Goal: Task Accomplishment & Management: Use online tool/utility

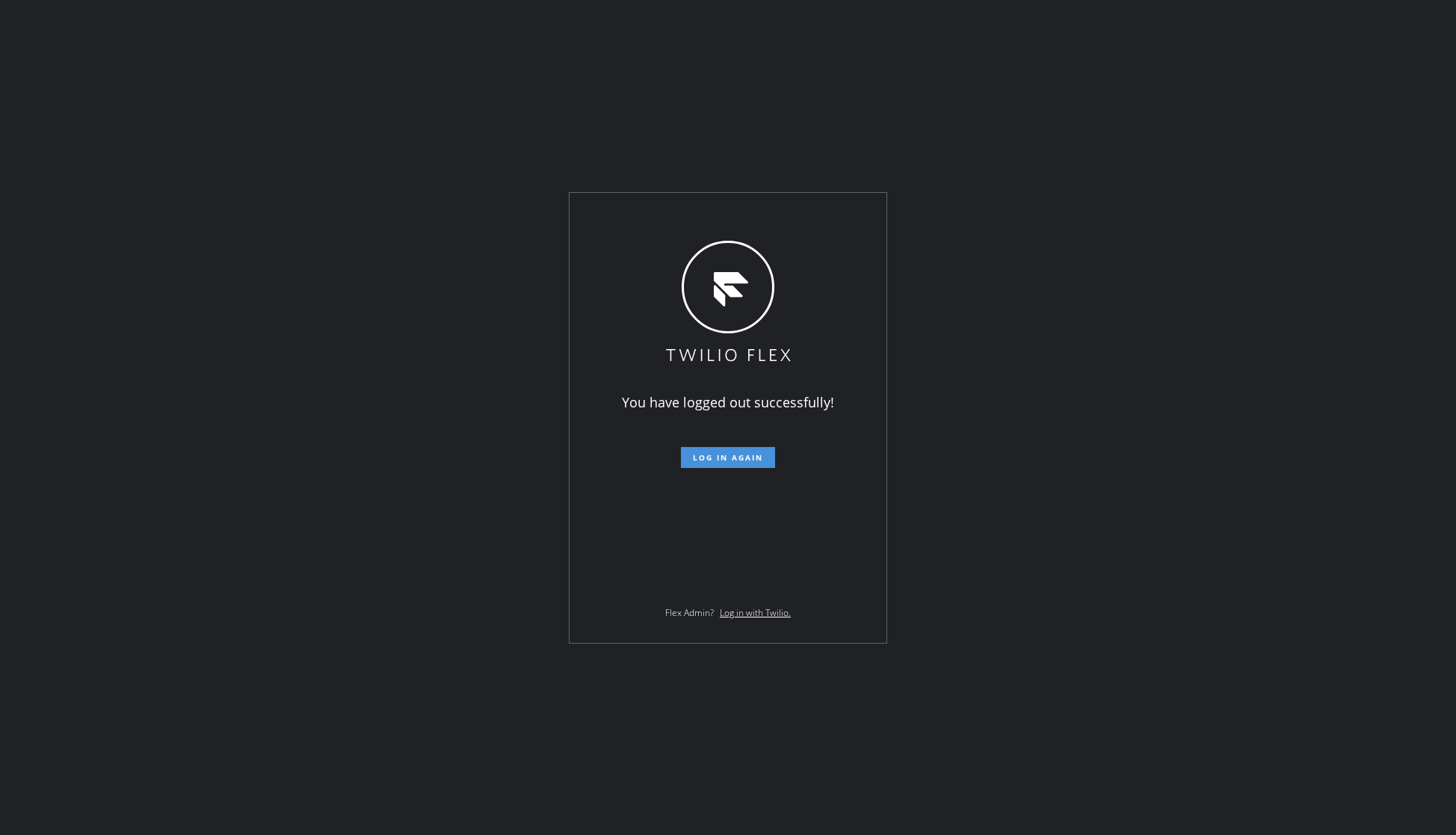
click at [707, 452] on button "Log in again" at bounding box center [728, 458] width 94 height 21
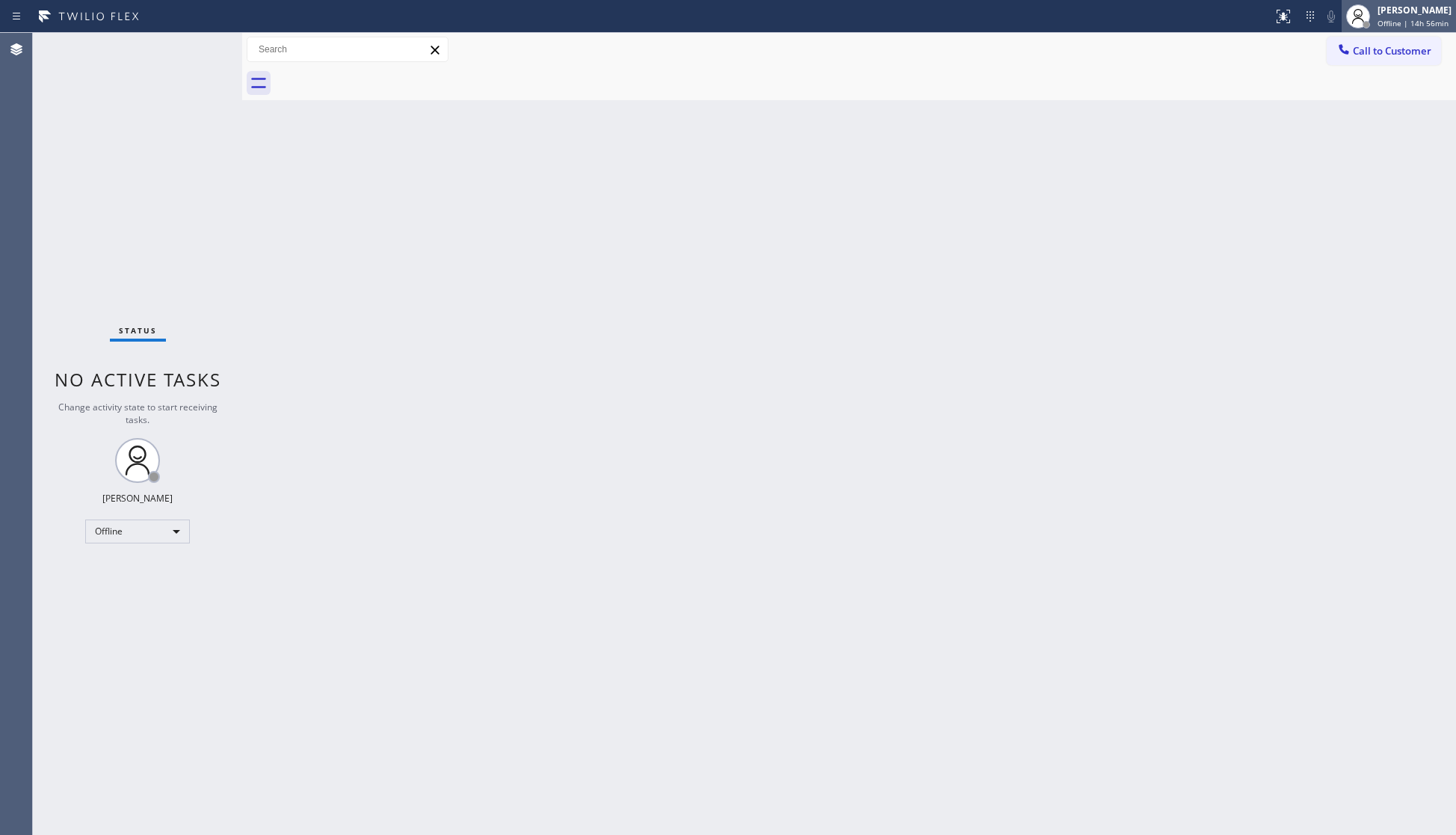
click at [1408, 28] on span "Offline | 14h 56min" at bounding box center [1413, 23] width 71 height 11
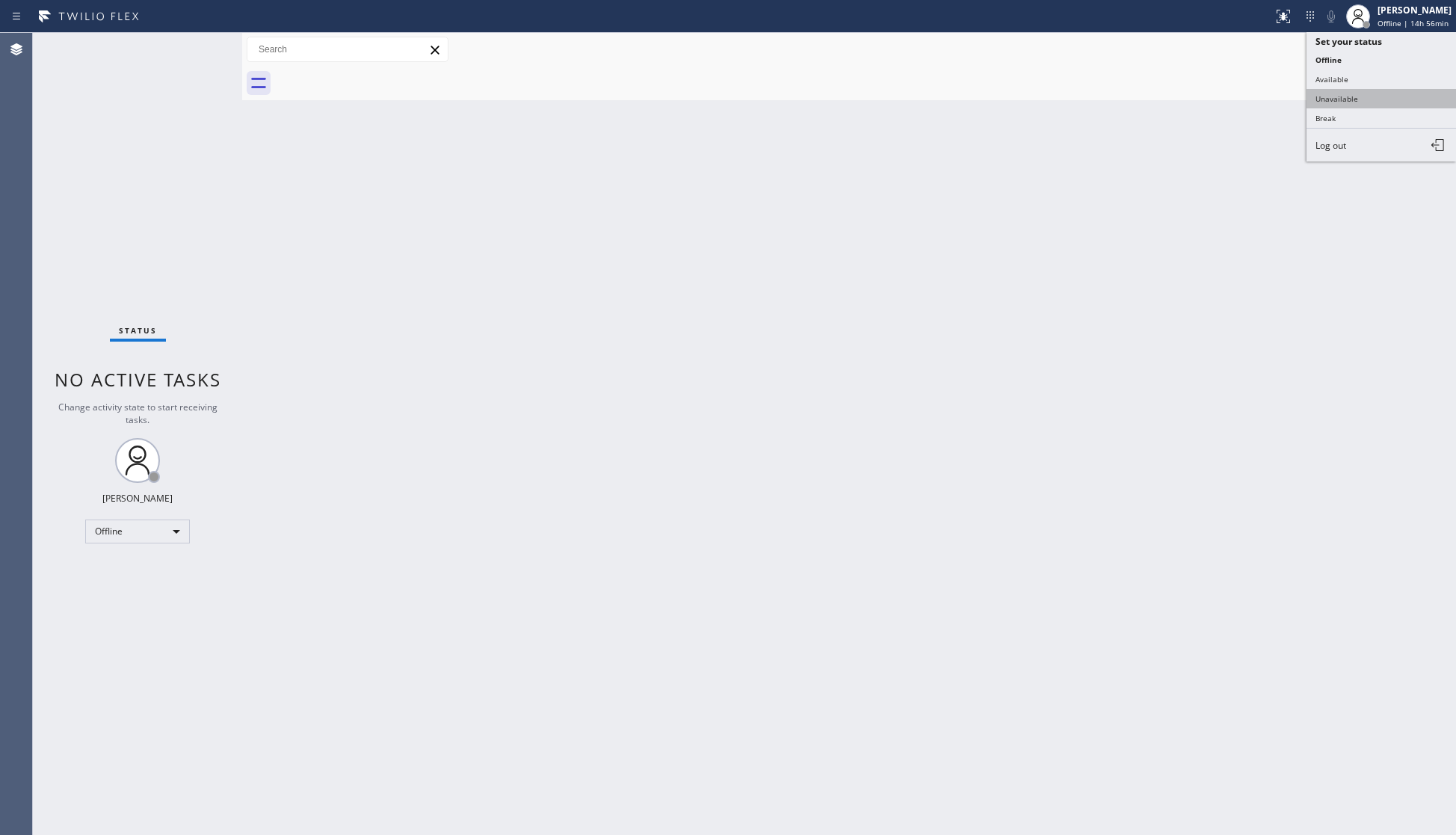
click at [1331, 92] on button "Unavailable" at bounding box center [1381, 99] width 150 height 19
click at [1366, 53] on span "Call to Customer" at bounding box center [1392, 50] width 79 height 14
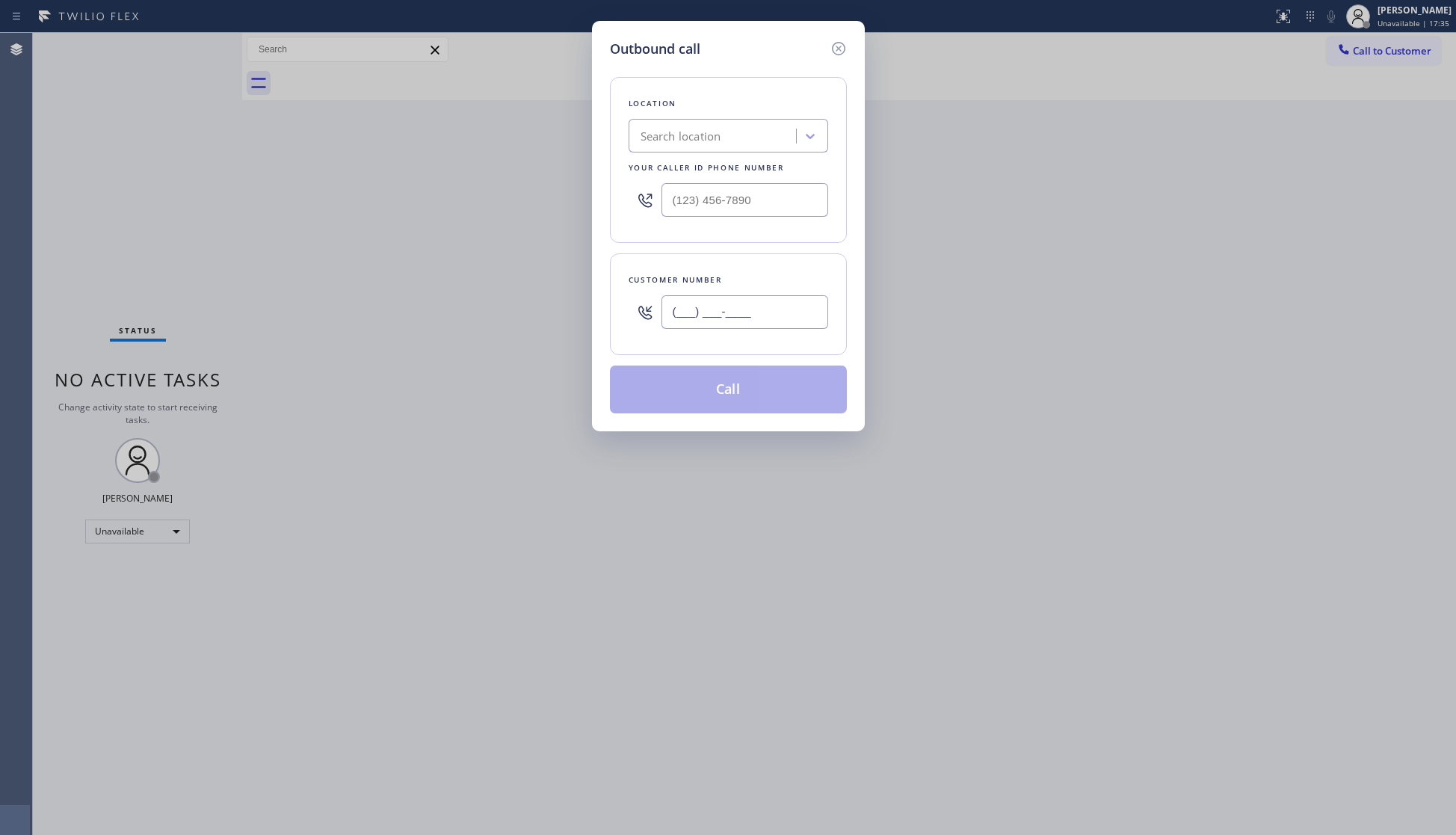
click at [802, 300] on input "(___) ___-____" at bounding box center [745, 313] width 167 height 34
paste input "310) 633-1829"
type input "(310) 633-1829"
click at [698, 138] on div "Search location" at bounding box center [681, 136] width 81 height 17
paste input "Playa Vista Heating and Air"
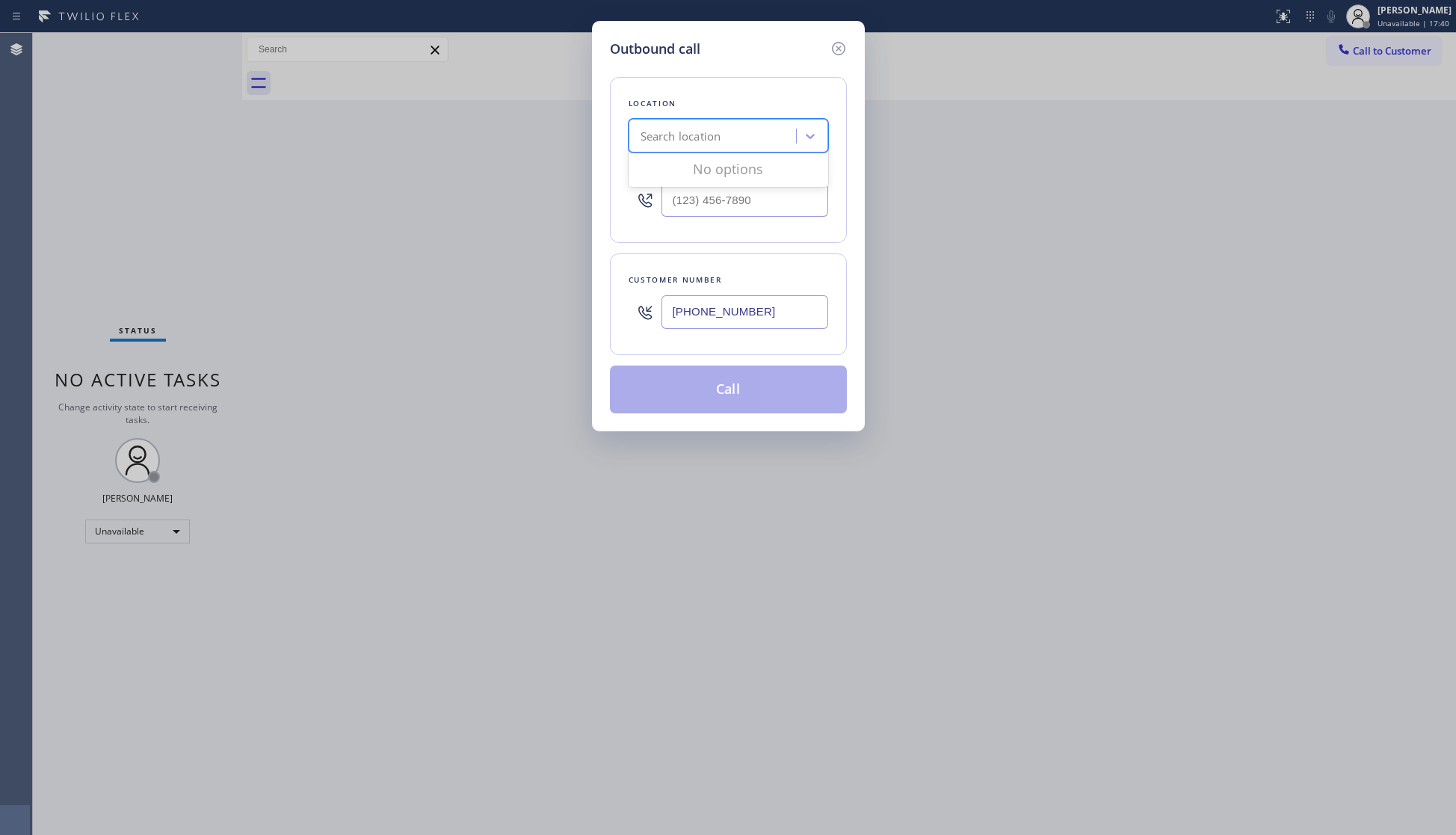
type input "Playa Vista Heating and Air"
click at [713, 162] on div "Playa Vista Heating and Air" at bounding box center [728, 167] width 199 height 27
type input "(323) 686-6278"
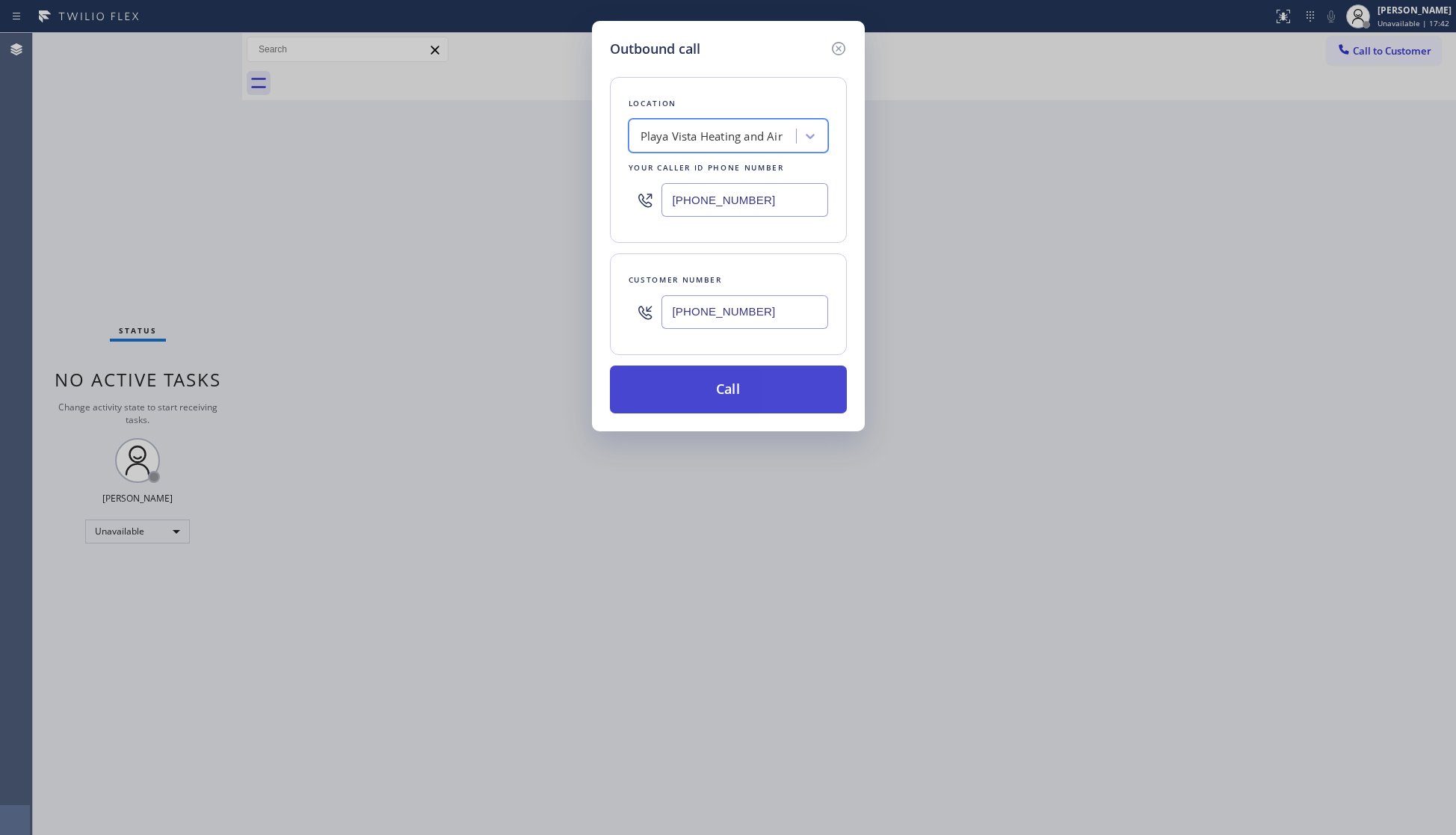
click at [703, 383] on button "Call" at bounding box center [728, 389] width 237 height 48
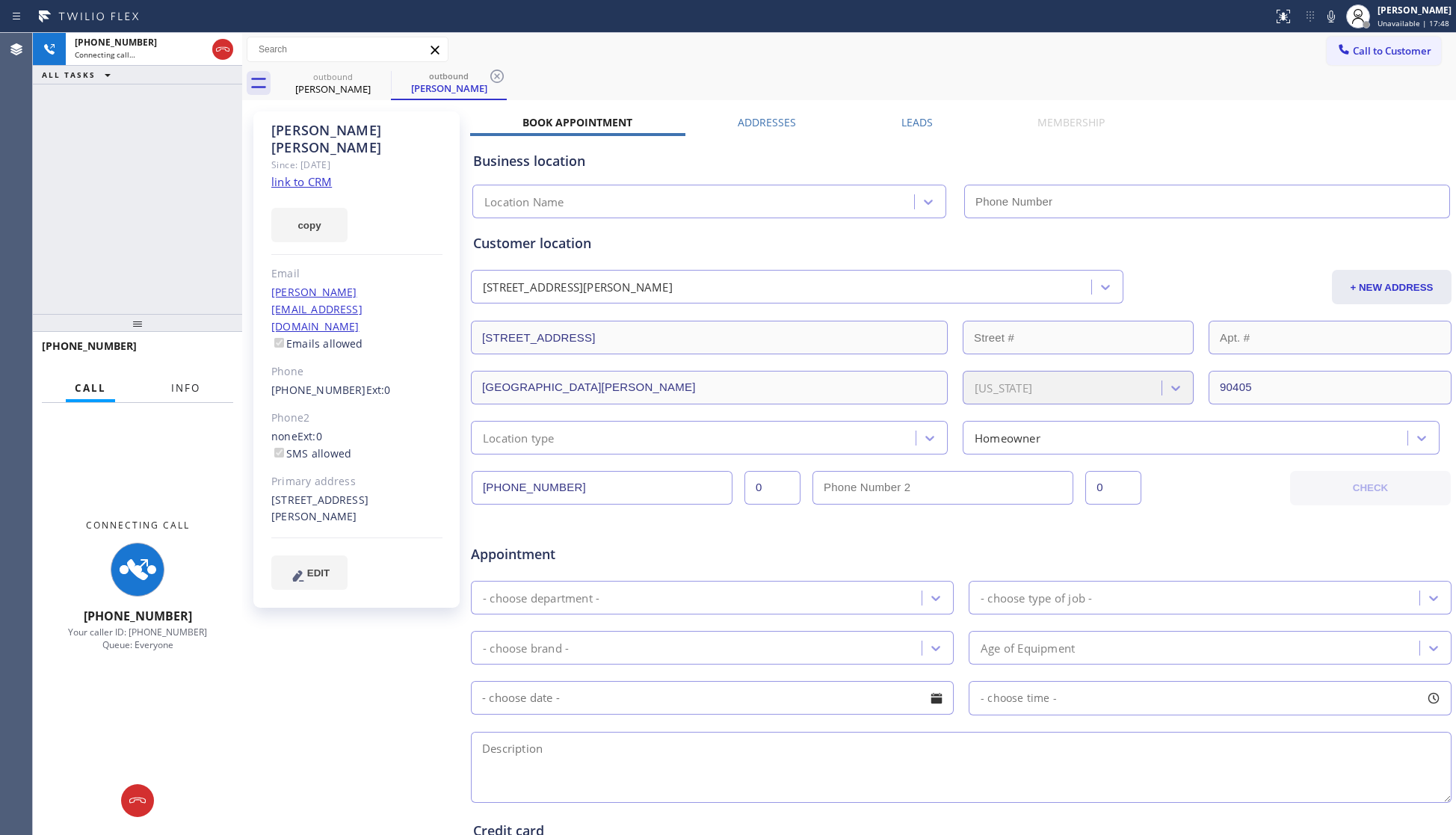
click at [162, 383] on button "Info" at bounding box center [185, 388] width 47 height 29
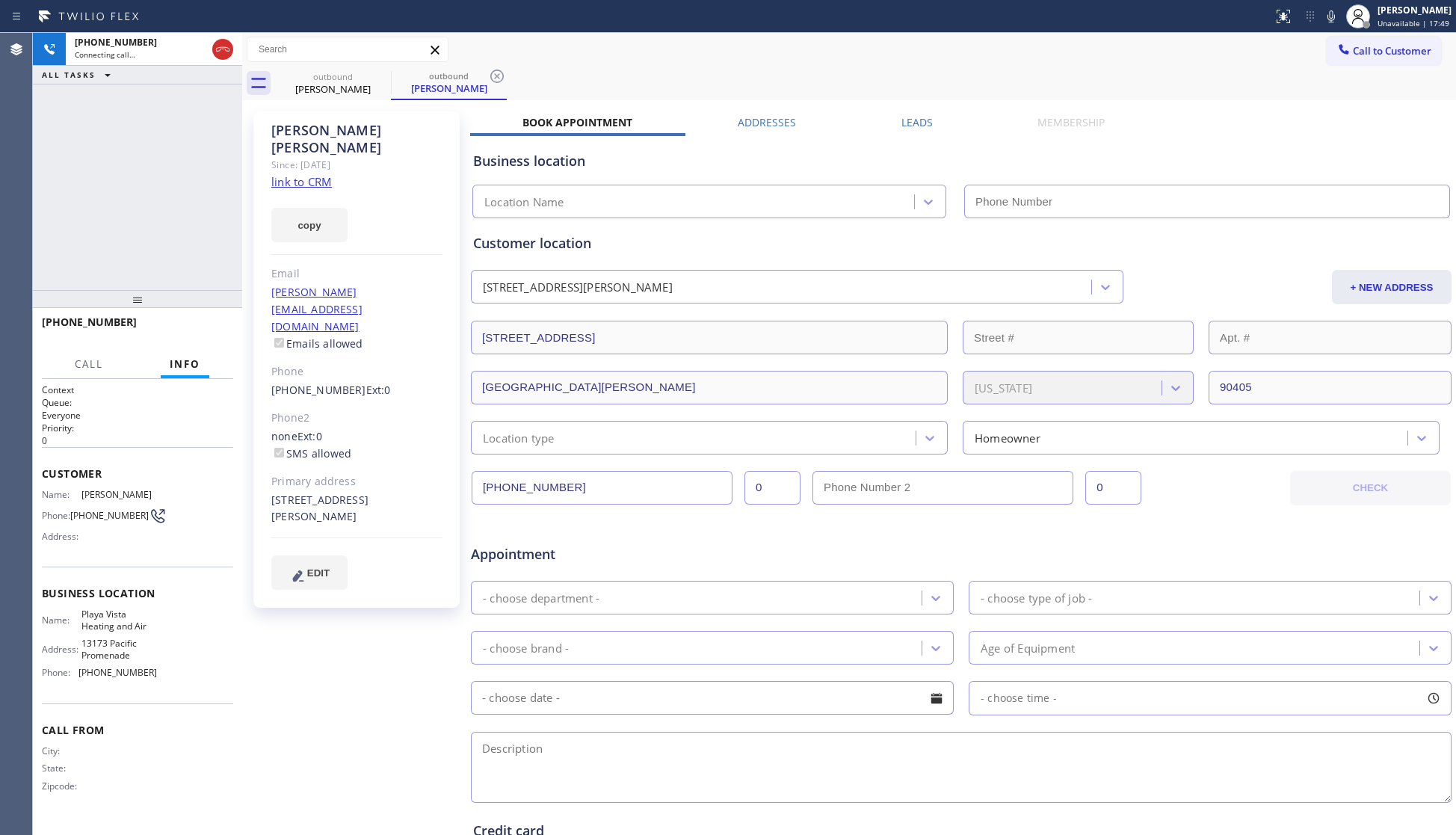
type input "(323) 686-6278"
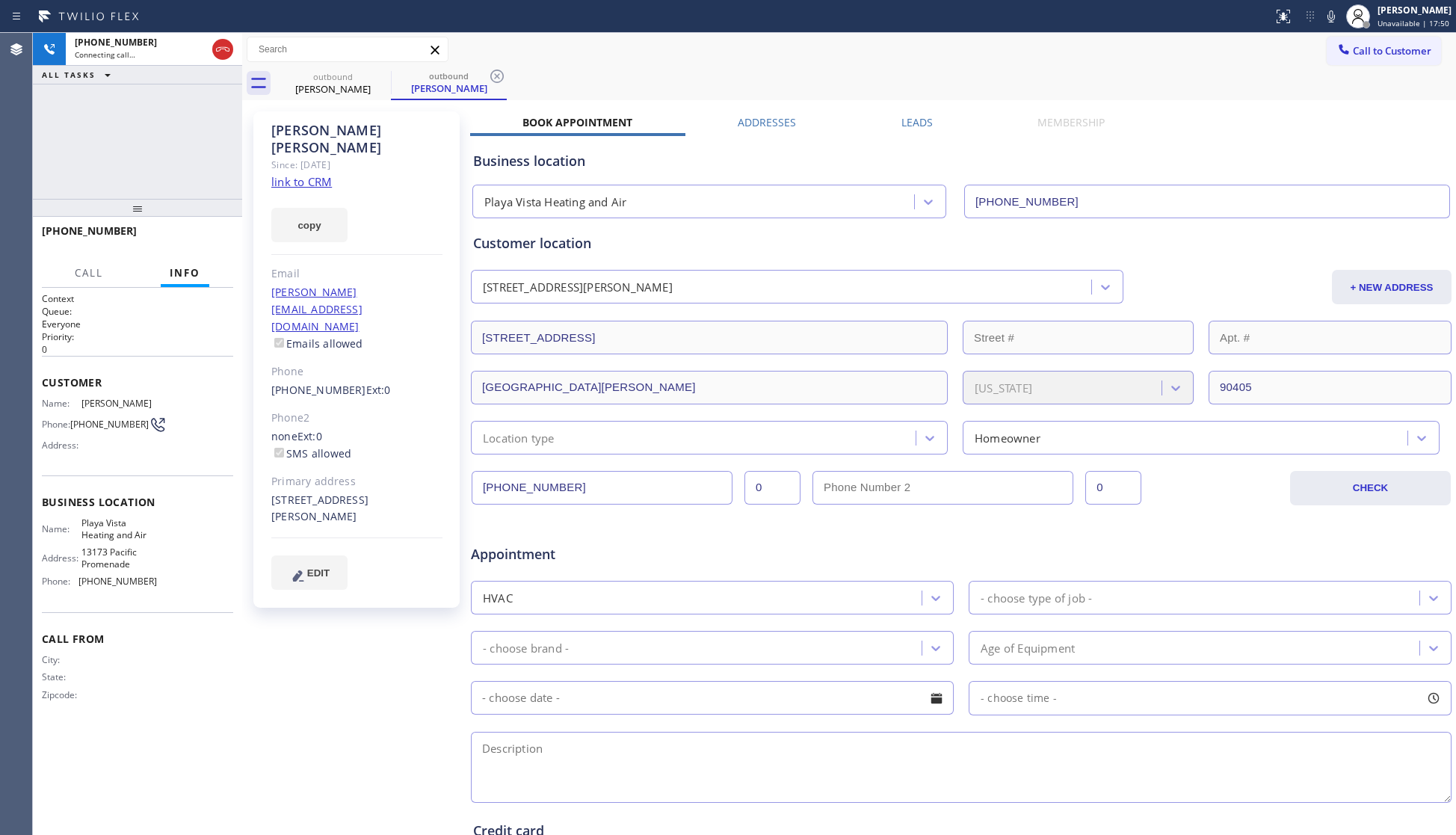
drag, startPoint x: 142, startPoint y: 327, endPoint x: 169, endPoint y: 201, distance: 128.9
click at [148, 211] on div at bounding box center [138, 208] width 209 height 18
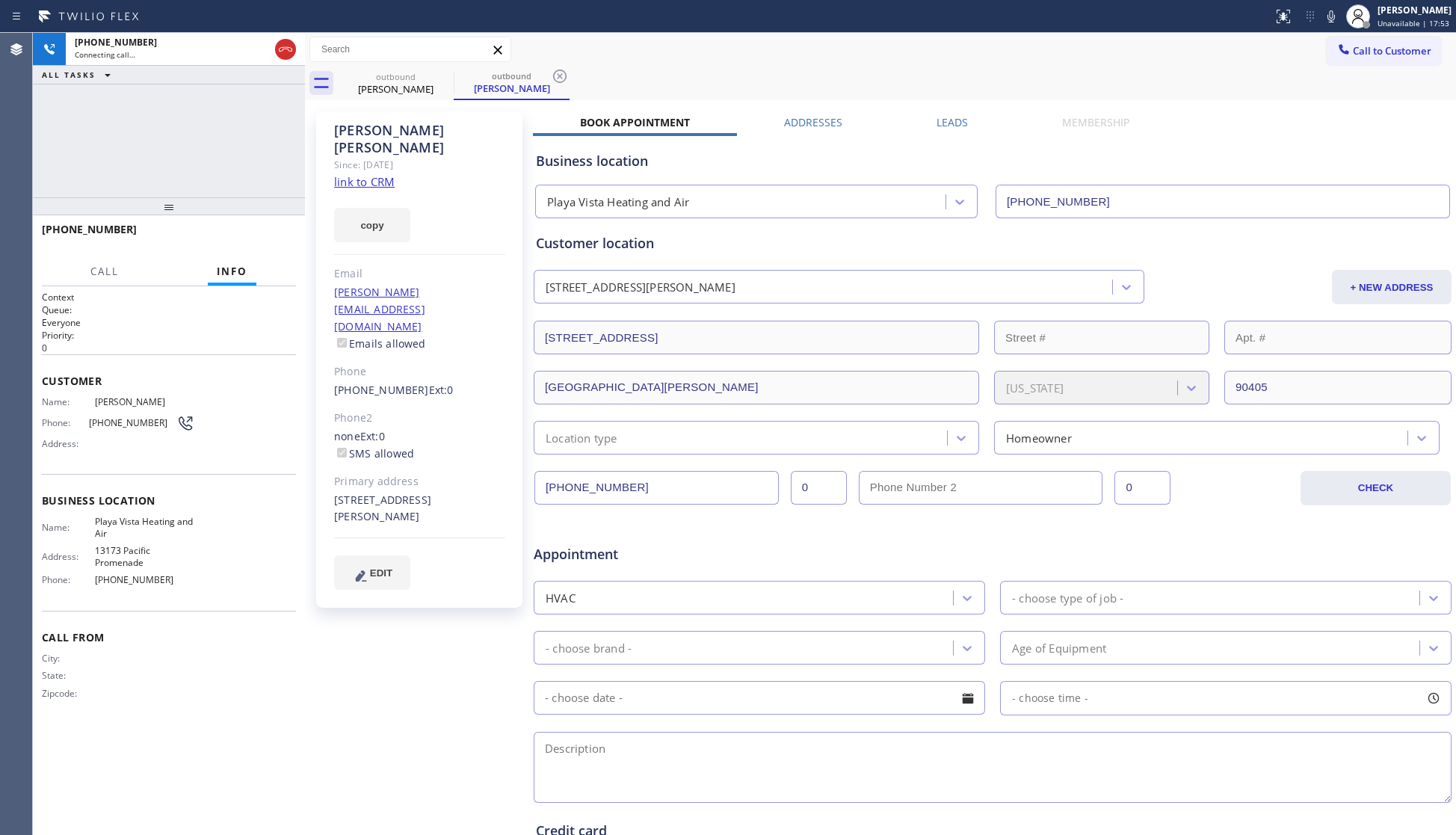
drag, startPoint x: 239, startPoint y: 164, endPoint x: 302, endPoint y: 163, distance: 63.0
click at [305, 163] on div at bounding box center [305, 434] width 0 height 802
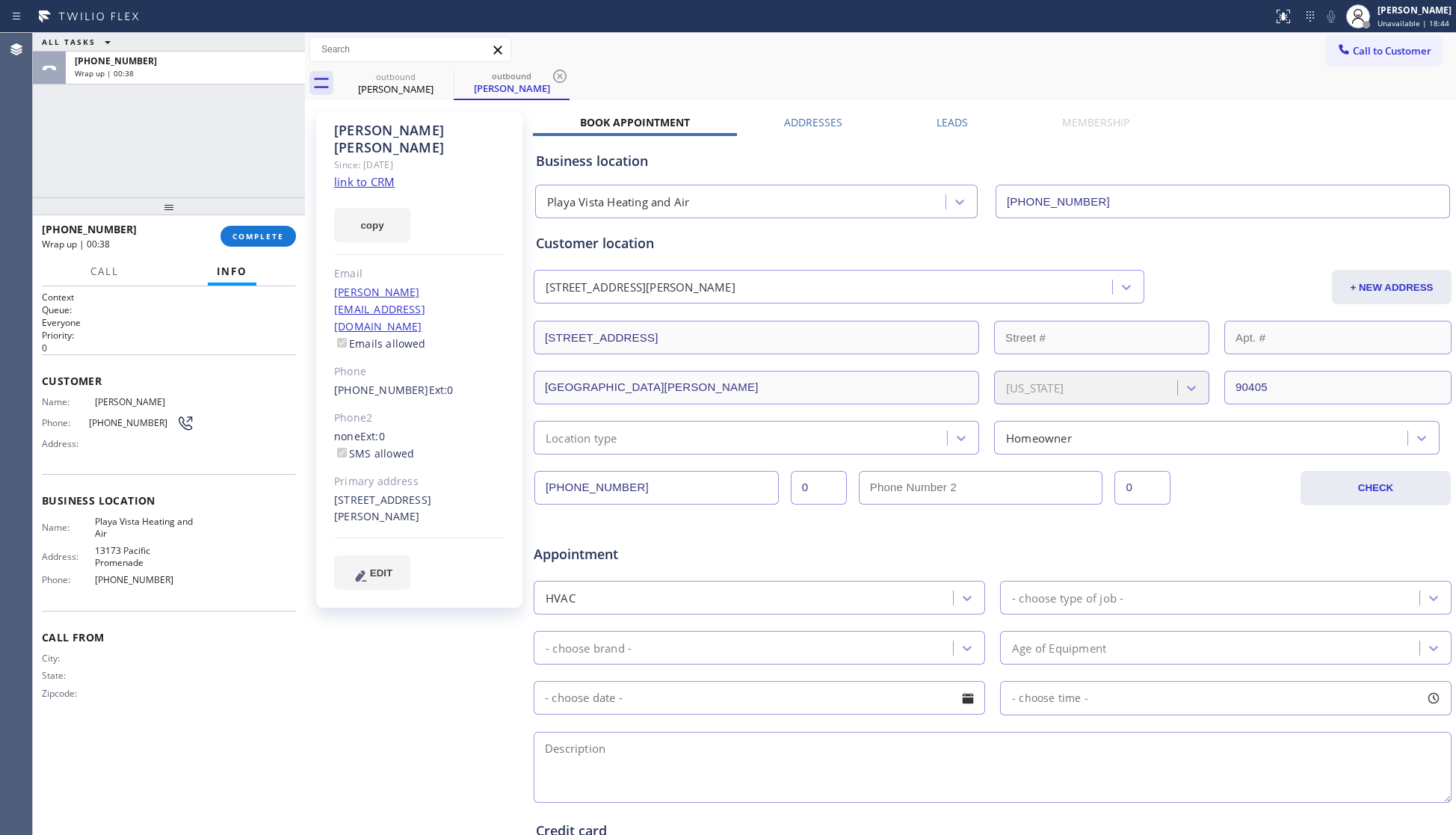
drag, startPoint x: 270, startPoint y: 230, endPoint x: 313, endPoint y: 256, distance: 50.2
click at [270, 231] on span "COMPLETE" at bounding box center [258, 236] width 52 height 11
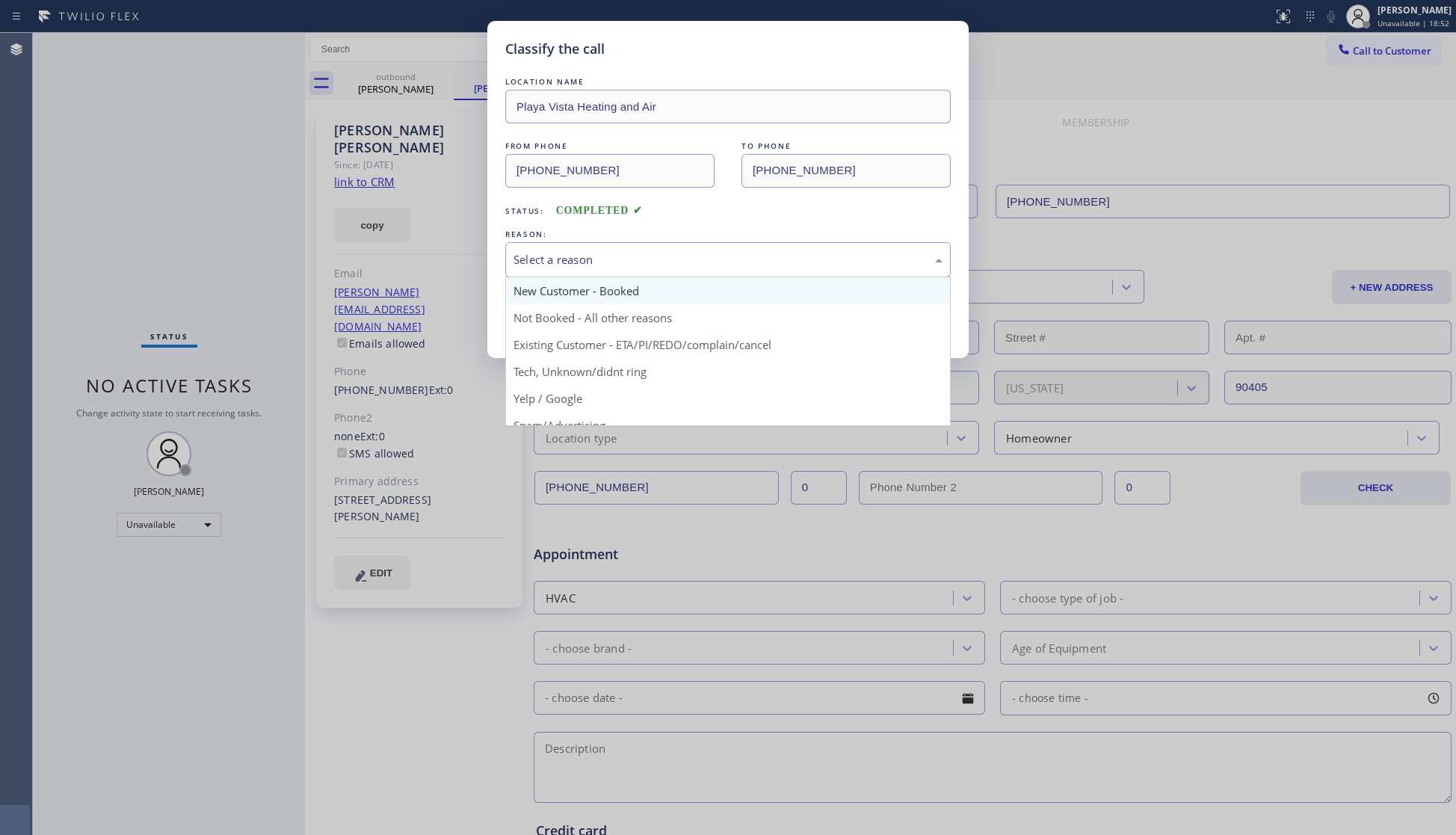
drag, startPoint x: 656, startPoint y: 258, endPoint x: 571, endPoint y: 286, distance: 89.5
click at [645, 264] on div "Select a reason" at bounding box center [728, 259] width 429 height 17
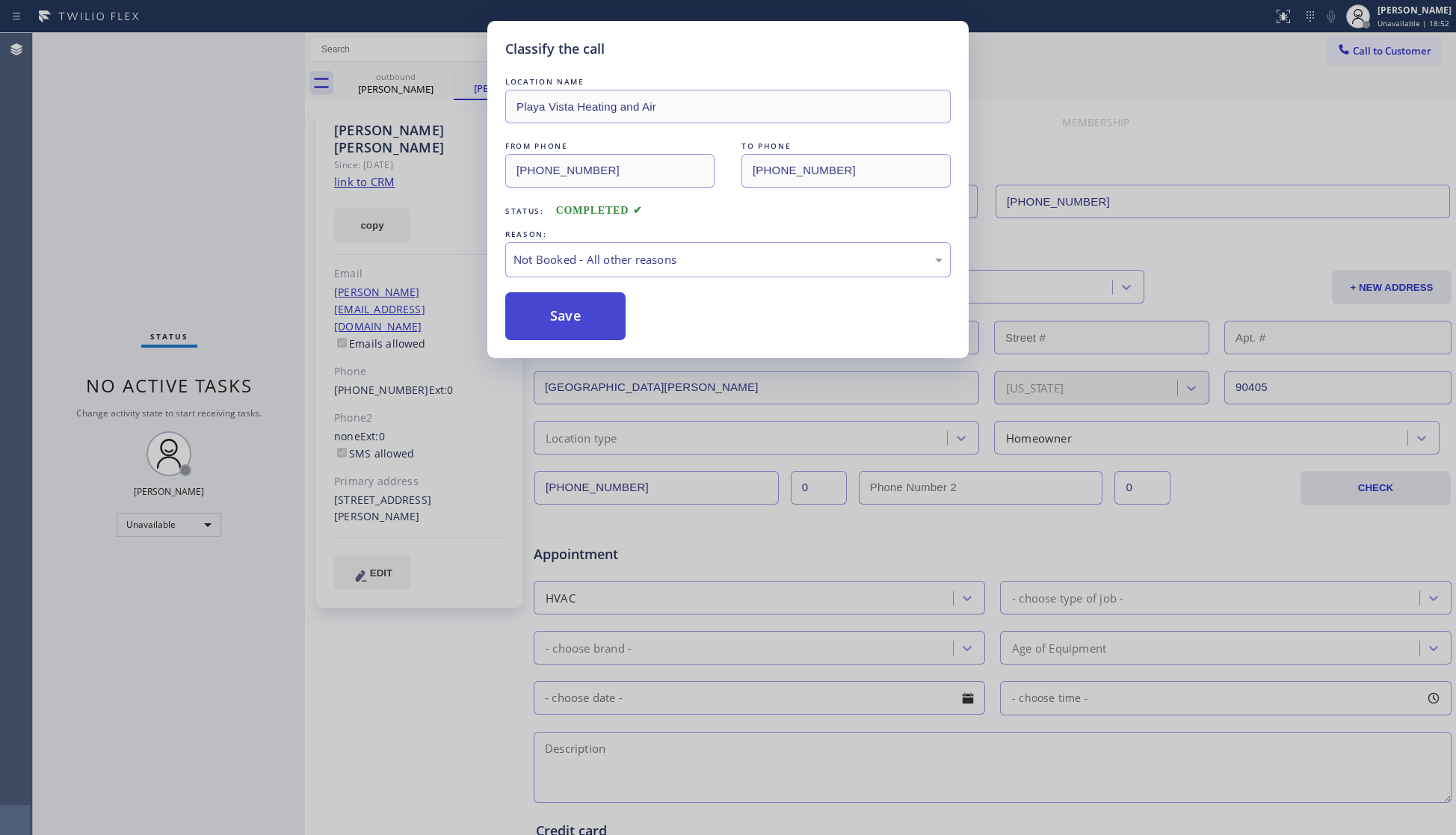
click at [546, 309] on button "Save" at bounding box center [565, 316] width 121 height 48
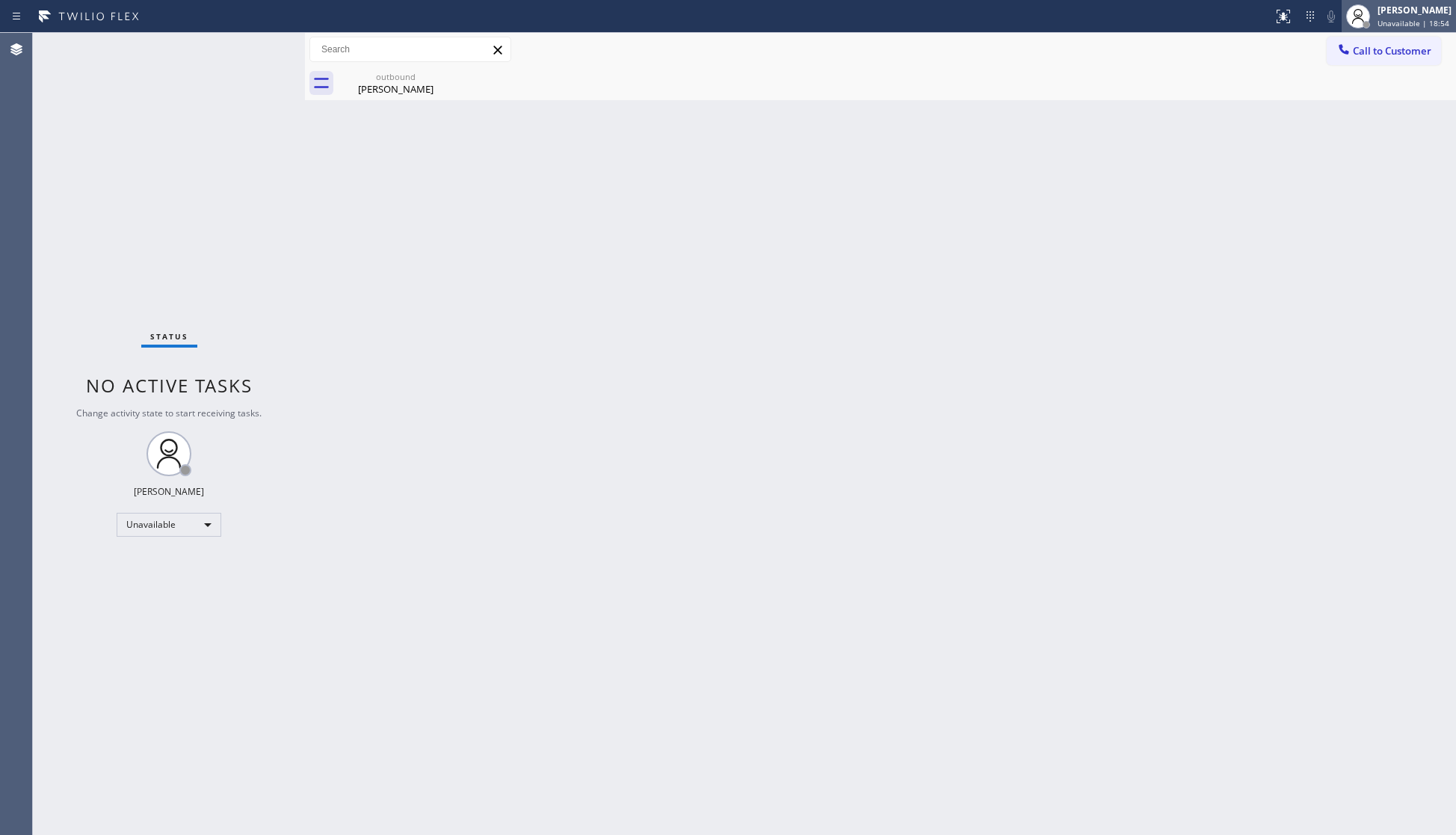
click at [1361, 30] on div at bounding box center [1358, 16] width 33 height 33
click at [1251, 43] on div "Call to Customer Outbound call Location Playa Vista Heating and Air Your caller…" at bounding box center [880, 49] width 1151 height 26
click at [1325, 43] on div "Call to Customer Outbound call Location Playa Vista Heating and Air Your caller…" at bounding box center [880, 49] width 1151 height 26
click at [1354, 45] on span "Call to Customer" at bounding box center [1392, 50] width 79 height 14
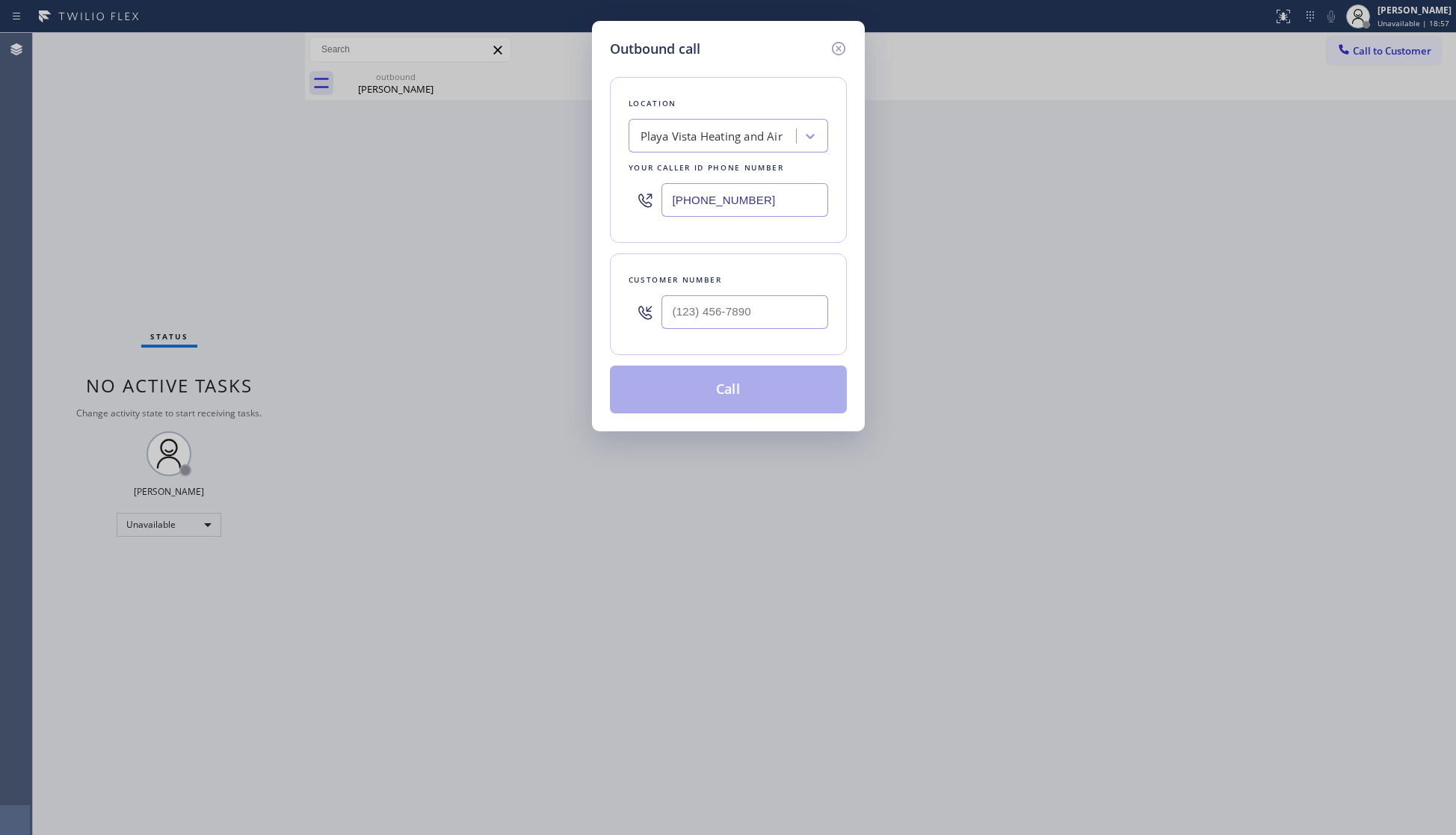
drag, startPoint x: 793, startPoint y: 209, endPoint x: 623, endPoint y: 208, distance: 170.0
click at [624, 210] on div "Location Playa Vista Heating and Air Your caller id phone number (323) 686-6278" at bounding box center [728, 160] width 237 height 166
paste input "949) 565-4681"
type input "(949) 565-4681"
paste input "text"
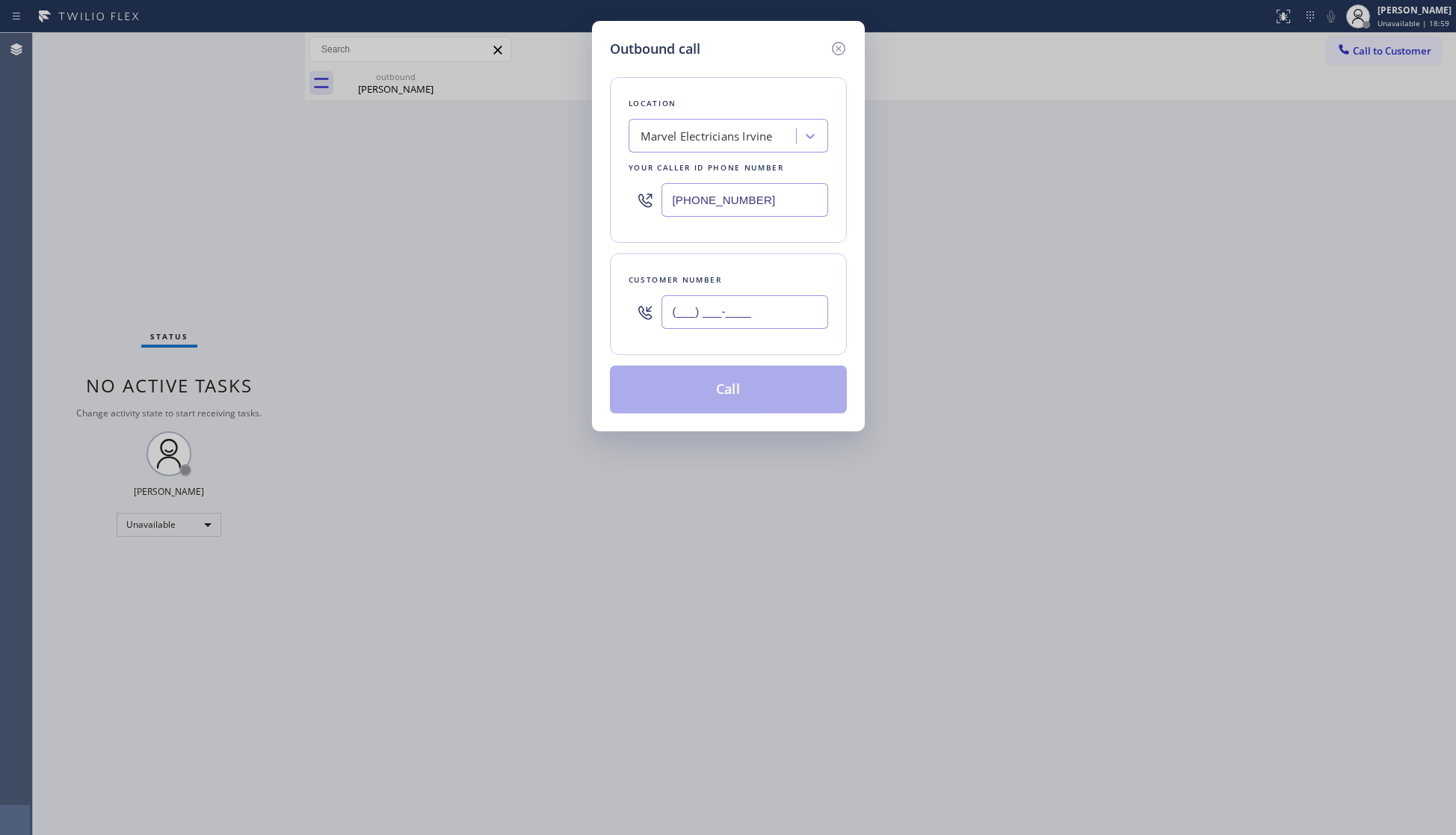
click at [798, 315] on input "(___) ___-____" at bounding box center [745, 313] width 167 height 34
paste input "701) 847-9434"
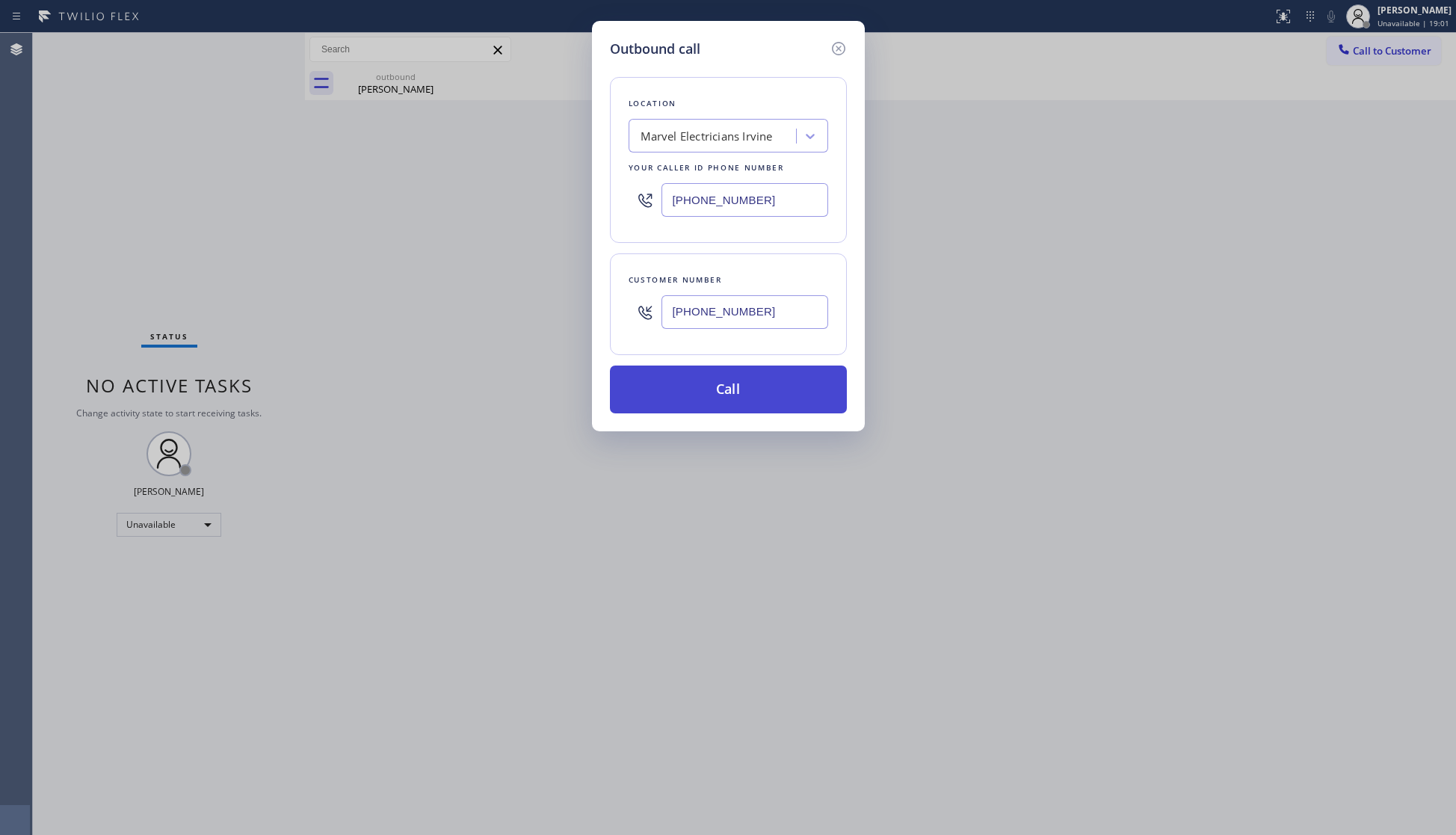
type input "(701) 847-9434"
click at [746, 377] on button "Call" at bounding box center [728, 389] width 237 height 48
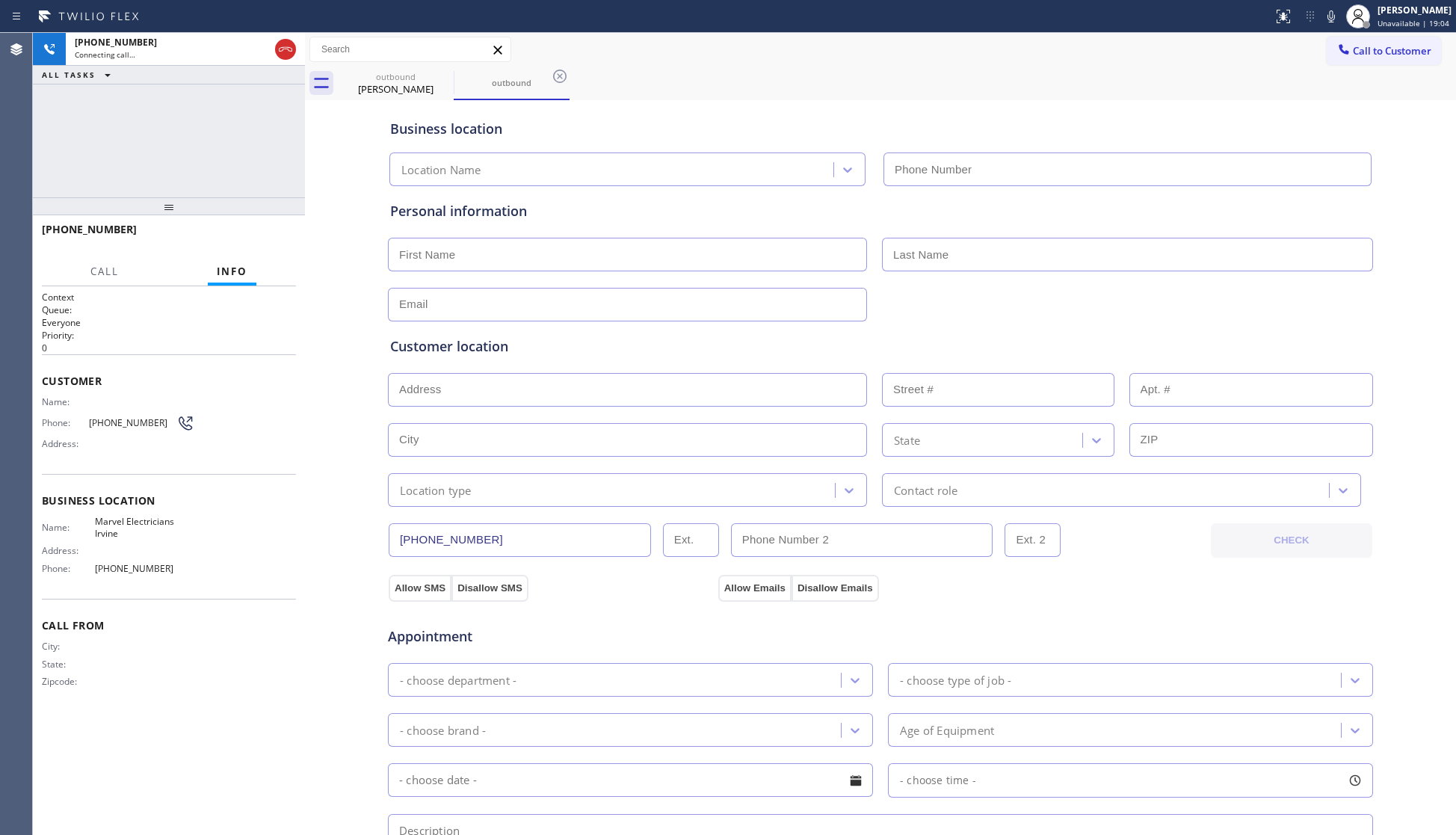
type input "(949) 565-4681"
drag, startPoint x: 429, startPoint y: 327, endPoint x: 607, endPoint y: 72, distance: 311.0
click at [607, 72] on div "outbound Ryan Mendoza outbound" at bounding box center [896, 83] width 1118 height 34
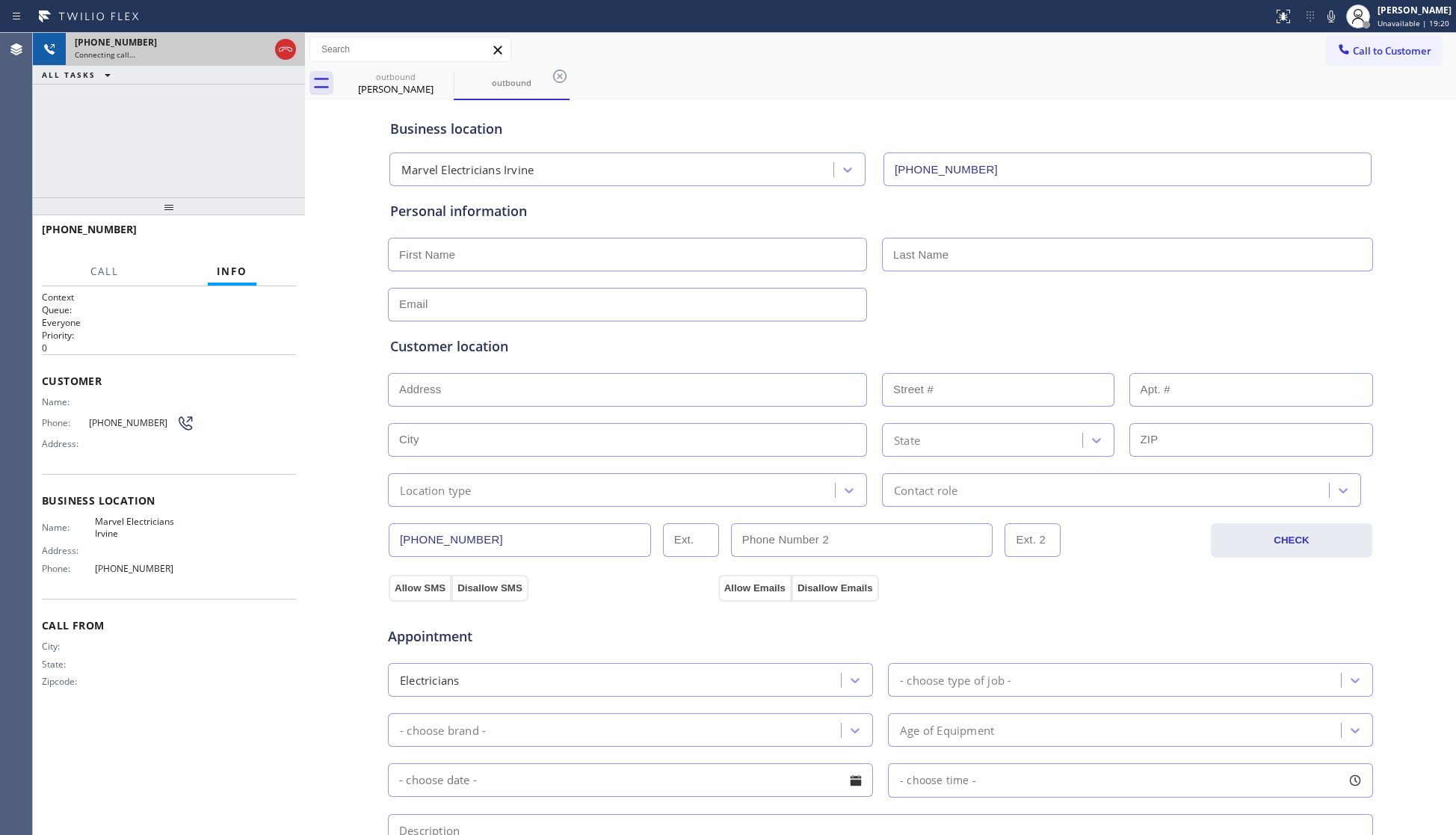
click at [296, 52] on div at bounding box center [285, 49] width 27 height 33
drag, startPoint x: 293, startPoint y: 52, endPoint x: 334, endPoint y: 36, distance: 44.0
click at [292, 52] on icon at bounding box center [286, 49] width 18 height 18
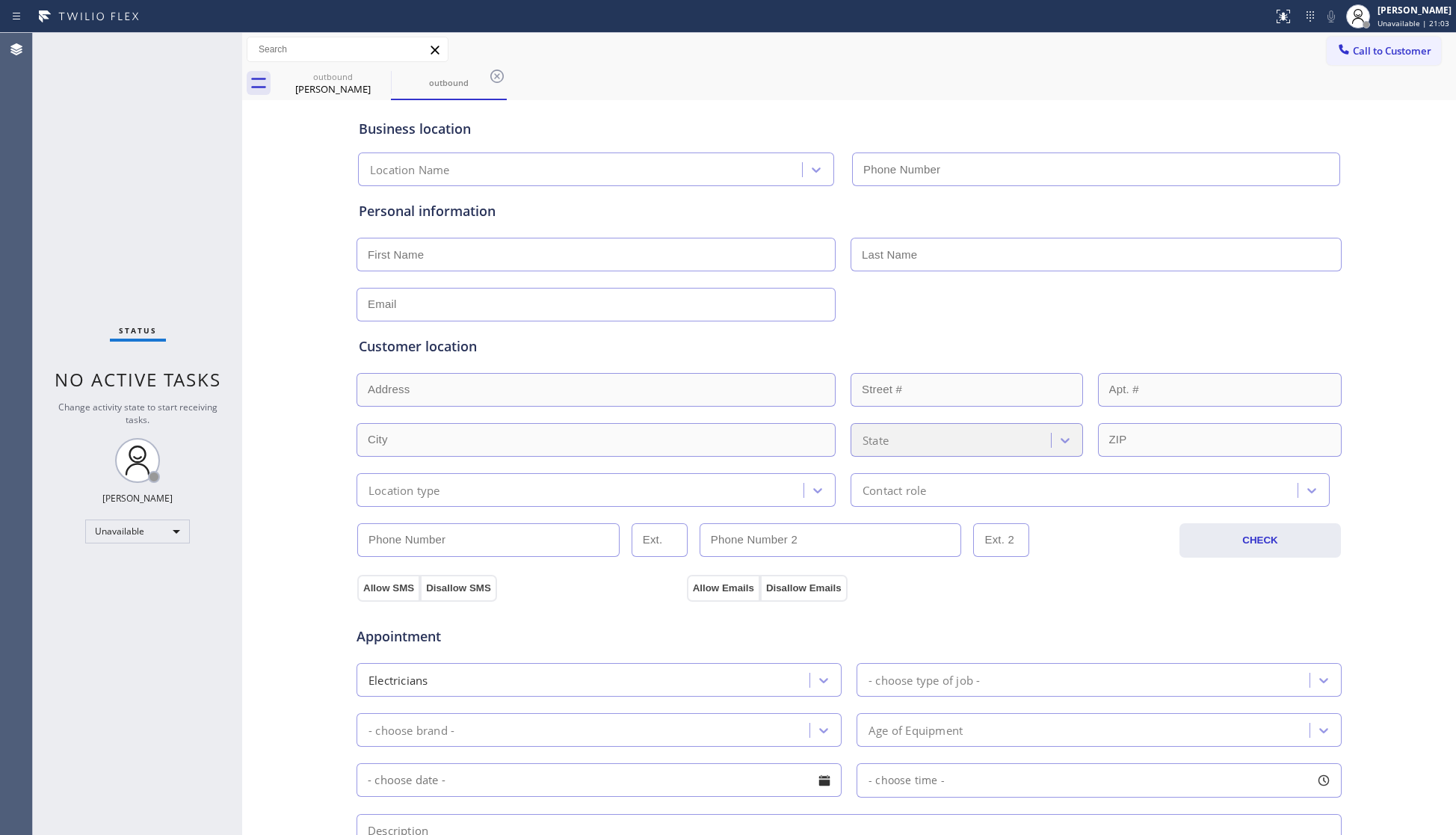
type input "[PHONE_NUMBER]"
click at [1066, 92] on div "outbound Ryan Mendoza outbound Call to Customer Outbound call Location Search l…" at bounding box center [849, 596] width 1214 height 1126
click at [490, 69] on icon at bounding box center [497, 76] width 18 height 18
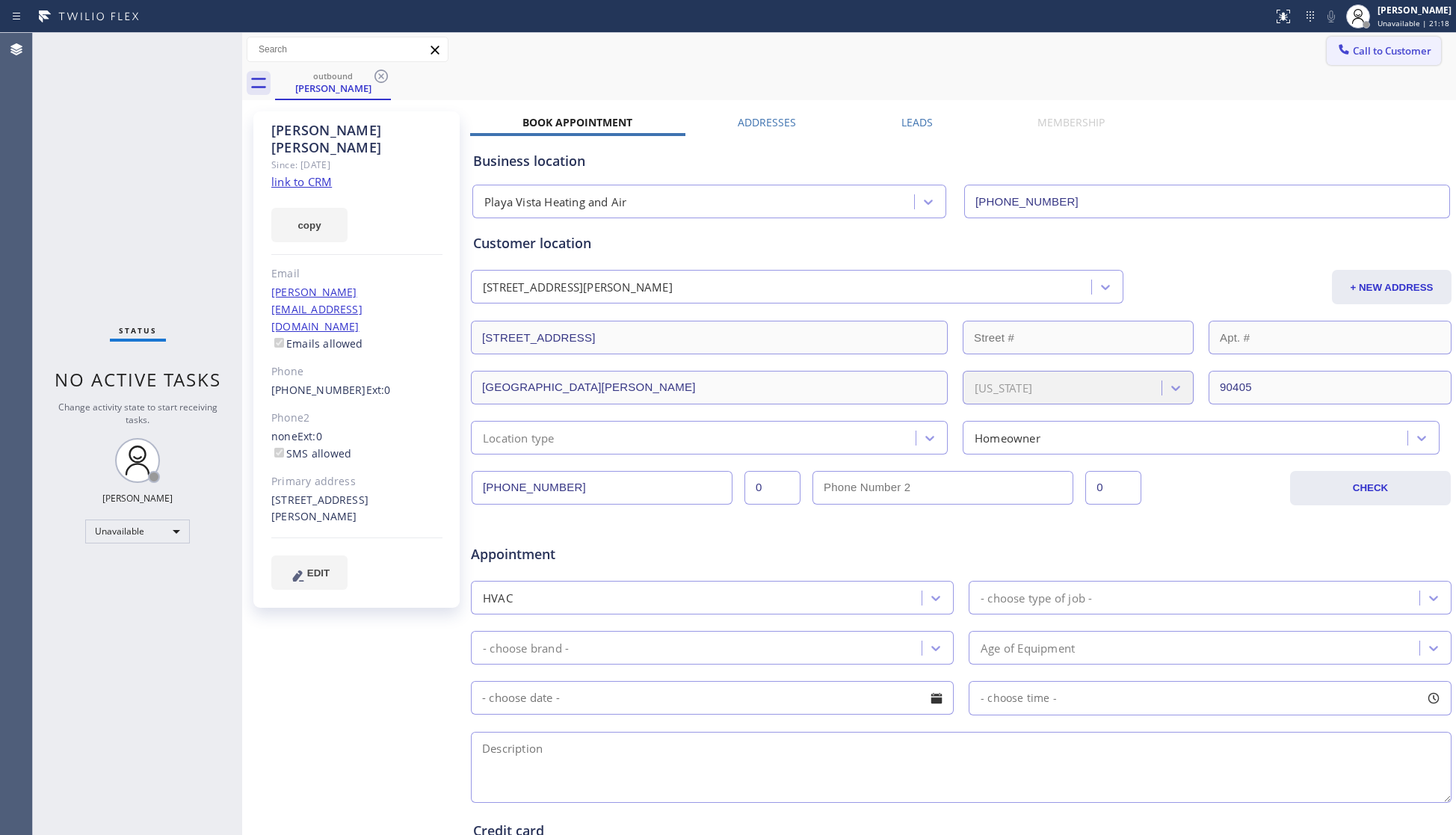
click at [1364, 58] on button "Call to Customer" at bounding box center [1383, 50] width 114 height 28
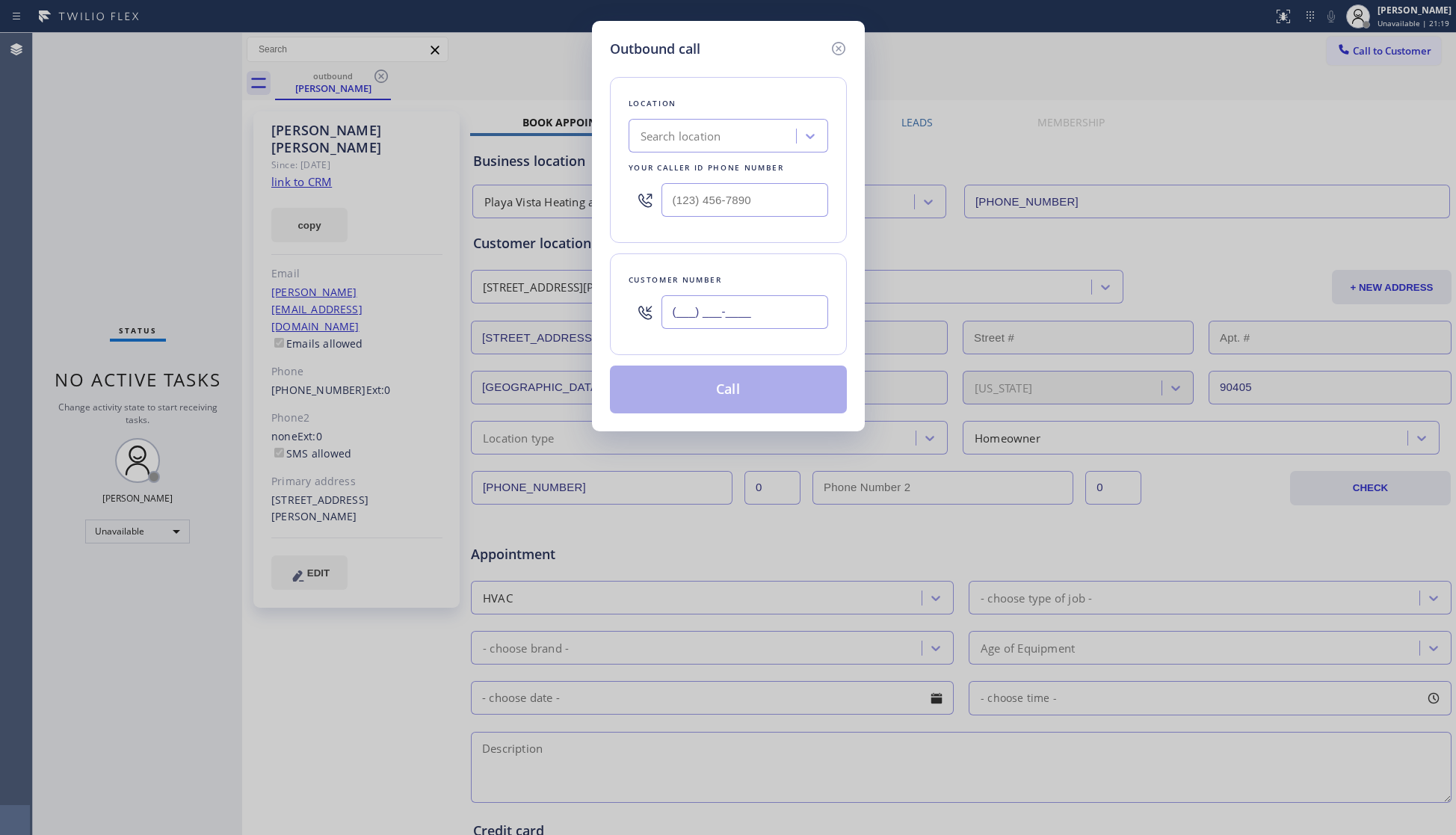
click at [757, 318] on input "(___) ___-____" at bounding box center [745, 313] width 167 height 34
paste input "310) 633-1829"
type input "(310) 633-1829"
click at [695, 133] on div "Search location" at bounding box center [681, 136] width 81 height 17
paste input "Playa Vista Heating and Air"
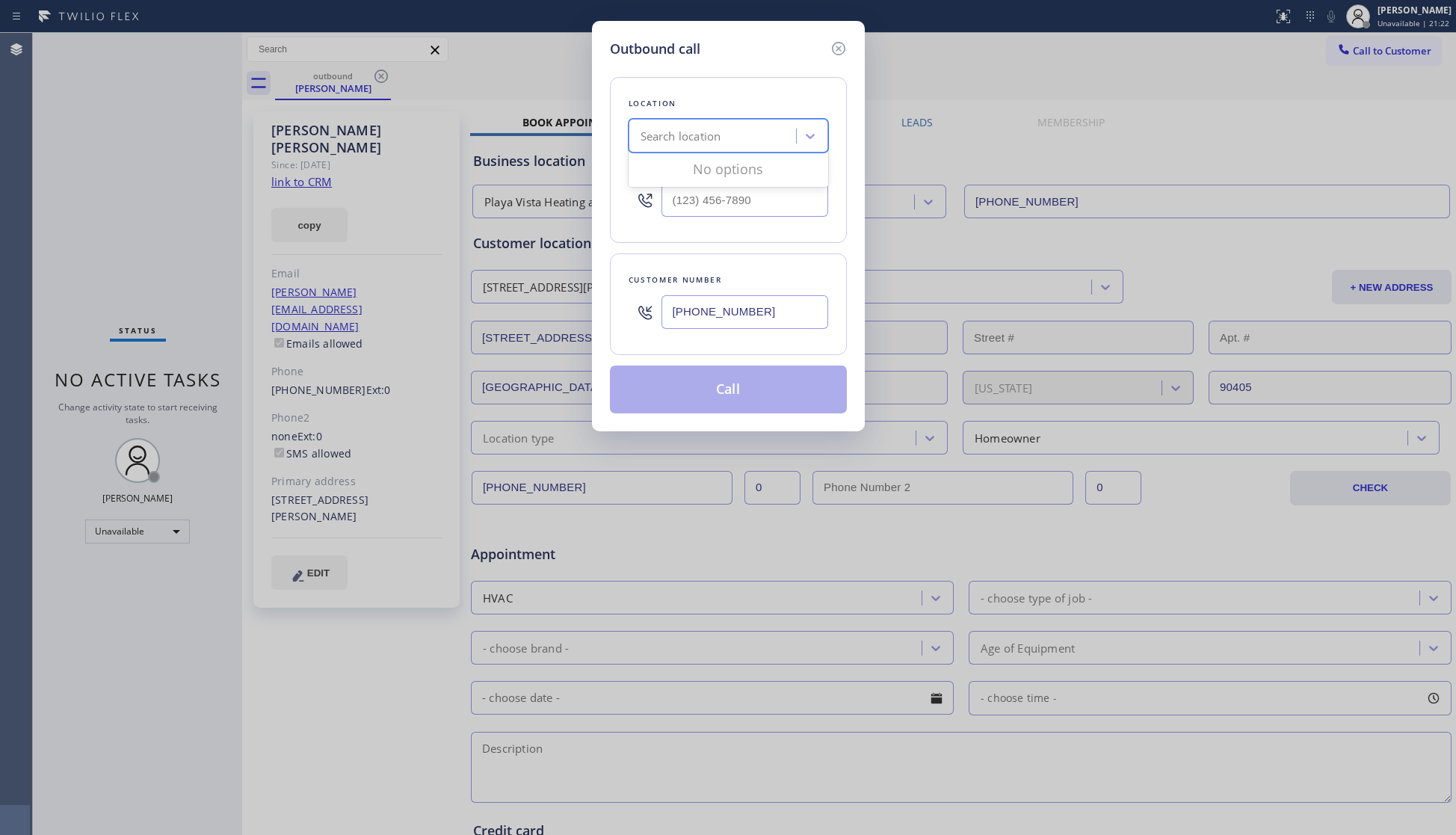
type input "Playa Vista Heating and Air"
click at [705, 160] on div "Playa Vista Heating and Air" at bounding box center [728, 167] width 199 height 27
type input "(323) 686-6278"
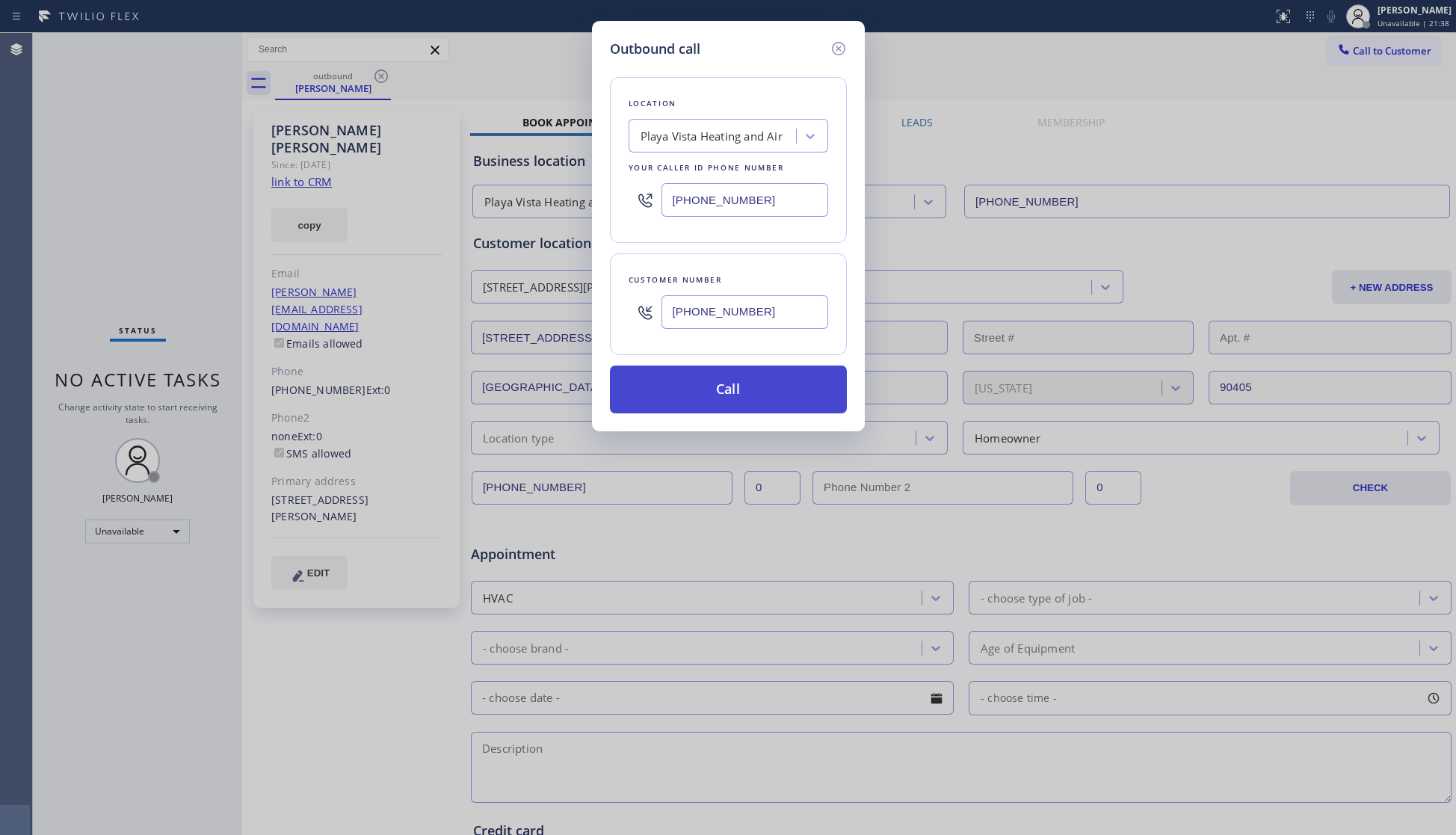
click at [803, 383] on button "Call" at bounding box center [728, 389] width 237 height 48
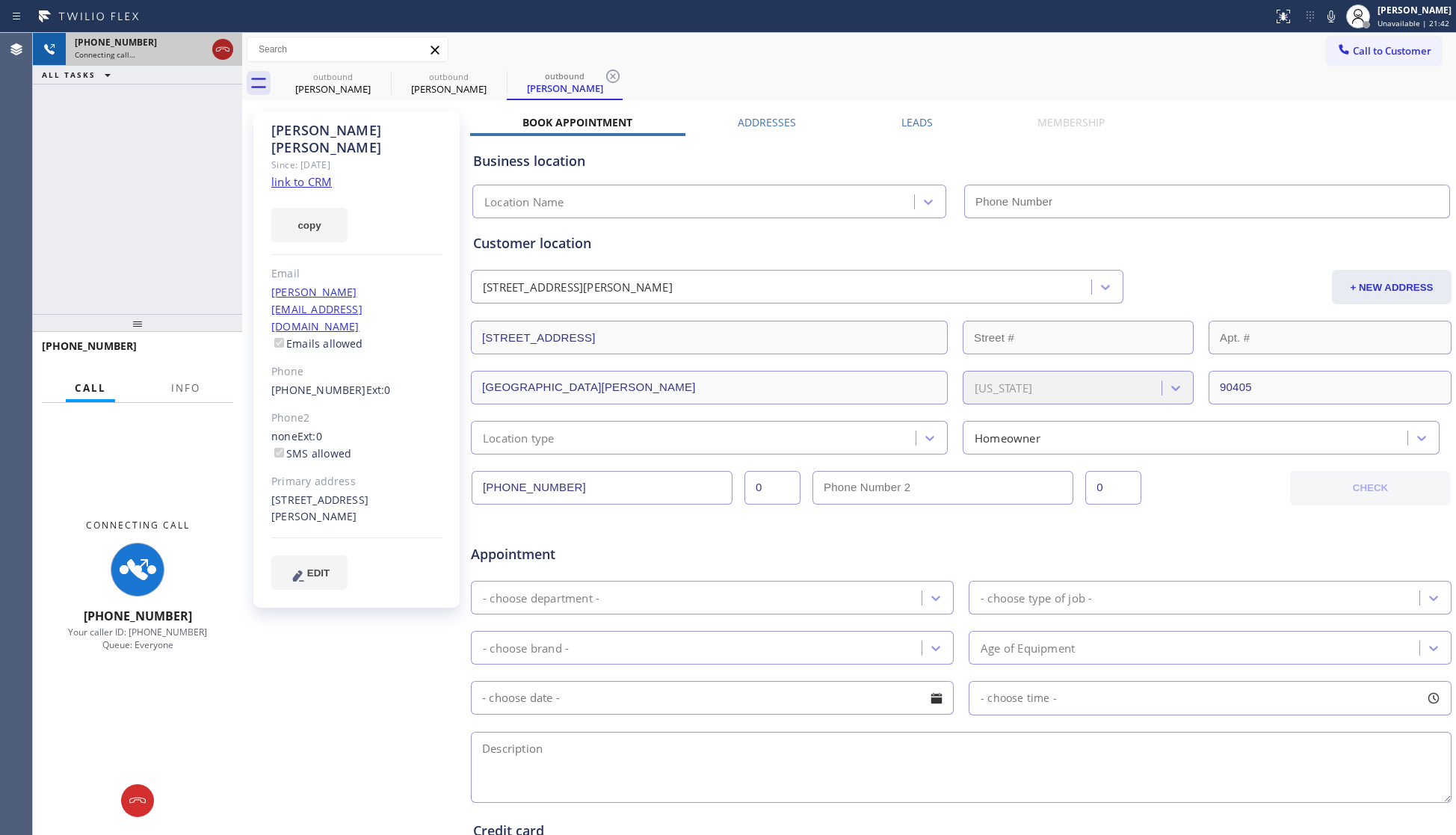
click at [225, 49] on icon at bounding box center [223, 49] width 14 height 5
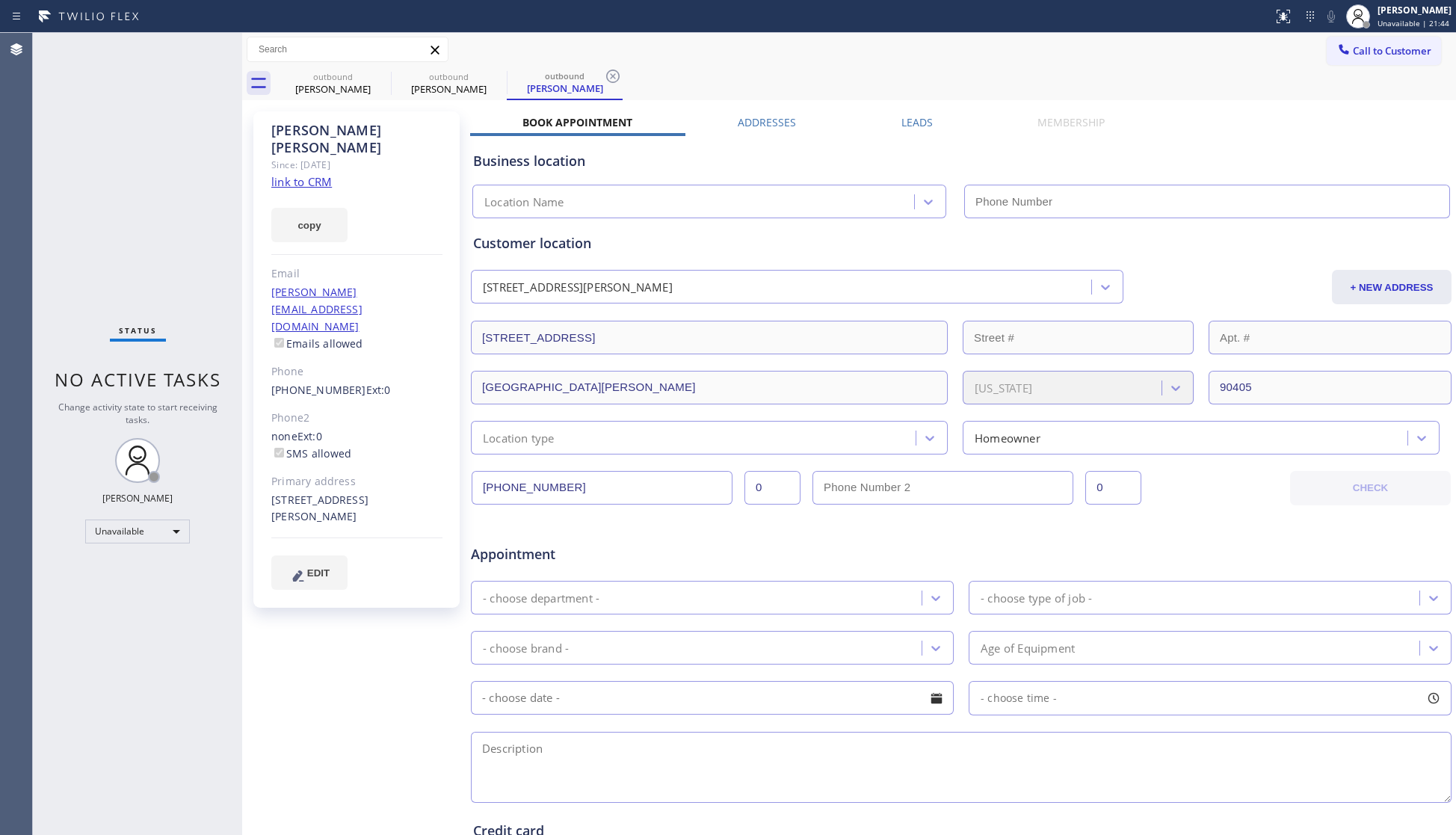
type input "(323) 686-6278"
drag, startPoint x: 859, startPoint y: 70, endPoint x: 1020, endPoint y: 40, distance: 163.8
click at [865, 66] on div "outbound Ryan Mendoza outbound Ryan Mendoza outbound Ryan Mendoza" at bounding box center [866, 83] width 1181 height 34
click at [1353, 54] on span "Call to Customer" at bounding box center [1392, 50] width 79 height 14
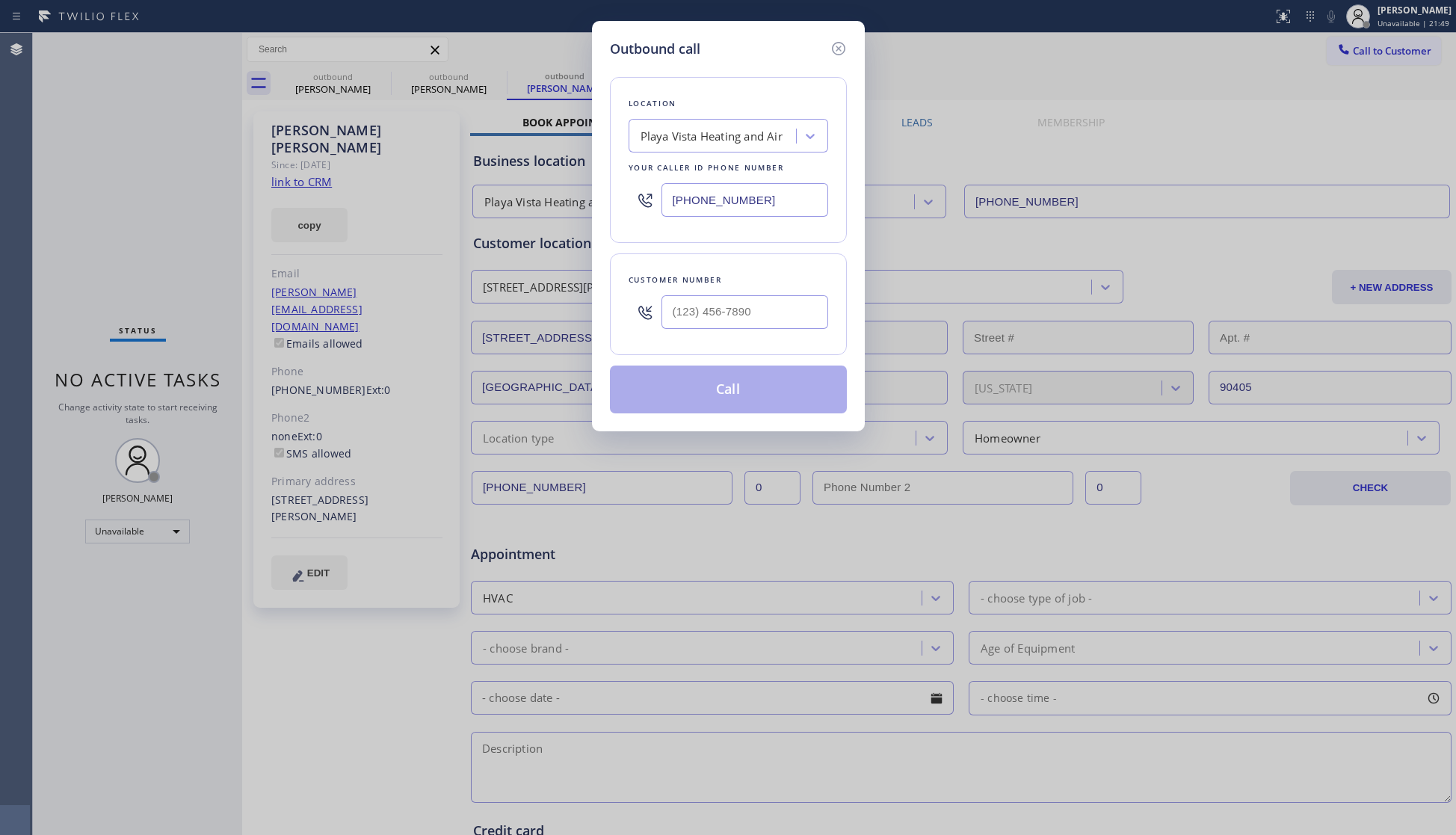
drag, startPoint x: 770, startPoint y: 182, endPoint x: 607, endPoint y: 185, distance: 163.0
click at [607, 185] on div "Outbound call Location Playa Vista Heating and Air Your caller id phone number …" at bounding box center [728, 226] width 273 height 411
click at [765, 204] on input "(323) 686-6278" at bounding box center [745, 200] width 167 height 34
drag, startPoint x: 784, startPoint y: 198, endPoint x: 665, endPoint y: 182, distance: 120.1
click at [665, 182] on div "(323) 686-6278" at bounding box center [728, 200] width 199 height 49
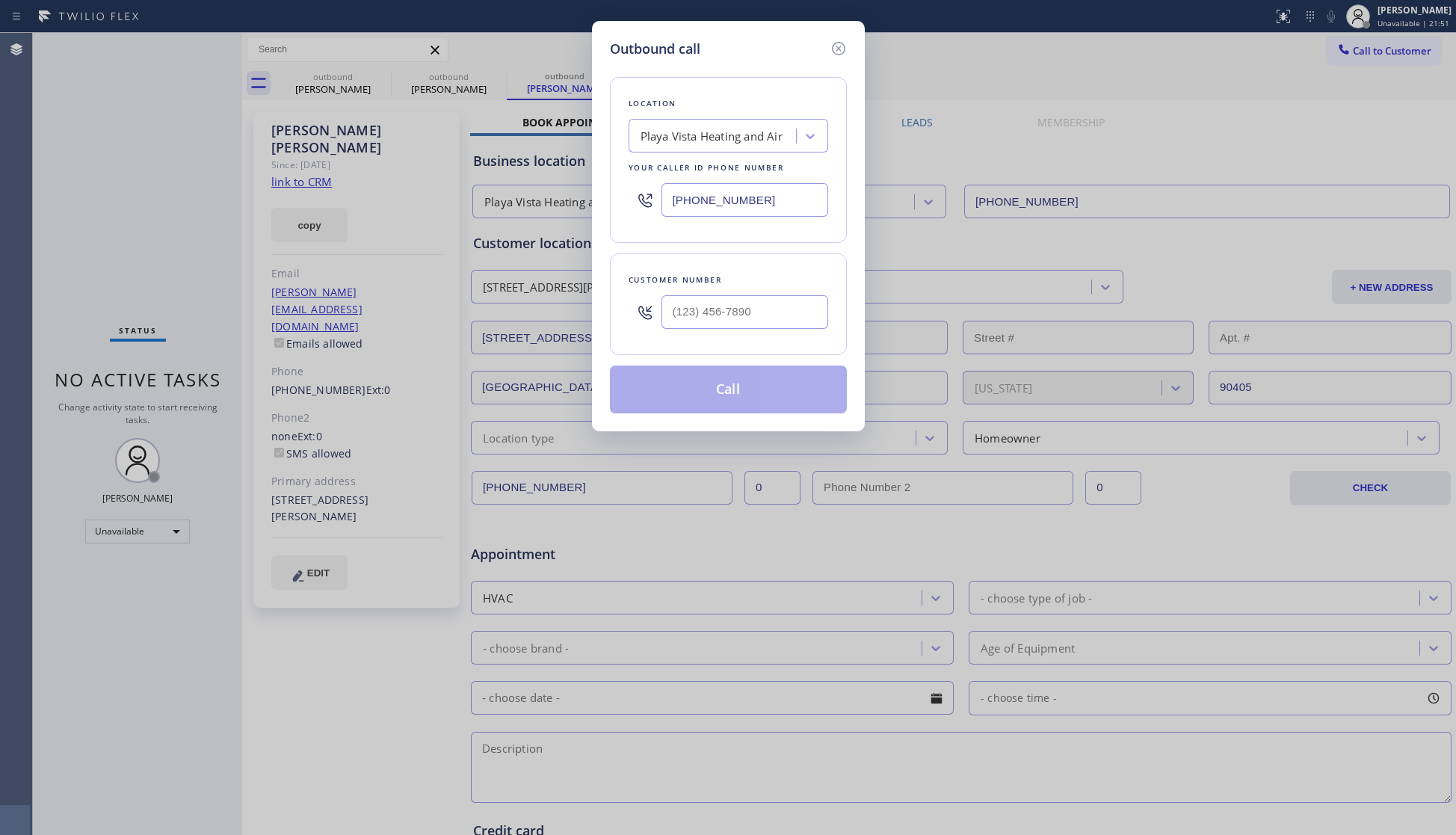
paste input "855) 731-4952"
type input "(855) 731-4952"
click at [777, 313] on input "(___) ___-____" at bounding box center [745, 313] width 167 height 34
paste input "602) 699-2223"
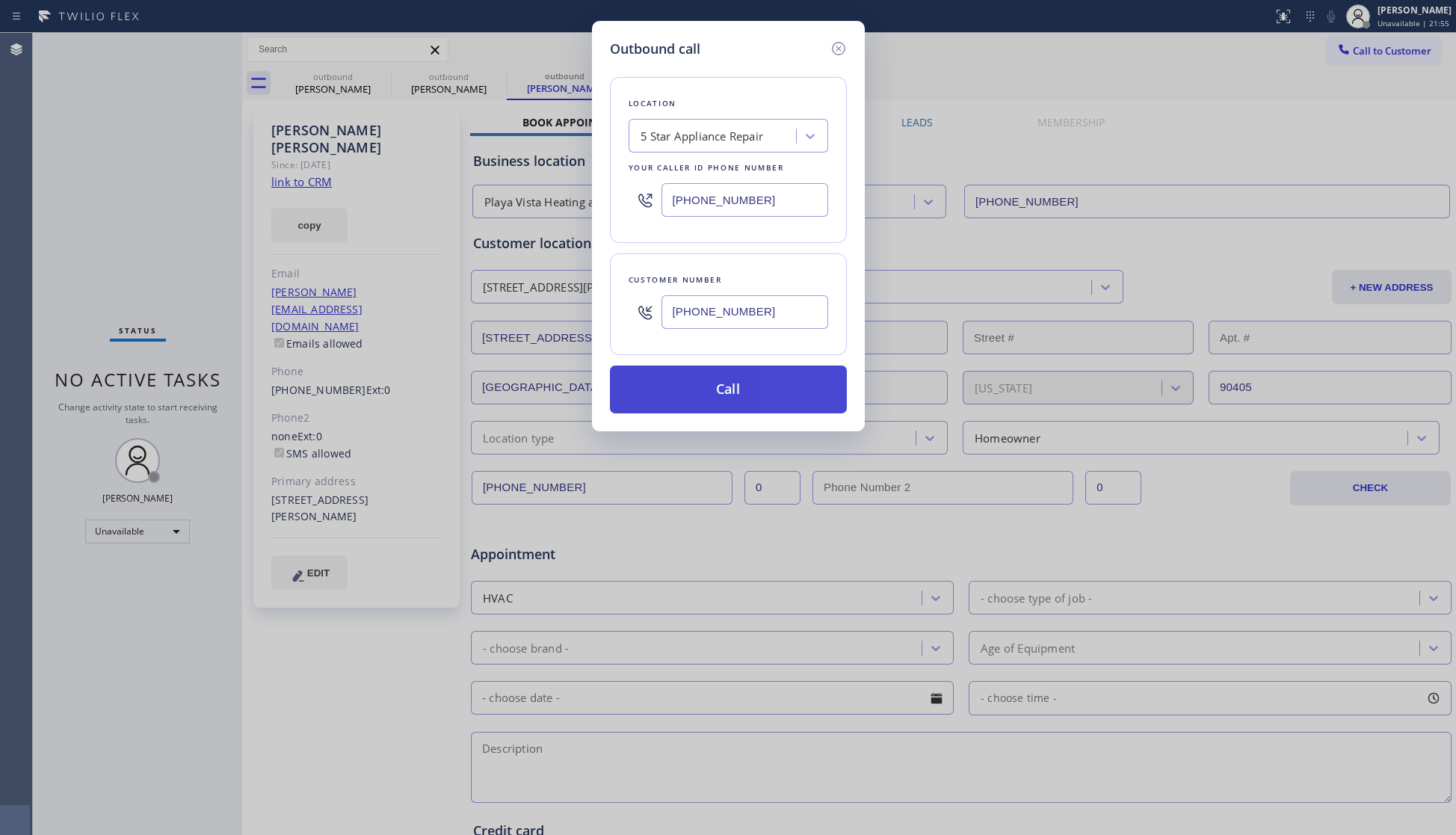
type input "(602) 699-2223"
click at [751, 383] on button "Call" at bounding box center [728, 389] width 237 height 48
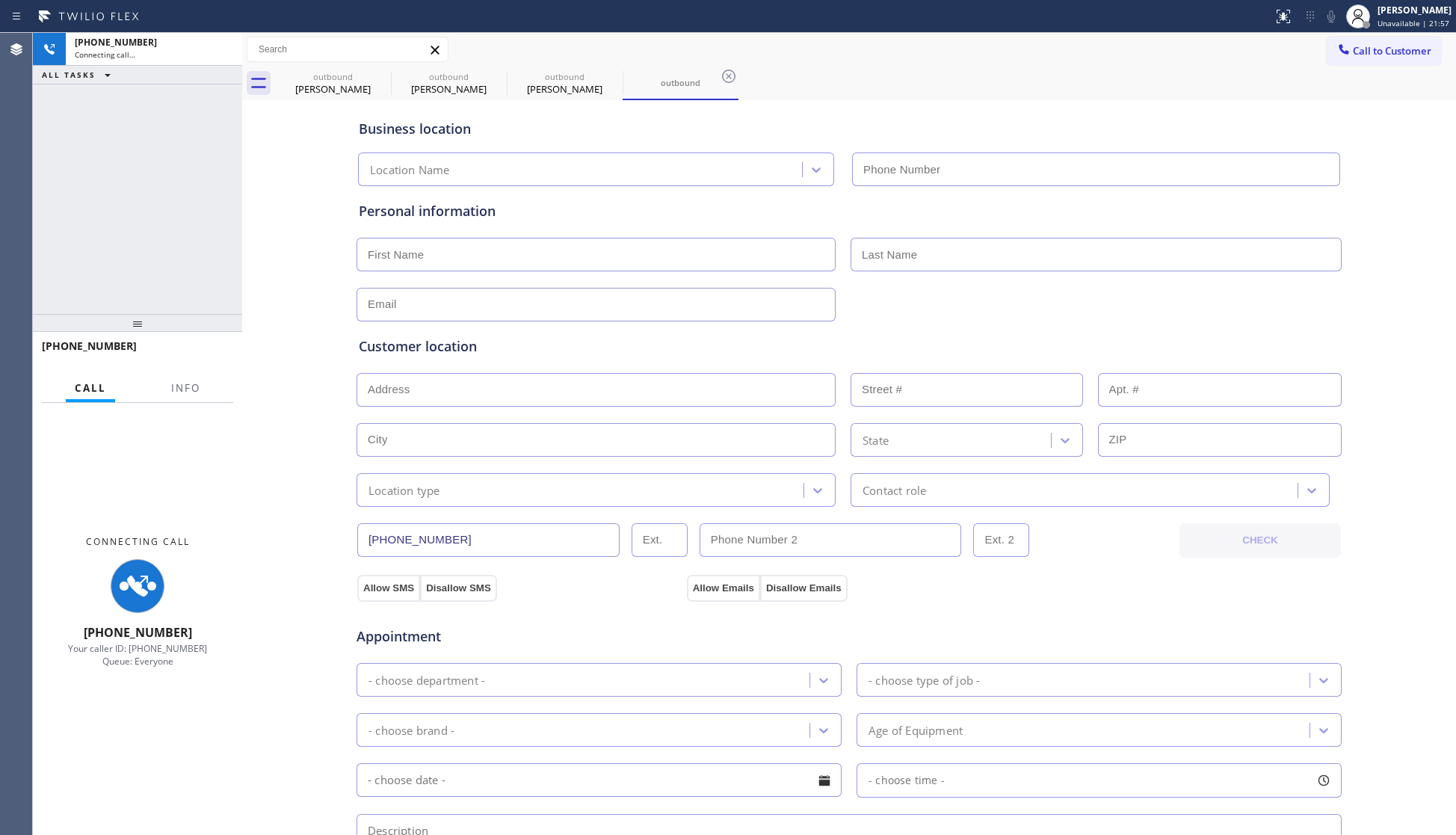
type input "(855) 731-4952"
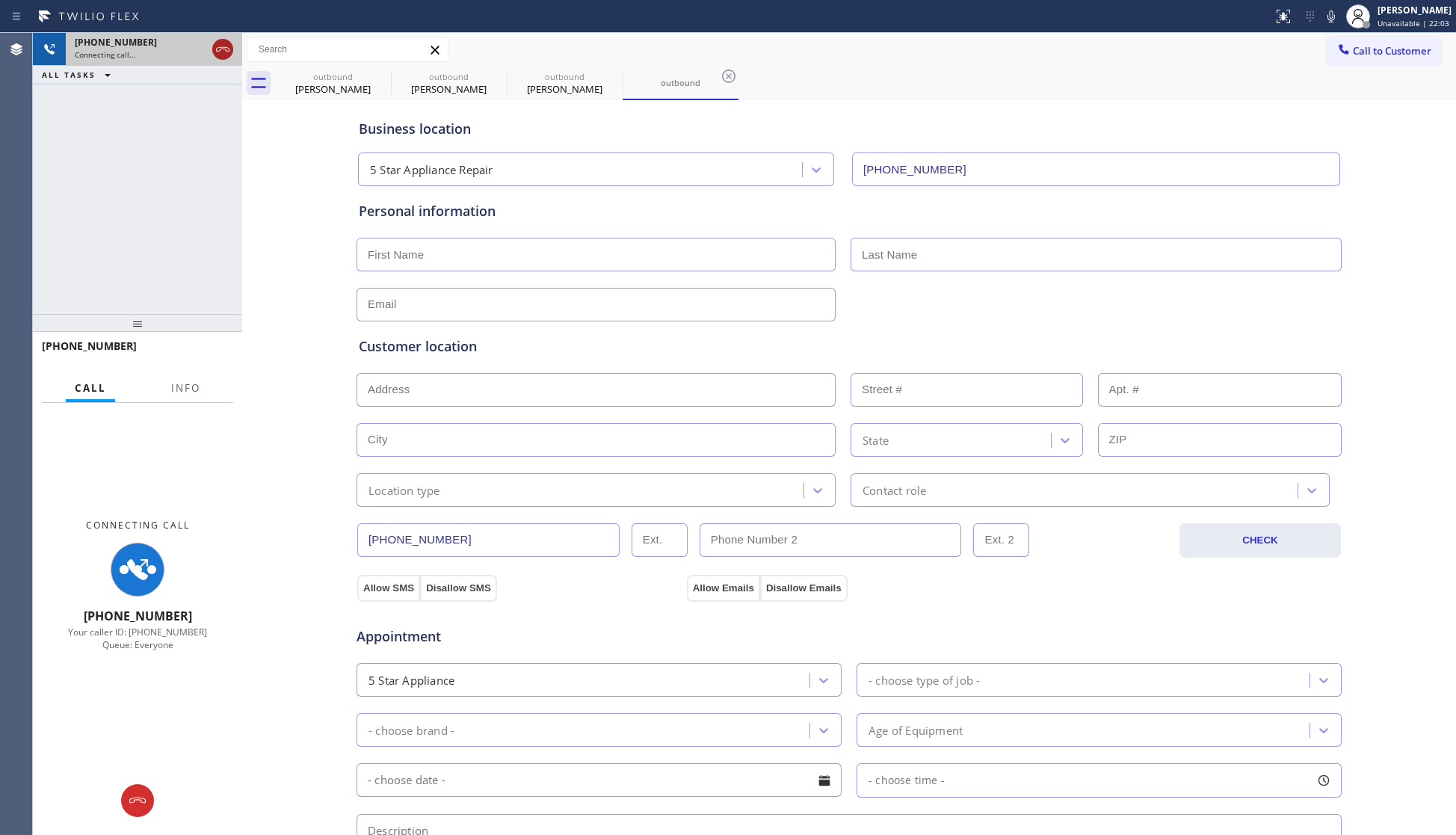
click at [228, 58] on icon at bounding box center [223, 49] width 18 height 18
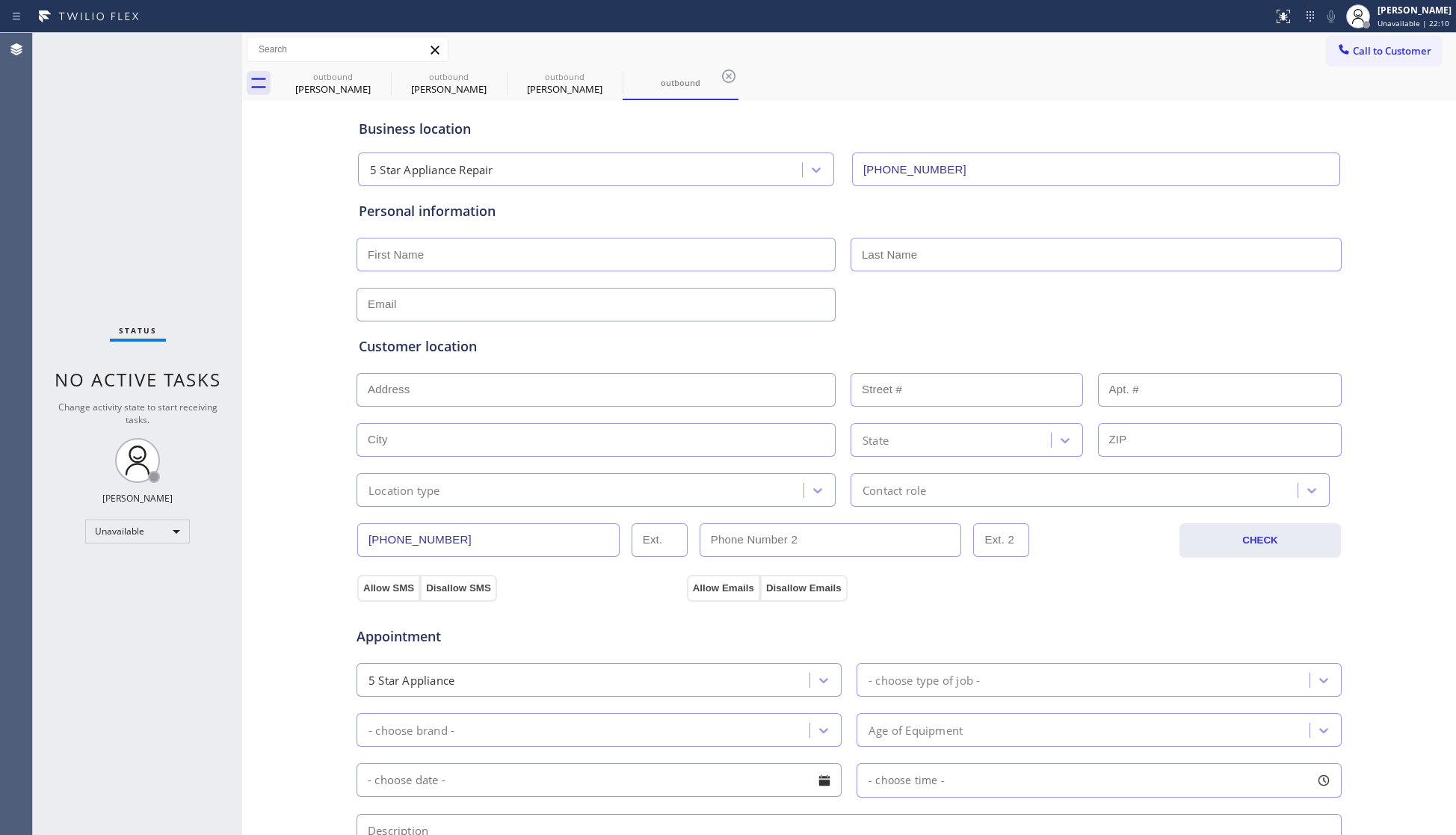
click at [1392, 33] on div "Call to Customer Outbound call Location 5 Star Appliance Repair Your caller id …" at bounding box center [849, 50] width 1214 height 34
drag, startPoint x: 1376, startPoint y: 45, endPoint x: 1368, endPoint y: 52, distance: 10.6
click at [1373, 49] on span "Call to Customer" at bounding box center [1392, 50] width 79 height 14
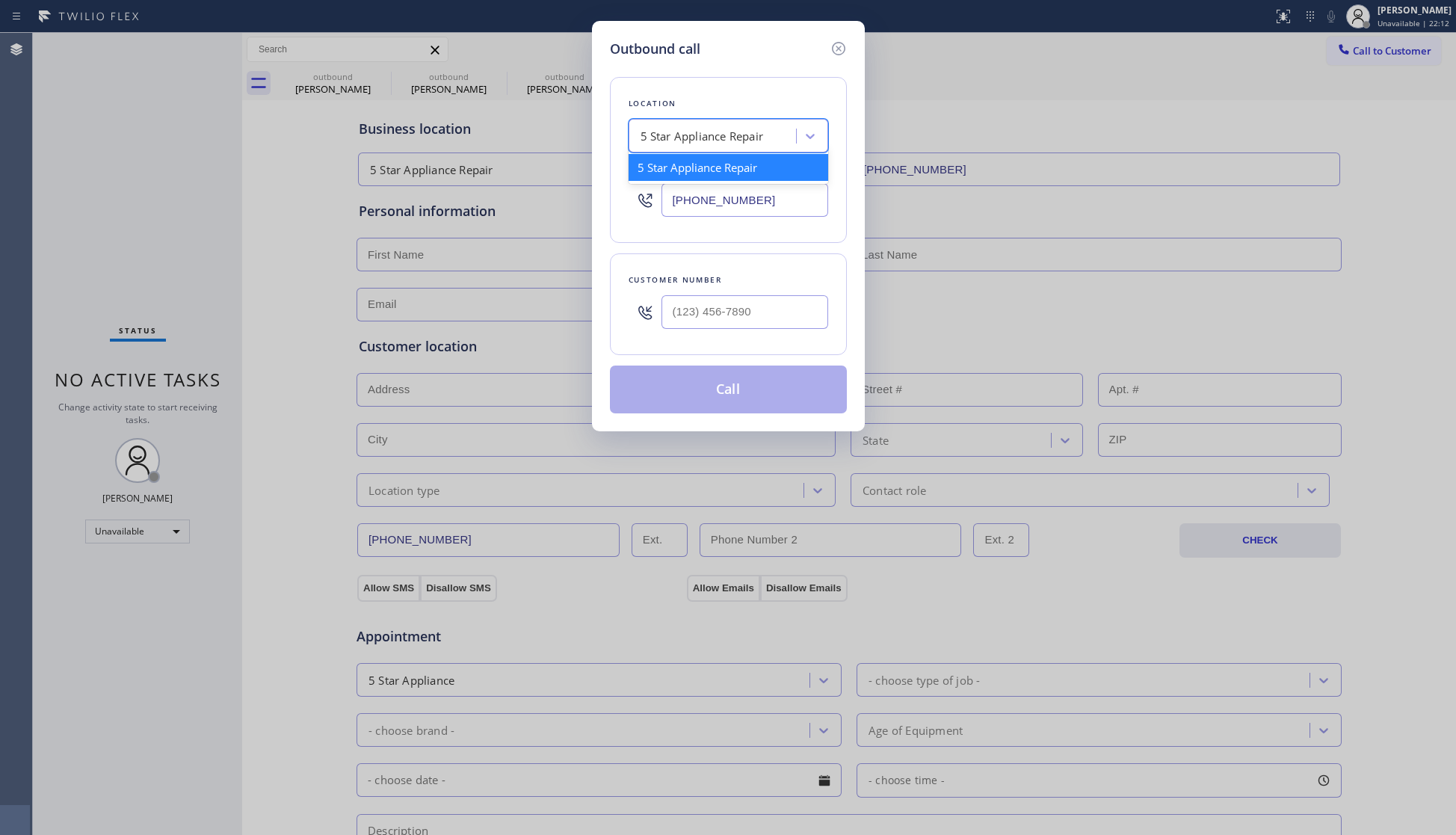
click at [791, 142] on div "5 Star Appliance Repair" at bounding box center [714, 136] width 163 height 26
paste input "Playa Vista Heating and Air"
type input "Playa Vista Heating and Air"
click at [737, 169] on div "Playa Vista Heating and Air" at bounding box center [728, 167] width 199 height 27
type input "(323) 686-6278"
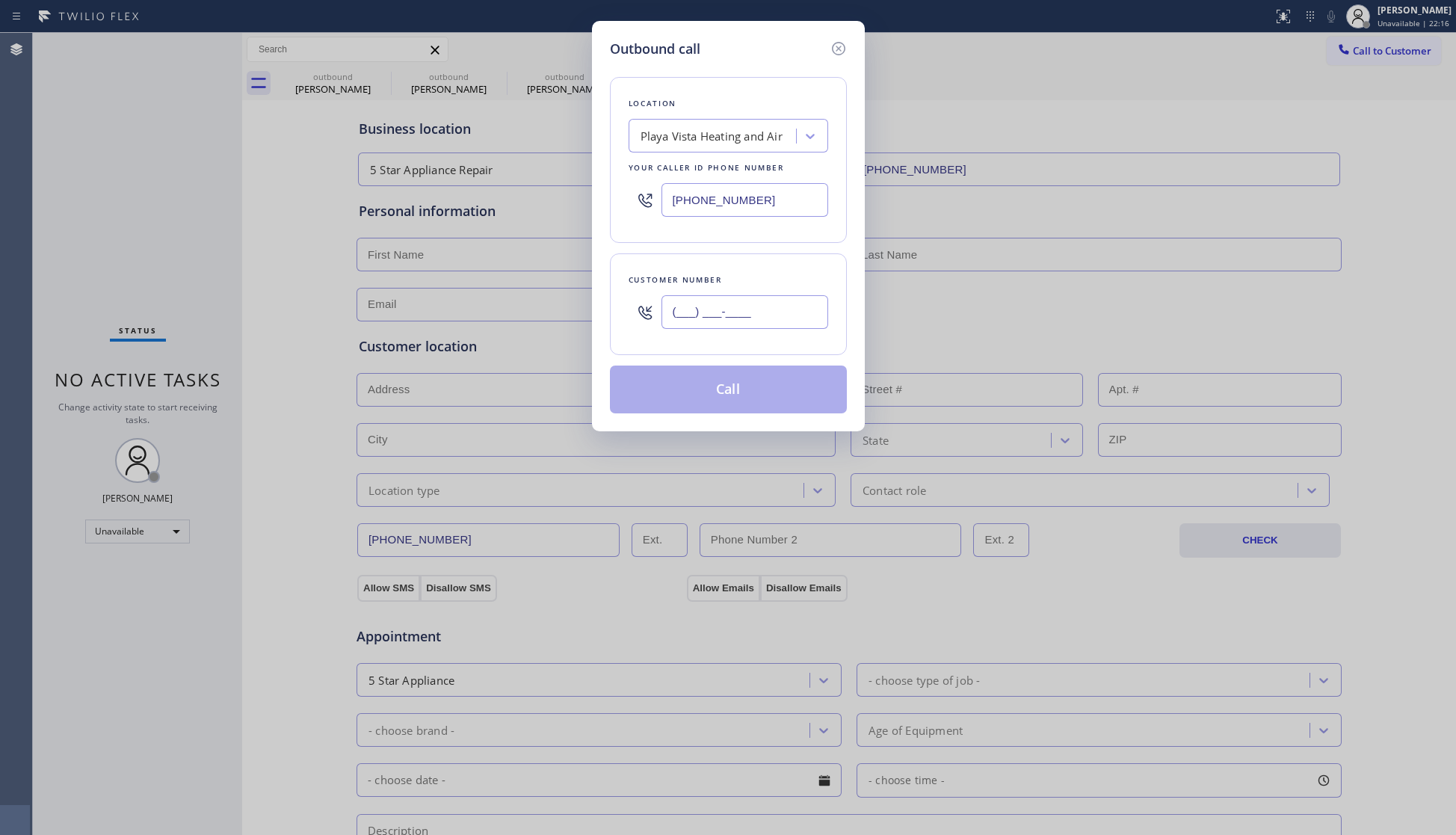
click at [774, 316] on input "(___) ___-____" at bounding box center [745, 313] width 167 height 34
paste input "310) 633-1829"
type input "(310) 633-1829"
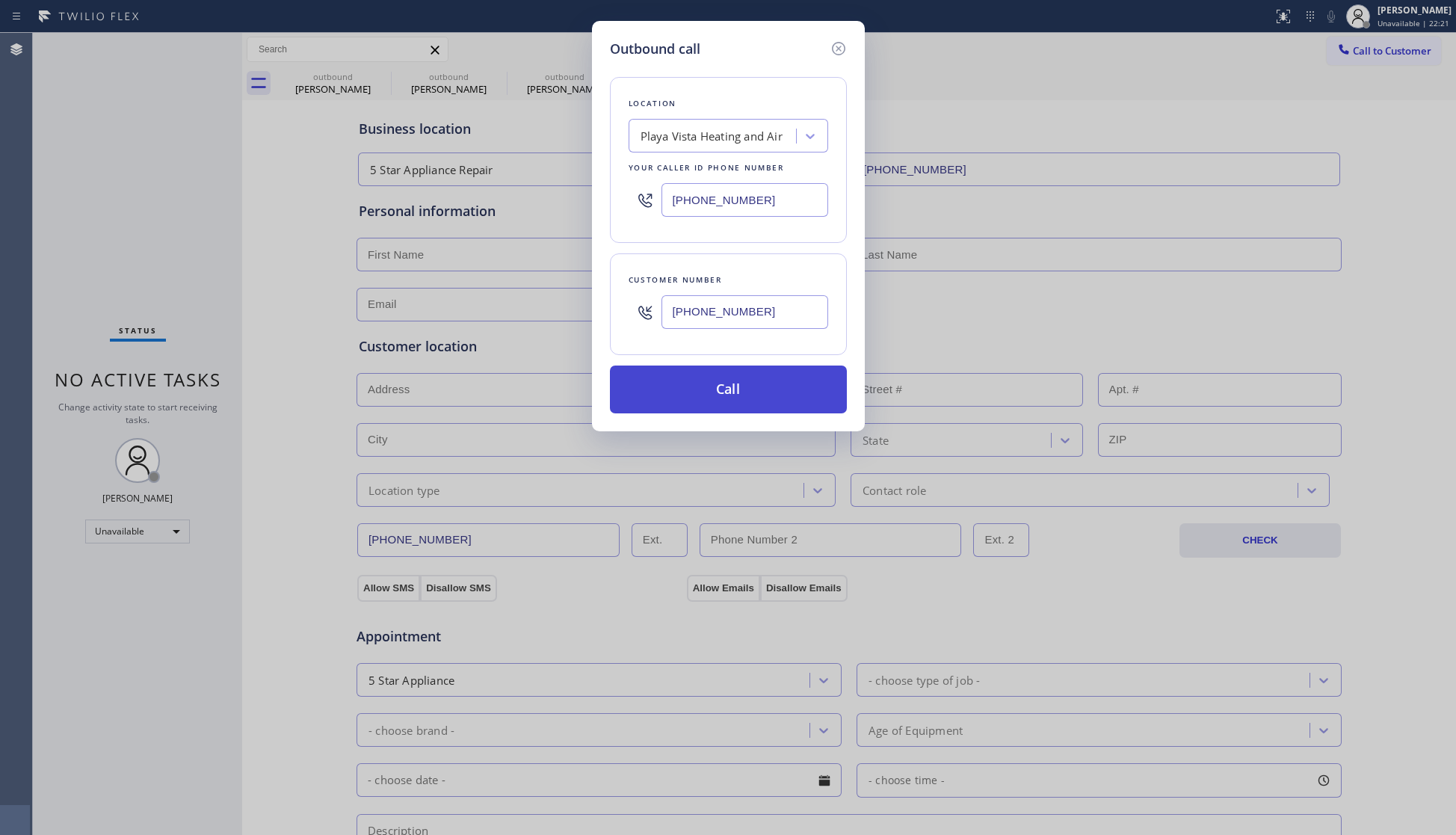
click at [737, 384] on button "Call" at bounding box center [728, 389] width 237 height 48
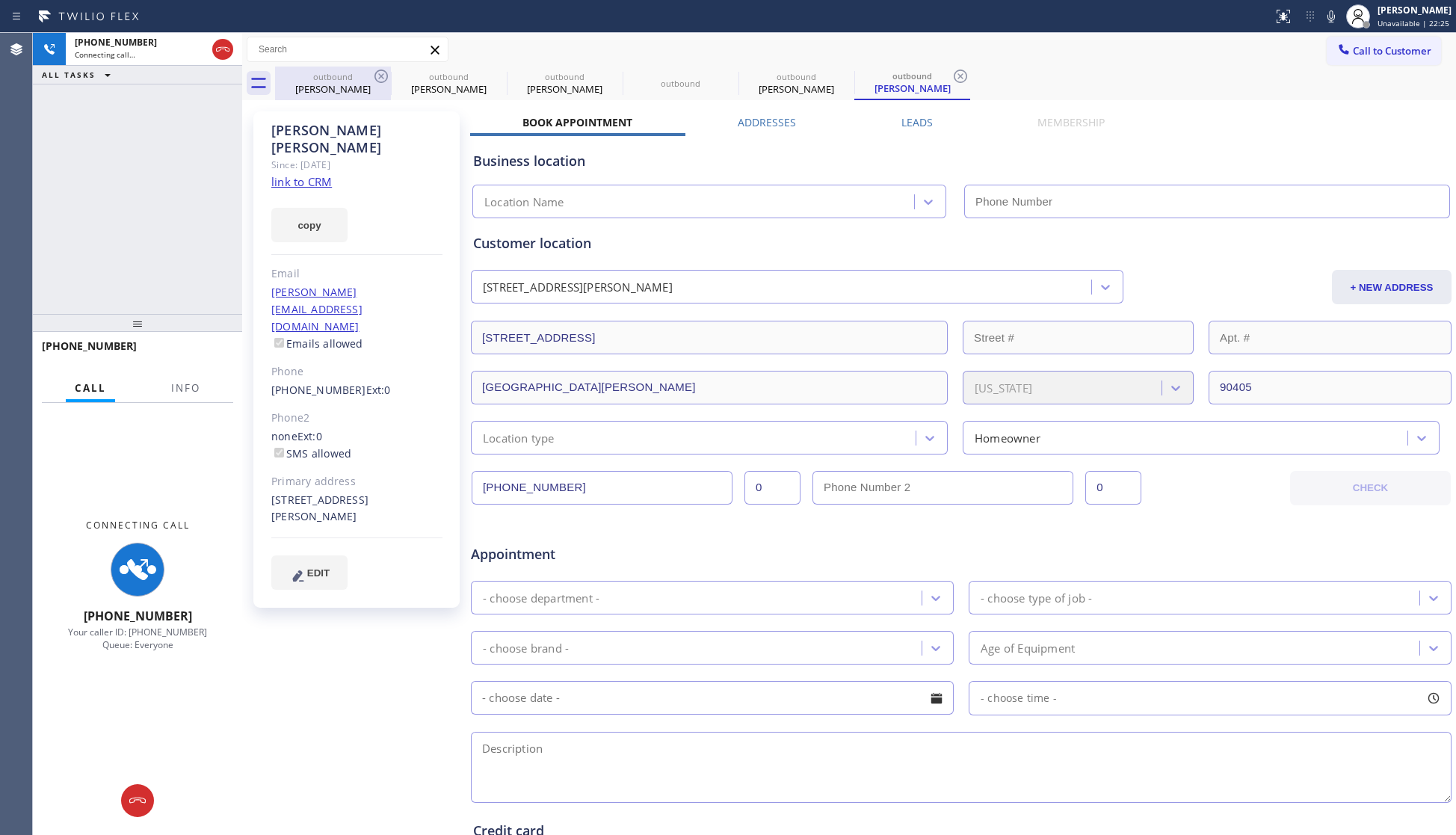
click at [354, 97] on div "outbound Ryan Mendoza" at bounding box center [333, 83] width 113 height 34
click at [372, 83] on div "outbound Ryan Mendoza" at bounding box center [333, 83] width 116 height 34
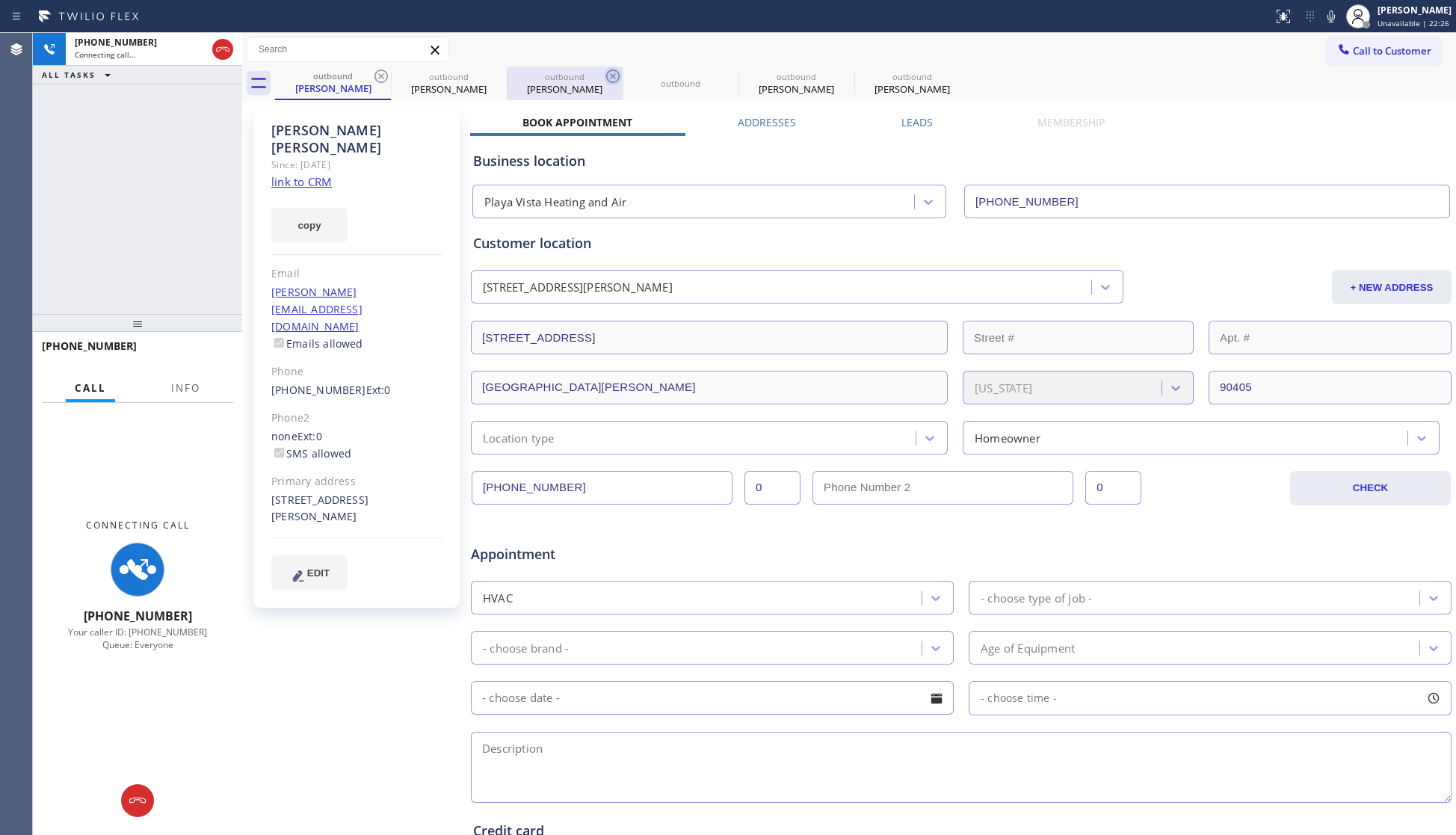
click at [374, 79] on icon at bounding box center [381, 76] width 18 height 18
click at [0, 0] on icon at bounding box center [0, 0] width 0 height 0
click at [604, 78] on icon at bounding box center [613, 76] width 18 height 18
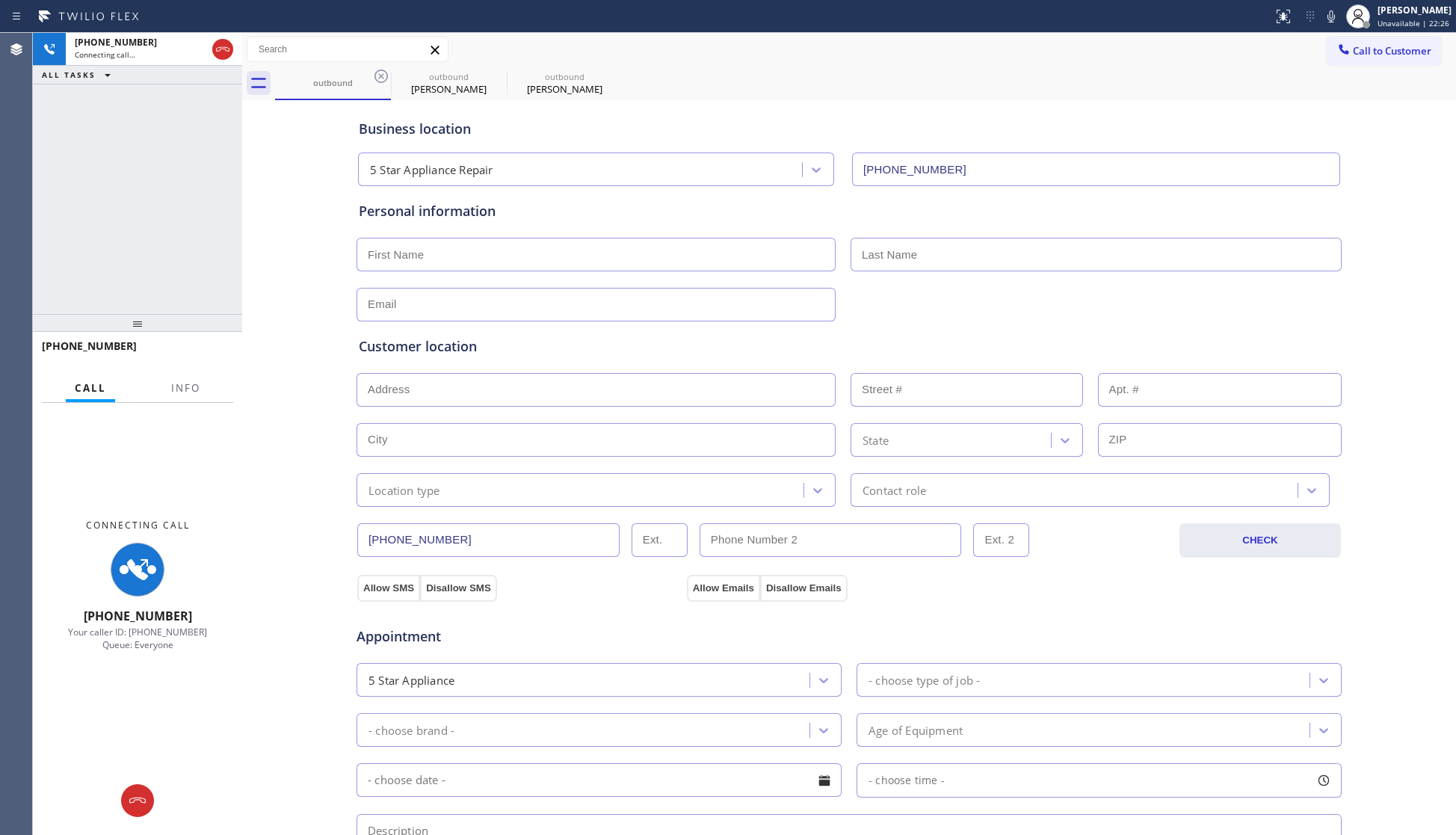
click at [377, 78] on icon at bounding box center [381, 76] width 18 height 18
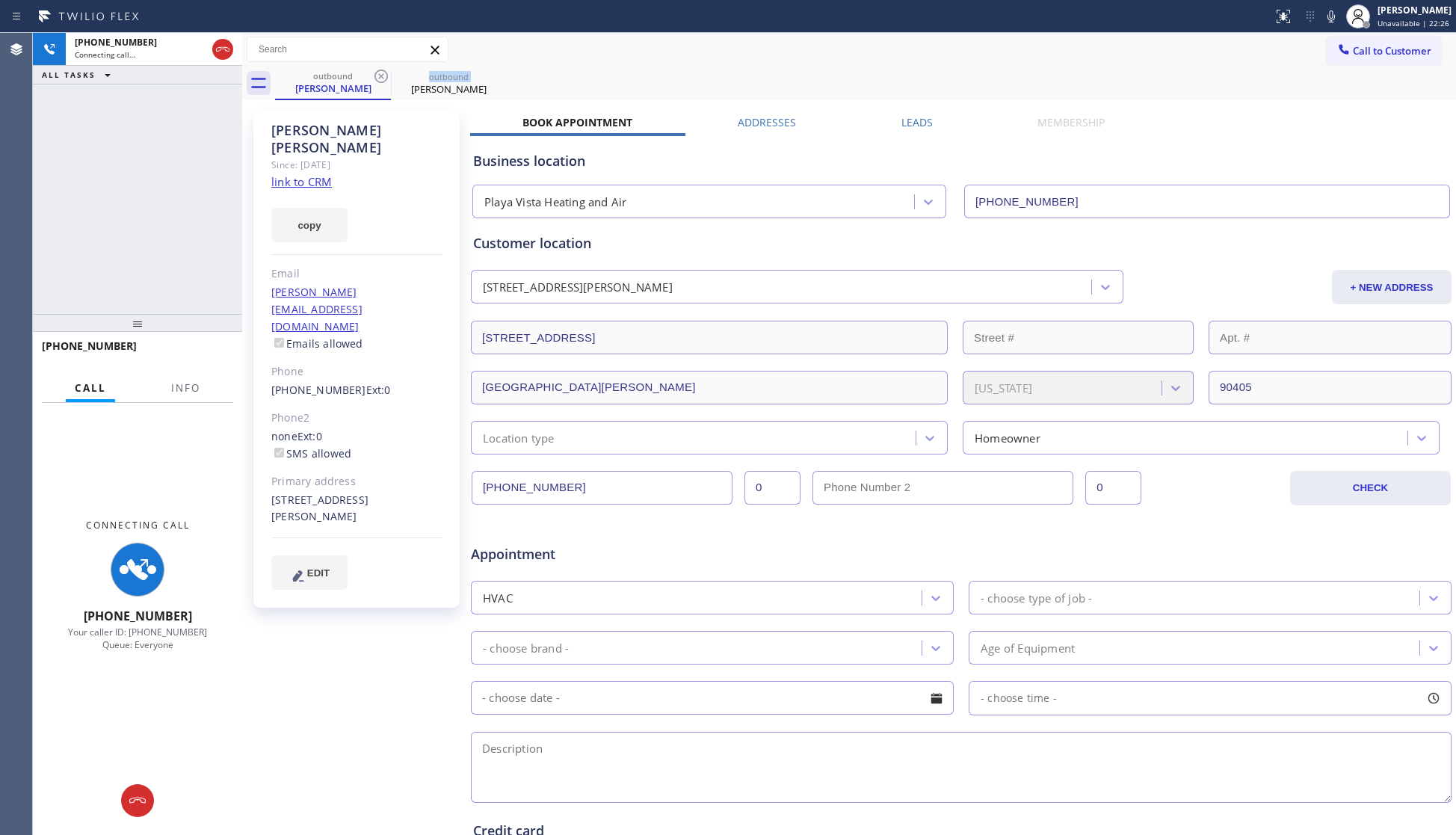
click at [377, 78] on icon at bounding box center [381, 76] width 18 height 18
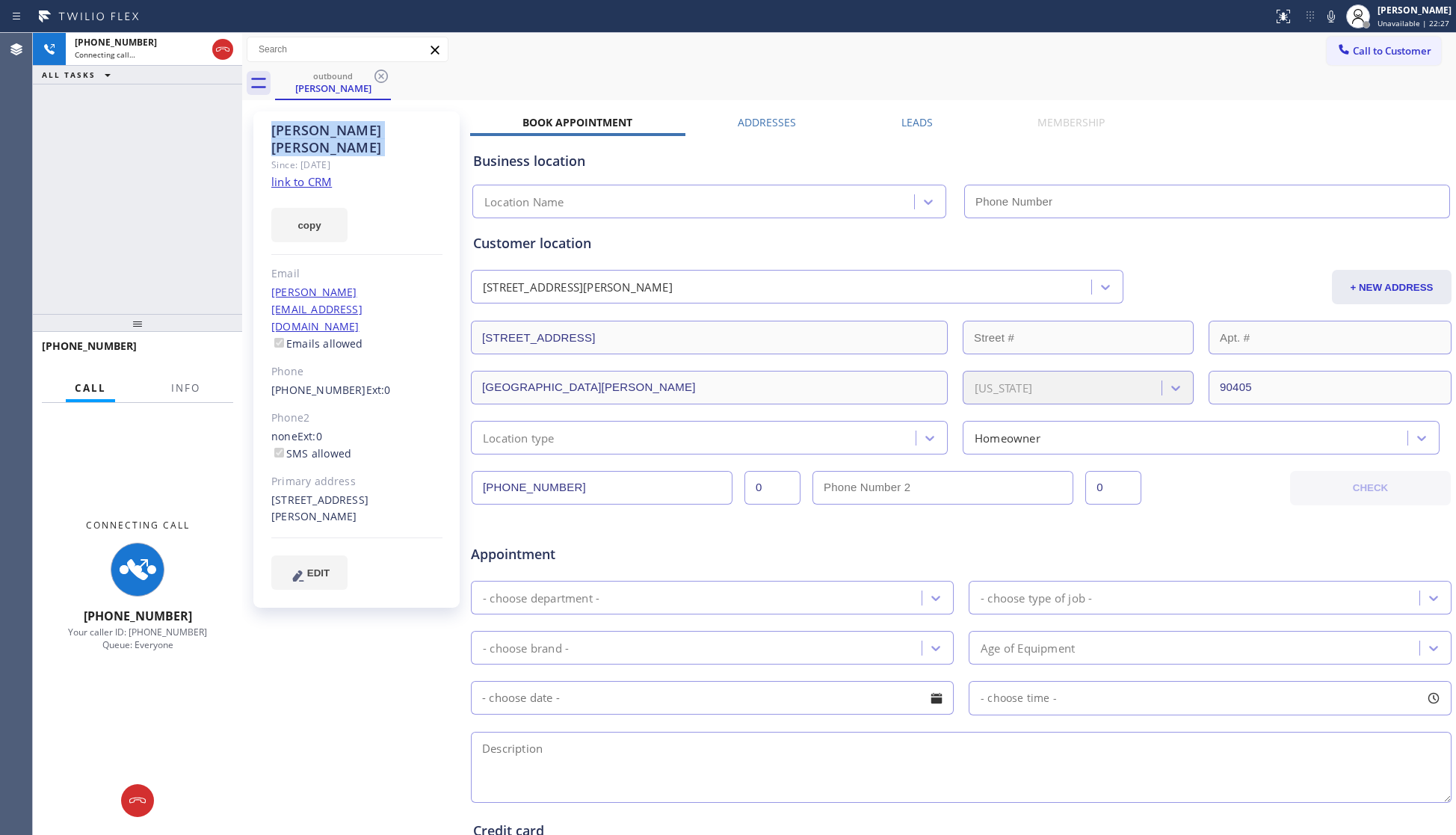
click at [377, 78] on icon at bounding box center [381, 76] width 18 height 18
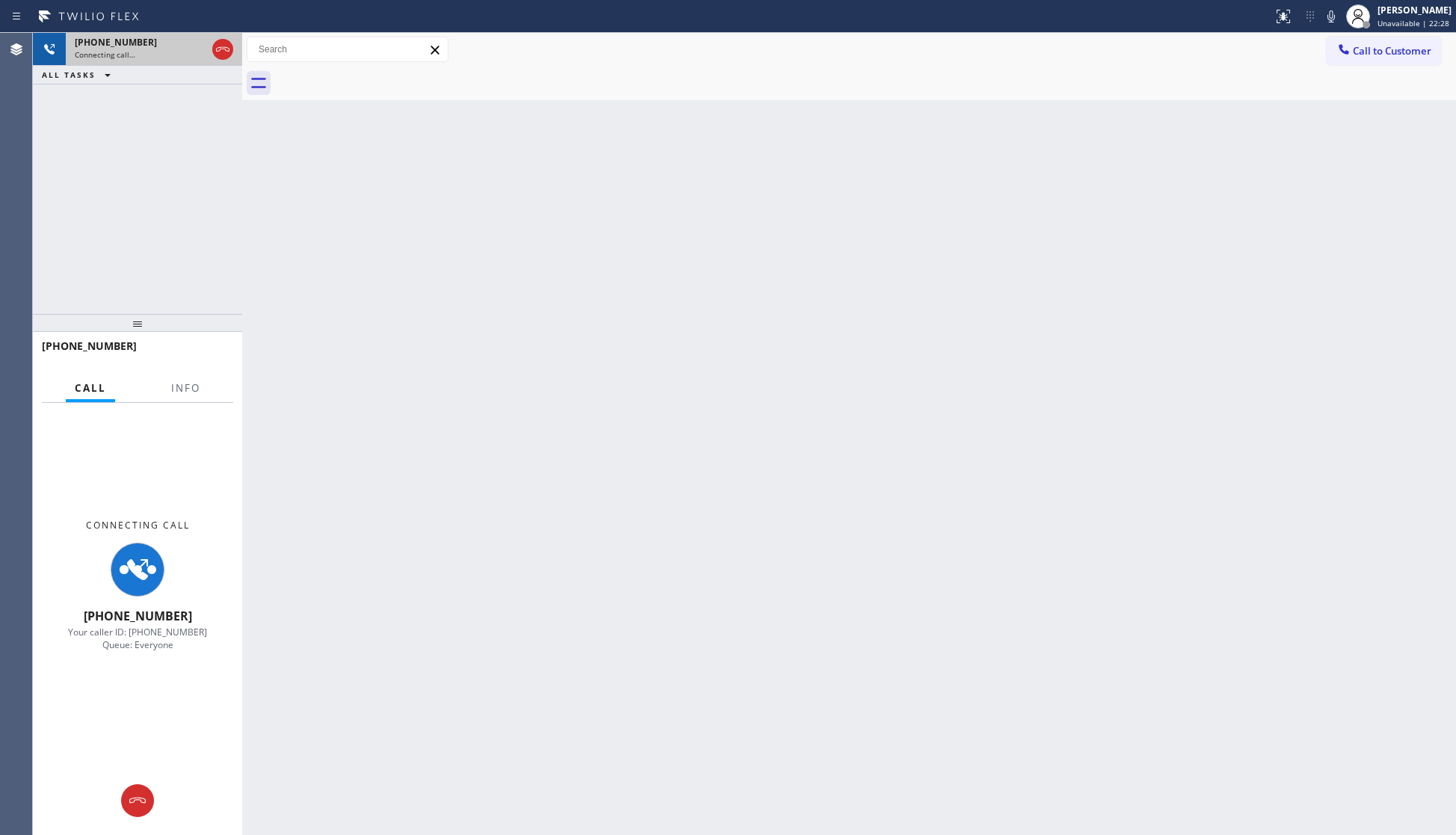
click at [180, 53] on div "Connecting call…" at bounding box center [140, 54] width 131 height 11
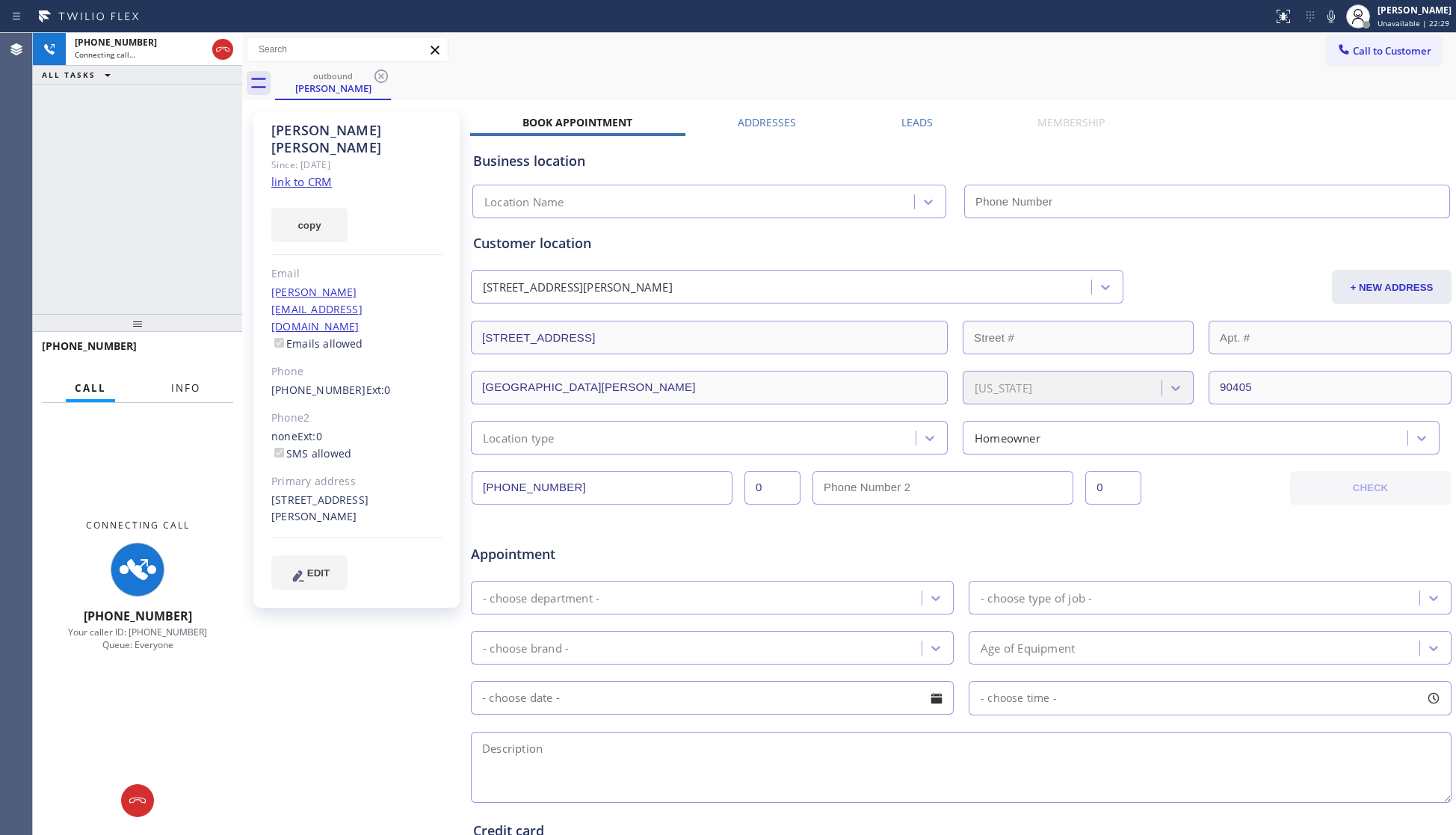
click at [180, 389] on span "Info" at bounding box center [185, 388] width 29 height 14
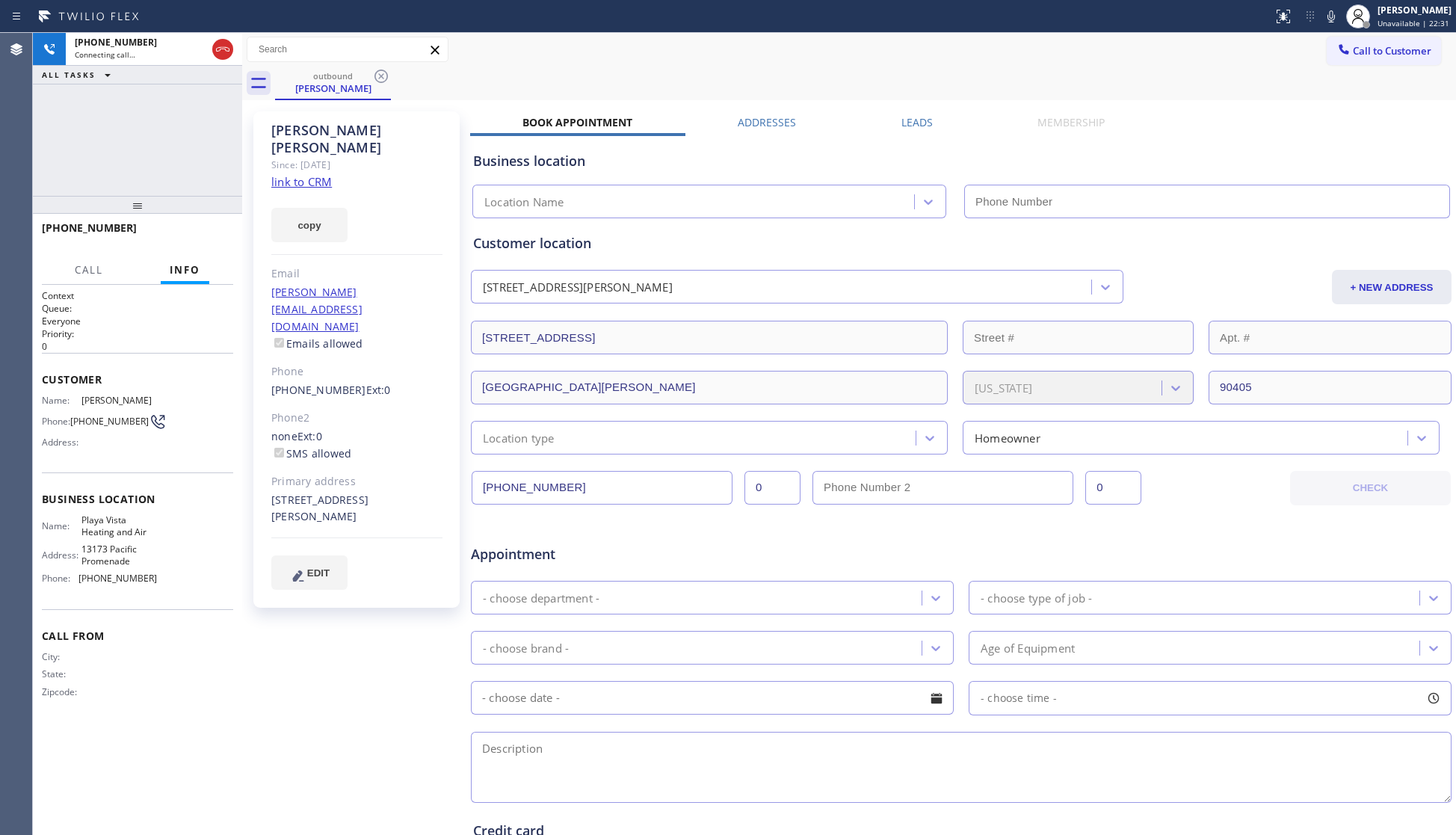
drag, startPoint x: 132, startPoint y: 320, endPoint x: 111, endPoint y: 202, distance: 119.9
click at [111, 202] on div at bounding box center [138, 205] width 209 height 18
type input "(323) 686-6278"
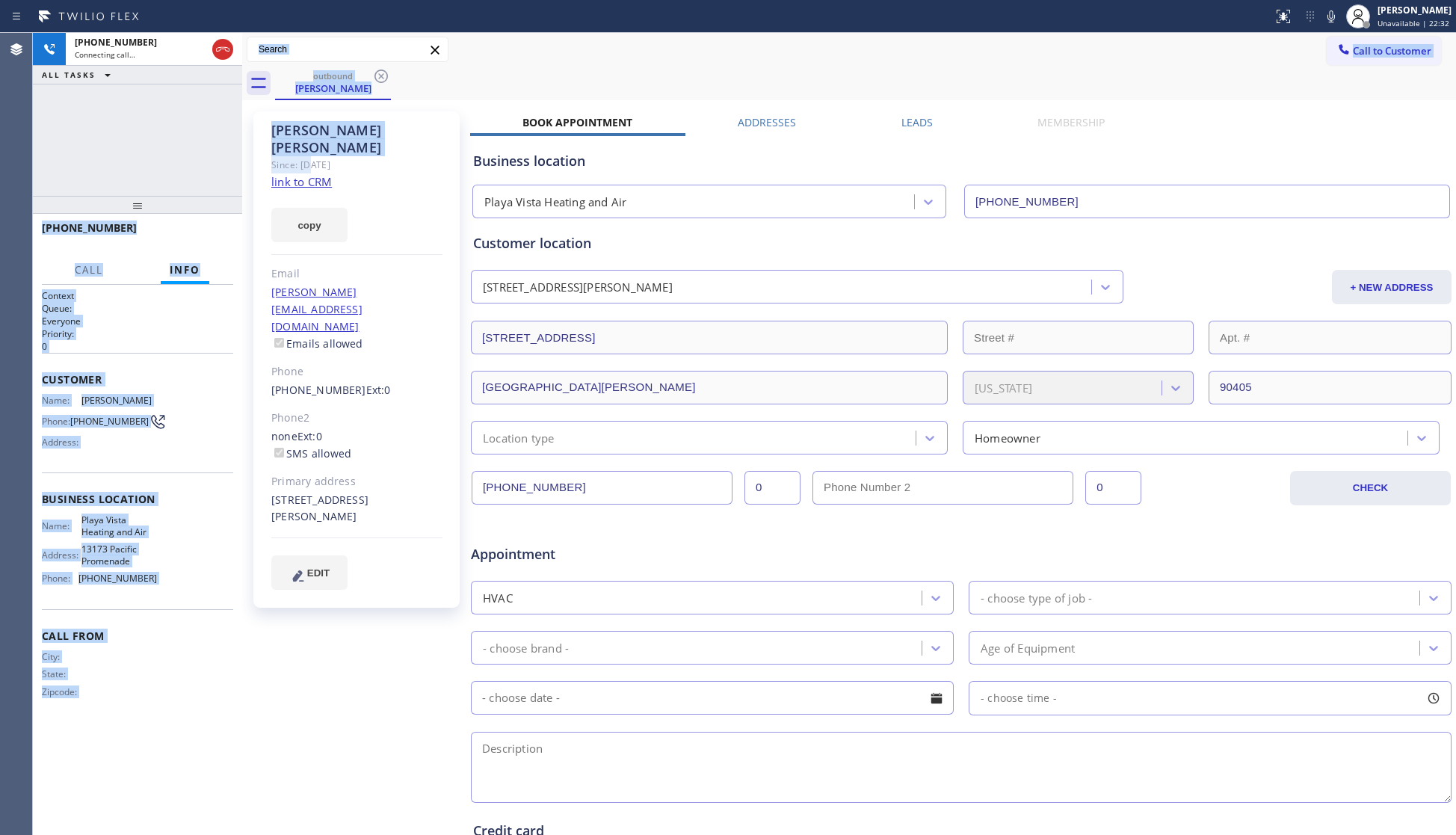
drag, startPoint x: 237, startPoint y: 151, endPoint x: 309, endPoint y: 150, distance: 72.0
click at [309, 150] on div "+13106331829 Connecting call… ALL TASKS ALL TASKS ACTIVE TASKS TASKS IN WRAP UP…" at bounding box center [744, 434] width 1423 height 802
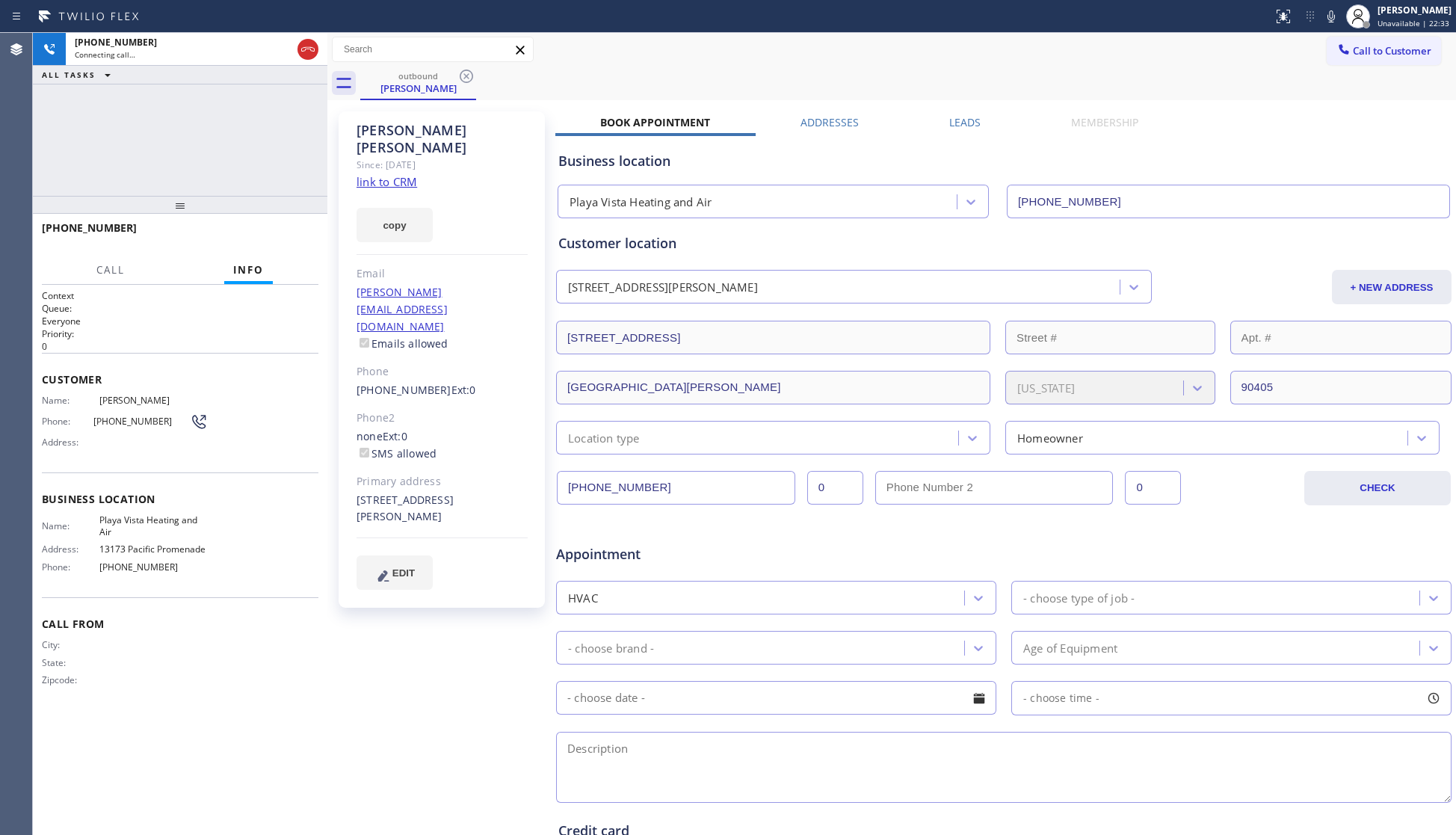
drag, startPoint x: 244, startPoint y: 148, endPoint x: 312, endPoint y: 163, distance: 69.6
click at [327, 163] on div at bounding box center [327, 434] width 0 height 802
click at [258, 144] on div "+13106331829 Live | 00:01 ALL TASKS ALL TASKS ACTIVE TASKS TASKS IN WRAP UP" at bounding box center [181, 114] width 295 height 163
click at [1292, 78] on div "outbound Ryan Mendoza" at bounding box center [908, 83] width 1096 height 34
click at [1330, 114] on div "Ryan Mendoza Since: 20 may 2020 link to CRM copy Email ryan@kinfolkproperties.c…" at bounding box center [892, 588] width 1121 height 969
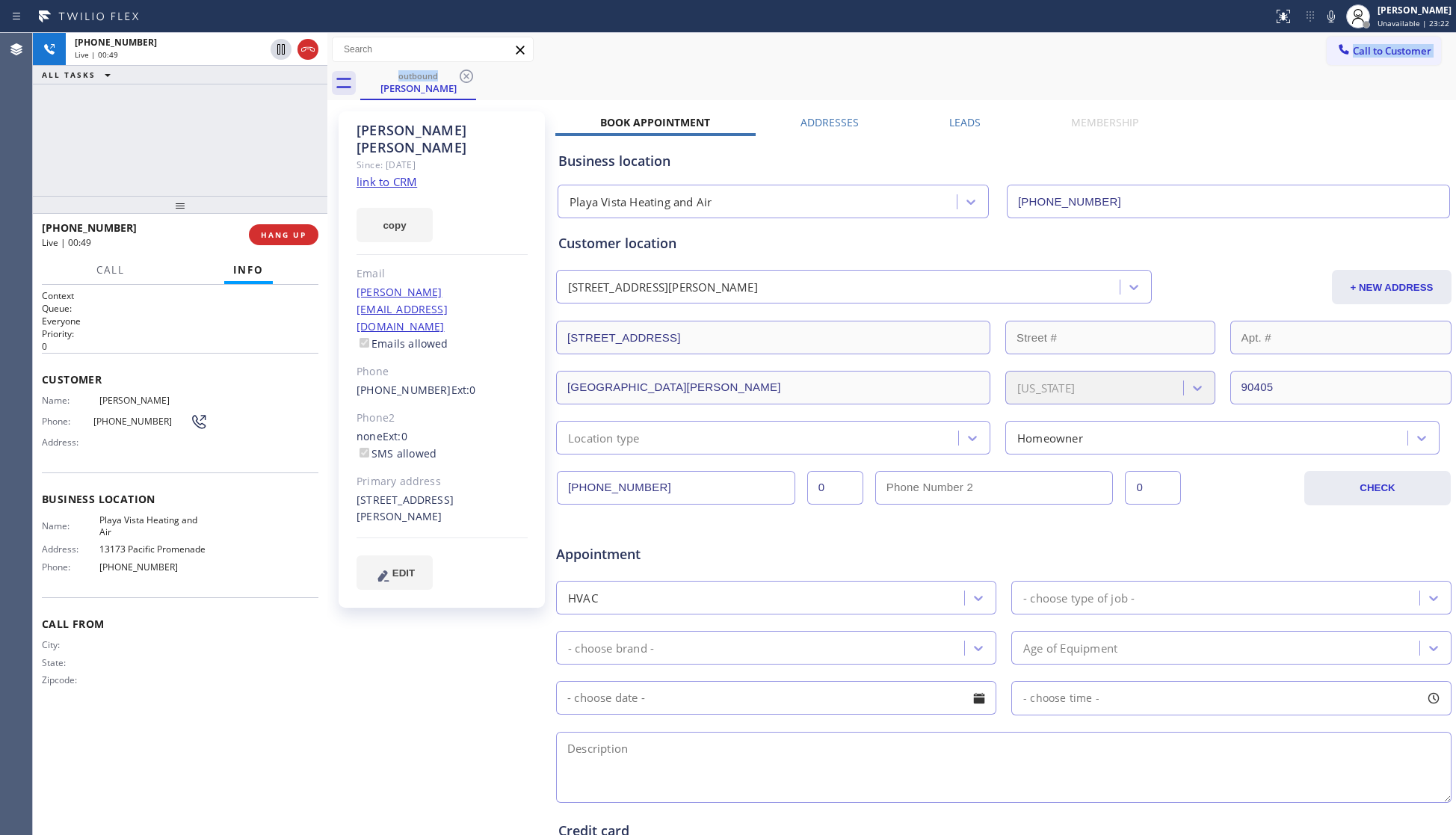
drag, startPoint x: 1289, startPoint y: 72, endPoint x: 1295, endPoint y: 42, distance: 30.6
click at [1289, 61] on div "Call to Customer Outbound call Location Playa Vista Heating and Air Your caller…" at bounding box center [892, 66] width 1129 height 67
click at [1335, 19] on icon at bounding box center [1330, 16] width 7 height 12
drag, startPoint x: 1267, startPoint y: 61, endPoint x: 1295, endPoint y: 49, distance: 30.5
click at [1268, 61] on div "Call to Customer Outbound call Location Playa Vista Heating and Air Your caller…" at bounding box center [892, 49] width 1129 height 26
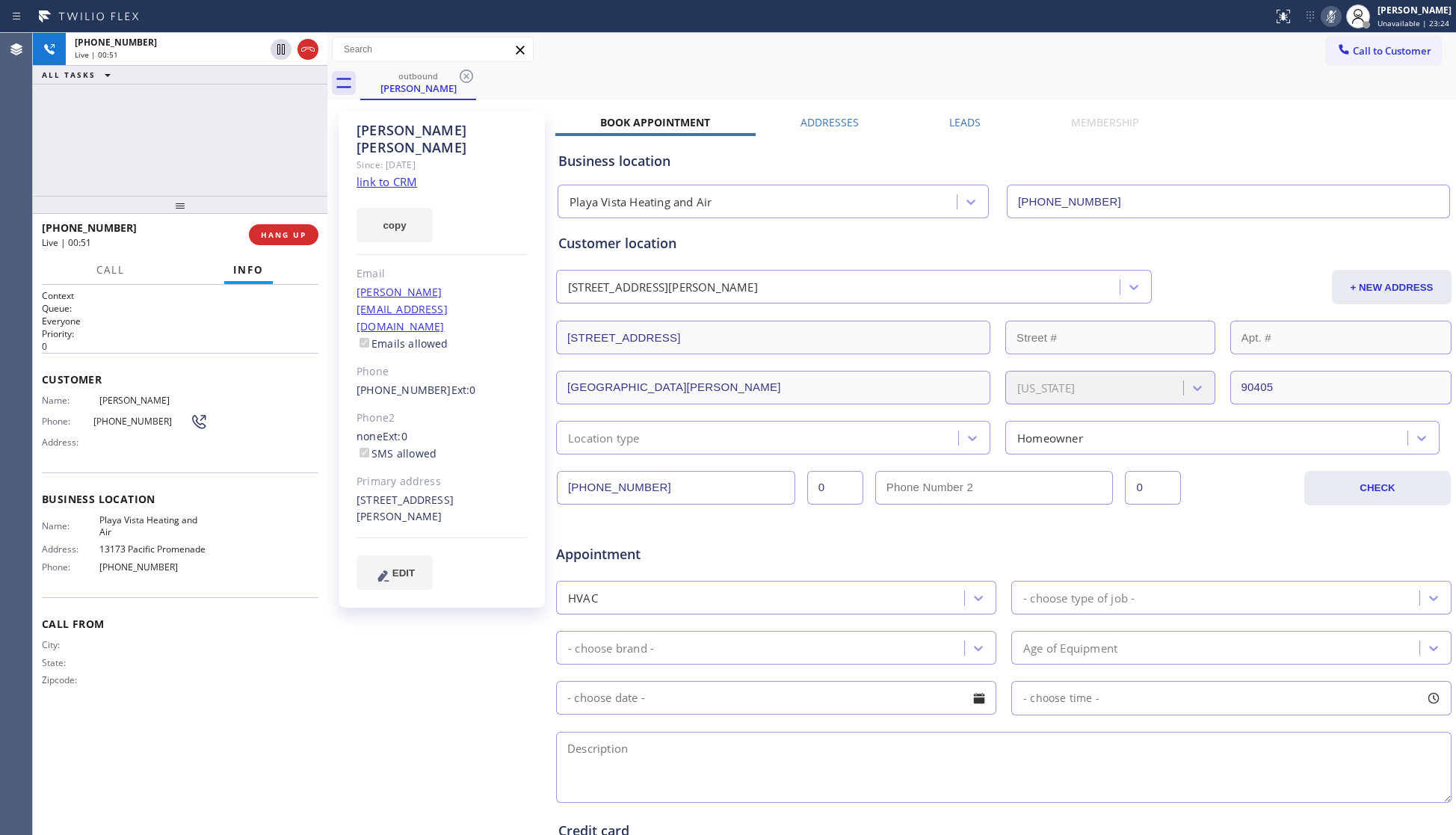
drag, startPoint x: 1122, startPoint y: 87, endPoint x: 1167, endPoint y: 96, distance: 45.9
click at [1128, 87] on div "outbound Ryan Mendoza" at bounding box center [908, 83] width 1096 height 34
click at [1328, 10] on icon at bounding box center [1331, 16] width 18 height 18
click at [1325, 24] on div "Status report No issues detected If you experience an issue, please download th…" at bounding box center [1361, 16] width 189 height 33
click at [1326, 24] on icon at bounding box center [1331, 16] width 18 height 18
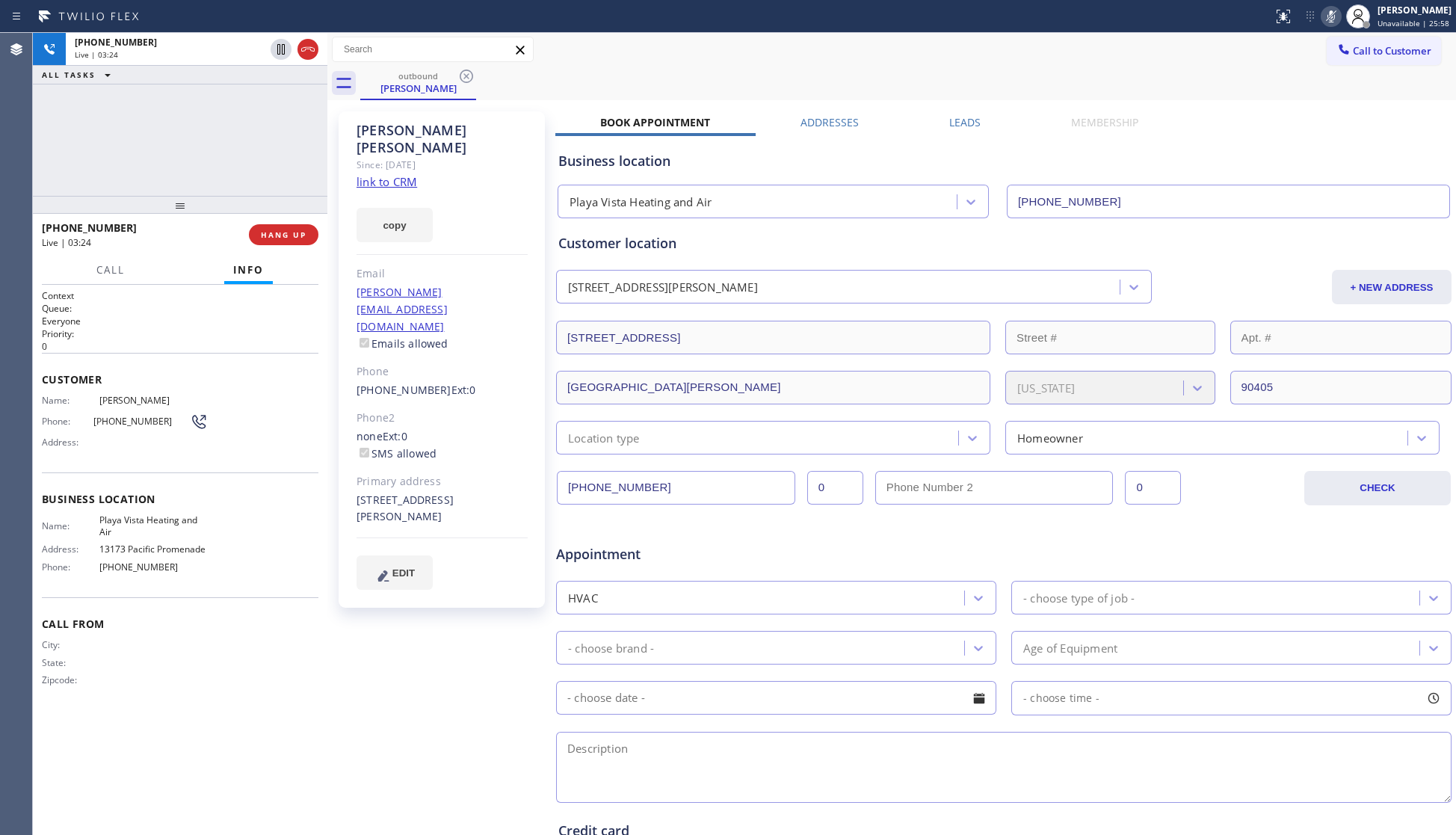
click at [1340, 15] on icon at bounding box center [1331, 16] width 18 height 18
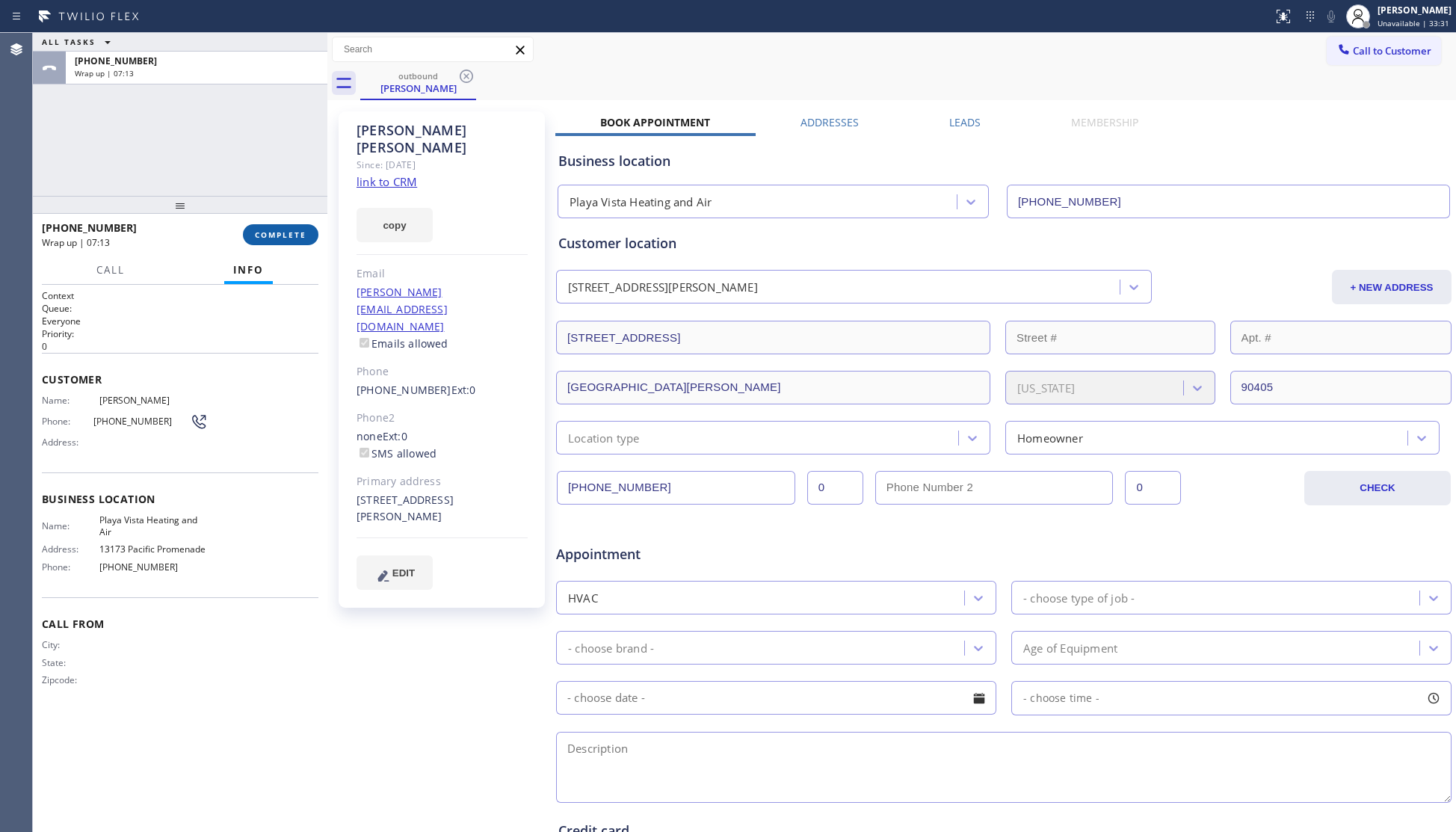
click at [258, 231] on span "COMPLETE" at bounding box center [281, 234] width 52 height 11
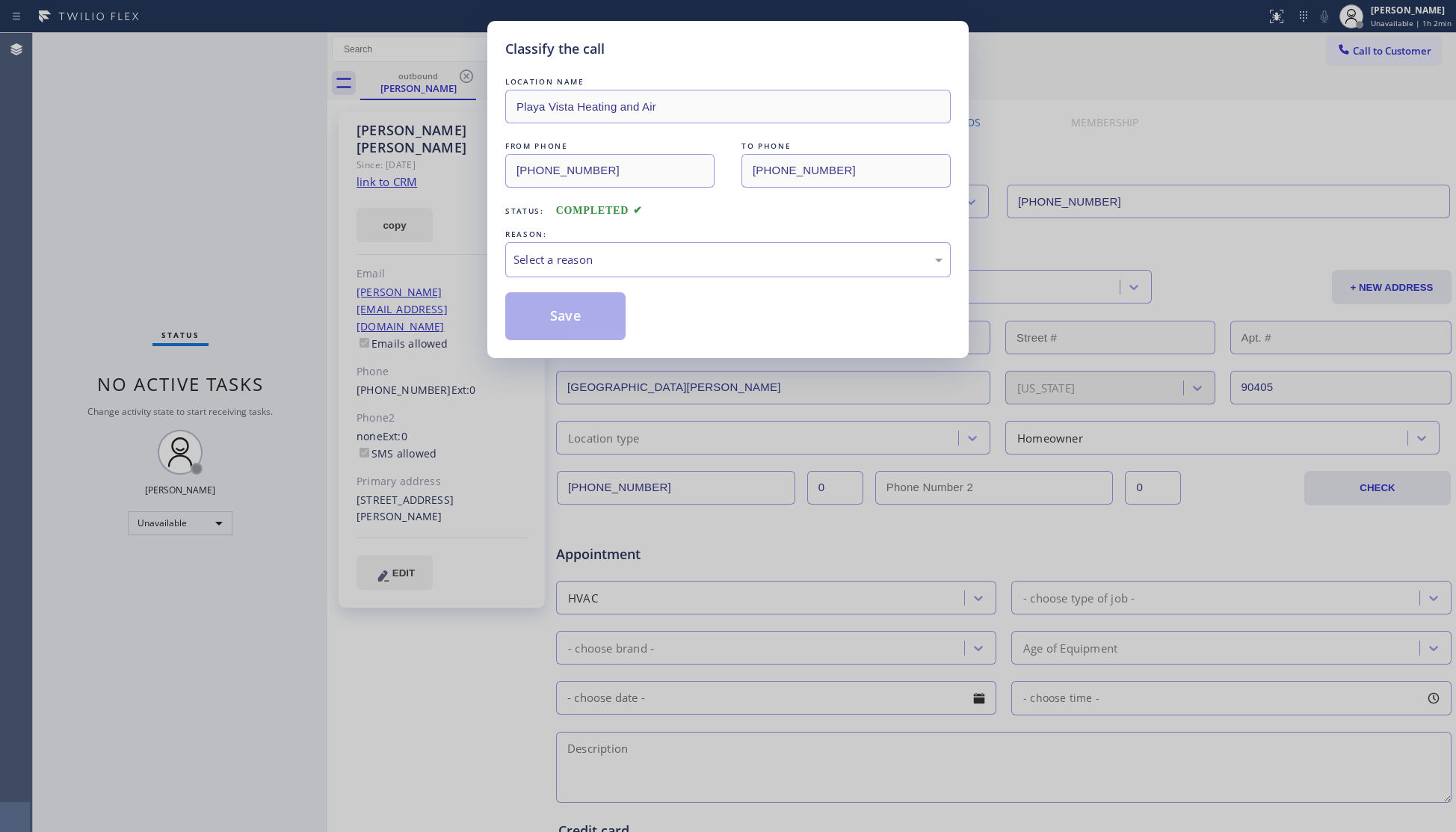
click at [620, 228] on div "REASON:" at bounding box center [728, 234] width 445 height 15
click at [623, 242] on div "REASON: Select a reason" at bounding box center [728, 252] width 445 height 51
click at [596, 252] on div "Select a reason" at bounding box center [728, 259] width 429 height 17
click at [565, 309] on button "Save" at bounding box center [565, 316] width 121 height 48
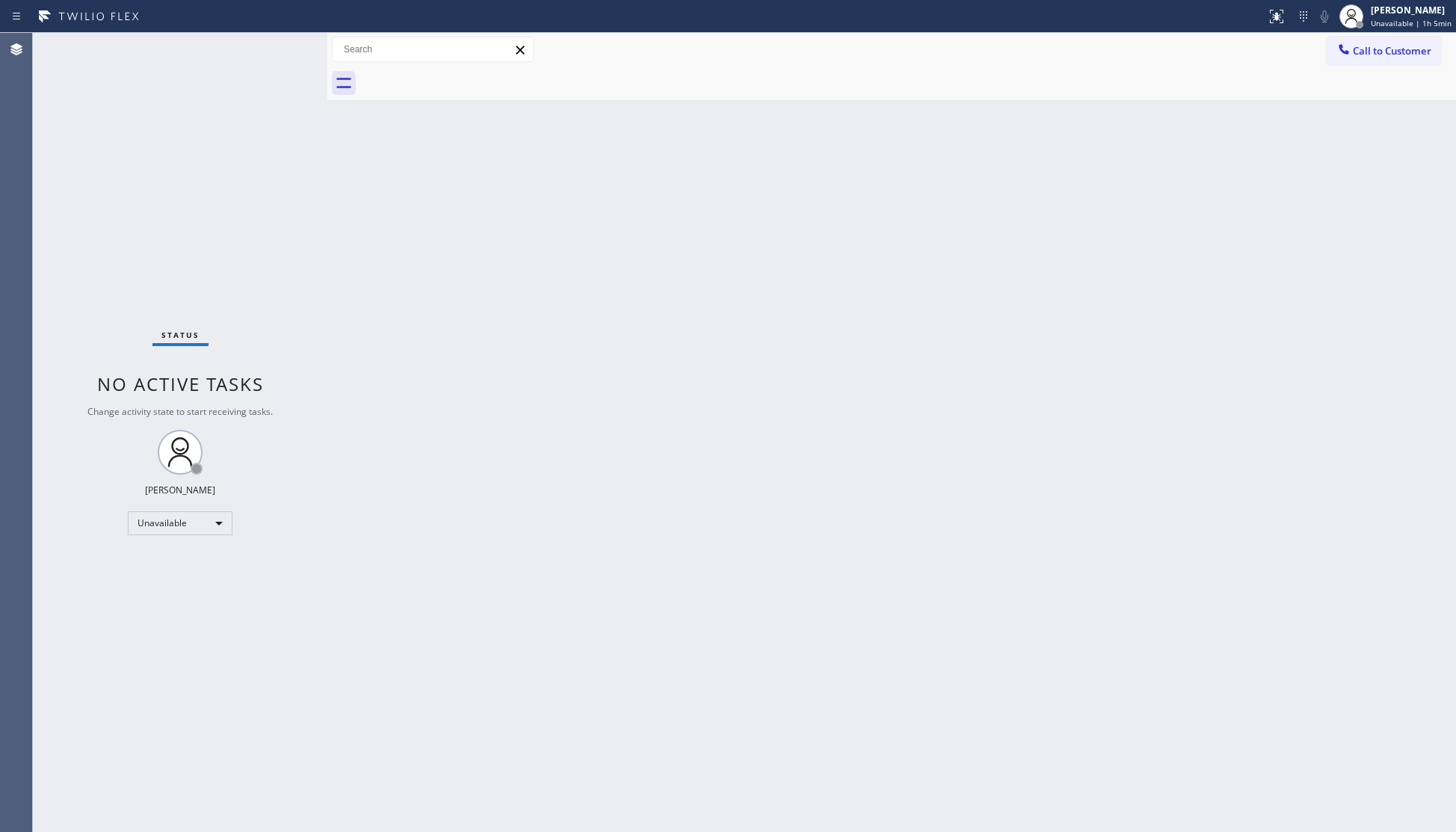
click at [1403, 76] on div at bounding box center [908, 83] width 1096 height 34
click at [1388, 44] on span "Call to Customer" at bounding box center [1392, 50] width 79 height 14
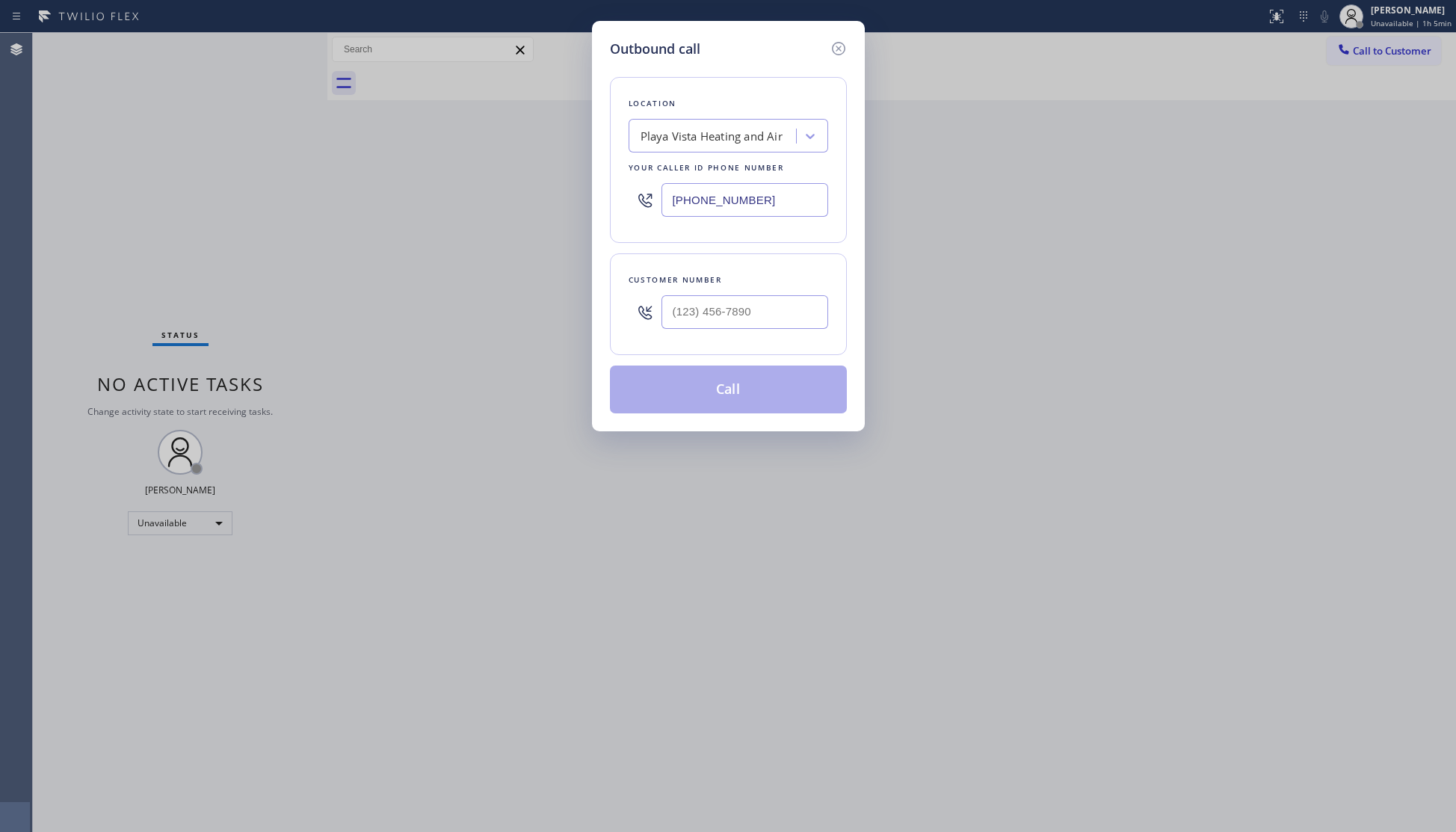
drag, startPoint x: 705, startPoint y: 205, endPoint x: 637, endPoint y: 207, distance: 68.0
click at [637, 207] on div "(323) 686-6278" at bounding box center [728, 200] width 199 height 49
paste input "714) 463-1800"
type input "(714) 463-1800"
paste input "714) 597-5172"
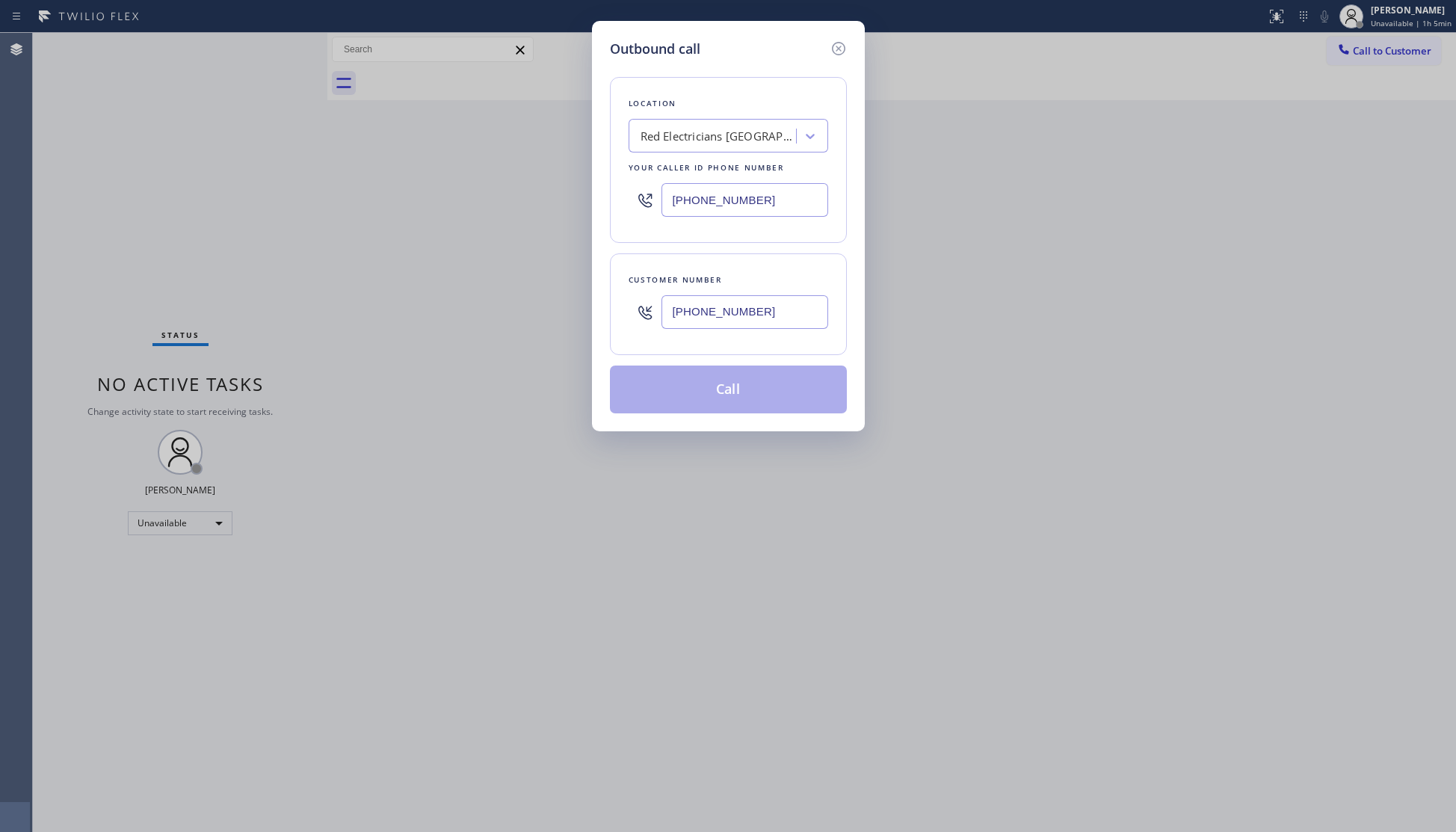
click at [763, 297] on input "(714) 597-5172" at bounding box center [745, 313] width 167 height 34
type input "(714) 597-5172"
click at [745, 384] on button "Call" at bounding box center [728, 389] width 237 height 48
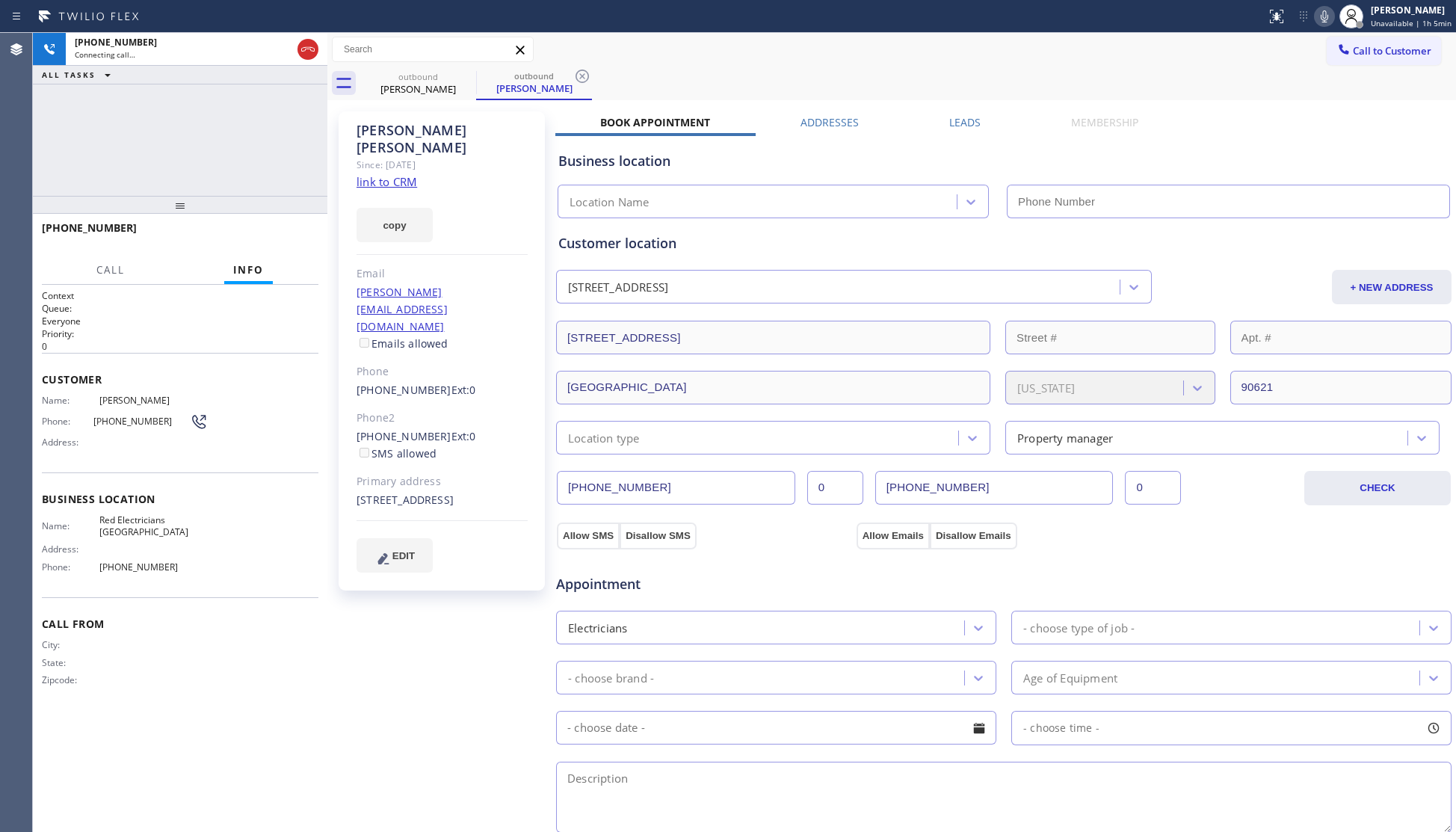
type input "(714) 463-1800"
click at [581, 75] on icon at bounding box center [582, 76] width 14 height 14
click at [587, 73] on div "outbound Gabriel Chairez" at bounding box center [908, 83] width 1096 height 34
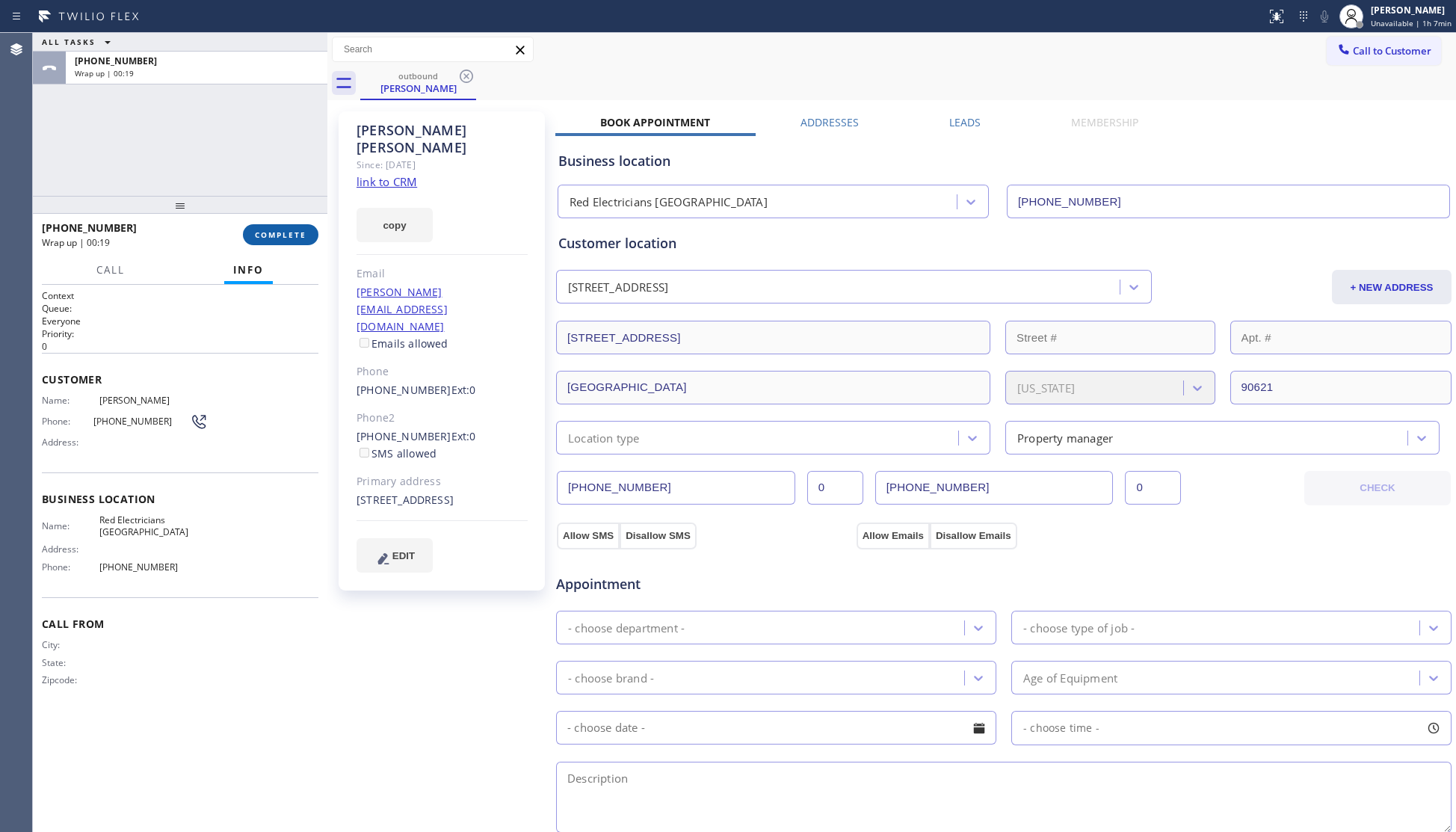
click at [291, 239] on span "COMPLETE" at bounding box center [281, 234] width 52 height 11
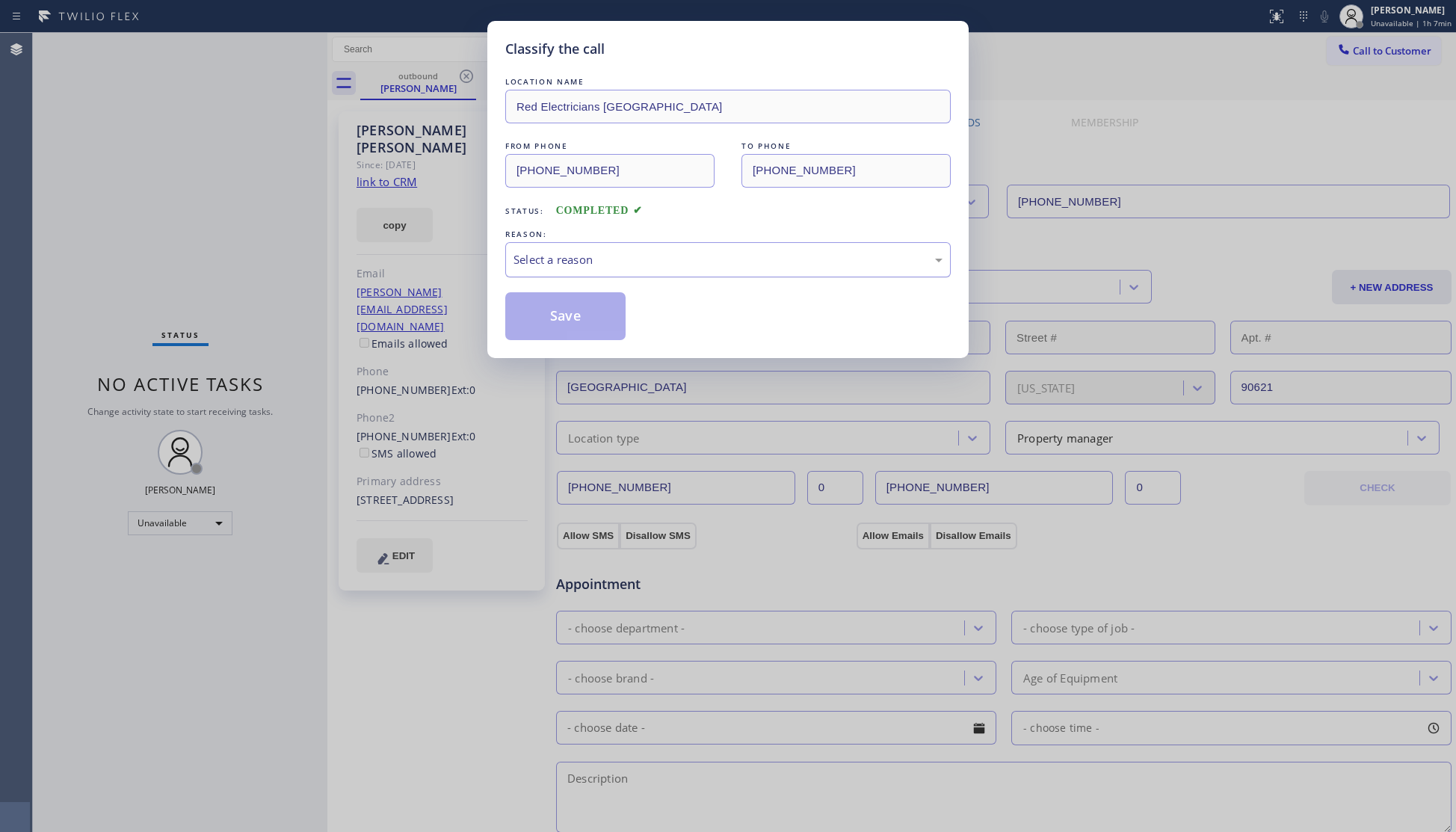
drag, startPoint x: 662, startPoint y: 252, endPoint x: 655, endPoint y: 258, distance: 9.2
click at [661, 252] on div "Select a reason" at bounding box center [728, 259] width 429 height 17
click at [572, 318] on button "Save" at bounding box center [565, 316] width 121 height 48
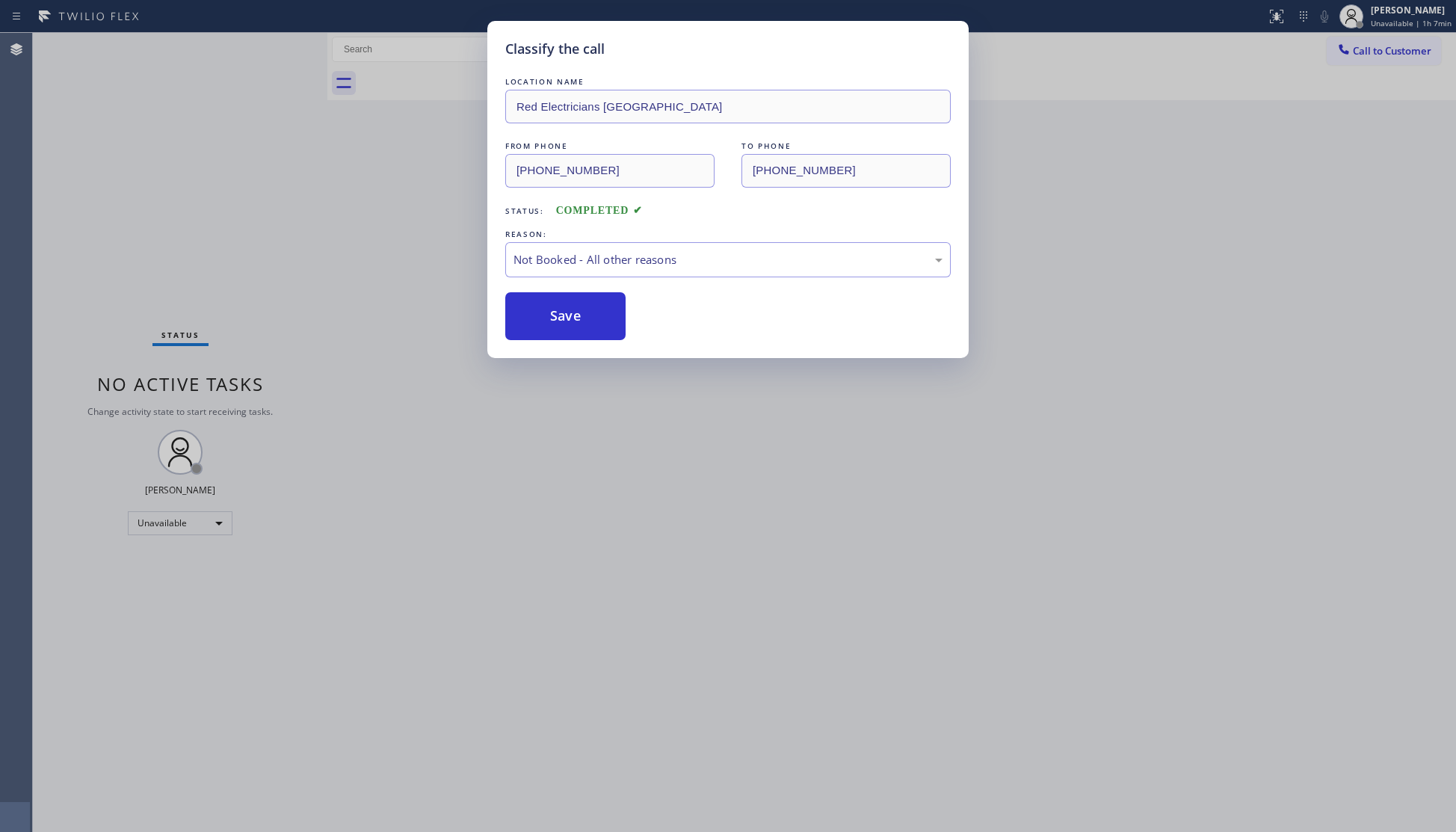
click at [572, 318] on button "Save" at bounding box center [565, 316] width 121 height 48
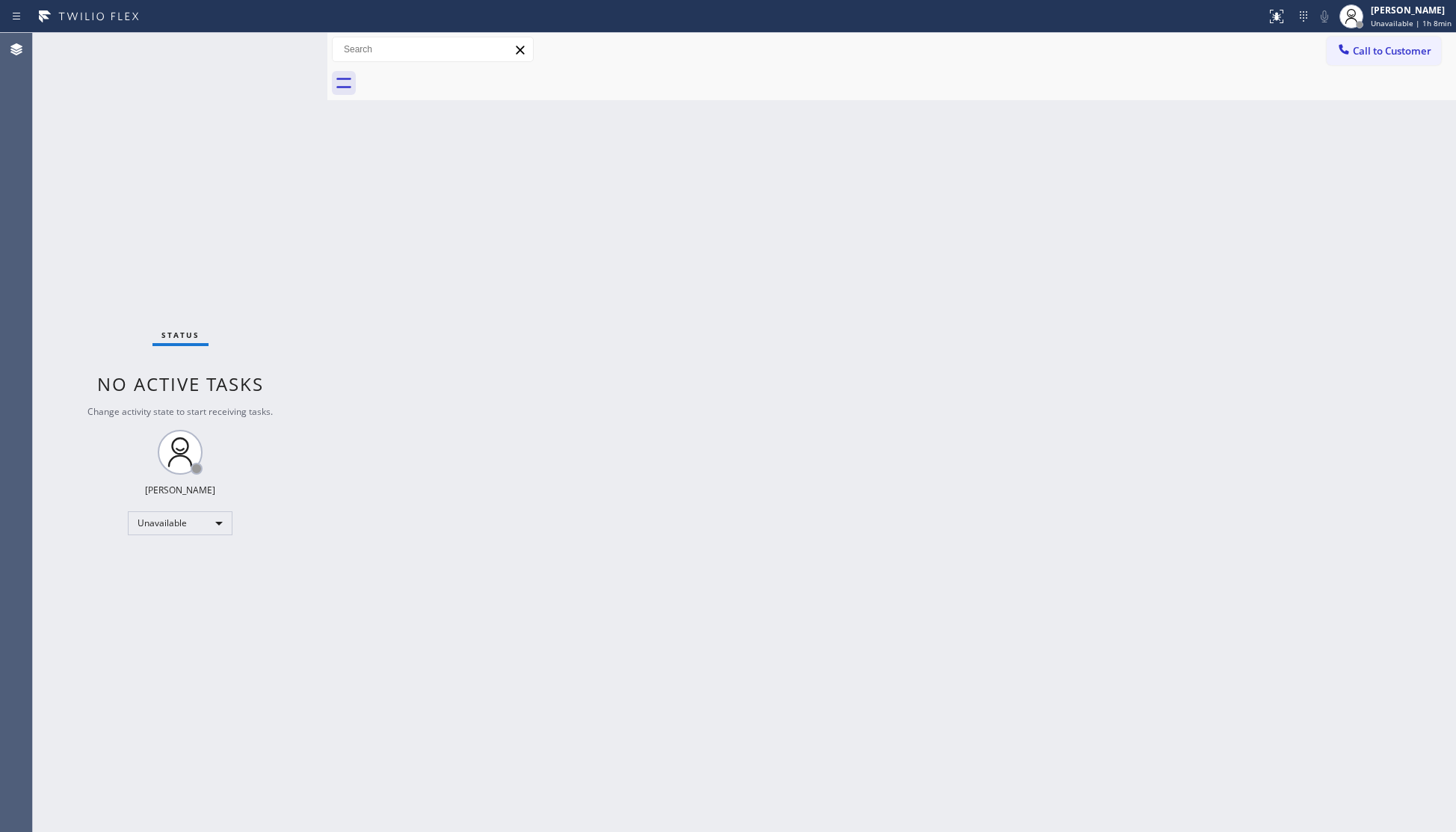
click at [1344, 36] on button "Call to Customer" at bounding box center [1383, 50] width 114 height 28
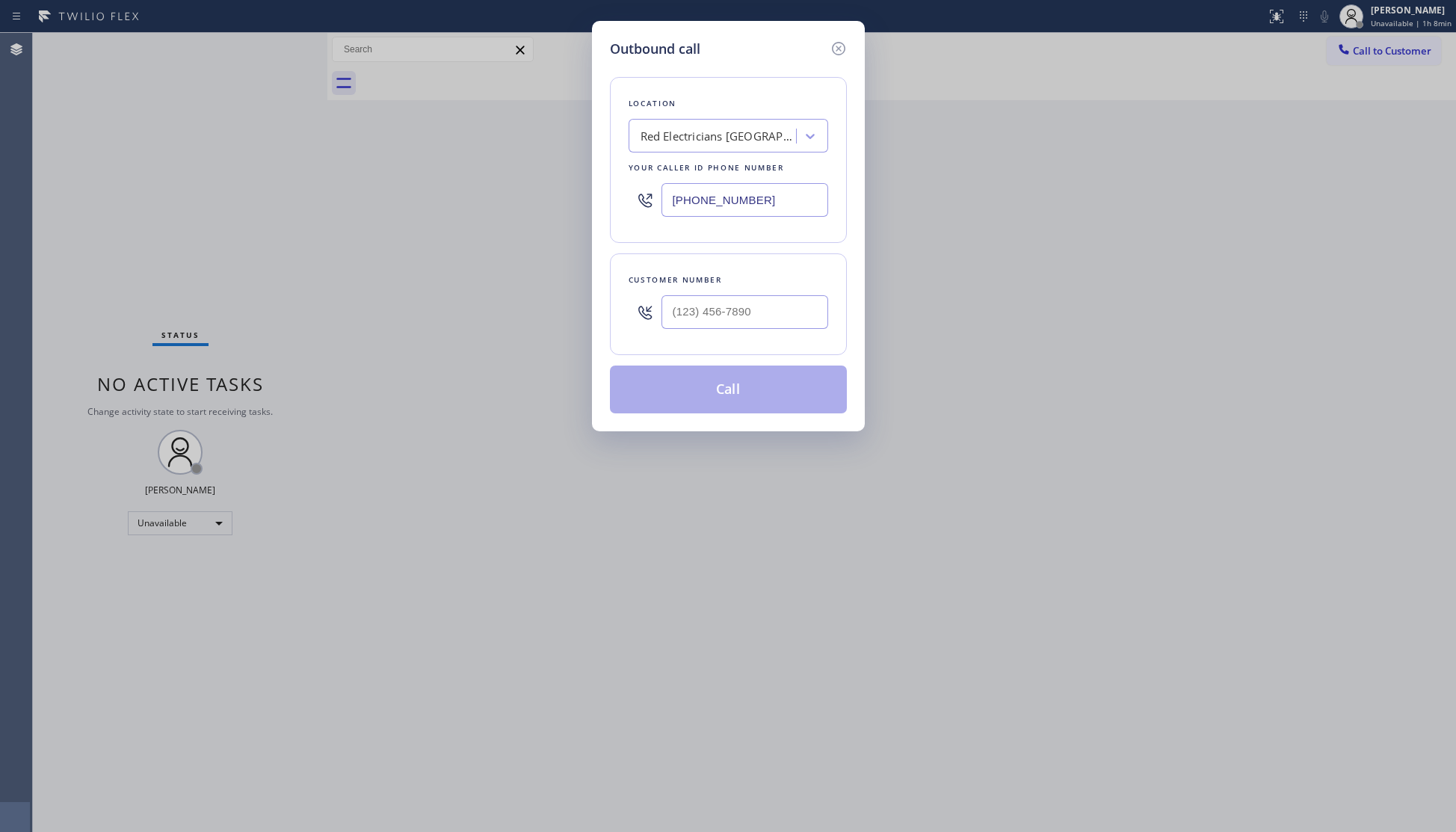
click at [745, 200] on input "(714) 463-1800" at bounding box center [745, 200] width 167 height 34
click at [755, 198] on input "(714) 463-1800" at bounding box center [745, 200] width 167 height 34
drag, startPoint x: 762, startPoint y: 198, endPoint x: 635, endPoint y: 198, distance: 127.0
click at [635, 198] on div "(714) 463-1800" at bounding box center [728, 200] width 199 height 49
paste input "949) 734-732"
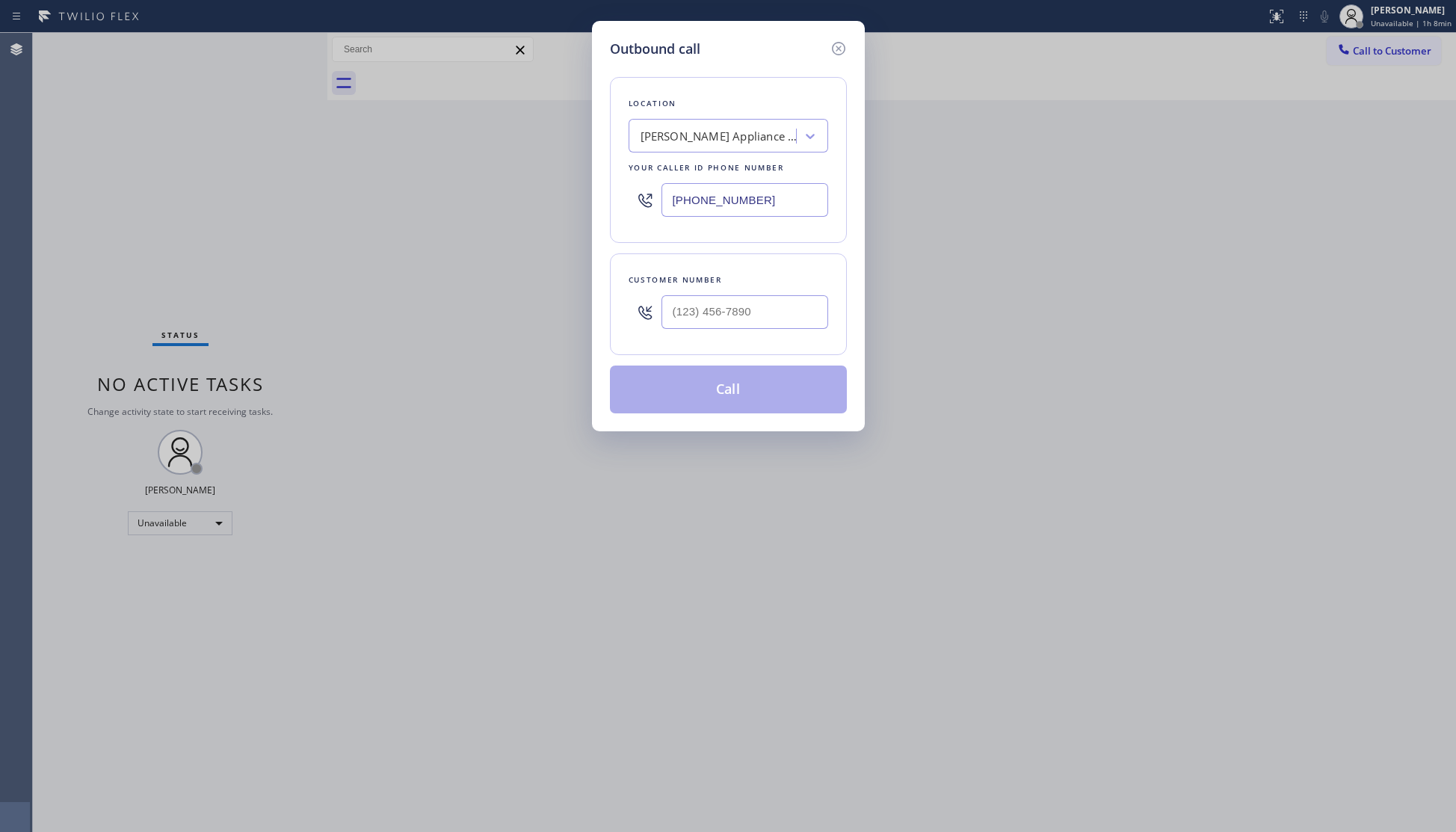
type input "(949) 734-7320"
click at [798, 306] on input "(___) ___-____" at bounding box center [745, 313] width 167 height 34
paste input "626) 618-7500"
type input "(626) 618-7500"
click at [837, 45] on icon at bounding box center [839, 49] width 18 height 18
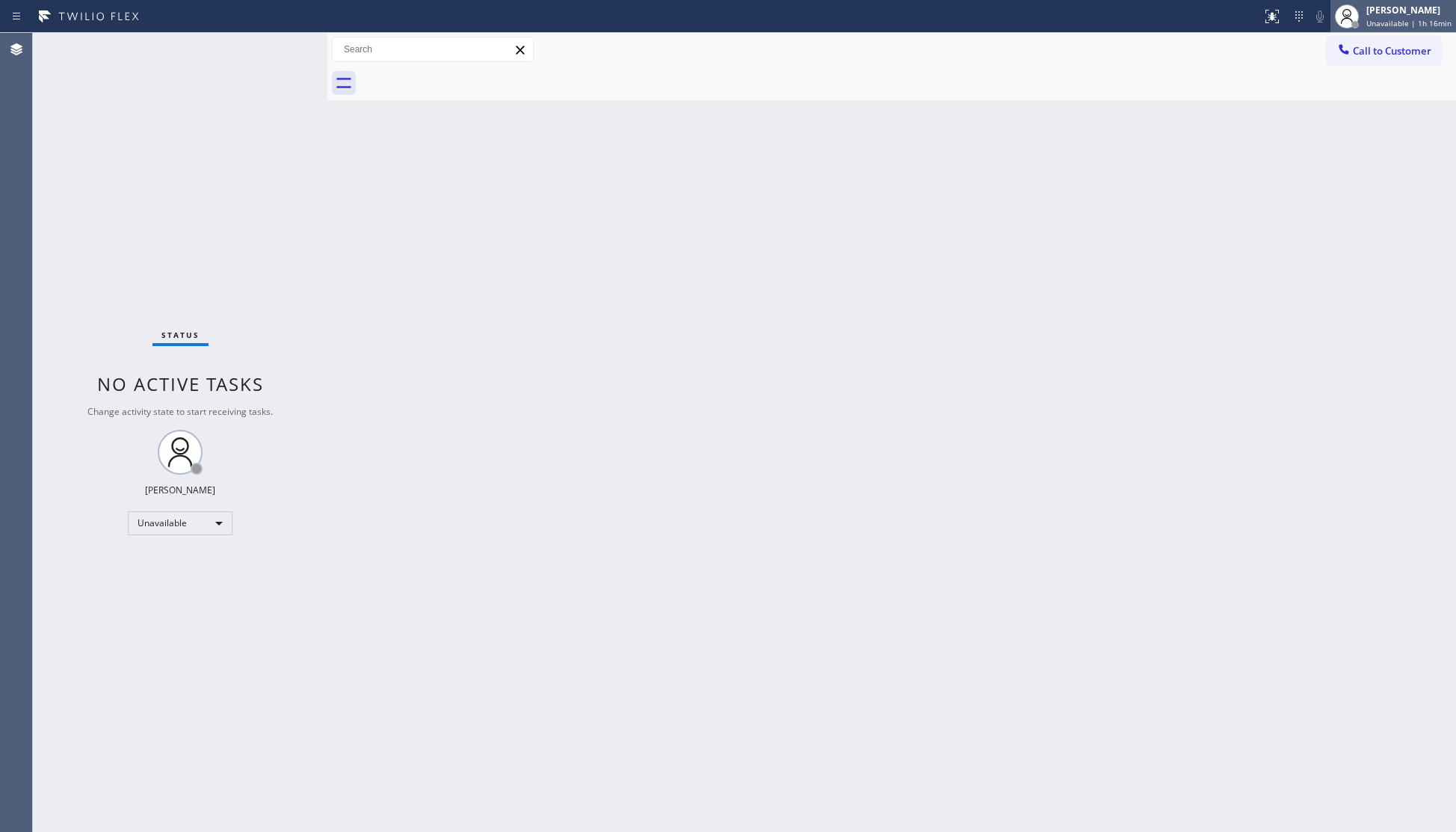
click at [1410, 6] on div "[PERSON_NAME]" at bounding box center [1408, 11] width 85 height 13
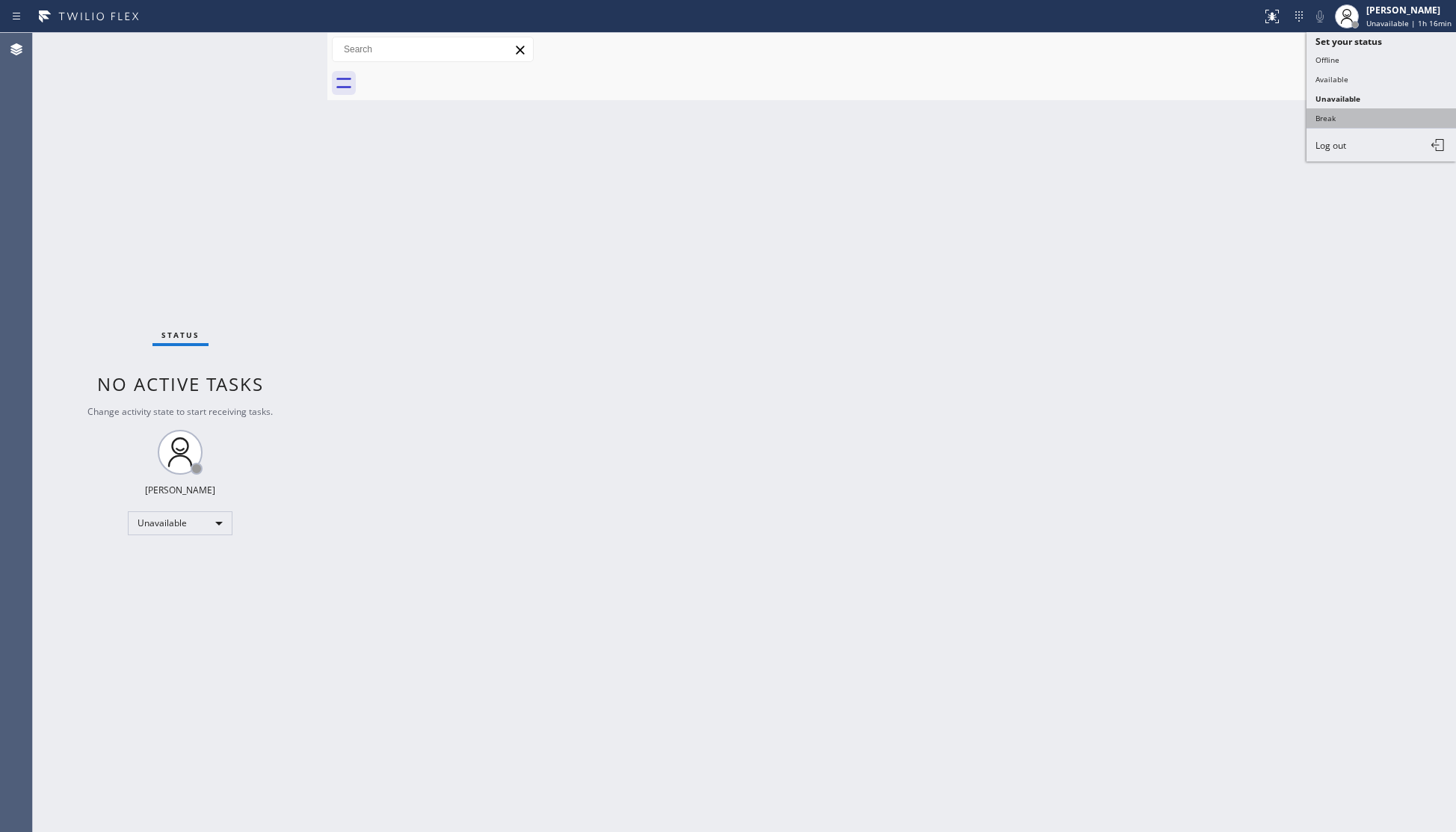
click at [1343, 121] on button "Break" at bounding box center [1381, 118] width 150 height 19
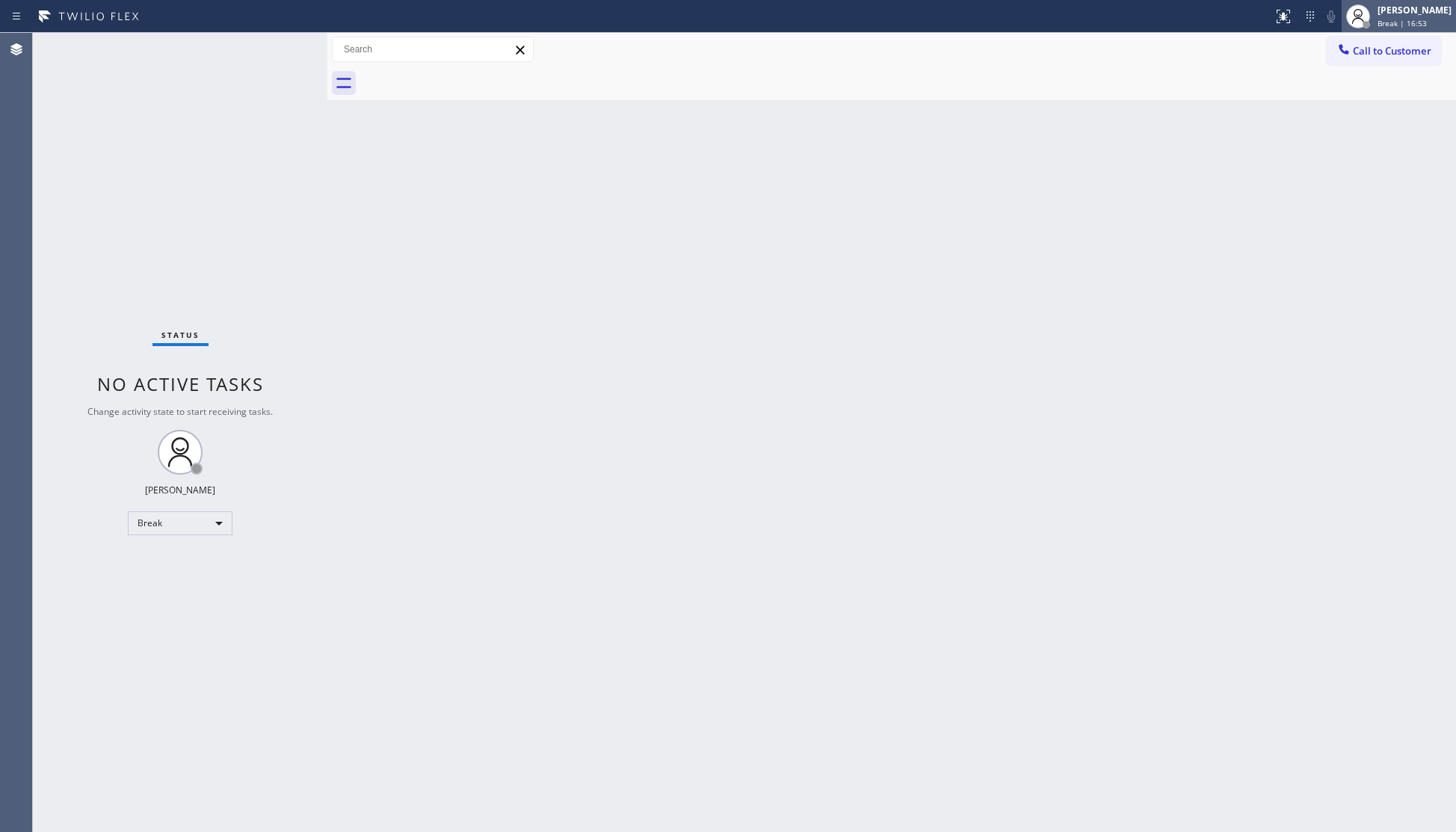
click at [1430, 18] on div "Break | 16:53" at bounding box center [1414, 23] width 74 height 11
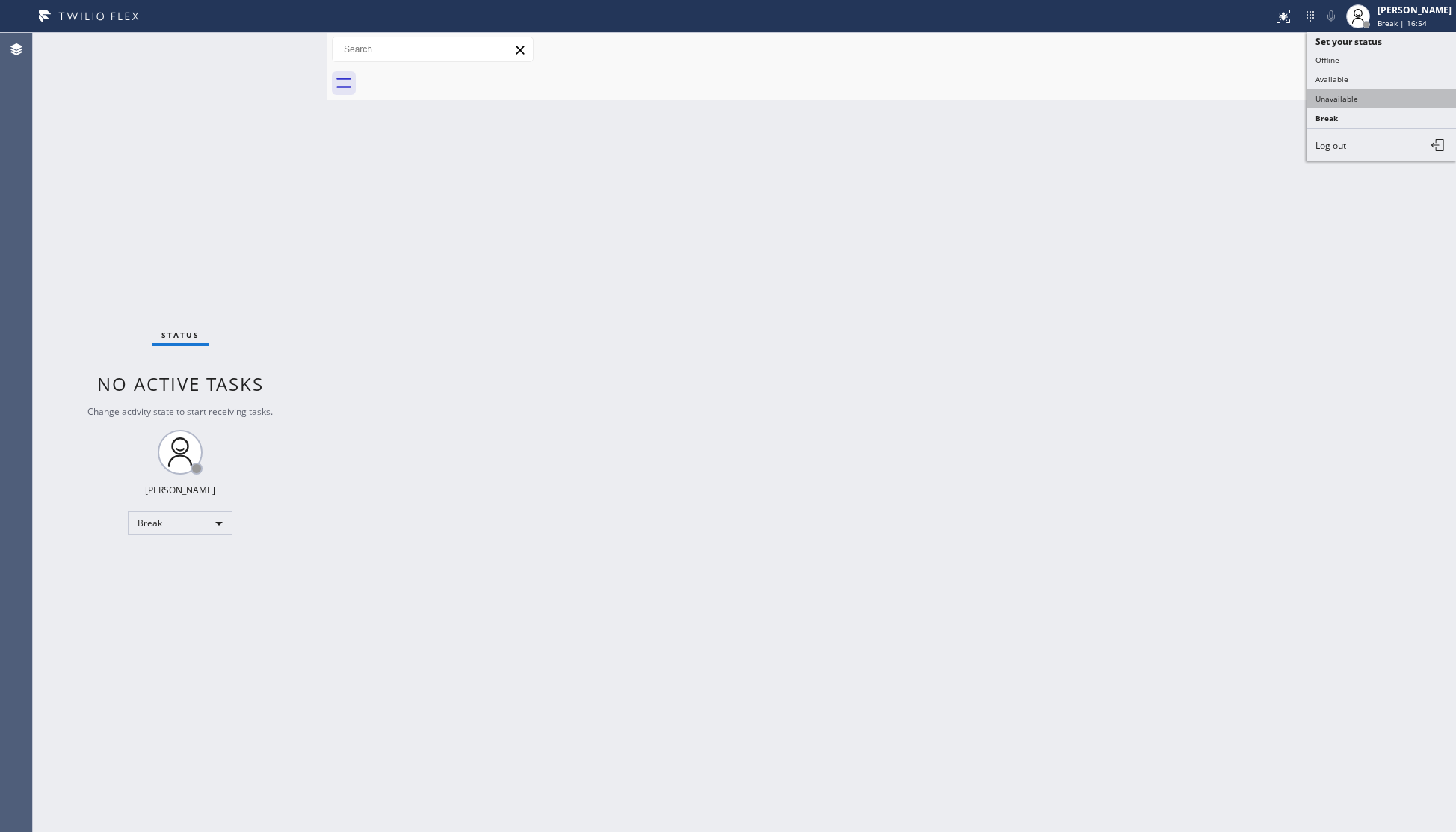
click at [1353, 100] on button "Unavailable" at bounding box center [1381, 99] width 150 height 19
click at [1345, 44] on icon at bounding box center [1343, 49] width 15 height 15
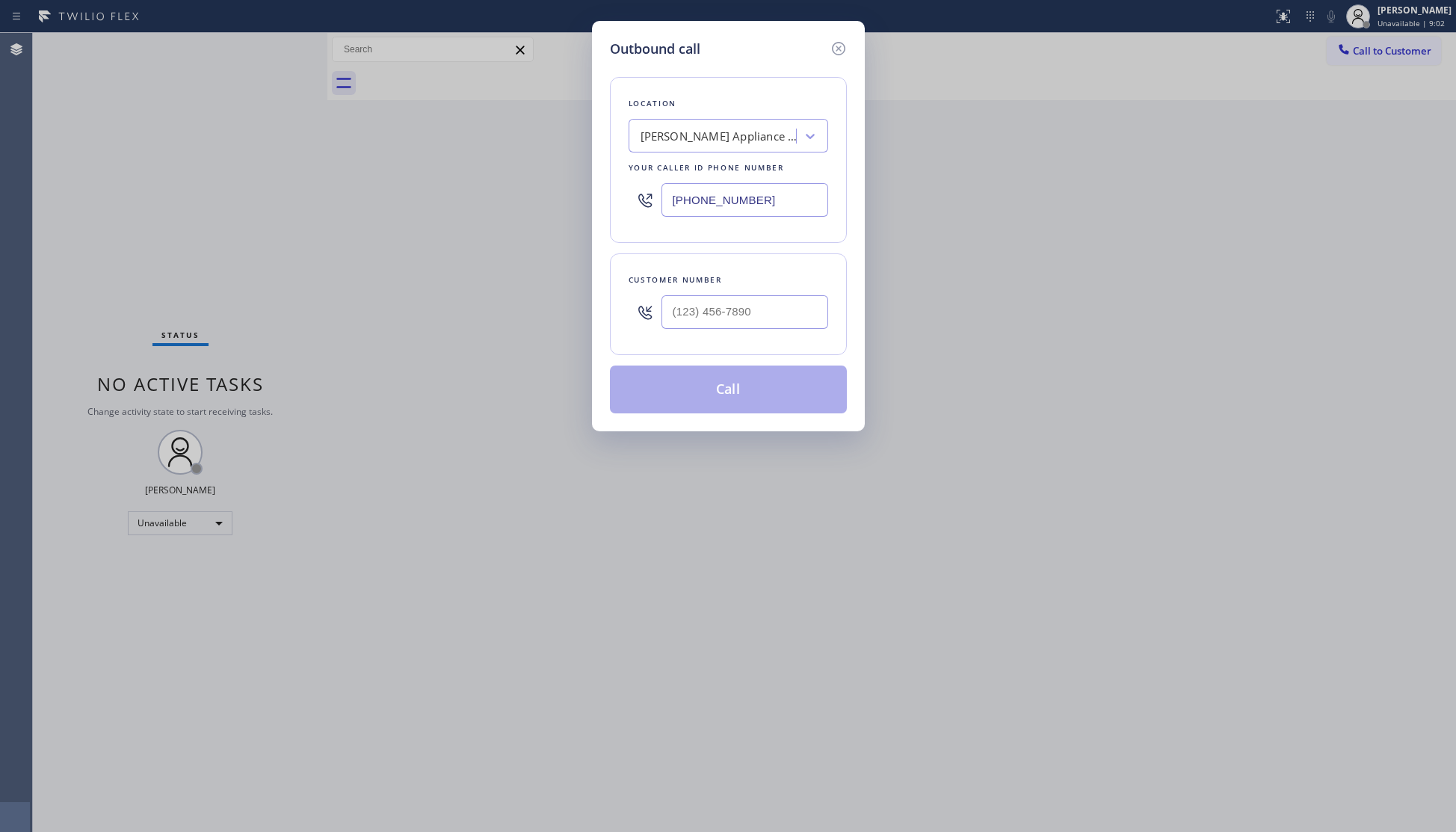
drag, startPoint x: 763, startPoint y: 204, endPoint x: 643, endPoint y: 202, distance: 120.0
click at [645, 204] on div "(949) 734-7320" at bounding box center [728, 200] width 199 height 49
paste input "text"
type input "(949) 734-7320"
click at [746, 311] on input "(___) ___-____" at bounding box center [745, 313] width 167 height 34
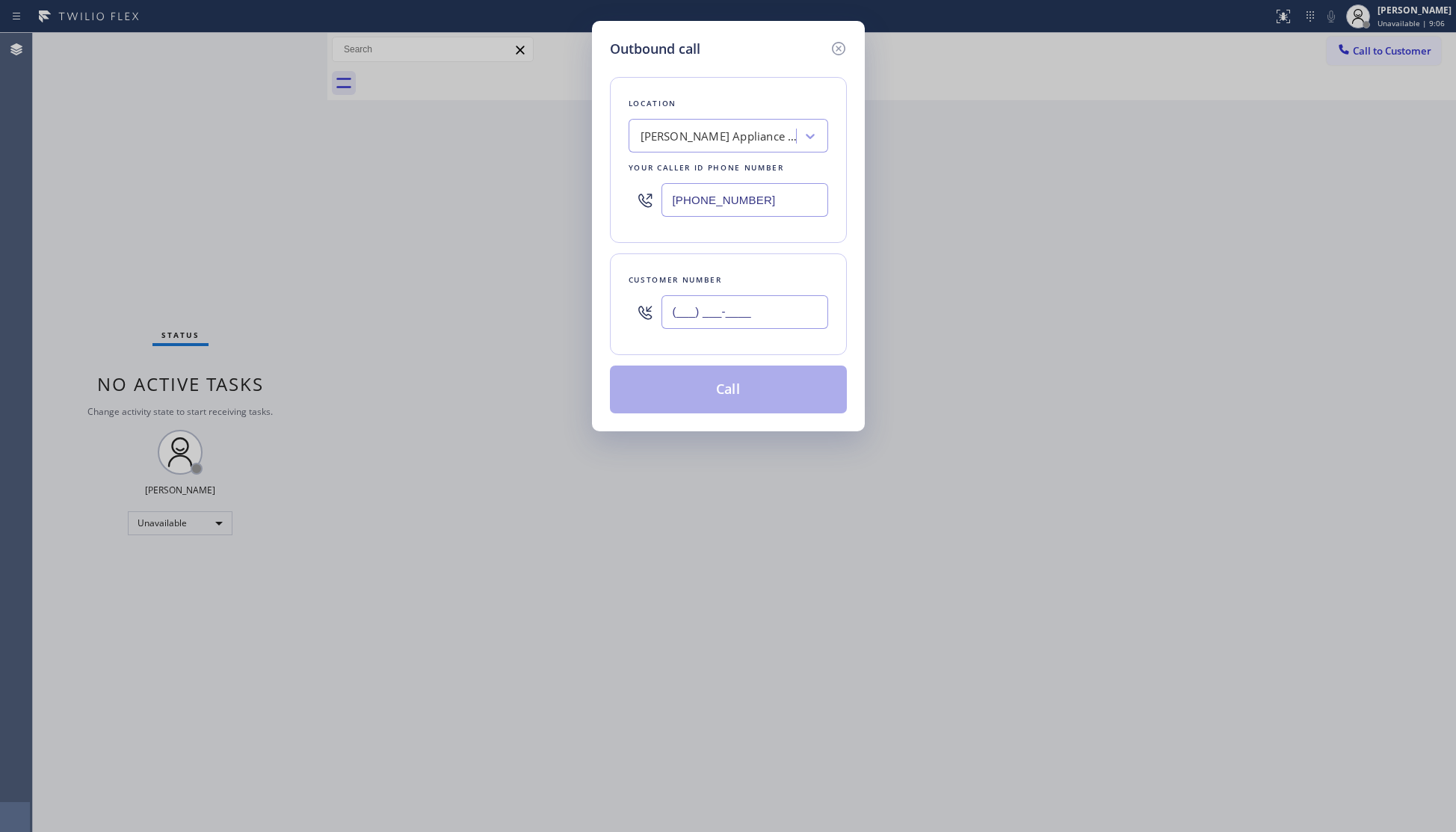
paste input "626) 618-7500"
type input "(626) 618-7500"
click at [730, 386] on button "Call" at bounding box center [728, 389] width 237 height 48
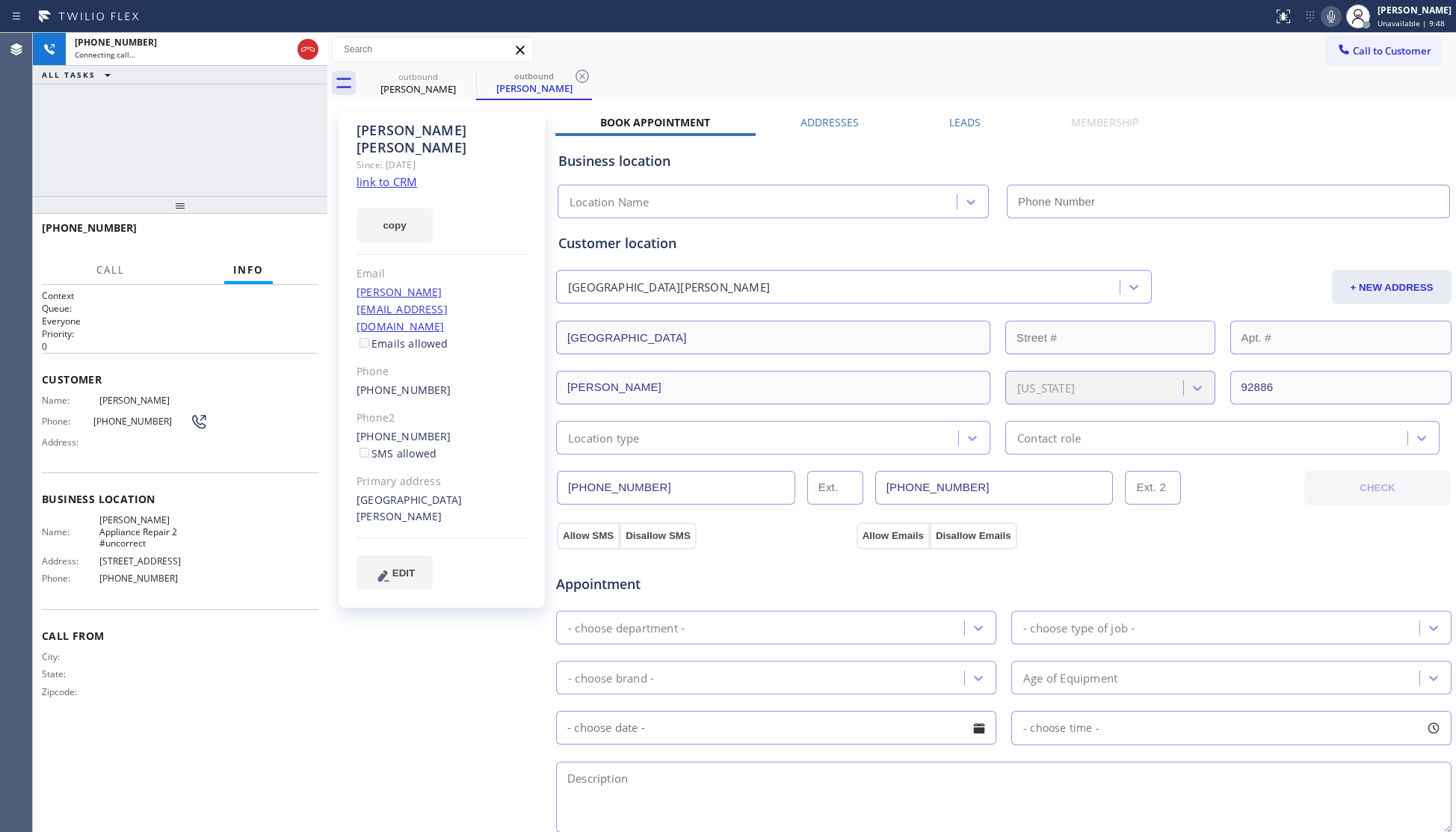
type input "(949) 734-7320"
click at [287, 231] on span "HANG UP" at bounding box center [283, 234] width 45 height 11
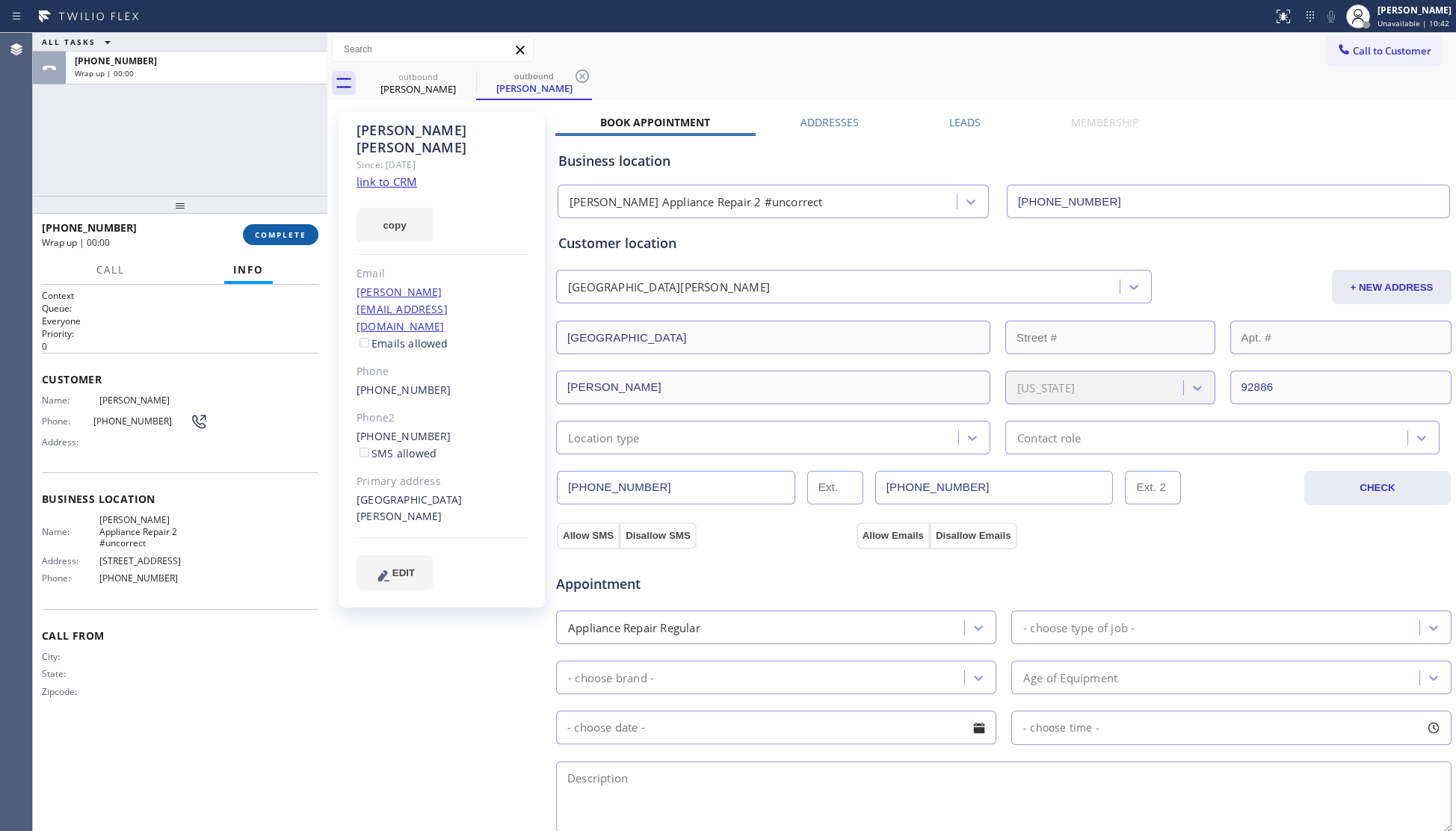
click at [288, 231] on span "COMPLETE" at bounding box center [281, 234] width 52 height 11
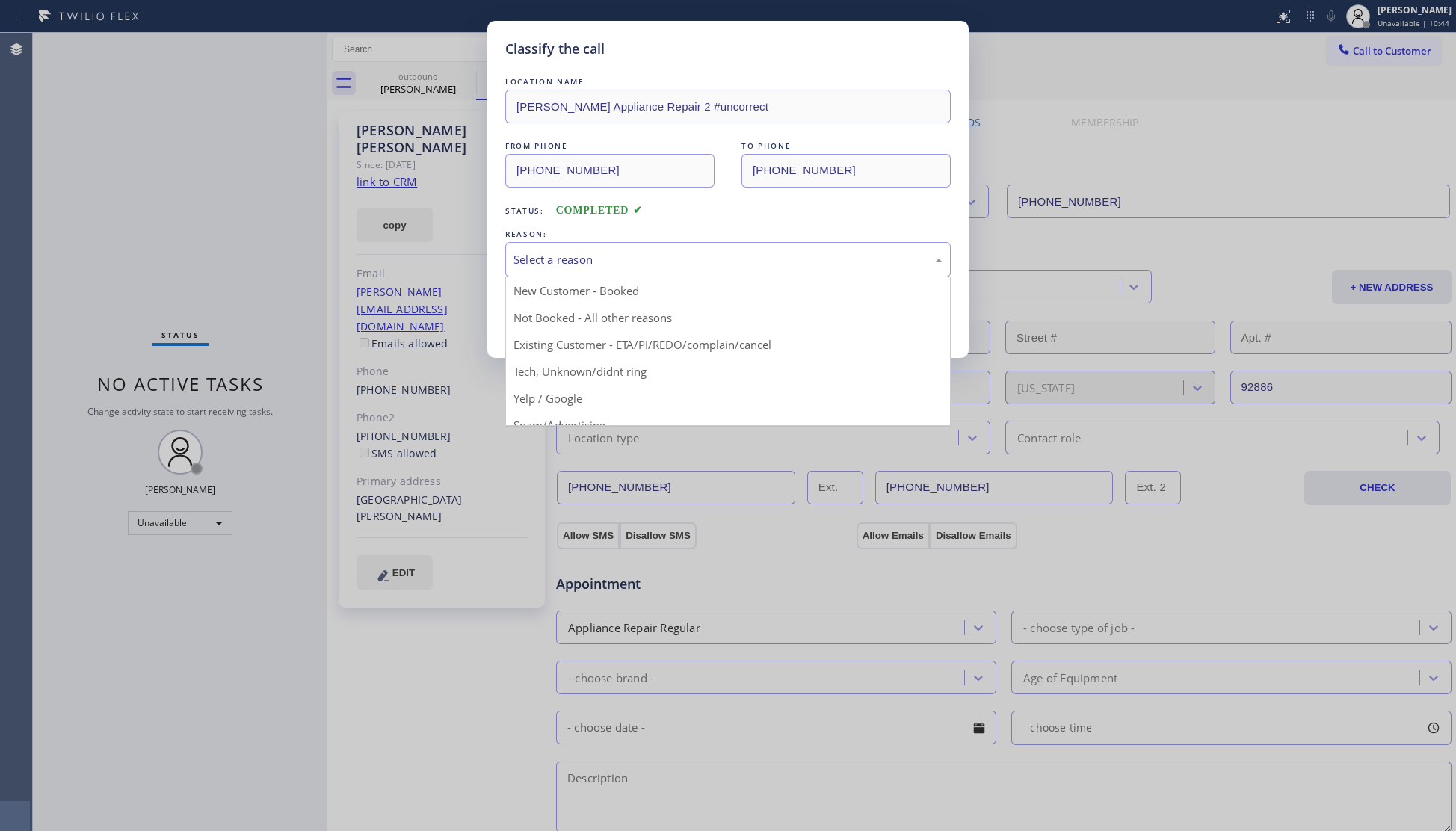
click at [563, 263] on div "Select a reason" at bounding box center [728, 259] width 429 height 17
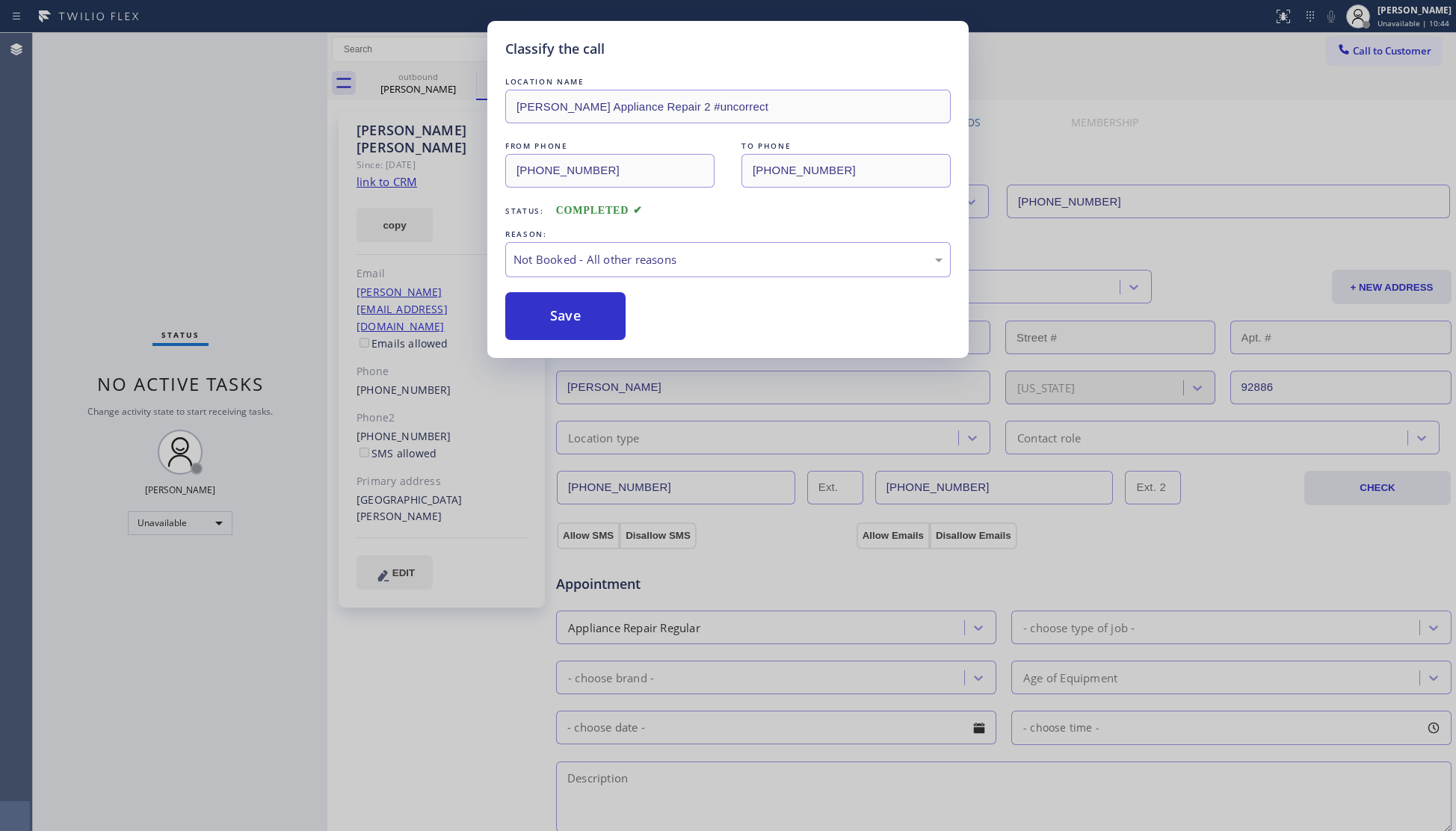
click at [577, 313] on button "Save" at bounding box center [565, 316] width 121 height 48
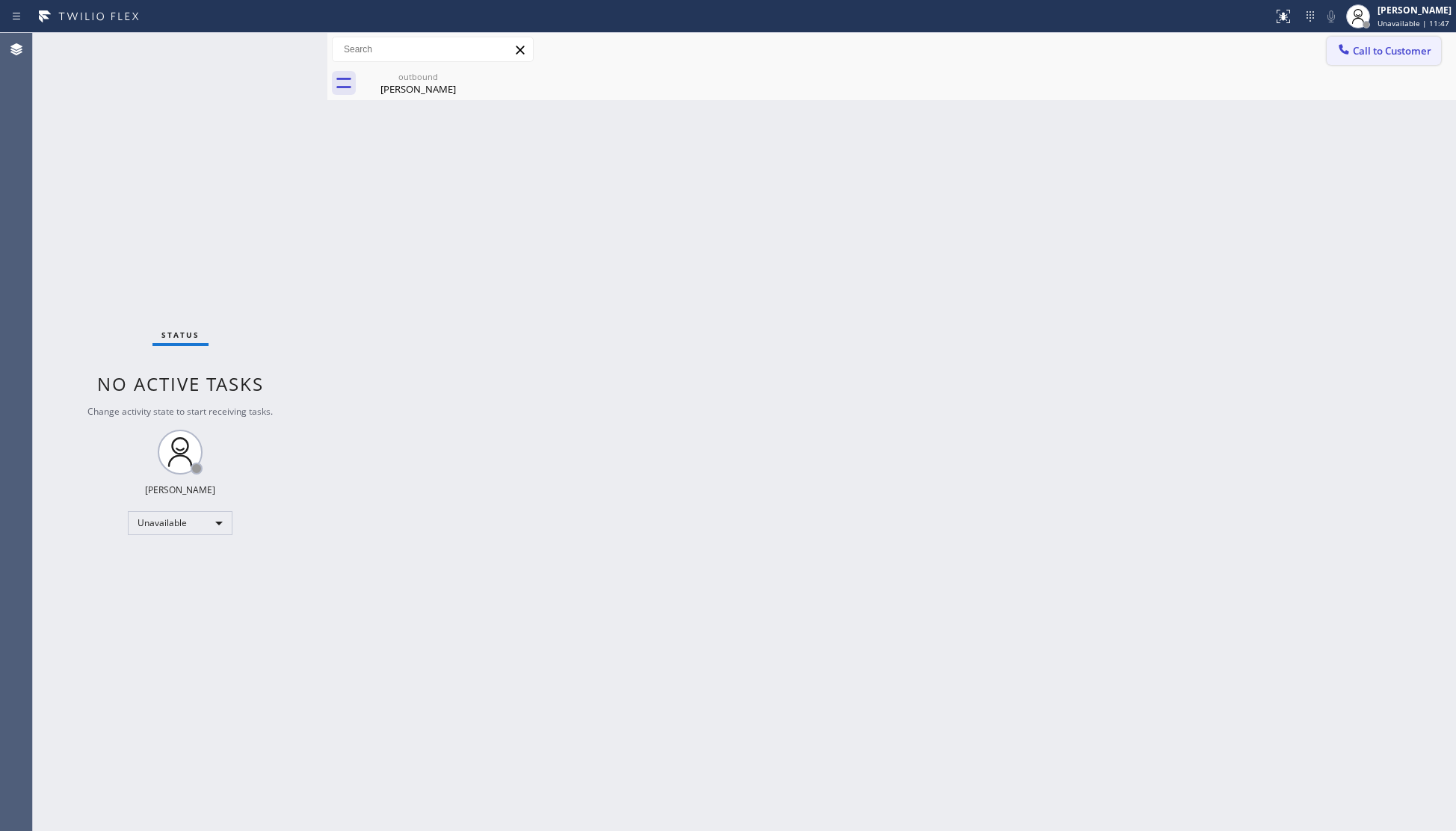
click at [1364, 44] on span "Call to Customer" at bounding box center [1392, 50] width 79 height 14
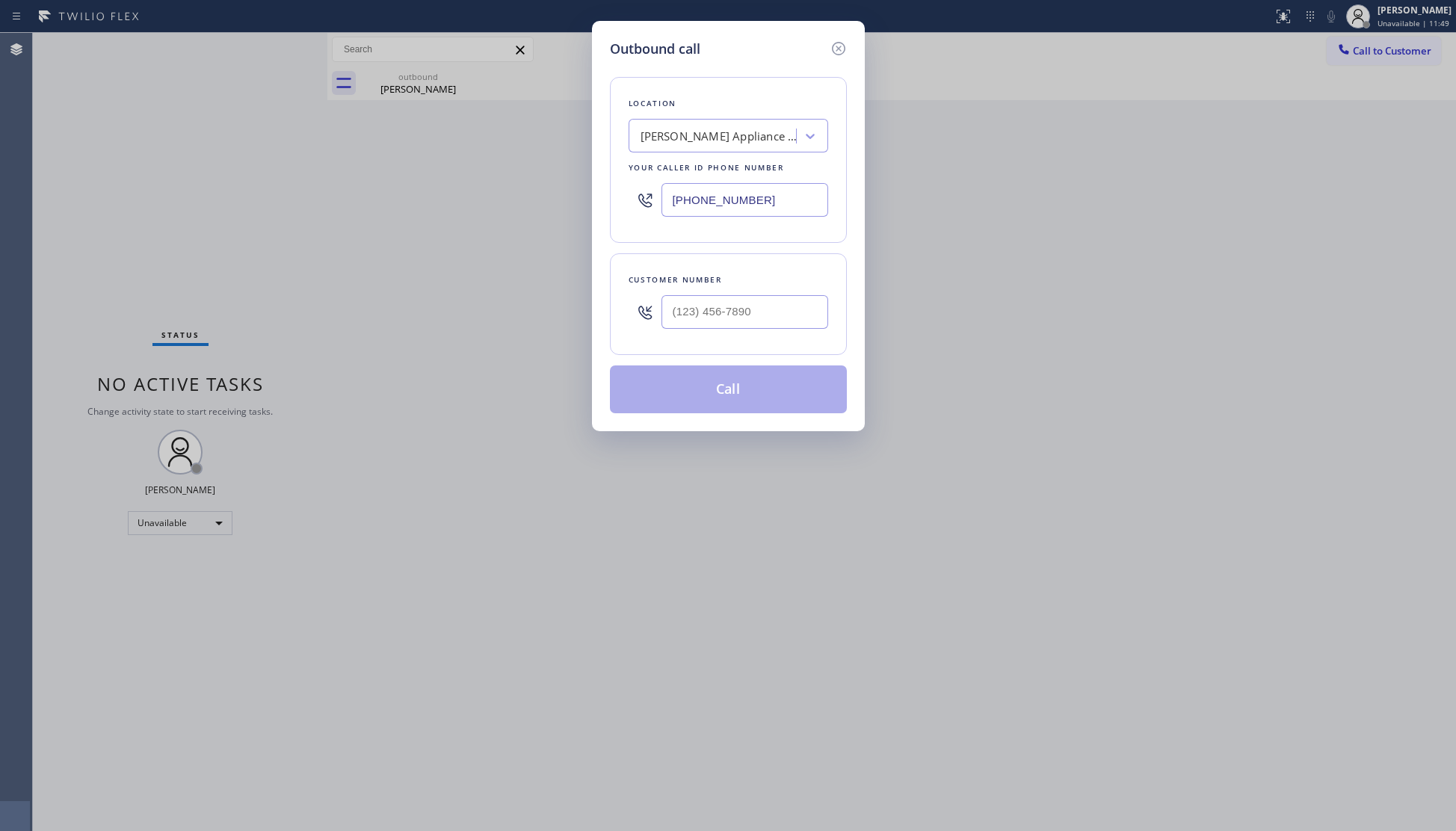
drag, startPoint x: 764, startPoint y: 202, endPoint x: 619, endPoint y: 208, distance: 145.1
click at [619, 208] on div "Location Yorba Linda Appliance Repair 2 #uncorrect Your caller id phone number …" at bounding box center [728, 160] width 237 height 166
paste input "424) 341-6673"
type input "(424) 341-6673"
paste input "310) 963-8305"
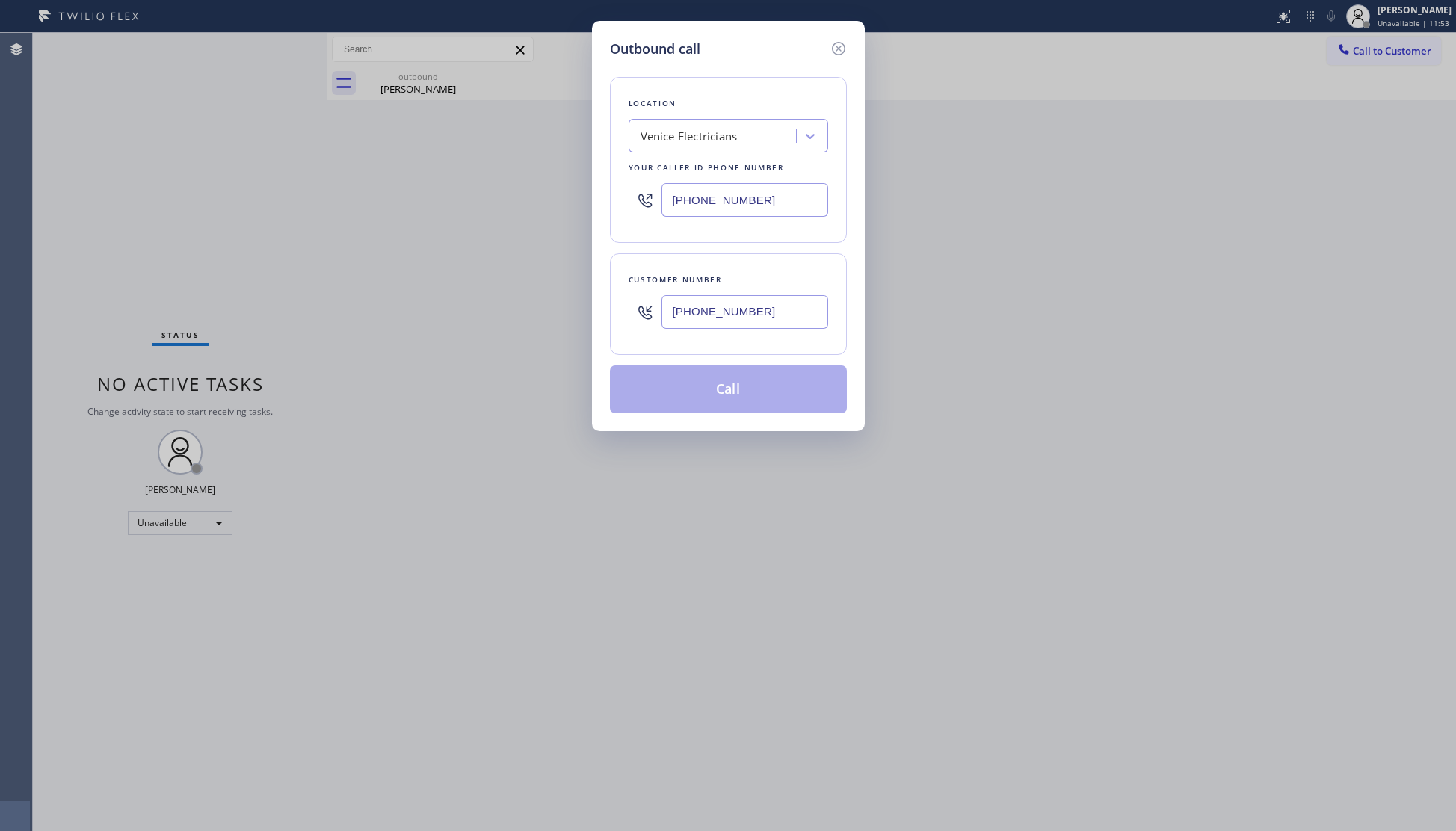
click at [773, 314] on input "(310) 963-8305" at bounding box center [745, 313] width 167 height 34
type input "(310) 963-8305"
click at [726, 375] on button "Call" at bounding box center [728, 389] width 237 height 48
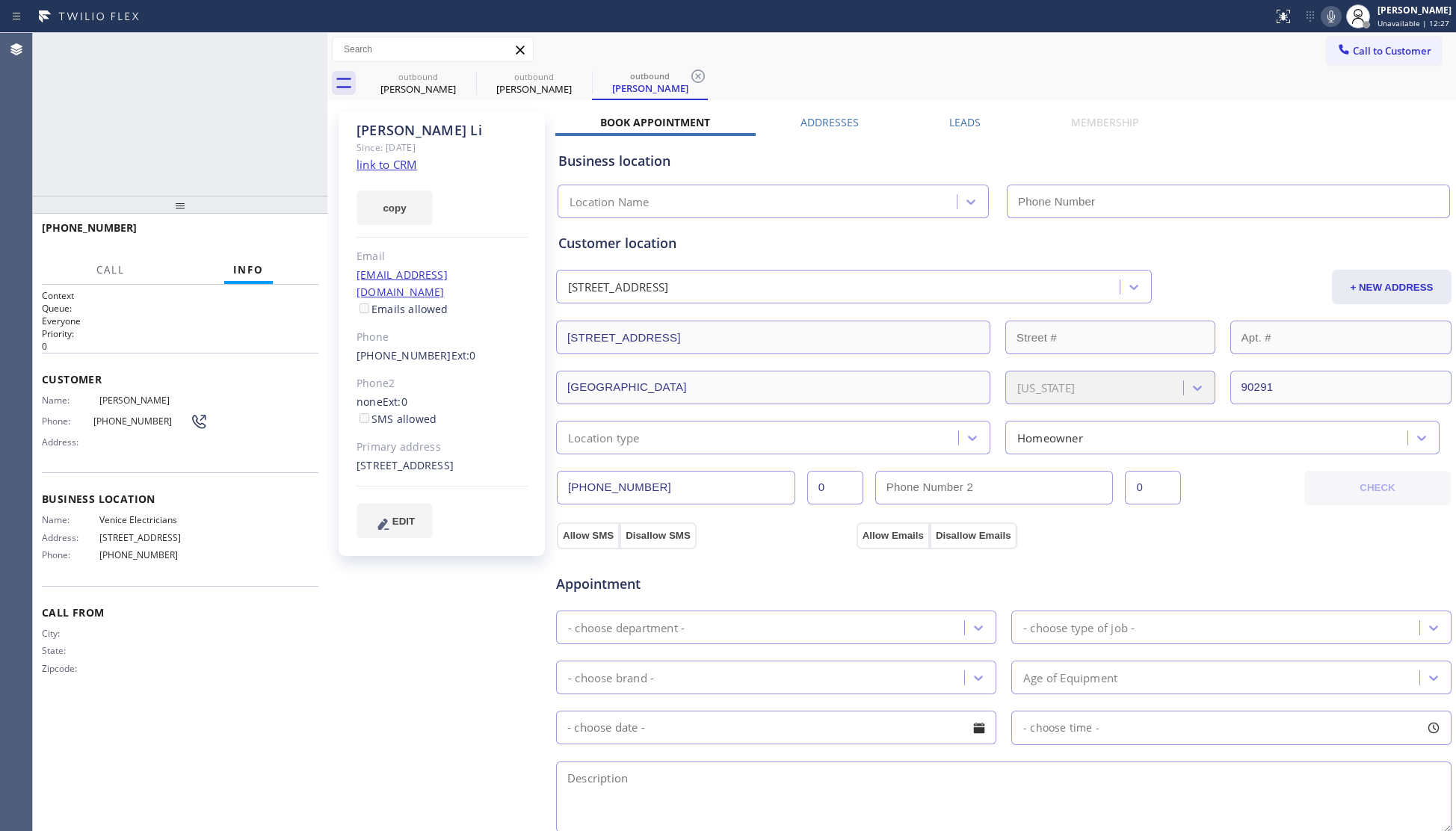
type input "(424) 341-6673"
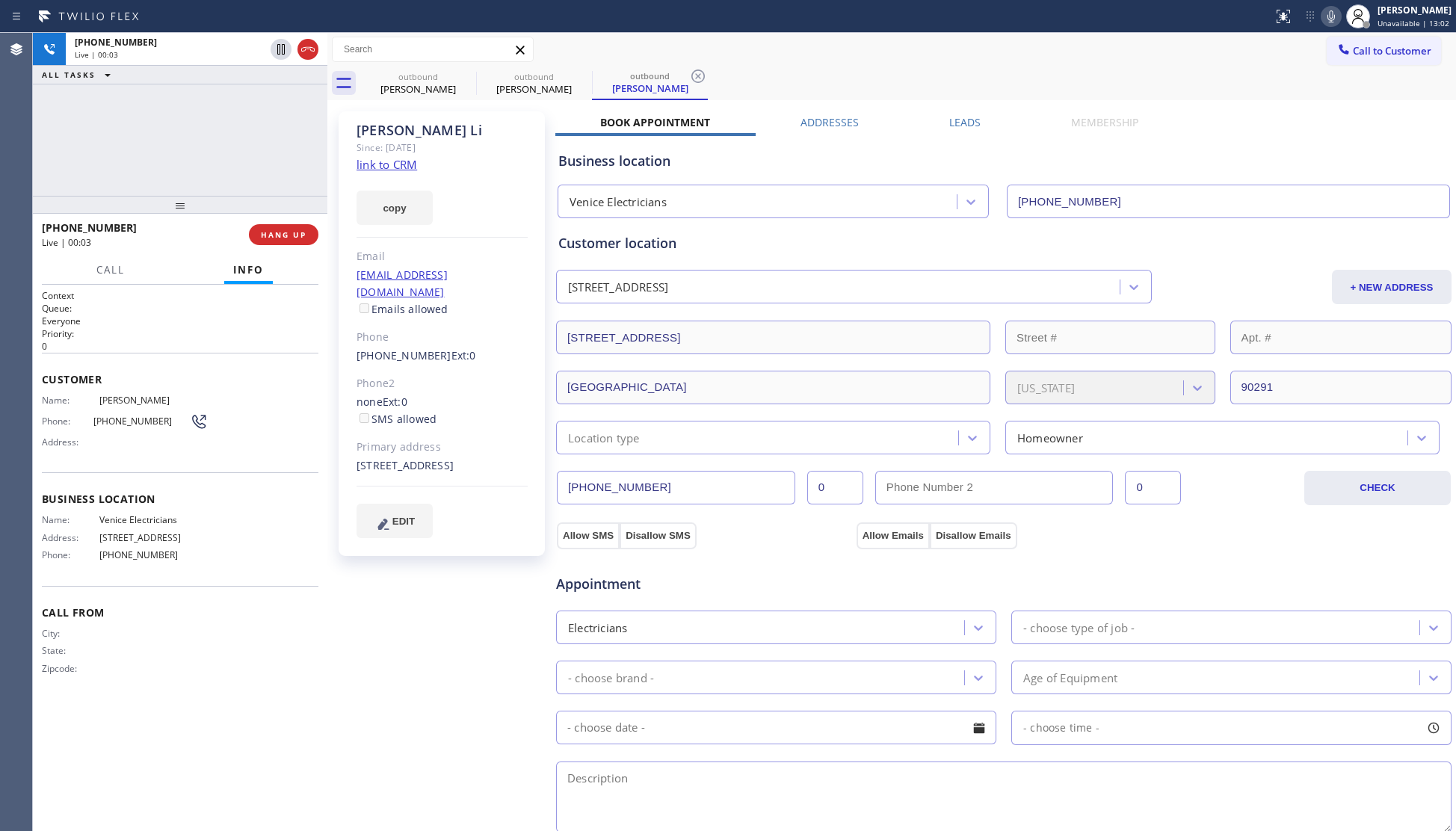
click at [283, 222] on div "+13109638305 Live | 00:03 HANG UP" at bounding box center [181, 235] width 277 height 39
click at [284, 224] on button "HANG UP" at bounding box center [283, 235] width 70 height 21
click at [294, 237] on span "HANG UP" at bounding box center [283, 234] width 45 height 11
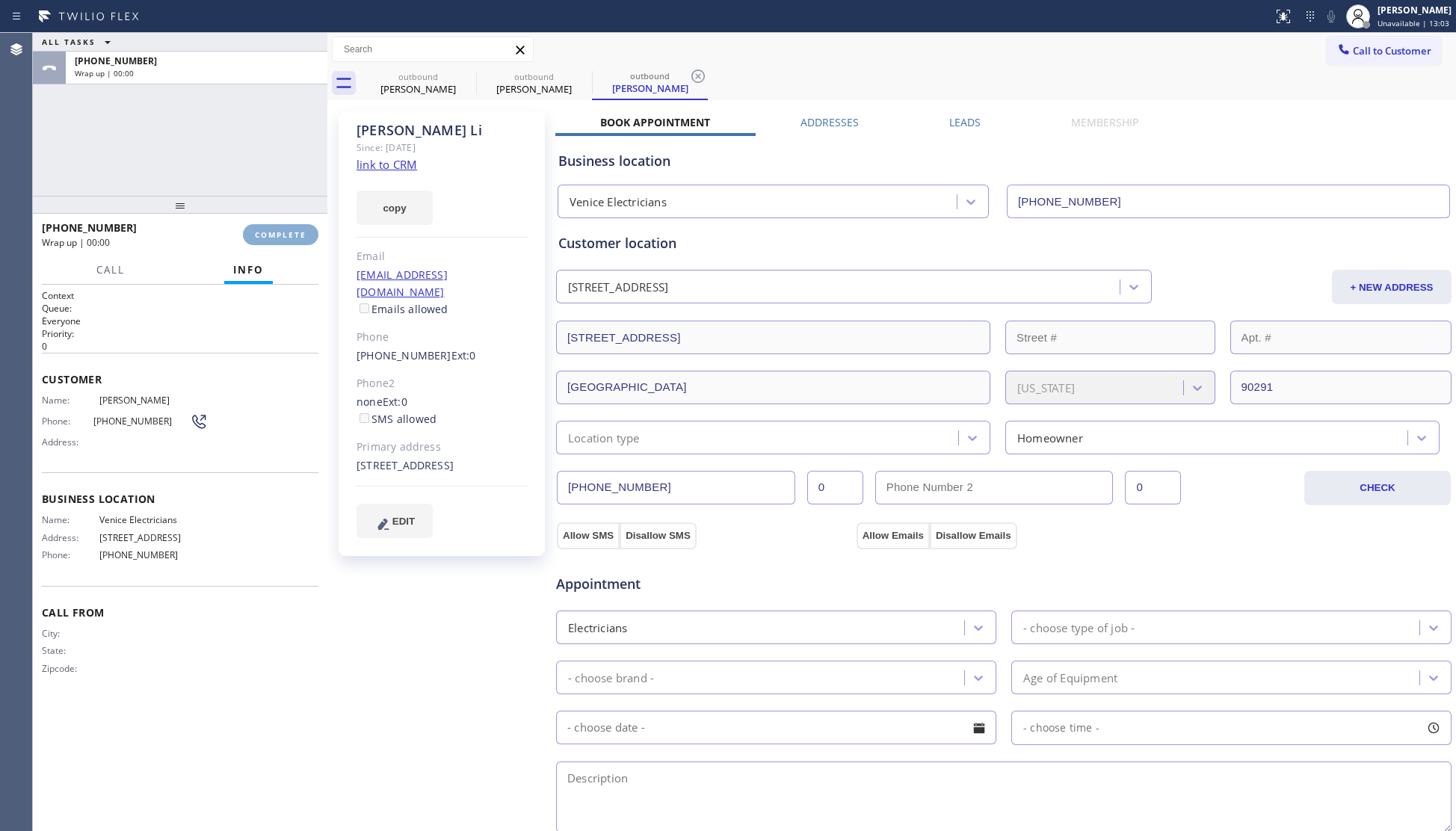
click at [294, 237] on span "COMPLETE" at bounding box center [281, 234] width 52 height 11
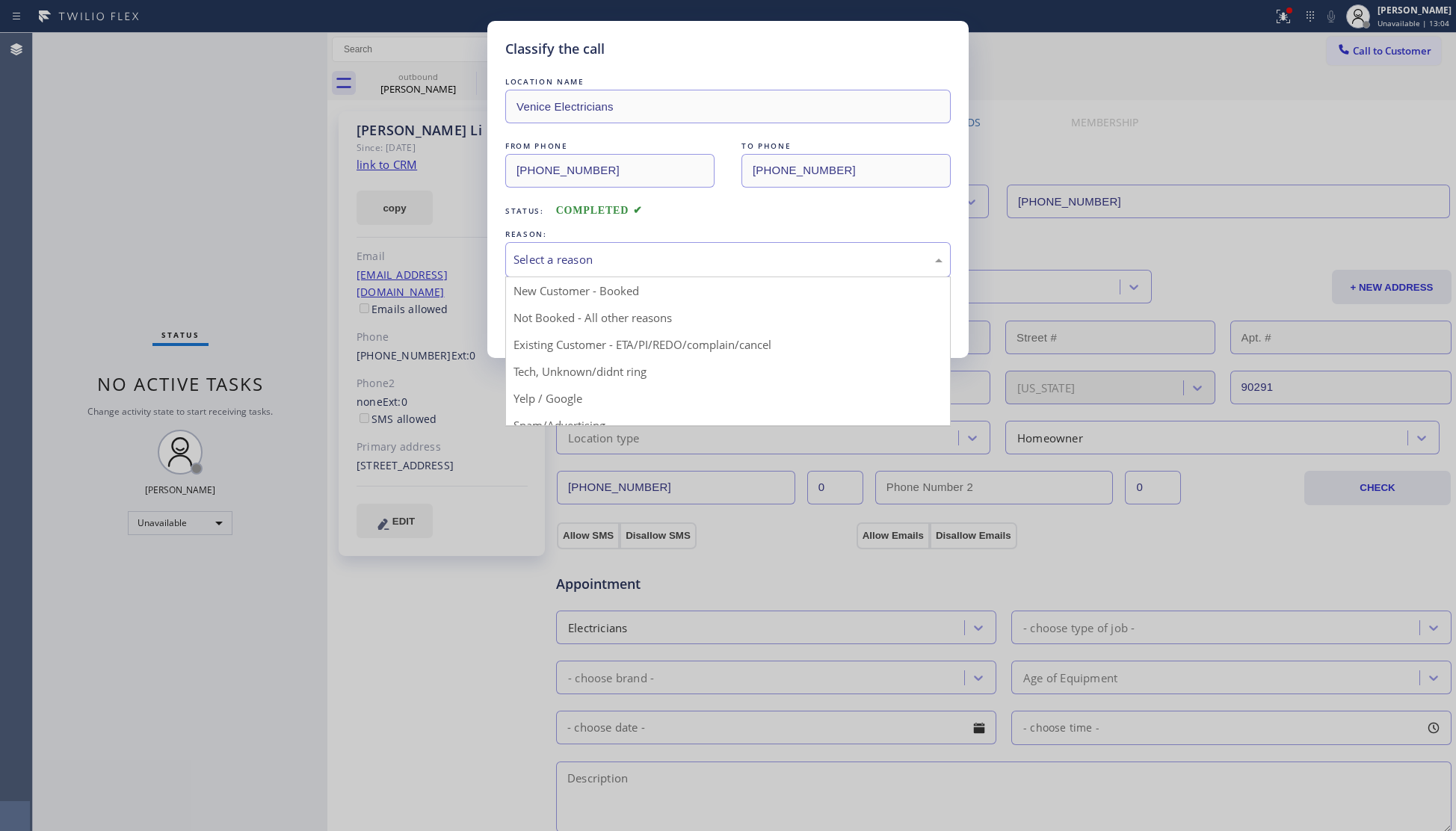
click at [653, 267] on div "Select a reason" at bounding box center [728, 259] width 429 height 17
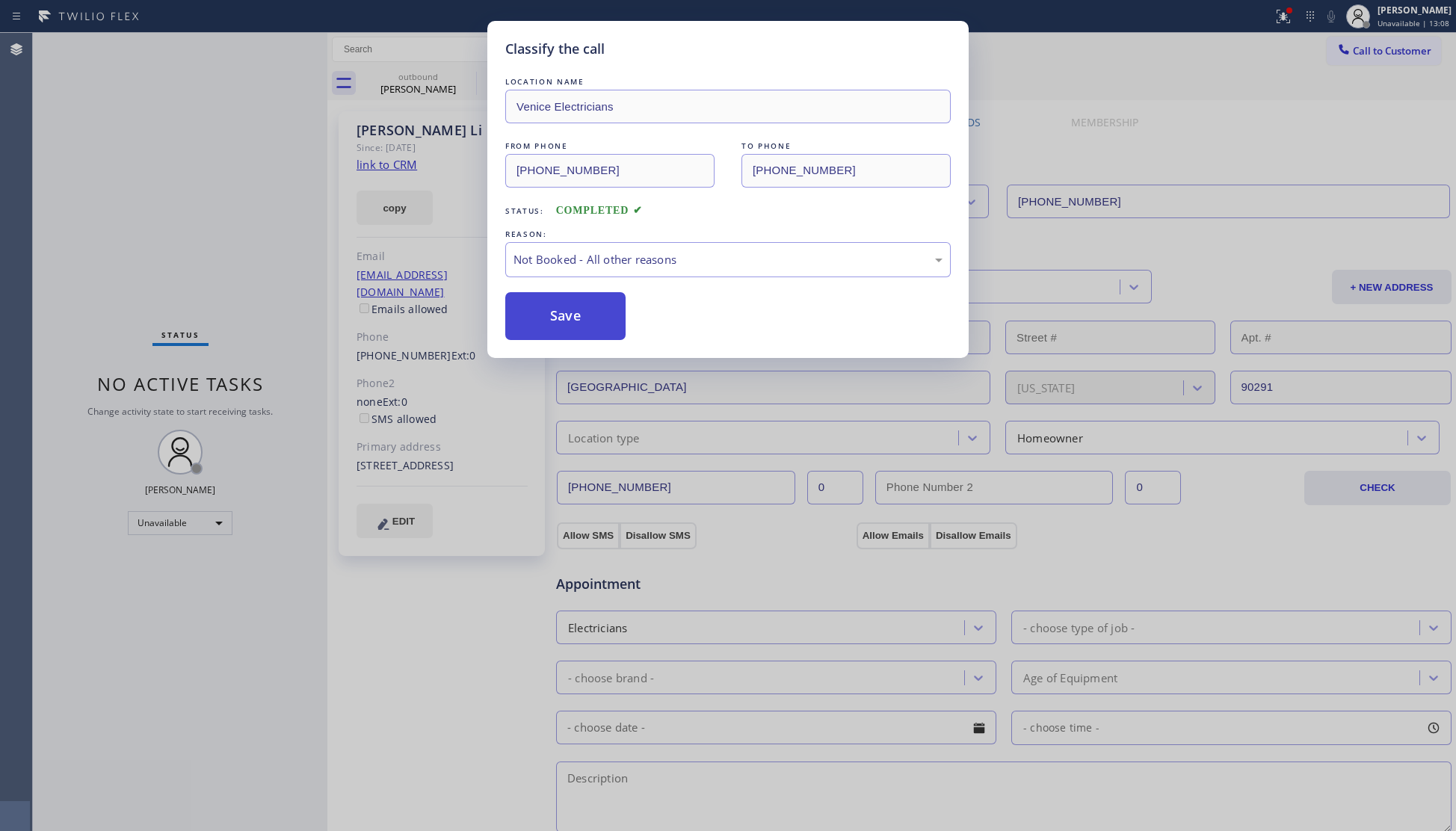
drag, startPoint x: 598, startPoint y: 313, endPoint x: 586, endPoint y: 317, distance: 12.6
click at [577, 314] on button "Save" at bounding box center [565, 316] width 121 height 48
type input "(949) 734-7320"
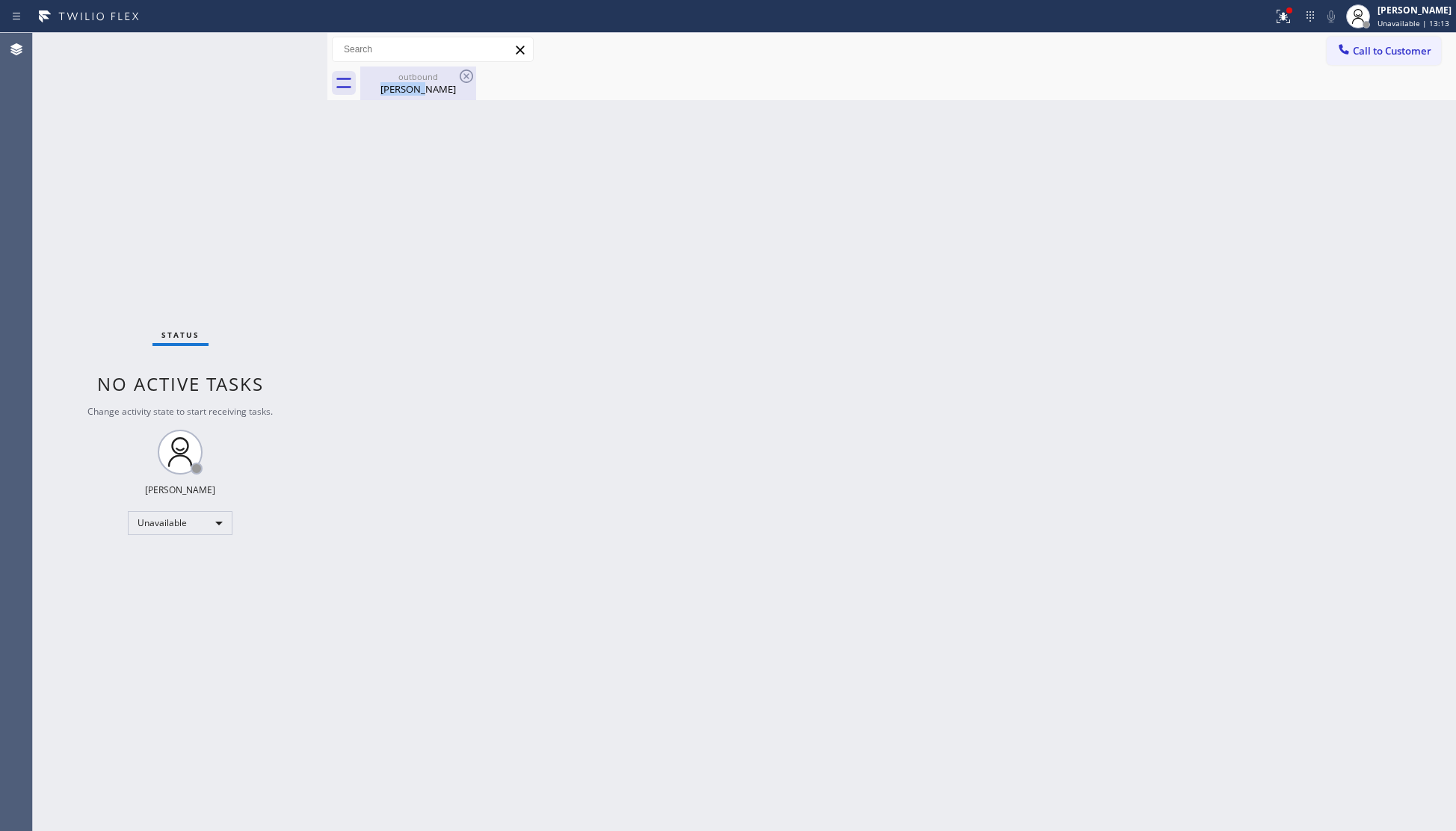
click at [435, 83] on div "outbound Ron LaRosa" at bounding box center [418, 83] width 113 height 34
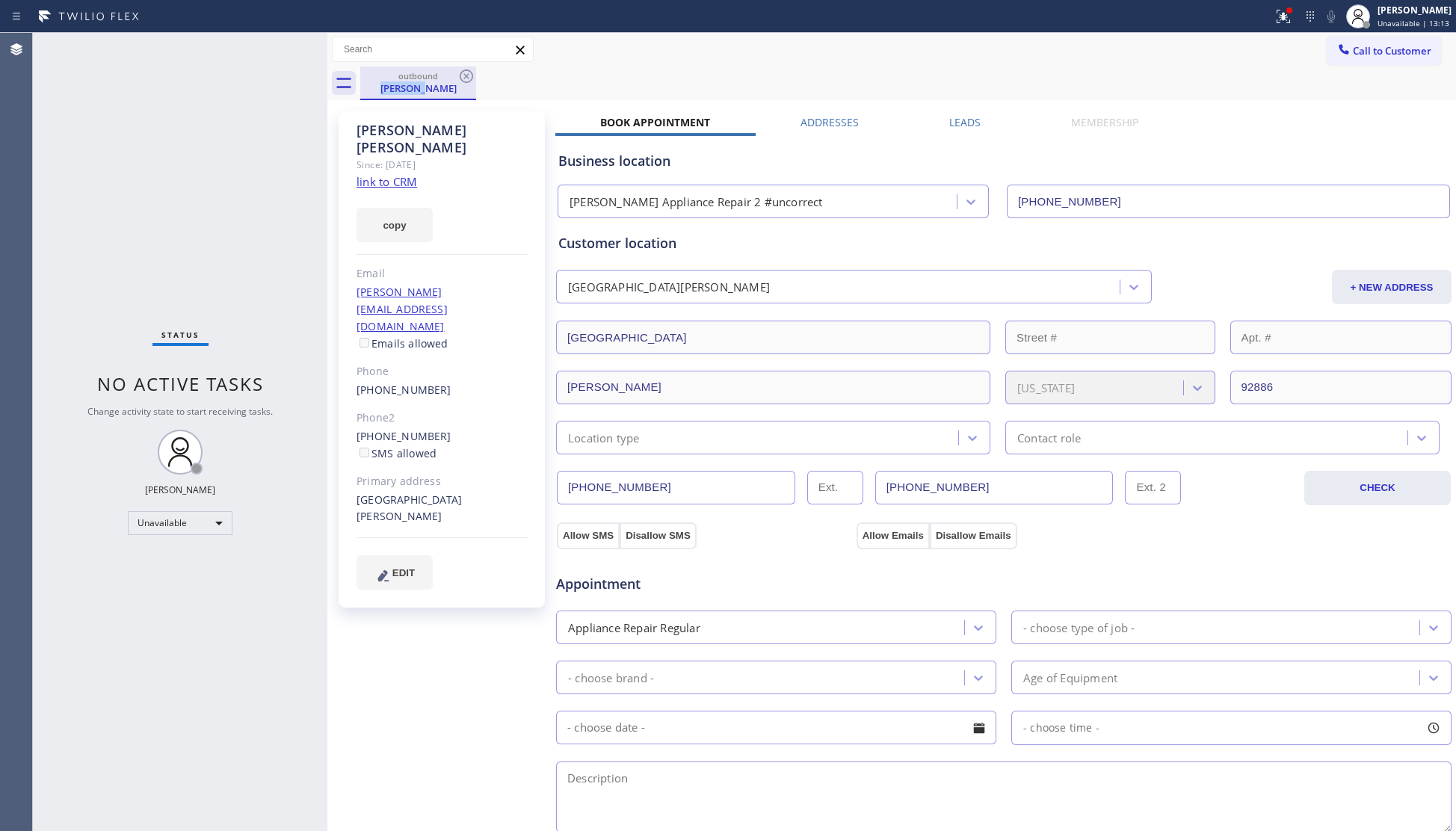
click at [452, 79] on div "outbound" at bounding box center [418, 76] width 113 height 11
click at [459, 75] on icon at bounding box center [466, 76] width 18 height 18
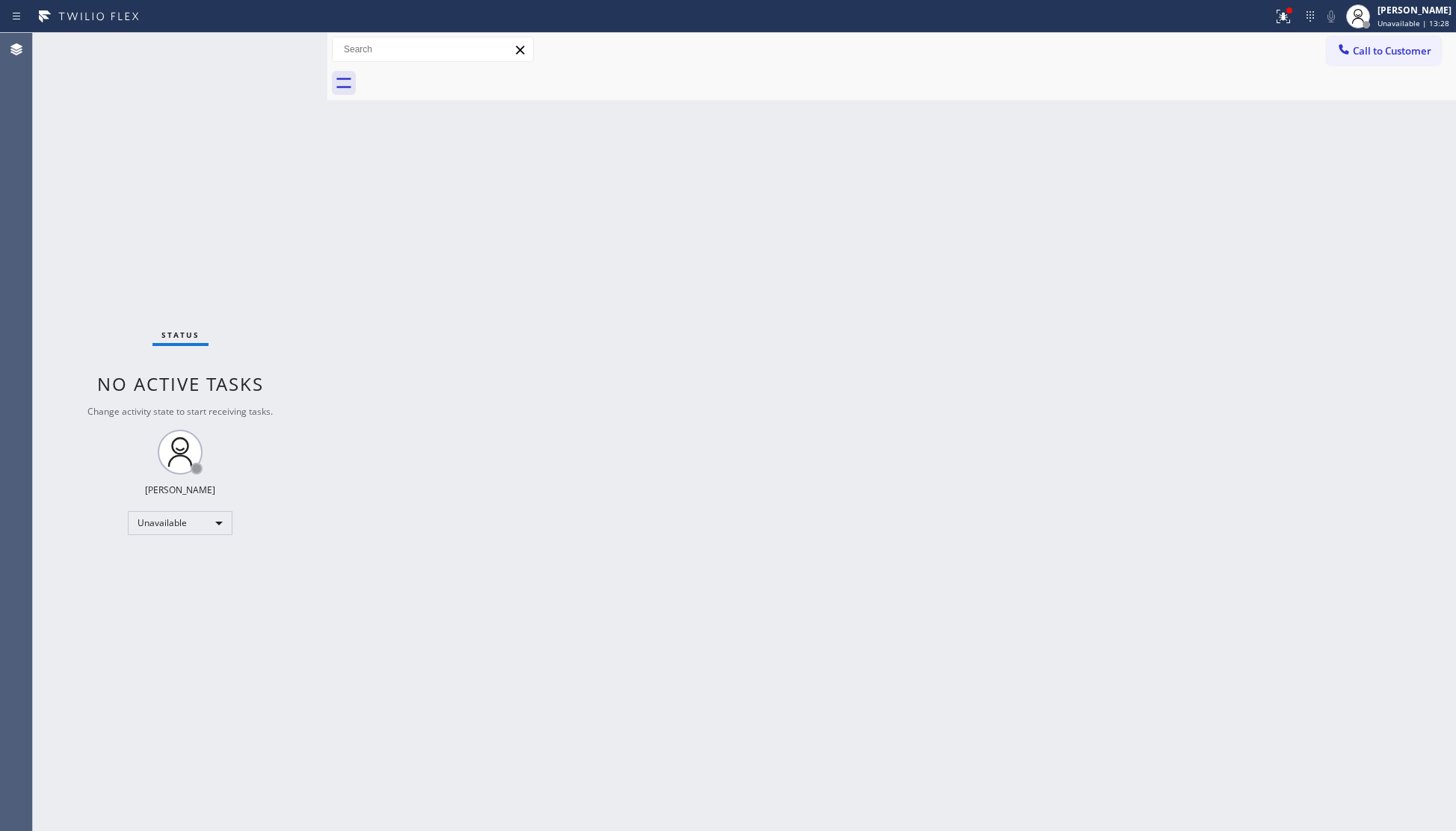
click at [1130, 249] on div "Back to Dashboard Change Sender ID Customers Technicians Select a contact Outbo…" at bounding box center [892, 433] width 1129 height 799
drag, startPoint x: 1344, startPoint y: 58, endPoint x: 1268, endPoint y: 75, distance: 77.9
click at [1343, 58] on div at bounding box center [1343, 51] width 18 height 18
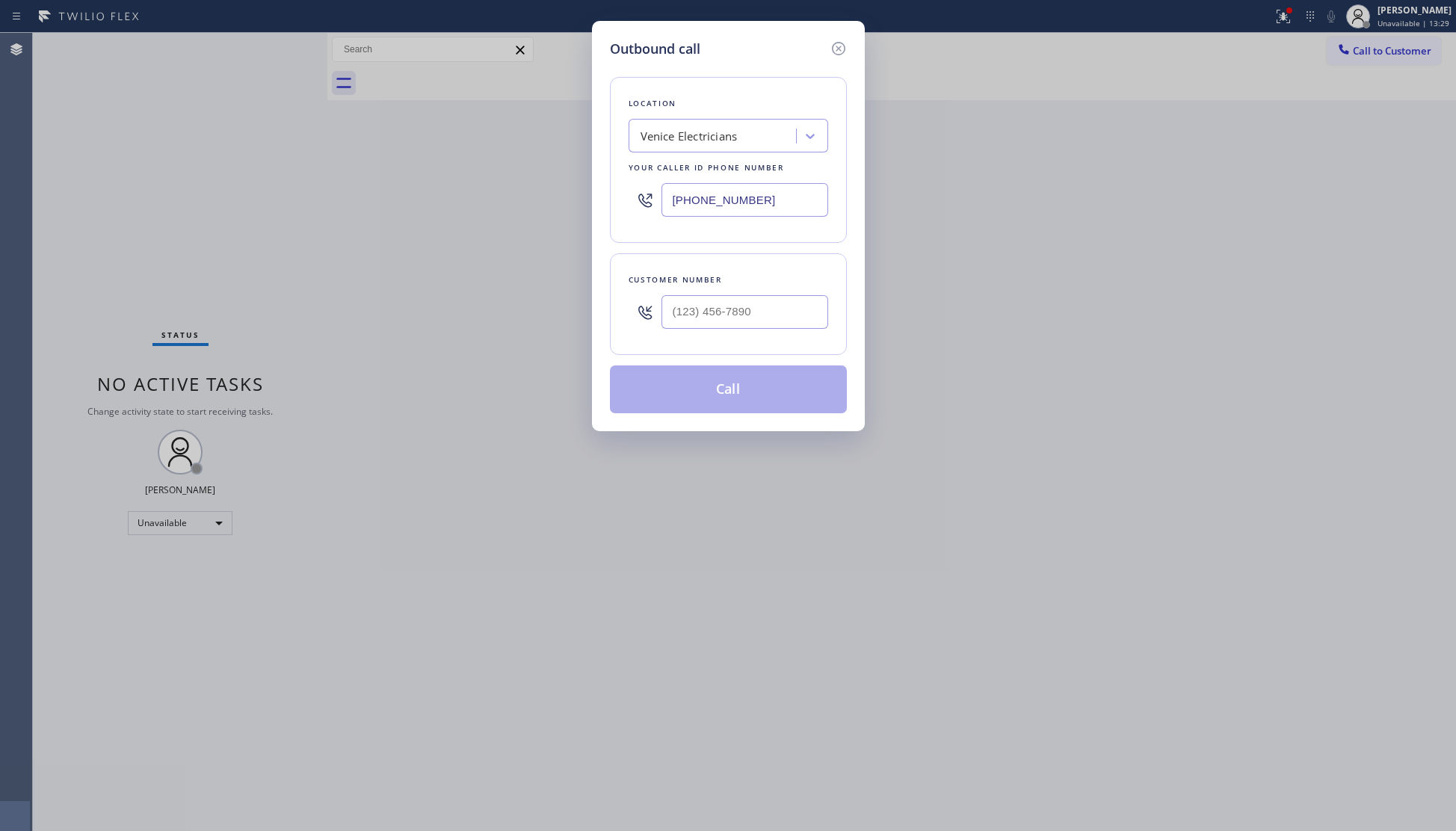
drag, startPoint x: 777, startPoint y: 200, endPoint x: 652, endPoint y: 200, distance: 125.0
click at [652, 200] on div "(424) 341-6673" at bounding box center [728, 200] width 199 height 49
paste input "310) 868-2328"
type input "(310) 868-2328"
click at [960, 260] on div "Outbound call Location Full Star Home Services Rolling Hills Estates Your calle…" at bounding box center [728, 416] width 1456 height 831
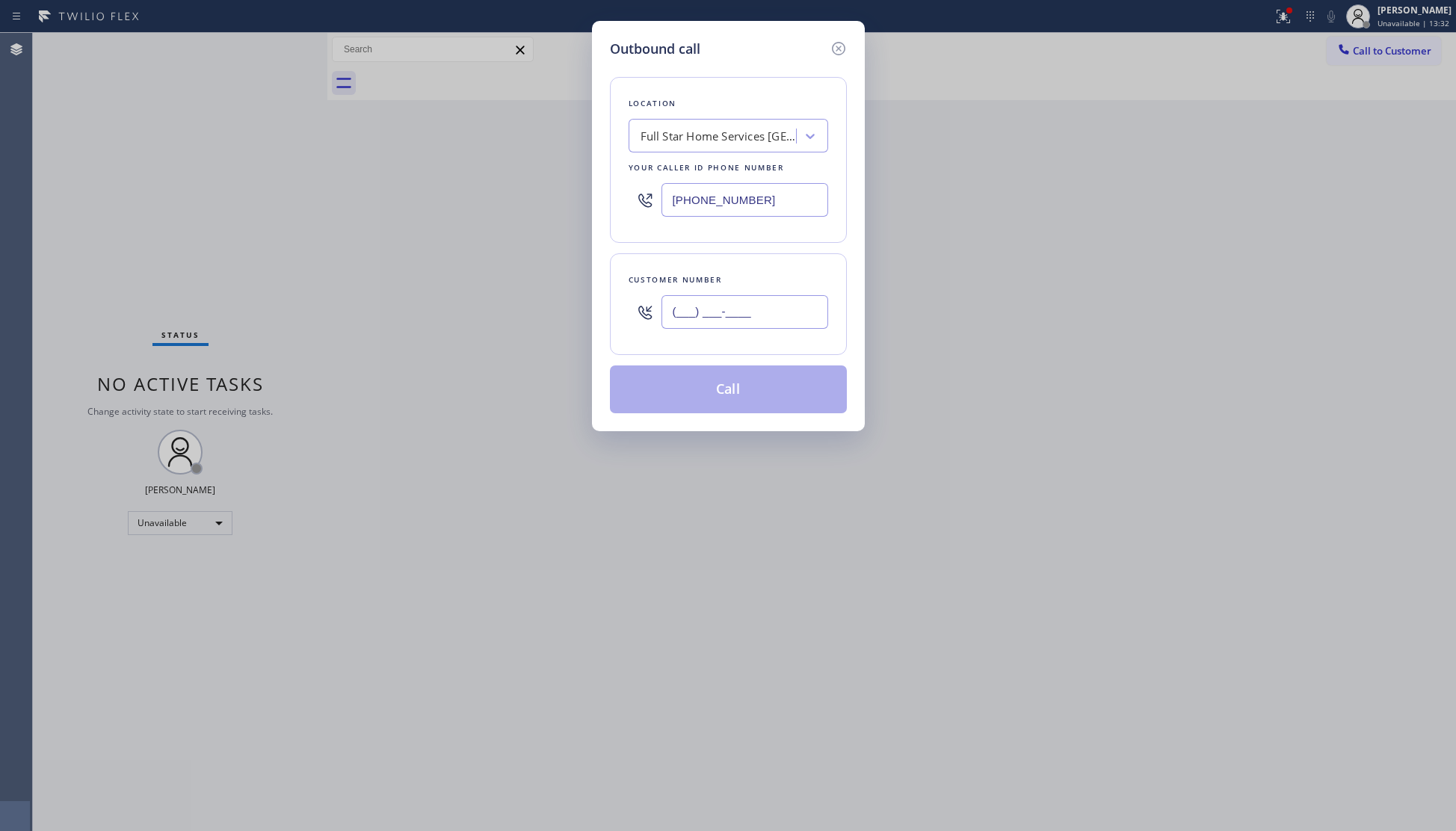
click at [739, 316] on input "(___) ___-____" at bounding box center [745, 313] width 167 height 34
paste input "724) 289-4474"
type input "(724) 289-4474"
click at [709, 411] on button "Call" at bounding box center [728, 389] width 237 height 48
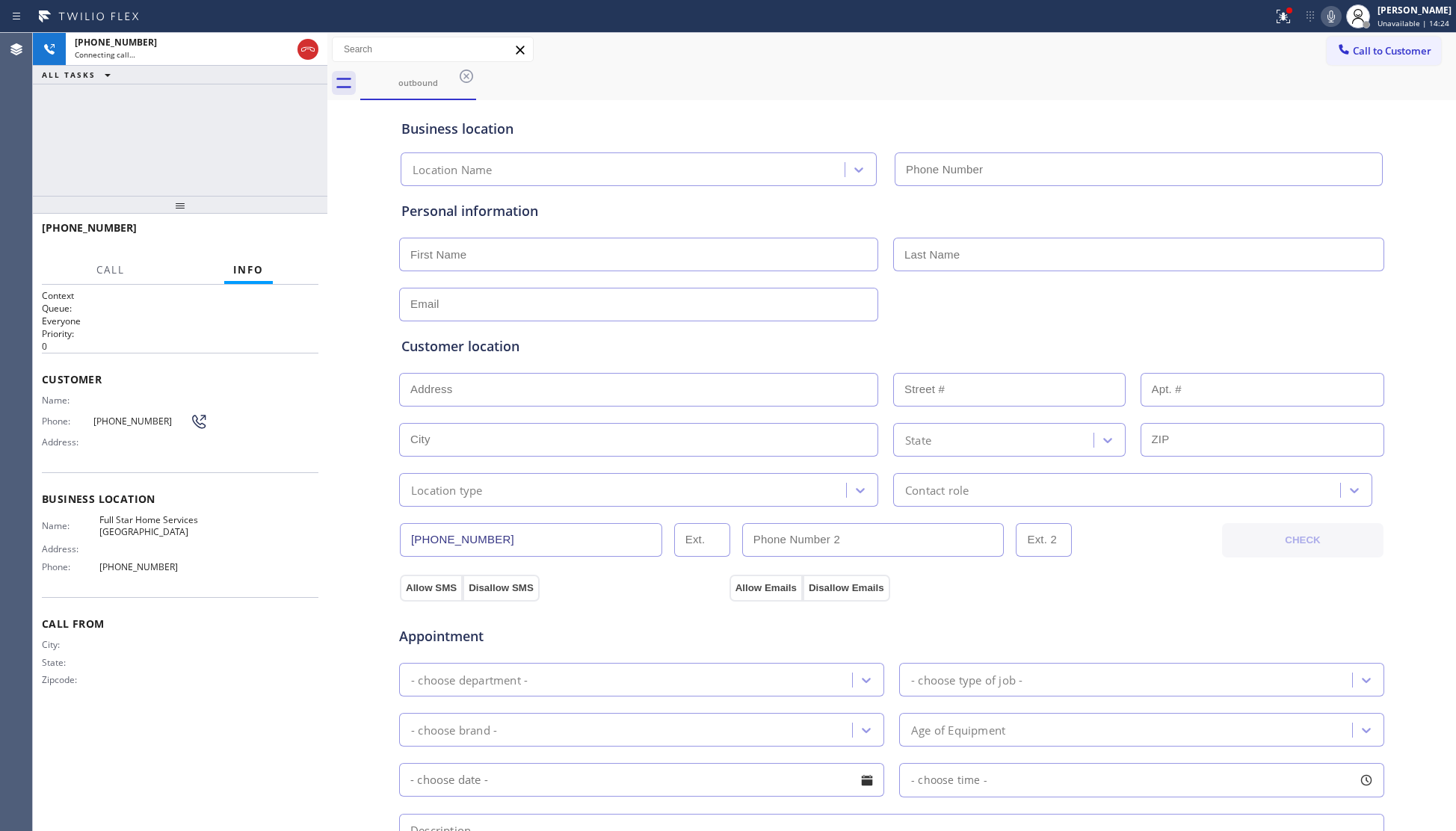
type input "(310) 868-2328"
click at [312, 237] on button "HANG UP" at bounding box center [283, 235] width 70 height 21
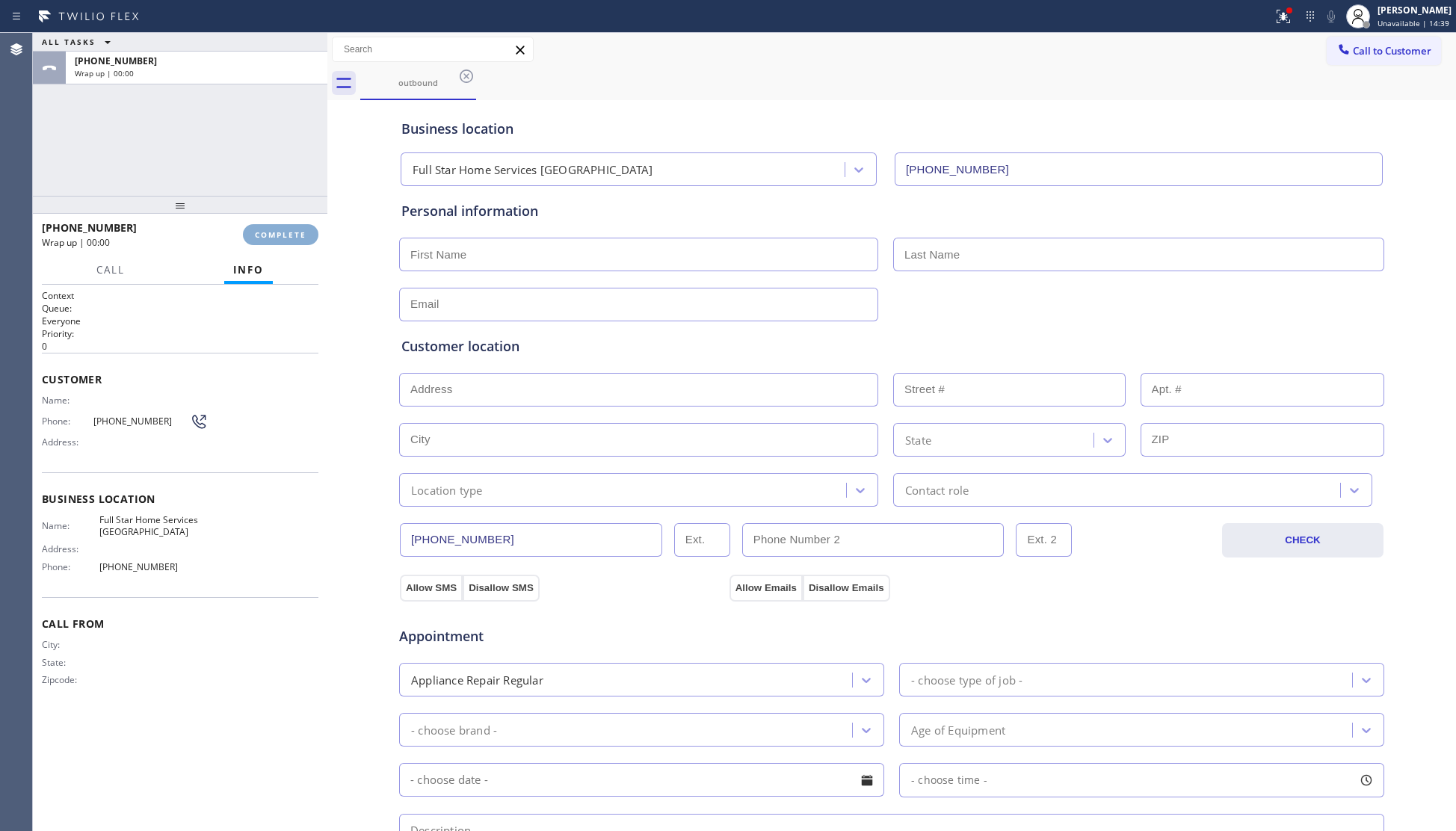
click at [312, 237] on button "COMPLETE" at bounding box center [280, 235] width 75 height 21
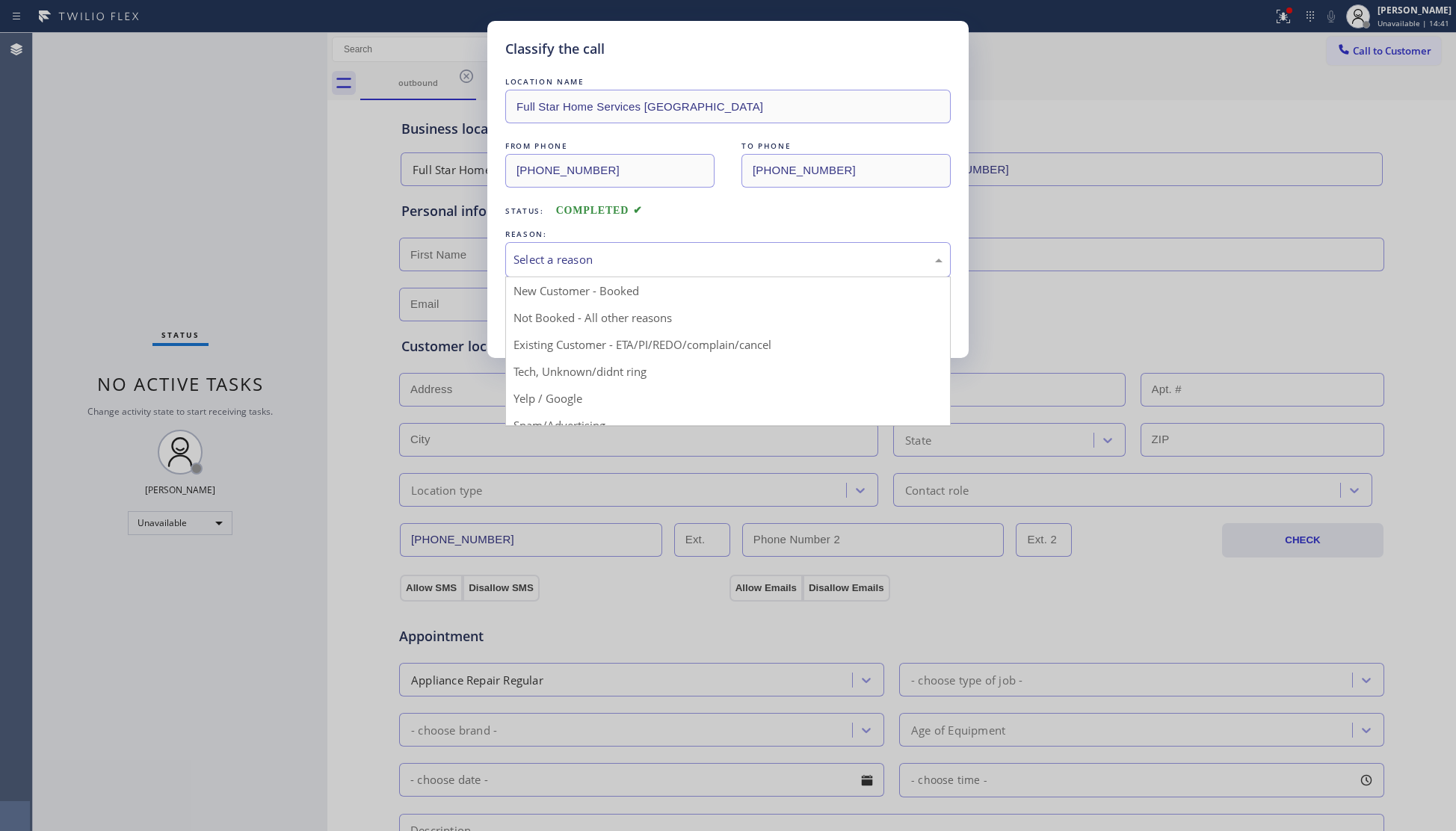
click at [589, 270] on div "Select a reason" at bounding box center [728, 259] width 445 height 35
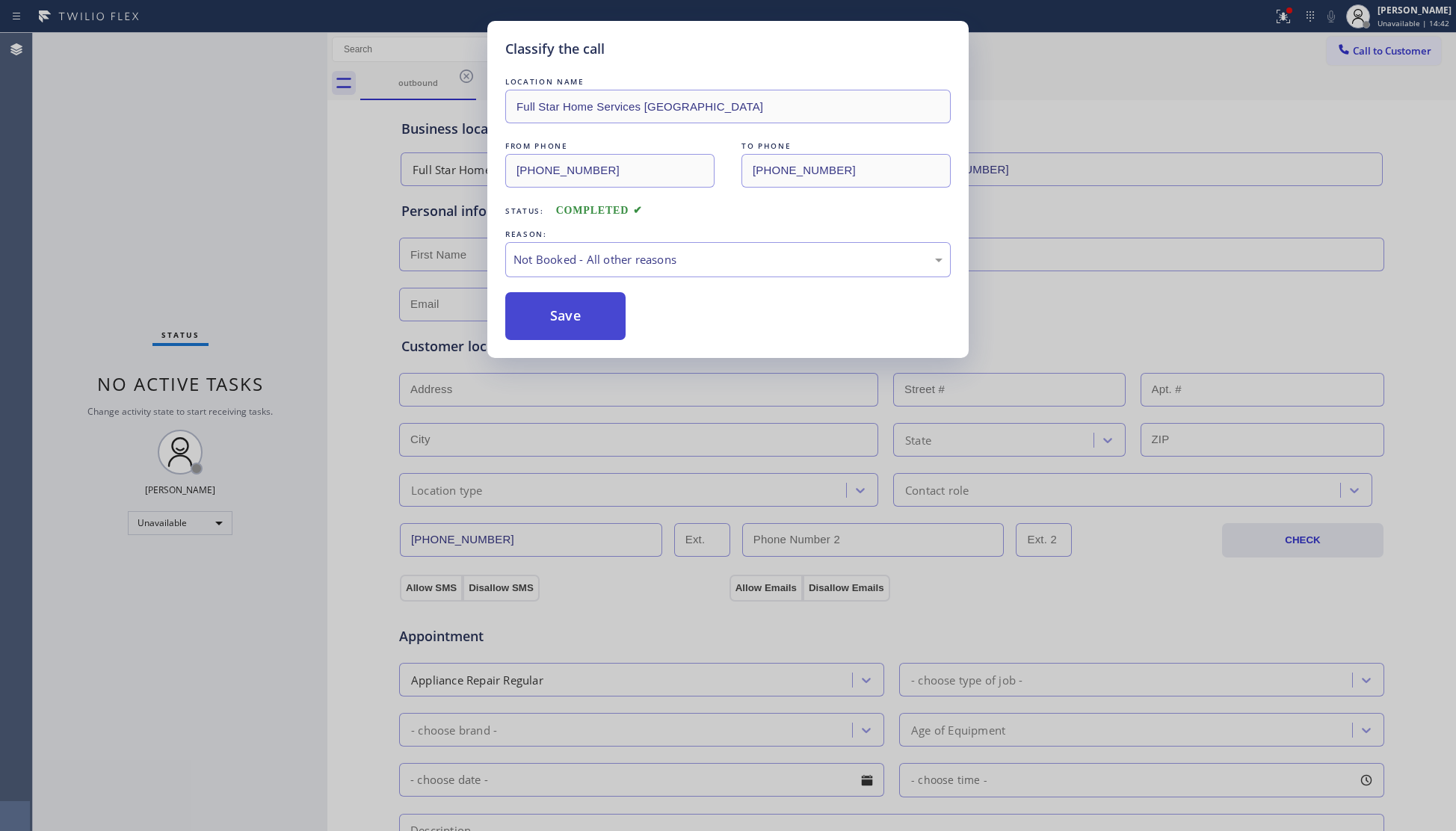
click at [534, 323] on button "Save" at bounding box center [565, 316] width 121 height 48
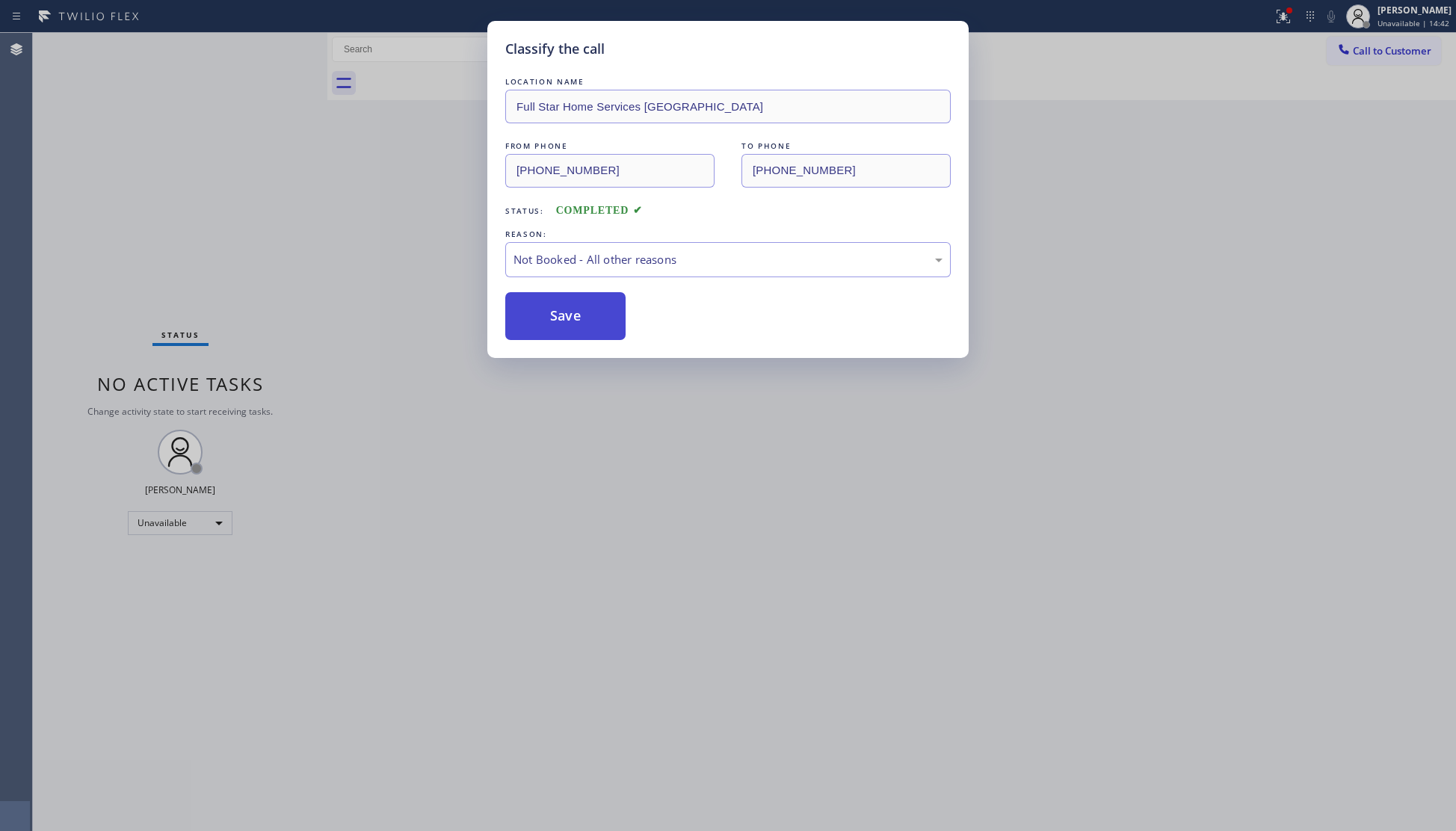
click at [534, 323] on button "Save" at bounding box center [565, 316] width 121 height 48
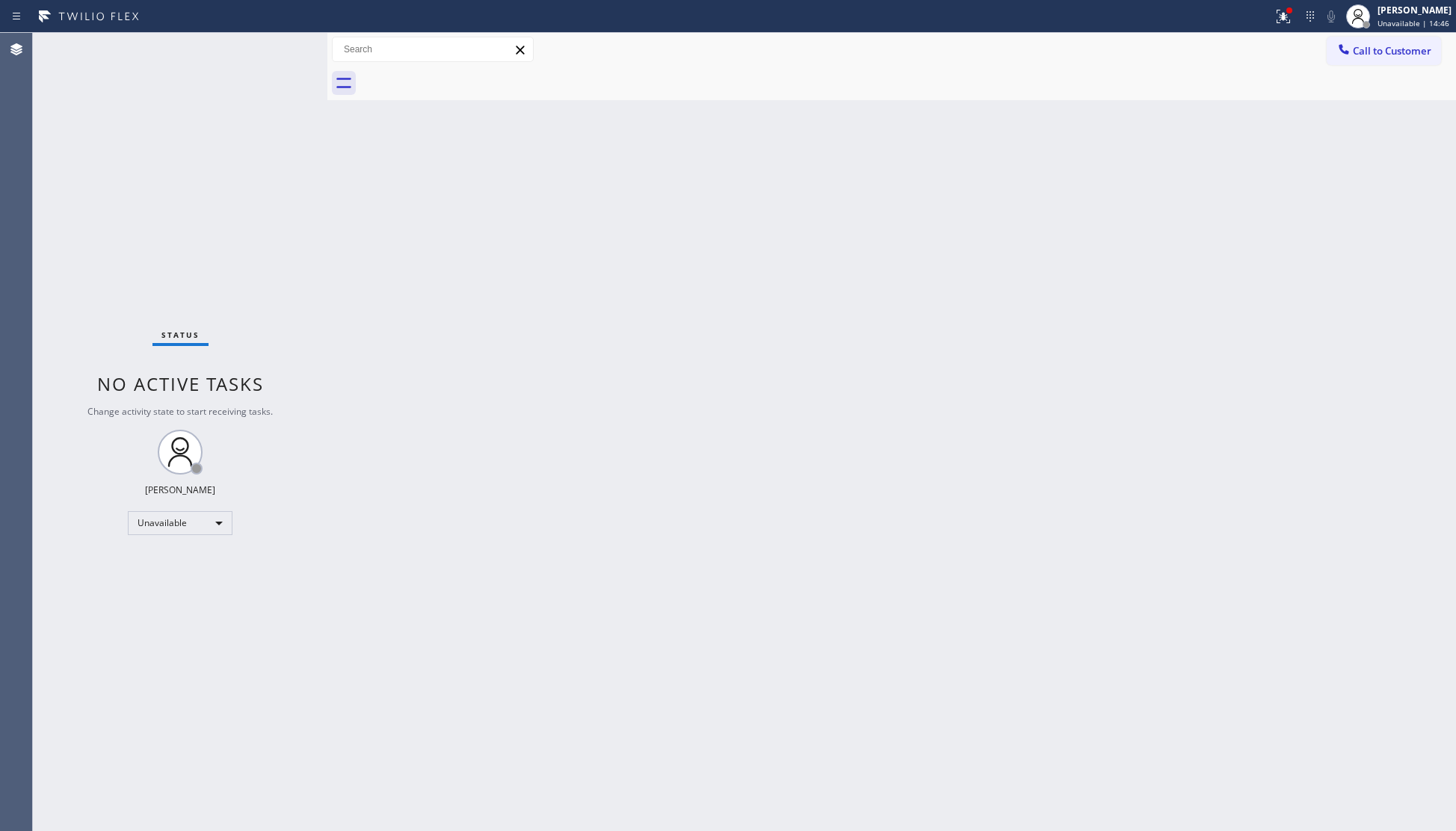
click at [940, 405] on div "Back to Dashboard Change Sender ID Customers Technicians Select a contact Outbo…" at bounding box center [892, 433] width 1129 height 799
drag, startPoint x: 1276, startPoint y: 15, endPoint x: 1238, endPoint y: 161, distance: 150.9
click at [1277, 23] on icon at bounding box center [1284, 16] width 18 height 18
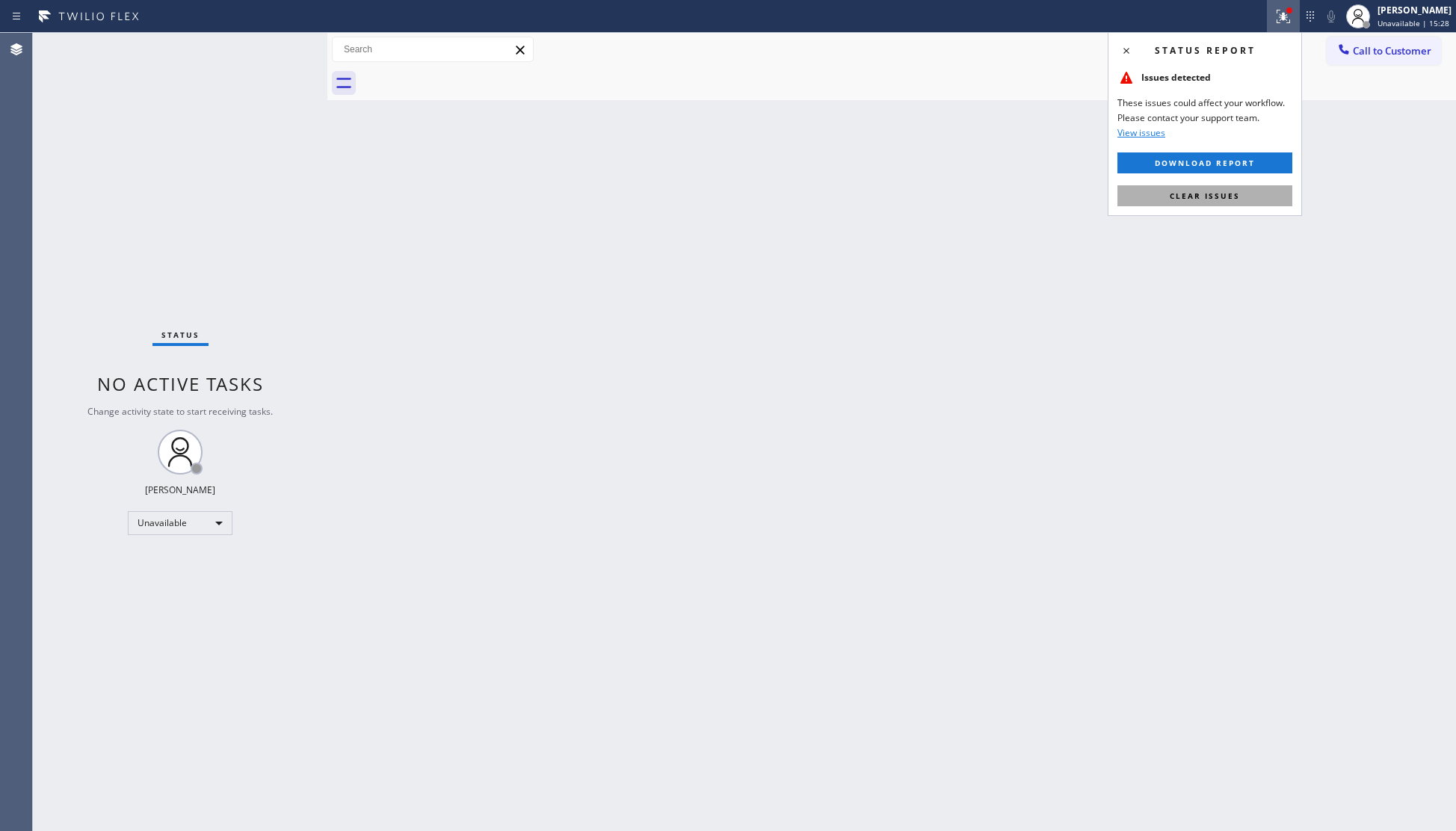
click at [1205, 198] on span "Clear issues" at bounding box center [1204, 195] width 70 height 11
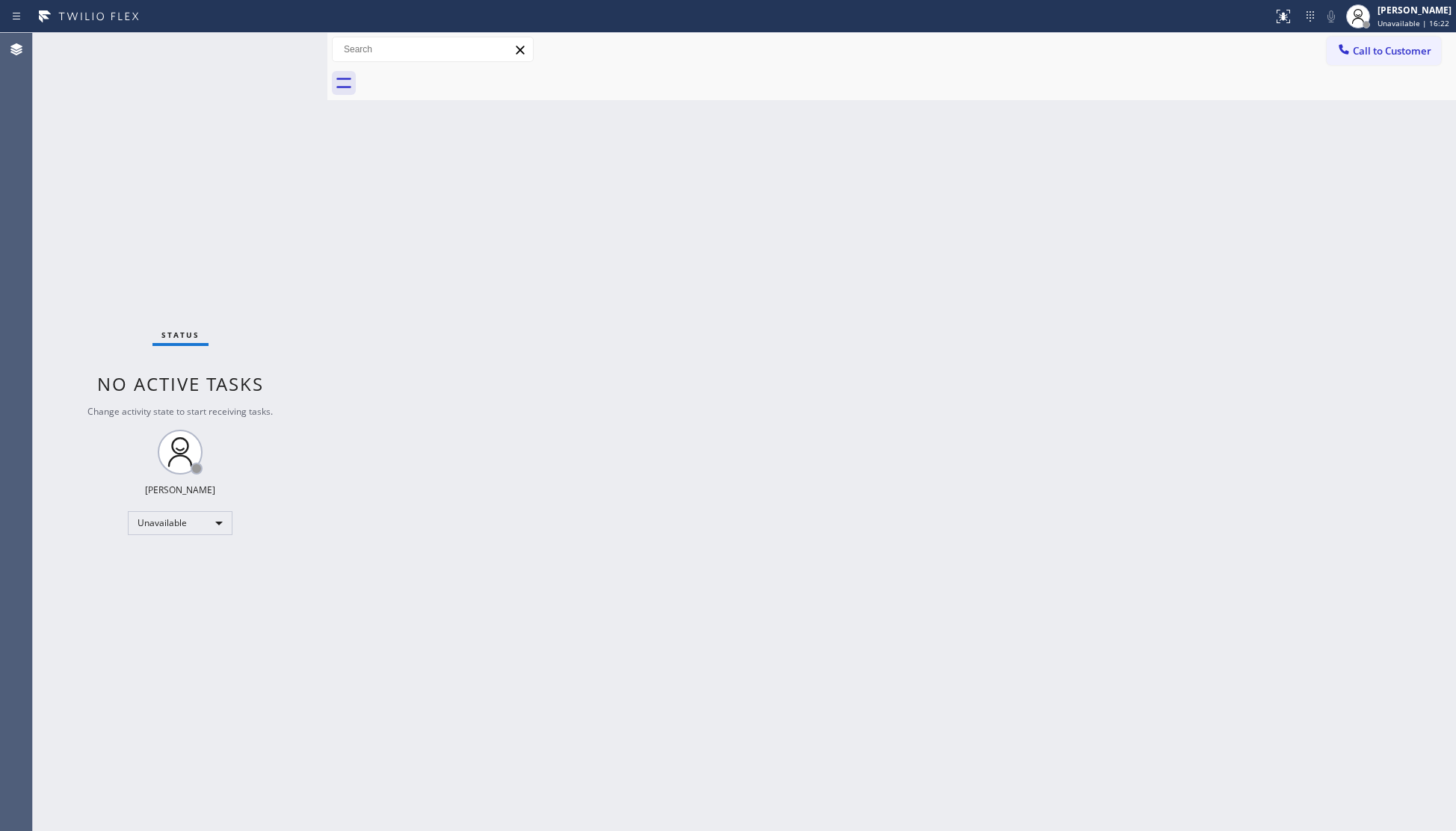
click at [1396, 52] on span "Call to Customer" at bounding box center [1392, 50] width 79 height 14
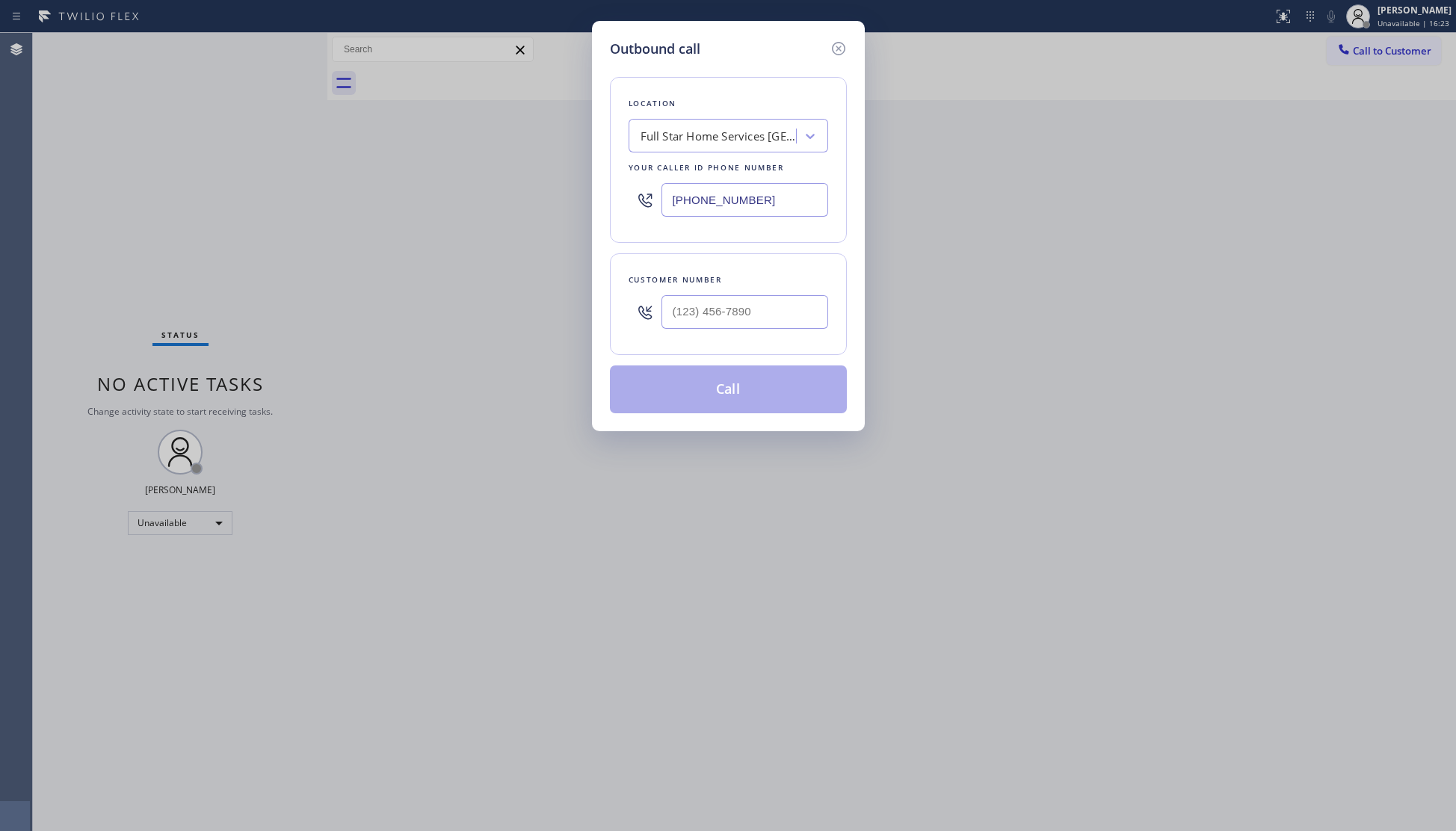
drag, startPoint x: 784, startPoint y: 198, endPoint x: 626, endPoint y: 204, distance: 158.1
click at [626, 204] on div "Location Full Star Home Services Rolling Hills Estates Your caller id phone num…" at bounding box center [728, 160] width 237 height 166
paste input "630) 560-6670"
type input "(630) 560-6670"
paste input "425) 588-8947"
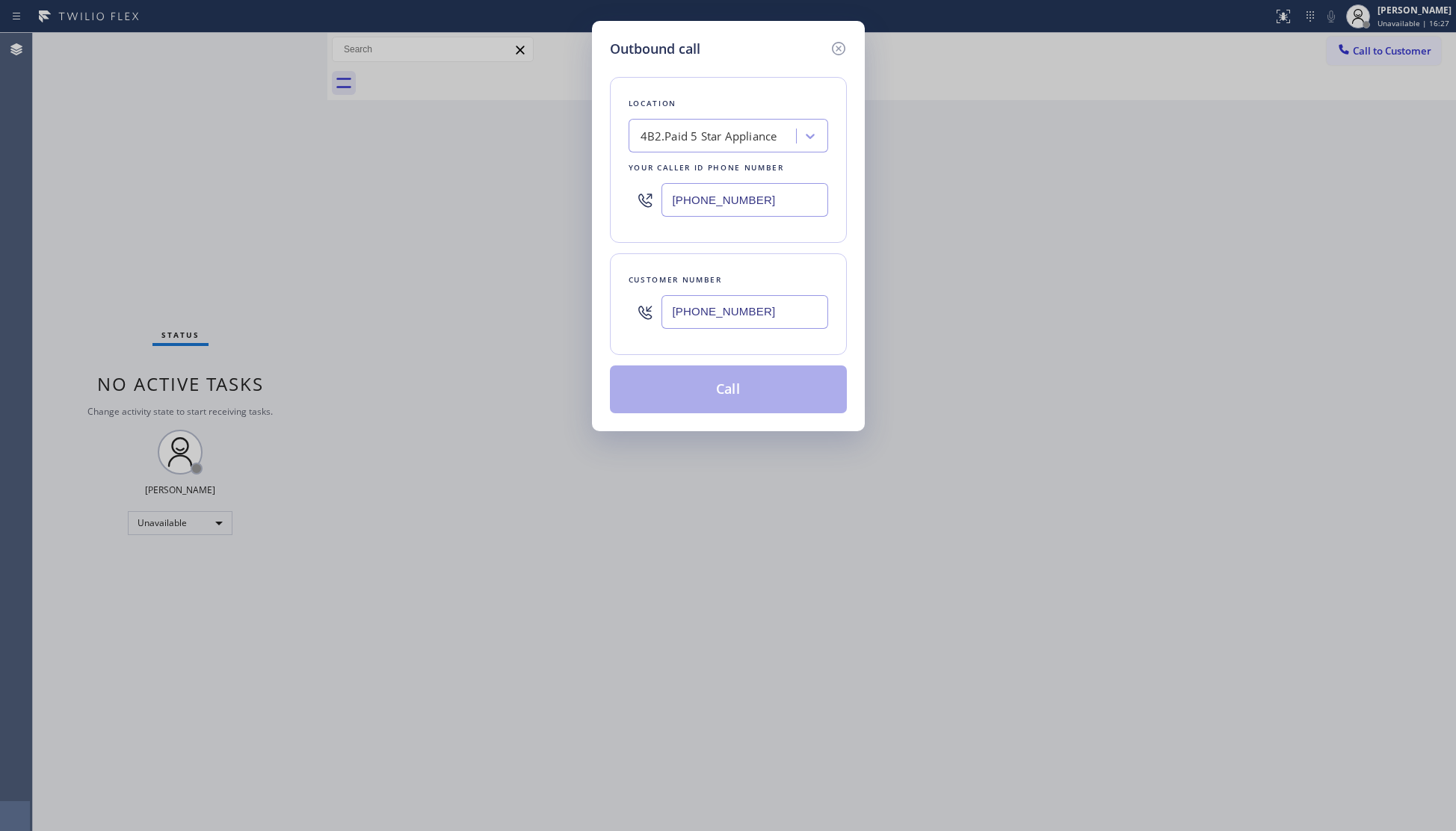
click at [815, 305] on input "(425) 588-8947" at bounding box center [745, 313] width 167 height 34
type input "(425) 588-8947"
click at [756, 381] on button "Call" at bounding box center [728, 389] width 237 height 48
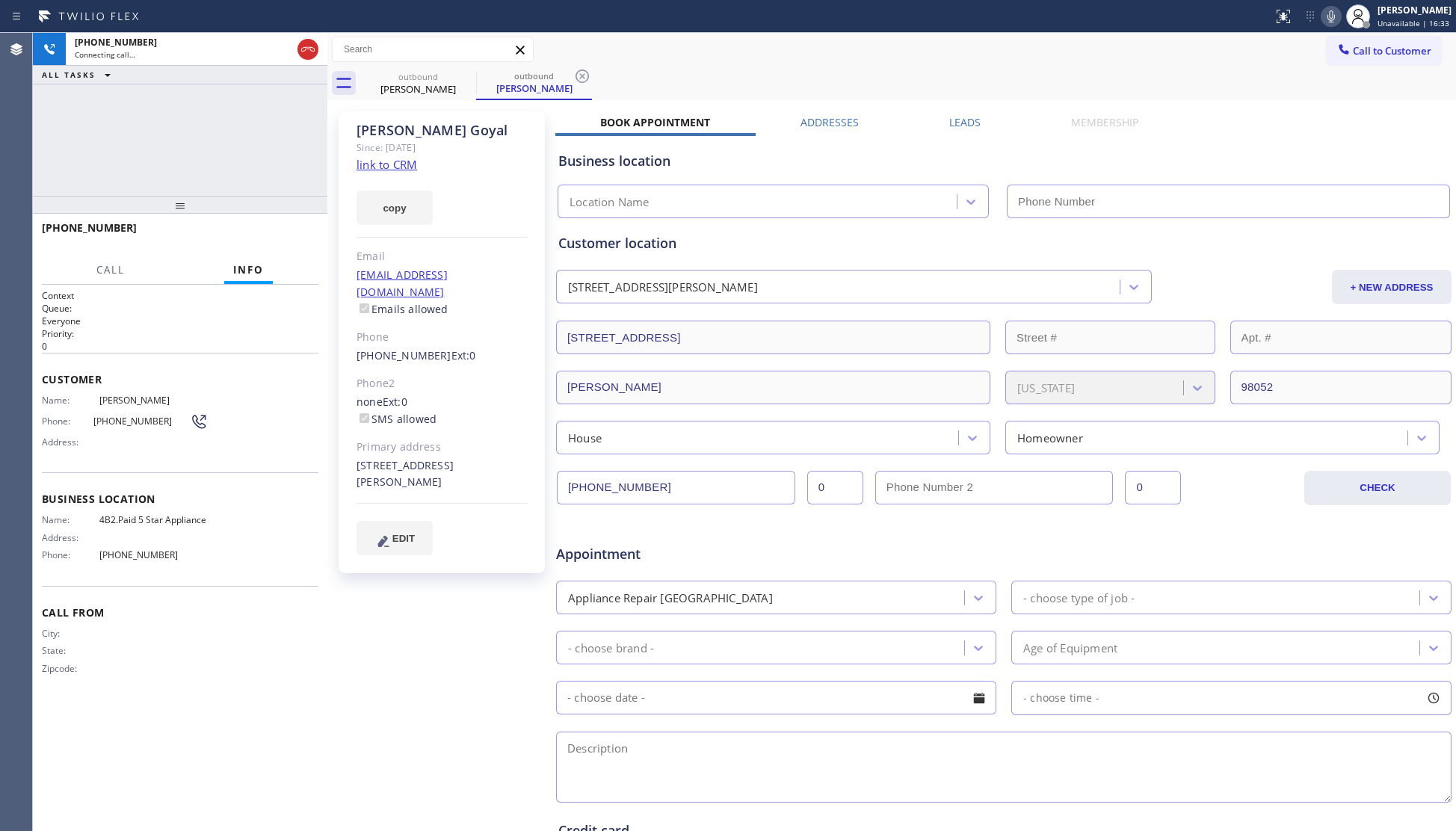
type input "(630) 560-6670"
click at [287, 225] on button "HANG UP" at bounding box center [283, 235] width 70 height 21
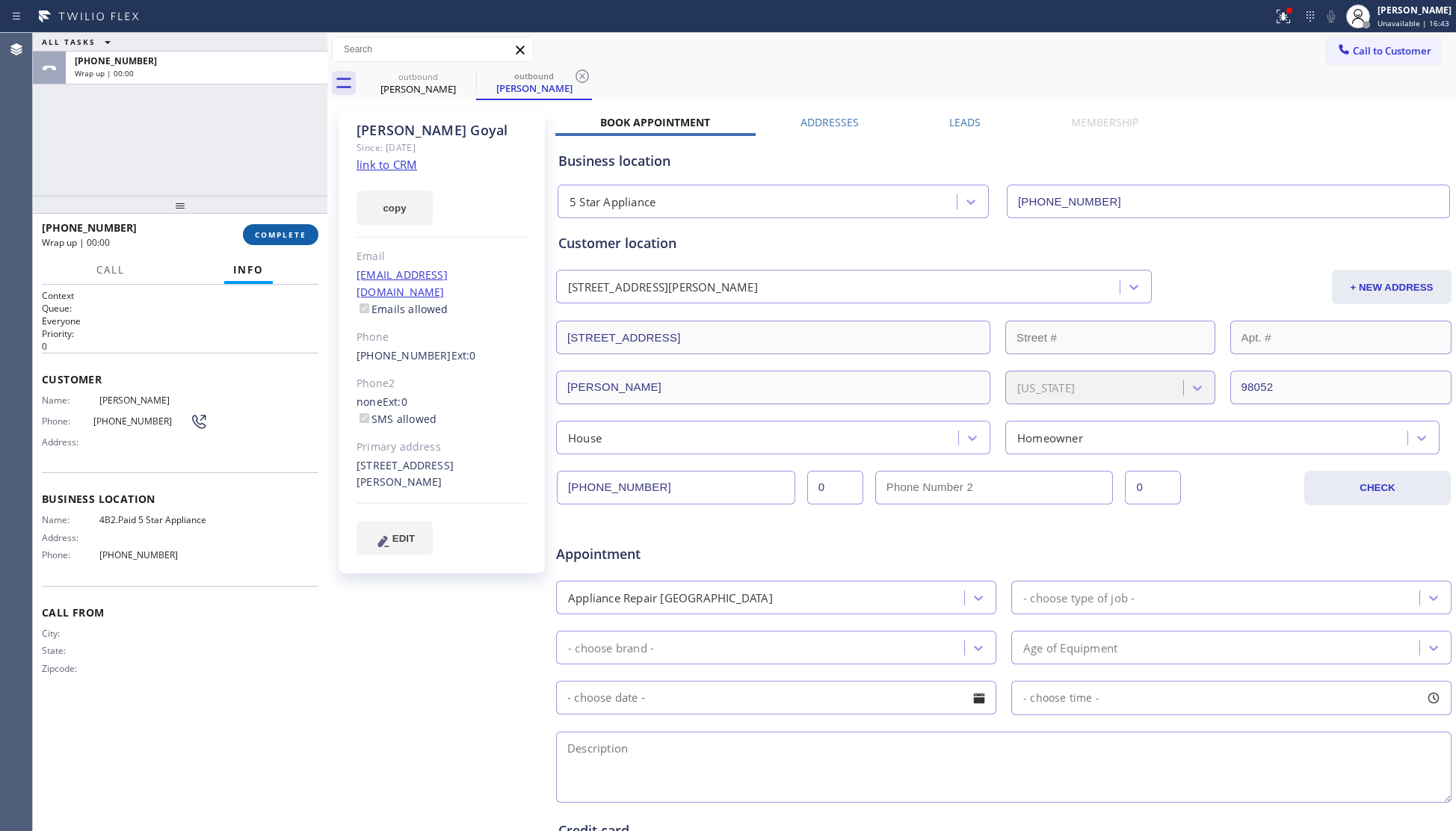
click at [290, 239] on span "COMPLETE" at bounding box center [281, 234] width 52 height 11
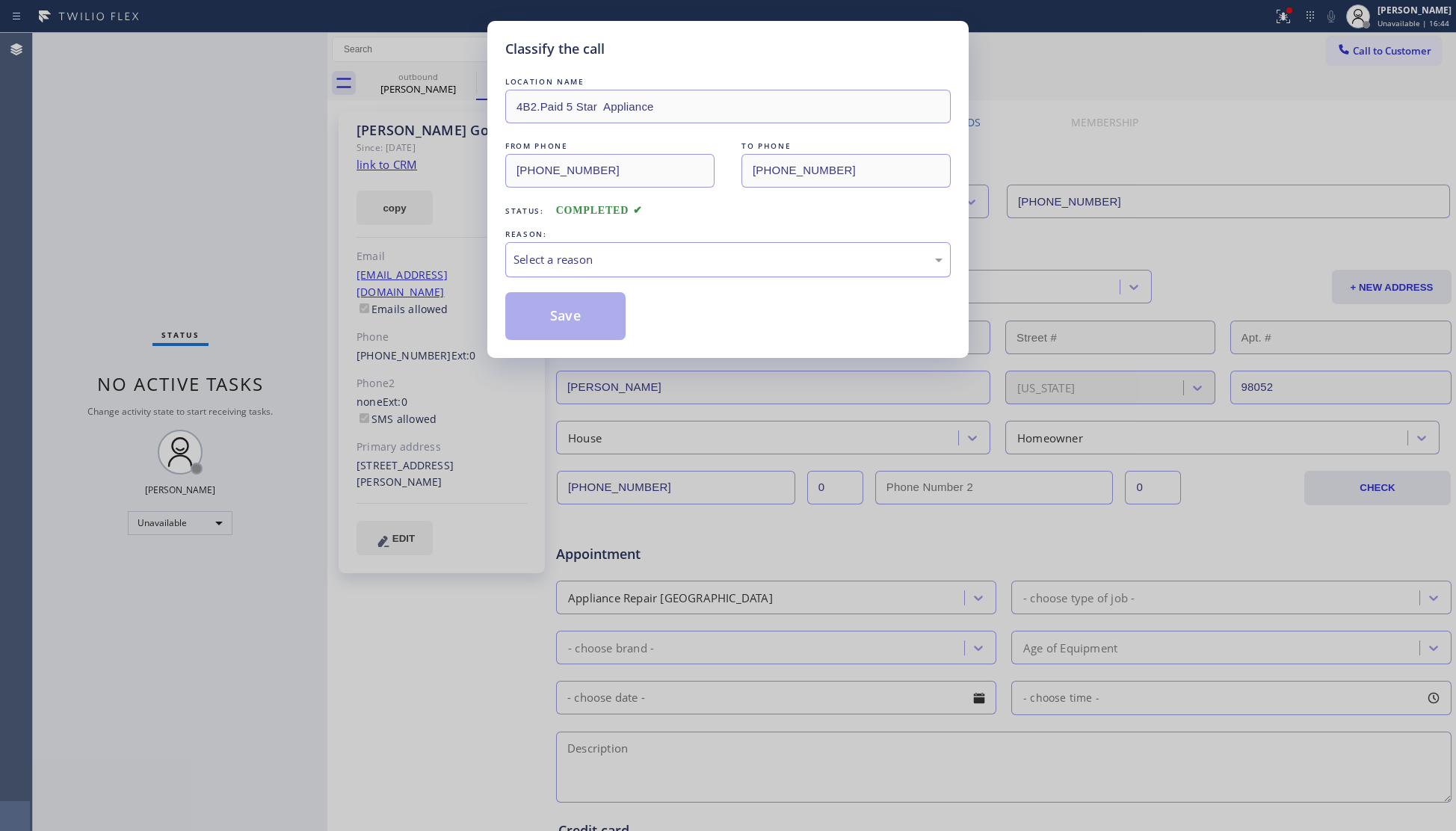
drag, startPoint x: 572, startPoint y: 253, endPoint x: 581, endPoint y: 269, distance: 18.4
click at [574, 254] on div "Select a reason" at bounding box center [728, 259] width 429 height 17
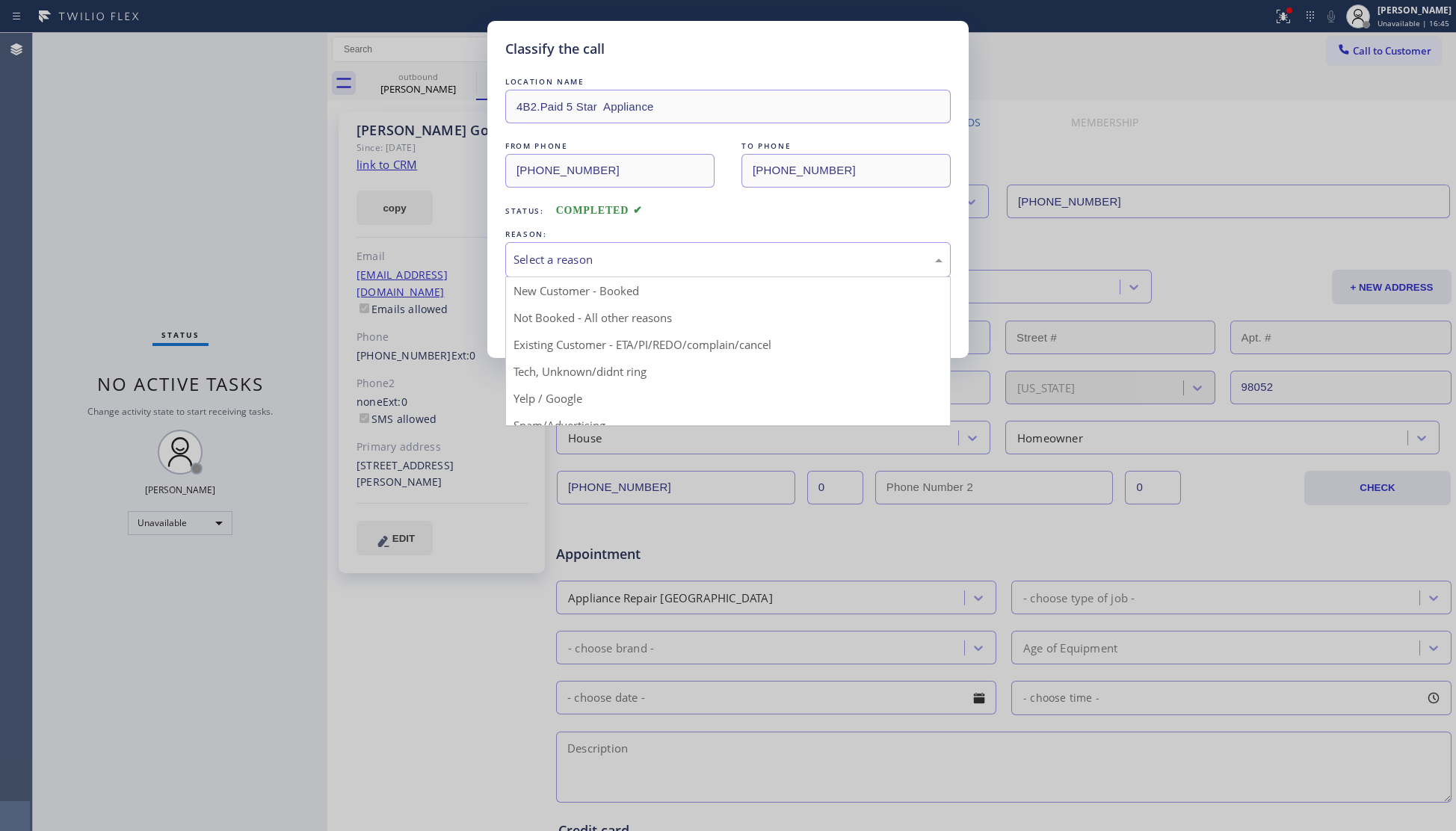
drag, startPoint x: 577, startPoint y: 326, endPoint x: 565, endPoint y: 317, distance: 15.0
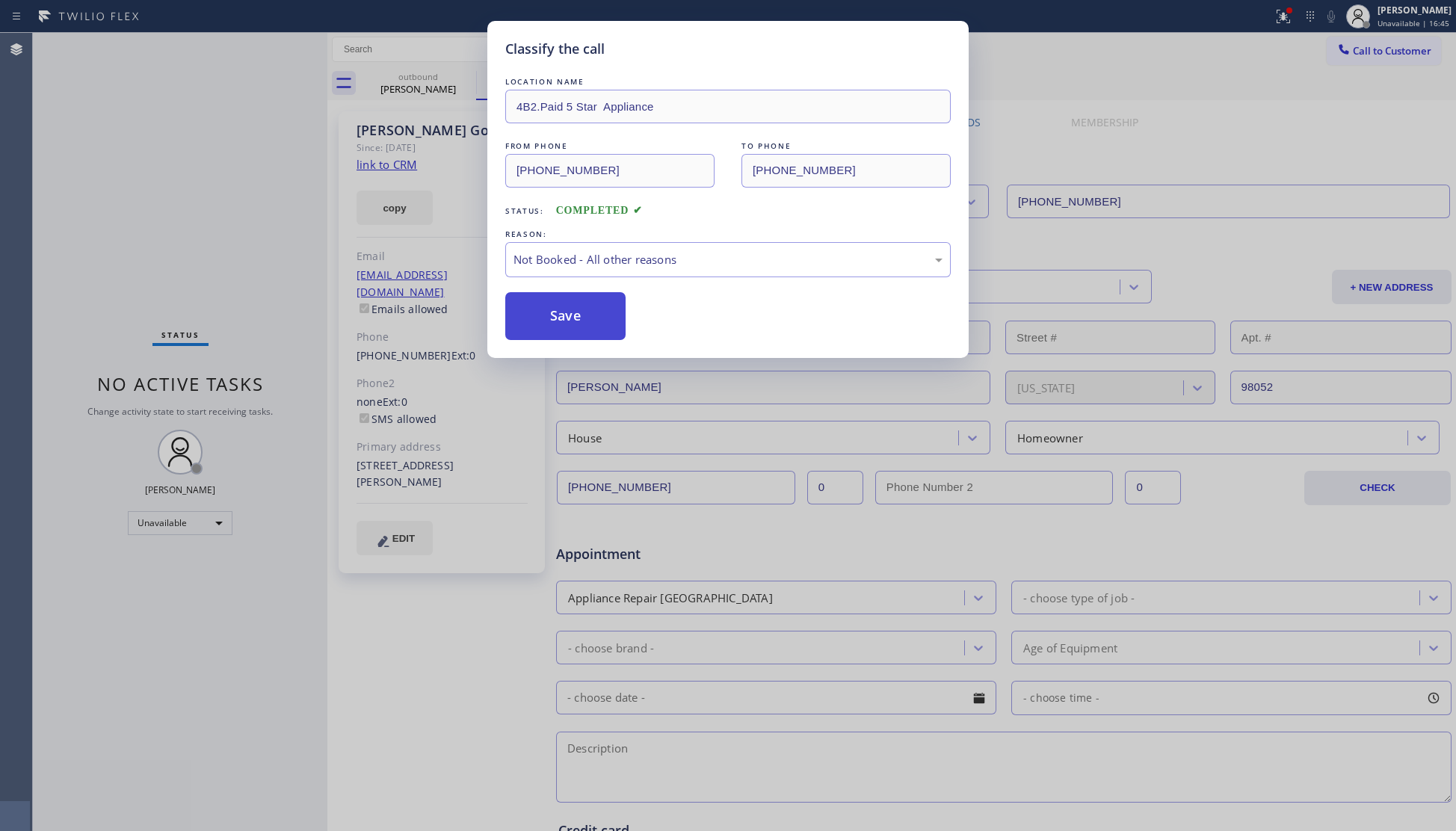
drag, startPoint x: 565, startPoint y: 317, endPoint x: 590, endPoint y: 294, distance: 34.0
click at [565, 316] on button "Save" at bounding box center [565, 316] width 121 height 48
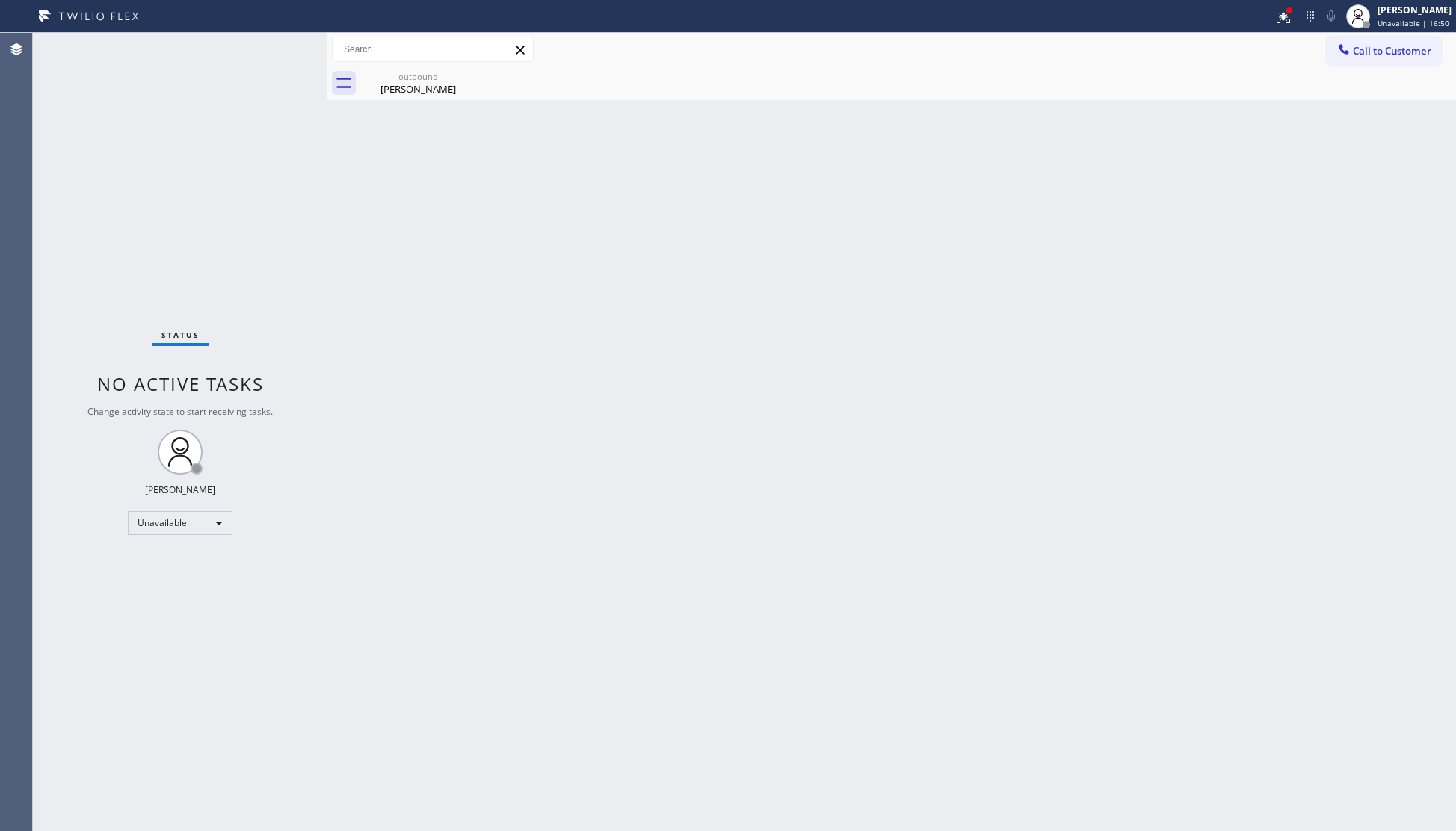
click at [1178, 242] on div "Back to Dashboard Change Sender ID Customers Technicians Select a contact Outbo…" at bounding box center [892, 433] width 1129 height 799
click at [1278, 11] on icon at bounding box center [1284, 16] width 18 height 18
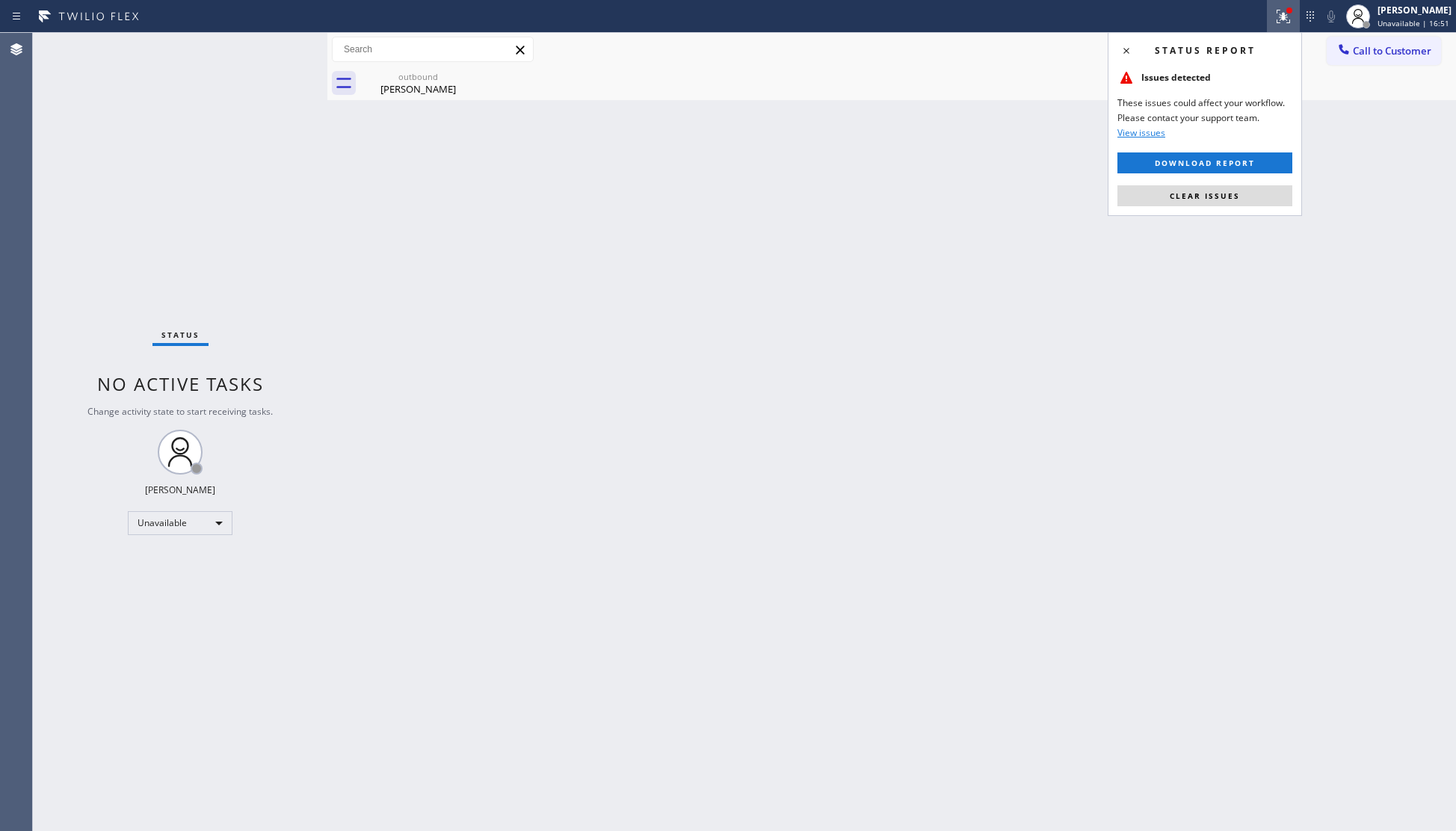
drag, startPoint x: 1167, startPoint y: 201, endPoint x: 1237, endPoint y: 161, distance: 80.6
click at [1169, 201] on button "Clear issues" at bounding box center [1205, 196] width 175 height 21
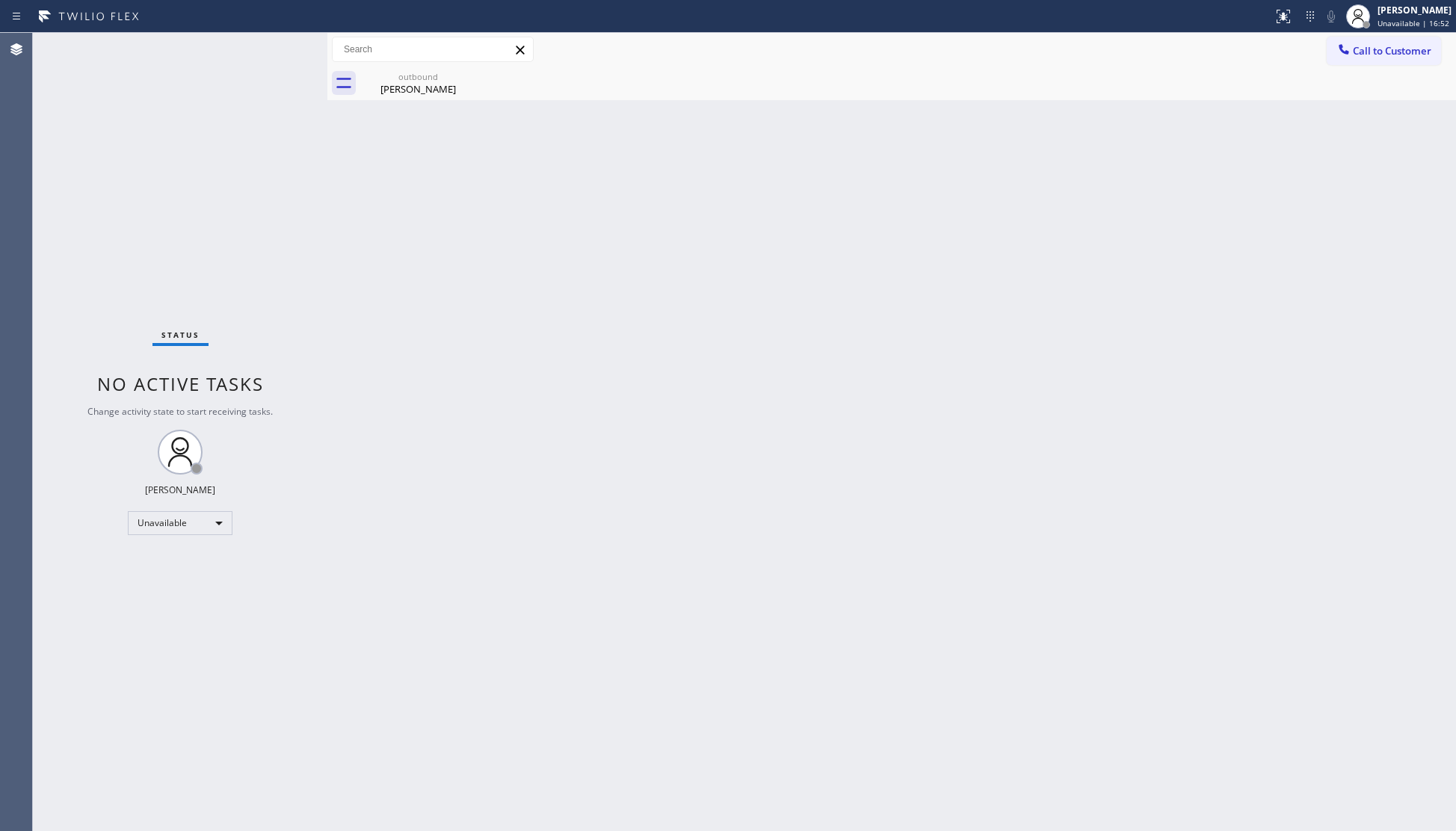
click at [1330, 51] on button "Call to Customer" at bounding box center [1383, 50] width 114 height 28
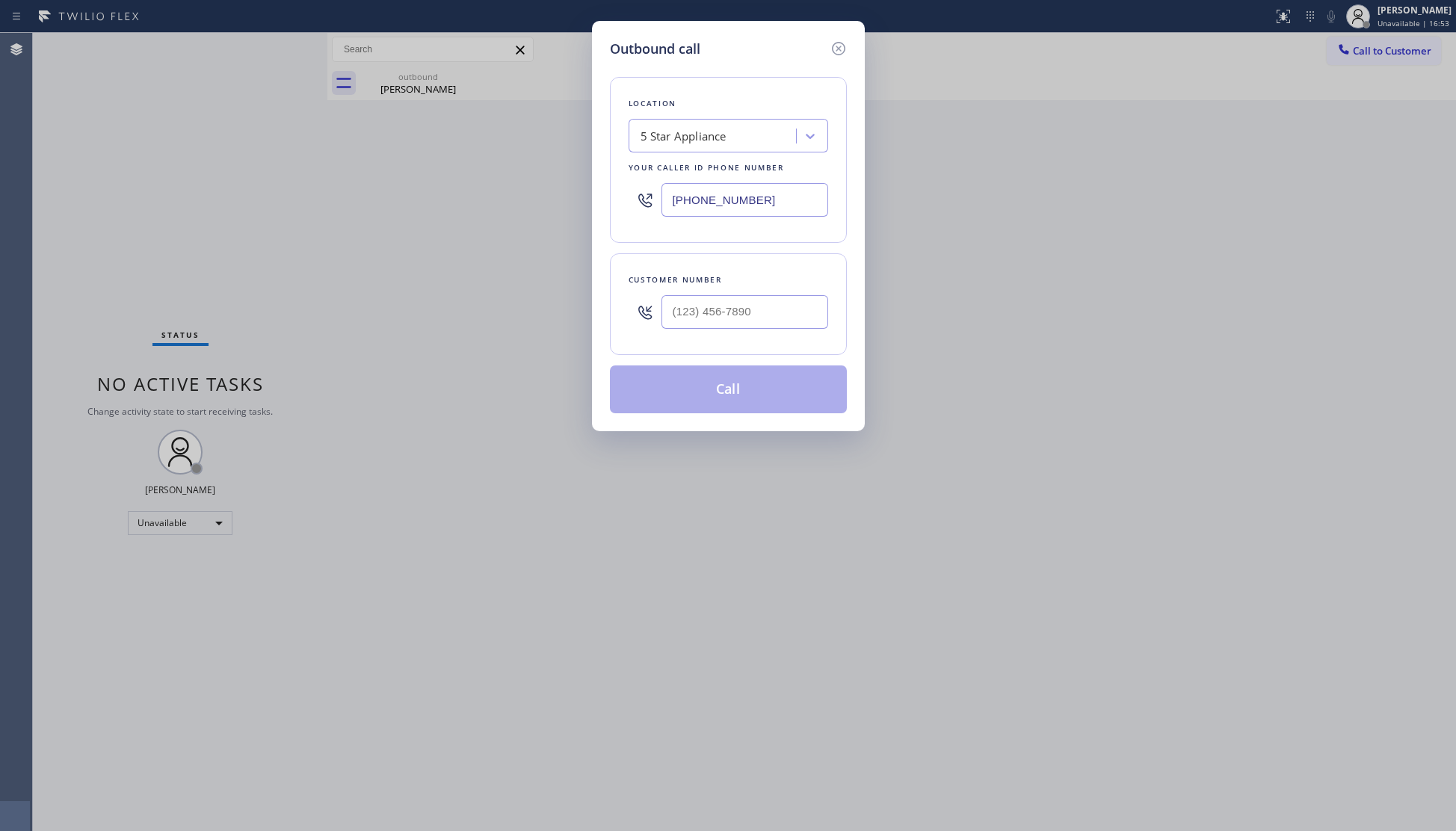
drag, startPoint x: 781, startPoint y: 180, endPoint x: 731, endPoint y: 211, distance: 58.8
click at [731, 211] on div "(630) 560-6670" at bounding box center [728, 200] width 199 height 49
click at [763, 204] on input "(630) 560-6670" at bounding box center [745, 200] width 167 height 34
drag, startPoint x: 736, startPoint y: 210, endPoint x: 625, endPoint y: 210, distance: 111.0
click at [625, 210] on div "Location 5 Star Appliance Your caller id phone number (630) 560-6670" at bounding box center [728, 160] width 237 height 166
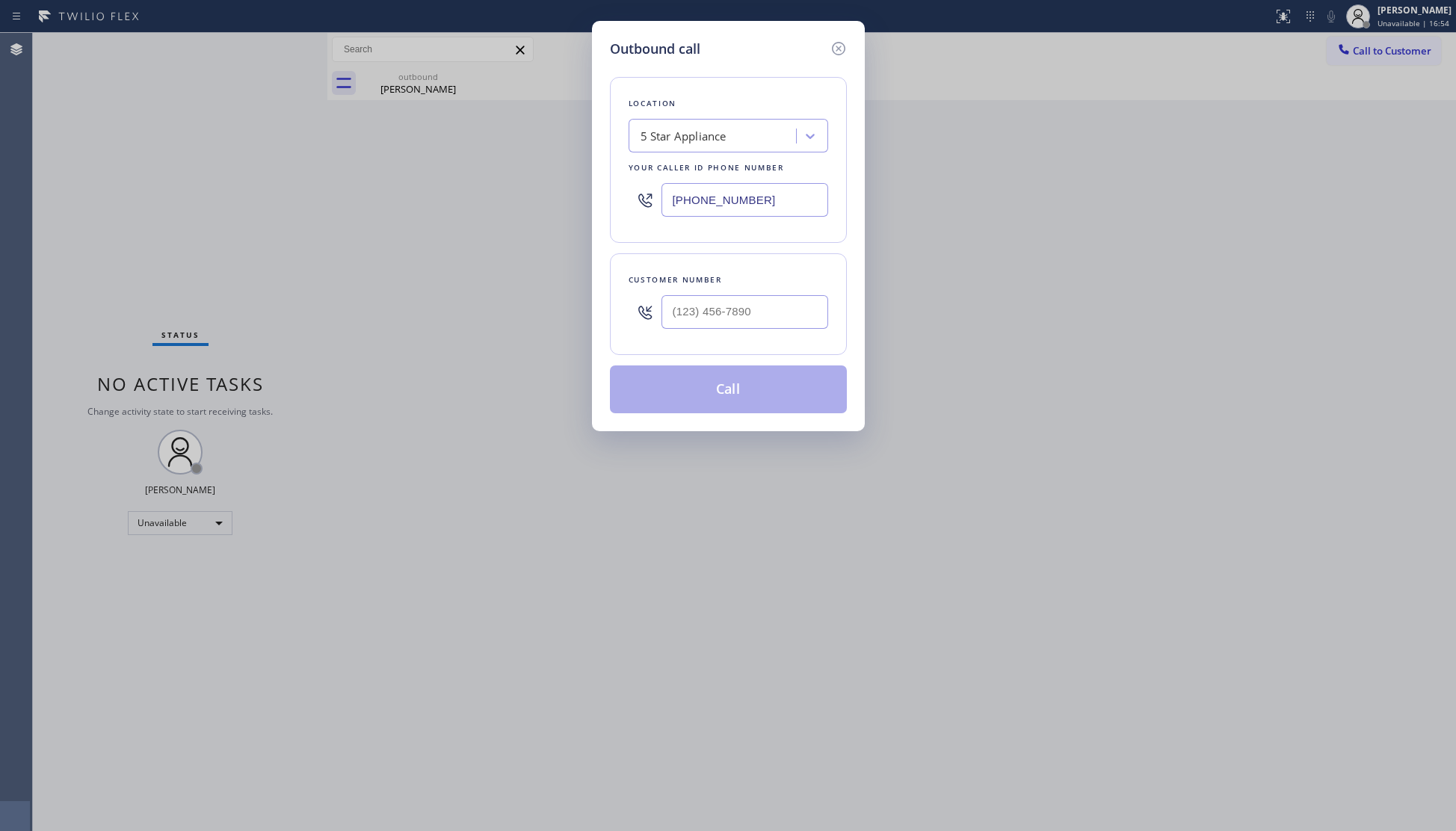
paste input "206) 533-3988"
type input "(206) 533-3988"
click at [765, 309] on input "(___) ___-____" at bounding box center [745, 313] width 167 height 34
paste input "337) 218-9219"
type input "(337) 218-9219"
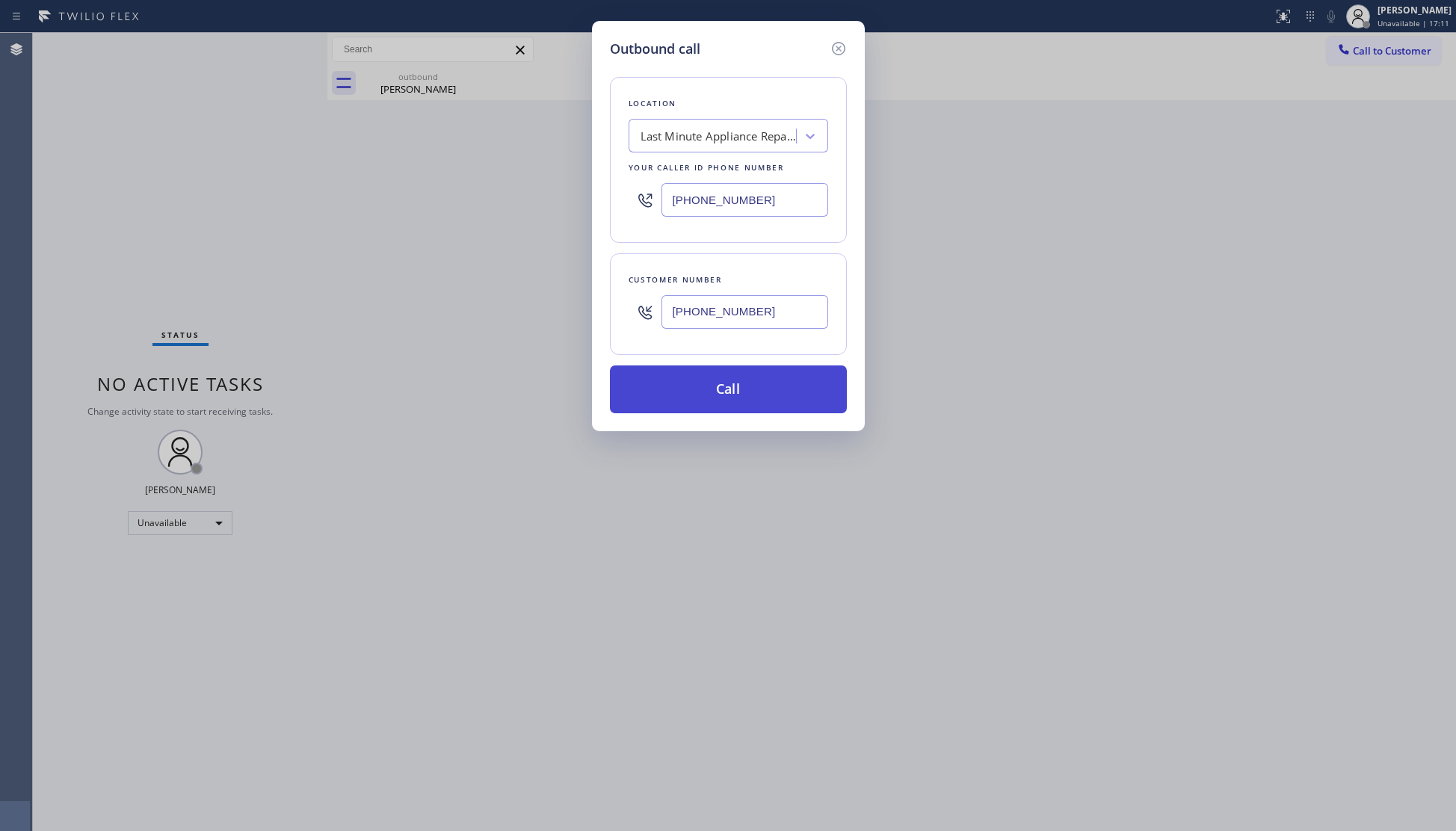
click at [784, 389] on button "Call" at bounding box center [728, 389] width 237 height 48
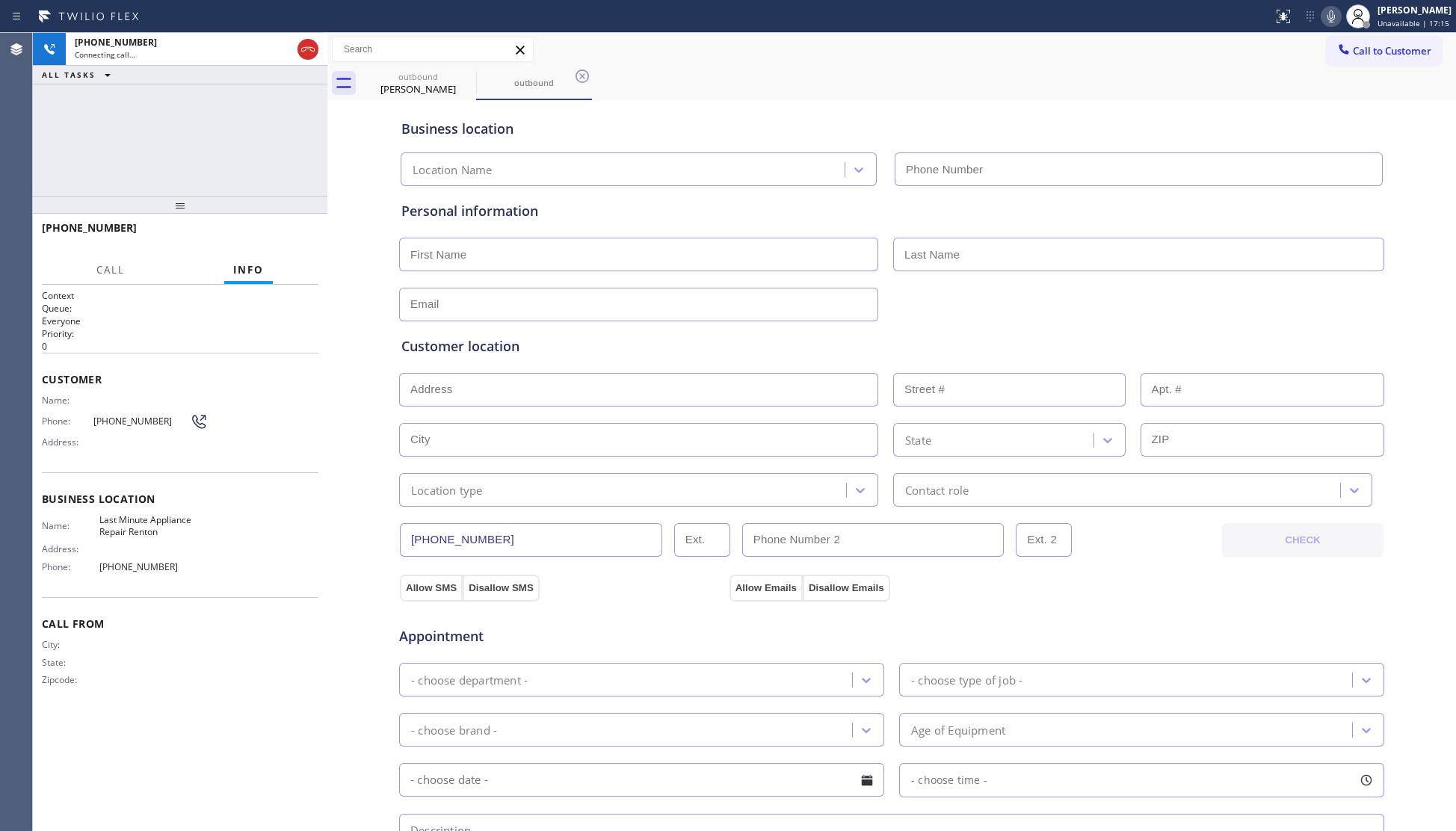
type input "(206) 533-3988"
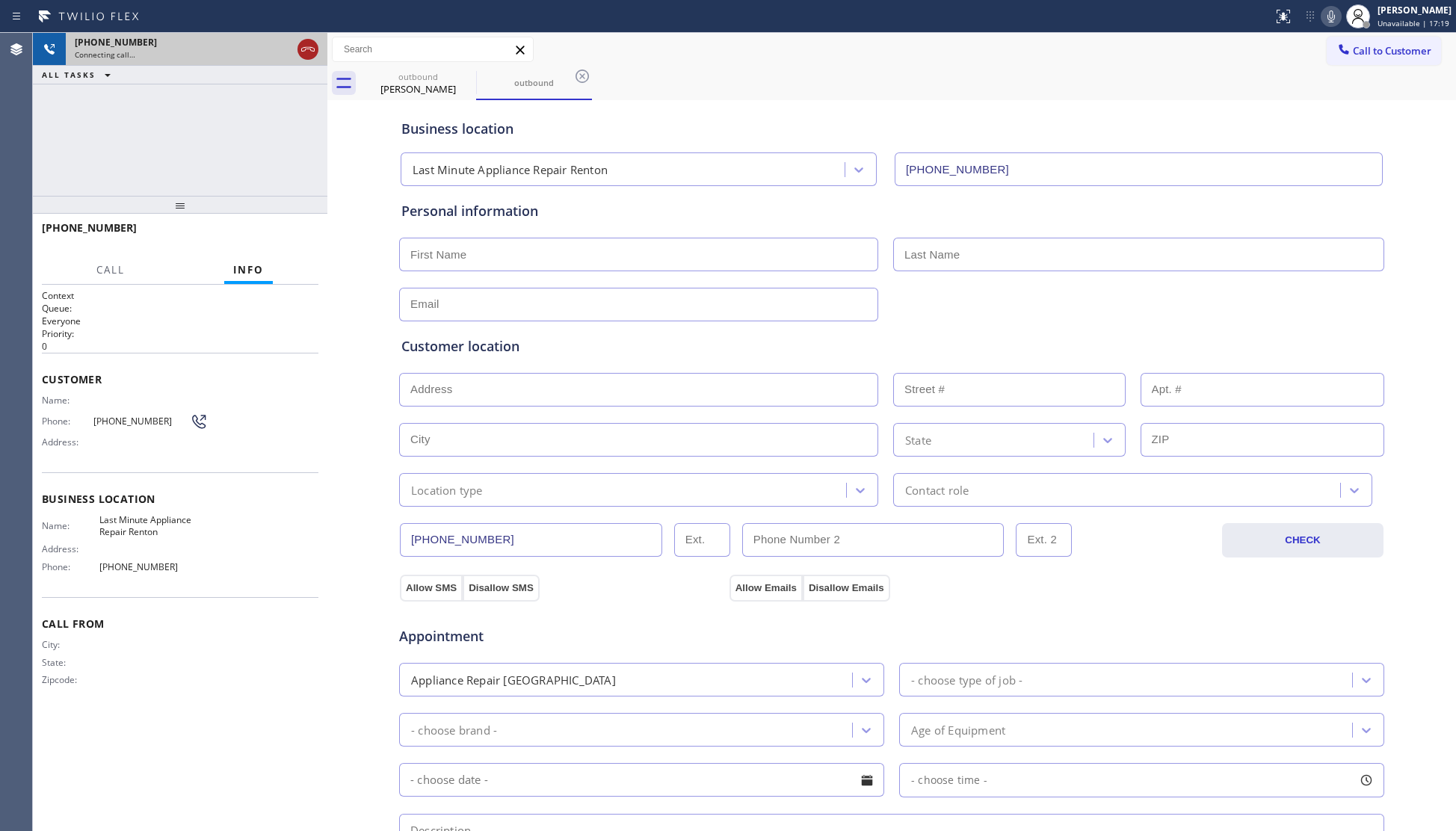
click at [316, 43] on icon at bounding box center [308, 49] width 18 height 18
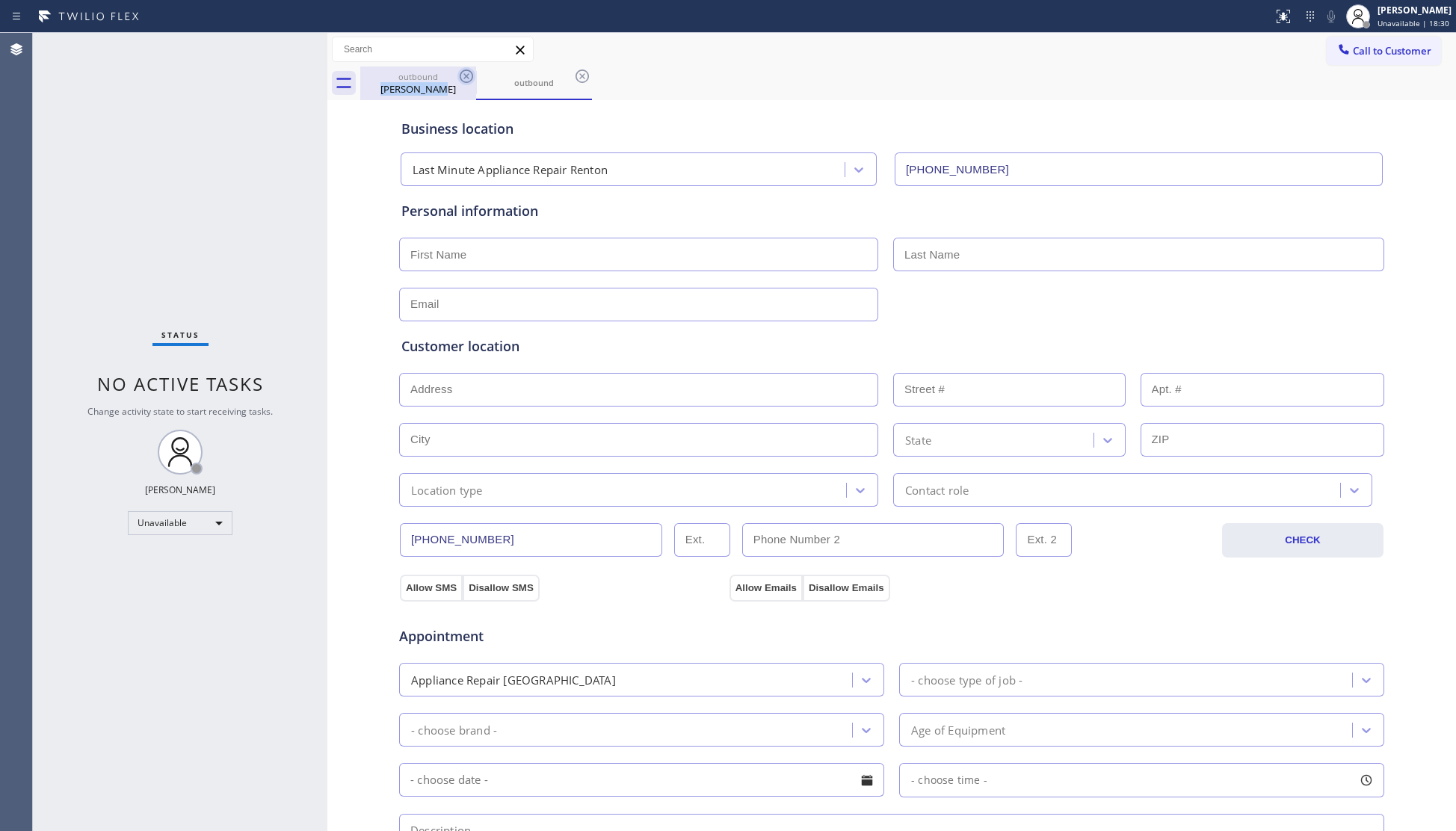
drag, startPoint x: 438, startPoint y: 82, endPoint x: 461, endPoint y: 76, distance: 23.8
click at [449, 78] on div "outbound Deepali Goyal" at bounding box center [418, 83] width 113 height 34
type input "(630) 560-6670"
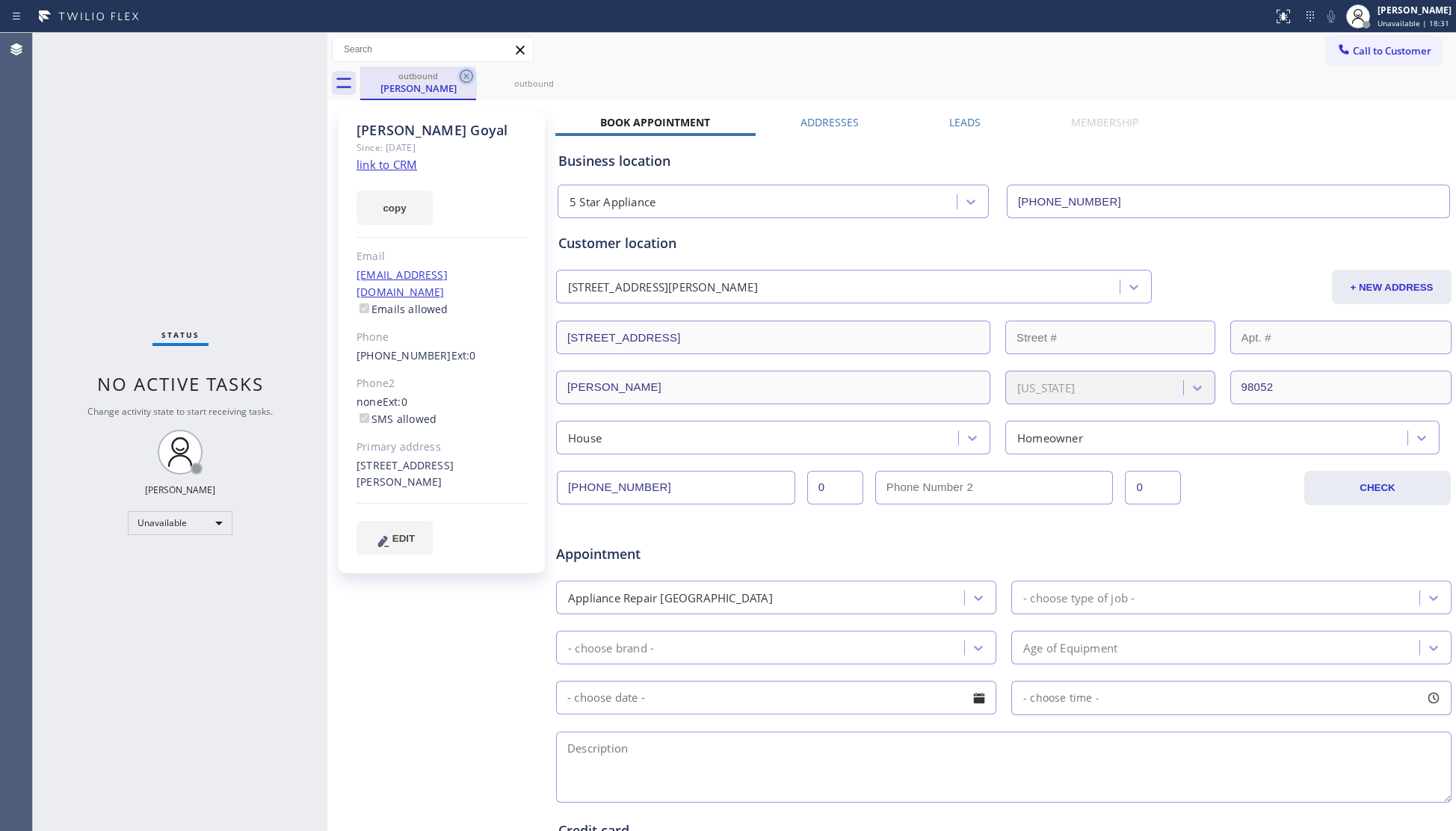
click at [461, 76] on icon at bounding box center [466, 76] width 18 height 18
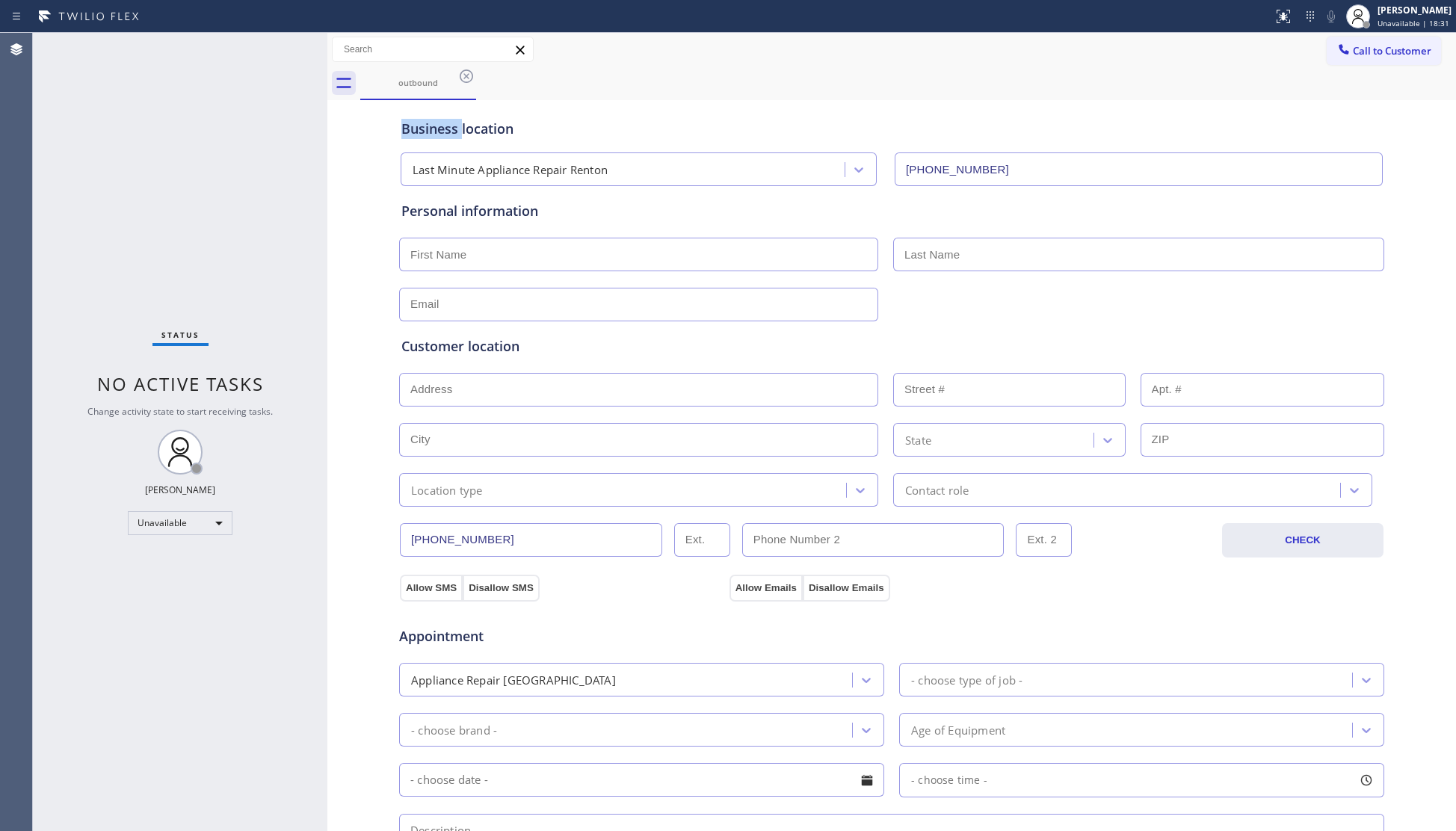
click at [461, 76] on icon at bounding box center [466, 76] width 18 height 18
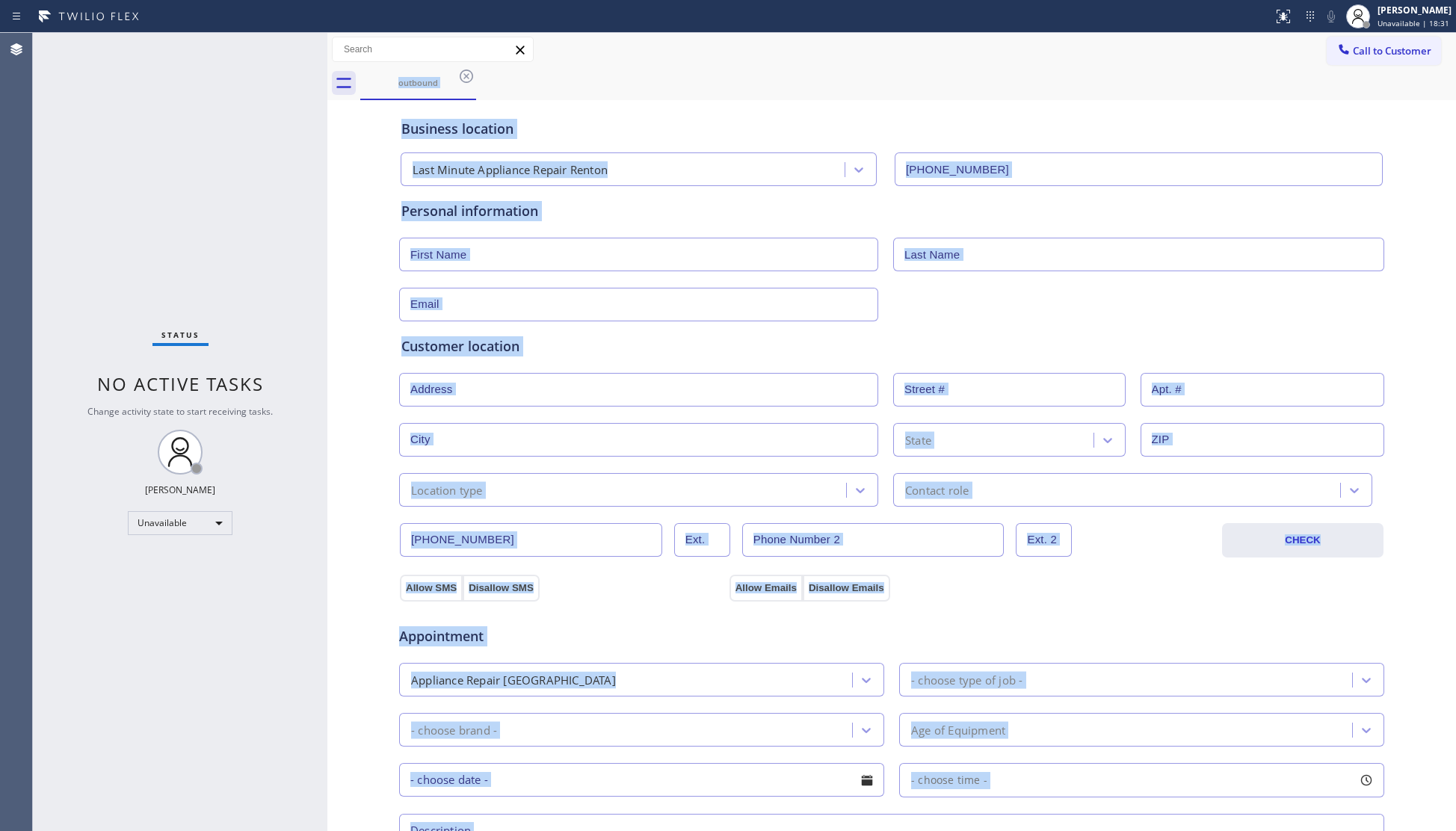
click at [461, 76] on div "outbound" at bounding box center [908, 83] width 1096 height 34
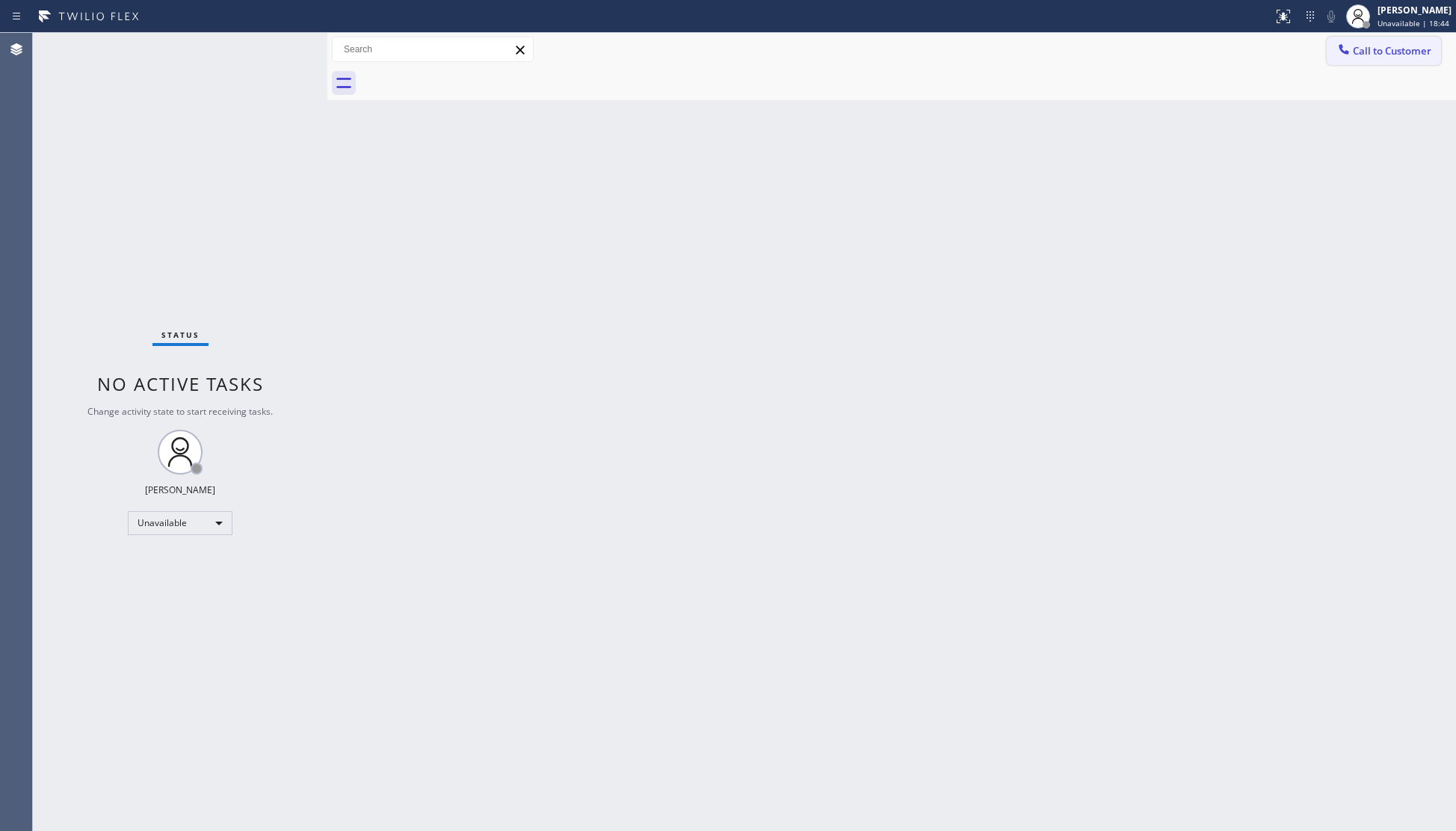
click at [1348, 45] on icon at bounding box center [1343, 49] width 15 height 15
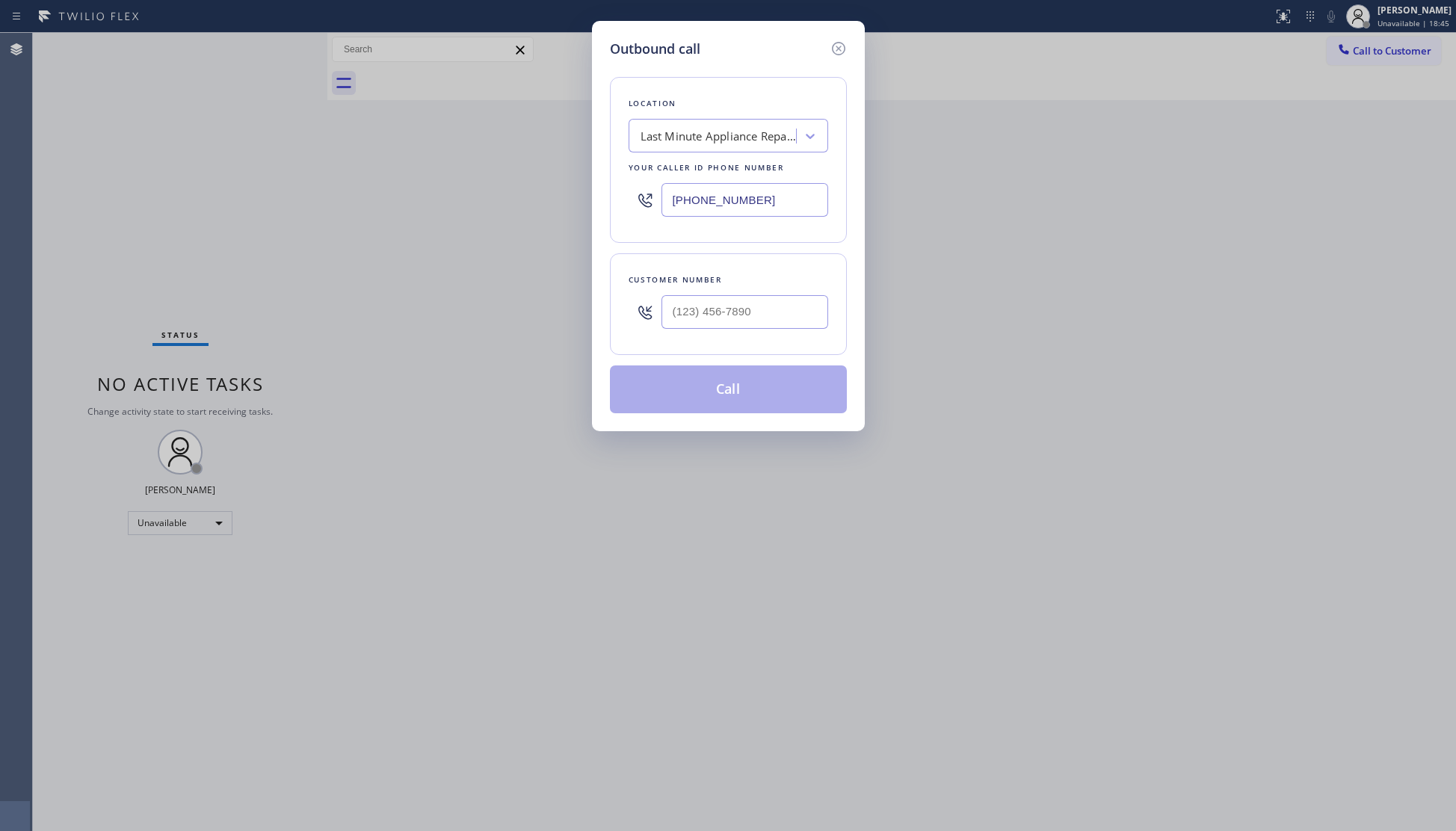
drag, startPoint x: 777, startPoint y: 203, endPoint x: 635, endPoint y: 200, distance: 142.0
click at [635, 200] on div "(206) 533-3988" at bounding box center [728, 200] width 199 height 49
paste input "415) 496-0740"
type input "(415) 496-0740"
click at [790, 352] on div "Customer number" at bounding box center [728, 305] width 237 height 102
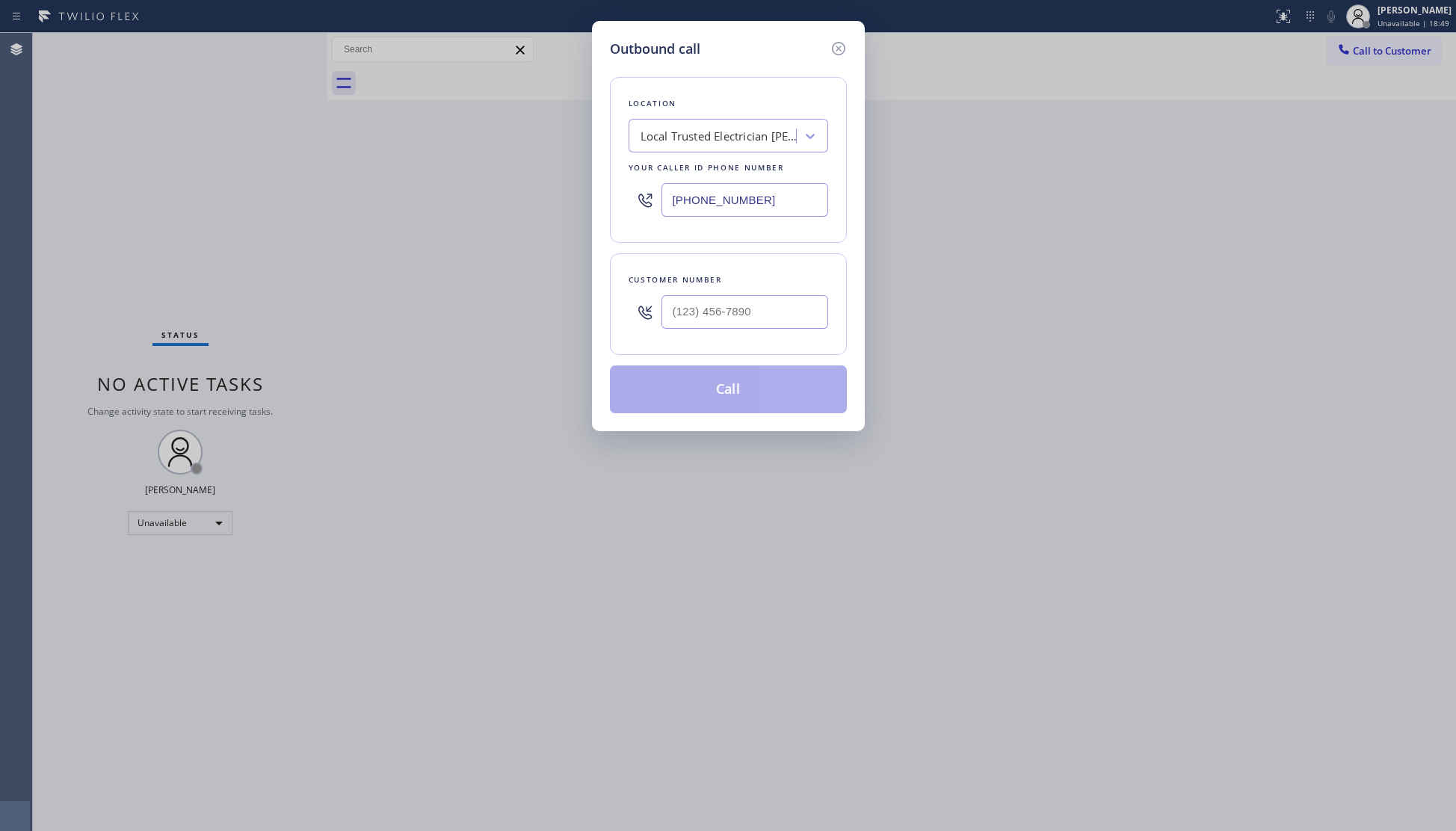
click at [787, 339] on div "Customer number" at bounding box center [728, 305] width 237 height 102
click at [788, 312] on input "(___) ___-____" at bounding box center [745, 313] width 167 height 34
paste input "415) 947-2672"
type input "(415) 947-2672"
click at [736, 393] on button "Call" at bounding box center [728, 389] width 237 height 48
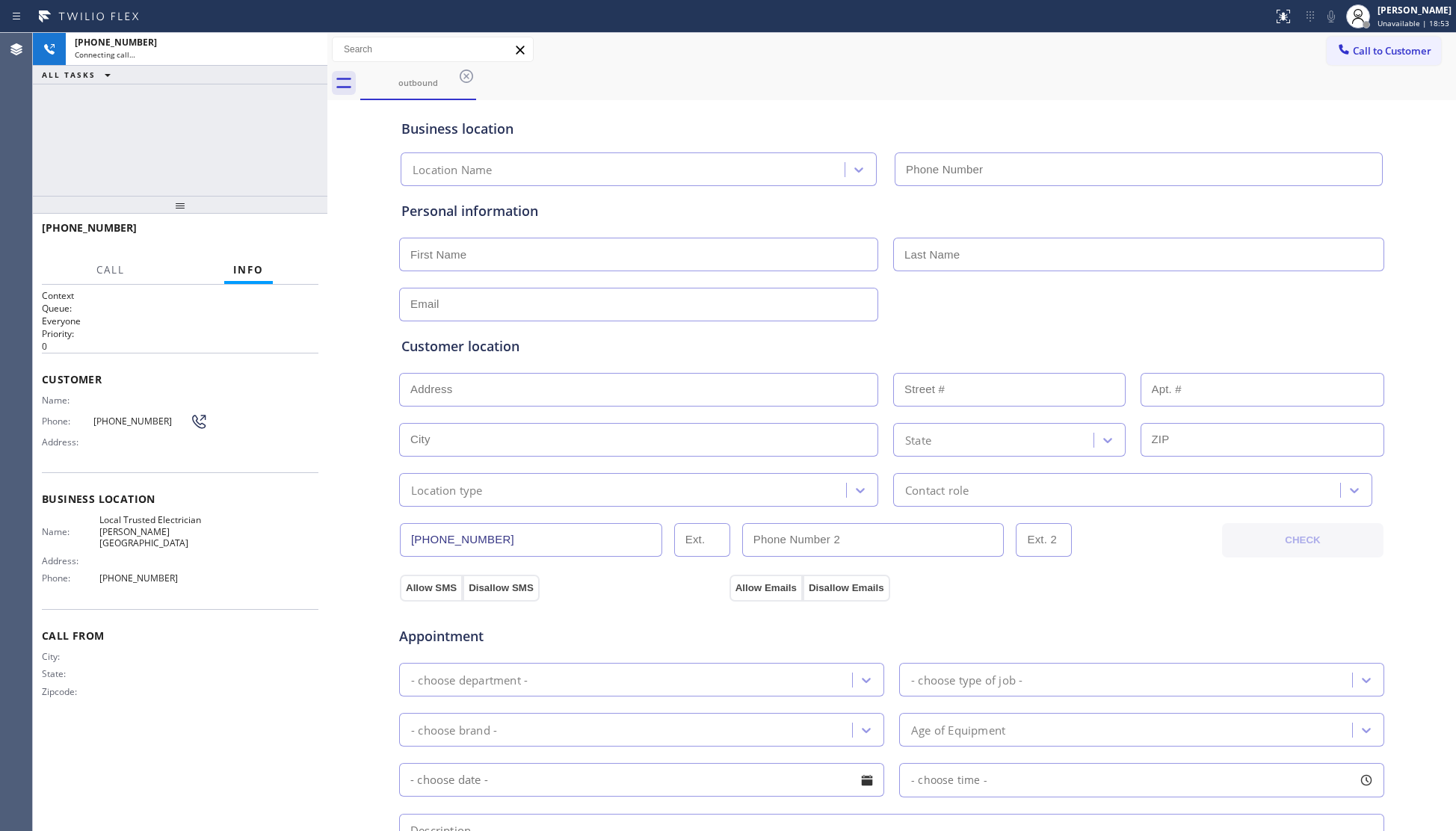
type input "(415) 496-0740"
click at [735, 98] on div "Business location Local Trusted Electrician Noe Valley (415) 496-0740" at bounding box center [892, 142] width 986 height 88
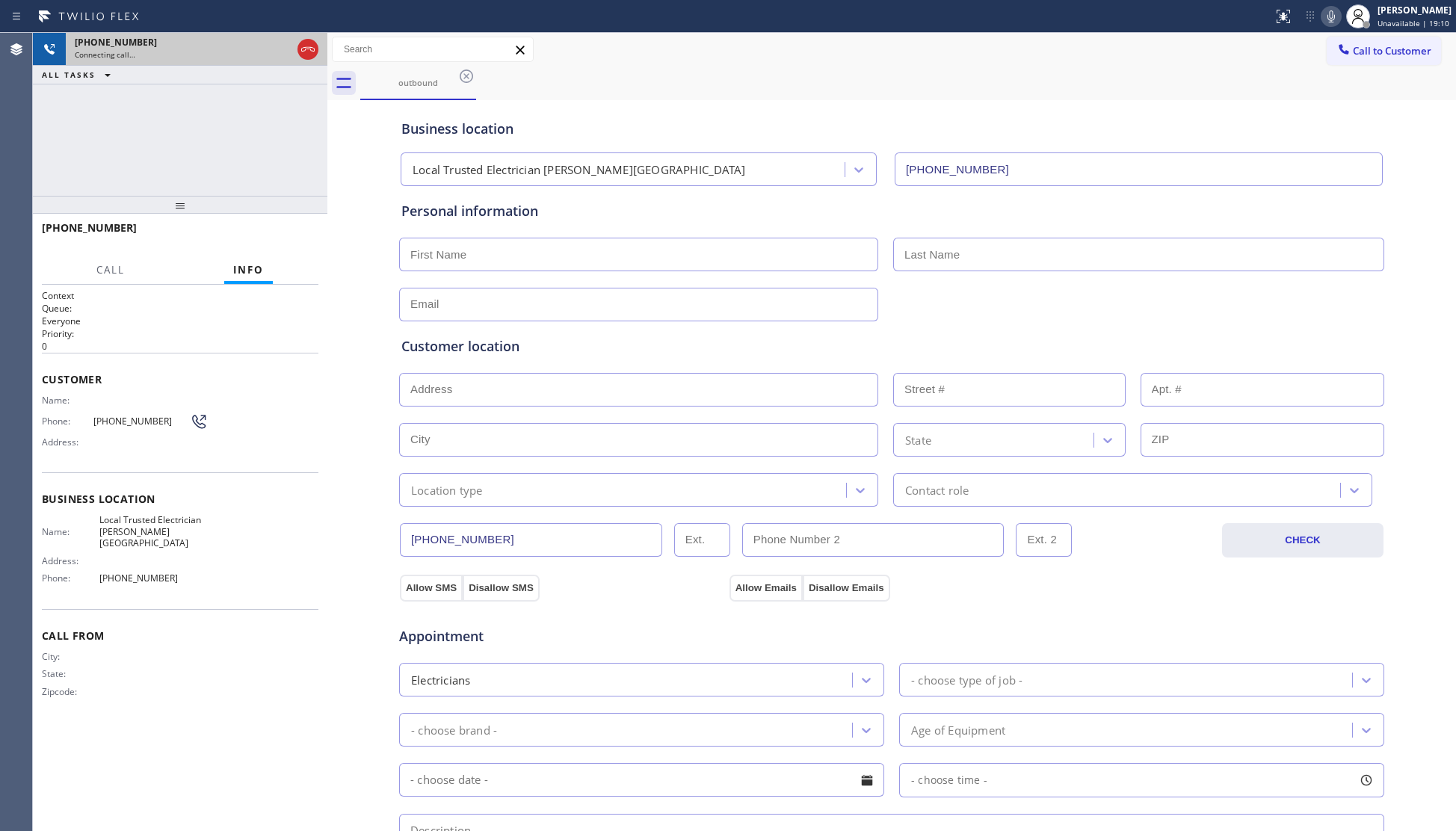
click at [318, 54] on div at bounding box center [308, 49] width 27 height 33
click at [311, 49] on icon at bounding box center [308, 49] width 14 height 5
click at [462, 79] on icon at bounding box center [466, 76] width 18 height 18
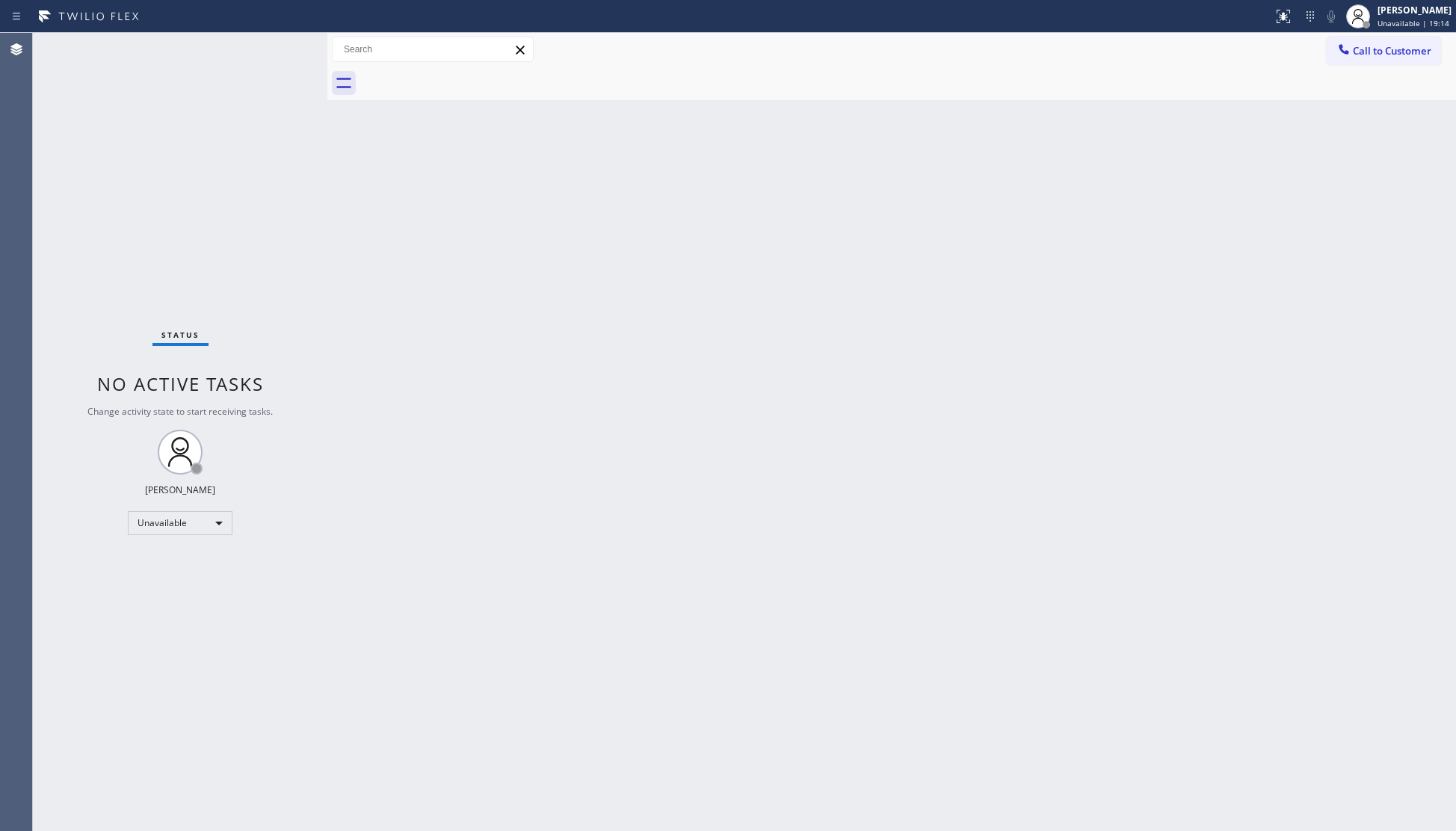
click at [1346, 53] on icon at bounding box center [1343, 49] width 10 height 10
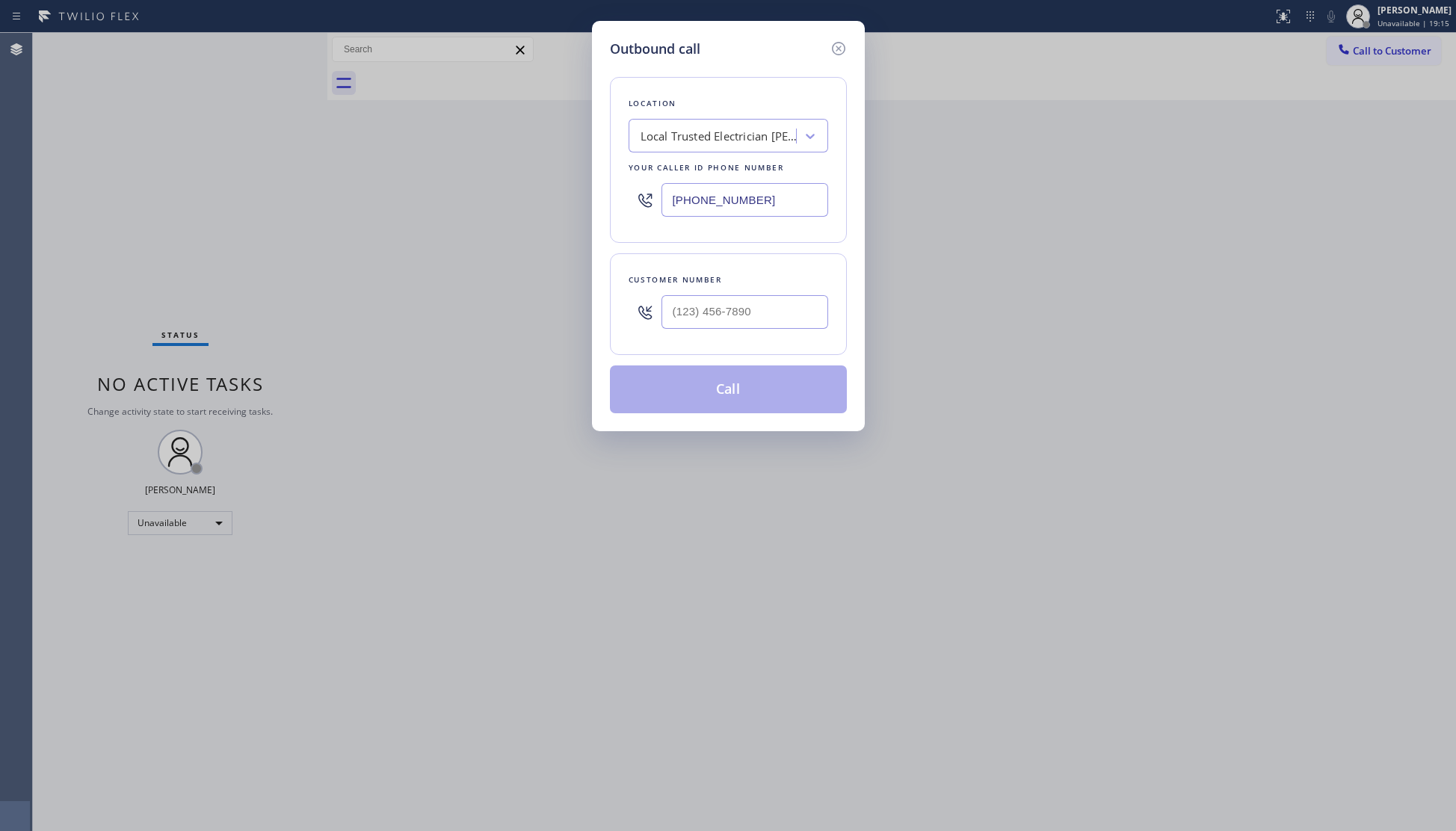
drag, startPoint x: 749, startPoint y: 201, endPoint x: 594, endPoint y: 198, distance: 155.0
click at [594, 198] on div "Outbound call Location Local Trusted Electrician Noe Valley Your caller id phon…" at bounding box center [728, 226] width 273 height 411
paste input "510) 931-4327"
type input "(510) 931-4327"
click at [777, 317] on input "(___) ___-____" at bounding box center [745, 313] width 167 height 34
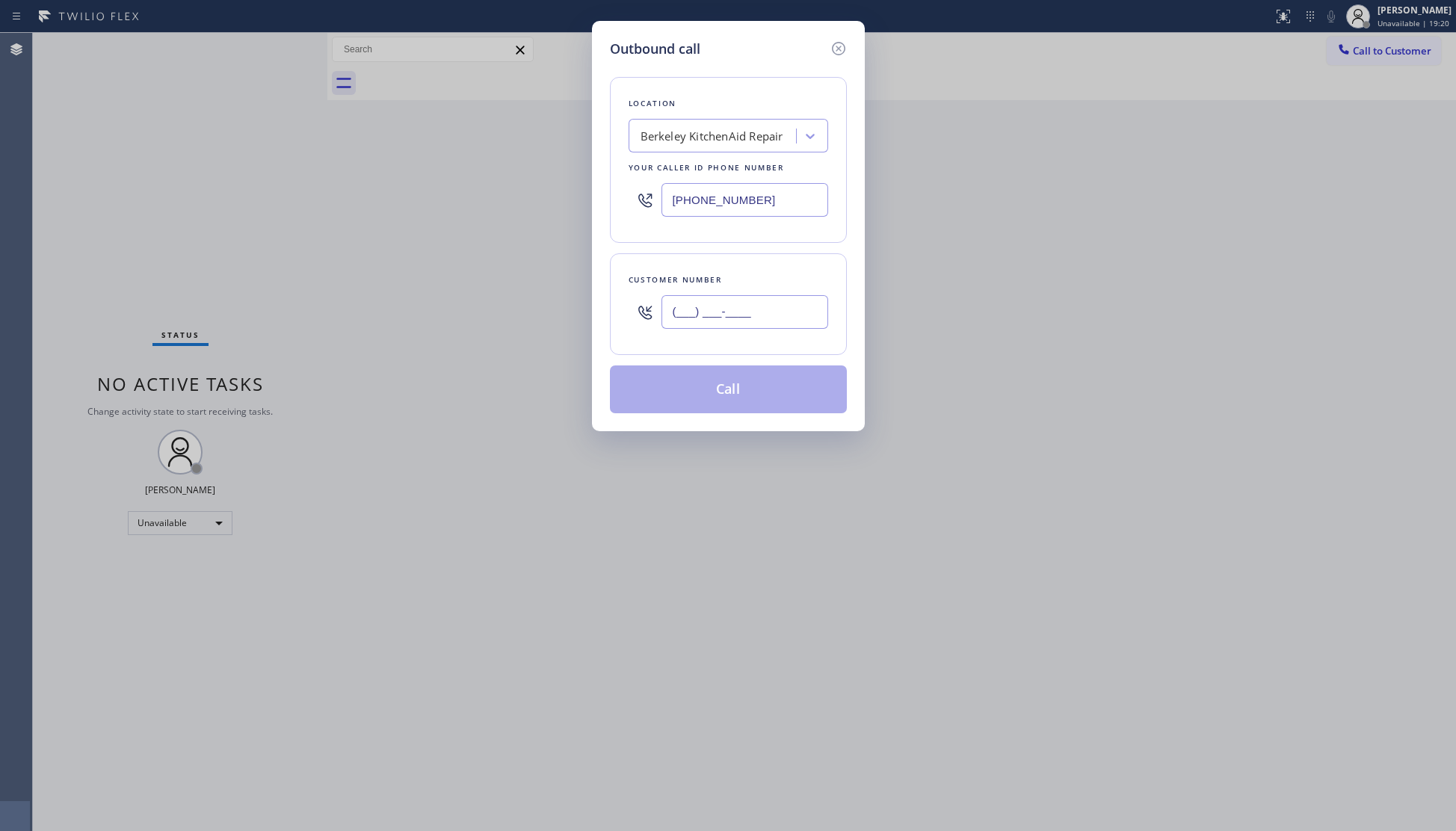
paste input "669) 679-0366"
type input "(669) 679-0366"
click at [733, 396] on button "Call" at bounding box center [728, 389] width 237 height 48
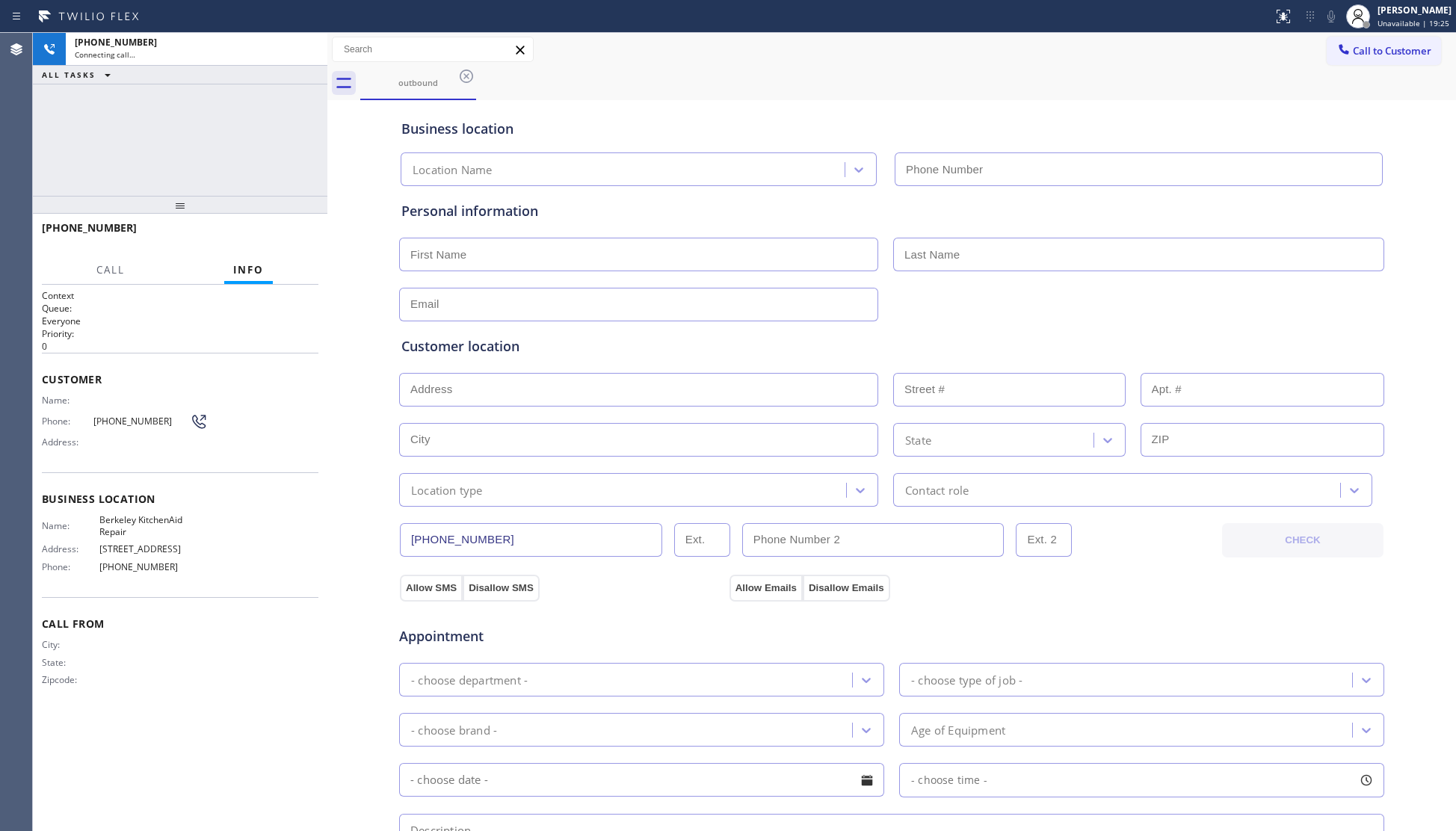
type input "(510) 931-4327"
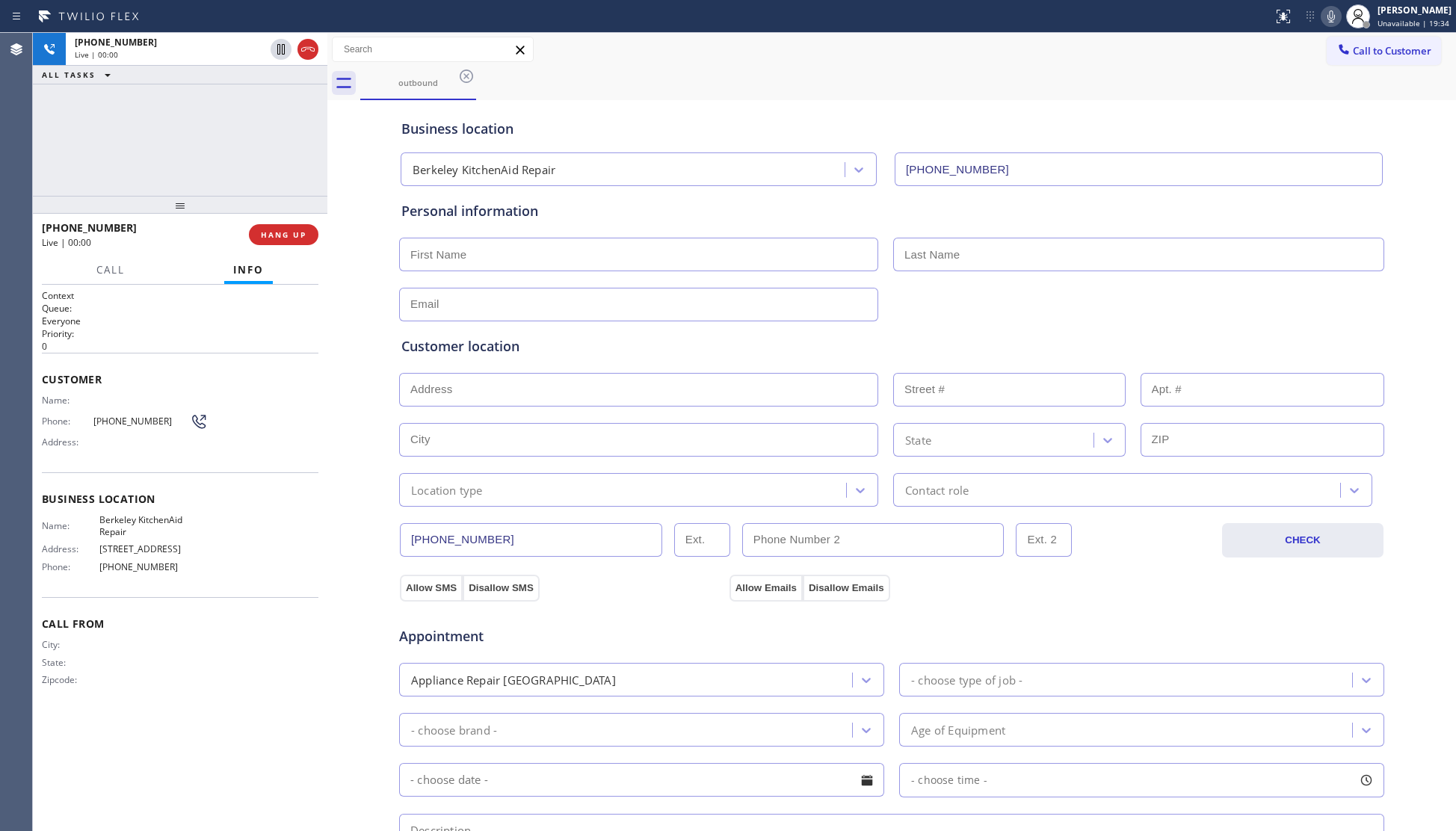
click at [976, 119] on div "Business location" at bounding box center [892, 129] width 981 height 20
click at [304, 237] on span "HANG UP" at bounding box center [283, 234] width 45 height 11
click at [327, 241] on div at bounding box center [327, 433] width 0 height 799
click at [295, 245] on div "+16696790366 Live | 00:05 HANG UP" at bounding box center [181, 235] width 277 height 39
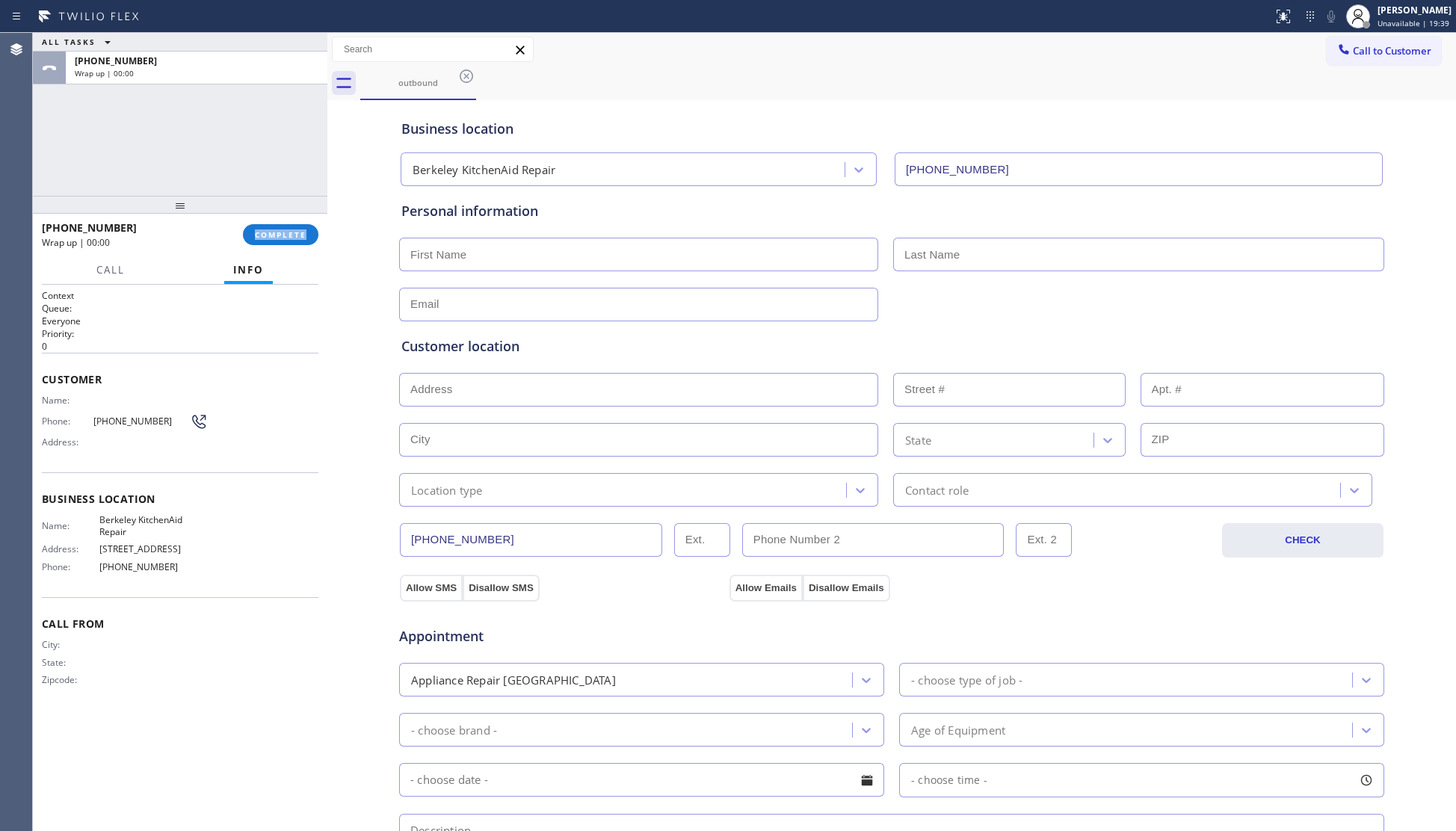
click at [295, 245] on div "+16696790366 Wrap up | 00:00 COMPLETE" at bounding box center [181, 235] width 277 height 39
click at [295, 244] on button "COMPLETE" at bounding box center [280, 235] width 75 height 21
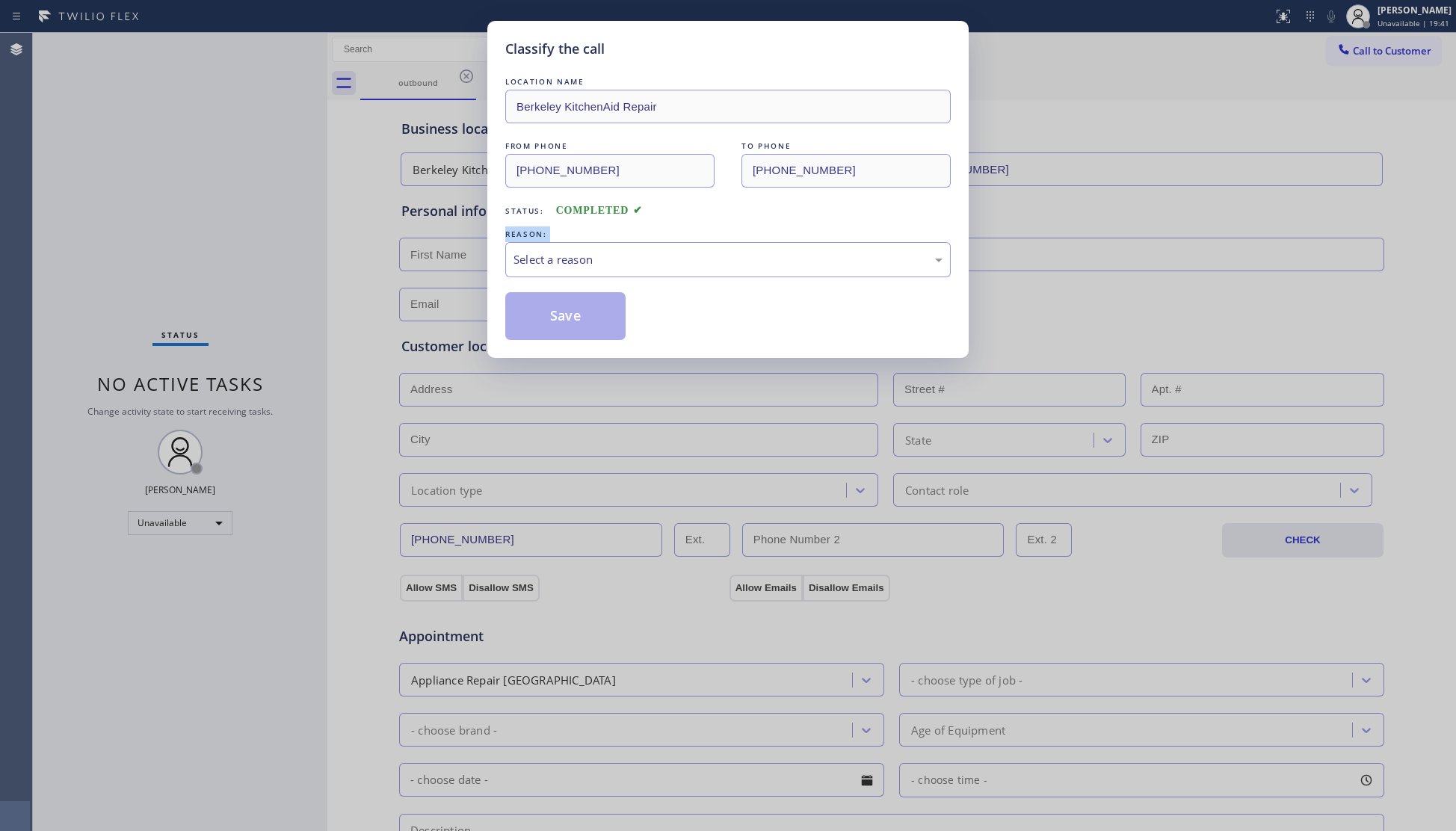
click at [295, 242] on div "Classify the call LOCATION NAME Berkeley KitchenAid Repair FROM PHONE (510) 931…" at bounding box center [728, 416] width 1456 height 831
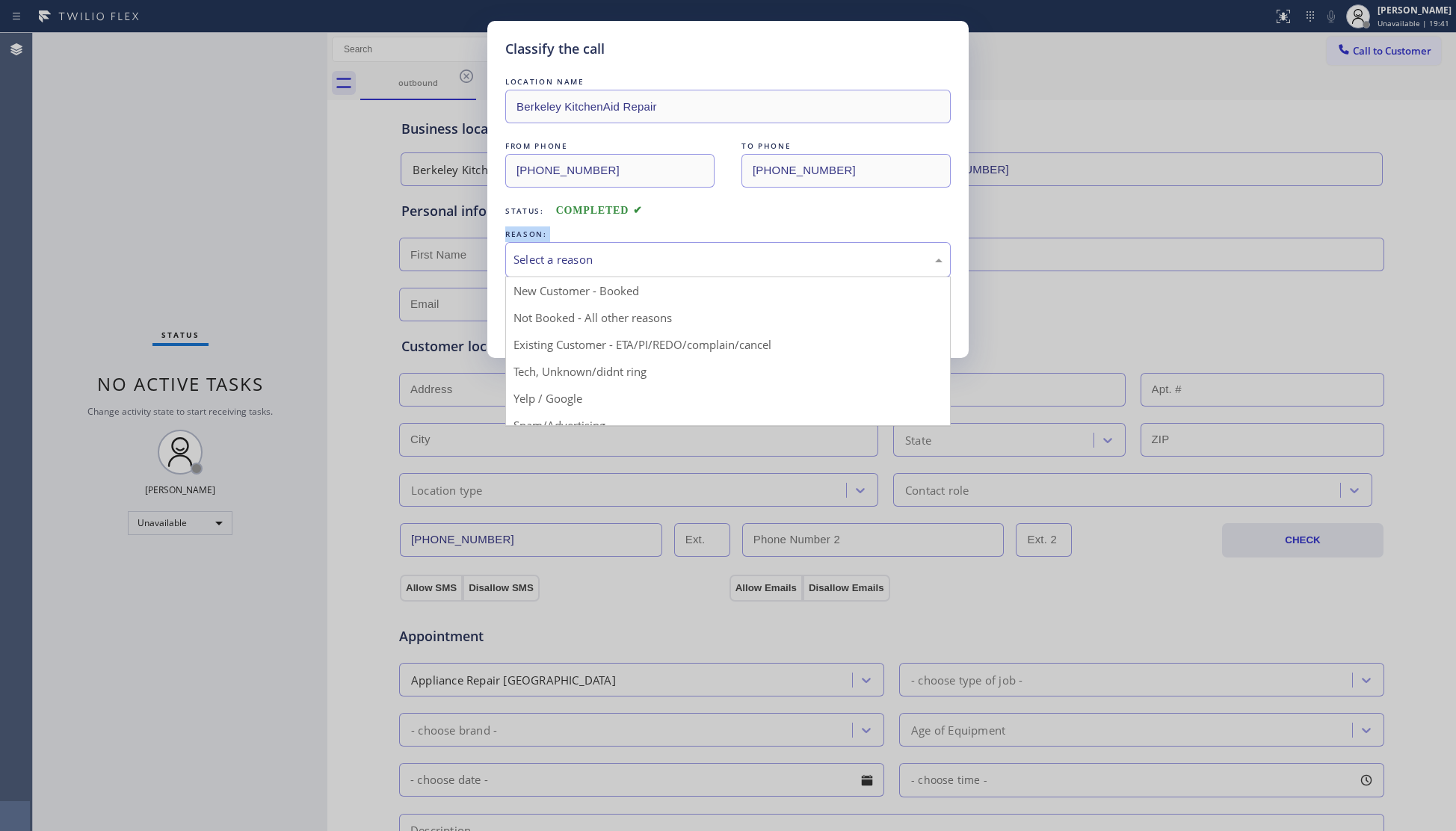
click at [647, 261] on div "Select a reason" at bounding box center [728, 259] width 429 height 17
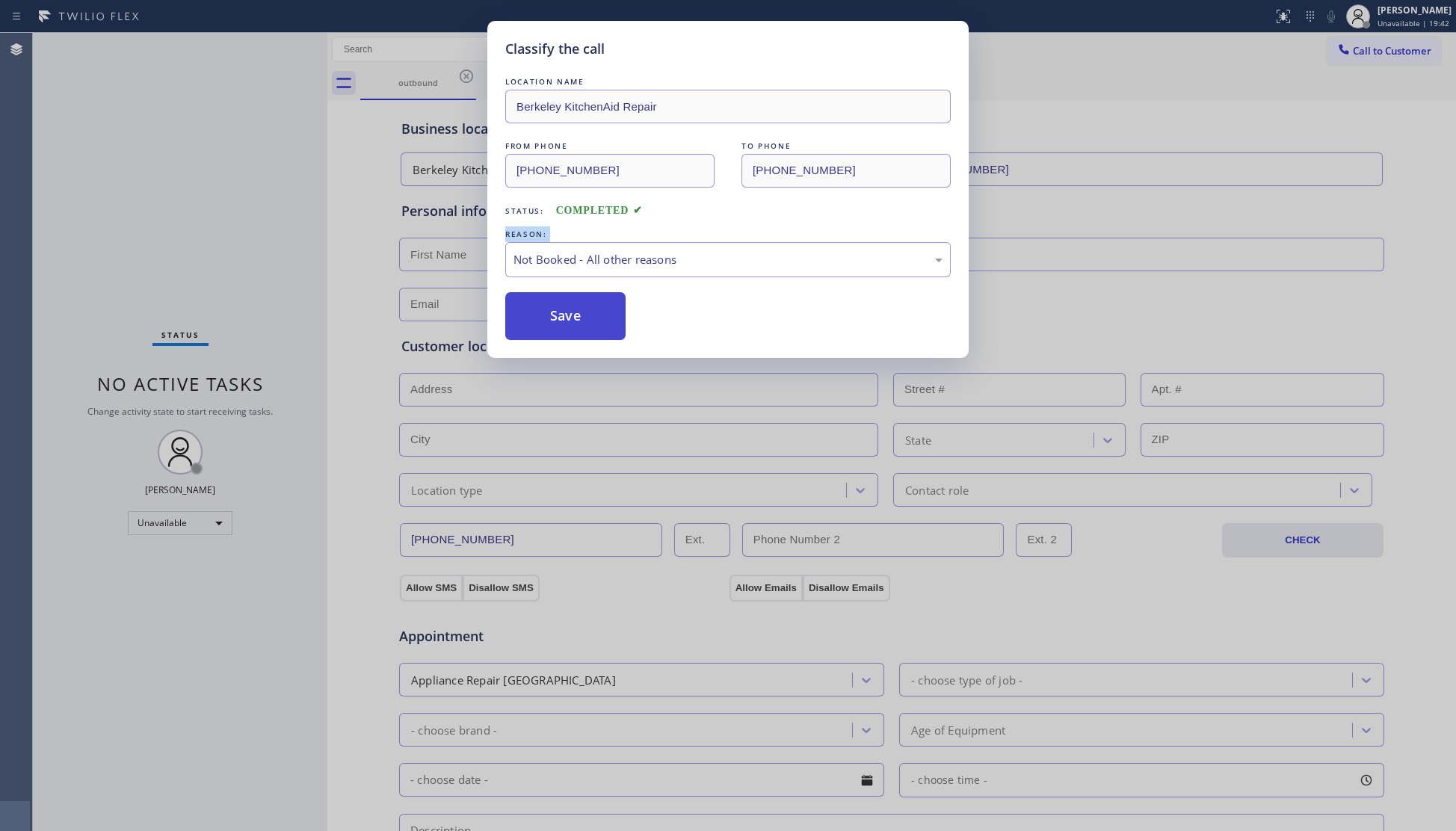
click at [560, 324] on button "Save" at bounding box center [565, 316] width 121 height 48
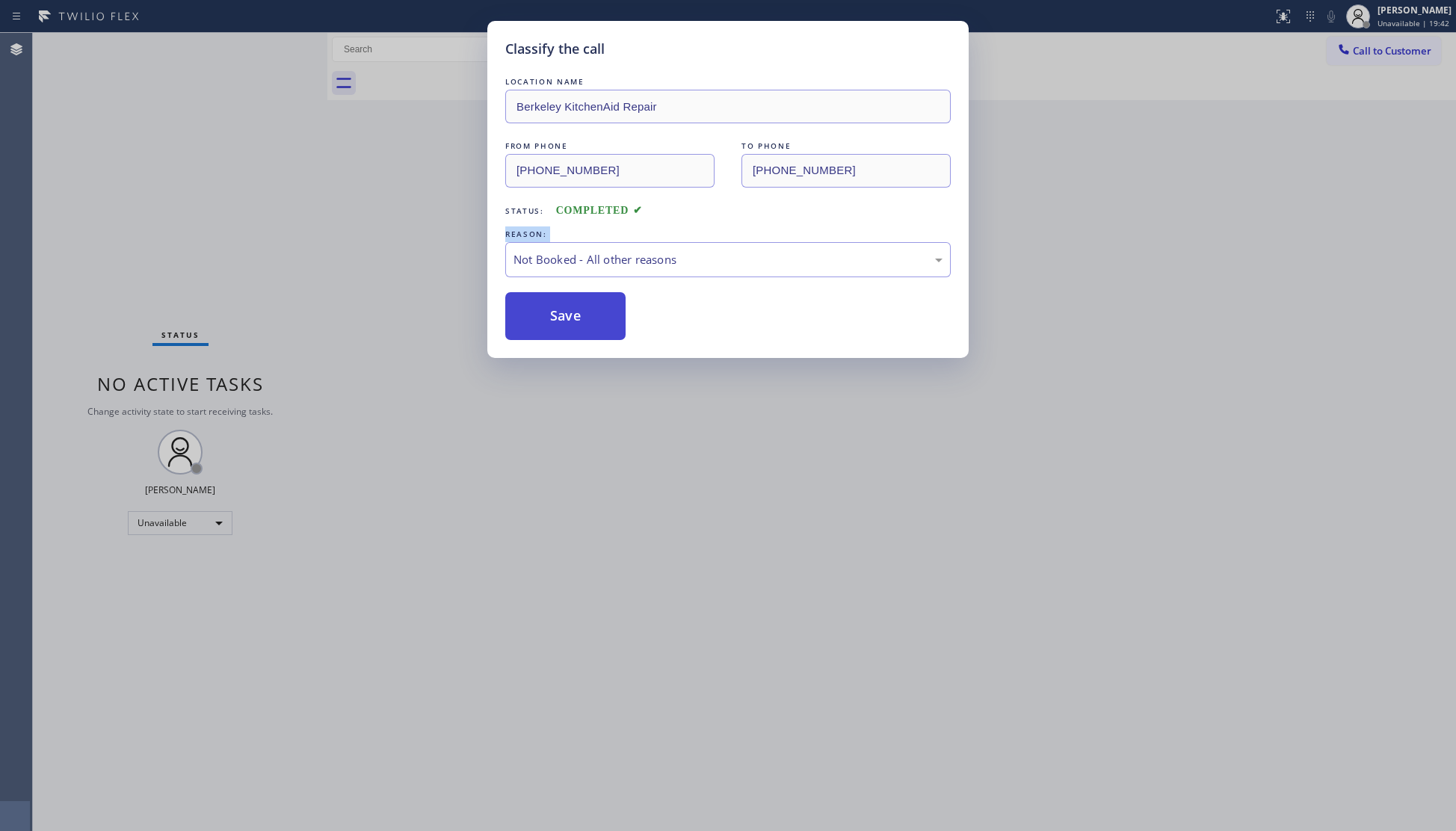
click at [560, 320] on button "Save" at bounding box center [565, 316] width 121 height 48
drag, startPoint x: 1060, startPoint y: 186, endPoint x: 1119, endPoint y: 153, distance: 67.6
click at [1062, 186] on div "Classify the call LOCATION NAME Berkeley KitchenAid Repair FROM PHONE (510) 931…" at bounding box center [728, 416] width 1456 height 831
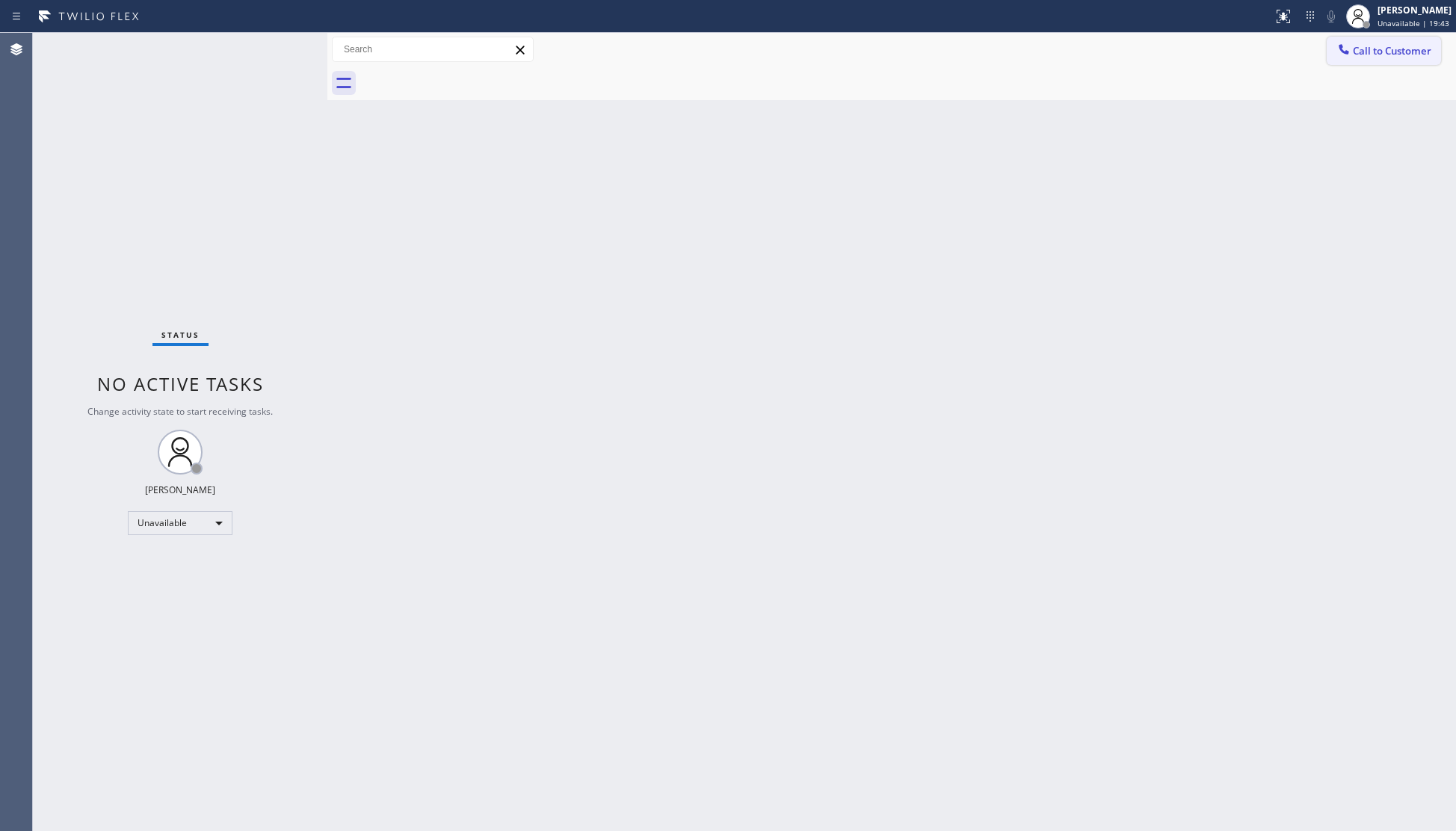
click at [1349, 39] on button "Call to Customer" at bounding box center [1383, 50] width 114 height 28
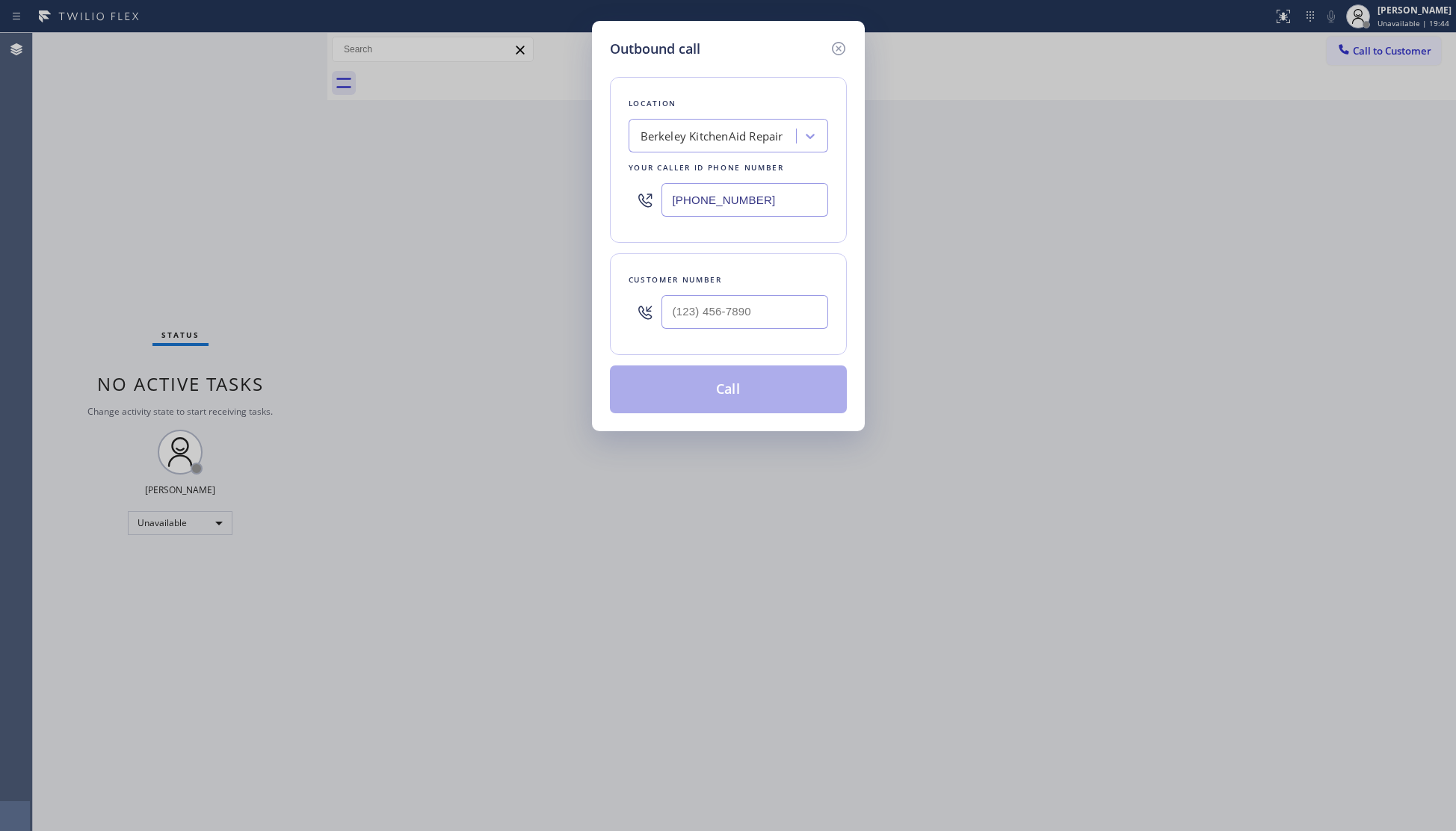
drag, startPoint x: 778, startPoint y: 205, endPoint x: 655, endPoint y: 200, distance: 123.1
click at [661, 203] on div "(510) 931-4327" at bounding box center [728, 200] width 199 height 49
paste input "818) 873-4222"
type input "(818) 873-4222"
click at [811, 311] on input "(___) ___-____" at bounding box center [745, 313] width 167 height 34
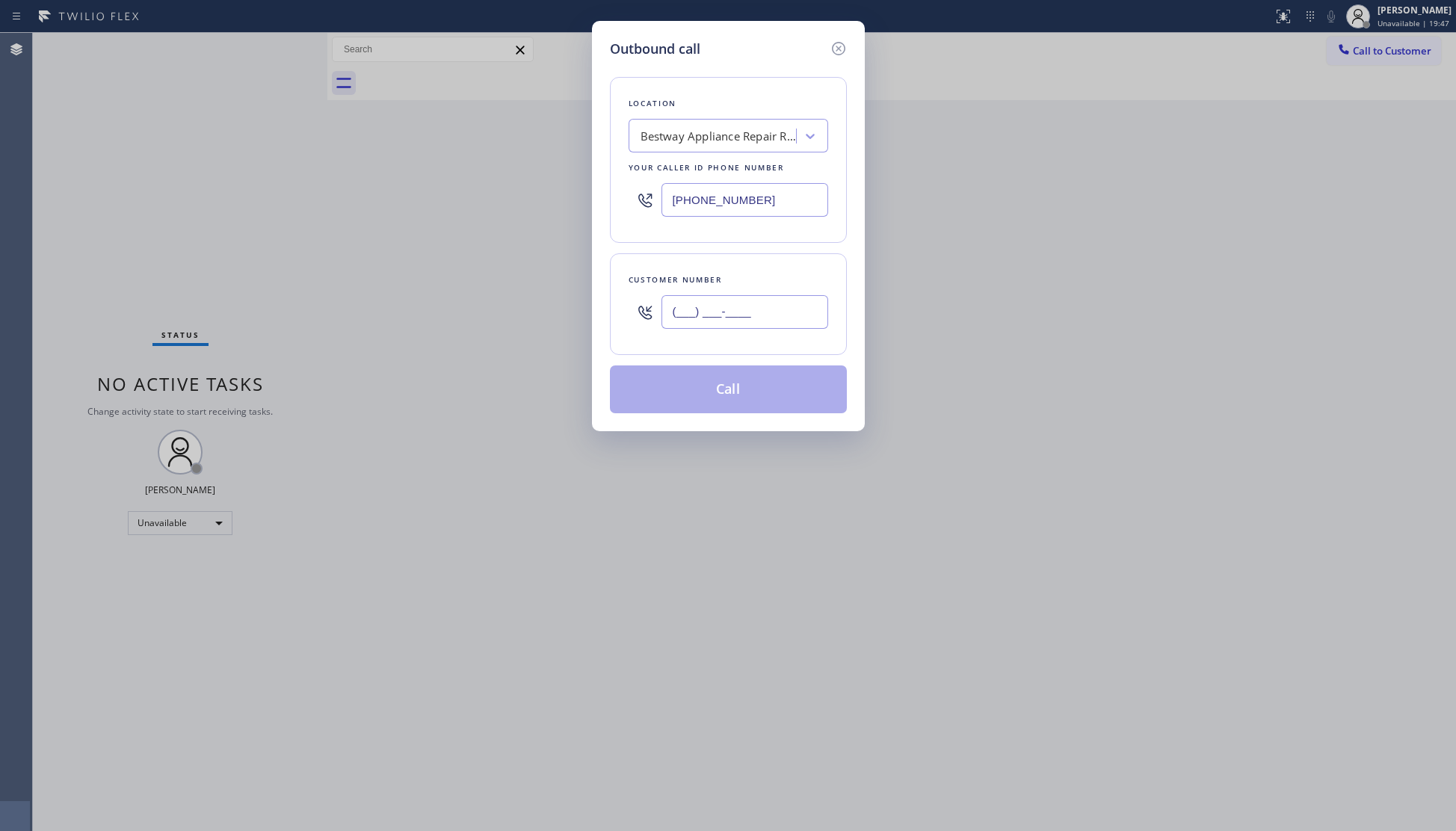
paste input "818) 630-3471"
type input "(818) 630-3471"
click at [792, 369] on button "Call" at bounding box center [728, 389] width 237 height 48
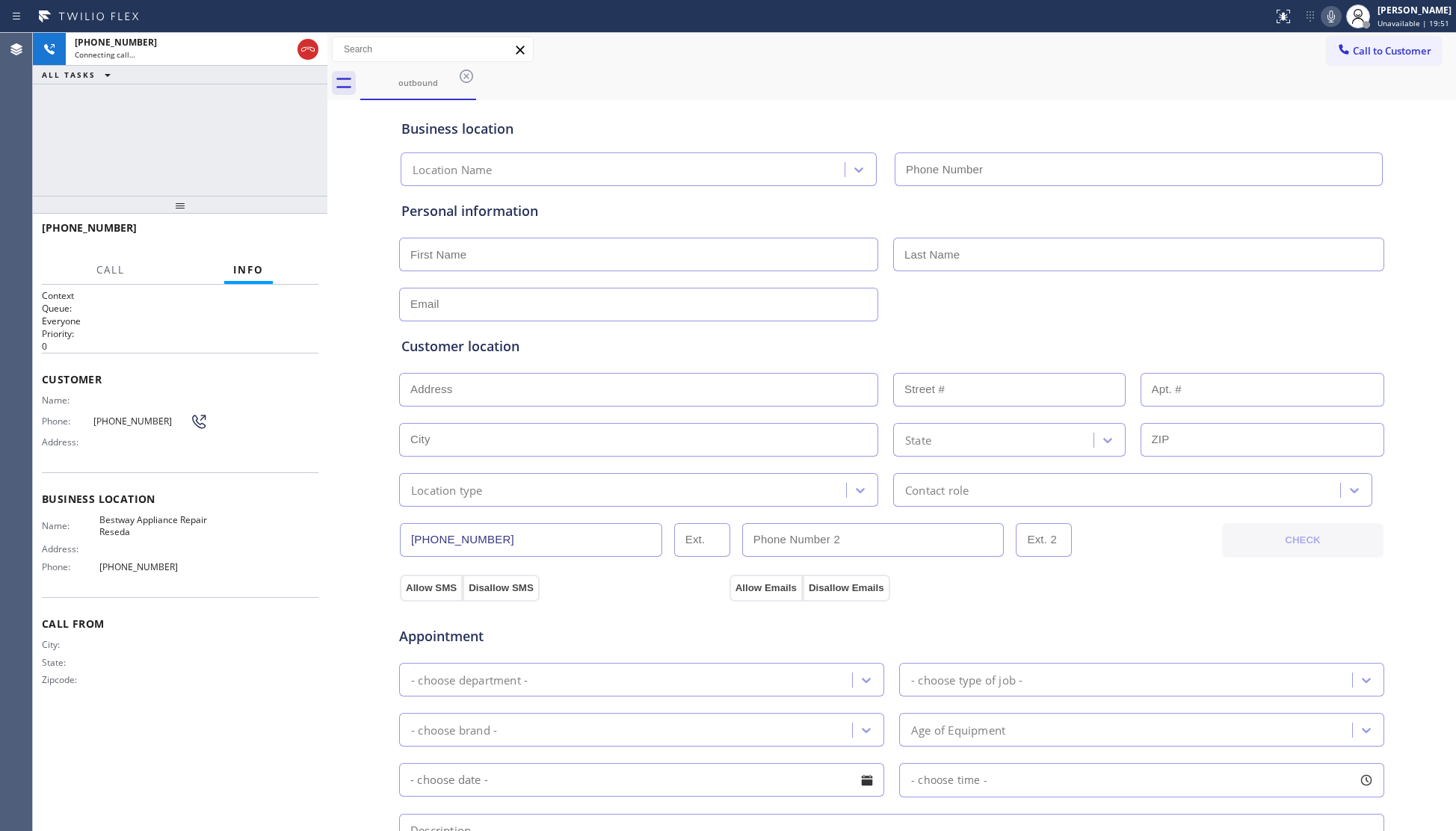
type input "(818) 873-4222"
click at [304, 234] on span "HANG UP" at bounding box center [283, 234] width 45 height 11
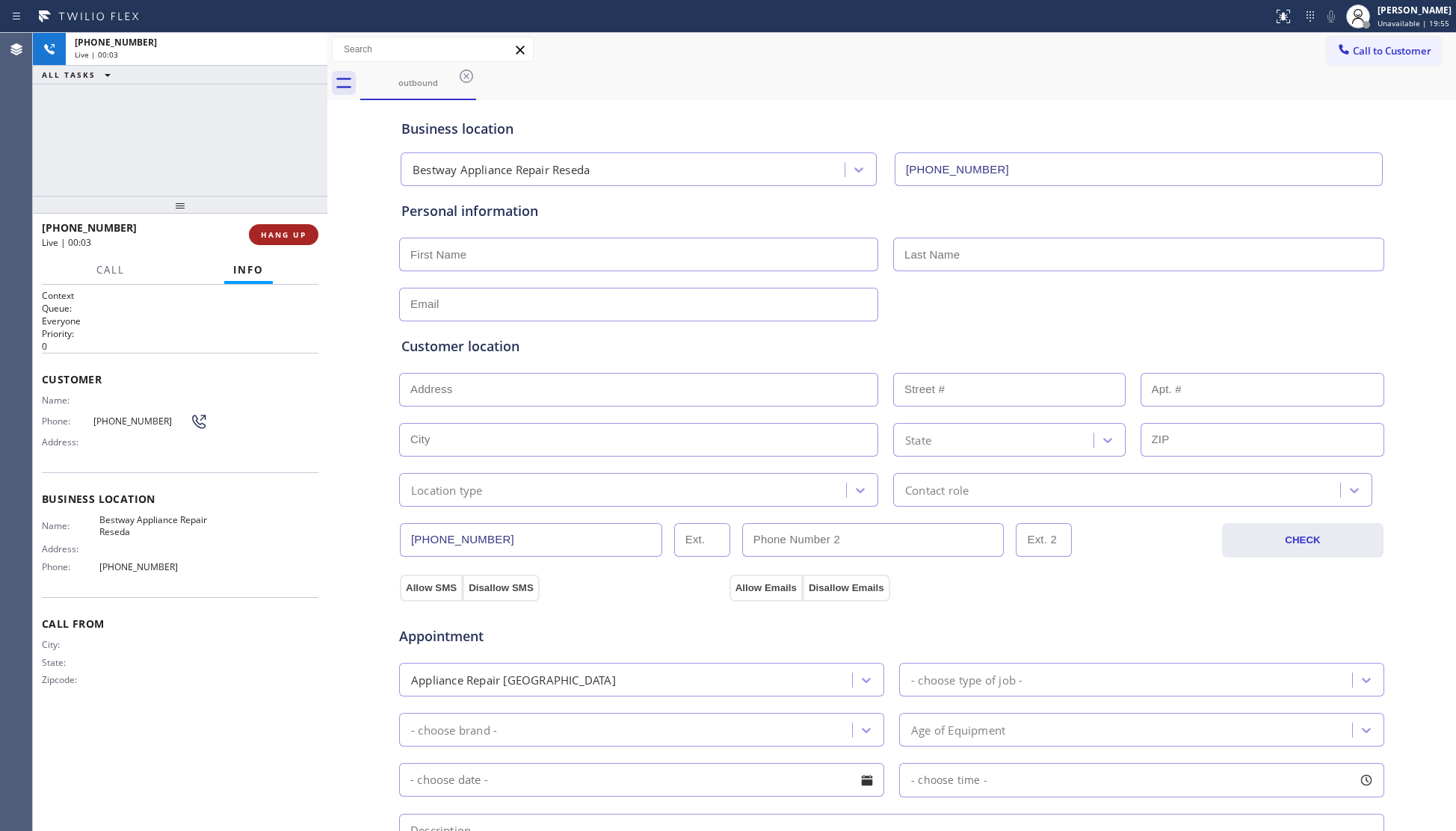
click at [303, 233] on span "HANG UP" at bounding box center [283, 234] width 45 height 11
click at [299, 229] on span "HANG UP" at bounding box center [283, 234] width 45 height 11
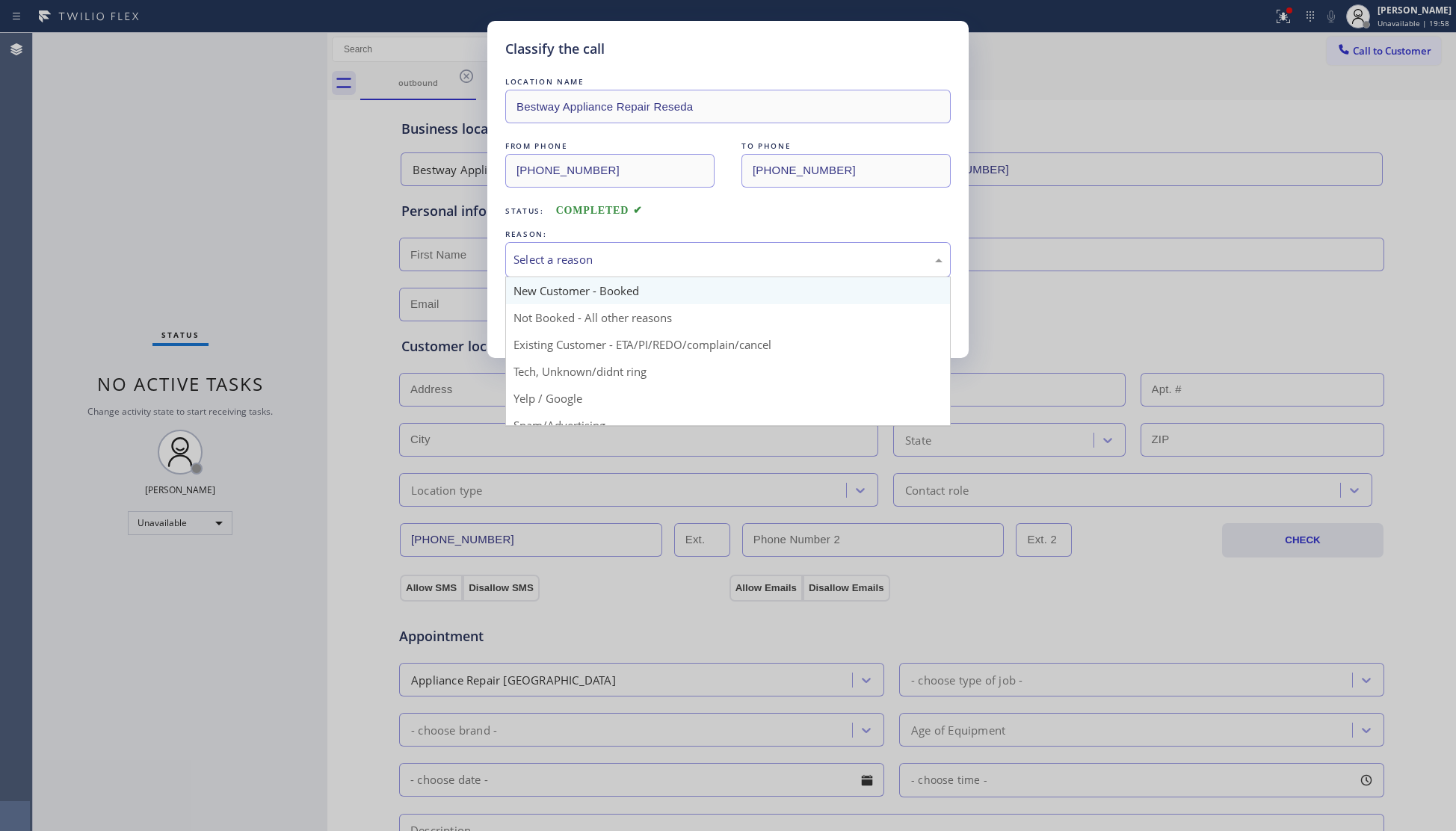
drag, startPoint x: 543, startPoint y: 255, endPoint x: 581, endPoint y: 281, distance: 46.0
click at [551, 255] on div "Select a reason" at bounding box center [728, 259] width 429 height 17
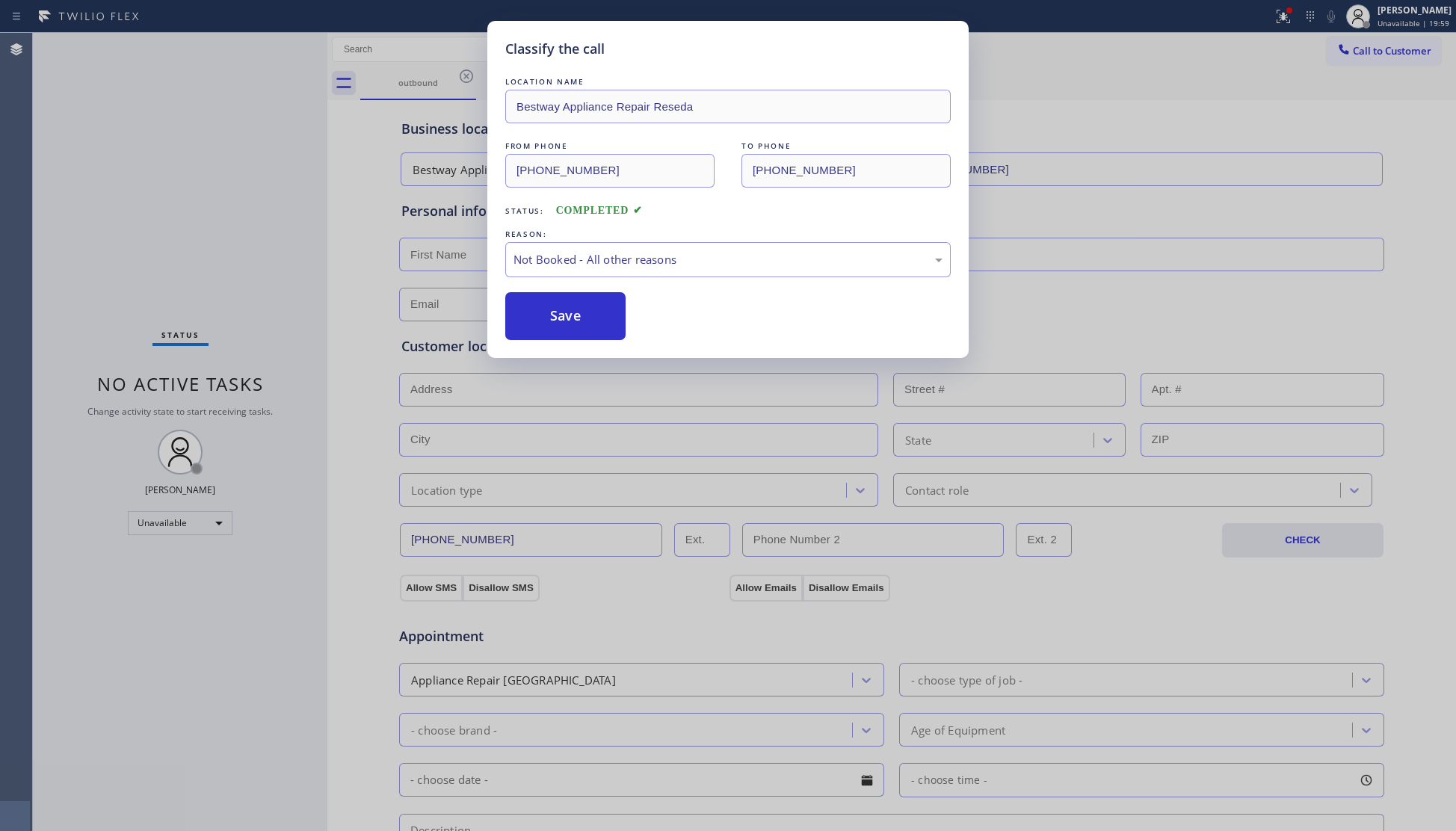
click at [601, 314] on button "Save" at bounding box center [565, 316] width 121 height 48
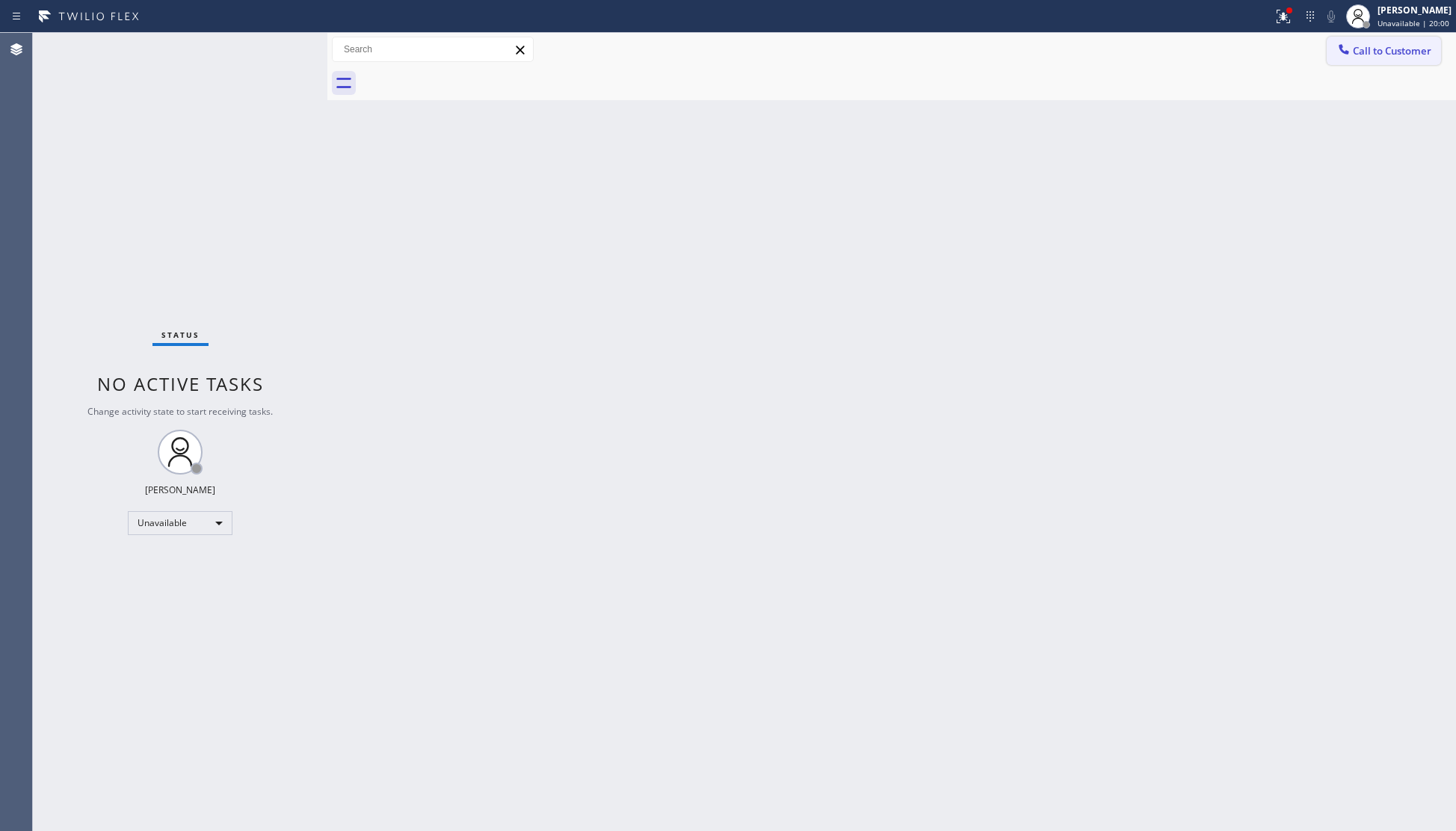
drag, startPoint x: 1384, startPoint y: 53, endPoint x: 887, endPoint y: 193, distance: 516.3
click at [1383, 53] on span "Call to Customer" at bounding box center [1392, 50] width 79 height 14
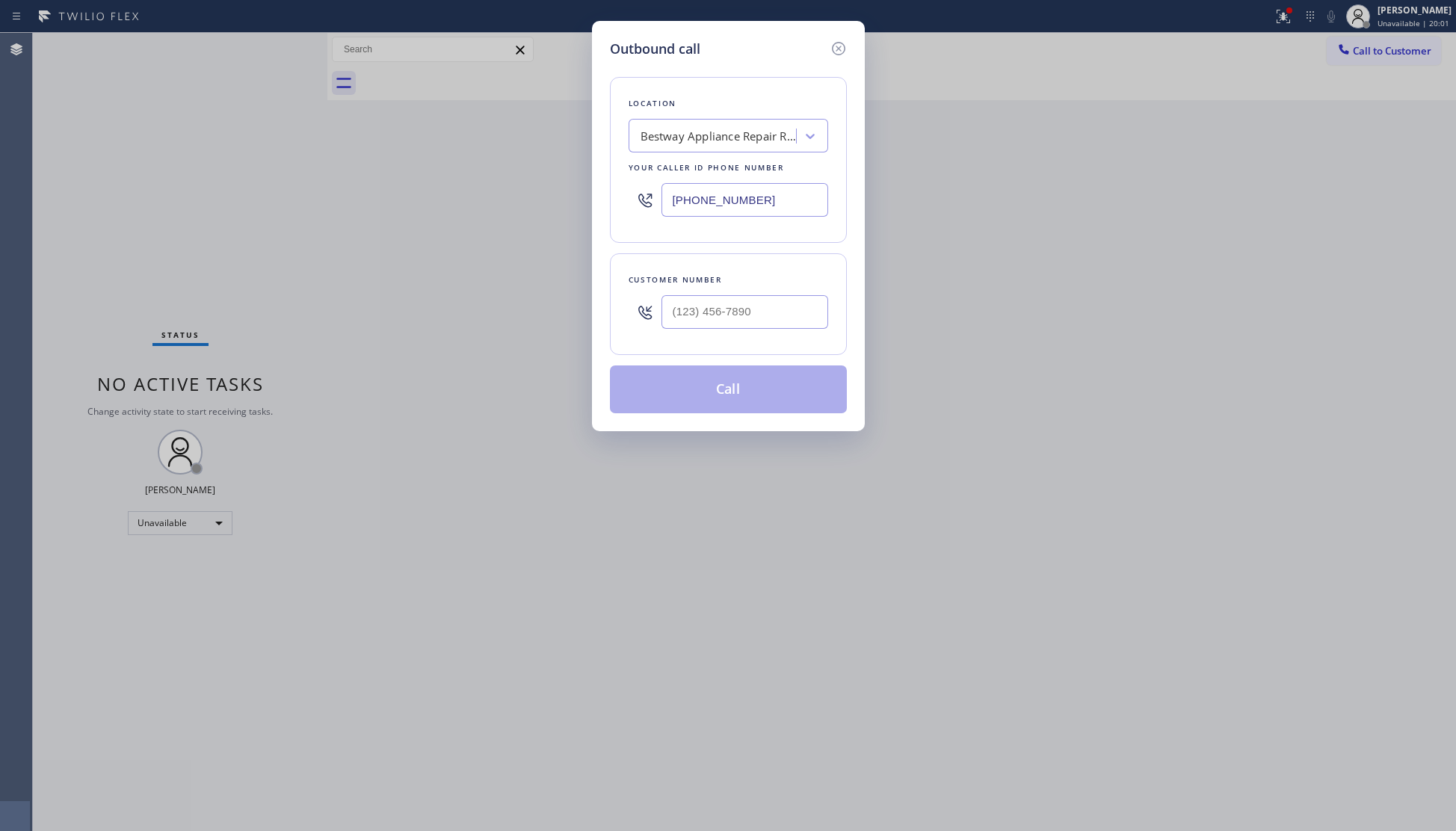
drag, startPoint x: 795, startPoint y: 203, endPoint x: 593, endPoint y: 200, distance: 202.0
click at [583, 203] on div "Outbound call Location Bestway Appliance Repair Reseda Your caller id phone num…" at bounding box center [728, 416] width 1456 height 831
paste input "510) 781-9636"
type input "(510) 781-9636"
click at [775, 323] on input "(___) ___-____" at bounding box center [745, 313] width 167 height 34
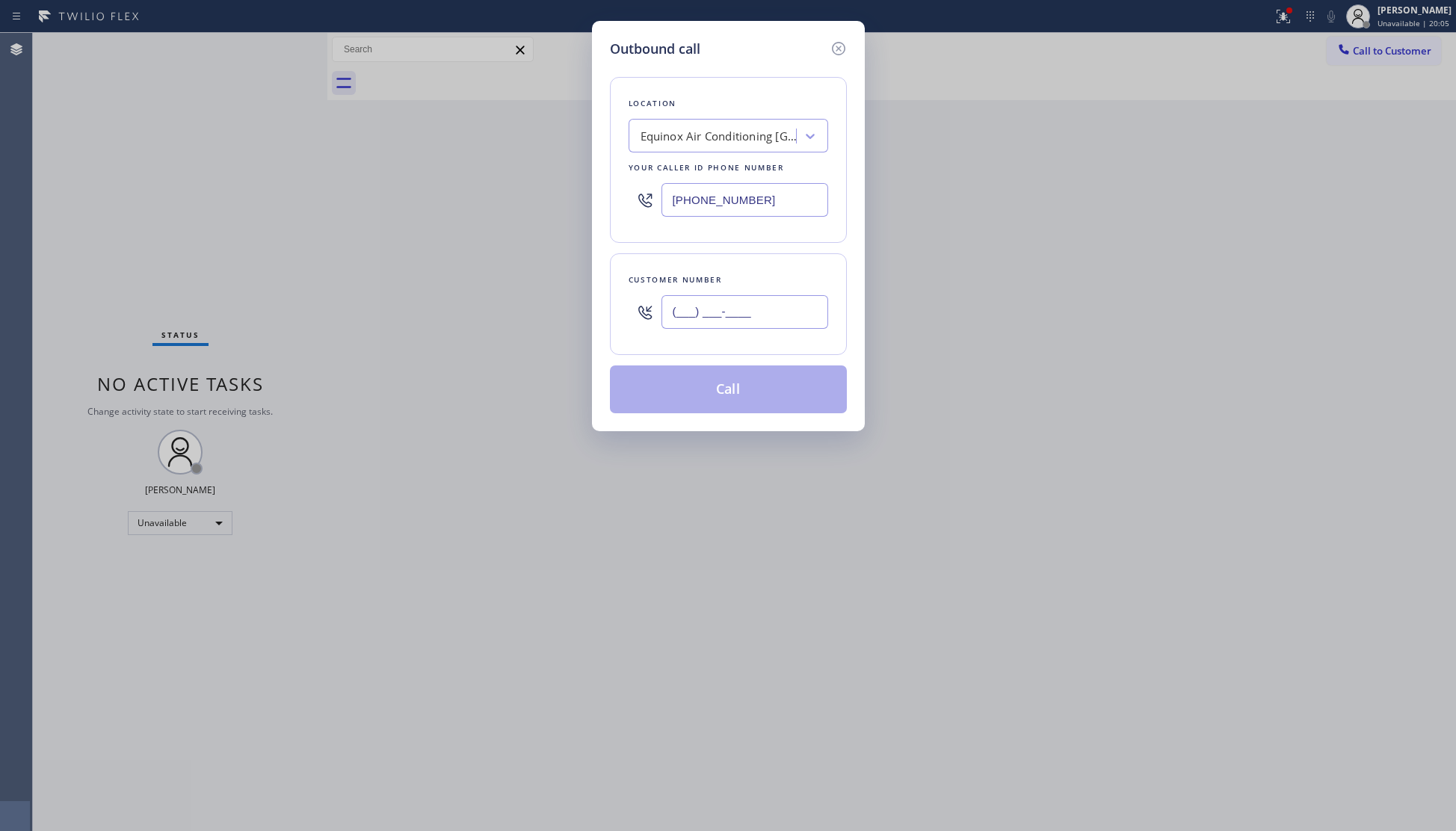
paste input "361) 303-3819"
type input "(361) 303-3819"
click at [746, 399] on button "Call" at bounding box center [728, 389] width 237 height 48
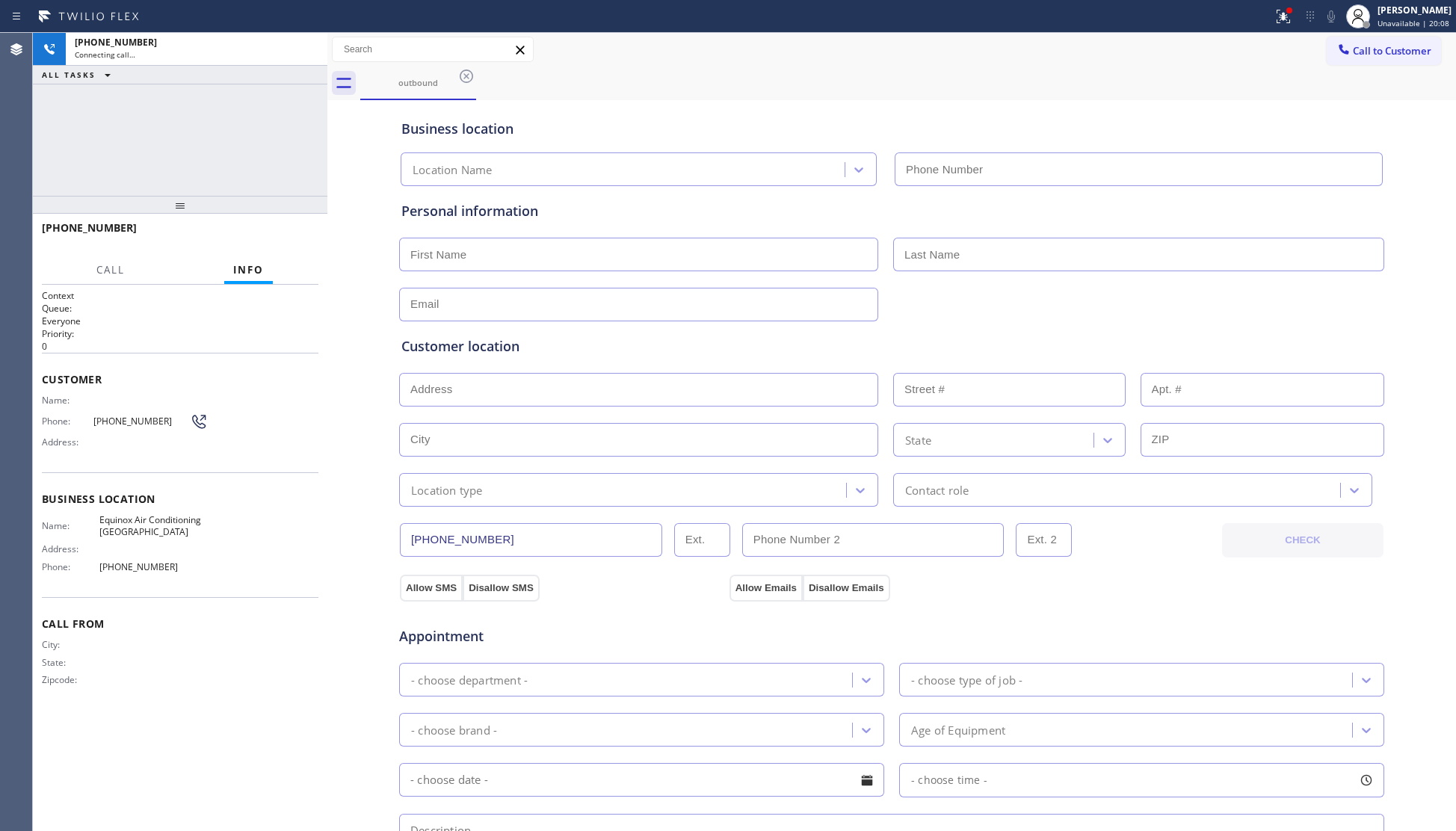
type input "(510) 781-9636"
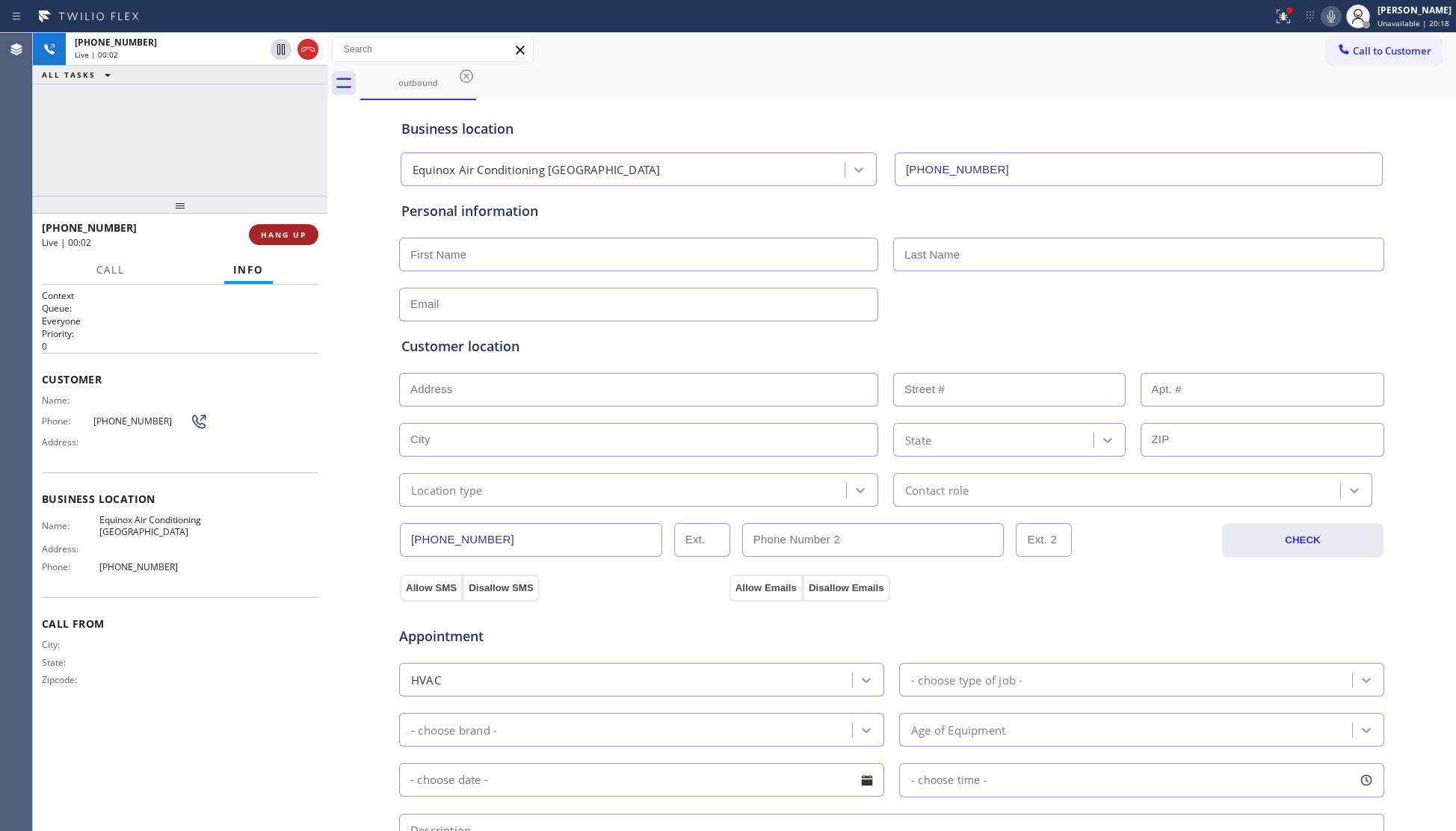
click at [285, 234] on span "HANG UP" at bounding box center [283, 234] width 45 height 11
click at [285, 233] on span "HANG UP" at bounding box center [283, 234] width 45 height 11
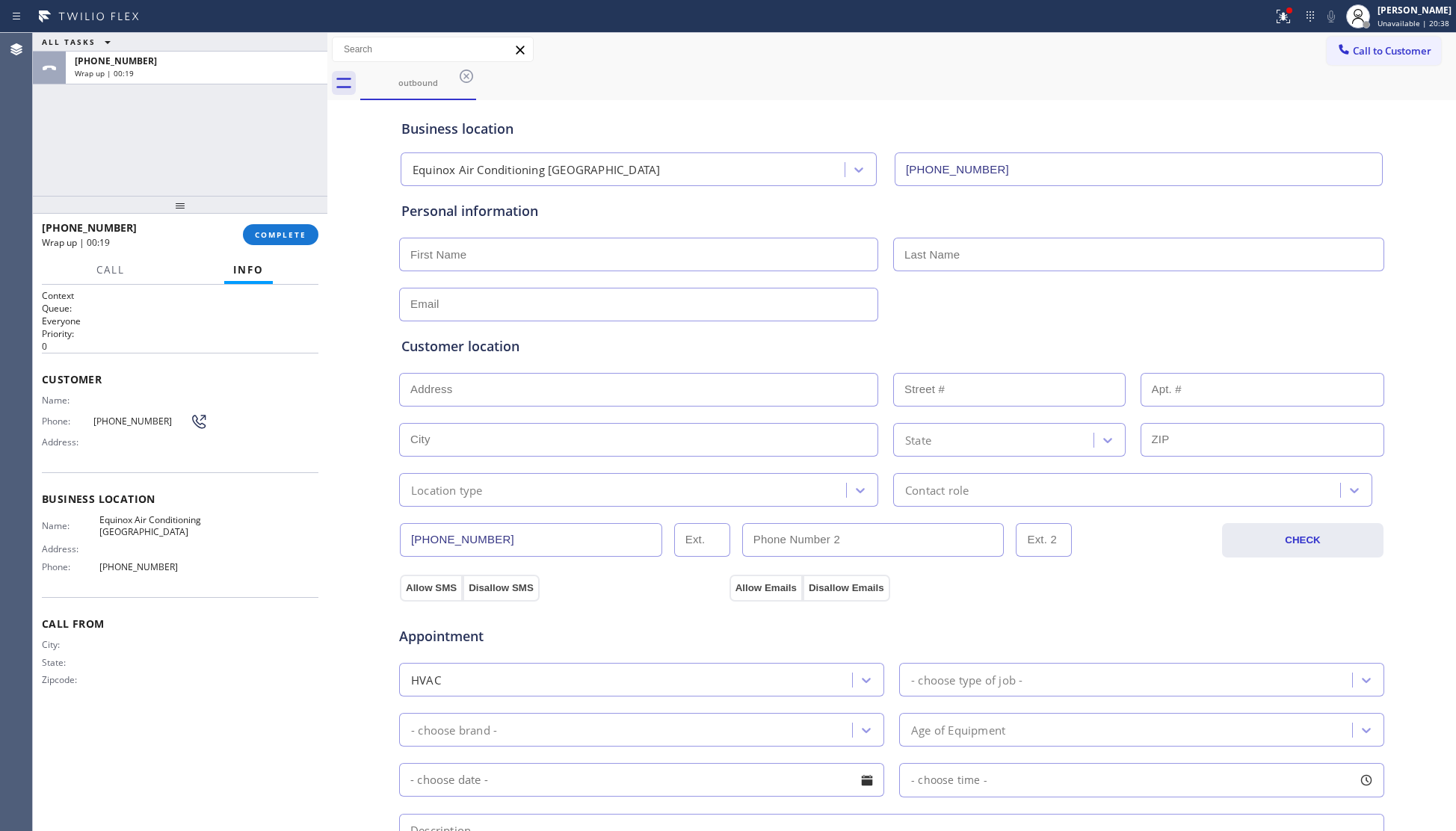
click at [276, 221] on div "+13613033819 Wrap up | 00:19 COMPLETE" at bounding box center [181, 235] width 277 height 39
click at [279, 231] on span "COMPLETE" at bounding box center [281, 234] width 52 height 11
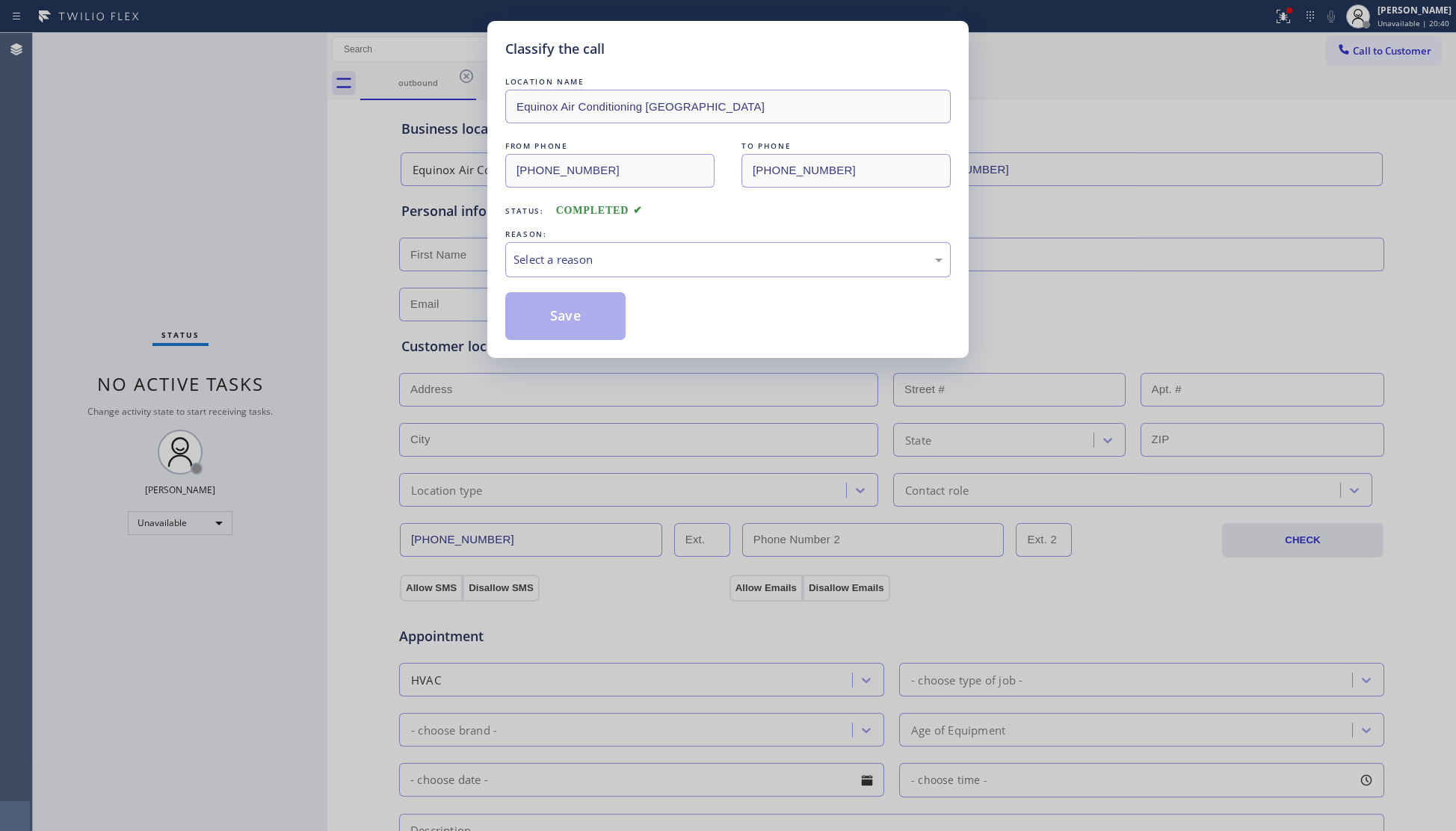
click at [614, 239] on div "REASON:" at bounding box center [728, 234] width 445 height 15
click at [622, 279] on div "LOCATION NAME Equinox Air Conditioning Alameda FROM PHONE (510) 781-9636 TO PHO…" at bounding box center [728, 207] width 445 height 266
click at [576, 270] on div "Select a reason" at bounding box center [728, 259] width 445 height 35
drag, startPoint x: 548, startPoint y: 317, endPoint x: 560, endPoint y: 306, distance: 16.3
click at [551, 317] on button "Save" at bounding box center [565, 316] width 121 height 48
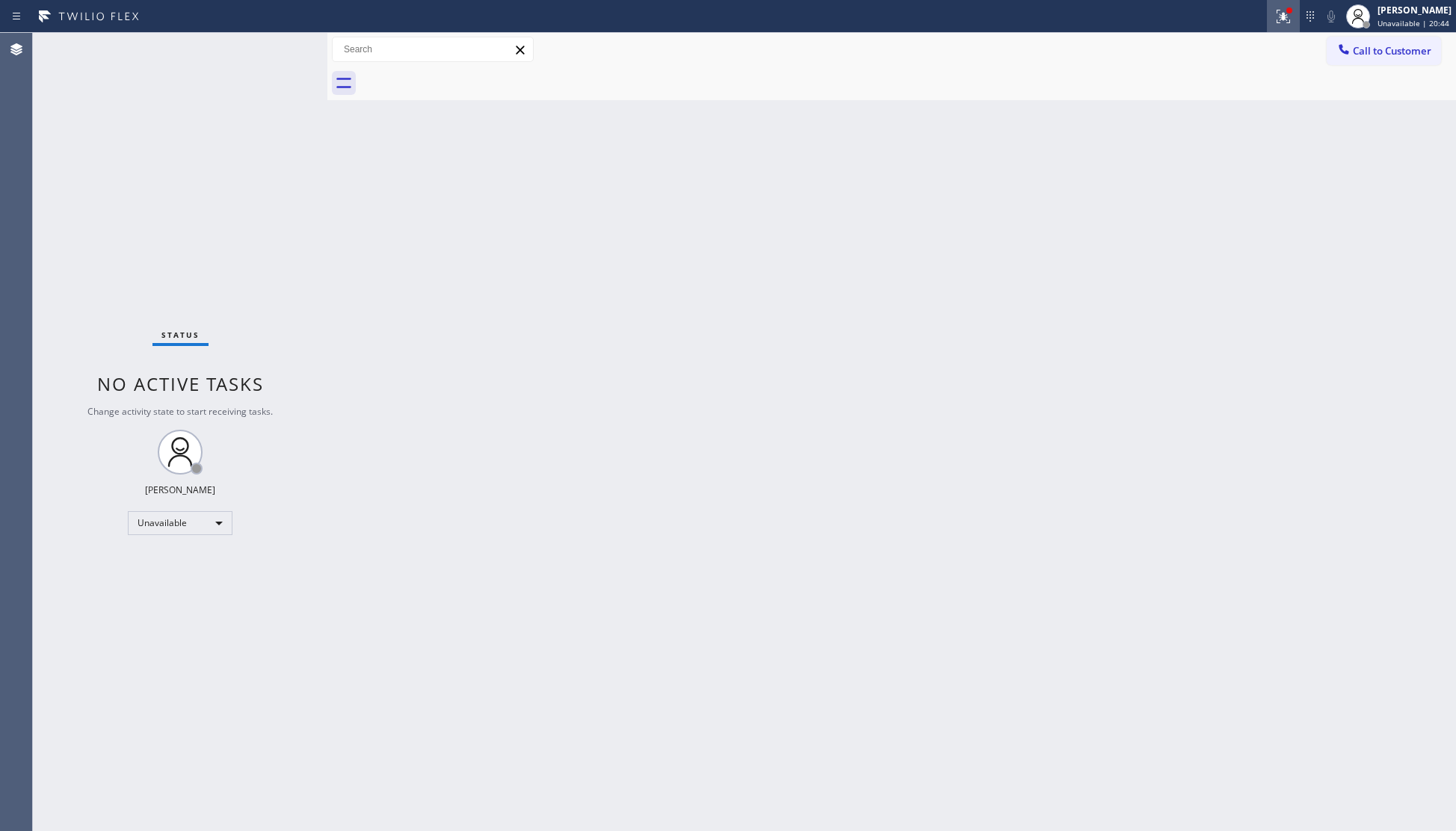
click at [1276, 18] on div at bounding box center [1283, 16] width 33 height 18
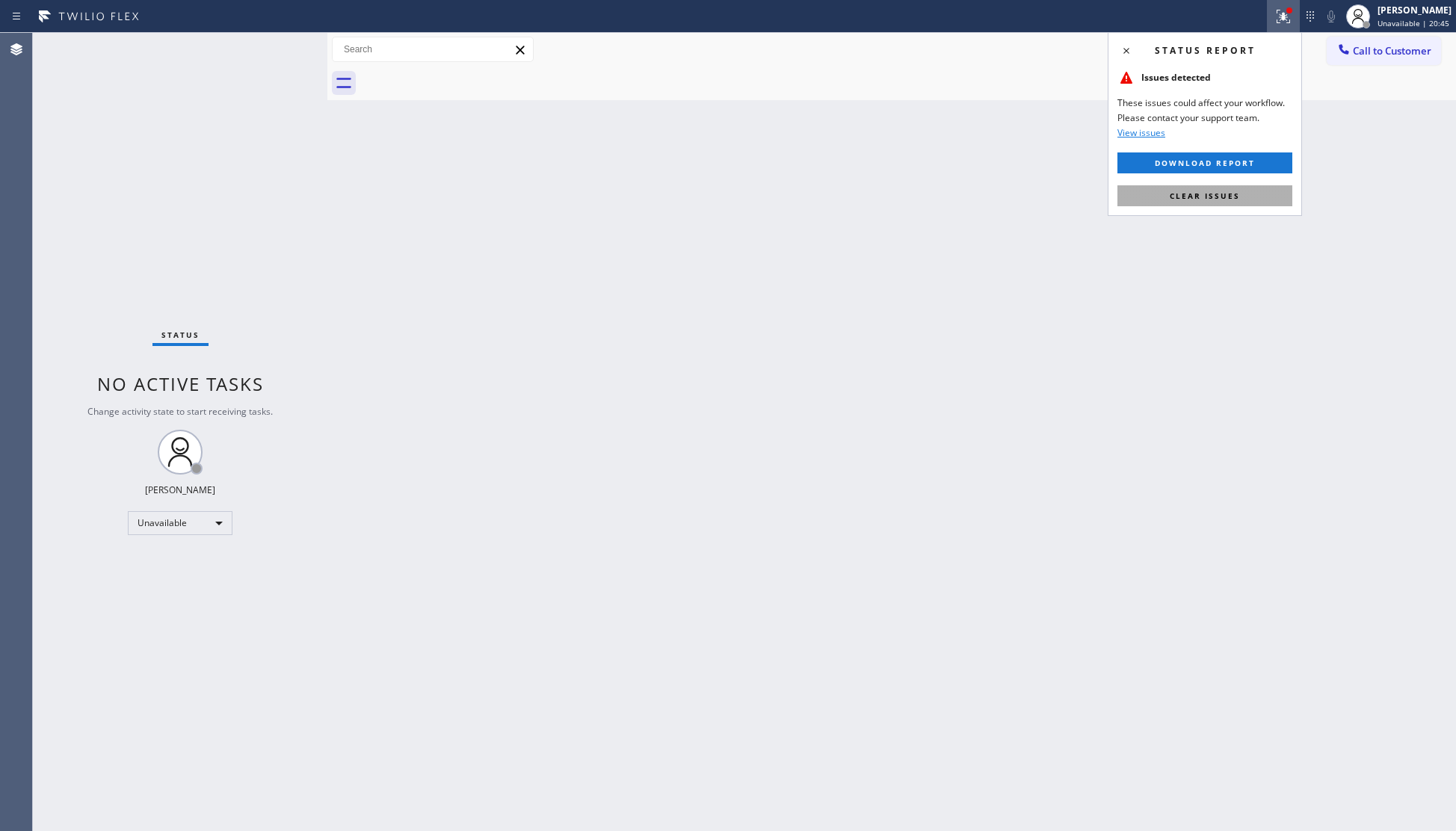
click at [1236, 185] on button "Clear issues" at bounding box center [1205, 196] width 175 height 21
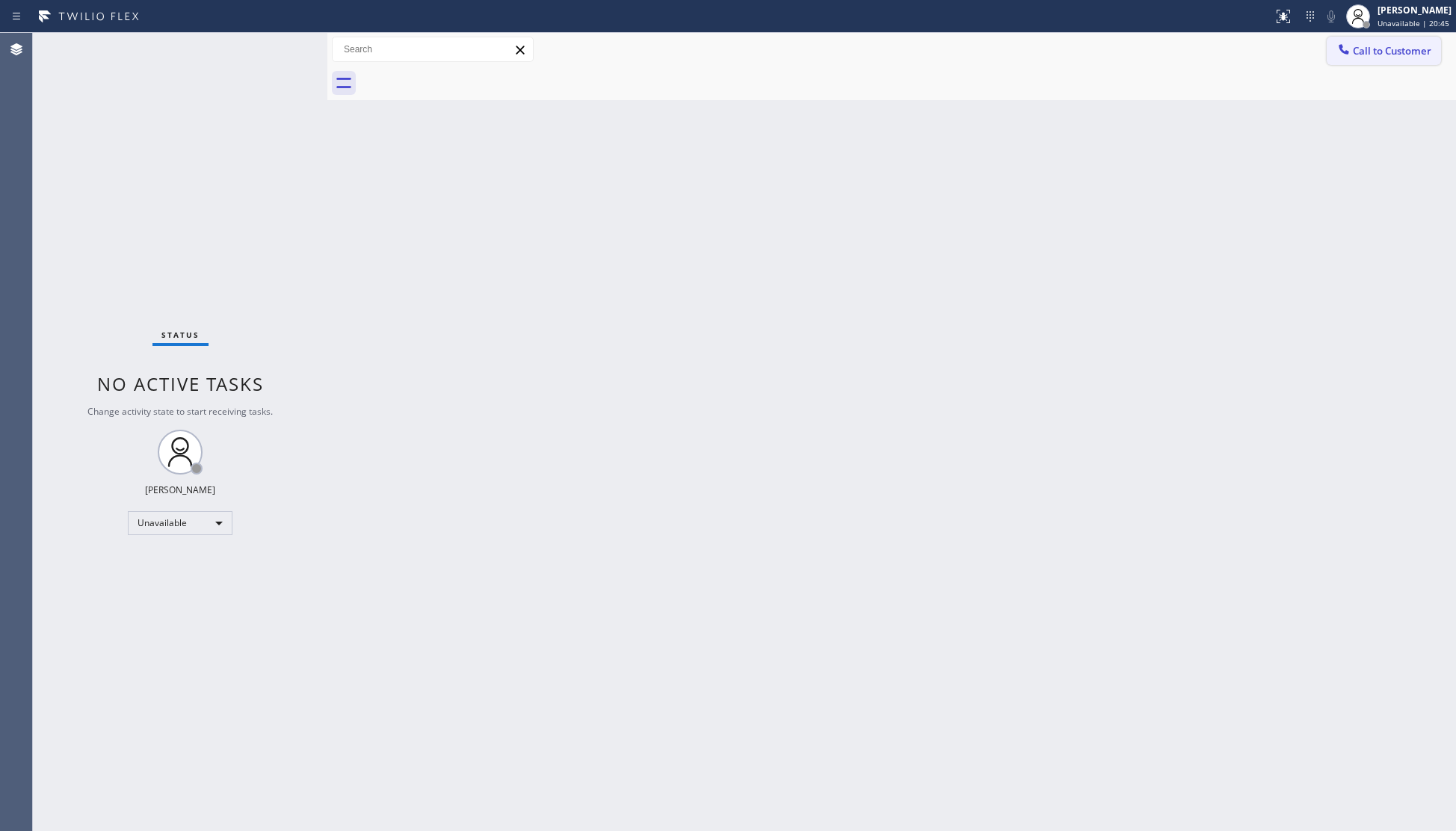
click at [1380, 51] on span "Call to Customer" at bounding box center [1392, 50] width 79 height 14
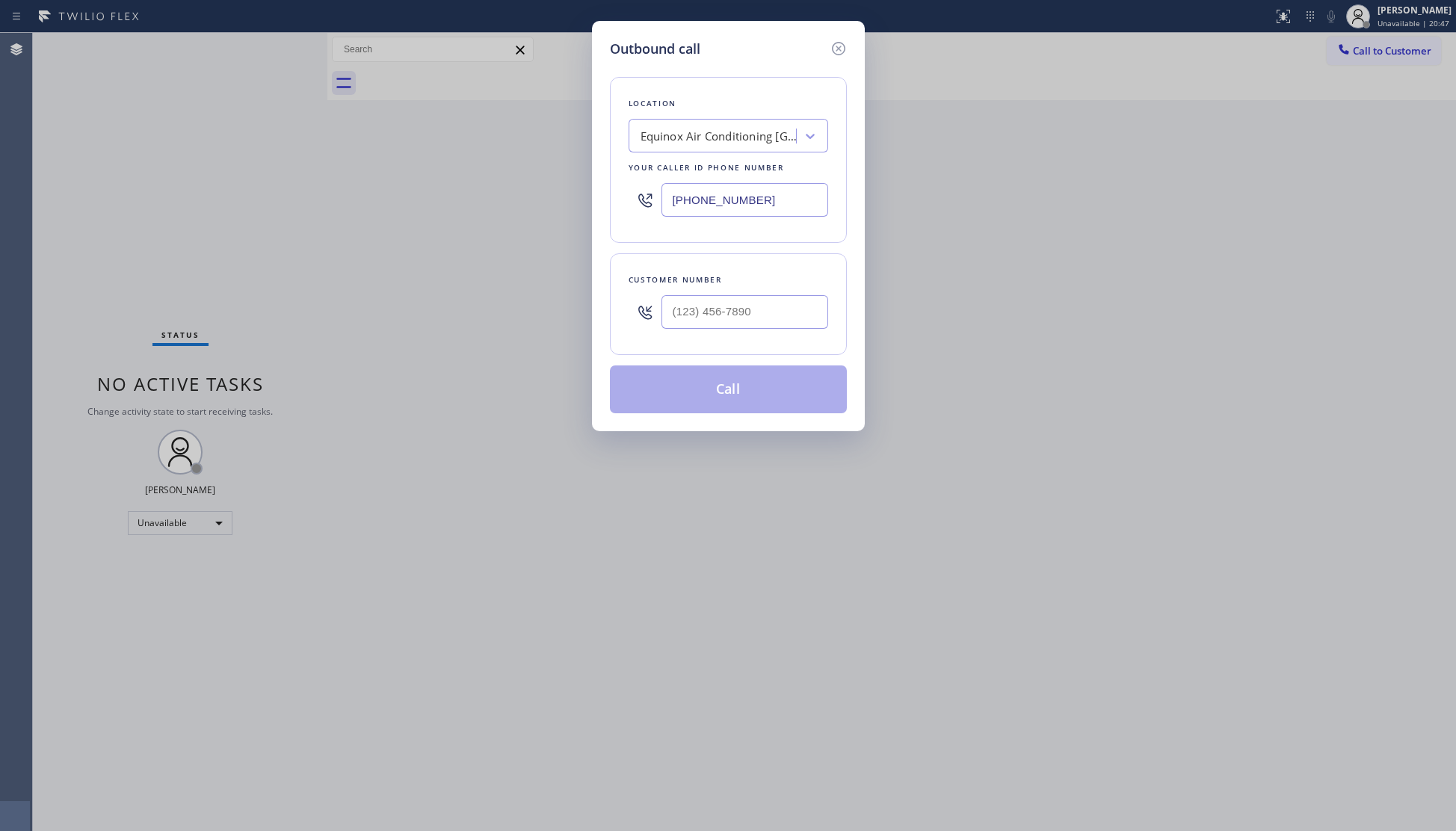
drag, startPoint x: 781, startPoint y: 200, endPoint x: 652, endPoint y: 201, distance: 129.0
click at [652, 201] on div "(510) 781-9636" at bounding box center [728, 200] width 199 height 49
paste input "480) 608-9885"
type input "(480) 608-9885"
click at [799, 313] on input "(___) ___-____" at bounding box center [745, 313] width 167 height 34
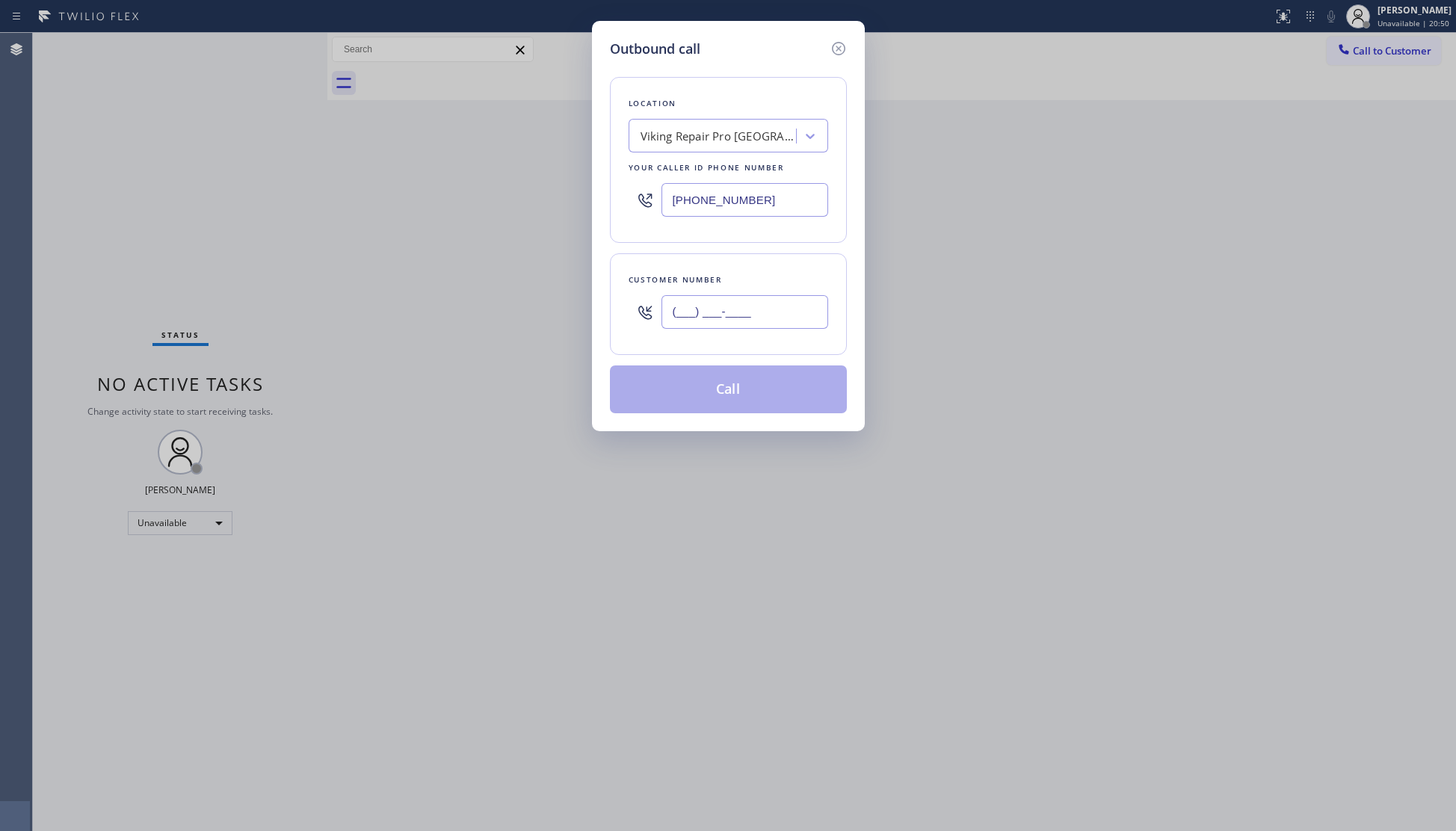
paste input "480) 304-4985"
type input "(480) 304-4985"
click at [761, 395] on button "Call" at bounding box center [728, 389] width 237 height 48
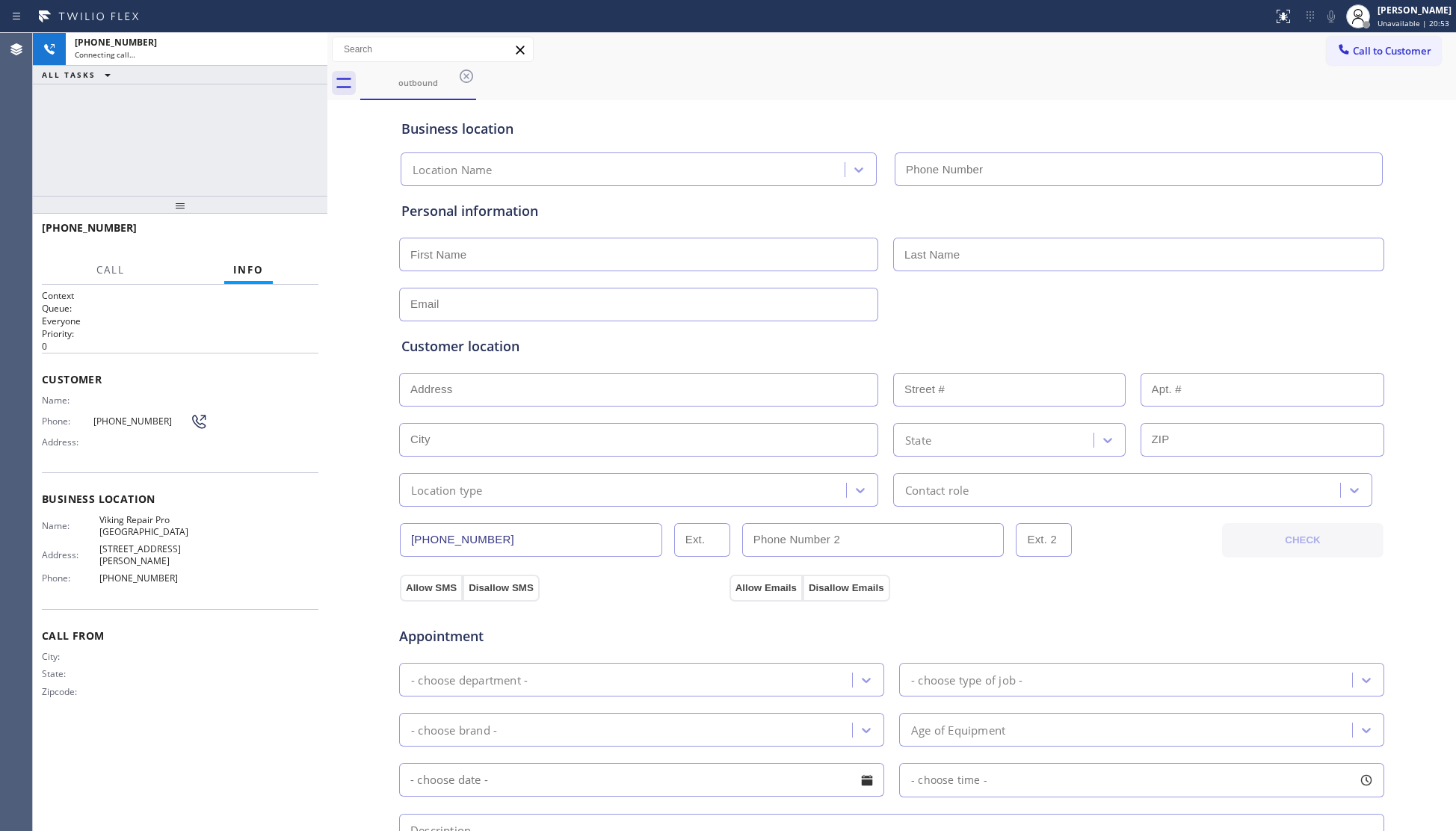
type input "(480) 608-9885"
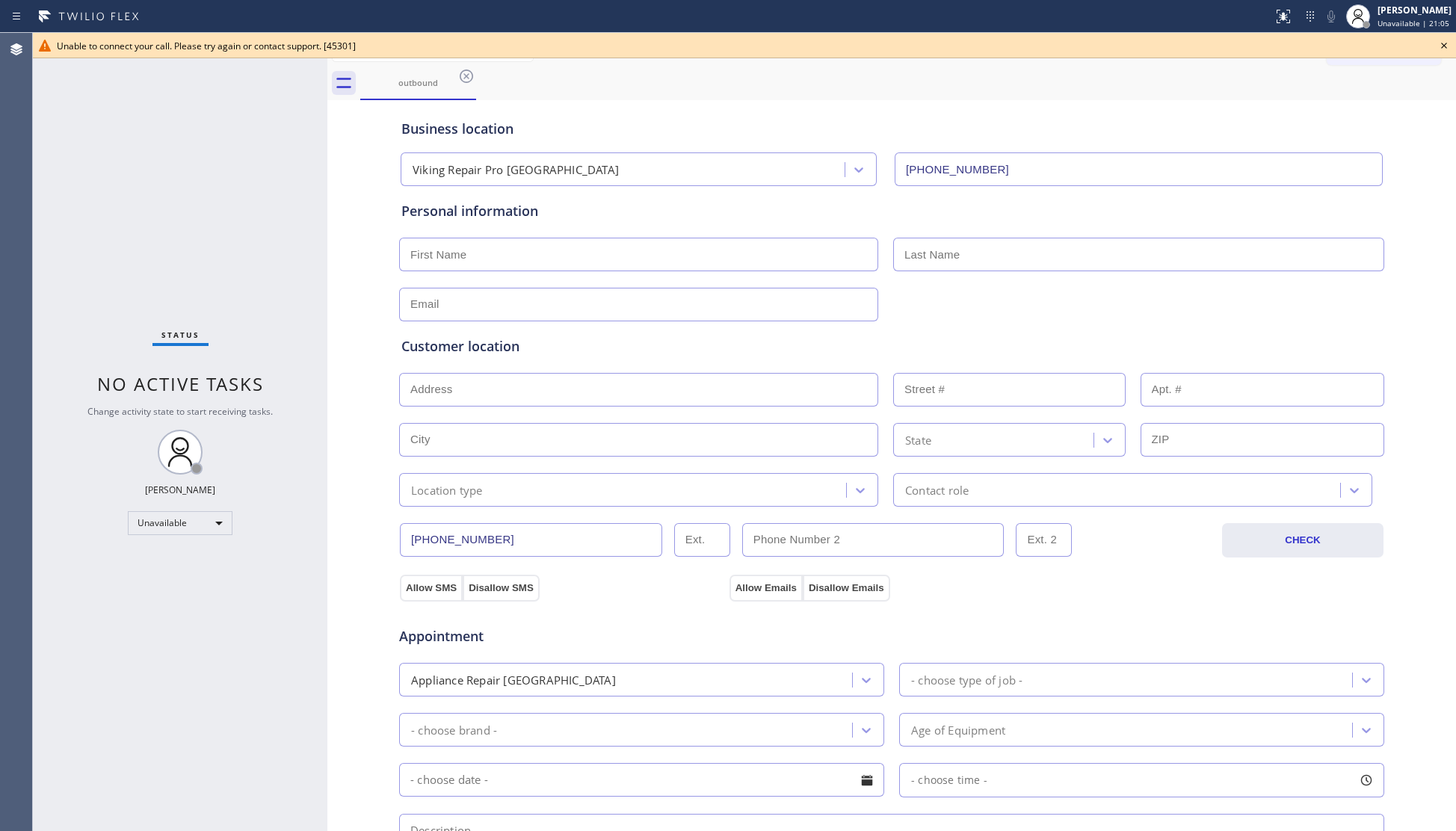
click at [936, 93] on div "outbound" at bounding box center [908, 83] width 1096 height 34
click at [1441, 37] on icon at bounding box center [1444, 45] width 18 height 18
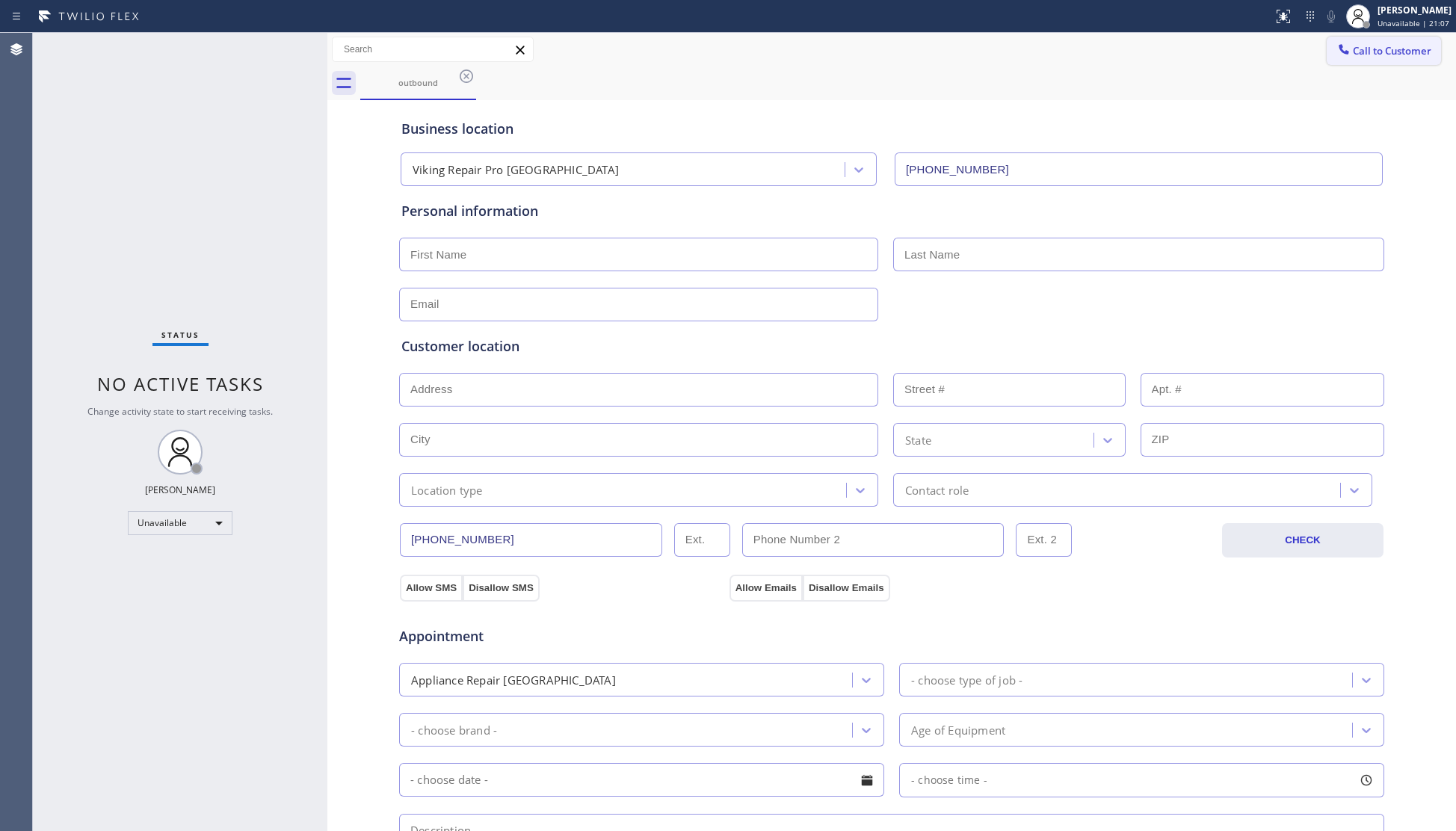
click at [1352, 58] on button "Call to Customer" at bounding box center [1383, 50] width 114 height 28
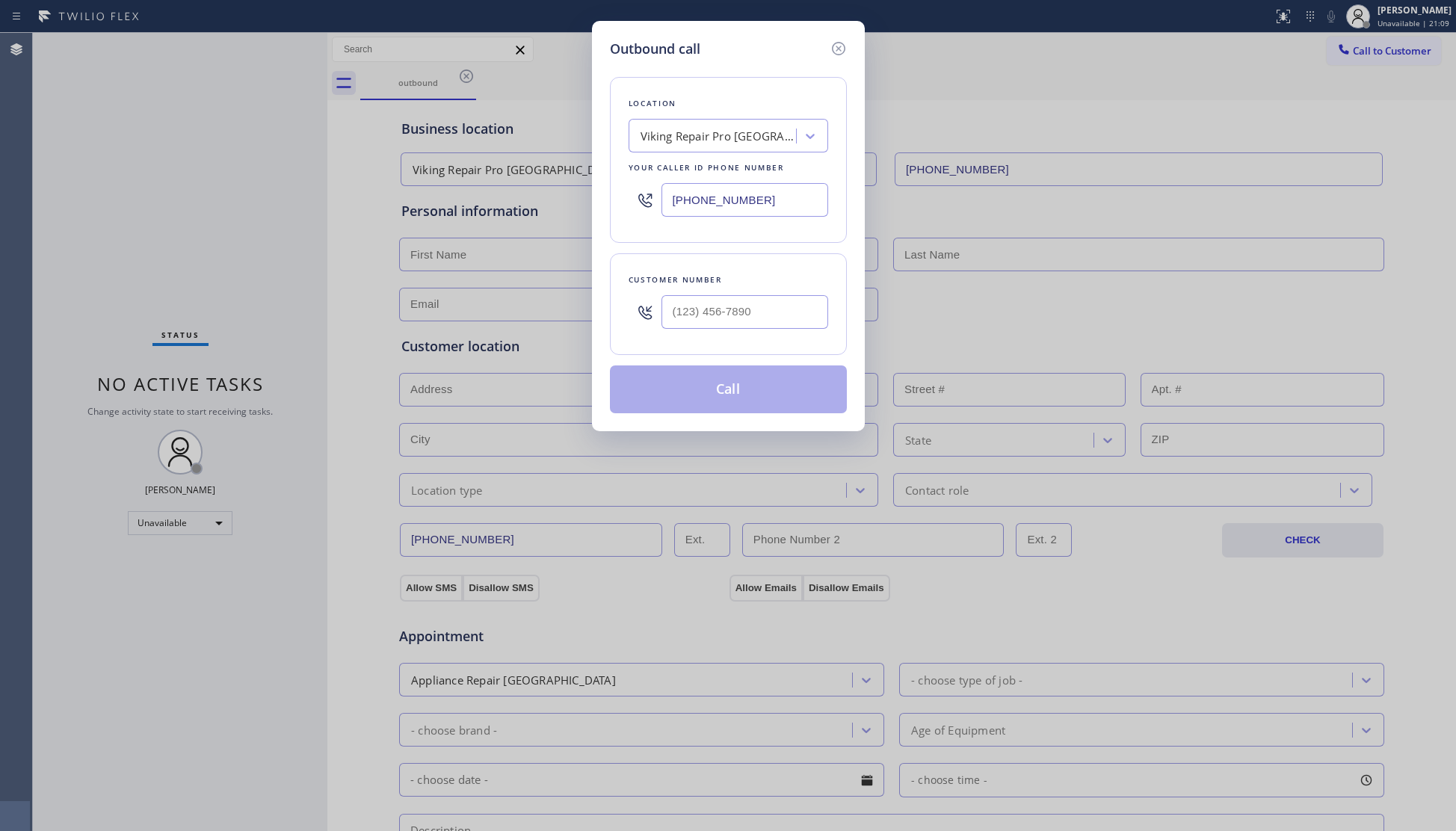
drag, startPoint x: 721, startPoint y: 199, endPoint x: 661, endPoint y: 201, distance: 60.0
click at [661, 201] on div "(480) 608-9885" at bounding box center [728, 200] width 199 height 49
paste input "562) 262-5569"
type input "(562) 262-5569"
click at [783, 304] on input "(___) ___-____" at bounding box center [745, 313] width 167 height 34
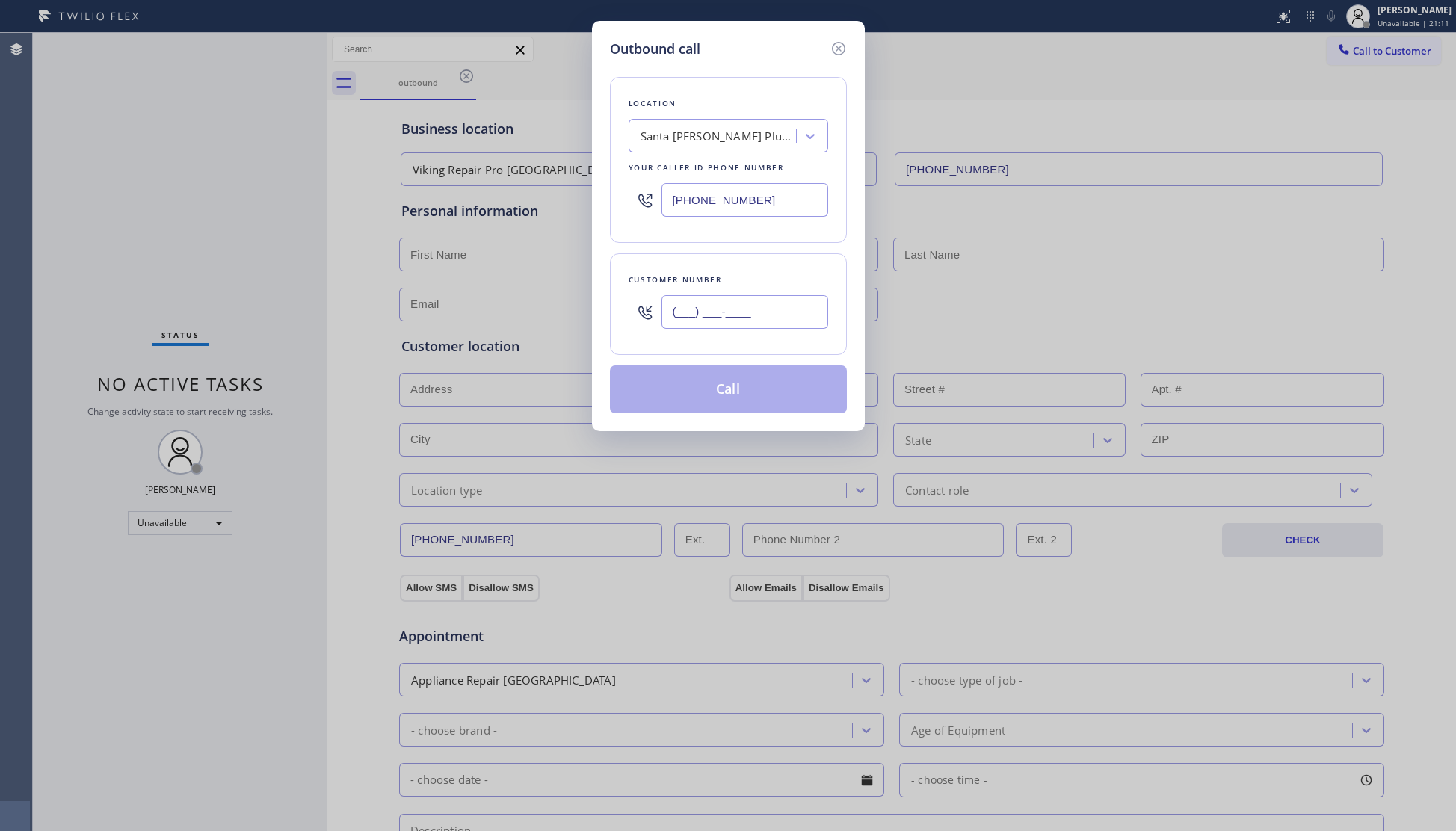
paste input "951) 392-7824"
drag, startPoint x: 800, startPoint y: 312, endPoint x: 529, endPoint y: 317, distance: 271.0
click at [530, 318] on div "Outbound call Location Santa Ana Plumbers Your caller id phone number (562) 262…" at bounding box center [728, 416] width 1456 height 831
paste input "4"
type input "(951) 392-7824"
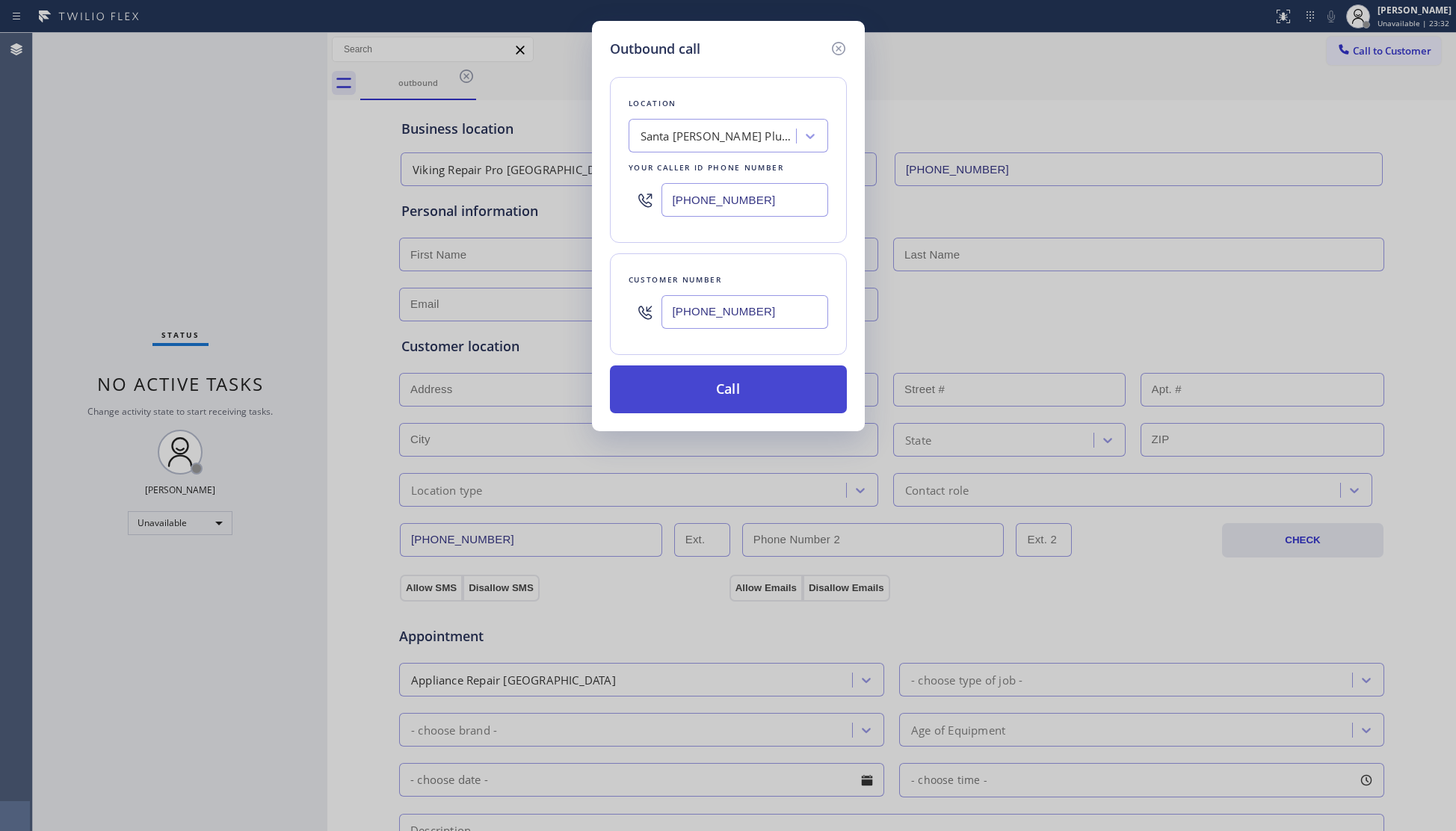
click at [733, 390] on button "Call" at bounding box center [728, 389] width 237 height 48
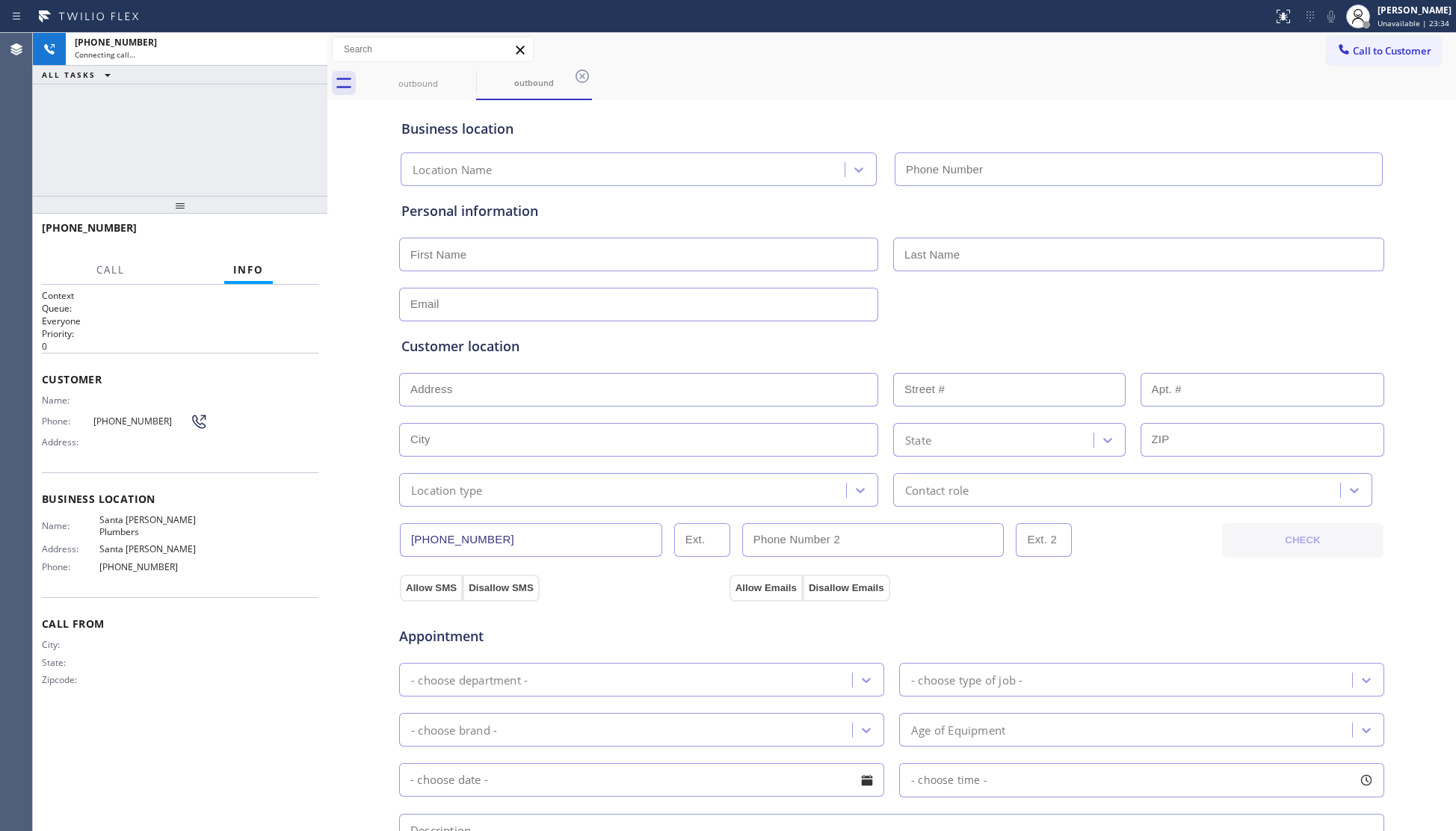
type input "(562) 262-5569"
click at [1126, 126] on div "Business location" at bounding box center [892, 129] width 981 height 20
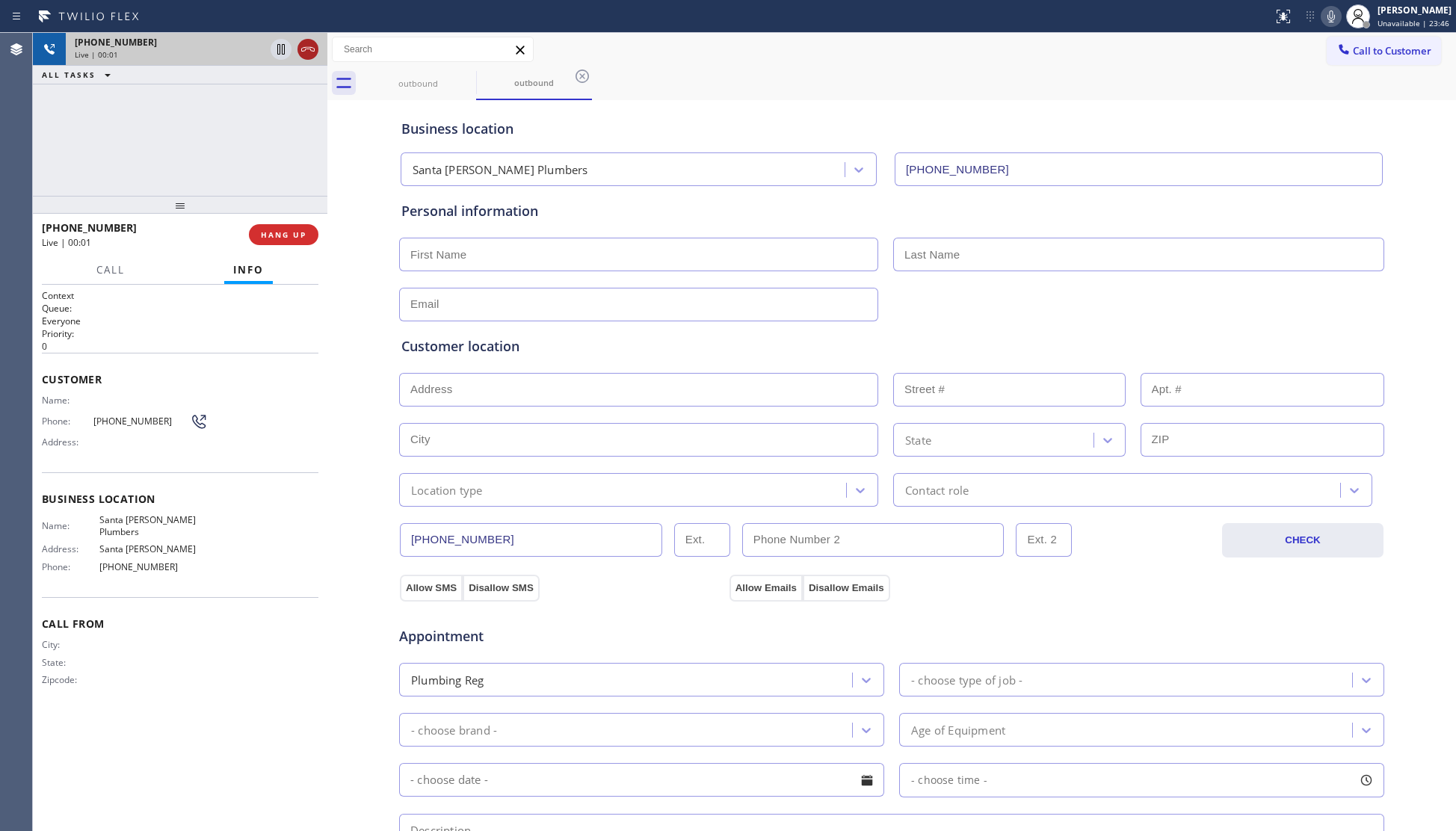
click at [312, 43] on icon at bounding box center [308, 49] width 18 height 18
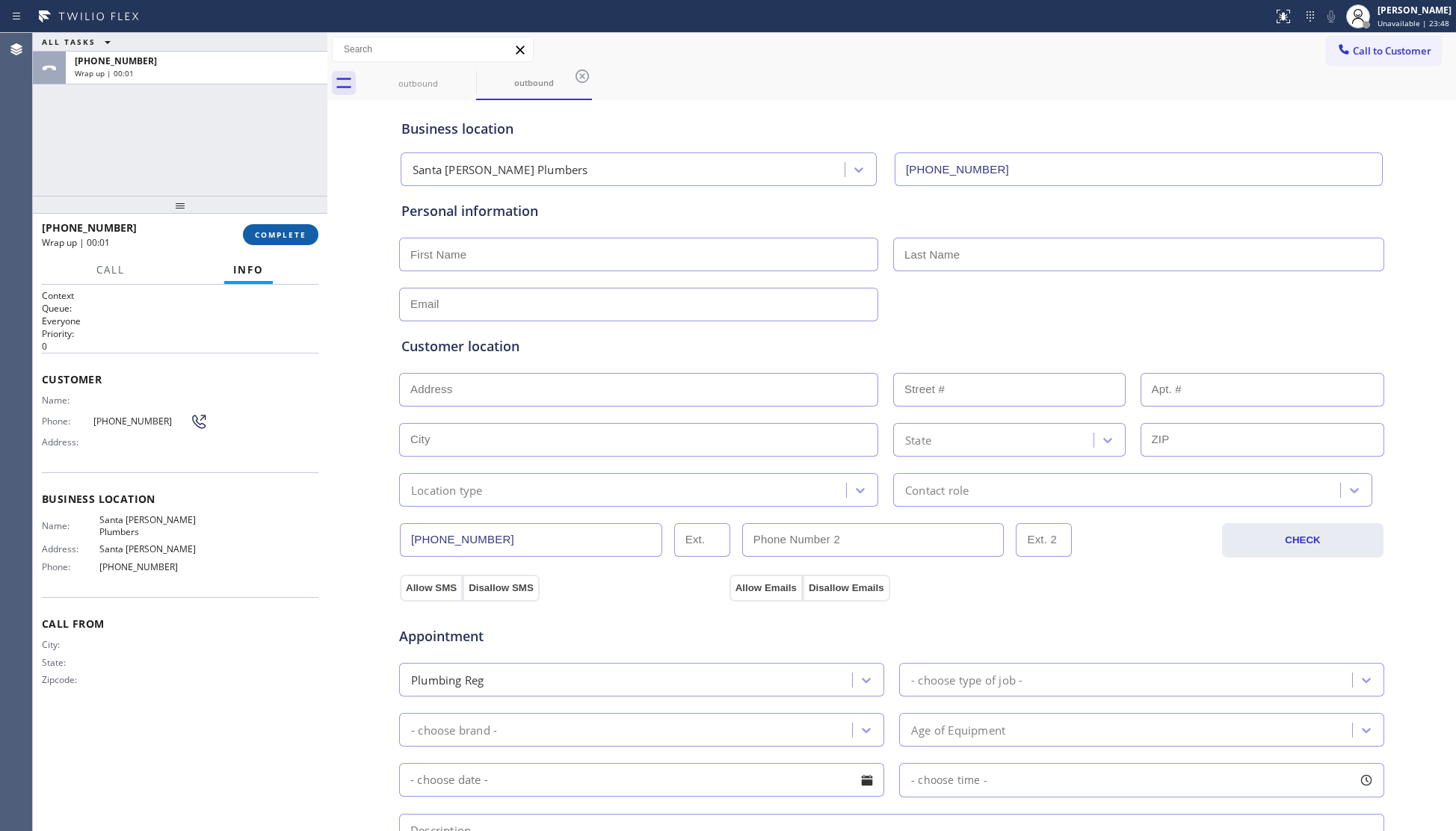
click at [291, 225] on button "COMPLETE" at bounding box center [280, 235] width 75 height 21
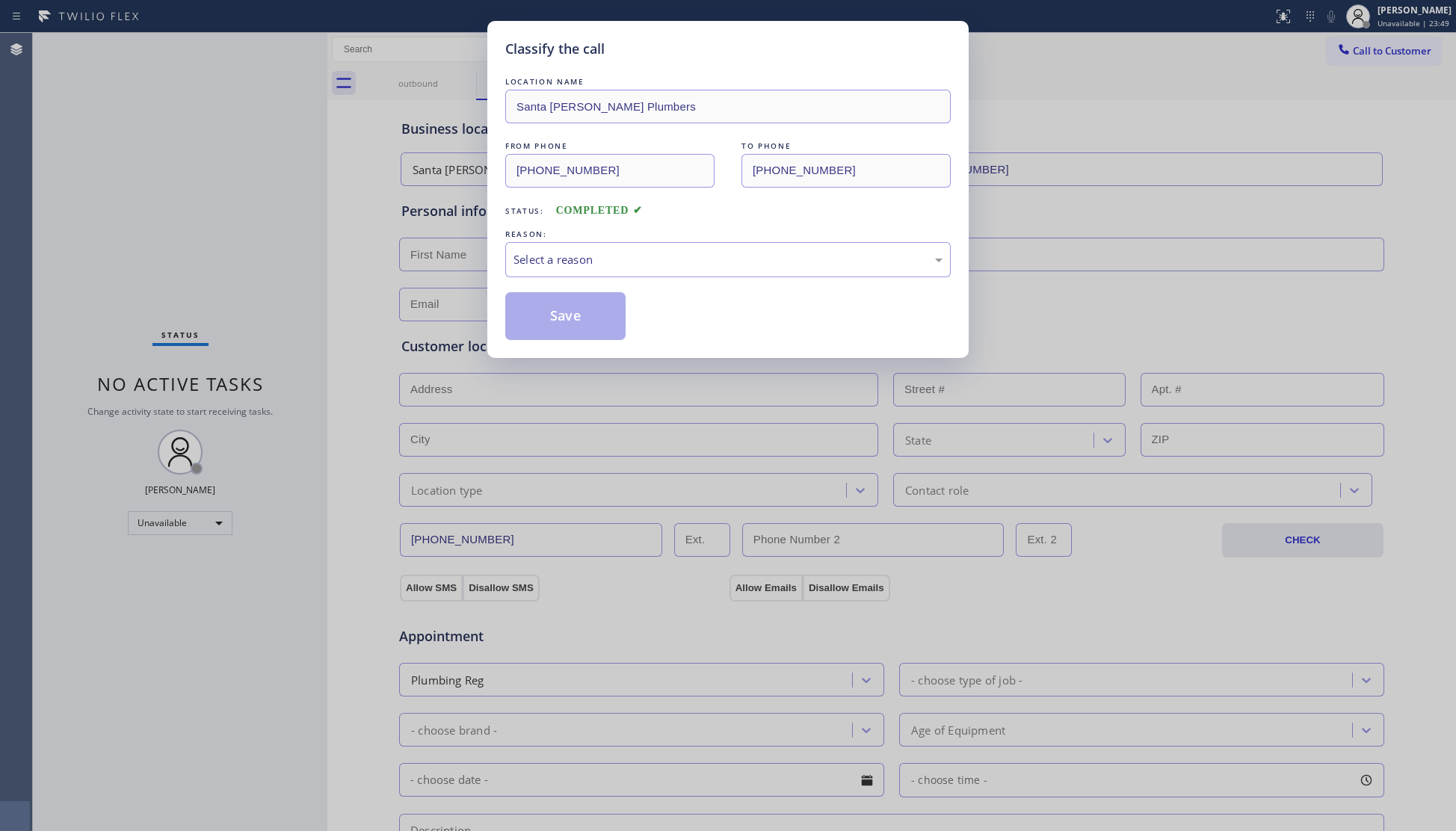
click at [589, 237] on div "REASON:" at bounding box center [728, 234] width 445 height 15
click at [598, 248] on div "Select a reason" at bounding box center [728, 259] width 445 height 35
click at [598, 317] on button "Save" at bounding box center [565, 316] width 121 height 48
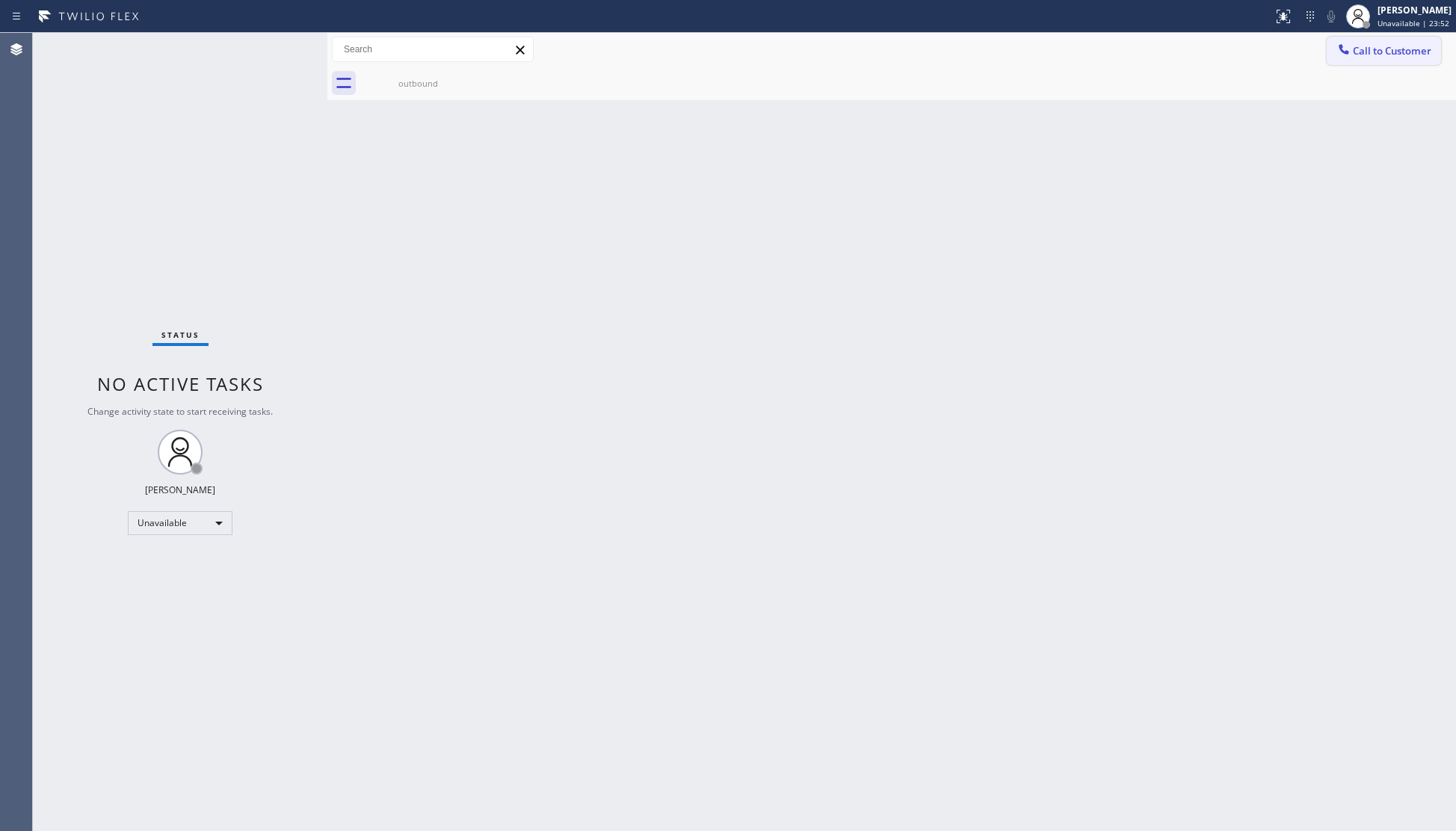
click at [1343, 53] on icon at bounding box center [1343, 49] width 15 height 15
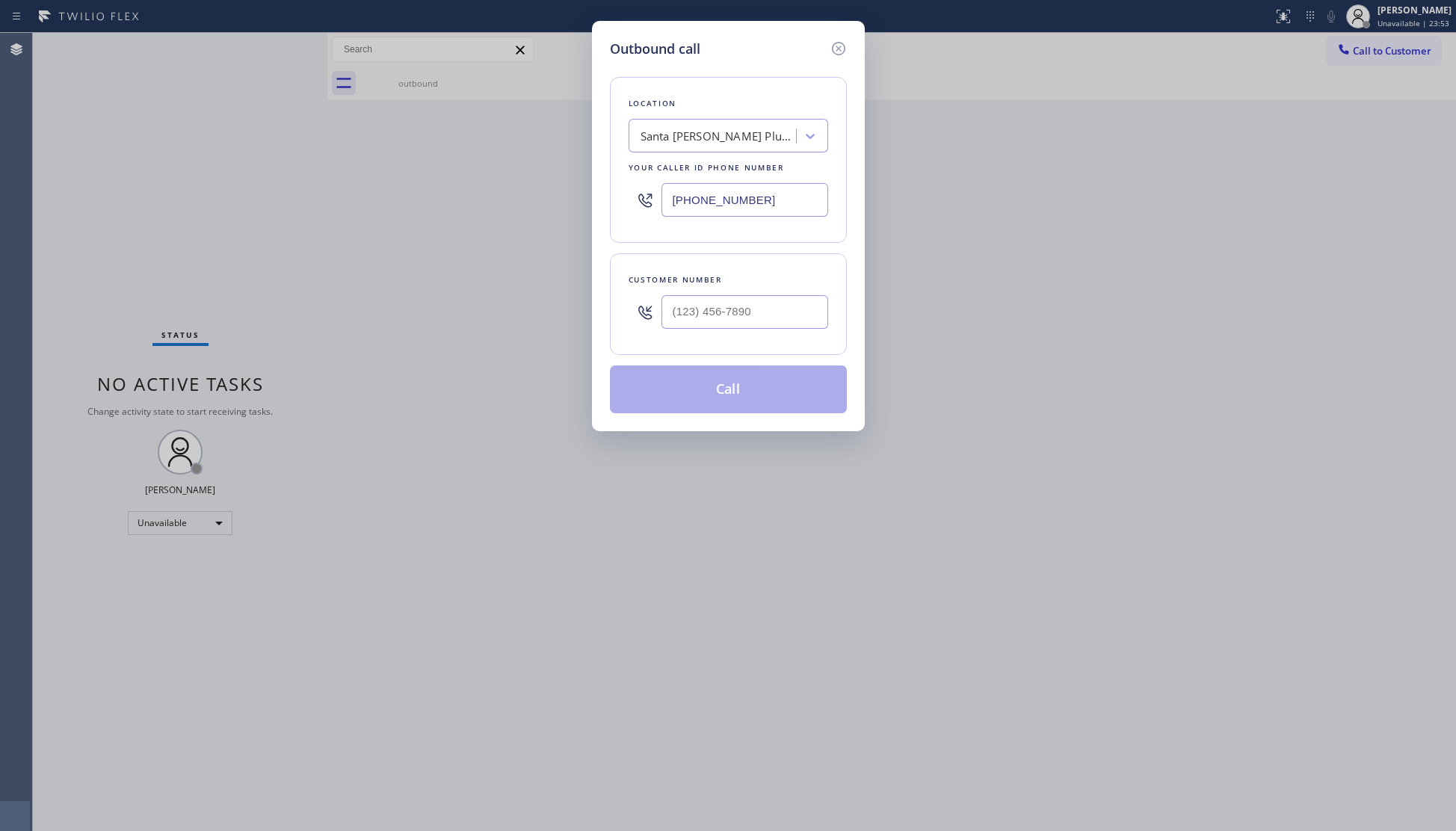
drag, startPoint x: 781, startPoint y: 198, endPoint x: 645, endPoint y: 202, distance: 136.1
click at [645, 202] on div "(562) 262-5569" at bounding box center [728, 200] width 199 height 49
paste input "626) 376-4990"
type input "(626) 376-4990"
click at [755, 329] on input "(___) ___-____" at bounding box center [745, 313] width 167 height 34
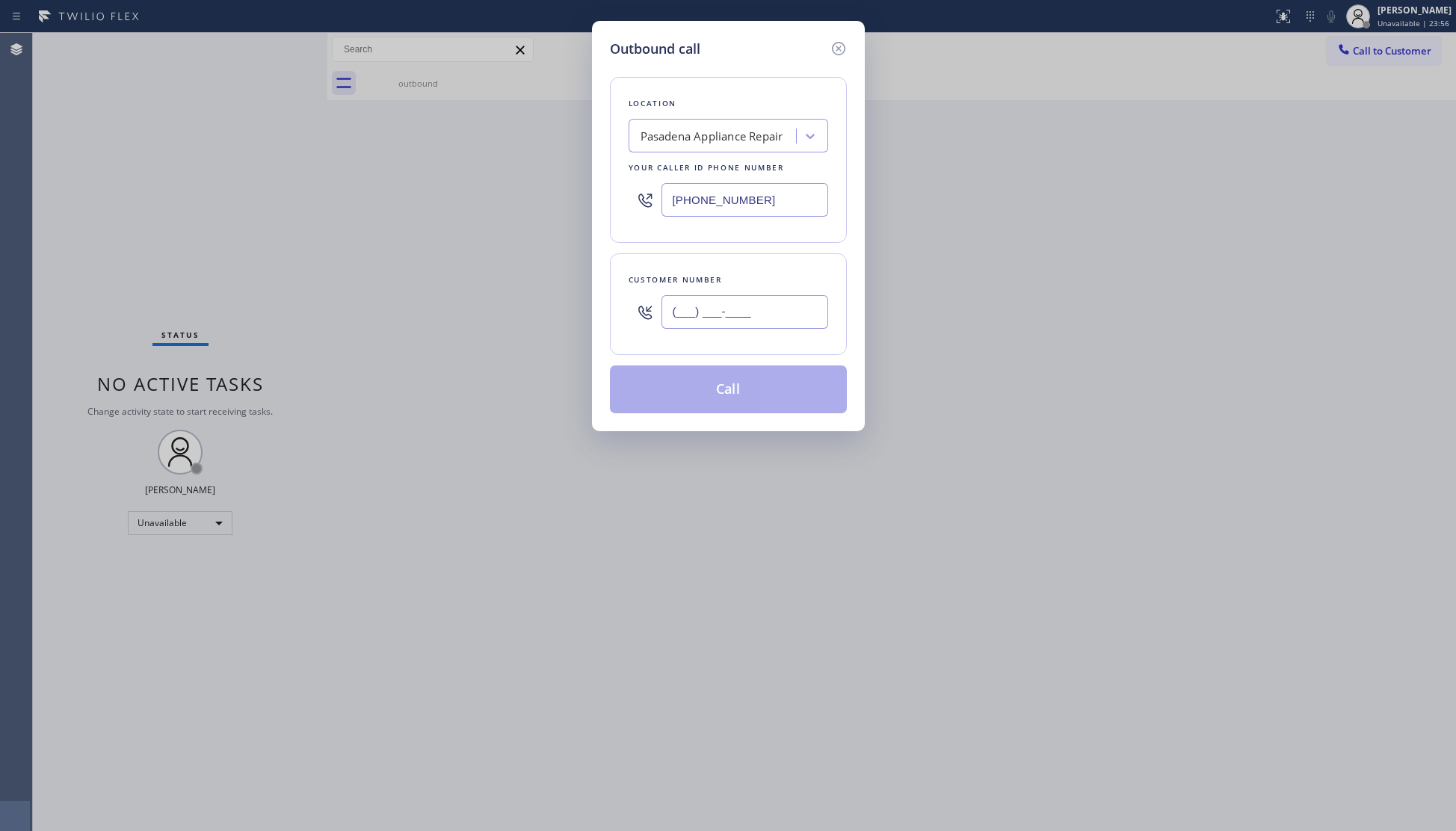
paste input "626) 481-6062"
type input "(626) 481-6062"
click at [772, 371] on button "Call" at bounding box center [728, 389] width 237 height 48
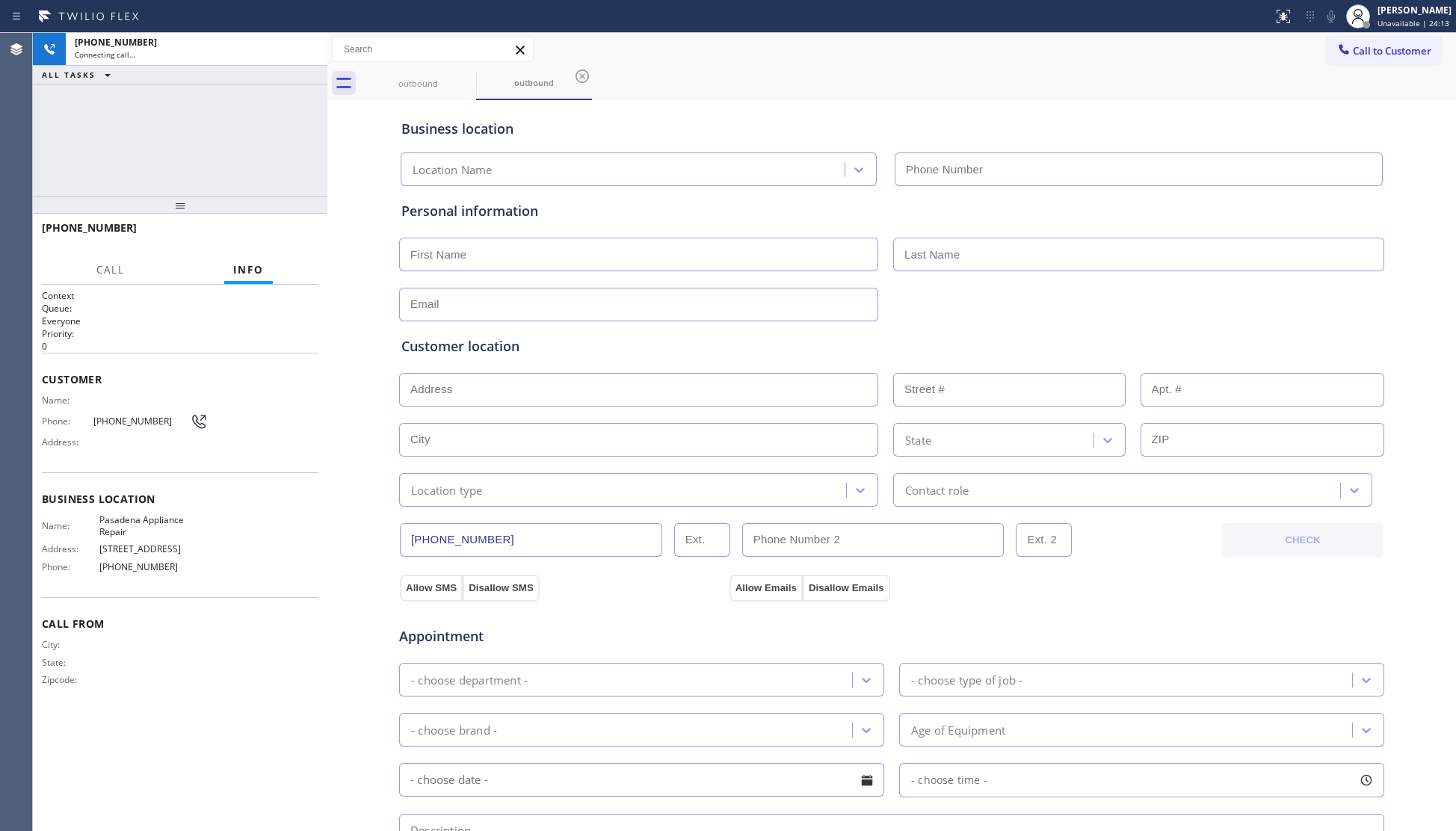
type input "(626) 376-4990"
click at [274, 242] on button "HANG UP" at bounding box center [283, 235] width 70 height 21
click at [277, 241] on button "HANG UP" at bounding box center [283, 235] width 70 height 21
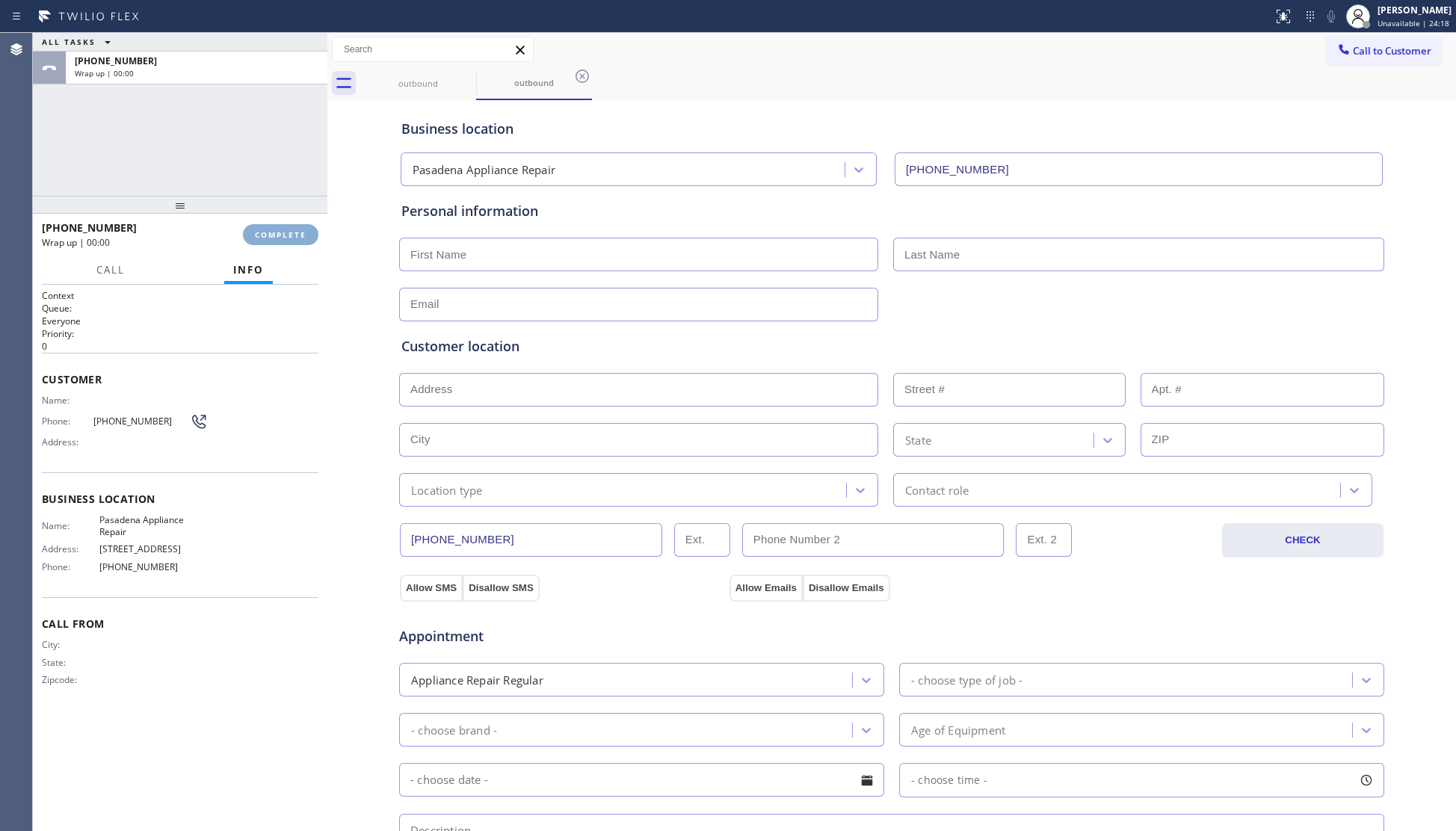
click at [278, 241] on button "COMPLETE" at bounding box center [280, 235] width 75 height 21
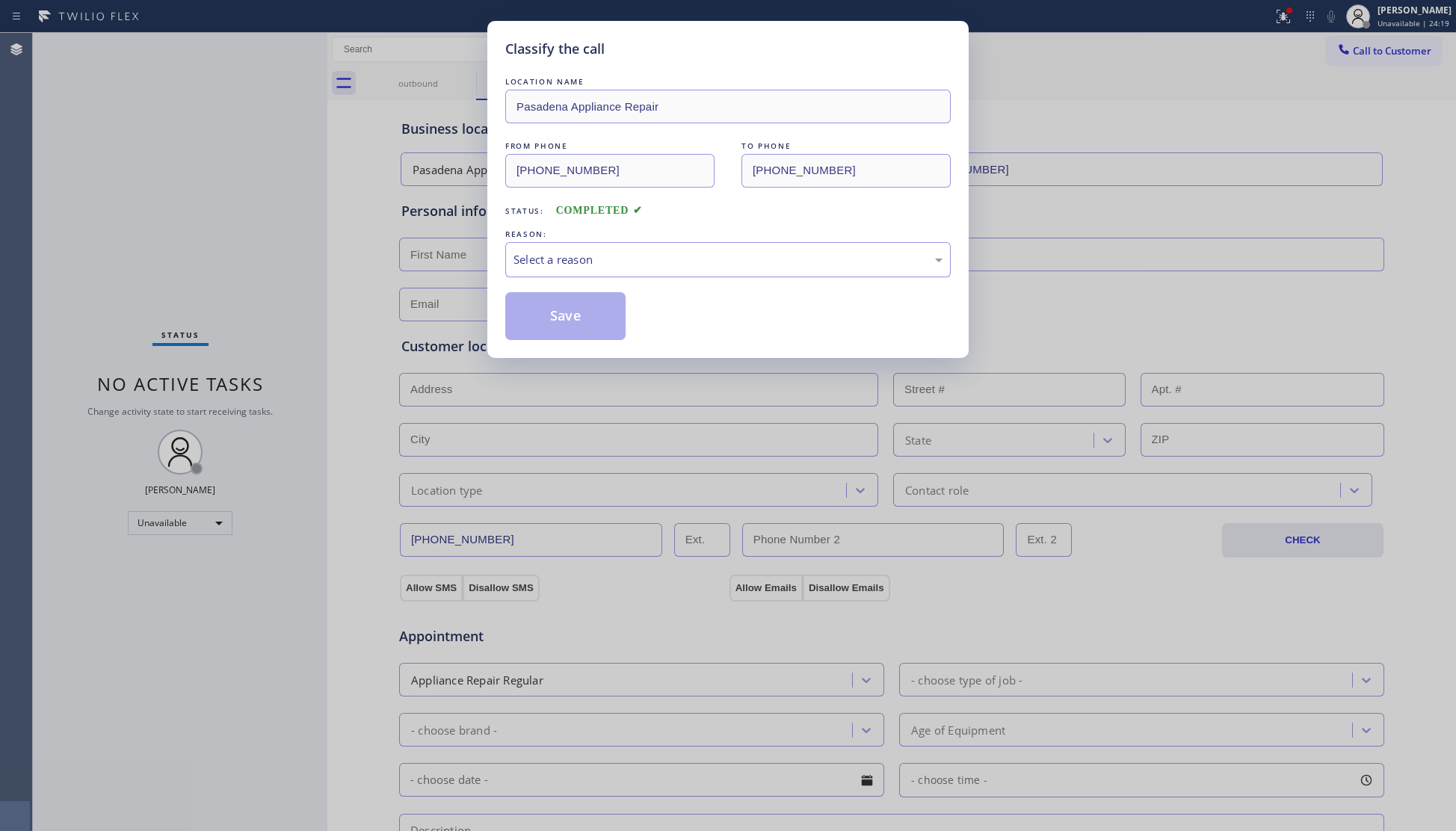
drag, startPoint x: 558, startPoint y: 276, endPoint x: 565, endPoint y: 273, distance: 7.6
click at [558, 275] on div "Select a reason" at bounding box center [728, 259] width 445 height 35
click at [565, 317] on button "Save" at bounding box center [565, 316] width 121 height 48
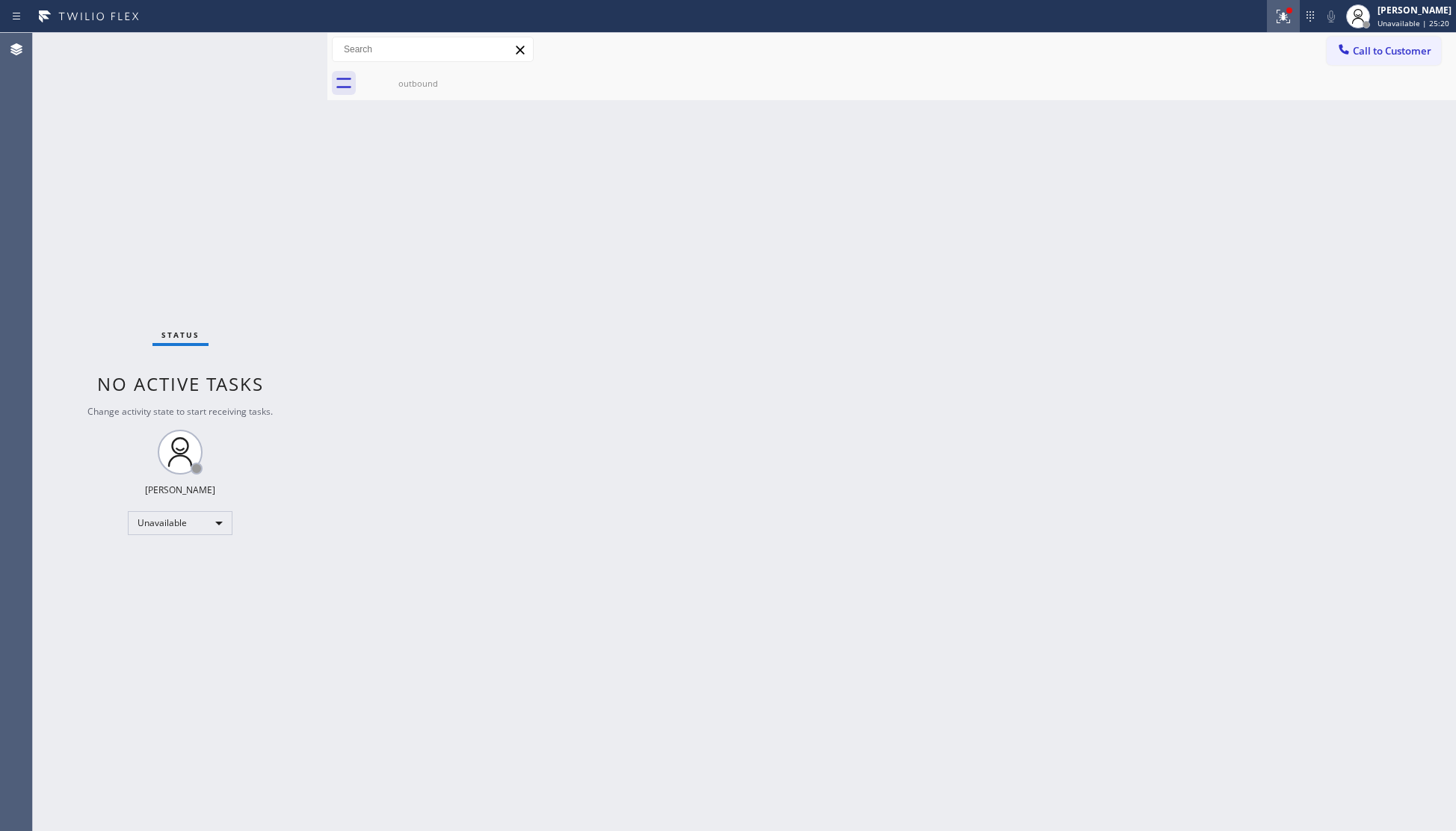
click at [1280, 15] on icon at bounding box center [1284, 16] width 18 height 18
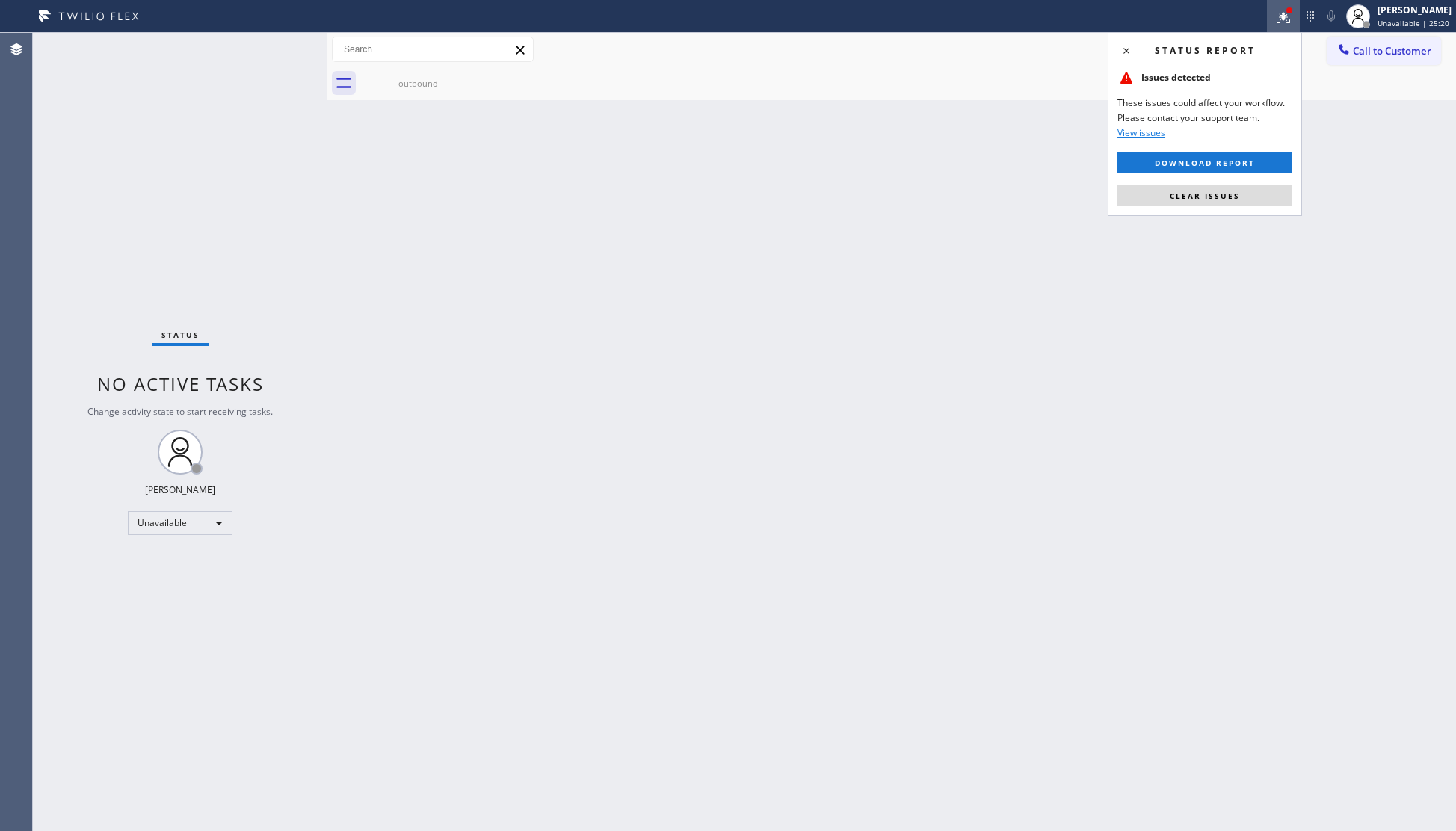
drag, startPoint x: 1229, startPoint y: 183, endPoint x: 1314, endPoint y: 123, distance: 104.0
click at [1230, 183] on div "Status report Issues detected These issues could affect your workflow. Please c…" at bounding box center [1205, 124] width 194 height 184
click at [1228, 186] on button "Clear issues" at bounding box center [1205, 196] width 175 height 21
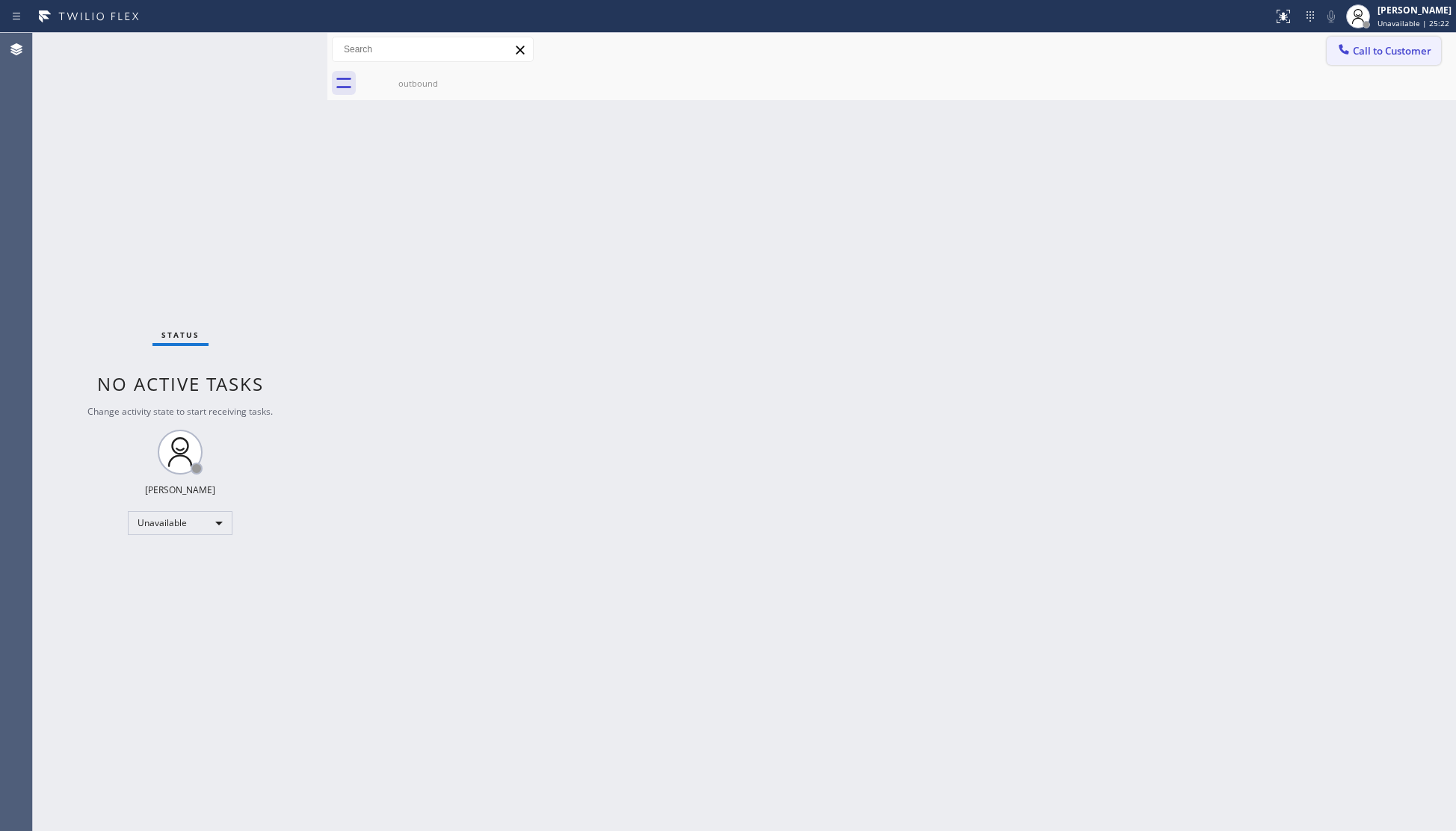
click at [1396, 48] on span "Call to Customer" at bounding box center [1392, 50] width 79 height 14
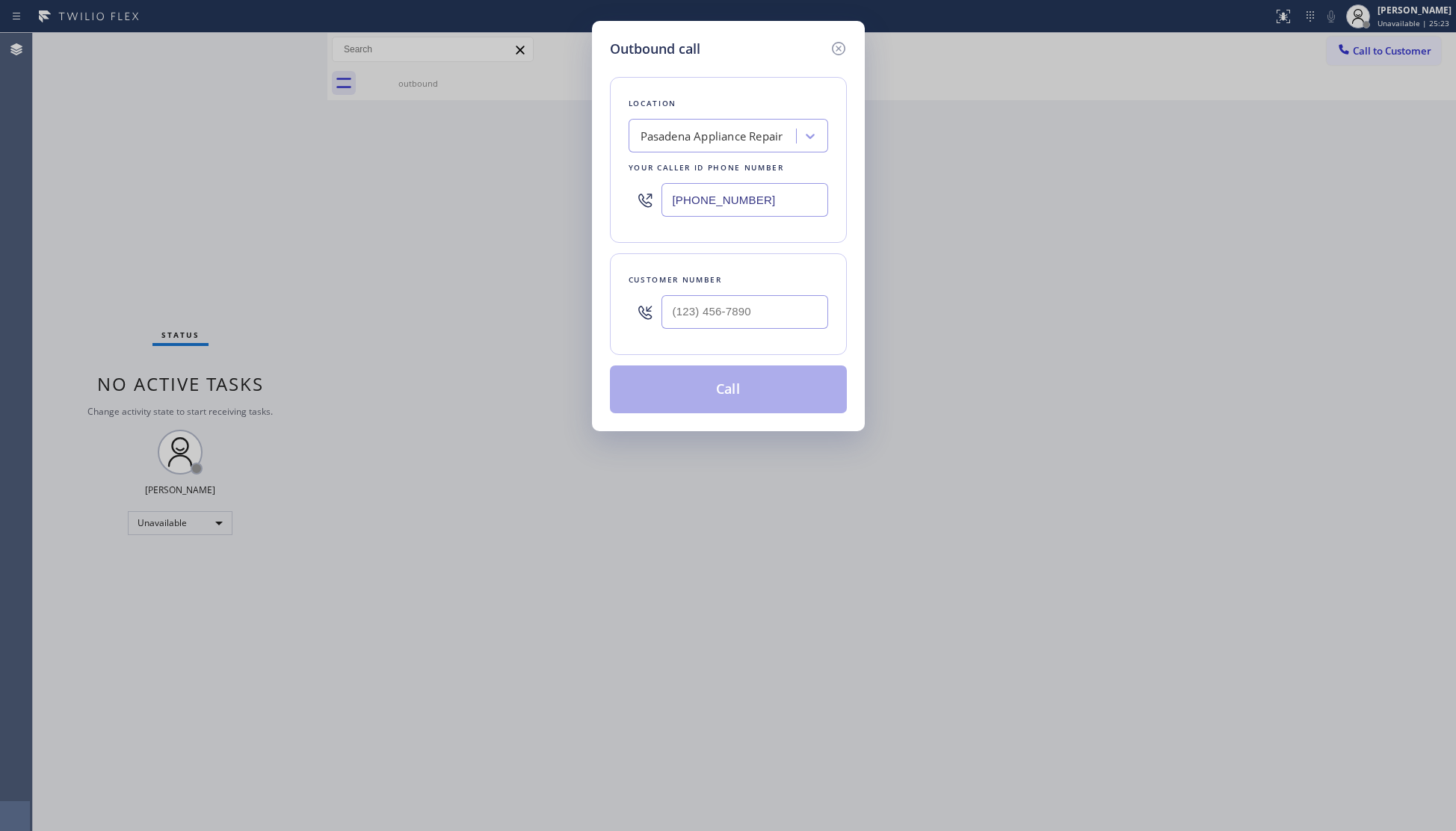
drag, startPoint x: 811, startPoint y: 204, endPoint x: 636, endPoint y: 204, distance: 175.0
click at [636, 204] on div "(626) 376-4990" at bounding box center [728, 200] width 199 height 49
paste input "347) 408-1916"
type input "(347) 408-1916"
click at [700, 305] on input "(___) ___-____" at bounding box center [745, 313] width 167 height 34
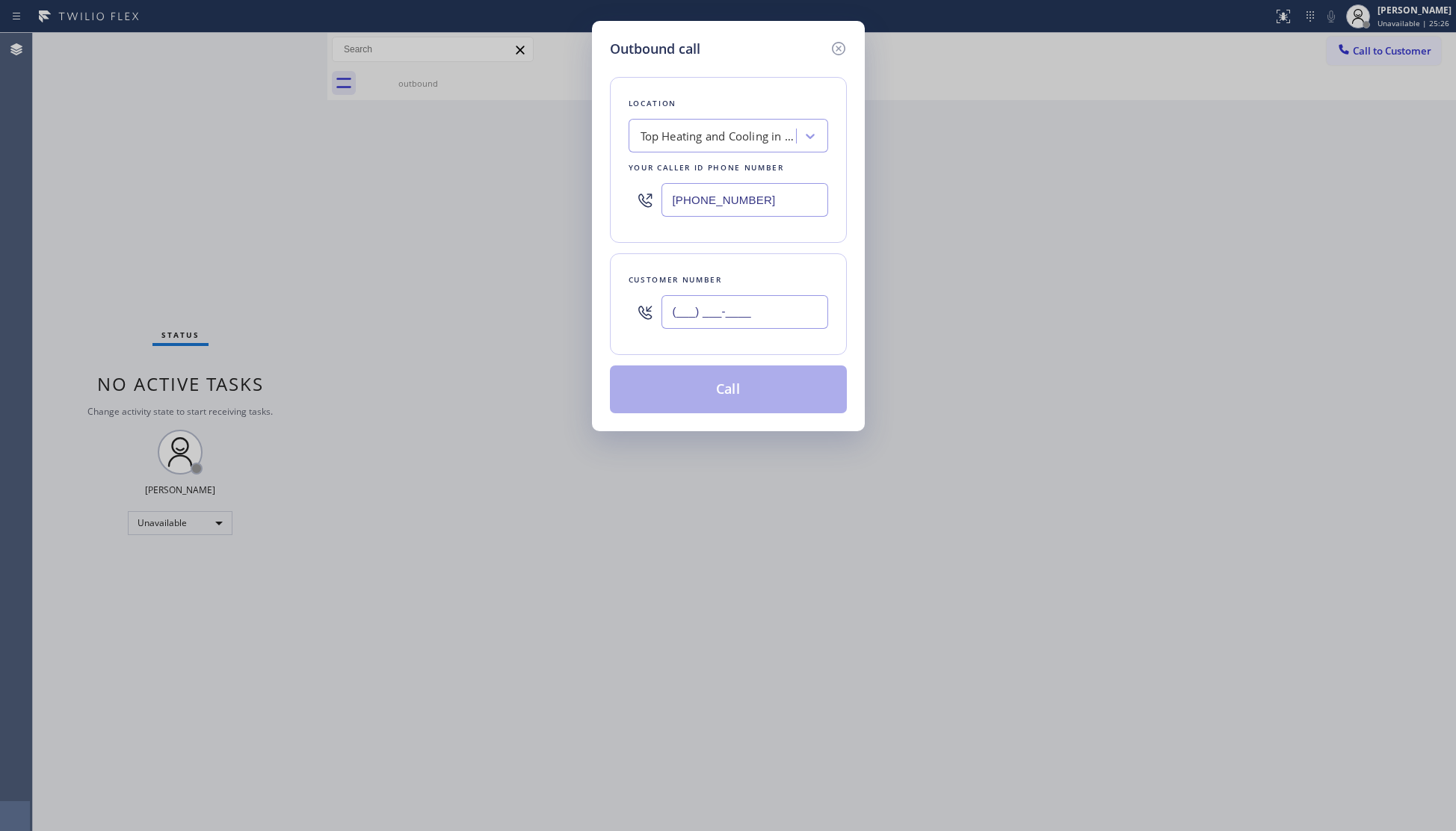
paste input "718) 709-0750"
type input "(718) 709-0750"
click at [743, 394] on button "Call" at bounding box center [728, 389] width 237 height 48
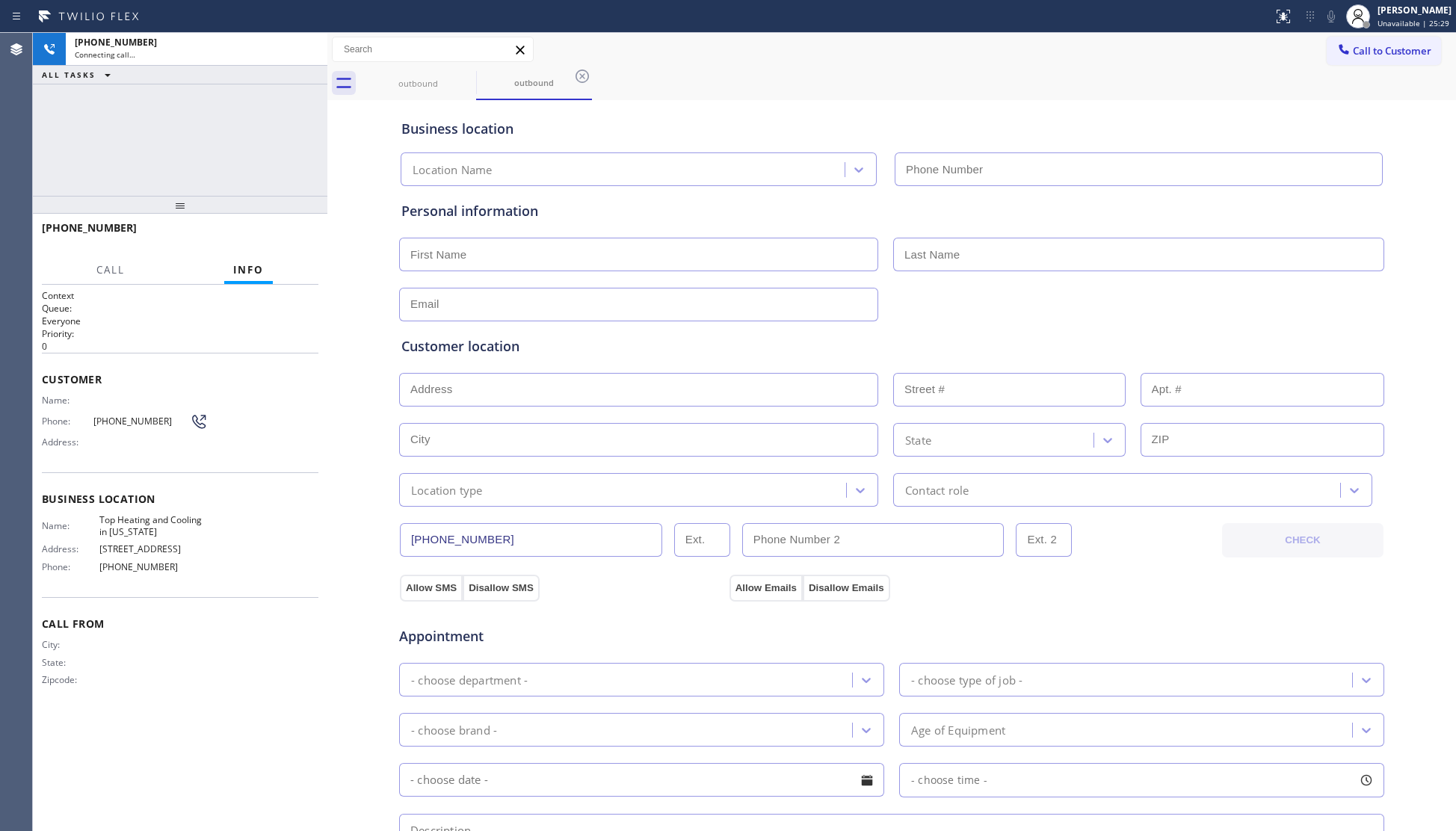
click at [1203, 72] on div "outbound outbound" at bounding box center [908, 83] width 1096 height 34
type input "(347) 408-1916"
click at [1071, 102] on div "Business location Top Heating and Cooling in New York (347) 408-1916" at bounding box center [892, 142] width 986 height 88
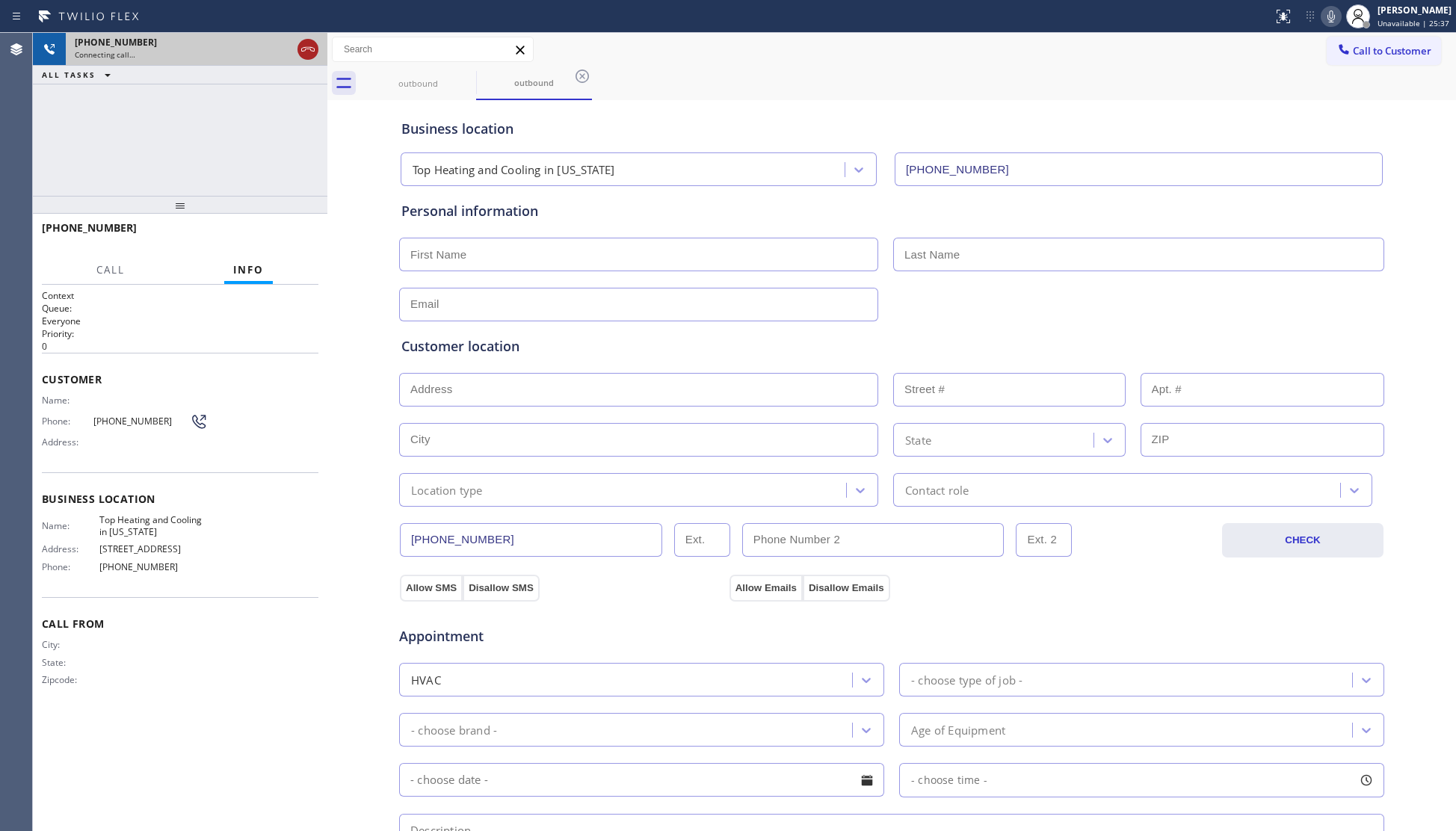
click at [315, 51] on icon at bounding box center [308, 49] width 18 height 18
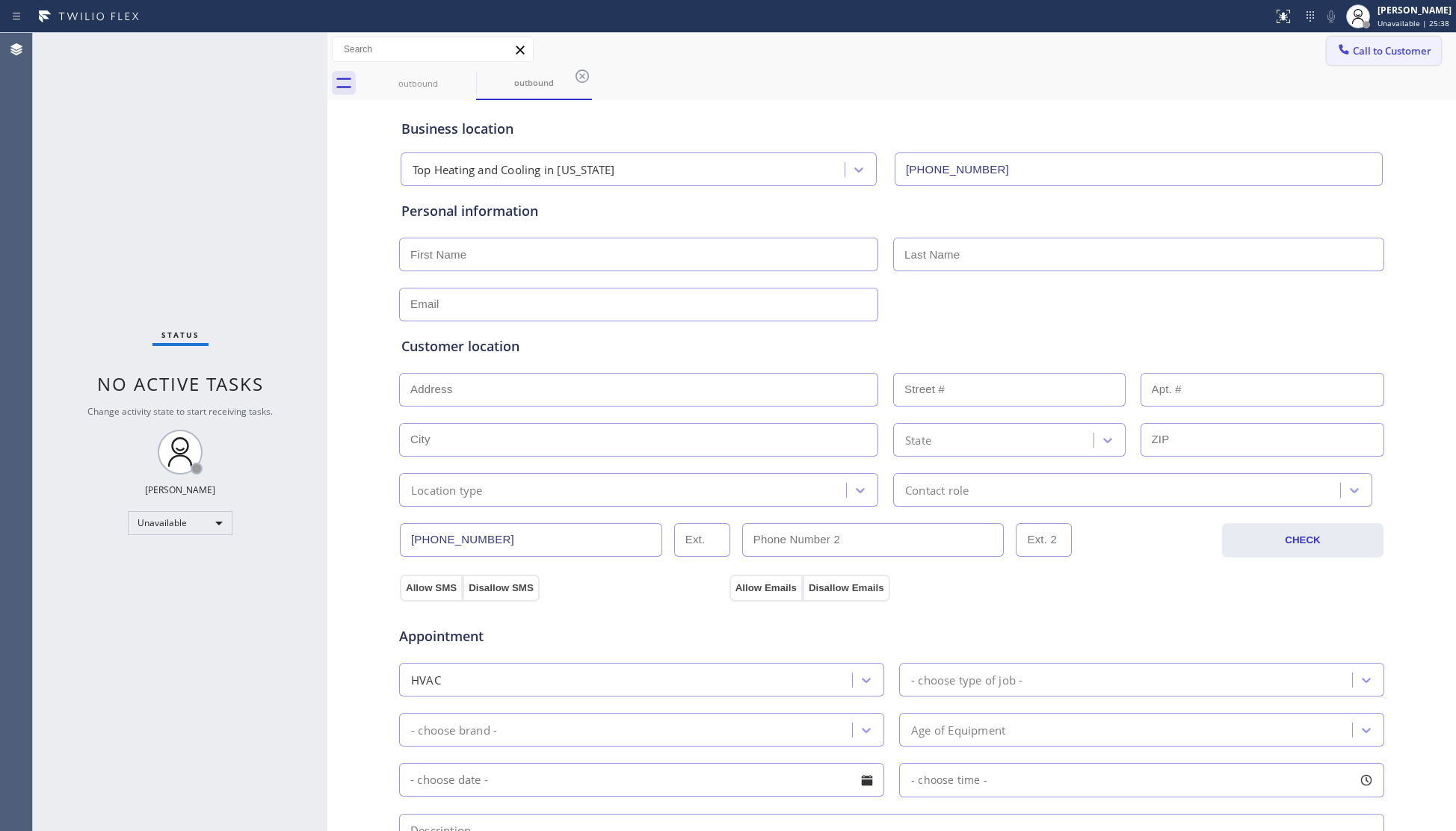
click at [1346, 58] on button "Call to Customer" at bounding box center [1383, 50] width 114 height 28
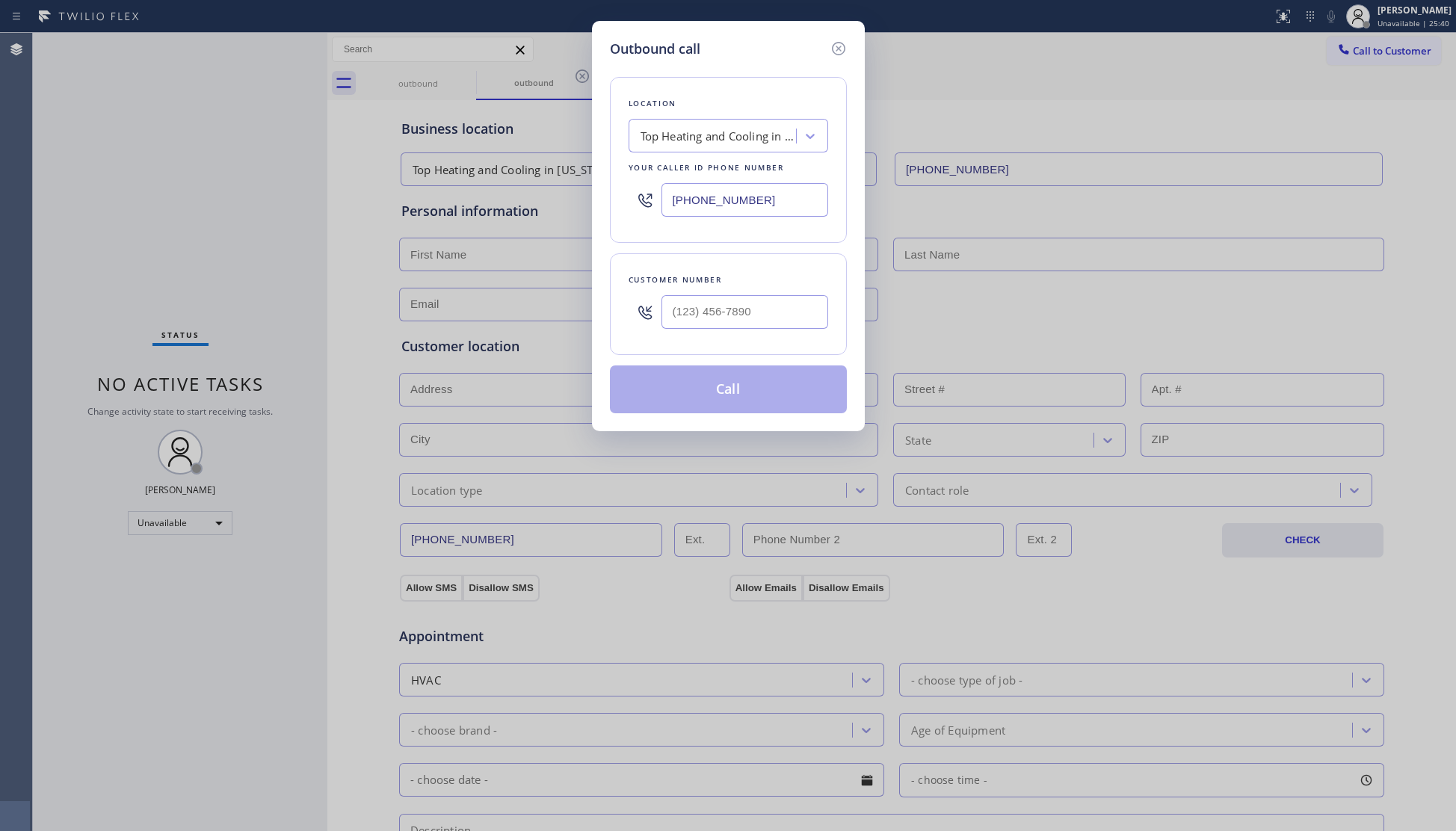
drag, startPoint x: 770, startPoint y: 209, endPoint x: 589, endPoint y: 209, distance: 181.0
click at [589, 209] on div "Outbound call Location Top Heating and Cooling in New York Your caller id phone…" at bounding box center [728, 416] width 1456 height 831
paste input "805) 519-7355"
type input "(805) 519-7355"
click at [754, 324] on input "(___) ___-____" at bounding box center [745, 313] width 167 height 34
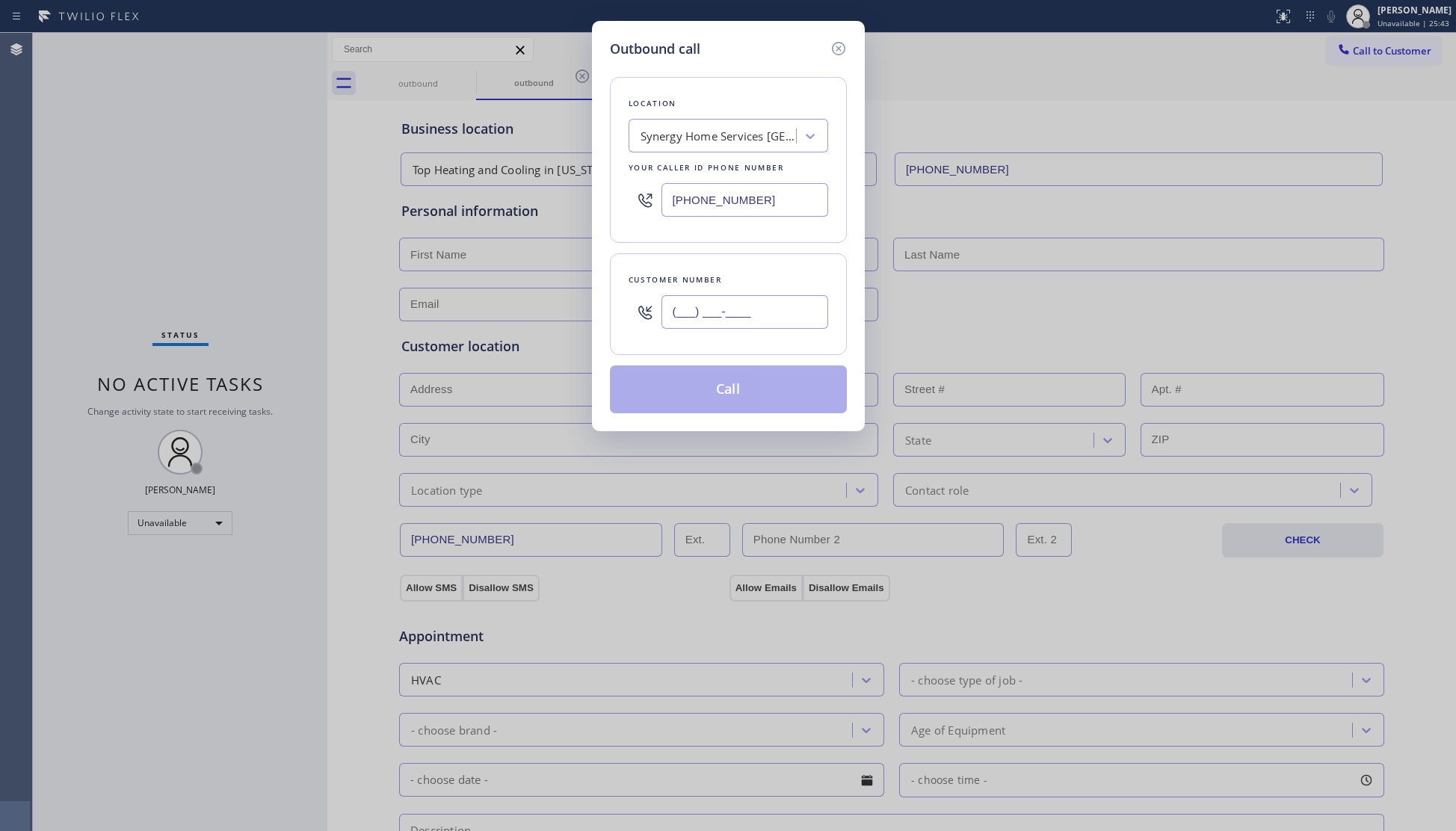
paste input "805) 214-5696"
type input "(805) 214-5696"
click at [749, 380] on button "Call" at bounding box center [728, 389] width 237 height 48
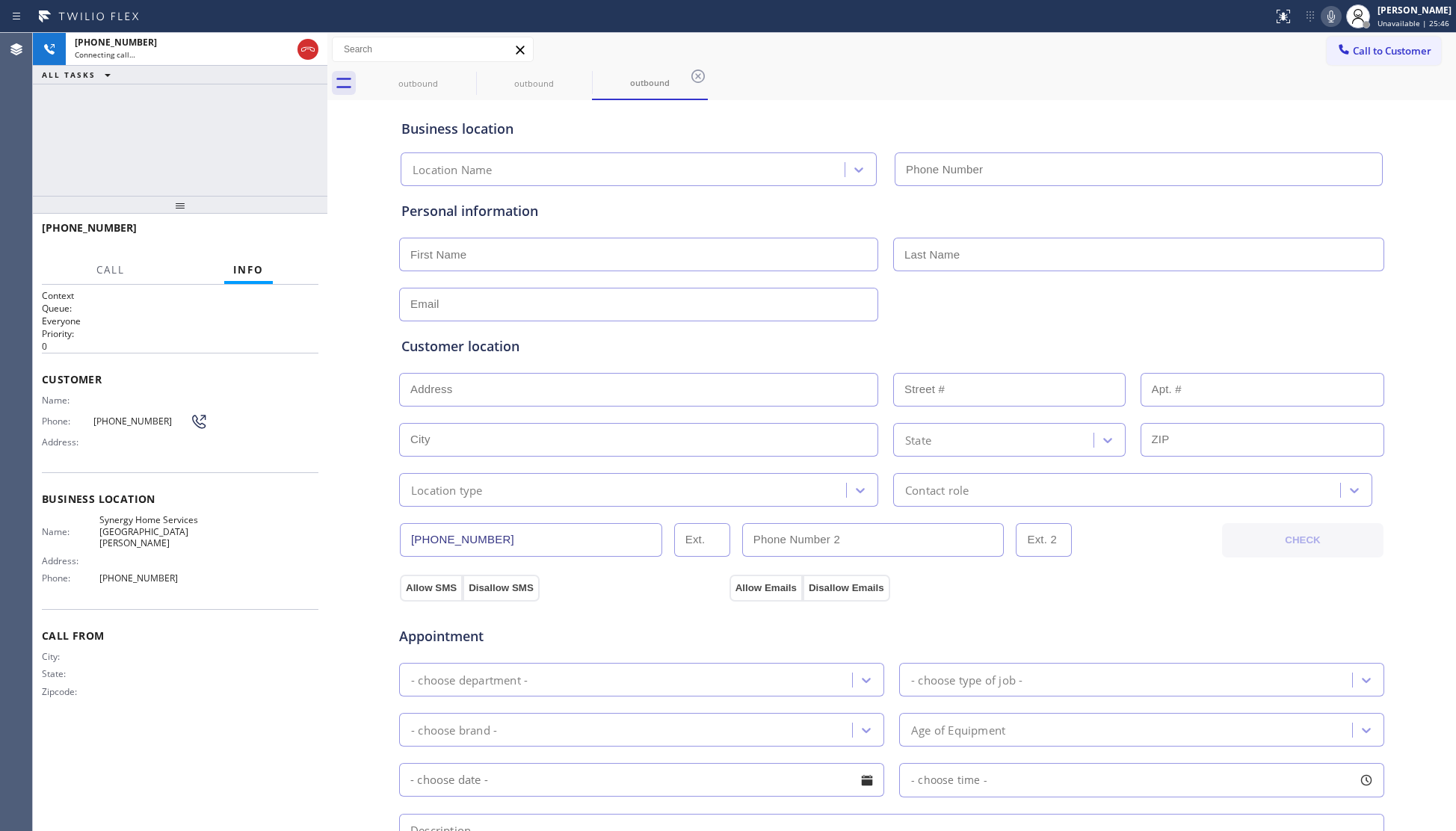
type input "(805) 519-7355"
click at [546, 87] on div "outbound" at bounding box center [534, 83] width 113 height 34
click at [580, 78] on icon at bounding box center [582, 76] width 14 height 14
click at [581, 76] on icon at bounding box center [582, 76] width 18 height 18
click at [581, 76] on div "outbound" at bounding box center [908, 83] width 1096 height 34
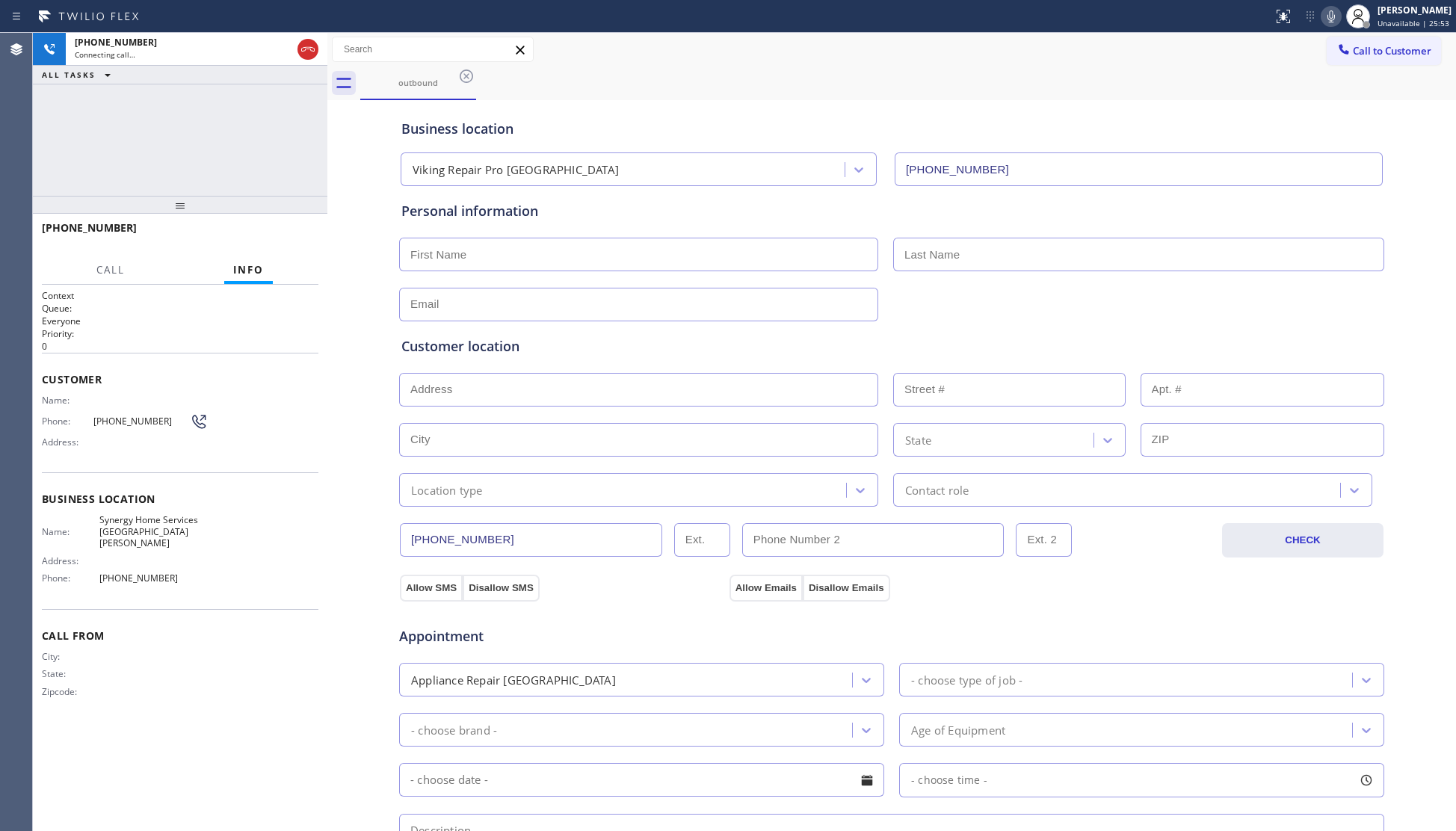
click at [790, 106] on div "Business location Viking Repair Pro Camelback East Village (480) 608-9885" at bounding box center [892, 145] width 986 height 83
click at [313, 52] on icon at bounding box center [308, 49] width 18 height 18
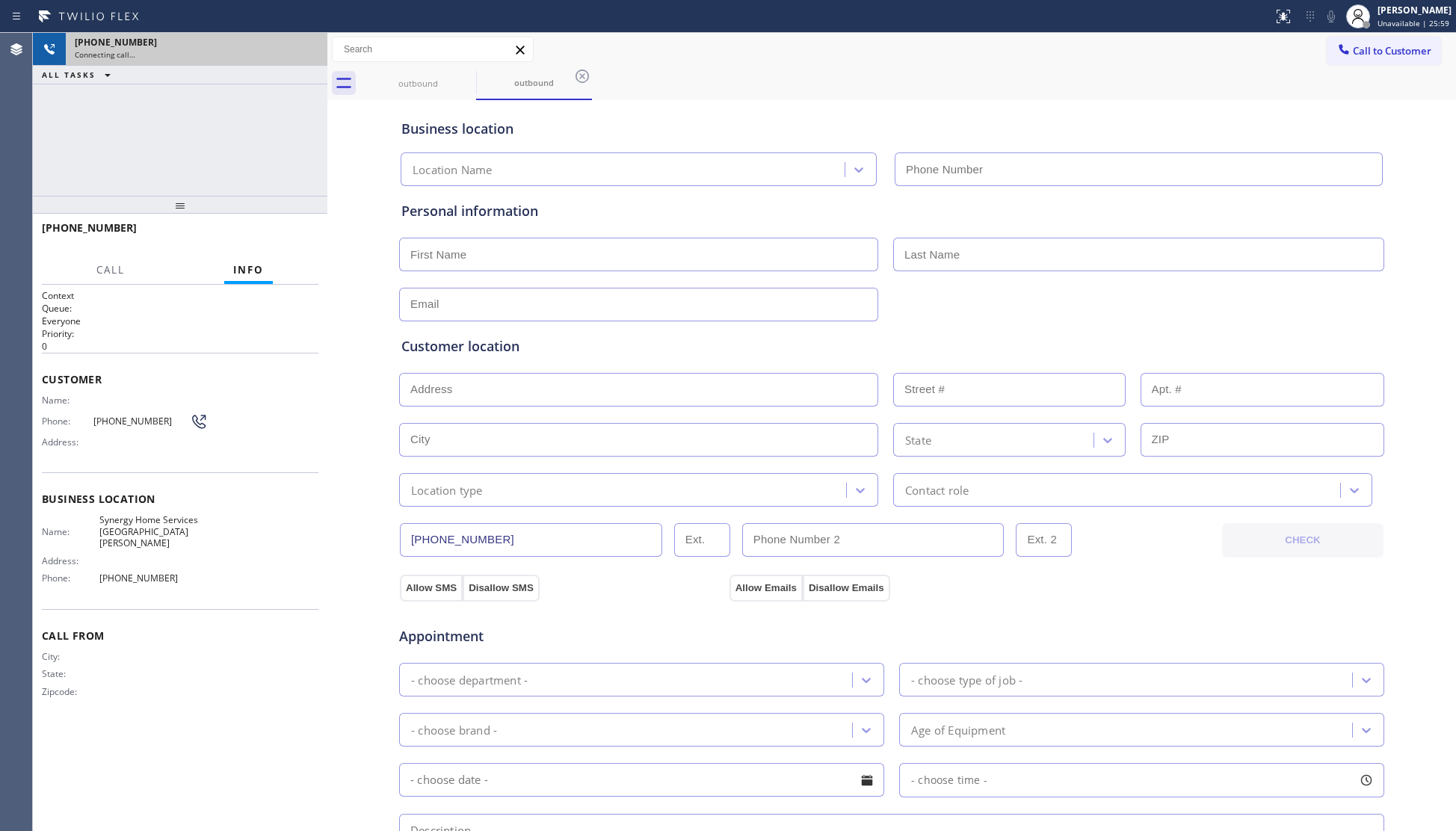
type input "(805) 519-7355"
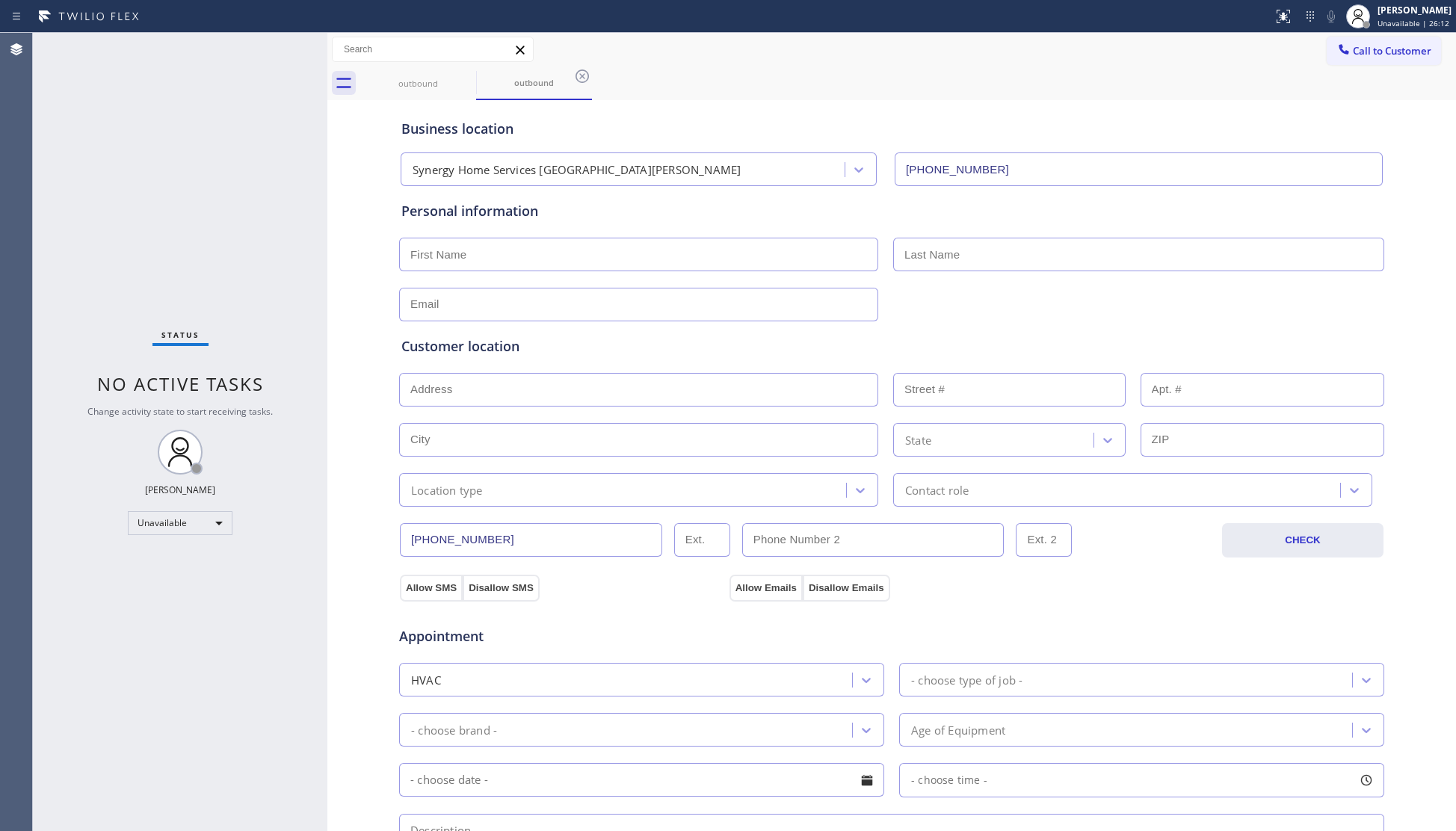
drag, startPoint x: 587, startPoint y: 83, endPoint x: 573, endPoint y: 81, distance: 14.1
click at [581, 81] on icon at bounding box center [582, 76] width 18 height 18
click at [466, 81] on icon at bounding box center [466, 76] width 18 height 18
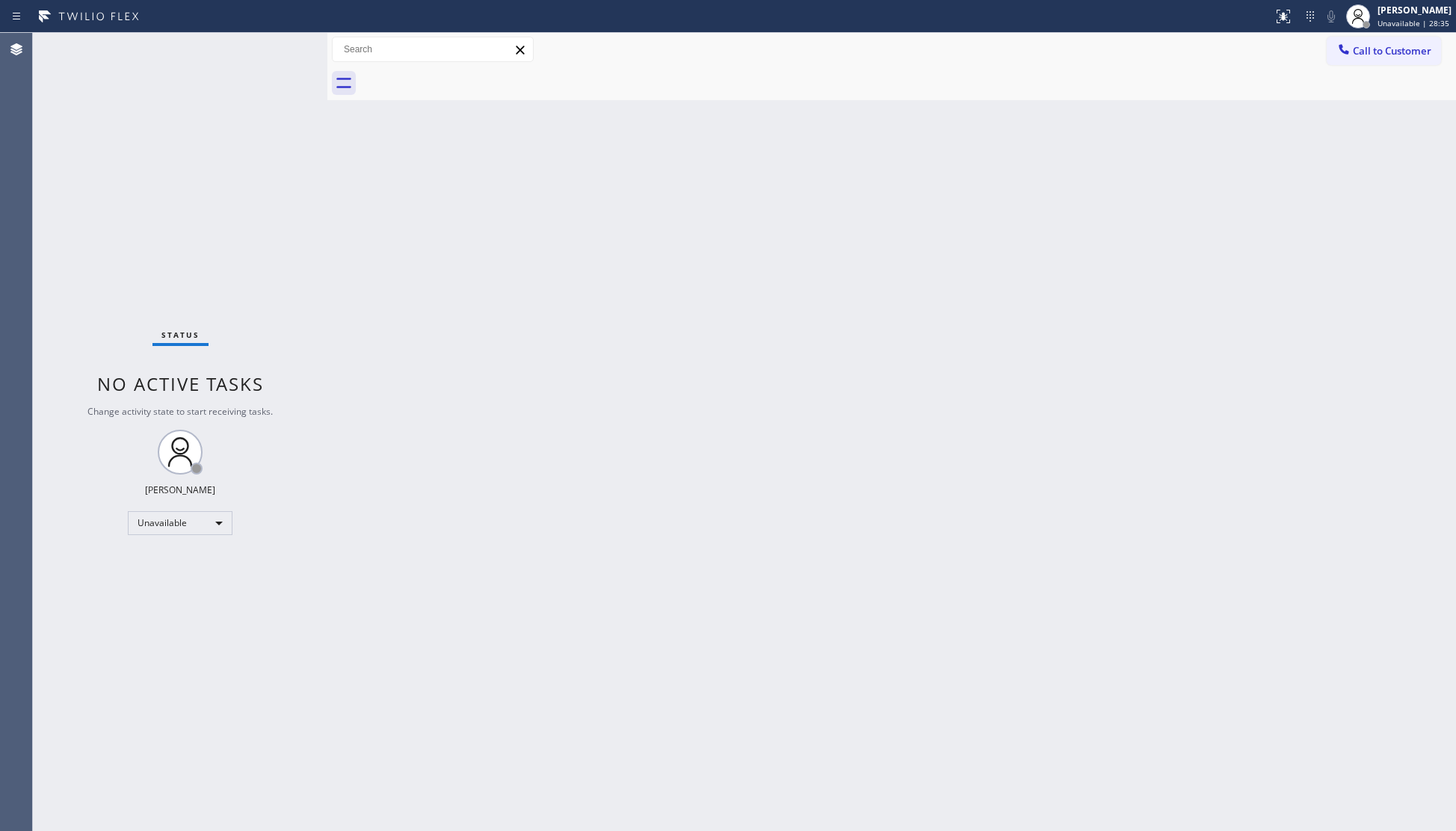
drag, startPoint x: 393, startPoint y: 497, endPoint x: 390, endPoint y: 489, distance: 8.5
click at [393, 495] on div "Back to Dashboard Change Sender ID Customers Technicians Select a contact Outbo…" at bounding box center [892, 433] width 1129 height 799
drag, startPoint x: 1157, startPoint y: 443, endPoint x: 1147, endPoint y: 437, distance: 11.7
click at [1149, 438] on div "Back to Dashboard Change Sender ID Customers Technicians Select a contact Outbo…" at bounding box center [892, 433] width 1129 height 799
drag, startPoint x: 1157, startPoint y: 211, endPoint x: 1179, endPoint y: 189, distance: 31.1
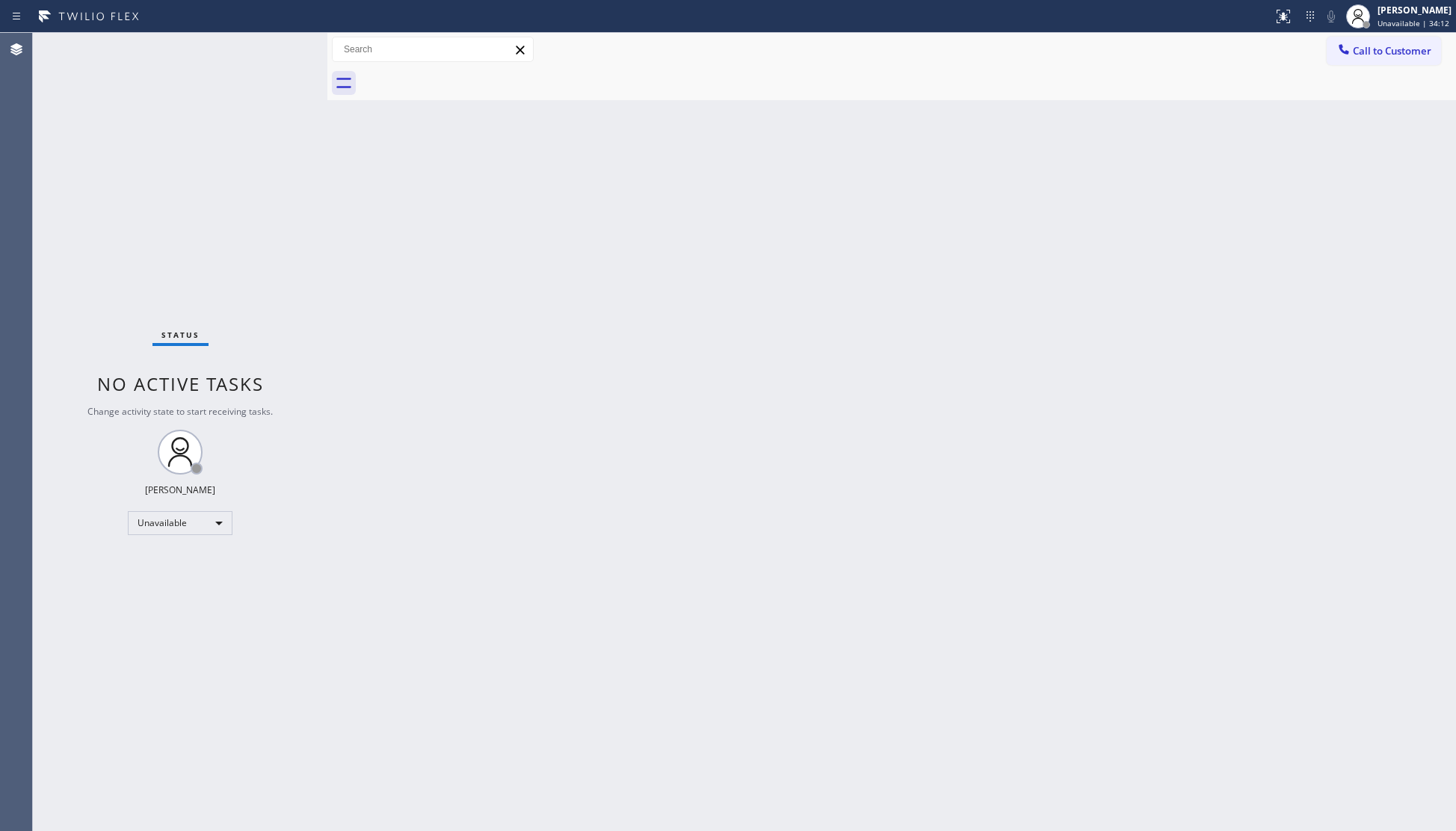
click at [1166, 208] on div "Back to Dashboard Change Sender ID Customers Technicians Select a contact Outbo…" at bounding box center [892, 433] width 1129 height 799
click at [1422, 46] on span "Call to Customer" at bounding box center [1392, 50] width 79 height 14
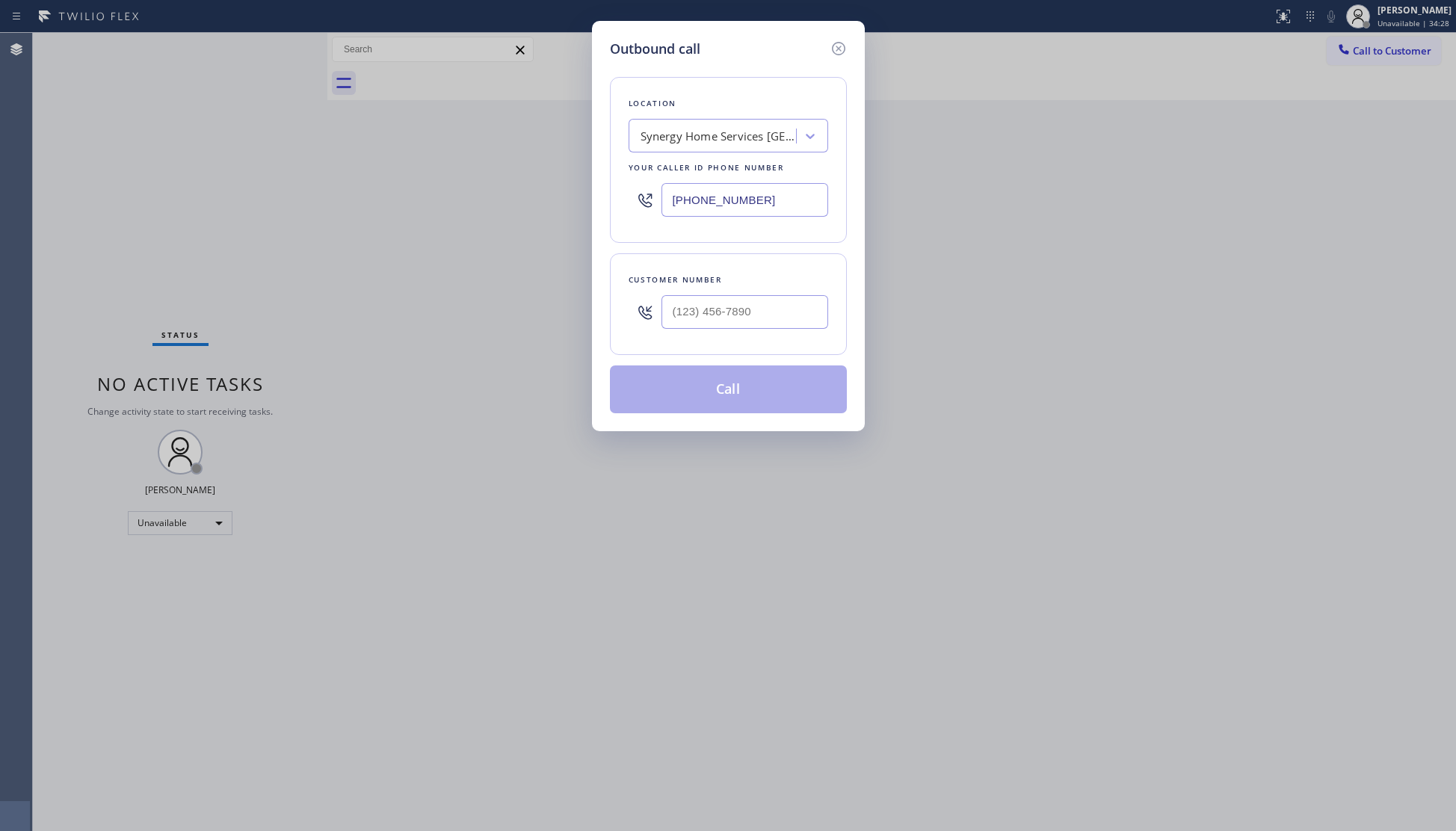
drag, startPoint x: 712, startPoint y: 200, endPoint x: 608, endPoint y: 190, distance: 104.5
click at [606, 192] on div "Outbound call Location Synergy Home Services Santa Barbara Your caller id phone…" at bounding box center [728, 226] width 273 height 411
paste input "786) 713-8711"
type input "(786) 713-8711"
click at [752, 315] on input "(___) ___-____" at bounding box center [745, 313] width 167 height 34
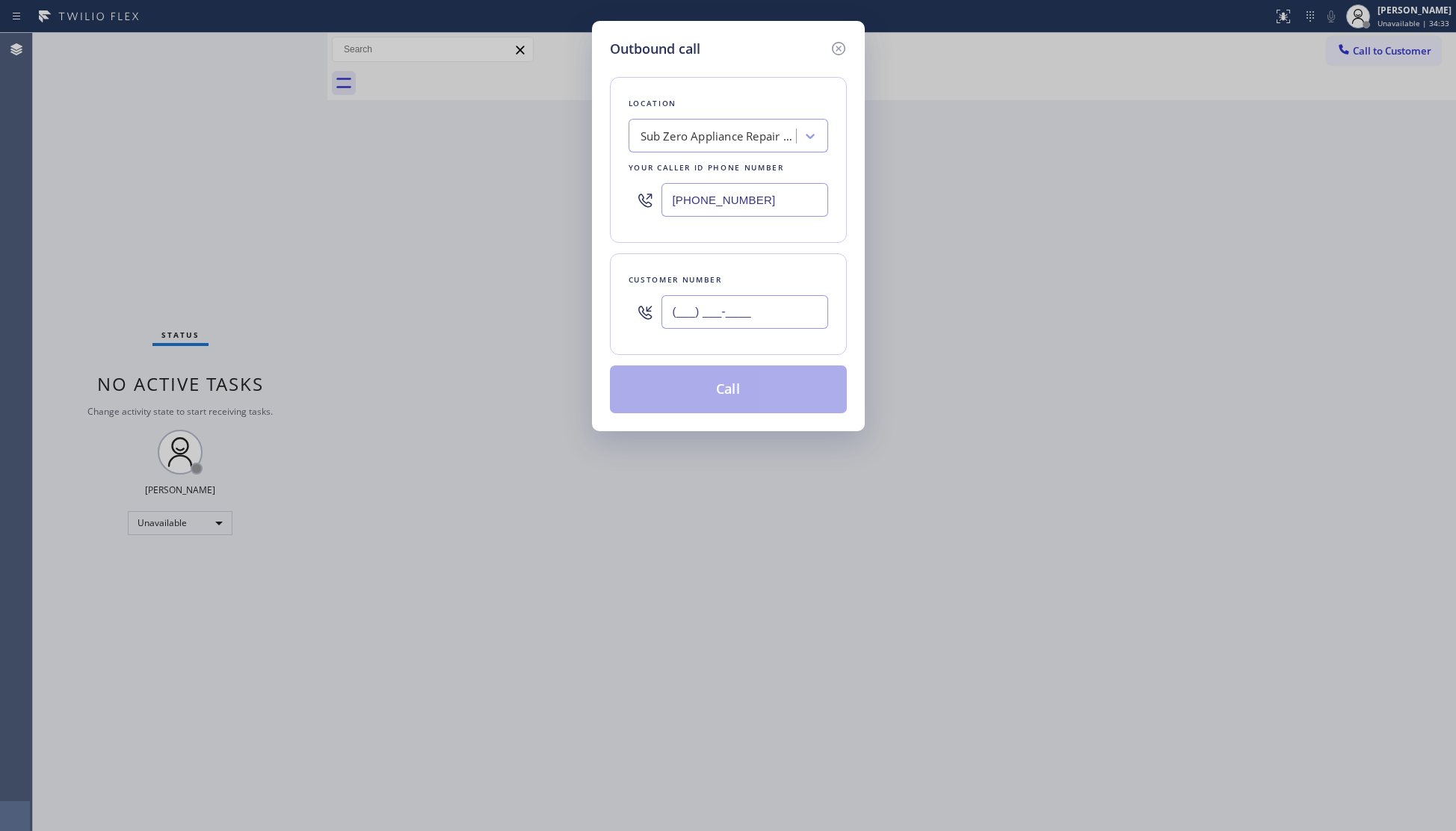
paste input "786) 513-1402"
type input "(786) 513-1402"
click at [751, 402] on button "Call" at bounding box center [728, 389] width 237 height 48
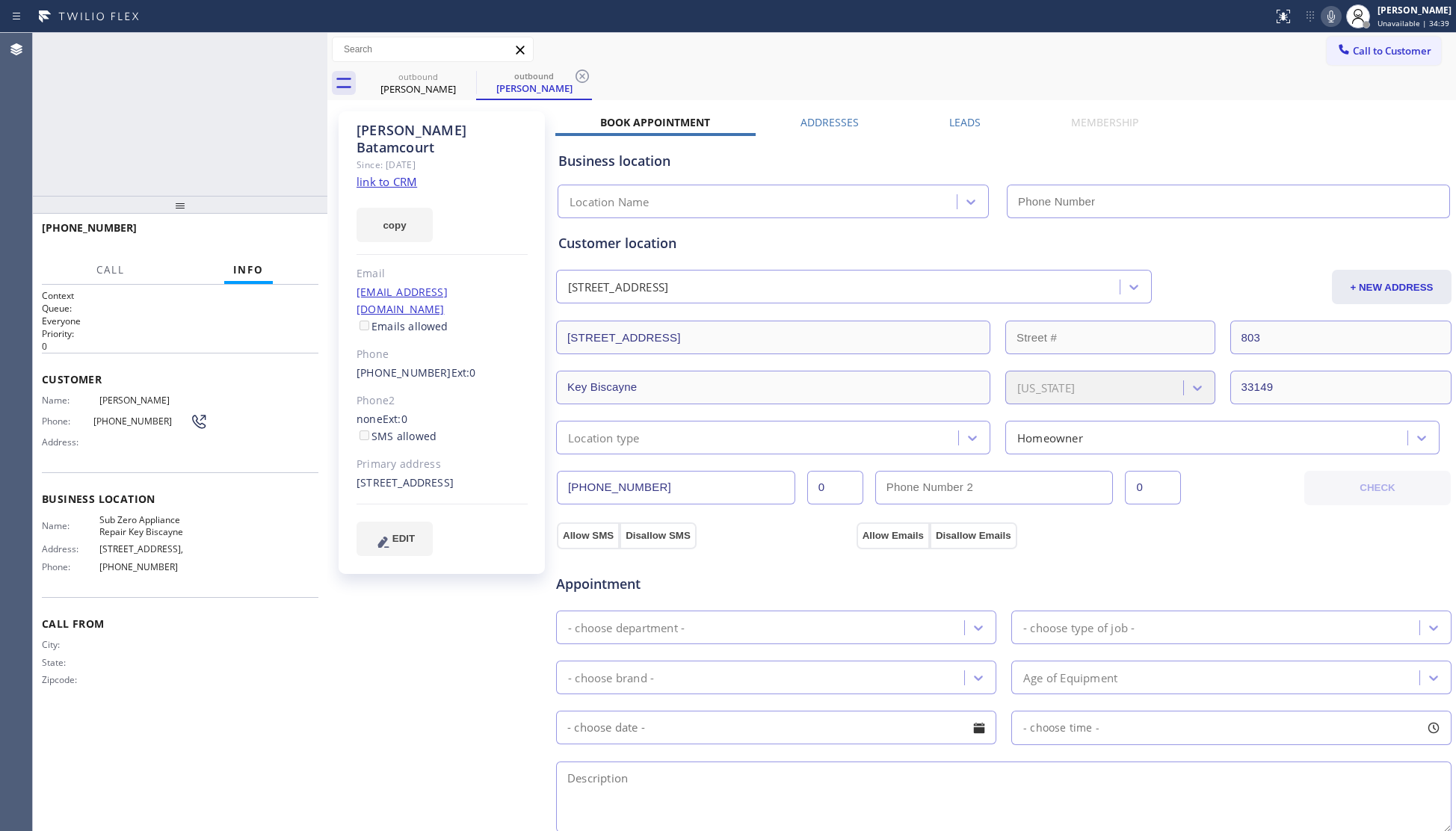
type input "(786) 713-8711"
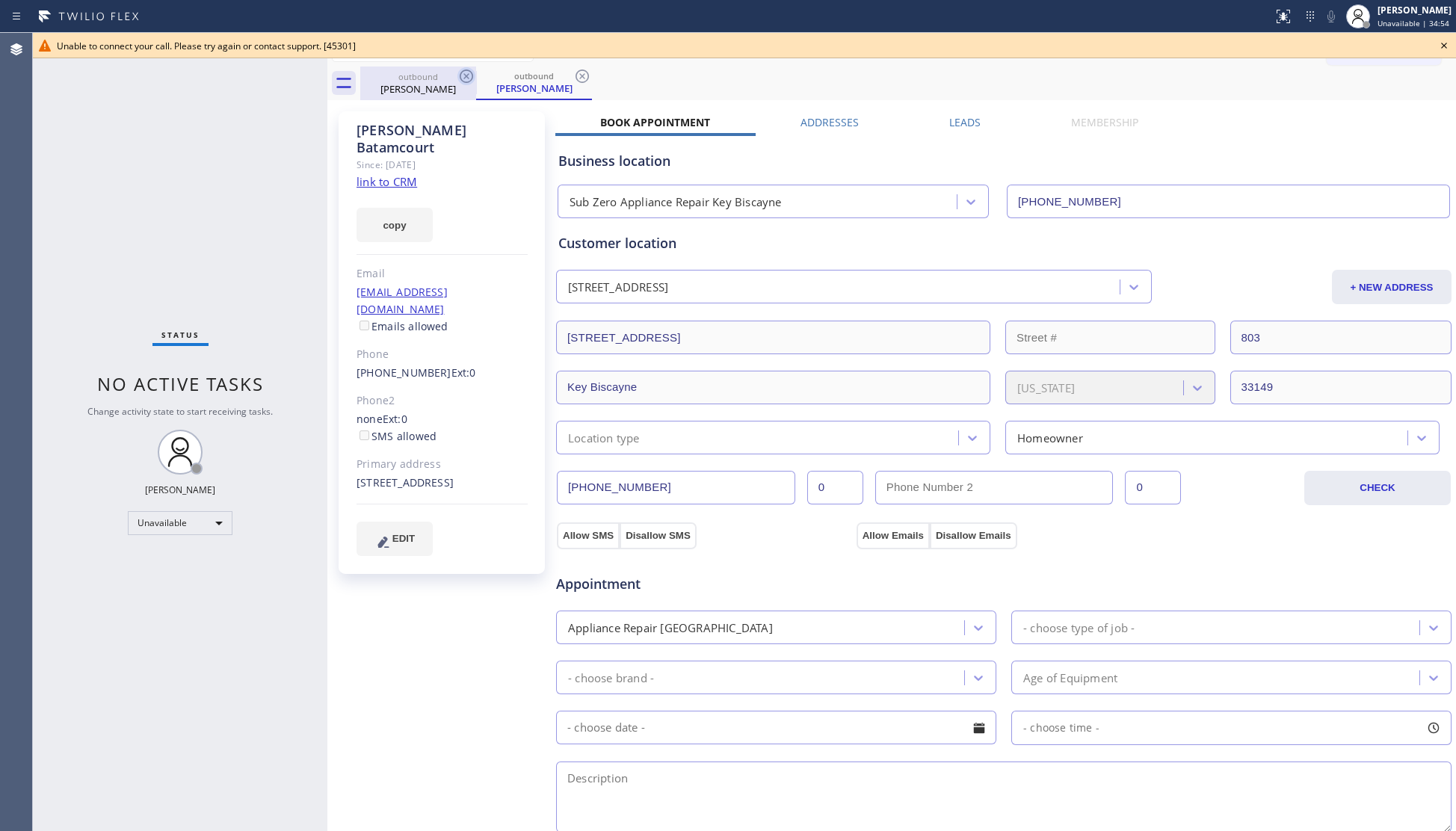
click at [465, 81] on icon at bounding box center [466, 76] width 18 height 18
click at [465, 72] on icon at bounding box center [466, 76] width 18 height 18
click at [476, 72] on div "outbound Roberto Batamcourt" at bounding box center [534, 83] width 116 height 34
click at [465, 72] on icon at bounding box center [466, 76] width 18 height 18
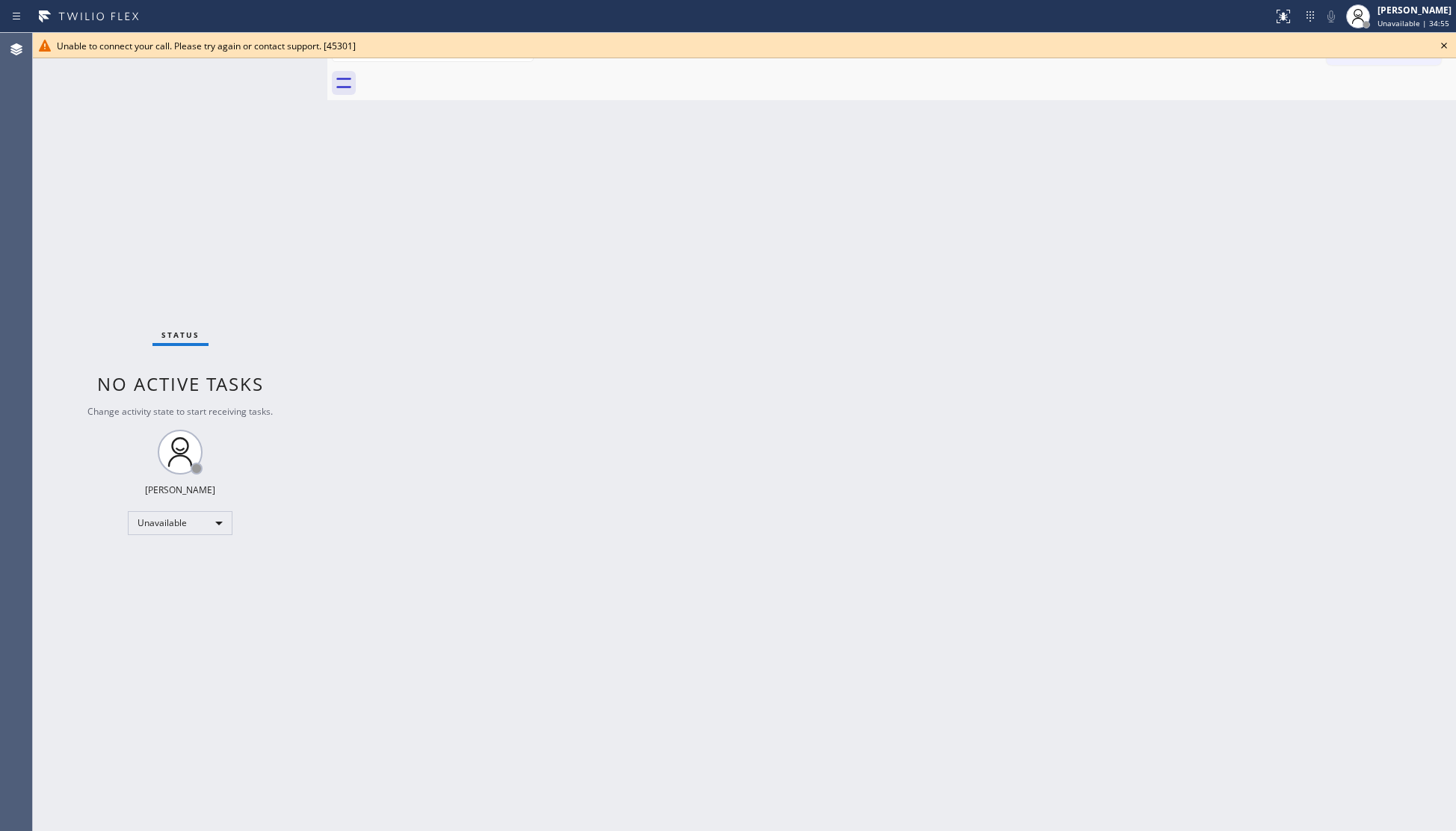
click at [465, 72] on div at bounding box center [908, 83] width 1096 height 34
click at [1447, 44] on icon at bounding box center [1444, 45] width 18 height 18
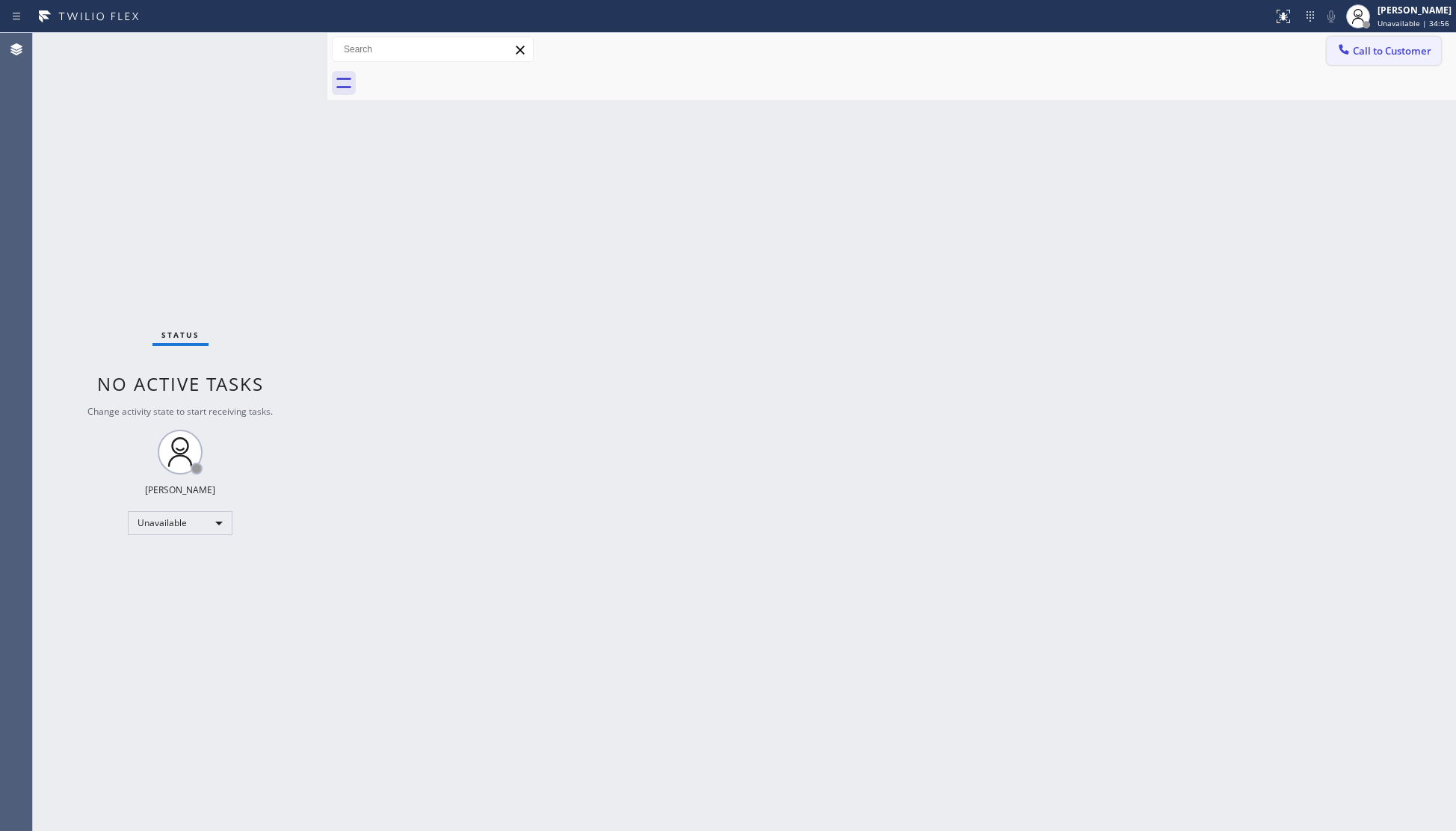
click at [1361, 44] on span "Call to Customer" at bounding box center [1392, 50] width 79 height 14
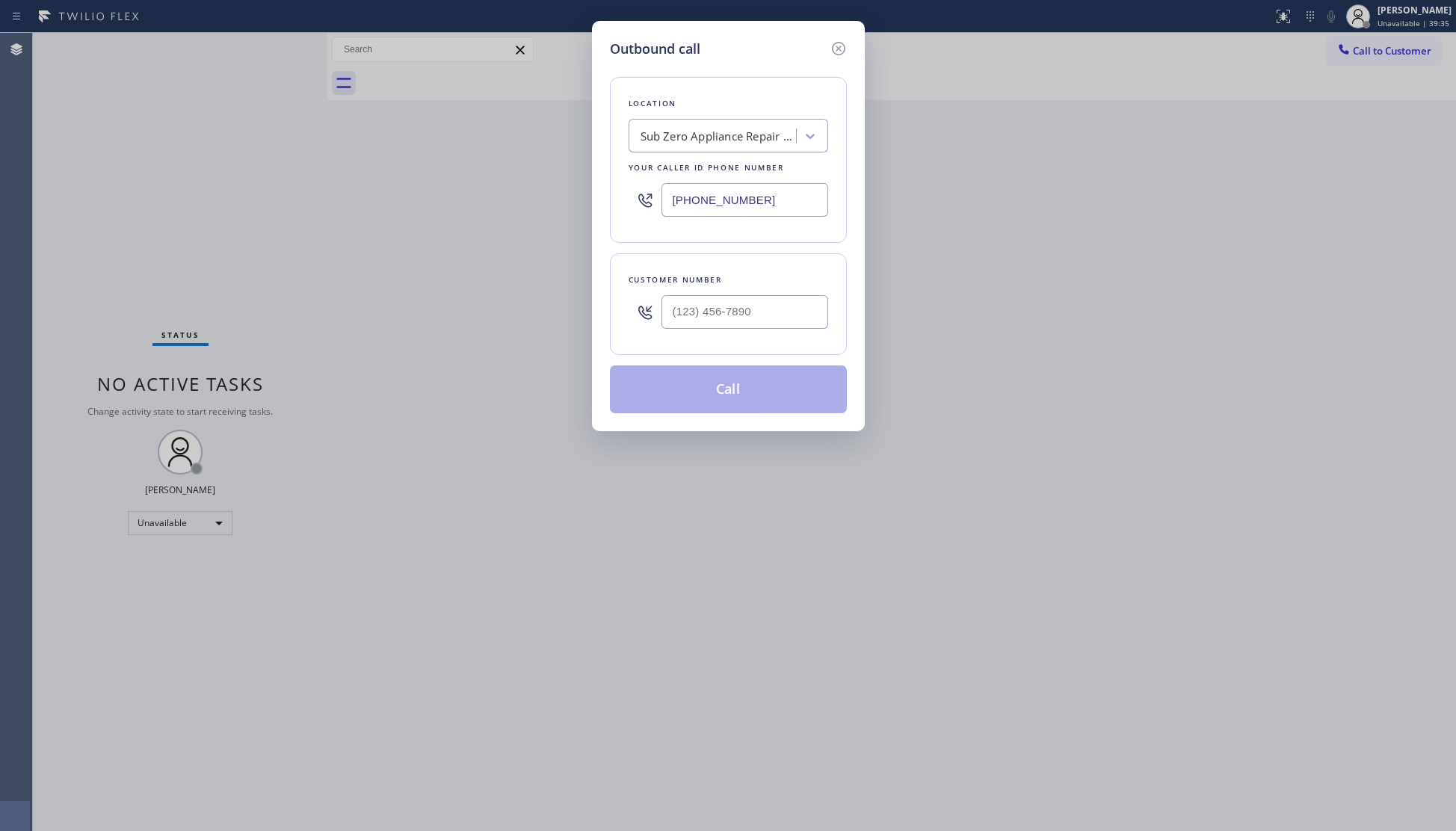
drag, startPoint x: 774, startPoint y: 203, endPoint x: 628, endPoint y: 205, distance: 146.0
click at [632, 207] on div "(786) 713-8711" at bounding box center [728, 200] width 199 height 49
paste input "805) 813-8170"
type input "(805) 813-8170"
click at [752, 312] on input "(___) ___-____" at bounding box center [745, 313] width 167 height 34
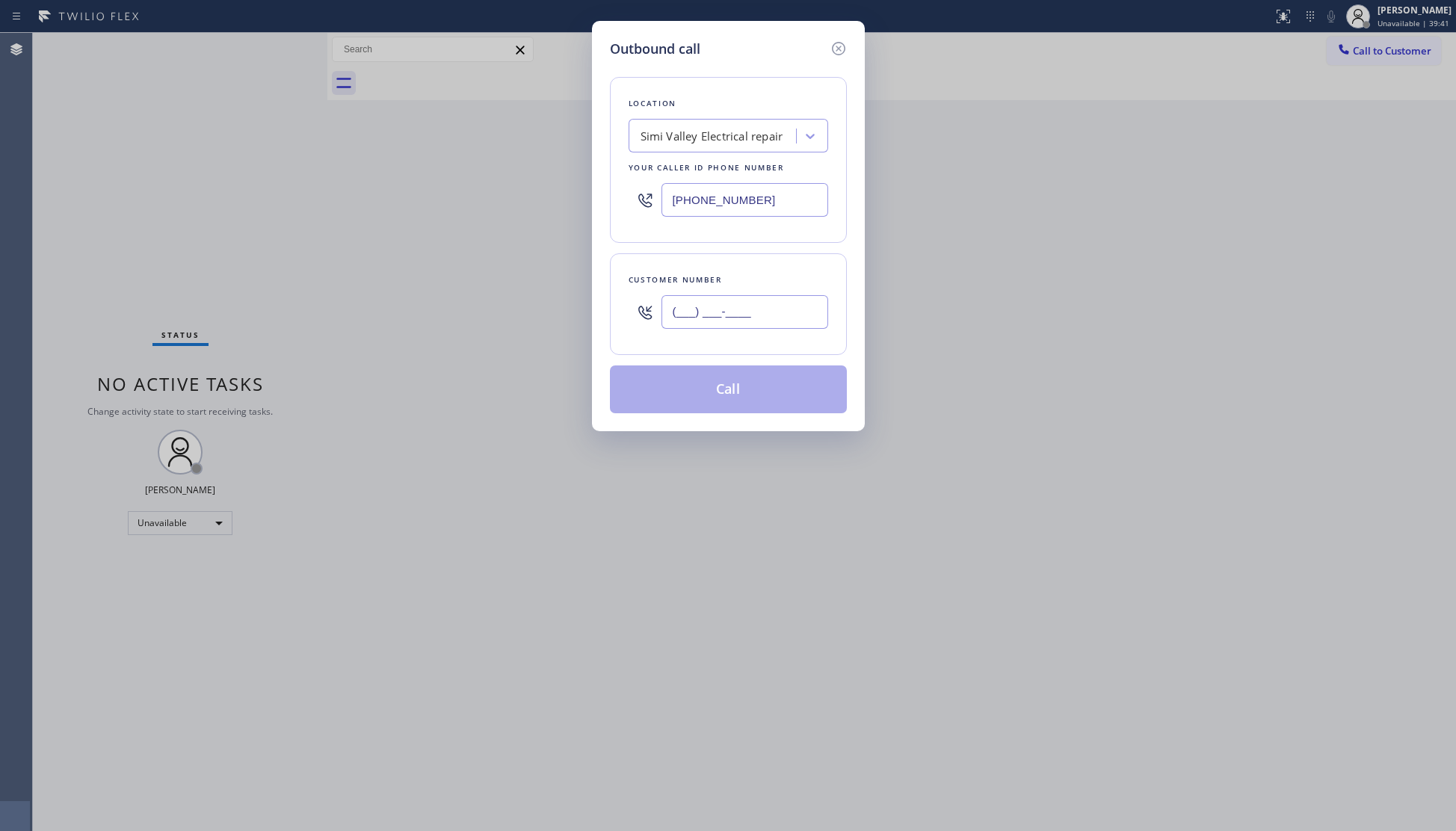
paste input "818) 606-5878"
type input "(818) 606-5878"
click at [730, 390] on button "Call" at bounding box center [728, 389] width 237 height 48
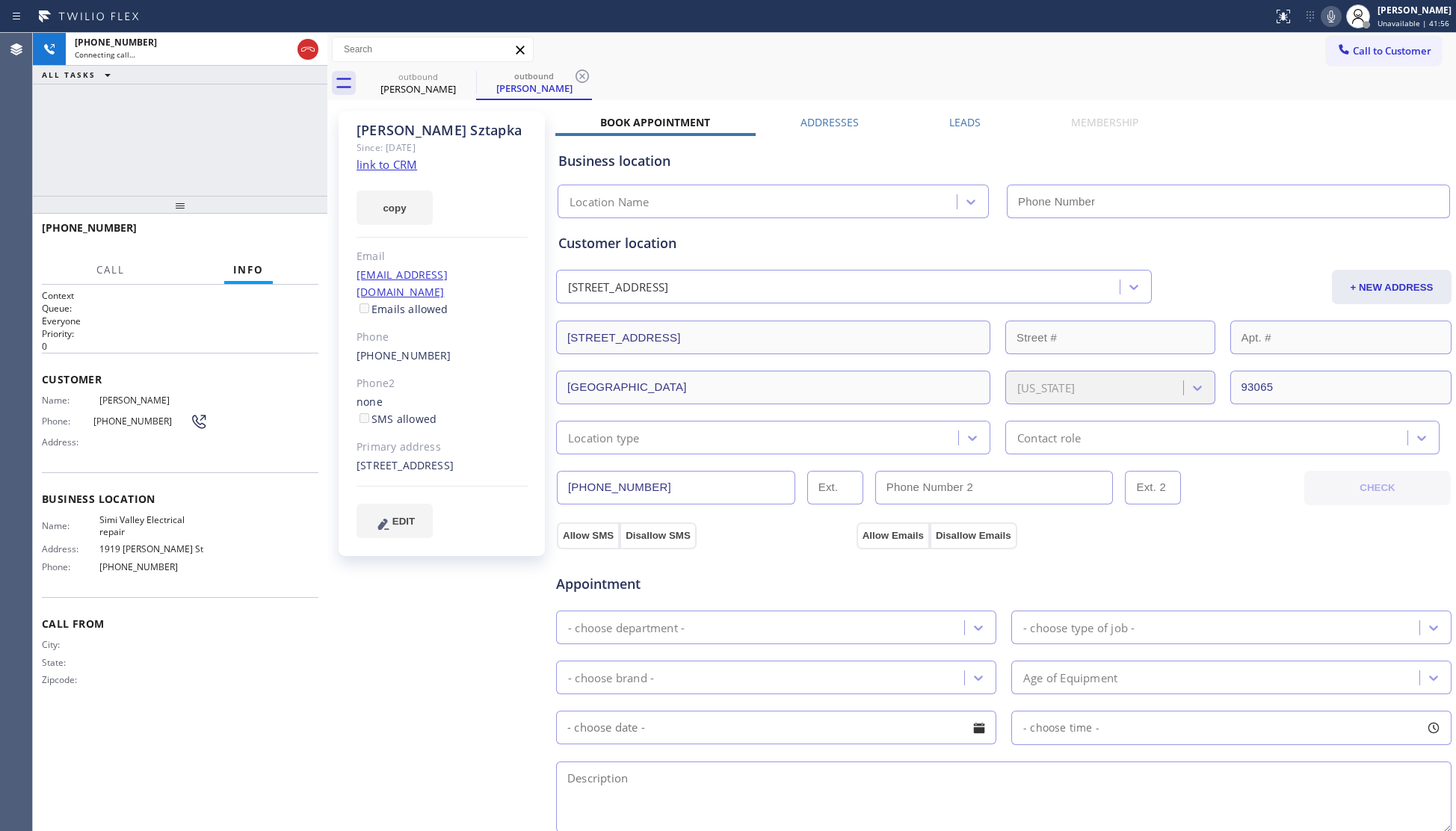
type input "(805) 813-8170"
click at [583, 73] on icon at bounding box center [582, 76] width 18 height 18
click at [261, 136] on div "+18186065878 Live | 00:02 ALL TASKS ALL TASKS ACTIVE TASKS TASKS IN WRAP UP" at bounding box center [181, 114] width 295 height 163
click at [1334, 19] on icon at bounding box center [1330, 16] width 7 height 12
drag, startPoint x: 1334, startPoint y: 19, endPoint x: 1301, endPoint y: 24, distance: 33.4
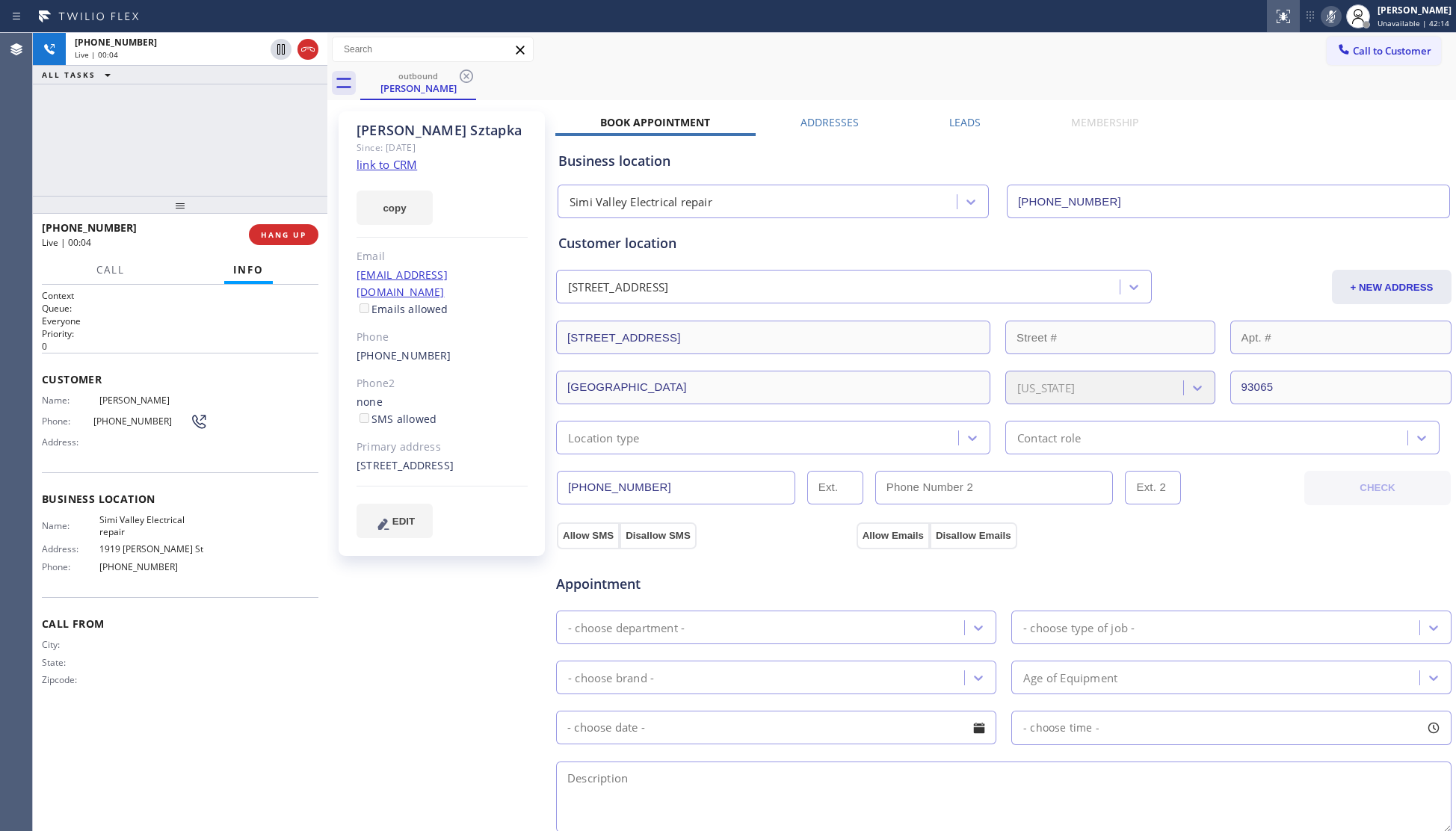
click at [1334, 18] on icon at bounding box center [1330, 16] width 7 height 12
click at [1060, 75] on div "outbound Jeremy Sztapka" at bounding box center [908, 83] width 1096 height 34
click at [1335, 21] on icon at bounding box center [1331, 16] width 18 height 18
click at [1336, 19] on icon at bounding box center [1331, 16] width 18 height 18
click at [293, 237] on span "HANG UP" at bounding box center [283, 234] width 45 height 11
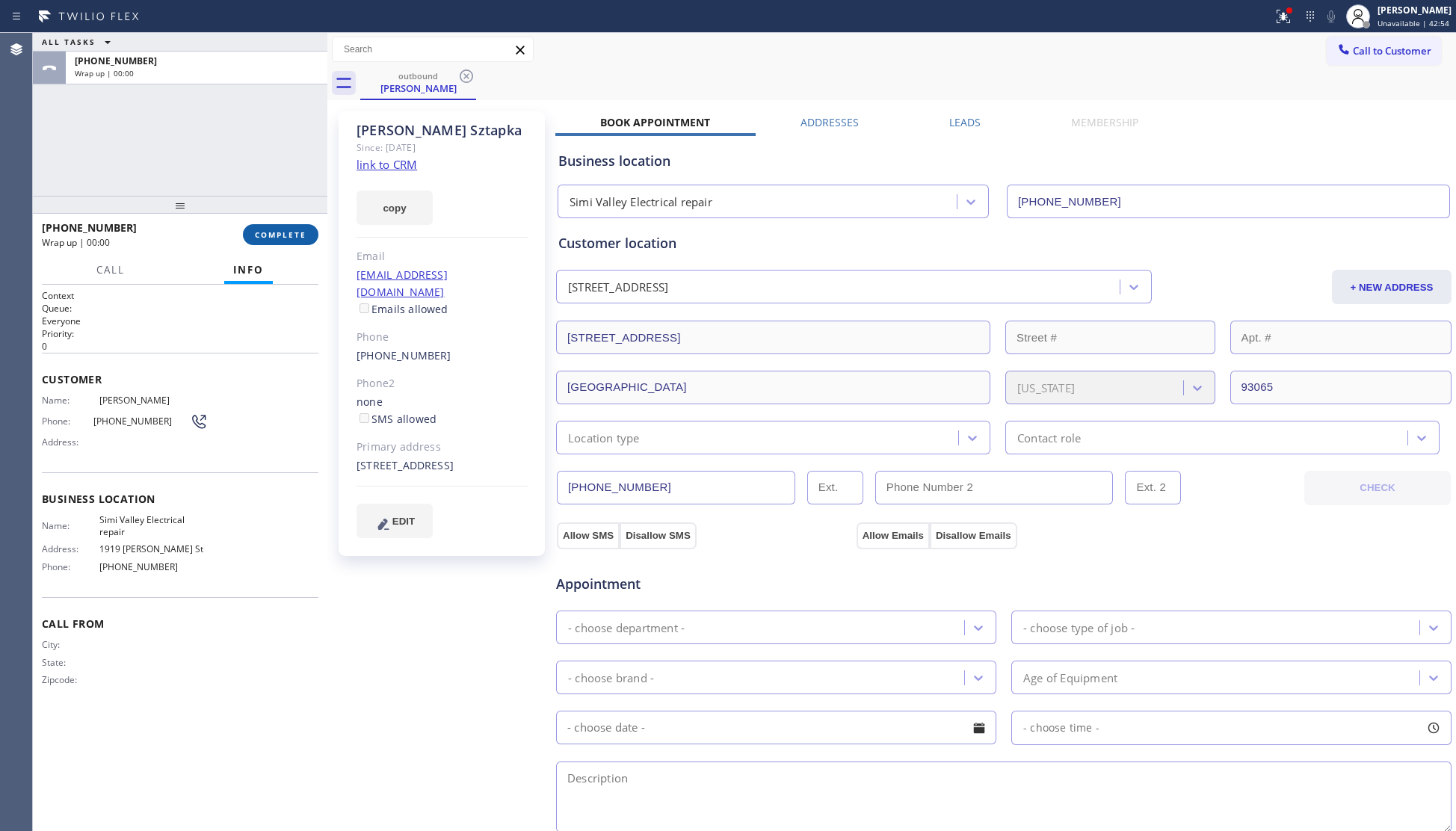
drag, startPoint x: 305, startPoint y: 232, endPoint x: 290, endPoint y: 242, distance: 18.0
click at [302, 232] on span "COMPLETE" at bounding box center [281, 234] width 52 height 11
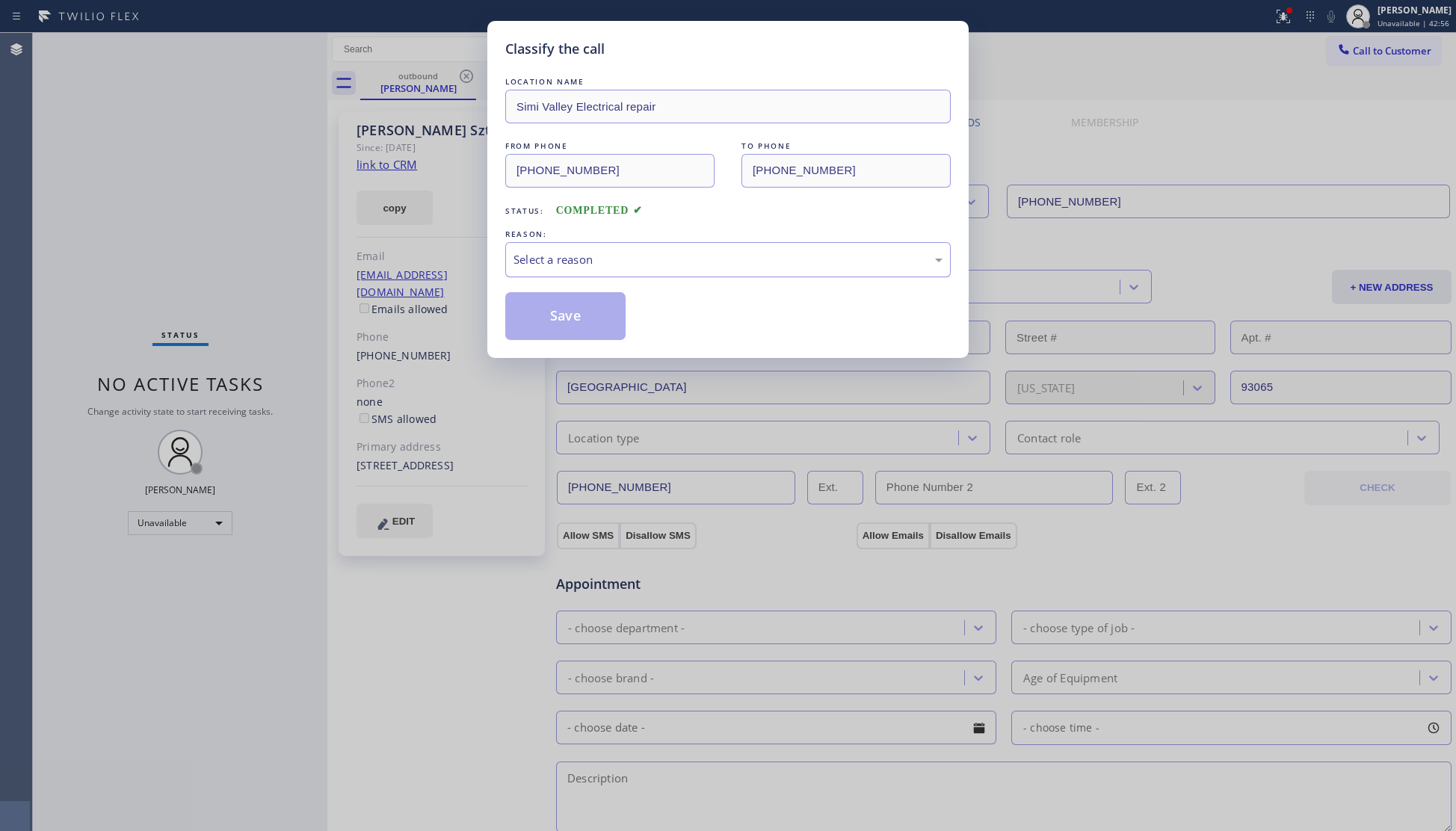
drag, startPoint x: 539, startPoint y: 248, endPoint x: 544, endPoint y: 265, distance: 17.7
click at [543, 260] on div "Select a reason" at bounding box center [728, 259] width 445 height 35
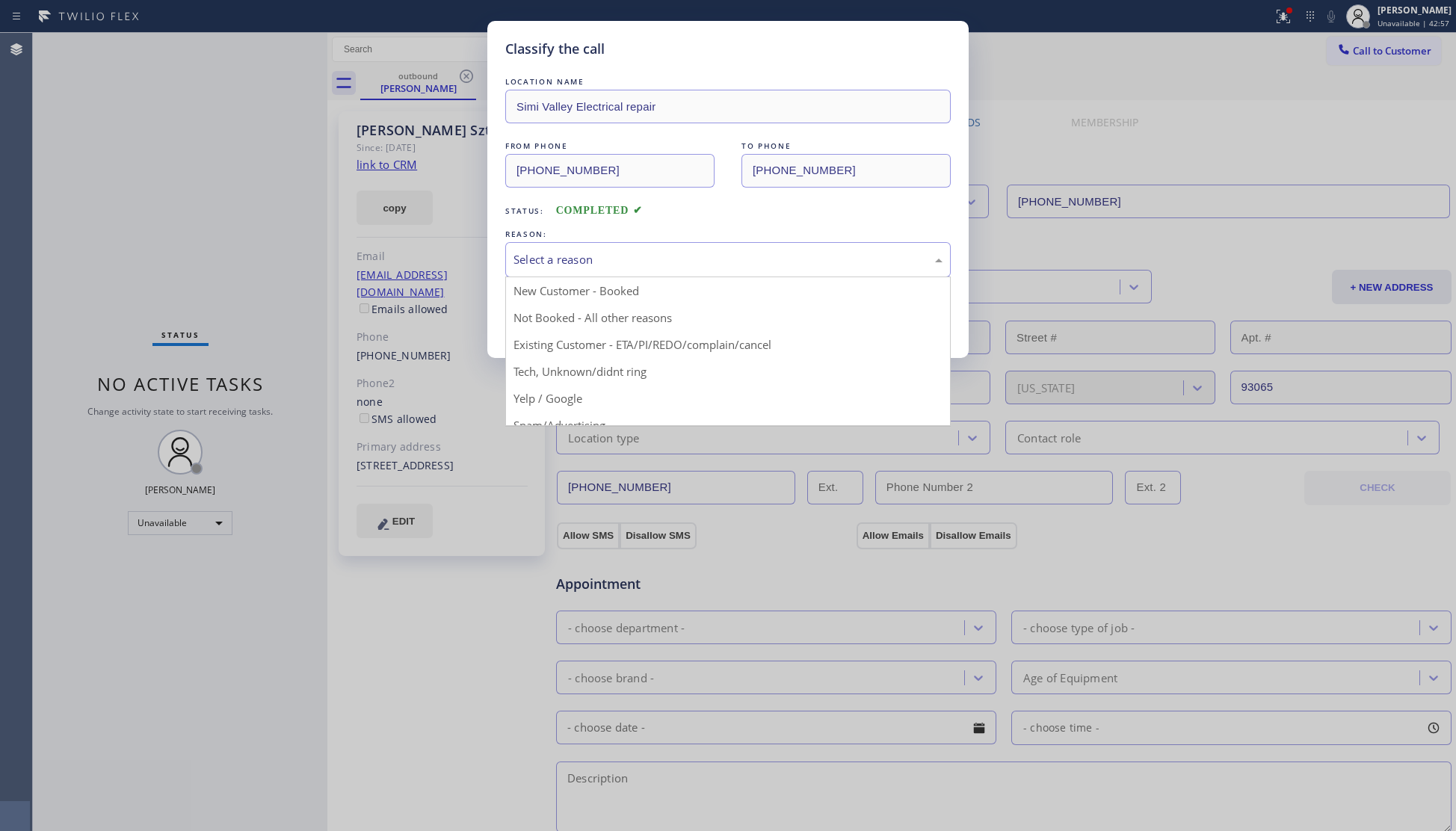
click at [563, 317] on button "Save" at bounding box center [565, 316] width 121 height 48
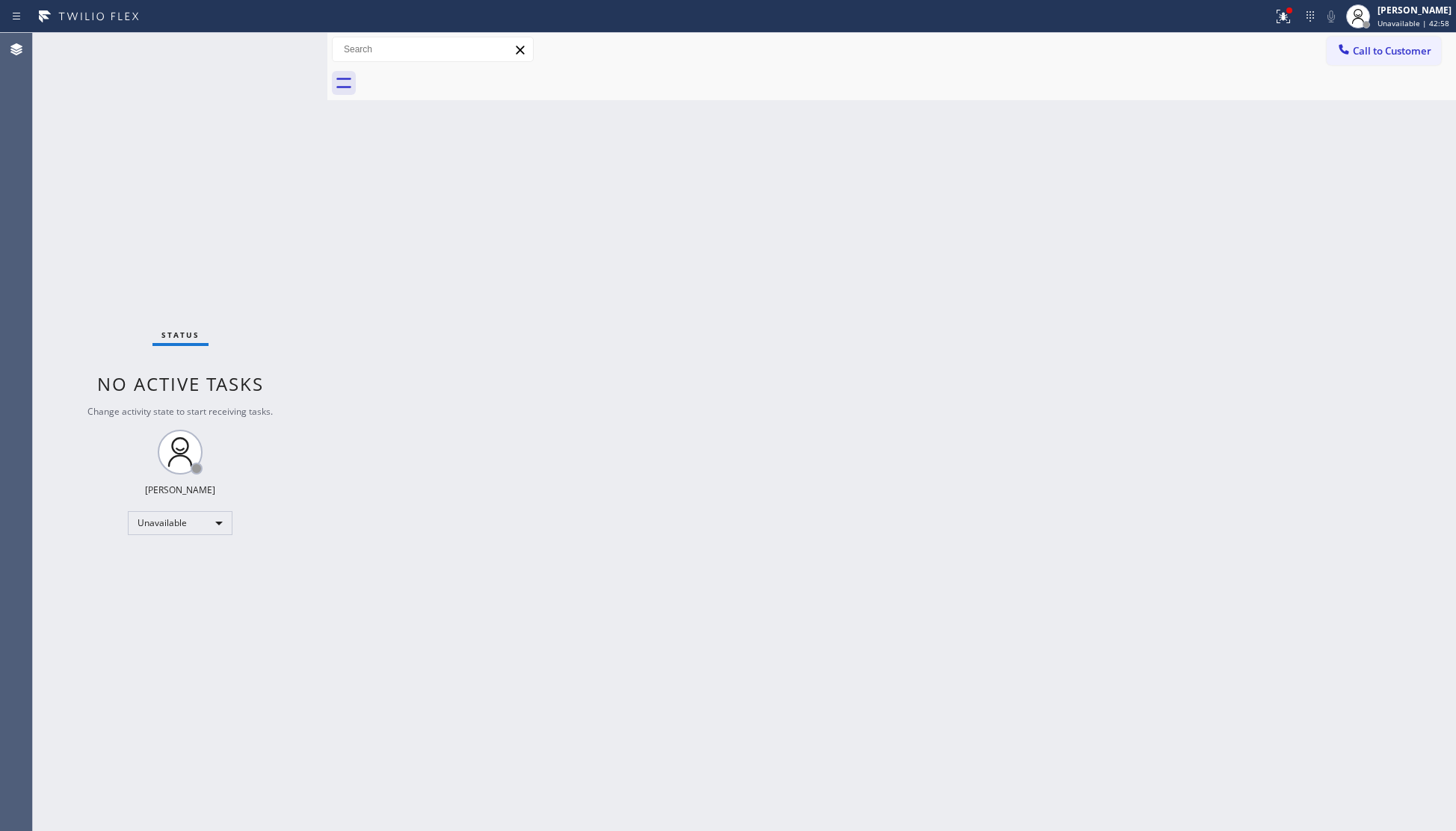
drag, startPoint x: 1296, startPoint y: 18, endPoint x: 1208, endPoint y: 109, distance: 126.6
click at [1288, 19] on div at bounding box center [1283, 16] width 33 height 18
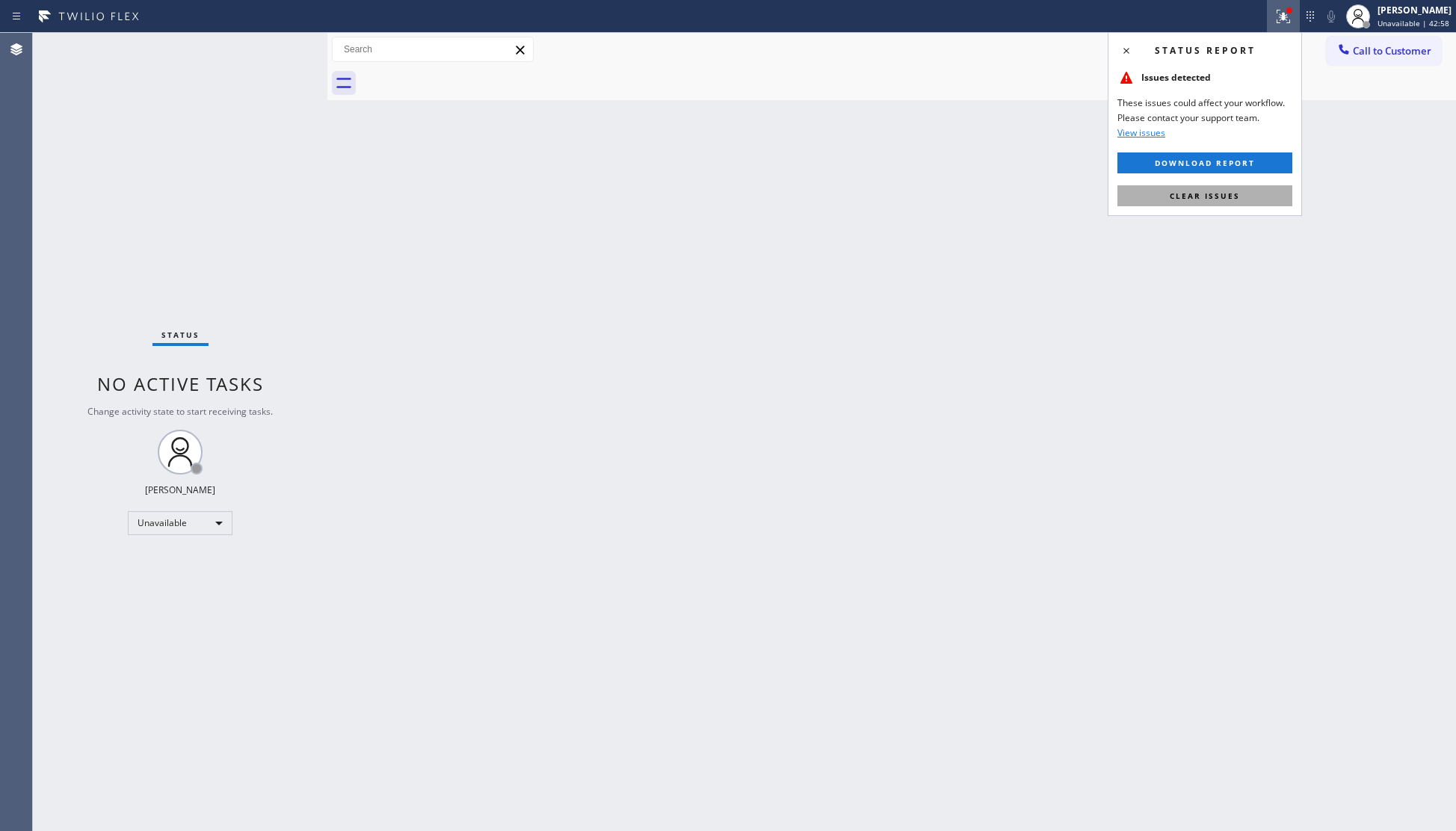
click at [1161, 193] on button "Clear issues" at bounding box center [1205, 196] width 175 height 21
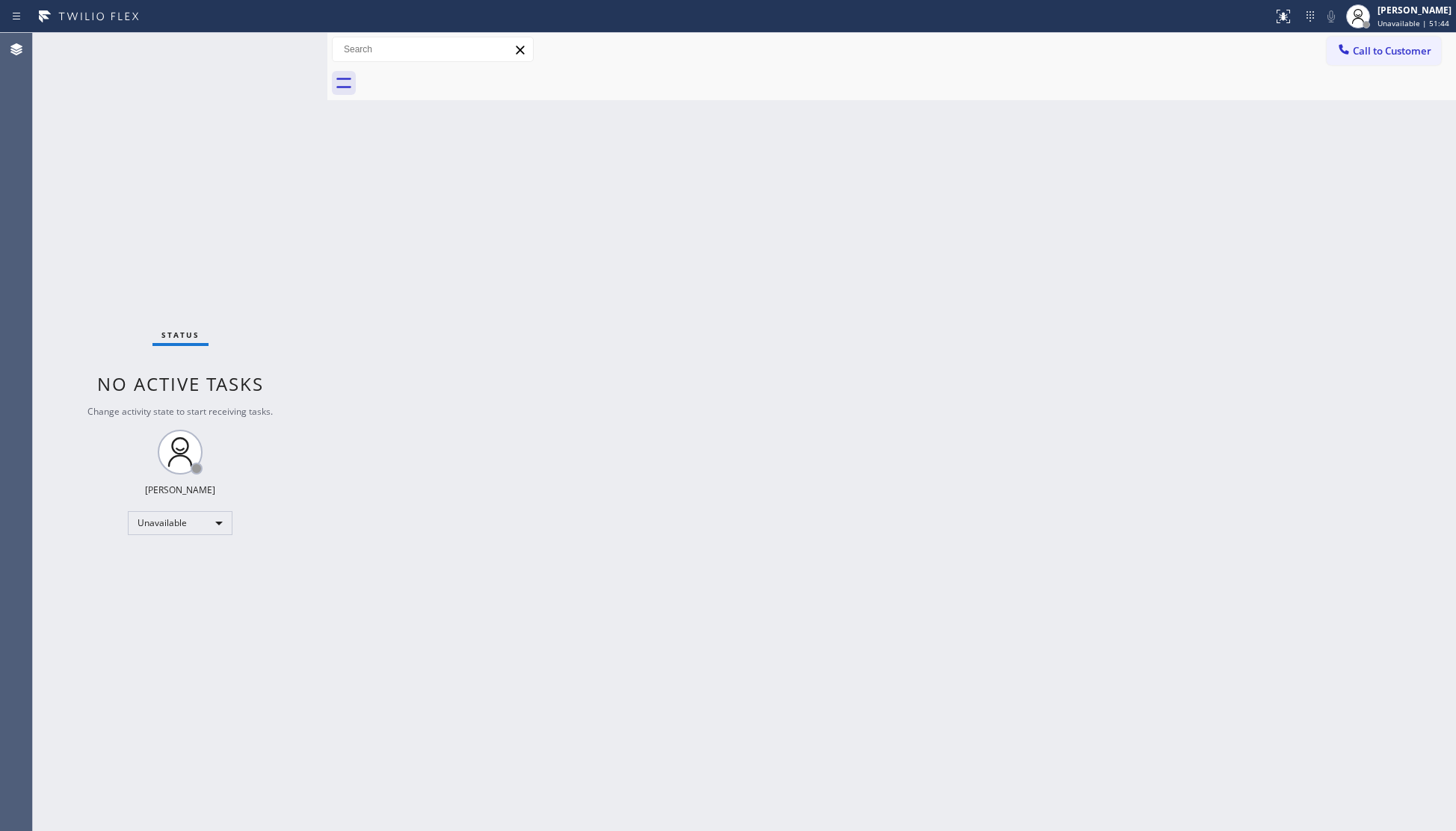
drag, startPoint x: 825, startPoint y: 458, endPoint x: 994, endPoint y: 481, distance: 170.6
click at [939, 494] on div "Back to Dashboard Change Sender ID Customers Technicians Select a contact Outbo…" at bounding box center [892, 433] width 1129 height 799
click at [1360, 11] on icon at bounding box center [1358, 16] width 18 height 18
click at [1403, 16] on div "Giovanni Pleños Unavailable | 53:27" at bounding box center [1415, 16] width 82 height 26
click at [1350, 114] on button "Break" at bounding box center [1381, 118] width 150 height 19
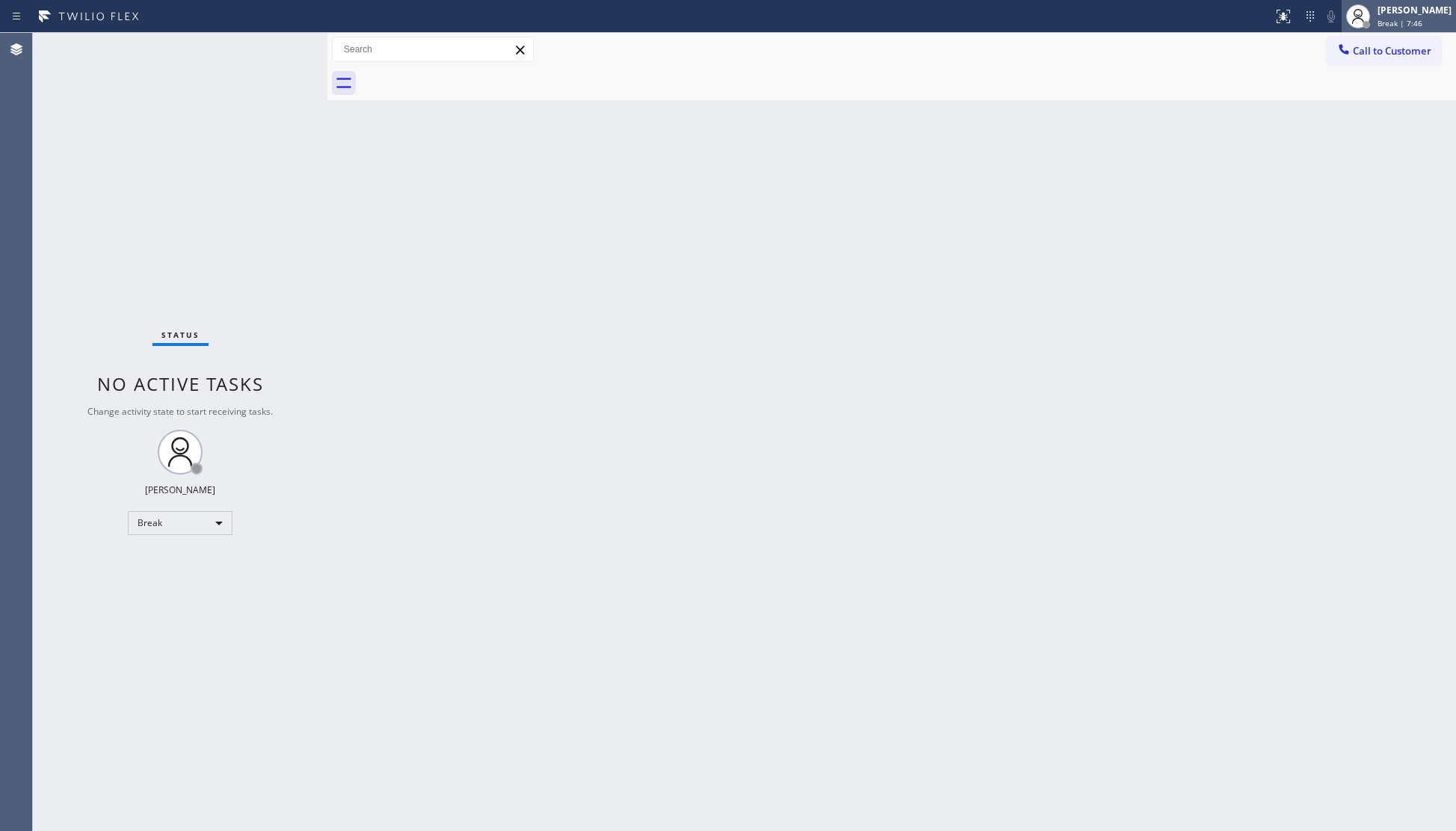
drag, startPoint x: 1428, startPoint y: 27, endPoint x: 1420, endPoint y: 33, distance: 10.0
click at [1427, 27] on div "Break | 7:46" at bounding box center [1414, 23] width 74 height 11
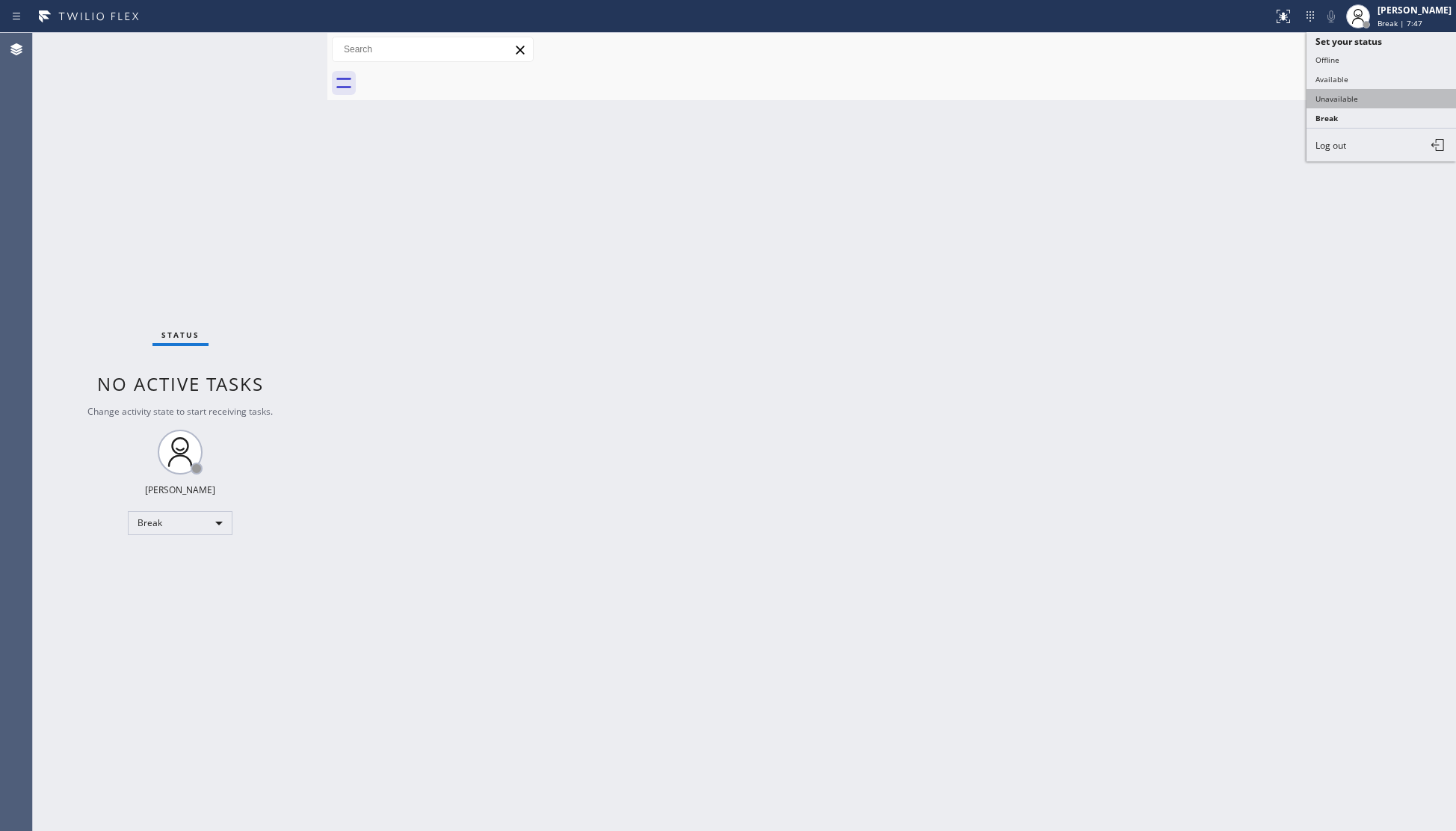
click at [1368, 96] on button "Unavailable" at bounding box center [1381, 99] width 150 height 19
click at [1392, 37] on button "Call to Customer" at bounding box center [1383, 50] width 114 height 28
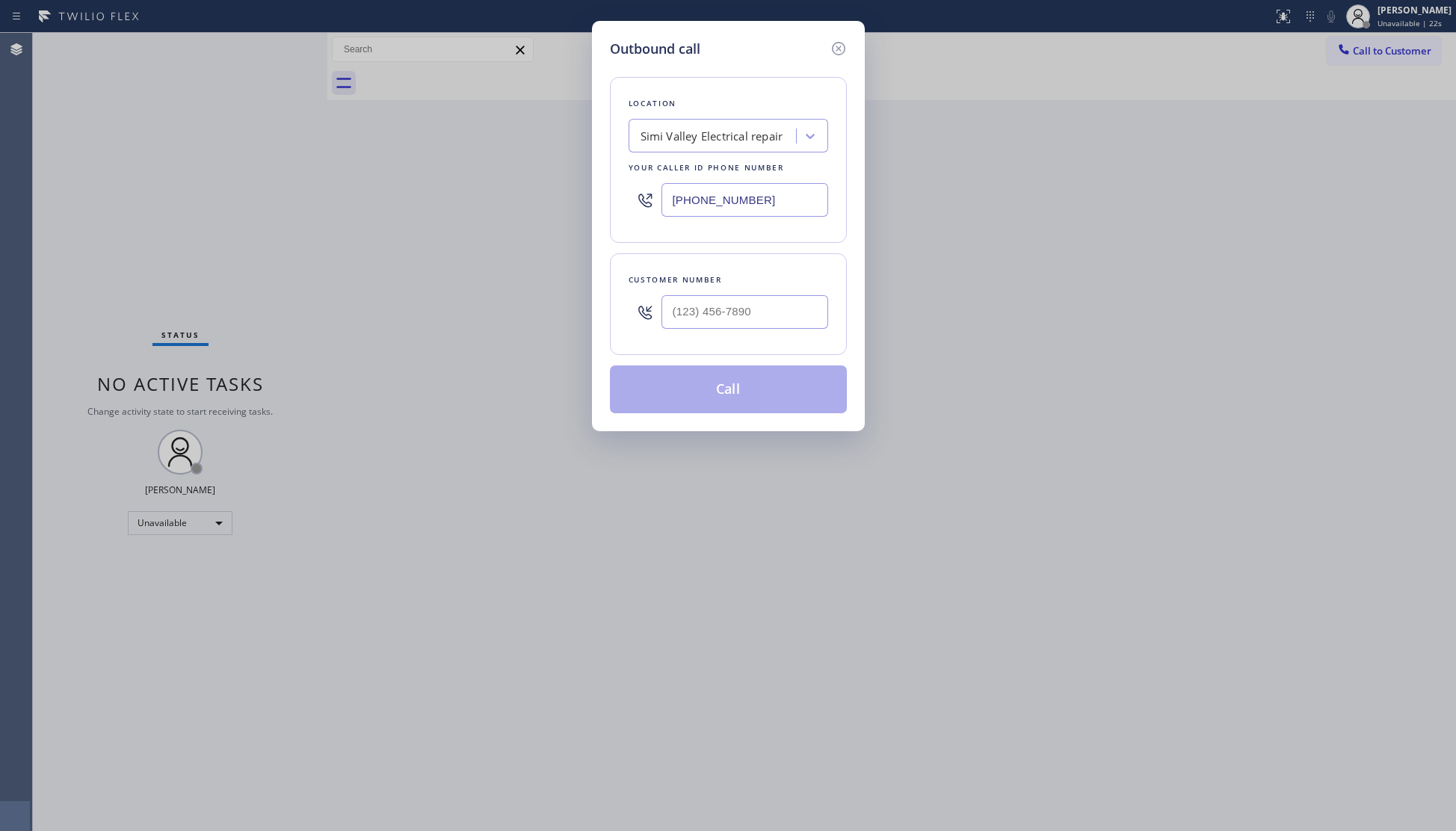
click at [686, 209] on input "(805) 813-8170" at bounding box center [745, 200] width 167 height 34
drag, startPoint x: 777, startPoint y: 196, endPoint x: 655, endPoint y: 190, distance: 122.1
click at [655, 190] on div "(805) 813-8170" at bounding box center [728, 200] width 199 height 49
paste input "44) 502-1411"
type input "(844) 502-1411"
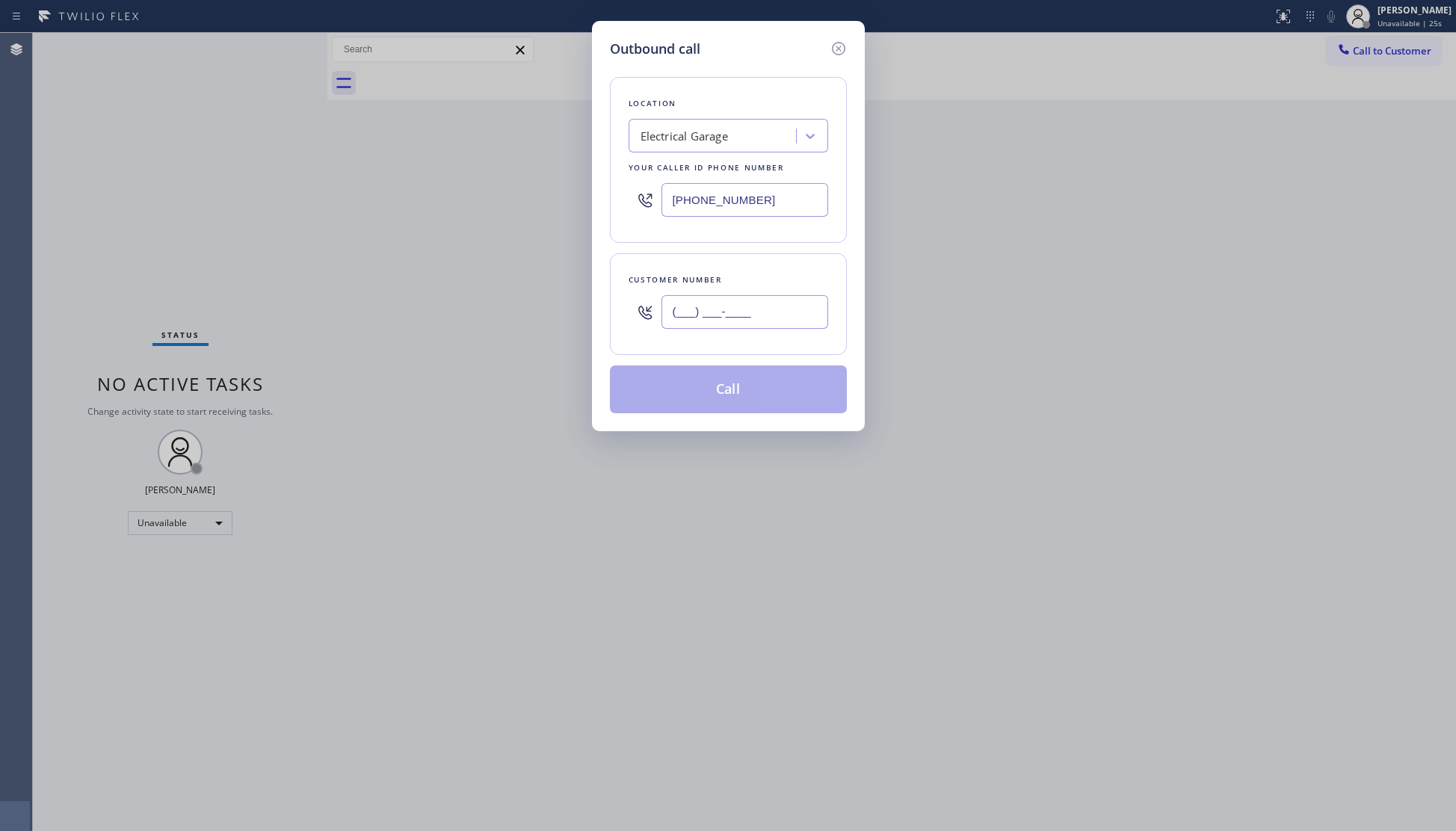
click at [710, 314] on input "(___) ___-____" at bounding box center [745, 313] width 167 height 34
paste input "323) 986-1107"
type input "(323) 986-1107"
click at [734, 393] on button "Call" at bounding box center [728, 389] width 237 height 48
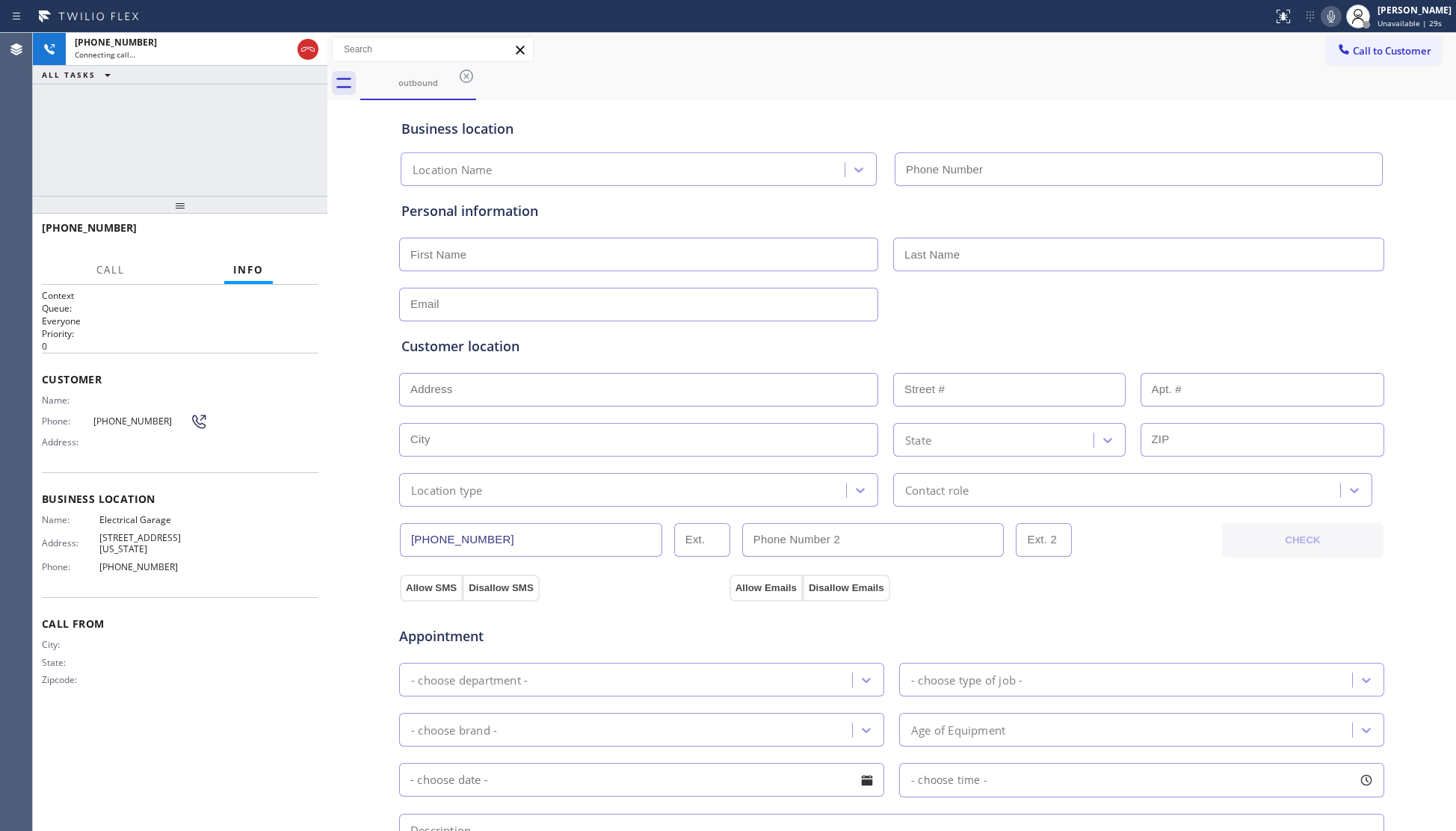
type input "(844) 502-1411"
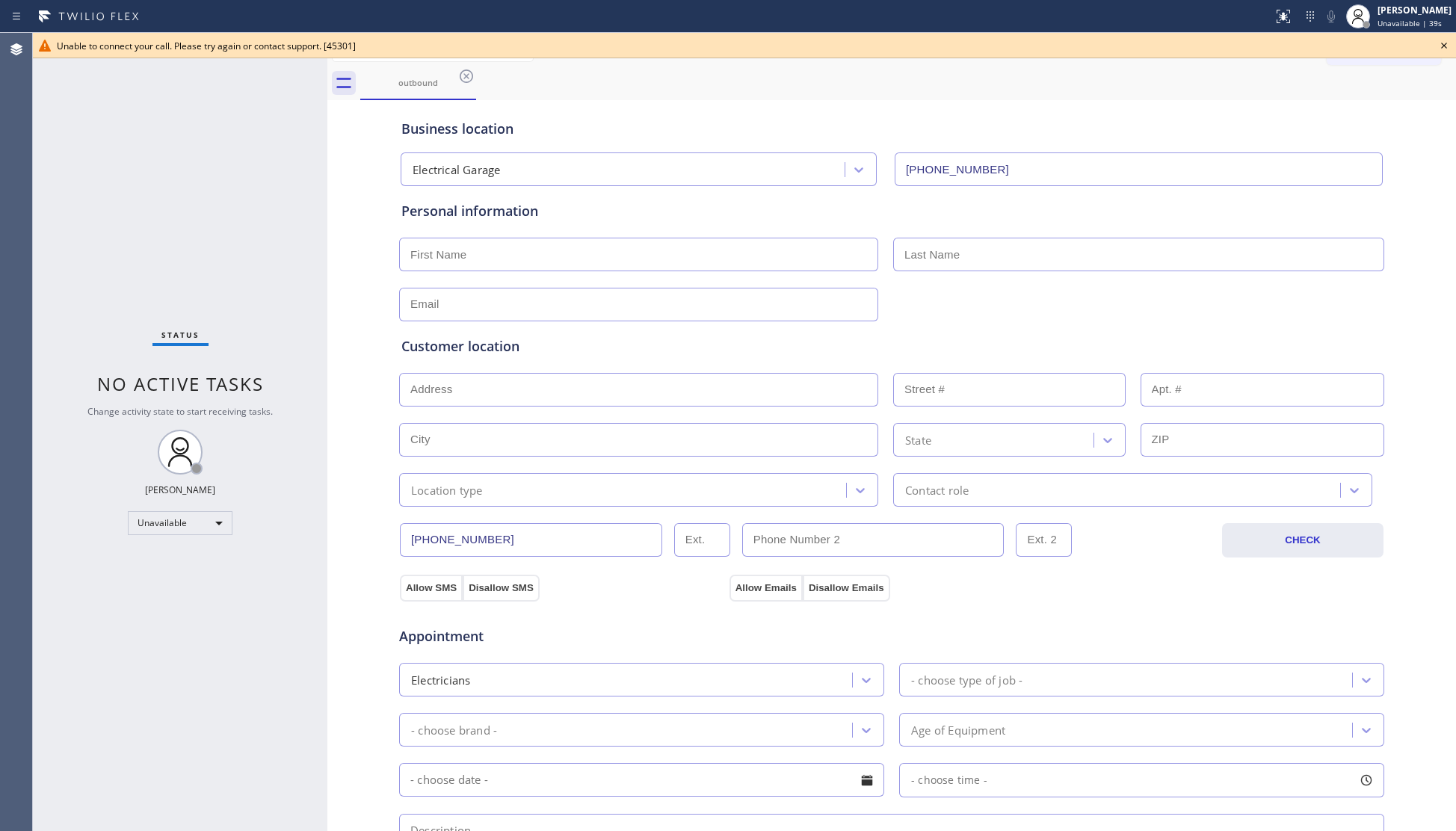
click at [1445, 45] on icon at bounding box center [1444, 45] width 18 height 18
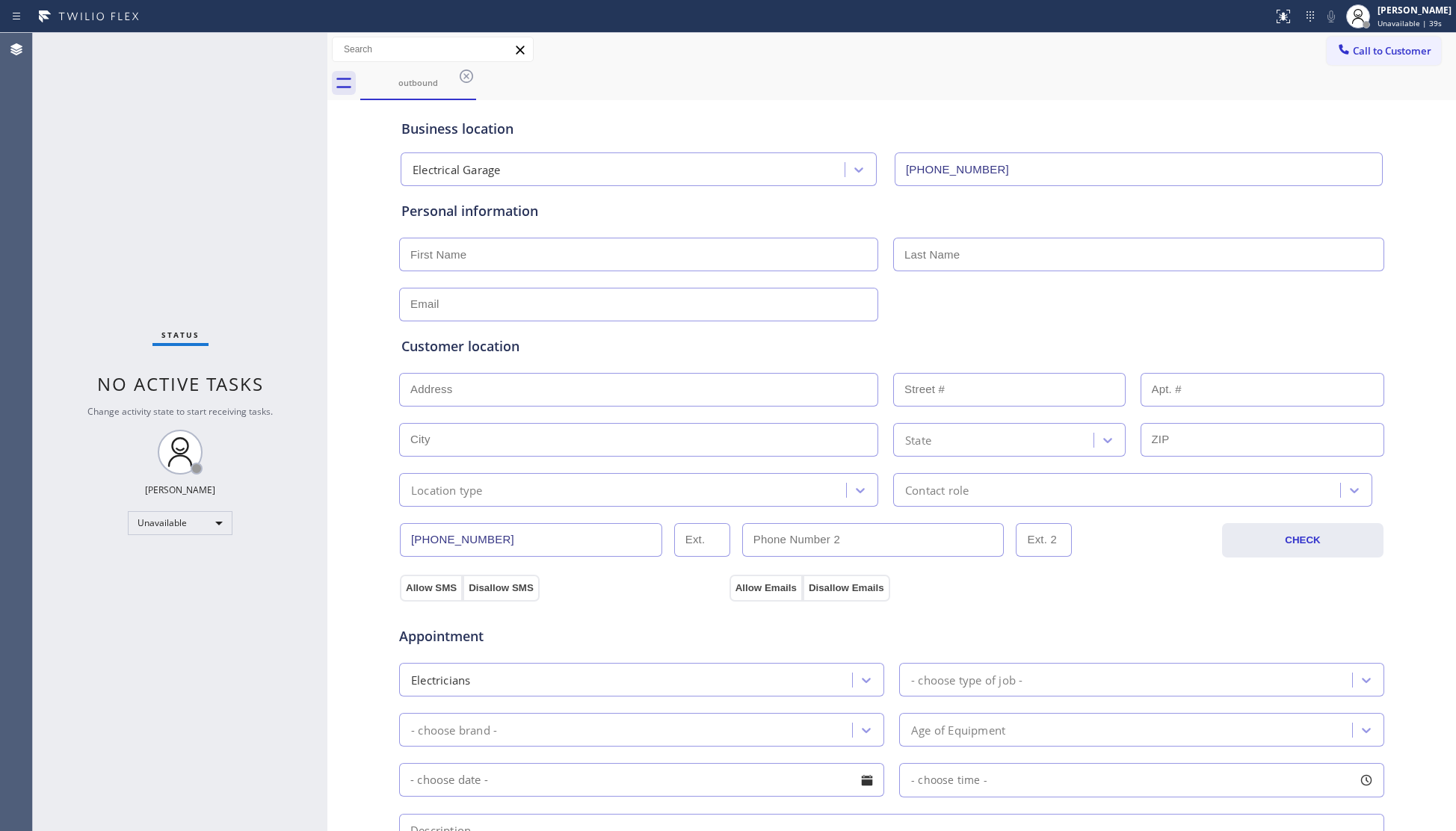
click at [1400, 46] on span "Call to Customer" at bounding box center [1392, 50] width 79 height 14
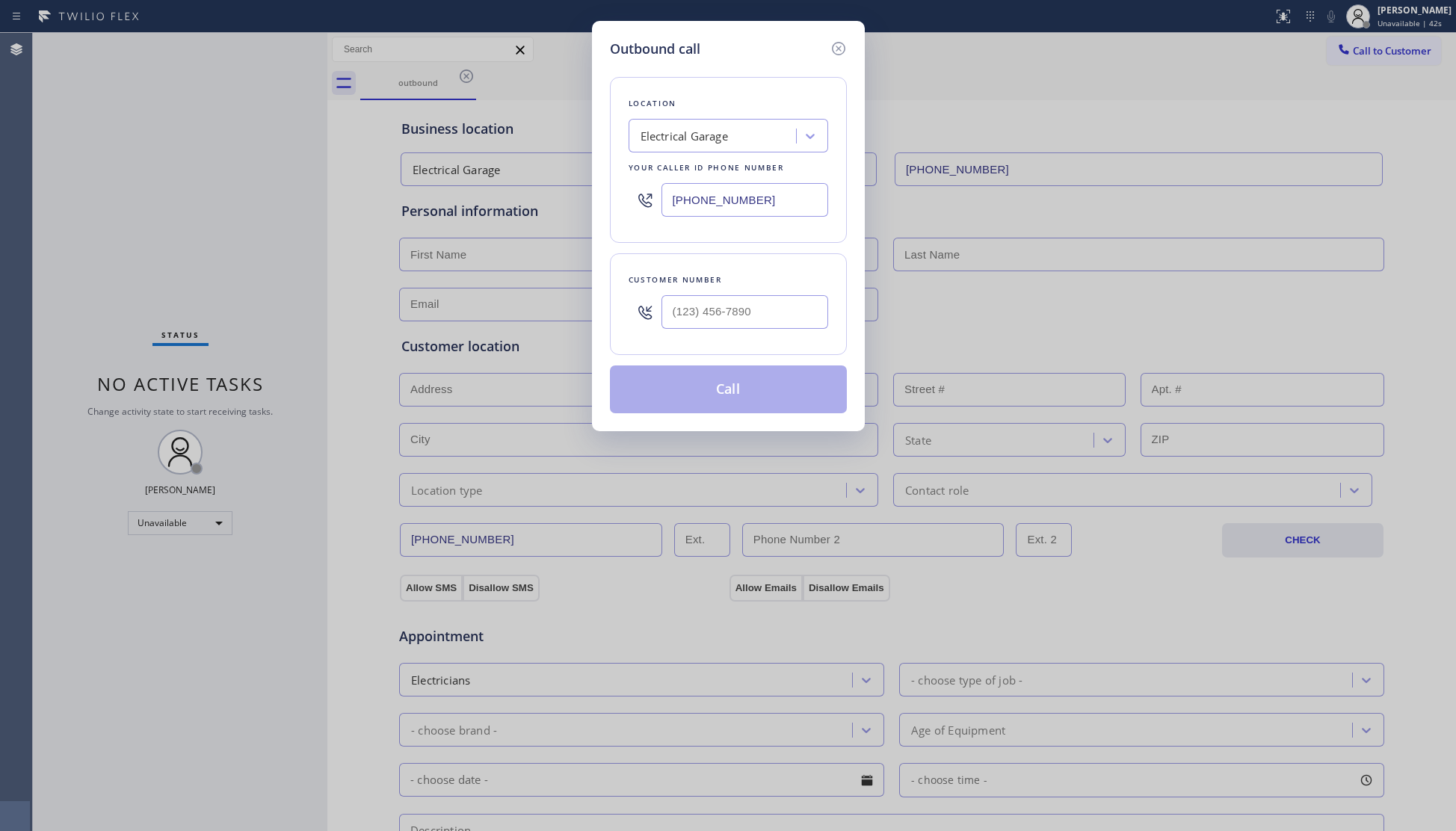
click at [713, 332] on div at bounding box center [745, 312] width 167 height 49
paste input "626) 348-3368"
click at [716, 317] on input "(___) ___-____" at bounding box center [745, 313] width 167 height 34
type input "(626) 348-3368"
click at [739, 395] on button "Call" at bounding box center [728, 389] width 237 height 48
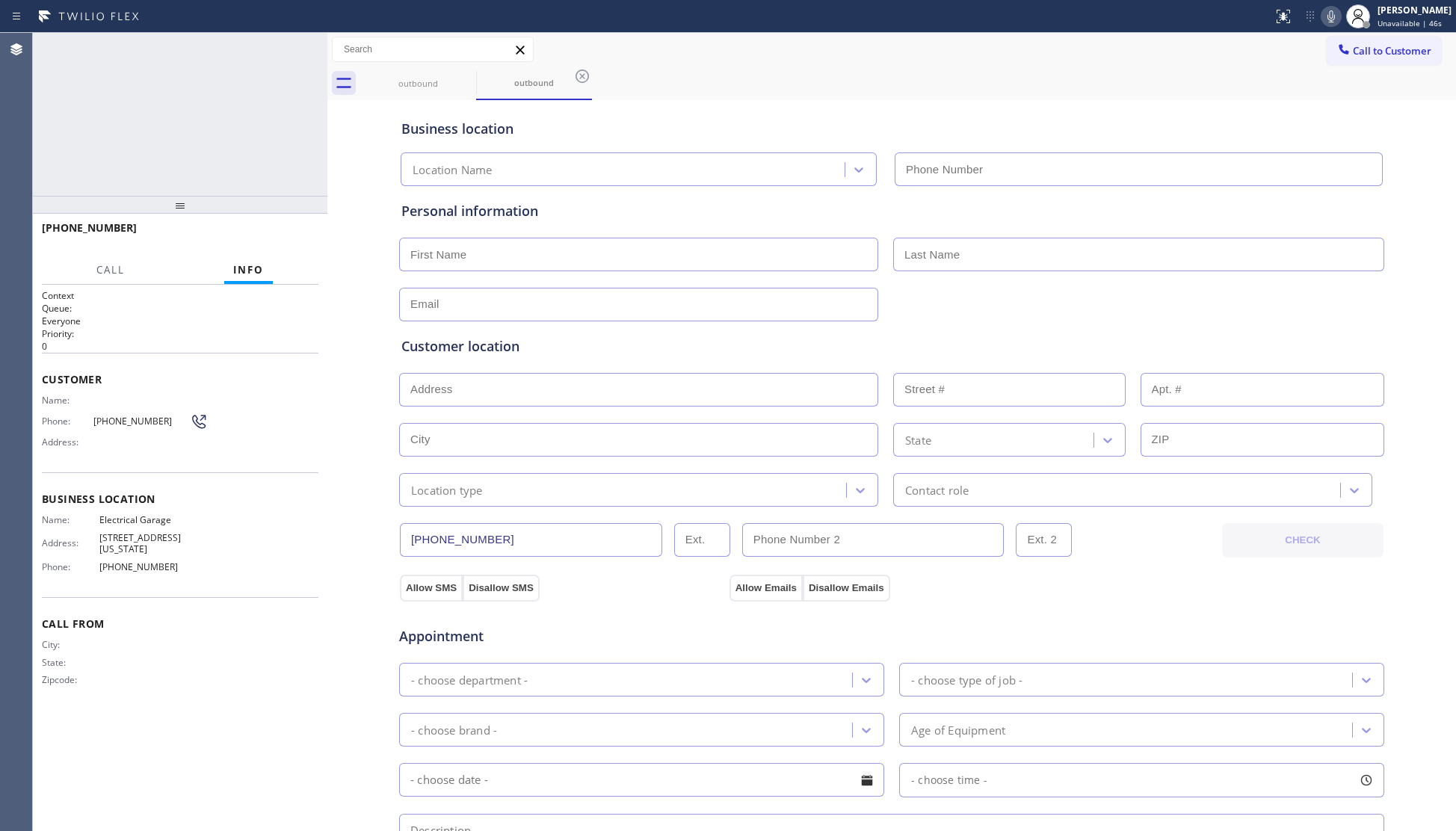
type input "(844) 502-1411"
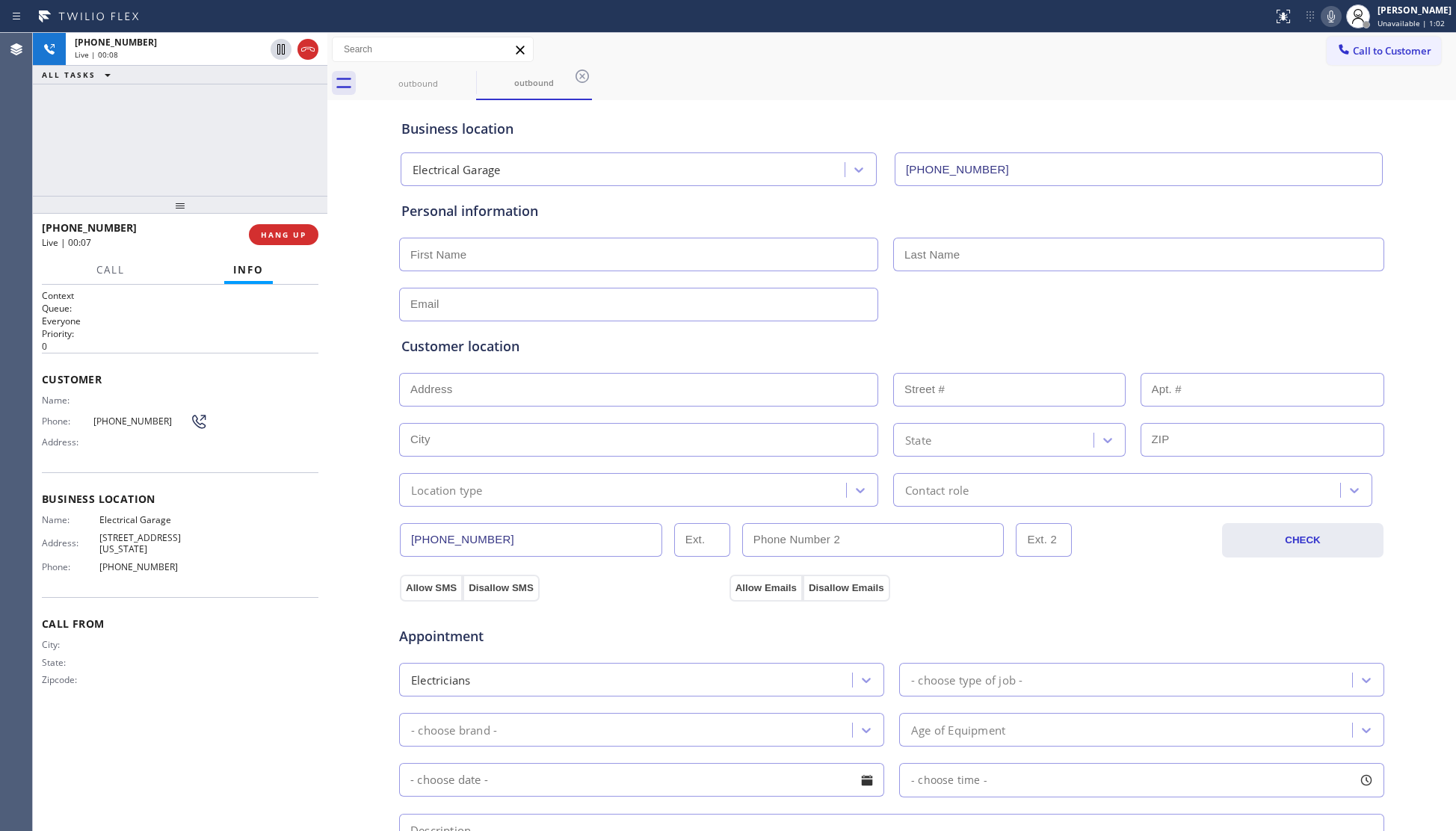
click at [1328, 21] on icon at bounding box center [1331, 16] width 18 height 18
click at [1337, 19] on icon at bounding box center [1331, 16] width 18 height 18
click at [1309, 54] on div "Call to Customer Outbound call Location Electrical Garage Your caller id phone …" at bounding box center [892, 49] width 1129 height 26
click at [1336, 15] on icon at bounding box center [1331, 16] width 18 height 18
click at [1268, 75] on div "outbound outbound" at bounding box center [908, 83] width 1096 height 34
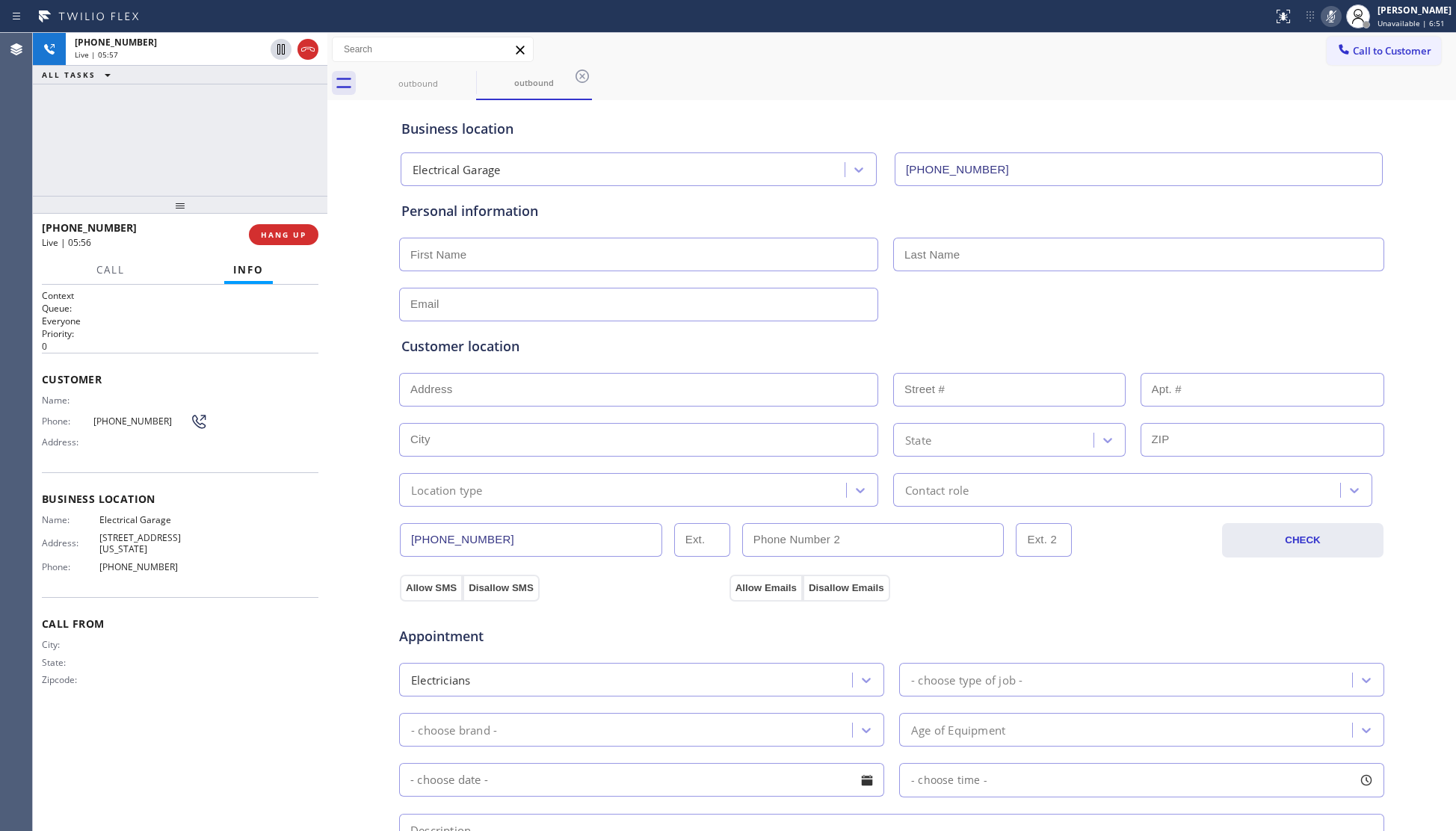
click at [1332, 16] on icon at bounding box center [1331, 16] width 18 height 18
click at [963, 102] on div "Business location Electrical Garage (844) 502-1411" at bounding box center [892, 142] width 986 height 88
click at [1286, 49] on div "Call to Customer Outbound call Location Electrical Garage Your caller id phone …" at bounding box center [892, 49] width 1129 height 26
click at [1344, 14] on div at bounding box center [1358, 16] width 33 height 33
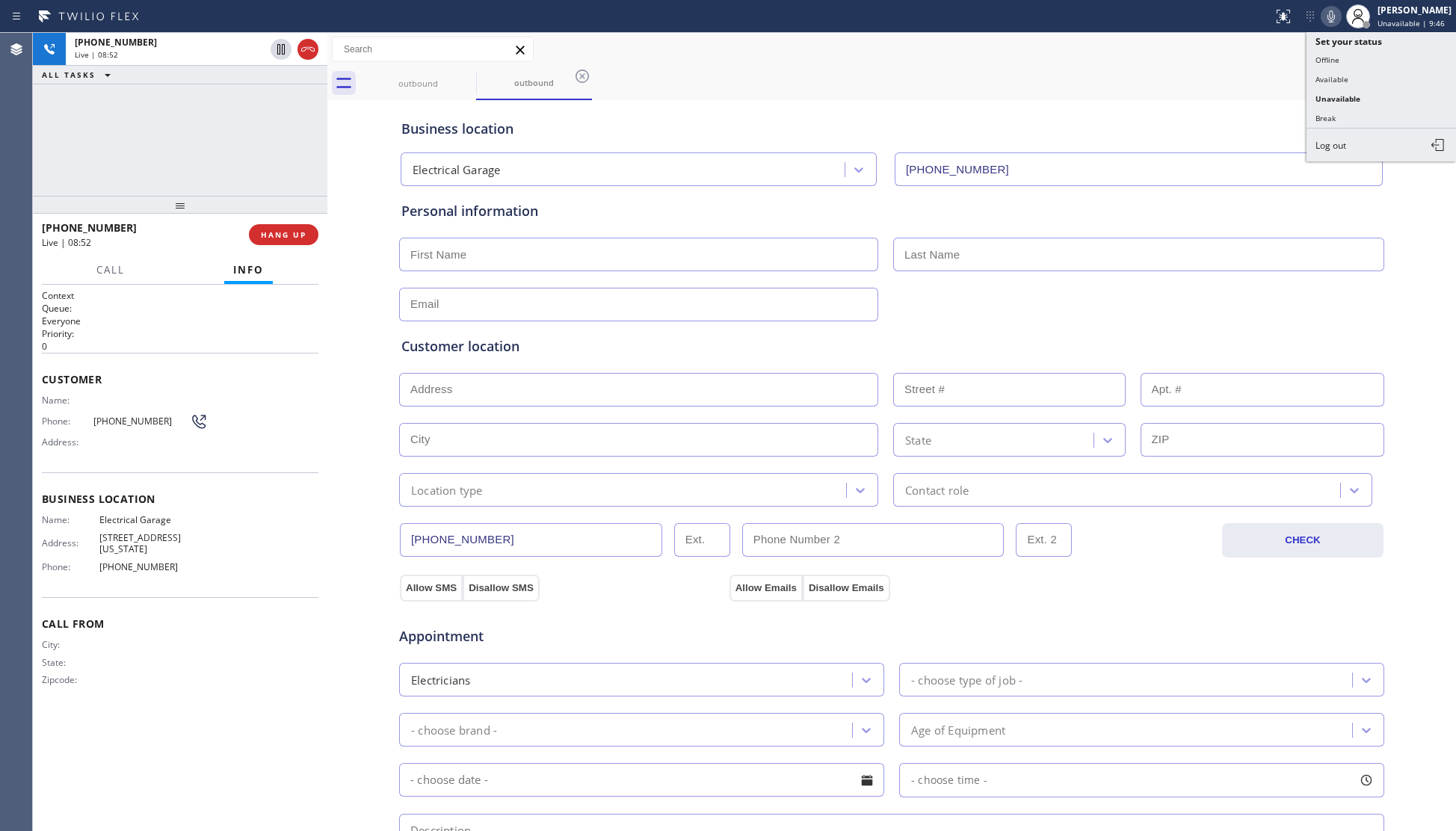
click at [1250, 62] on div "Call to Customer Outbound call Location Electrical Garage Your caller id phone …" at bounding box center [892, 49] width 1129 height 26
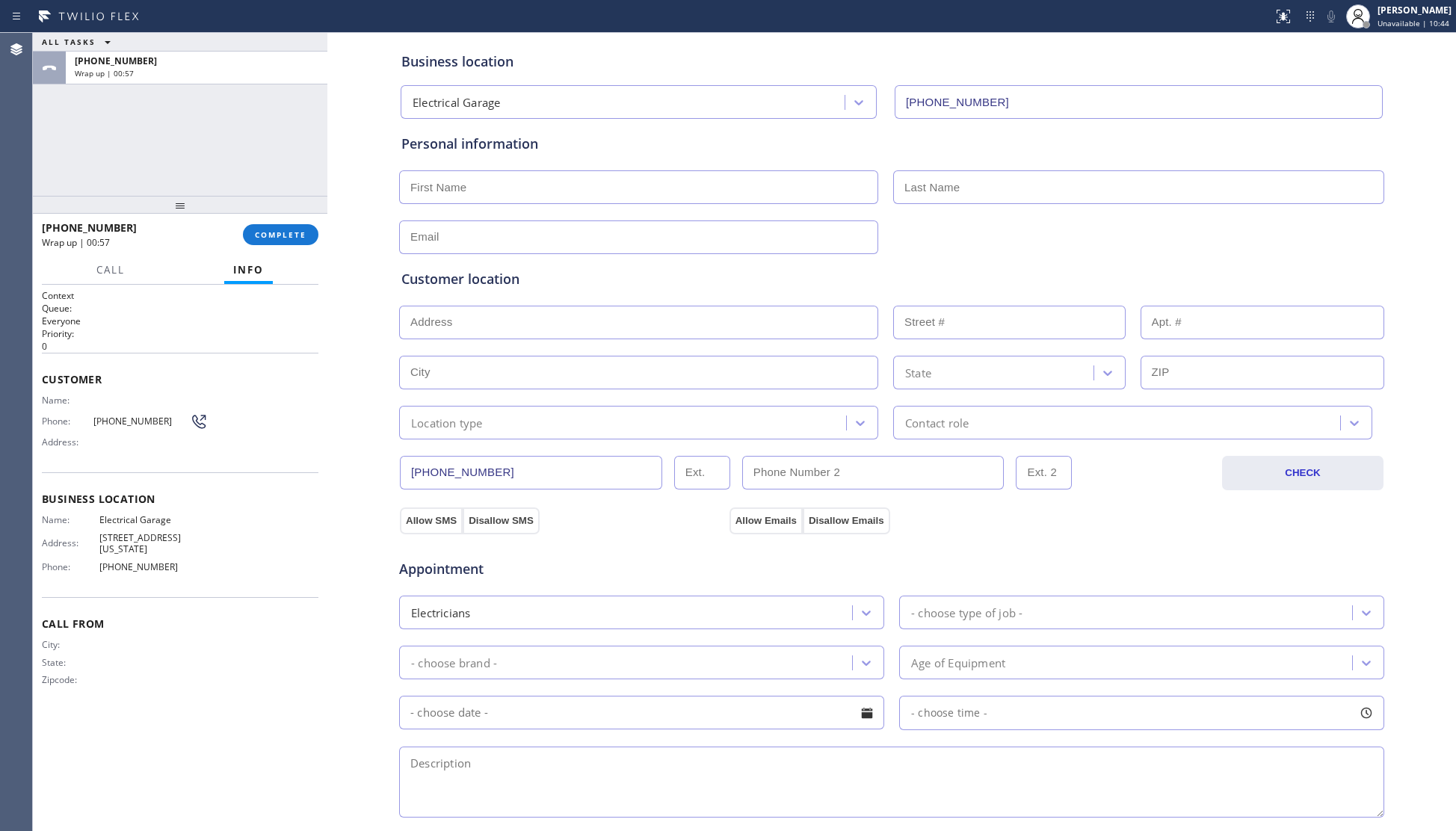
scroll to position [332, 0]
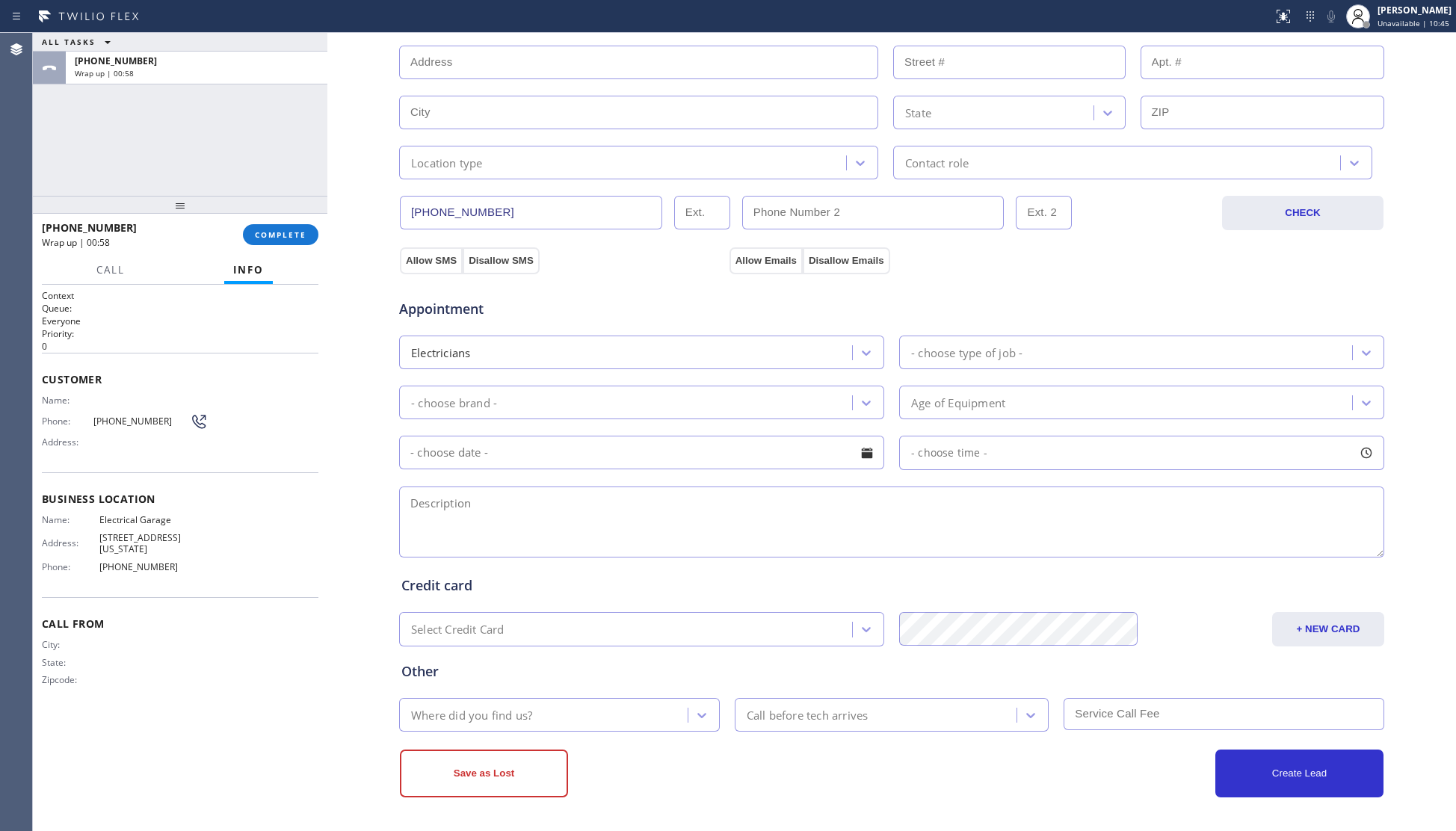
click at [536, 537] on textarea at bounding box center [892, 522] width 986 height 71
paste textarea "commercial space, 10 outlet and switches installation and some lightings (has E…"
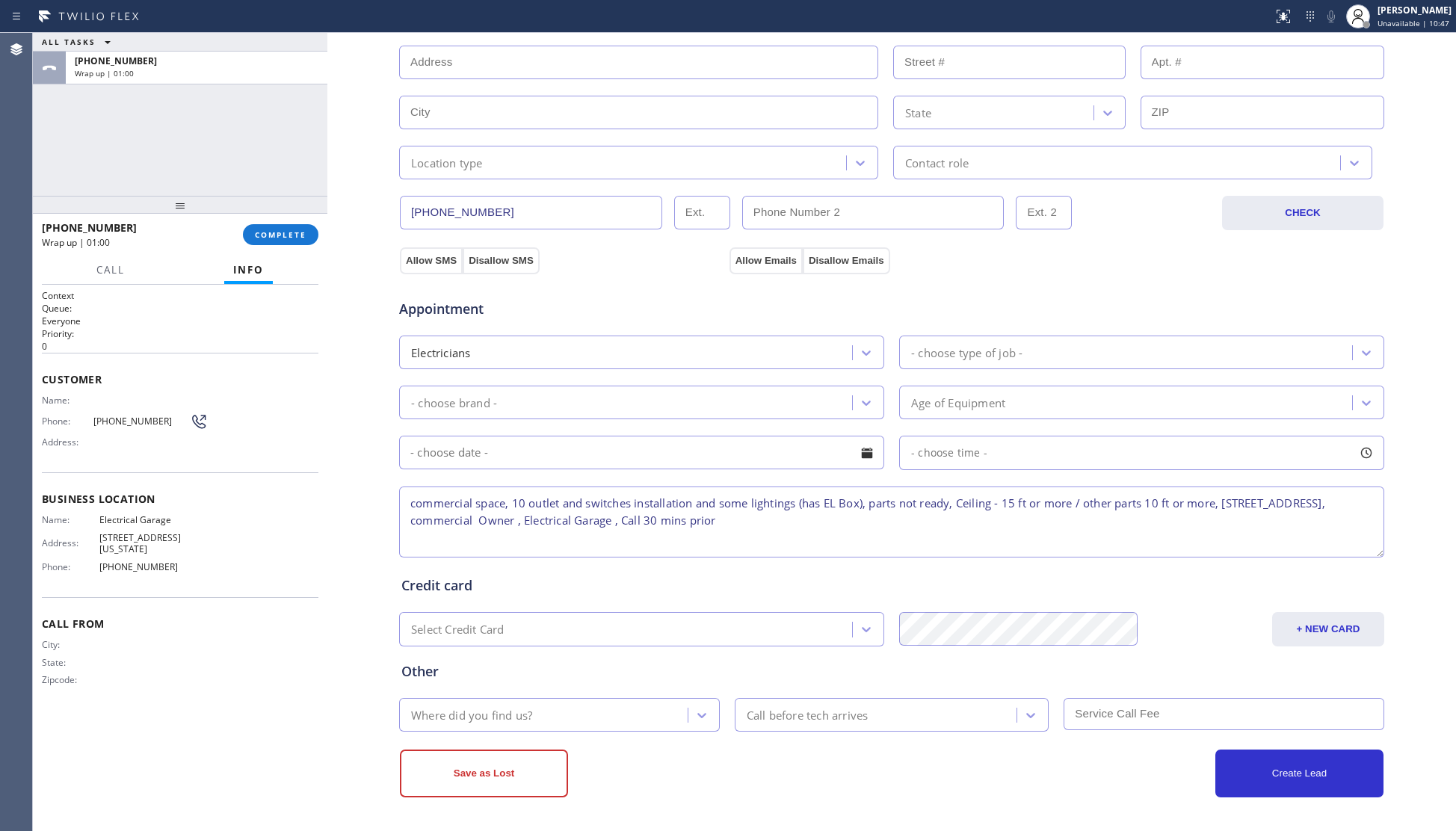
click at [405, 509] on textarea "commercial space, 10 outlet and switches installation and some lightings (has E…" at bounding box center [892, 522] width 986 height 71
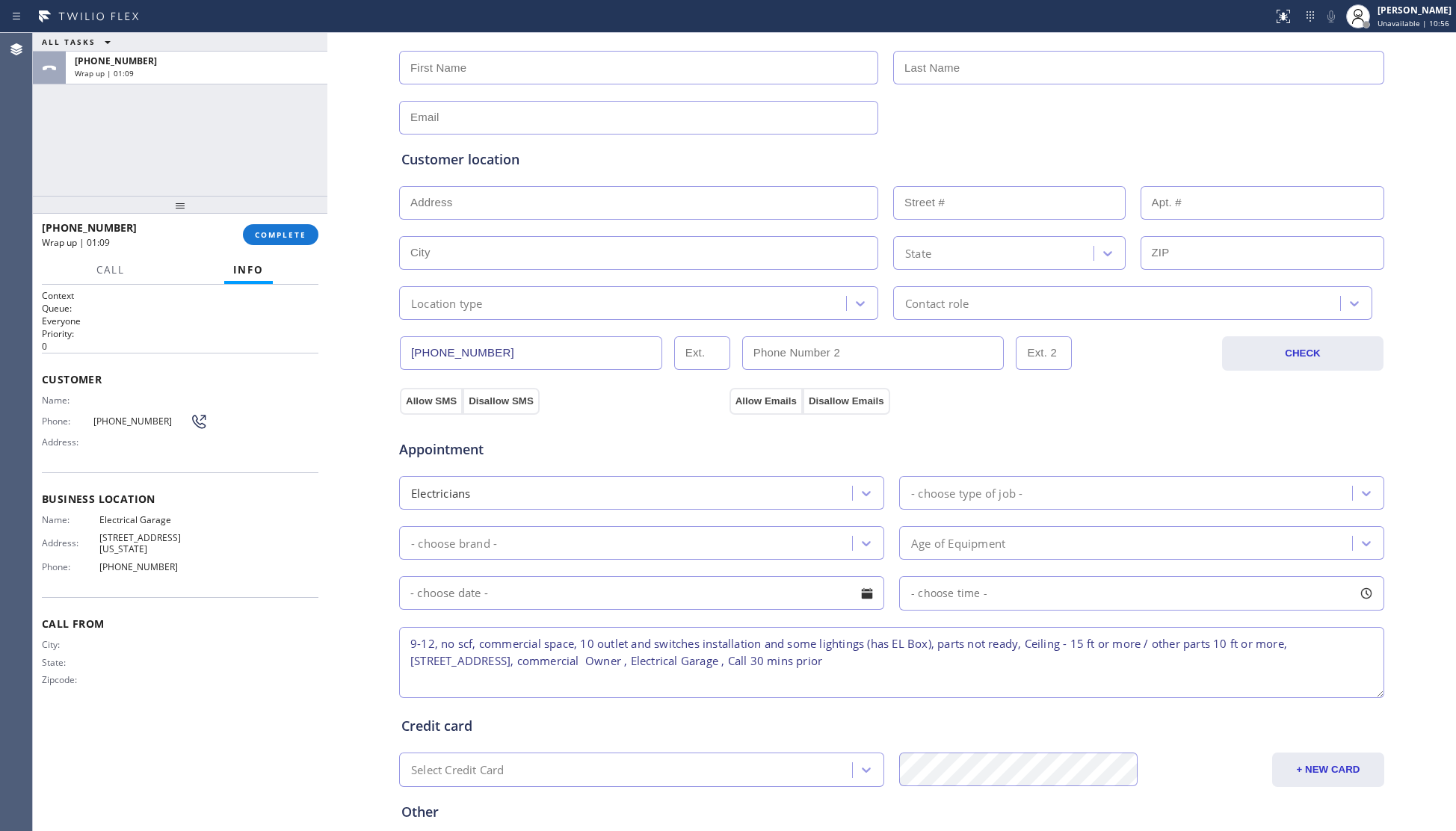
scroll to position [0, 0]
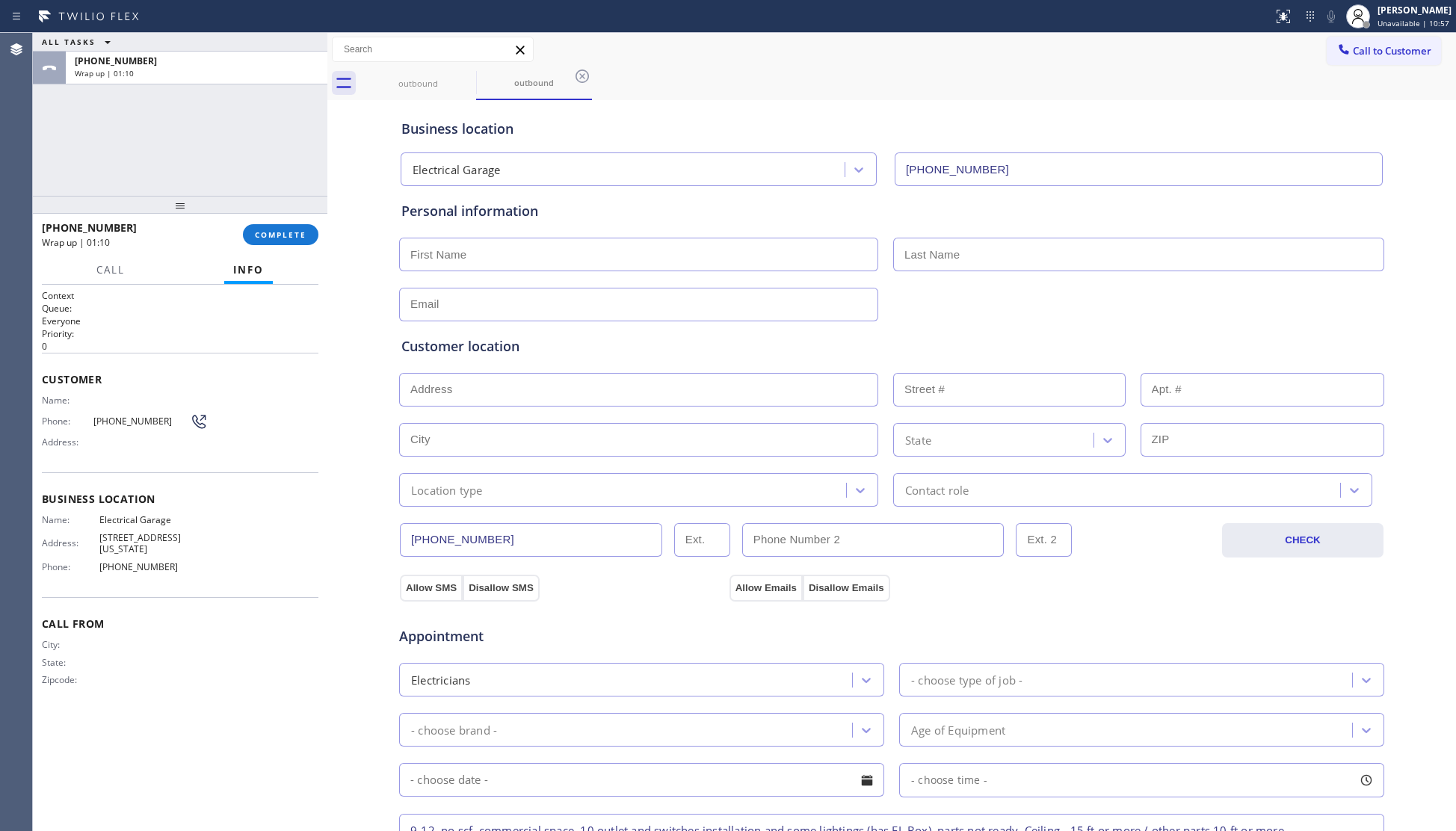
type textarea "9-12, no scf, commercial space, 10 outlet and switches installation and some li…"
drag, startPoint x: 507, startPoint y: 249, endPoint x: 518, endPoint y: 249, distance: 11.0
click at [509, 249] on input "text" at bounding box center [639, 255] width 479 height 34
paste input "Daniel"
type input "Daniel"
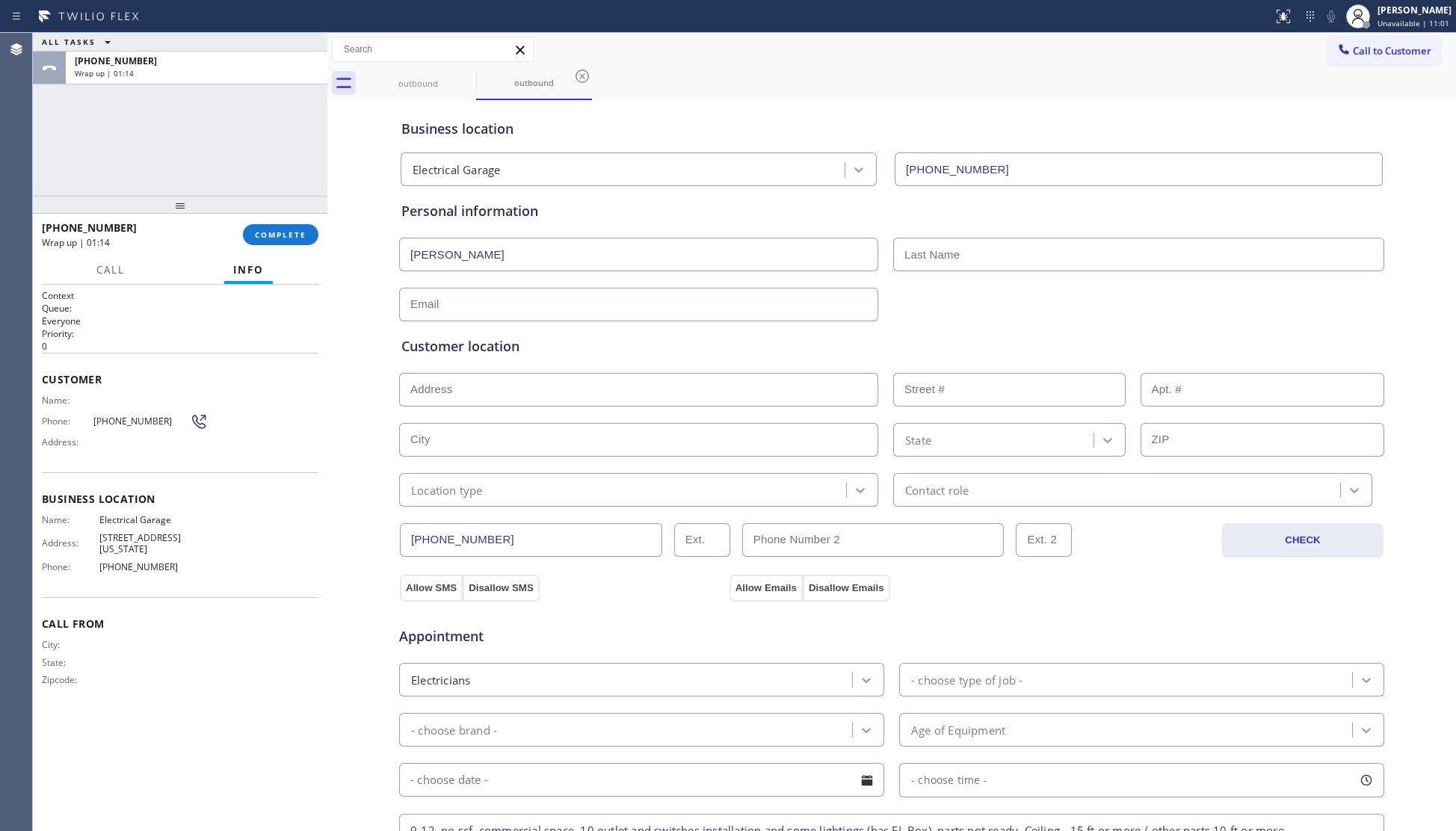
click at [1198, 261] on input "text" at bounding box center [1139, 255] width 491 height 34
paste input "Becerril"
type input "Becerril"
click at [1113, 313] on div at bounding box center [892, 303] width 988 height 36
drag, startPoint x: 419, startPoint y: 304, endPoint x: 441, endPoint y: 300, distance: 22.4
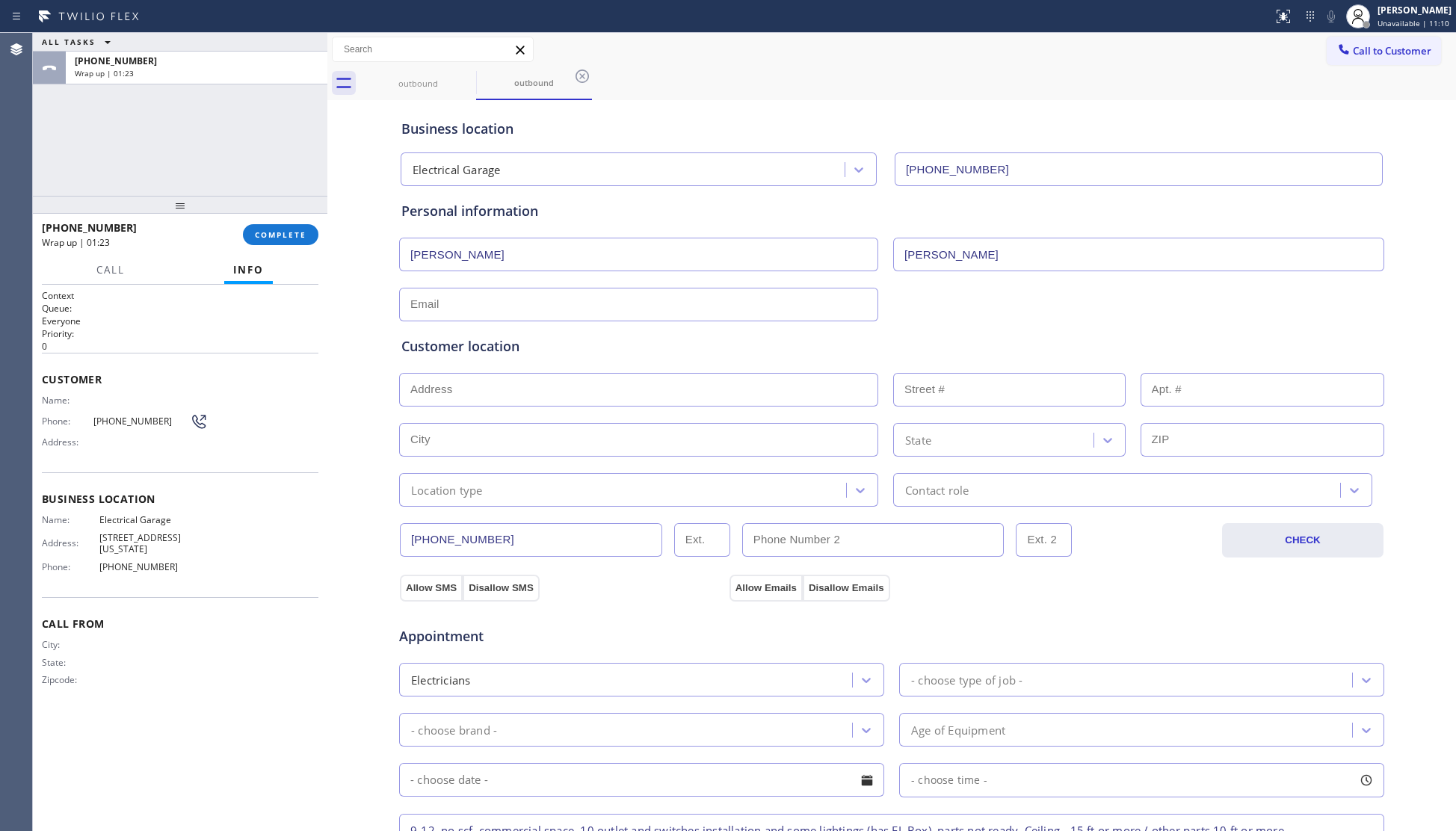
click at [419, 304] on input "text" at bounding box center [639, 305] width 479 height 34
paste input "charmiillc@gmail.com"
type input "charmiillc@gmail.com"
click at [666, 356] on div "Customer location" at bounding box center [892, 346] width 981 height 20
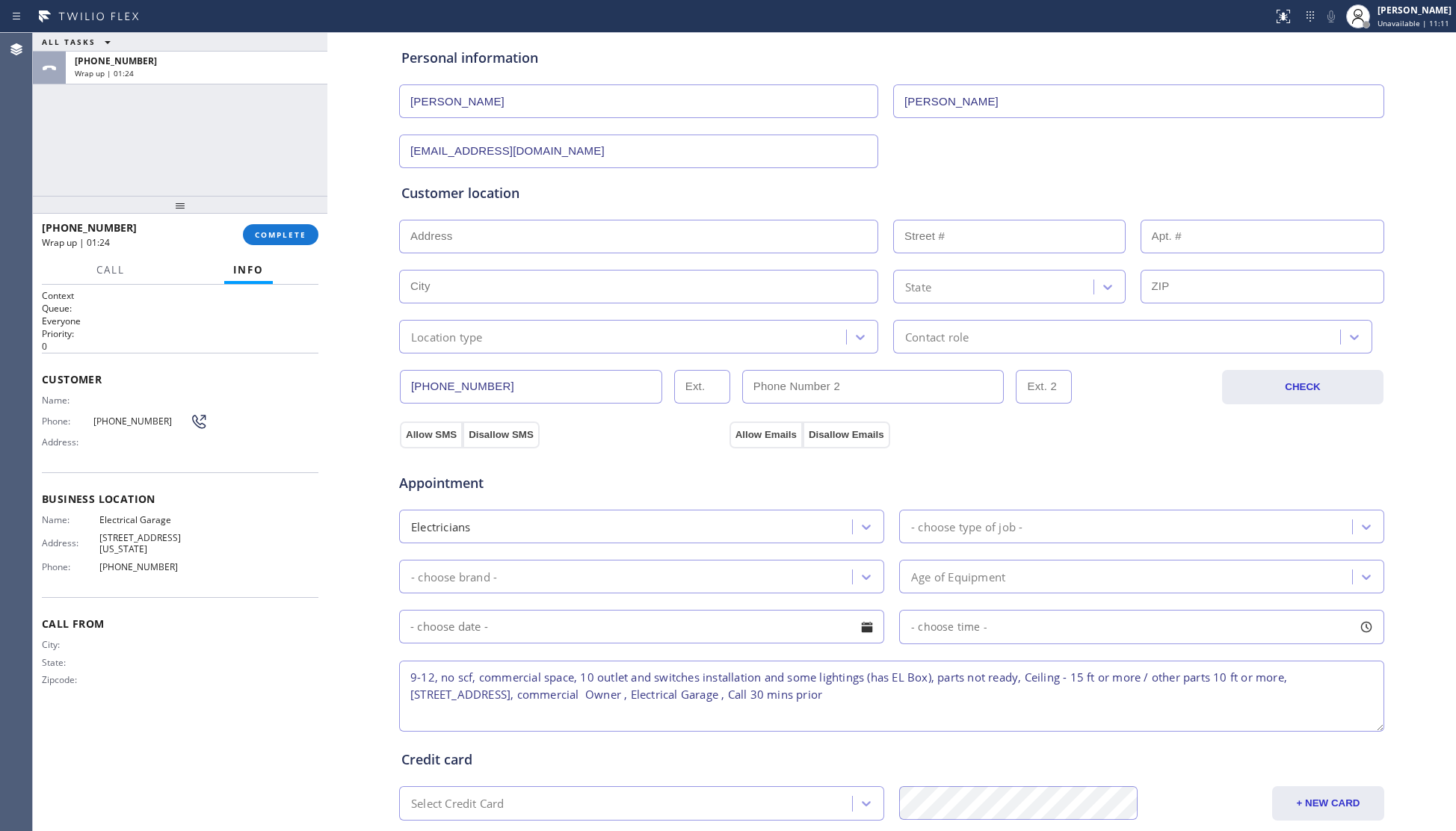
scroll to position [199, 0]
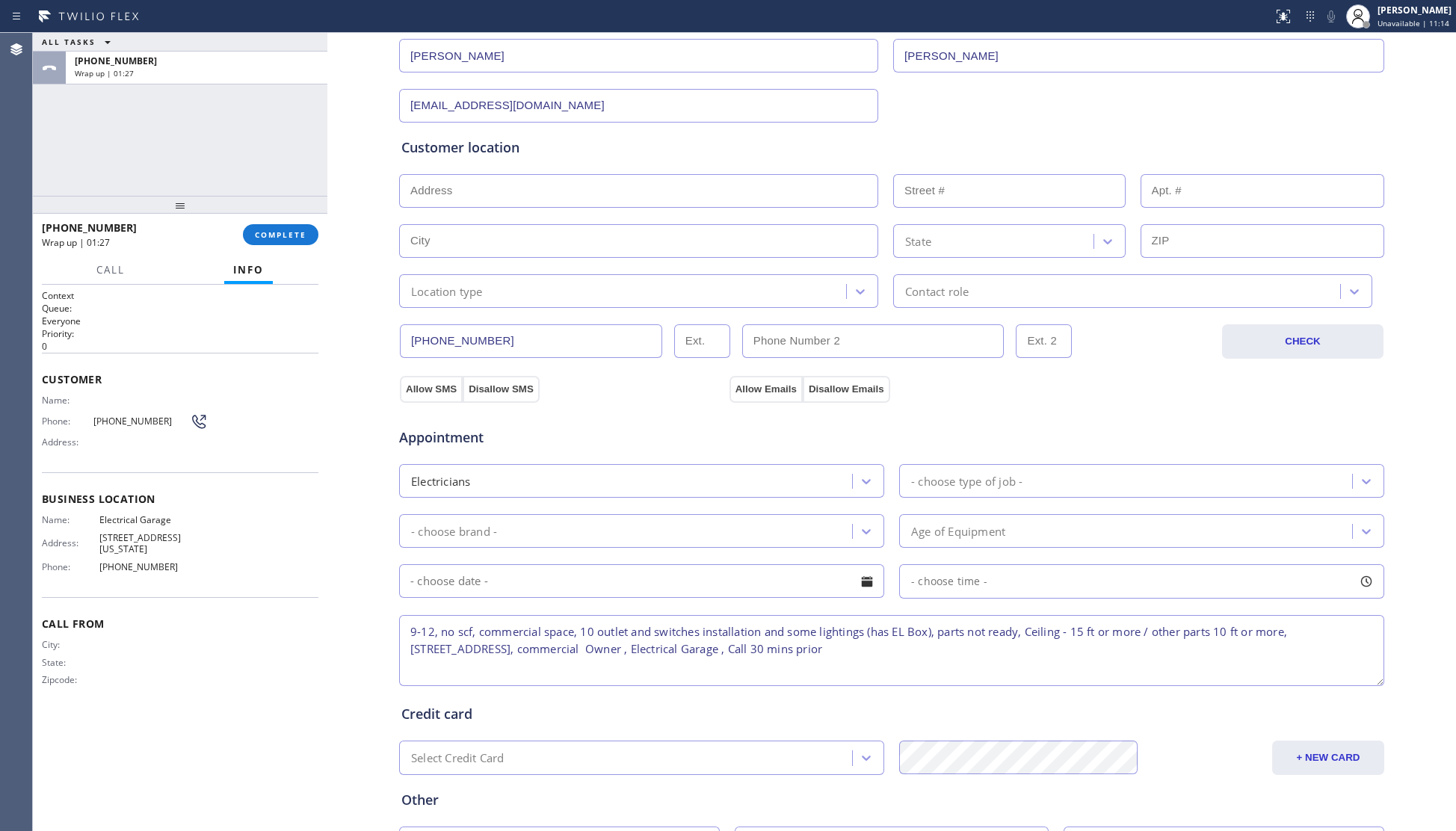
click at [507, 193] on input "text" at bounding box center [639, 191] width 479 height 34
paste input "118 Astronaut Ellison S Onizuka St #1, Los Angeles, CA 90012"
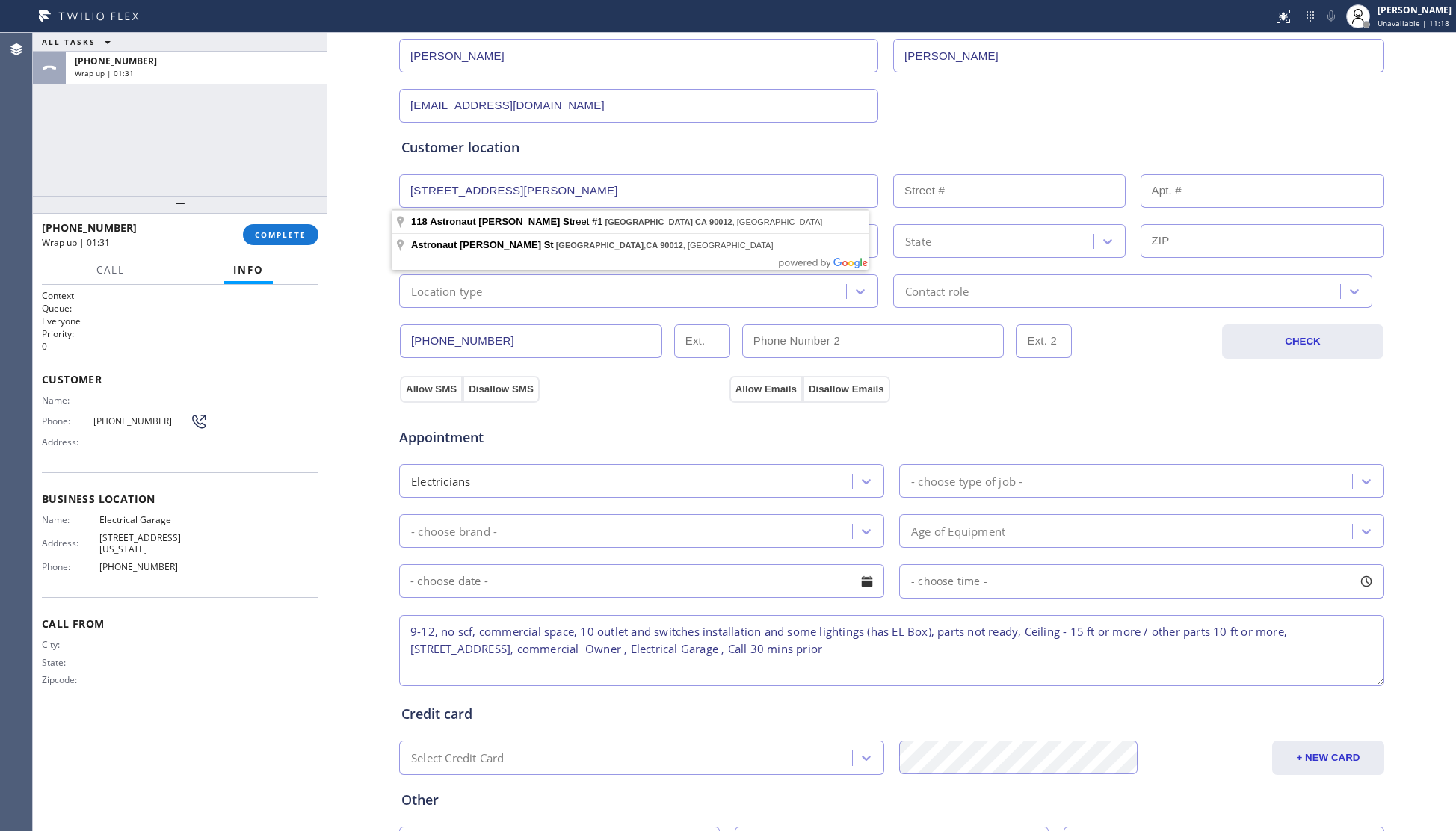
type input "118 Astronaut Ellison S Onizuka St"
type input "118"
type input "Los Angeles"
type input "90012"
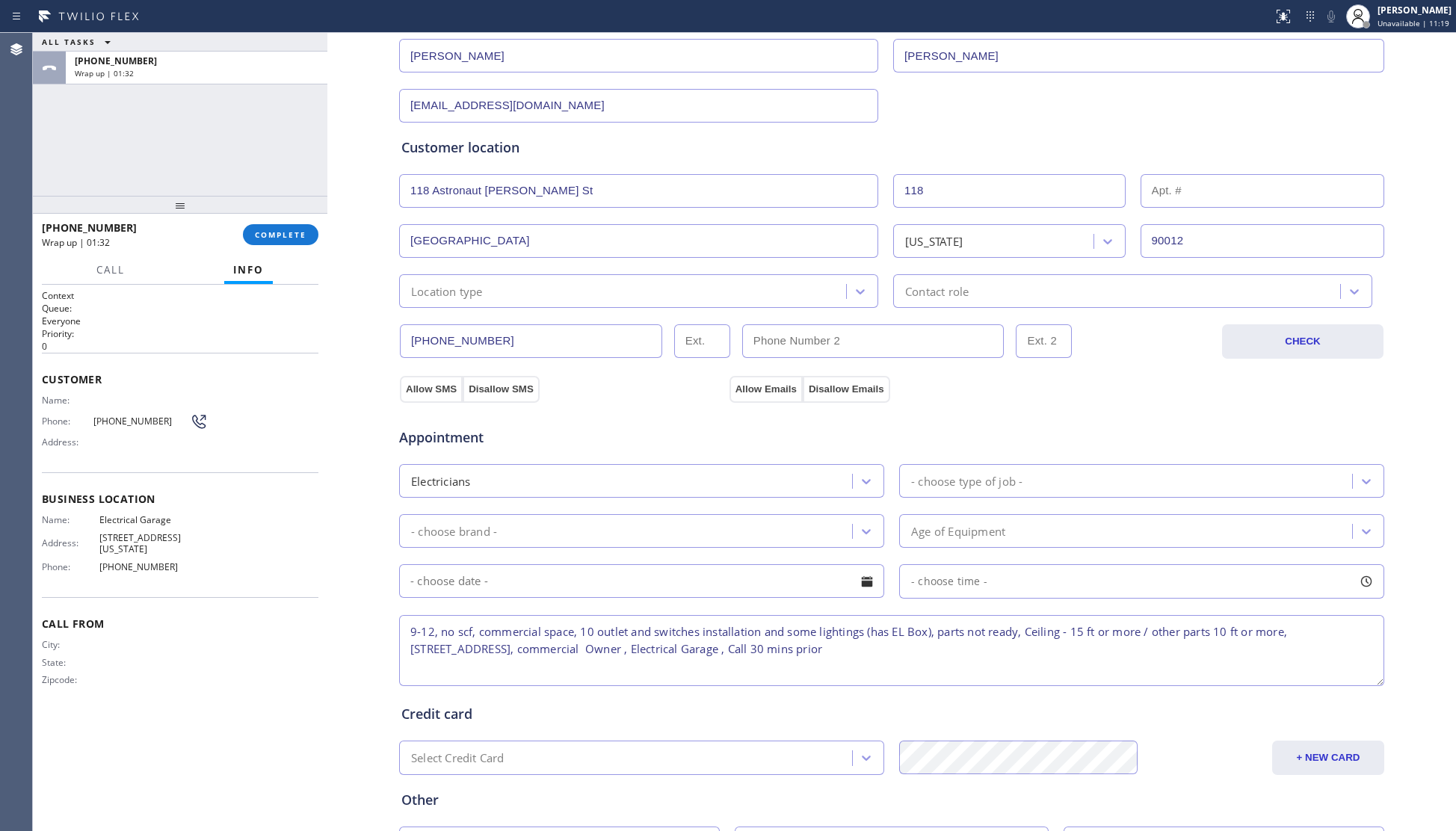
click at [1185, 192] on input "text" at bounding box center [1262, 191] width 245 height 34
type input "1"
click at [580, 295] on div "Location type" at bounding box center [624, 291] width 442 height 26
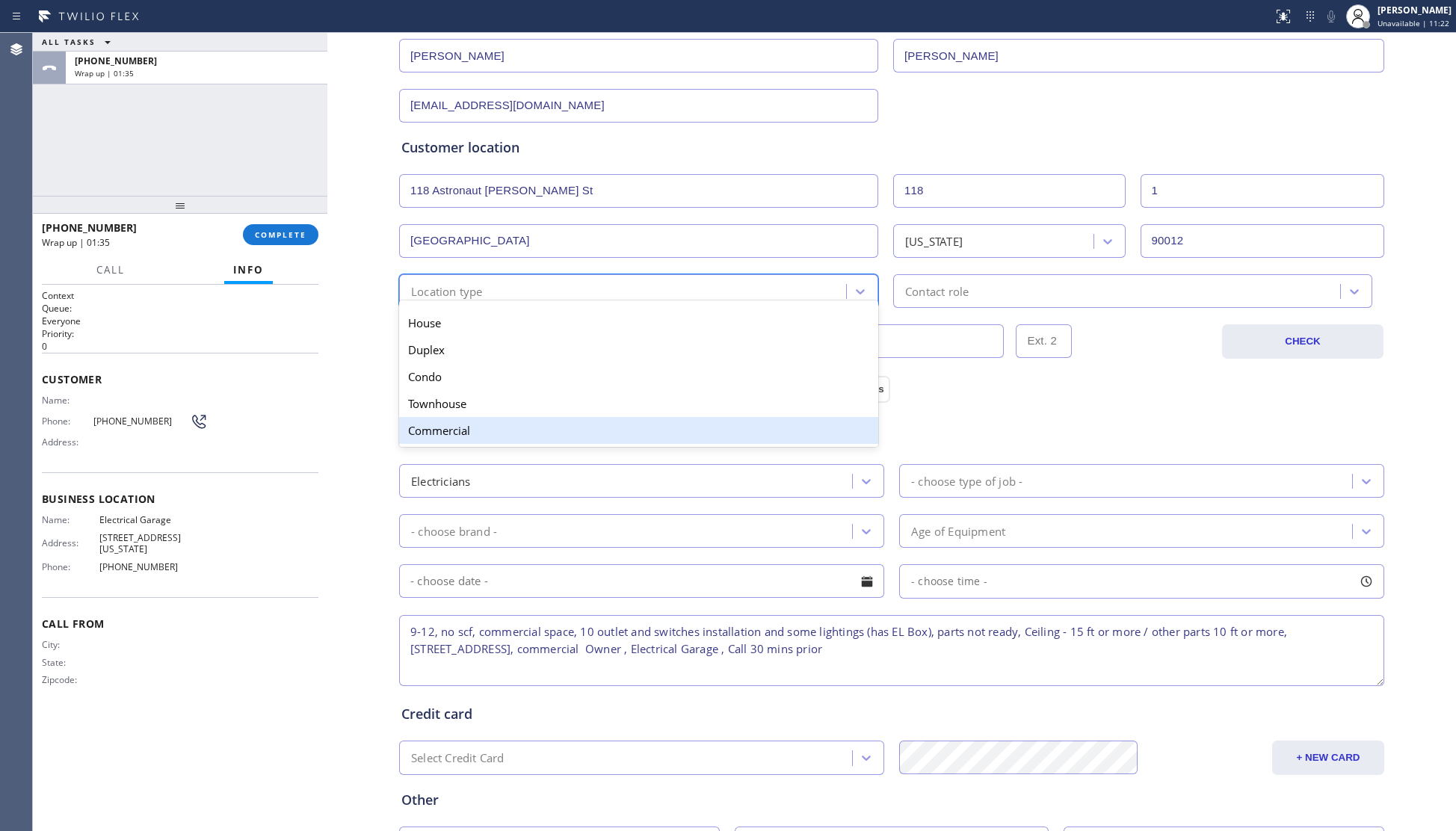
click at [479, 432] on div "Commercial" at bounding box center [639, 430] width 479 height 27
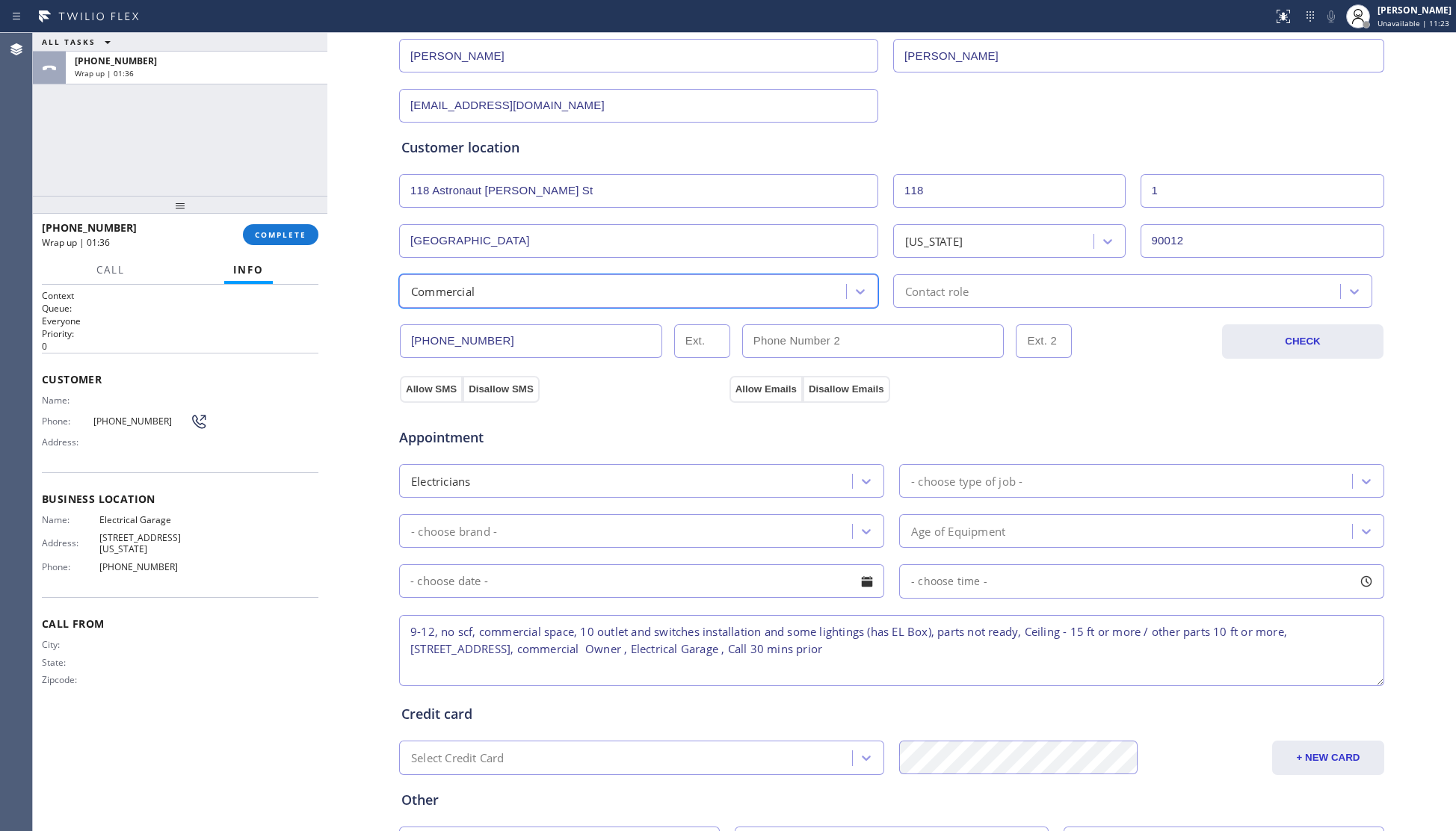
click at [921, 285] on div "Contact role" at bounding box center [937, 291] width 63 height 17
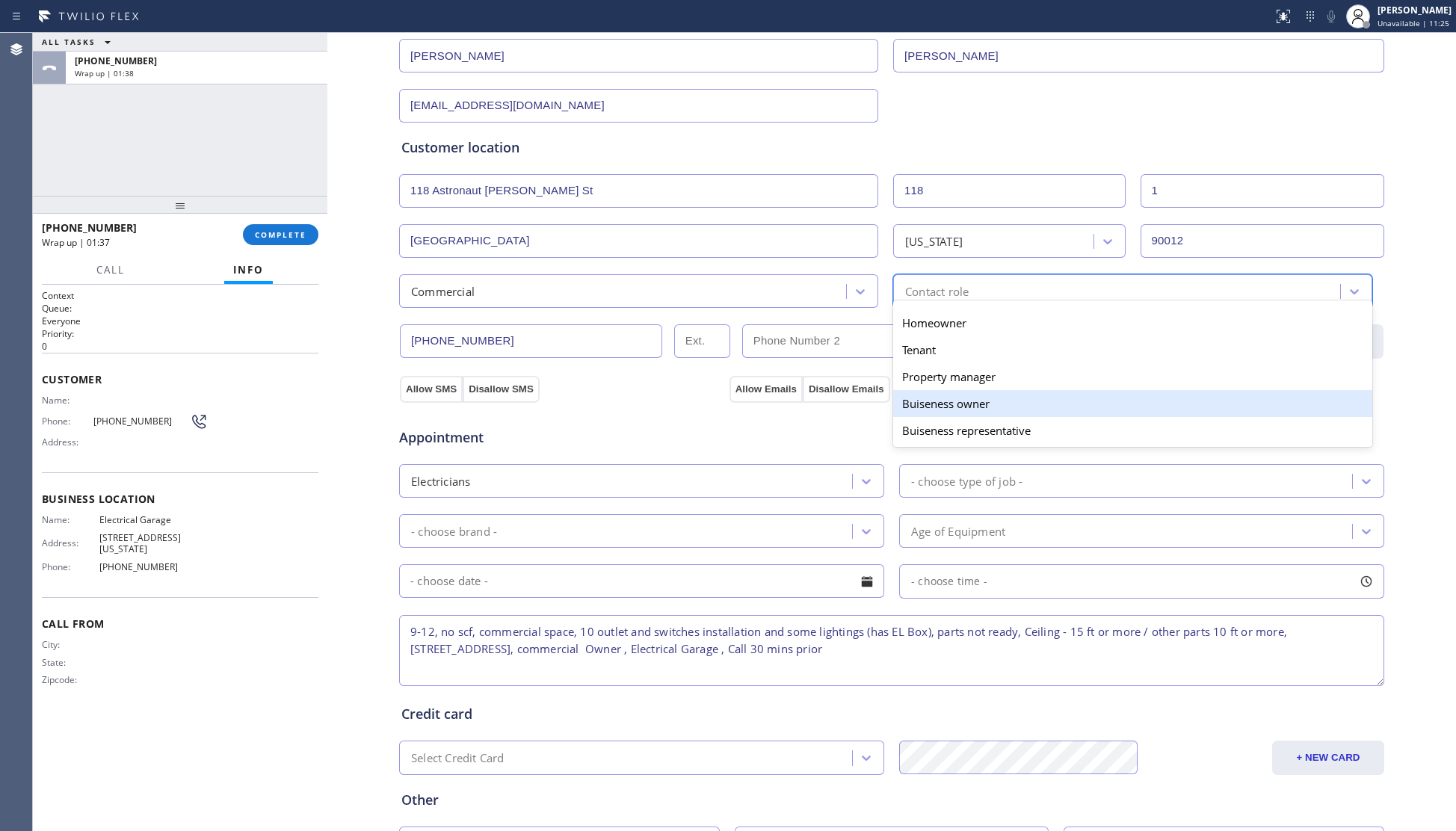
click at [946, 393] on div "Buiseness owner" at bounding box center [1133, 403] width 479 height 27
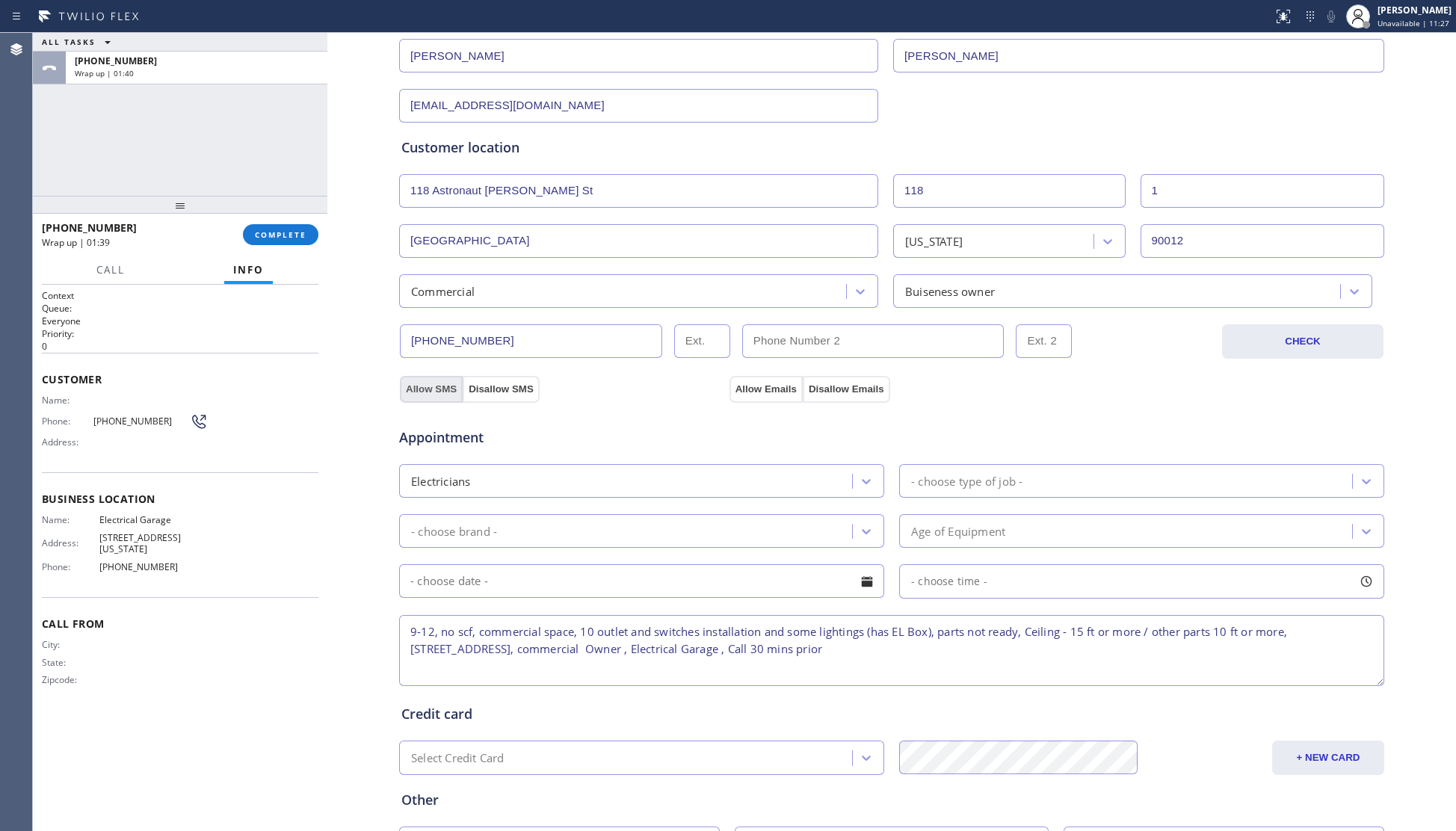
click at [405, 386] on button "Allow SMS" at bounding box center [432, 389] width 63 height 27
click at [739, 386] on button "Allow Emails" at bounding box center [766, 389] width 73 height 27
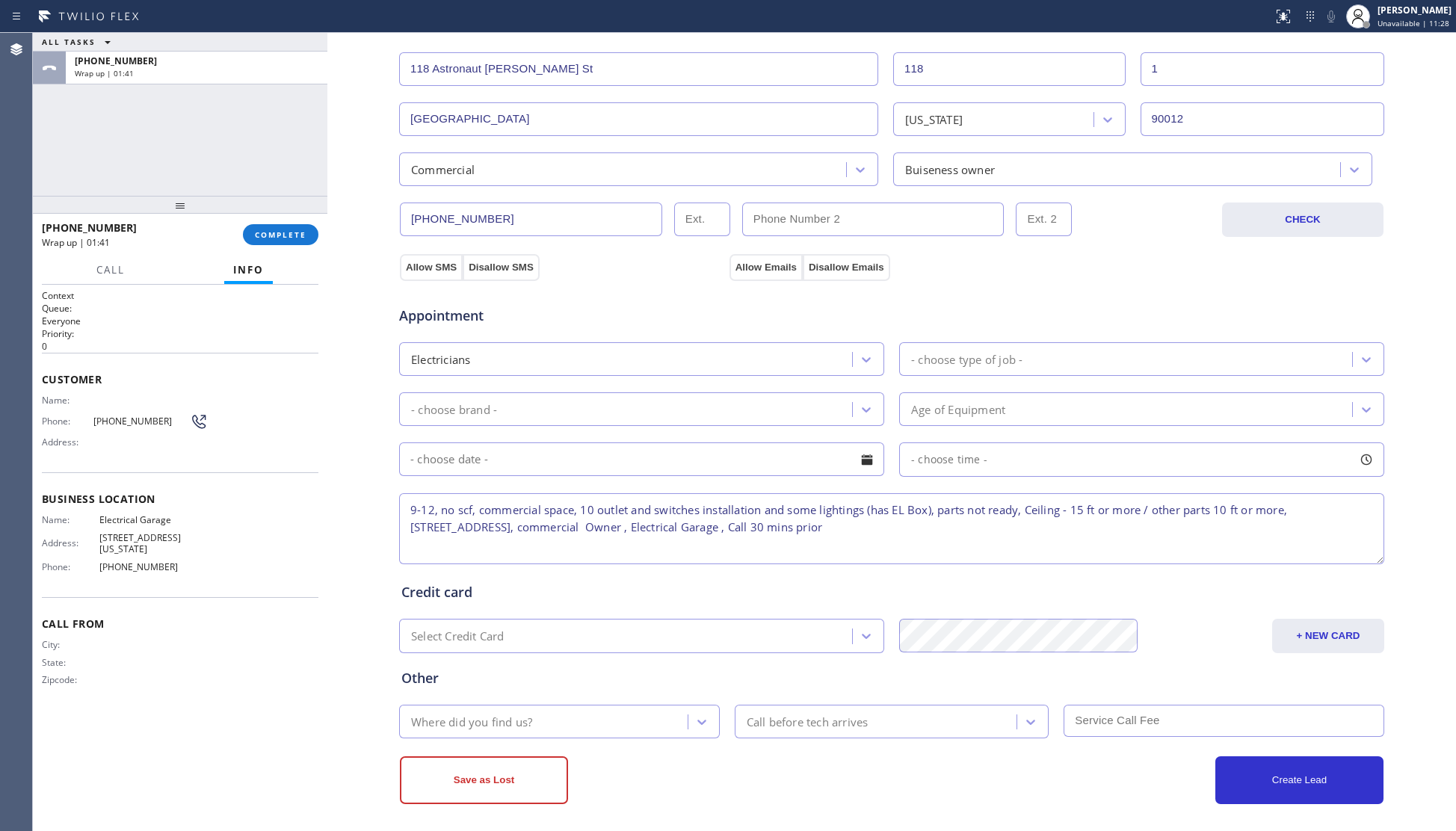
scroll to position [332, 0]
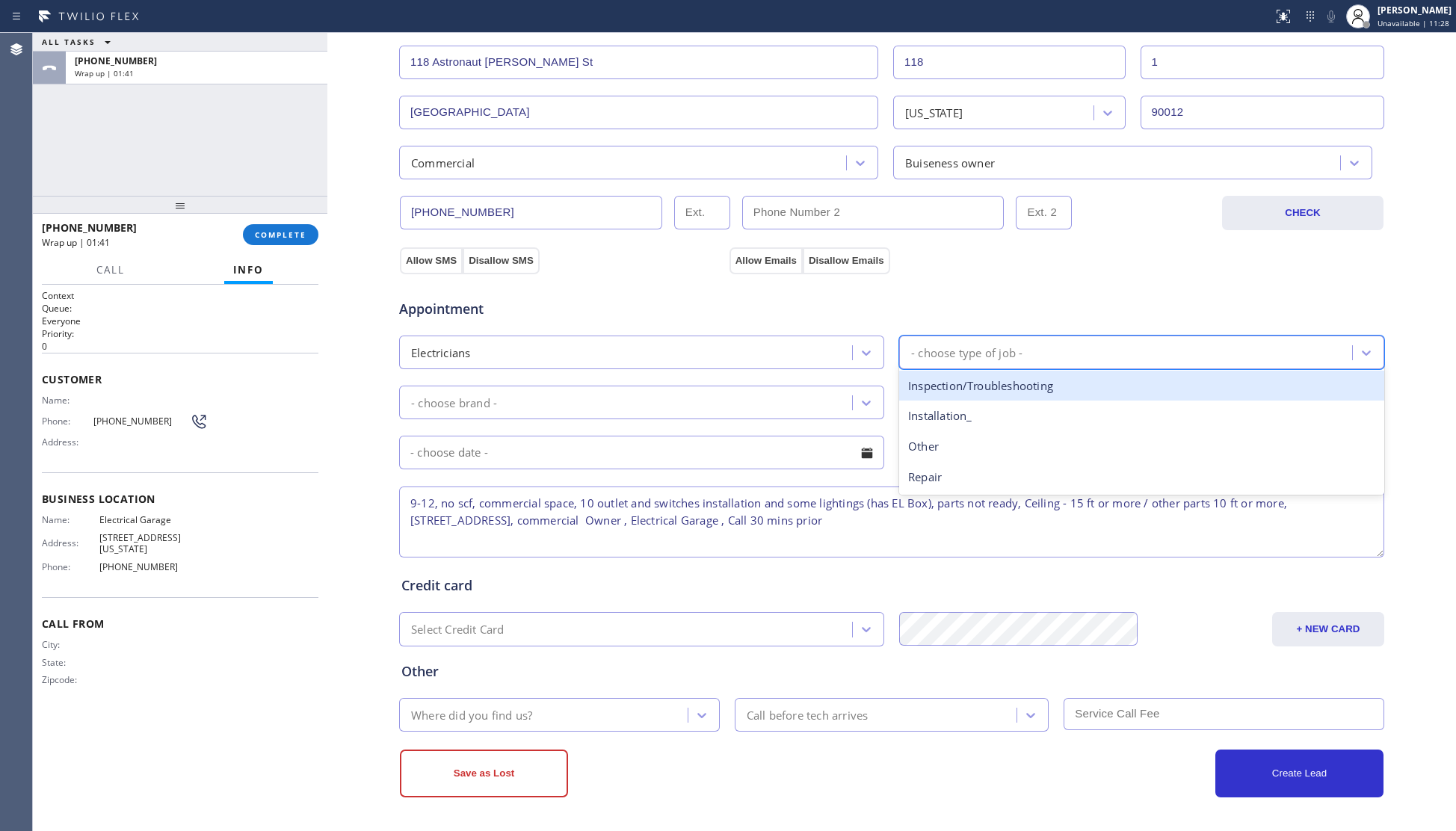
click at [958, 353] on div "- choose type of job -" at bounding box center [967, 352] width 112 height 17
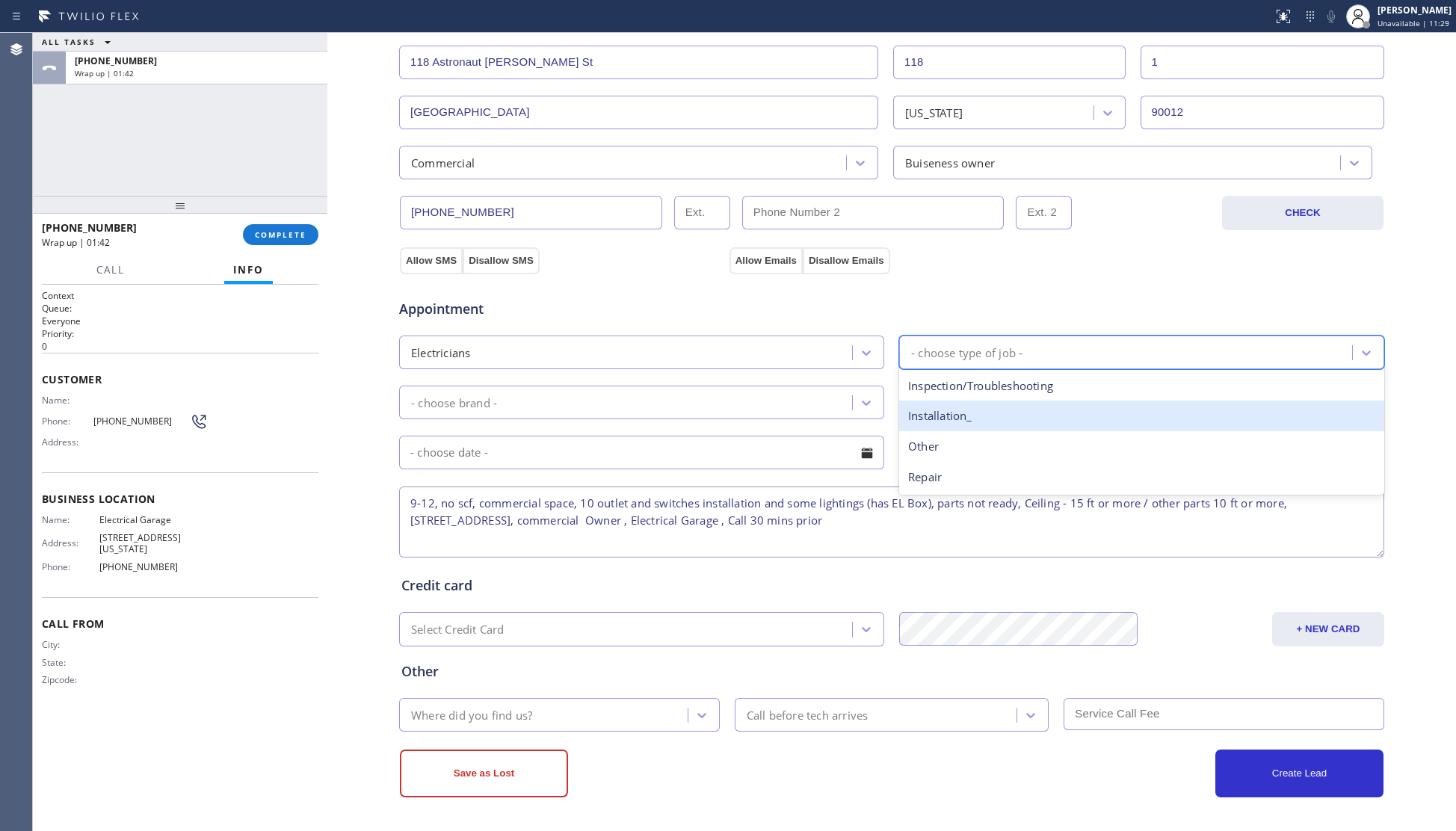
click at [954, 404] on div "Installation_" at bounding box center [1141, 416] width 485 height 31
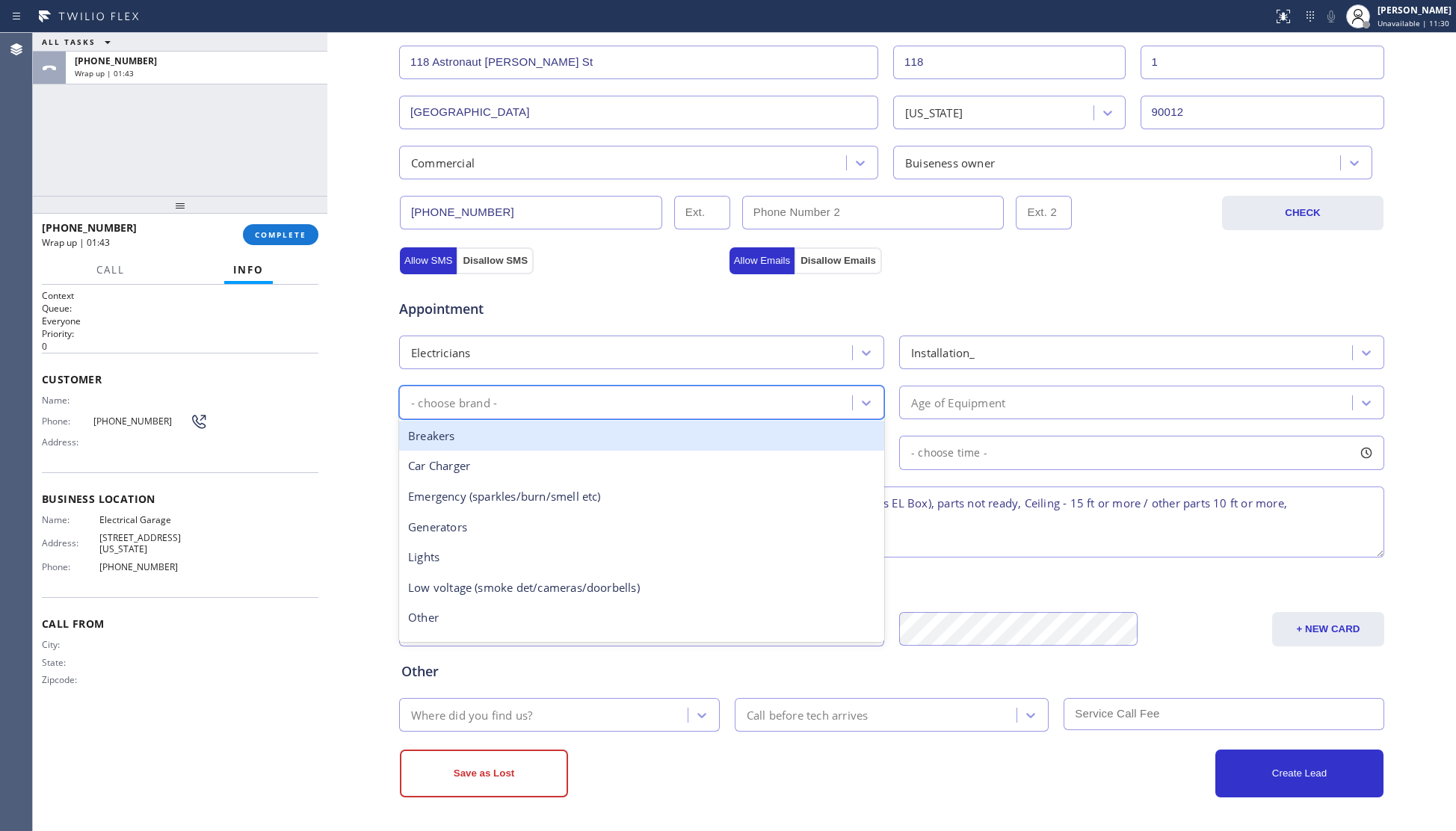
click at [489, 401] on div "- choose brand -" at bounding box center [454, 402] width 86 height 17
type input "ou"
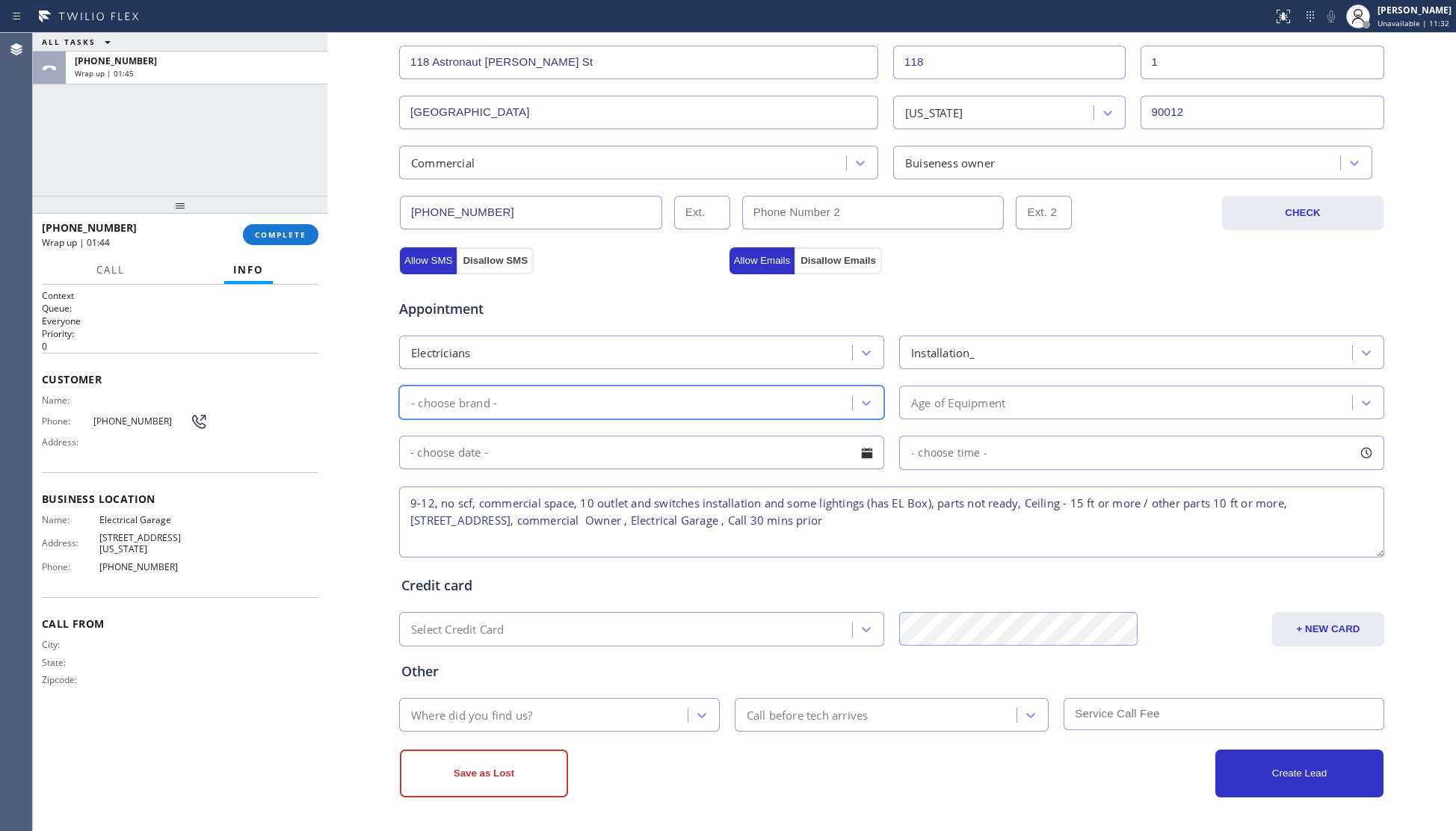
click at [438, 407] on div "- choose brand -" at bounding box center [628, 403] width 449 height 26
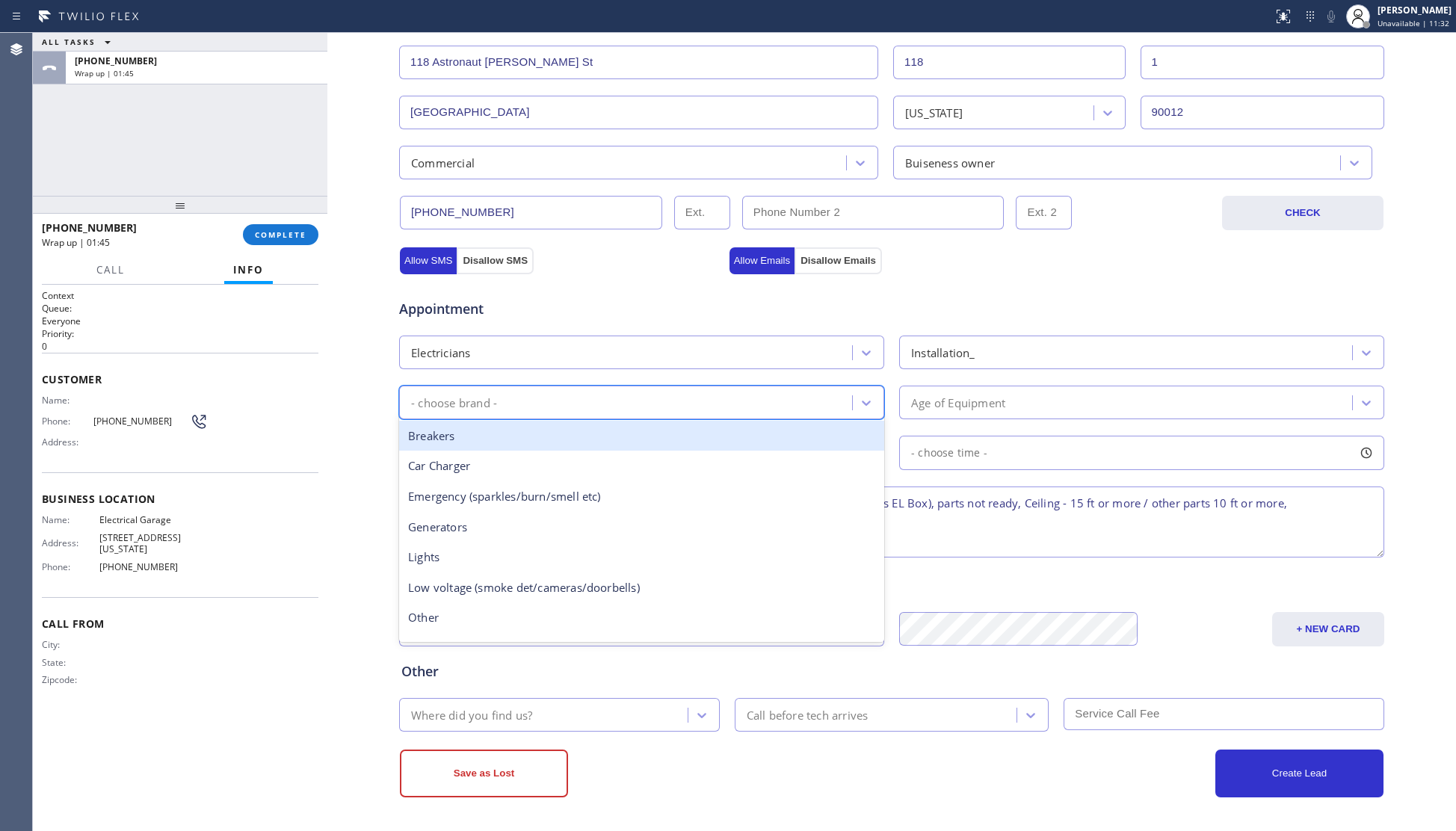
click at [470, 407] on div "- choose brand -" at bounding box center [454, 402] width 86 height 17
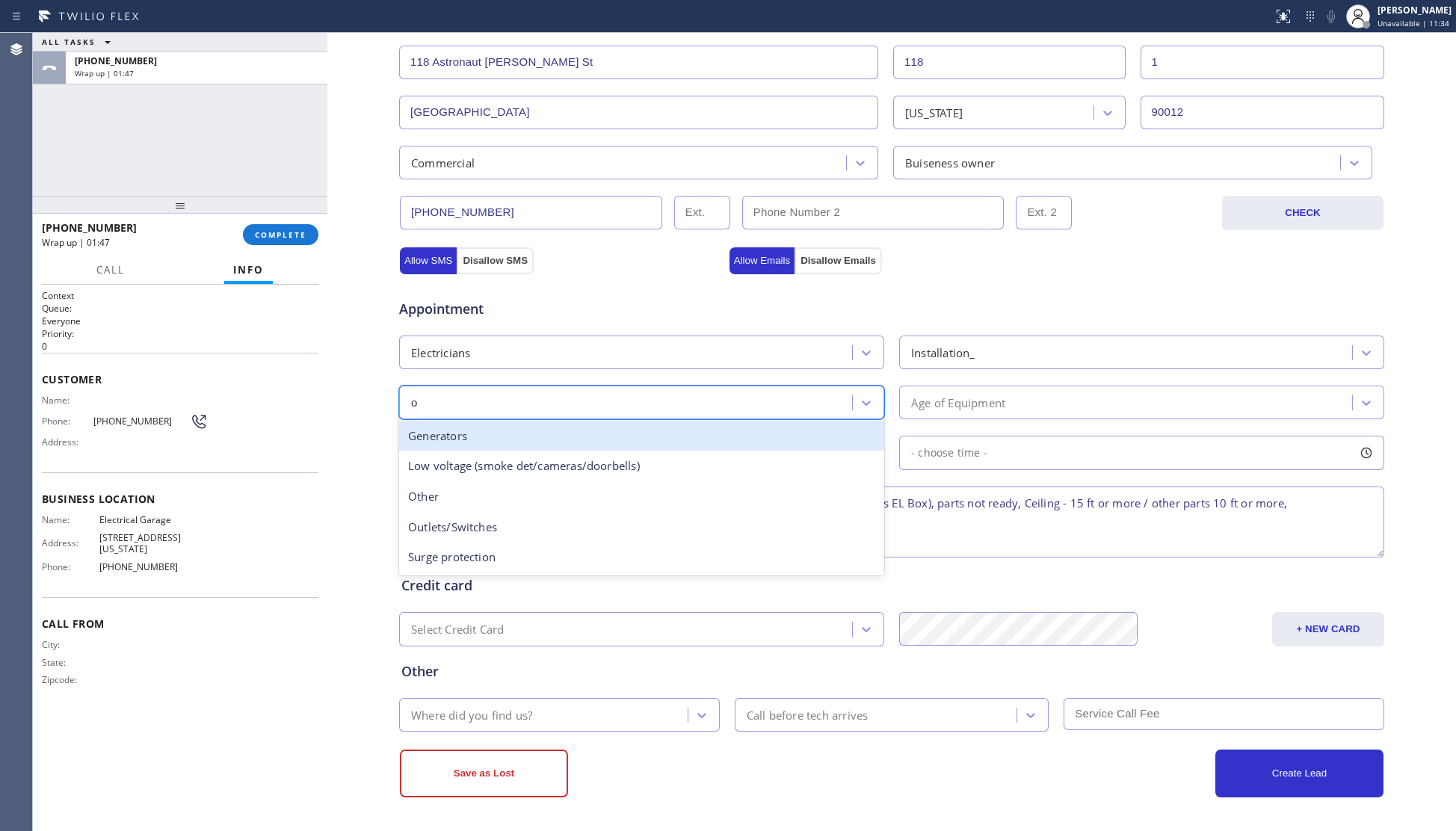
type input "ou"
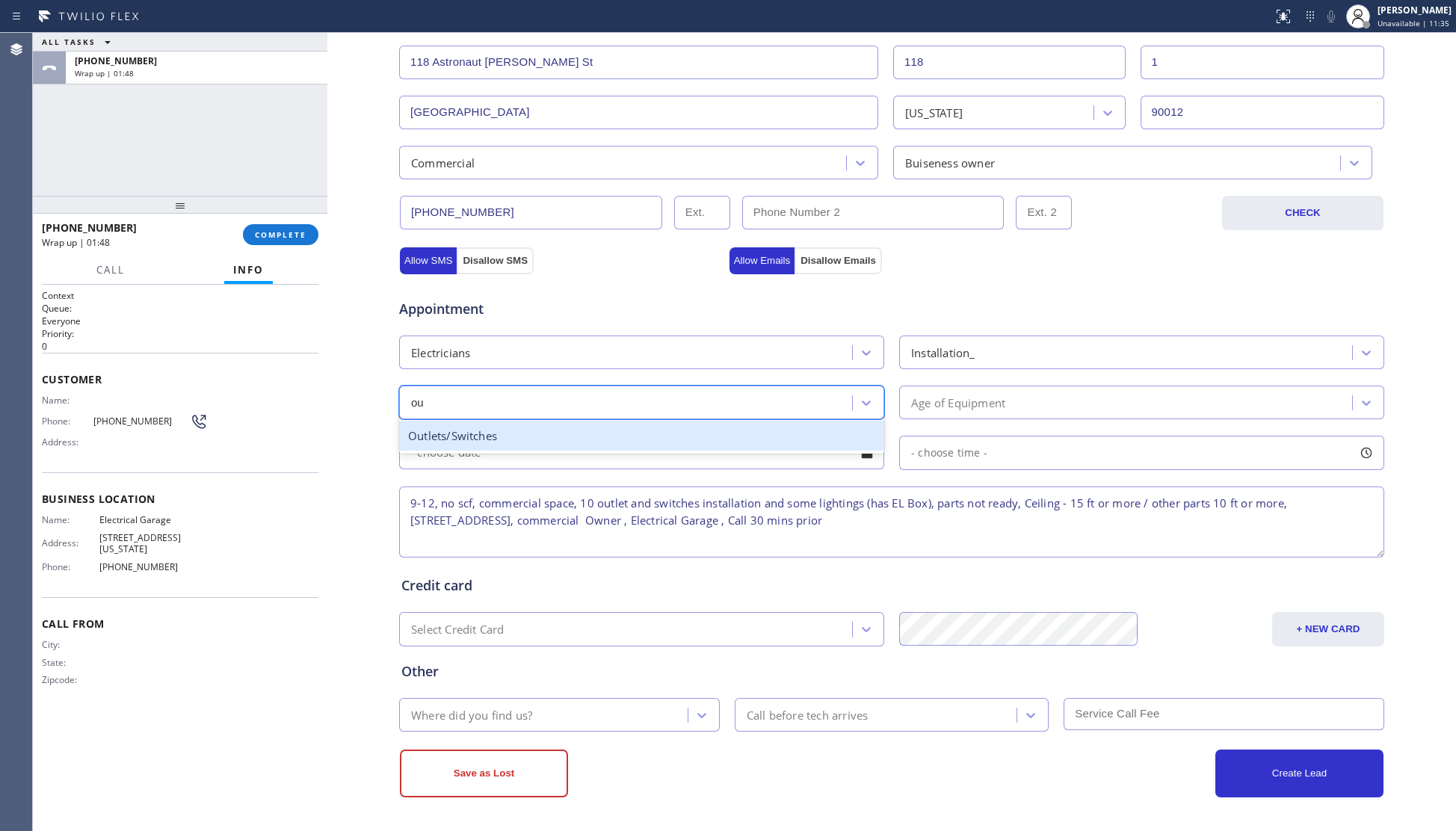
click at [449, 438] on div "Outlets/Switches" at bounding box center [641, 437] width 485 height 31
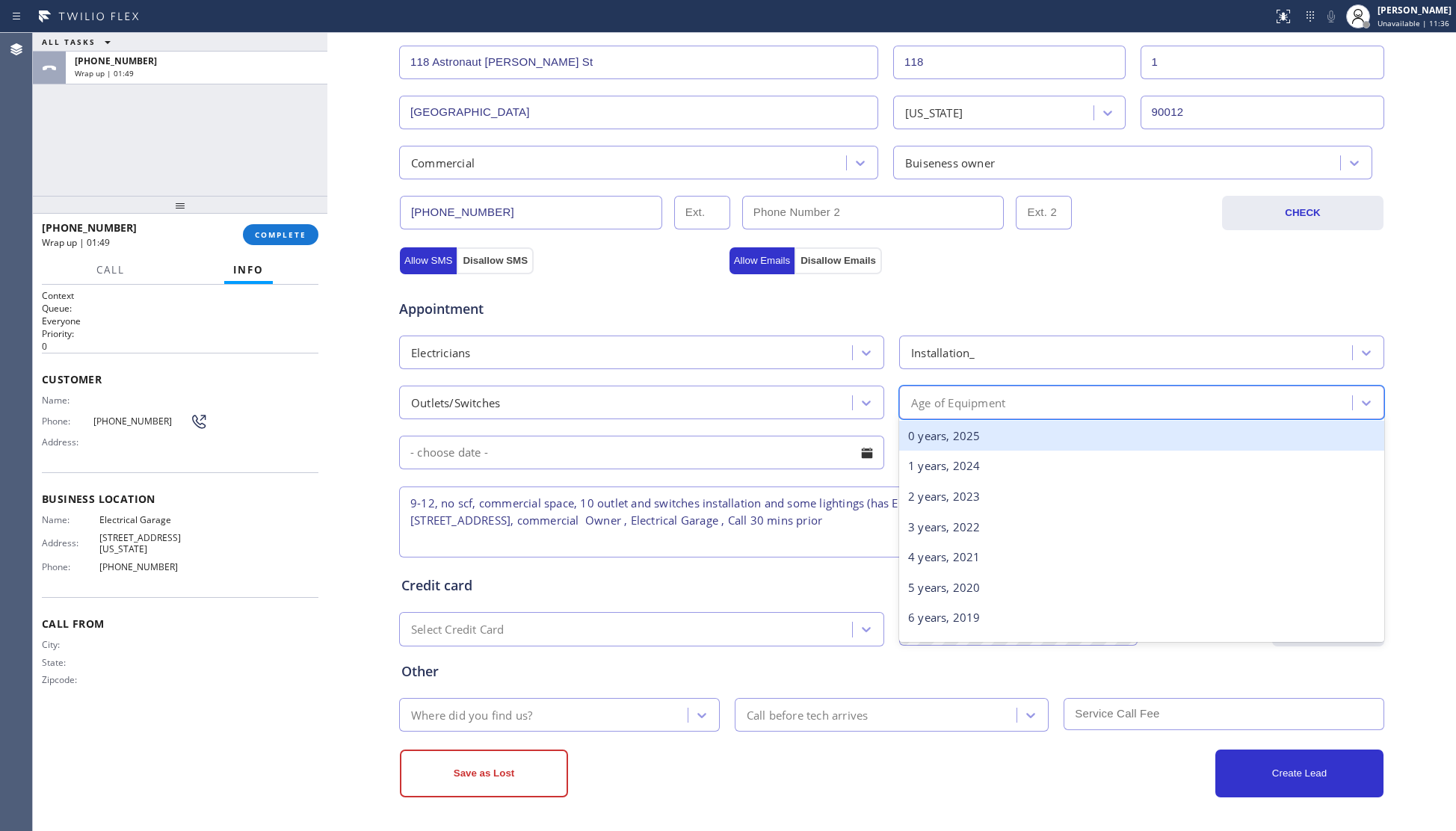
click at [984, 411] on div "Age of Equipment" at bounding box center [1128, 403] width 449 height 26
click at [940, 431] on div "0 years, 2025" at bounding box center [1141, 437] width 485 height 31
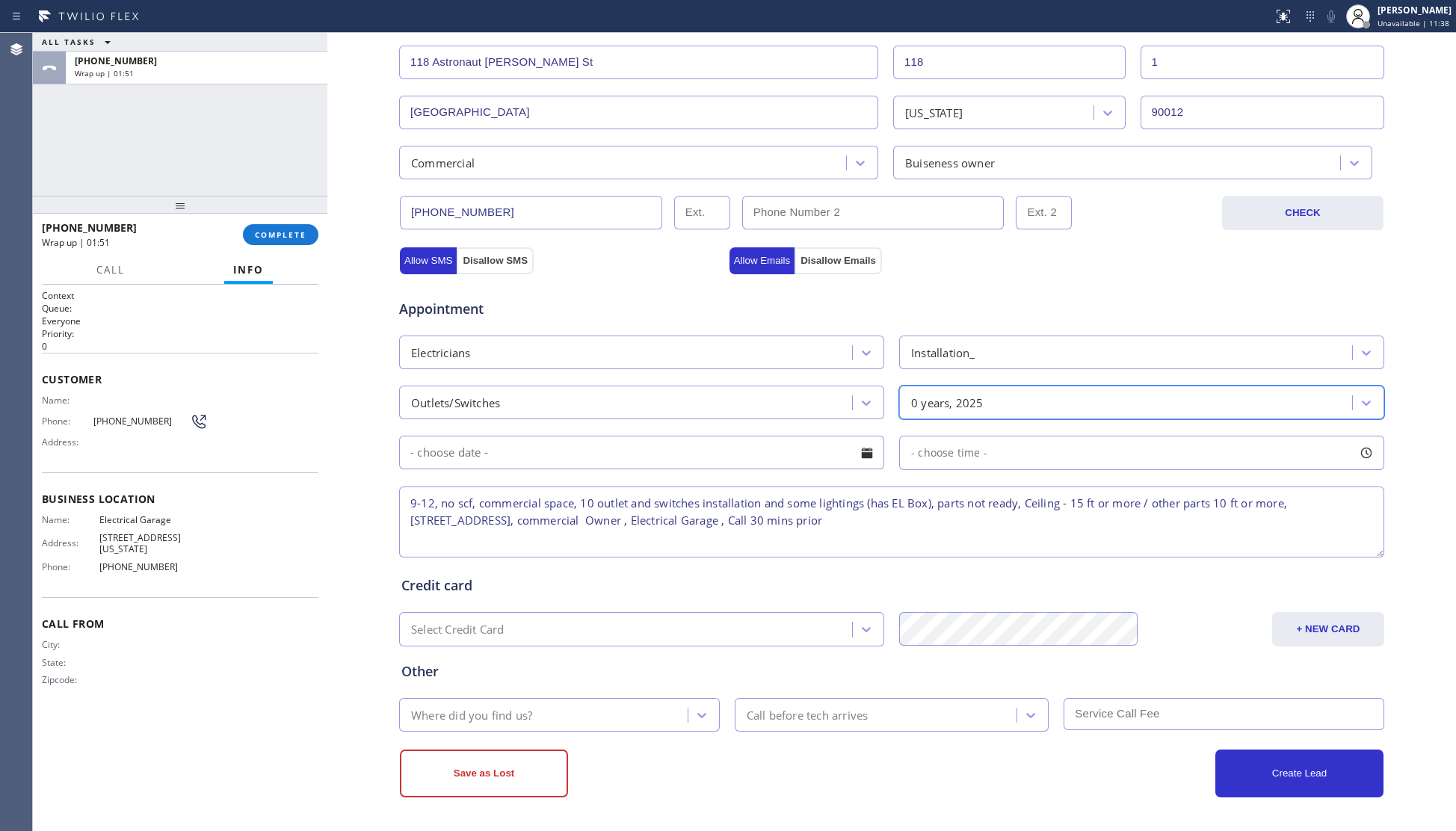
click at [548, 437] on input "text" at bounding box center [641, 453] width 485 height 34
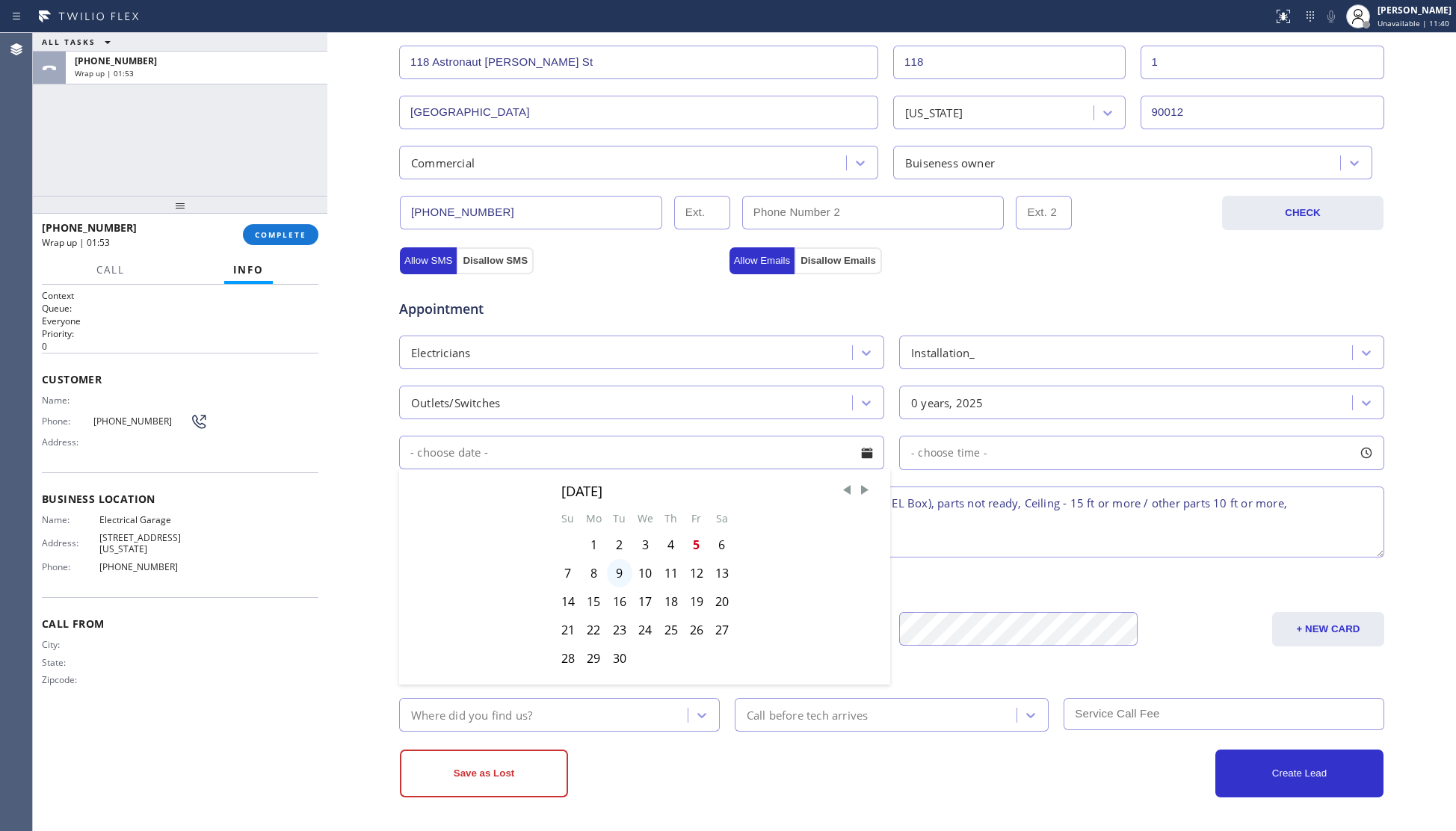
click at [611, 572] on div "9" at bounding box center [619, 573] width 25 height 28
type input "09/09/2025"
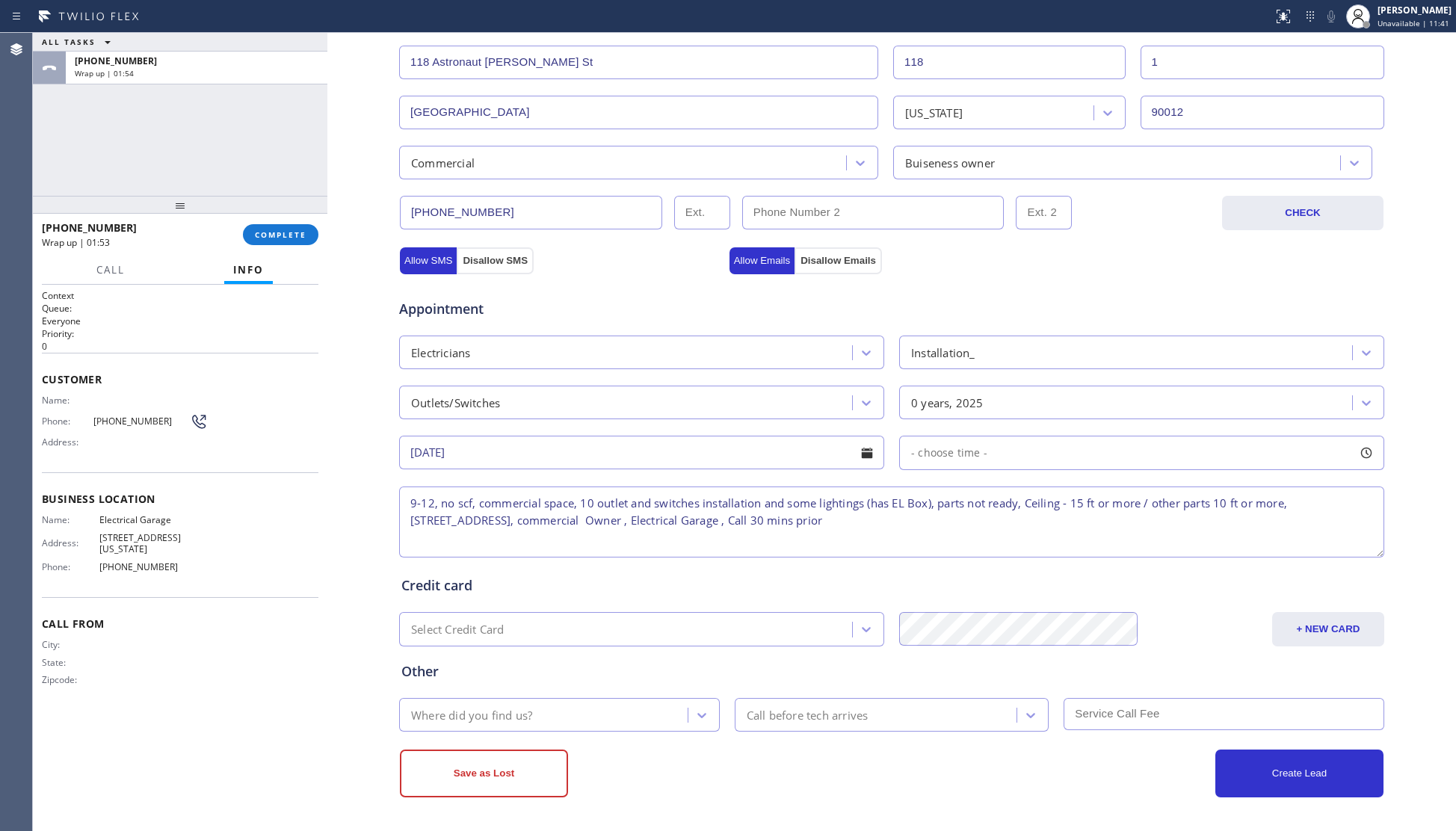
click at [972, 458] on span "- choose time -" at bounding box center [949, 453] width 76 height 15
drag, startPoint x: 939, startPoint y: 542, endPoint x: 1056, endPoint y: 539, distance: 117.0
click at [1056, 539] on div at bounding box center [1057, 544] width 18 height 32
drag, startPoint x: 912, startPoint y: 539, endPoint x: 942, endPoint y: 537, distance: 30.1
click at [942, 537] on div at bounding box center [950, 544] width 18 height 32
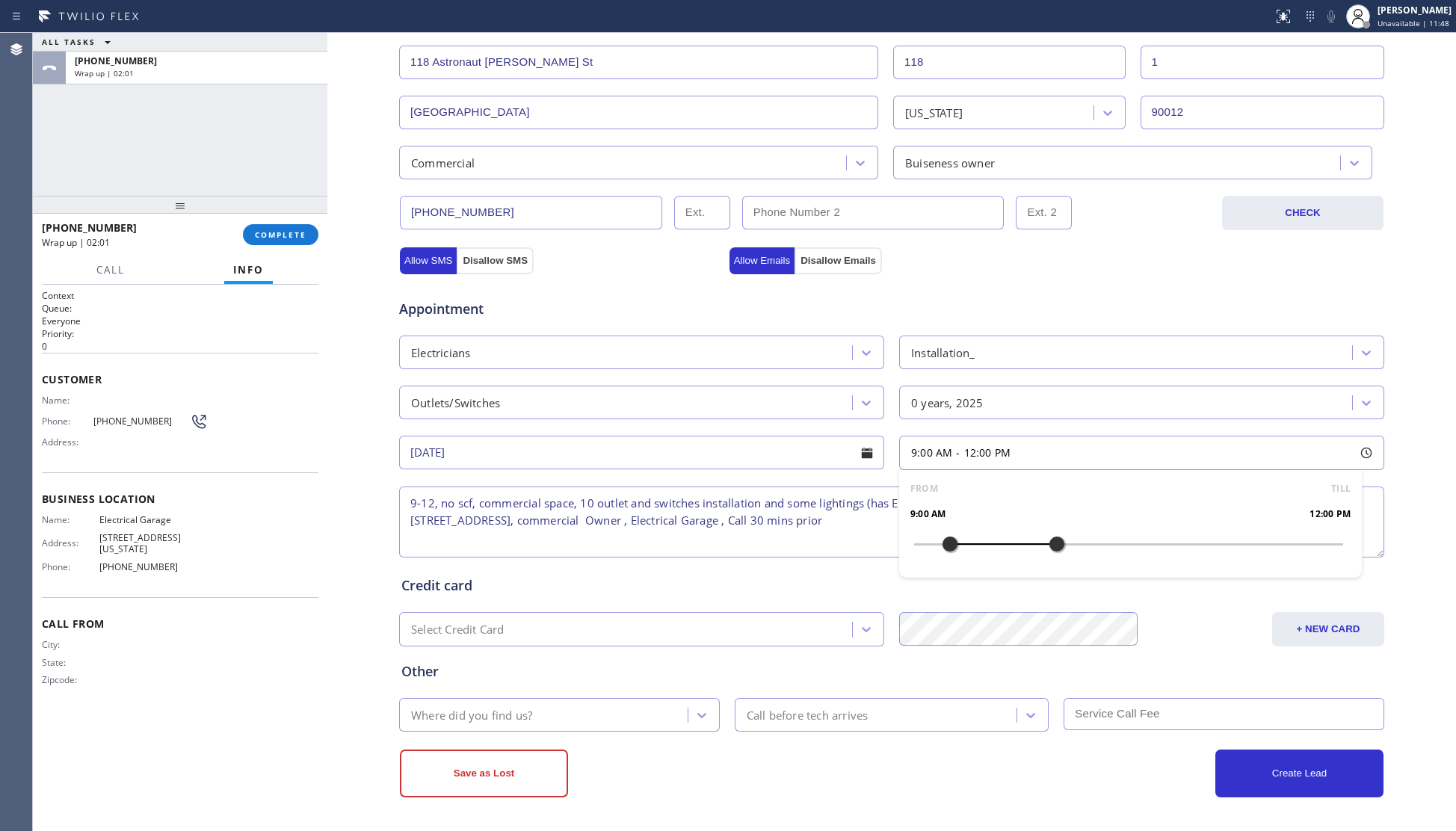
click at [532, 718] on div "Where did you find us?" at bounding box center [545, 715] width 284 height 26
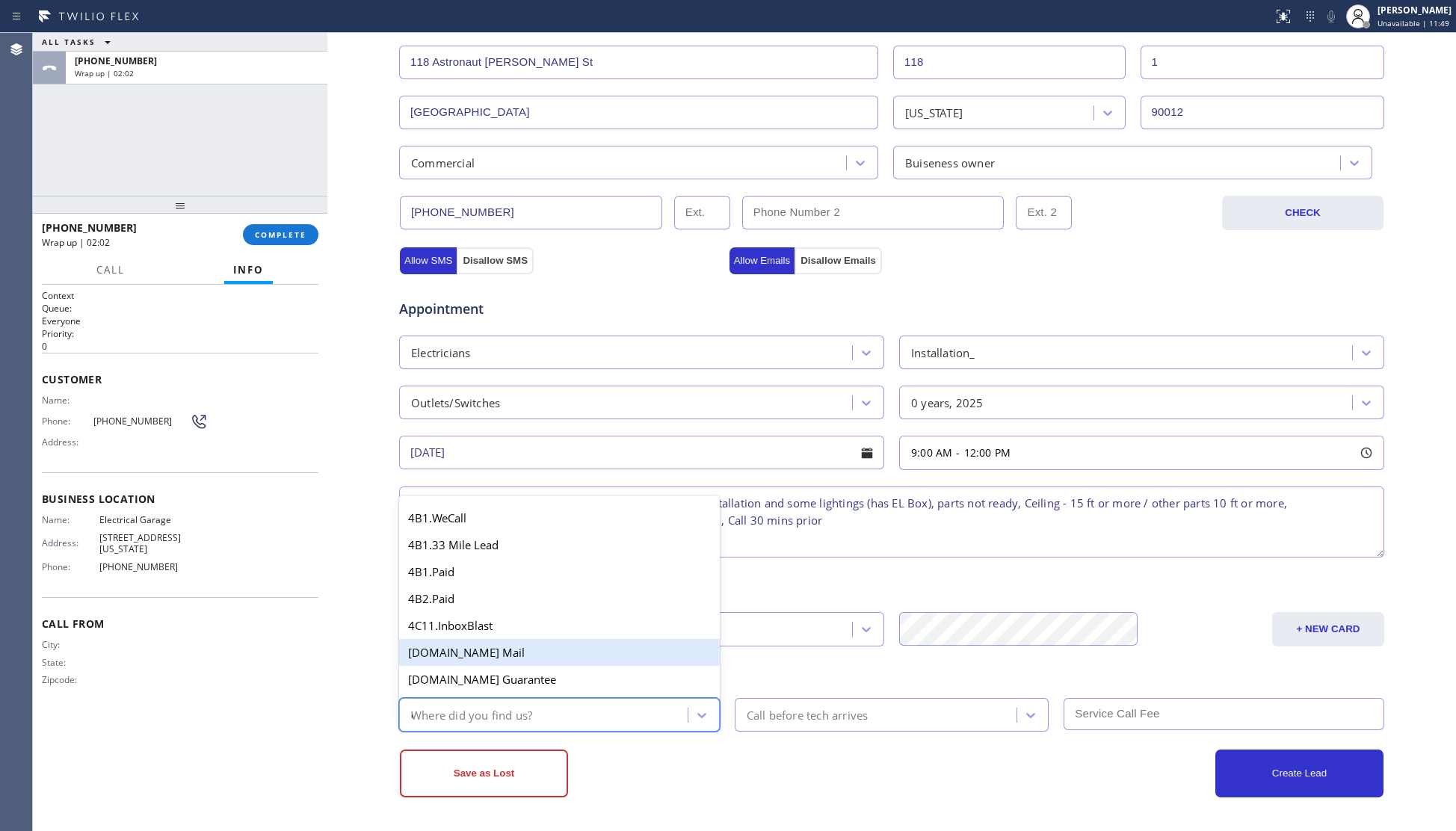
type input "ou"
click at [496, 658] on div "4C. Outbound Dep" at bounding box center [560, 655] width 321 height 27
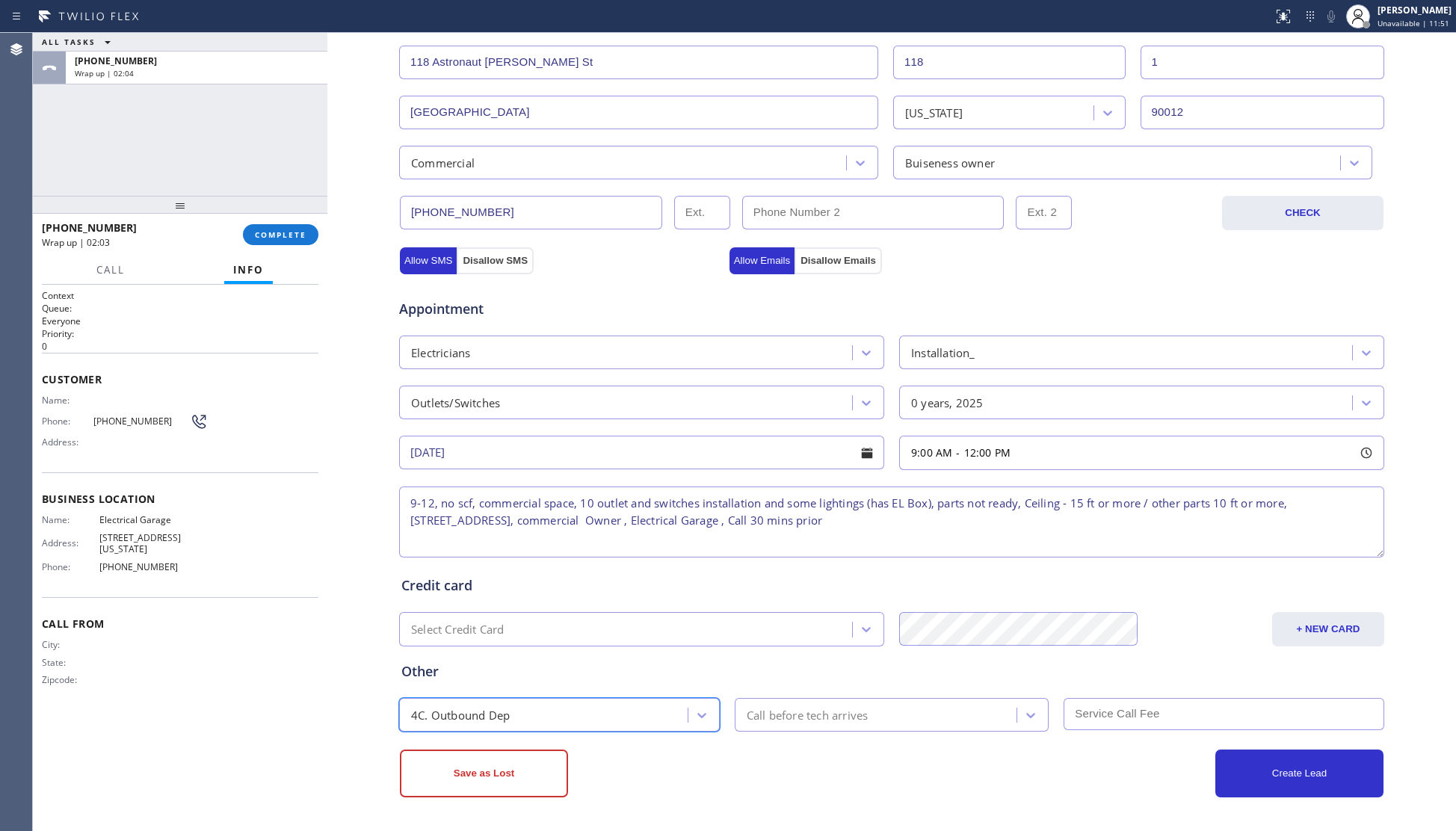
click at [811, 725] on div "Call before tech arrives" at bounding box center [878, 715] width 278 height 26
type input "30"
click at [855, 682] on div "30 min" at bounding box center [892, 682] width 315 height 27
click at [1090, 706] on input "text" at bounding box center [1224, 714] width 321 height 32
type input "0"
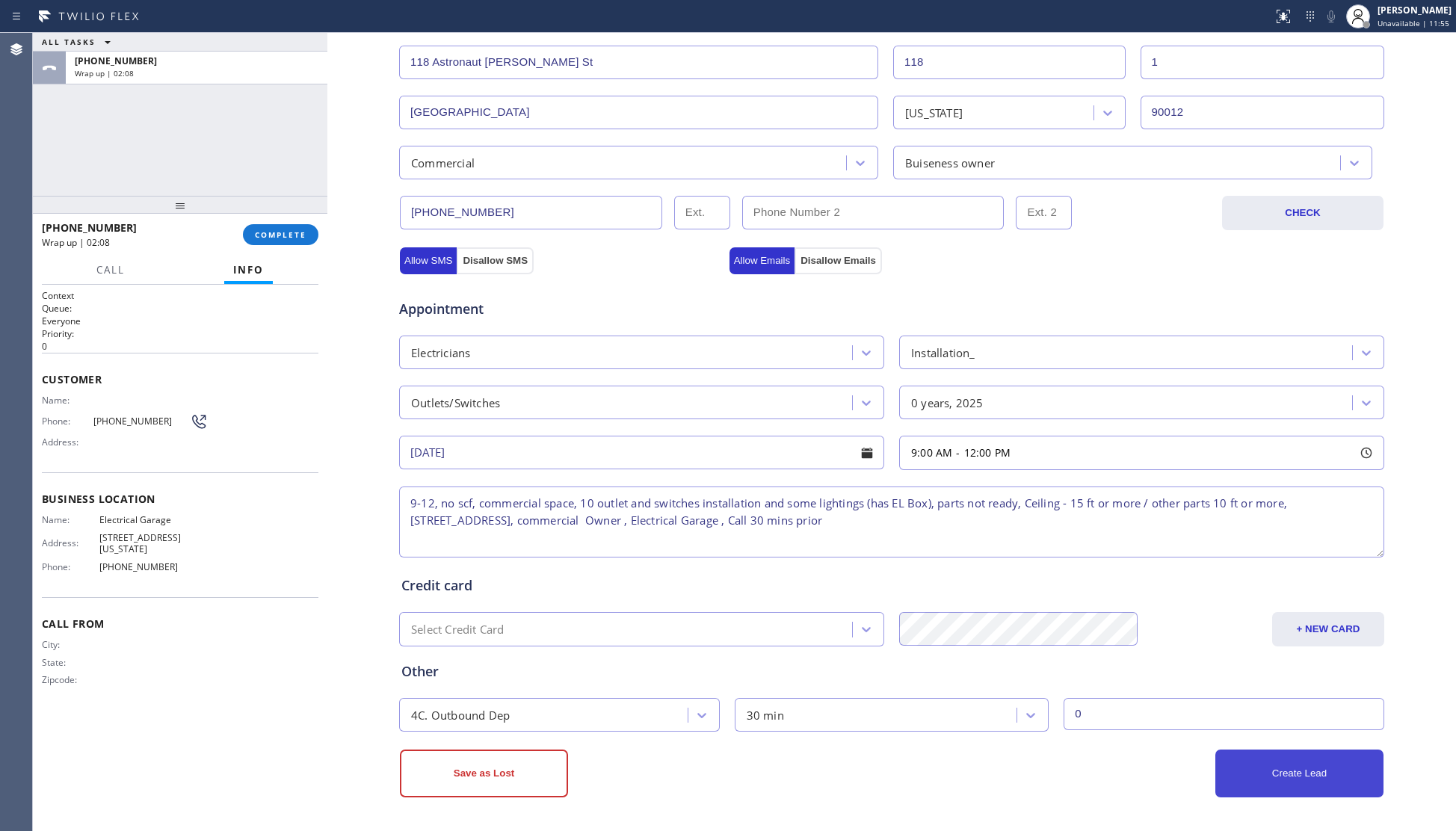
click at [1283, 773] on button "Create Lead" at bounding box center [1300, 773] width 168 height 48
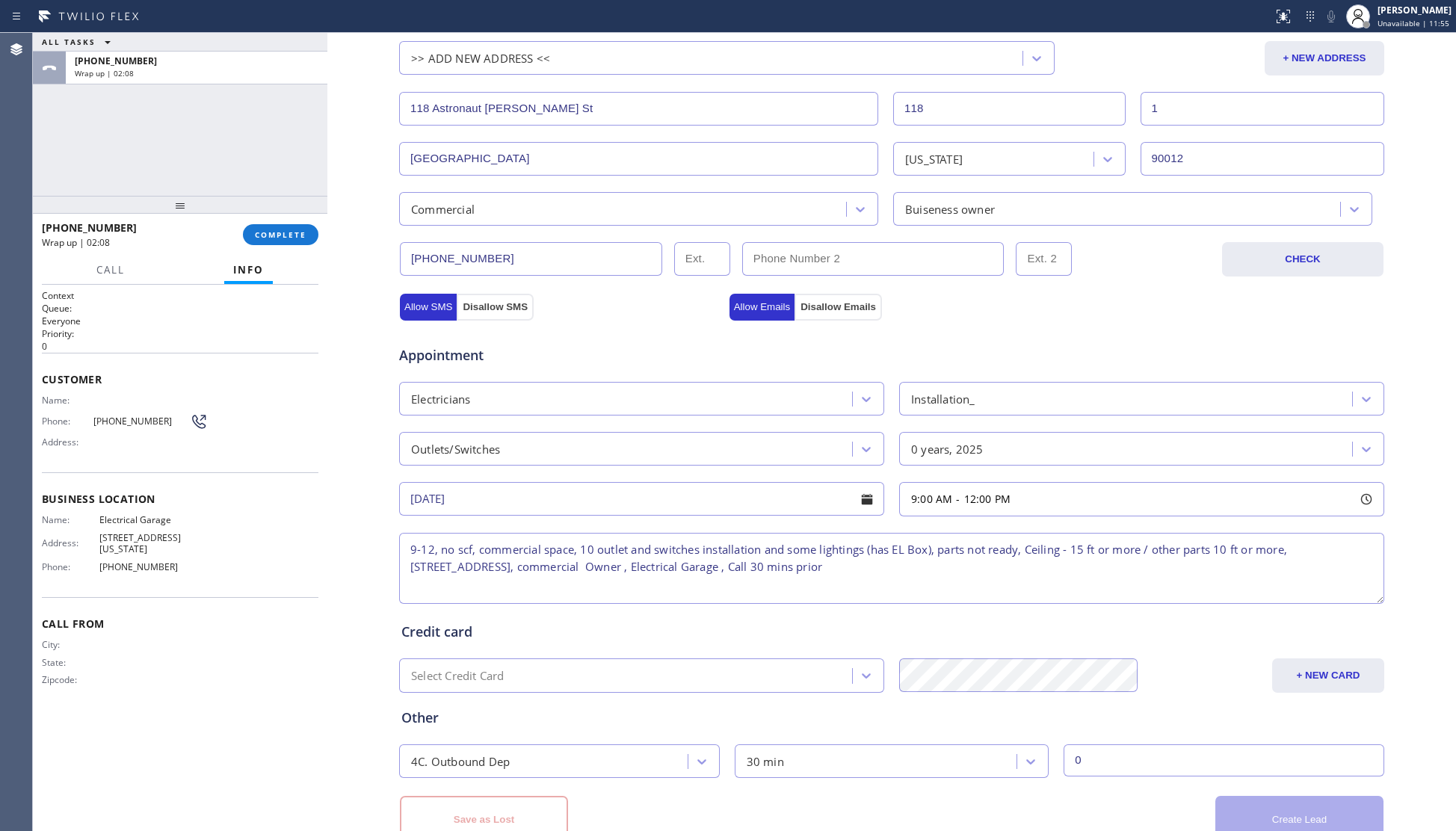
scroll to position [383, 0]
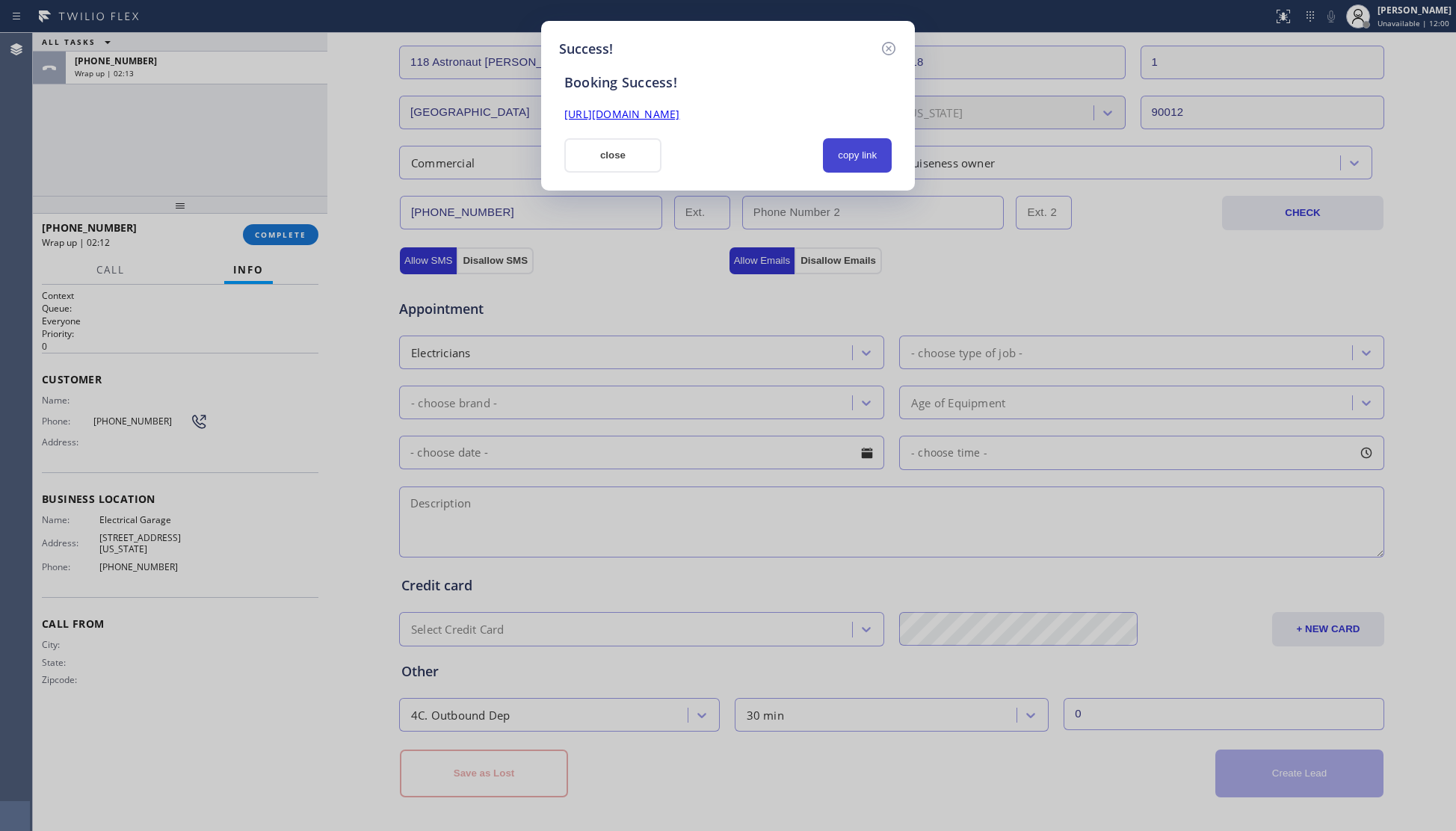
click at [852, 151] on button "copy link" at bounding box center [857, 156] width 69 height 34
click at [679, 112] on link "https://erp.apollosoft.co/customer/761208#portlet_lead" at bounding box center [622, 114] width 115 height 15
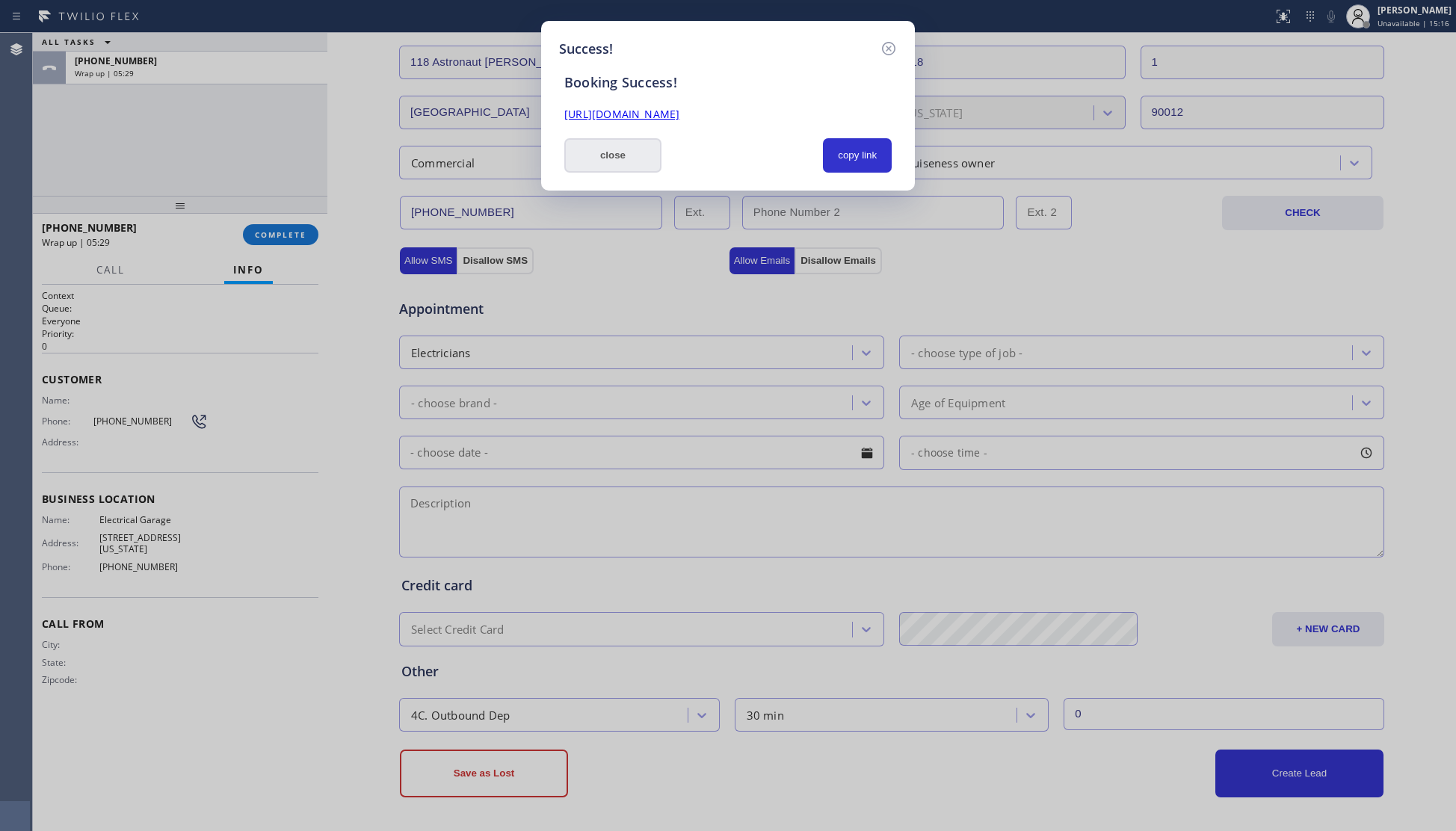
click at [602, 142] on button "close" at bounding box center [613, 156] width 97 height 34
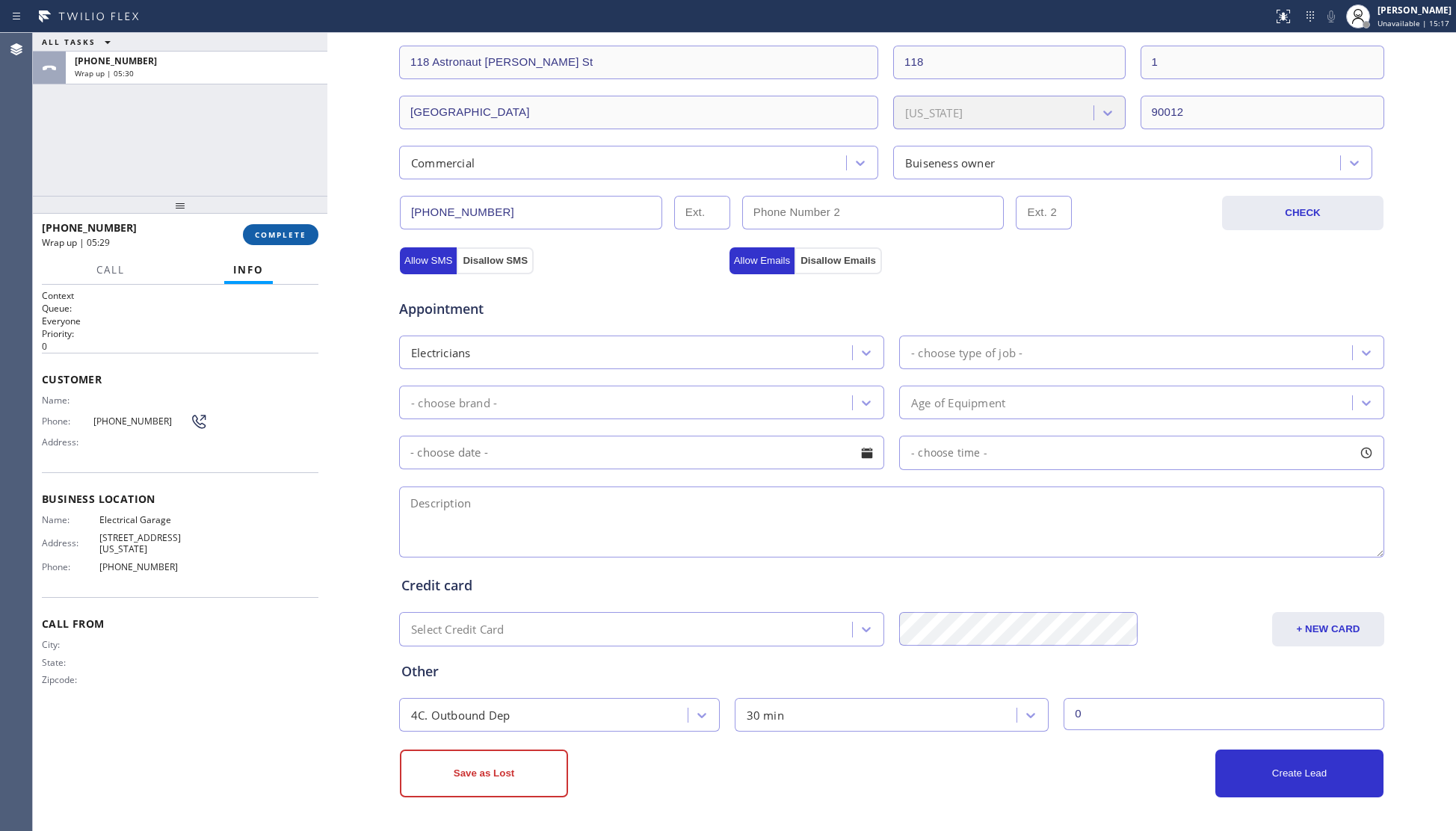
click at [292, 228] on button "COMPLETE" at bounding box center [280, 235] width 75 height 21
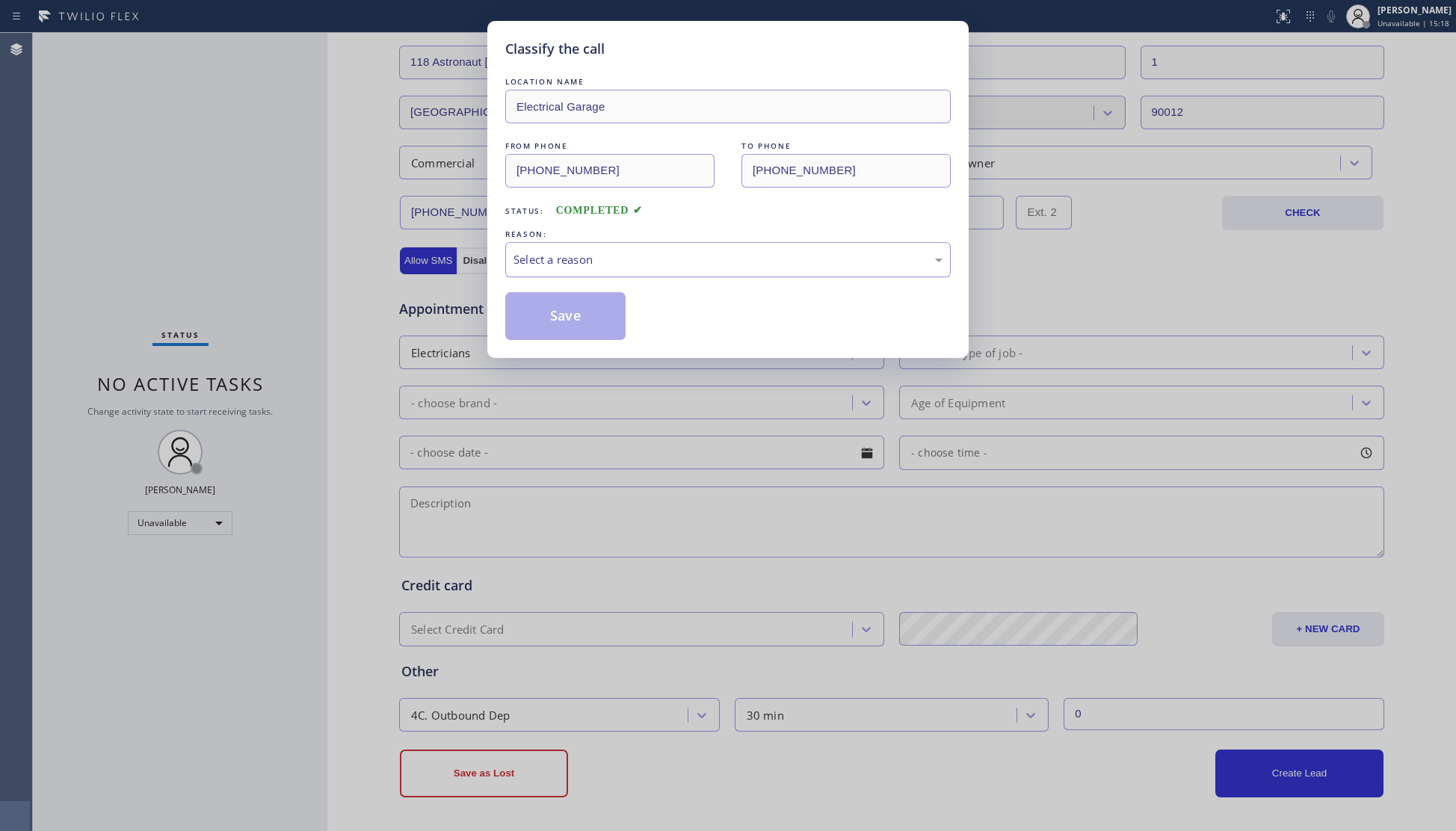
click at [574, 277] on div "Select a reason" at bounding box center [728, 259] width 445 height 35
click at [556, 311] on button "Save" at bounding box center [565, 316] width 121 height 48
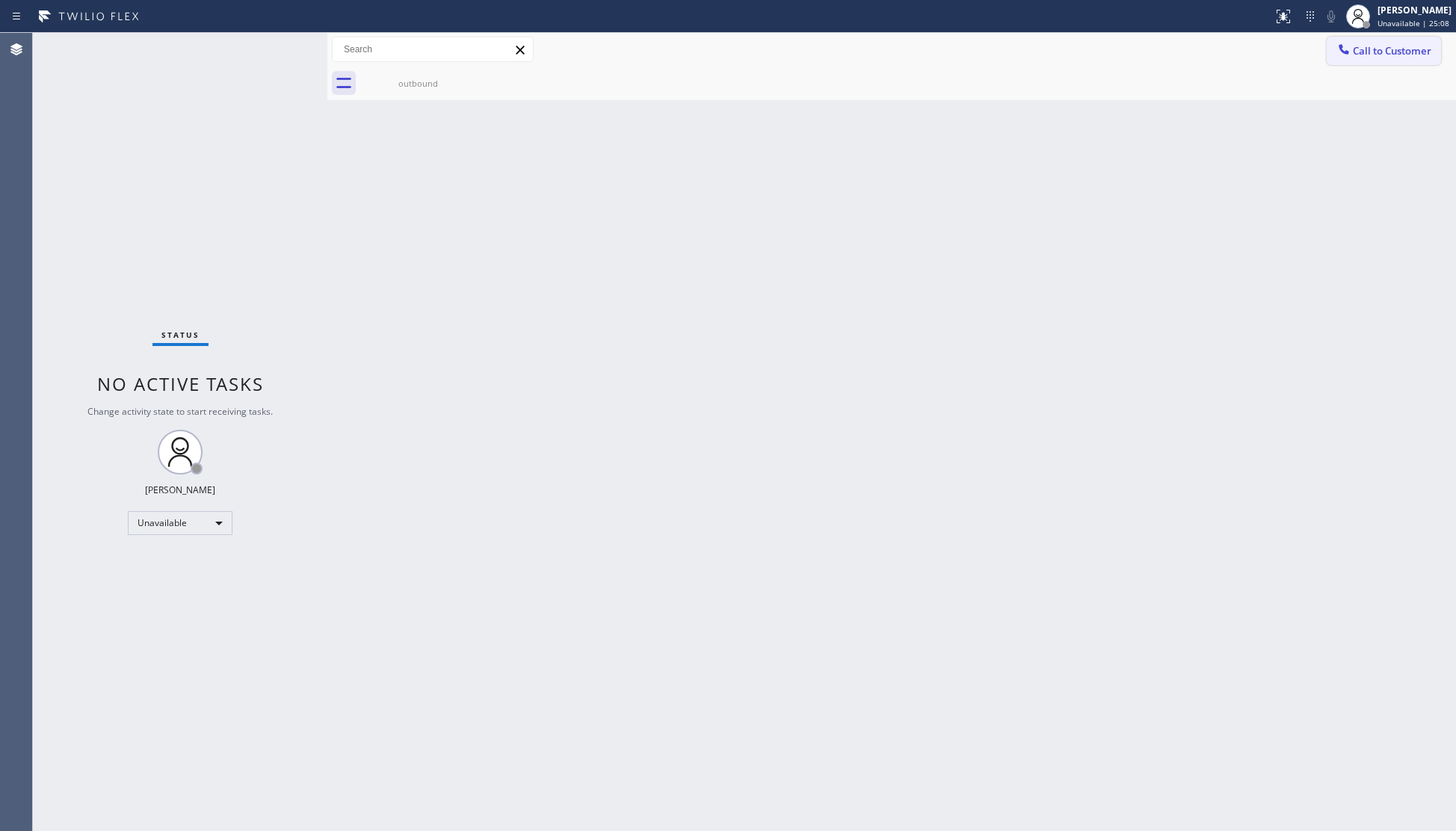
click at [1345, 46] on icon at bounding box center [1343, 49] width 15 height 15
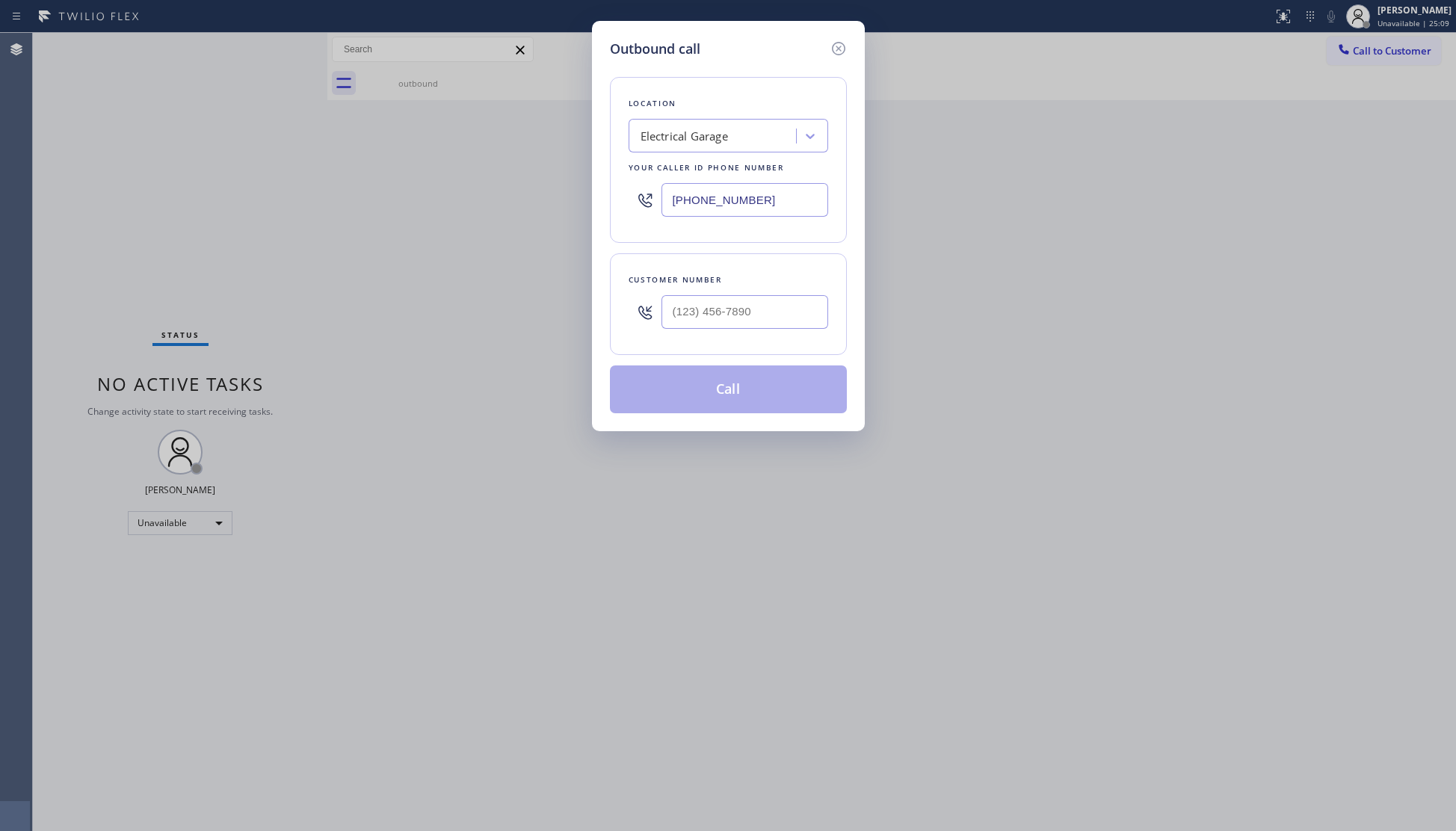
drag, startPoint x: 790, startPoint y: 201, endPoint x: 700, endPoint y: 199, distance: 90.0
click at [700, 199] on input "(844) 502-1411" at bounding box center [745, 200] width 167 height 34
click at [677, 209] on input "(844) 502-1411" at bounding box center [745, 200] width 167 height 34
paste input "66) 878-859"
type input "(866) 878-8591"
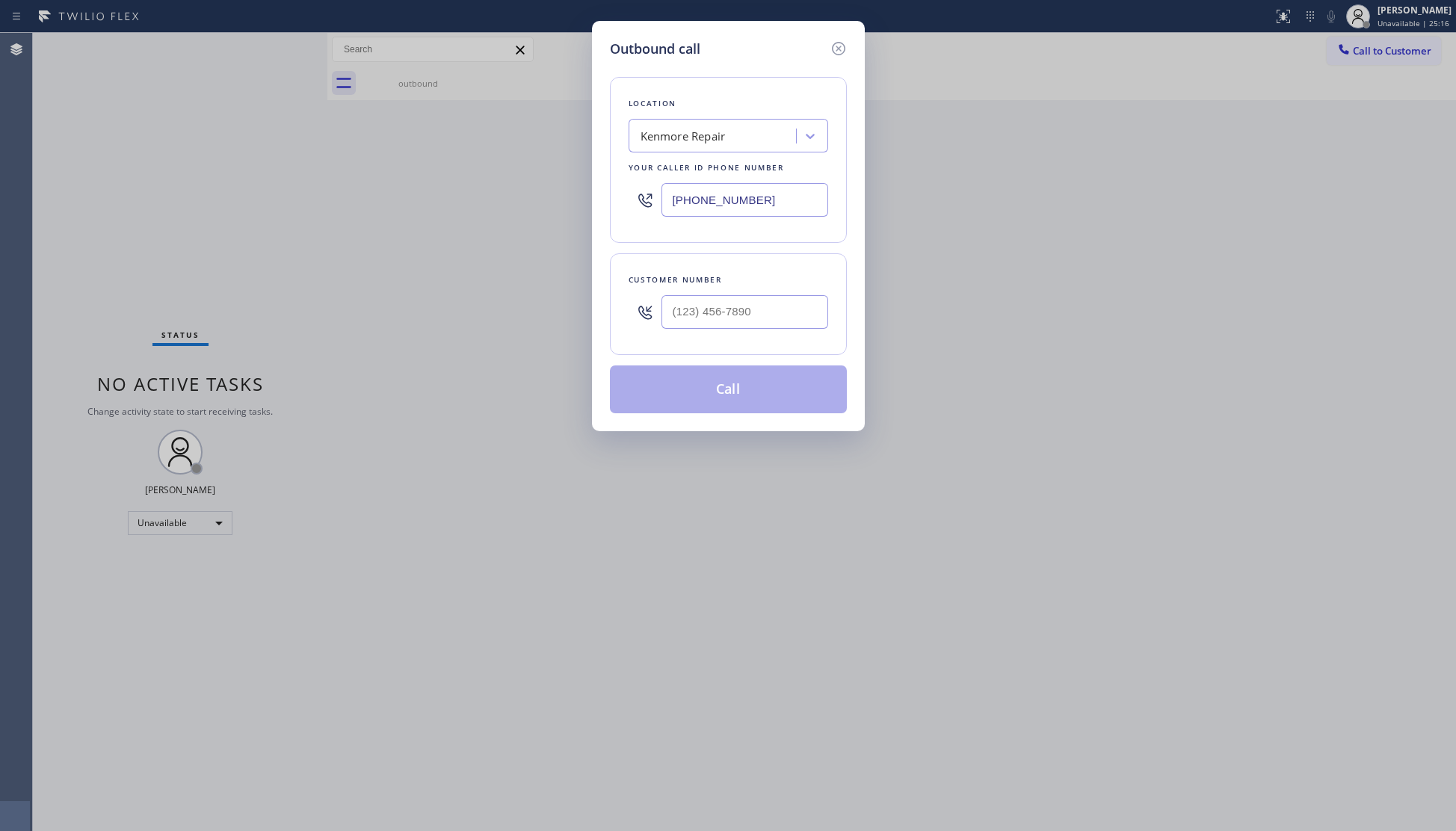
click at [778, 332] on div at bounding box center [745, 312] width 167 height 49
paste input "805) 402-7363"
click at [781, 313] on input "(805) 402-7363" at bounding box center [745, 313] width 167 height 34
type input "(805) 402-7363"
click at [742, 377] on button "Call" at bounding box center [728, 389] width 237 height 48
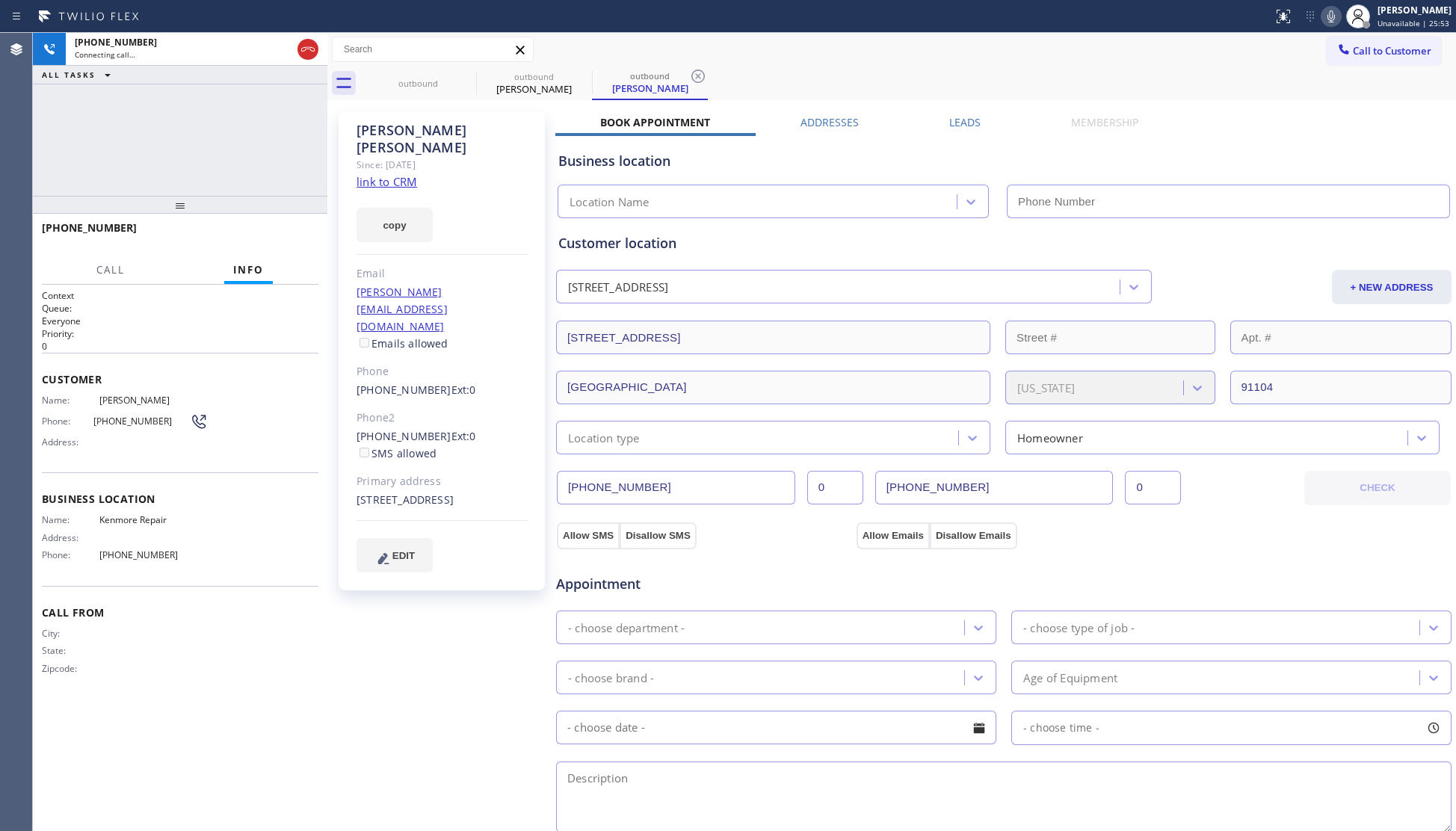
type input "(866) 878-8591"
drag, startPoint x: 1330, startPoint y: 15, endPoint x: 1316, endPoint y: 22, distance: 15.7
click at [1331, 15] on icon at bounding box center [1331, 16] width 18 height 18
drag, startPoint x: 1197, startPoint y: 60, endPoint x: 1188, endPoint y: 60, distance: 9.0
click at [1194, 60] on div "Call to Customer Outbound call Location Kenmore Repair Your caller id phone num…" at bounding box center [892, 49] width 1129 height 26
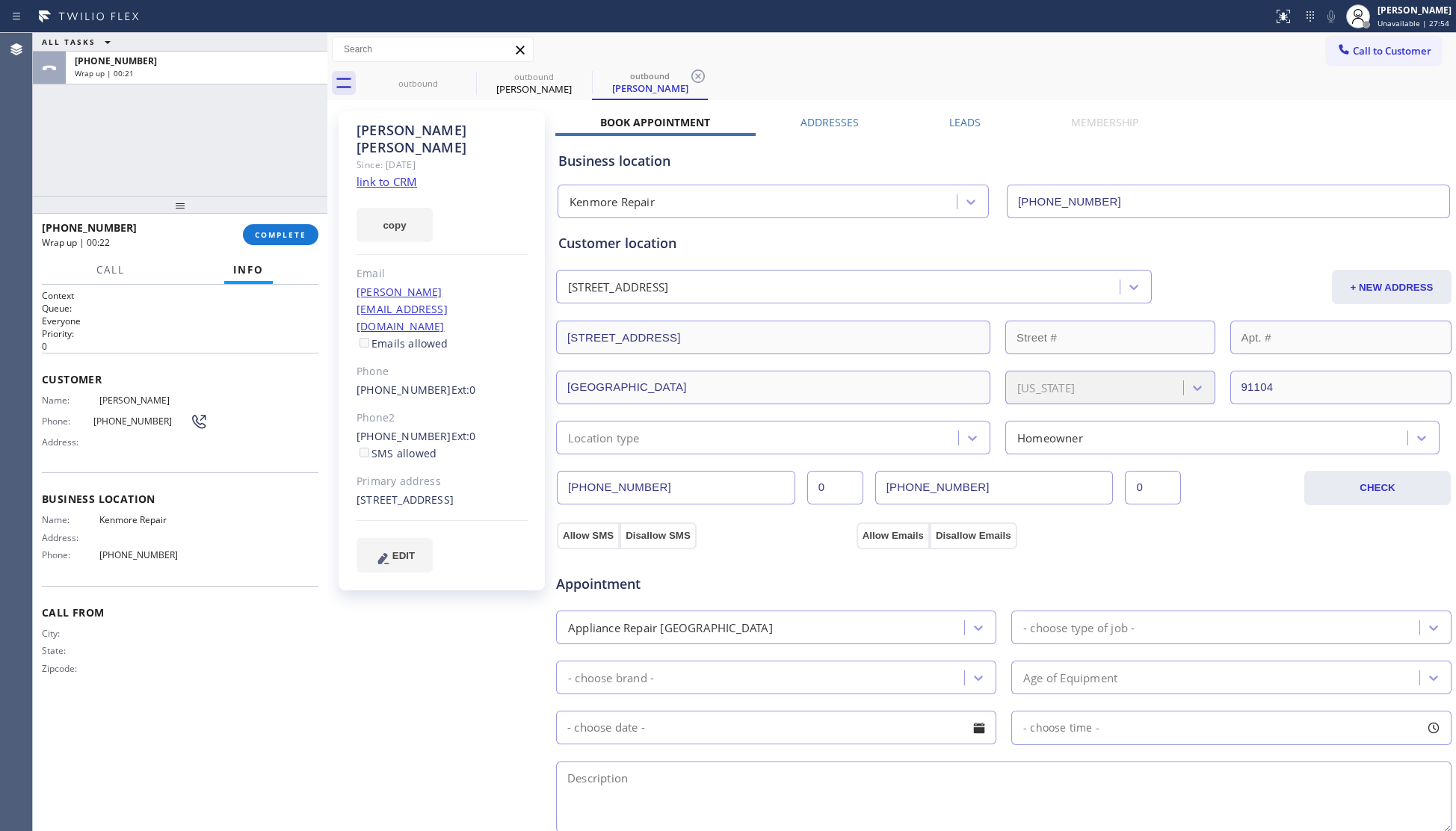
drag, startPoint x: 269, startPoint y: 234, endPoint x: 295, endPoint y: 222, distance: 28.6
click at [270, 234] on span "COMPLETE" at bounding box center [281, 234] width 52 height 11
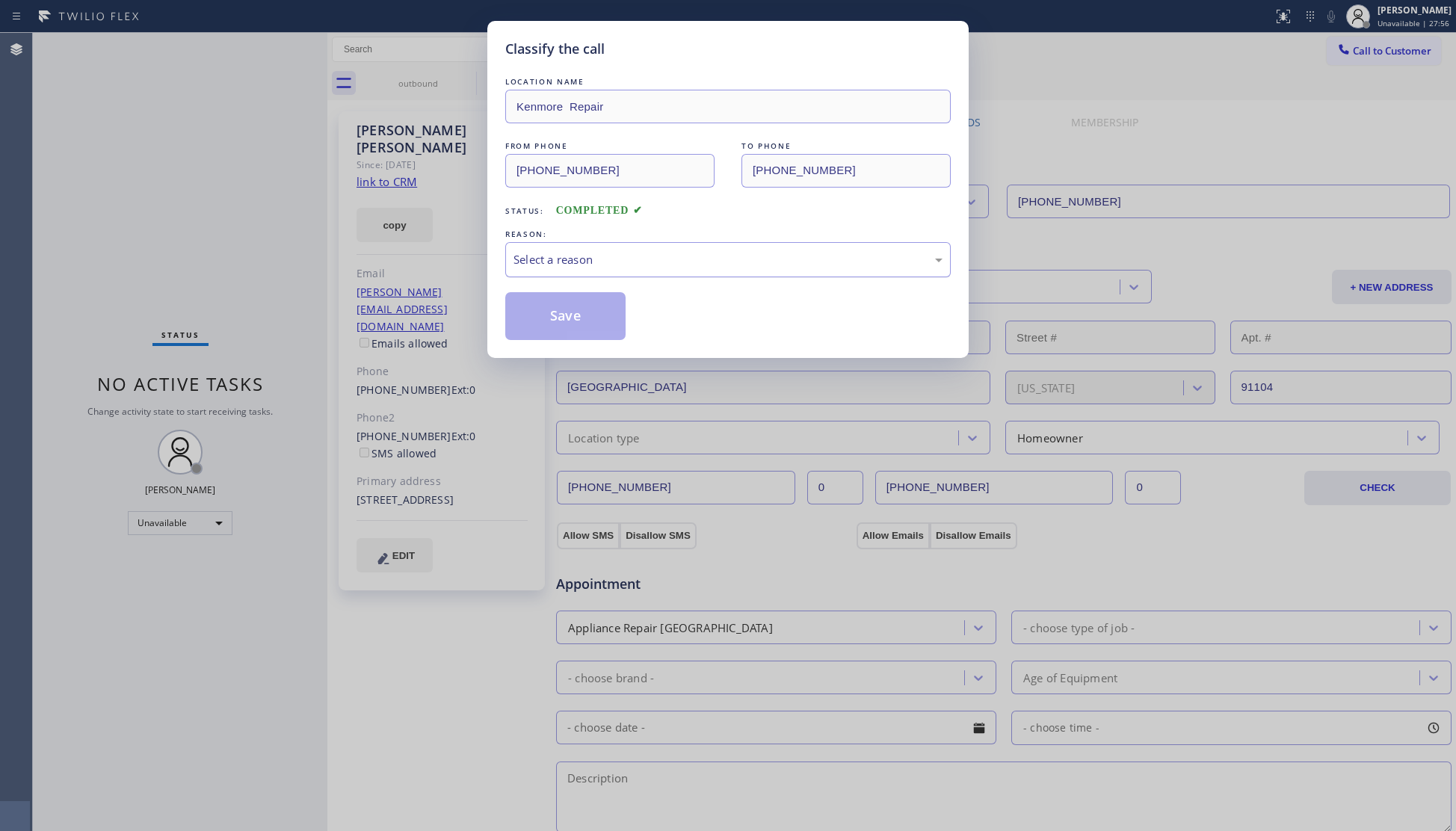
drag, startPoint x: 632, startPoint y: 265, endPoint x: 610, endPoint y: 276, distance: 24.6
click at [632, 265] on div "Select a reason" at bounding box center [728, 259] width 429 height 17
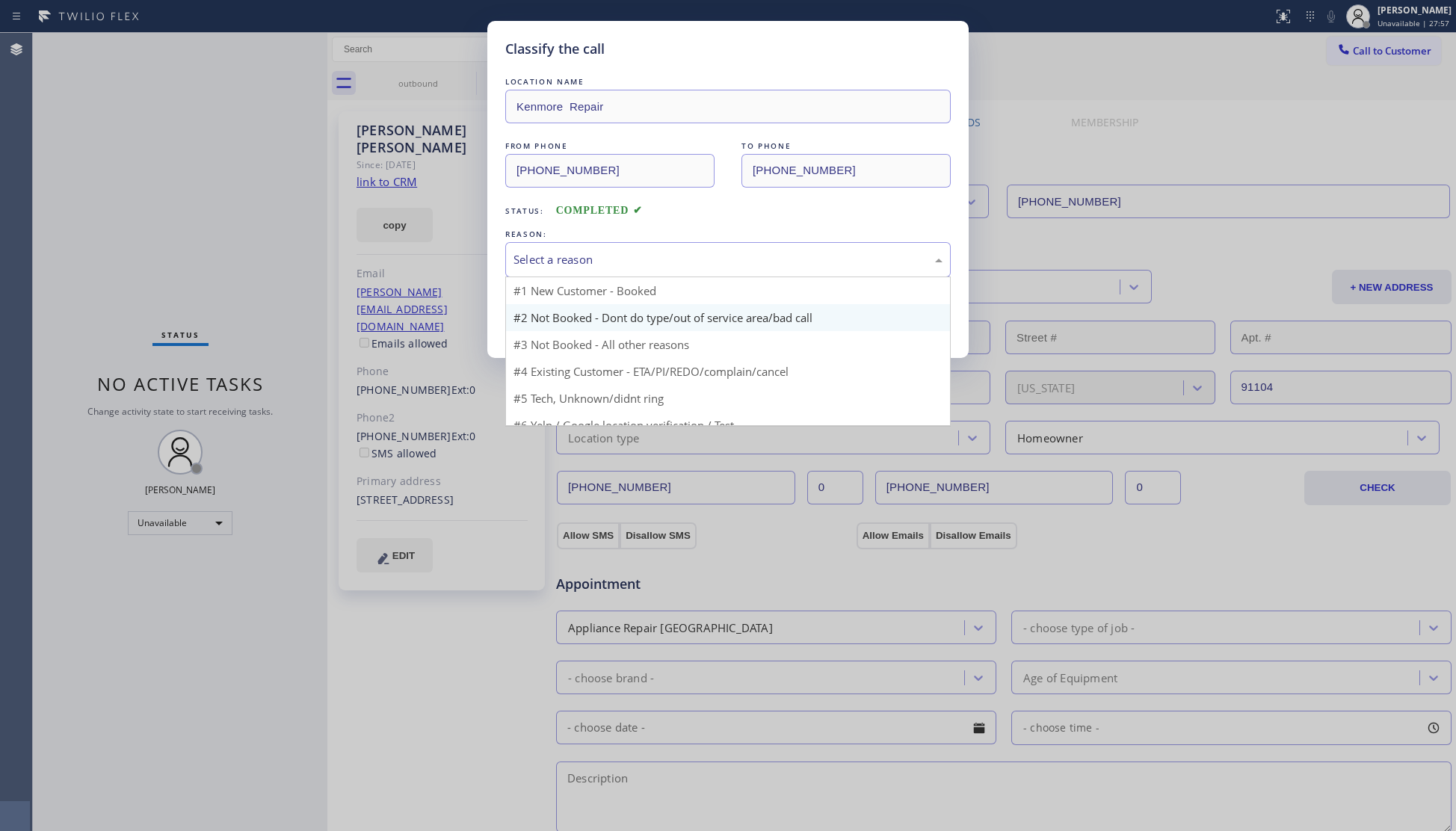
click at [553, 315] on button "Save" at bounding box center [565, 316] width 121 height 48
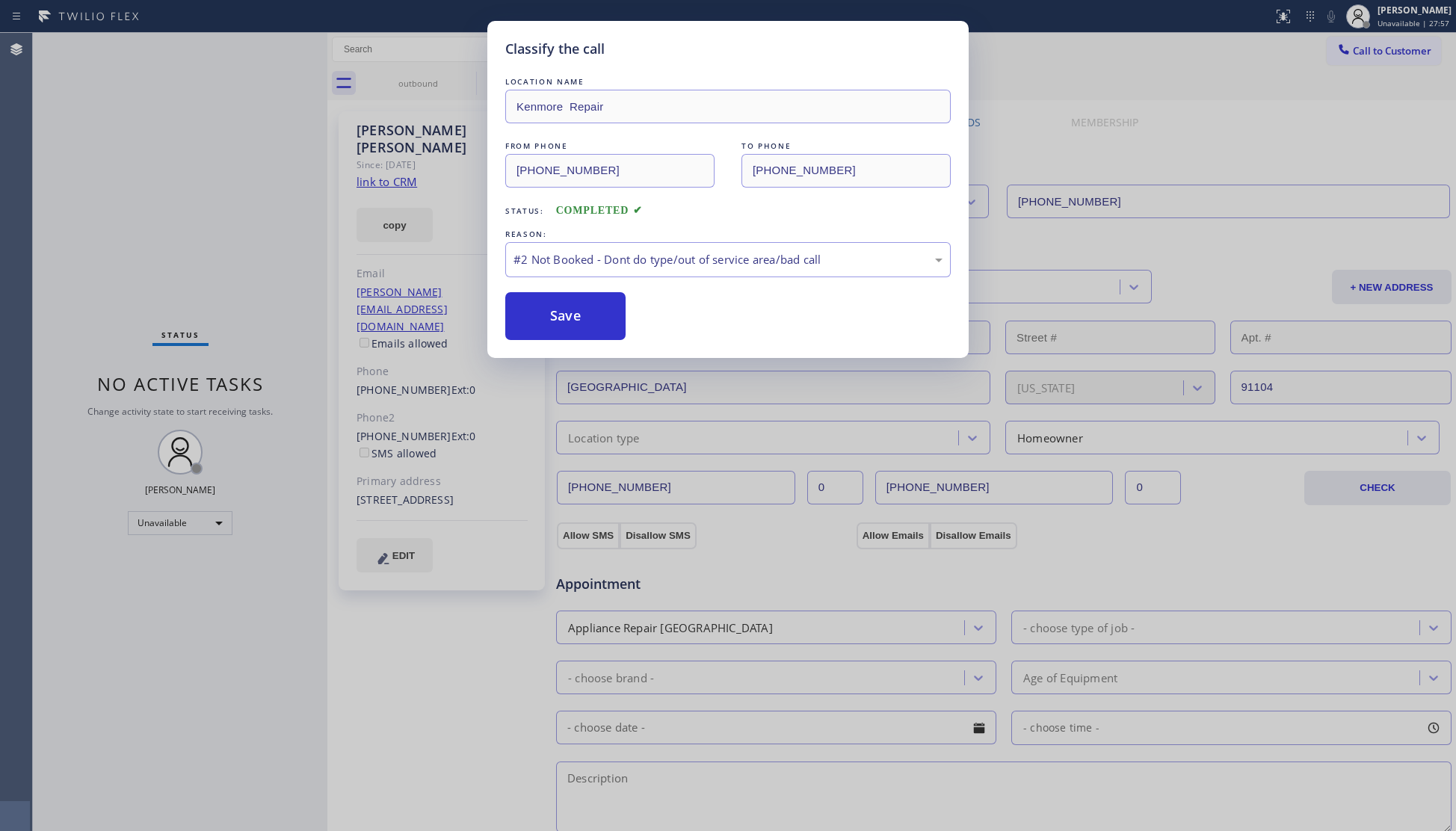
click at [553, 315] on button "Save" at bounding box center [565, 316] width 121 height 48
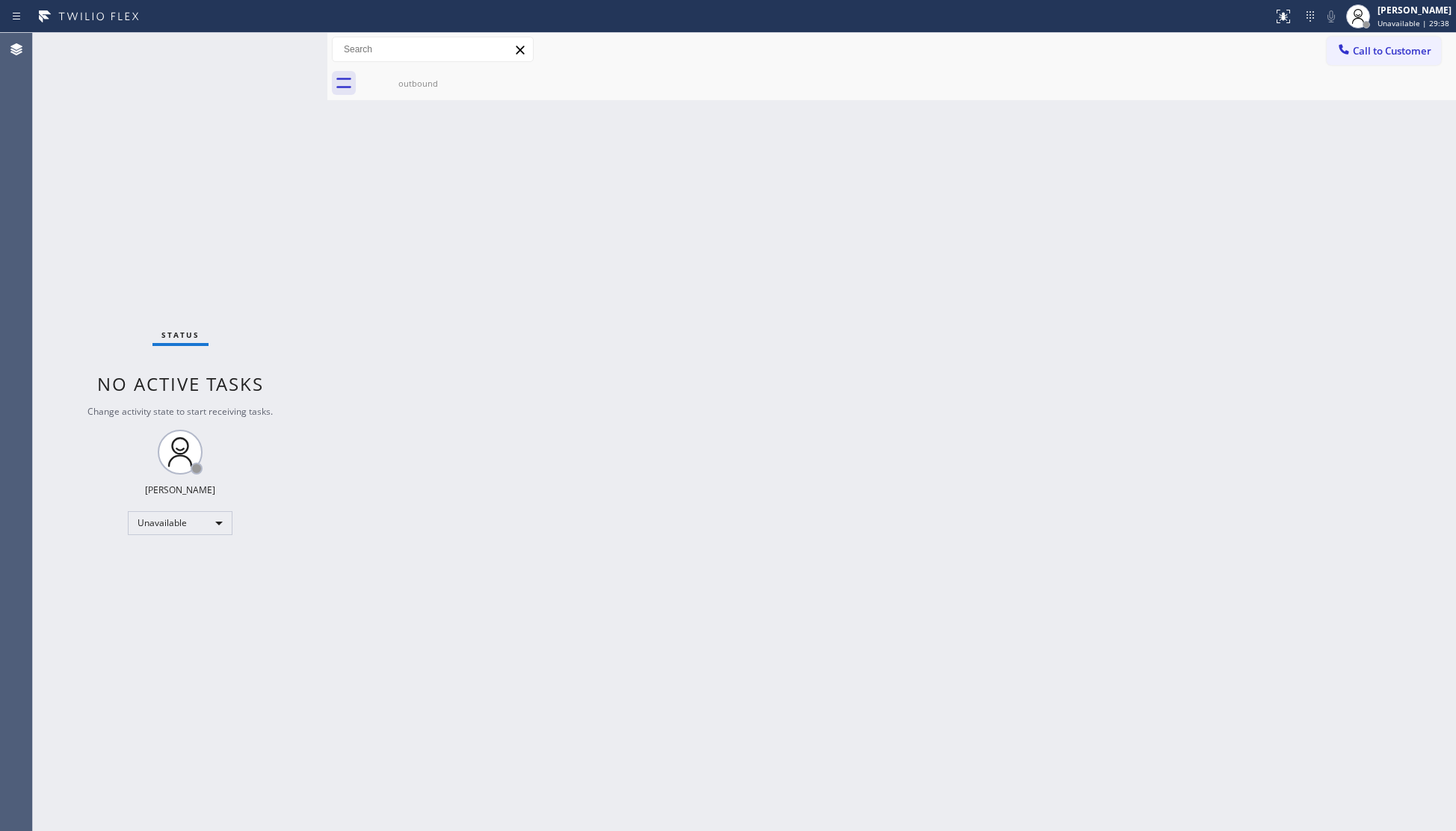
click at [943, 172] on div "Back to Dashboard Change Sender ID Customers Technicians Select a contact Outbo…" at bounding box center [892, 433] width 1129 height 799
click at [1380, 42] on button "Call to Customer" at bounding box center [1383, 50] width 114 height 28
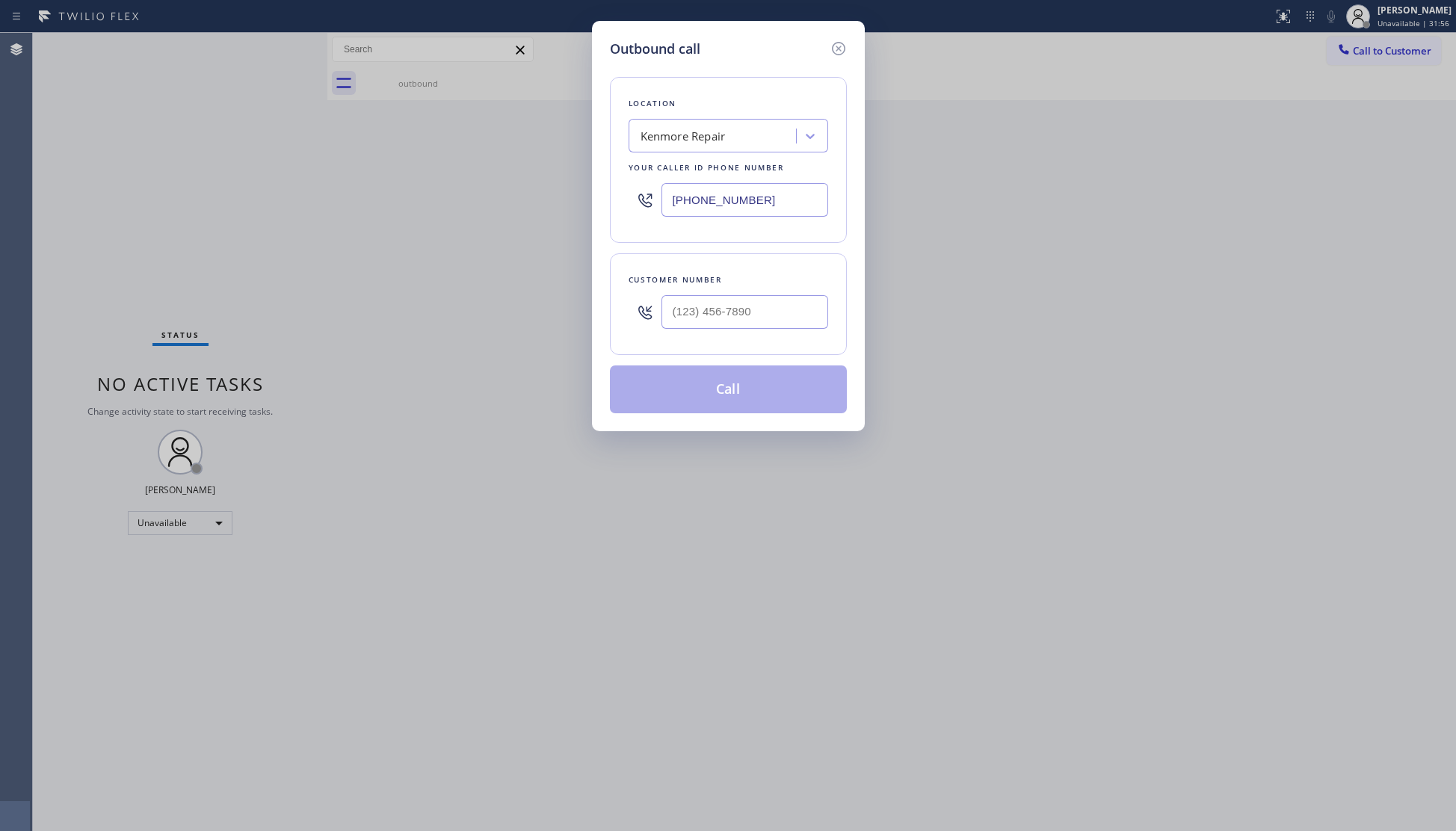
drag, startPoint x: 787, startPoint y: 204, endPoint x: 550, endPoint y: 202, distance: 237.0
click at [558, 202] on div "Outbound call Location Kenmore Repair Your caller id phone number (866) 878-859…" at bounding box center [728, 416] width 1456 height 831
paste input "213) 805-7518"
type input "(213) 805-7518"
click at [747, 326] on input "(___) ___-____" at bounding box center [745, 313] width 167 height 34
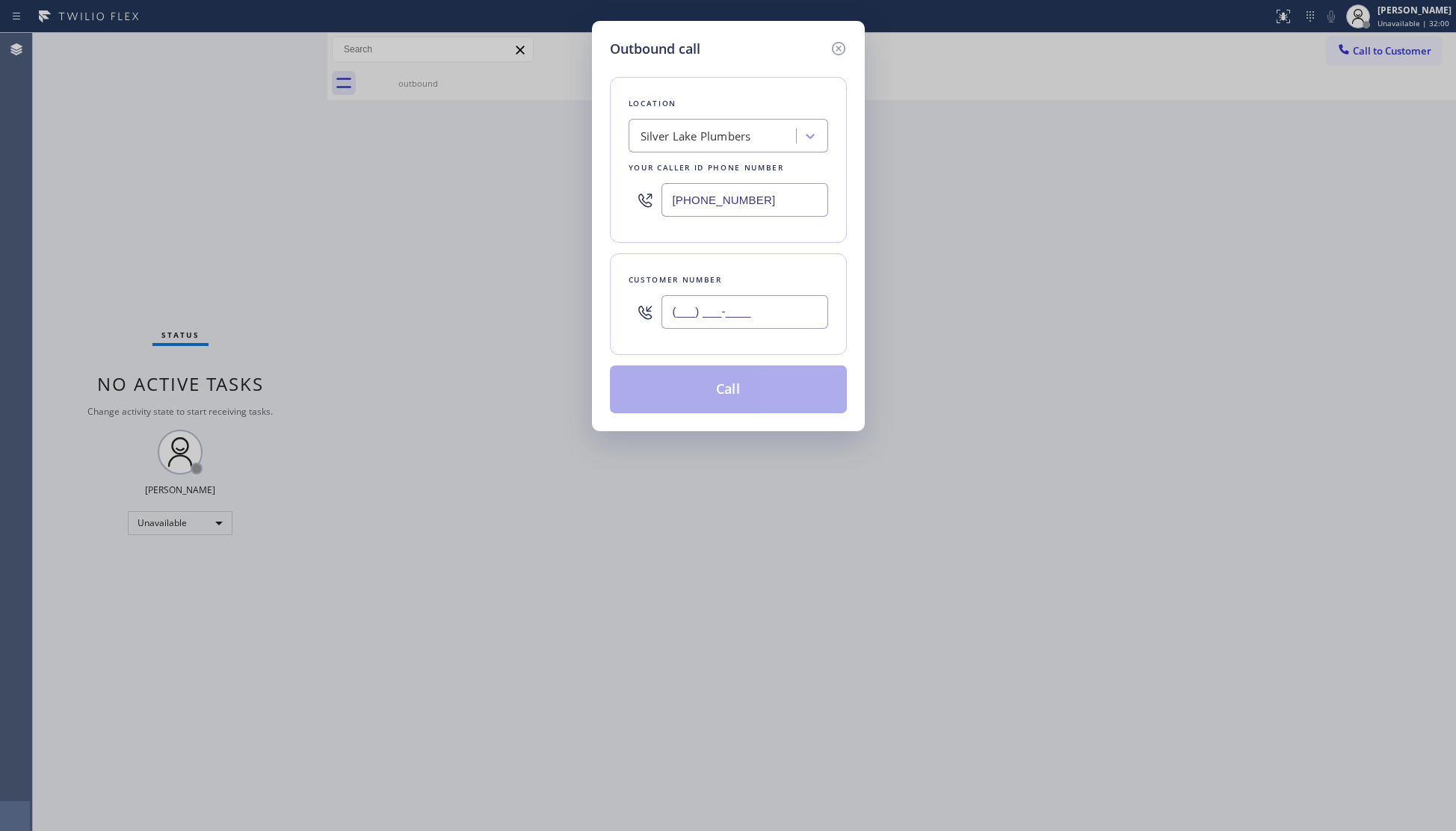
paste input "312) 447-4216"
type input "(312) 447-4216"
click at [746, 387] on button "Call" at bounding box center [728, 389] width 237 height 48
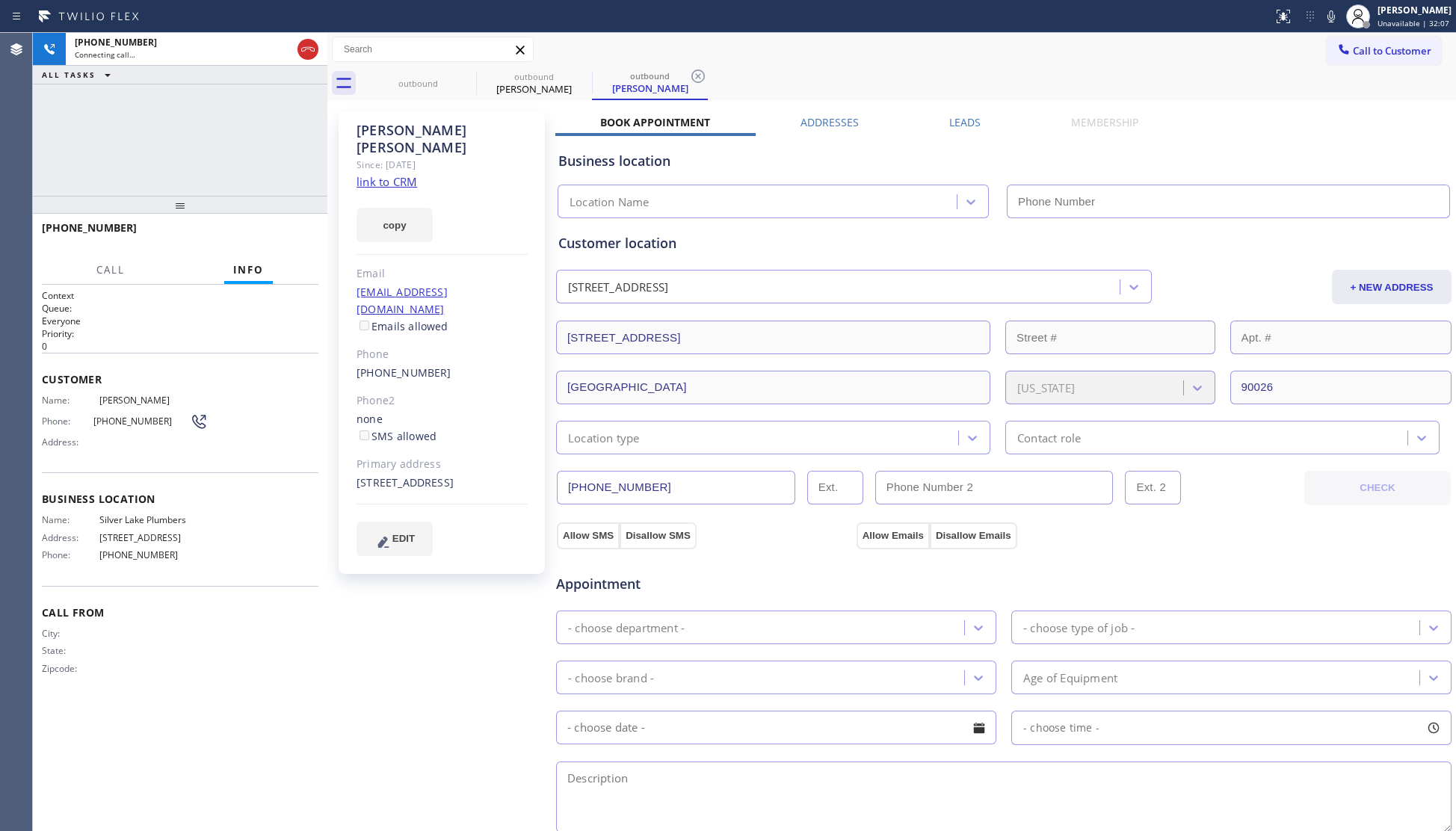
type input "(213) 805-7518"
click at [281, 228] on button "HANG UP" at bounding box center [283, 235] width 70 height 21
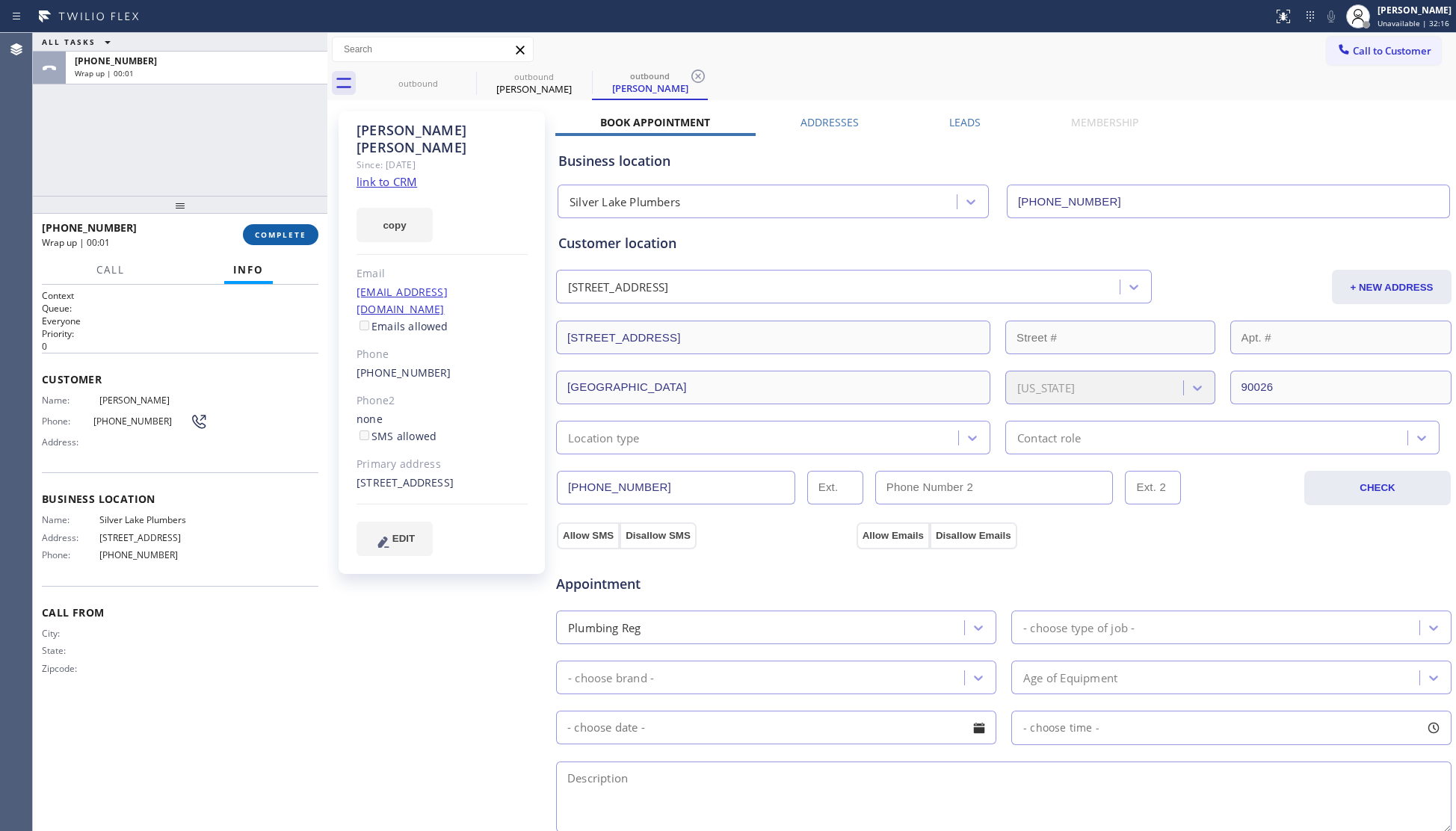
click at [291, 230] on span "COMPLETE" at bounding box center [281, 234] width 52 height 11
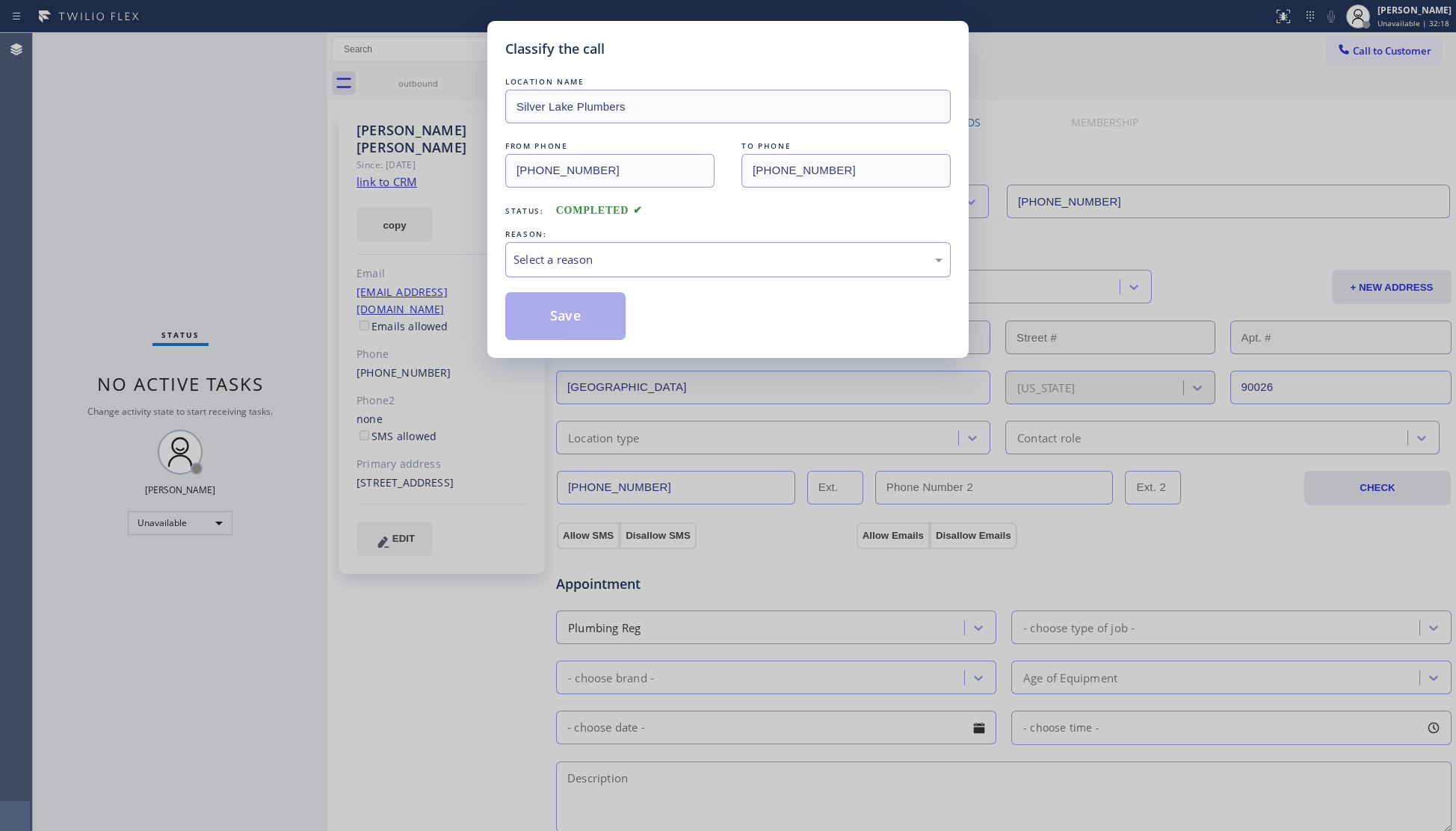
click at [763, 249] on div "Select a reason" at bounding box center [728, 259] width 445 height 35
click at [568, 315] on button "Save" at bounding box center [565, 316] width 121 height 48
click at [569, 314] on button "Save" at bounding box center [565, 316] width 121 height 48
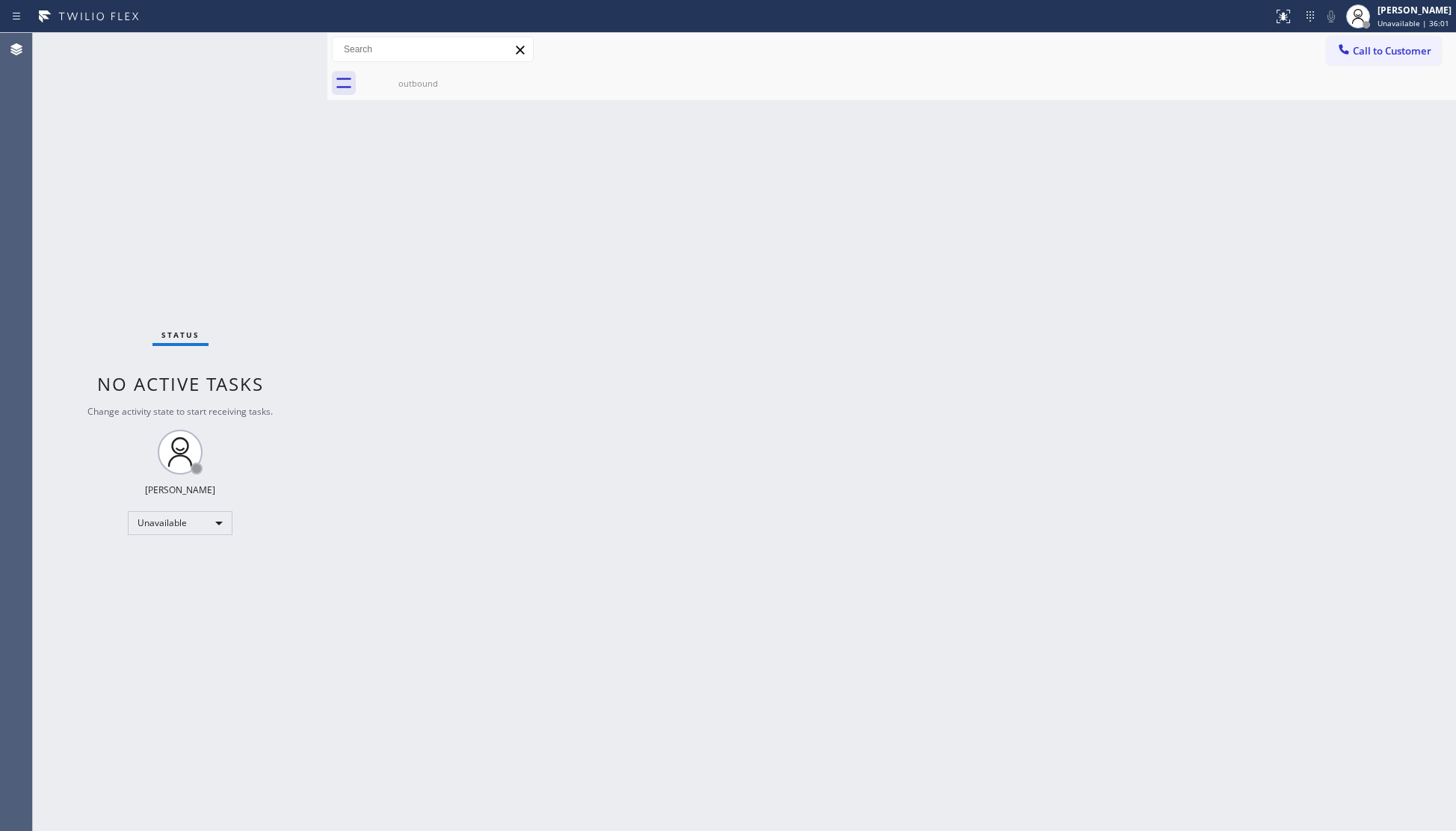
click at [1335, 45] on button "Call to Customer" at bounding box center [1383, 50] width 114 height 28
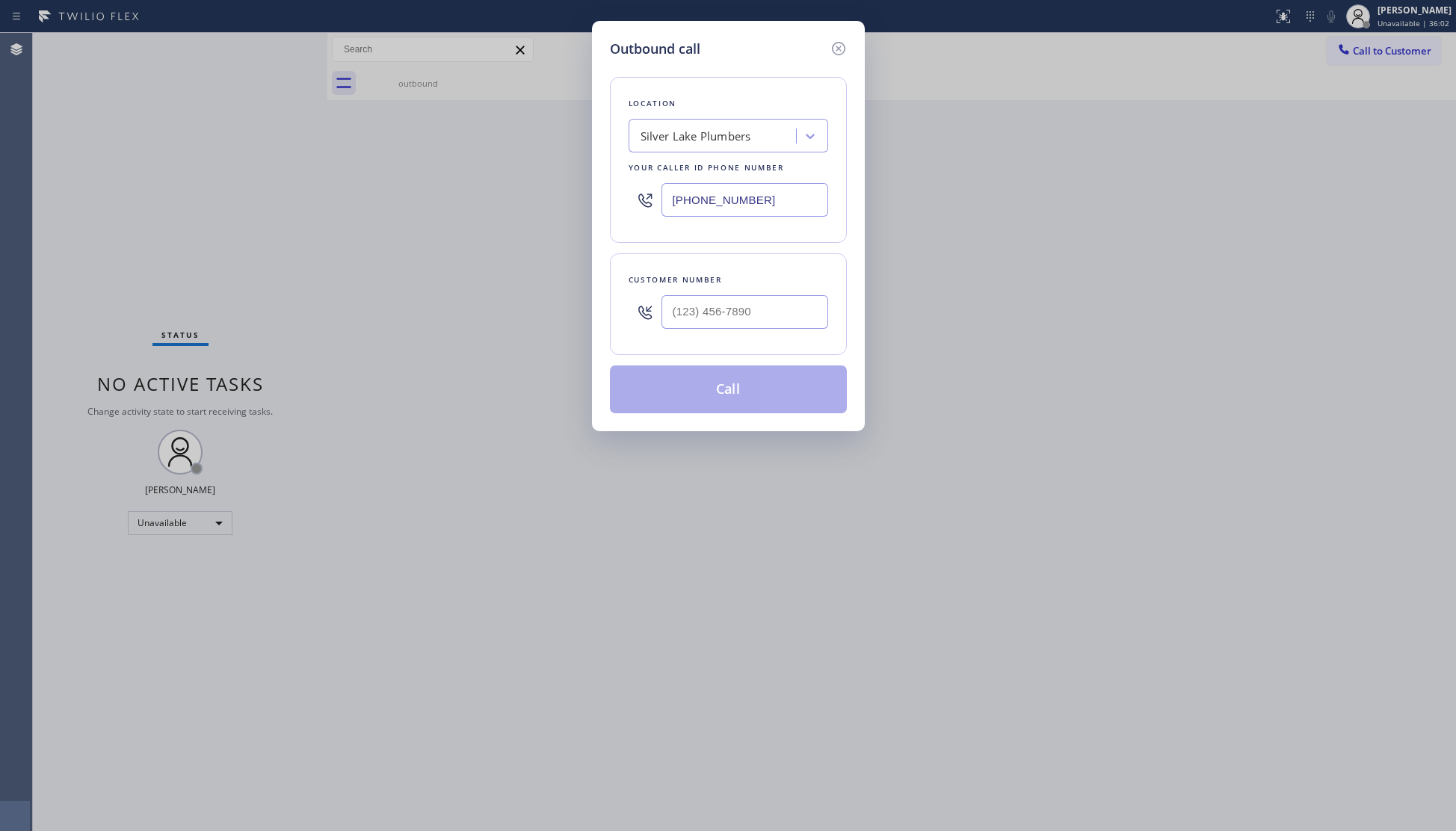
drag, startPoint x: 822, startPoint y: 186, endPoint x: 634, endPoint y: 205, distance: 189.0
click at [632, 207] on div "(213) 805-7518" at bounding box center [728, 200] width 199 height 49
paste input "818) 405-86"
type input "(818) 405-8618"
click at [808, 304] on input "(___) ___-____" at bounding box center [745, 313] width 167 height 34
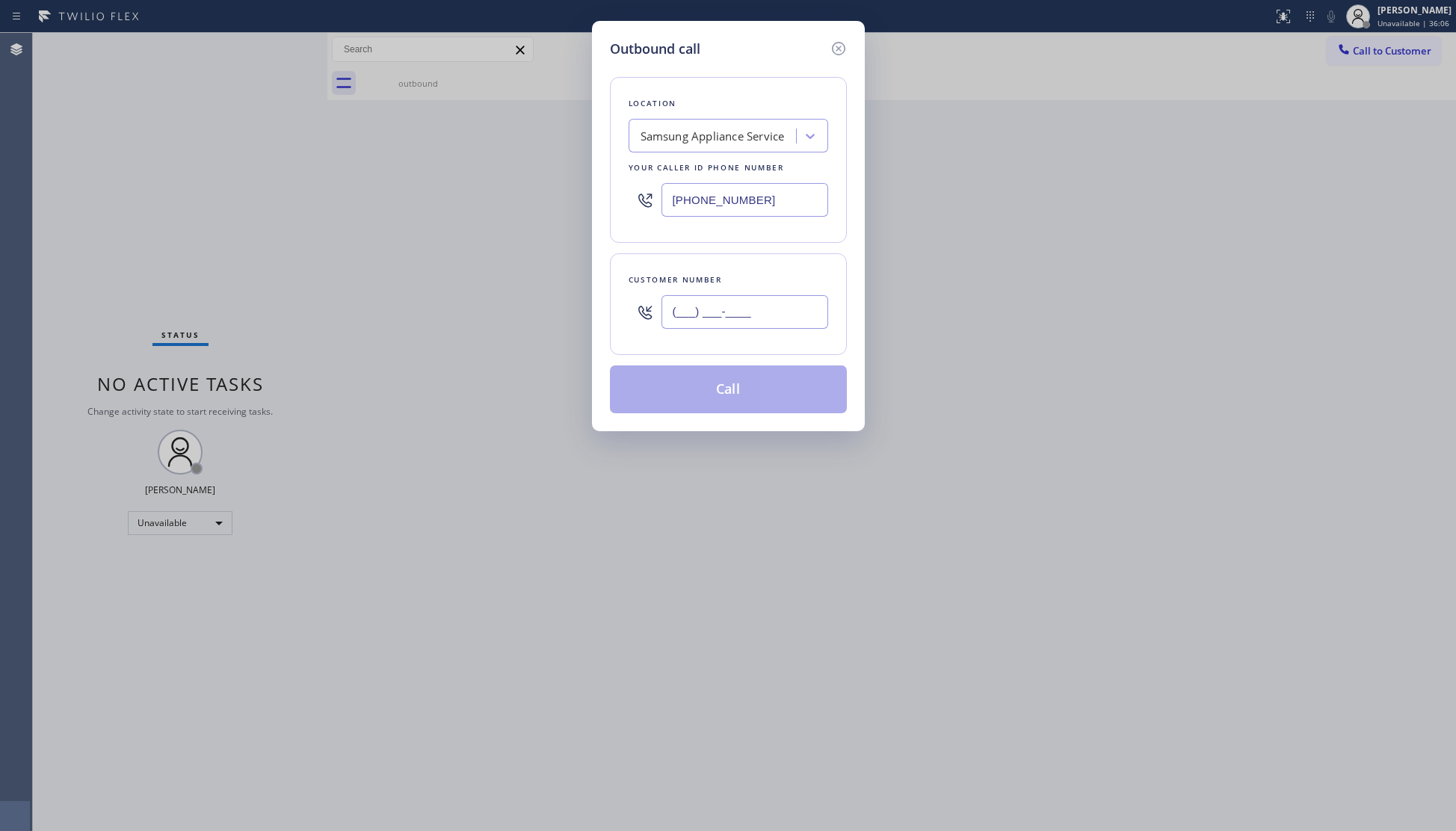
paste input "818) 300-7107"
type input "(818) 300-7107"
click at [739, 381] on button "Call" at bounding box center [728, 389] width 237 height 48
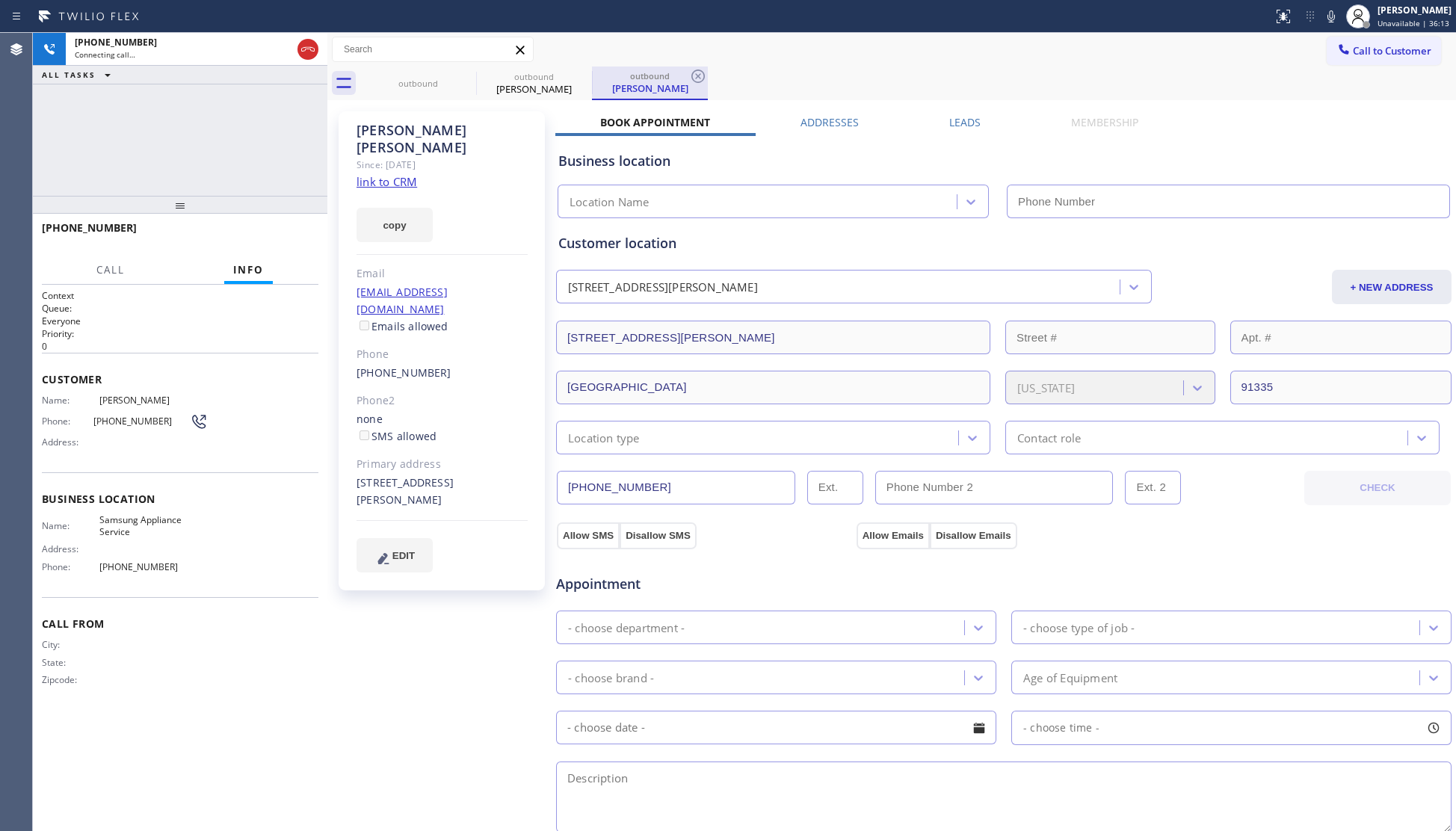
type input "(818) 405-8618"
click at [700, 82] on icon at bounding box center [698, 76] width 14 height 14
click at [437, 87] on div "outbound" at bounding box center [418, 83] width 113 height 11
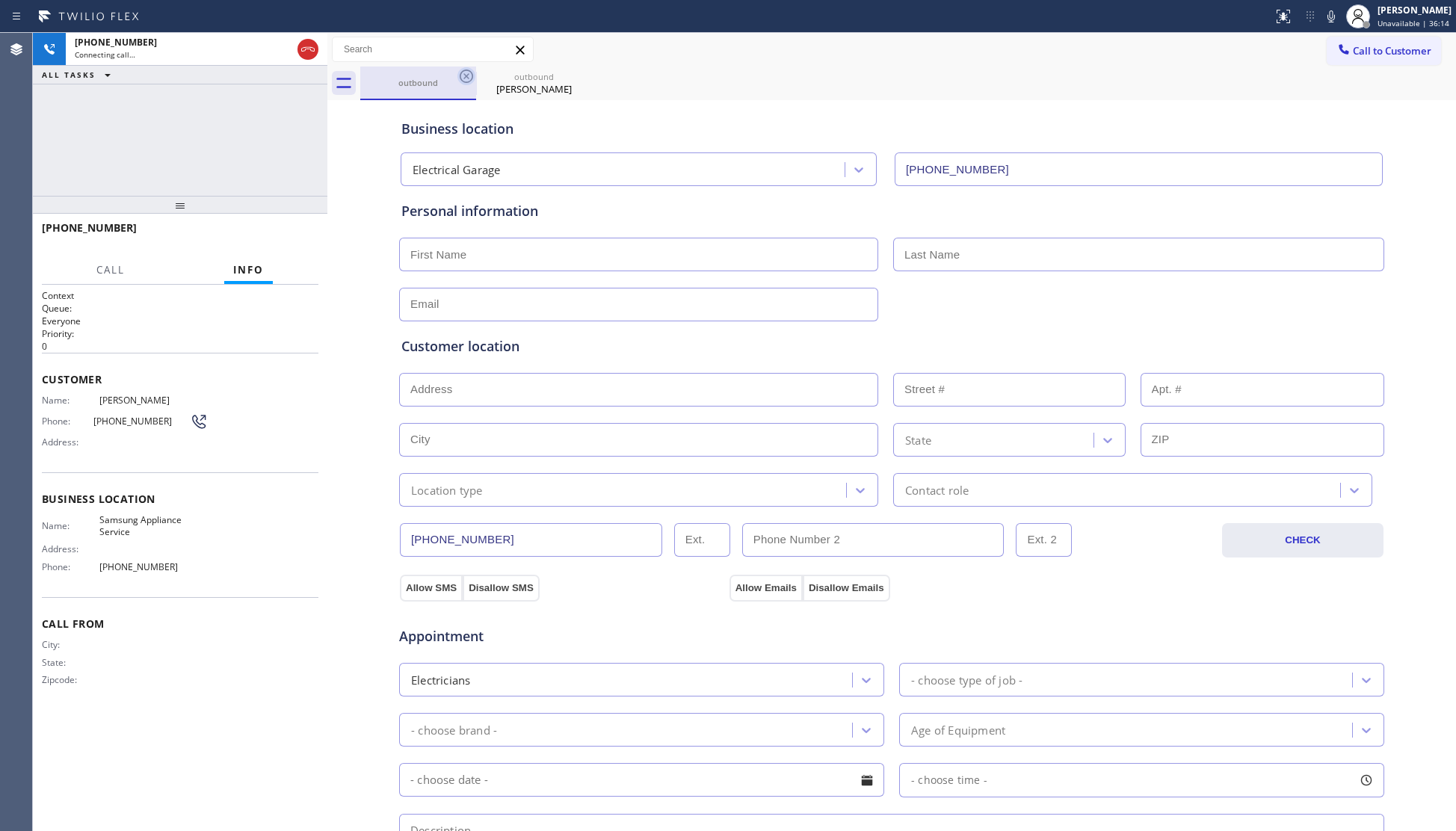
click at [461, 73] on icon at bounding box center [466, 76] width 14 height 14
type input "(818) 405-8618"
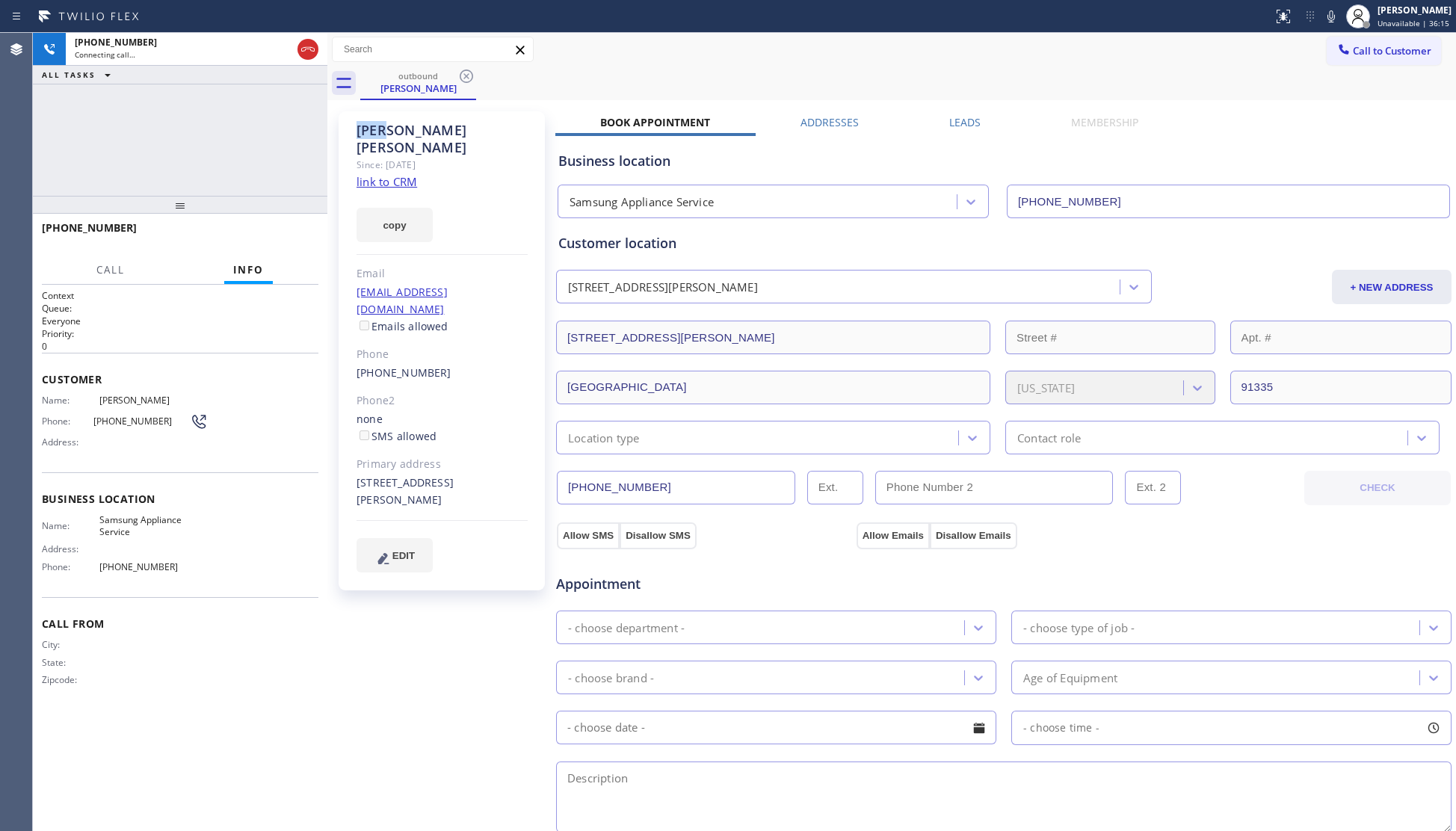
click at [461, 73] on icon at bounding box center [466, 76] width 14 height 14
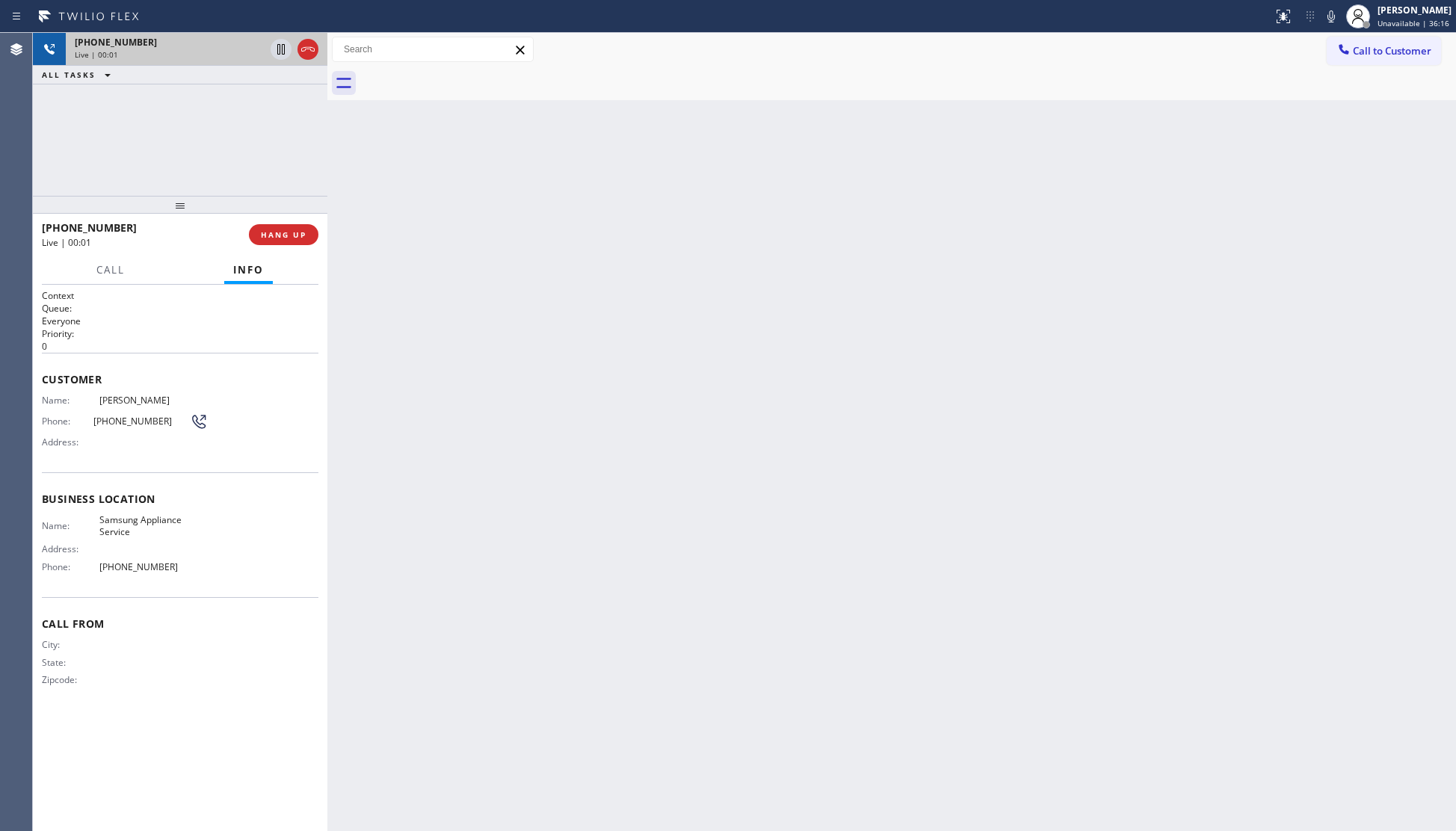
drag, startPoint x: 213, startPoint y: 40, endPoint x: 228, endPoint y: 44, distance: 15.5
click at [214, 40] on div "+18183007107" at bounding box center [169, 42] width 189 height 13
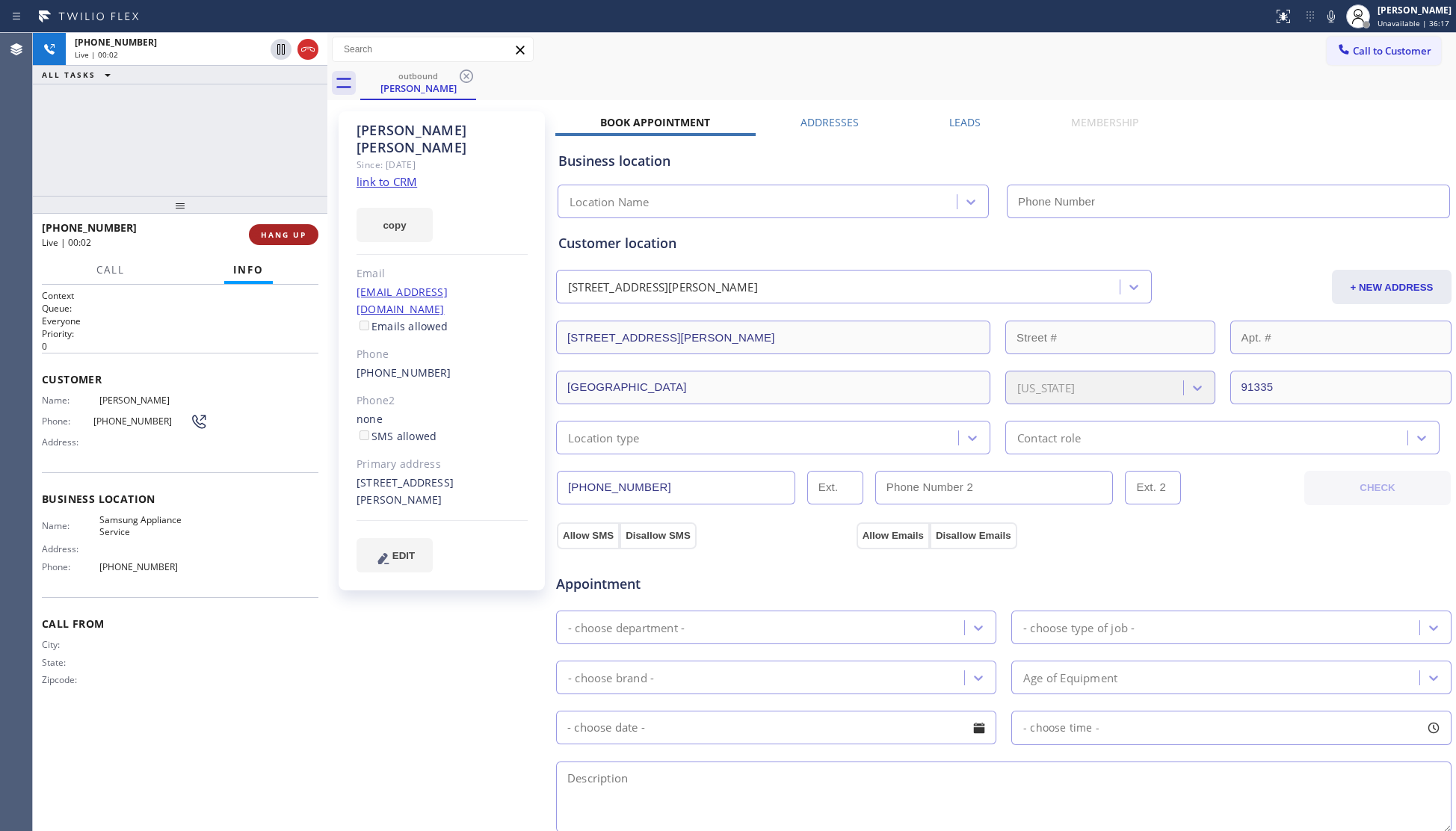
click at [270, 229] on span "HANG UP" at bounding box center [283, 234] width 45 height 11
click at [272, 229] on span "HANG UP" at bounding box center [283, 234] width 45 height 11
type input "(818) 405-8618"
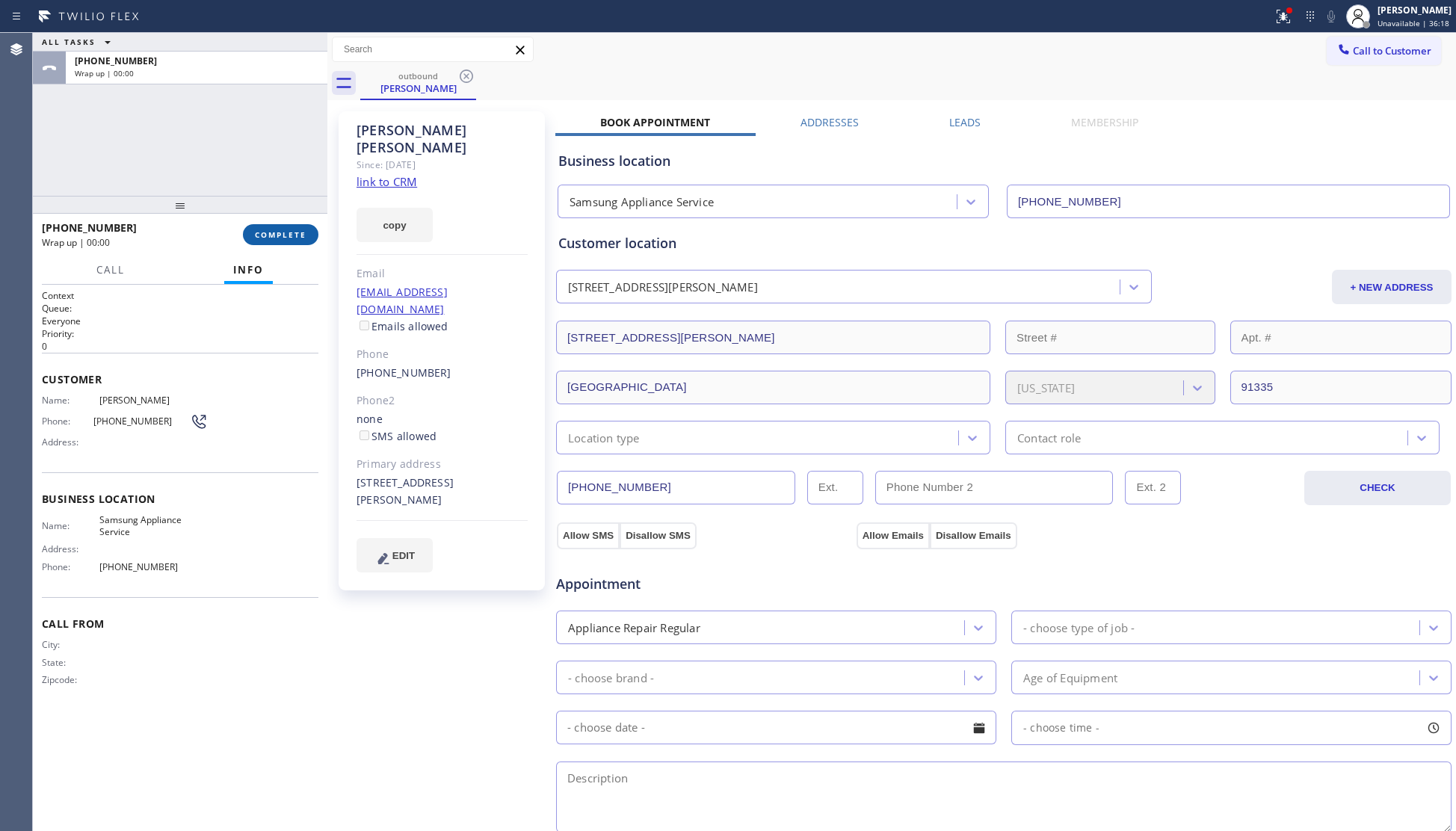
click at [278, 228] on button "COMPLETE" at bounding box center [280, 235] width 75 height 21
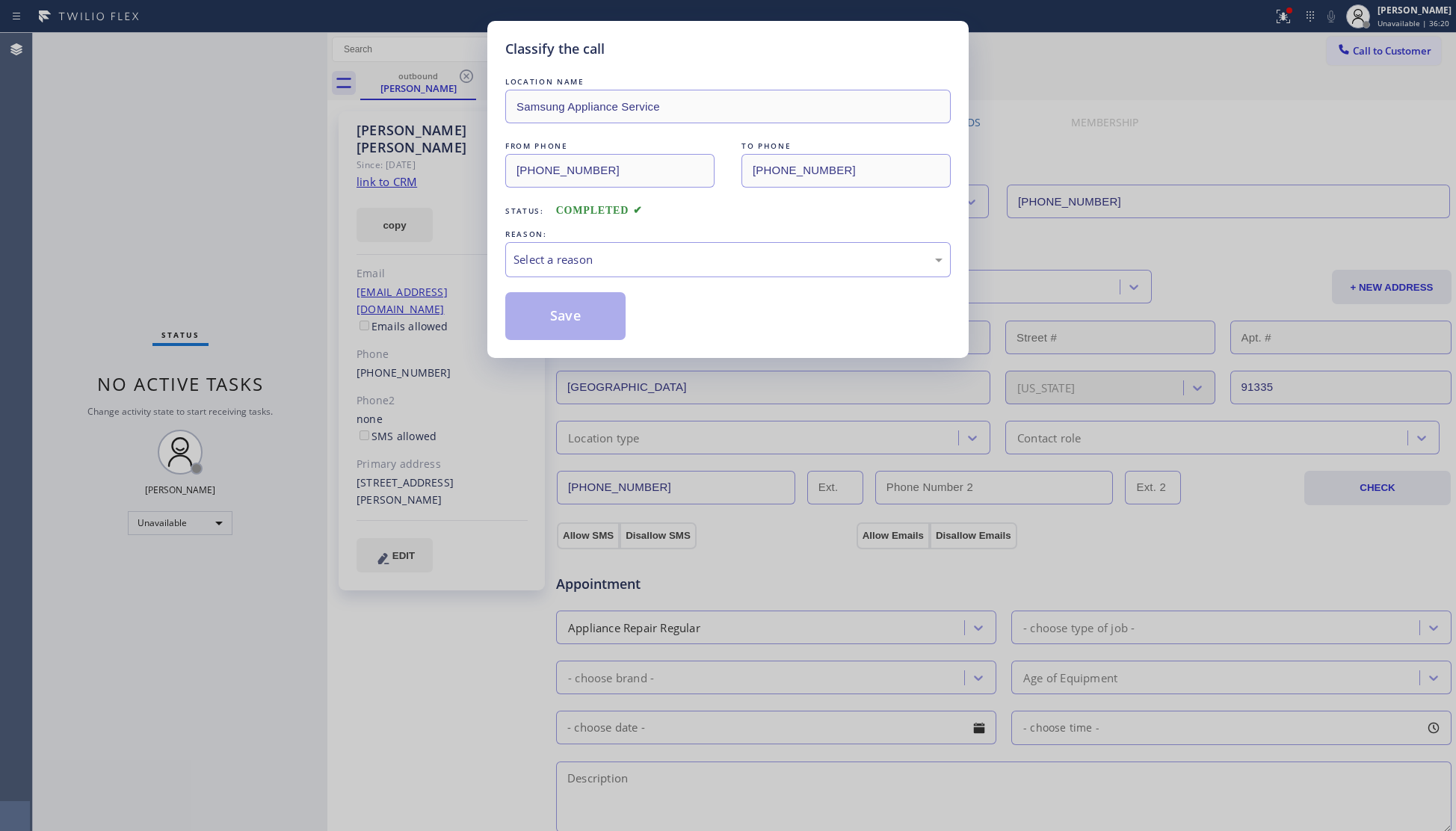
drag, startPoint x: 619, startPoint y: 237, endPoint x: 593, endPoint y: 273, distance: 44.4
click at [616, 240] on div "REASON:" at bounding box center [728, 234] width 445 height 15
drag, startPoint x: 587, startPoint y: 260, endPoint x: 589, endPoint y: 269, distance: 9.2
click at [589, 265] on div "Select a reason" at bounding box center [728, 259] width 429 height 17
click at [564, 315] on button "Save" at bounding box center [565, 316] width 121 height 48
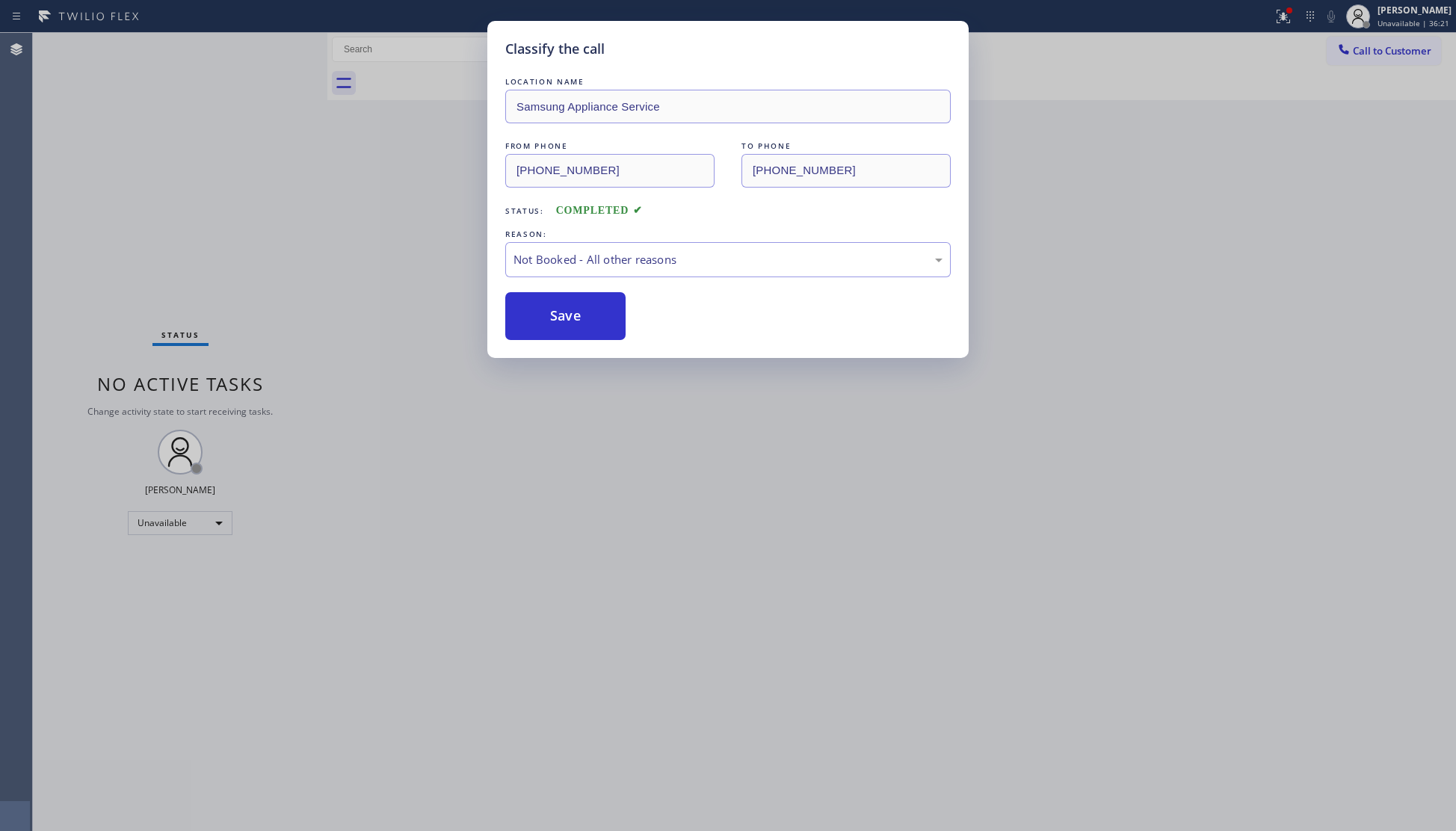
drag, startPoint x: 564, startPoint y: 315, endPoint x: 567, endPoint y: 287, distance: 28.2
click at [565, 315] on button "Save" at bounding box center [565, 316] width 121 height 48
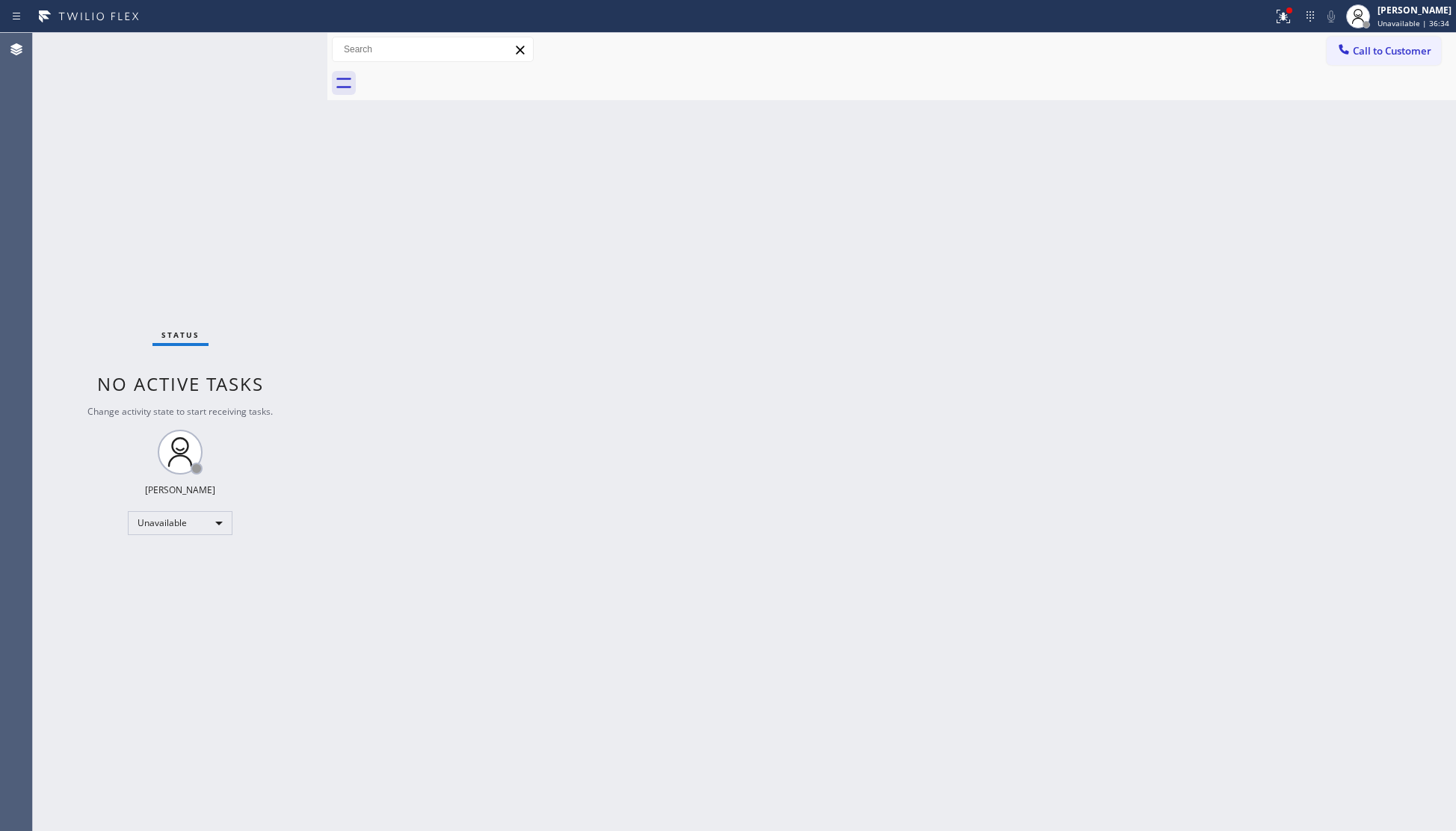
drag, startPoint x: 1263, startPoint y: 219, endPoint x: 1277, endPoint y: 199, distance: 24.4
click at [1263, 212] on div "Back to Dashboard Change Sender ID Customers Technicians Select a contact Outbo…" at bounding box center [892, 433] width 1129 height 799
click at [1280, 11] on icon at bounding box center [1284, 16] width 18 height 18
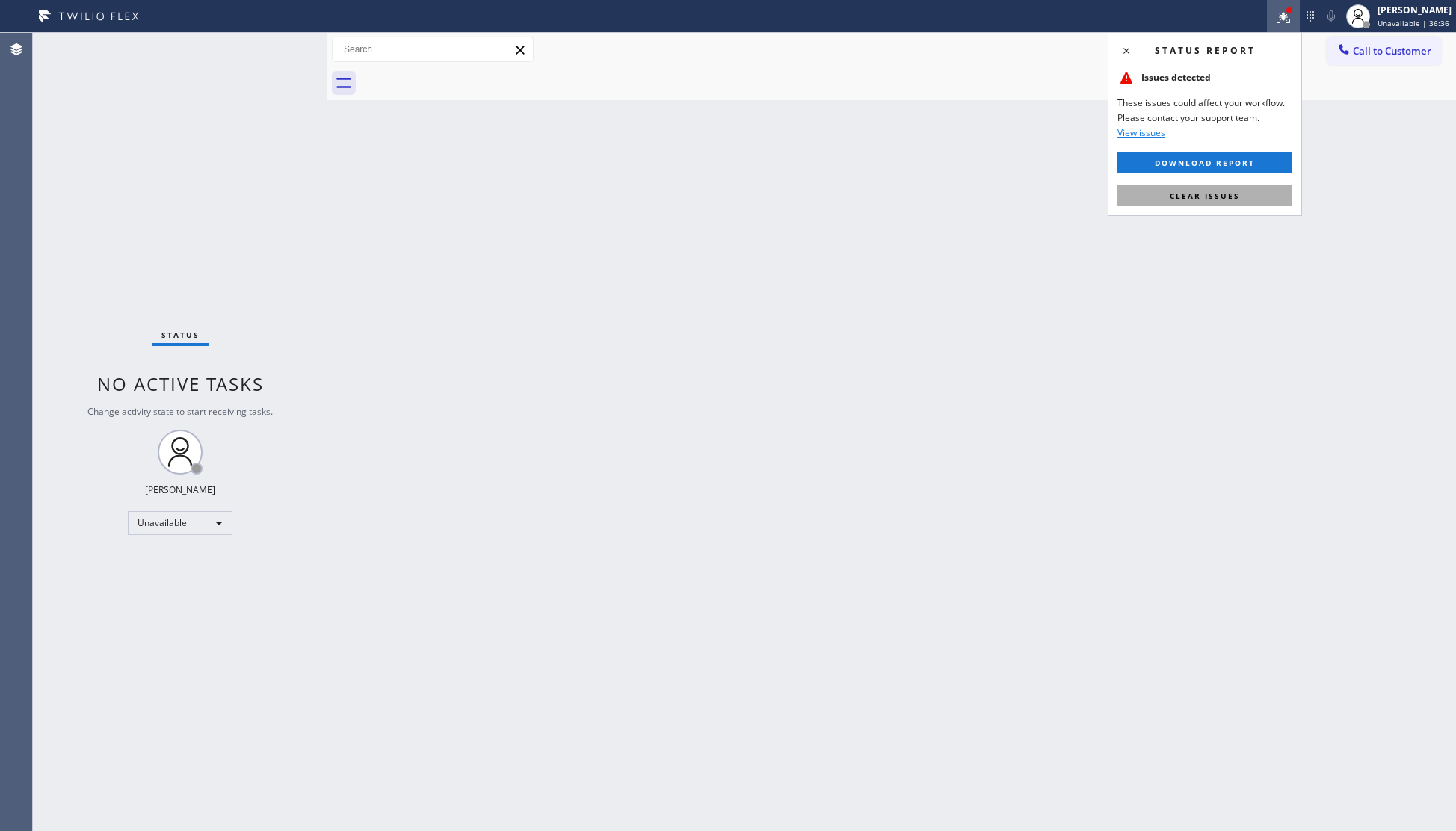
drag, startPoint x: 1257, startPoint y: 185, endPoint x: 1254, endPoint y: 178, distance: 7.6
click at [1257, 184] on div "Status report Issues detected These issues could affect your workflow. Please c…" at bounding box center [1205, 124] width 194 height 184
drag, startPoint x: 1253, startPoint y: 185, endPoint x: 1265, endPoint y: 177, distance: 14.4
click at [1253, 186] on button "Clear issues" at bounding box center [1205, 196] width 175 height 21
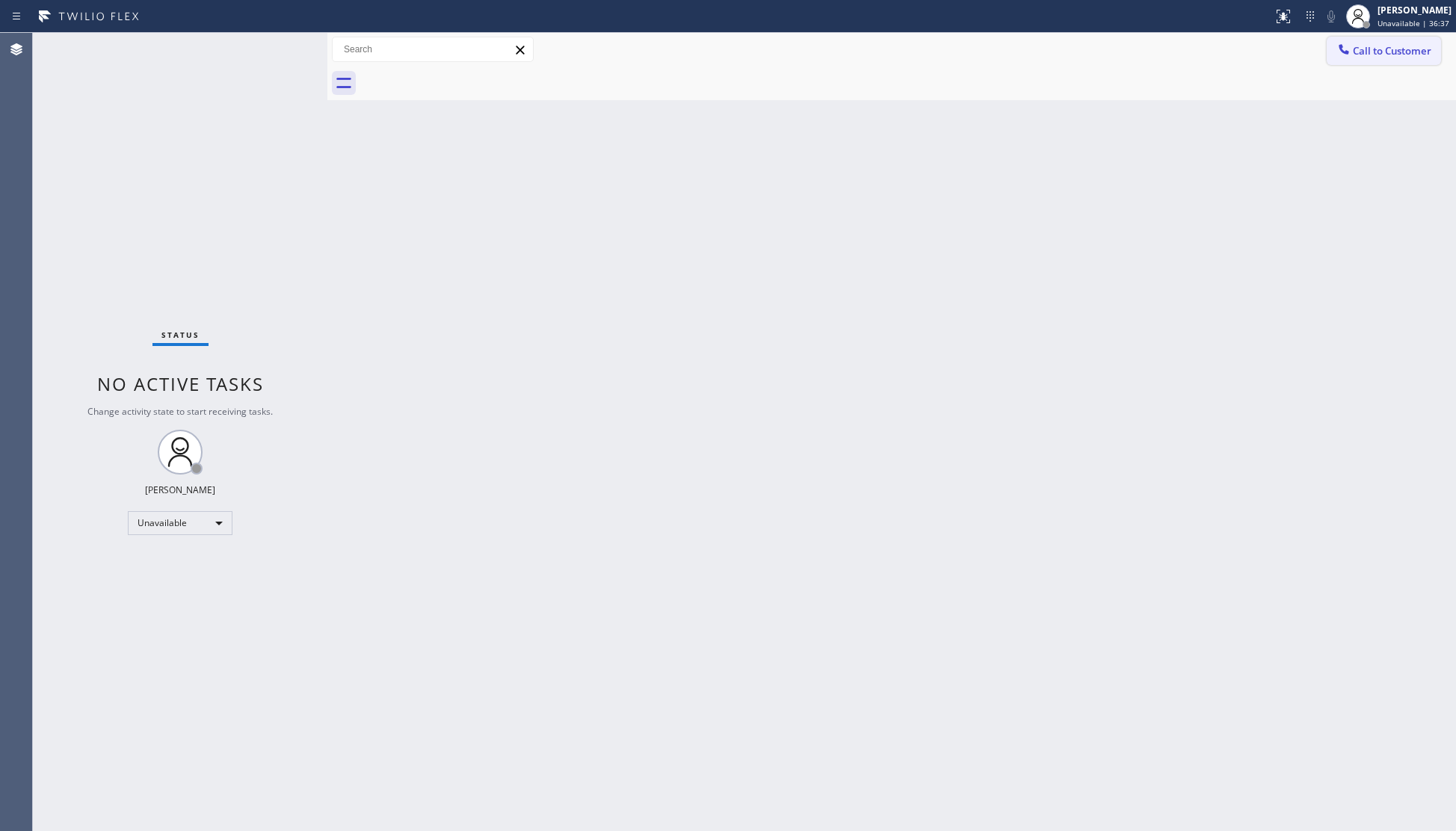
click at [1360, 54] on span "Call to Customer" at bounding box center [1392, 50] width 79 height 14
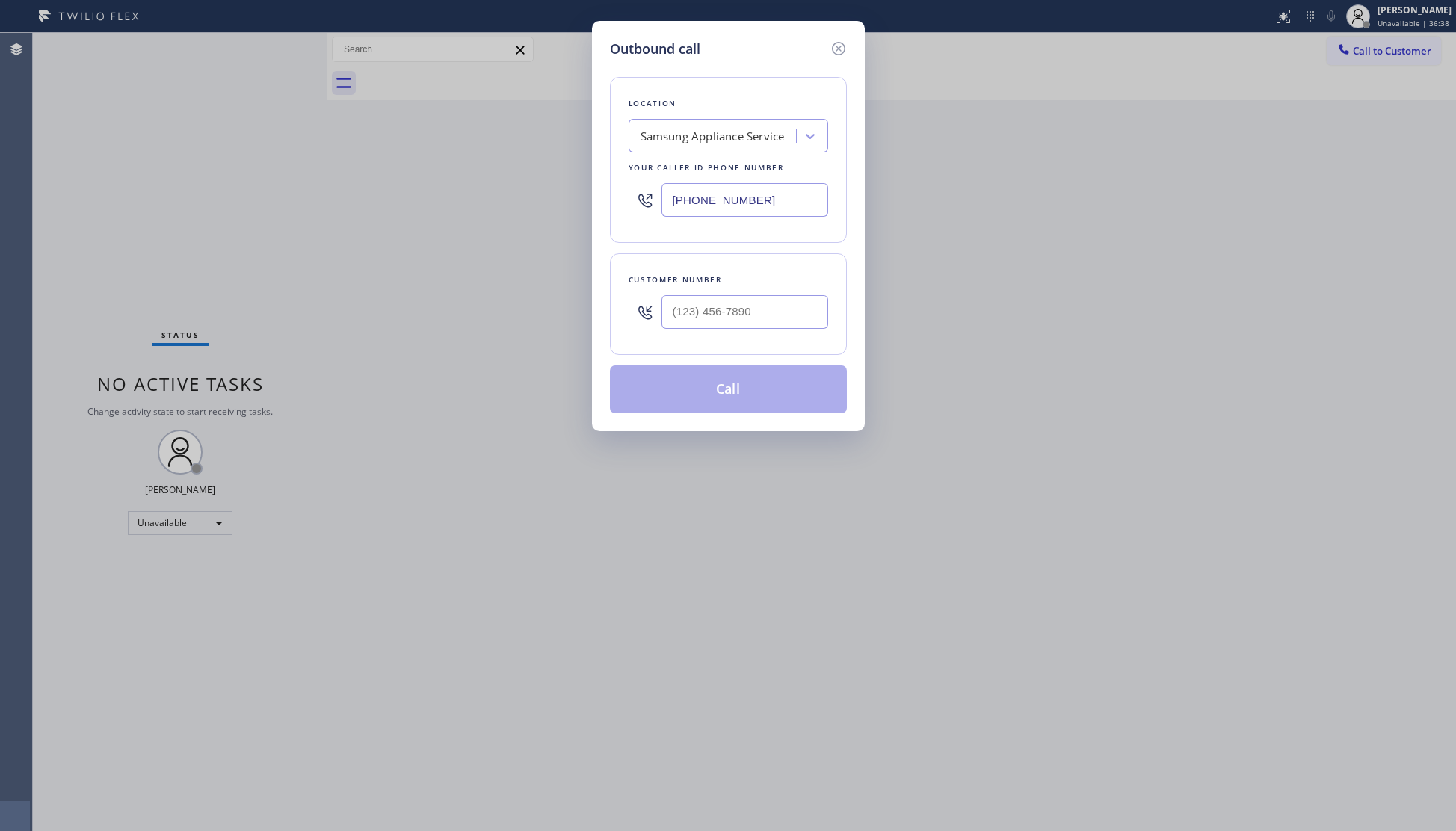
drag, startPoint x: 795, startPoint y: 193, endPoint x: 662, endPoint y: 193, distance: 133.0
click at [652, 193] on div "(818) 405-8618" at bounding box center [728, 200] width 199 height 49
paste input "05) 519-7355"
type input "(805) 519-7355"
click at [758, 306] on input "(___) ___-____" at bounding box center [745, 313] width 167 height 34
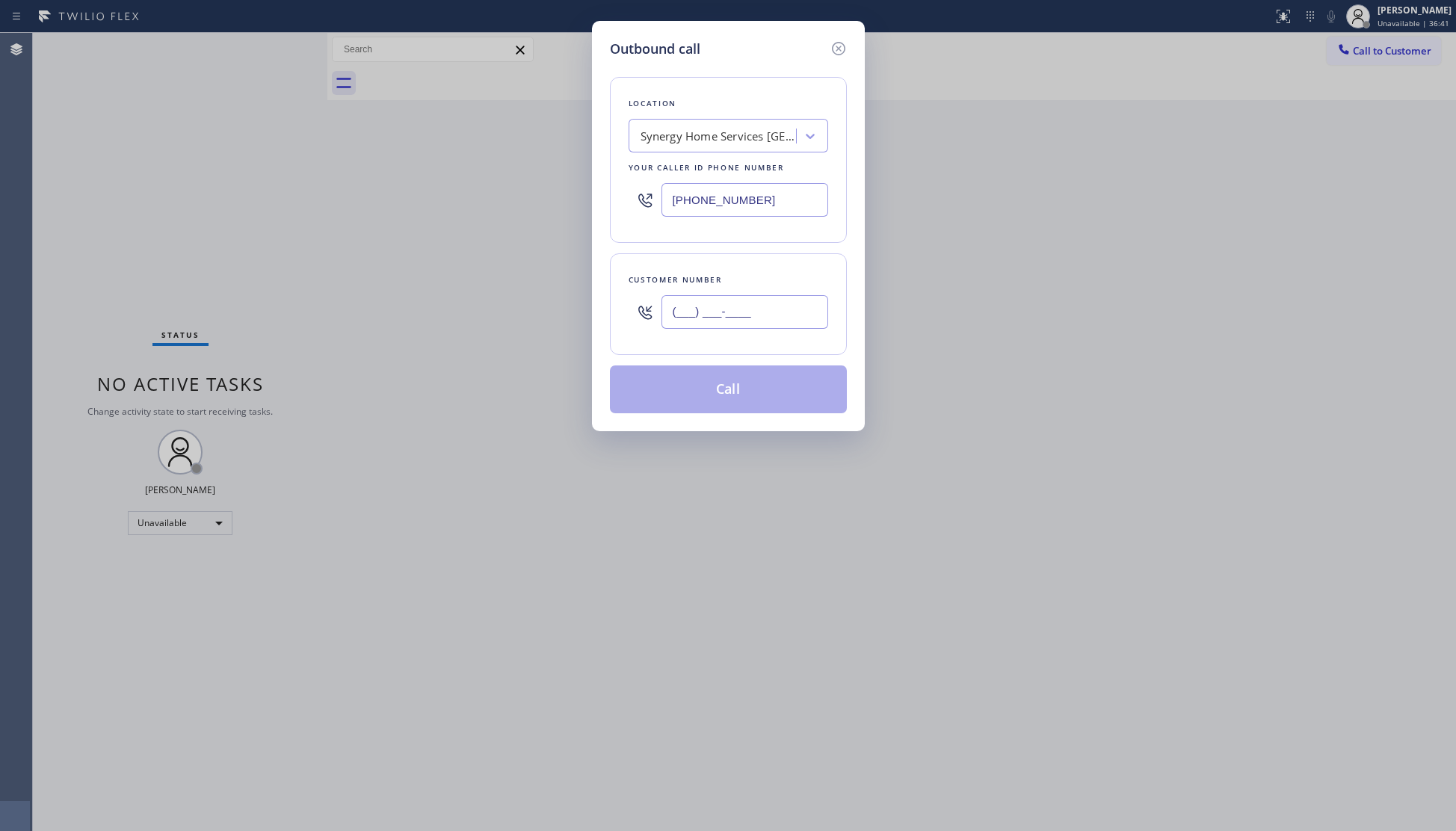
paste input "805) 214-5696"
type input "(805) 214-5696"
click at [739, 377] on button "Call" at bounding box center [728, 389] width 237 height 48
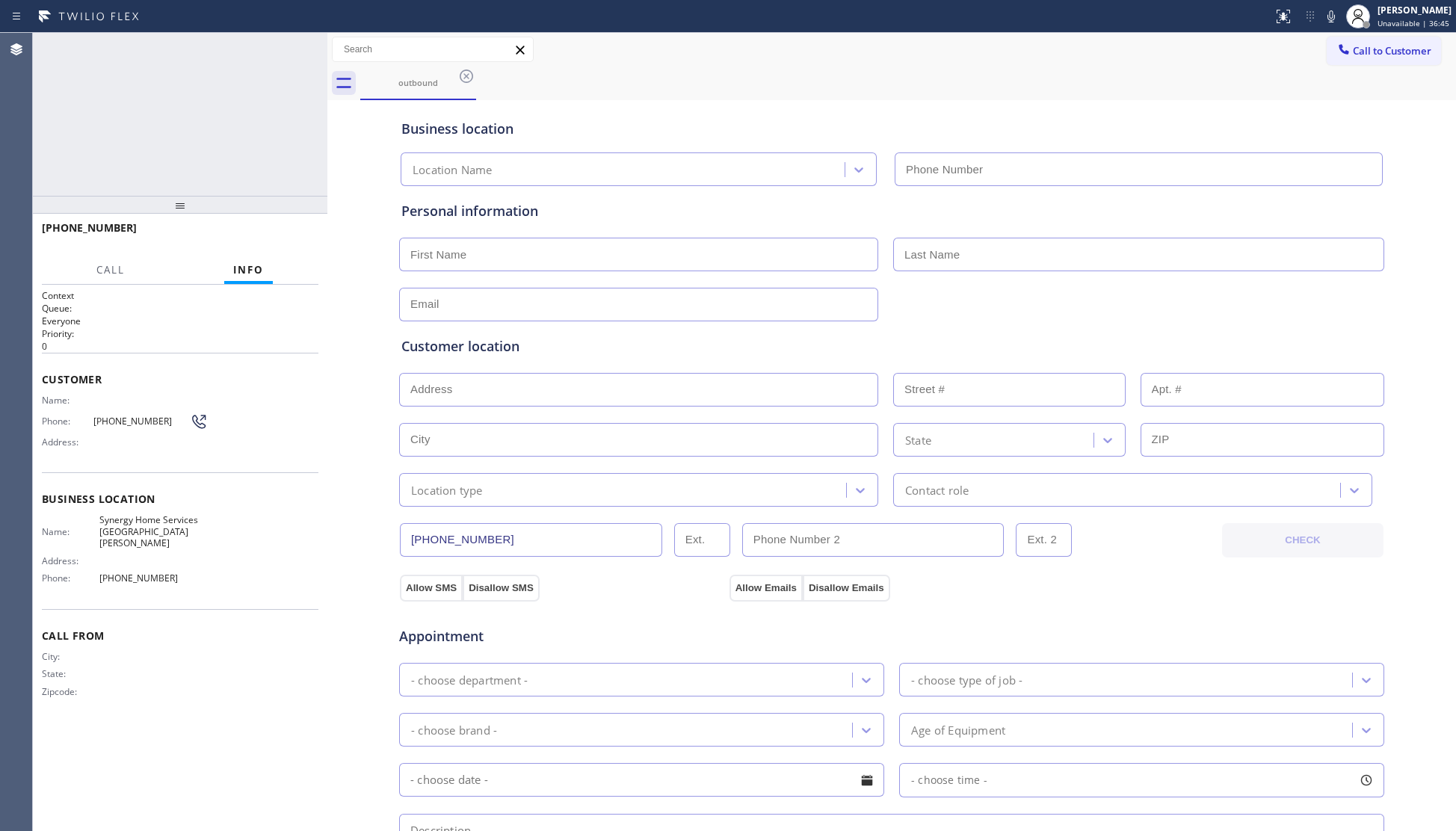
type input "(805) 519-7355"
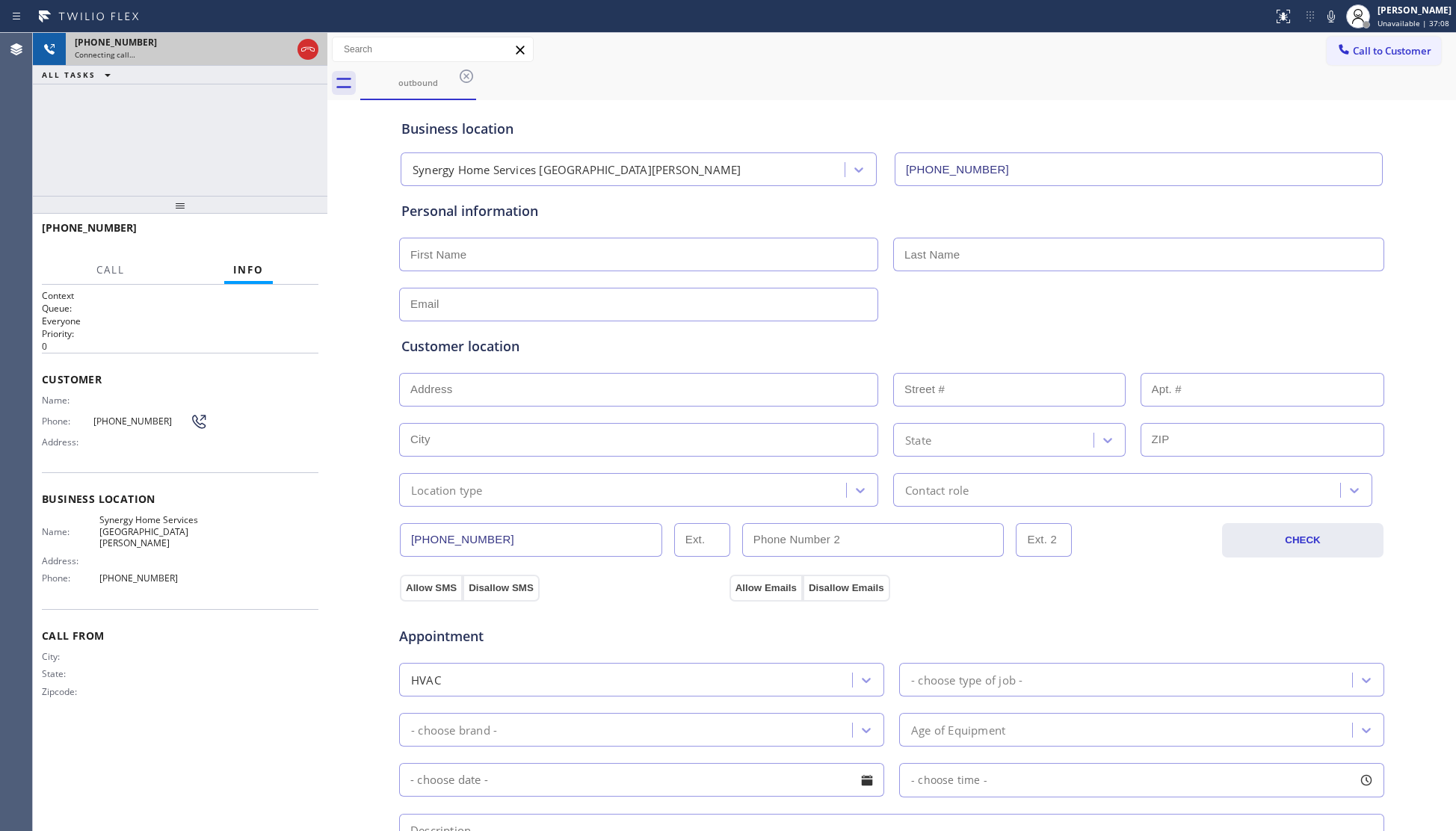
click at [300, 36] on div at bounding box center [308, 49] width 27 height 33
click at [300, 45] on icon at bounding box center [308, 49] width 18 height 18
click at [292, 45] on div "+18052145696" at bounding box center [183, 42] width 217 height 13
click at [300, 45] on div "+18052145696" at bounding box center [196, 42] width 244 height 13
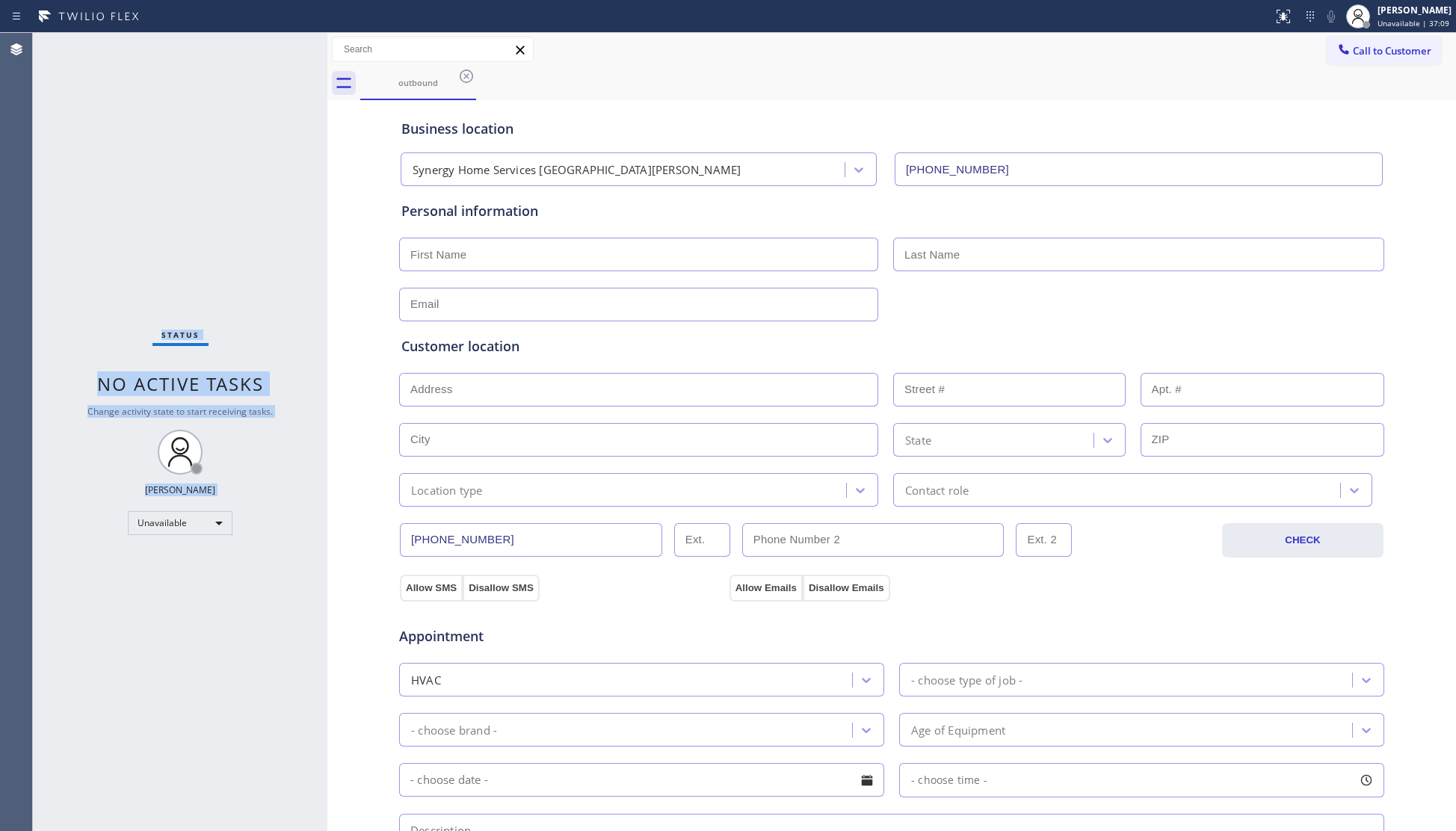
click at [300, 45] on div "Status No active tasks Change activity state to start receiving tasks. Giovanni…" at bounding box center [181, 433] width 295 height 799
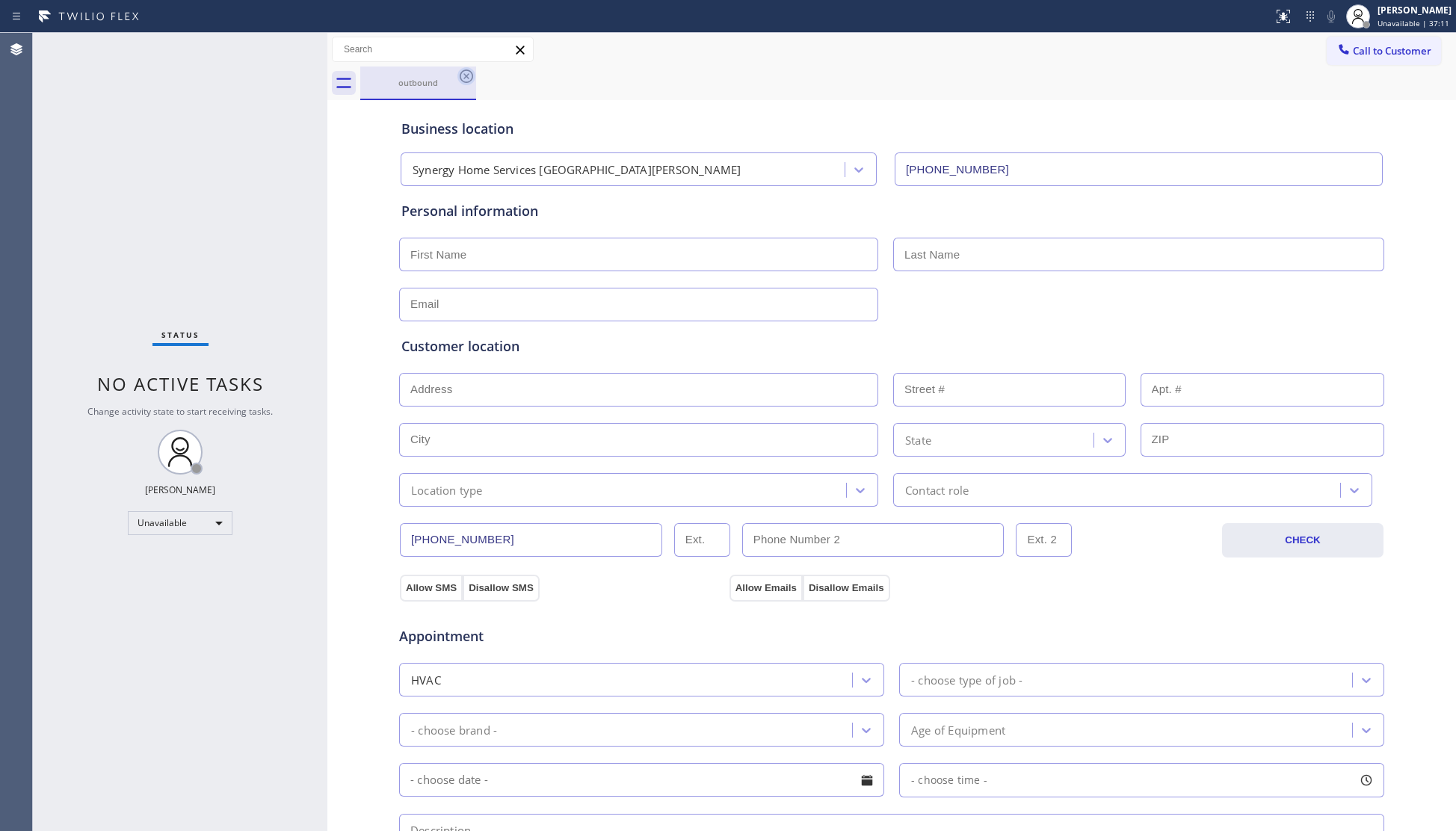
click at [466, 79] on icon at bounding box center [466, 76] width 18 height 18
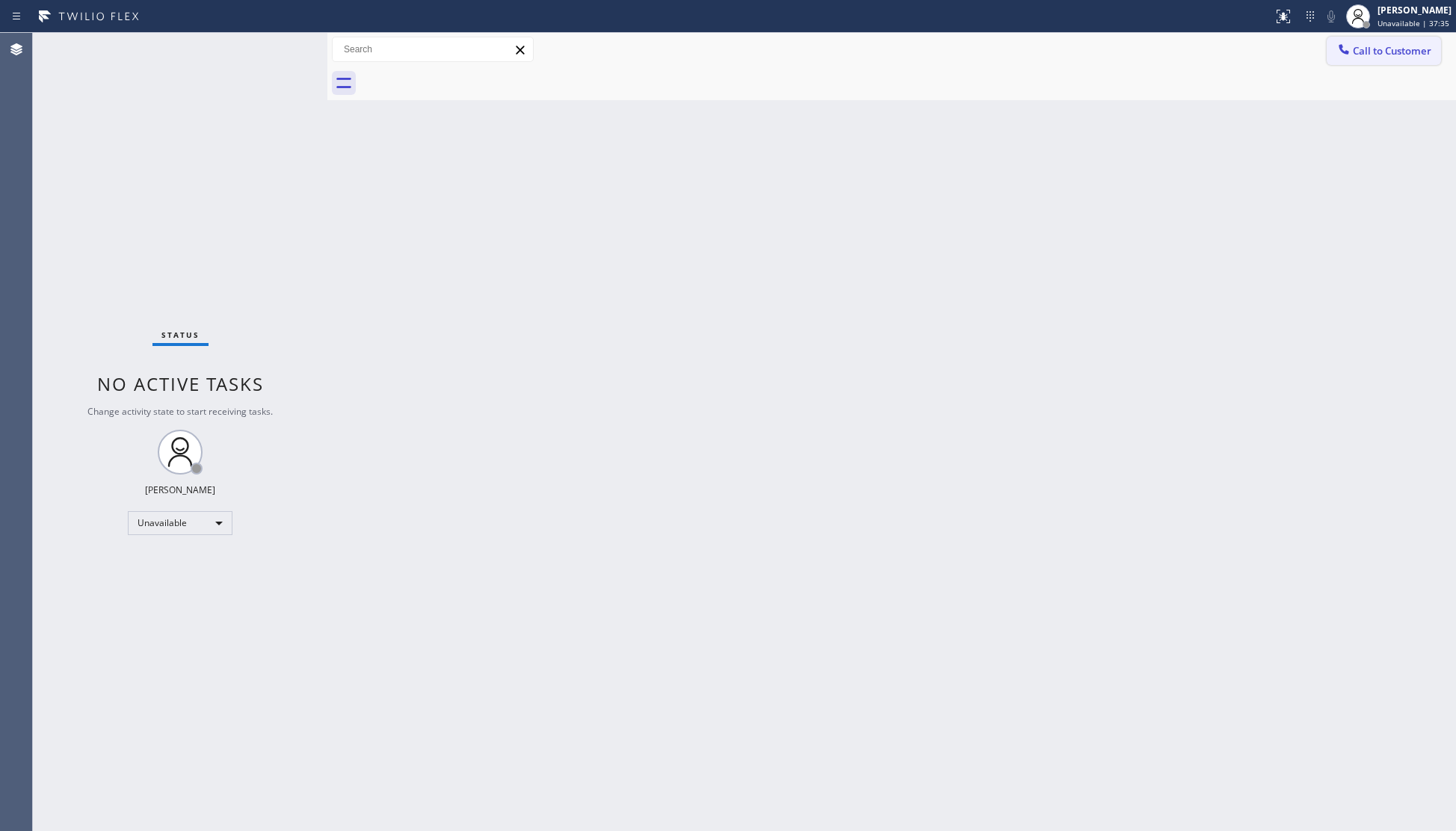
click at [1364, 45] on span "Call to Customer" at bounding box center [1392, 50] width 79 height 14
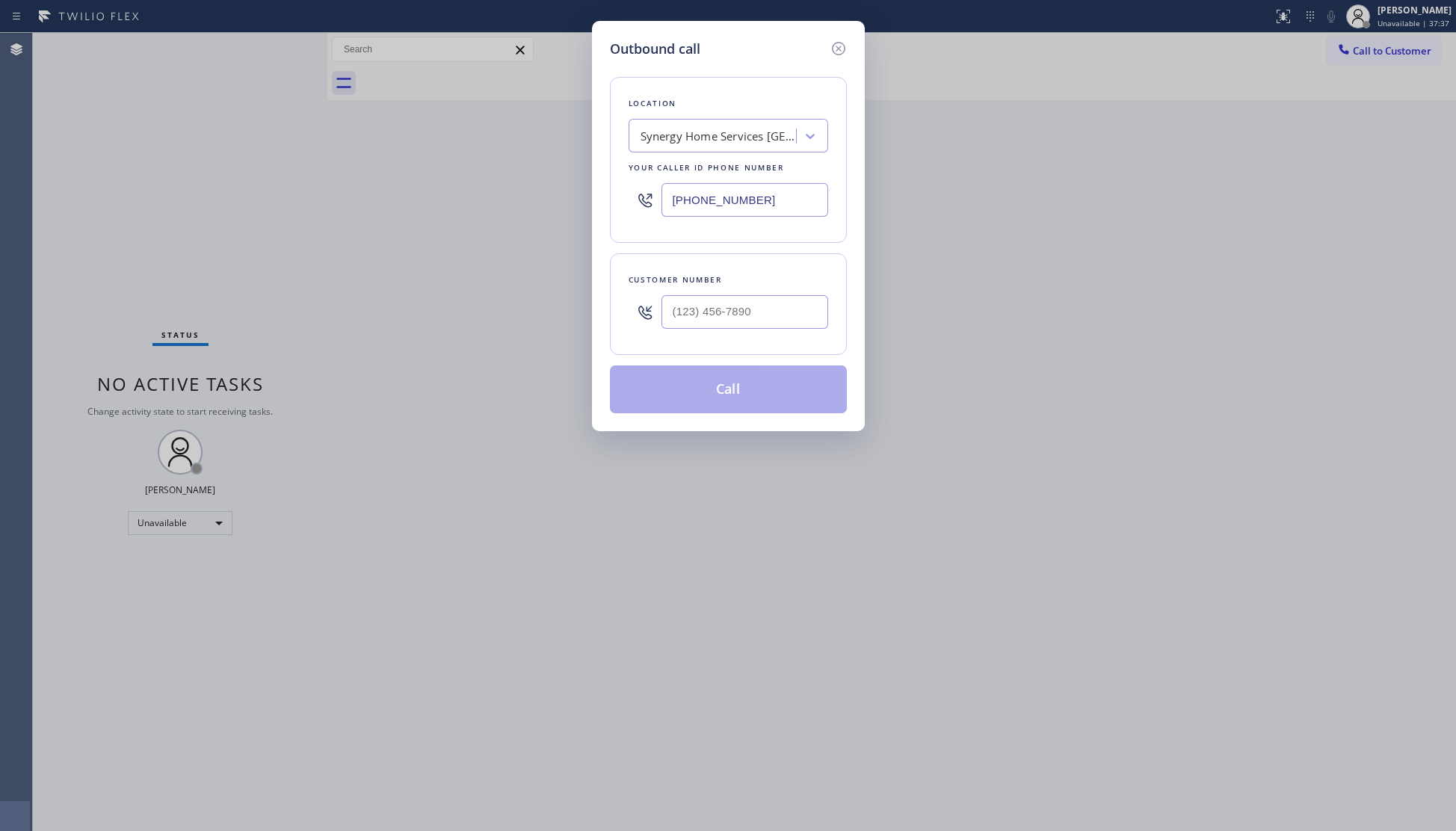
drag, startPoint x: 781, startPoint y: 202, endPoint x: 665, endPoint y: 221, distance: 117.5
click at [667, 221] on div "(805) 519-7355" at bounding box center [728, 200] width 199 height 49
paste input "650) 600-7779"
type input "(650) 600-7779"
click at [777, 322] on input "(___) ___-____" at bounding box center [745, 313] width 167 height 34
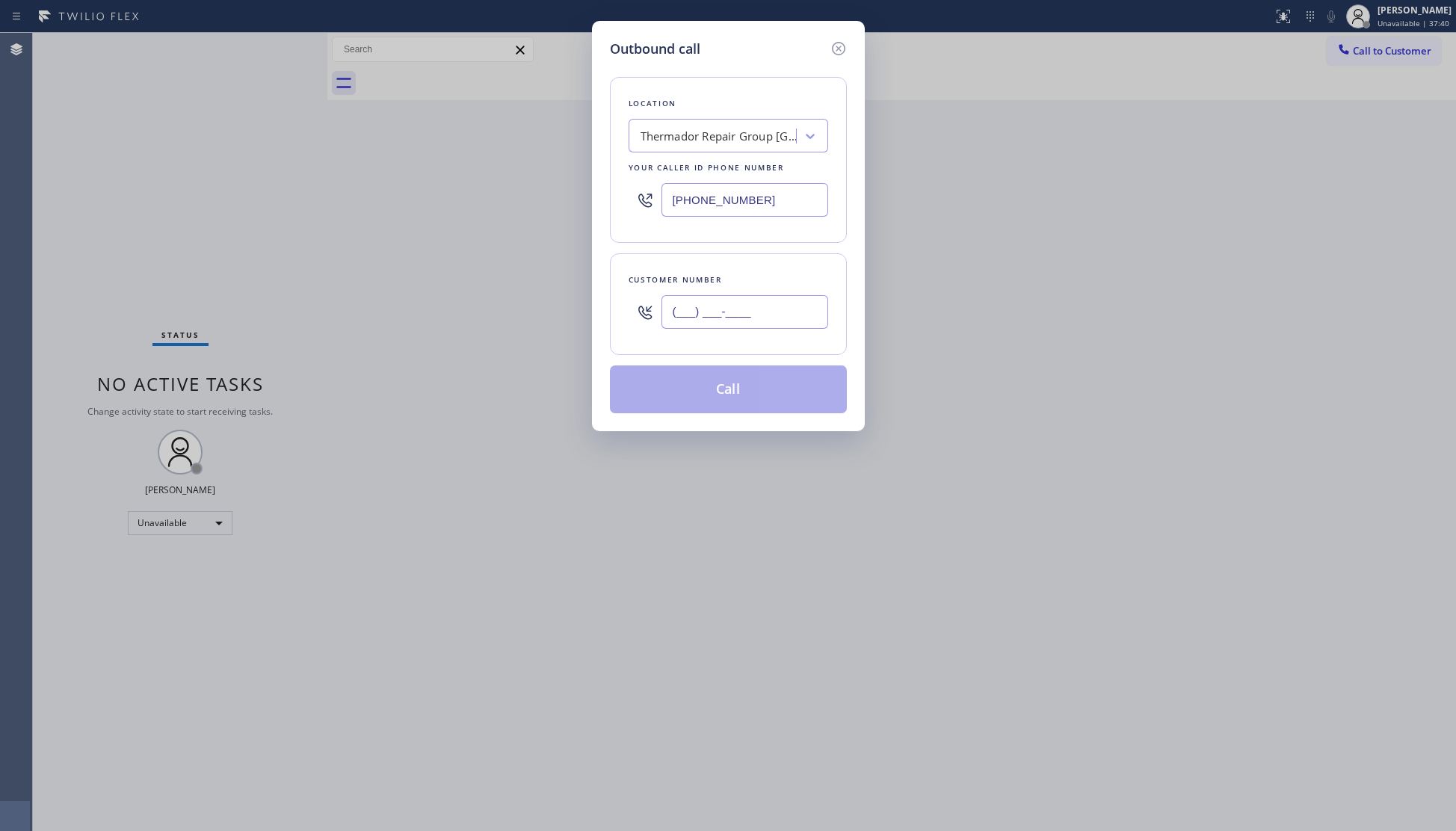
paste input "760) 290-7947"
type input "(760) 290-7947"
click at [752, 386] on button "Call" at bounding box center [728, 389] width 237 height 48
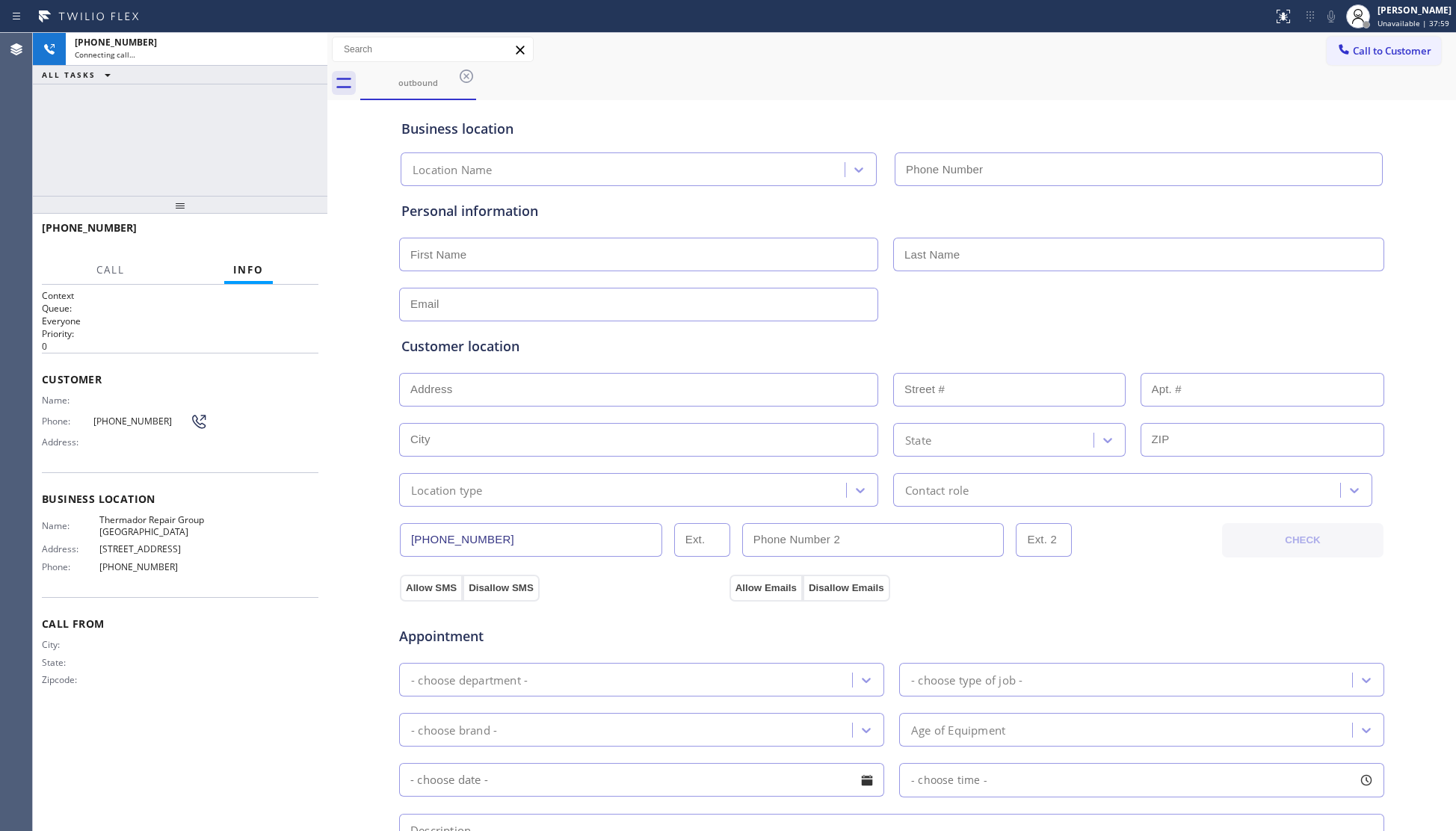
type input "(650) 600-7779"
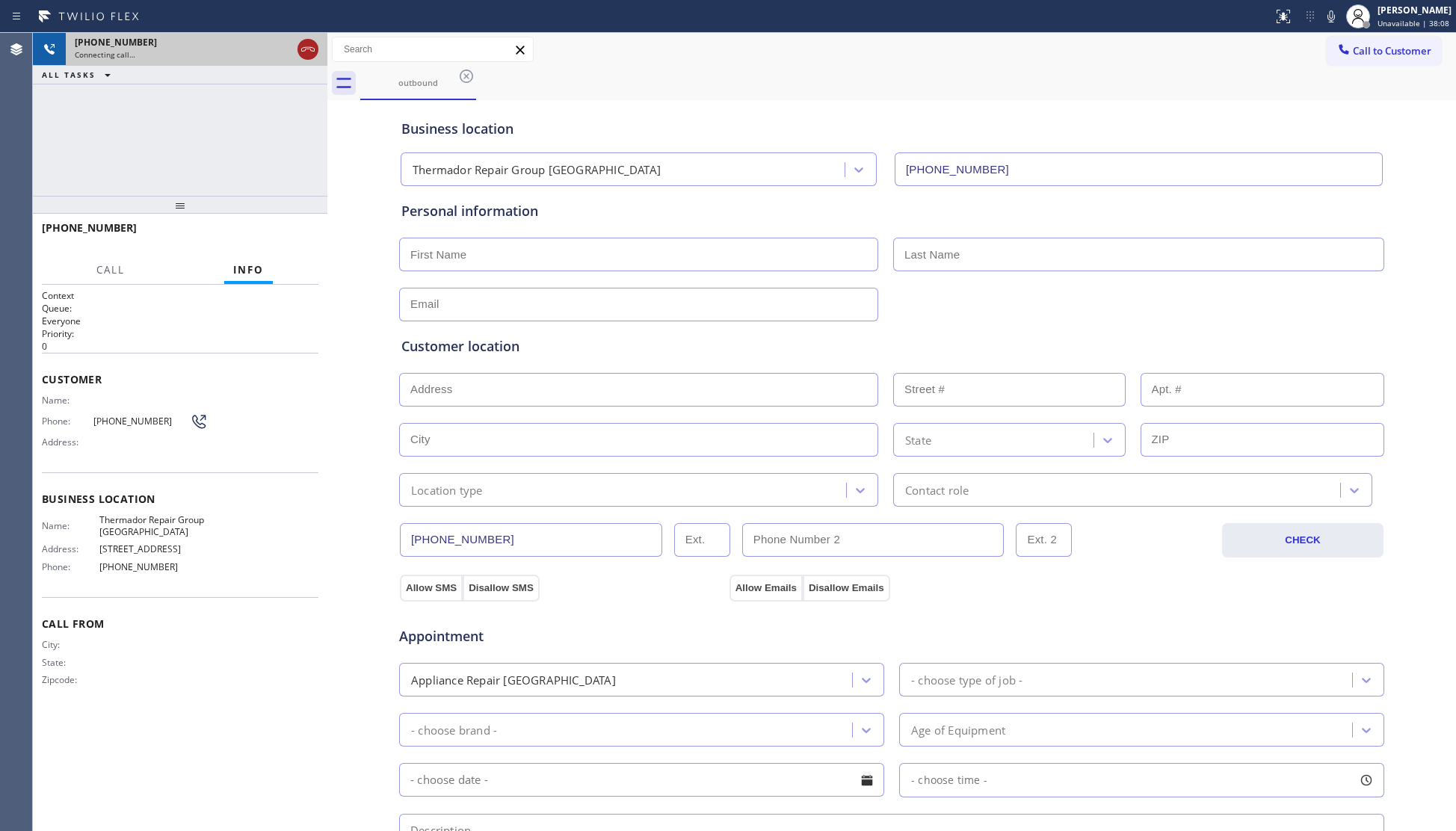
click at [309, 44] on icon at bounding box center [308, 49] width 18 height 18
click at [309, 44] on div "+17602907947" at bounding box center [196, 42] width 244 height 13
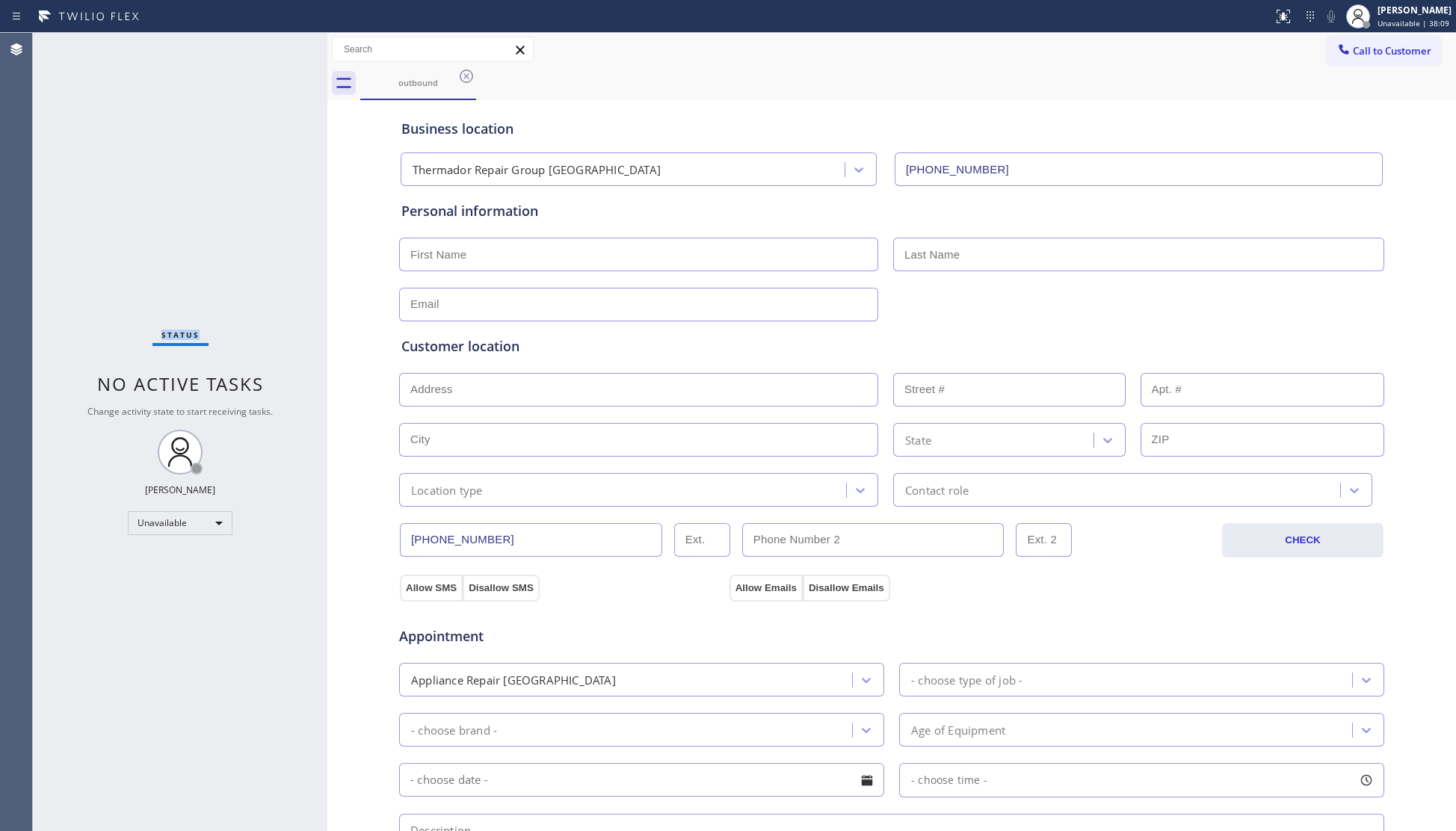
click at [309, 44] on div "Status No active tasks Change activity state to start receiving tasks. Giovanni…" at bounding box center [181, 433] width 295 height 799
click at [466, 84] on icon at bounding box center [466, 76] width 18 height 18
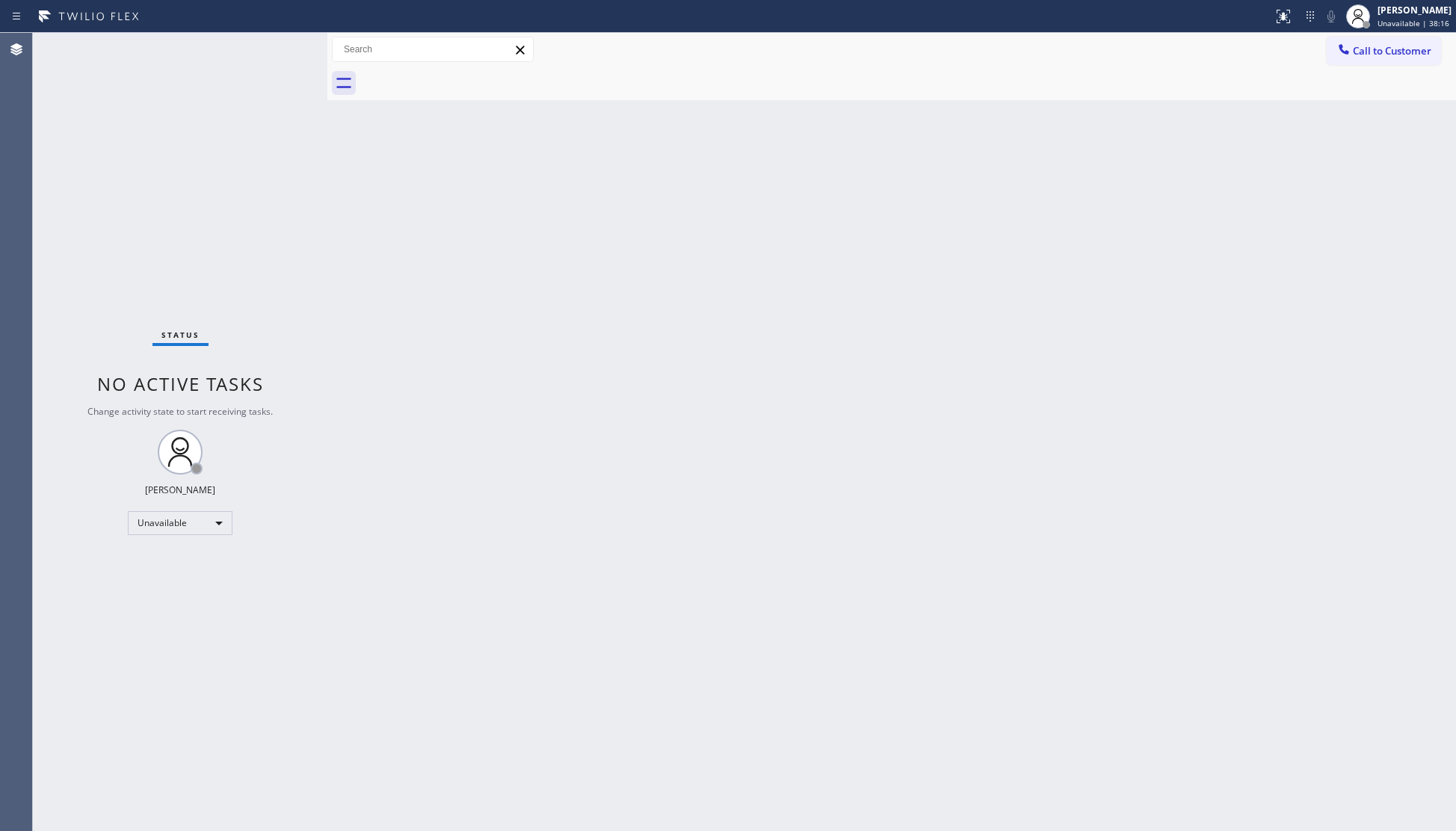
drag, startPoint x: 1262, startPoint y: 196, endPoint x: 1286, endPoint y: 121, distance: 78.7
click at [1262, 184] on div "Back to Dashboard Change Sender ID Customers Technicians Select a contact Outbo…" at bounding box center [892, 433] width 1129 height 799
click at [1354, 49] on span "Call to Customer" at bounding box center [1392, 50] width 79 height 14
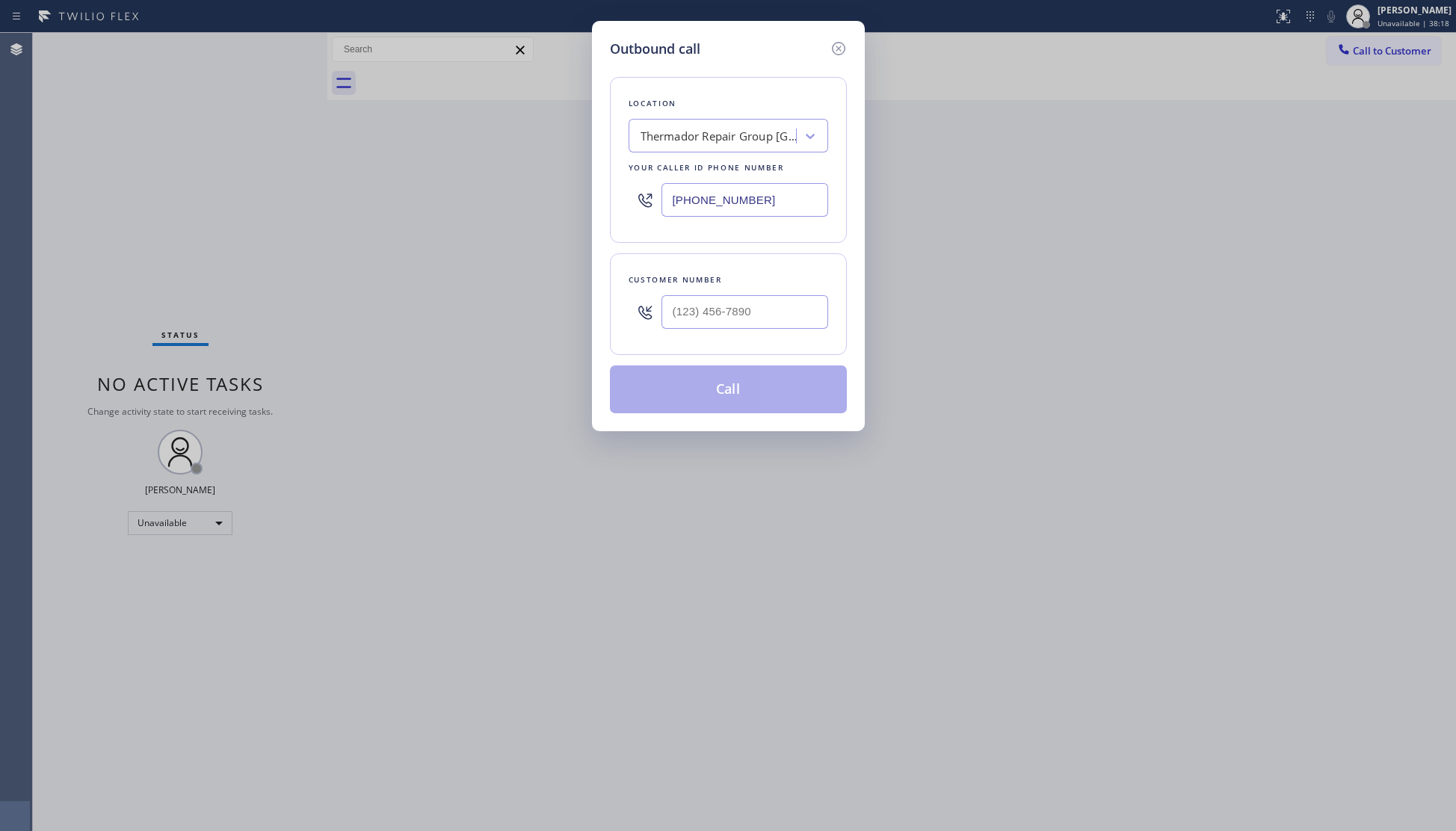
drag, startPoint x: 790, startPoint y: 190, endPoint x: 662, endPoint y: 217, distance: 130.8
click at [662, 217] on input "(650) 600-7779" at bounding box center [745, 200] width 167 height 34
paste input "714) 463-1685"
type input "(714) 463-1685"
click at [801, 305] on input "(___) ___-____" at bounding box center [745, 313] width 167 height 34
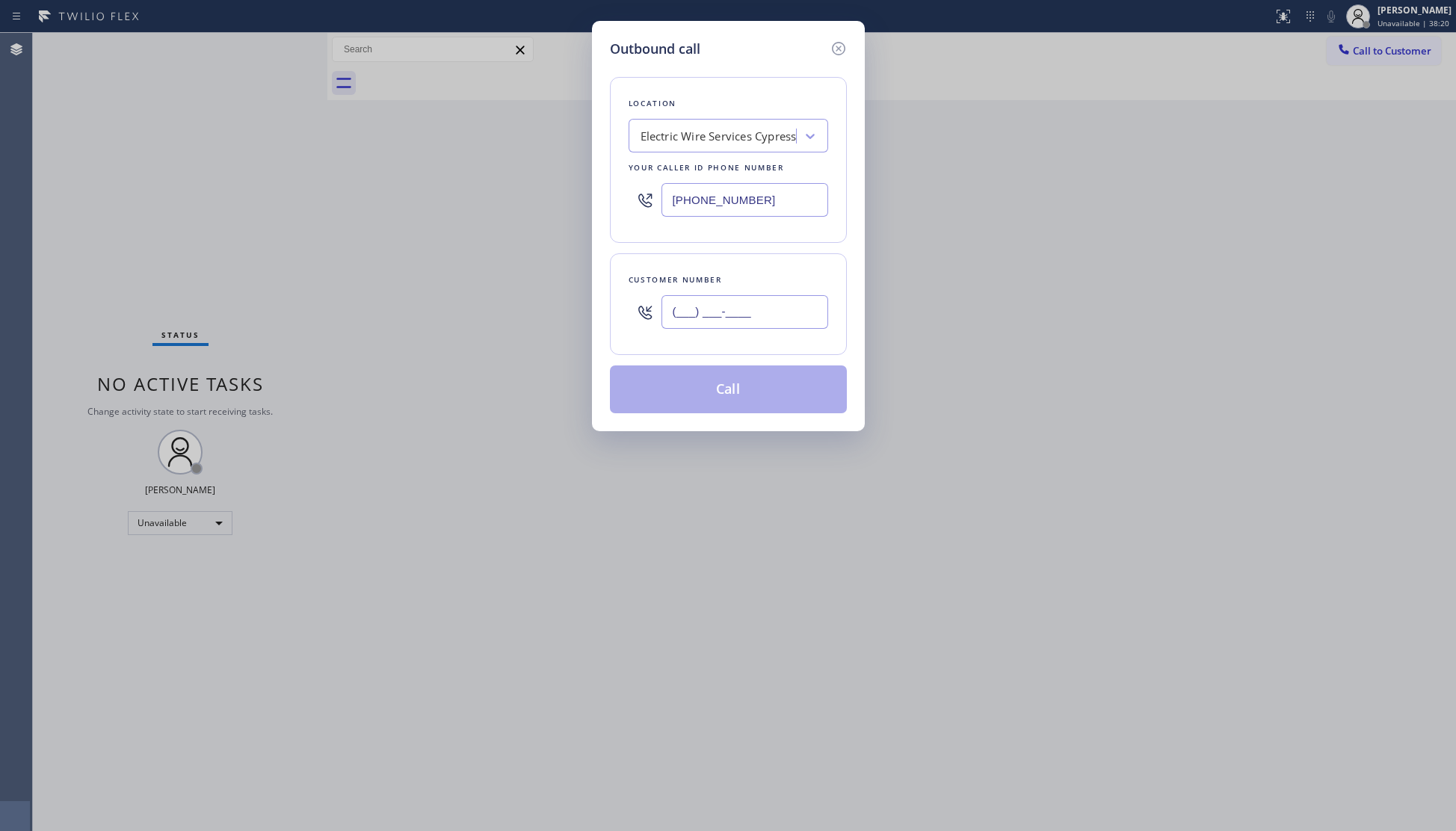
paste input "323) 271-1800"
type input "(323) 271-1800"
click at [737, 390] on button "Call" at bounding box center [728, 389] width 237 height 48
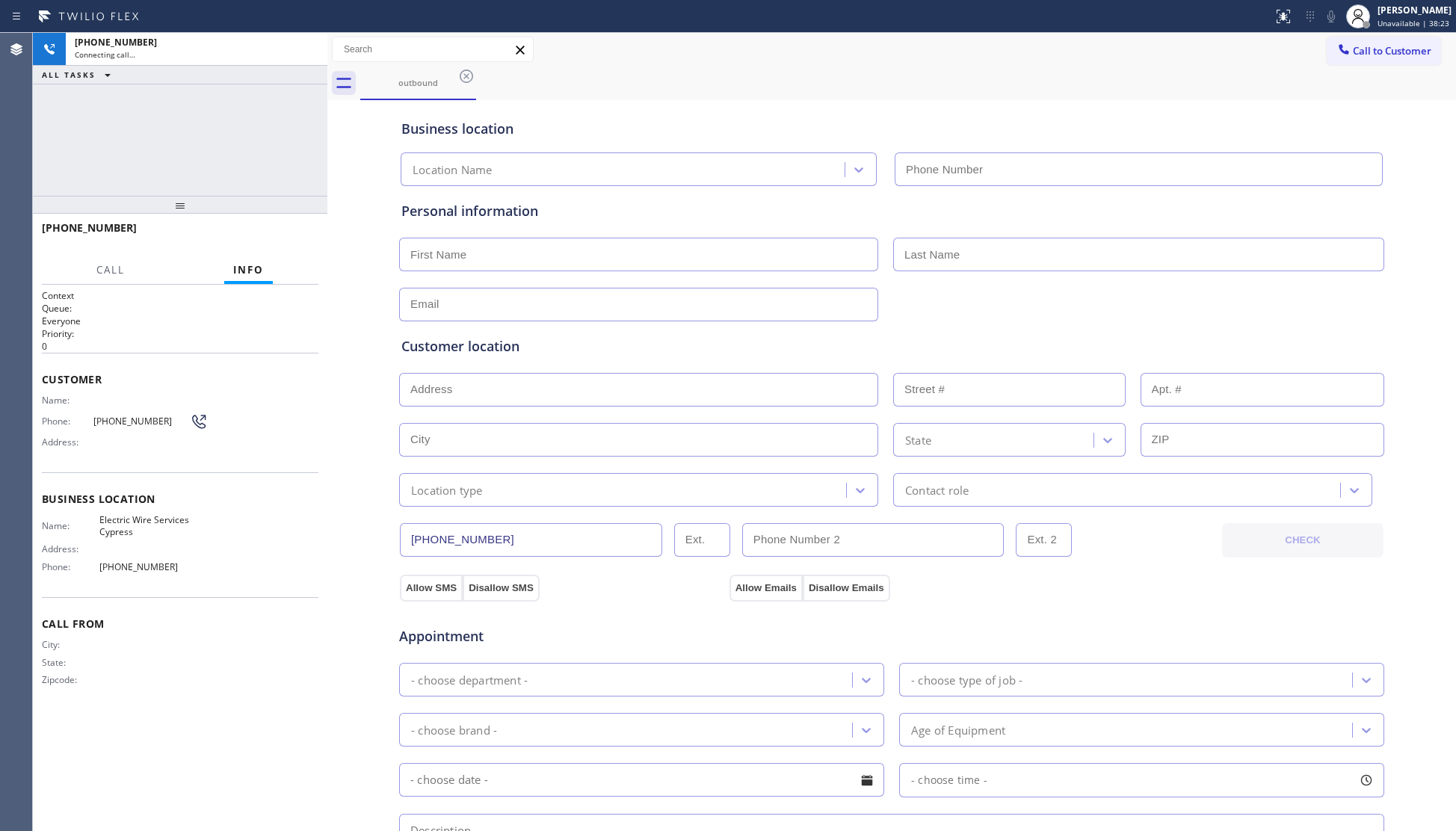
type input "(714) 463-1685"
drag, startPoint x: 969, startPoint y: 109, endPoint x: 616, endPoint y: 163, distance: 357.1
click at [967, 109] on div "Business location Electric Wire Services Cypress (714) 463-1685" at bounding box center [892, 145] width 986 height 83
click at [272, 246] on div "+13232711800 Live | 00:01 HANG UP" at bounding box center [181, 235] width 277 height 39
click at [272, 244] on button "HANG UP" at bounding box center [283, 235] width 70 height 21
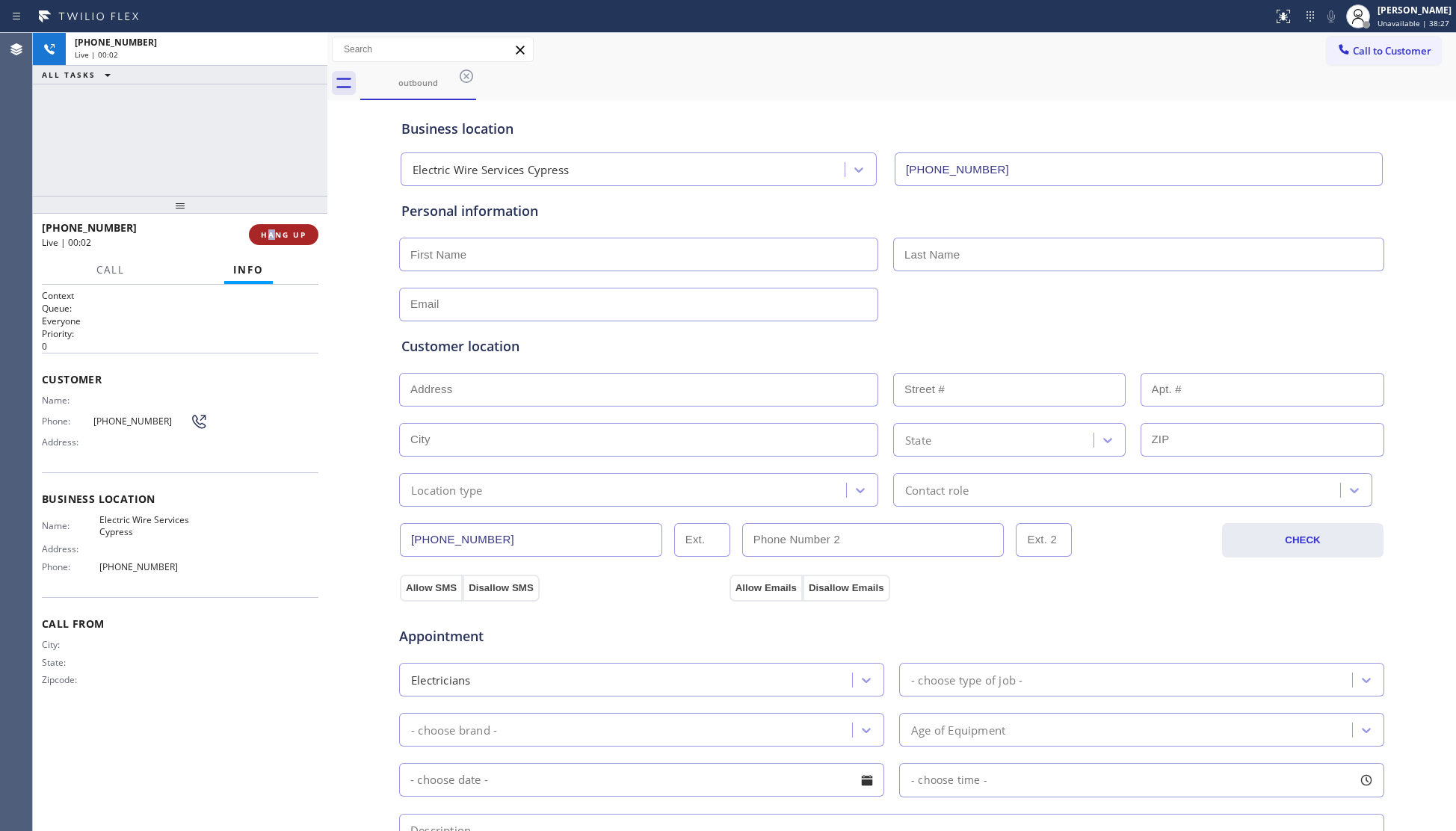
click at [283, 229] on span "HANG UP" at bounding box center [283, 234] width 45 height 11
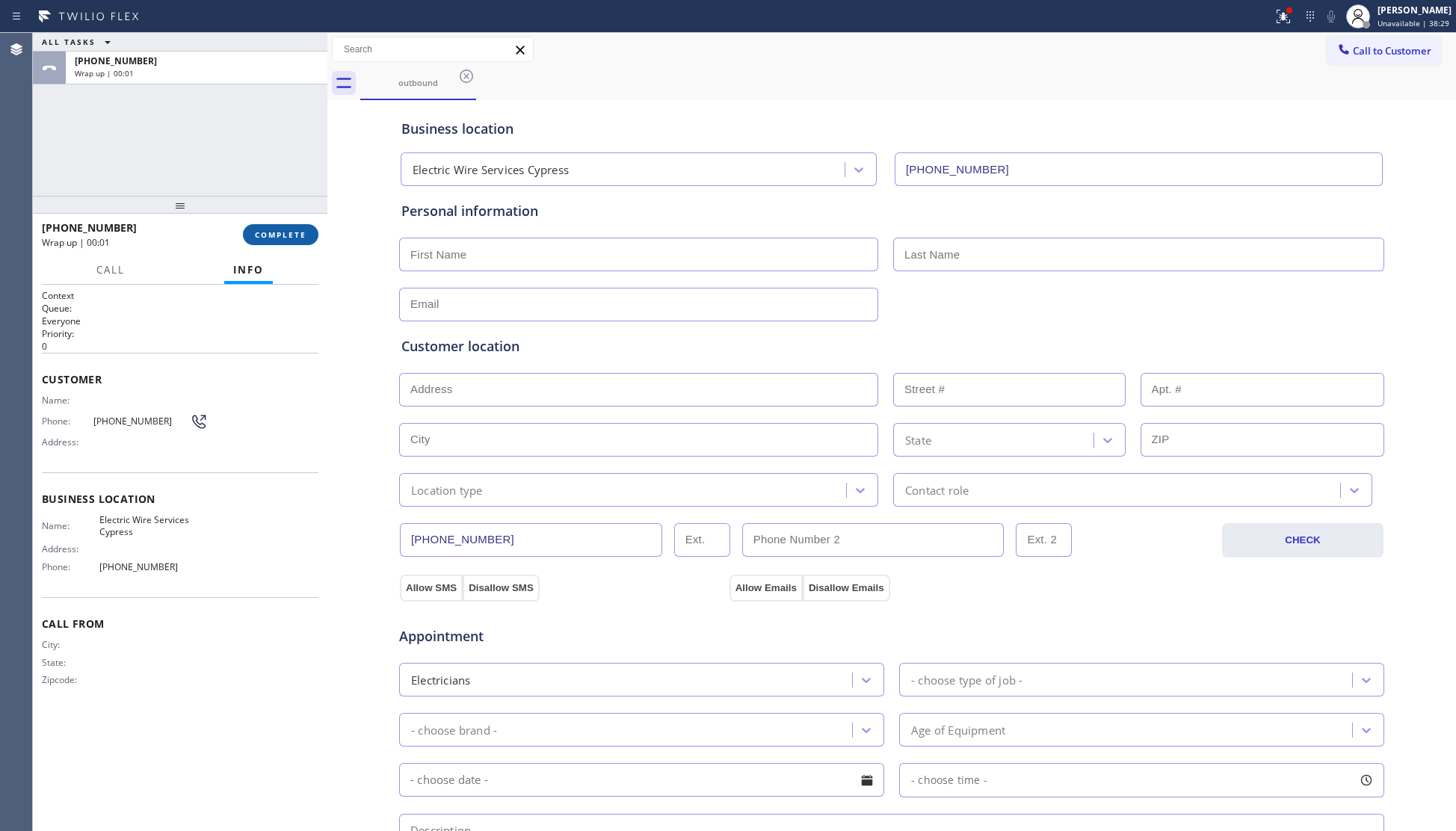
click at [275, 229] on span "COMPLETE" at bounding box center [281, 234] width 52 height 11
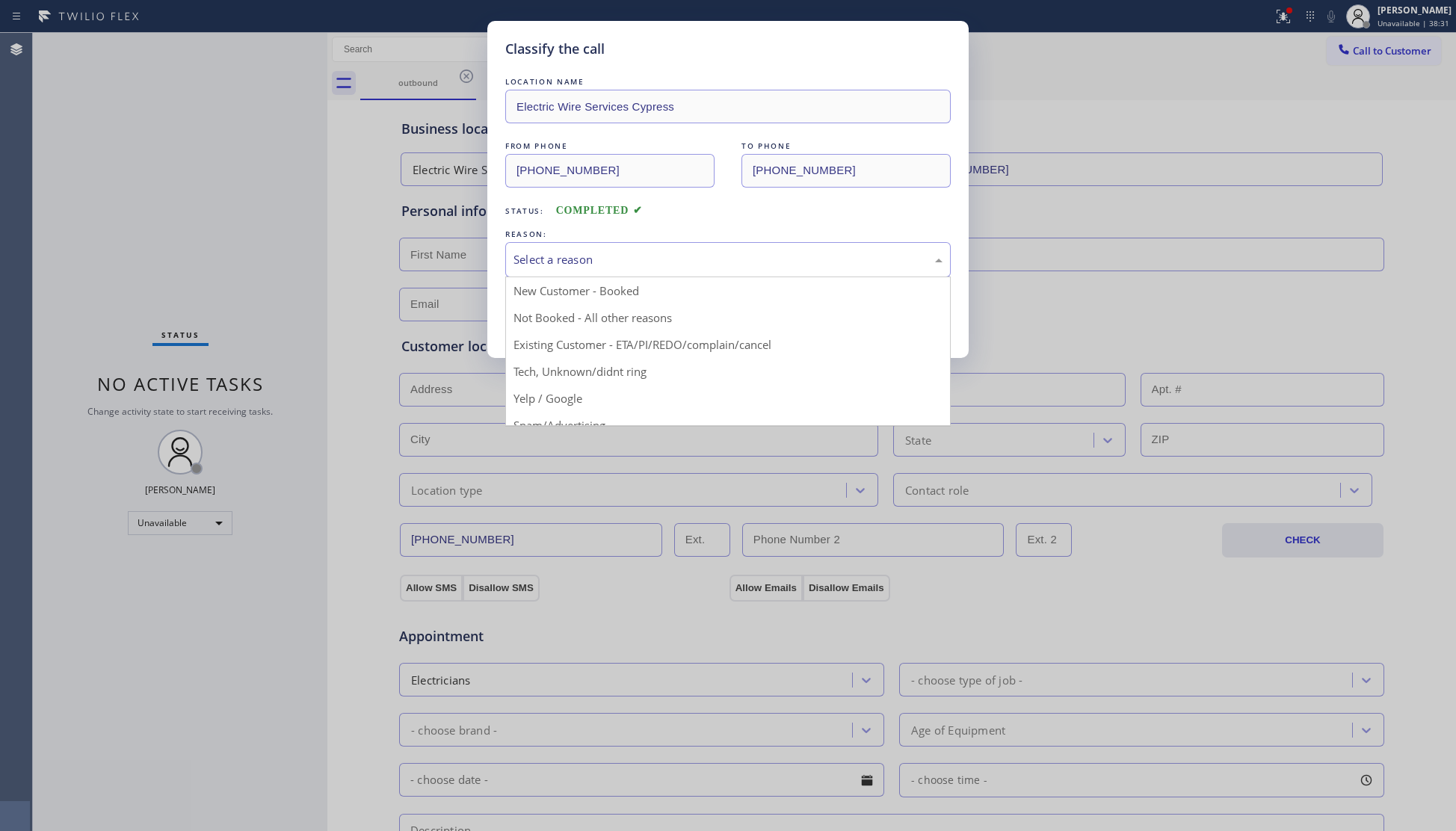
click at [574, 255] on div "Select a reason" at bounding box center [728, 259] width 429 height 17
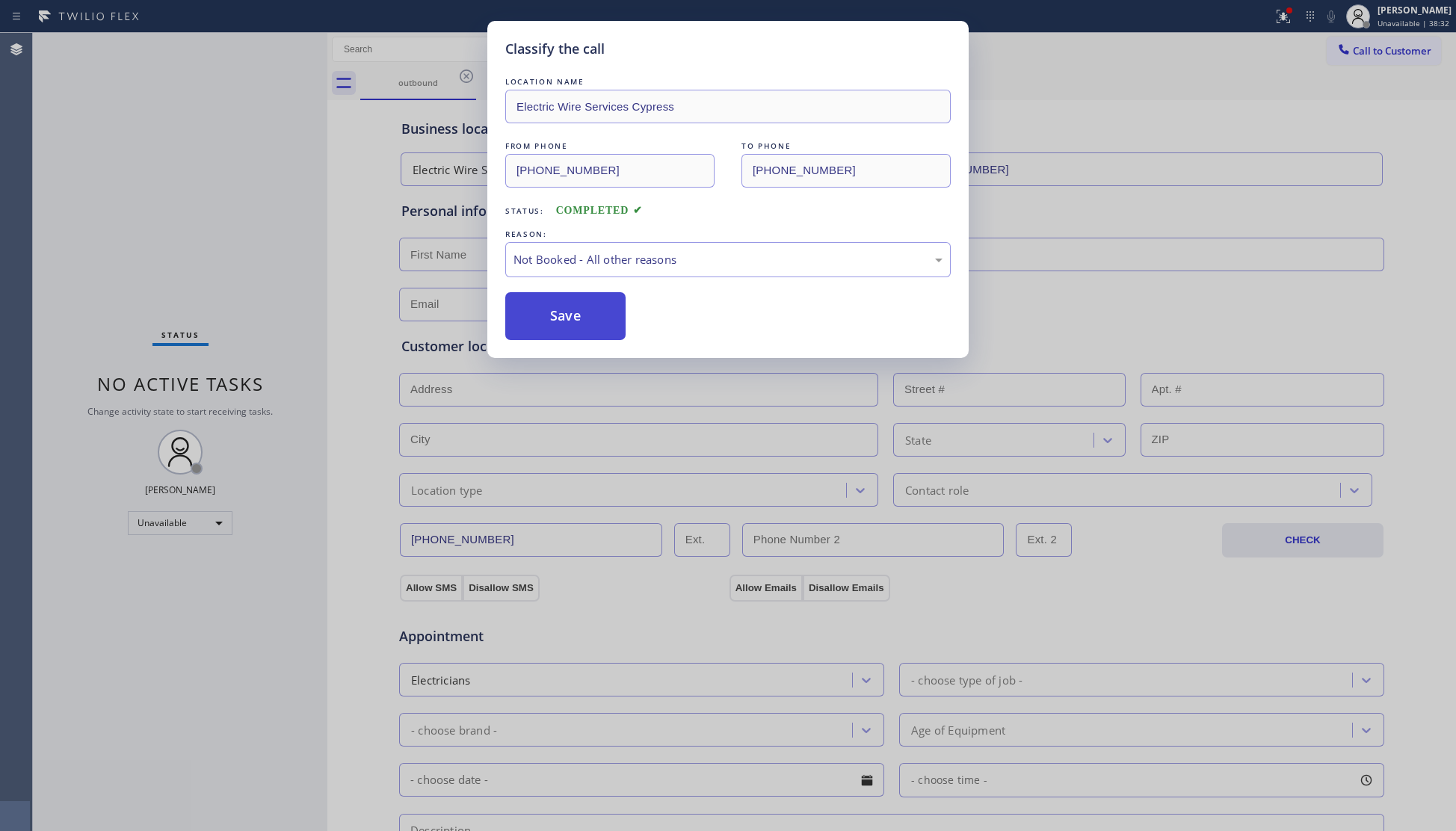
click at [544, 306] on button "Save" at bounding box center [565, 316] width 121 height 48
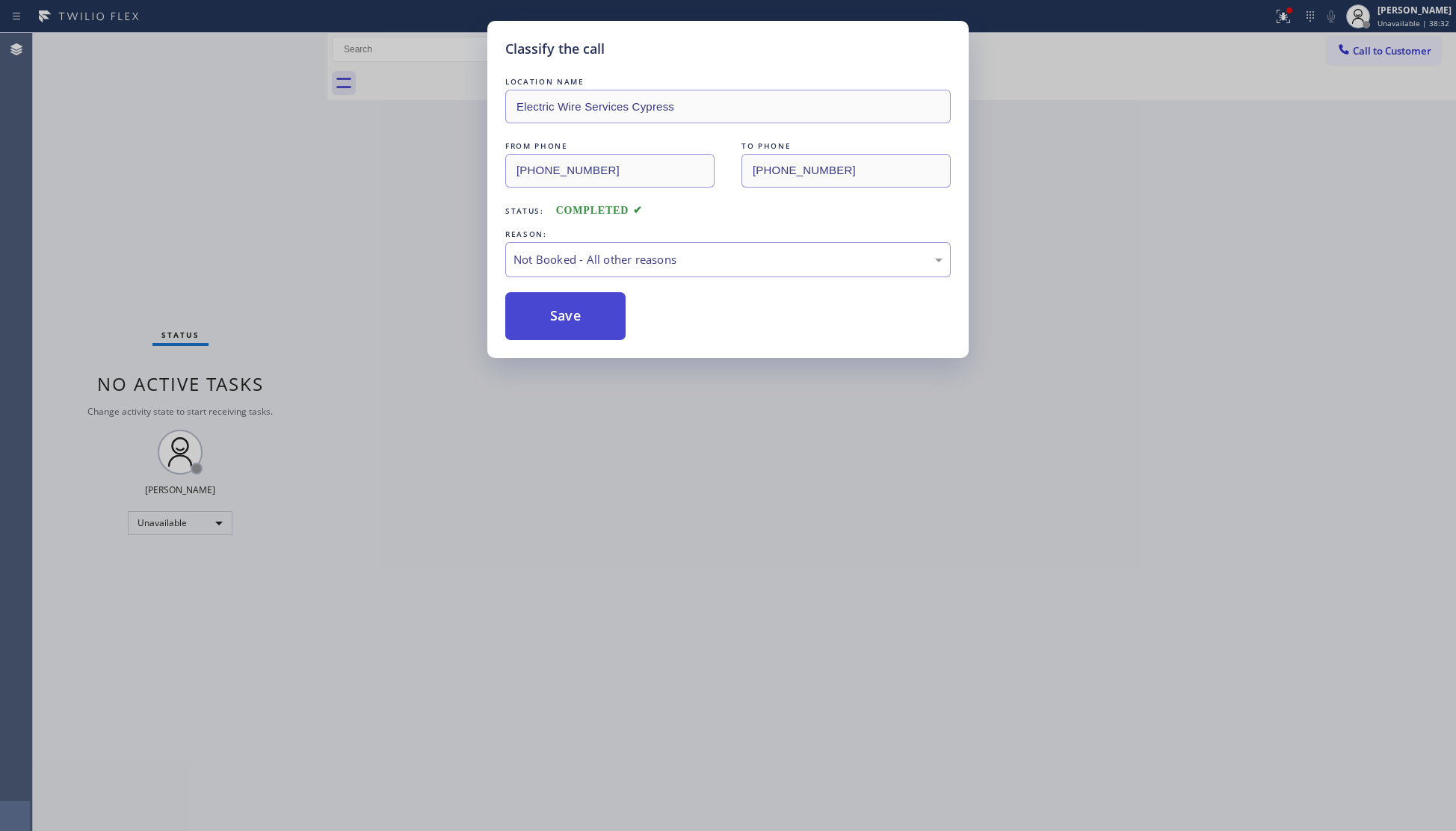
click at [544, 306] on button "Save" at bounding box center [565, 316] width 121 height 48
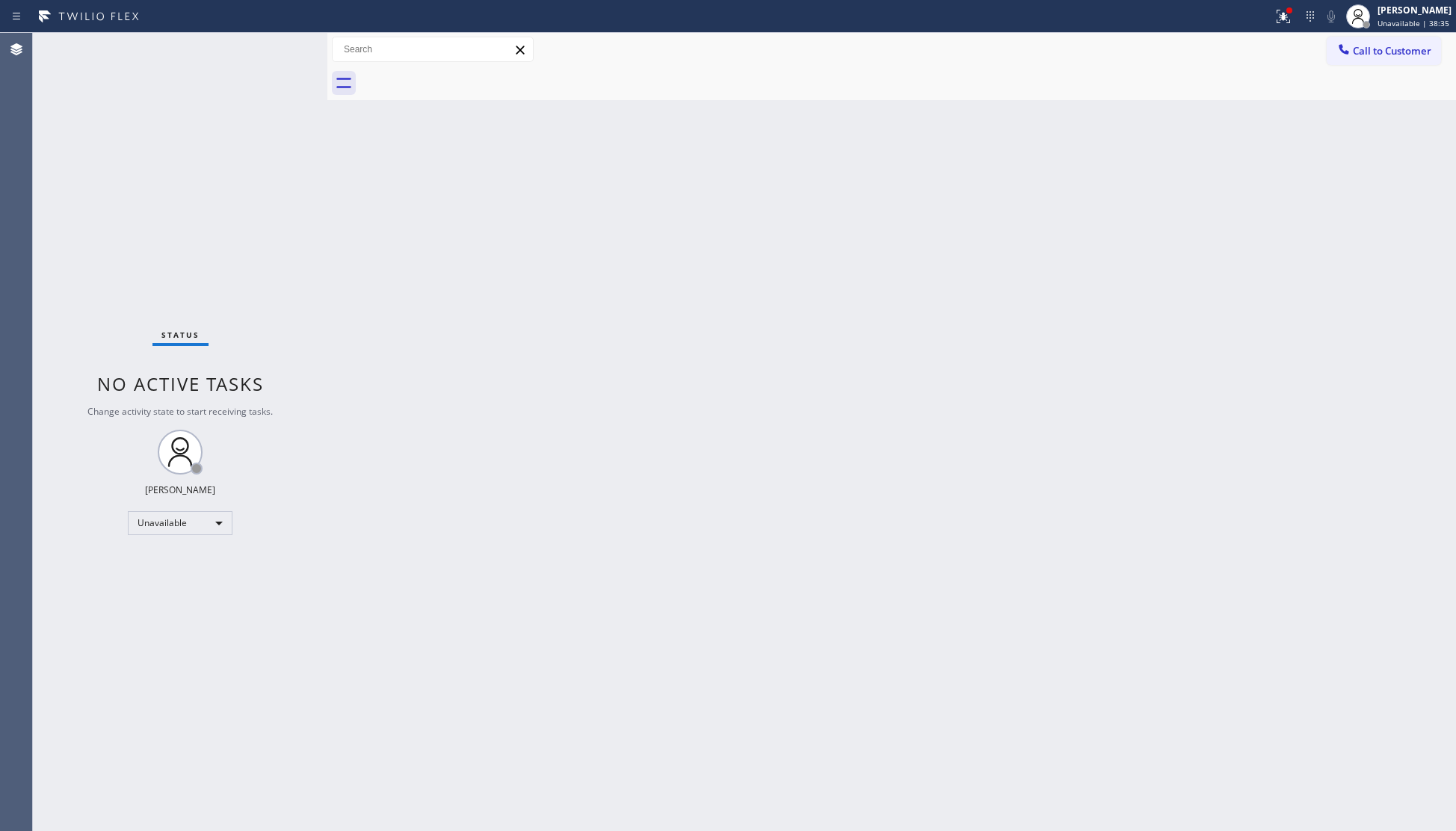
drag, startPoint x: 1280, startPoint y: 15, endPoint x: 1271, endPoint y: 63, distance: 48.8
click at [1284, 27] on button at bounding box center [1283, 16] width 33 height 33
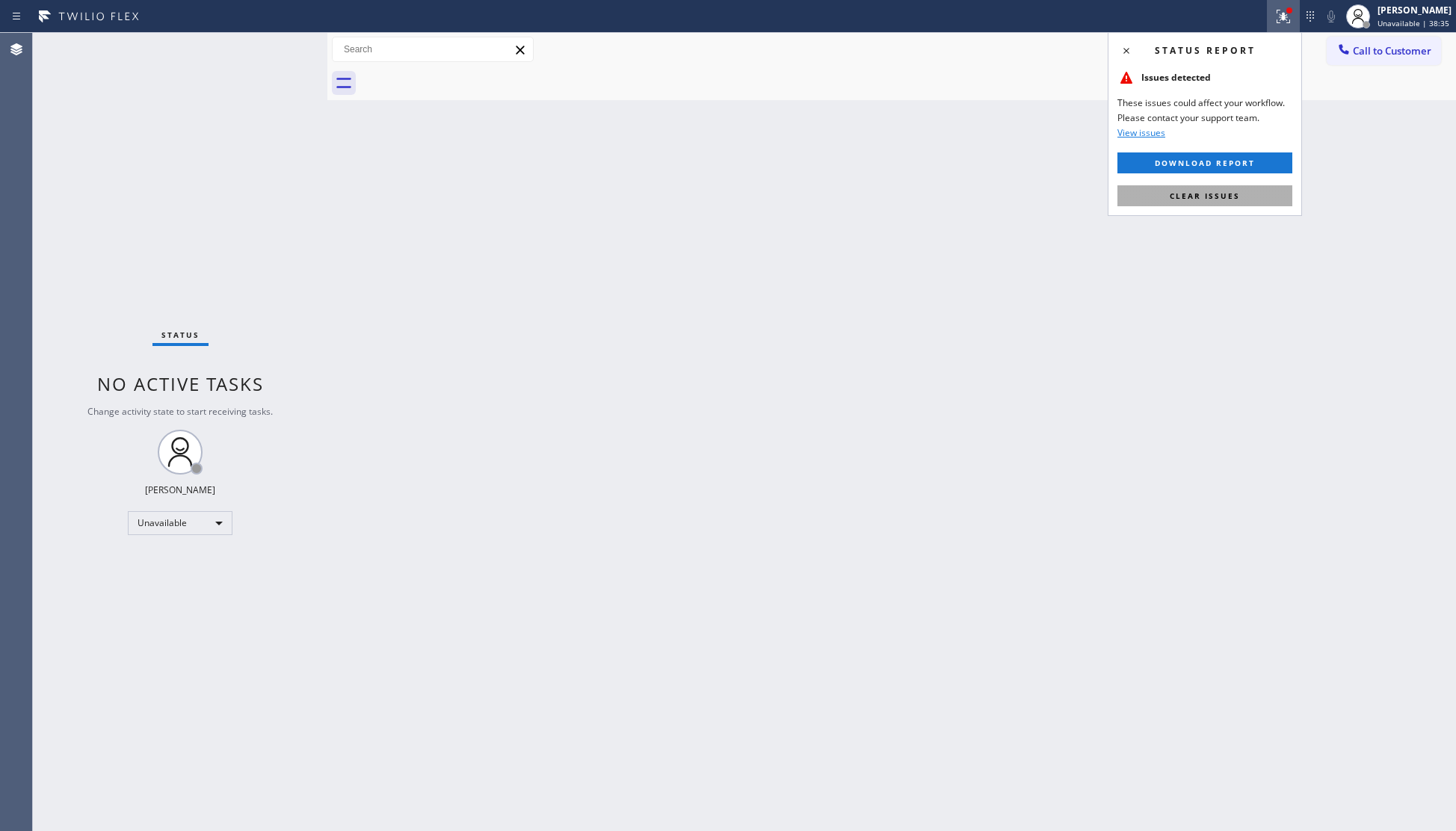
click at [1235, 185] on button "Clear issues" at bounding box center [1205, 196] width 175 height 21
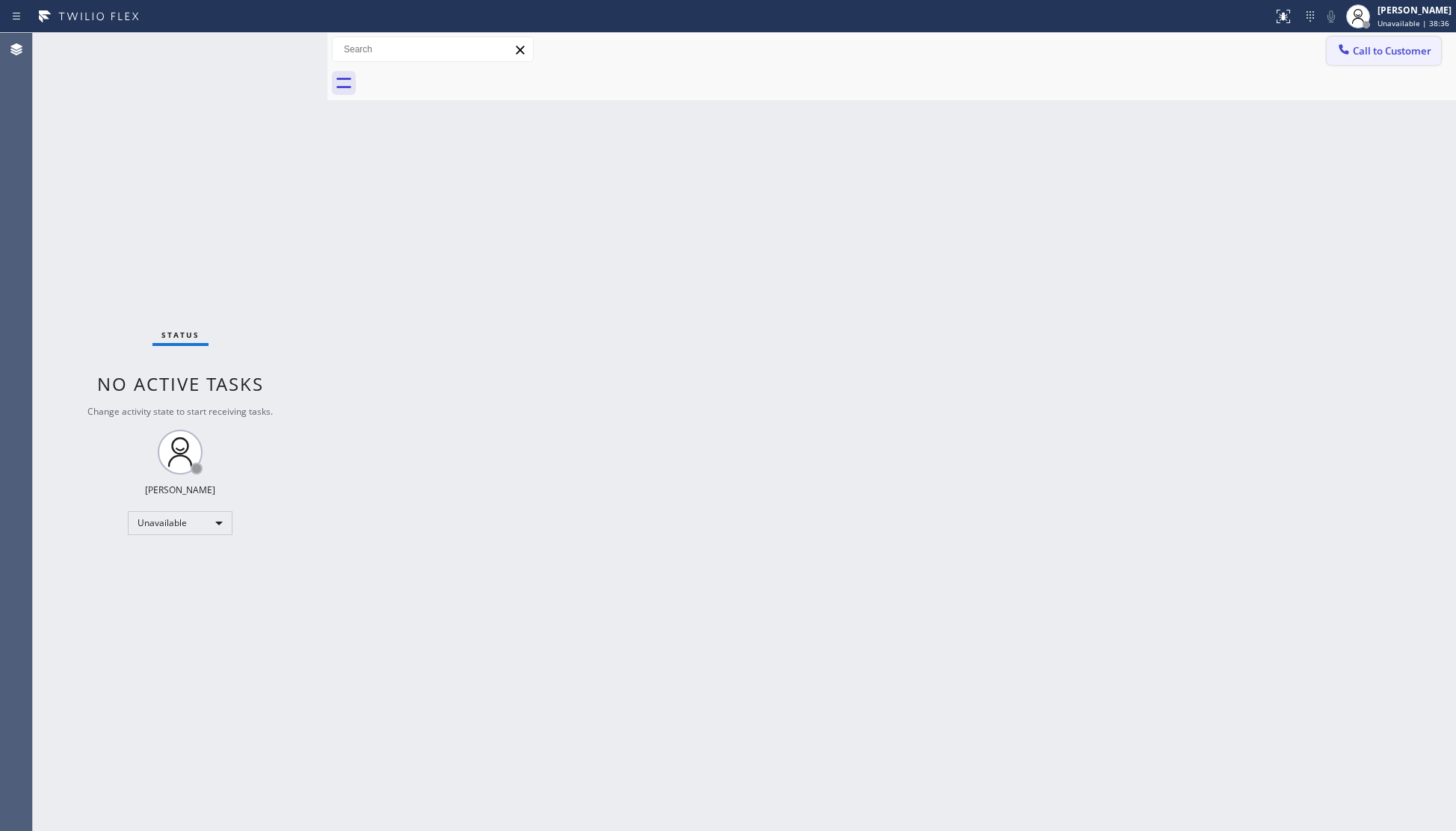
click at [1379, 60] on button "Call to Customer" at bounding box center [1383, 50] width 114 height 28
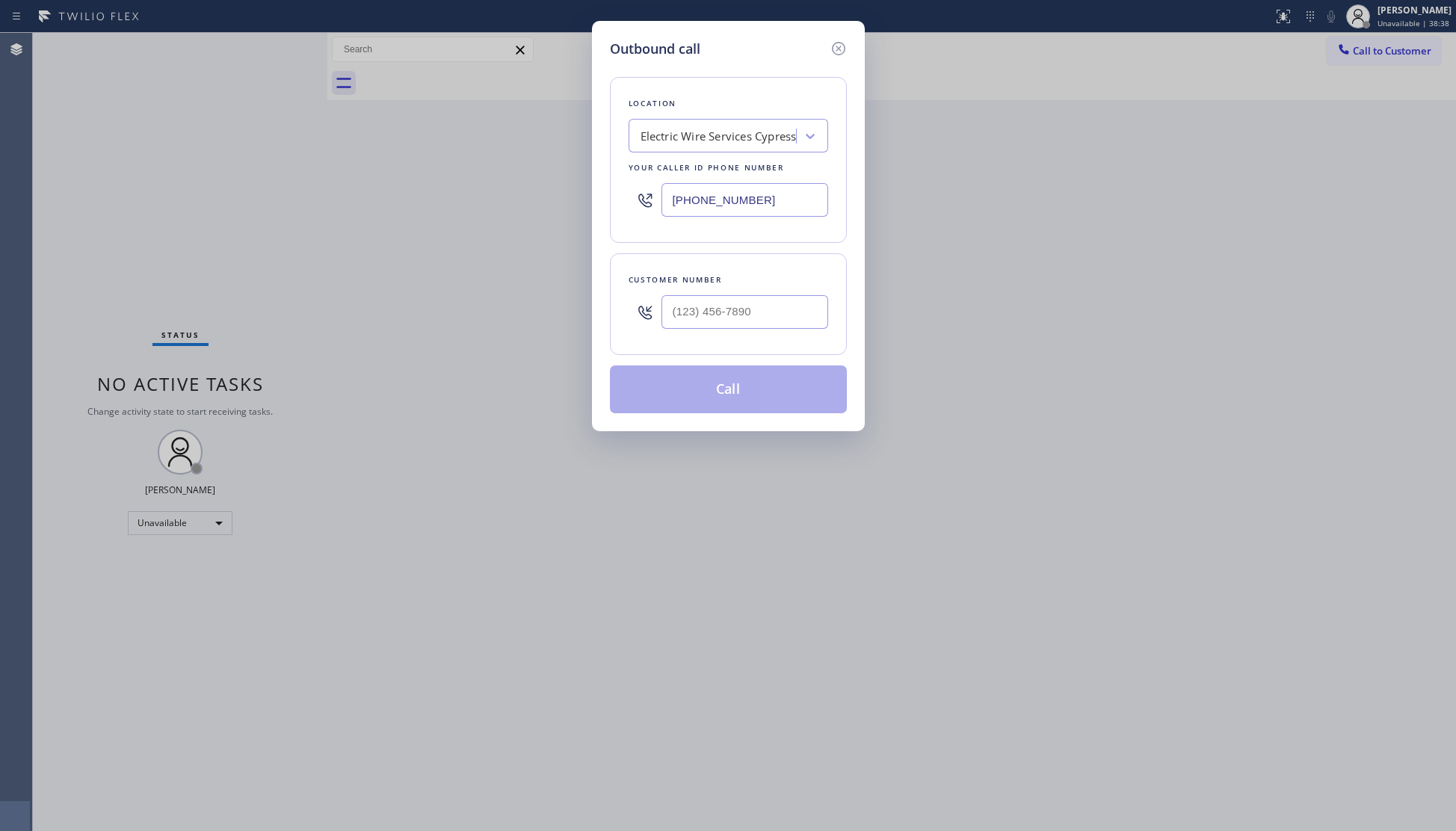
drag, startPoint x: 794, startPoint y: 198, endPoint x: 625, endPoint y: 205, distance: 169.1
click at [625, 205] on div "Location Electric Wire Services Cypress Your caller id phone number (714) 463-1…" at bounding box center [728, 160] width 237 height 166
paste input "858) 758-1628"
type input "(858) 758-1628"
click at [804, 313] on input "(___) ___-____" at bounding box center [745, 313] width 167 height 34
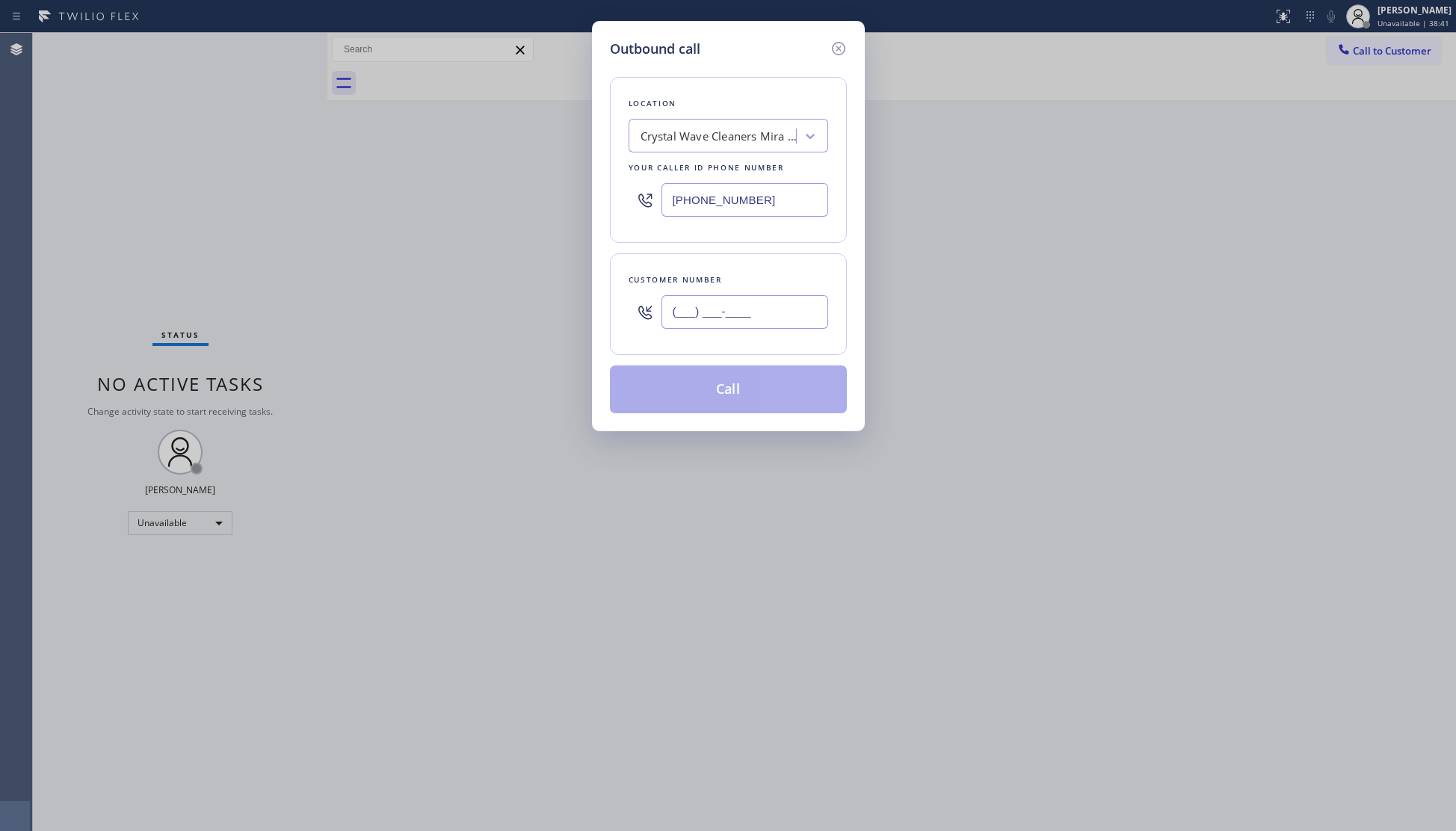
paste input "619) 935-1037"
type input "(619) 935-1037"
click at [784, 399] on button "Call" at bounding box center [728, 389] width 237 height 48
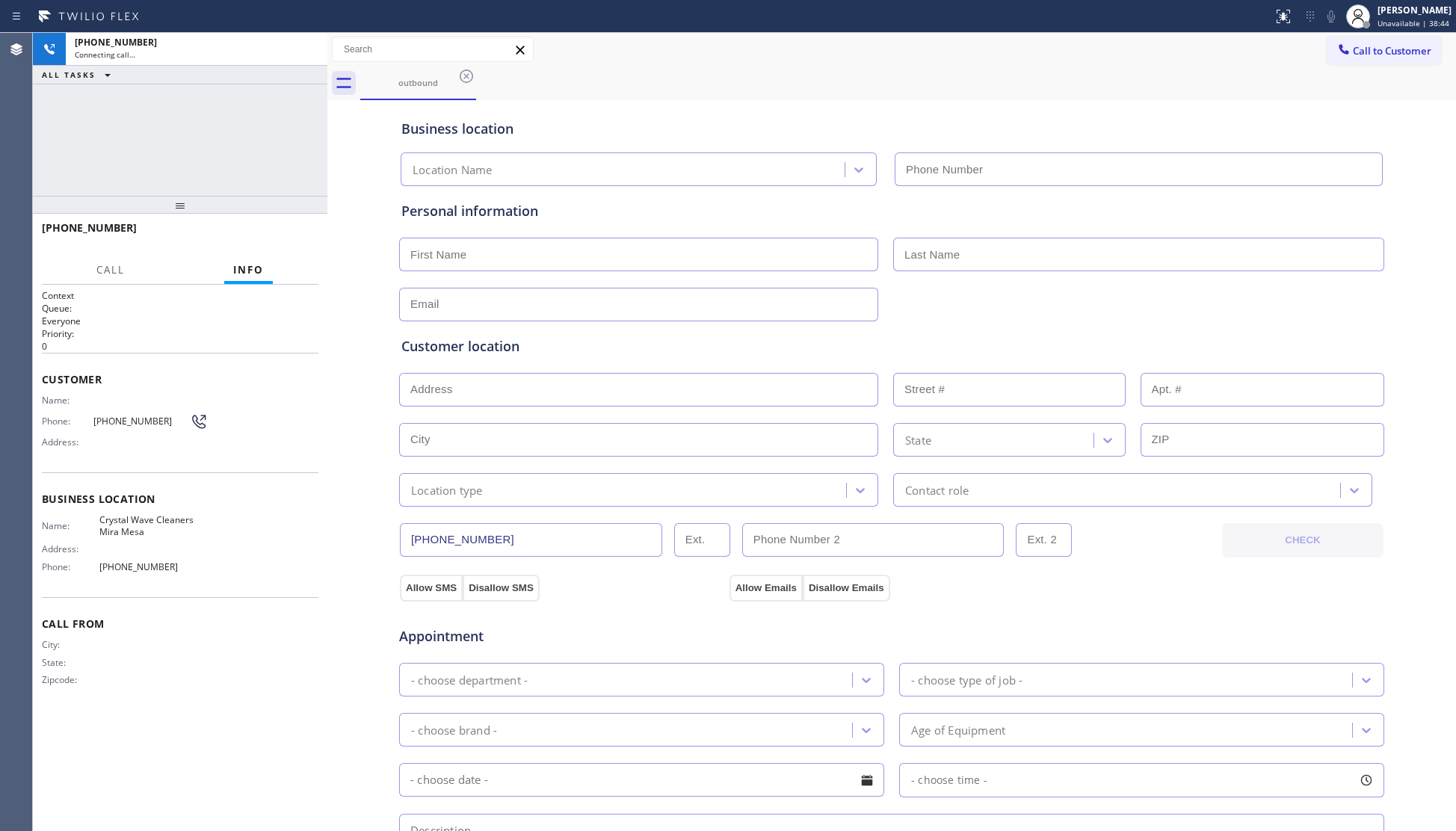
type input "(858) 758-1628"
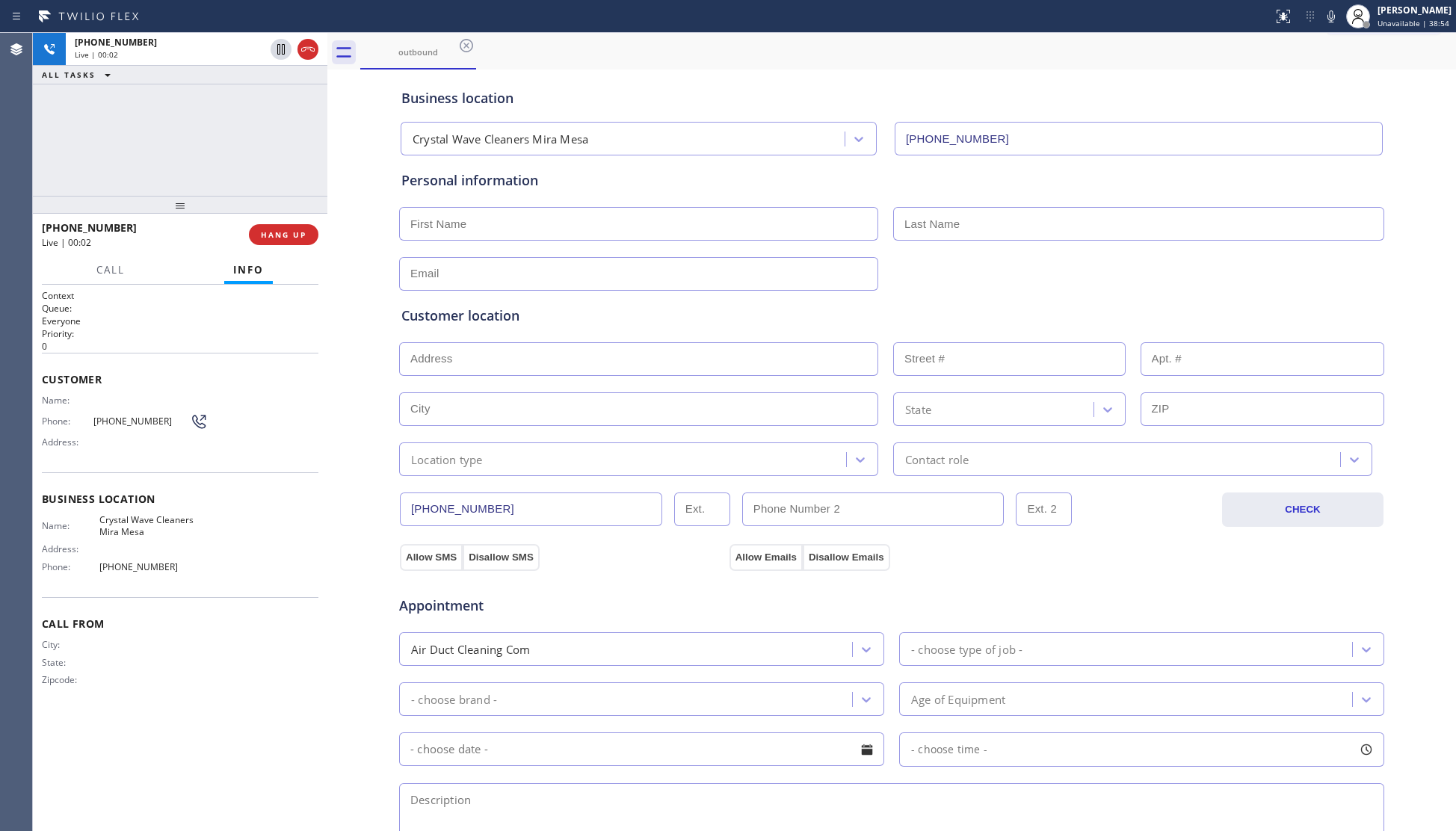
scroll to position [100, 0]
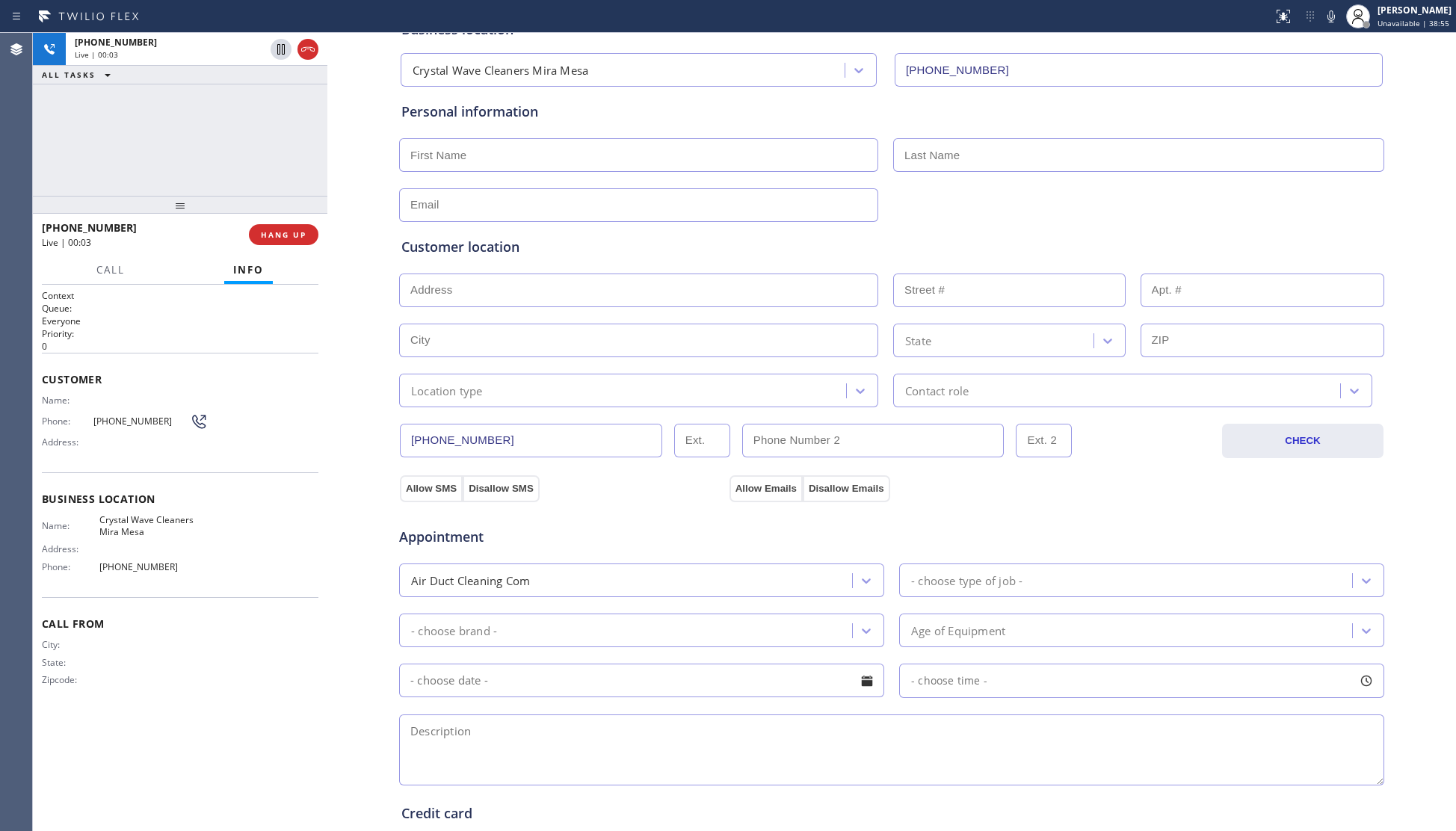
click at [287, 221] on div "+16199351037 Live | 00:03 HANG UP" at bounding box center [181, 235] width 277 height 39
click at [287, 234] on span "HANG UP" at bounding box center [283, 234] width 45 height 11
click at [288, 234] on span "HANG UP" at bounding box center [283, 234] width 45 height 11
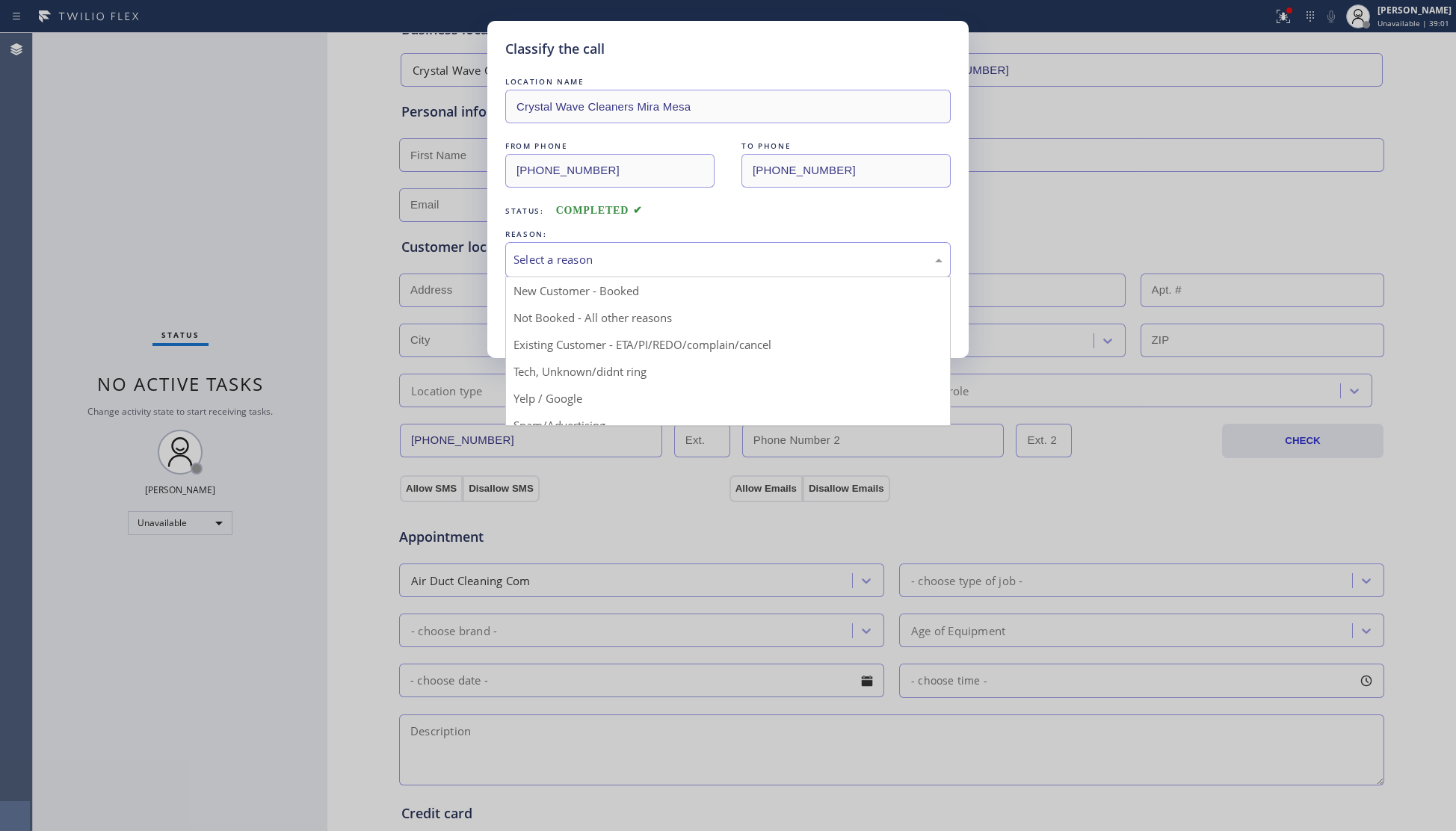
click at [557, 253] on div "Select a reason" at bounding box center [728, 259] width 429 height 17
click at [580, 323] on button "Save" at bounding box center [565, 316] width 121 height 48
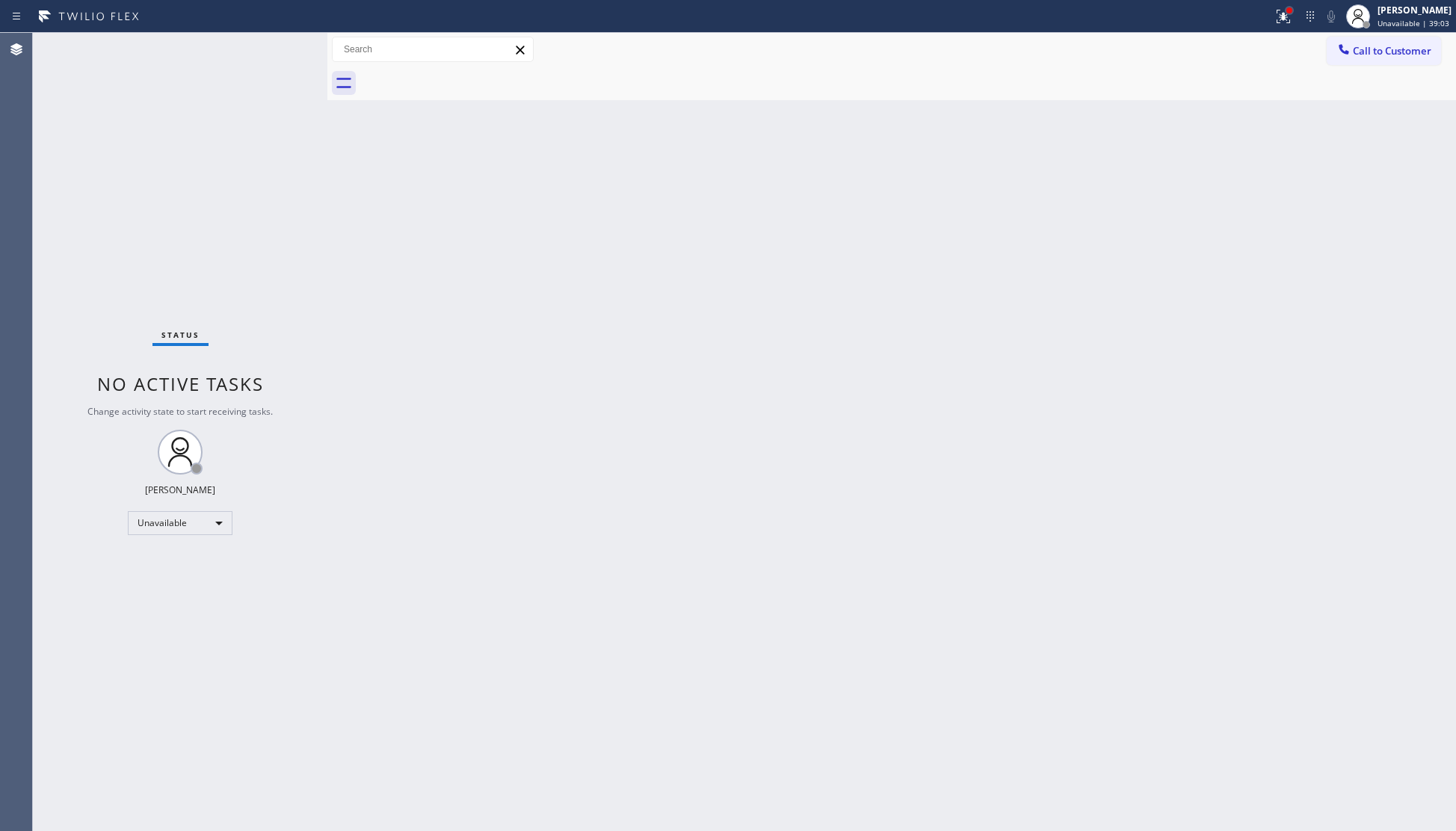
click at [1293, 6] on div at bounding box center [1289, 10] width 9 height 9
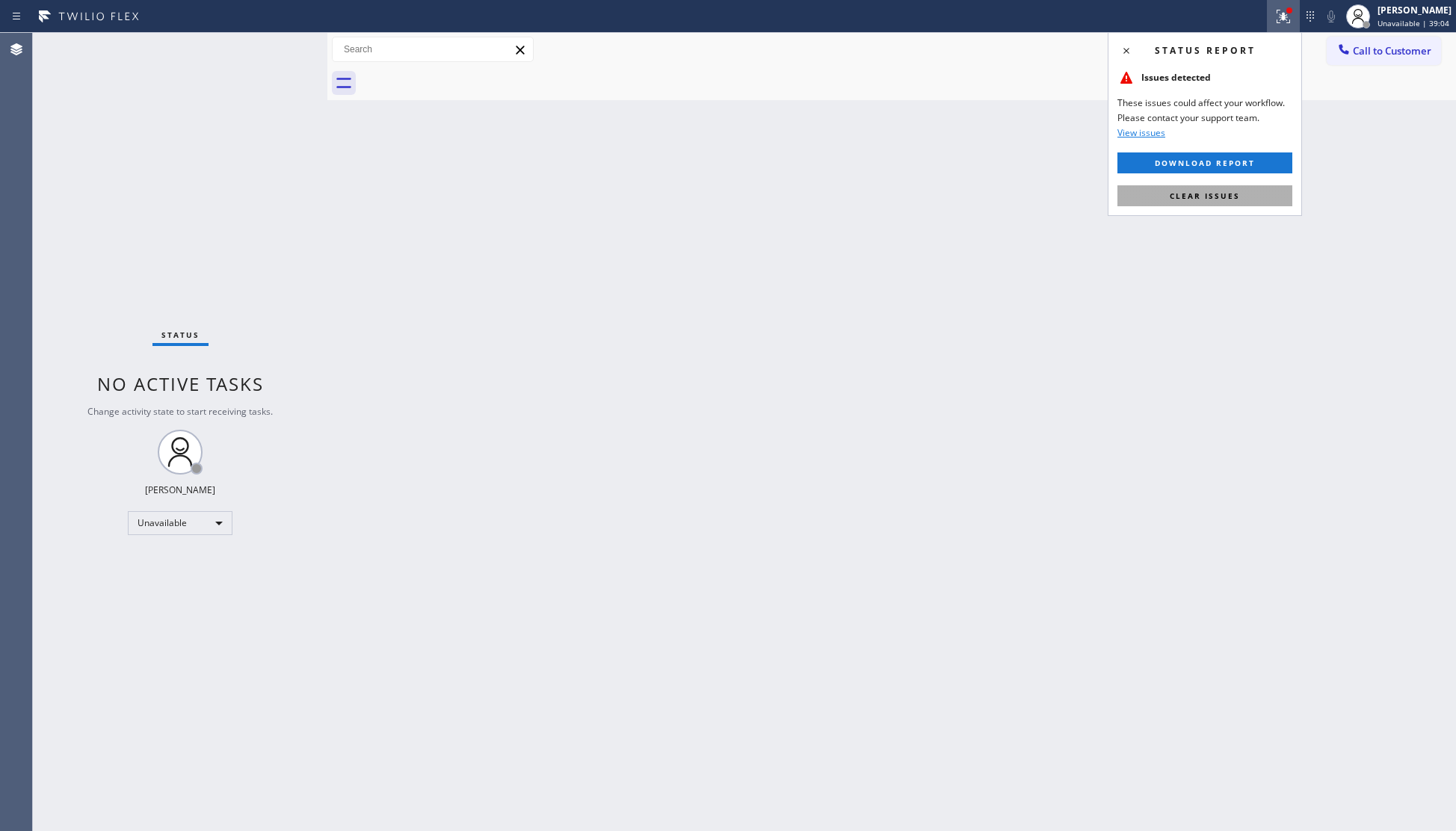
click at [1218, 195] on span "Clear issues" at bounding box center [1204, 195] width 70 height 11
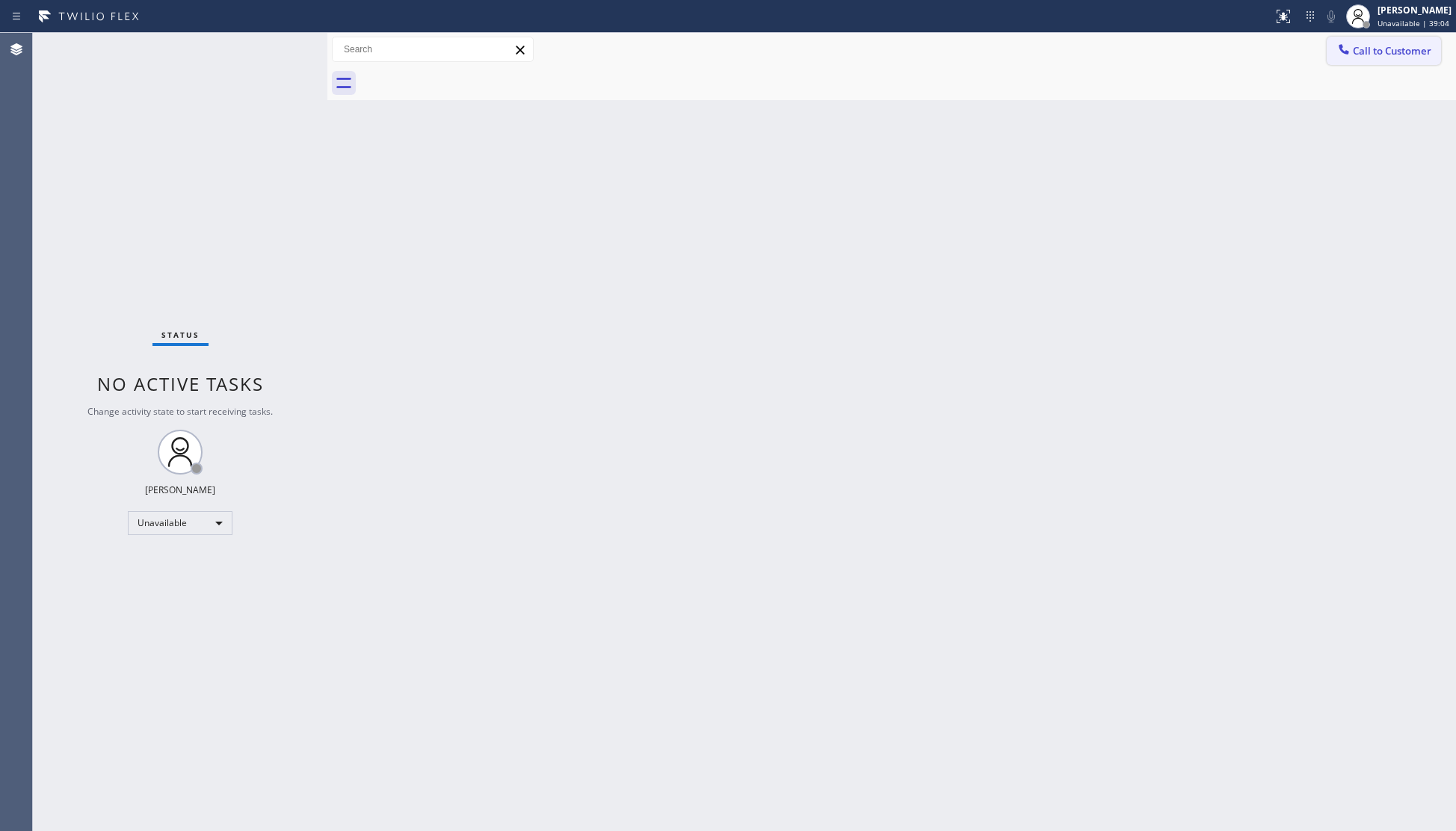
click at [1407, 45] on span "Call to Customer" at bounding box center [1392, 50] width 79 height 14
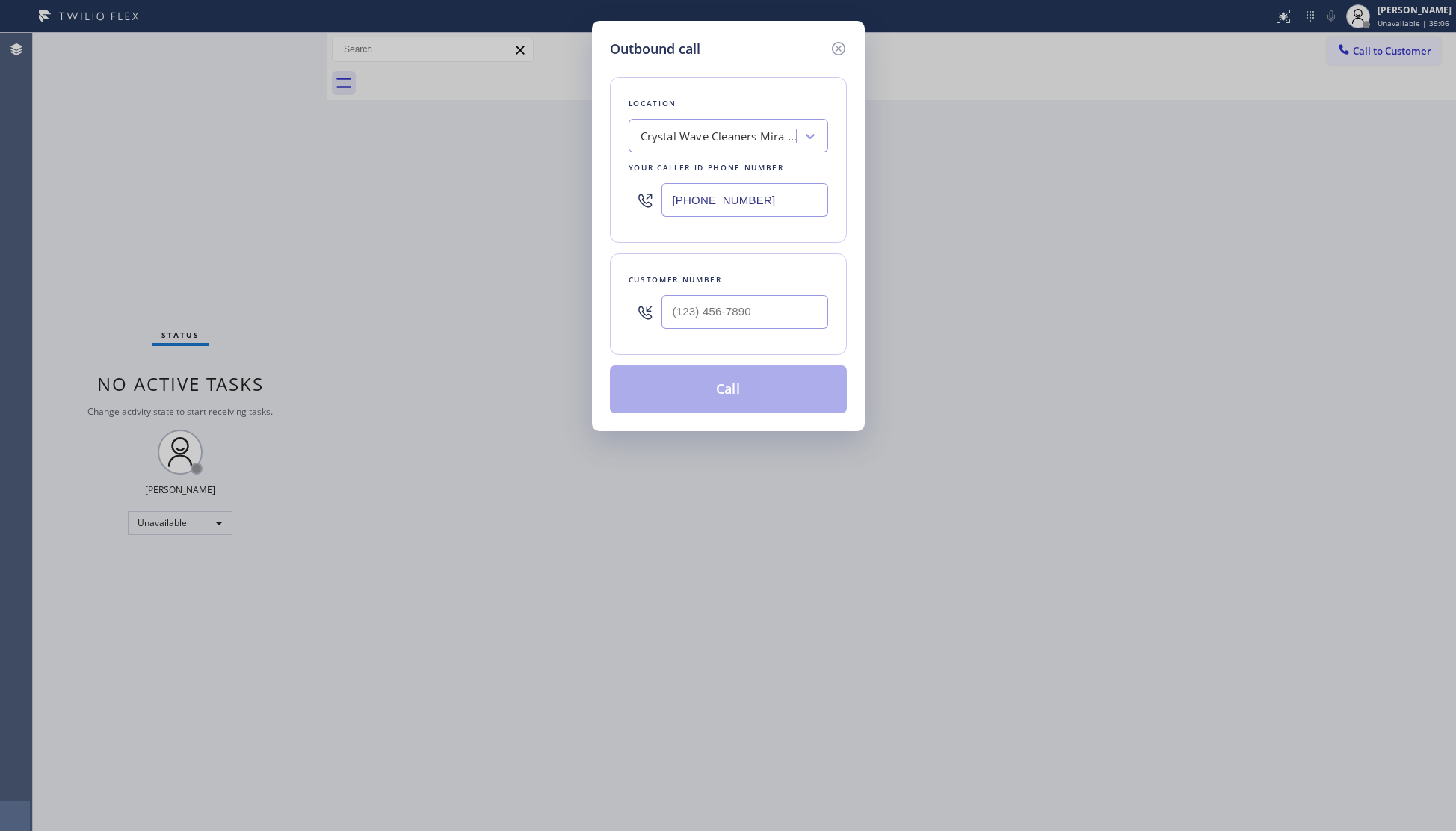
drag, startPoint x: 761, startPoint y: 208, endPoint x: 626, endPoint y: 208, distance: 135.0
click at [626, 208] on div "Location Crystal Wave Cleaners Mira Mesa Your caller id phone number (858) 758-…" at bounding box center [728, 160] width 237 height 166
paste input "657) 341-1796"
type input "(657) 341-1796"
click at [798, 323] on input "(___) ___-____" at bounding box center [745, 313] width 167 height 34
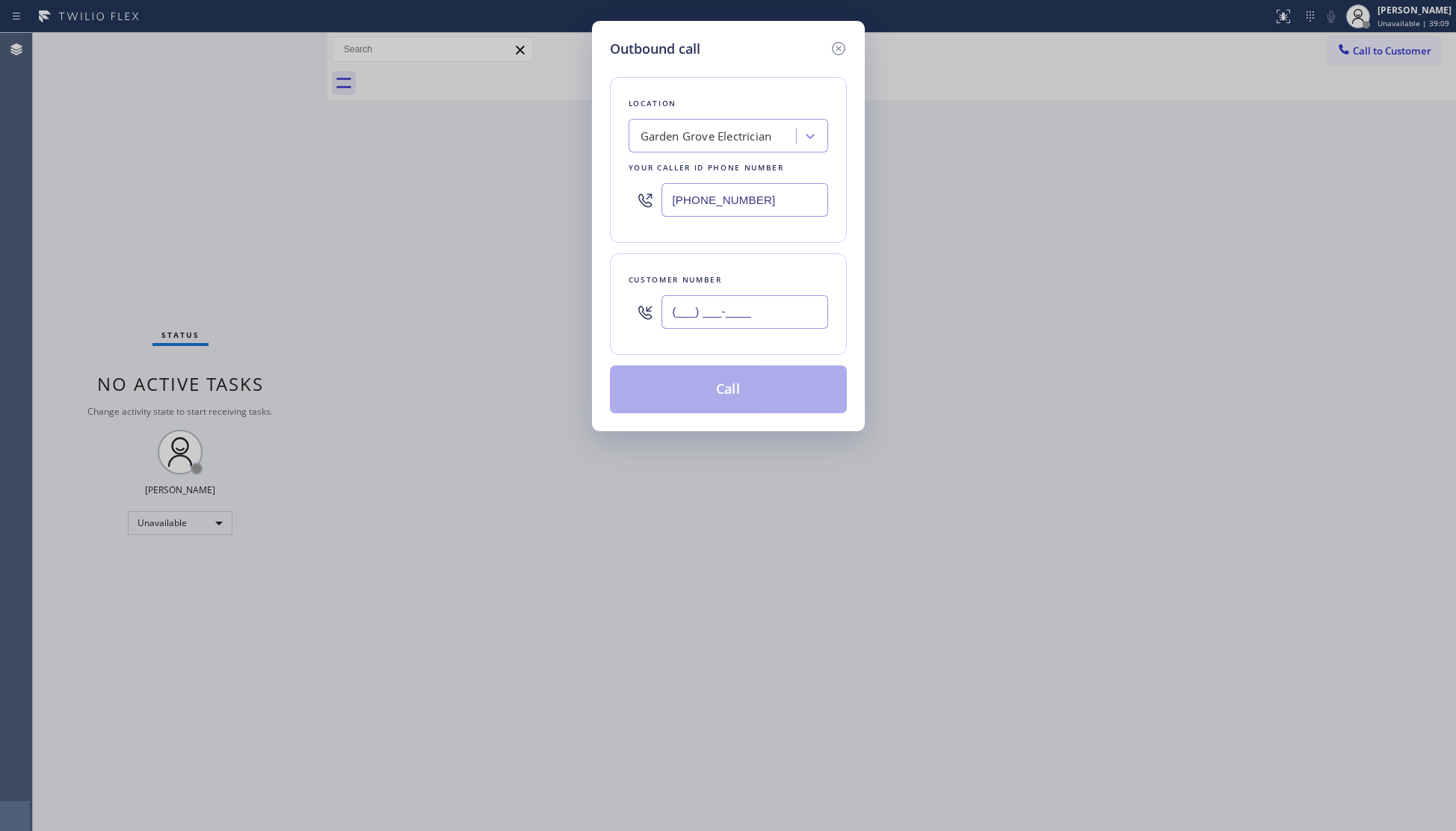
paste input "323) 580-9711"
type input "(323) 580-9711"
click at [770, 377] on button "Call" at bounding box center [728, 389] width 237 height 48
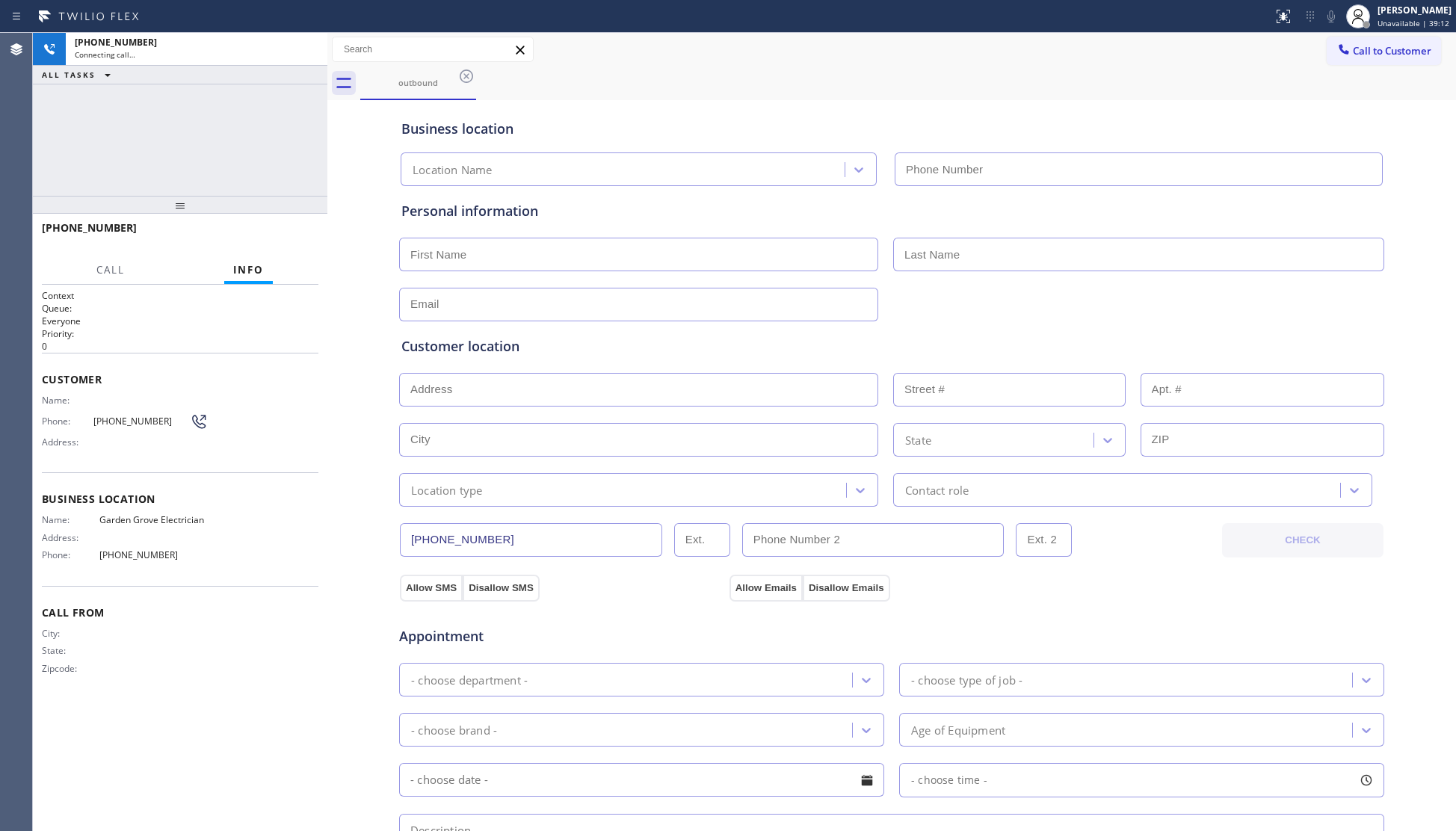
type input "(657) 341-1796"
click at [287, 246] on div "+13235809711 Live | 00:01 HANG UP" at bounding box center [181, 235] width 277 height 39
click at [288, 244] on button "HANG UP" at bounding box center [283, 235] width 70 height 21
click at [288, 242] on button "HANG UP" at bounding box center [283, 235] width 70 height 21
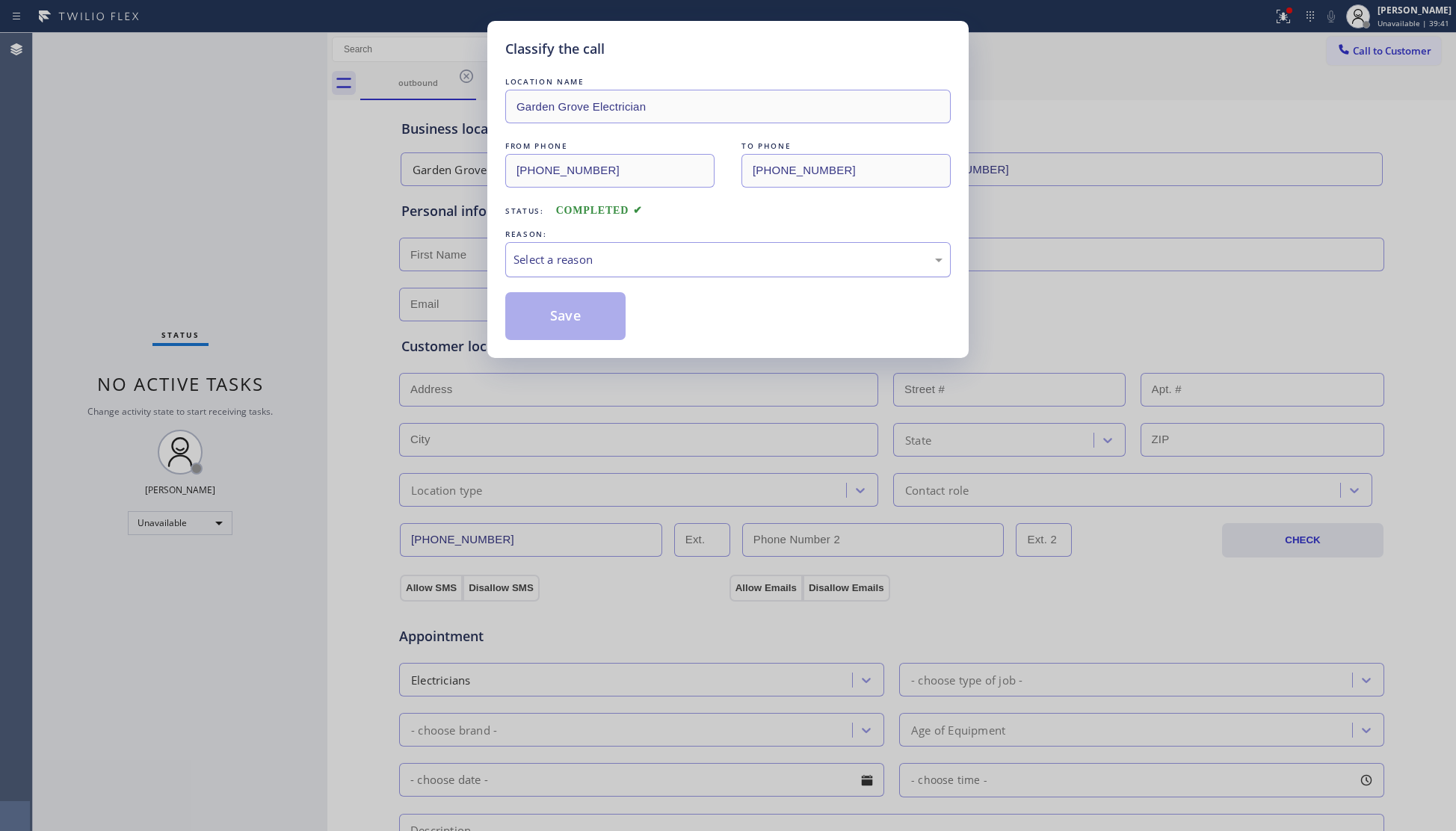
click at [548, 247] on div "Select a reason" at bounding box center [728, 259] width 445 height 35
click at [541, 254] on div "Existing Customer - ETA/PI/REDO/complain/cancel" at bounding box center [728, 259] width 429 height 17
drag, startPoint x: 563, startPoint y: 323, endPoint x: 574, endPoint y: 320, distance: 11.4
click at [564, 323] on button "Save" at bounding box center [565, 316] width 121 height 48
click at [573, 320] on button "Save" at bounding box center [565, 316] width 121 height 48
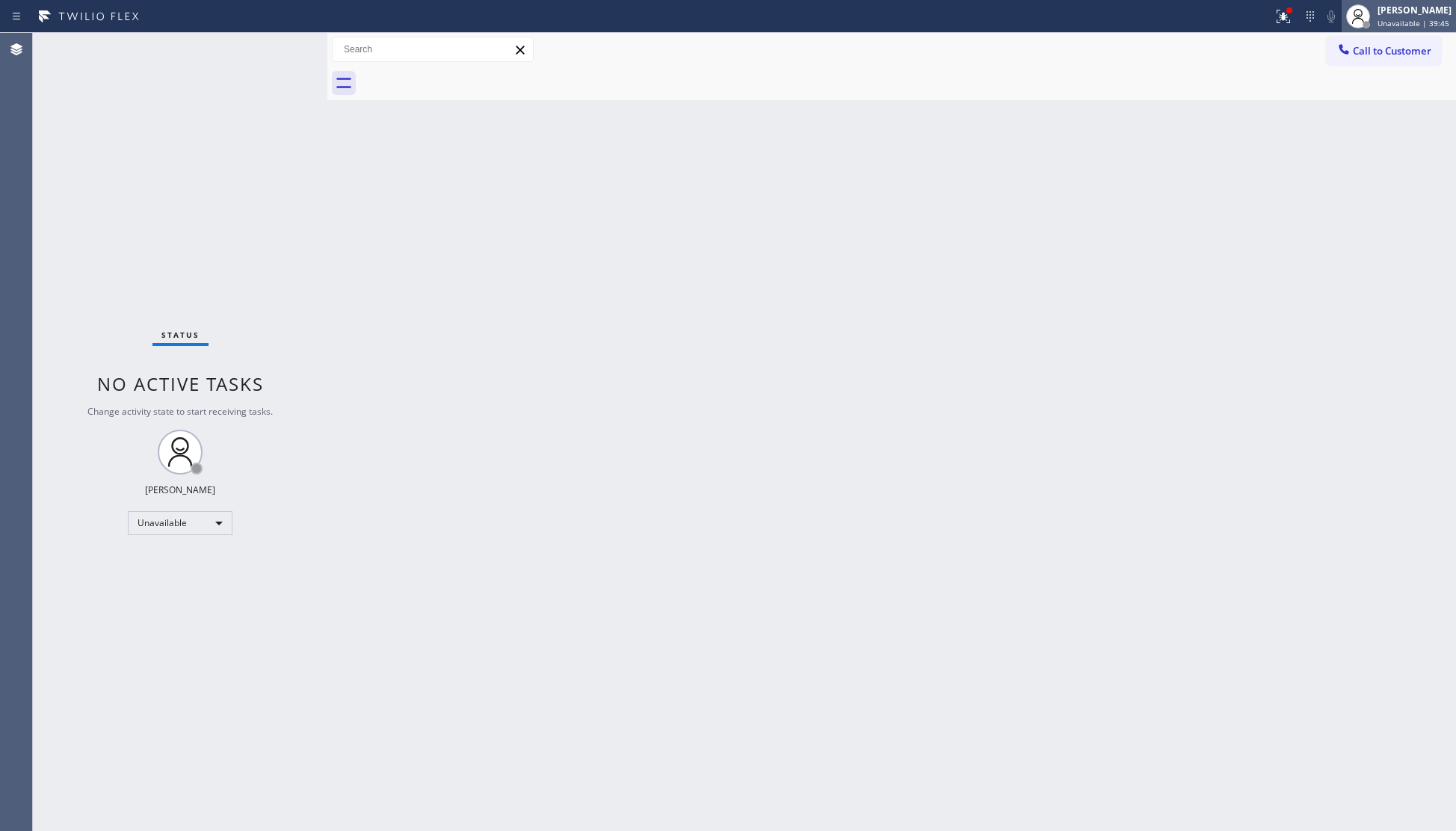
click at [1366, 28] on div at bounding box center [1366, 24] width 11 height 11
click at [1274, 73] on div at bounding box center [908, 83] width 1096 height 34
click at [1388, 40] on button "Call to Customer" at bounding box center [1383, 50] width 114 height 28
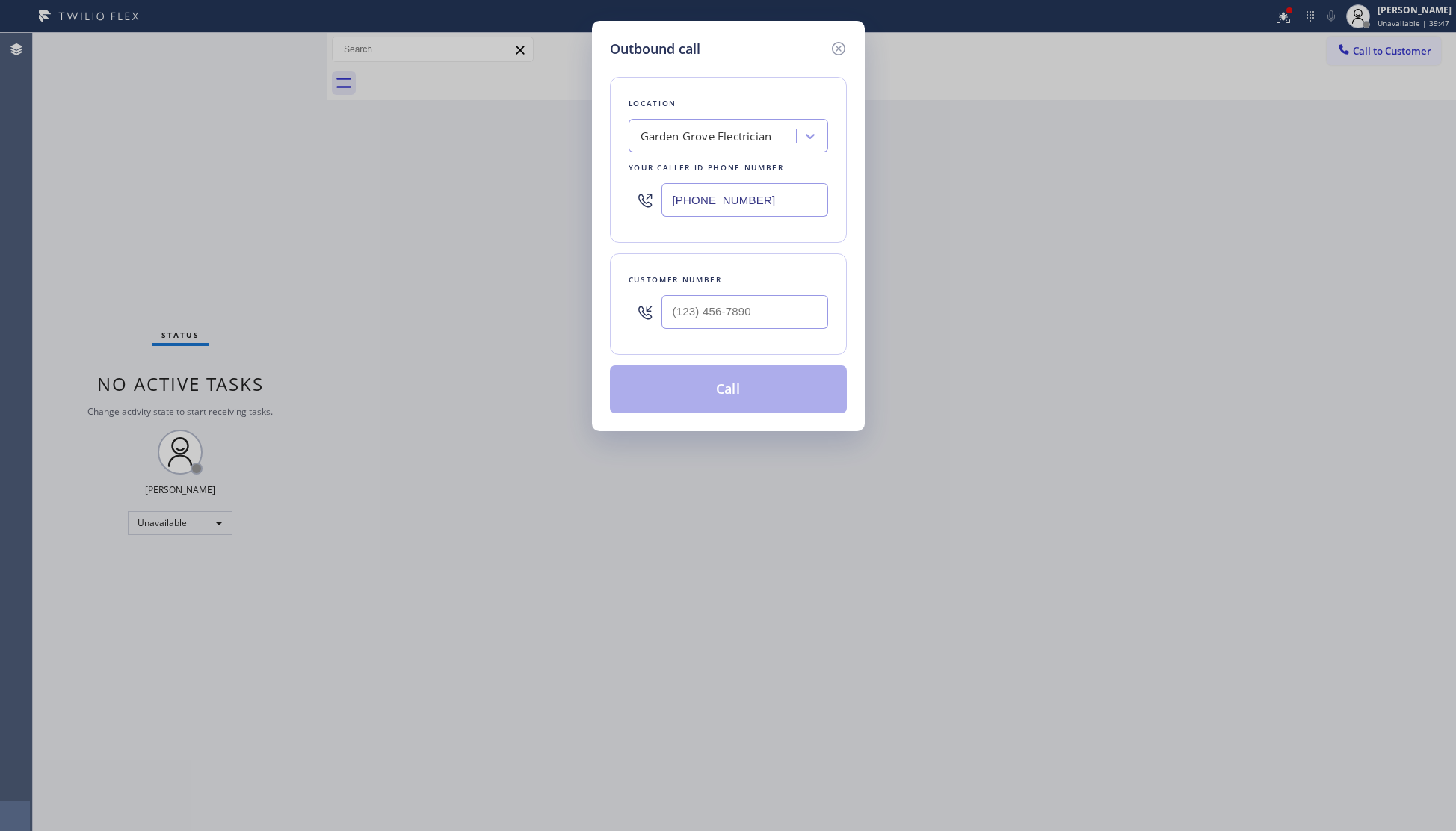
drag, startPoint x: 803, startPoint y: 204, endPoint x: 638, endPoint y: 216, distance: 165.4
click at [644, 219] on div "(657) 341-1796" at bounding box center [728, 200] width 199 height 49
paste input "954) 751-4194"
type input "(954) 751-4194"
paste input "954) 805-7562"
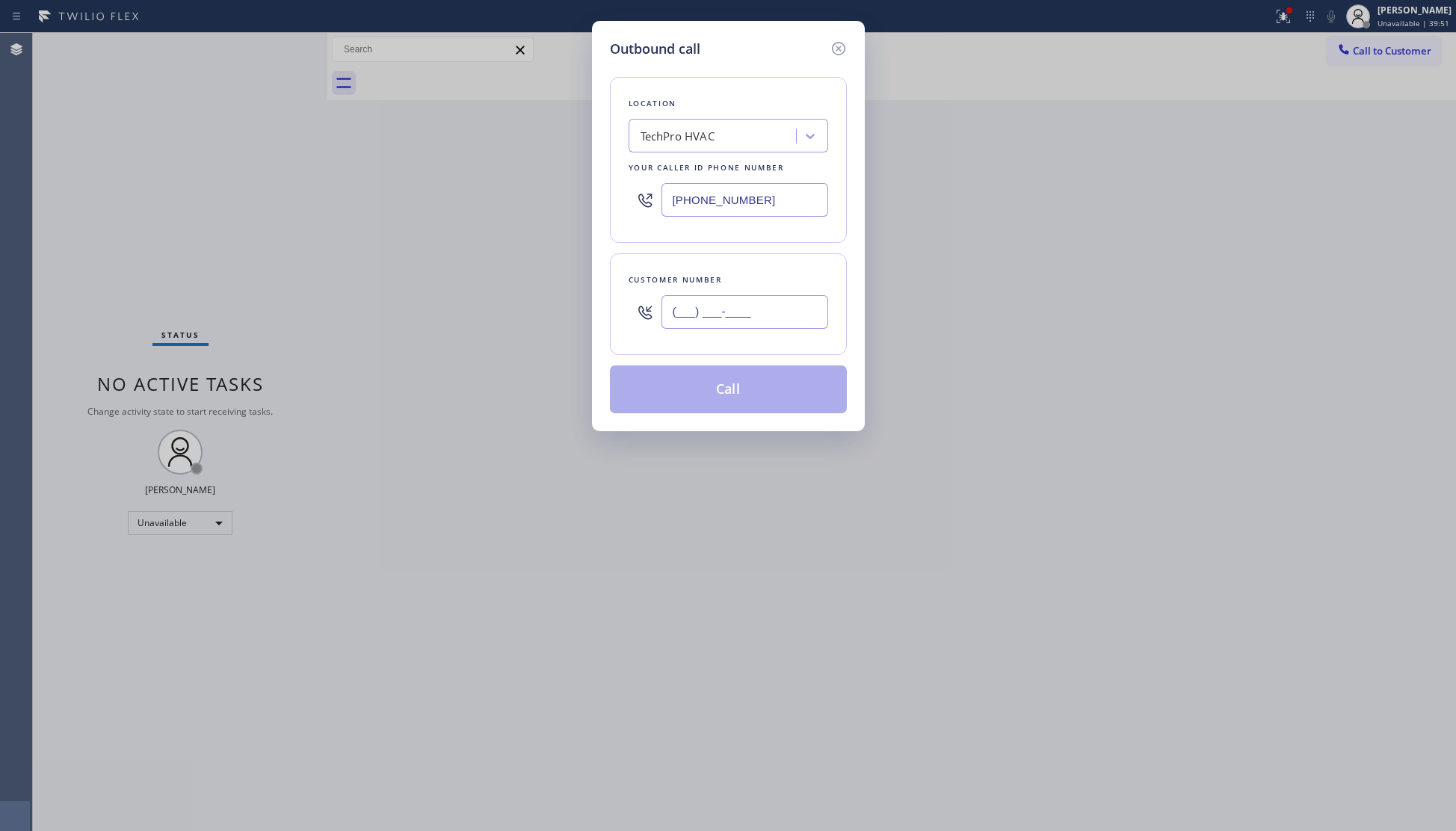
click at [679, 311] on input "(___) ___-____" at bounding box center [745, 313] width 167 height 34
type input "(954) 805-7562"
click at [742, 393] on button "Call" at bounding box center [728, 389] width 237 height 48
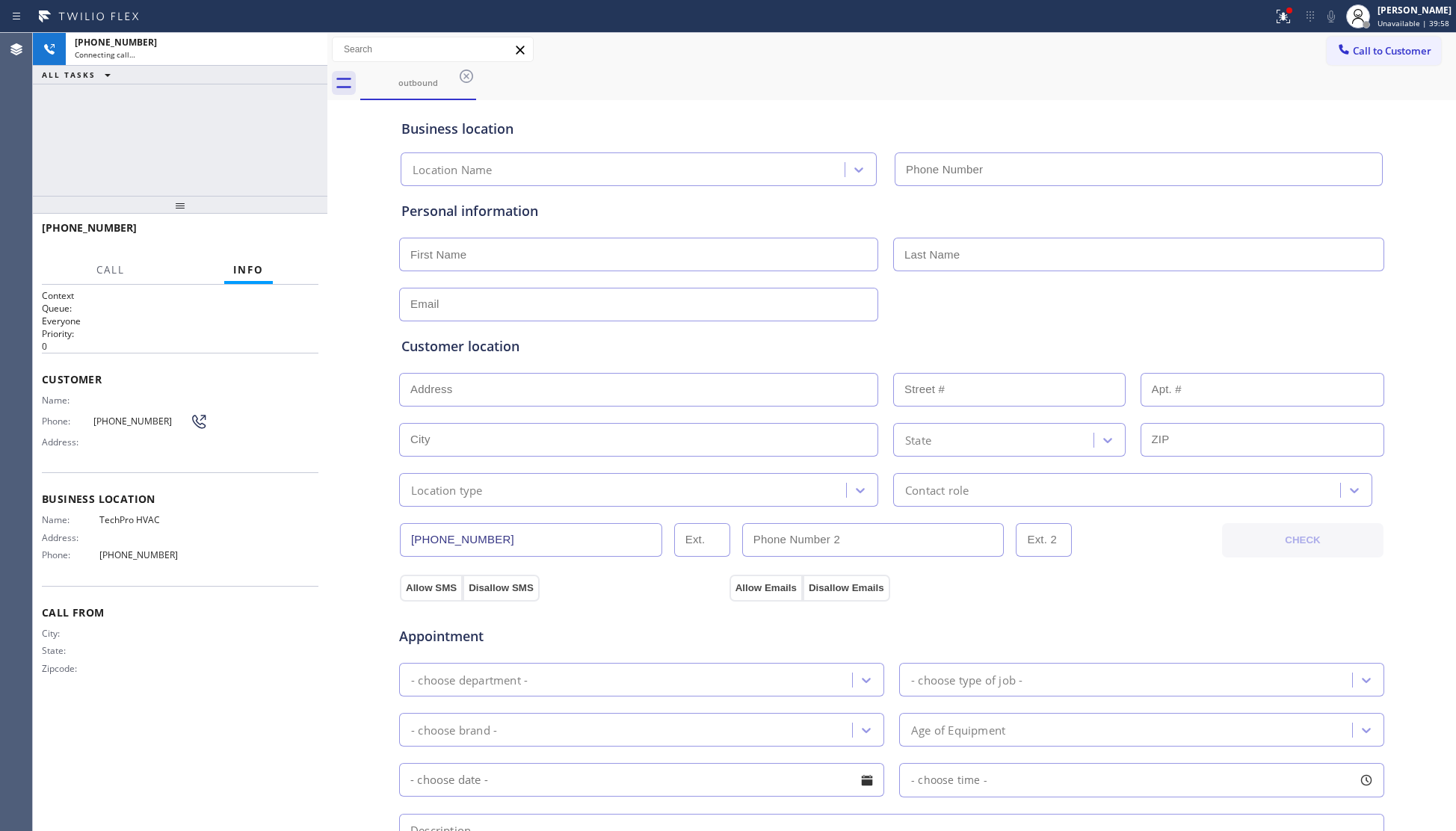
type input "(954) 751-4194"
drag, startPoint x: 1160, startPoint y: 124, endPoint x: 1152, endPoint y: 126, distance: 8.2
click at [1158, 121] on div "Business location" at bounding box center [892, 129] width 981 height 20
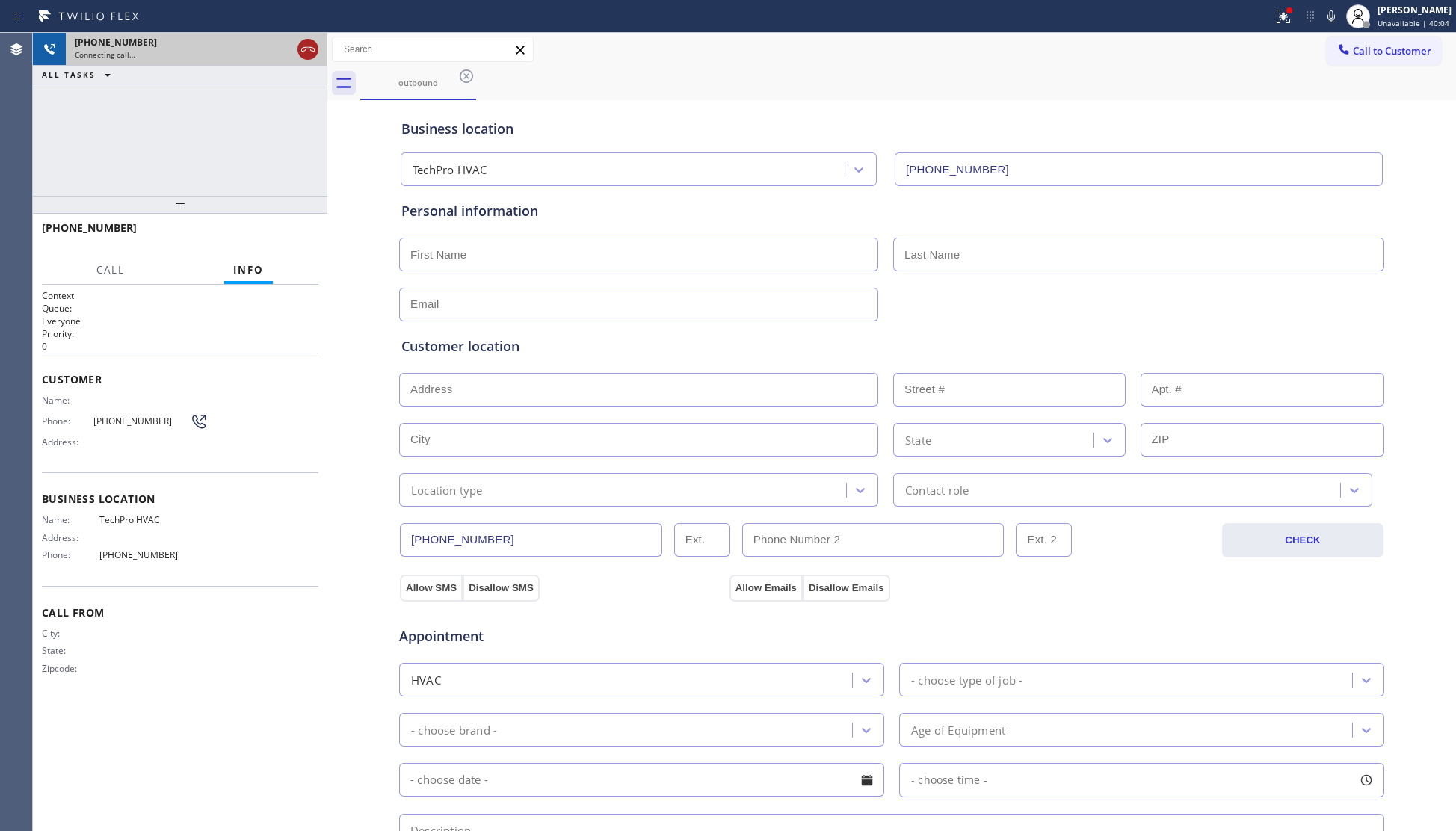
click at [312, 51] on icon at bounding box center [308, 49] width 14 height 5
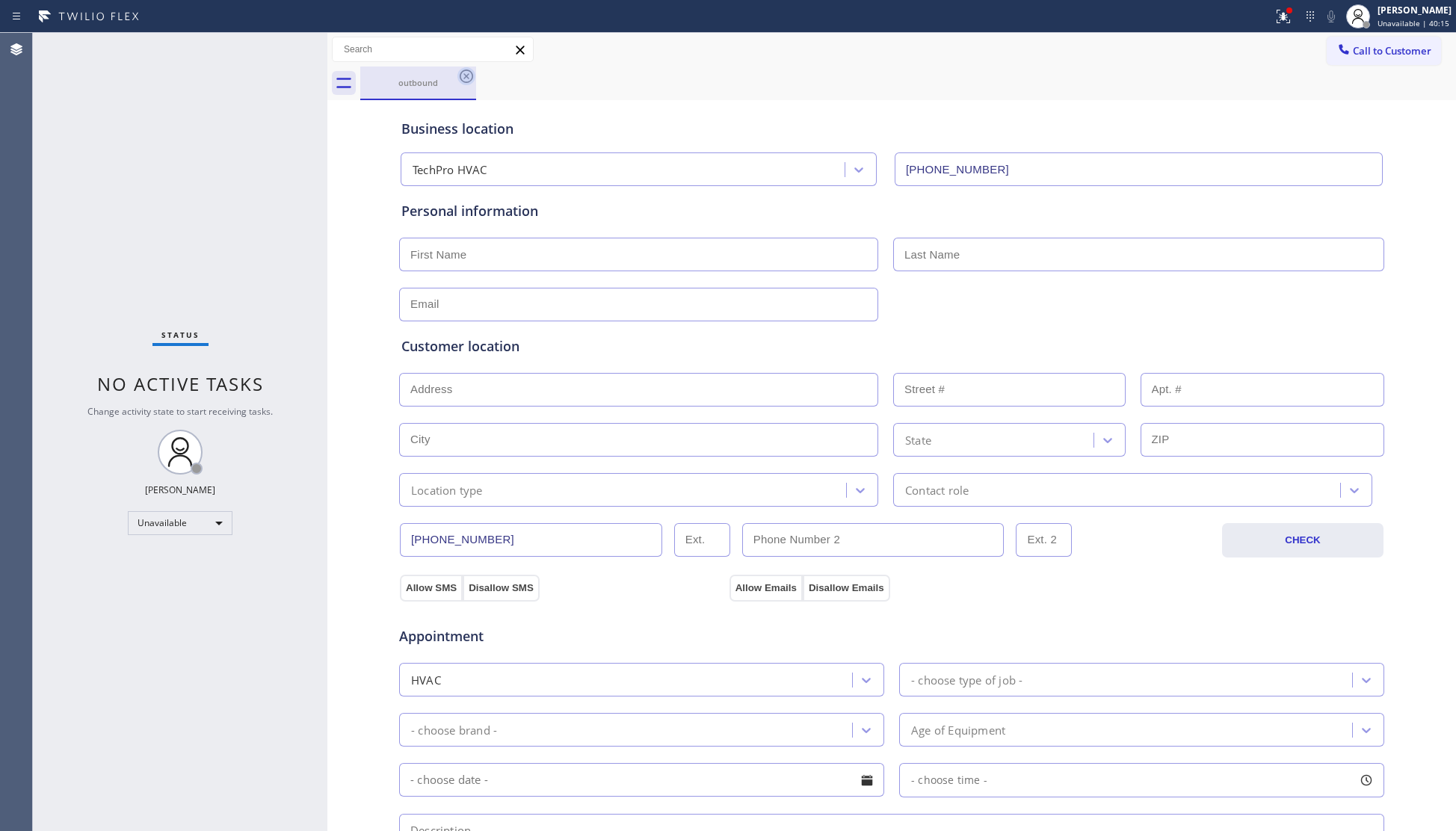
click at [468, 79] on icon at bounding box center [466, 76] width 14 height 14
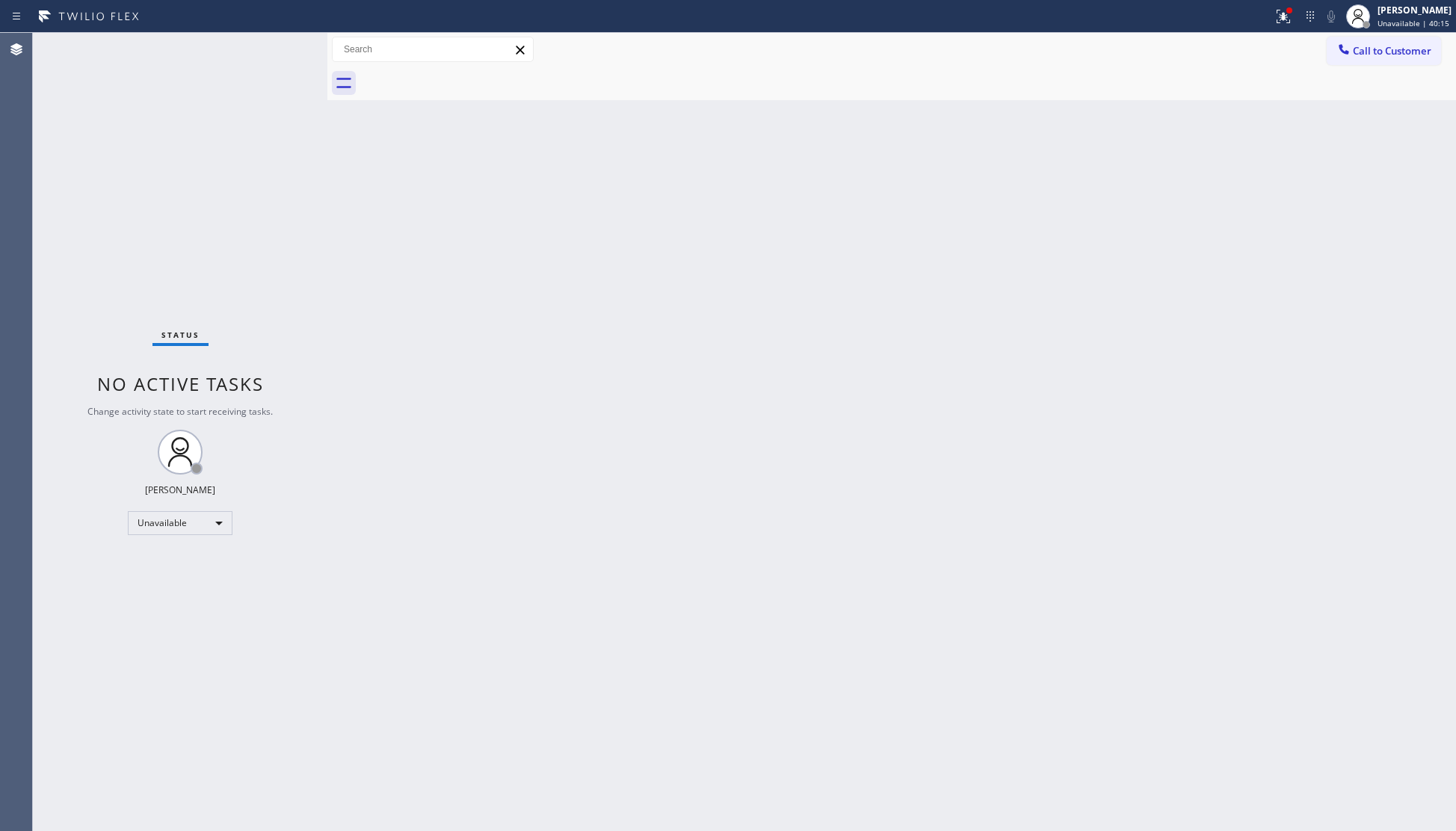
click at [419, 84] on div at bounding box center [908, 83] width 1096 height 34
click at [1284, 22] on icon at bounding box center [1284, 16] width 18 height 18
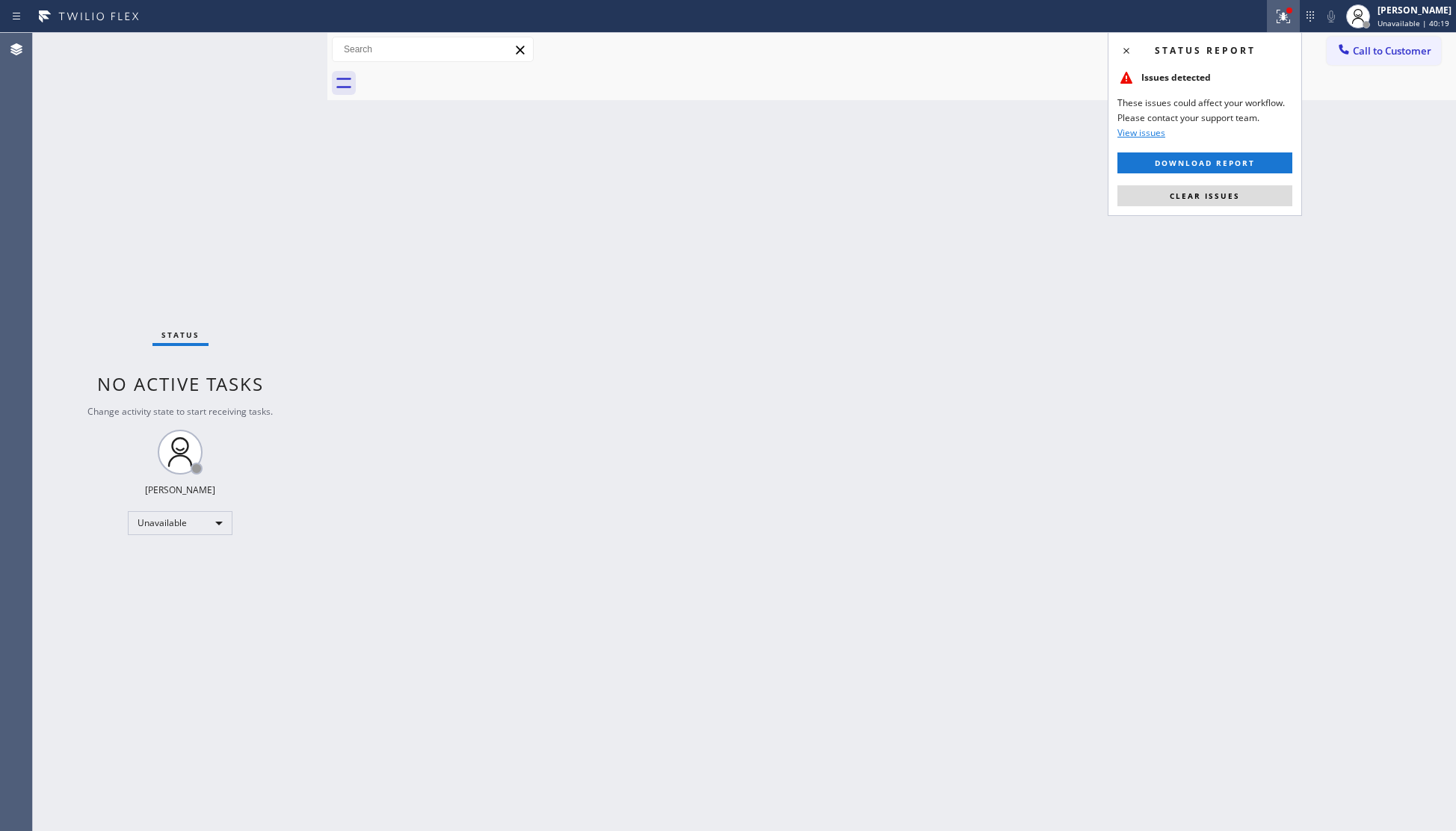
click at [1228, 180] on div "Status report Issues detected These issues could affect your workflow. Please c…" at bounding box center [1205, 124] width 194 height 184
drag, startPoint x: 1227, startPoint y: 190, endPoint x: 1265, endPoint y: 178, distance: 39.8
click at [1227, 190] on button "Clear issues" at bounding box center [1205, 196] width 175 height 21
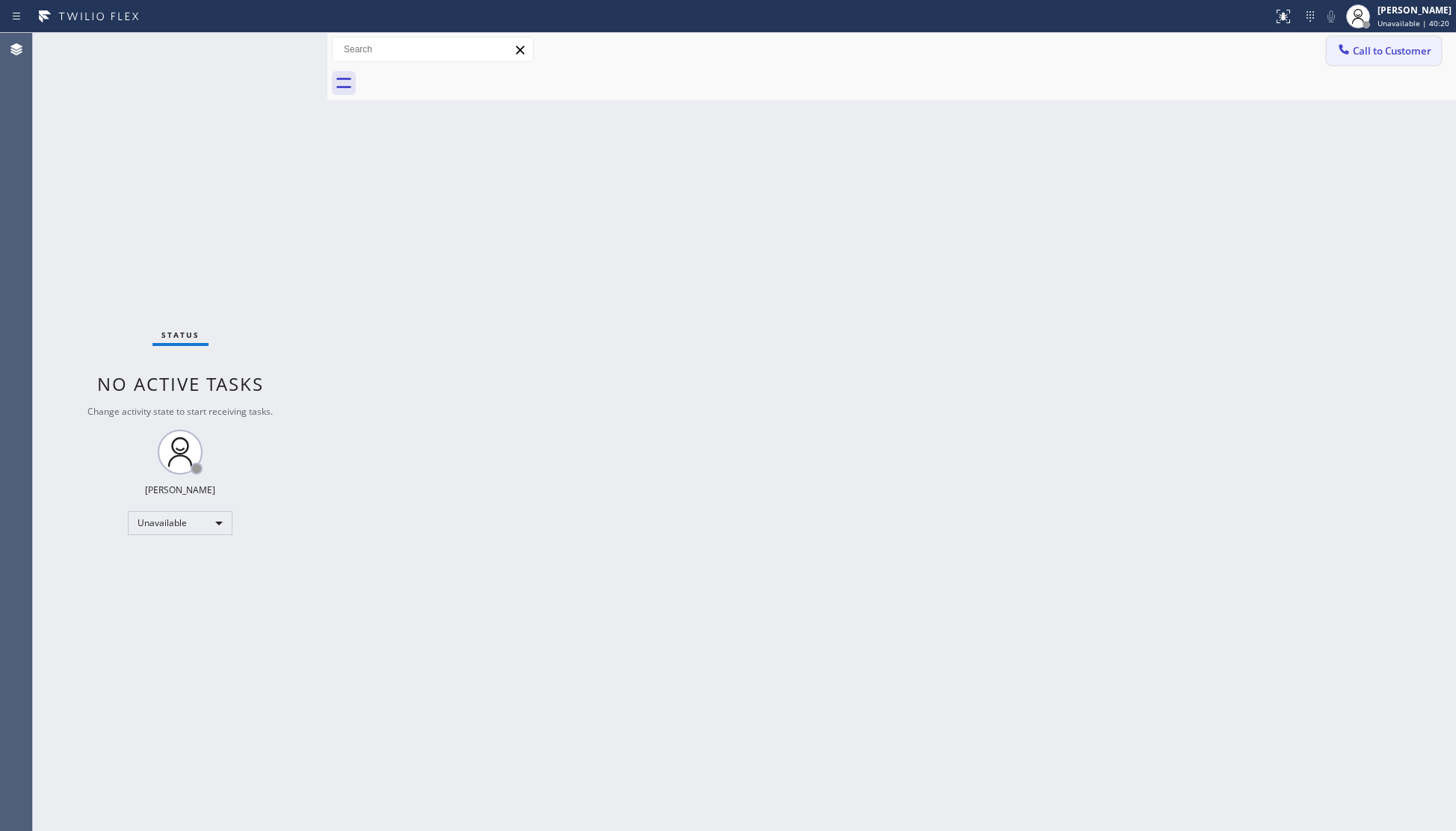
click at [1354, 58] on button "Call to Customer" at bounding box center [1383, 50] width 114 height 28
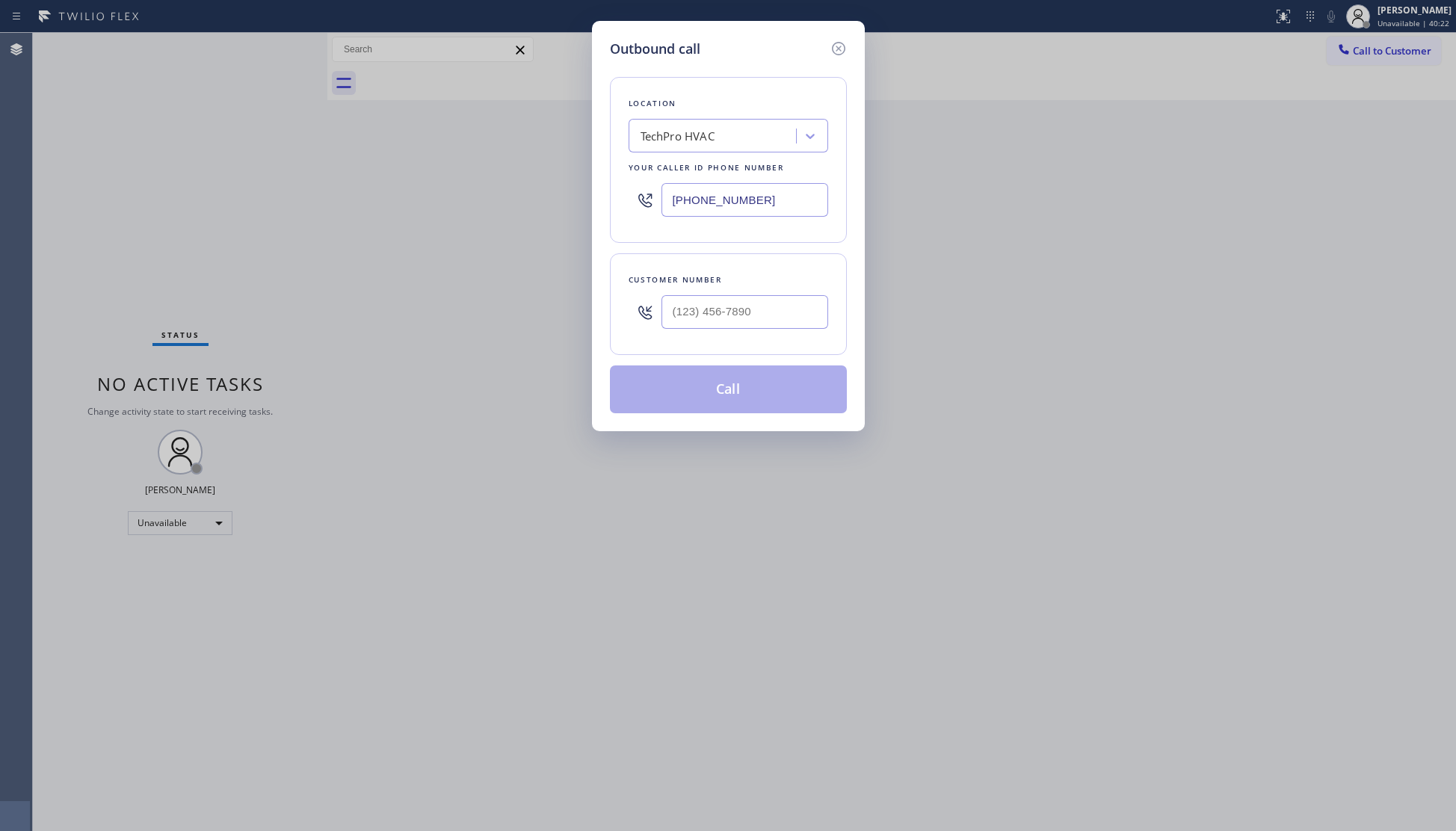
drag, startPoint x: 769, startPoint y: 202, endPoint x: 589, endPoint y: 207, distance: 180.1
click at [589, 207] on div "Outbound call Location TechPro HVAC Your caller id phone number (954) 751-4194 …" at bounding box center [728, 416] width 1456 height 831
paste input "831) 704-5072"
type input "(954) 751-4194"
click at [794, 309] on input "(___) ___-____" at bounding box center [745, 313] width 167 height 34
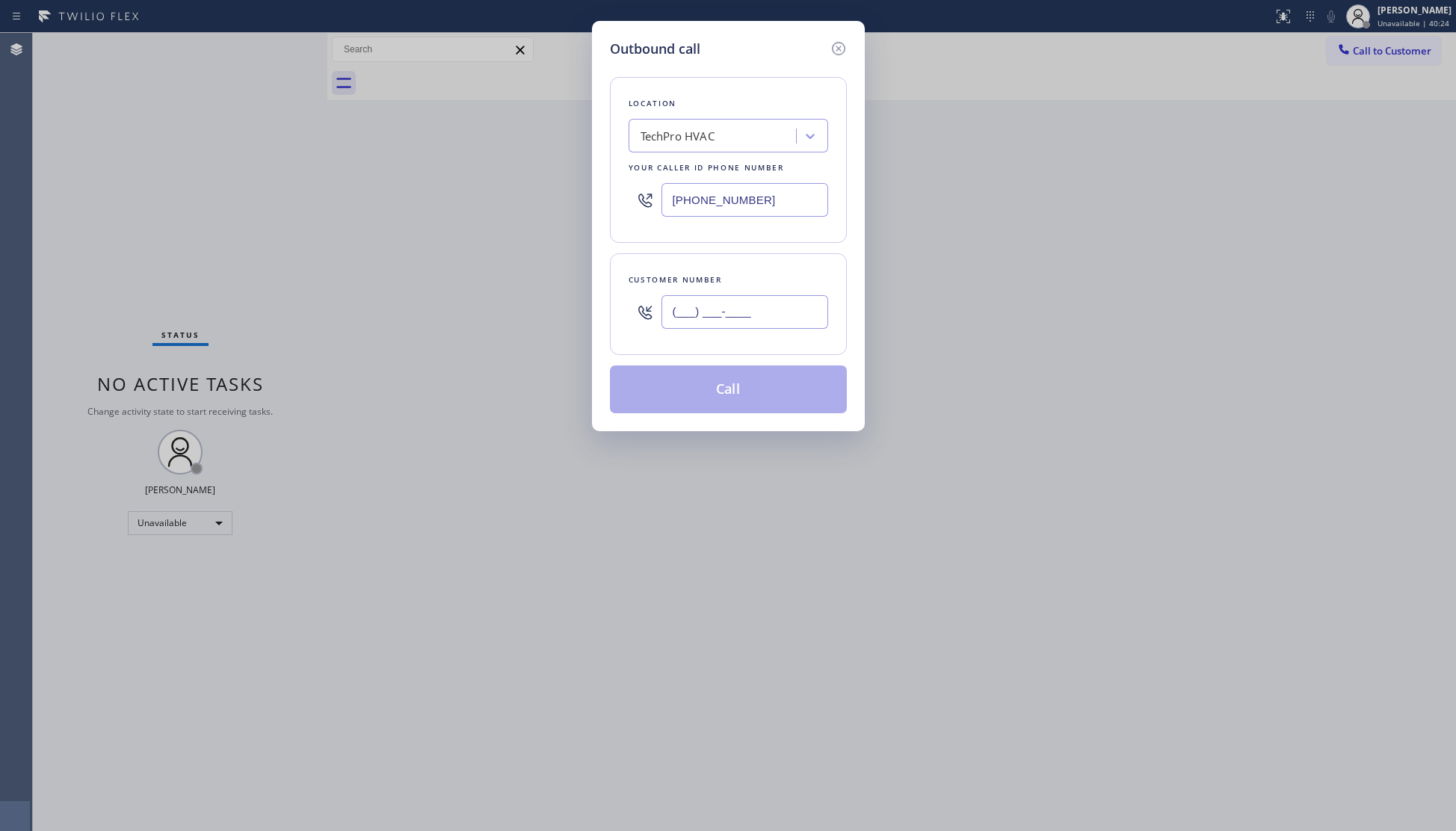
paste input "844) 710-1758"
type input "(844) 710-1758"
click at [772, 377] on button "Call" at bounding box center [728, 389] width 237 height 48
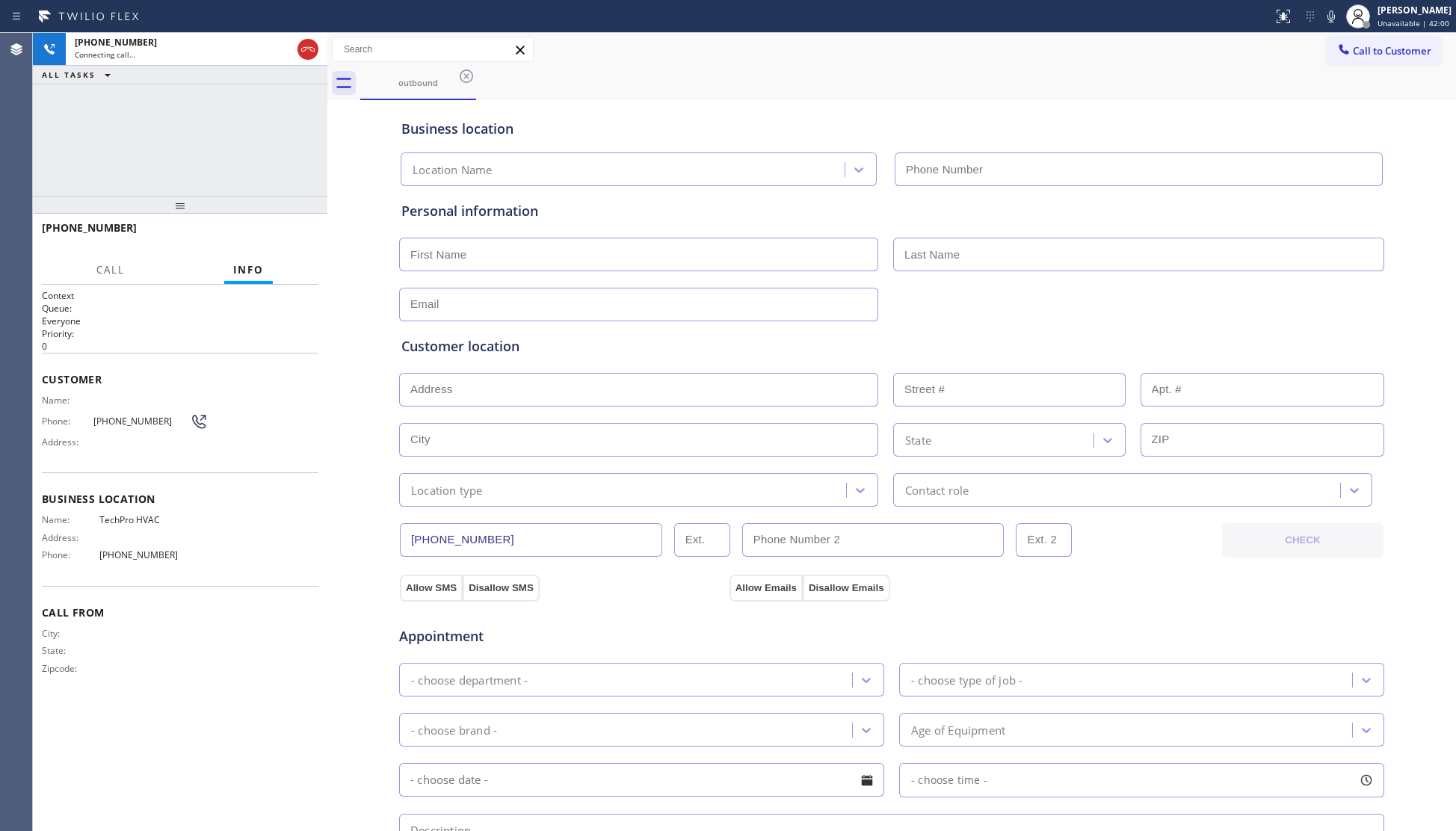
type input "(954) 751-4194"
click at [742, 39] on div "Call to Customer Outbound call Location Search location Your caller id phone nu…" at bounding box center [892, 49] width 1129 height 26
click at [296, 237] on span "HANG UP" at bounding box center [283, 234] width 45 height 11
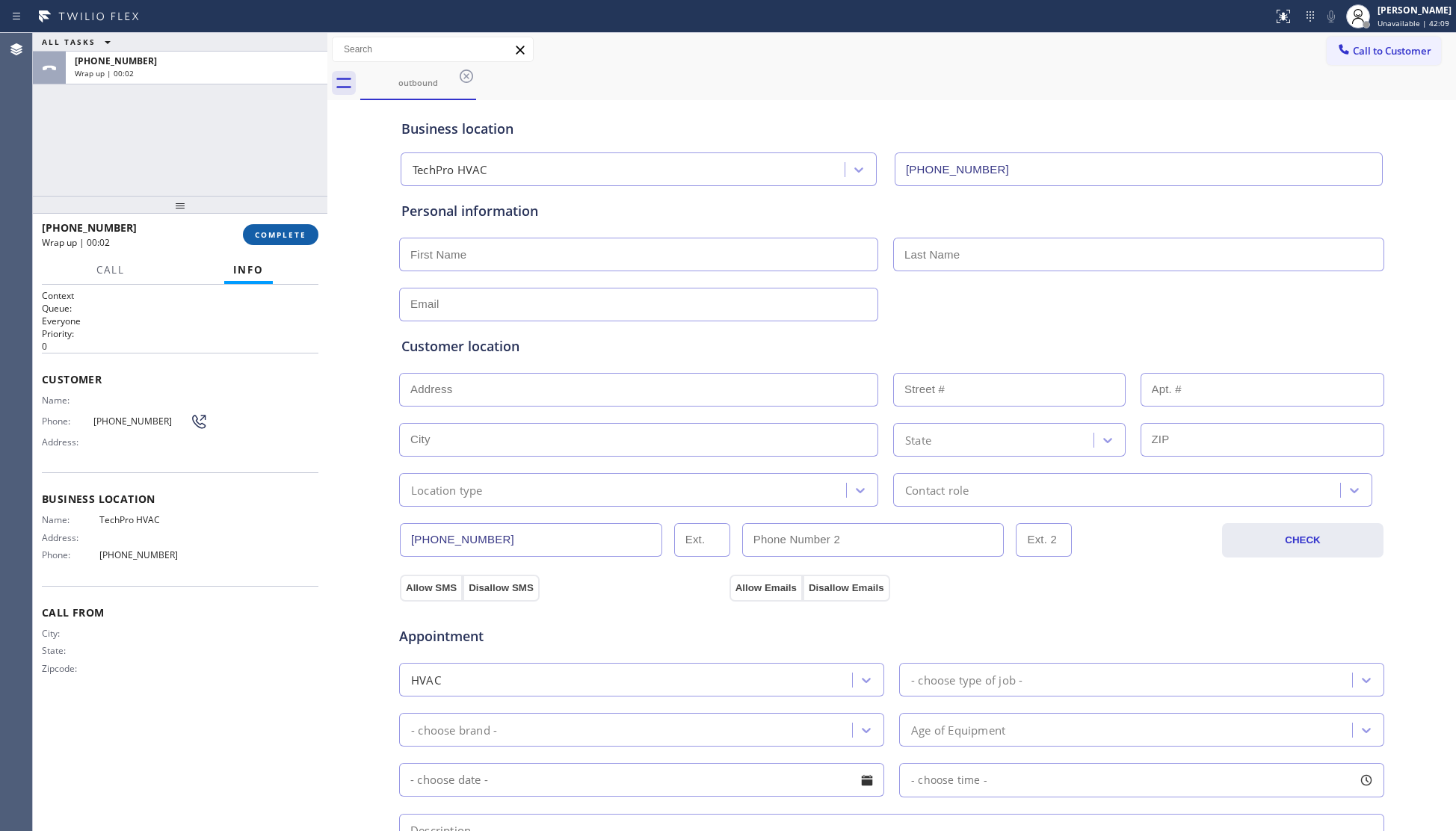
click at [287, 238] on span "COMPLETE" at bounding box center [281, 234] width 52 height 11
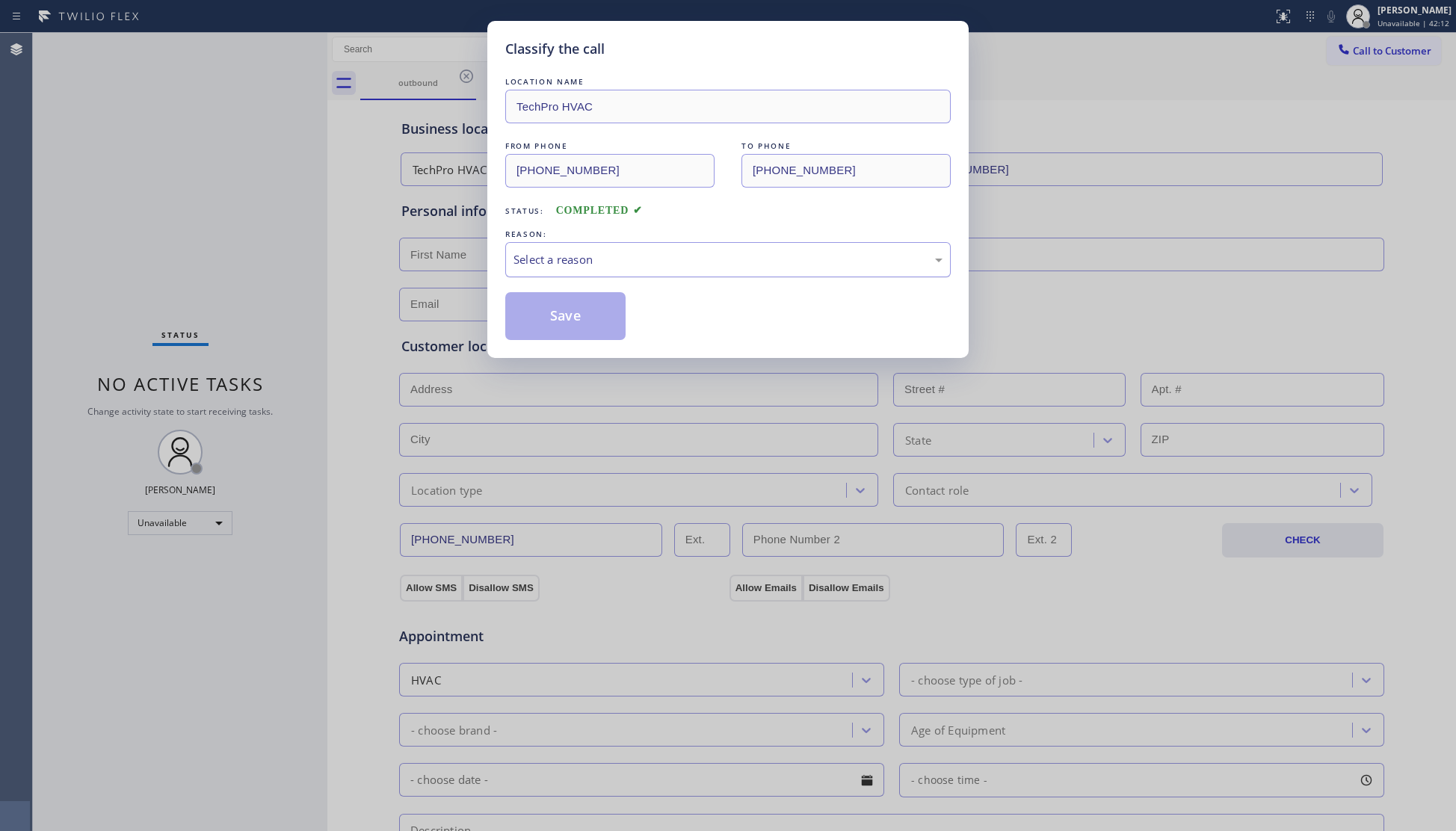
click at [574, 261] on div "Select a reason" at bounding box center [728, 259] width 429 height 17
click at [571, 318] on button "Save" at bounding box center [565, 316] width 121 height 48
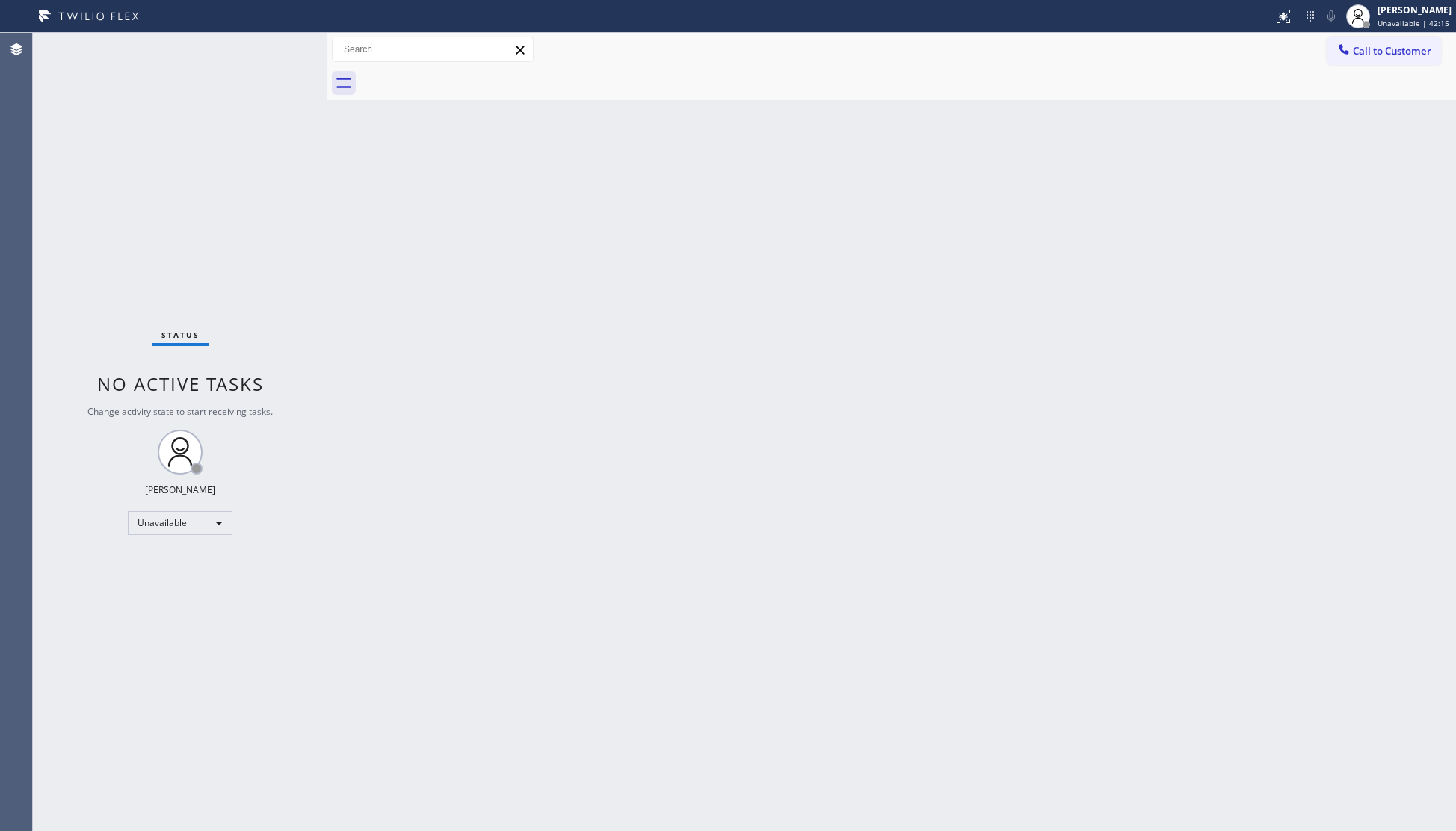
click at [1381, 52] on span "Call to Customer" at bounding box center [1392, 50] width 79 height 14
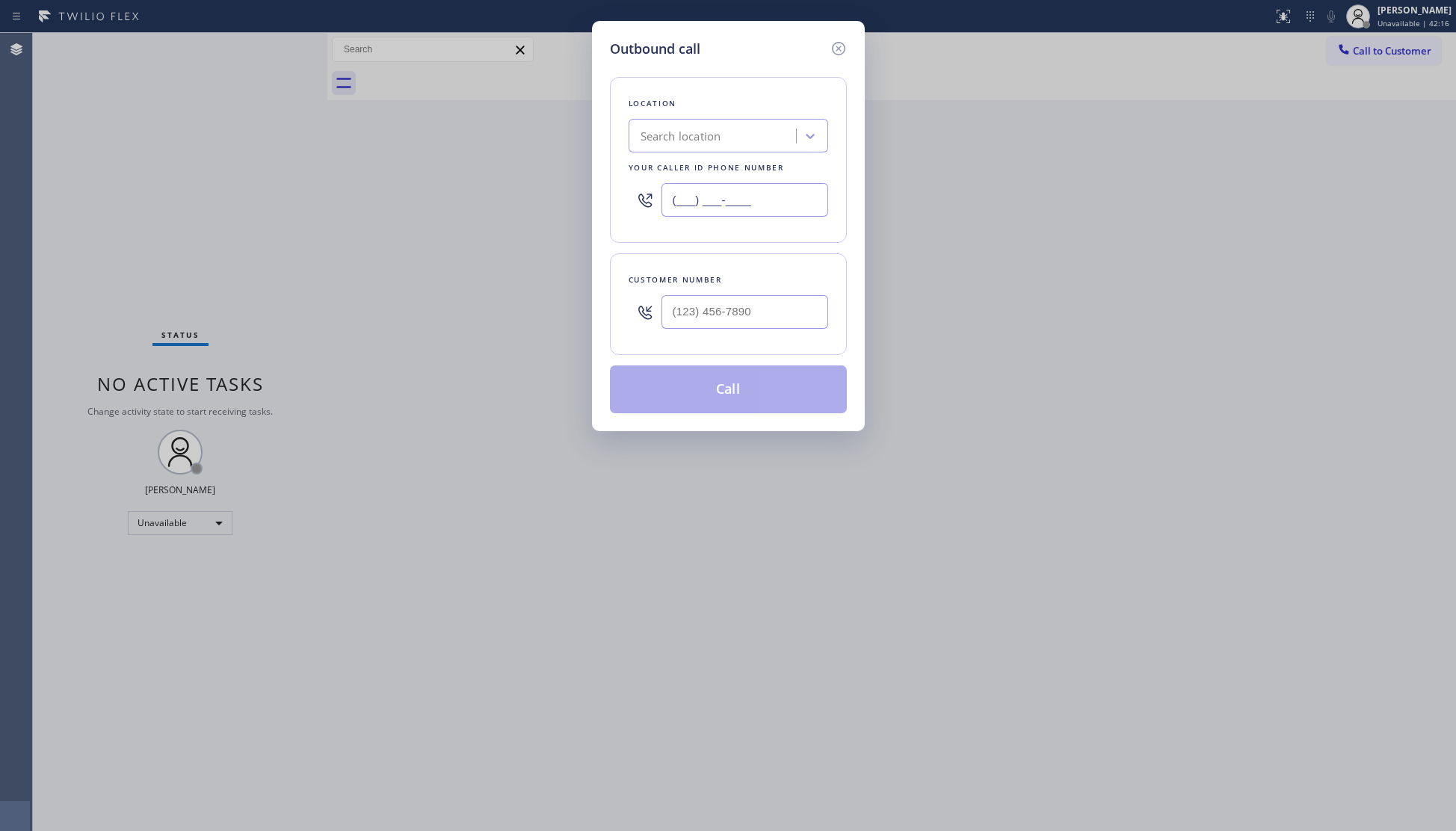
drag, startPoint x: 781, startPoint y: 186, endPoint x: 628, endPoint y: 210, distance: 154.9
click at [628, 211] on div "(___) ___-____" at bounding box center [728, 200] width 199 height 49
paste input "973) 846-9320"
type input "(973) 846-9320"
drag, startPoint x: 784, startPoint y: 321, endPoint x: 776, endPoint y: 316, distance: 9.4
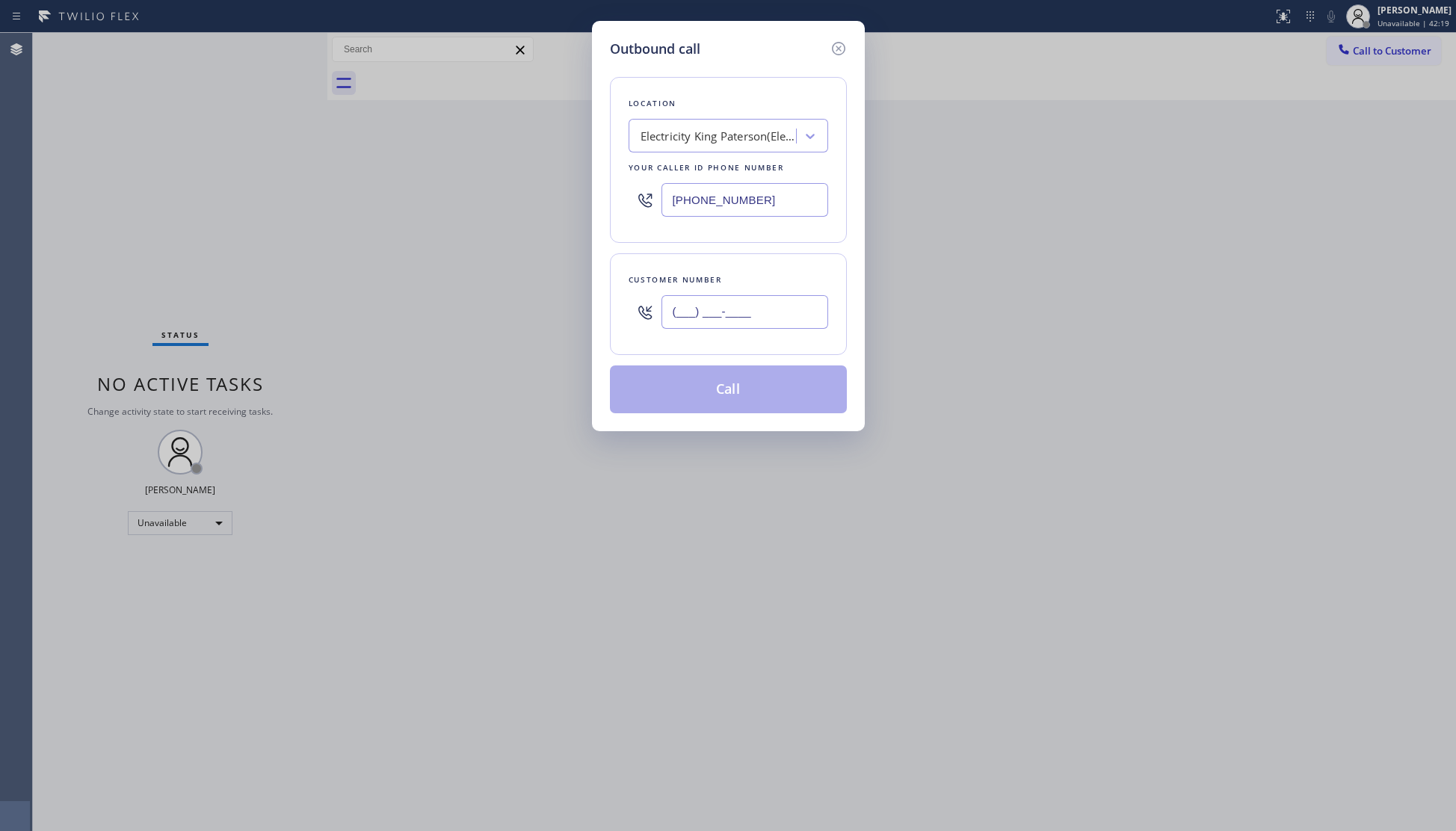
click at [783, 320] on input "(___) ___-____" at bounding box center [745, 313] width 167 height 34
paste input "640) 200-6553"
type input "(640) 200-6553"
click at [739, 392] on button "Call" at bounding box center [728, 389] width 237 height 48
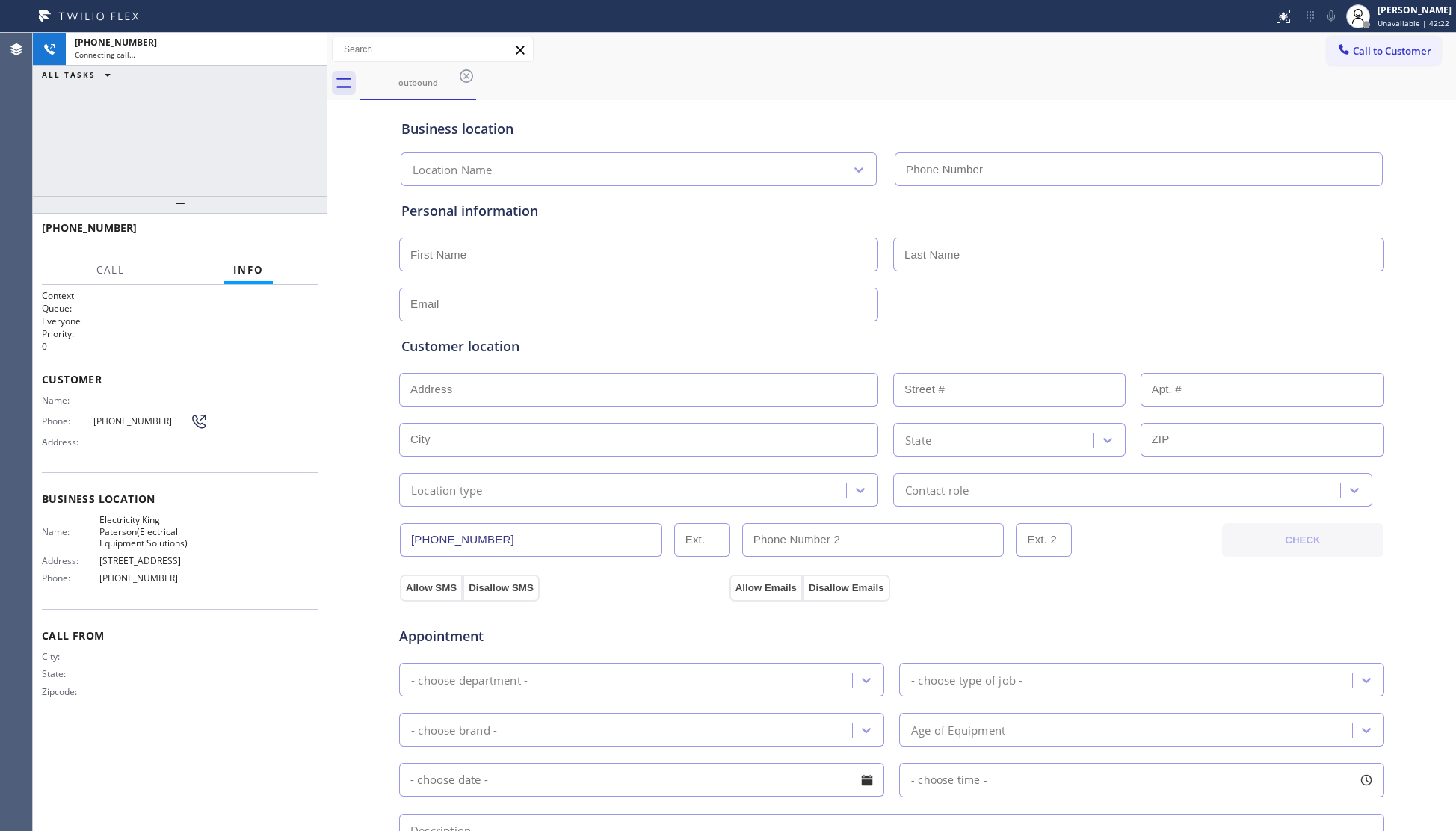
type input "(973) 846-9320"
click at [940, 162] on input "(973) 846-9320" at bounding box center [1139, 169] width 488 height 34
click at [904, 117] on div "Business location Electricity King Paterson(Electrical Equipment Solutions) (97…" at bounding box center [892, 145] width 986 height 83
click at [892, 134] on div "Business location" at bounding box center [892, 129] width 981 height 20
click at [263, 234] on span "HANG UP" at bounding box center [283, 234] width 45 height 11
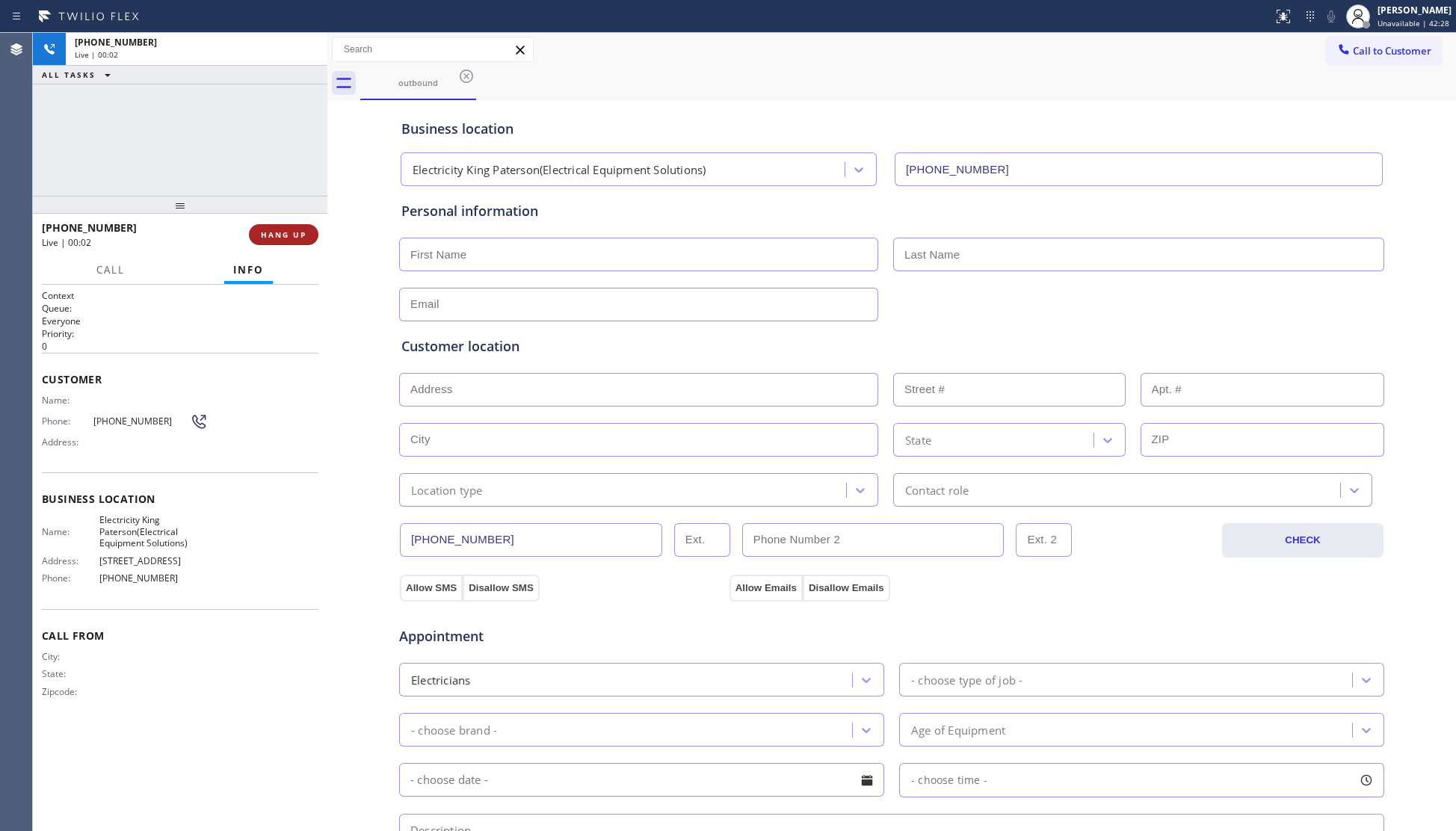
click at [267, 230] on span "HANG UP" at bounding box center [283, 234] width 45 height 11
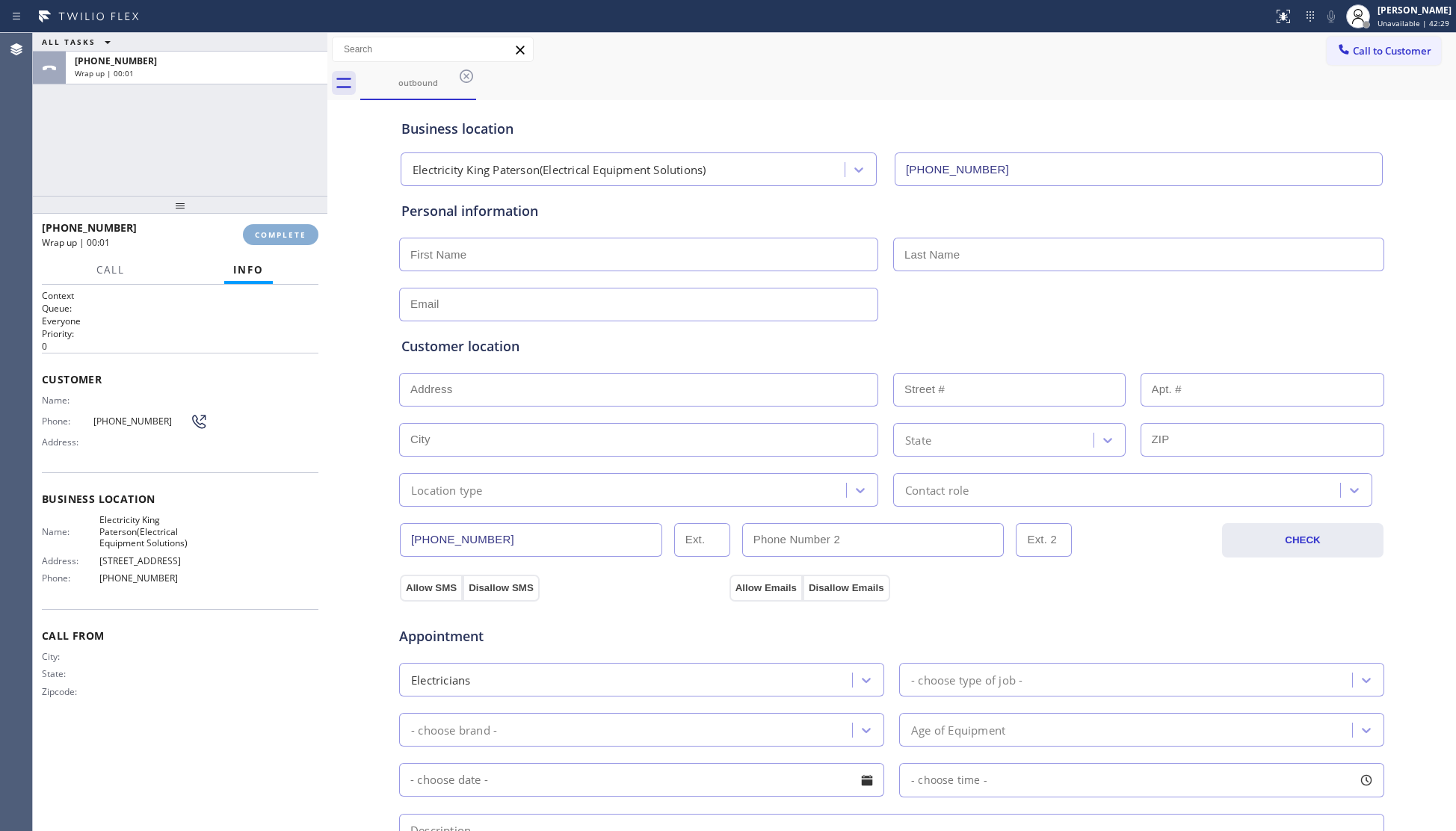
click at [269, 230] on span "COMPLETE" at bounding box center [281, 234] width 52 height 11
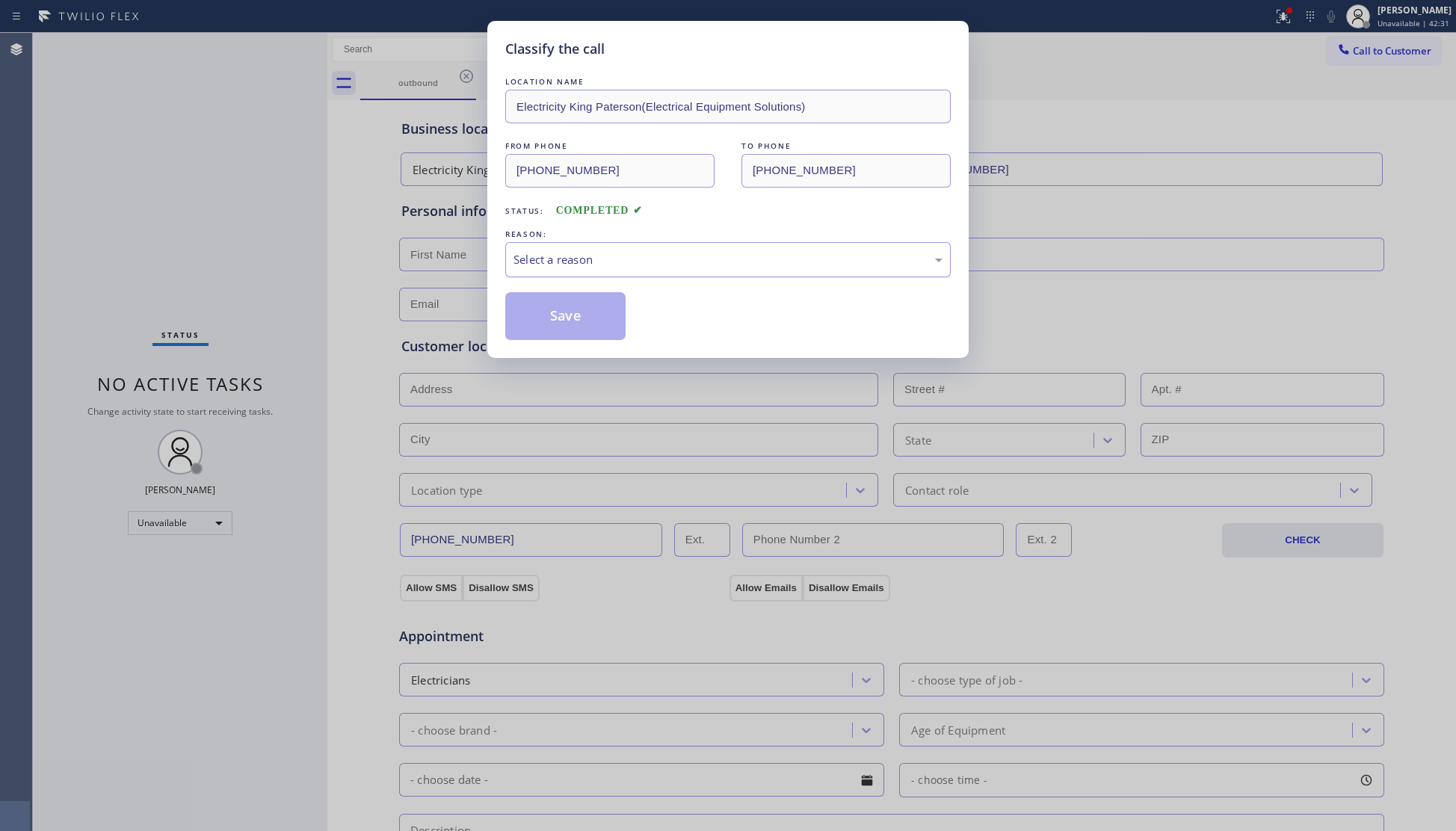
click at [514, 275] on div "Select a reason" at bounding box center [728, 259] width 445 height 35
click at [532, 315] on button "Save" at bounding box center [565, 316] width 121 height 48
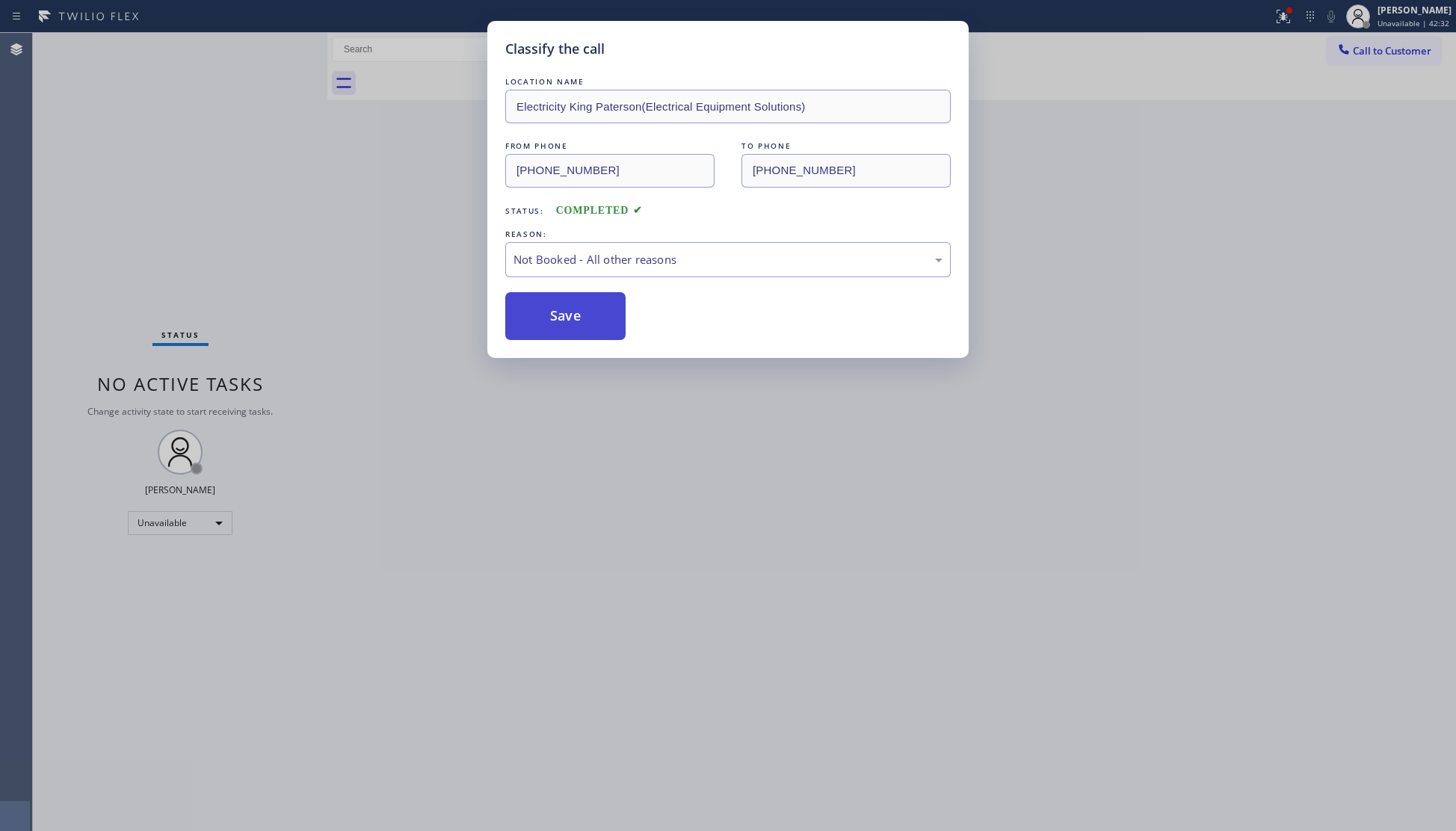
click at [532, 315] on button "Save" at bounding box center [565, 316] width 121 height 48
drag, startPoint x: 532, startPoint y: 315, endPoint x: 560, endPoint y: 306, distance: 29.4
click at [533, 315] on button "Save" at bounding box center [565, 316] width 121 height 48
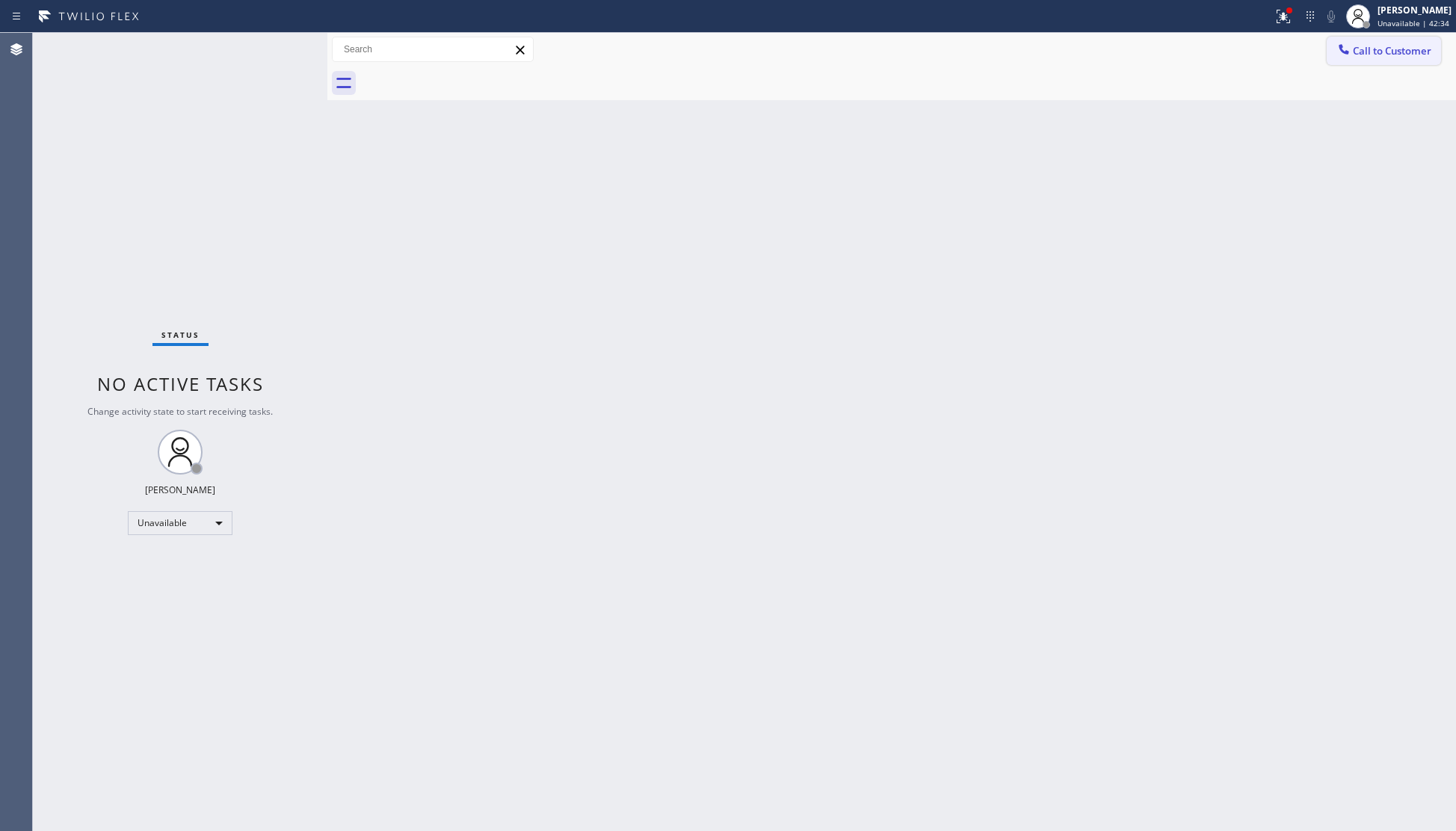
click at [1353, 55] on span "Call to Customer" at bounding box center [1392, 50] width 79 height 14
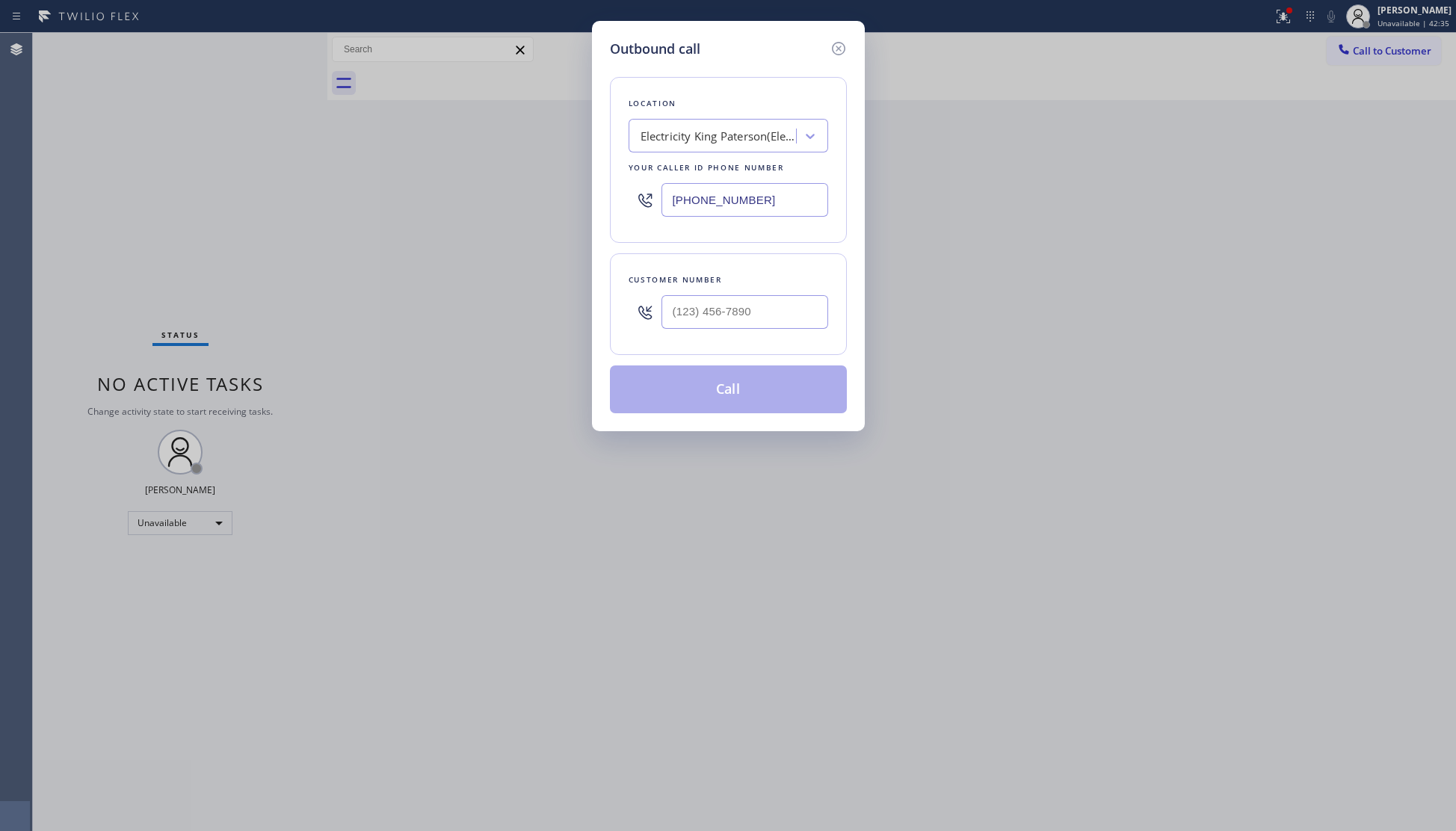
drag, startPoint x: 752, startPoint y: 203, endPoint x: 626, endPoint y: 203, distance: 126.0
click at [581, 203] on div "Outbound call Location Electricity King Paterson(Electrical Equipment Solutions…" at bounding box center [728, 416] width 1456 height 831
paste input "650) 731-0725"
type input "(650) 731-0725"
click at [781, 313] on input "(___) ___-____" at bounding box center [745, 313] width 167 height 34
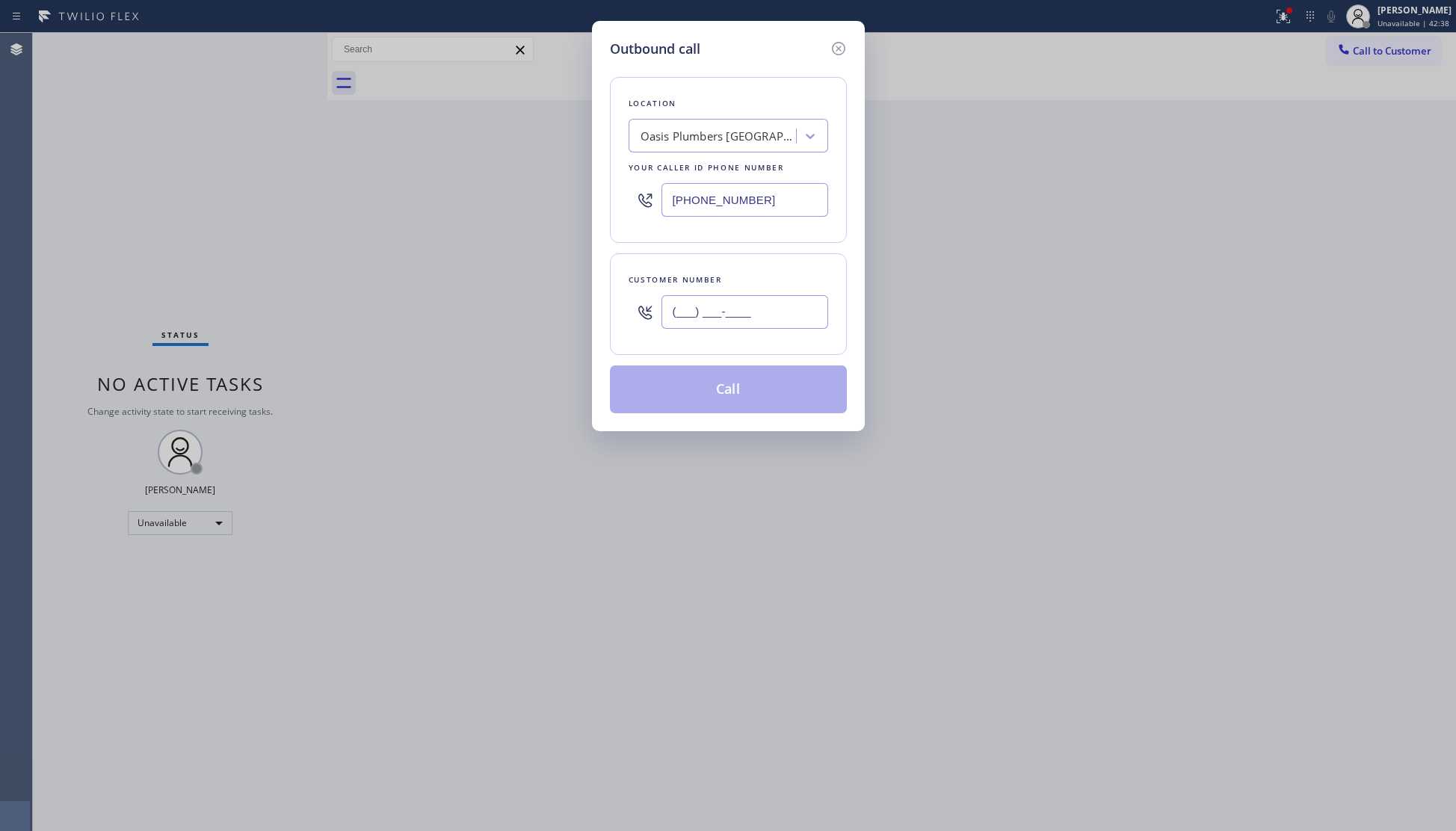
paste input "650) 486-3343"
type input "(650) 486-3343"
click at [725, 387] on button "Call" at bounding box center [728, 389] width 237 height 48
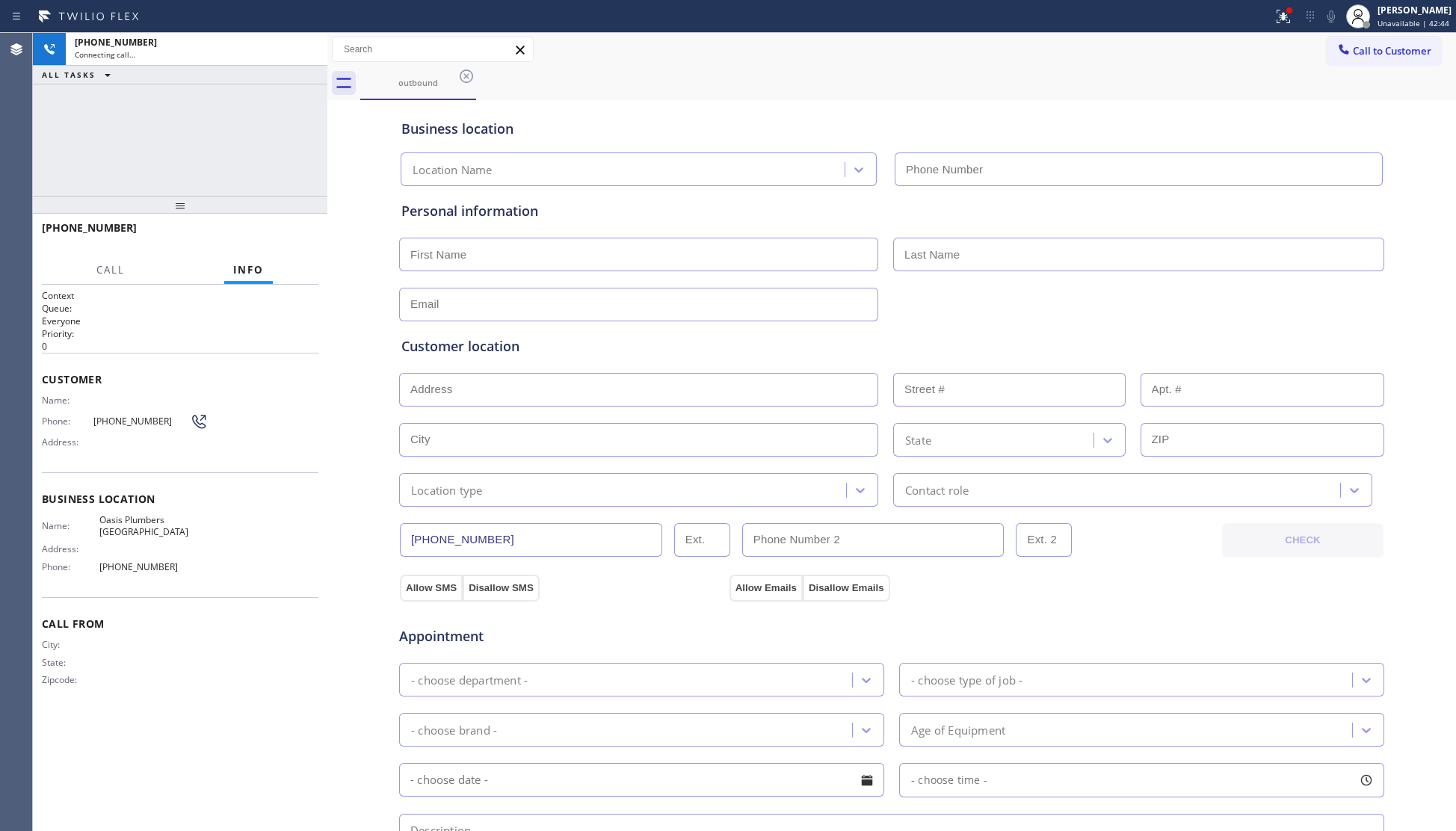
type input "(650) 731-0725"
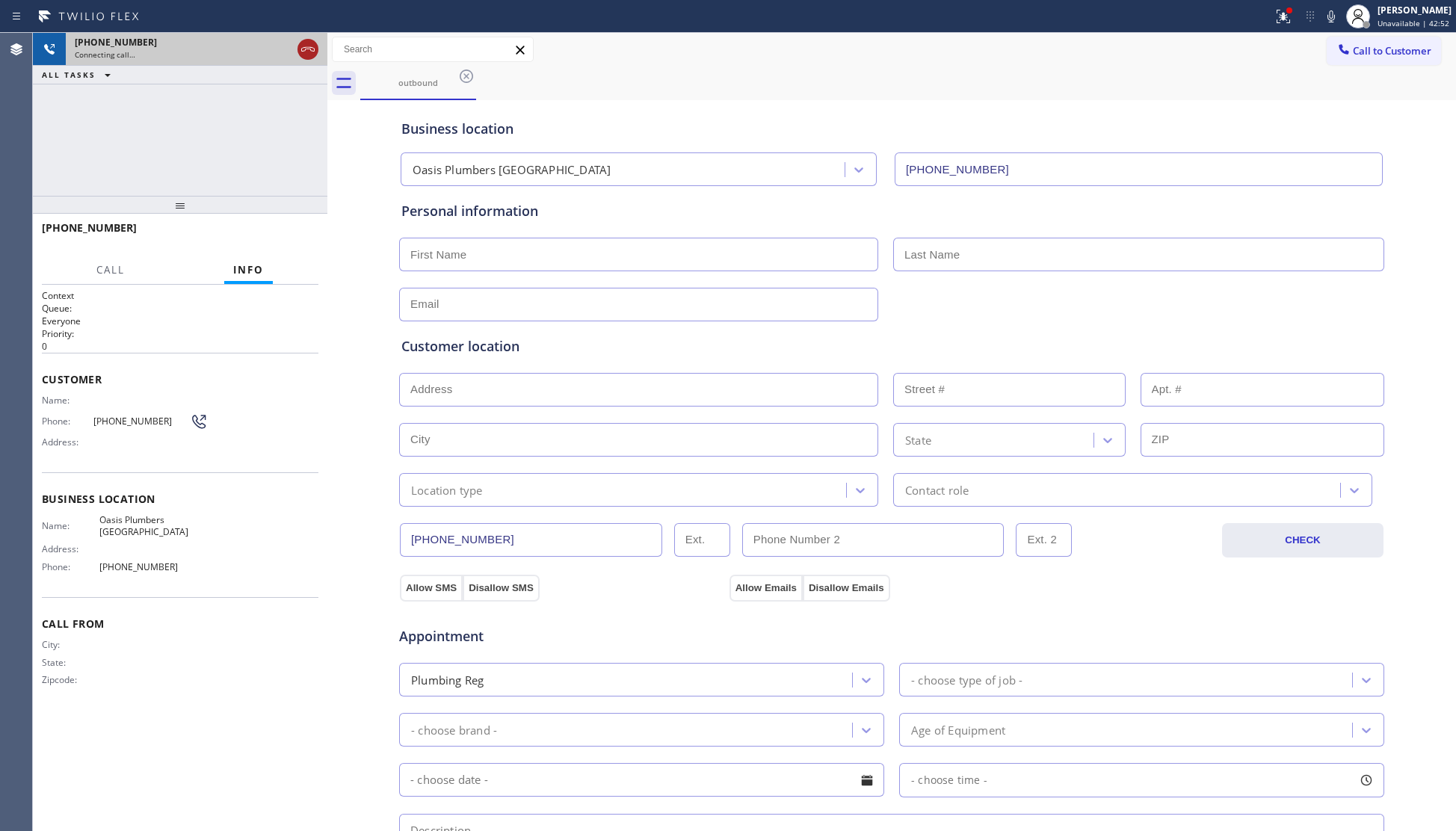
click at [299, 53] on icon at bounding box center [308, 49] width 18 height 18
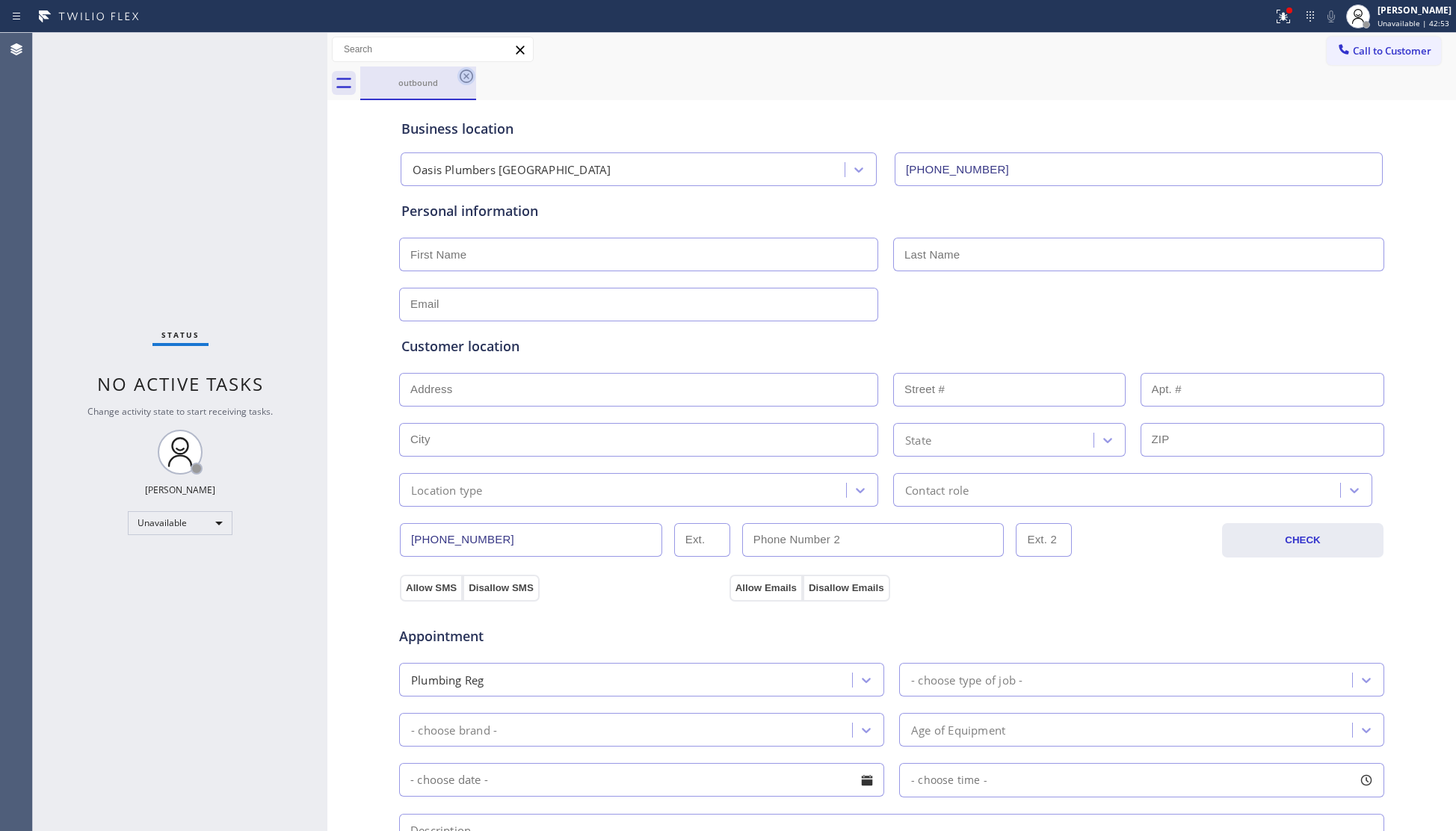
click at [470, 79] on icon at bounding box center [466, 76] width 18 height 18
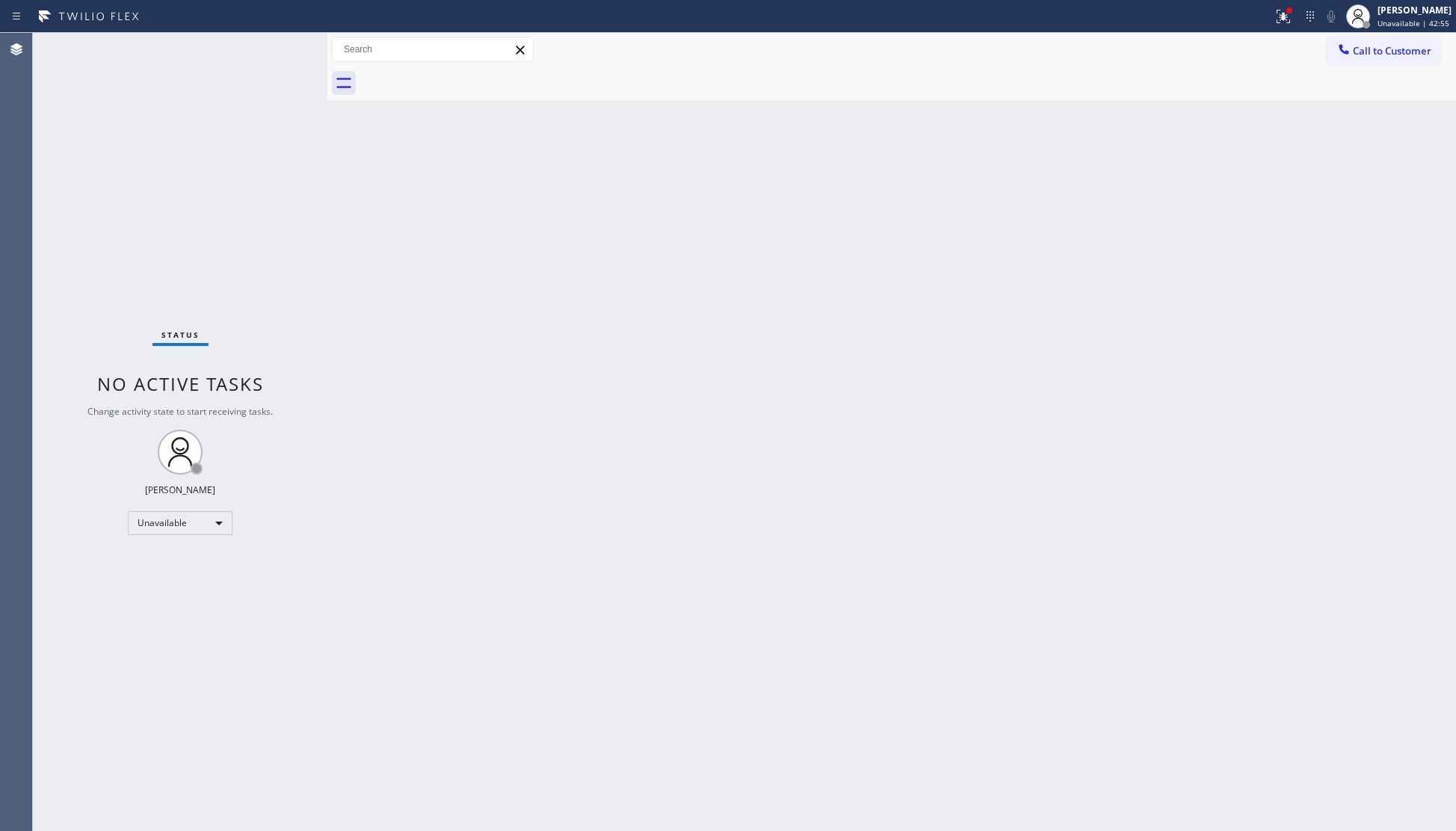
drag, startPoint x: 1371, startPoint y: 49, endPoint x: 1267, endPoint y: 64, distance: 105.1
click at [1364, 48] on span "Call to Customer" at bounding box center [1392, 50] width 79 height 14
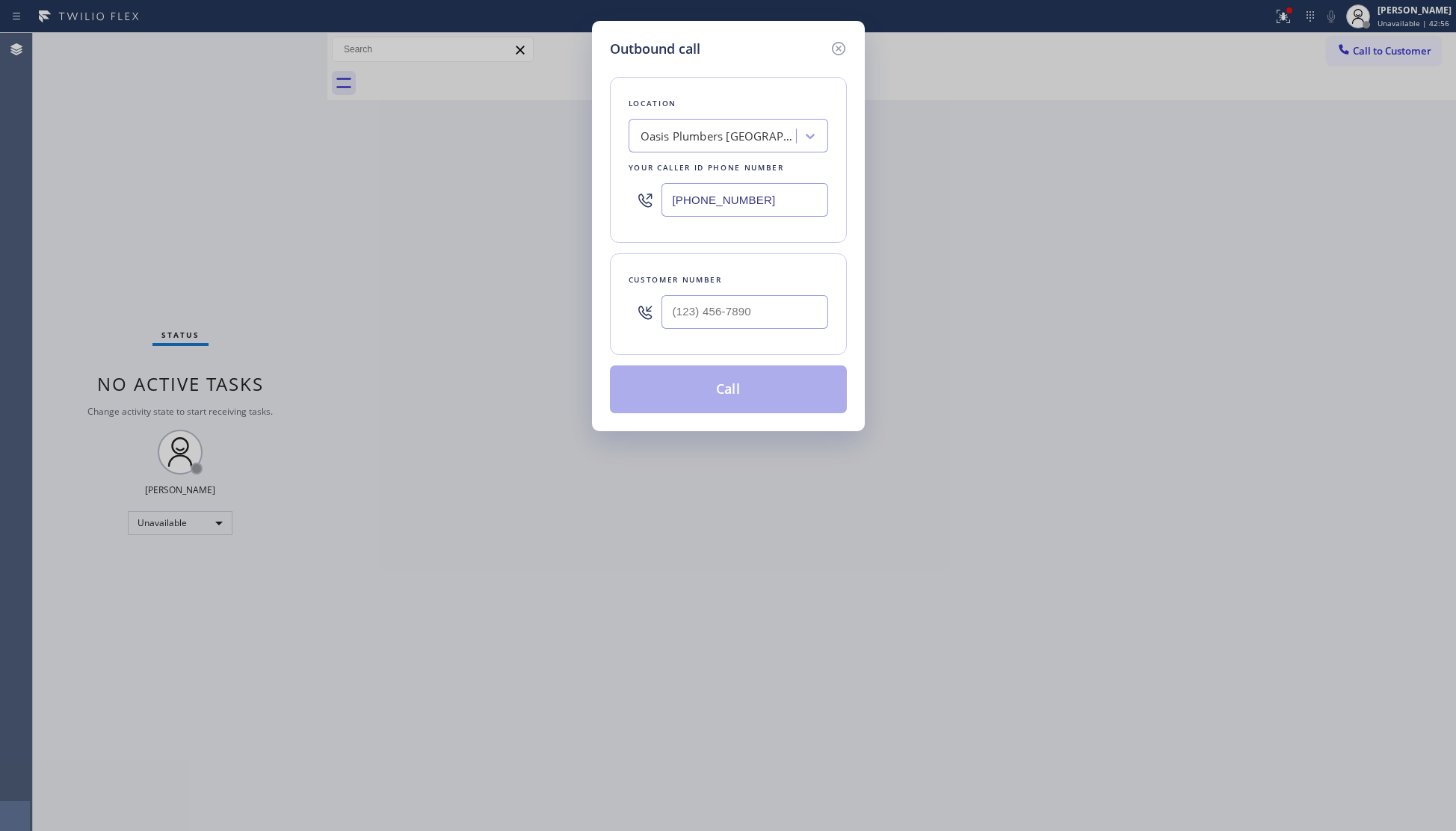
drag, startPoint x: 768, startPoint y: 203, endPoint x: 636, endPoint y: 202, distance: 132.0
click at [636, 203] on div "(650) 731-0725" at bounding box center [728, 200] width 199 height 49
paste input "866) 540-7291"
type input "(866) 540-7291"
click at [807, 317] on input "(___) ___-____" at bounding box center [745, 313] width 167 height 34
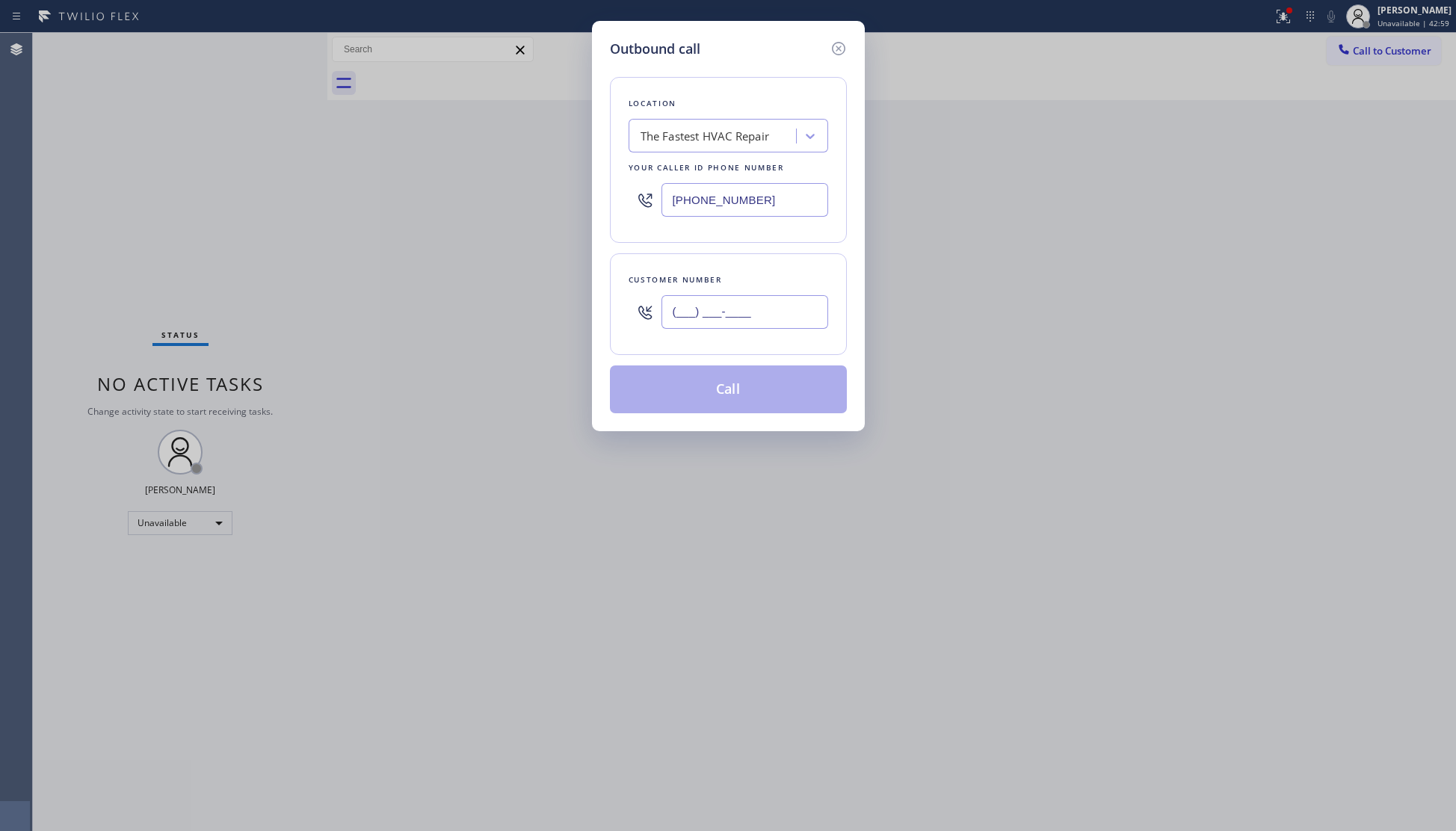
paste input "254) 271-3166"
type input "(254) 271-3166"
click at [739, 383] on button "Call" at bounding box center [728, 389] width 237 height 48
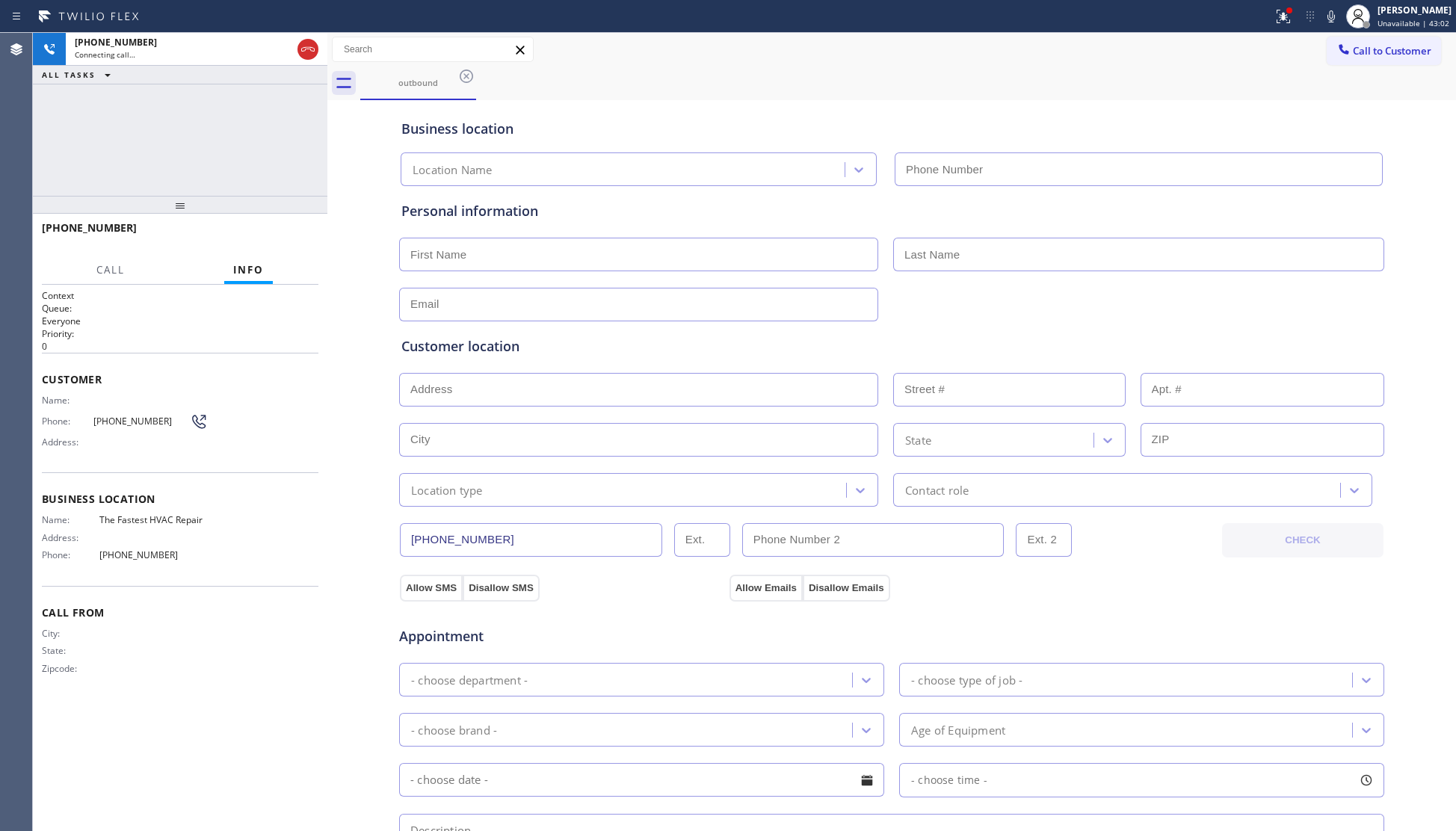
type input "(866) 540-7291"
click at [309, 237] on button "HANG UP" at bounding box center [283, 235] width 70 height 21
click at [309, 237] on button "COMPLETE" at bounding box center [280, 235] width 75 height 21
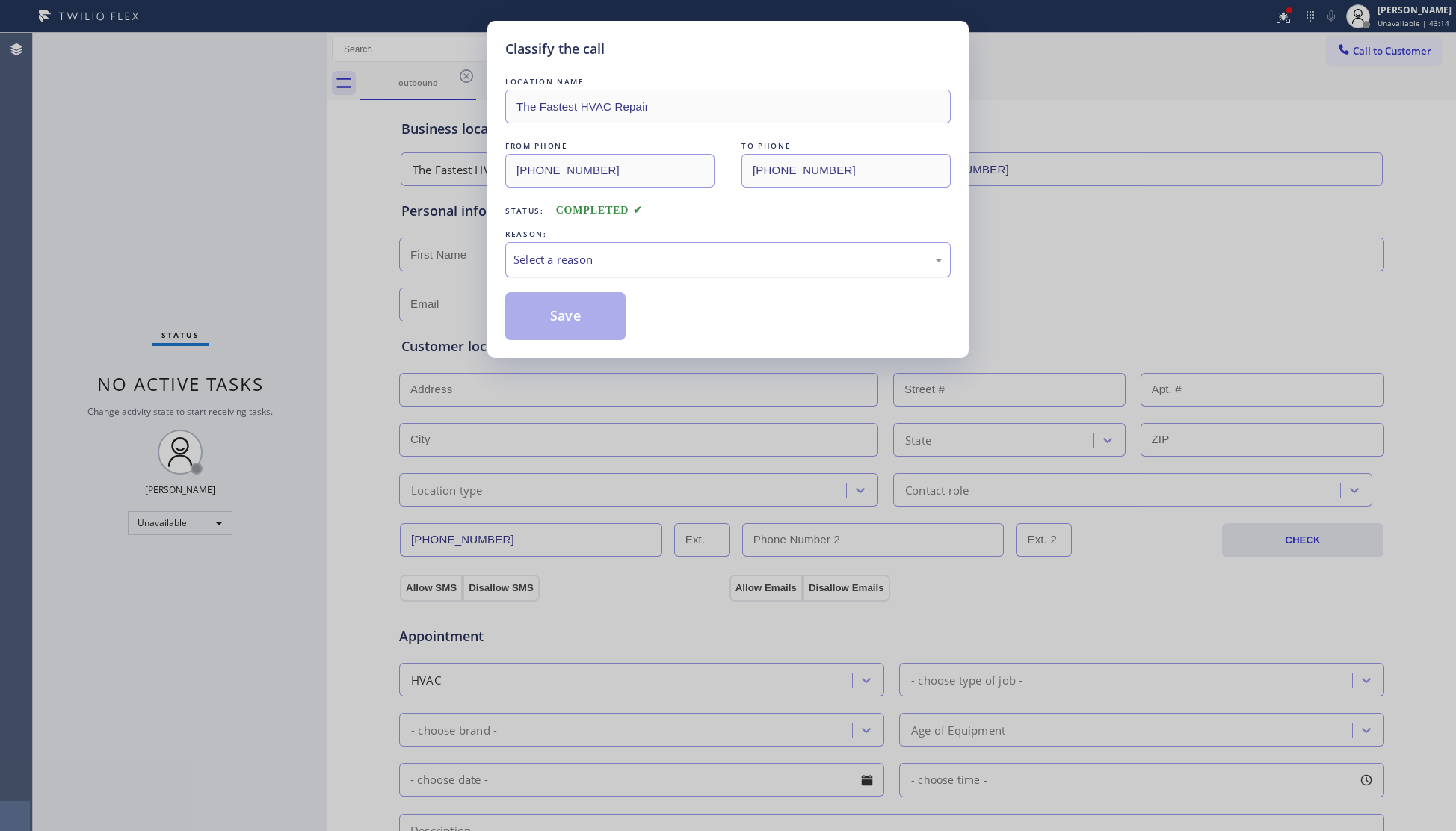
click at [565, 249] on div "Select a reason" at bounding box center [728, 259] width 445 height 35
click at [562, 317] on button "Save" at bounding box center [565, 316] width 121 height 48
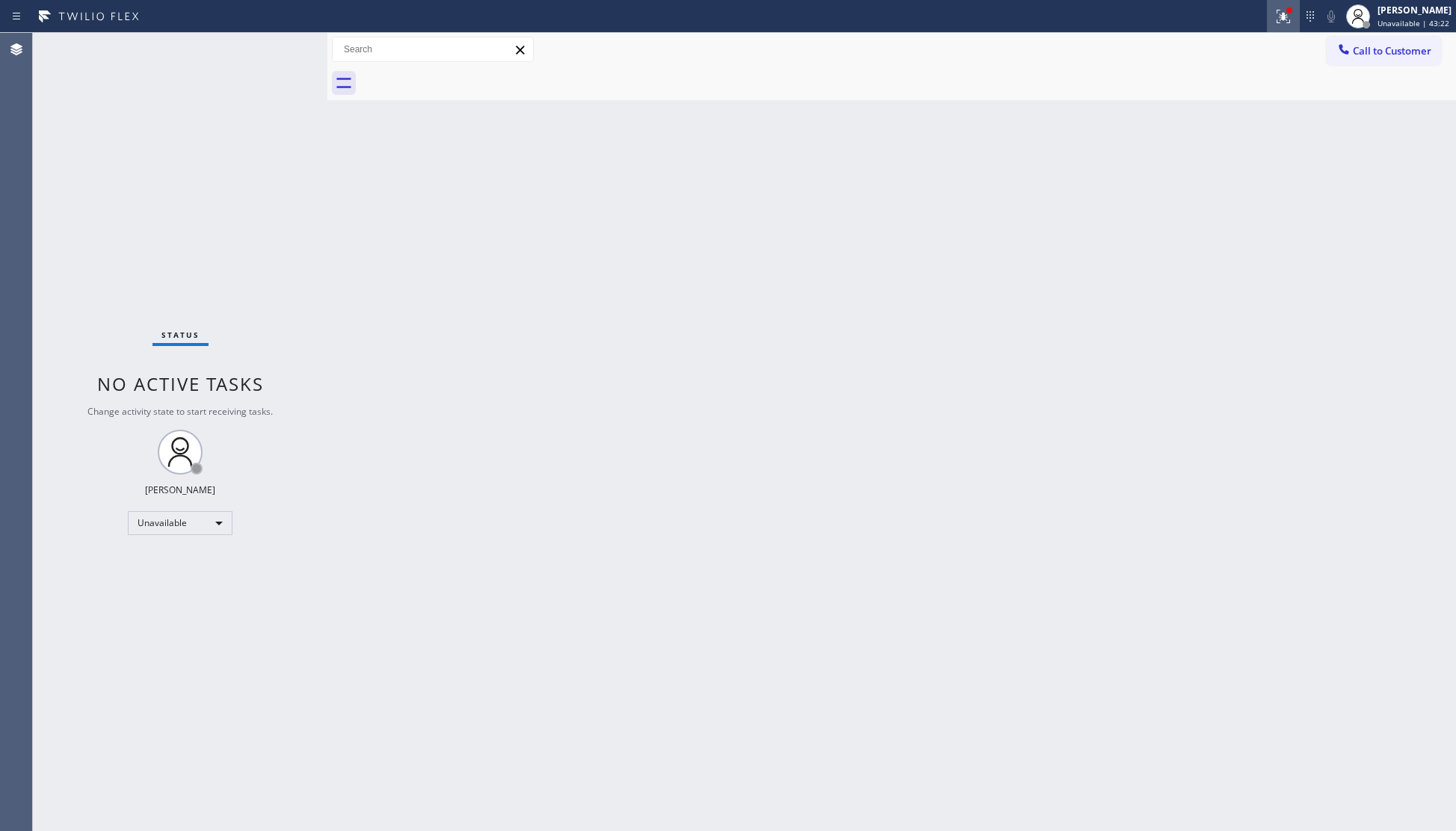
click at [1284, 5] on button at bounding box center [1283, 16] width 33 height 33
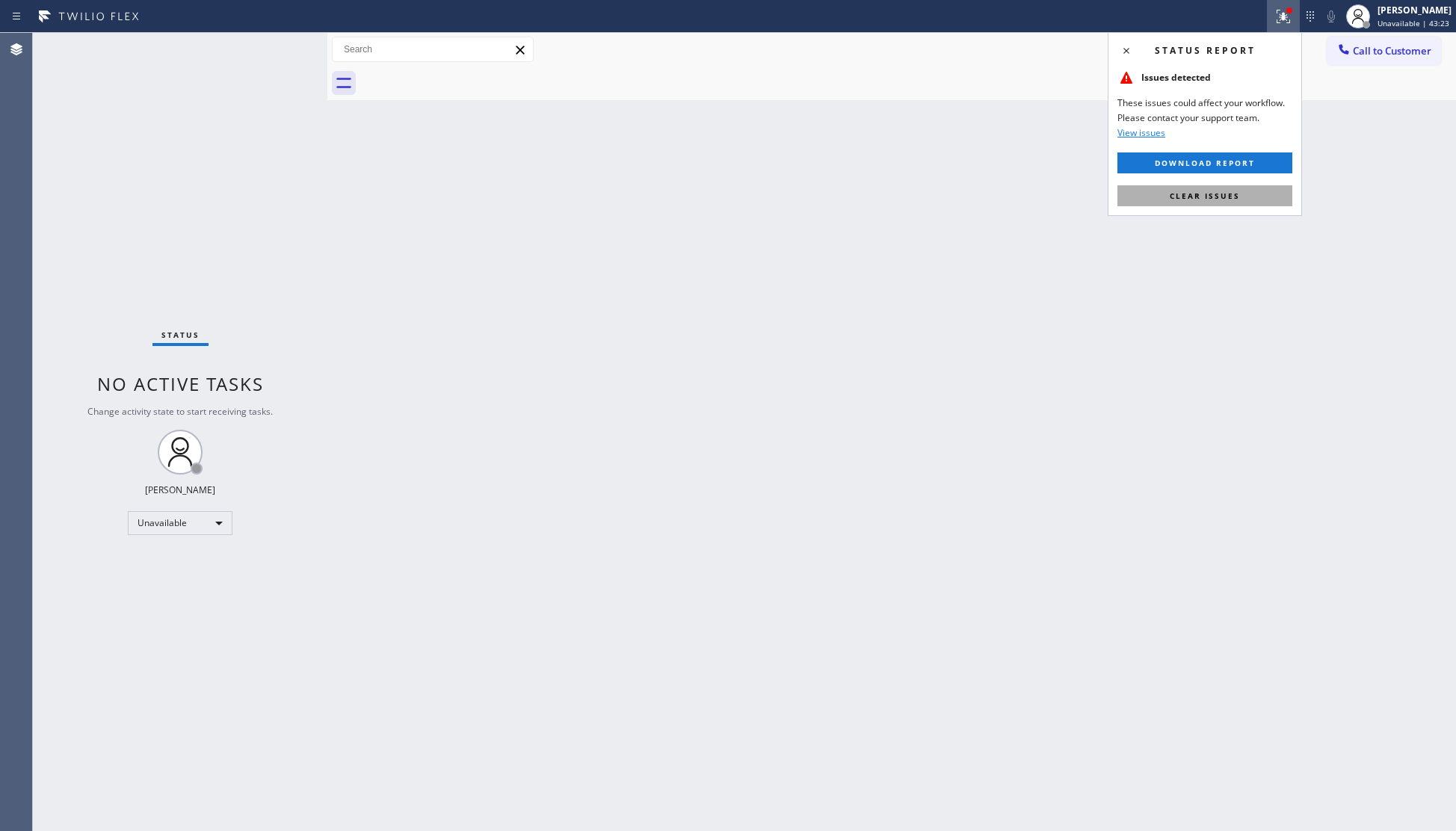
click at [1173, 203] on button "Clear issues" at bounding box center [1205, 196] width 175 height 21
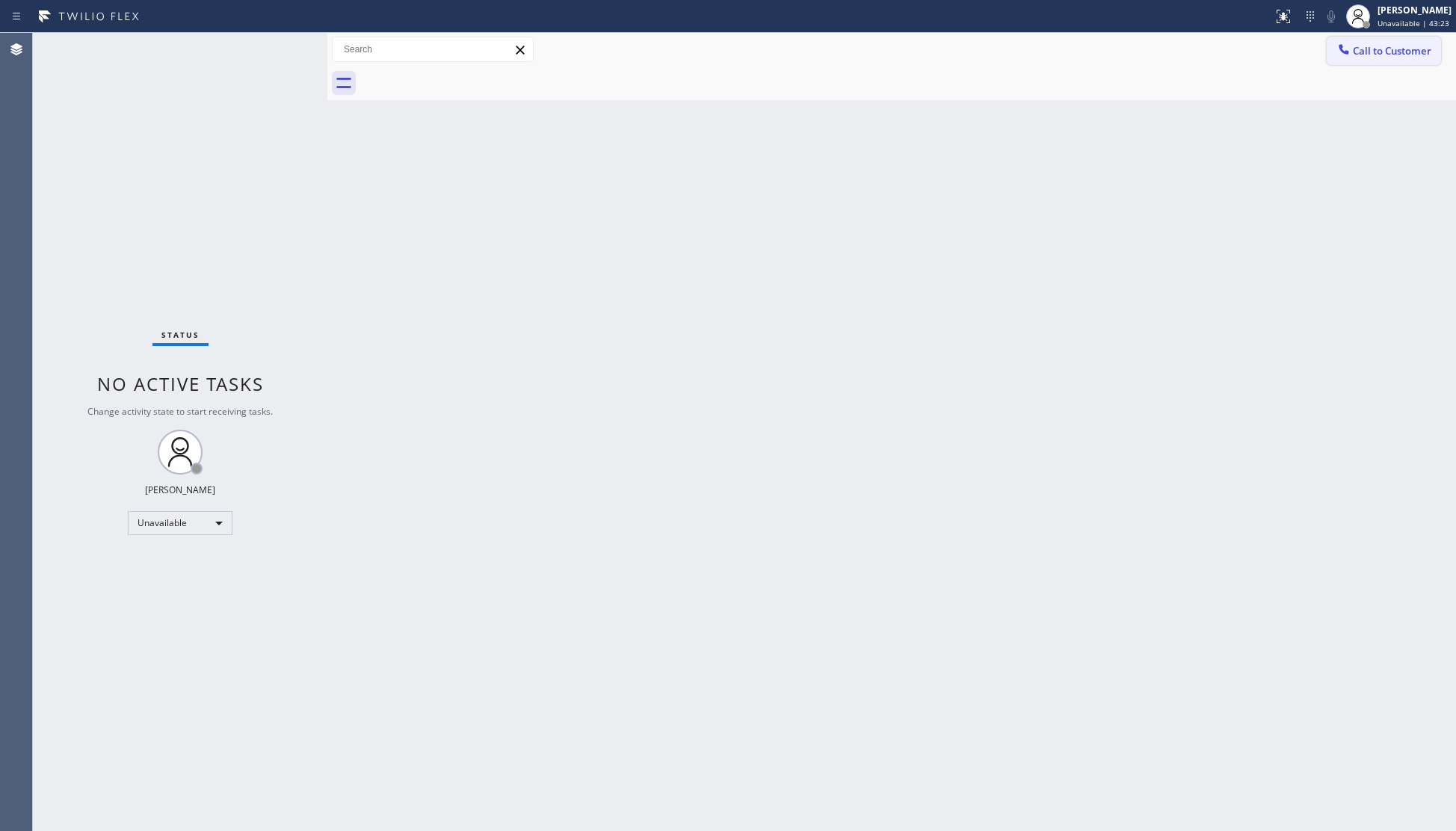
click at [1409, 36] on button "Call to Customer" at bounding box center [1383, 50] width 114 height 28
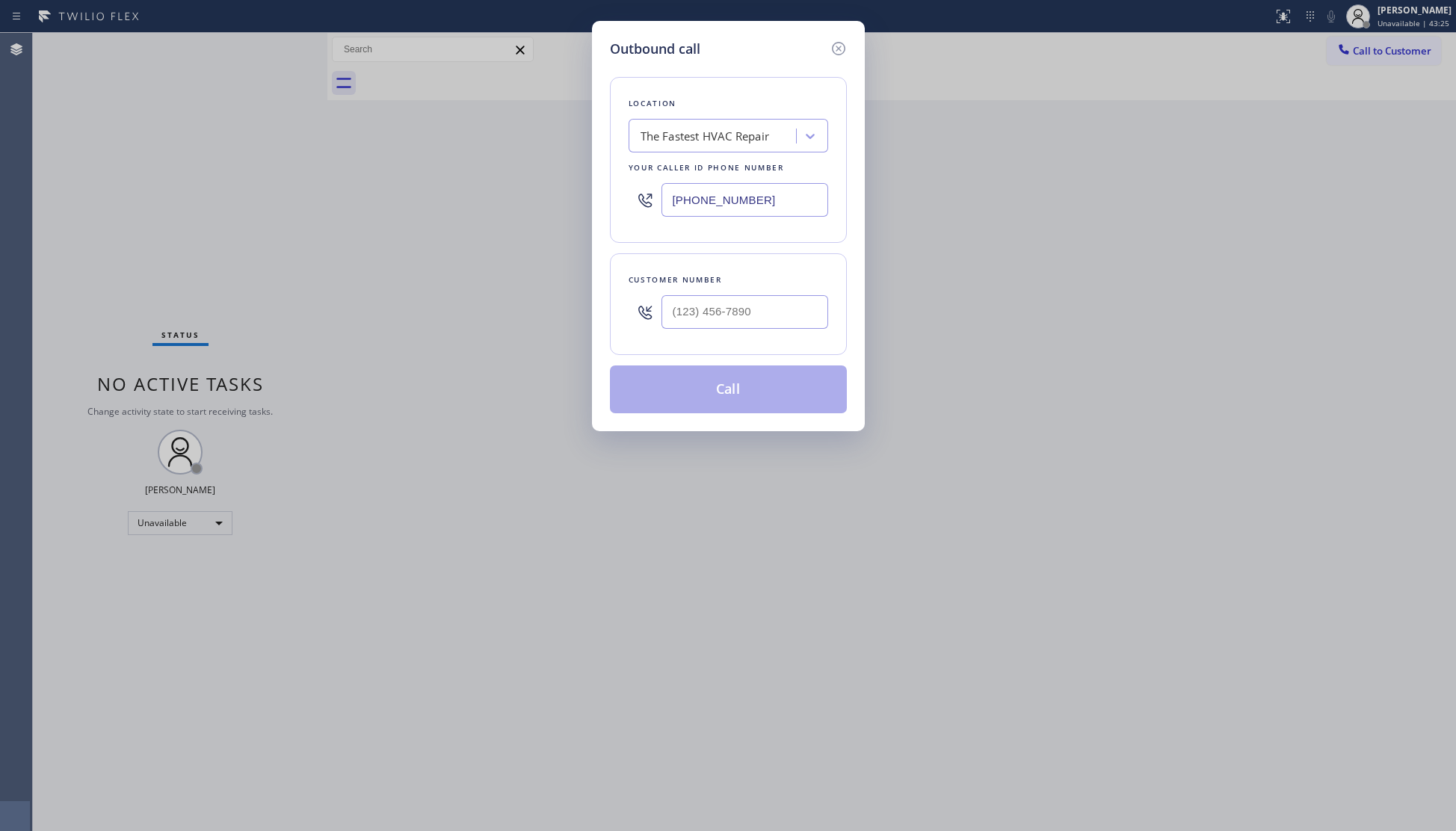
drag, startPoint x: 791, startPoint y: 203, endPoint x: 589, endPoint y: 204, distance: 202.0
click at [587, 204] on div "Outbound call Location The Fastest HVAC Repair Your caller id phone number (866…" at bounding box center [728, 416] width 1456 height 831
paste input "305) 747-7090"
type input "(305) 747-7090"
click at [795, 309] on input "(___) ___-____" at bounding box center [745, 313] width 167 height 34
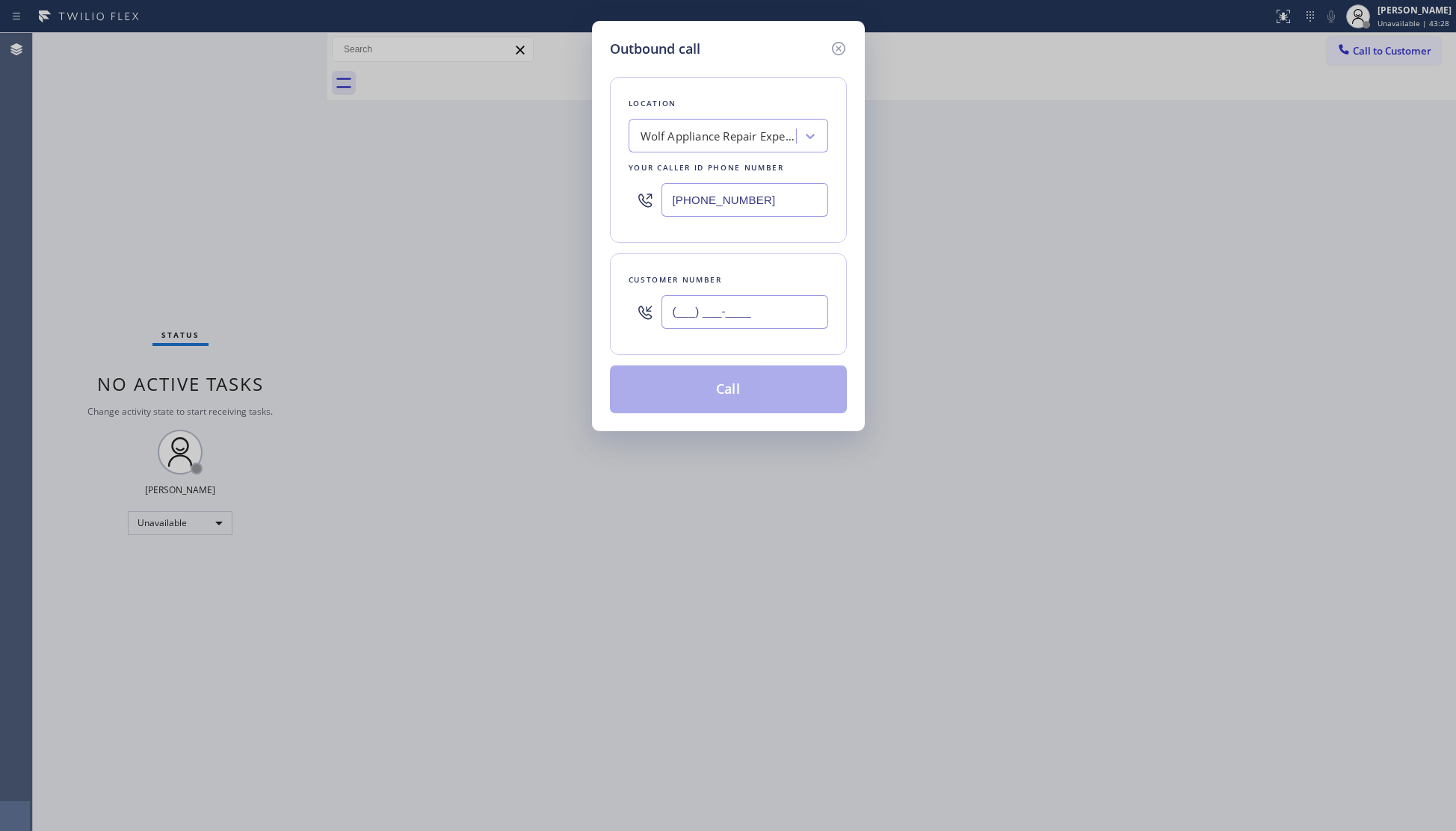
paste input "text"
click at [688, 304] on input "(___) ___-____" at bounding box center [745, 313] width 167 height 34
click at [688, 306] on input "(___) ___-____" at bounding box center [745, 313] width 167 height 34
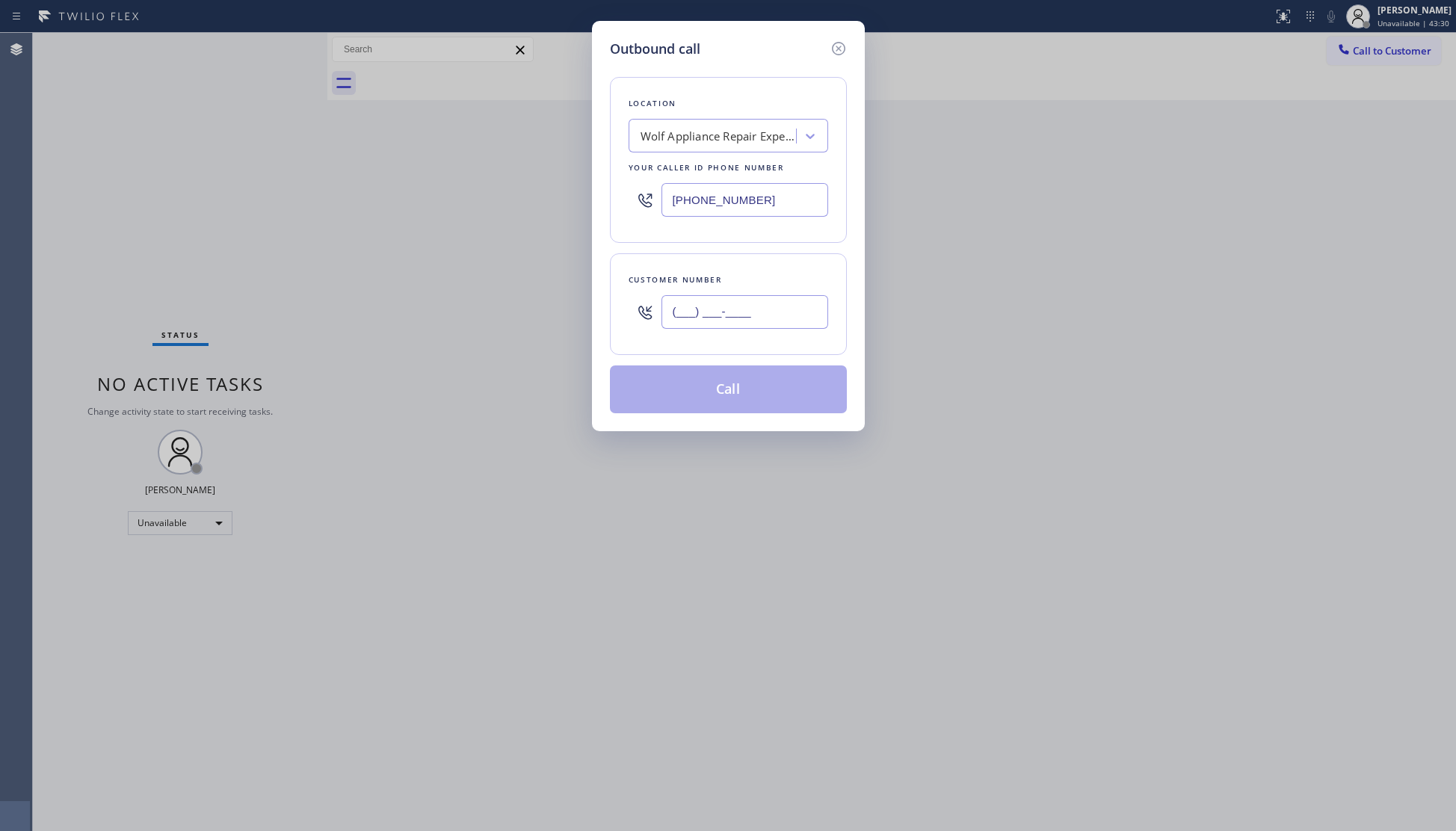
click at [688, 306] on input "(___) ___-____" at bounding box center [745, 313] width 167 height 34
paste input "786) 284-0016"
type input "(786) 284-0016"
click at [679, 396] on button "Call" at bounding box center [728, 389] width 237 height 48
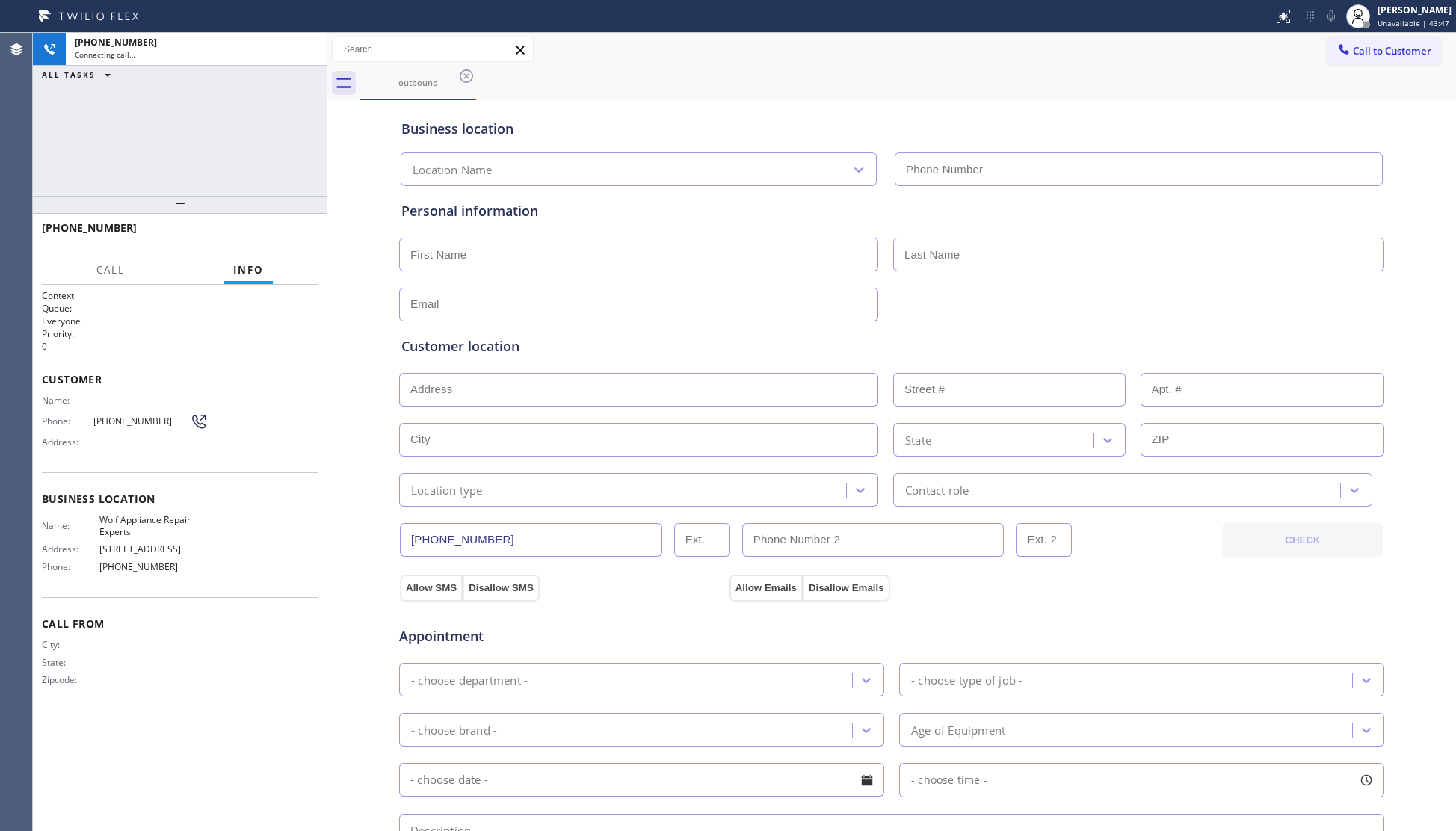
type input "(305) 747-7090"
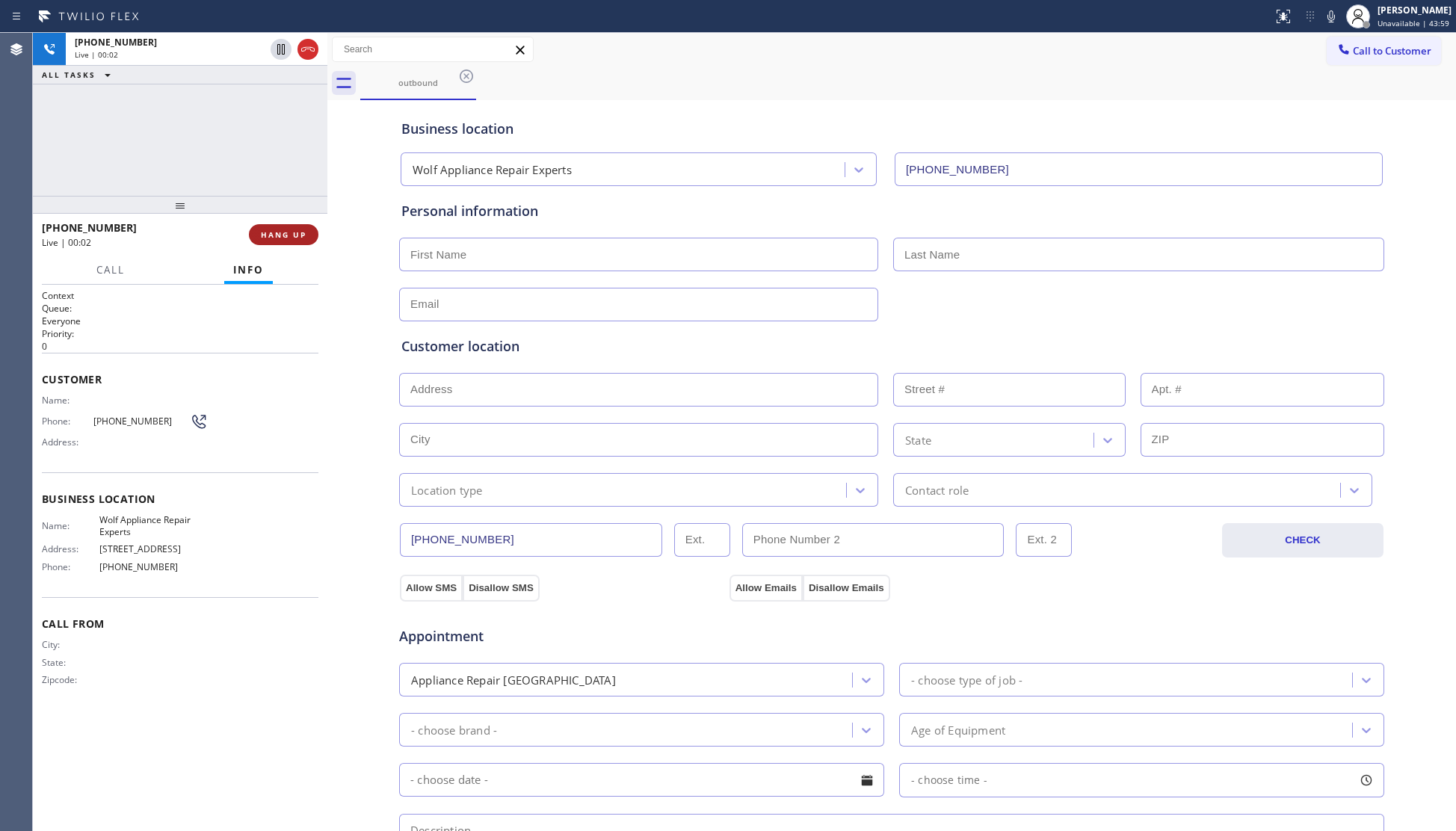
click at [272, 225] on button "HANG UP" at bounding box center [283, 235] width 70 height 21
click at [275, 228] on button "HANG UP" at bounding box center [283, 235] width 70 height 21
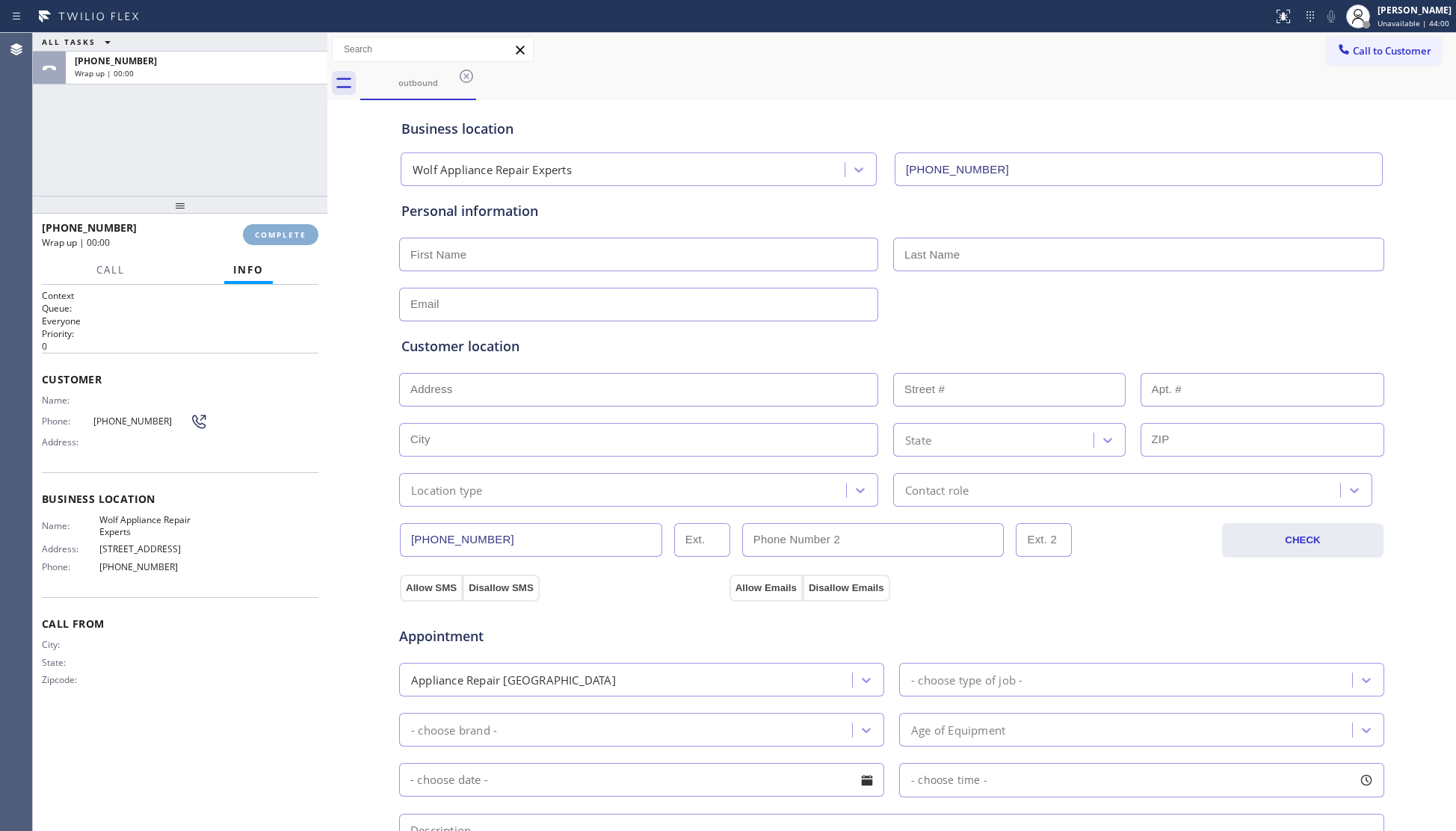
click at [276, 228] on button "COMPLETE" at bounding box center [280, 235] width 75 height 21
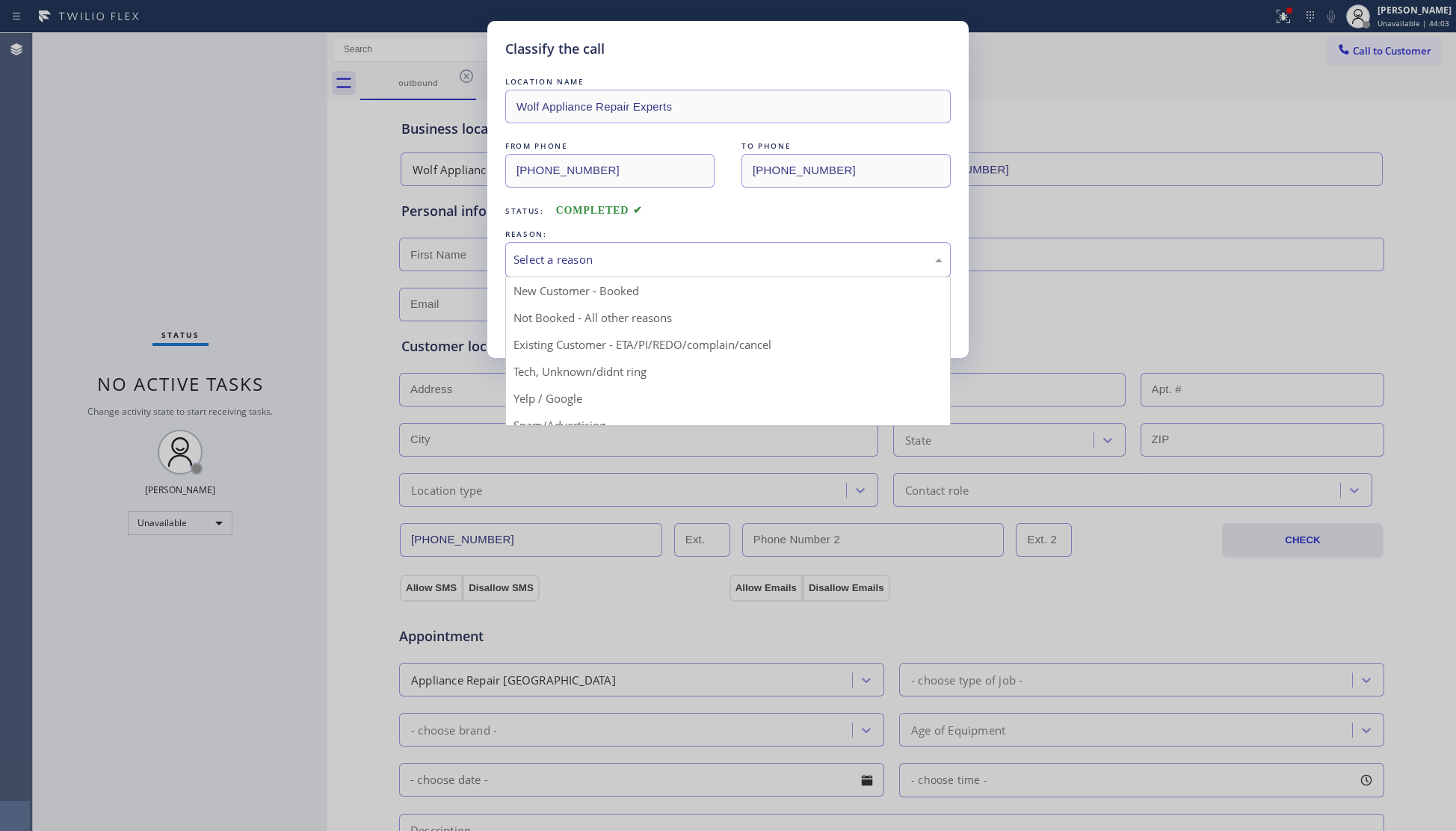
click at [626, 253] on div "Select a reason" at bounding box center [728, 259] width 429 height 17
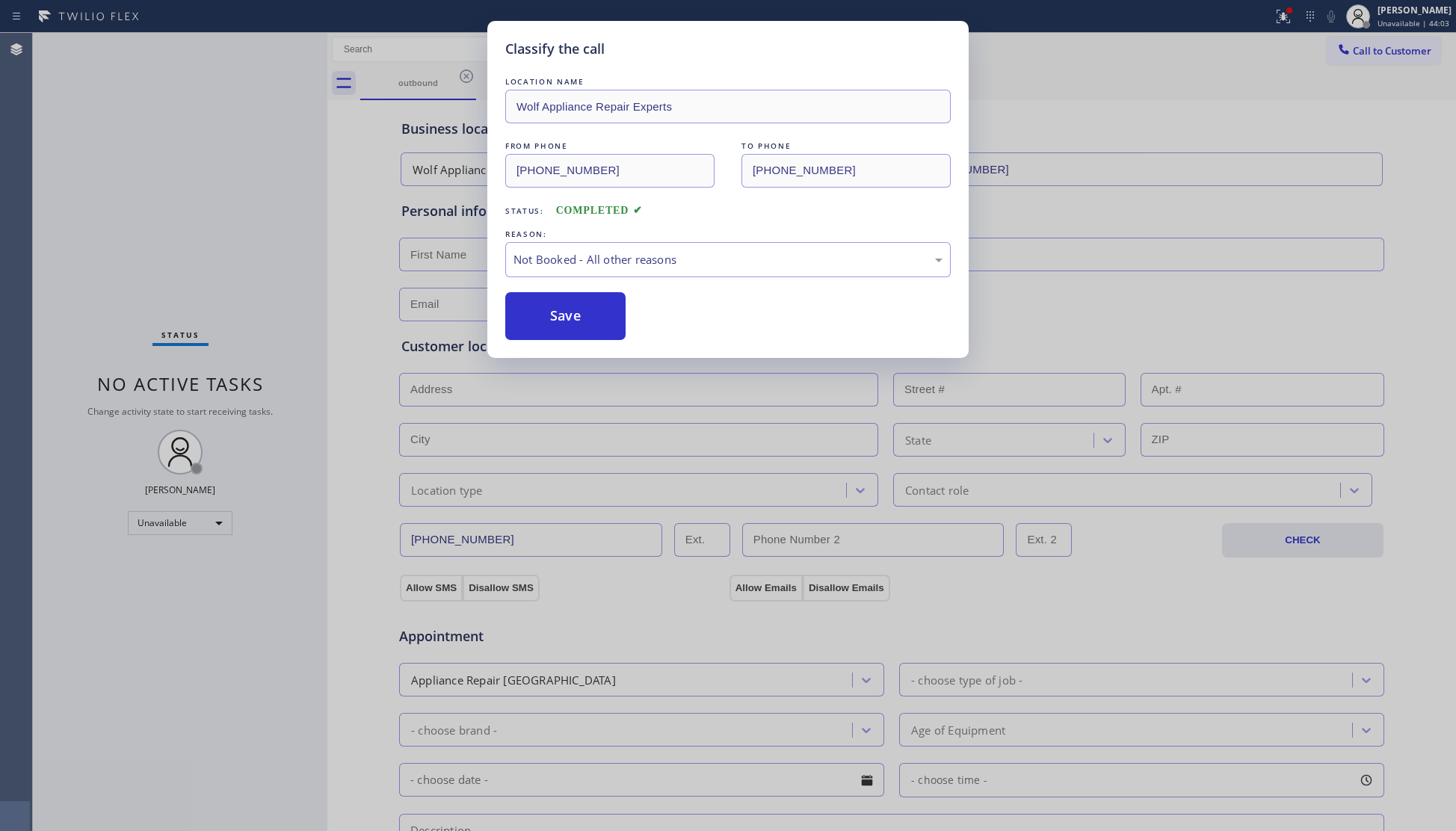
click at [519, 316] on button "Save" at bounding box center [565, 316] width 121 height 48
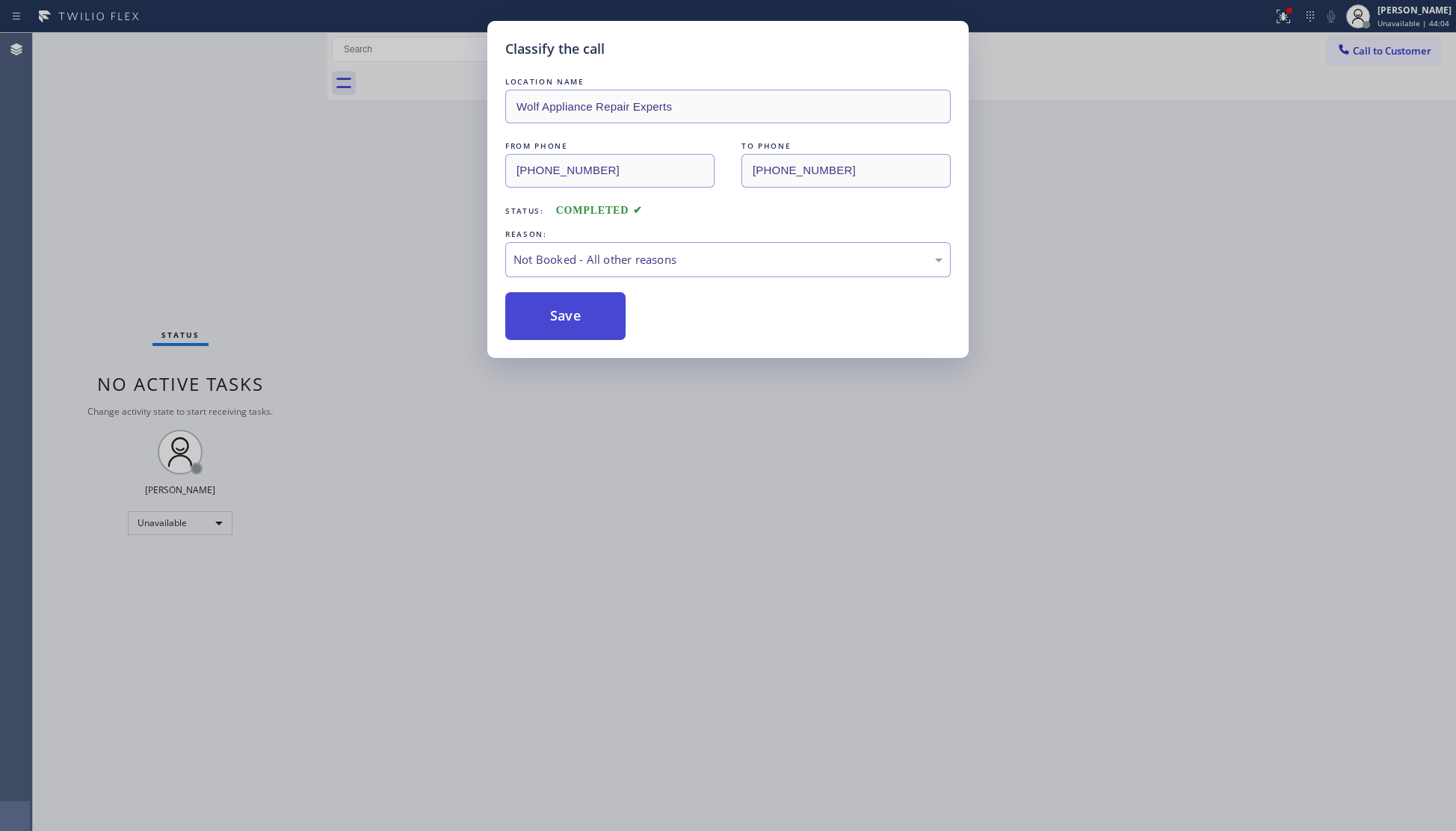
click at [521, 316] on button "Save" at bounding box center [565, 316] width 121 height 48
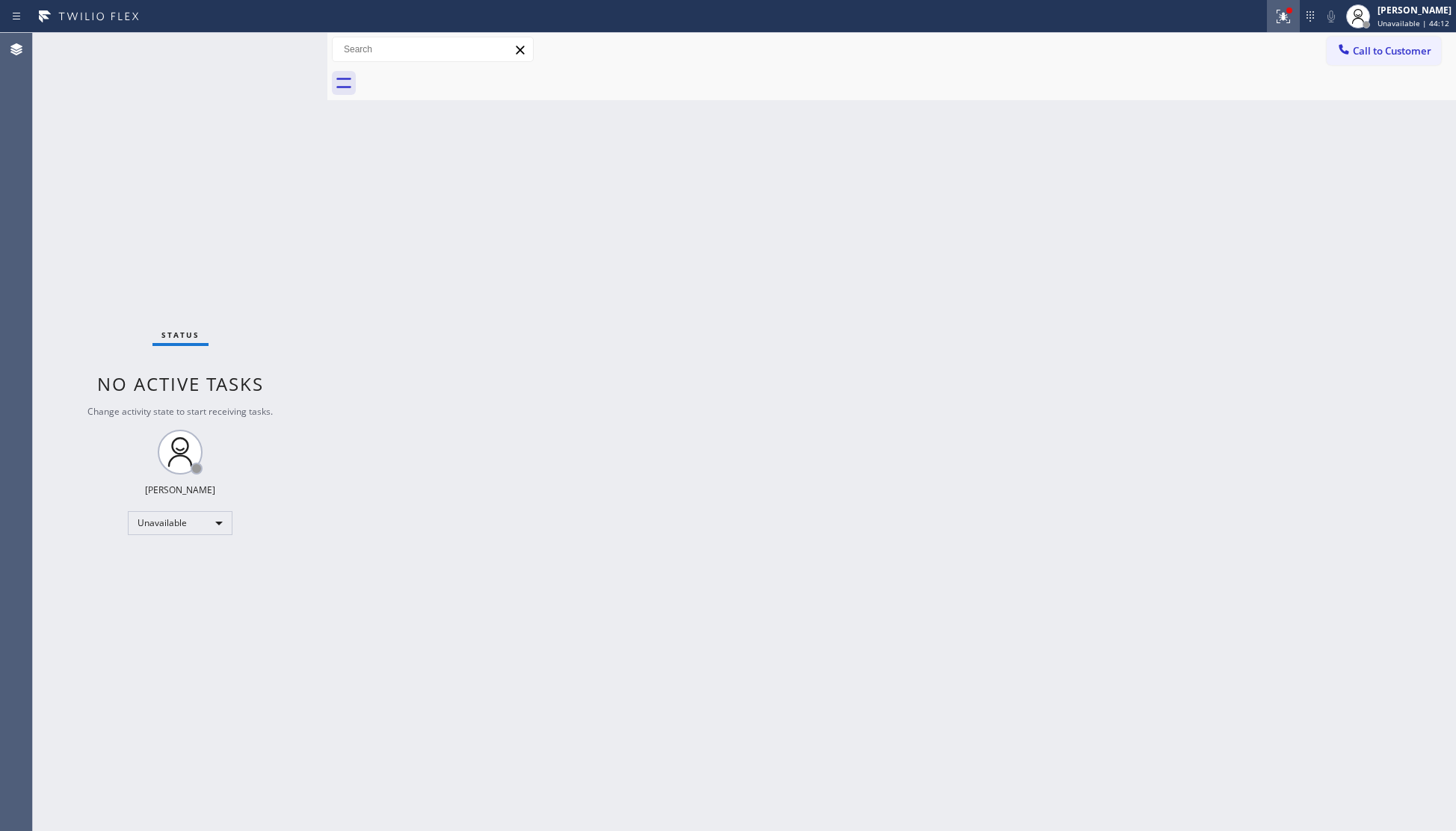
click at [1280, 12] on icon at bounding box center [1284, 16] width 18 height 18
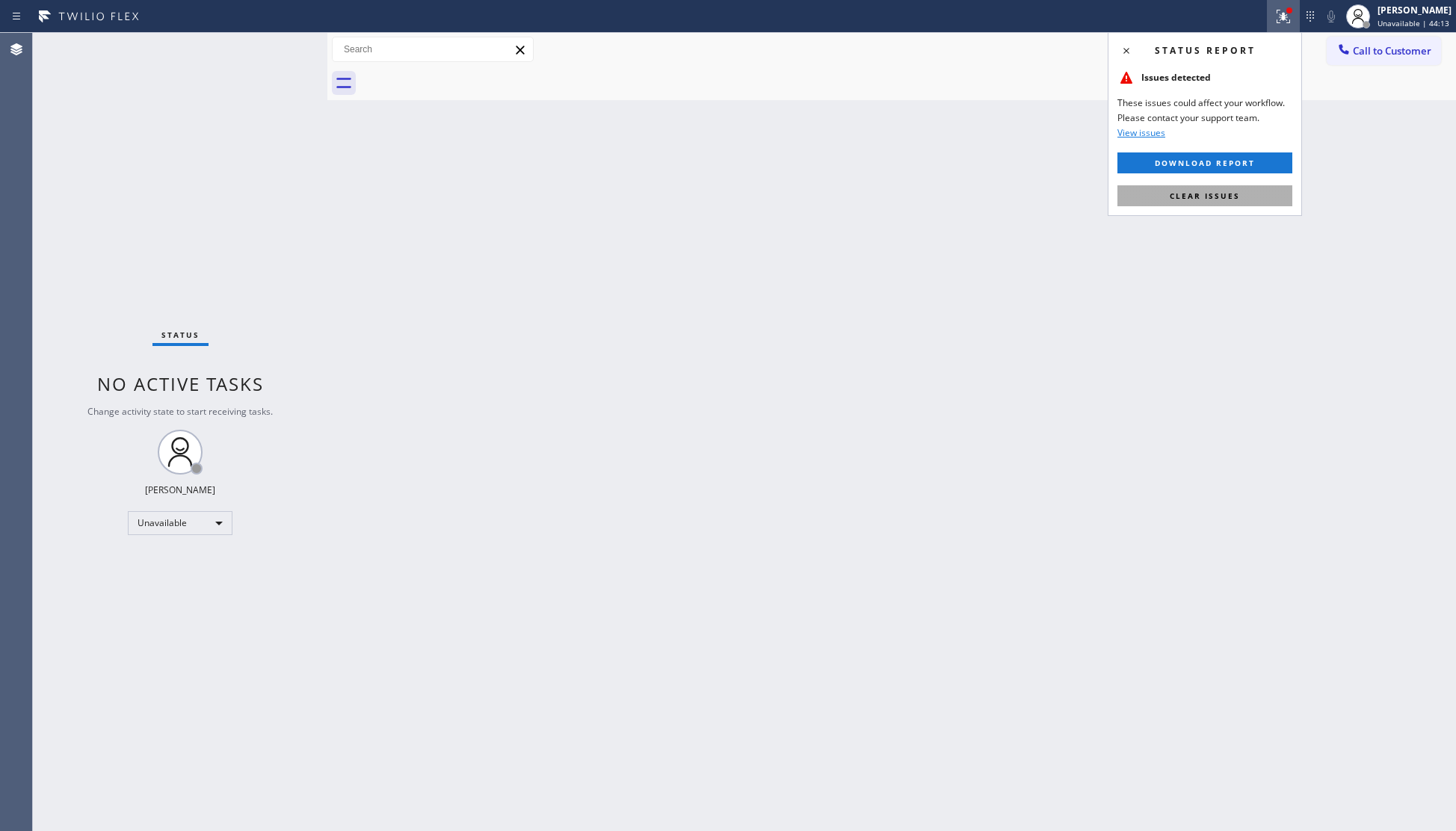
click at [1238, 190] on button "Clear issues" at bounding box center [1205, 196] width 175 height 21
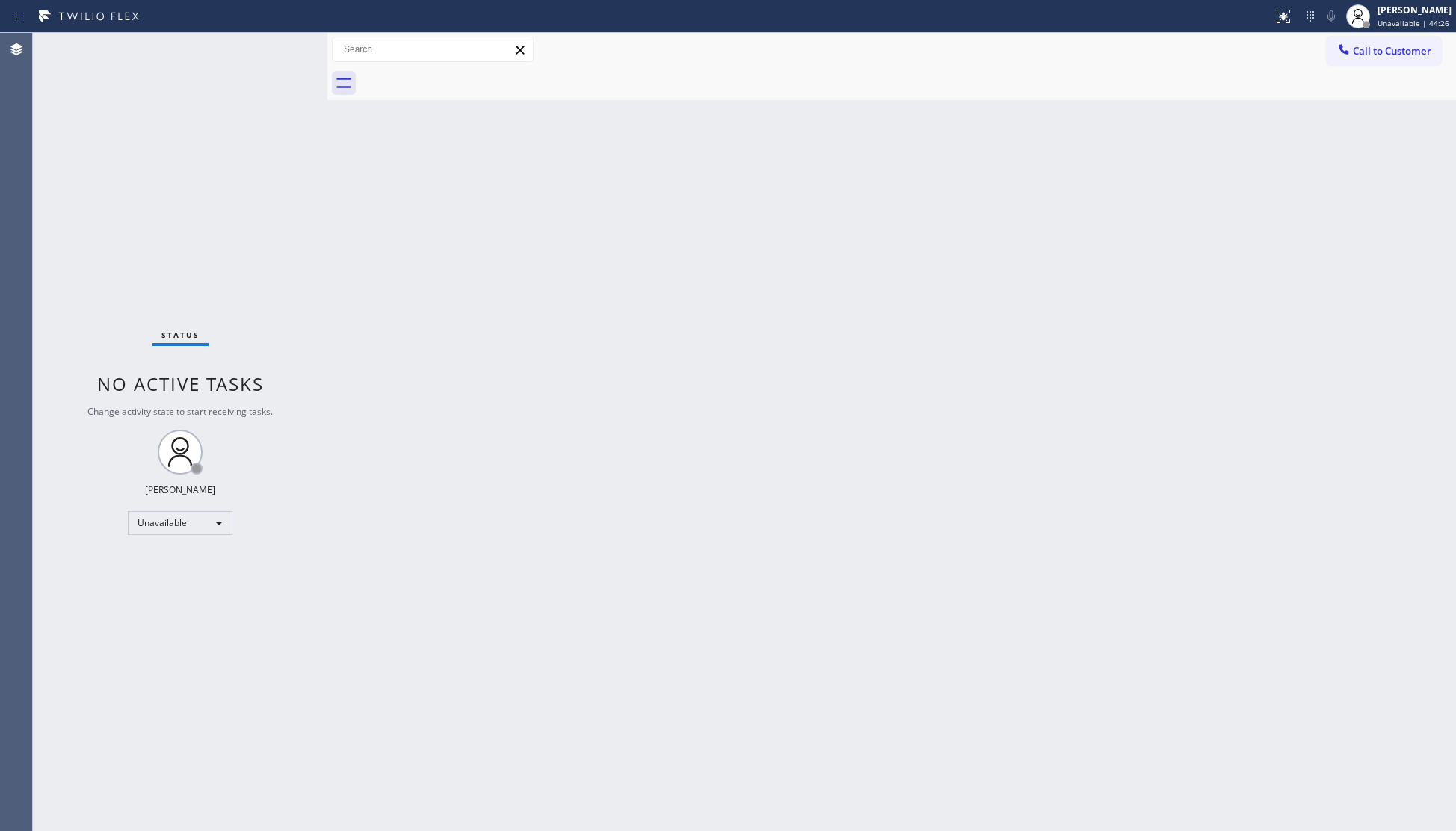
drag, startPoint x: 852, startPoint y: 135, endPoint x: 877, endPoint y: 120, distance: 29.2
click at [854, 133] on div "Back to Dashboard Change Sender ID Customers Technicians Select a contact Outbo…" at bounding box center [892, 433] width 1129 height 799
click at [1349, 45] on icon at bounding box center [1343, 49] width 15 height 15
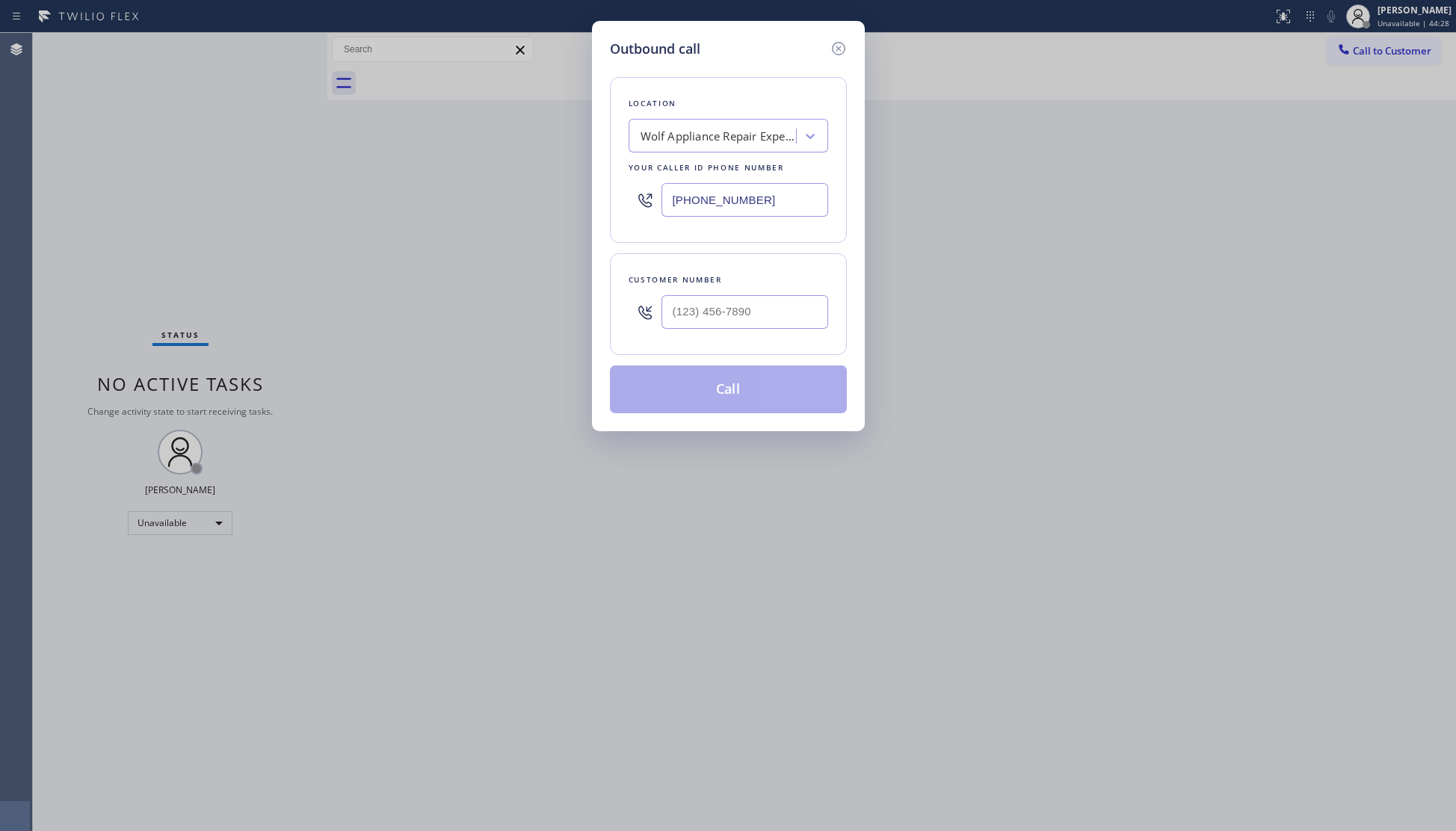
drag, startPoint x: 753, startPoint y: 196, endPoint x: 611, endPoint y: 190, distance: 142.1
click at [611, 190] on div "Location Wolf Appliance Repair Experts Your caller id phone number (305) 747-70…" at bounding box center [728, 160] width 237 height 166
paste input "858) 239-0252"
type input "(858) 239-0252"
drag, startPoint x: 704, startPoint y: 303, endPoint x: 713, endPoint y: 304, distance: 9.1
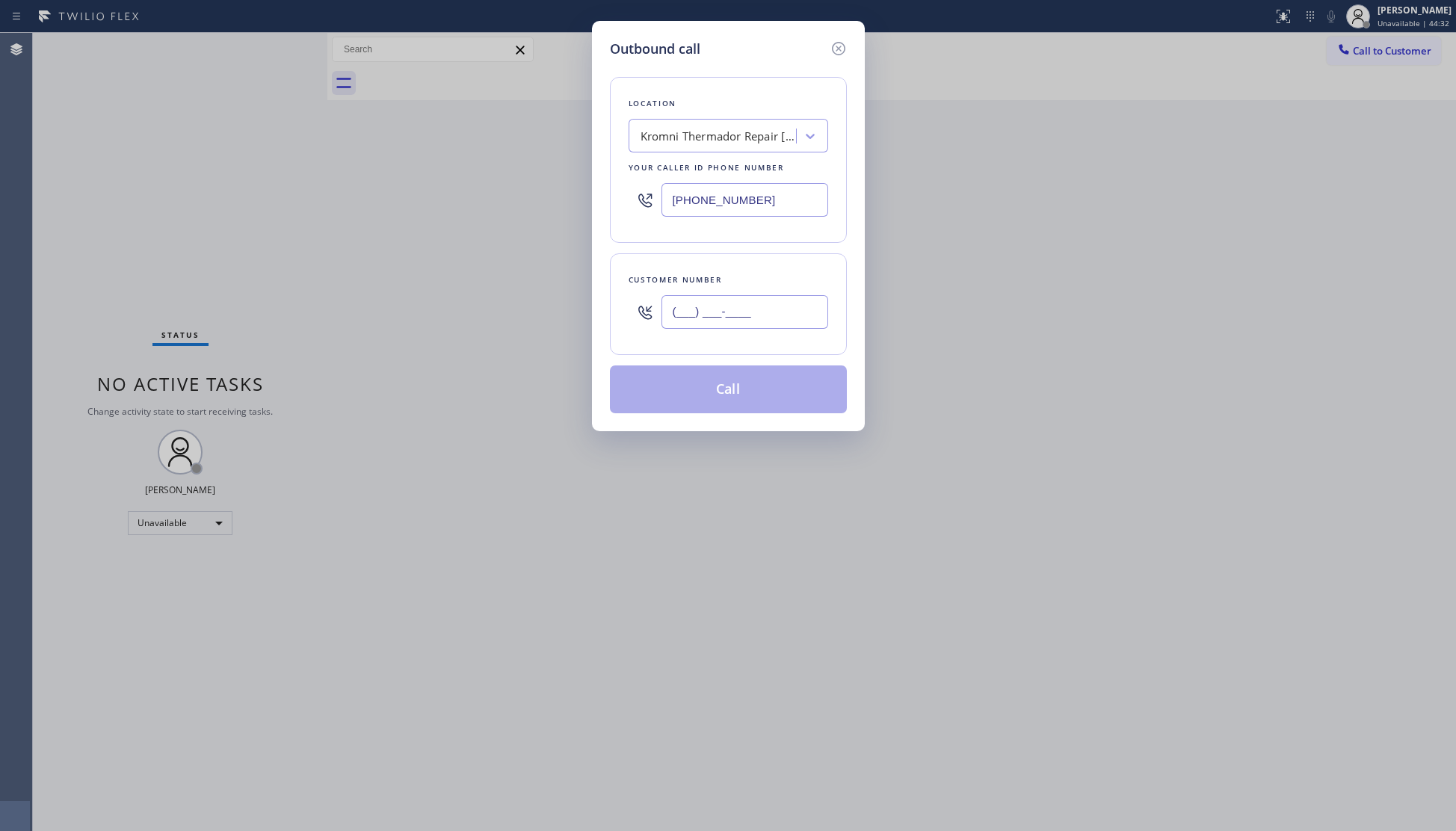
click at [704, 303] on input "(___) ___-____" at bounding box center [745, 313] width 167 height 34
paste input "714) 883-0381"
type input "(714) 883-0381"
click at [716, 390] on button "Call" at bounding box center [728, 389] width 237 height 48
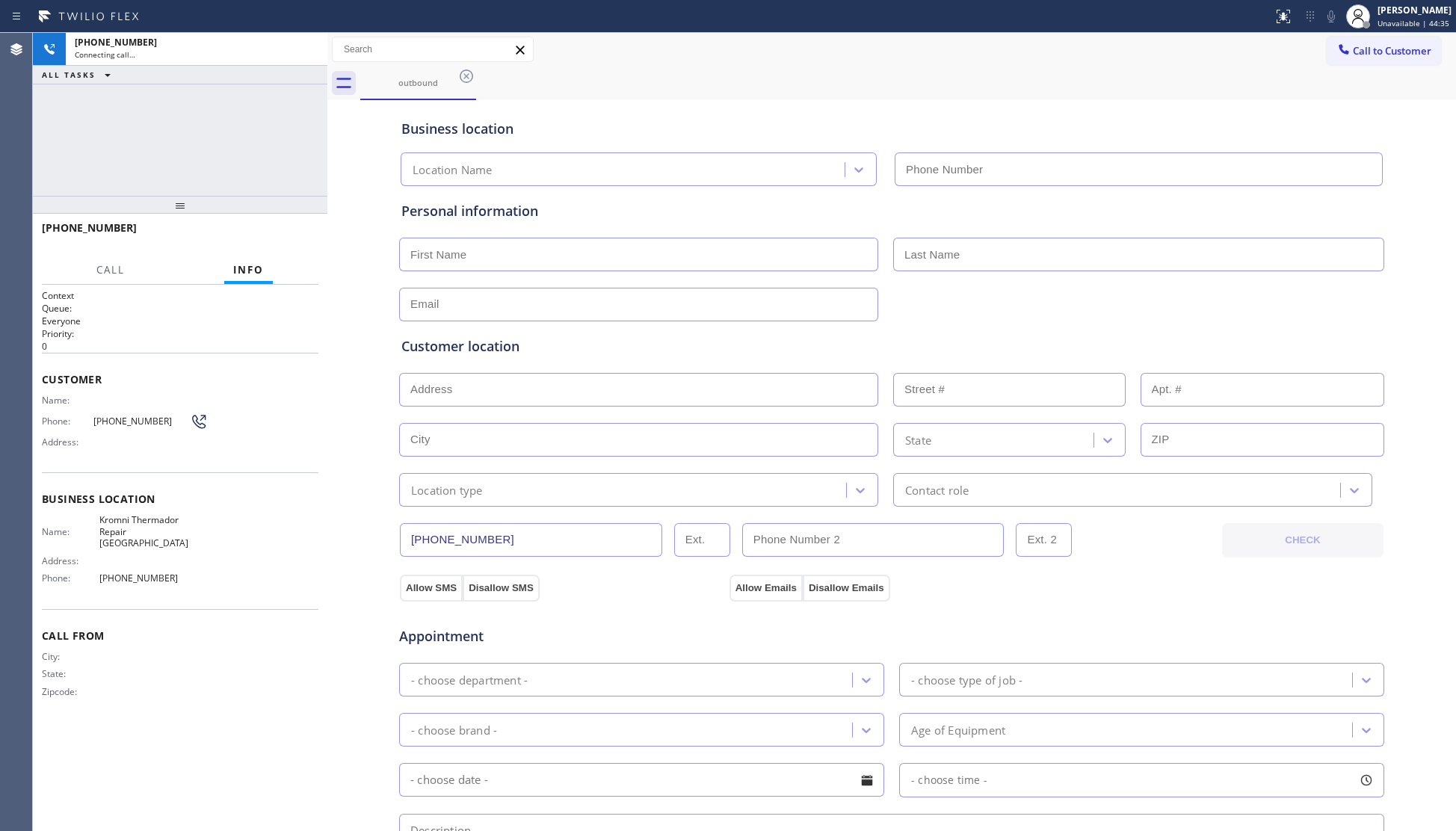
type input "(858) 239-0252"
click at [1023, 132] on div "Business location" at bounding box center [892, 129] width 981 height 20
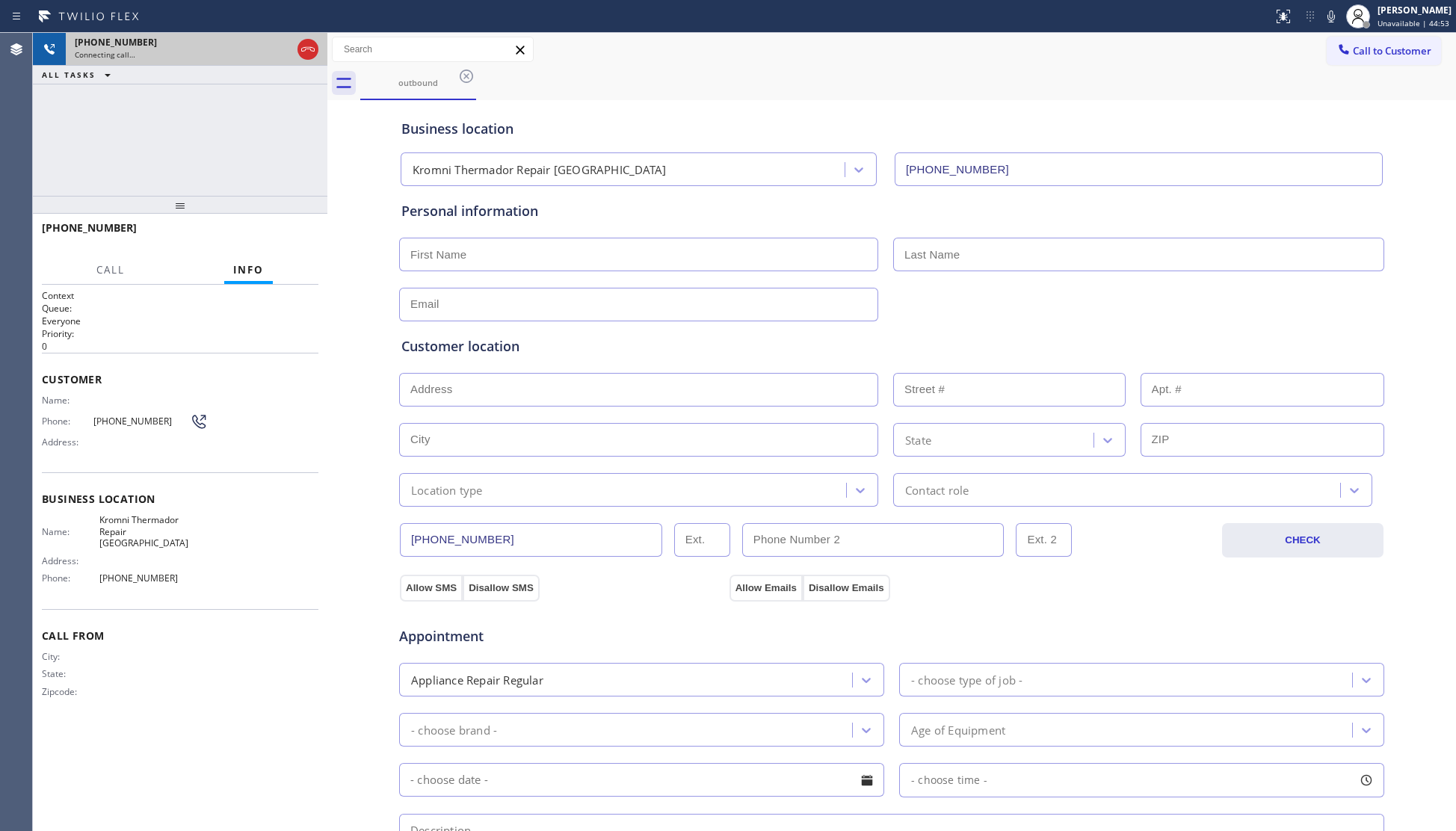
drag, startPoint x: 315, startPoint y: 53, endPoint x: 308, endPoint y: 43, distance: 12.2
click at [314, 53] on icon at bounding box center [308, 49] width 18 height 18
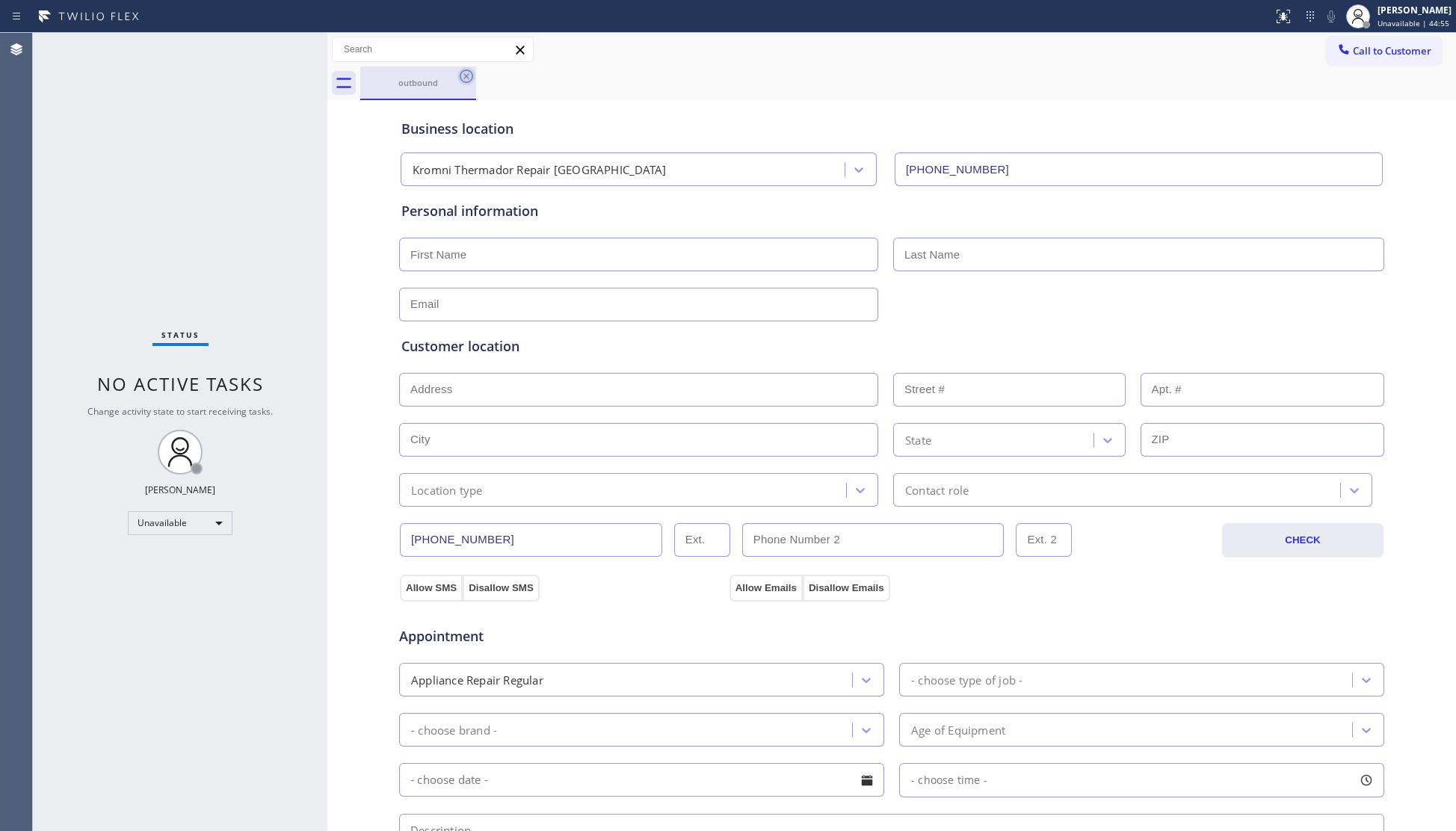
click at [462, 85] on div at bounding box center [466, 76] width 18 height 18
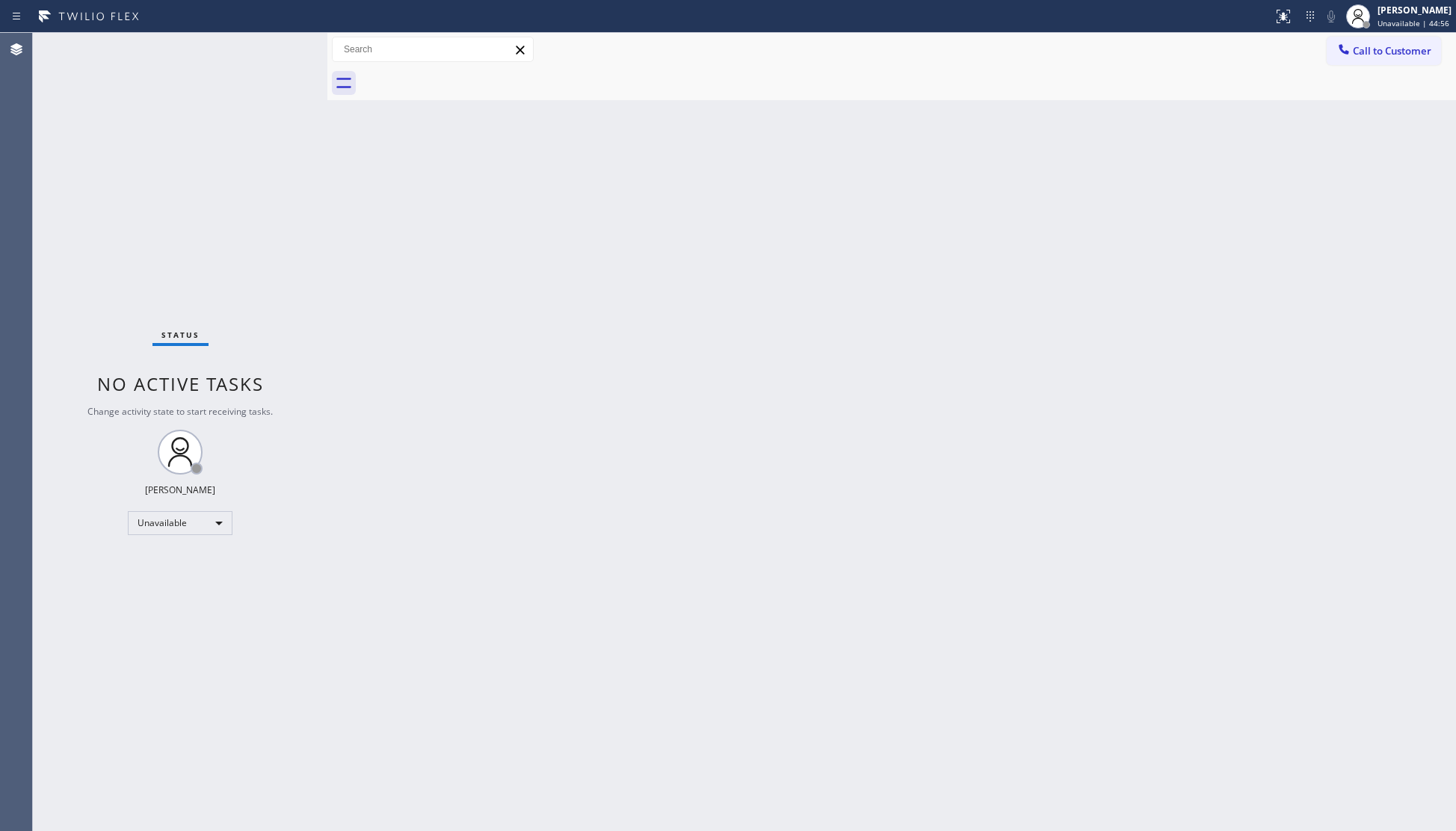
click at [1380, 45] on span "Call to Customer" at bounding box center [1392, 50] width 79 height 14
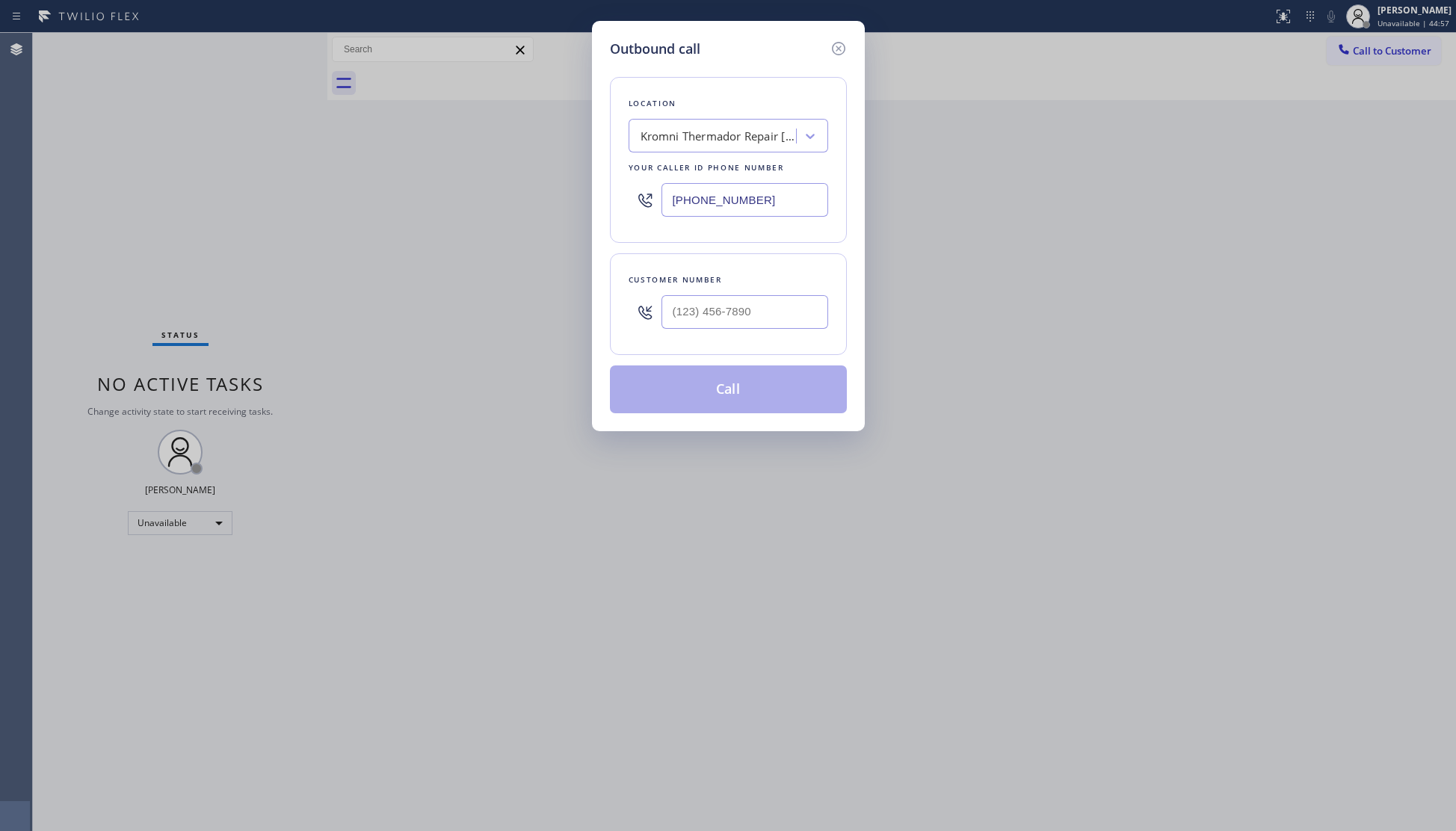
drag, startPoint x: 749, startPoint y: 199, endPoint x: 599, endPoint y: 198, distance: 150.0
click at [598, 198] on div "Outbound call Location Kromni Thermador Repair Seattle Your caller id phone num…" at bounding box center [728, 226] width 273 height 411
paste input "602) 780-0748"
type input "(602) 780-0748"
drag, startPoint x: 804, startPoint y: 325, endPoint x: 831, endPoint y: 323, distance: 27.1
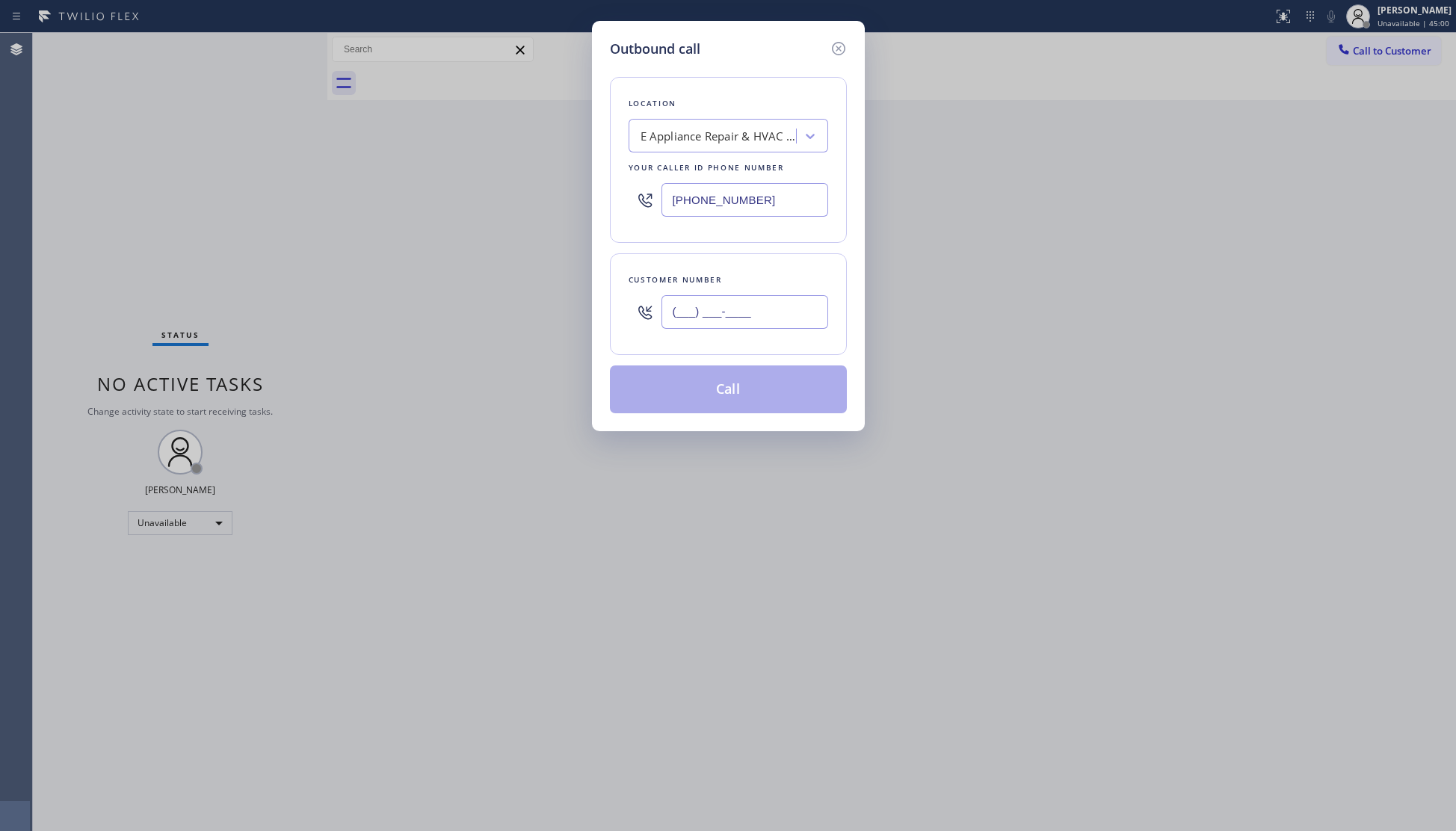
click at [802, 325] on input "(___) ___-____" at bounding box center [745, 313] width 167 height 34
paste input "602) 773-7422"
type input "(602) 773-7422"
click at [726, 398] on button "Call" at bounding box center [728, 389] width 237 height 48
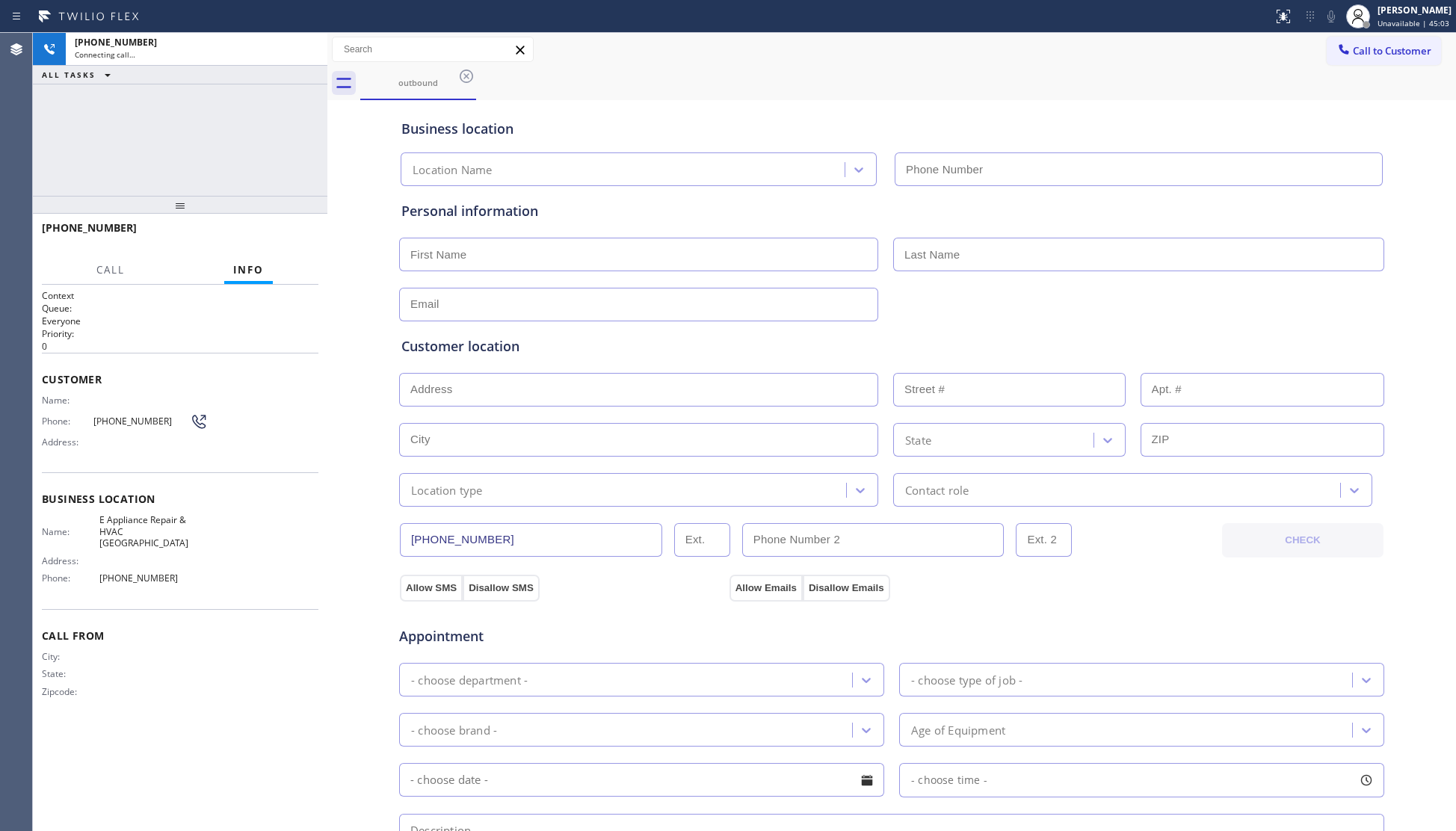
type input "(602) 780-0748"
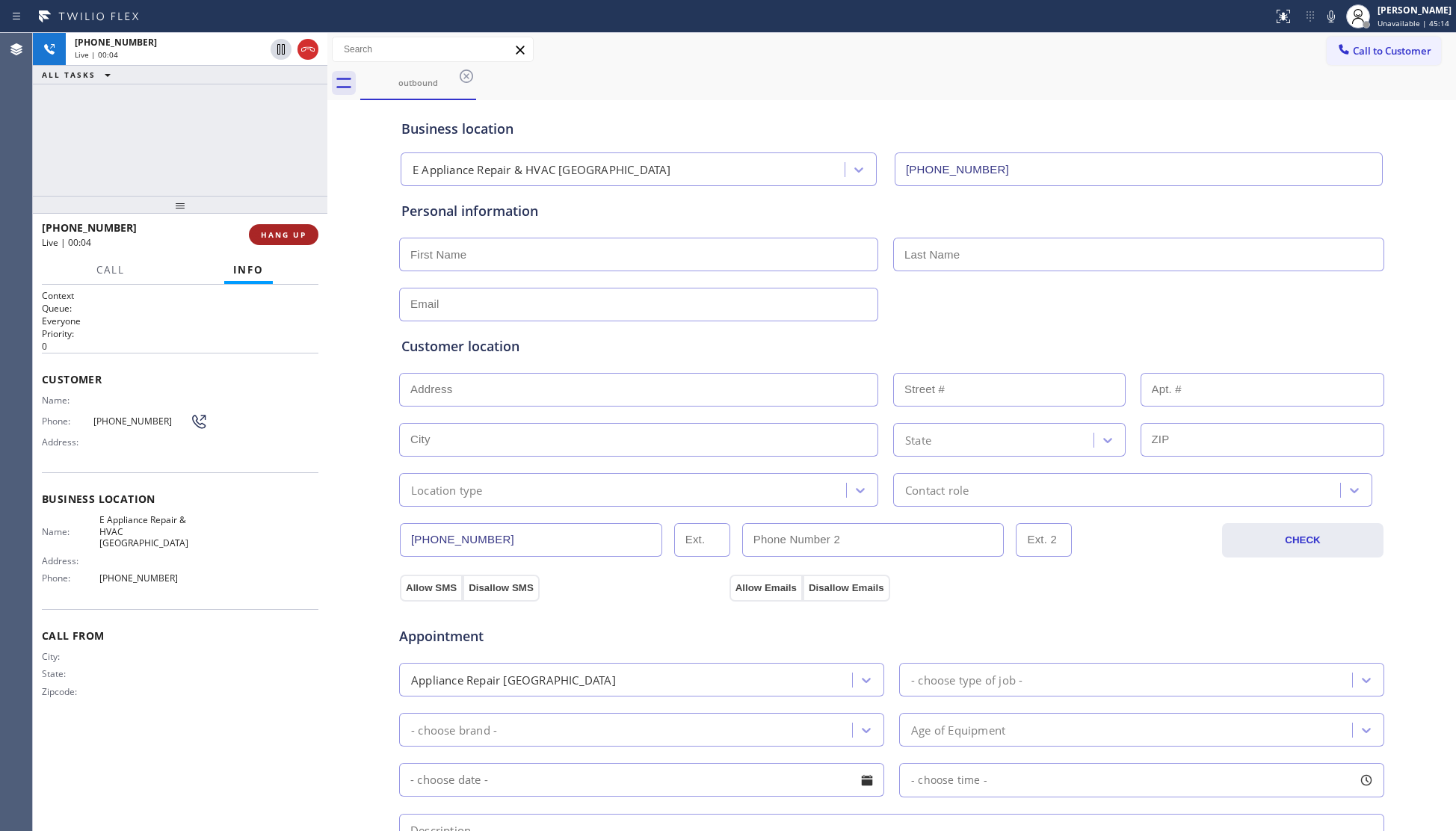
click at [267, 243] on button "HANG UP" at bounding box center [283, 235] width 70 height 21
click at [287, 237] on span "HANG UP" at bounding box center [283, 234] width 45 height 11
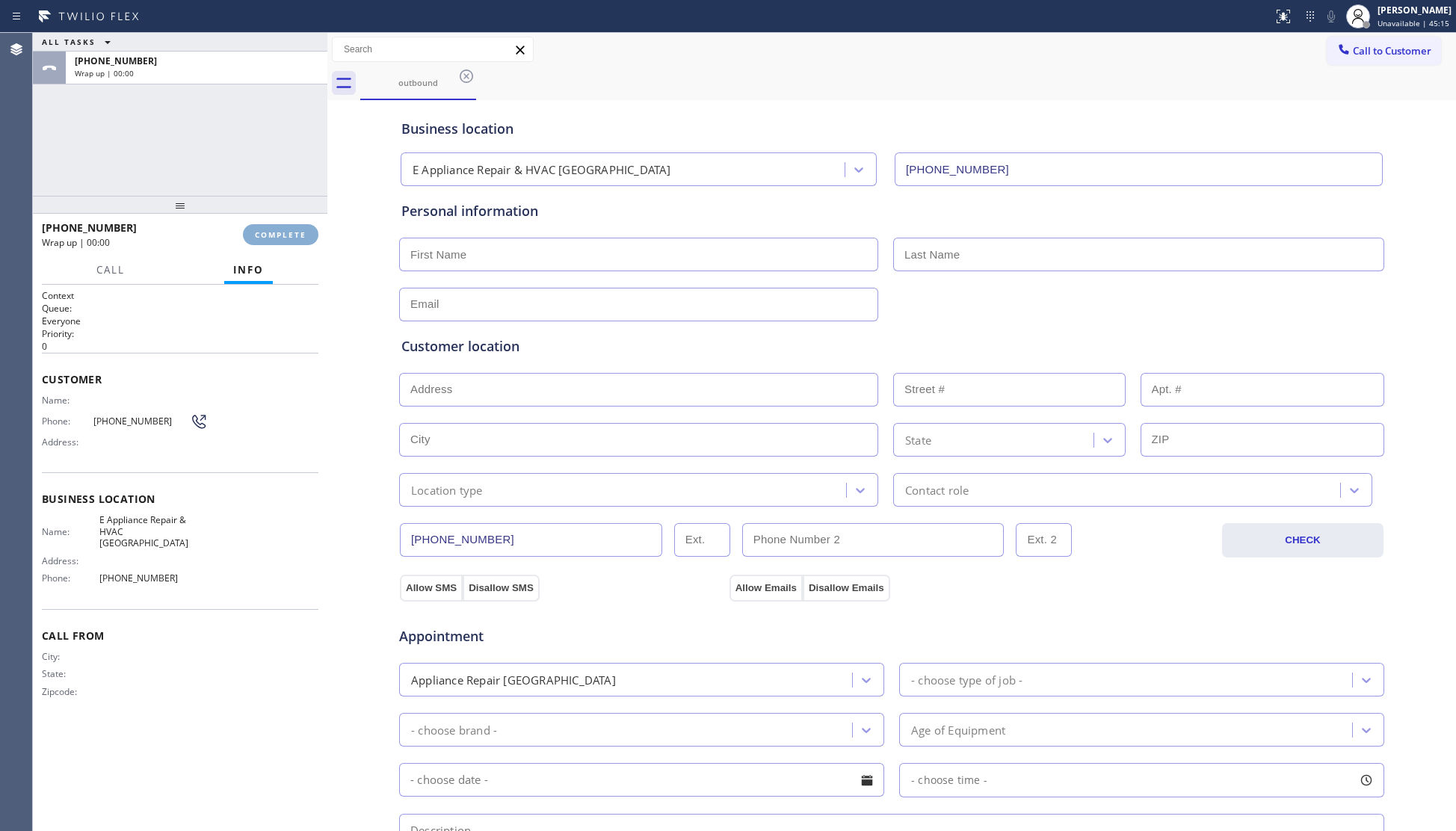
click at [287, 232] on span "COMPLETE" at bounding box center [281, 234] width 52 height 11
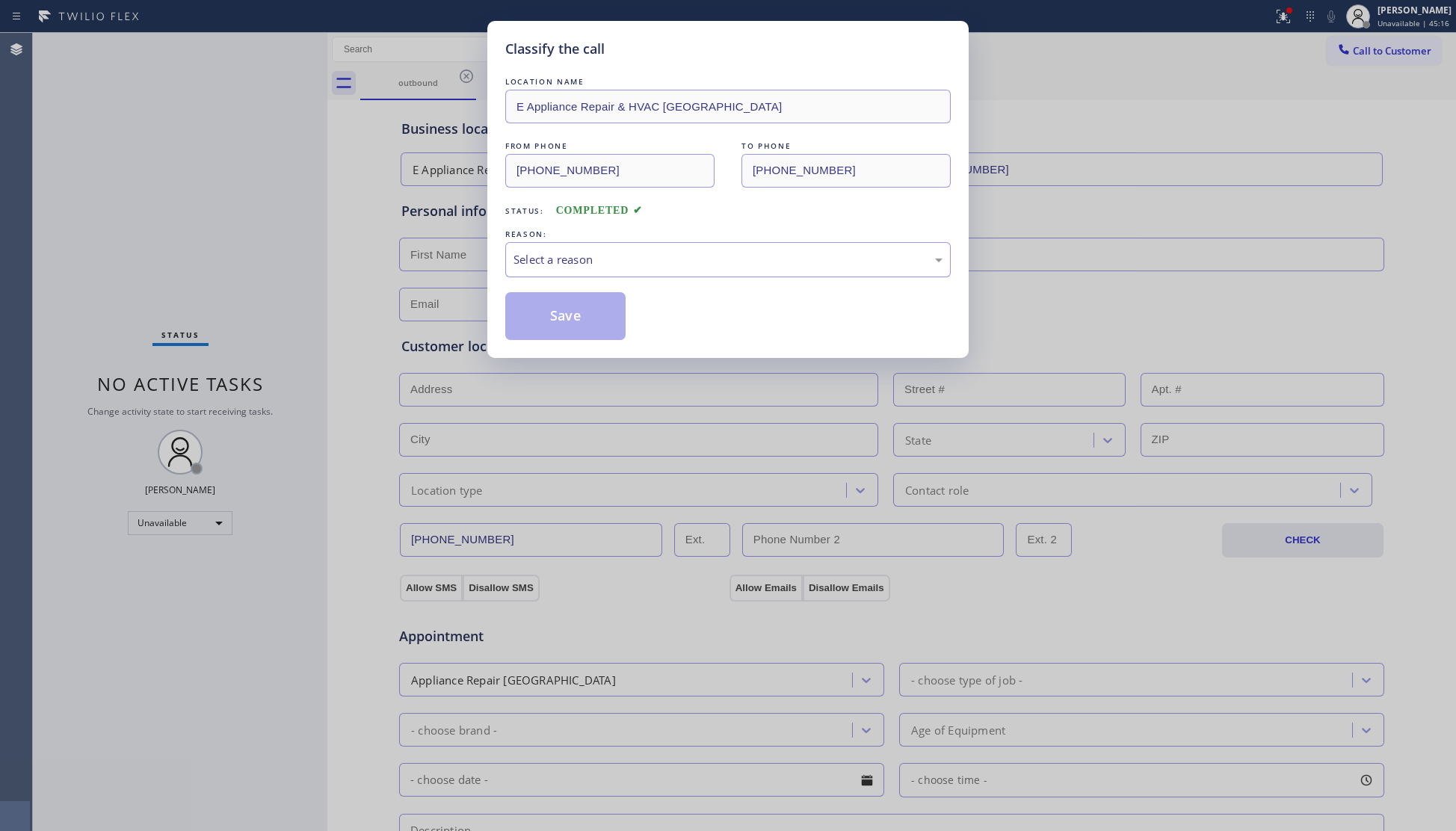
click at [716, 266] on div "Select a reason" at bounding box center [728, 259] width 429 height 17
drag, startPoint x: 577, startPoint y: 320, endPoint x: 567, endPoint y: 300, distance: 22.4
click at [575, 318] on button "Save" at bounding box center [565, 316] width 121 height 48
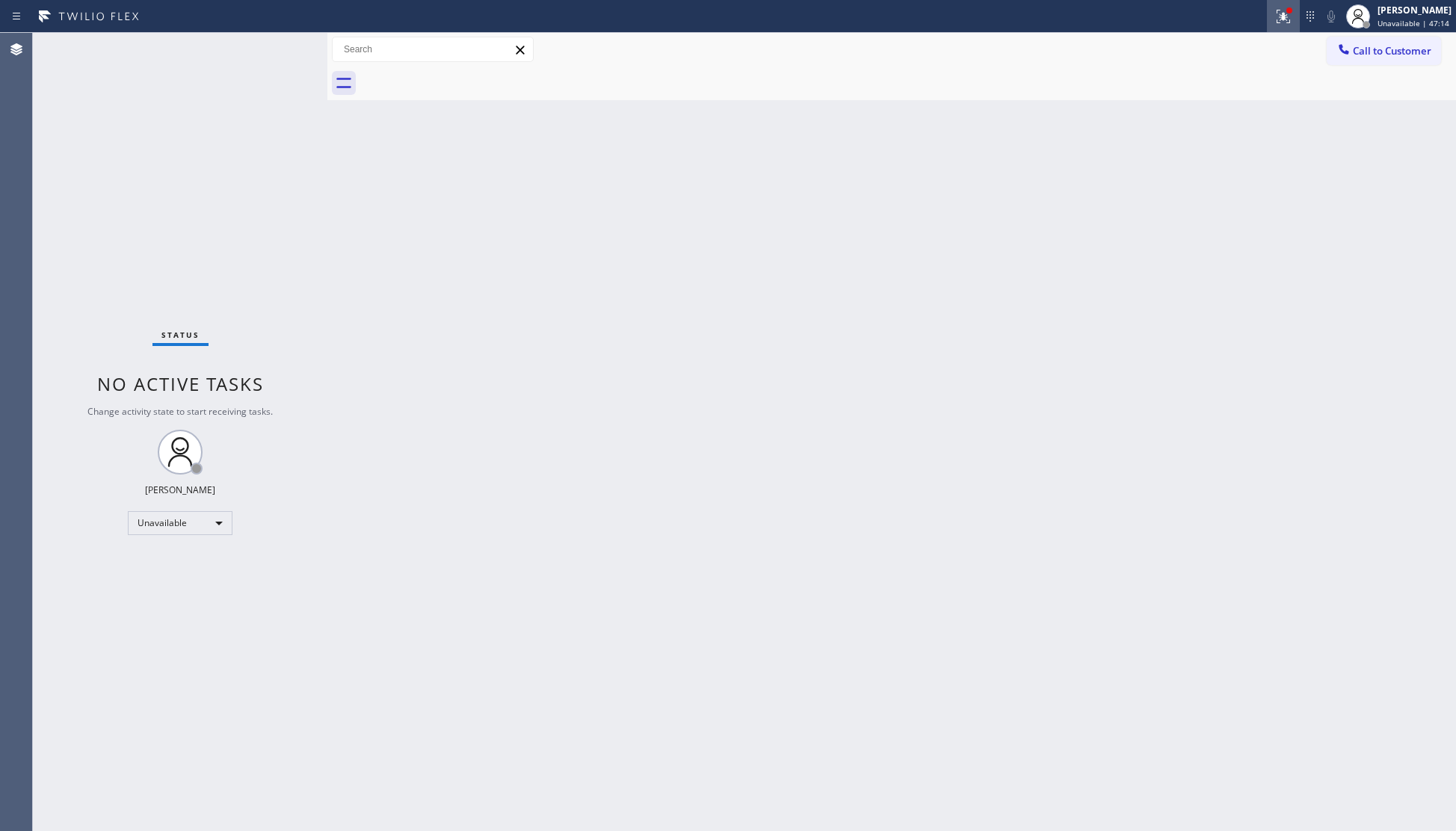
click at [1280, 4] on button at bounding box center [1283, 16] width 33 height 33
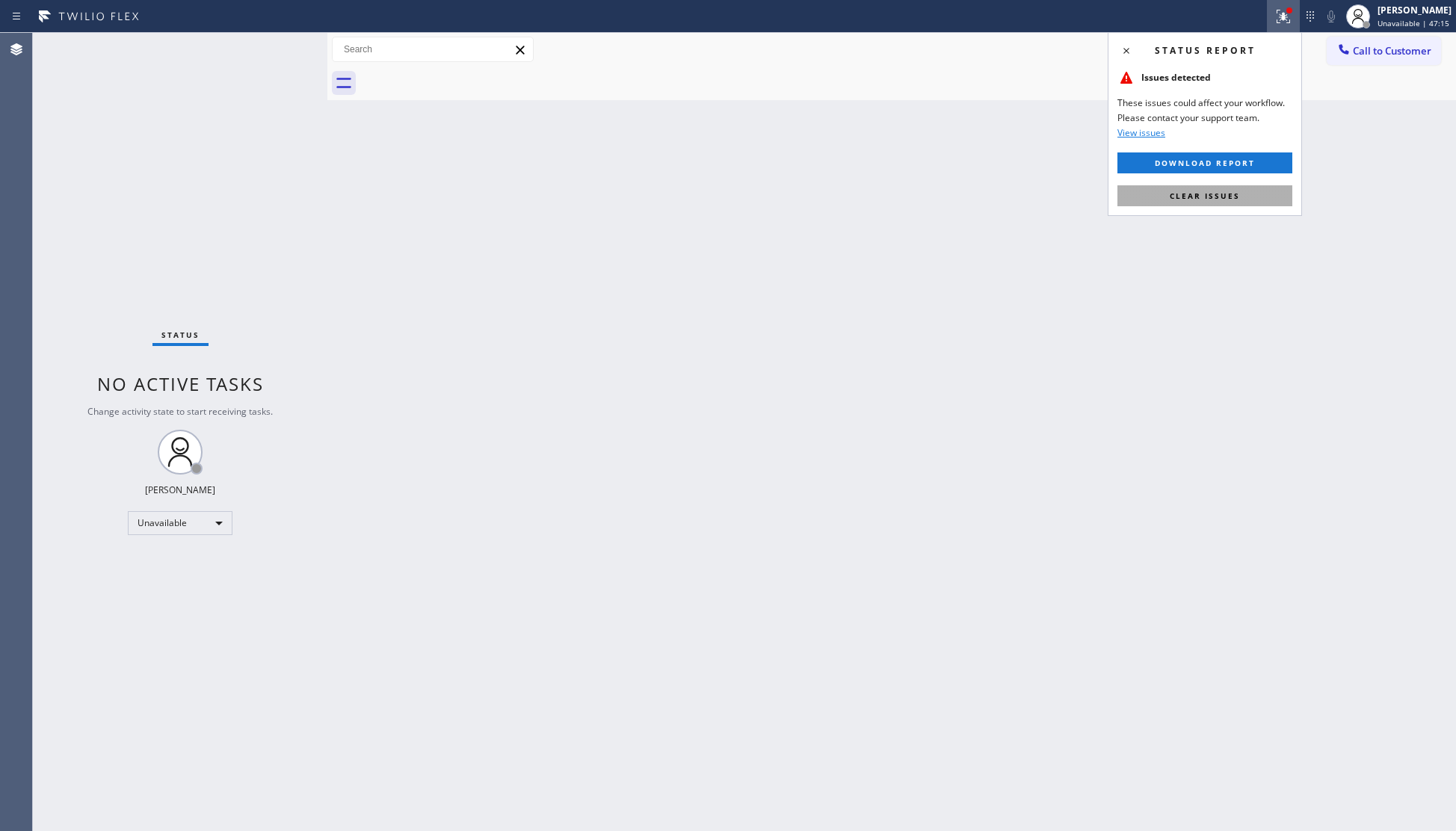
click at [1239, 192] on button "Clear issues" at bounding box center [1205, 196] width 175 height 21
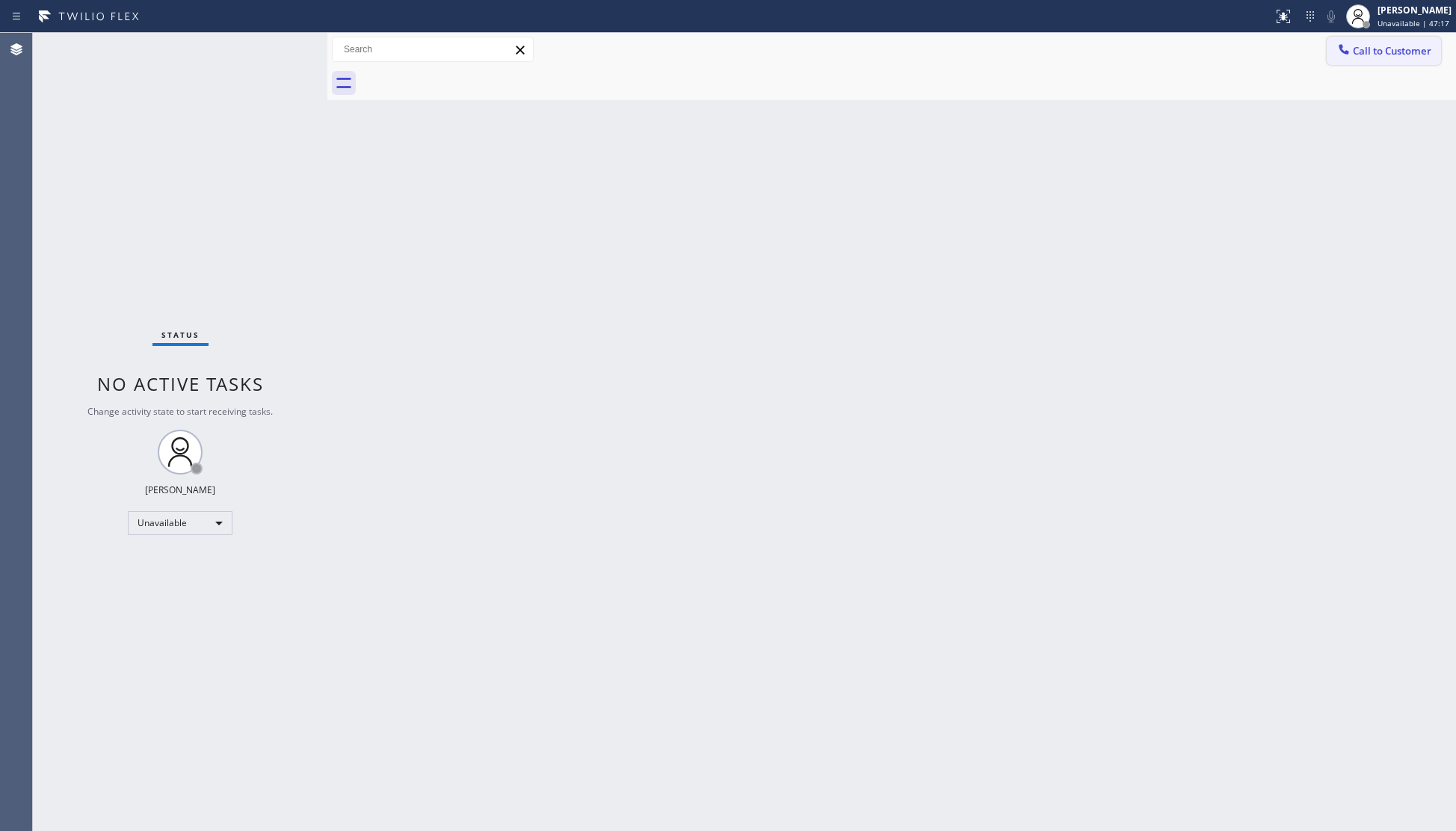
click at [1357, 36] on button "Call to Customer" at bounding box center [1383, 50] width 114 height 28
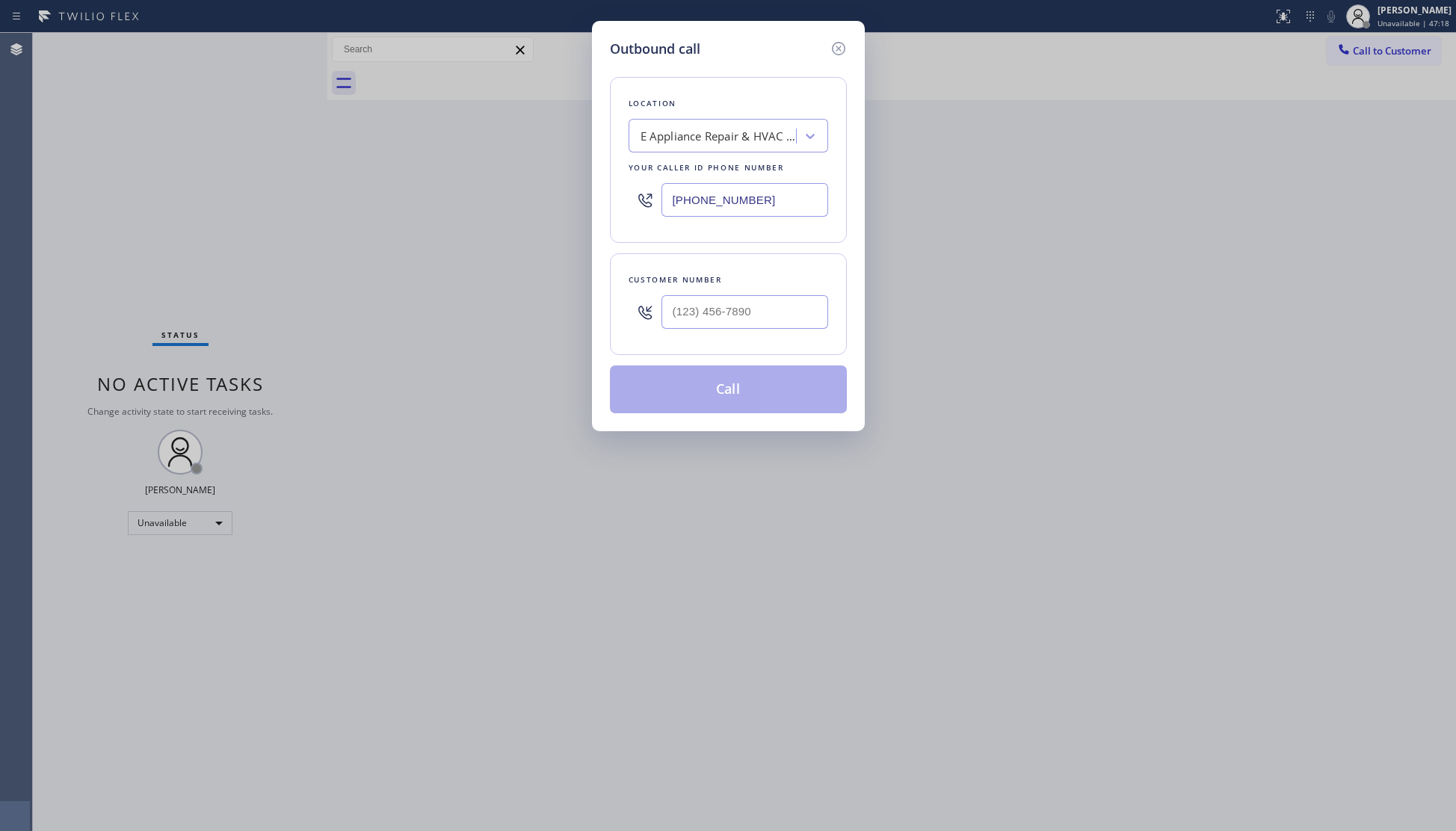
drag, startPoint x: 815, startPoint y: 203, endPoint x: 645, endPoint y: 217, distance: 170.6
click at [645, 217] on div "(602) 780-0748" at bounding box center [728, 200] width 199 height 49
paste input "310) 697-8154"
type input "(310) 697-8154"
paste input "424) 476-4292"
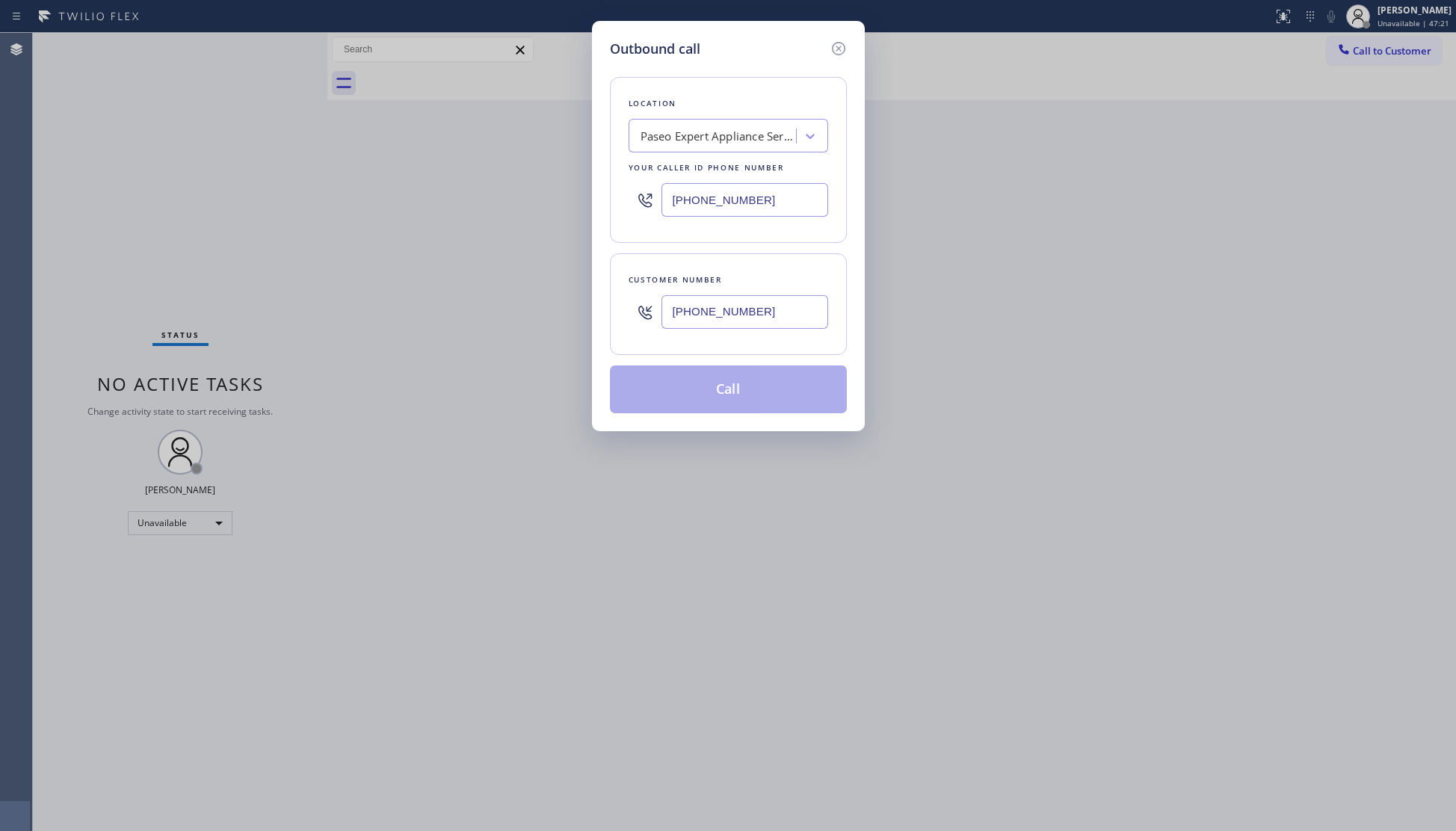
click at [801, 300] on input "(424) 476-4292" at bounding box center [745, 313] width 167 height 34
type input "(424) 476-4292"
click at [748, 407] on button "Call" at bounding box center [728, 389] width 237 height 48
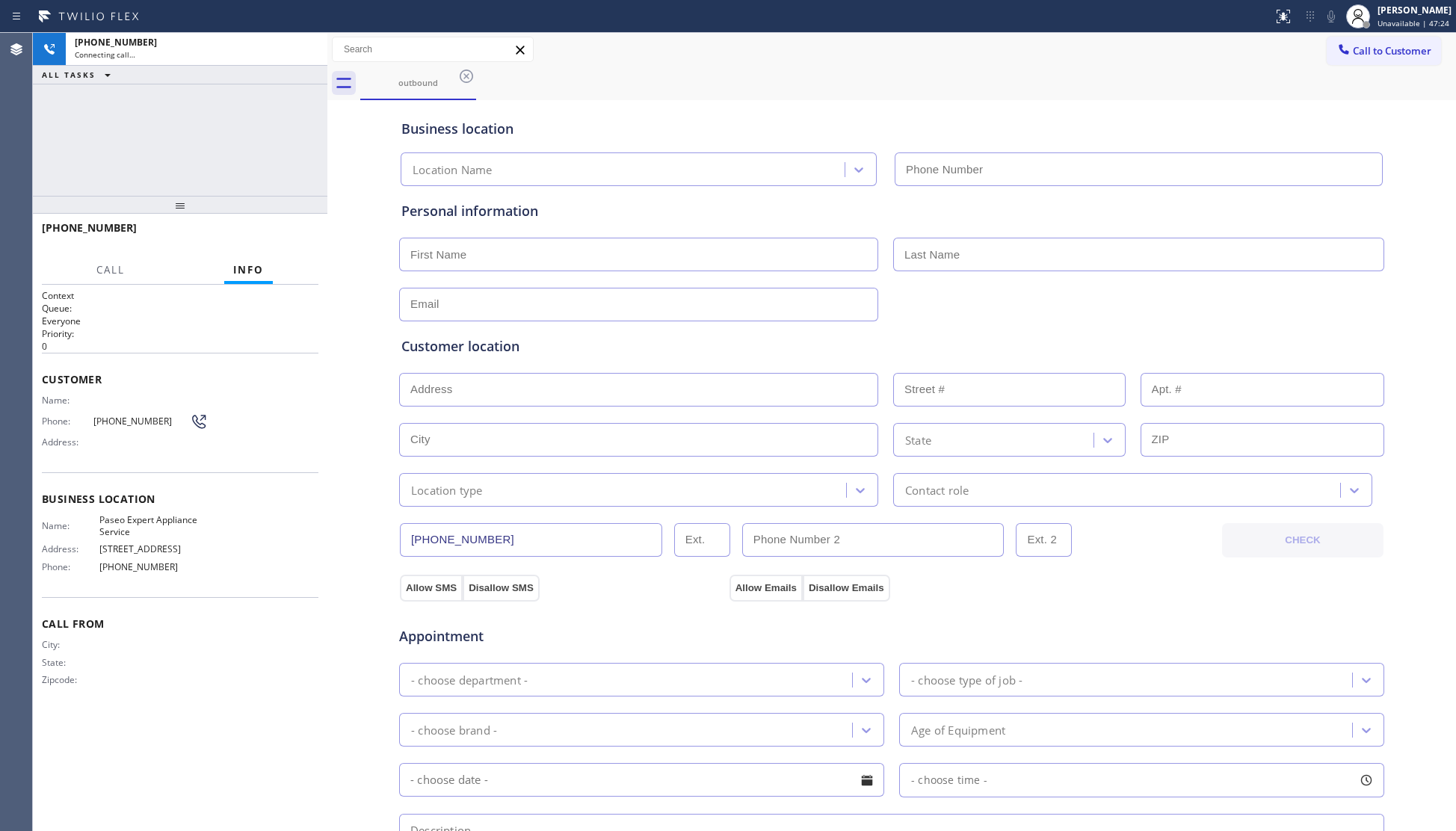
type input "(310) 697-8154"
click at [1104, 102] on div "Business location Paseo Expert Appliance Service (310) 697-8154" at bounding box center [892, 142] width 986 height 88
click at [290, 239] on span "HANG UP" at bounding box center [283, 234] width 45 height 11
click at [290, 238] on span "HANG UP" at bounding box center [283, 234] width 45 height 11
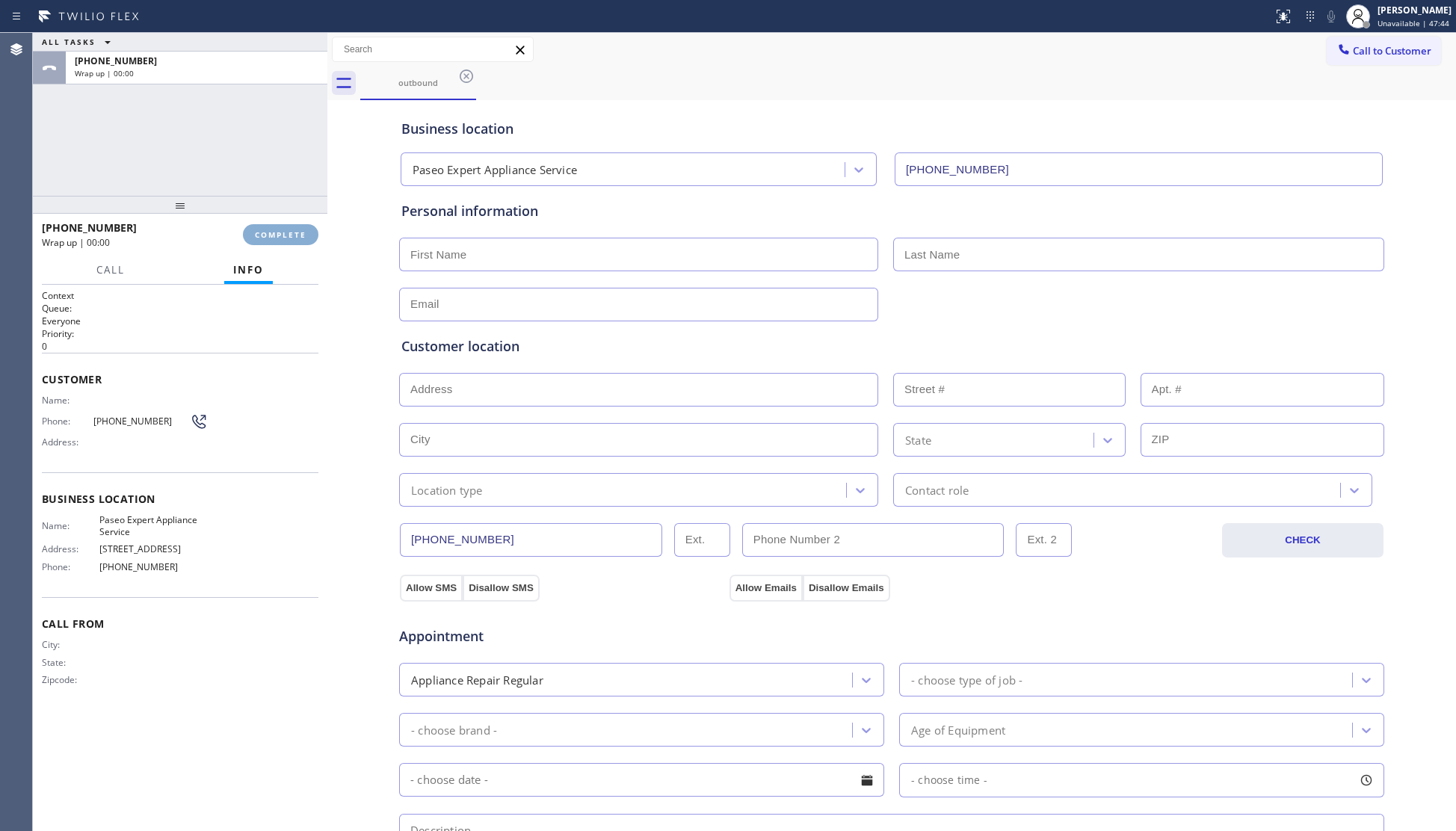
click at [295, 237] on span "COMPLETE" at bounding box center [281, 234] width 52 height 11
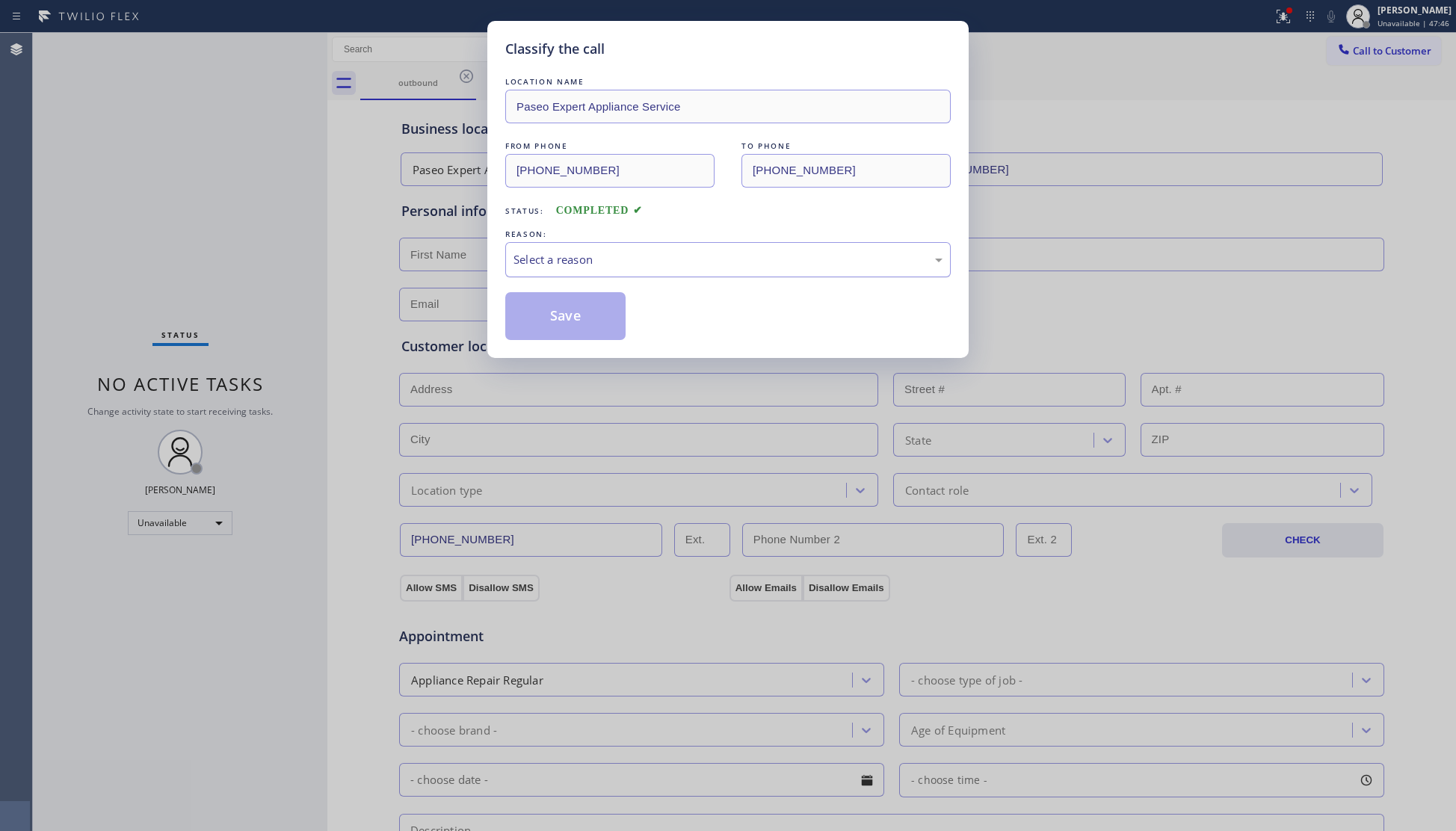
click at [569, 262] on div "Select a reason" at bounding box center [728, 259] width 429 height 17
click at [558, 316] on button "Save" at bounding box center [565, 316] width 121 height 48
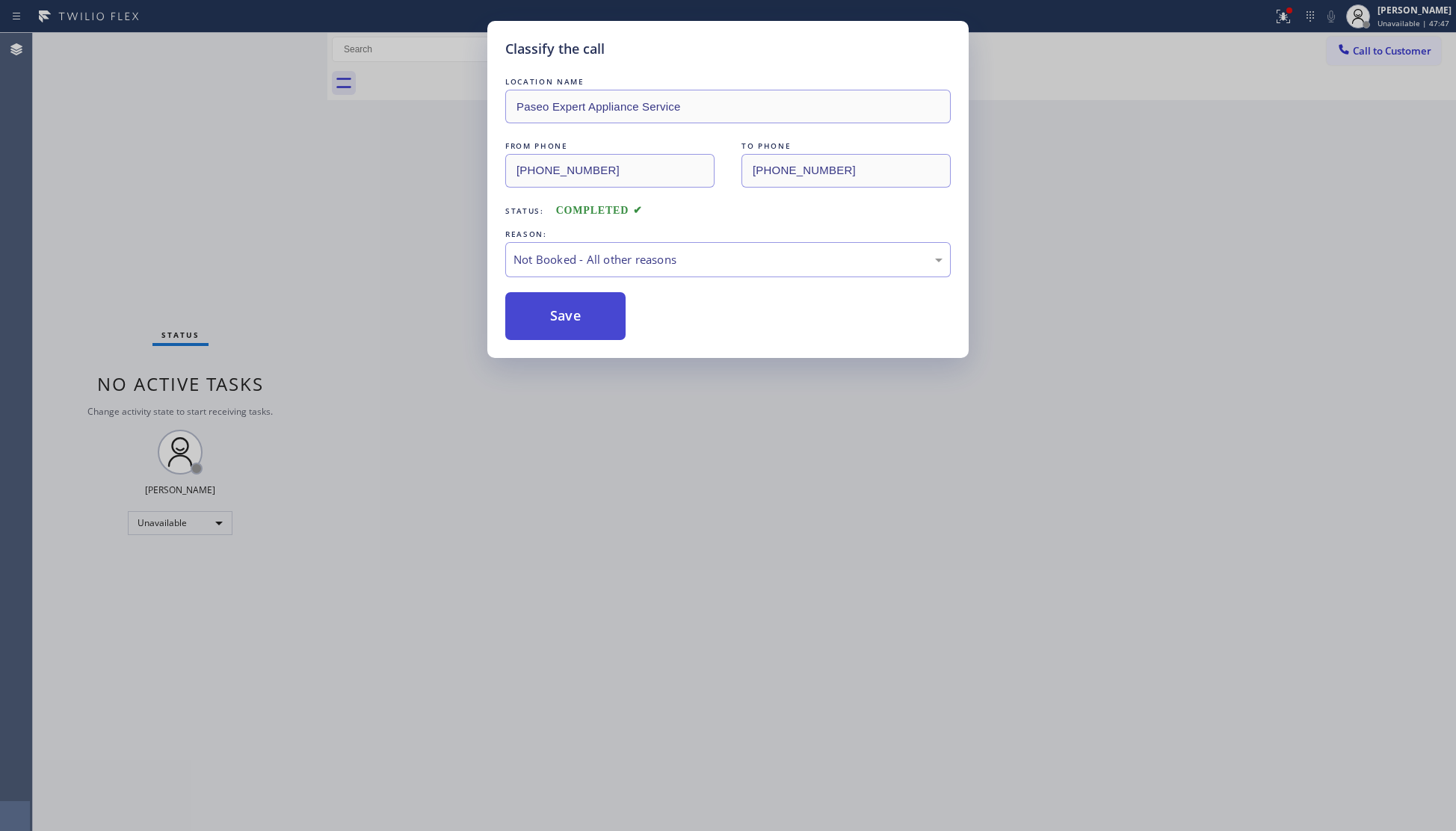
click at [560, 316] on button "Save" at bounding box center [565, 316] width 121 height 48
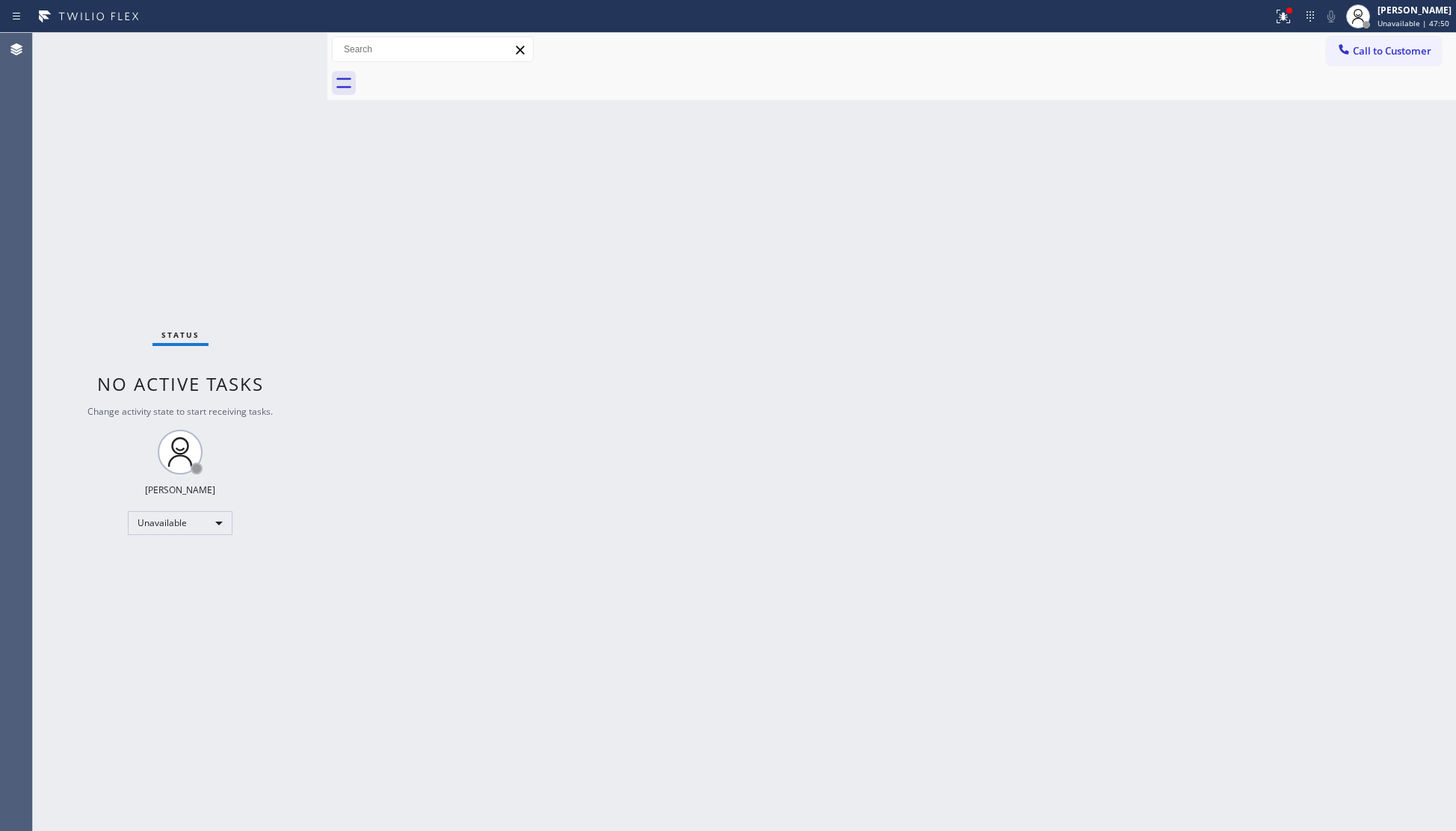
drag, startPoint x: 1292, startPoint y: 19, endPoint x: 1242, endPoint y: 164, distance: 153.4
click at [1289, 24] on button at bounding box center [1283, 16] width 33 height 33
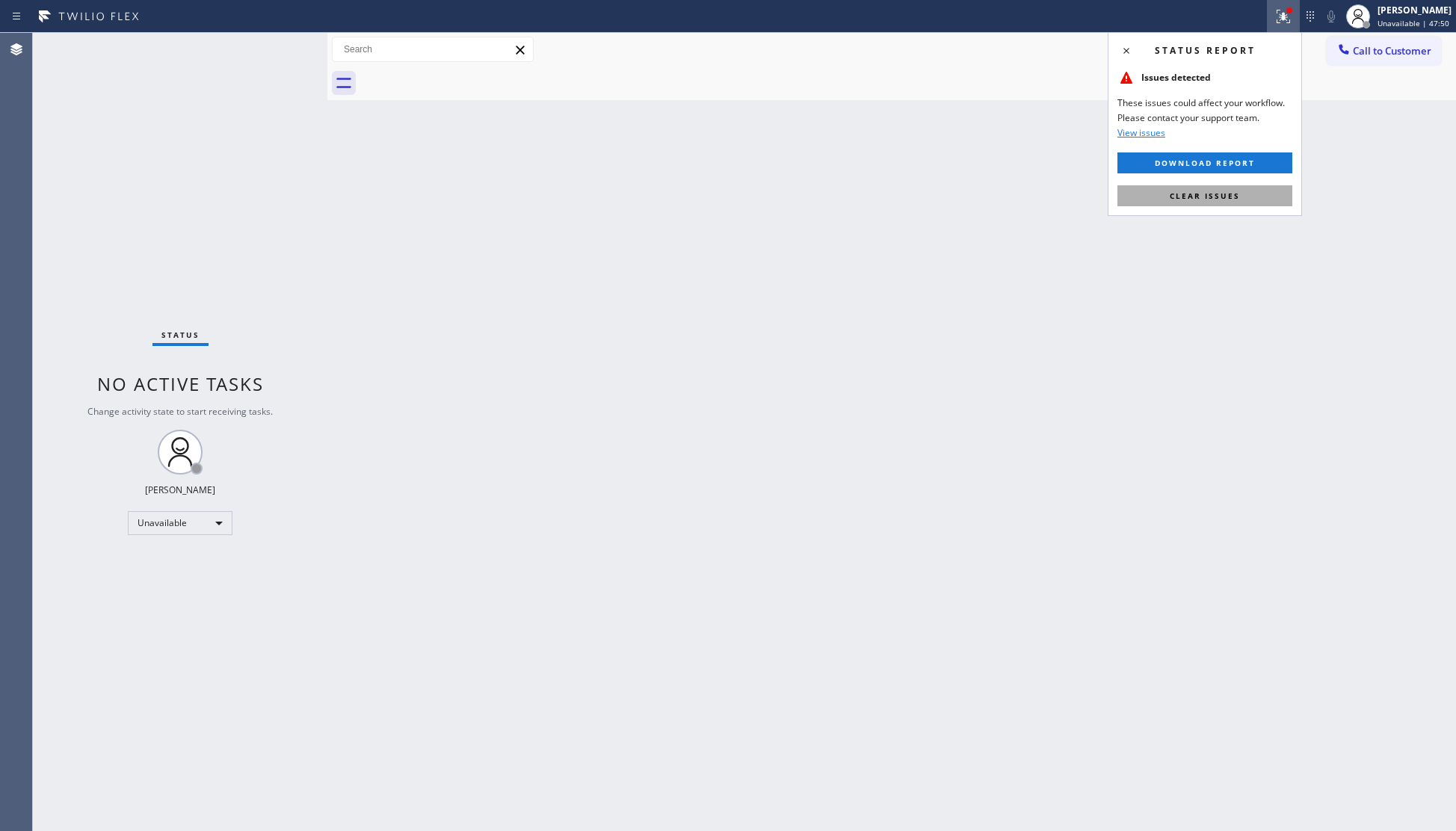
click at [1226, 195] on span "Clear issues" at bounding box center [1204, 195] width 70 height 11
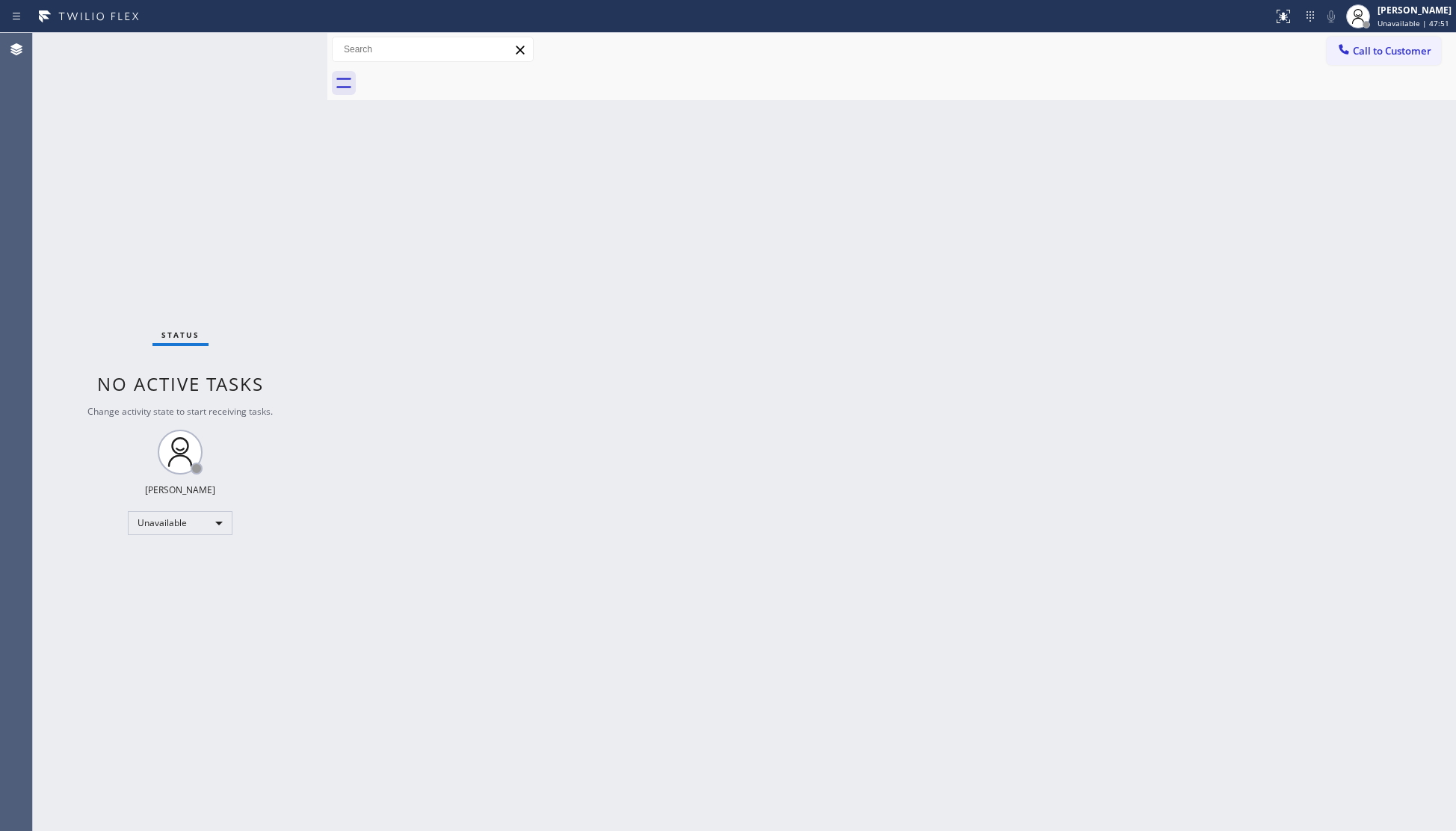
drag, startPoint x: 1373, startPoint y: 45, endPoint x: 1295, endPoint y: 109, distance: 100.9
click at [1370, 45] on span "Call to Customer" at bounding box center [1392, 50] width 79 height 14
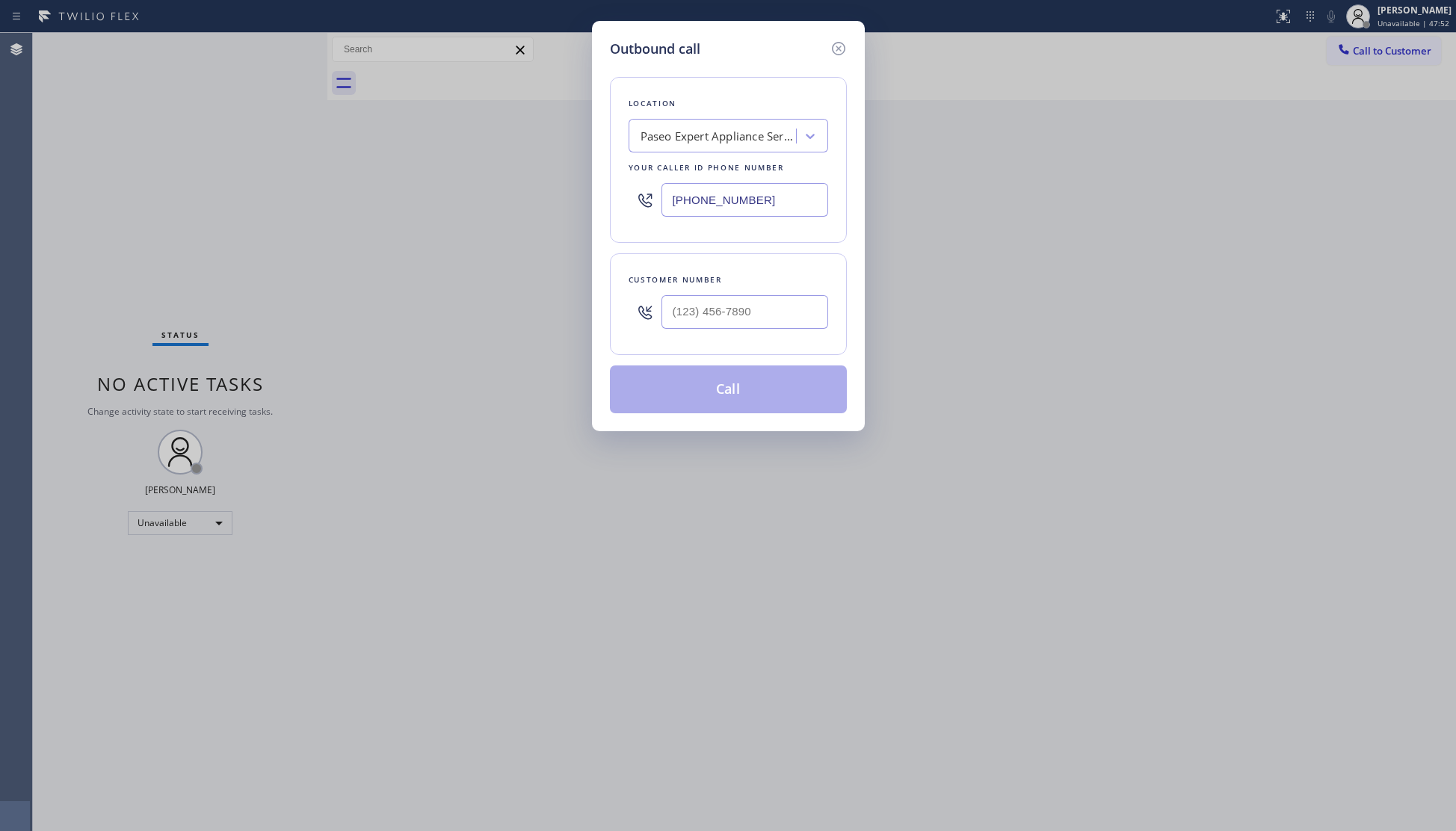
drag, startPoint x: 768, startPoint y: 202, endPoint x: 658, endPoint y: 208, distance: 110.2
click at [656, 207] on div "(310) 697-8154" at bounding box center [728, 200] width 199 height 49
paste input "818) 862-3862"
type input "(818) 862-3862"
click at [767, 314] on input "(___) ___-____" at bounding box center [745, 313] width 167 height 34
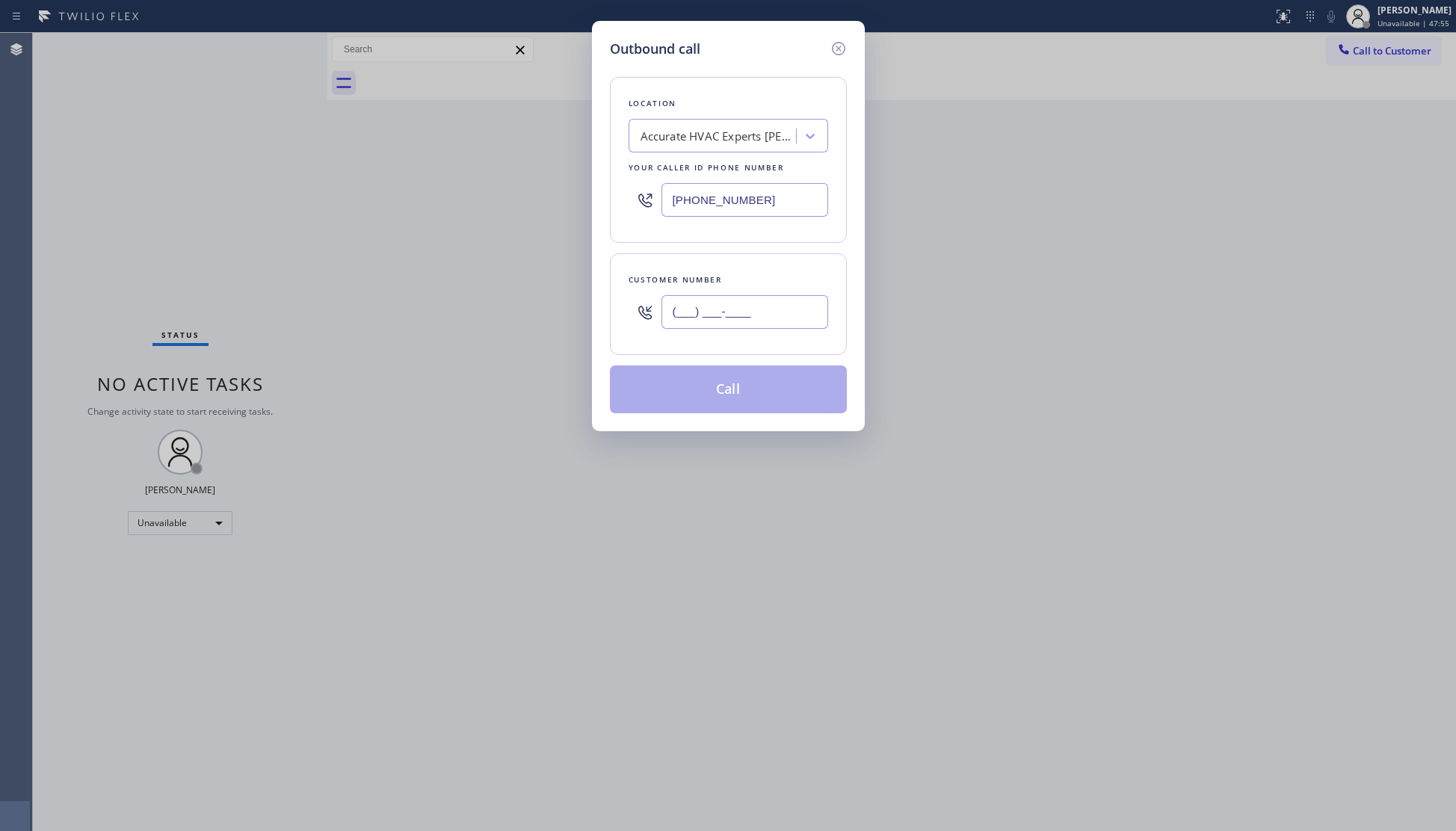
paste input "818) 383-7598"
type input "(818) 383-7598"
click at [740, 381] on button "Call" at bounding box center [728, 389] width 237 height 48
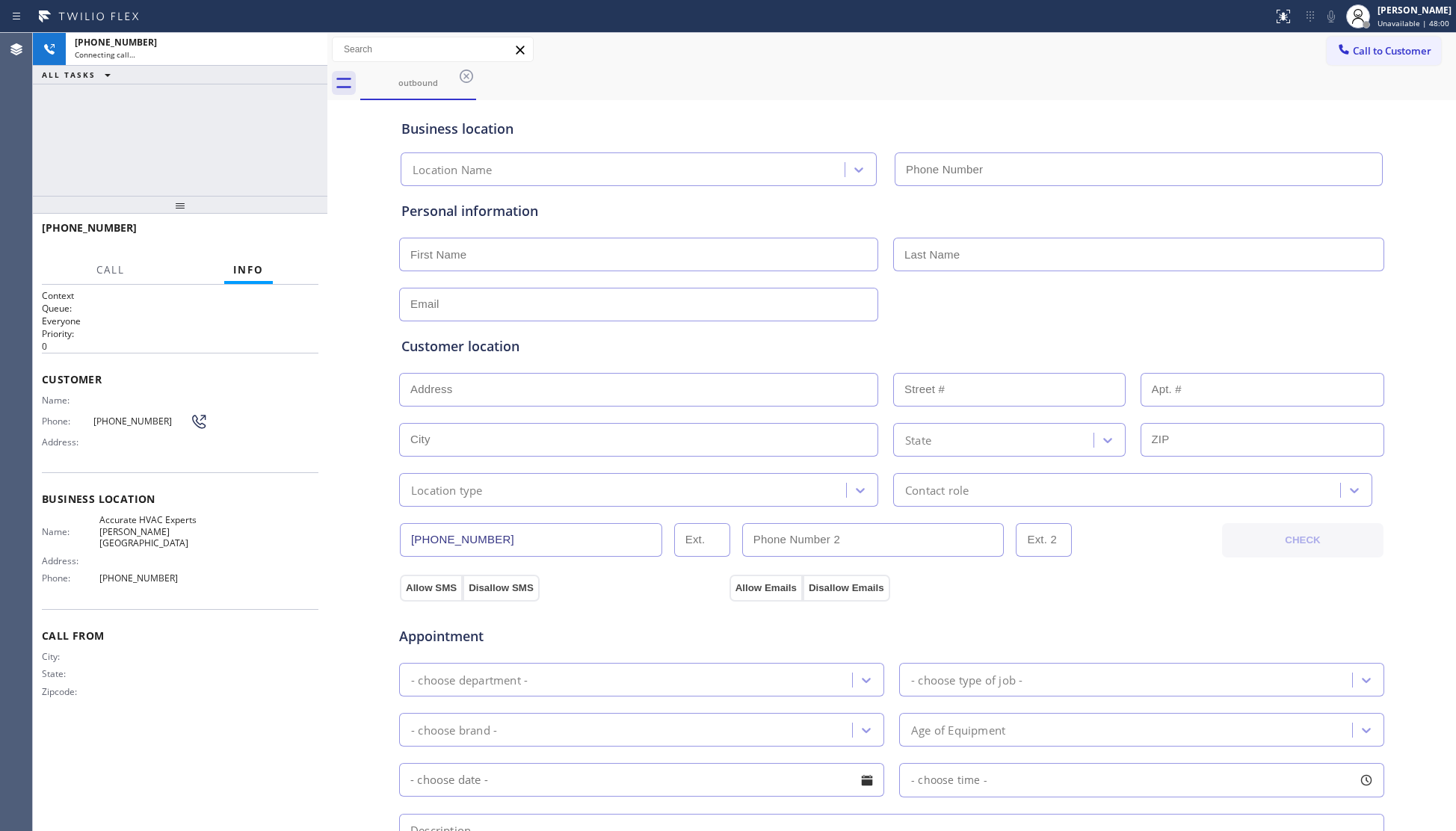
type input "(818) 862-3862"
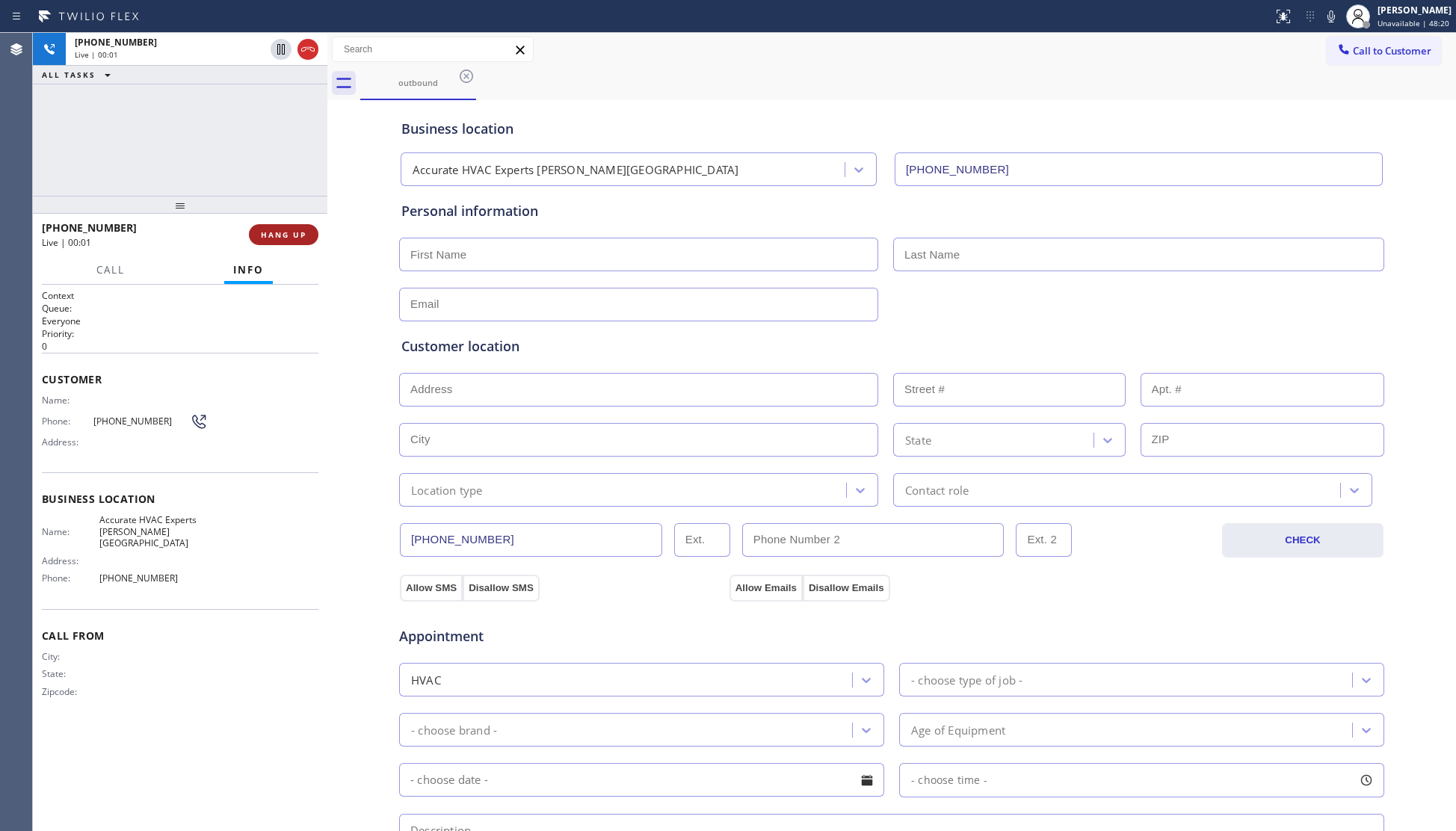
click at [286, 237] on span "HANG UP" at bounding box center [283, 234] width 45 height 11
click at [288, 234] on span "HANG UP" at bounding box center [283, 234] width 45 height 11
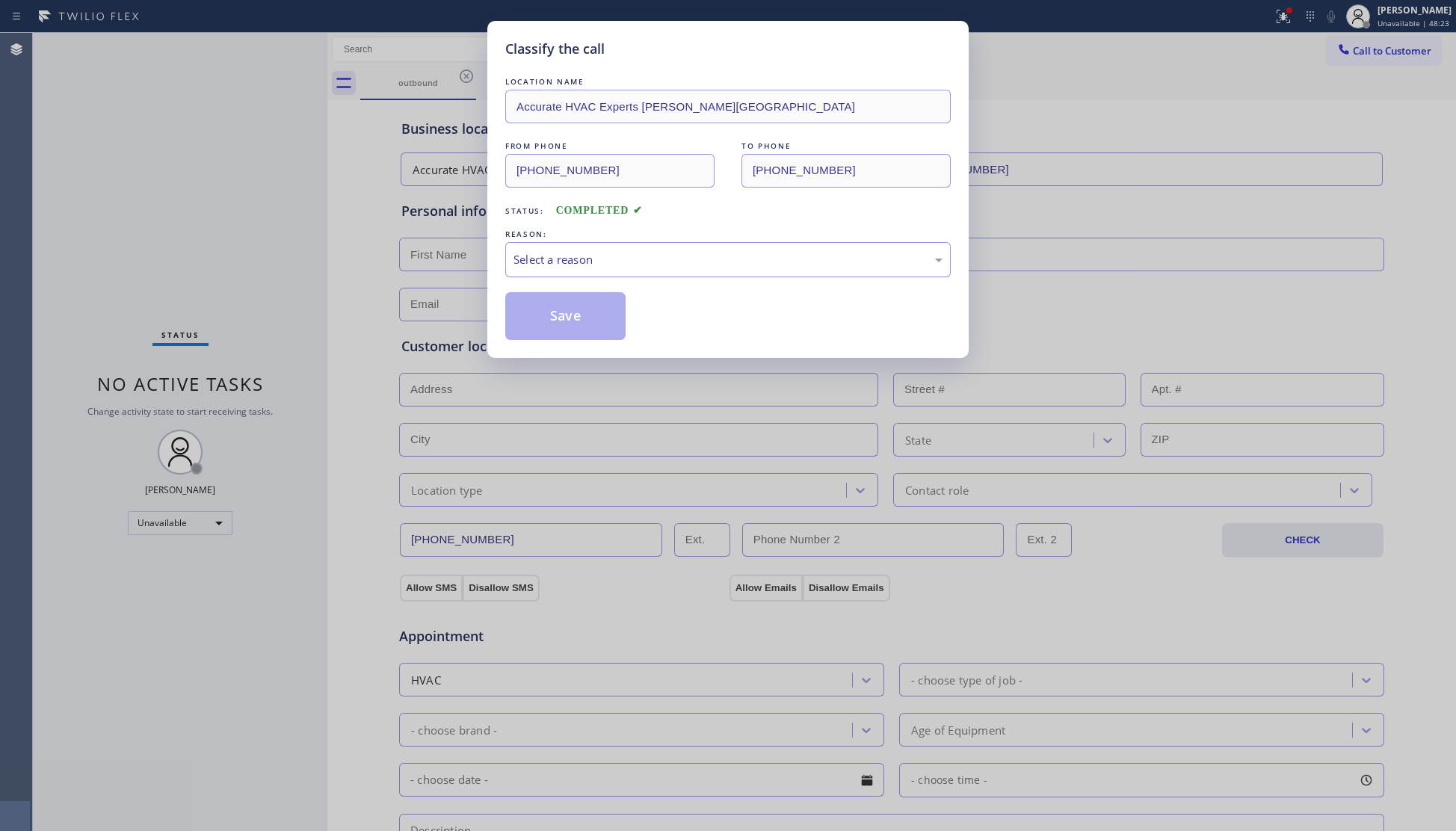
click at [717, 258] on div "Select a reason" at bounding box center [728, 259] width 429 height 17
click at [555, 317] on button "Save" at bounding box center [565, 316] width 121 height 48
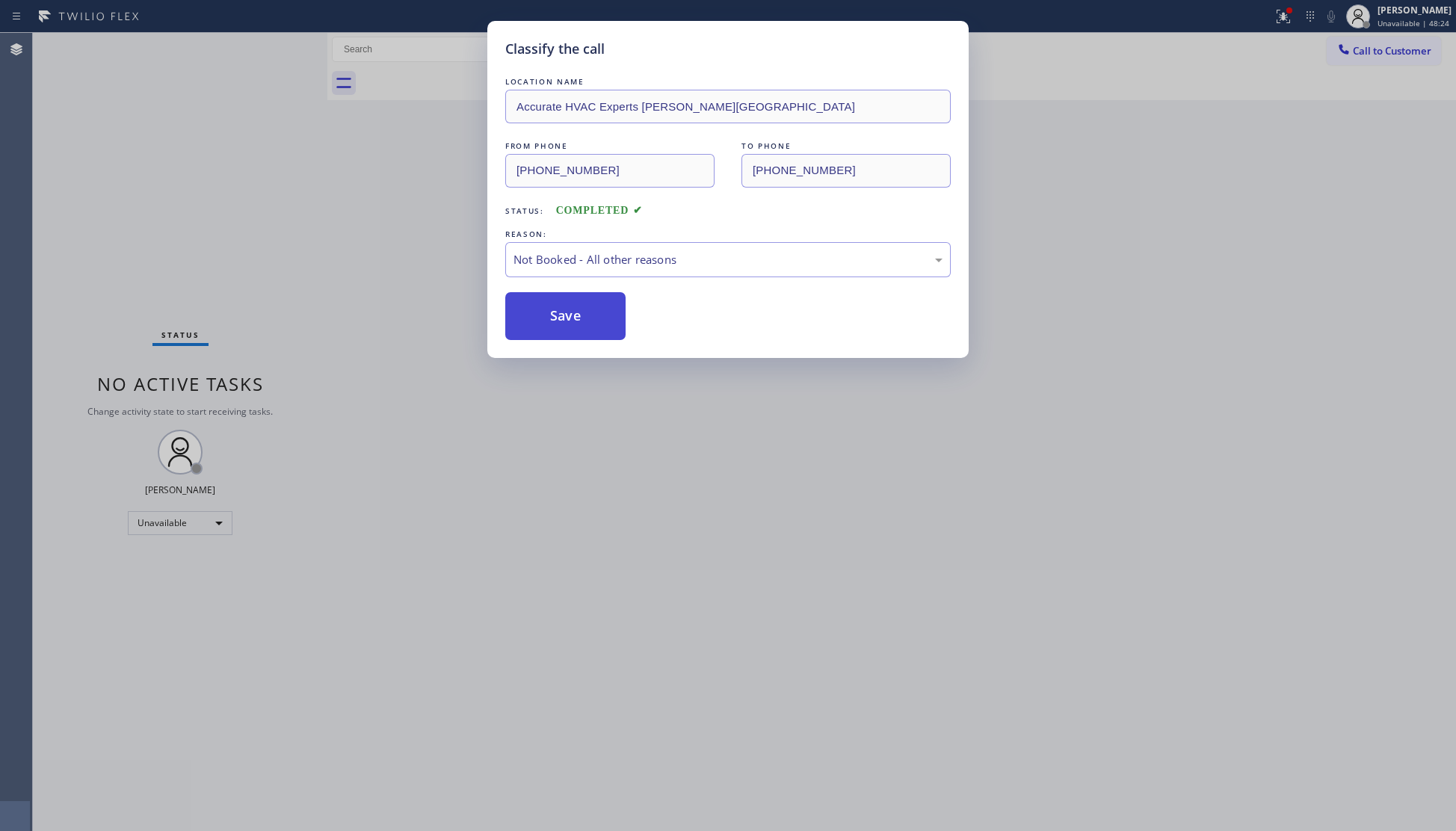
click at [555, 315] on button "Save" at bounding box center [565, 316] width 121 height 48
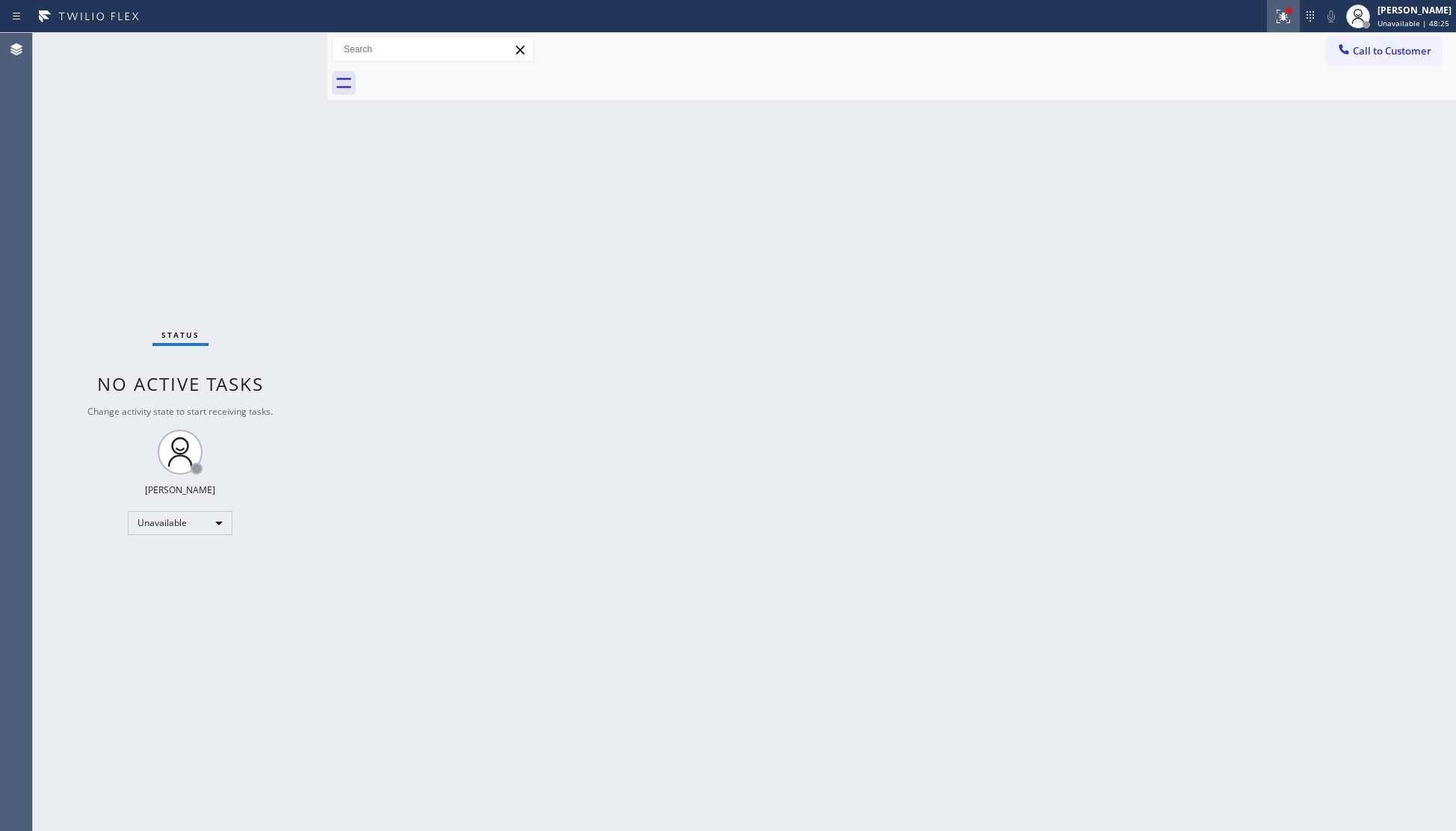
click at [1296, 27] on button at bounding box center [1283, 16] width 33 height 33
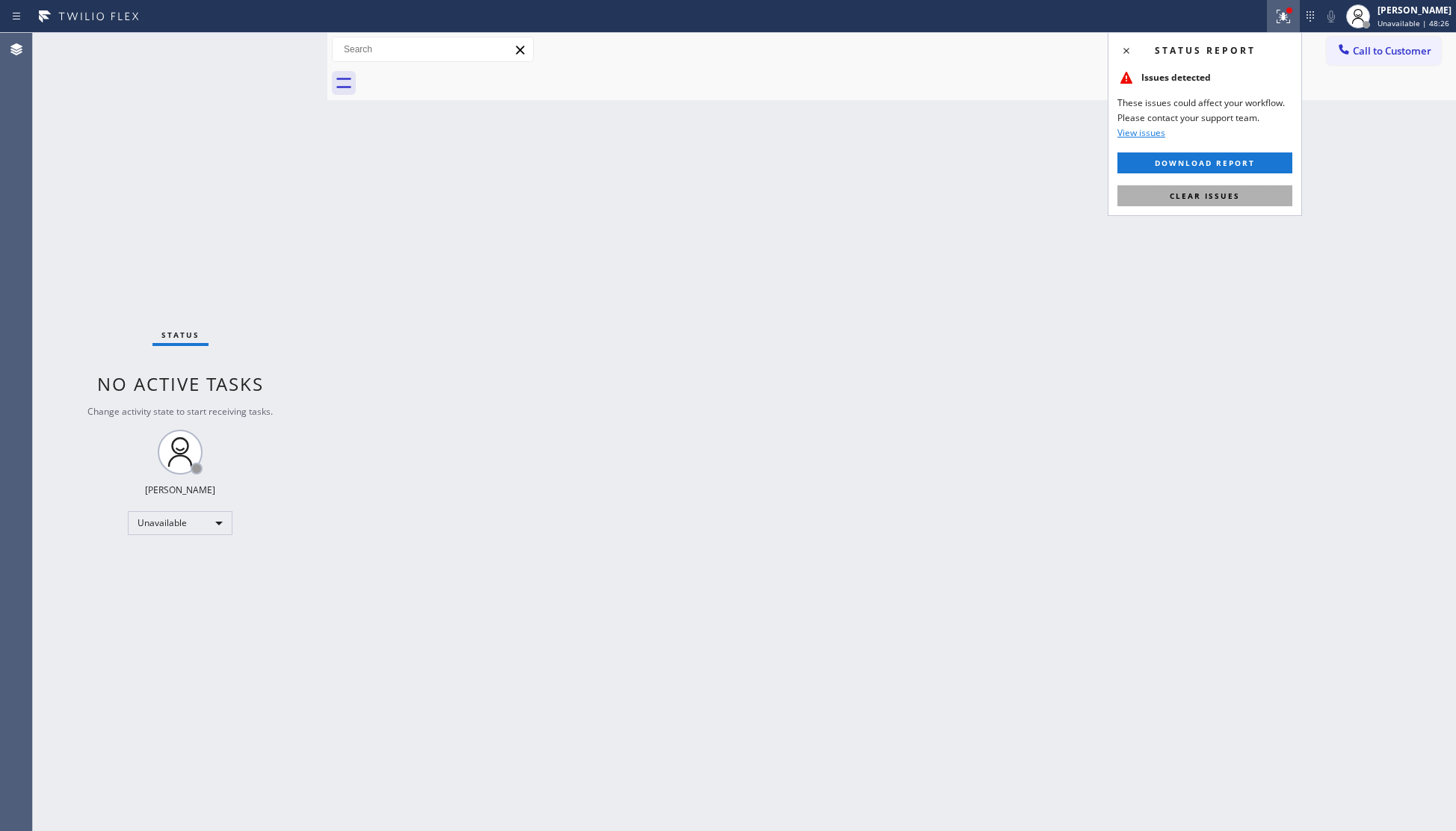
click at [1233, 193] on span "Clear issues" at bounding box center [1204, 195] width 70 height 11
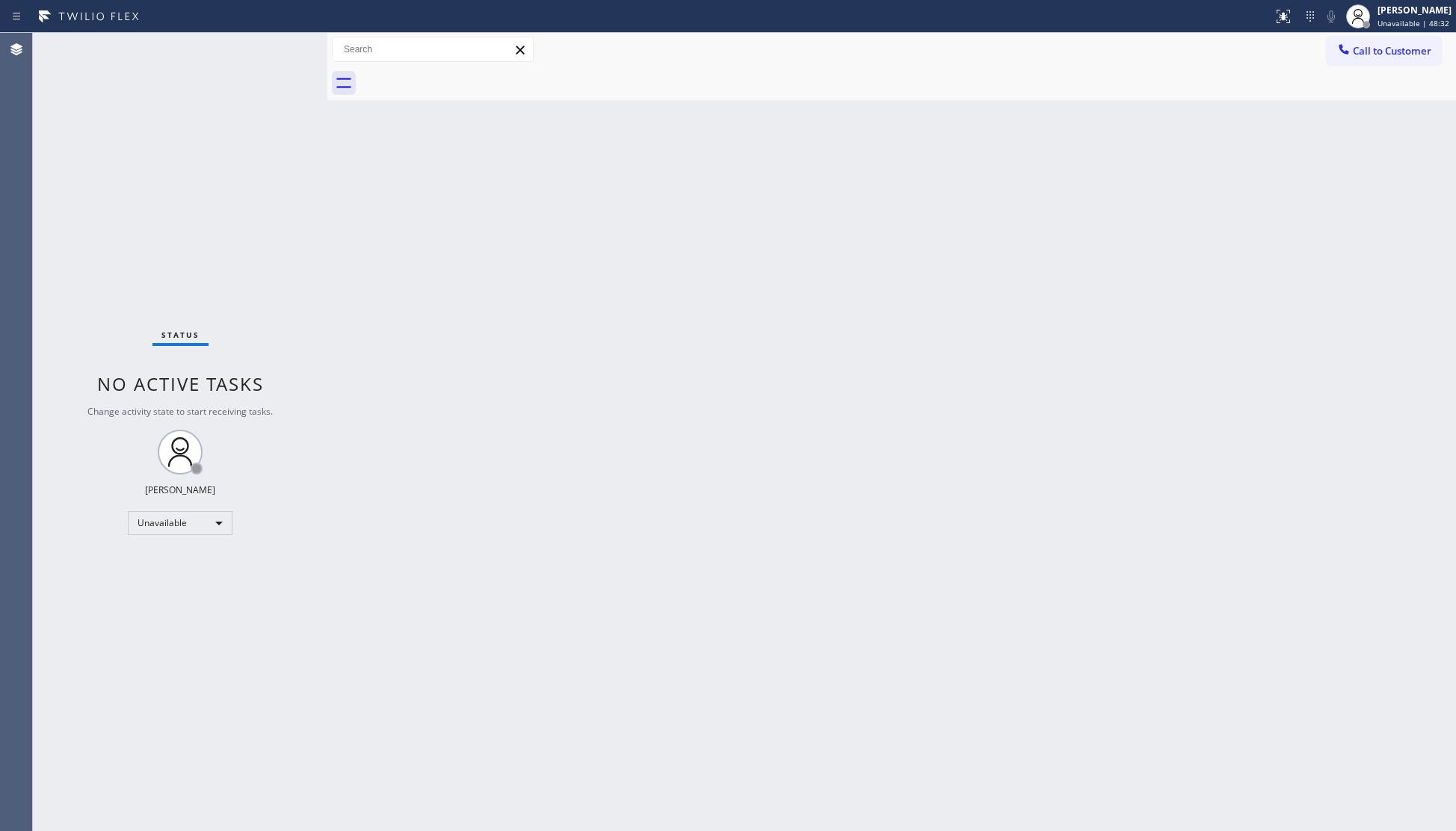
click at [1173, 136] on div "Back to Dashboard Change Sender ID Customers Technicians Select a contact Outbo…" at bounding box center [892, 433] width 1129 height 799
drag, startPoint x: 1373, startPoint y: 44, endPoint x: 1364, endPoint y: 64, distance: 21.9
click at [1369, 54] on span "Call to Customer" at bounding box center [1392, 50] width 79 height 14
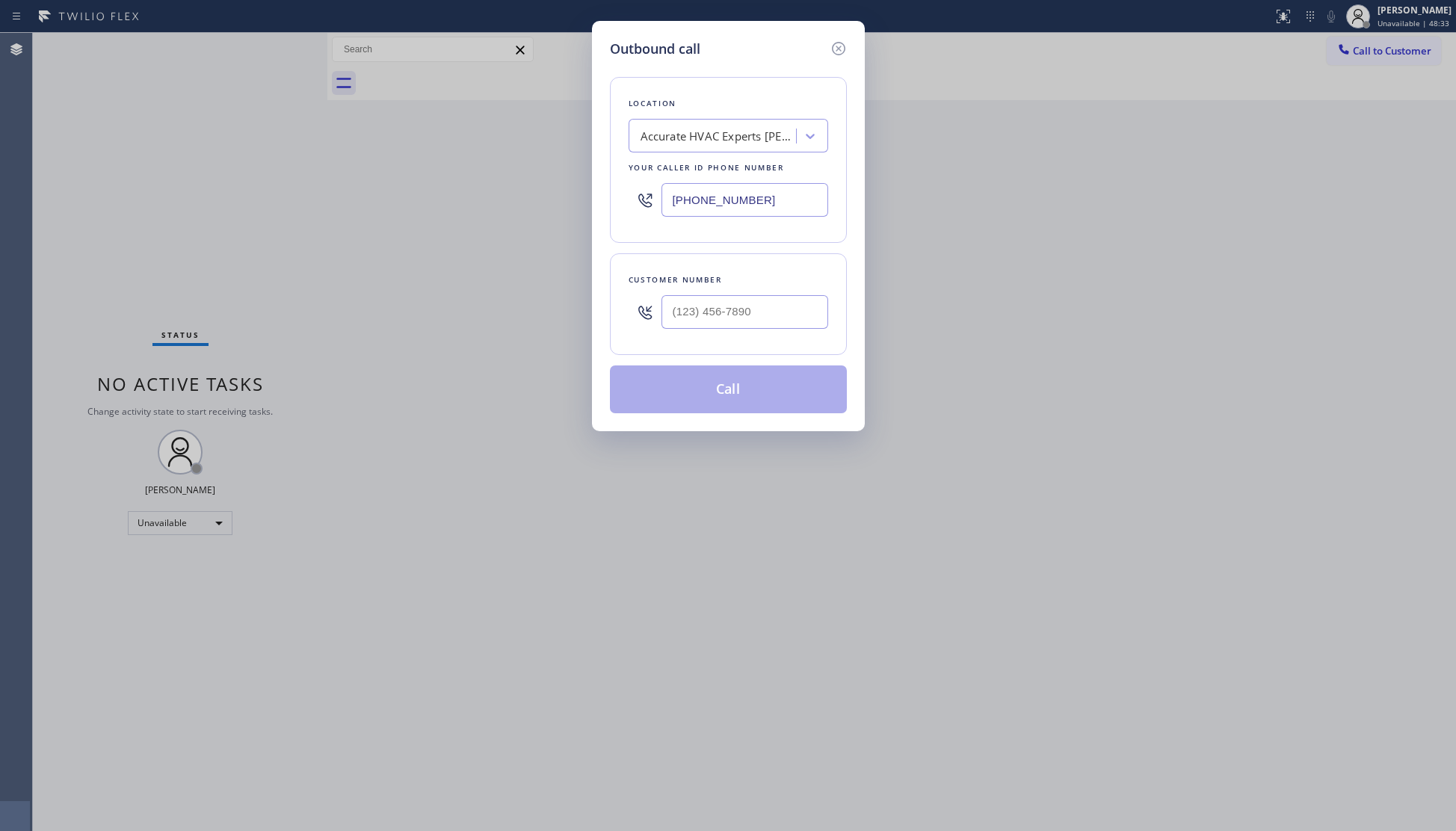
drag, startPoint x: 778, startPoint y: 200, endPoint x: 548, endPoint y: 200, distance: 230.0
click at [548, 200] on div "Outbound call Location Accurate HVAC Experts Sherman Oaks Your caller id phone …" at bounding box center [728, 416] width 1456 height 831
paste input "626) 408-8609"
type input "(626) 408-8609"
click at [704, 315] on input "(___) ___-____" at bounding box center [745, 313] width 167 height 34
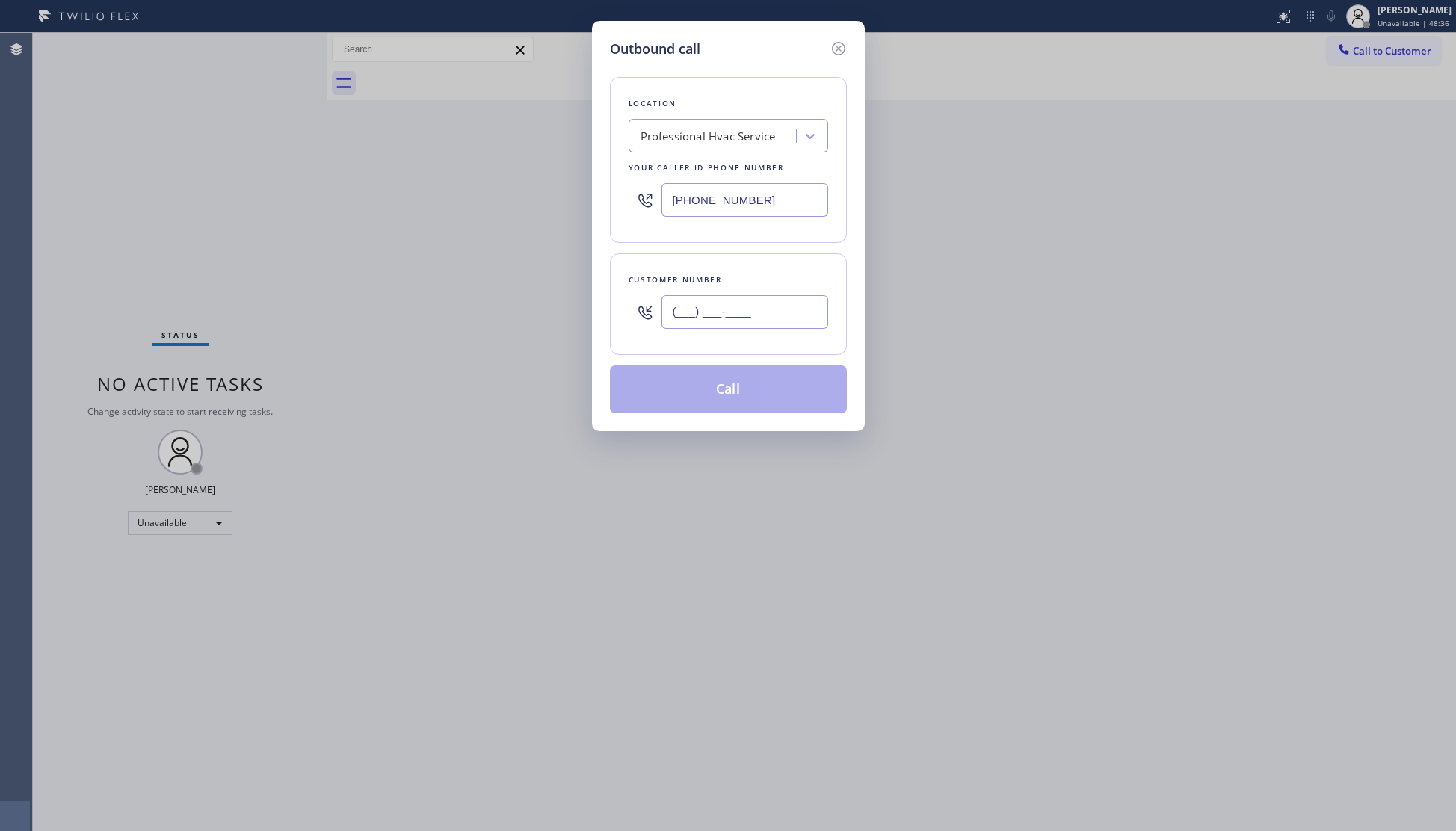
paste input "626) 481-6078"
type input "(626) 481-6078"
click at [745, 386] on button "Call" at bounding box center [728, 389] width 237 height 48
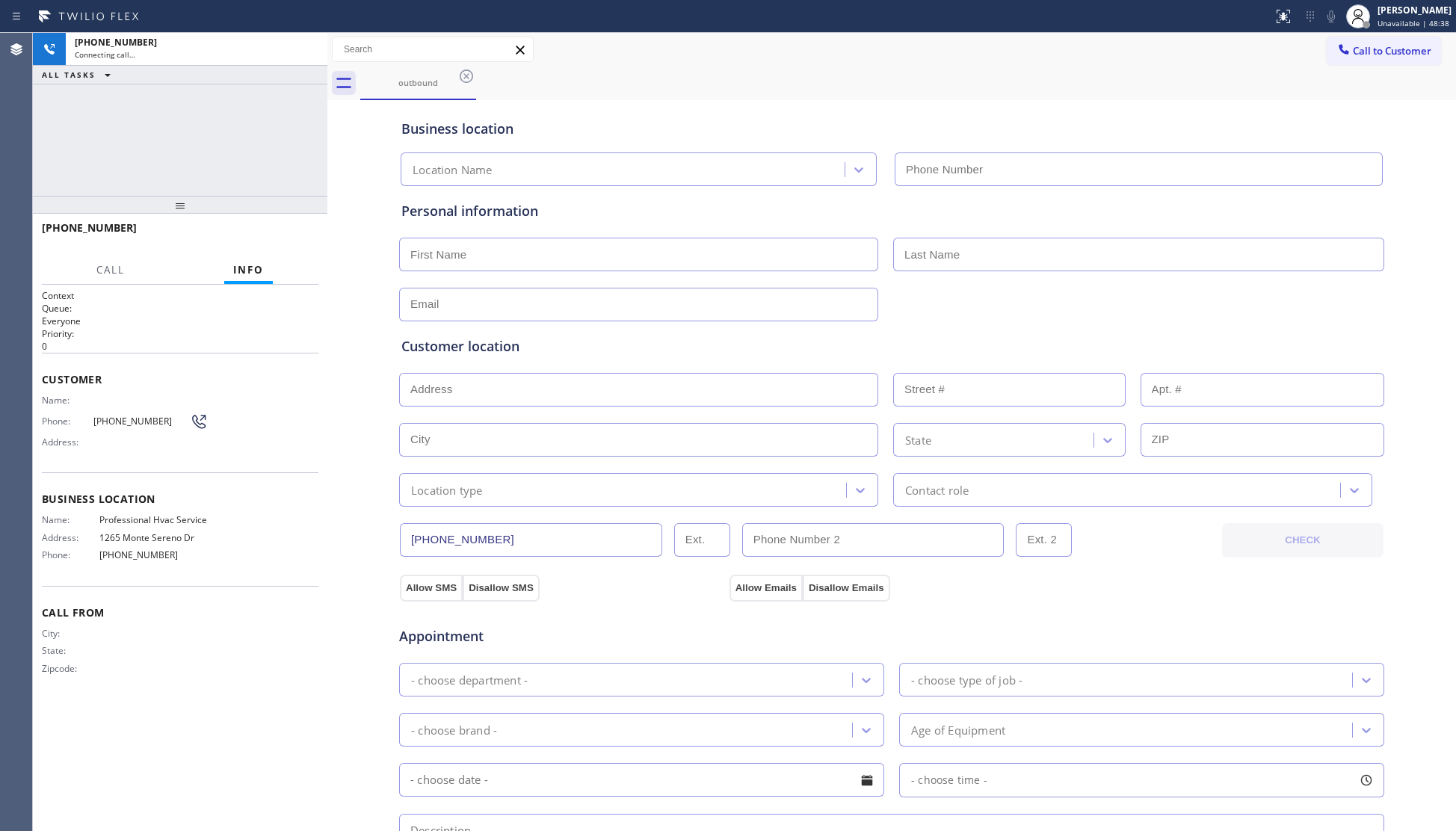
type input "(626) 408-8609"
click at [270, 235] on span "HANG UP" at bounding box center [283, 234] width 45 height 11
click at [277, 235] on span "HANG UP" at bounding box center [283, 234] width 45 height 11
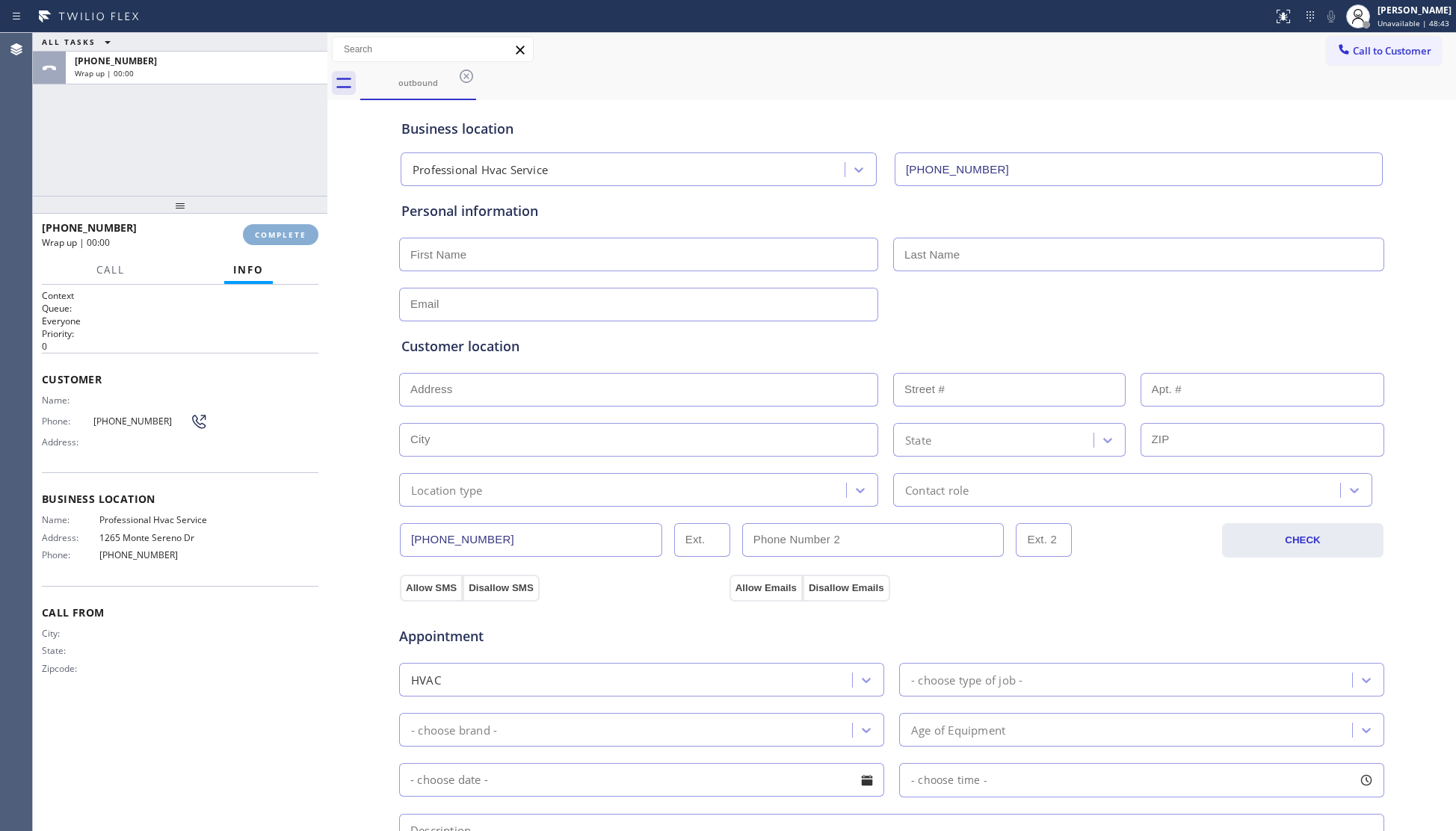
click at [277, 234] on span "COMPLETE" at bounding box center [281, 234] width 52 height 11
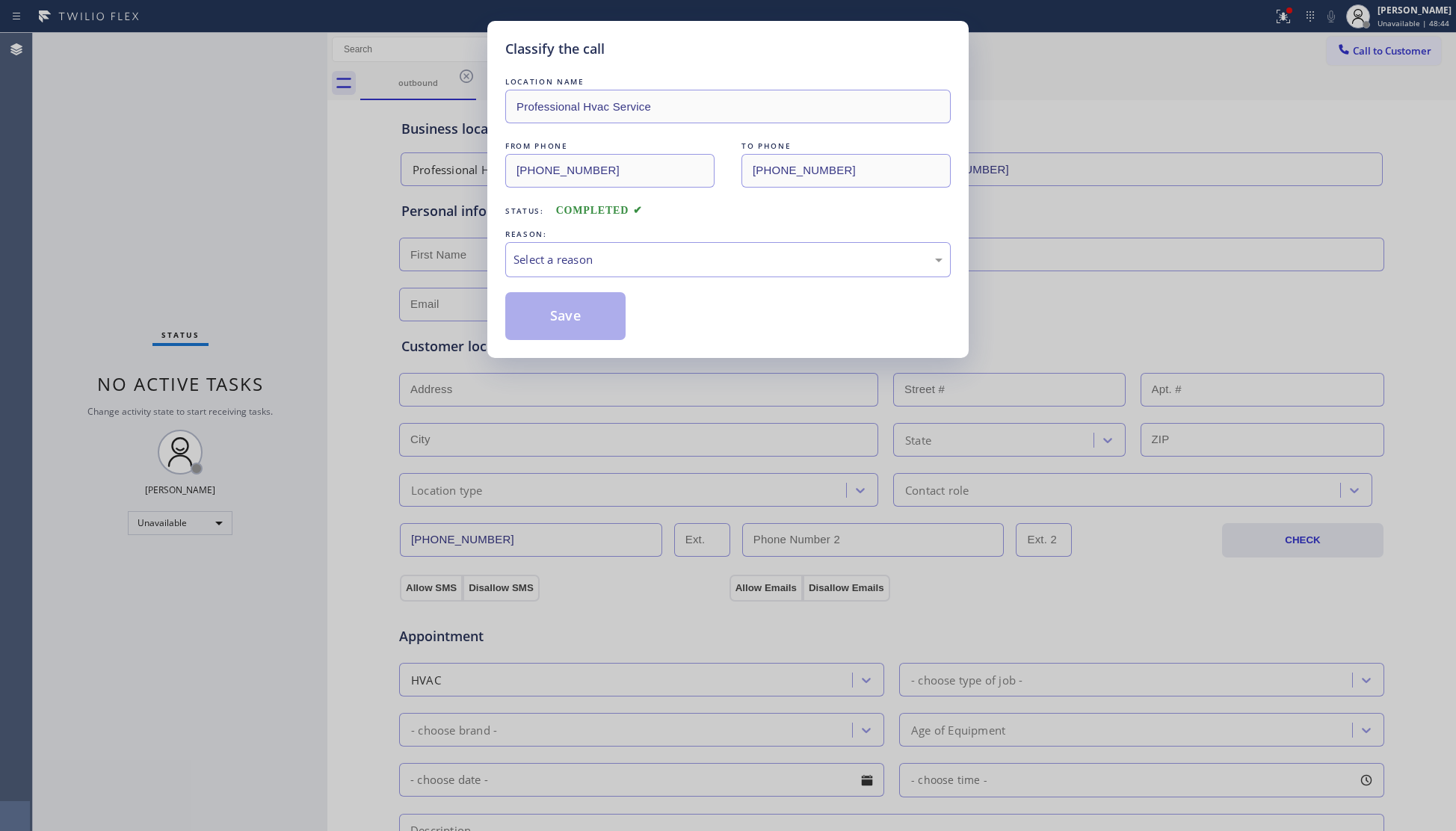
click at [572, 288] on div "LOCATION NAME Professional Hvac Service FROM PHONE (626) 408-8609 TO PHONE (626…" at bounding box center [728, 207] width 445 height 266
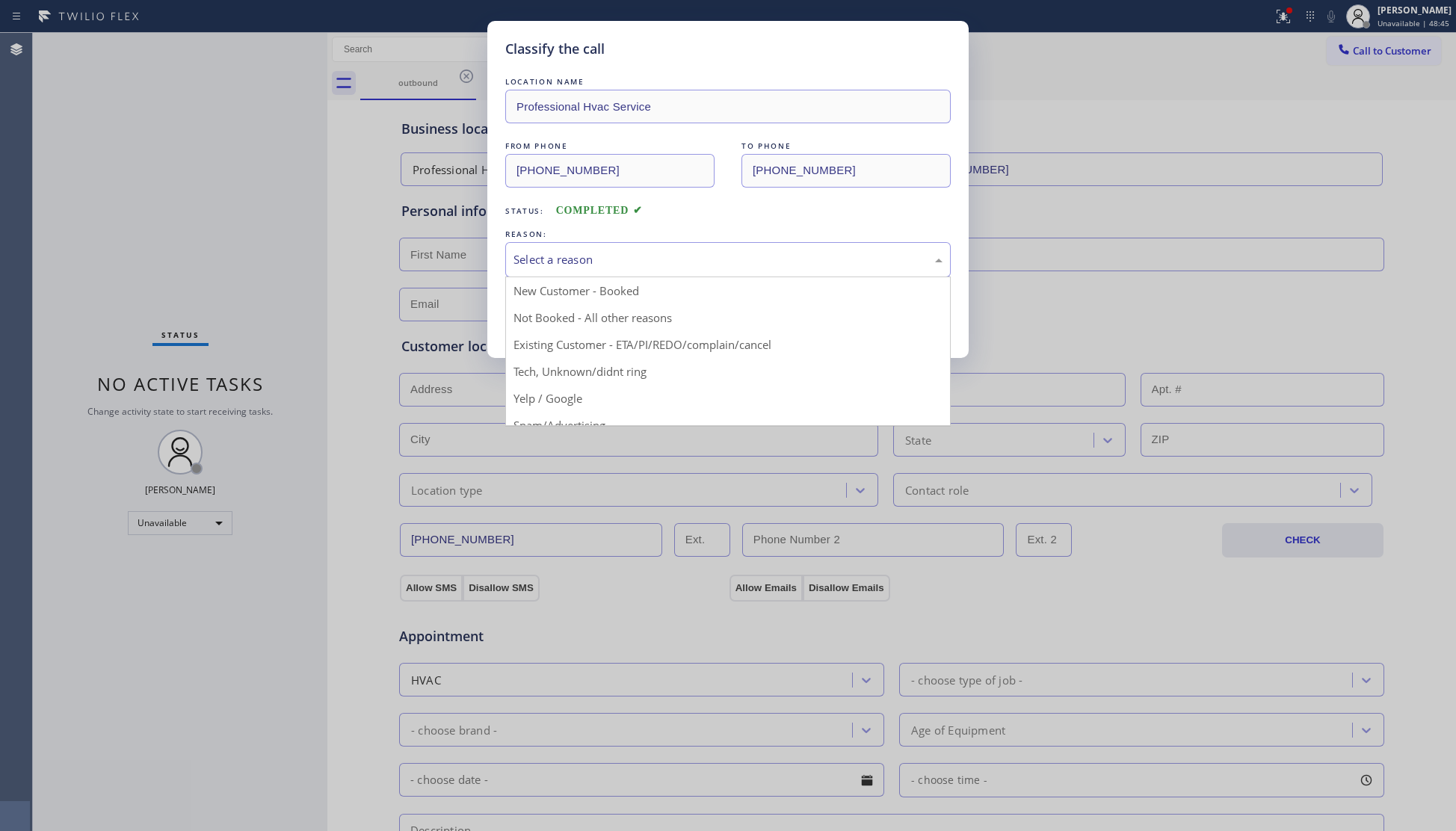
click at [580, 275] on div "Select a reason" at bounding box center [728, 259] width 445 height 35
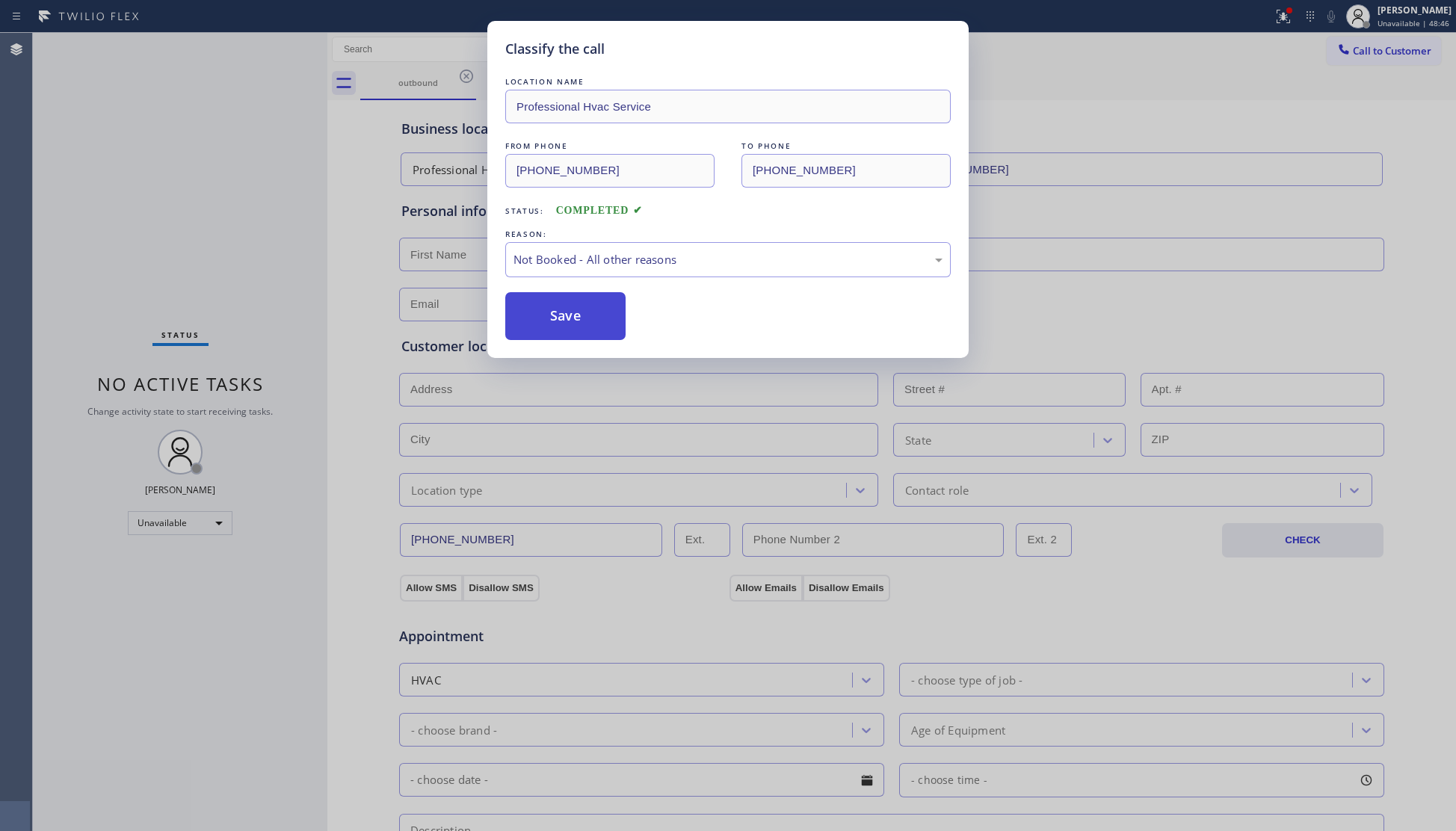
click at [583, 306] on button "Save" at bounding box center [565, 316] width 121 height 48
drag, startPoint x: 583, startPoint y: 306, endPoint x: 602, endPoint y: 308, distance: 19.1
click at [585, 306] on button "Save" at bounding box center [565, 316] width 121 height 48
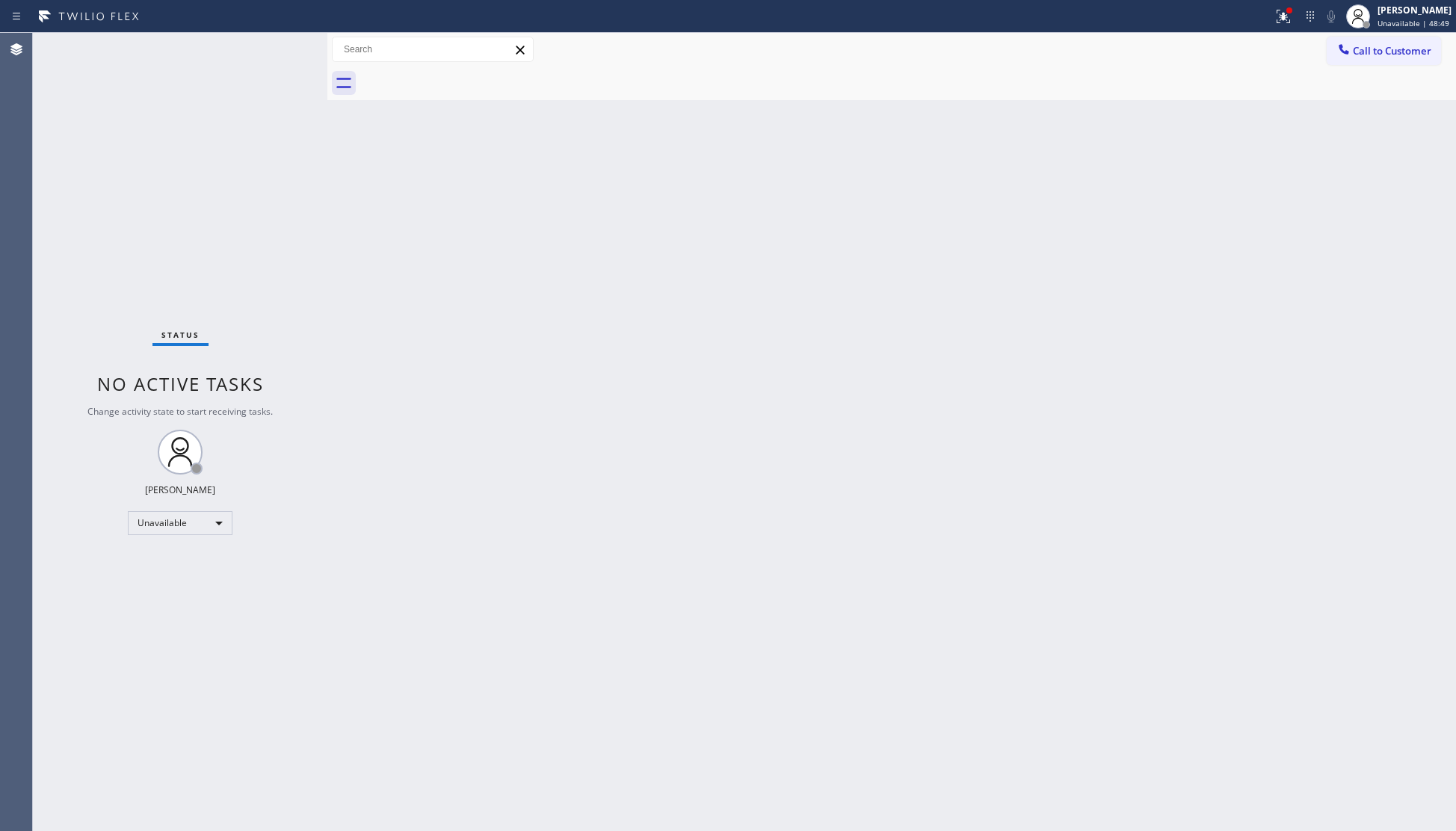
drag, startPoint x: 1389, startPoint y: 49, endPoint x: 1360, endPoint y: 58, distance: 30.4
click at [1385, 53] on span "Call to Customer" at bounding box center [1392, 50] width 79 height 14
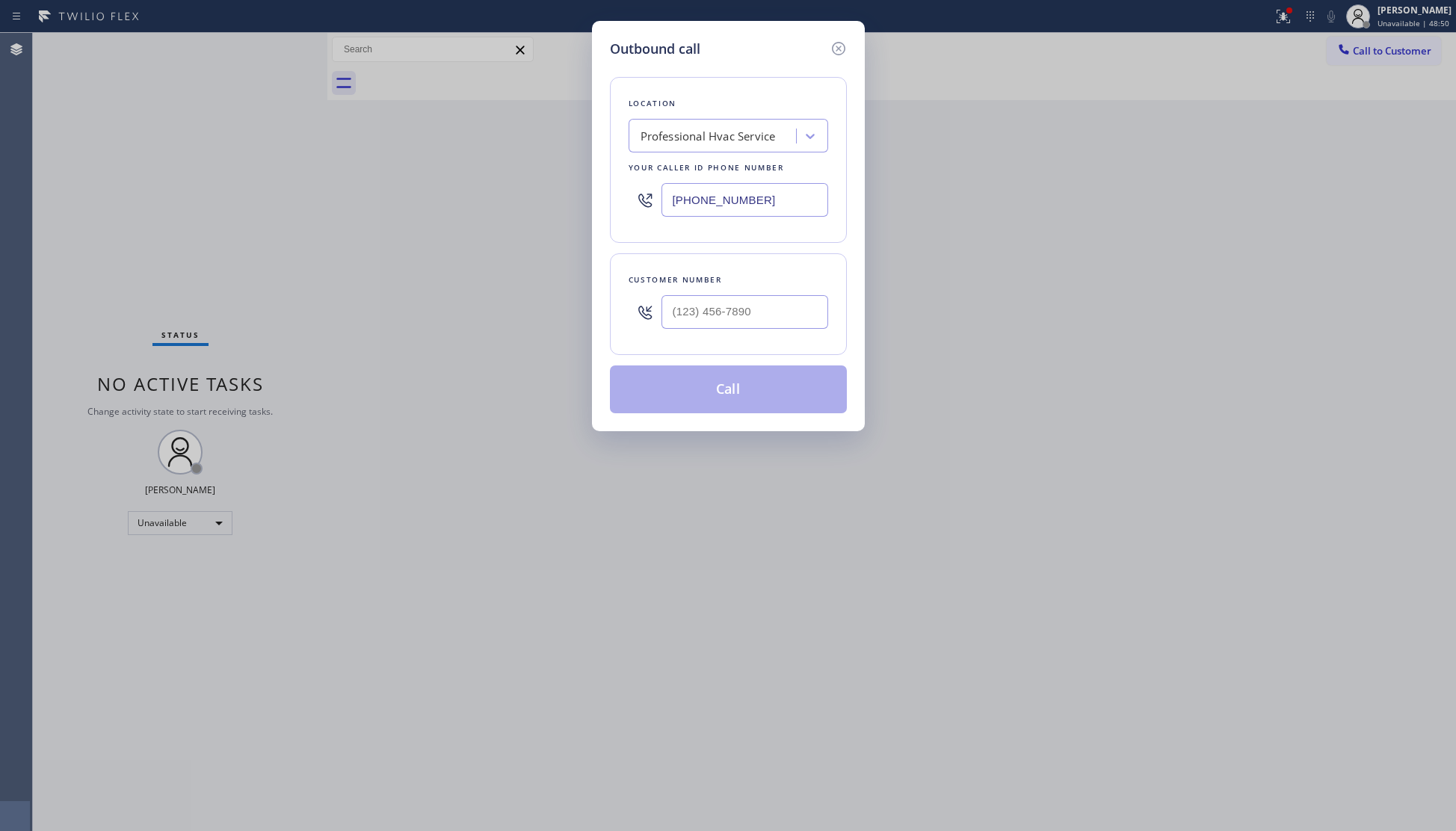
drag, startPoint x: 765, startPoint y: 202, endPoint x: 598, endPoint y: 203, distance: 167.0
click at [598, 203] on div "Outbound call Location Professional Hvac Service Your caller id phone number (6…" at bounding box center [728, 226] width 273 height 411
paste input "310) 361-1102"
type input "(310) 361-1102"
click at [739, 316] on input "(___) ___-____" at bounding box center [745, 313] width 167 height 34
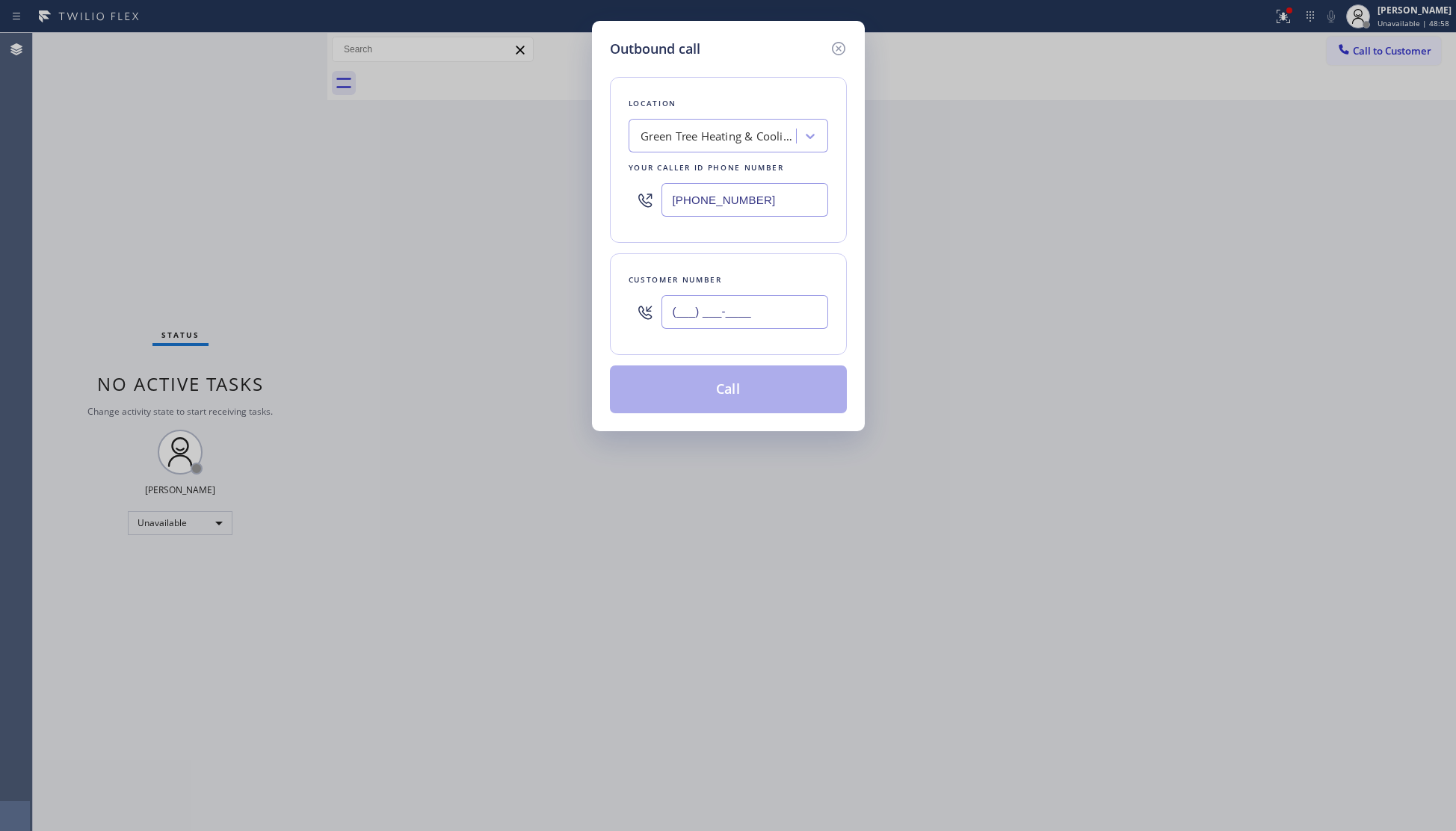
paste input "310) 872-5666"
type input "(310) 872-5666"
click at [749, 390] on button "Call" at bounding box center [728, 389] width 237 height 48
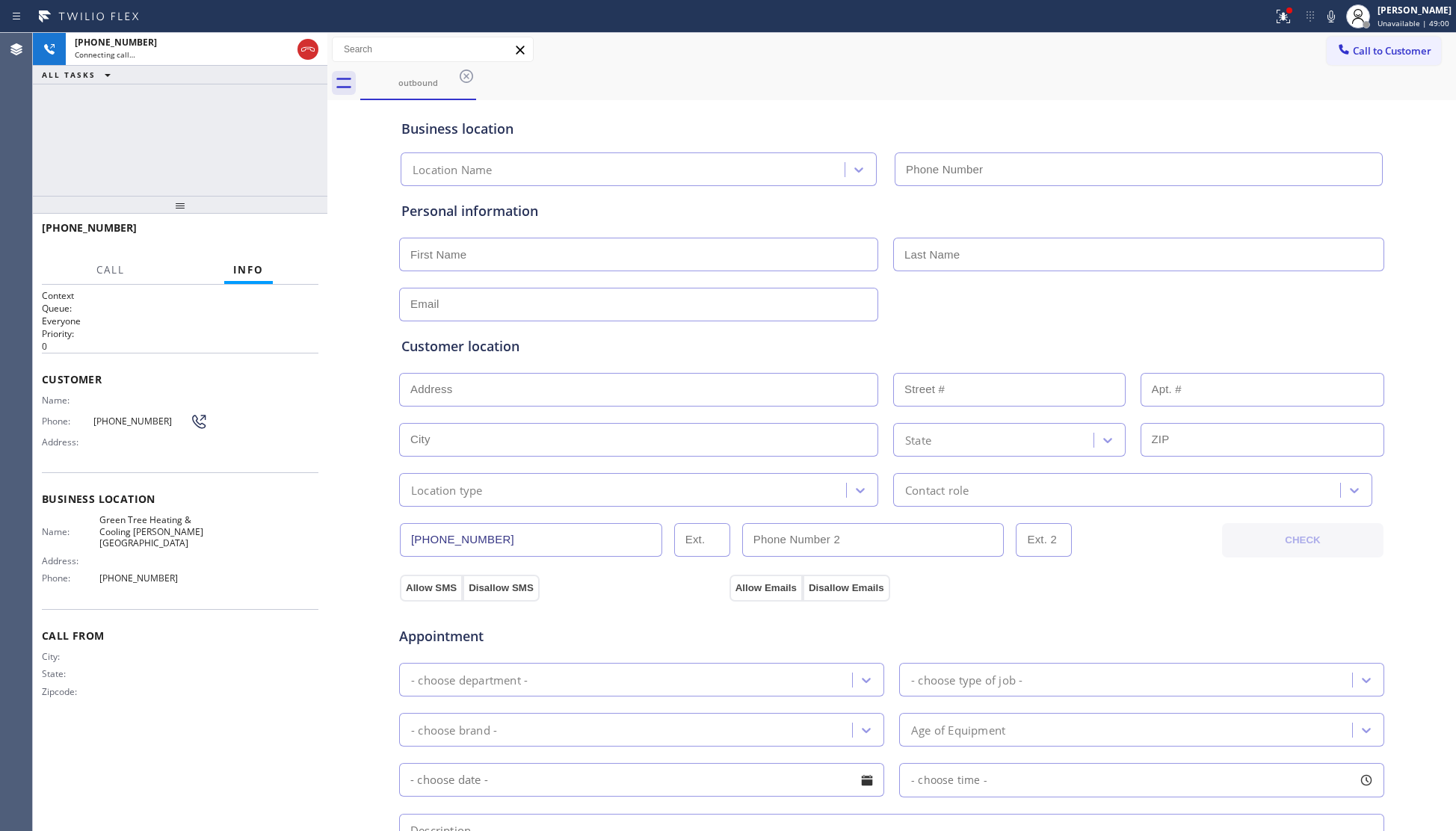
type input "(310) 361-1102"
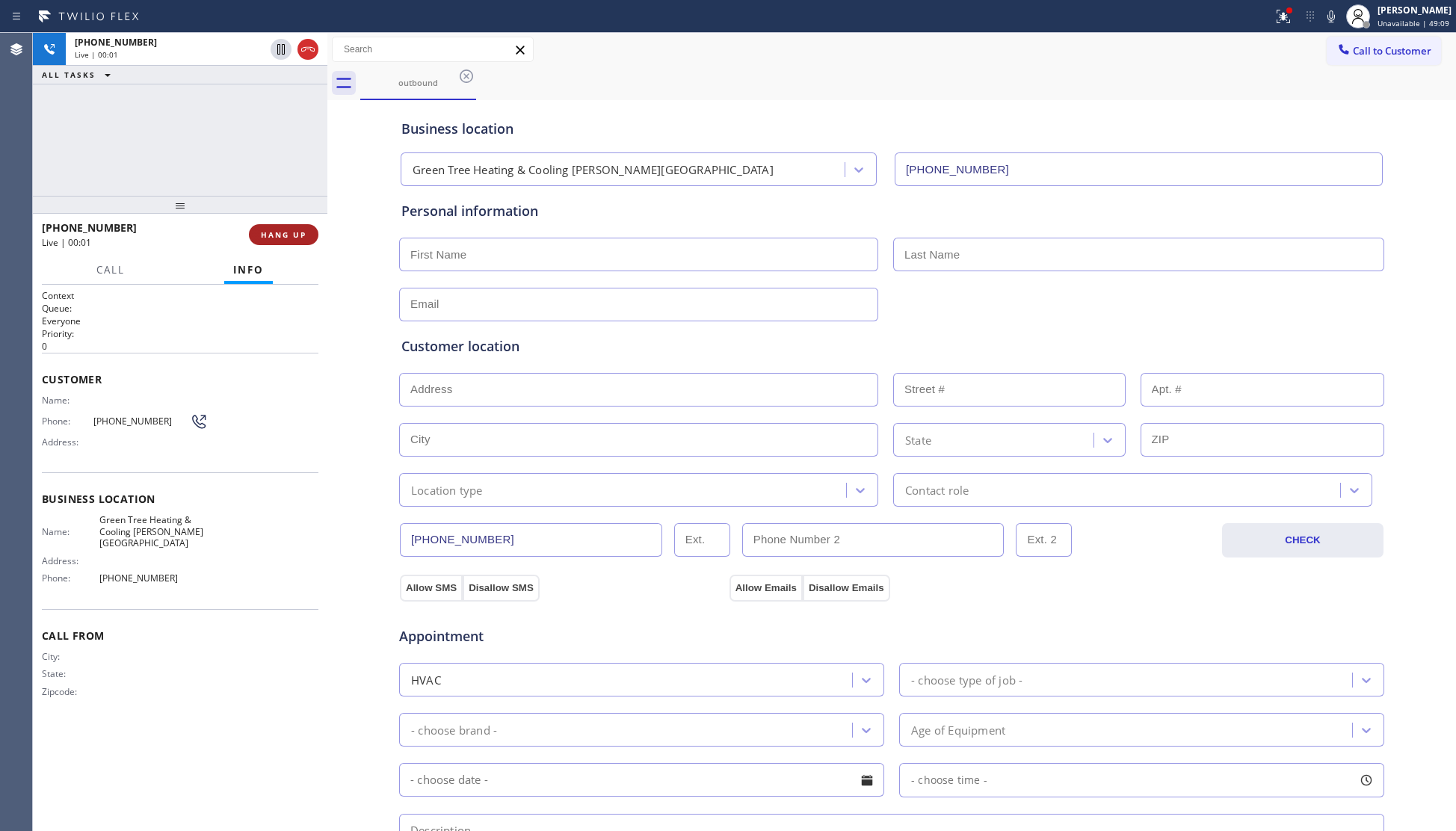
click at [299, 228] on button "HANG UP" at bounding box center [283, 235] width 70 height 21
click at [299, 232] on span "HANG UP" at bounding box center [283, 234] width 45 height 11
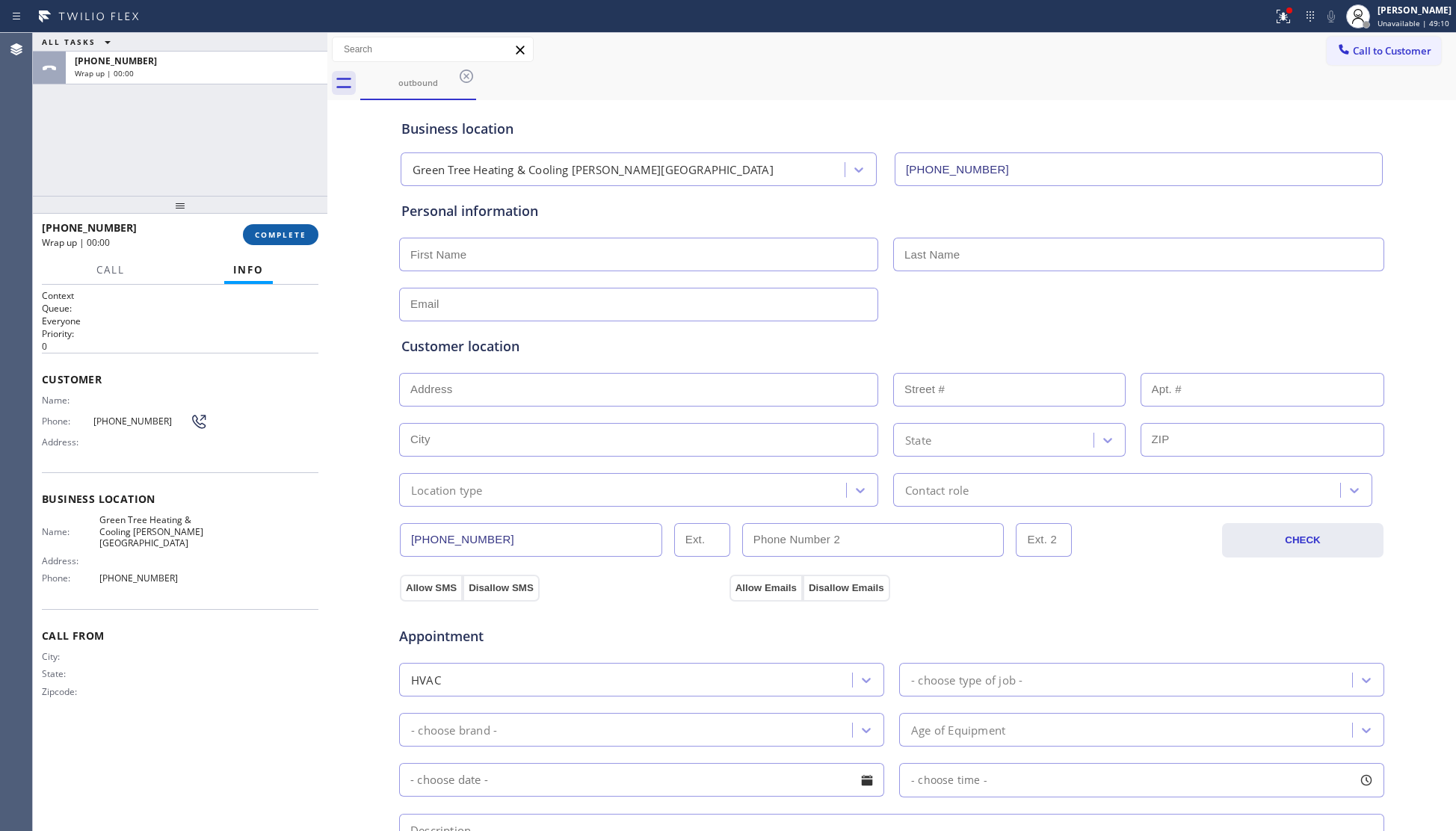
click at [297, 232] on span "COMPLETE" at bounding box center [281, 234] width 52 height 11
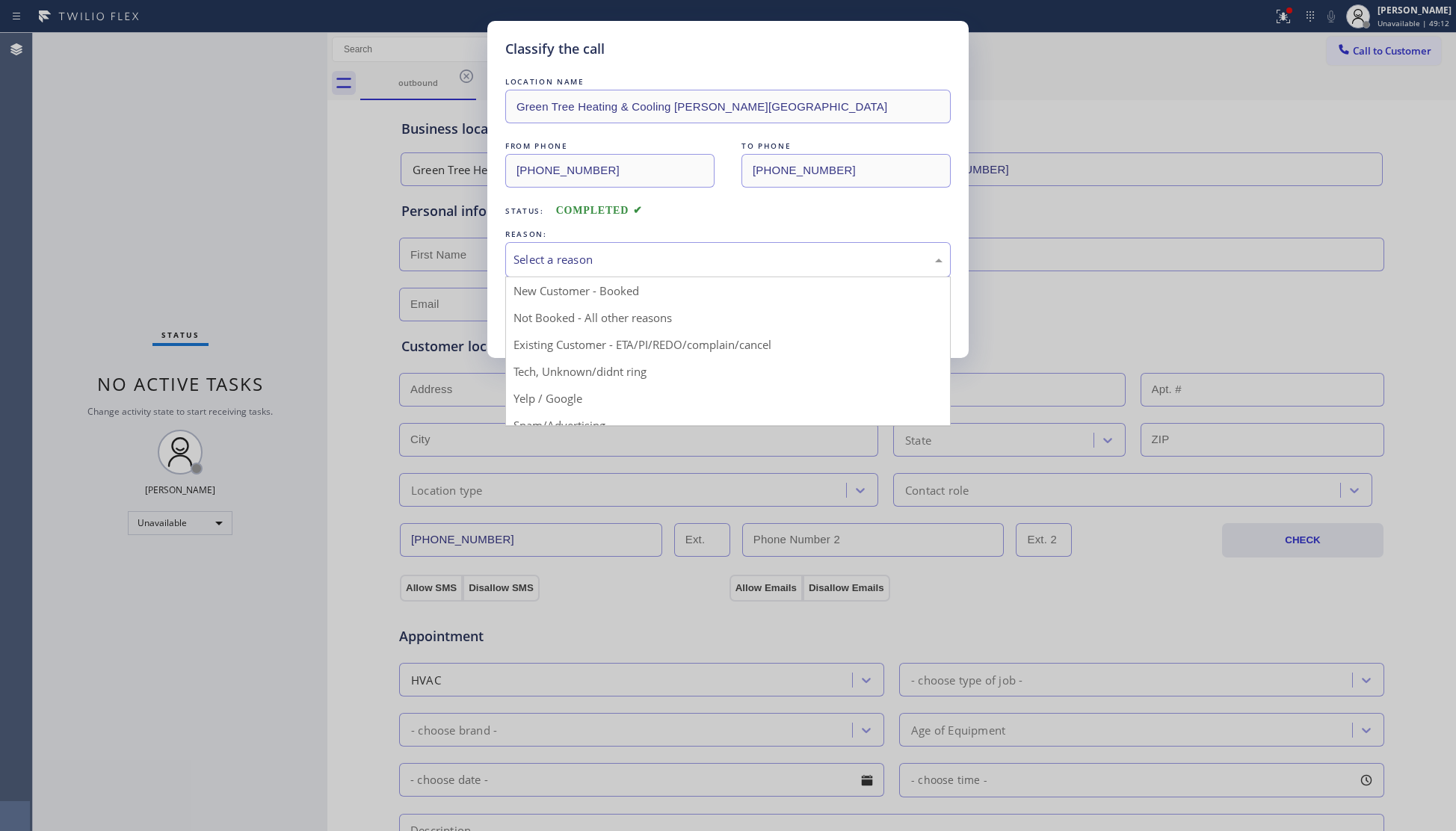
click at [598, 256] on div "Select a reason" at bounding box center [728, 259] width 429 height 17
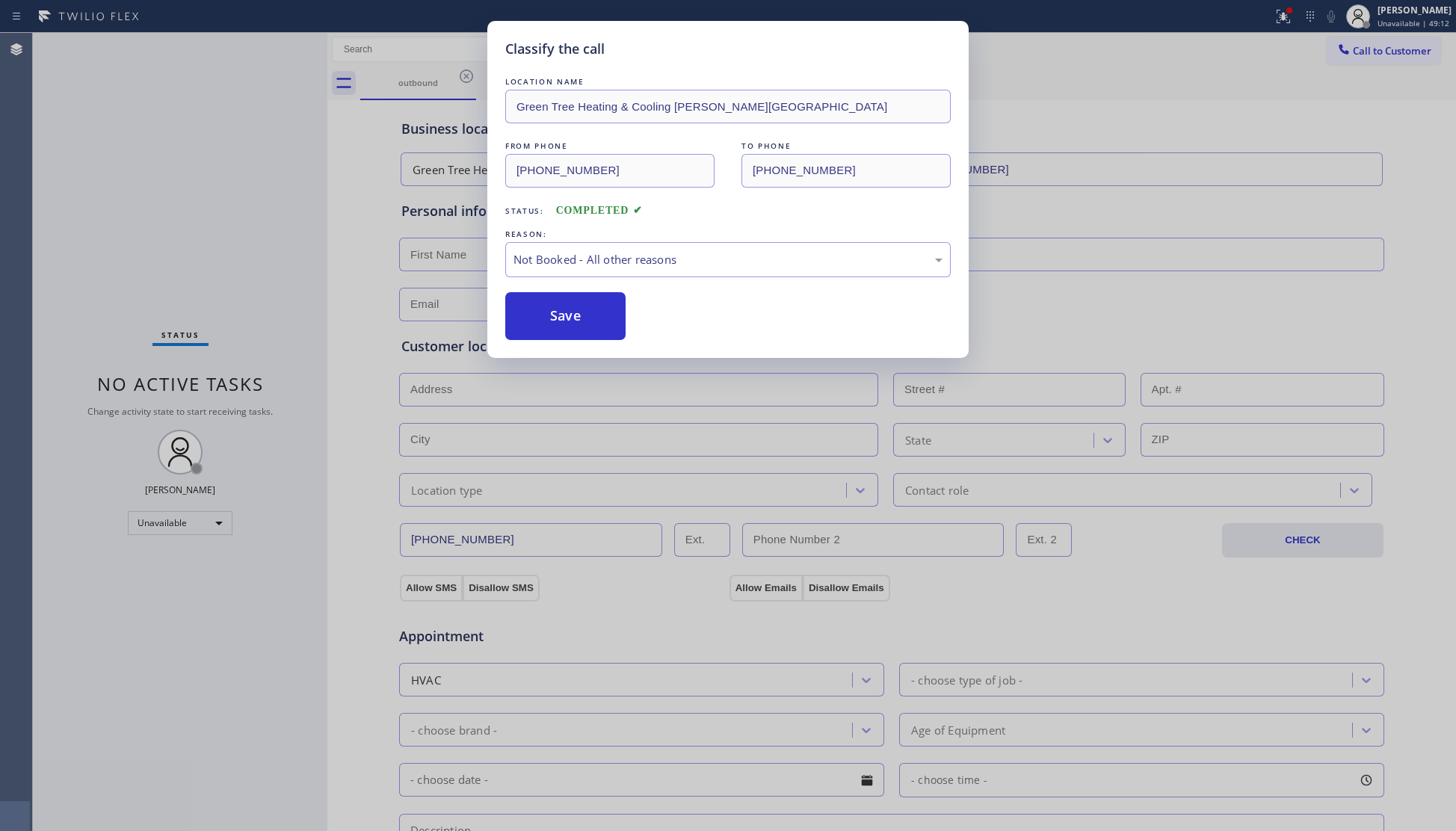
click at [575, 309] on button "Save" at bounding box center [565, 316] width 121 height 48
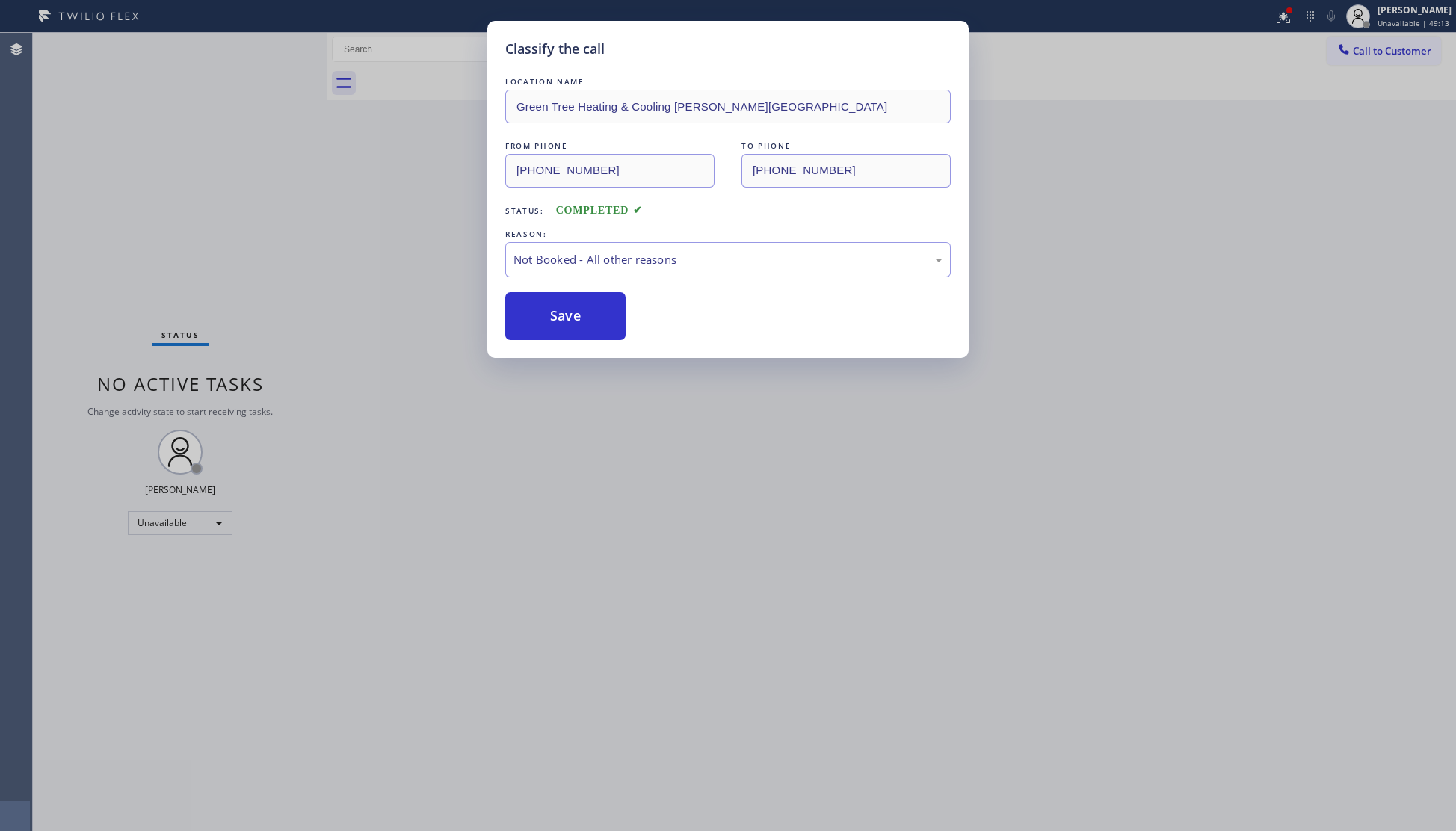
click at [575, 309] on button "Save" at bounding box center [565, 316] width 121 height 48
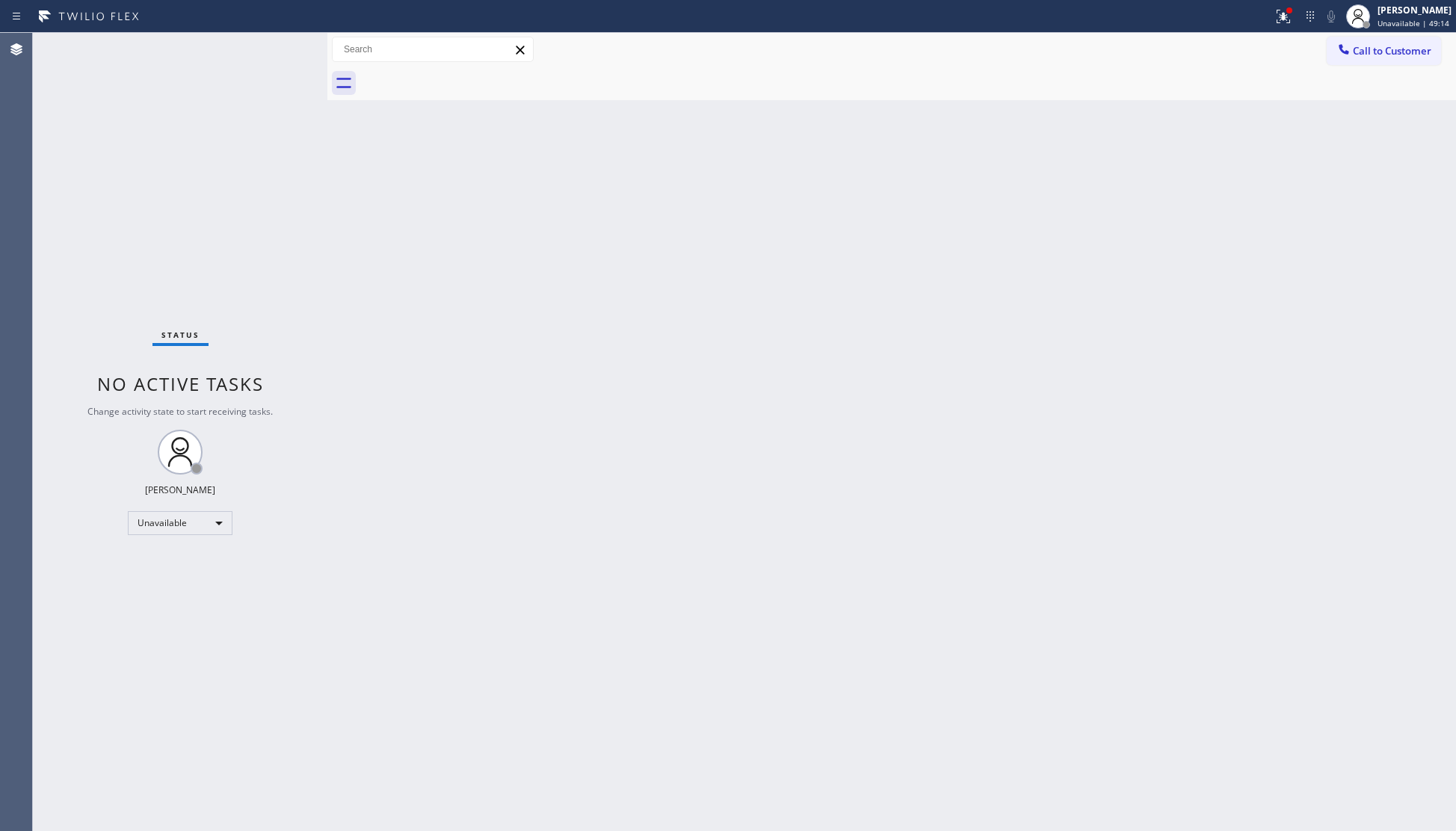
click at [1267, 22] on div at bounding box center [636, 17] width 1261 height 24
click at [1272, 33] on div "Call to Customer Outbound call Location Green Tree Heating & Cooling Beverly Hi…" at bounding box center [892, 50] width 1129 height 34
click at [1275, 13] on div at bounding box center [1283, 16] width 33 height 18
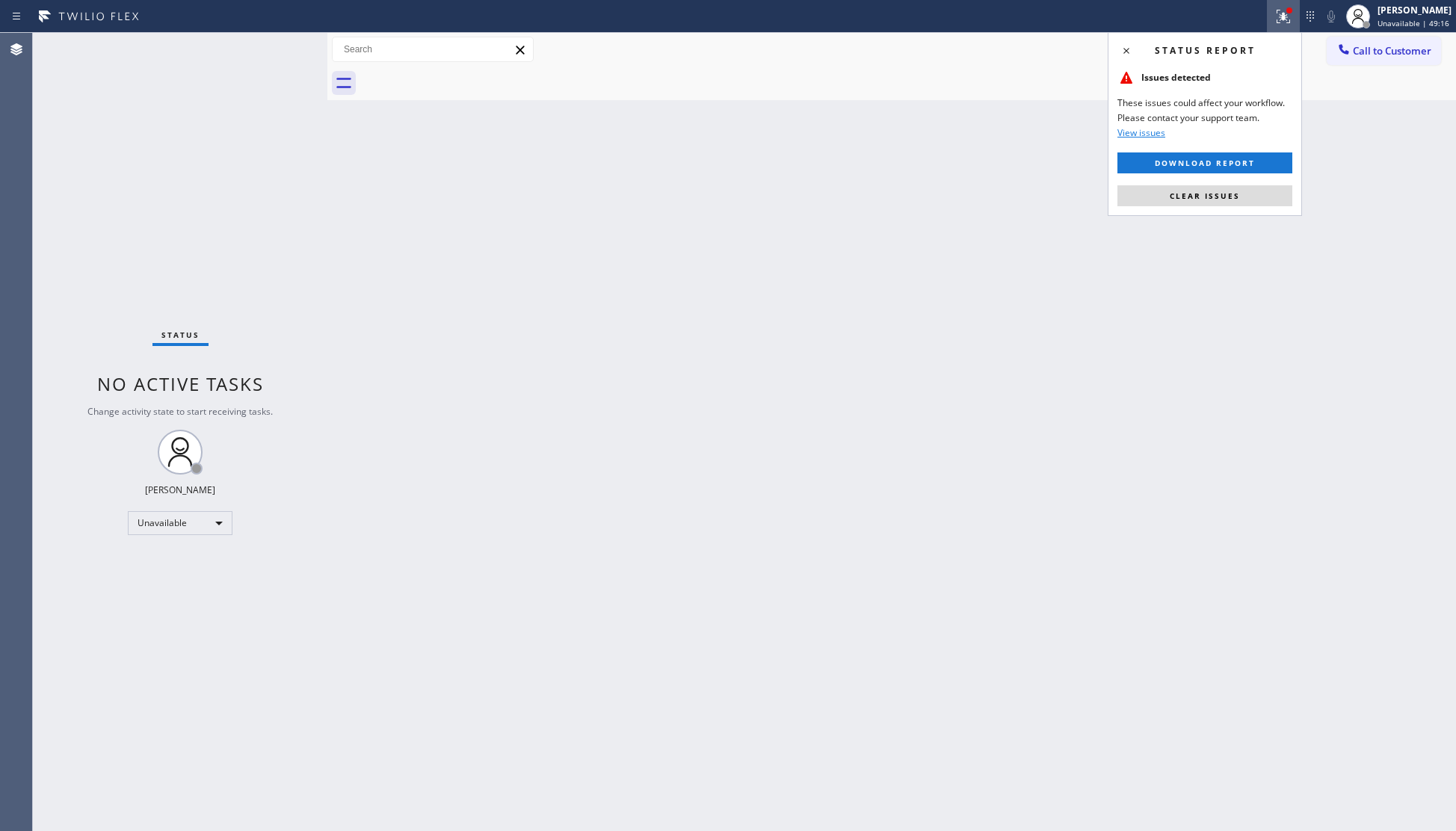
click at [1194, 195] on span "Clear issues" at bounding box center [1204, 195] width 70 height 11
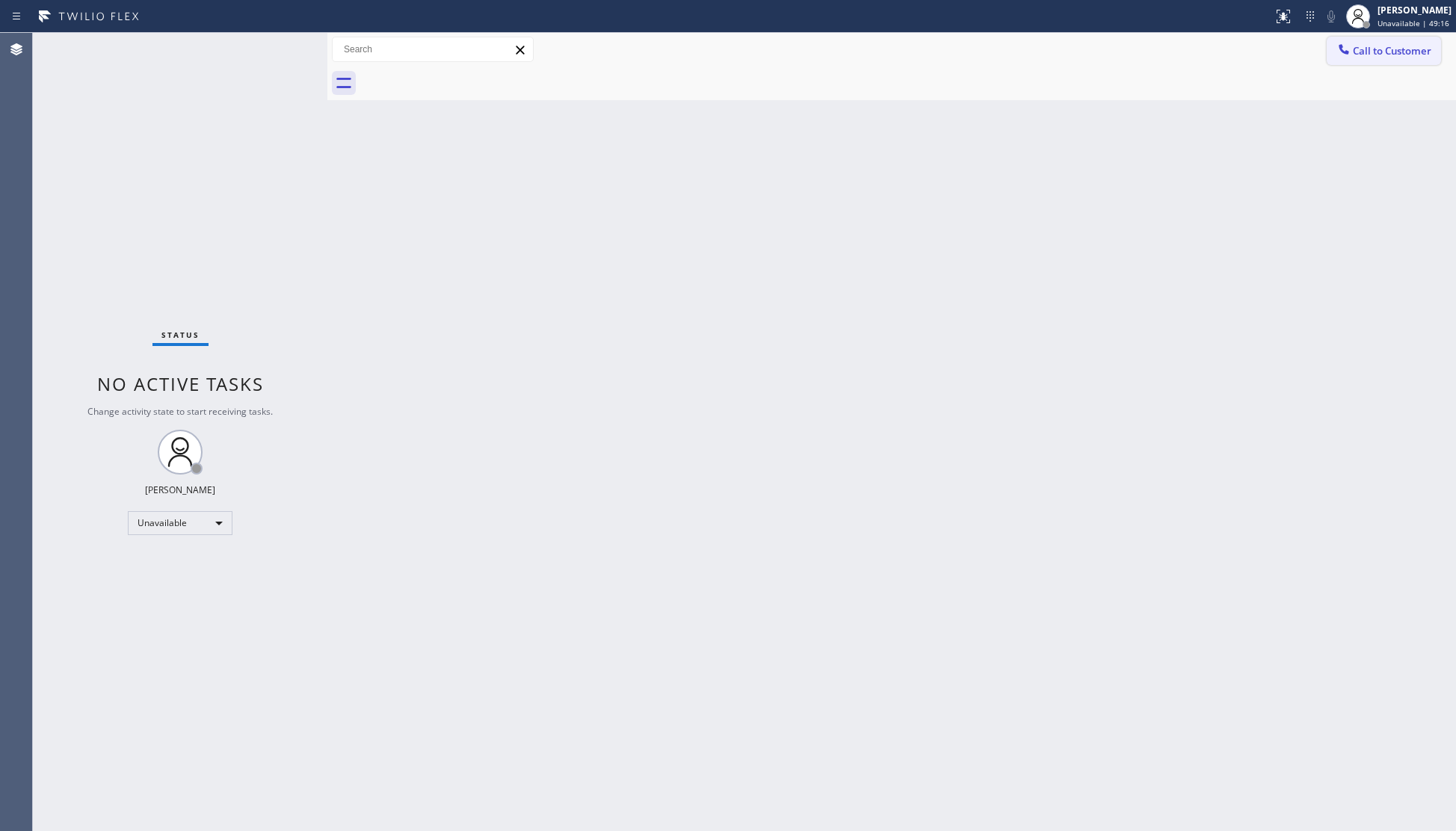
click at [1364, 45] on span "Call to Customer" at bounding box center [1392, 50] width 79 height 14
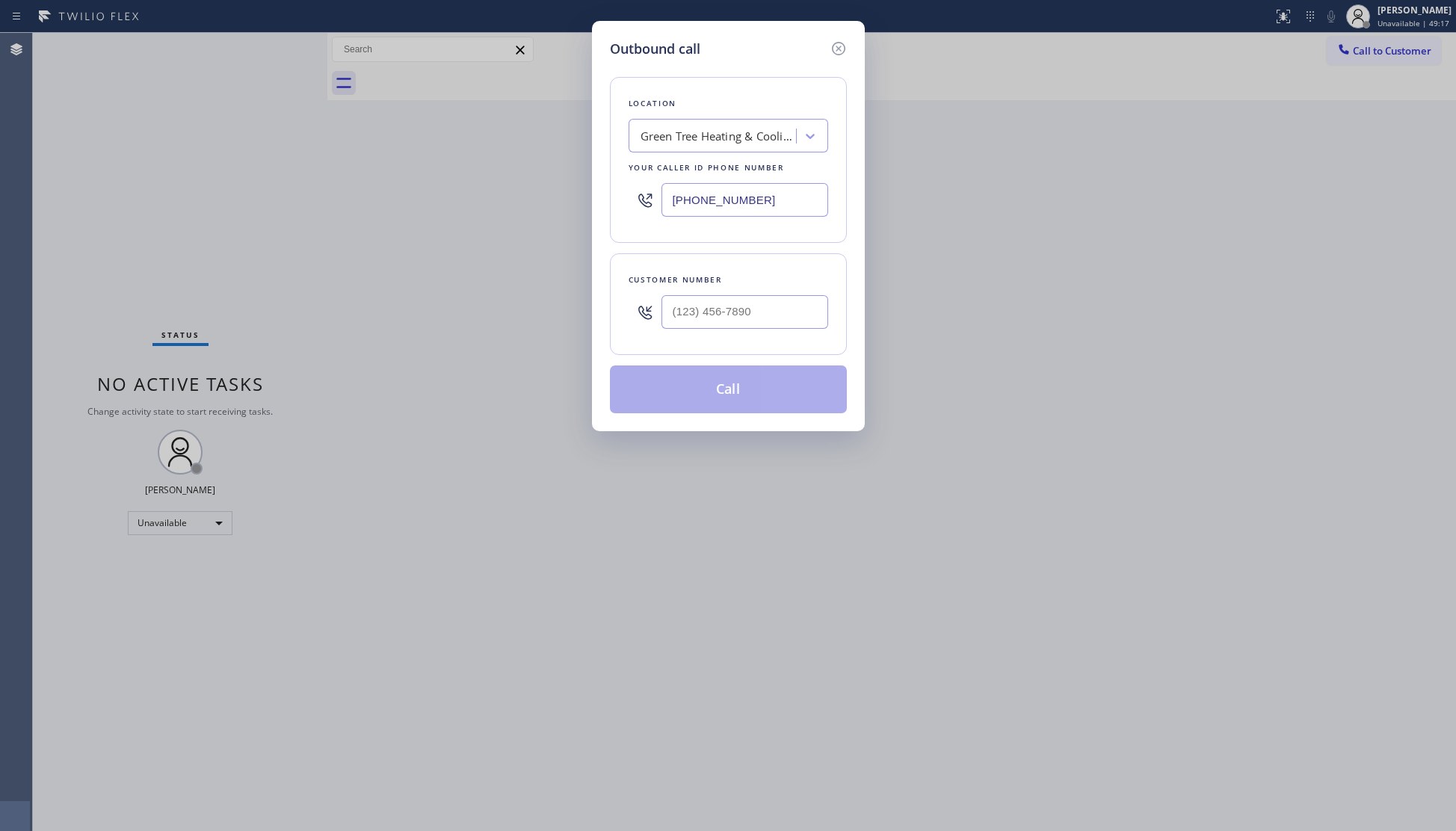
drag, startPoint x: 797, startPoint y: 198, endPoint x: 614, endPoint y: 204, distance: 183.1
click at [614, 204] on div "Location Green Tree Heating & Cooling Beverly Hills Your caller id phone number…" at bounding box center [728, 160] width 237 height 166
paste input "602) 560-7454"
type input "(602) 560-7454"
click at [740, 309] on input "(___) ___-____" at bounding box center [745, 313] width 167 height 34
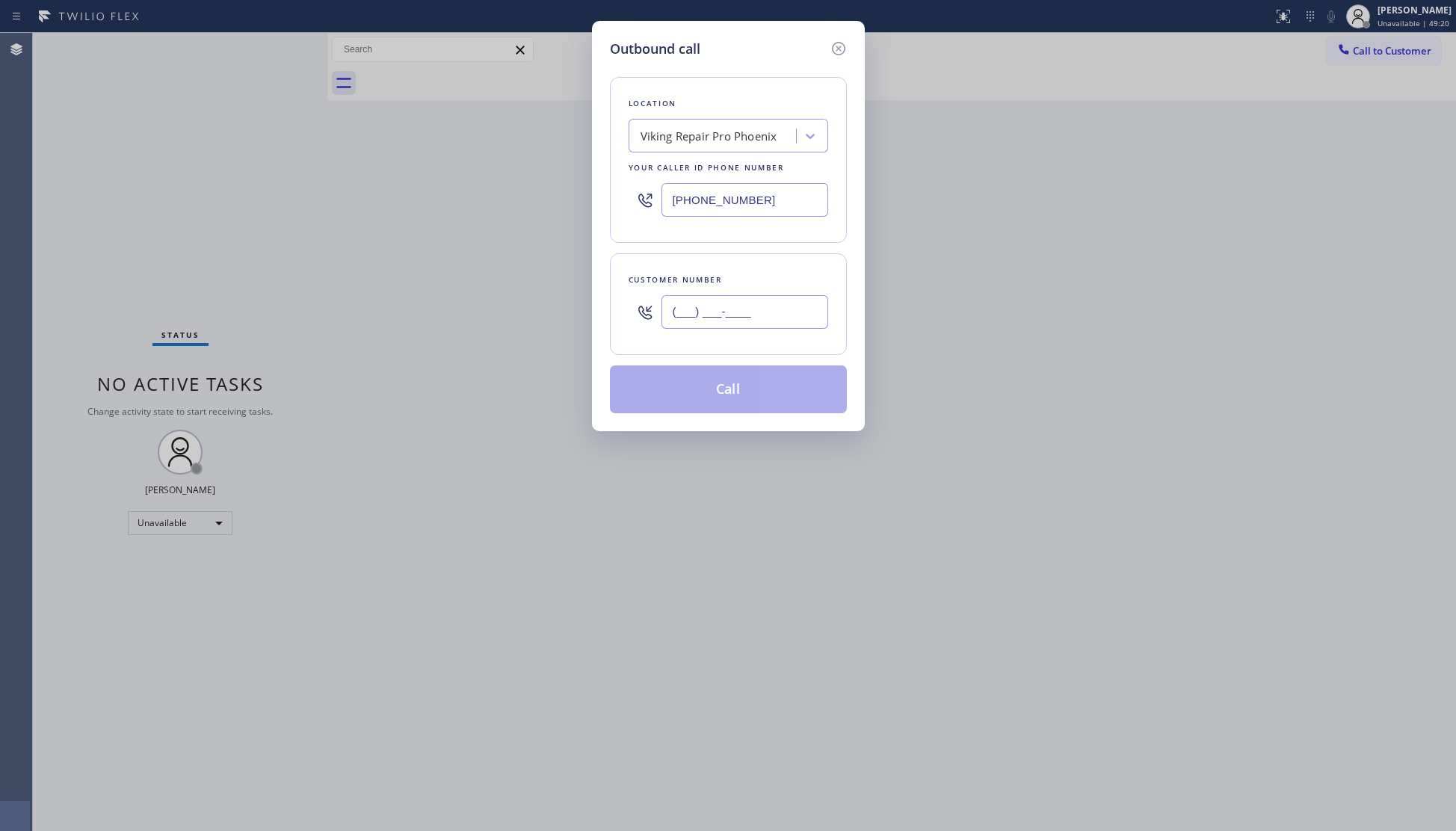
paste input "602) 295-3512"
type input "(602) 295-3512"
click at [734, 396] on button "Call" at bounding box center [728, 389] width 237 height 48
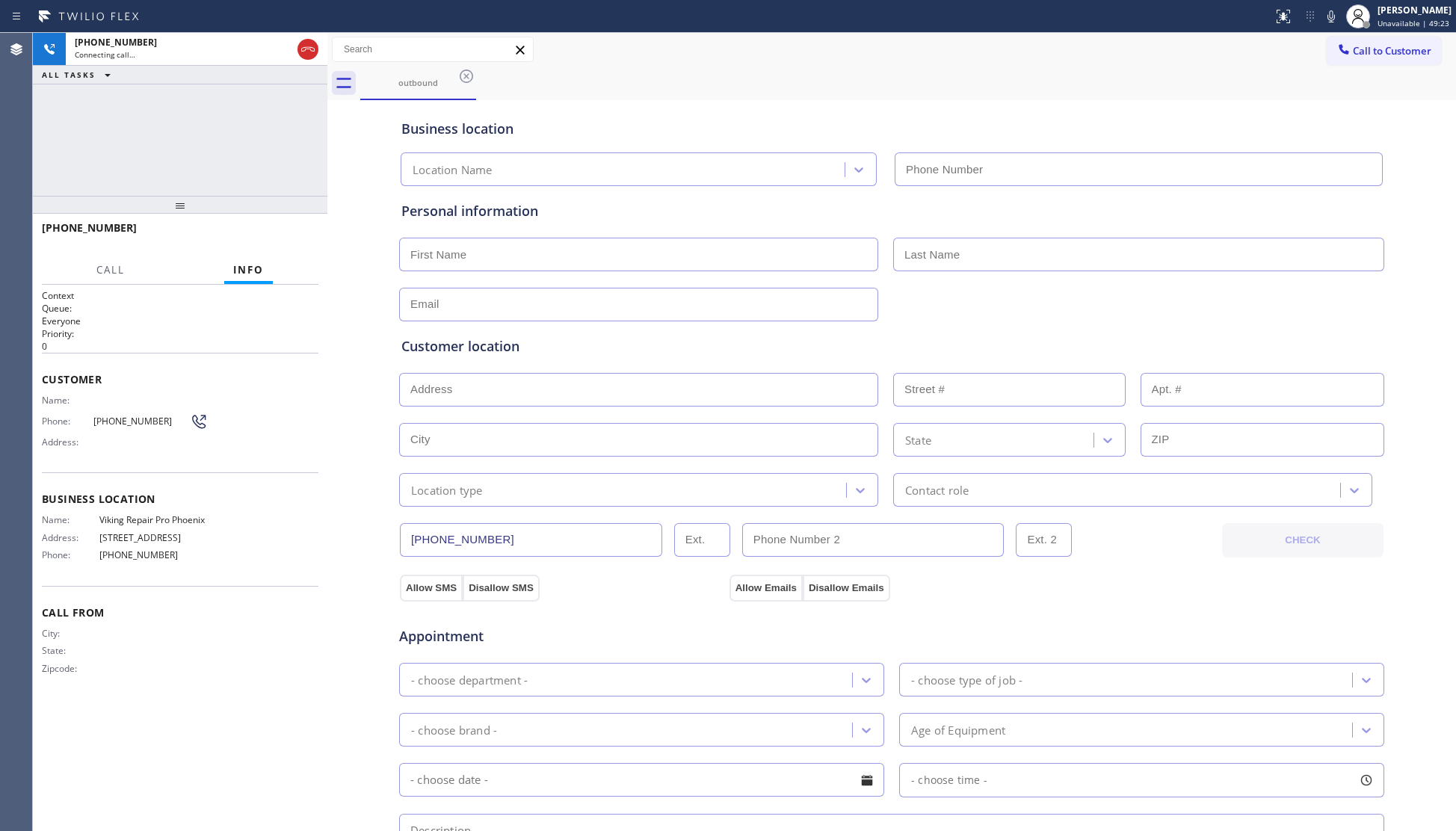
type input "(602) 560-7454"
click at [292, 233] on span "HANG UP" at bounding box center [283, 234] width 45 height 11
click at [292, 232] on span "HANG UP" at bounding box center [283, 234] width 45 height 11
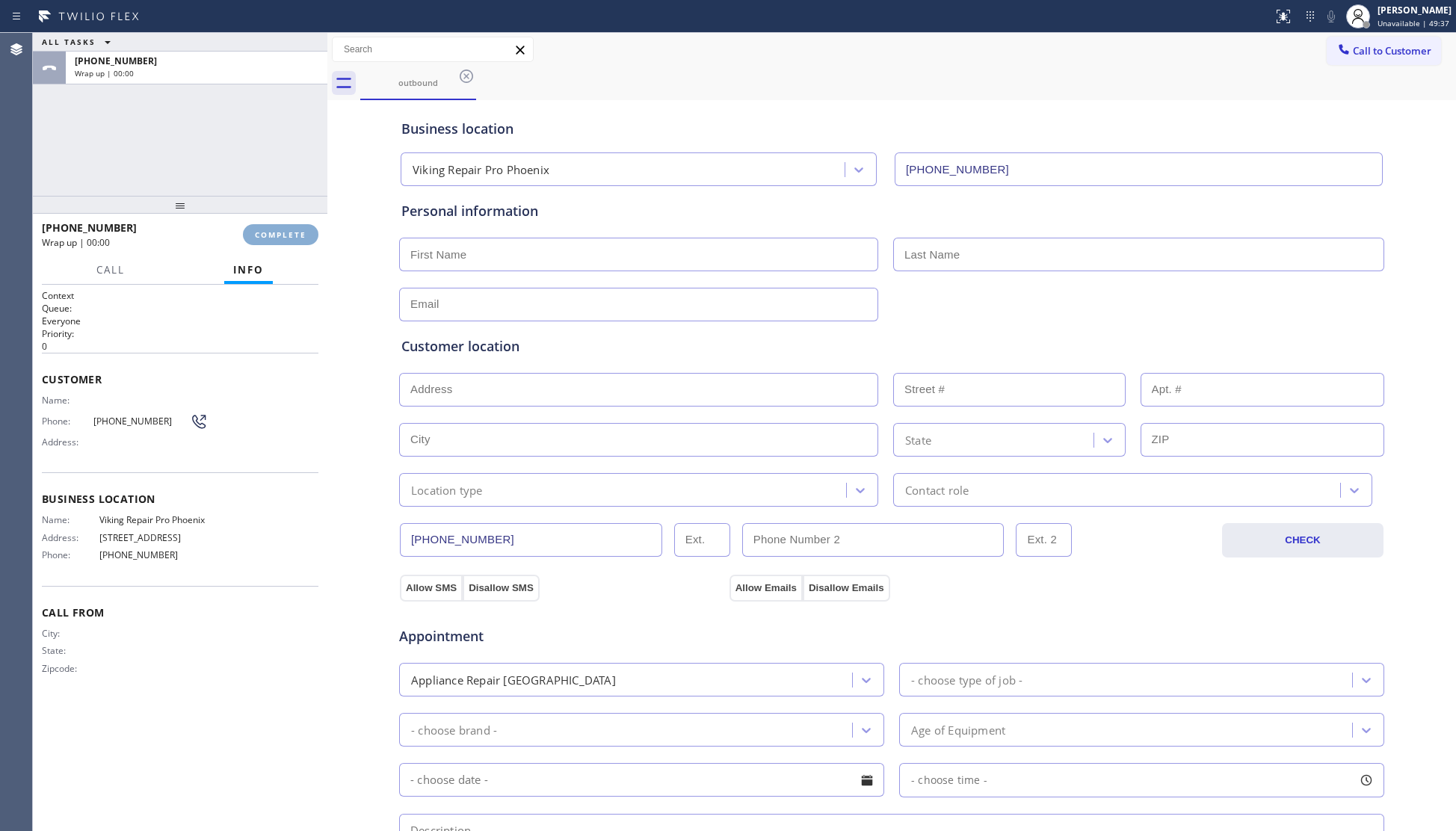
click at [292, 231] on span "COMPLETE" at bounding box center [281, 234] width 52 height 11
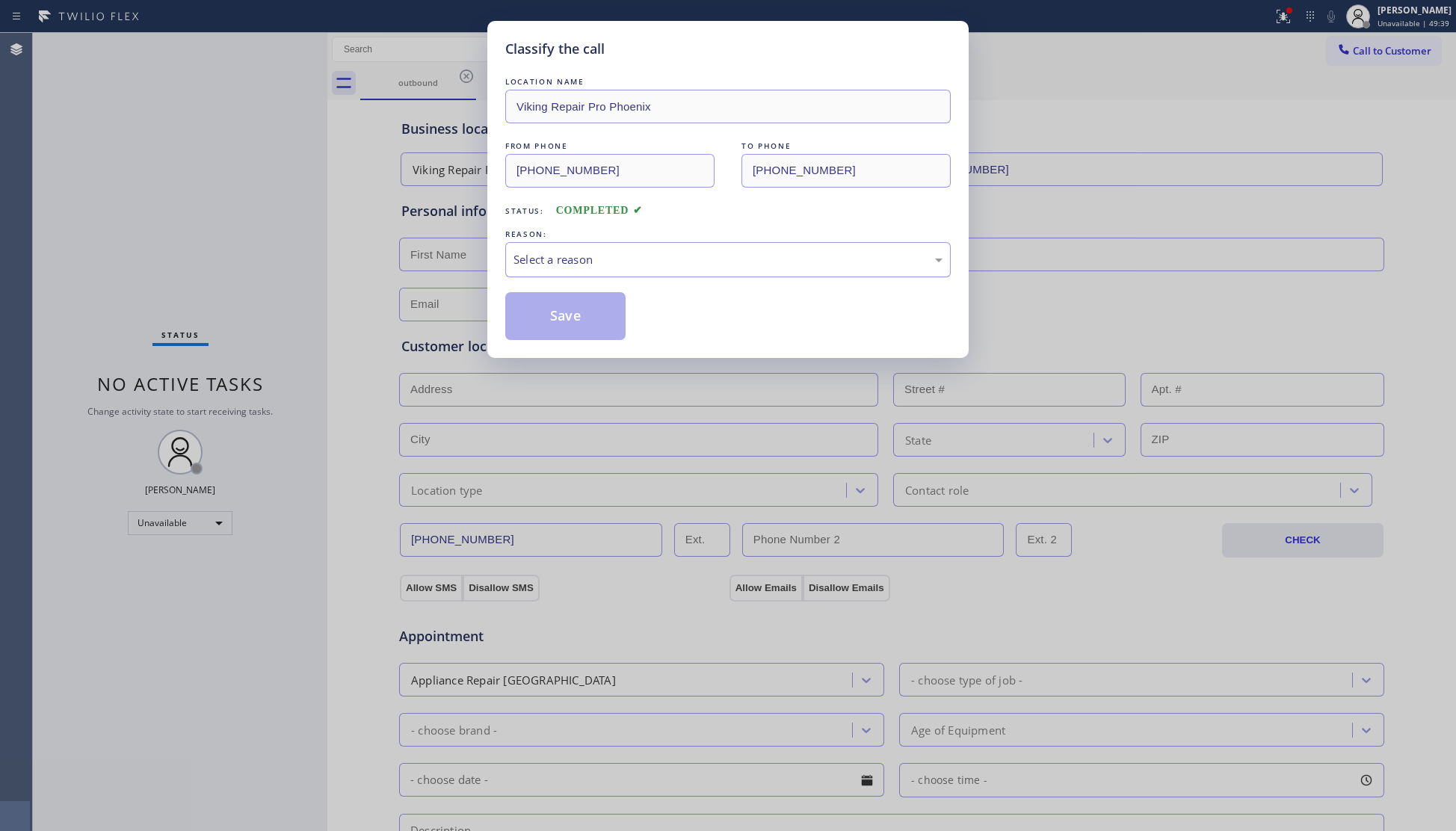
drag, startPoint x: 655, startPoint y: 275, endPoint x: 637, endPoint y: 273, distance: 18.1
click at [653, 274] on div "Select a reason" at bounding box center [728, 259] width 445 height 35
click at [577, 320] on button "Save" at bounding box center [565, 316] width 121 height 48
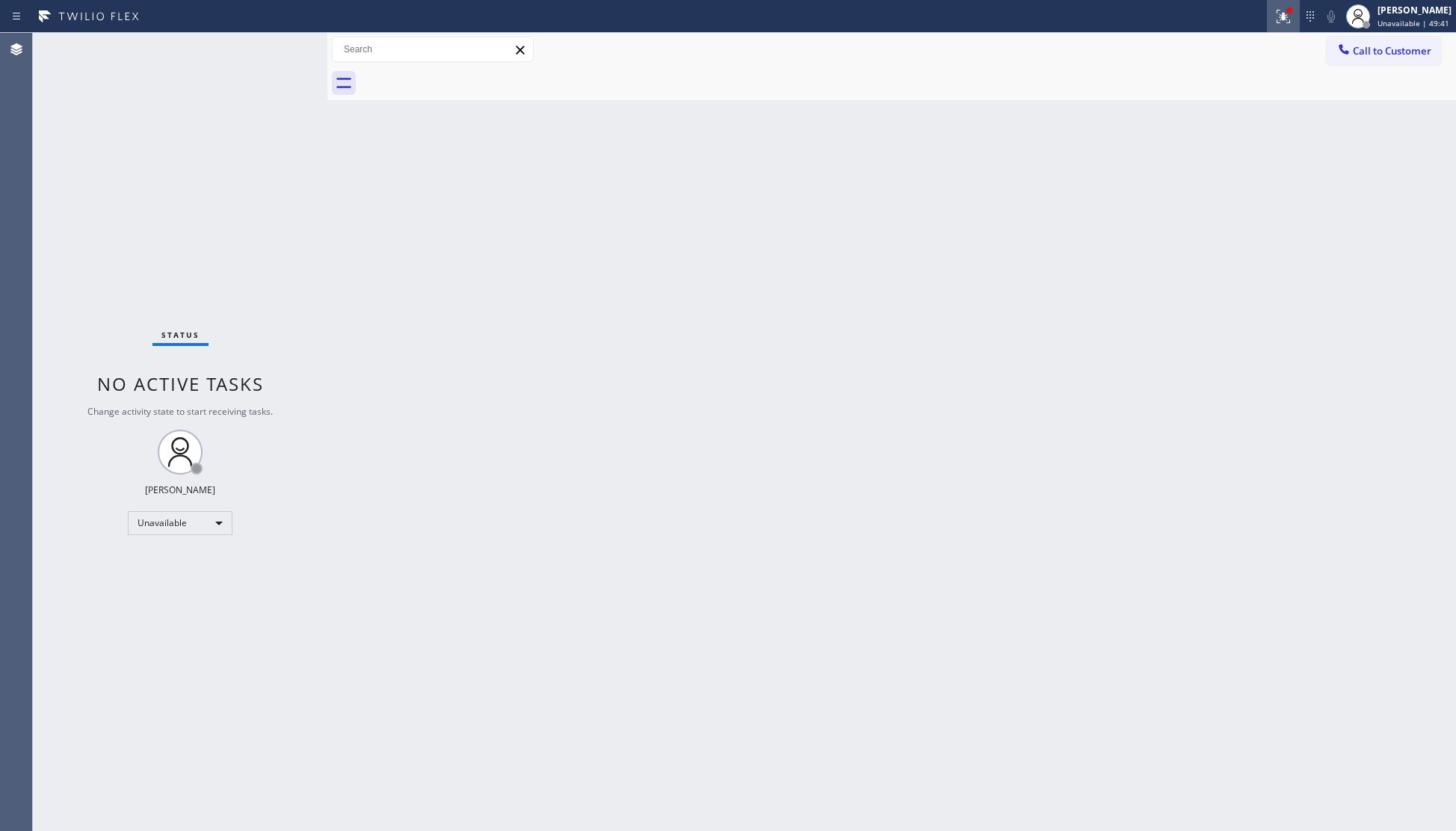
click at [1275, 0] on div at bounding box center [1283, 16] width 33 height 33
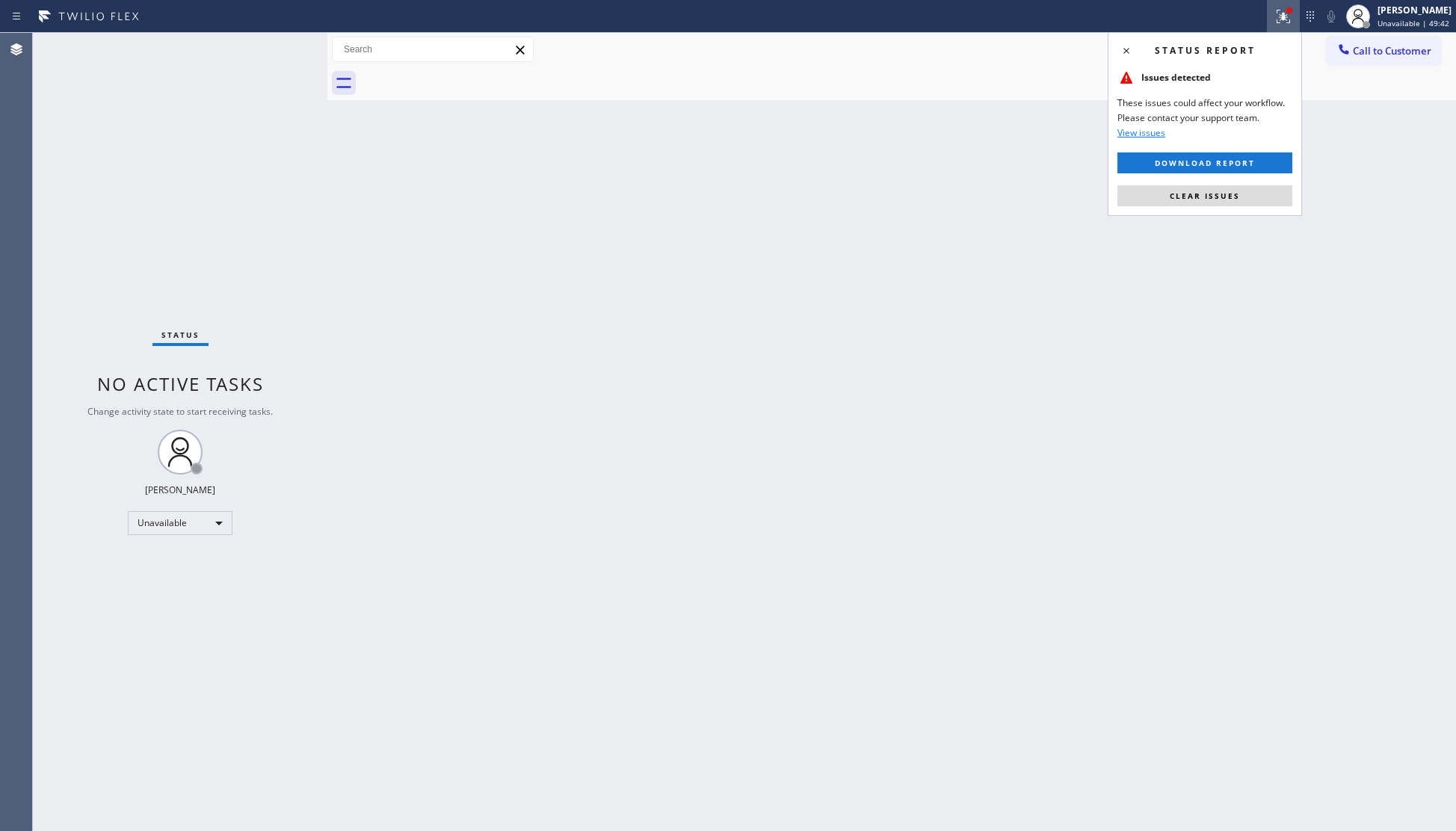
click at [1256, 190] on button "Clear issues" at bounding box center [1205, 196] width 175 height 21
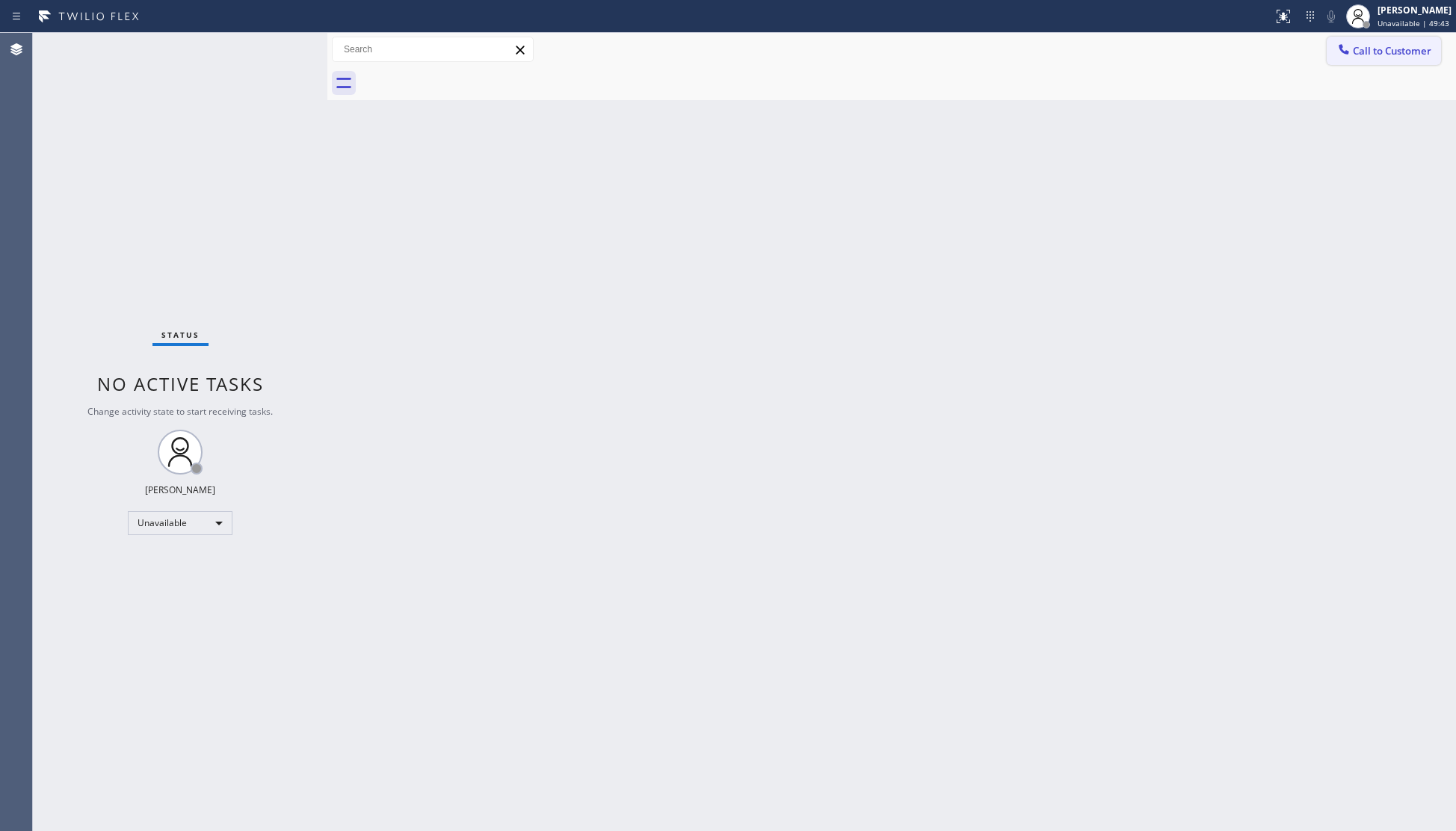
click at [1373, 63] on button "Call to Customer" at bounding box center [1383, 50] width 114 height 28
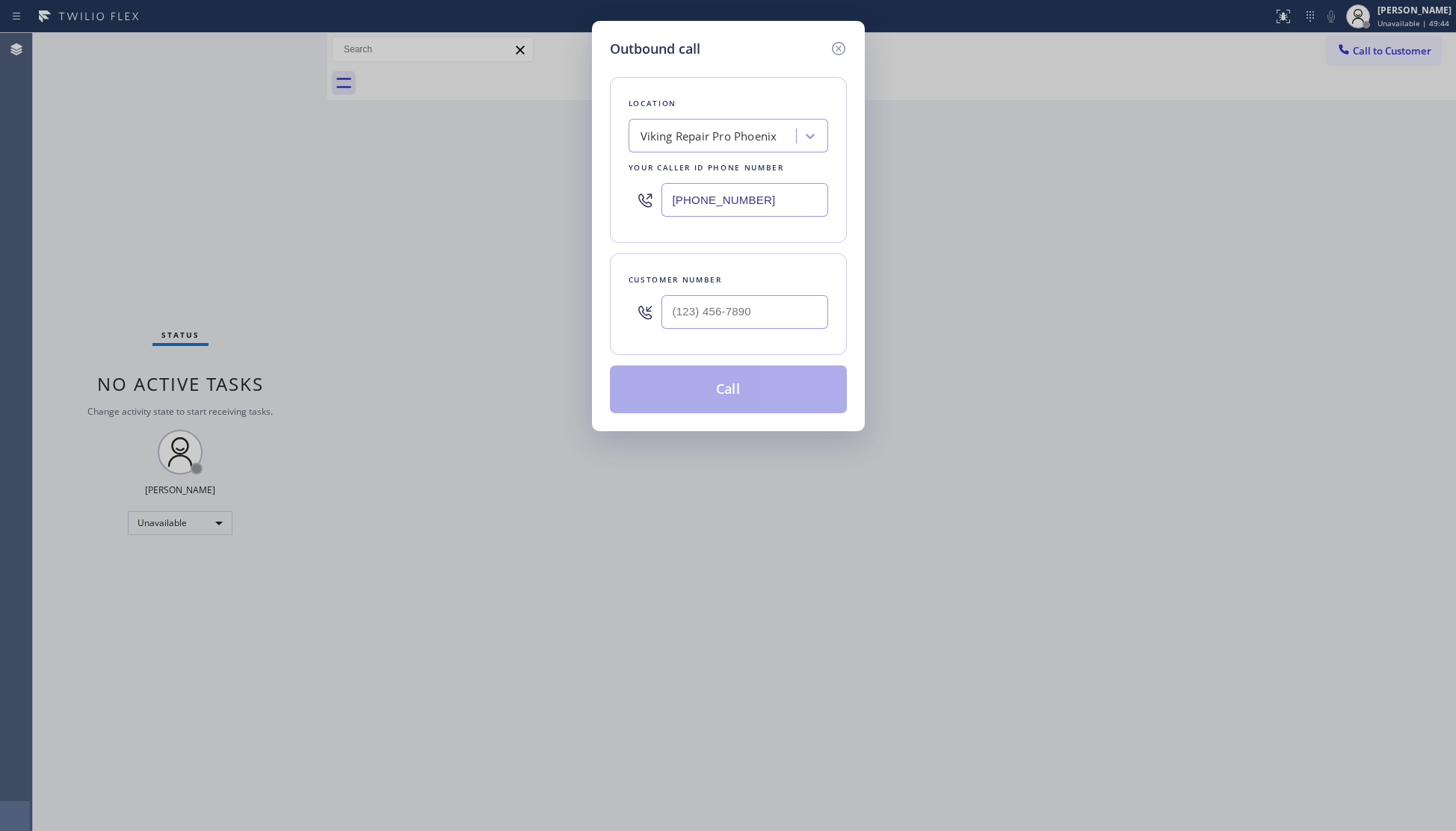
drag, startPoint x: 808, startPoint y: 219, endPoint x: 709, endPoint y: 225, distance: 99.2
click at [701, 217] on div "(602) 560-7454" at bounding box center [728, 200] width 199 height 49
click at [799, 195] on input "(___) ___-____" at bounding box center [745, 200] width 167 height 34
drag, startPoint x: 775, startPoint y: 195, endPoint x: 658, endPoint y: 200, distance: 117.1
click at [658, 200] on div "(___) ___-____" at bounding box center [728, 200] width 199 height 49
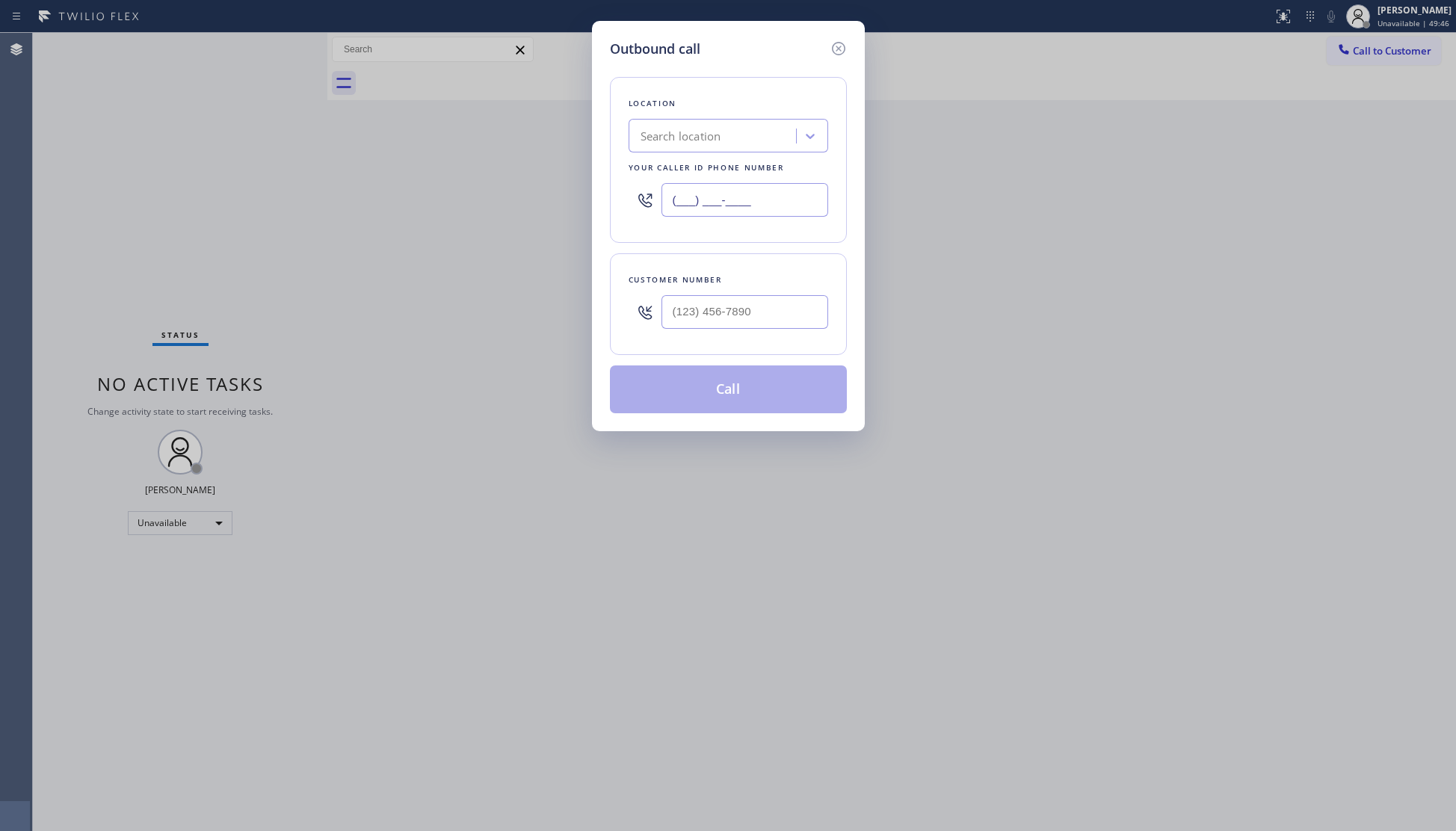
paste input "424) 533-5426"
type input "(424) 533-5426"
paste input "213) 832-7313"
click at [794, 317] on input "(213) 832-7313" at bounding box center [745, 313] width 167 height 34
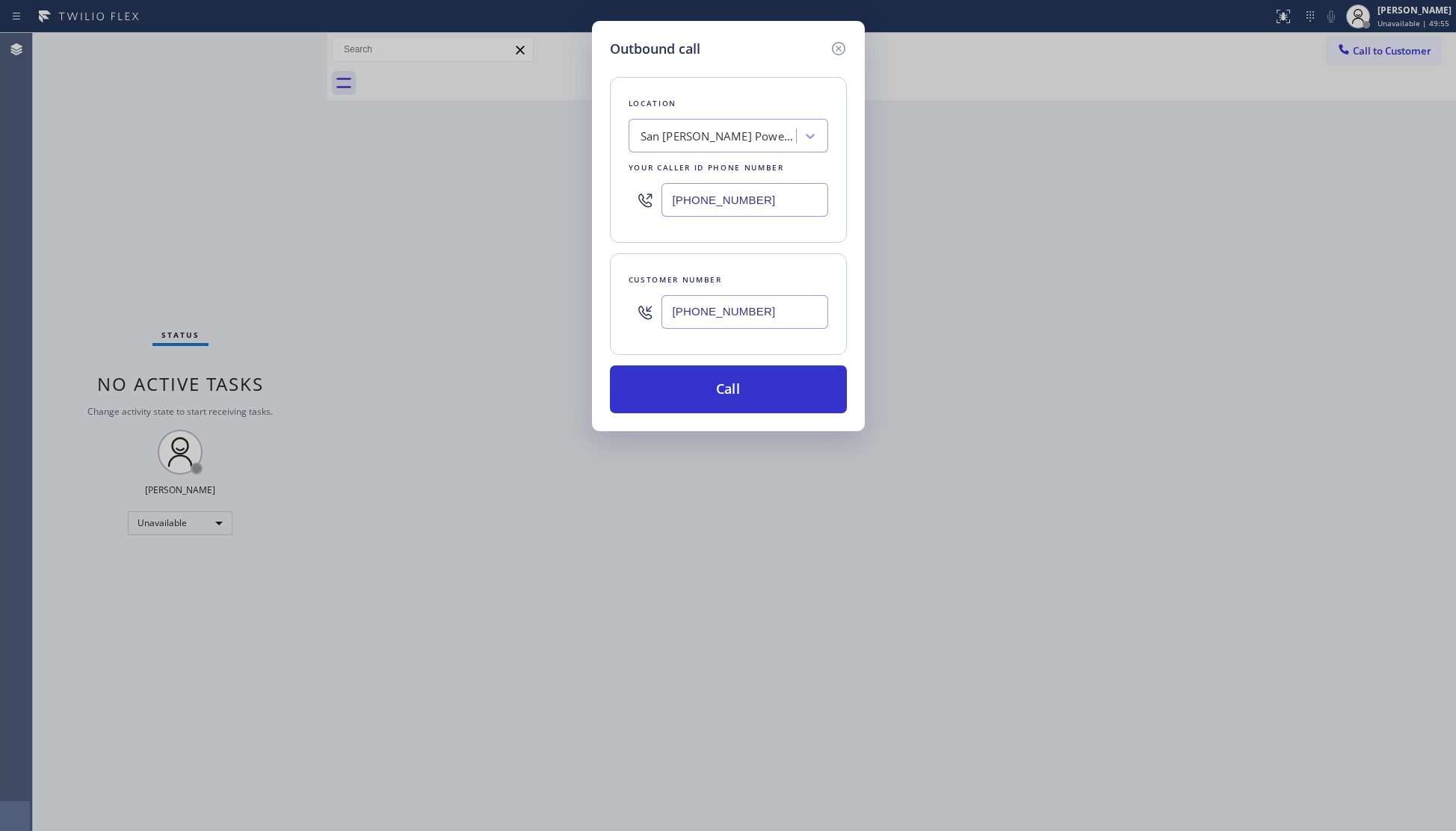
type input "(213) 832-7313"
click at [768, 345] on div "Customer number (213) 832-7313" at bounding box center [728, 305] width 237 height 102
click at [752, 375] on button "Call" at bounding box center [728, 389] width 237 height 48
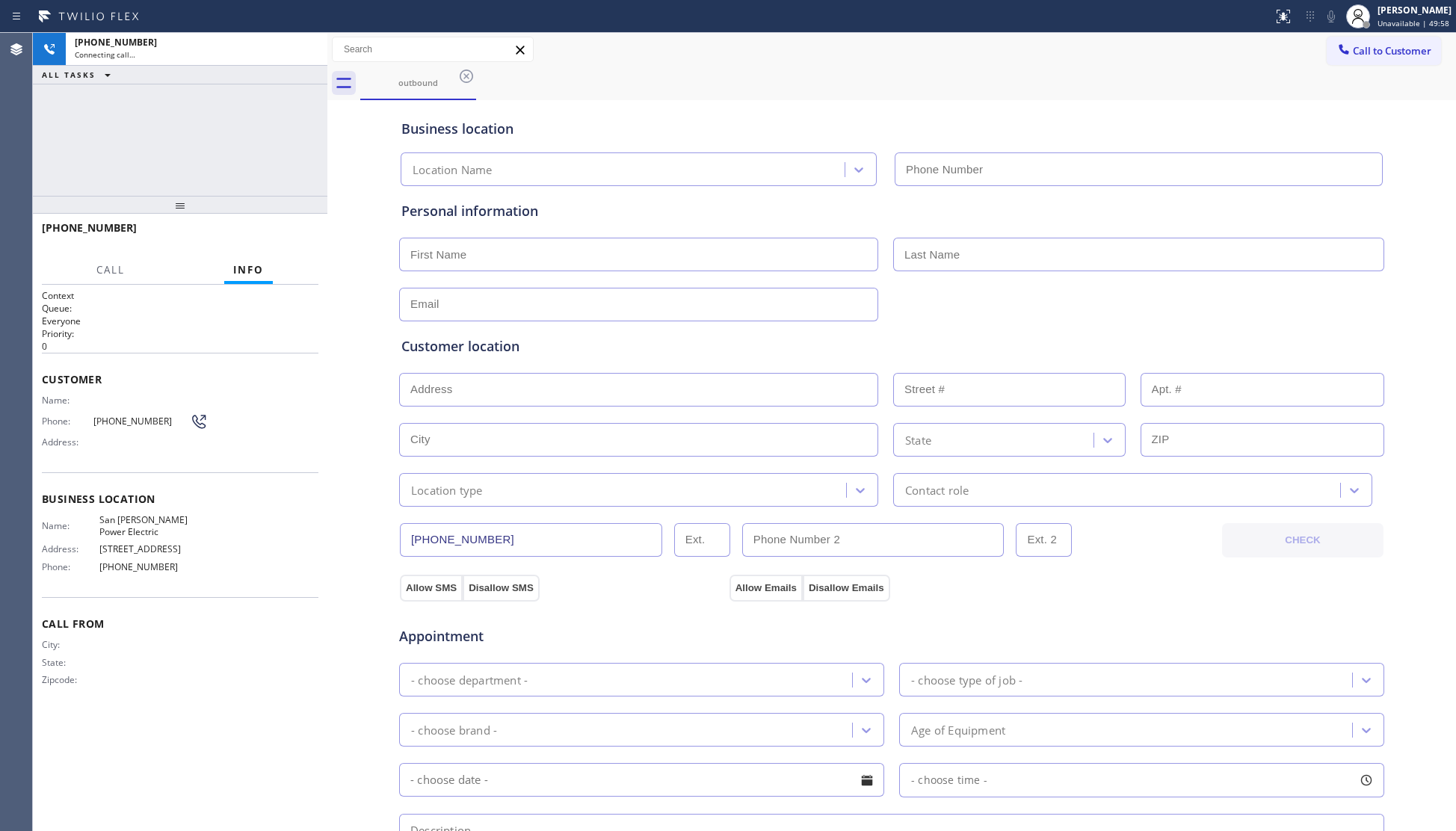
type input "(424) 533-5426"
click at [299, 225] on button "HANG UP" at bounding box center [283, 235] width 70 height 21
click at [300, 224] on button "HANG UP" at bounding box center [283, 235] width 70 height 21
click at [300, 222] on div "+12138327313 Live | 00:04 HANG UP" at bounding box center [181, 235] width 277 height 39
click at [302, 221] on div "+12138327313 Live | 00:04 HANG UP" at bounding box center [181, 235] width 277 height 39
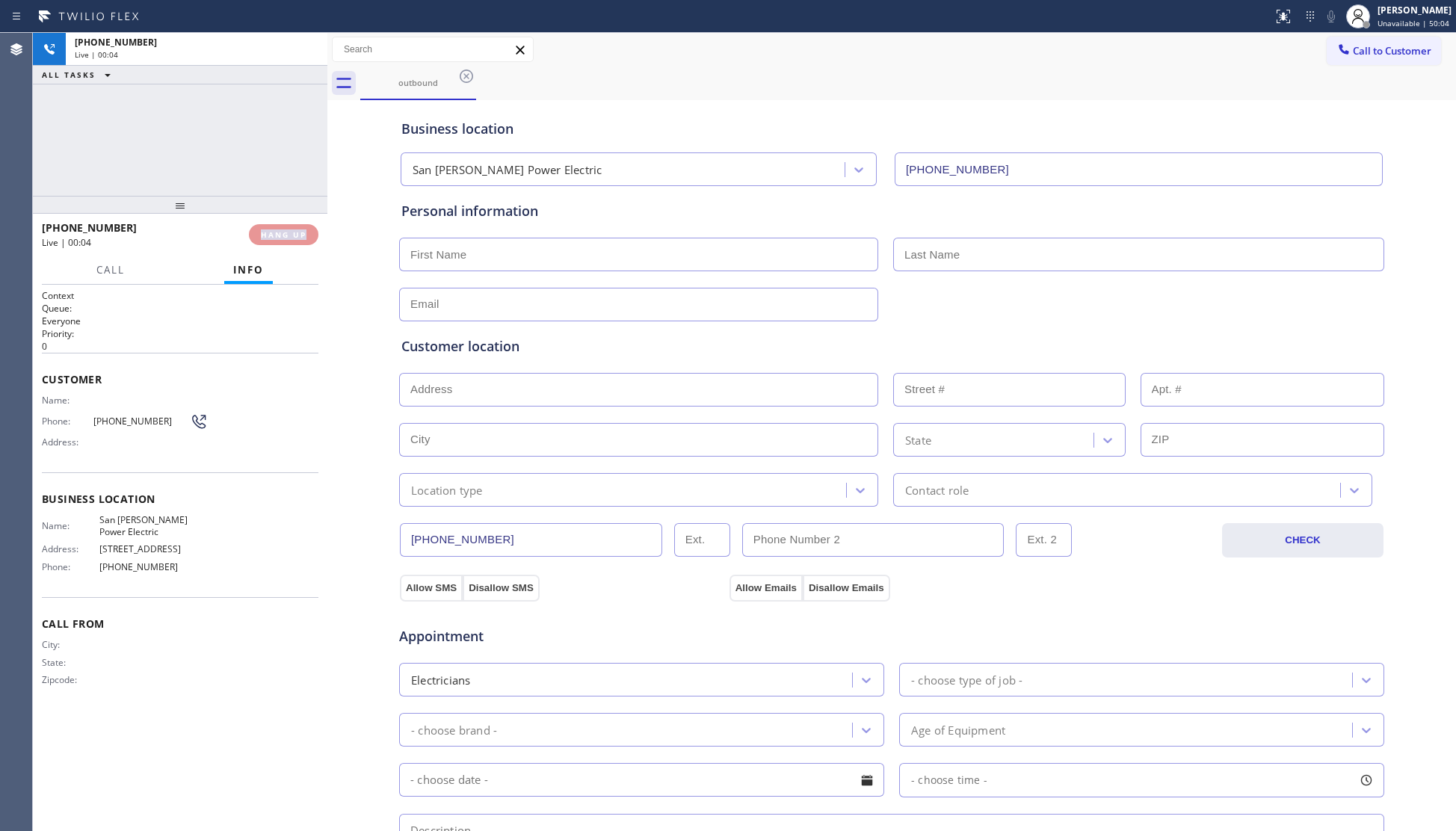
click at [302, 221] on div "+12138327313 Live | 00:04 HANG UP" at bounding box center [181, 235] width 277 height 39
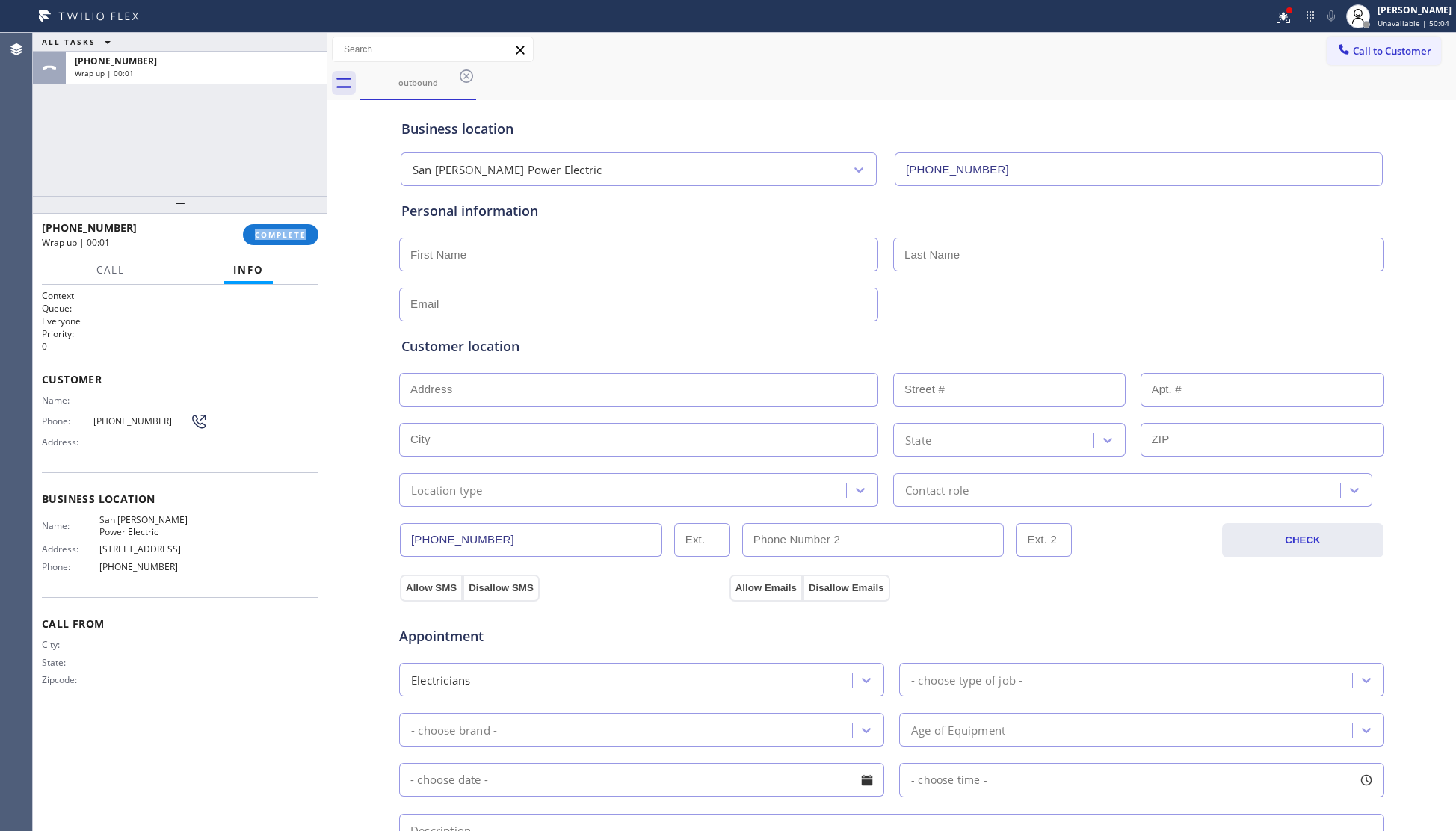
click at [303, 219] on div "+12138327313 Wrap up | 00:01 COMPLETE" at bounding box center [181, 235] width 277 height 39
click at [303, 219] on div "+12138327313 Wrap up | 00:01 COMPLETE" at bounding box center [181, 235] width 277 height 39
click at [305, 219] on div "+12138327313 Wrap up | 00:01 COMPLETE" at bounding box center [181, 235] width 277 height 39
click at [313, 222] on div "+12138327313 Wrap up | 00:02 COMPLETE" at bounding box center [181, 235] width 277 height 39
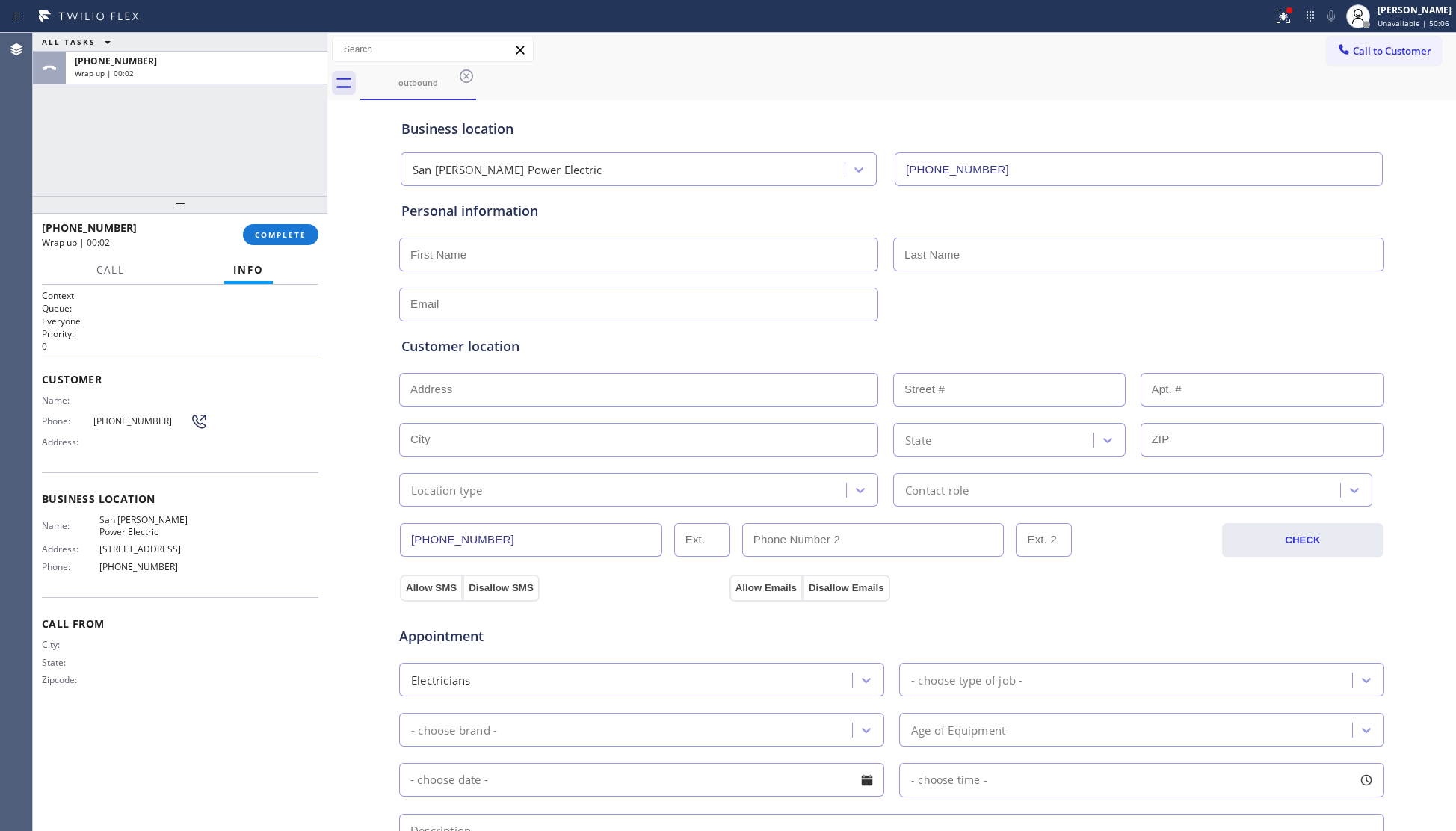
click at [284, 189] on div "ALL TASKS ALL TASKS ACTIVE TASKS TASKS IN WRAP UP +12138327313 Wrap up | 00:02" at bounding box center [181, 114] width 295 height 163
click at [296, 225] on button "COMPLETE" at bounding box center [280, 235] width 75 height 21
click at [309, 162] on div "ALL TASKS ALL TASKS ACTIVE TASKS TASKS IN WRAP UP +12138327313 Wrap up | 00:03" at bounding box center [181, 114] width 295 height 163
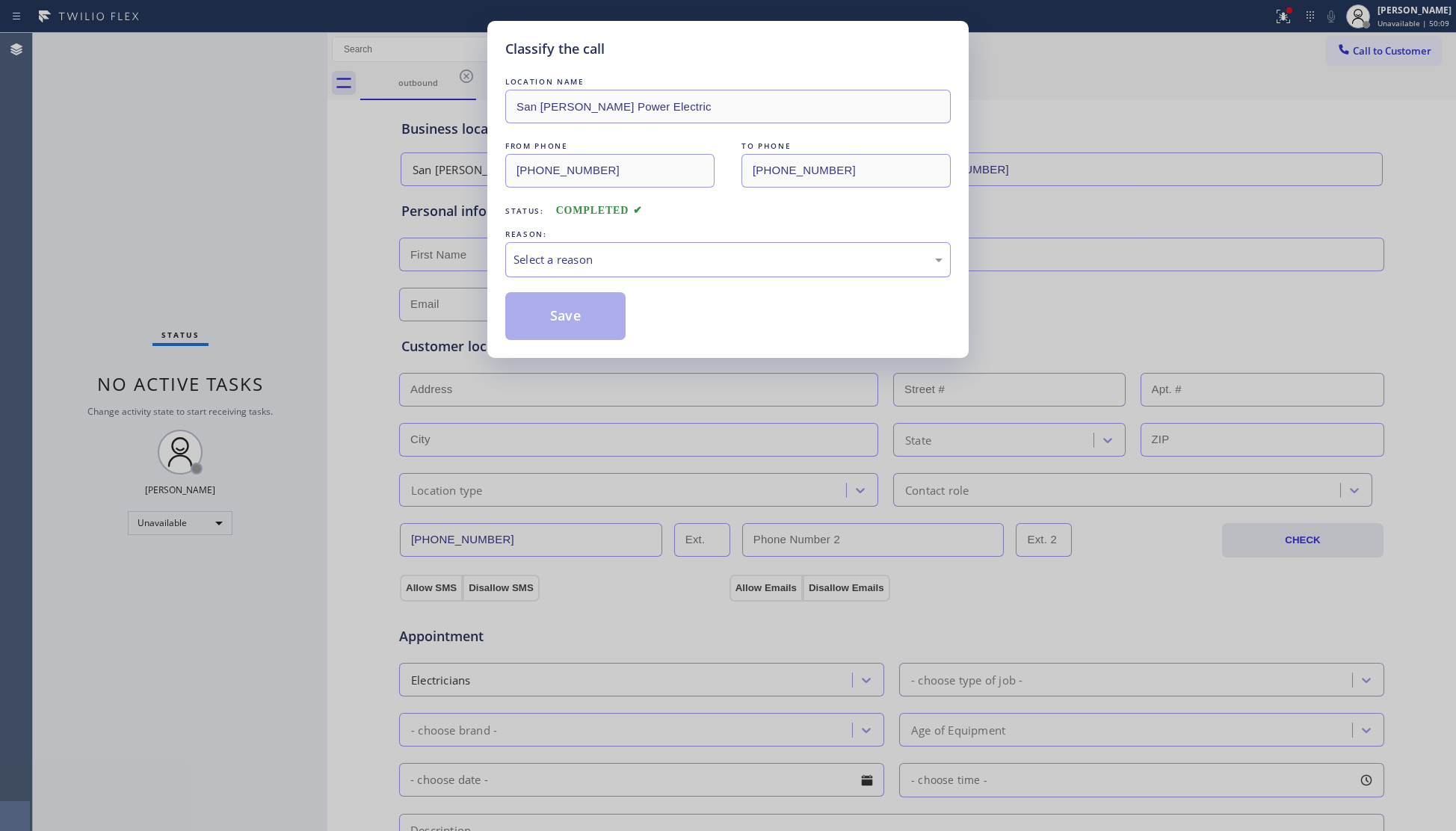
drag, startPoint x: 542, startPoint y: 251, endPoint x: 548, endPoint y: 262, distance: 12.5
click at [544, 254] on div "Select a reason" at bounding box center [728, 259] width 429 height 17
click at [555, 315] on button "Save" at bounding box center [565, 316] width 121 height 48
click at [556, 315] on button "Save" at bounding box center [565, 316] width 121 height 48
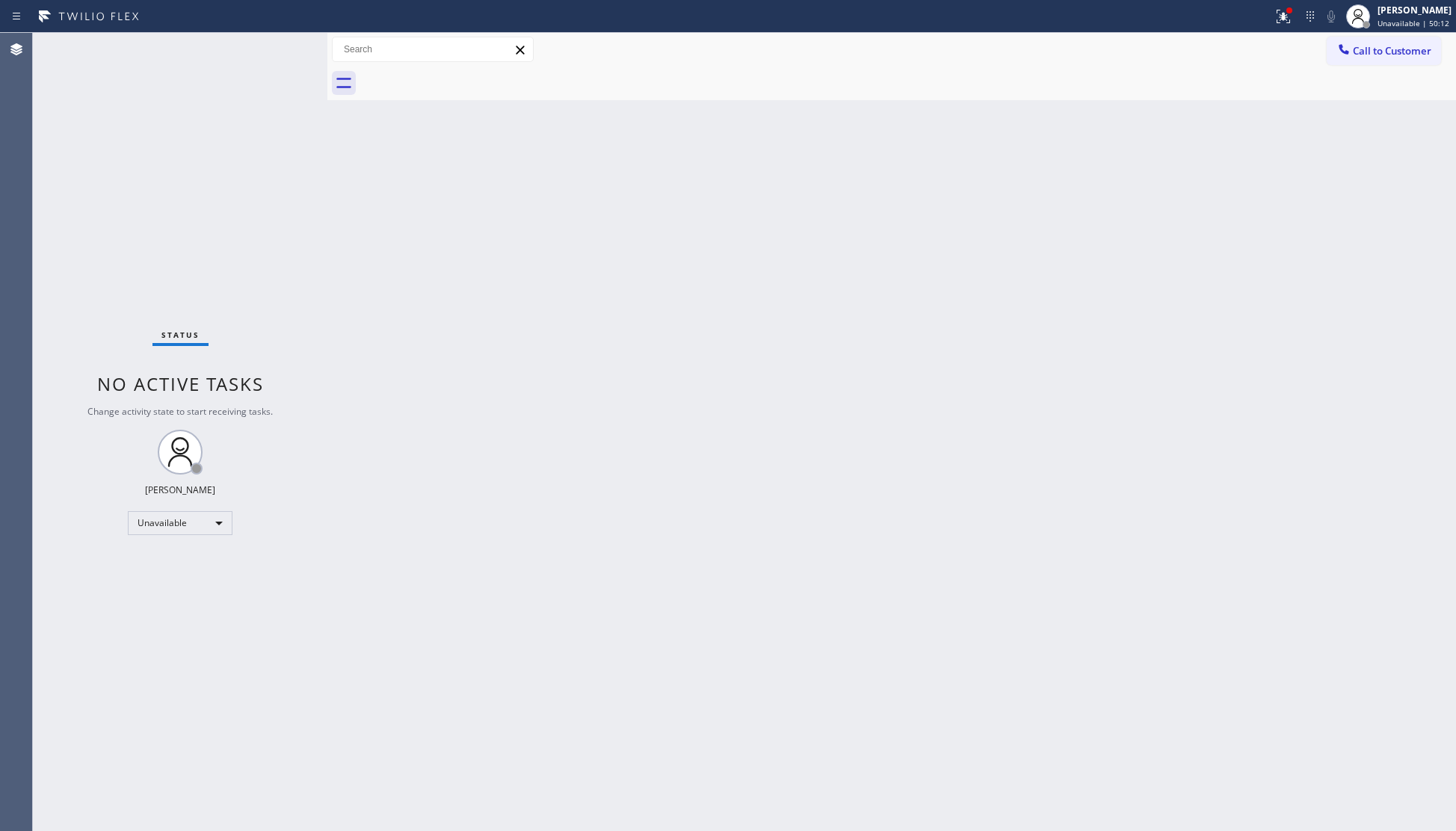
click at [1437, 46] on button "Call to Customer" at bounding box center [1383, 50] width 114 height 28
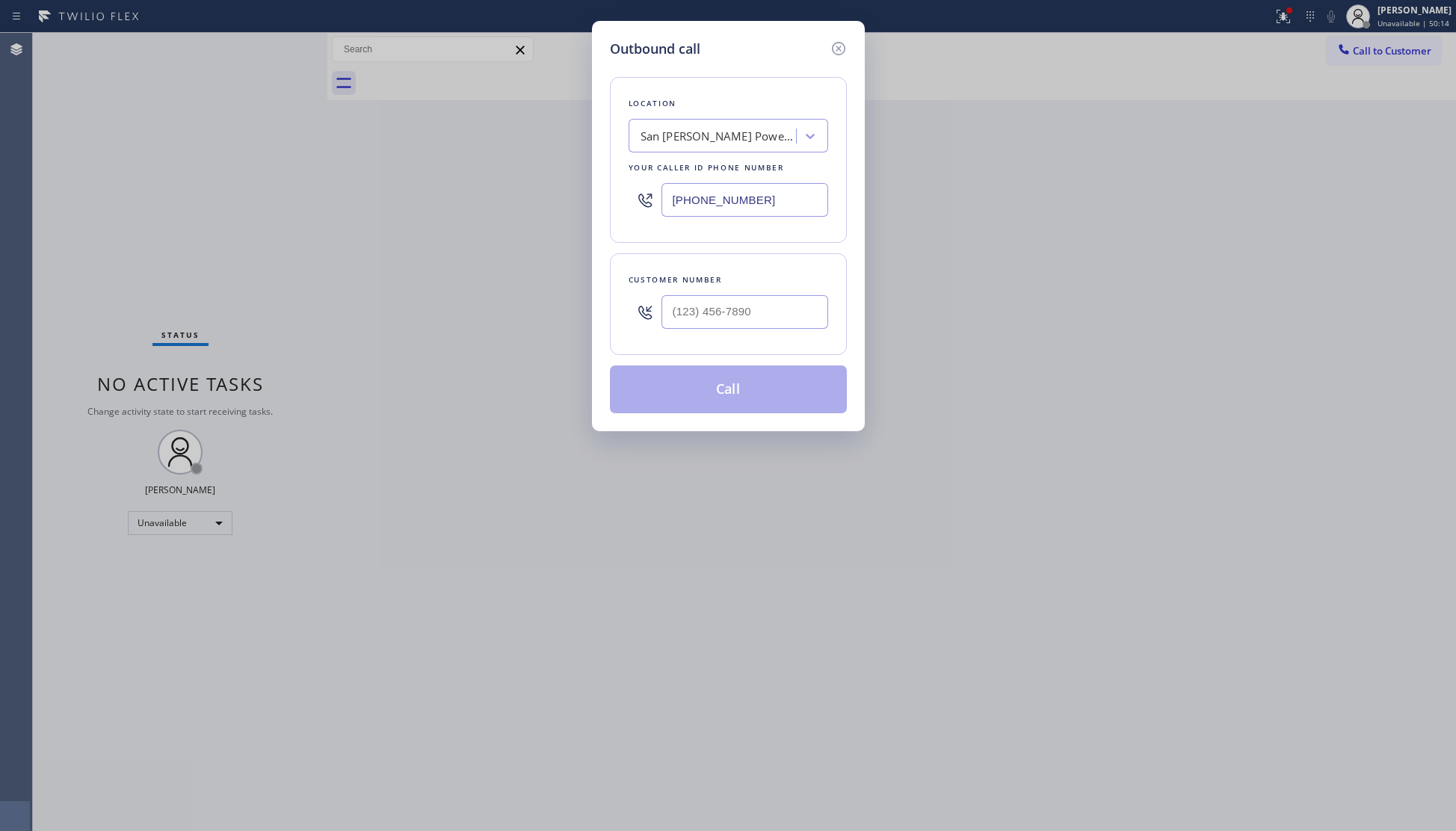
drag, startPoint x: 798, startPoint y: 194, endPoint x: 595, endPoint y: 198, distance: 203.0
click at [595, 198] on div "Outbound call Location San Pedro Power Electric Your caller id phone number (42…" at bounding box center [728, 226] width 273 height 411
paste input "949) 331-1998"
type input "(949) 331-1998"
click at [740, 324] on input "(___) ___-____" at bounding box center [745, 313] width 167 height 34
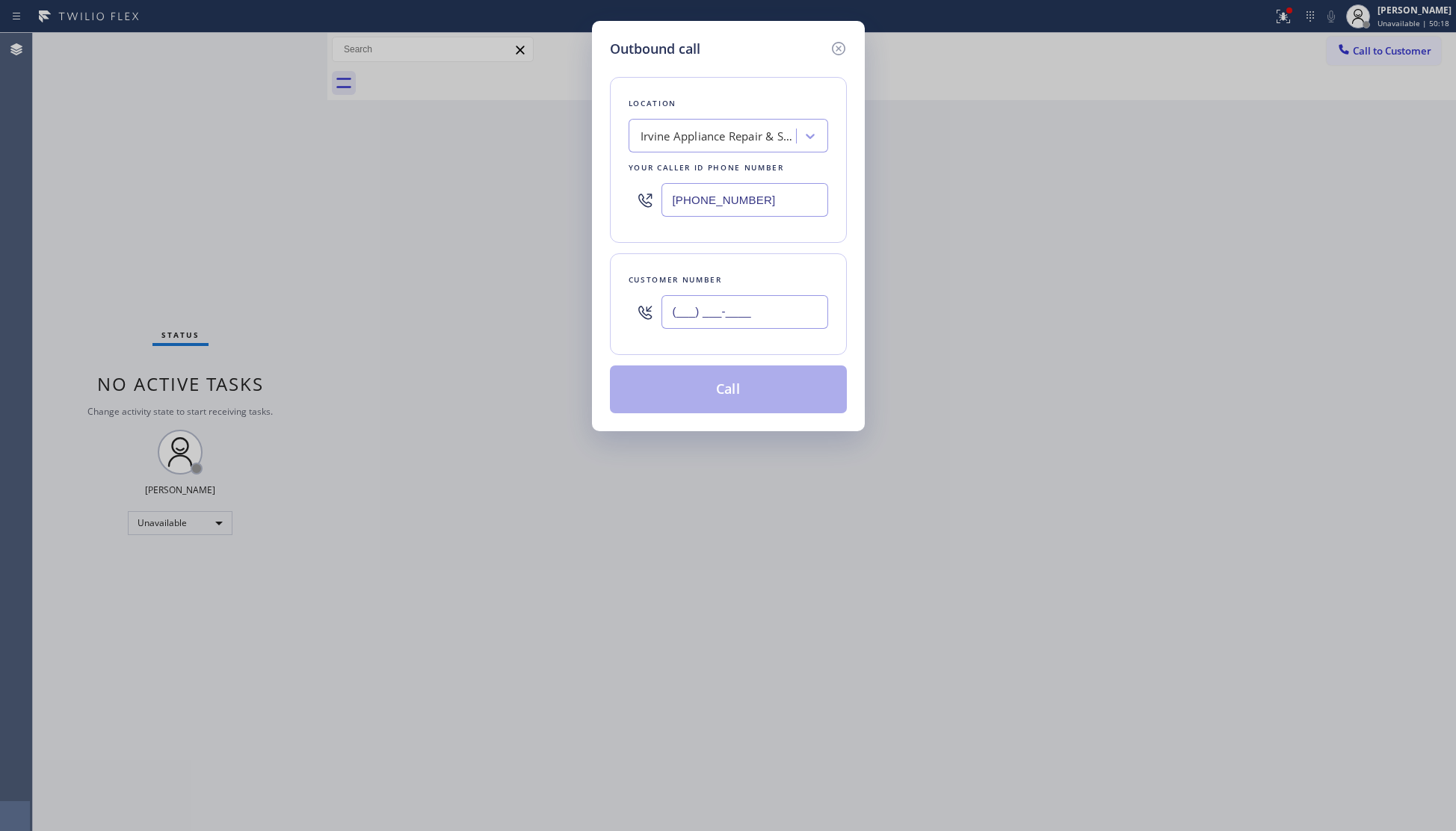
paste input "951) 614-4998"
drag, startPoint x: 607, startPoint y: 312, endPoint x: 596, endPoint y: 312, distance: 11.0
click at [596, 312] on div "Outbound call Location Irvine Appliance Repair & Service Your caller id phone n…" at bounding box center [728, 226] width 273 height 411
paste input "text"
type input "(951) 614-4998"
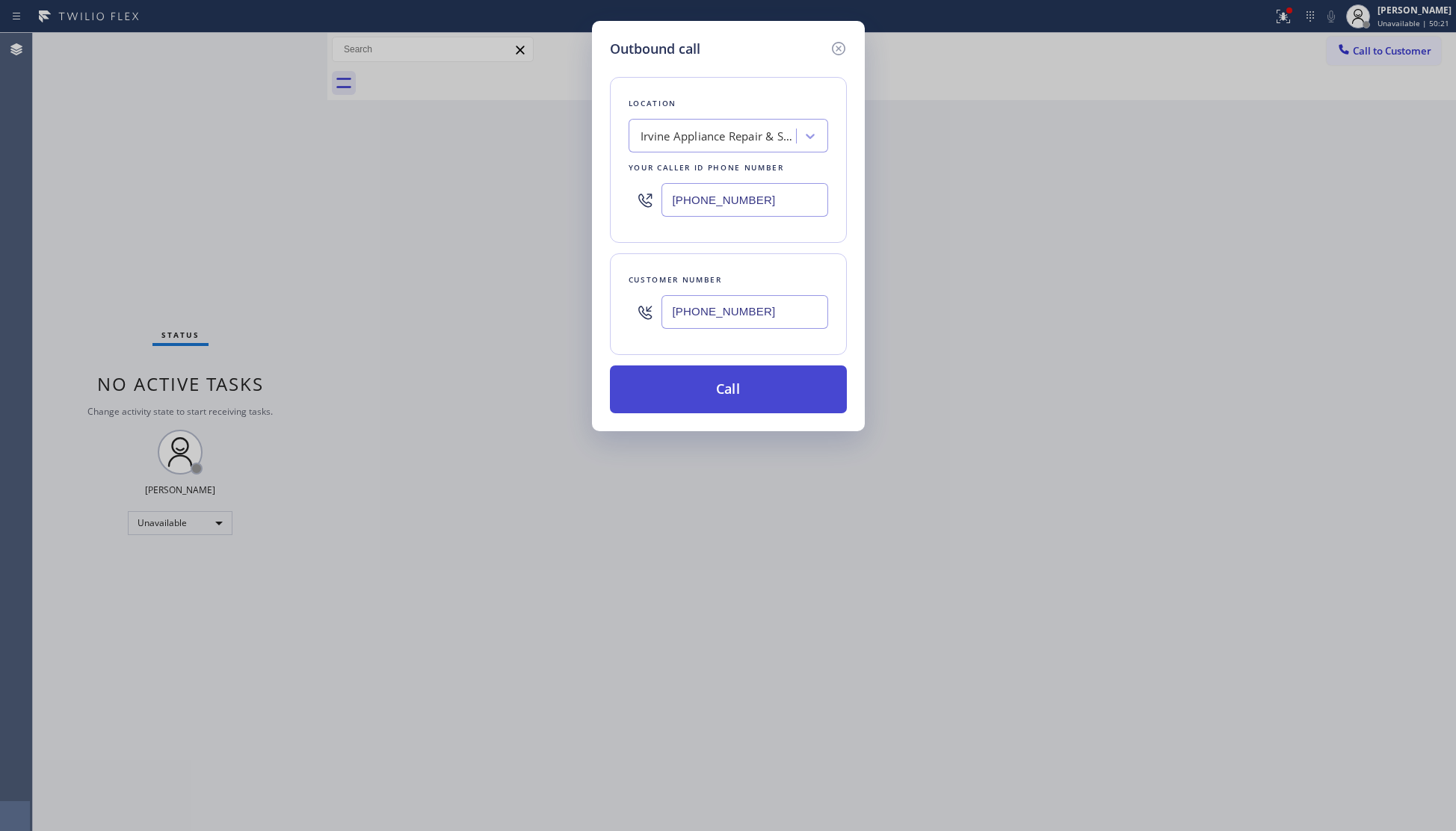
click at [764, 387] on button "Call" at bounding box center [728, 389] width 237 height 48
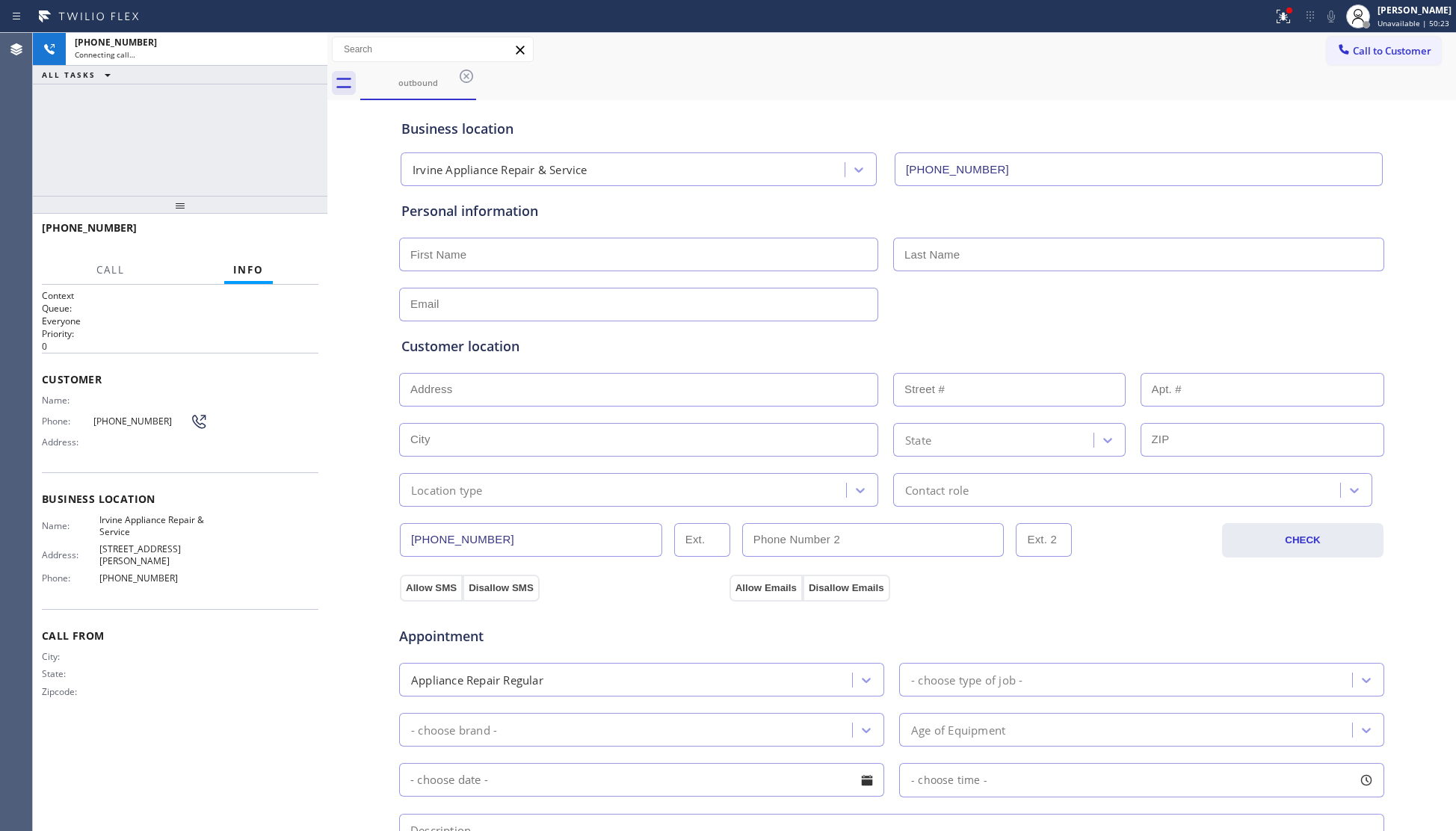
type input "(949) 331-1998"
drag, startPoint x: 274, startPoint y: 237, endPoint x: 296, endPoint y: 230, distance: 23.1
click at [283, 233] on span "HANG UP" at bounding box center [283, 234] width 45 height 11
click at [296, 230] on span "HANG UP" at bounding box center [283, 234] width 45 height 11
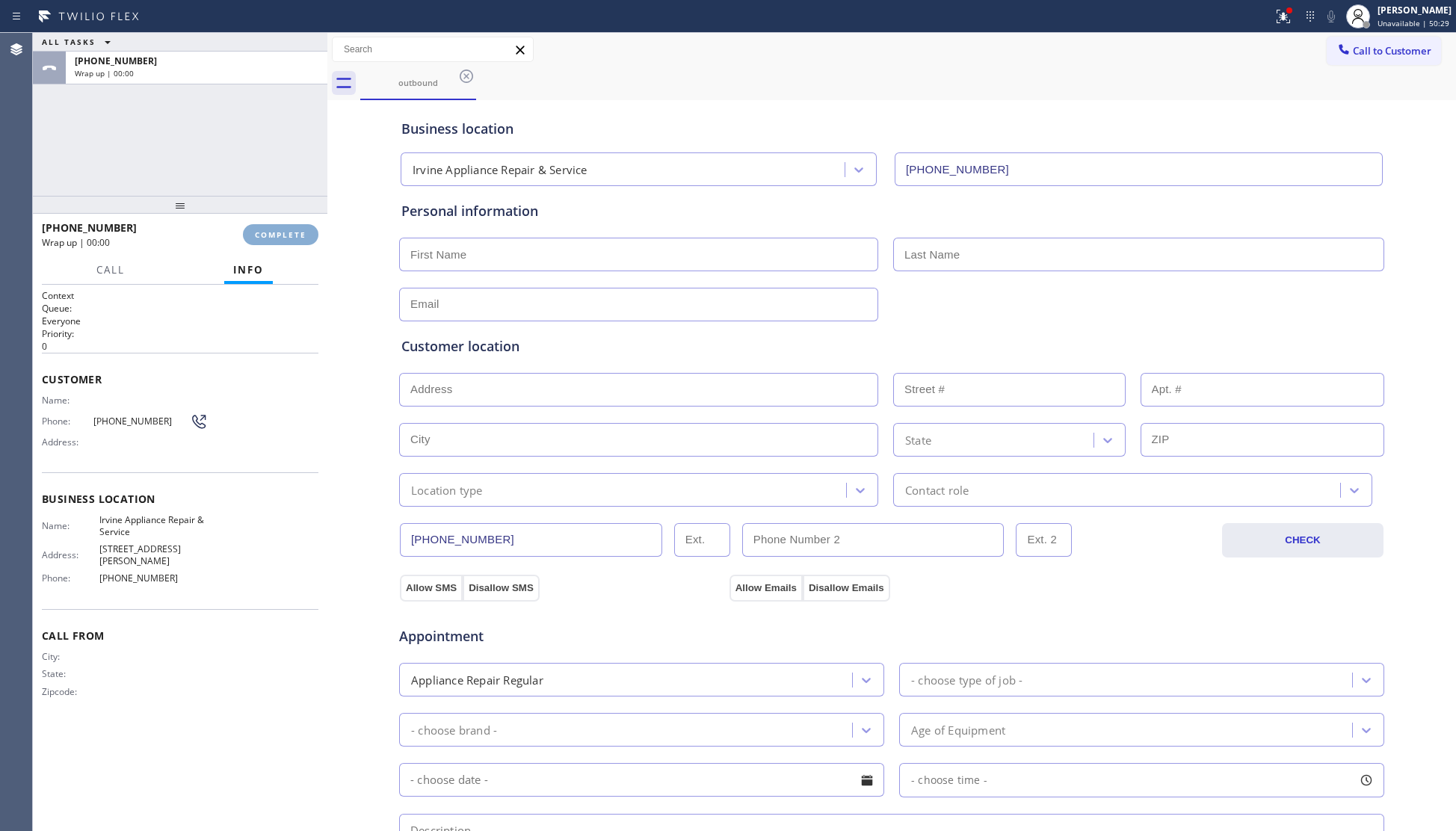
click at [305, 229] on span "COMPLETE" at bounding box center [281, 234] width 52 height 11
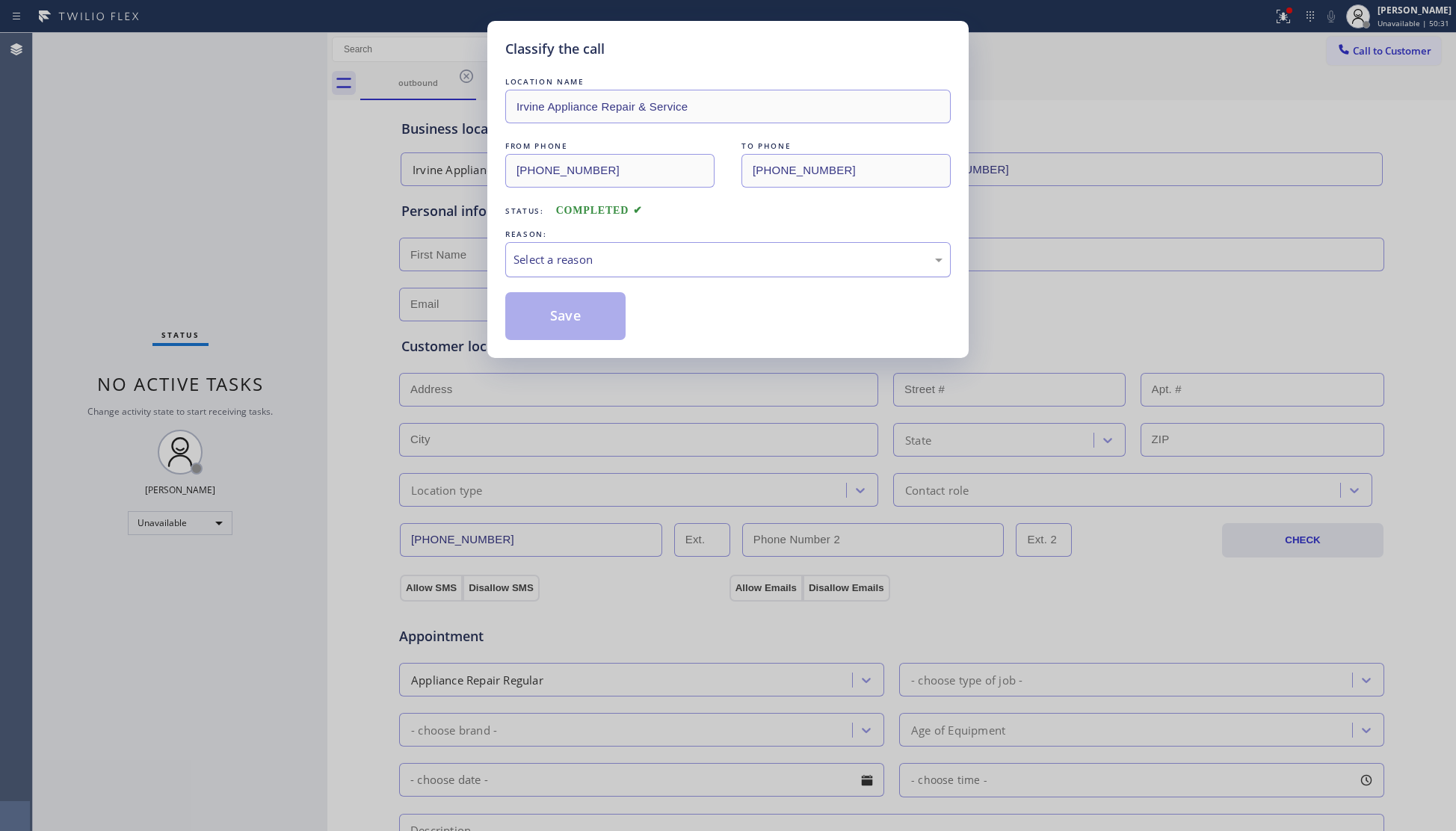
click at [653, 273] on div "Select a reason" at bounding box center [728, 259] width 445 height 35
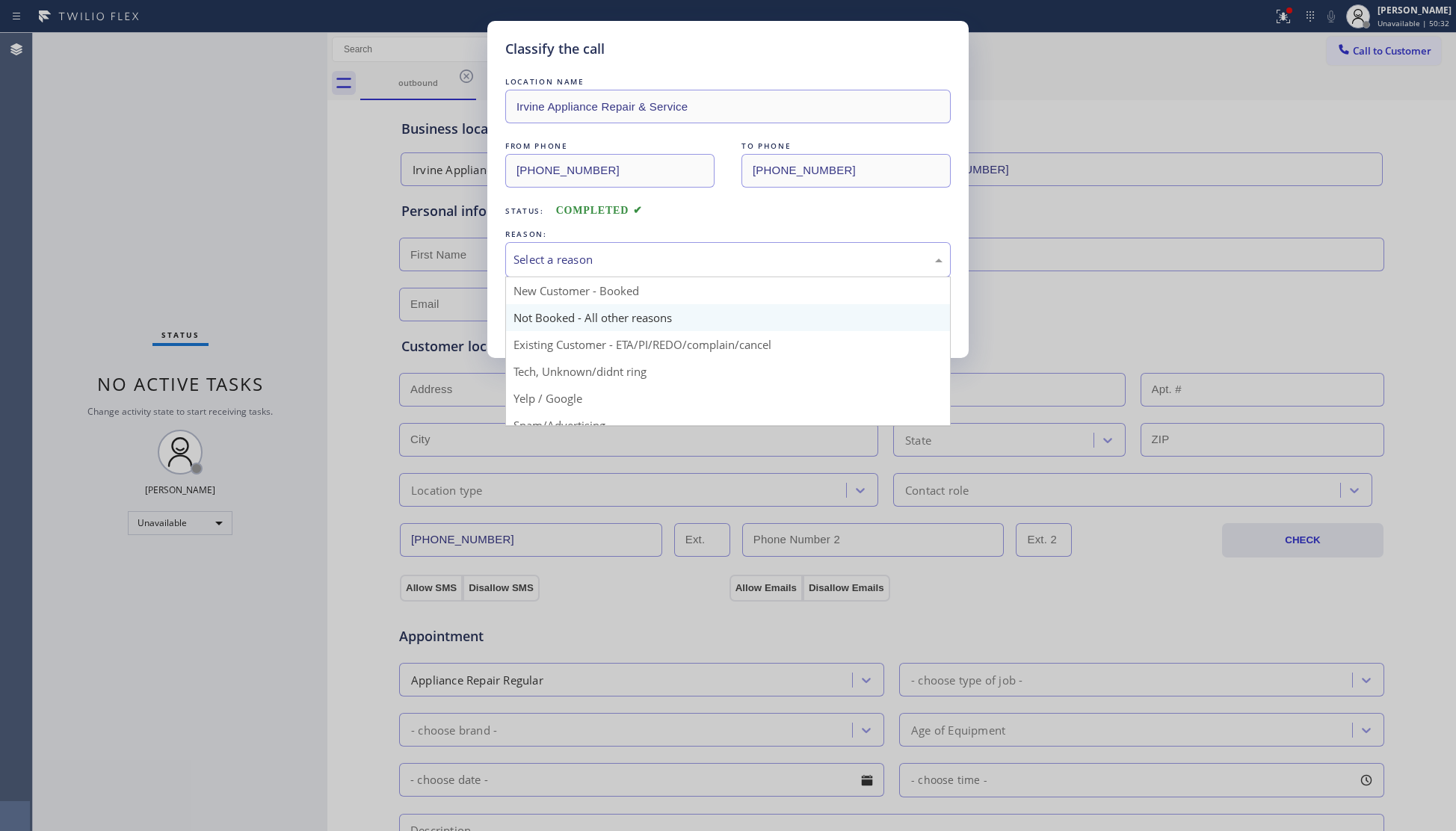
click at [564, 322] on button "Save" at bounding box center [565, 316] width 121 height 48
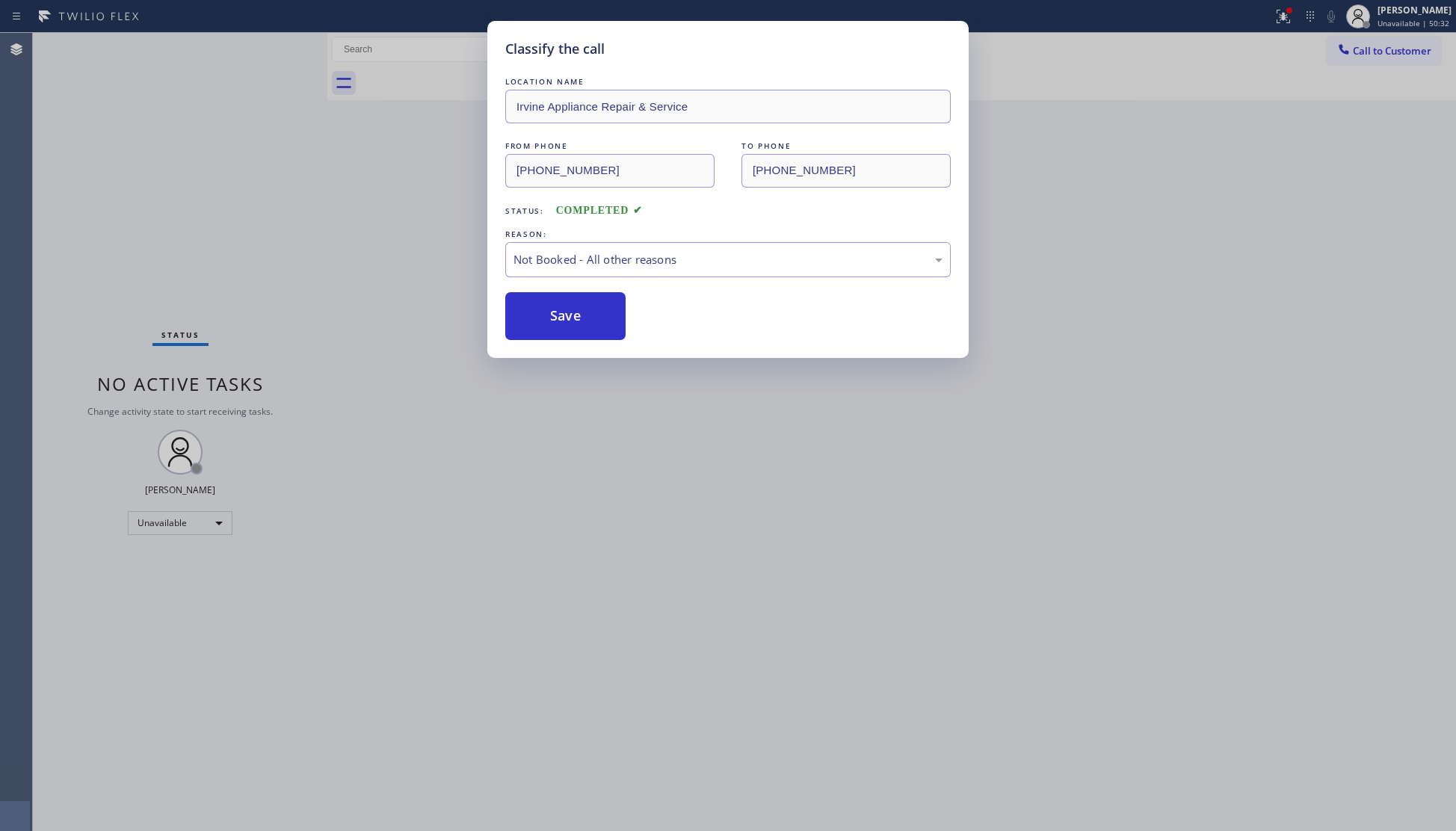
click at [564, 322] on button "Save" at bounding box center [565, 316] width 121 height 48
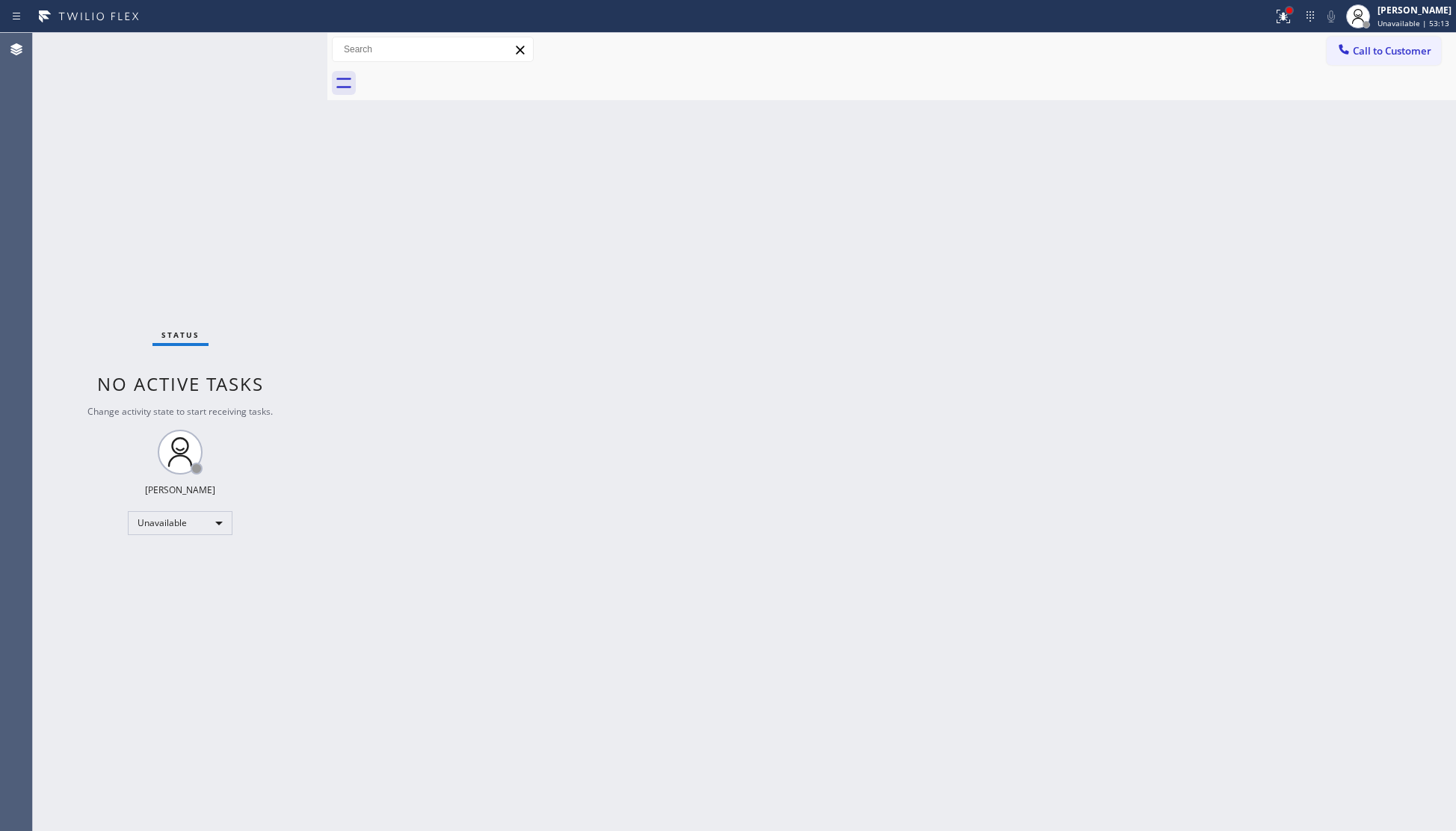
click at [1292, 12] on div at bounding box center [1288, 10] width 6 height 6
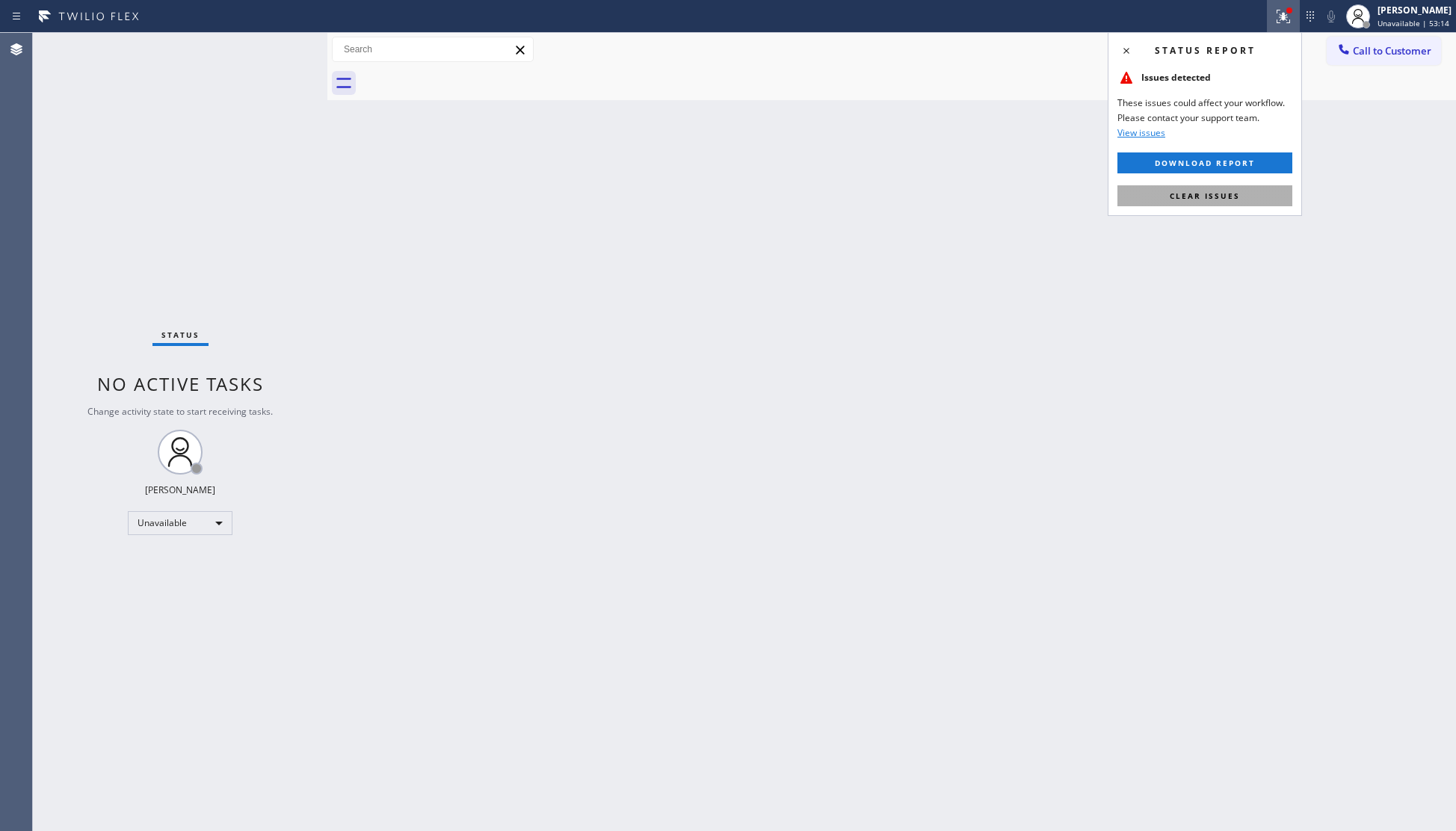
click at [1208, 195] on span "Clear issues" at bounding box center [1204, 195] width 70 height 11
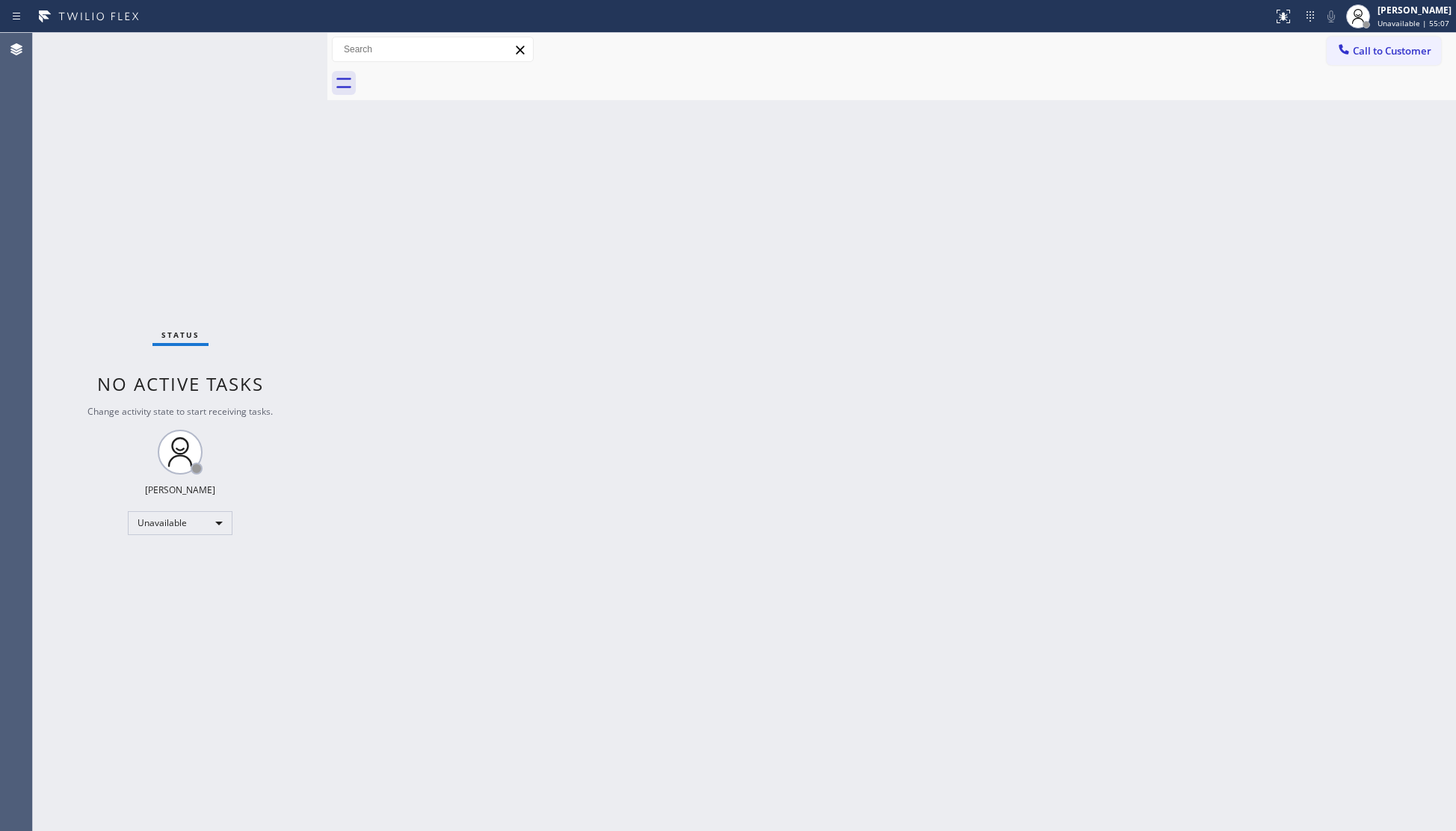
click at [1007, 313] on div "Back to Dashboard Change Sender ID Customers Technicians Select a contact Outbo…" at bounding box center [892, 433] width 1129 height 799
click at [1411, 53] on span "Call to Customer" at bounding box center [1392, 50] width 79 height 14
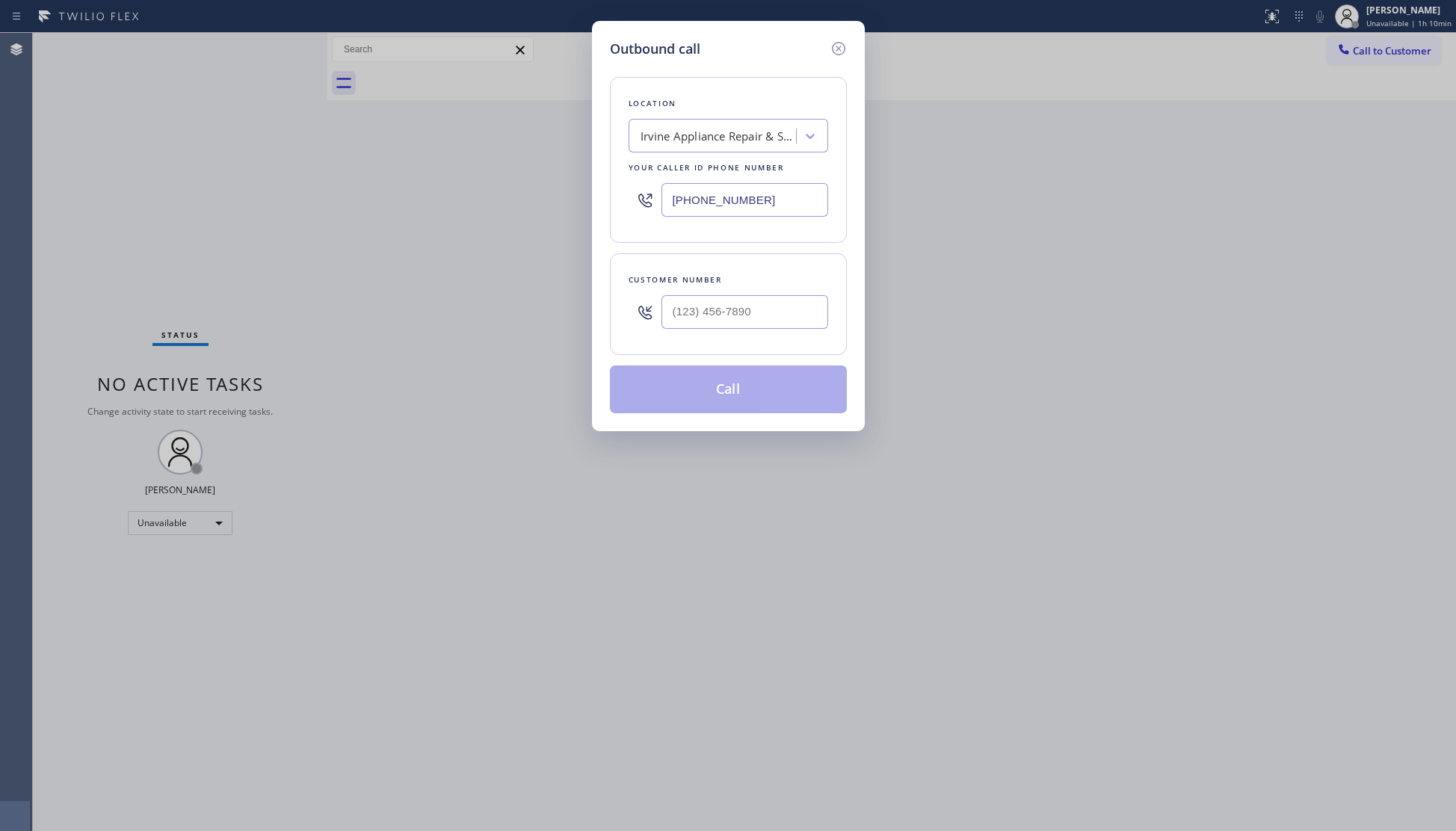
drag, startPoint x: 775, startPoint y: 195, endPoint x: 619, endPoint y: 208, distance: 156.5
click at [619, 208] on div "Location Irvine Appliance Repair & Service Your caller id phone number (949) 33…" at bounding box center [728, 160] width 237 height 166
paste
type input "(657) 315-1632"
click at [768, 323] on input "(___) ___-____" at bounding box center [745, 313] width 167 height 34
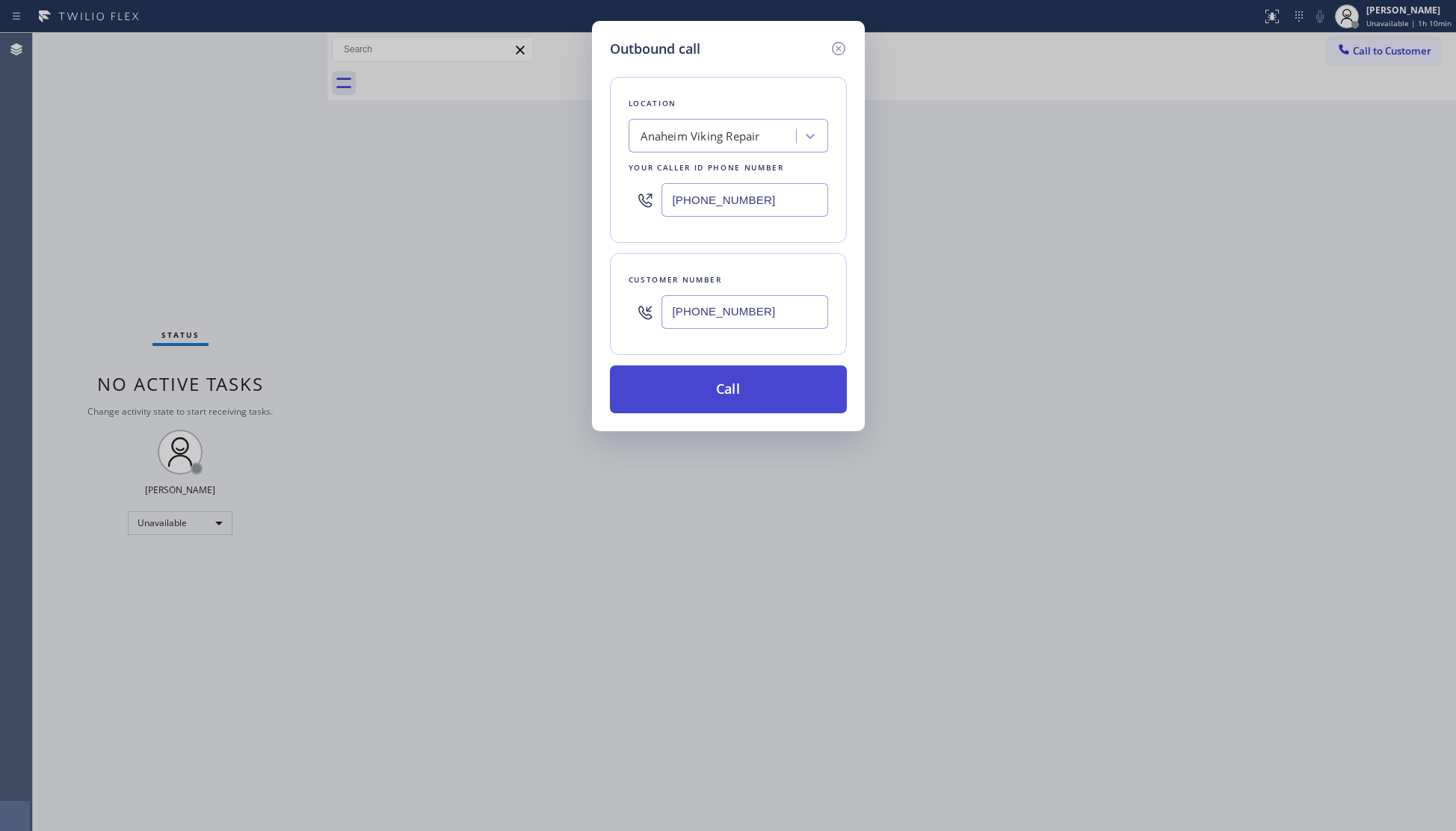
type input "(949) 463-7188"
click at [739, 386] on button "Call" at bounding box center [728, 389] width 237 height 48
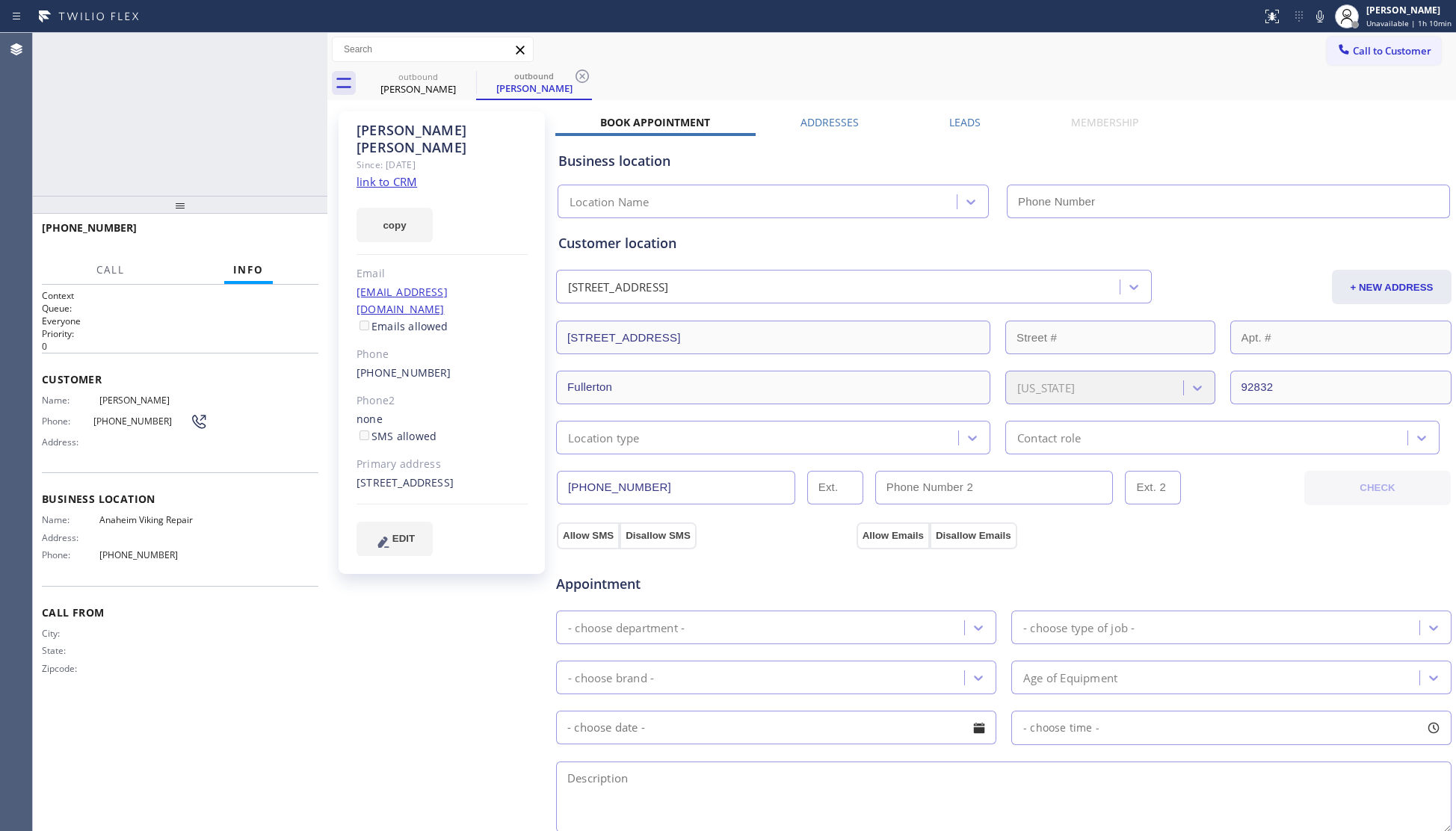
type input "(657) 315-1632"
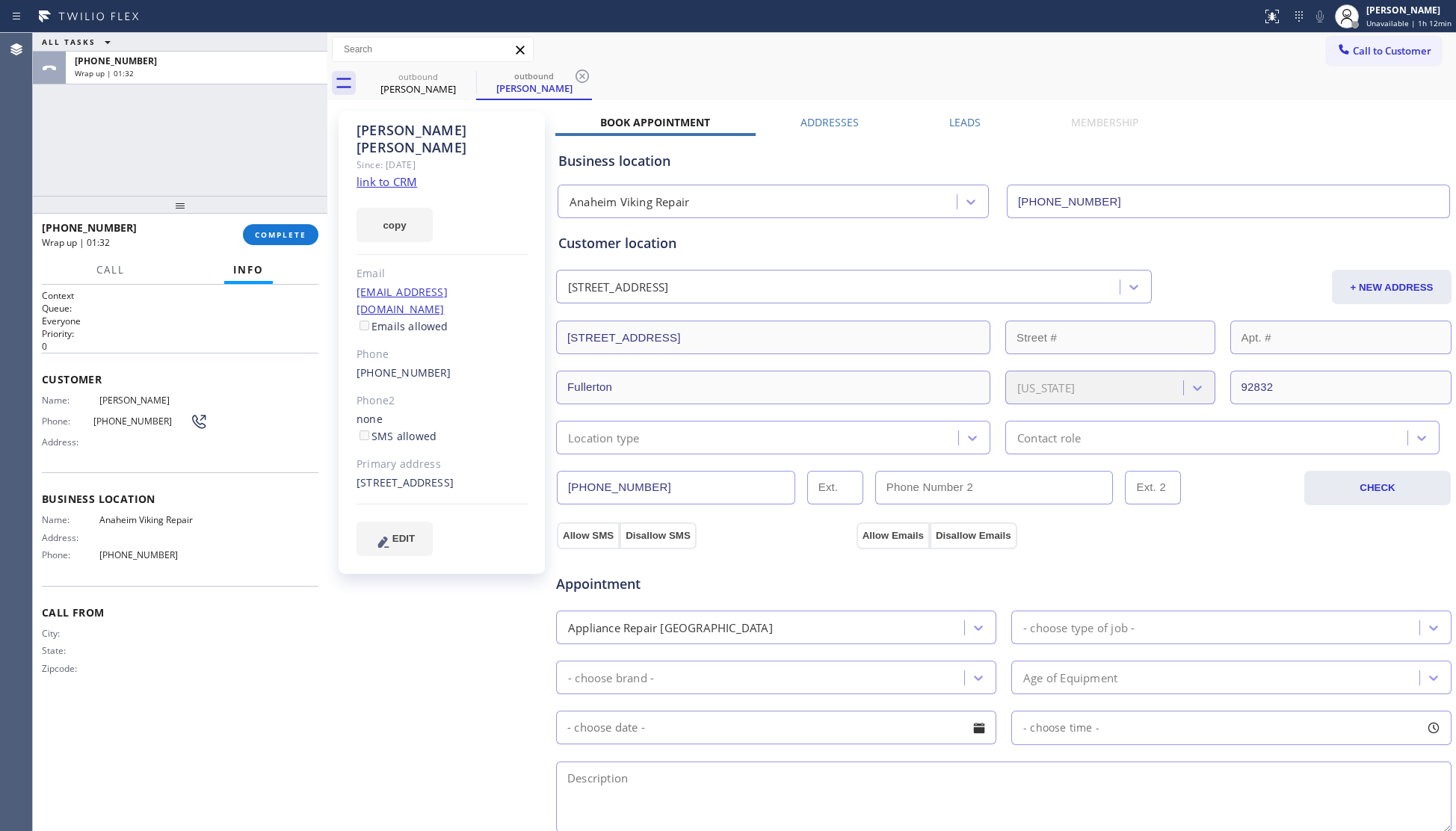
drag, startPoint x: 293, startPoint y: 226, endPoint x: 325, endPoint y: 215, distance: 33.8
click at [294, 228] on button "COMPLETE" at bounding box center [280, 235] width 75 height 21
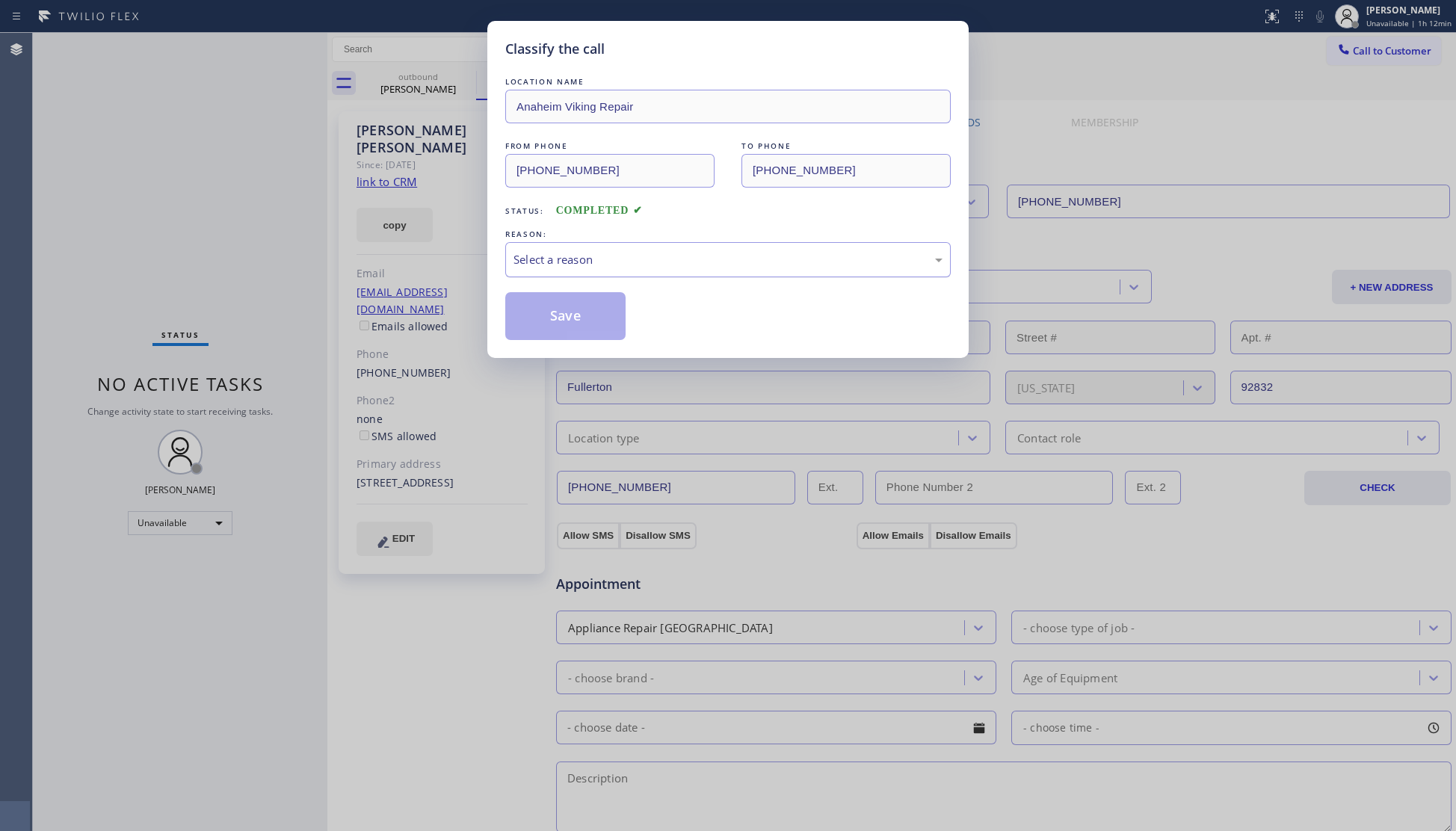
click at [539, 255] on div "Select a reason" at bounding box center [728, 259] width 429 height 17
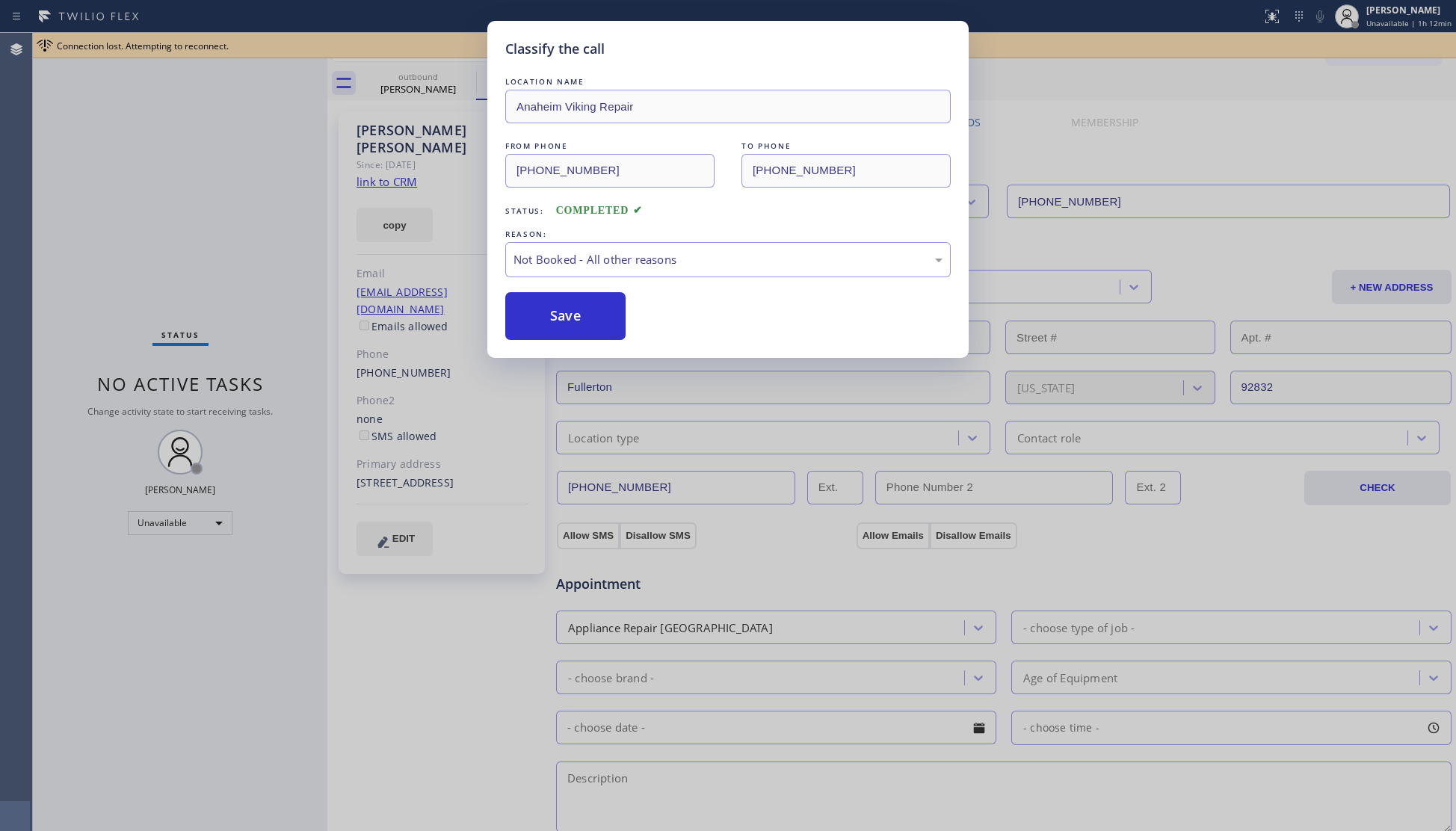
click at [551, 322] on button "Save" at bounding box center [565, 316] width 121 height 48
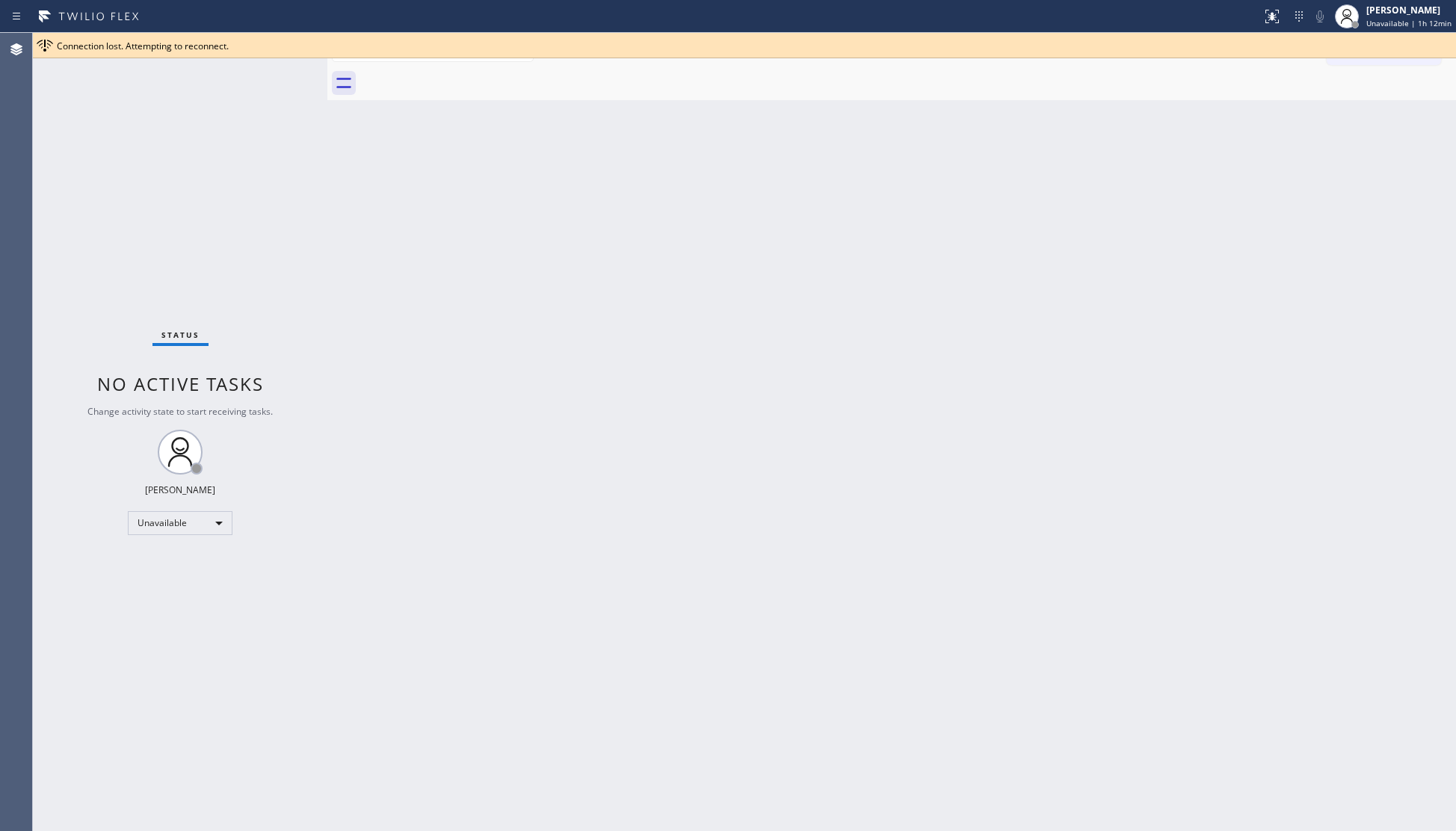
drag, startPoint x: 1414, startPoint y: 55, endPoint x: 1359, endPoint y: 37, distance: 57.9
click at [1403, 46] on div "Connection lost. Attempting to reconnect." at bounding box center [744, 45] width 1423 height 25
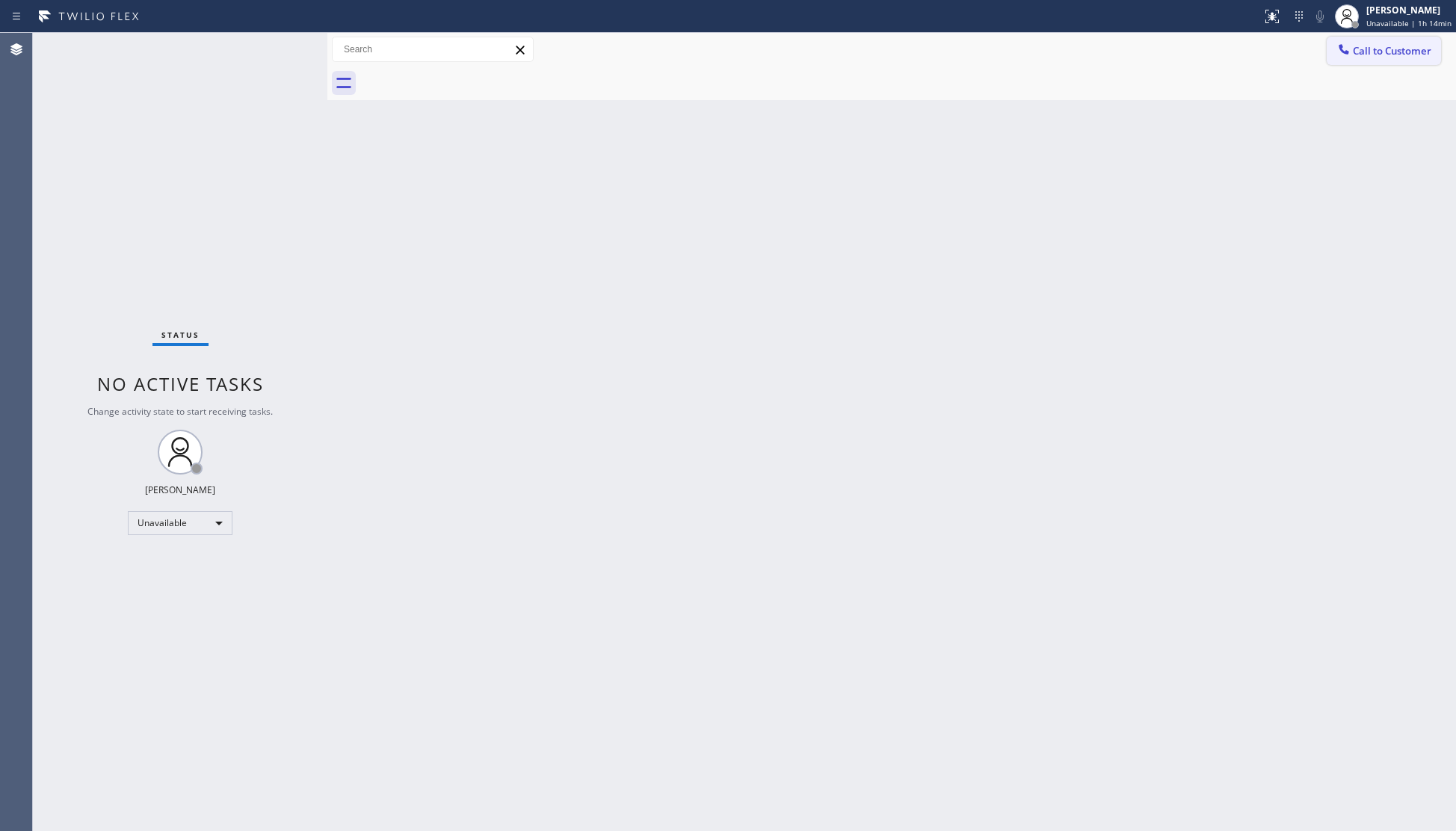
drag, startPoint x: 1377, startPoint y: 52, endPoint x: 686, endPoint y: 198, distance: 706.3
click at [1373, 53] on span "Call to Customer" at bounding box center [1392, 50] width 79 height 14
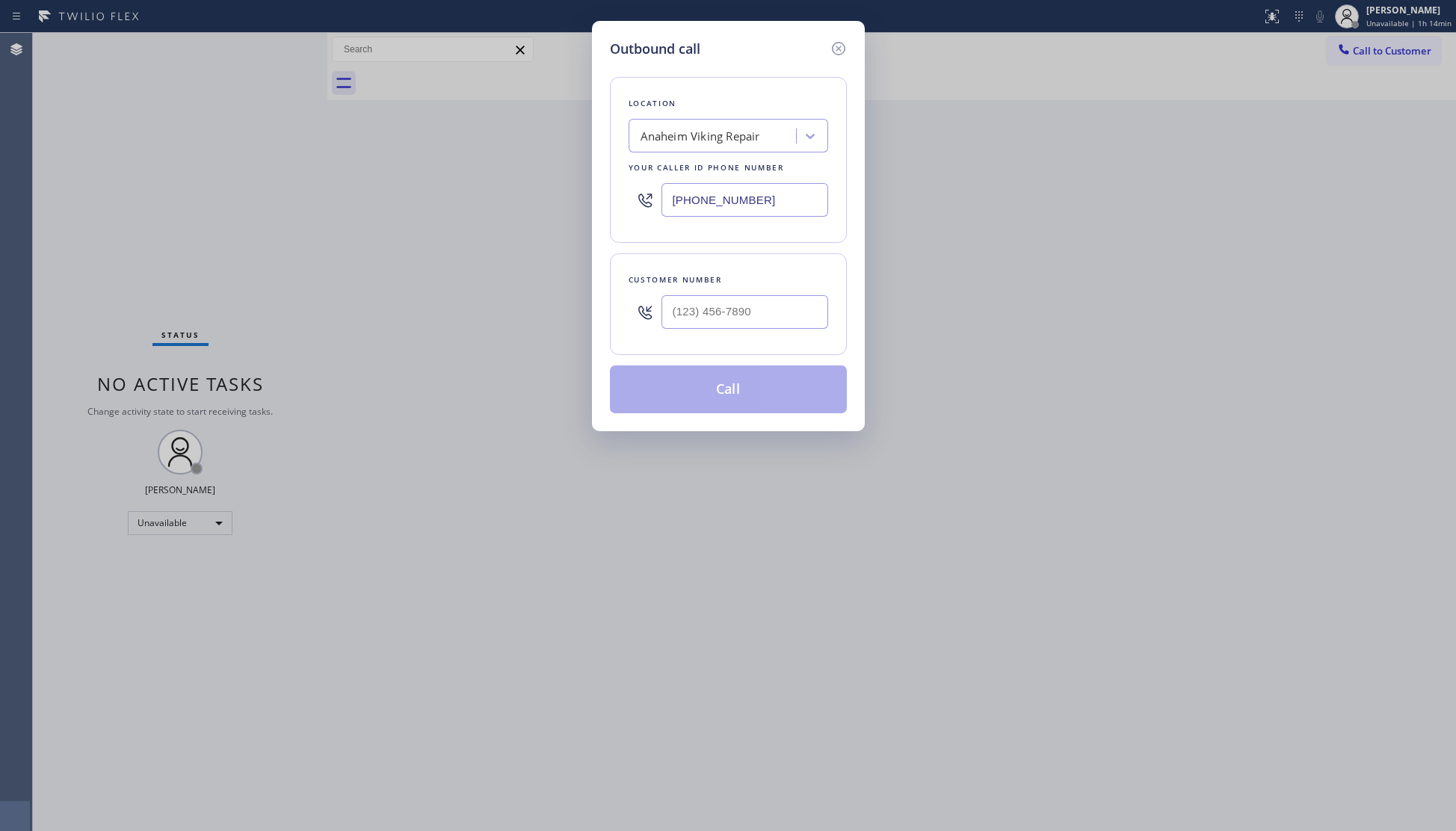
drag, startPoint x: 796, startPoint y: 203, endPoint x: 541, endPoint y: 198, distance: 255.0
click at [541, 198] on div "Outbound call Location Anaheim Viking Repair Your caller id phone number (657) …" at bounding box center [728, 416] width 1456 height 831
type input "(844) 901-1623"
click at [735, 315] on input "(___) ___-____" at bounding box center [745, 313] width 167 height 34
type input "(562) 228-9732"
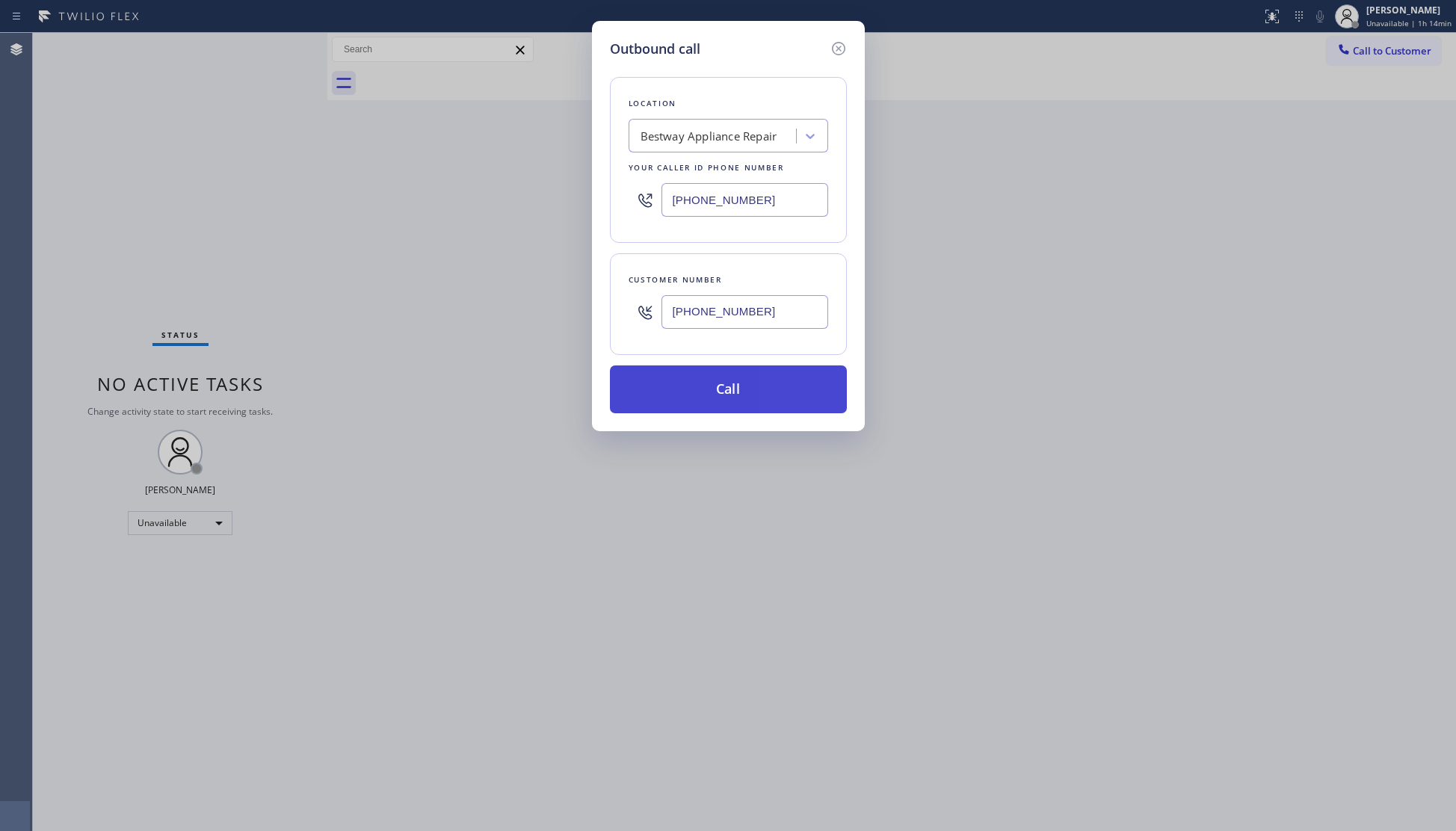
click at [714, 381] on button "Call" at bounding box center [728, 389] width 237 height 48
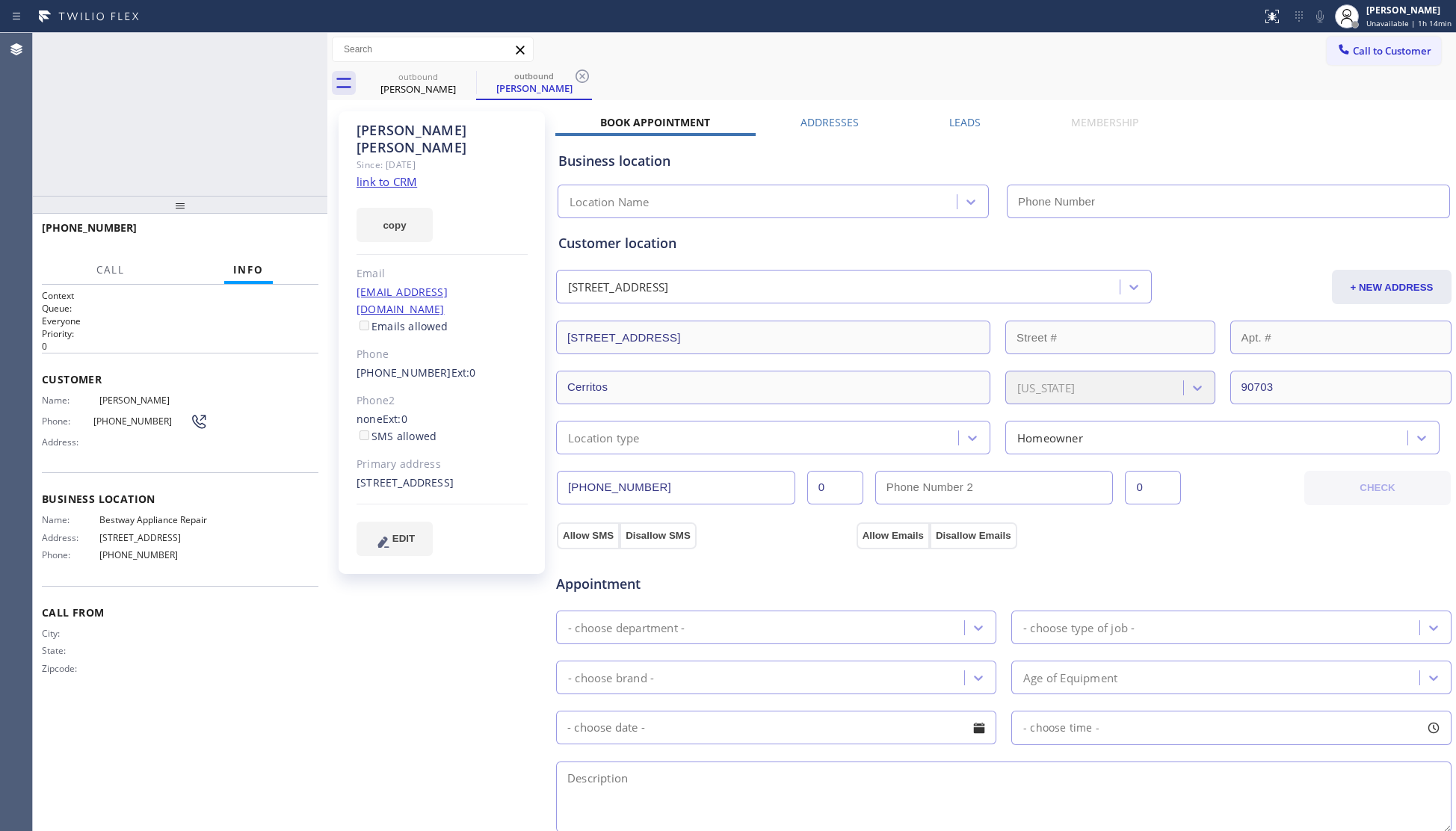
type input "(844) 901-1623"
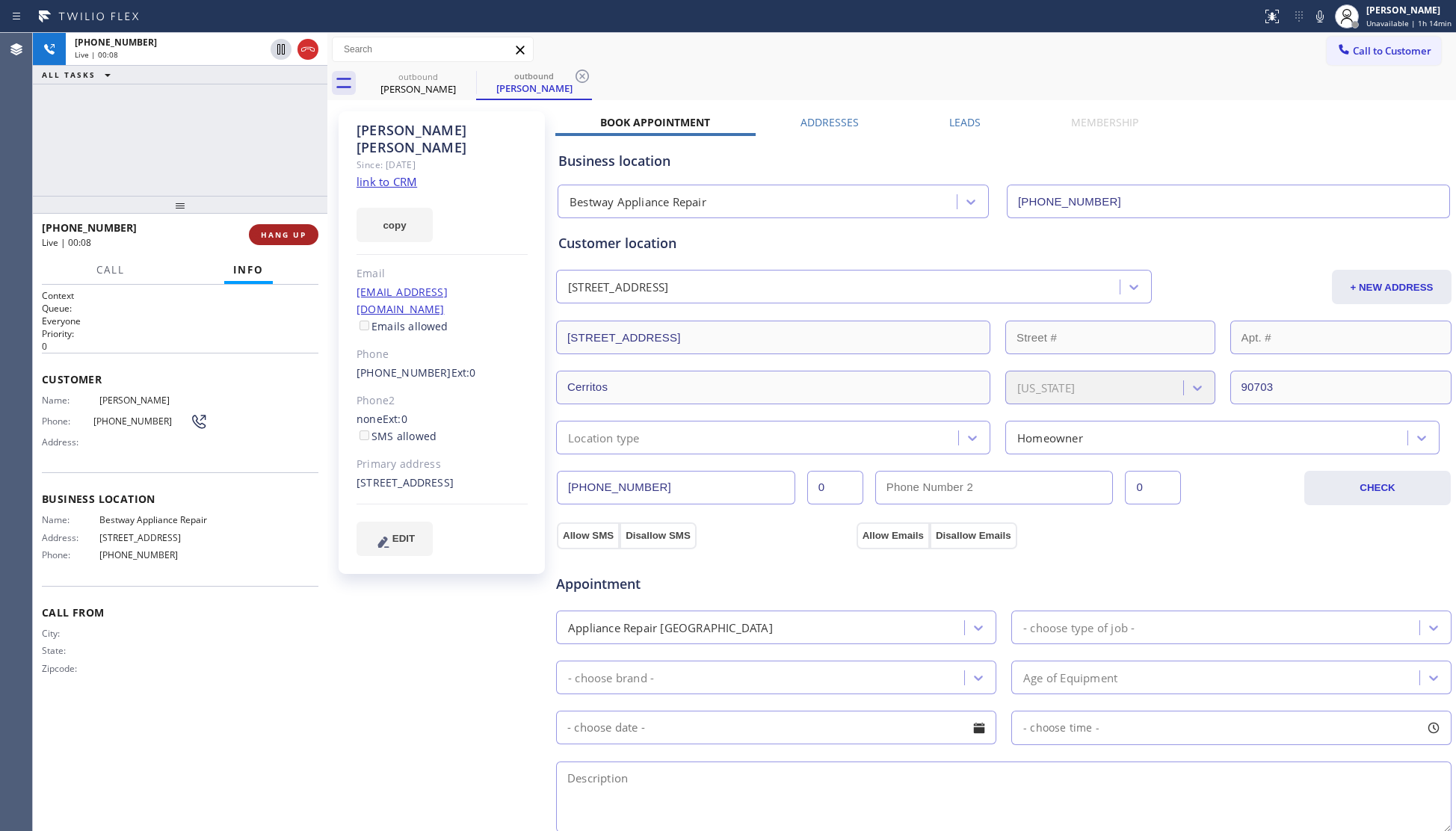
click at [295, 229] on span "HANG UP" at bounding box center [283, 234] width 45 height 11
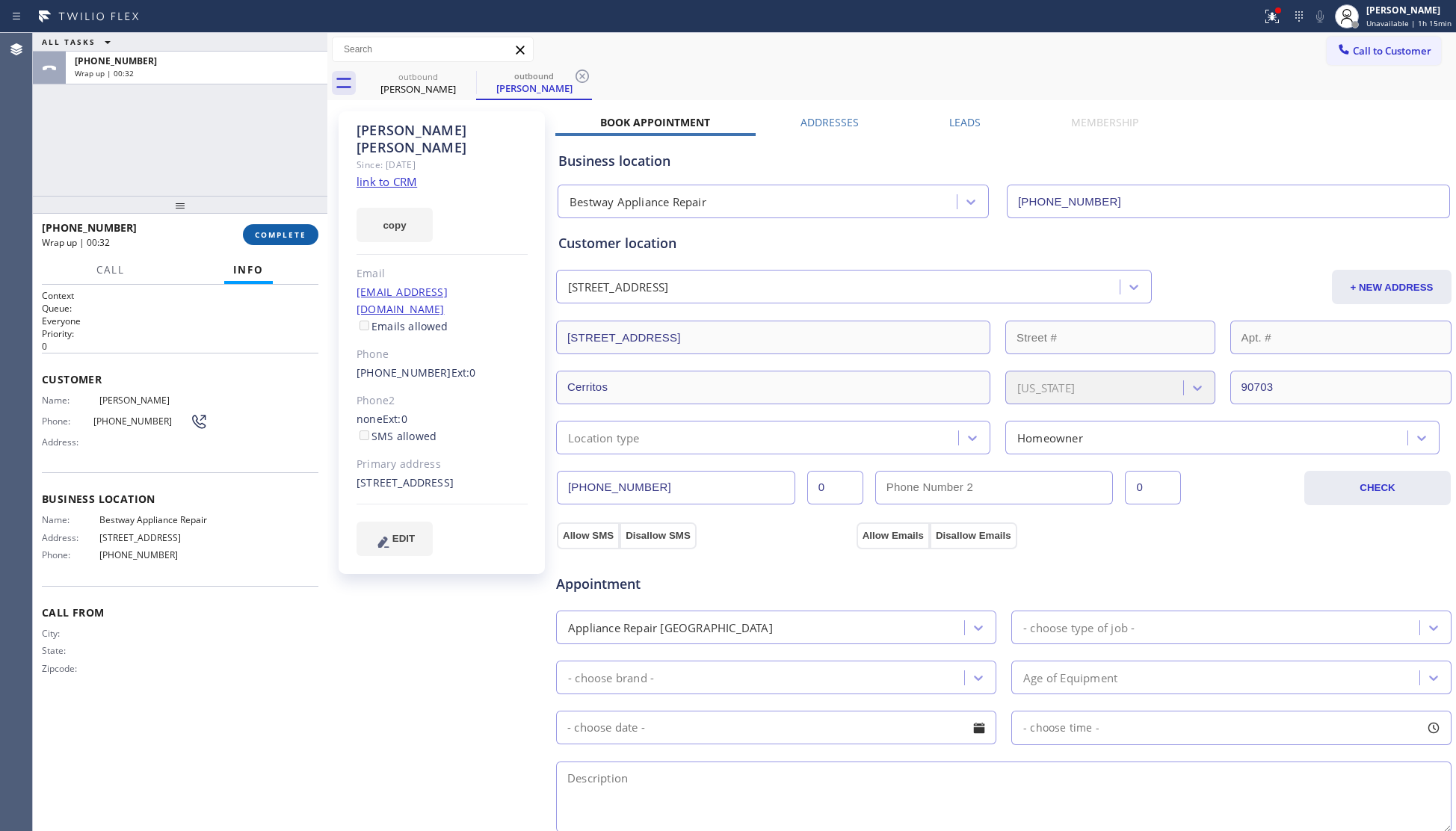
click at [261, 231] on span "COMPLETE" at bounding box center [281, 234] width 52 height 11
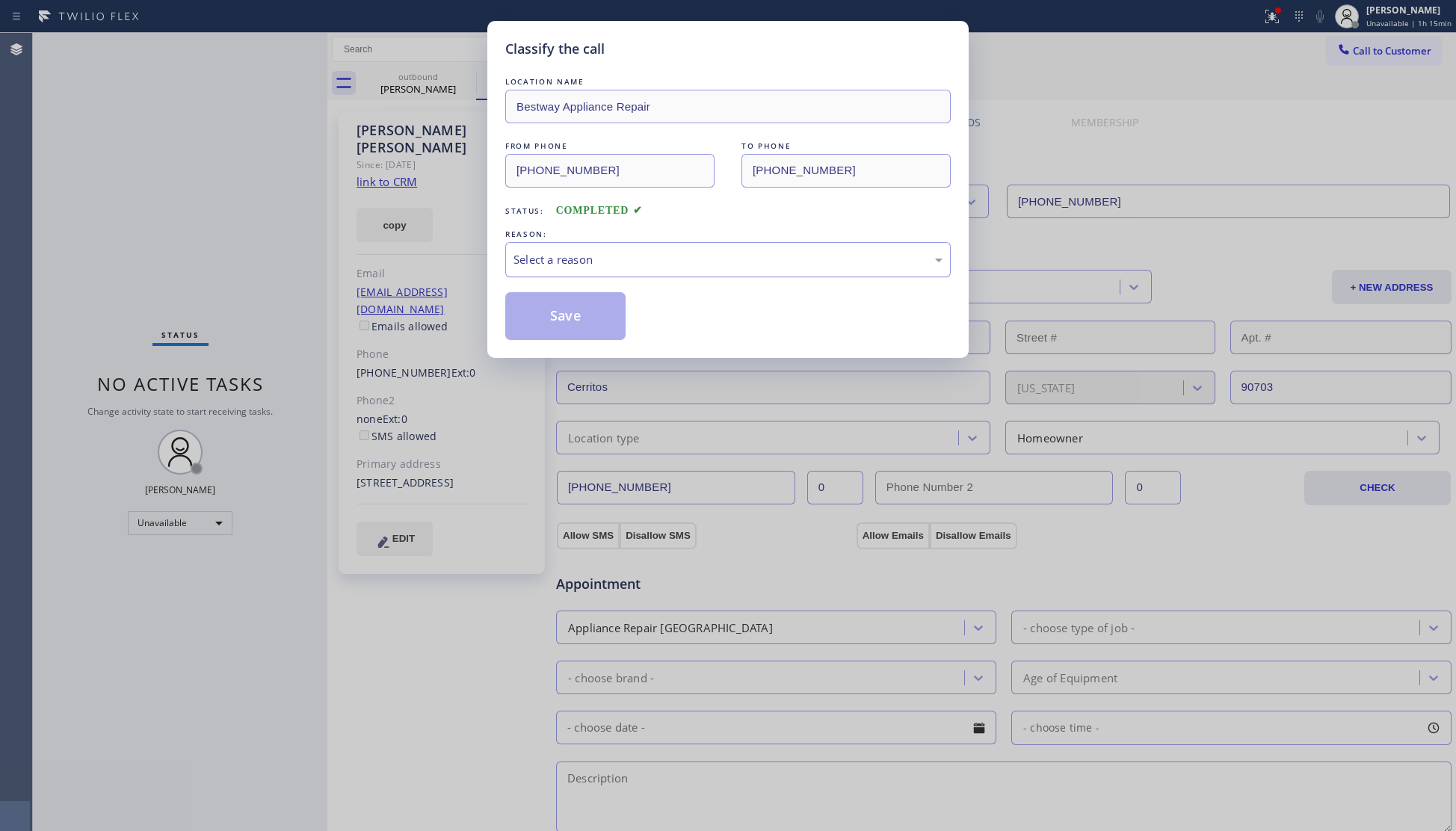
click at [529, 273] on div "Select a reason" at bounding box center [728, 259] width 445 height 35
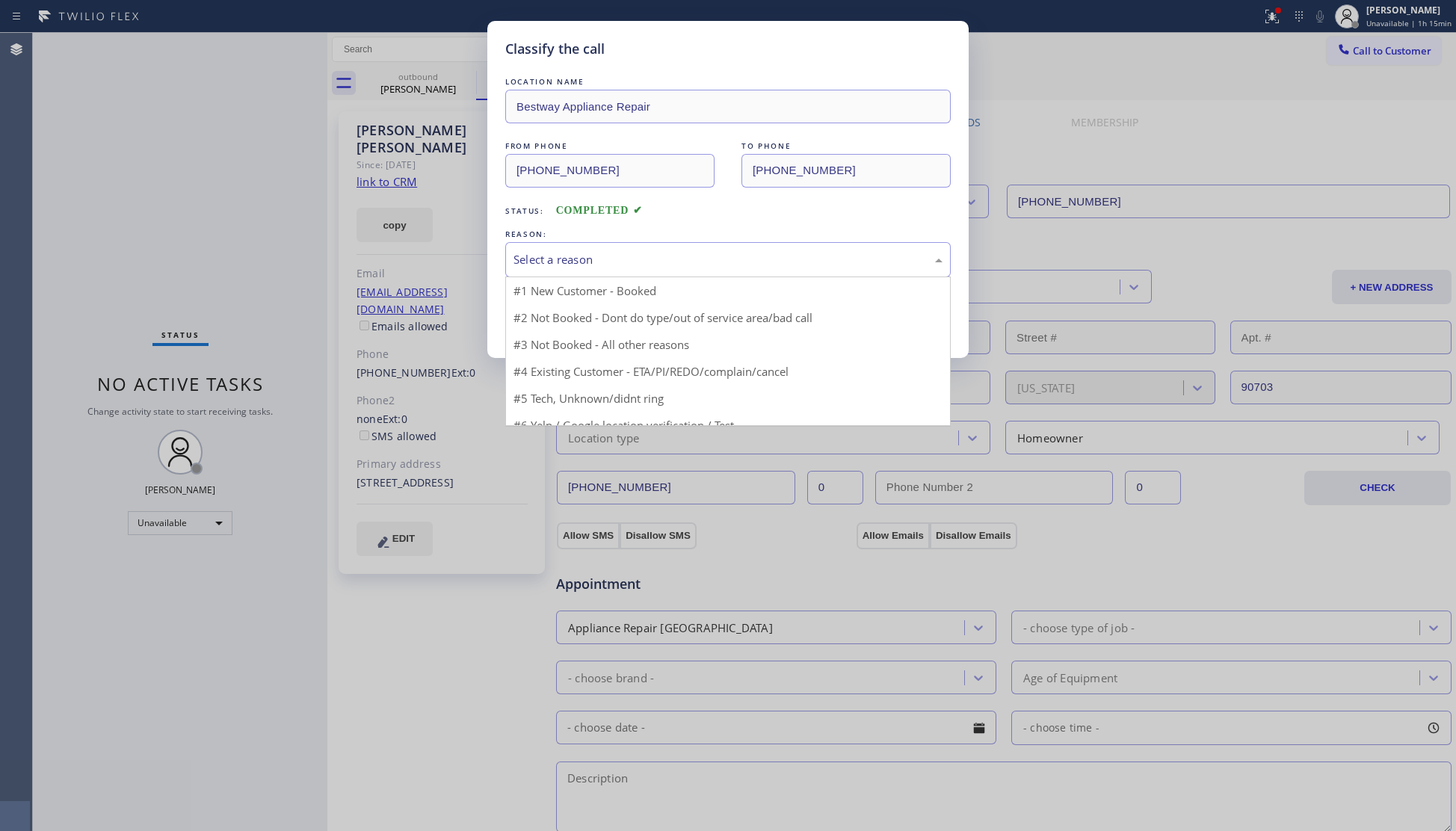
click at [545, 312] on button "Save" at bounding box center [565, 316] width 121 height 48
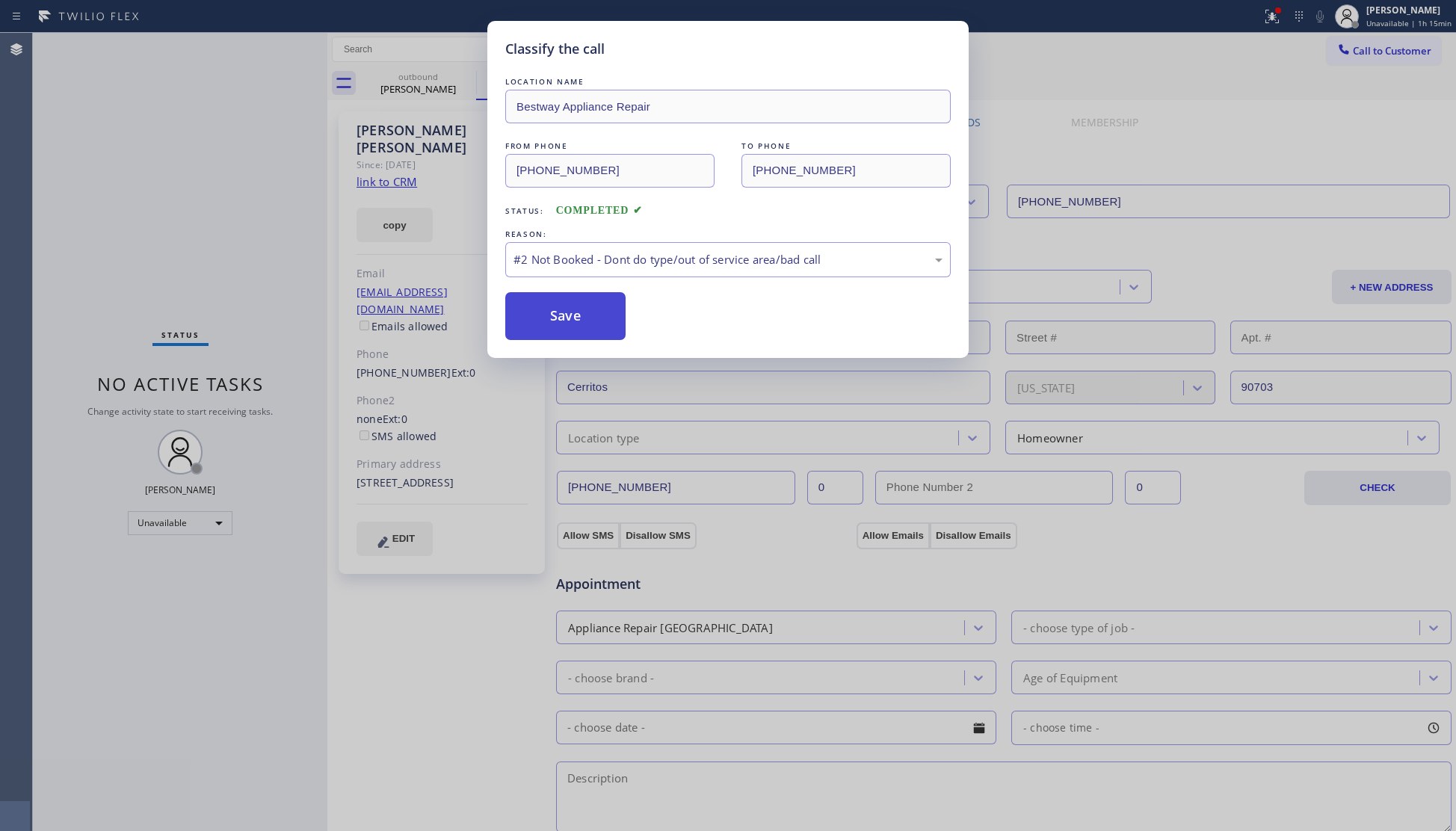
click at [547, 311] on button "Save" at bounding box center [565, 316] width 121 height 48
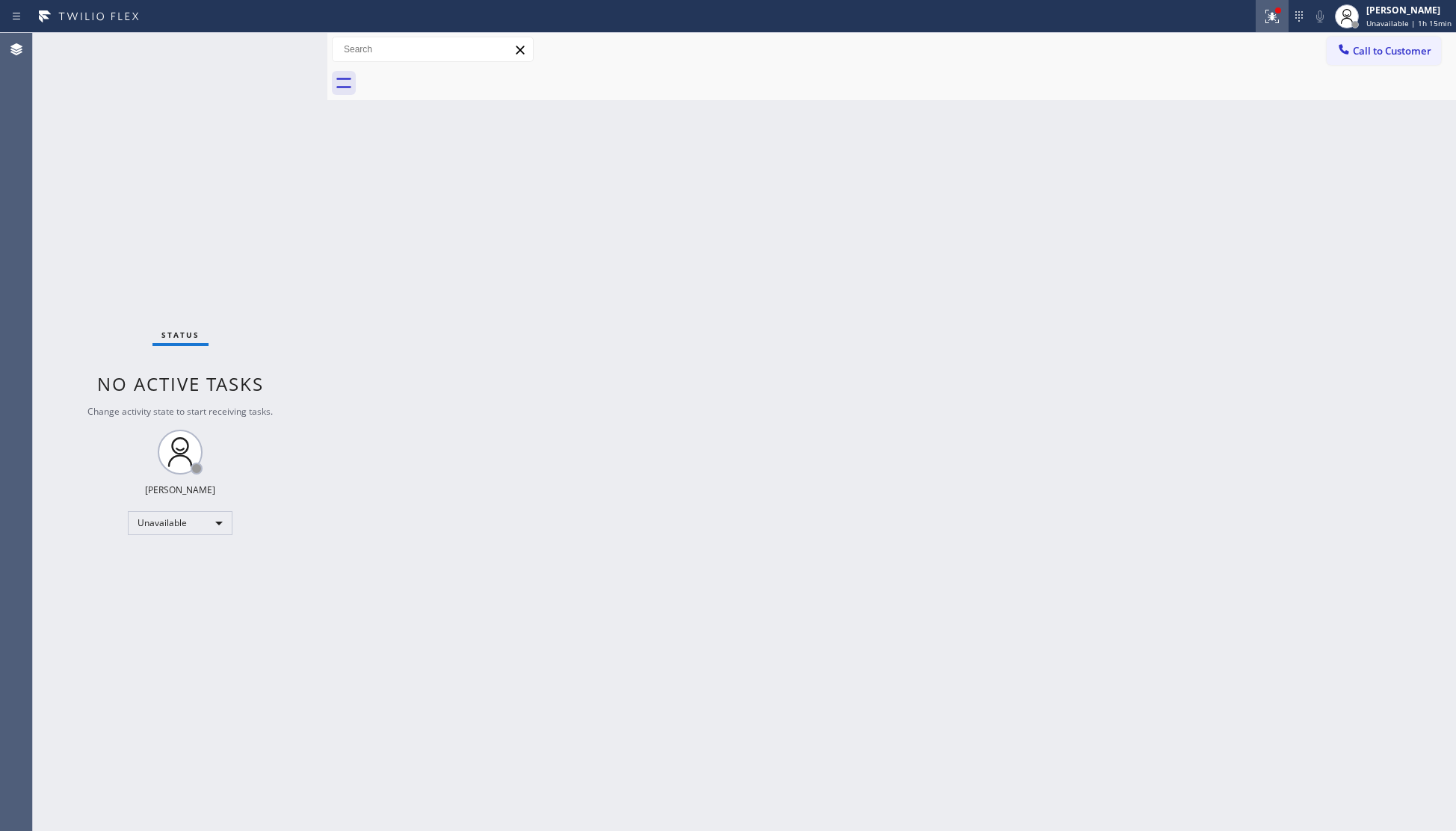
click at [1275, 21] on icon at bounding box center [1272, 16] width 18 height 18
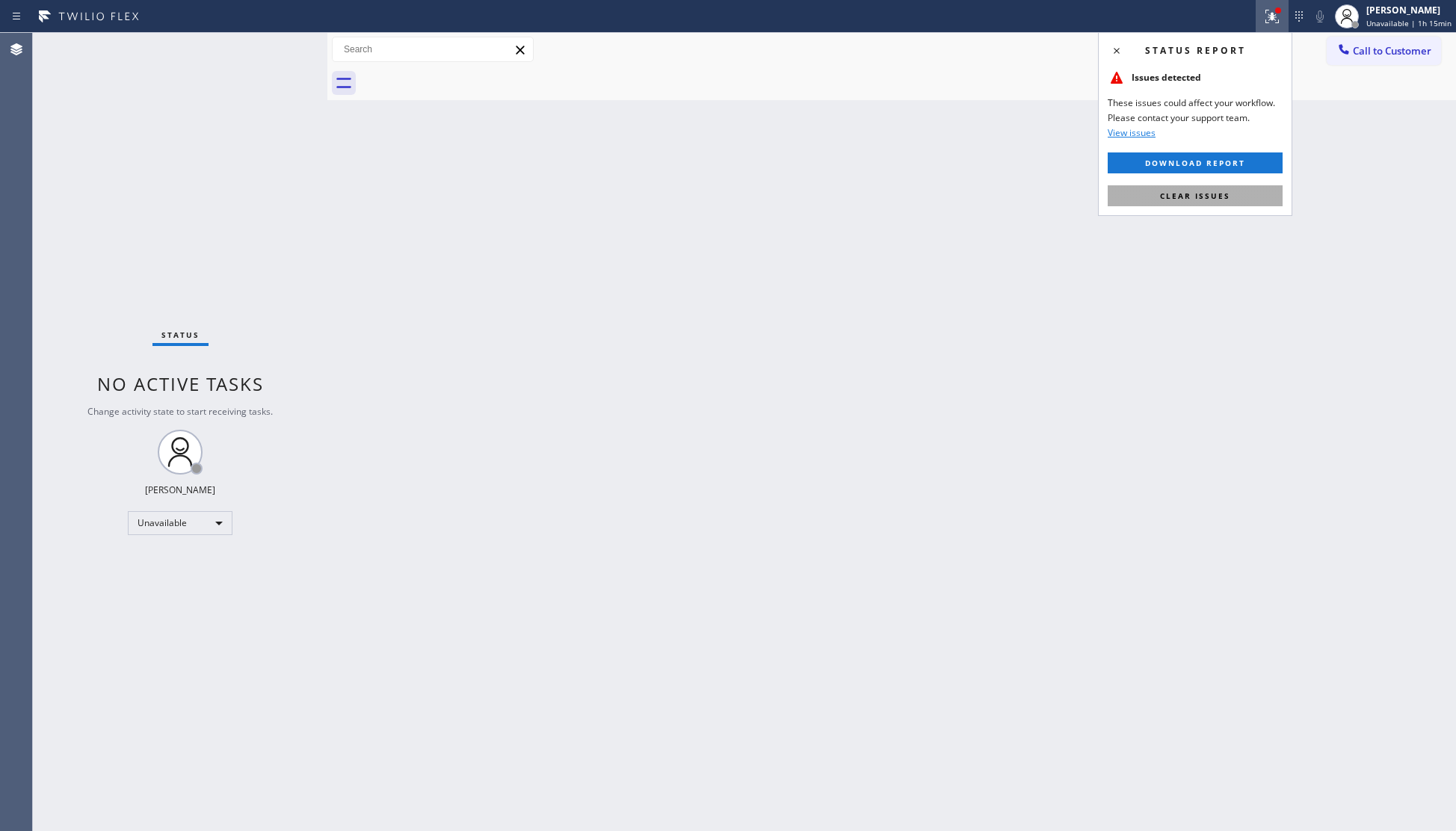
click at [1220, 190] on button "Clear issues" at bounding box center [1195, 196] width 175 height 21
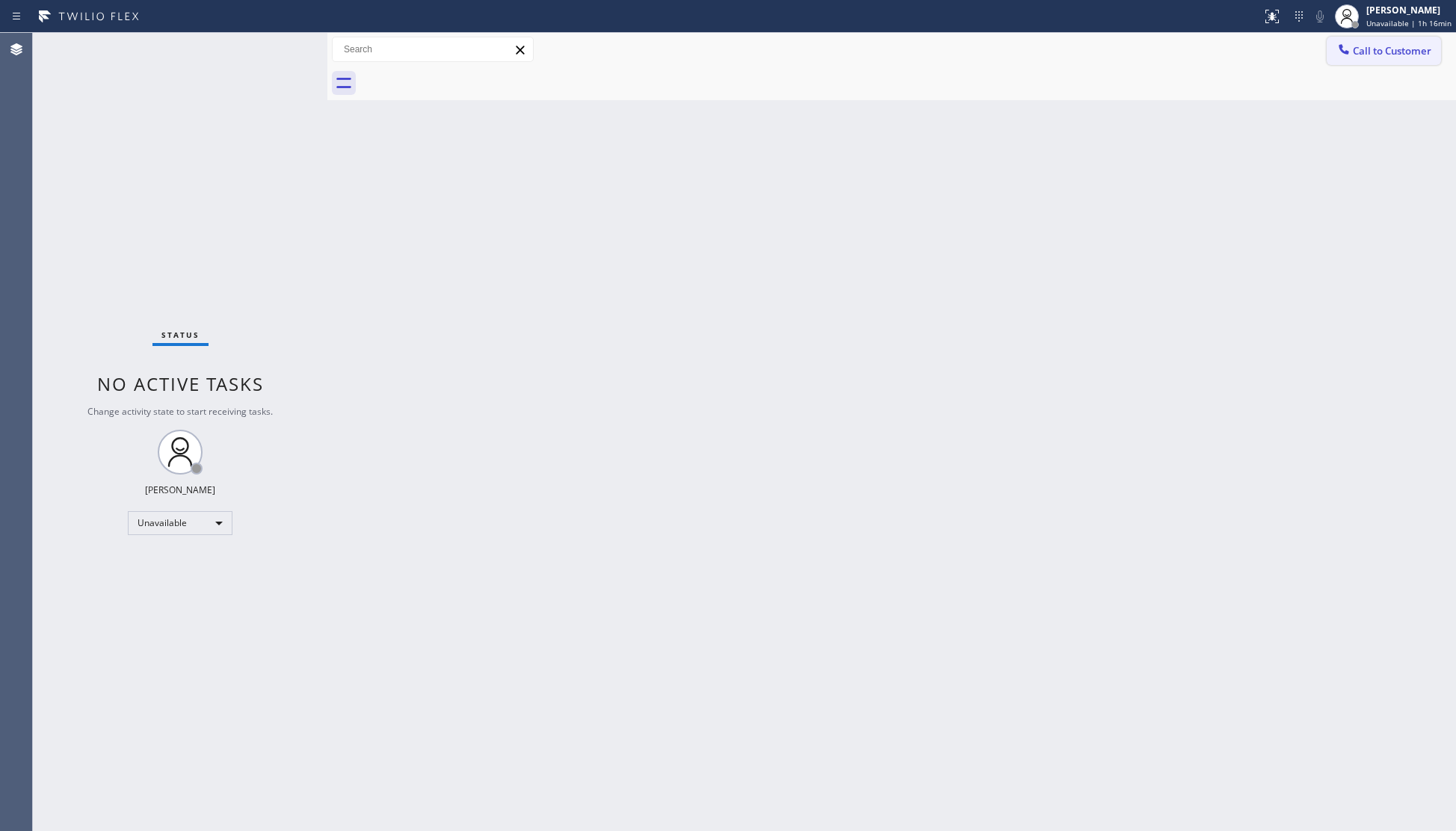
click at [1364, 53] on span "Call to Customer" at bounding box center [1392, 50] width 79 height 14
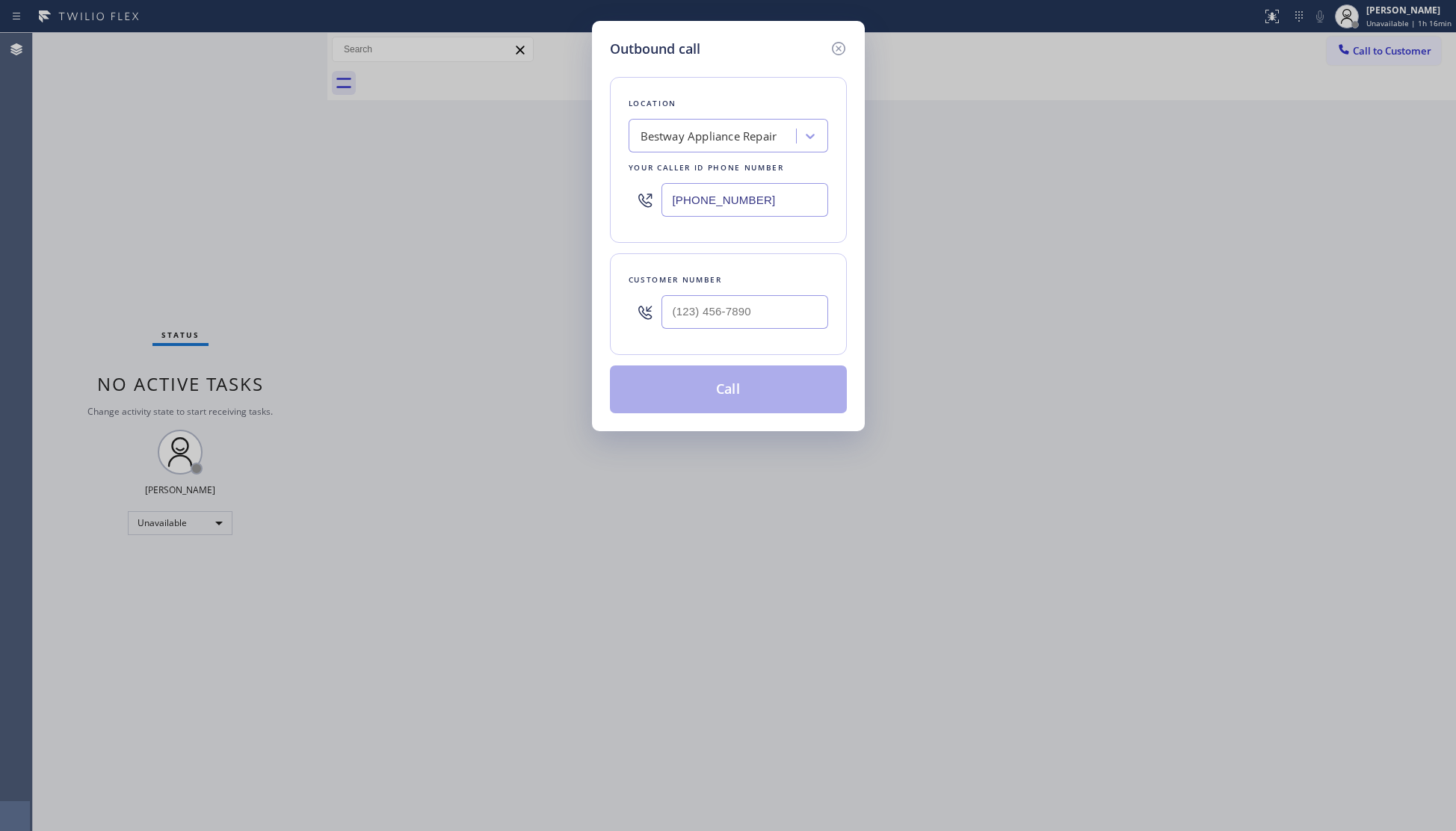
drag, startPoint x: 778, startPoint y: 223, endPoint x: 764, endPoint y: 205, distance: 22.8
click at [773, 219] on div "(844) 901-1623" at bounding box center [728, 200] width 199 height 49
drag, startPoint x: 764, startPoint y: 205, endPoint x: 560, endPoint y: 177, distance: 205.9
click at [560, 177] on div "Outbound call Location Bestway Appliance Repair Your caller id phone number (84…" at bounding box center [728, 416] width 1456 height 831
type input "(424) 234-2491"
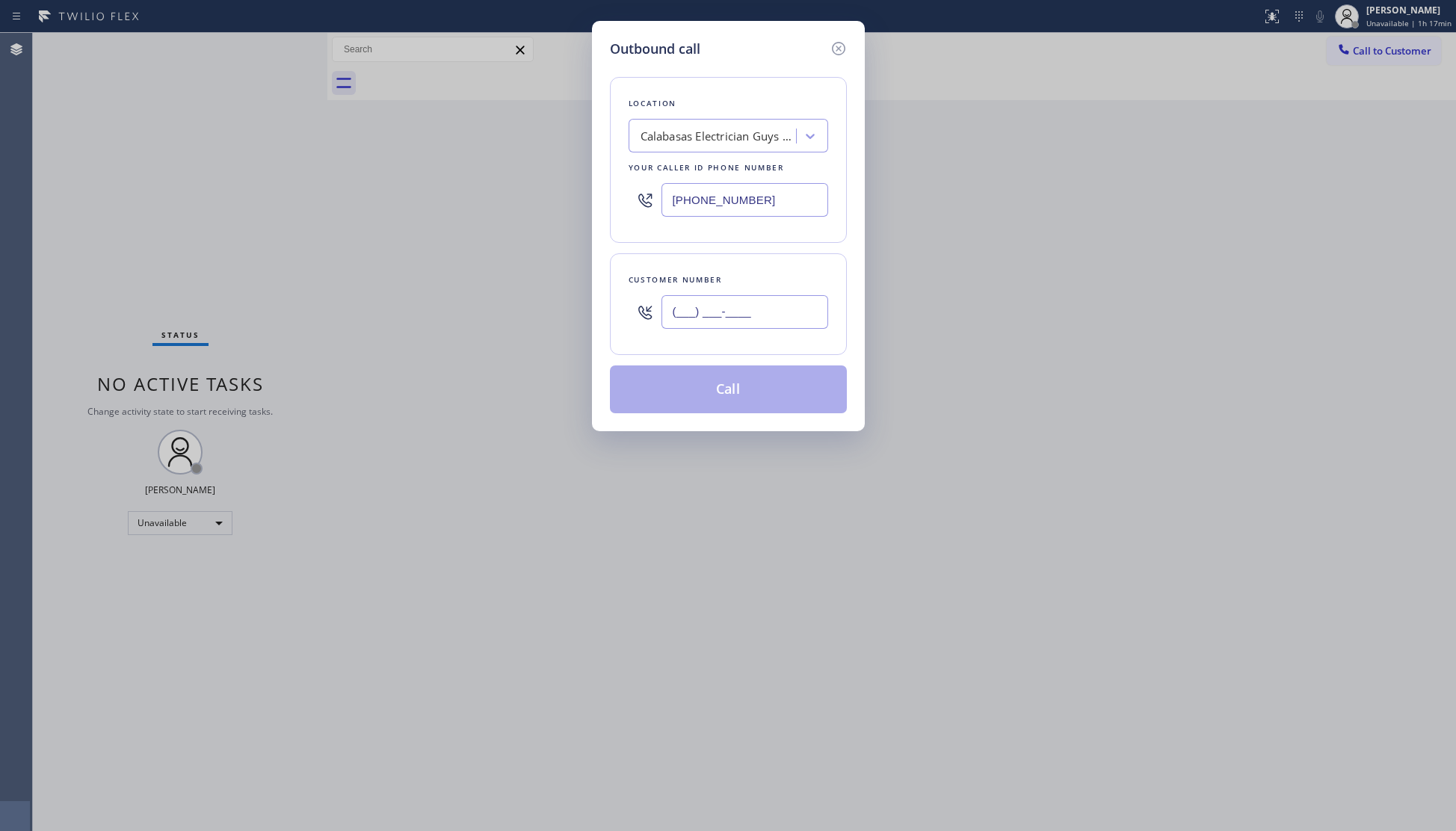
drag, startPoint x: 763, startPoint y: 312, endPoint x: 781, endPoint y: 306, distance: 19.0
click at [768, 316] on input "(___) ___-____" at bounding box center [745, 313] width 167 height 34
type input "(404) 754-8452"
click at [735, 396] on button "Call" at bounding box center [728, 389] width 237 height 48
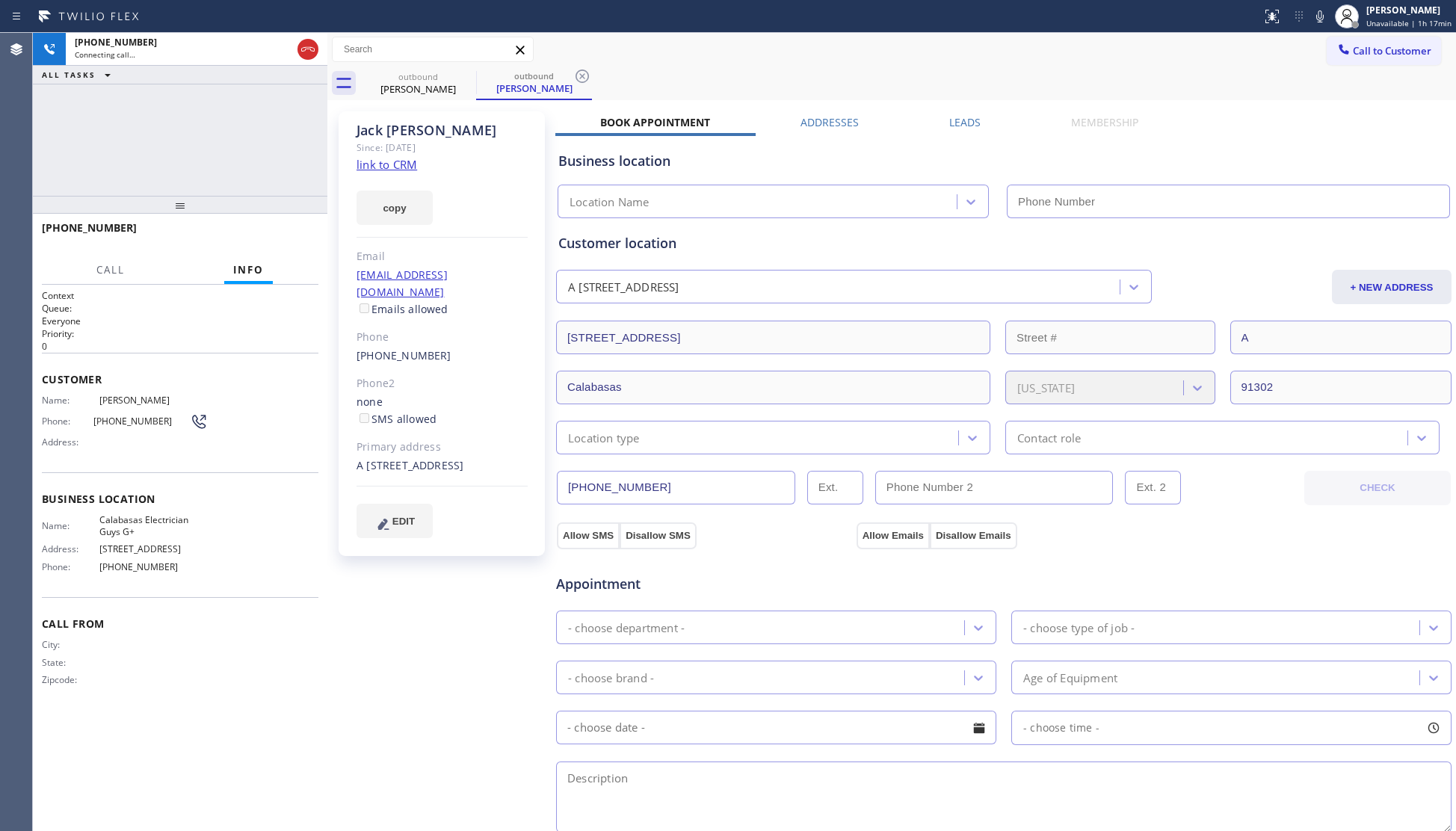
type input "(424) 234-2491"
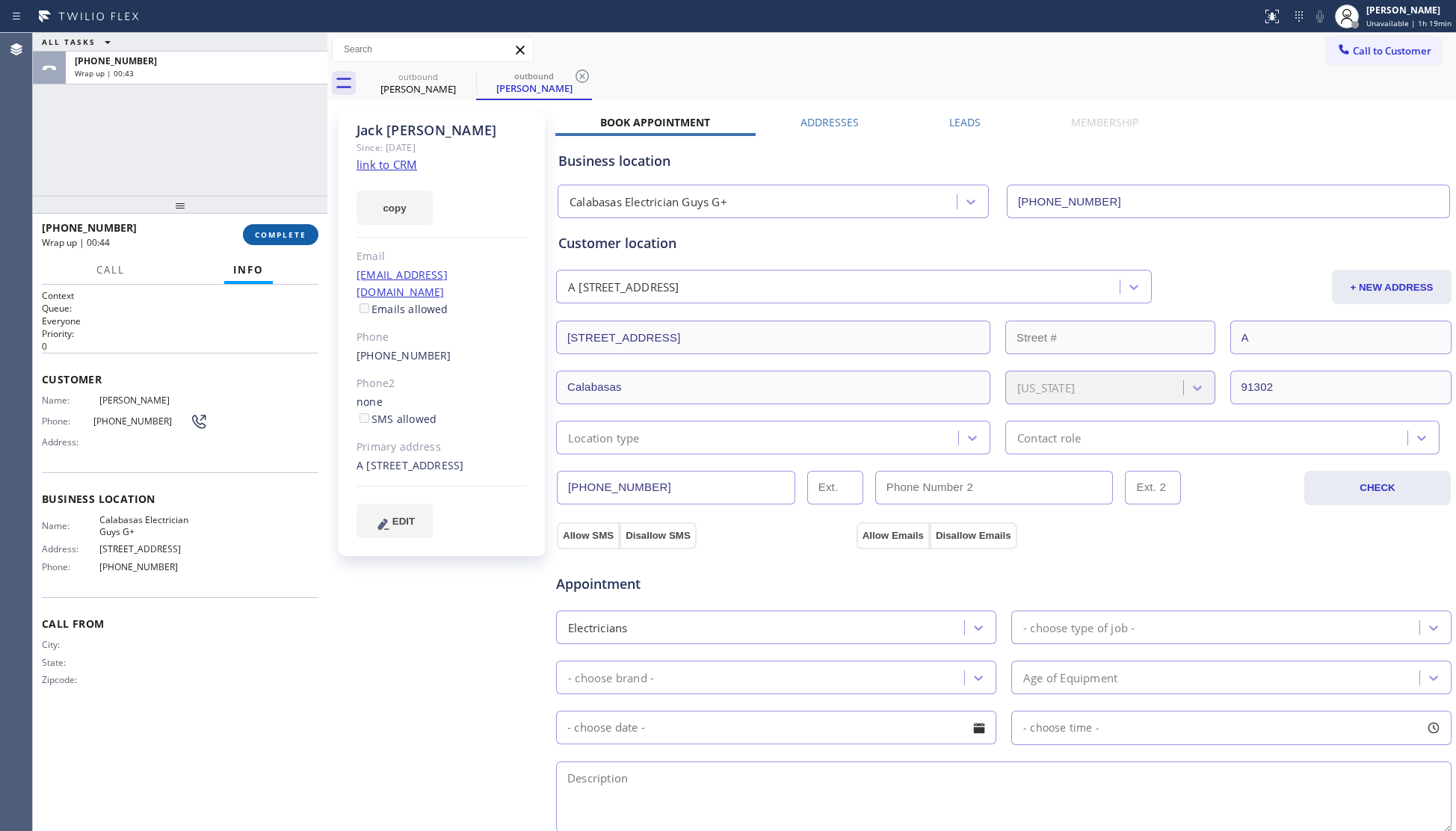
drag, startPoint x: 309, startPoint y: 228, endPoint x: 300, endPoint y: 224, distance: 9.8
click at [308, 228] on button "COMPLETE" at bounding box center [280, 235] width 75 height 21
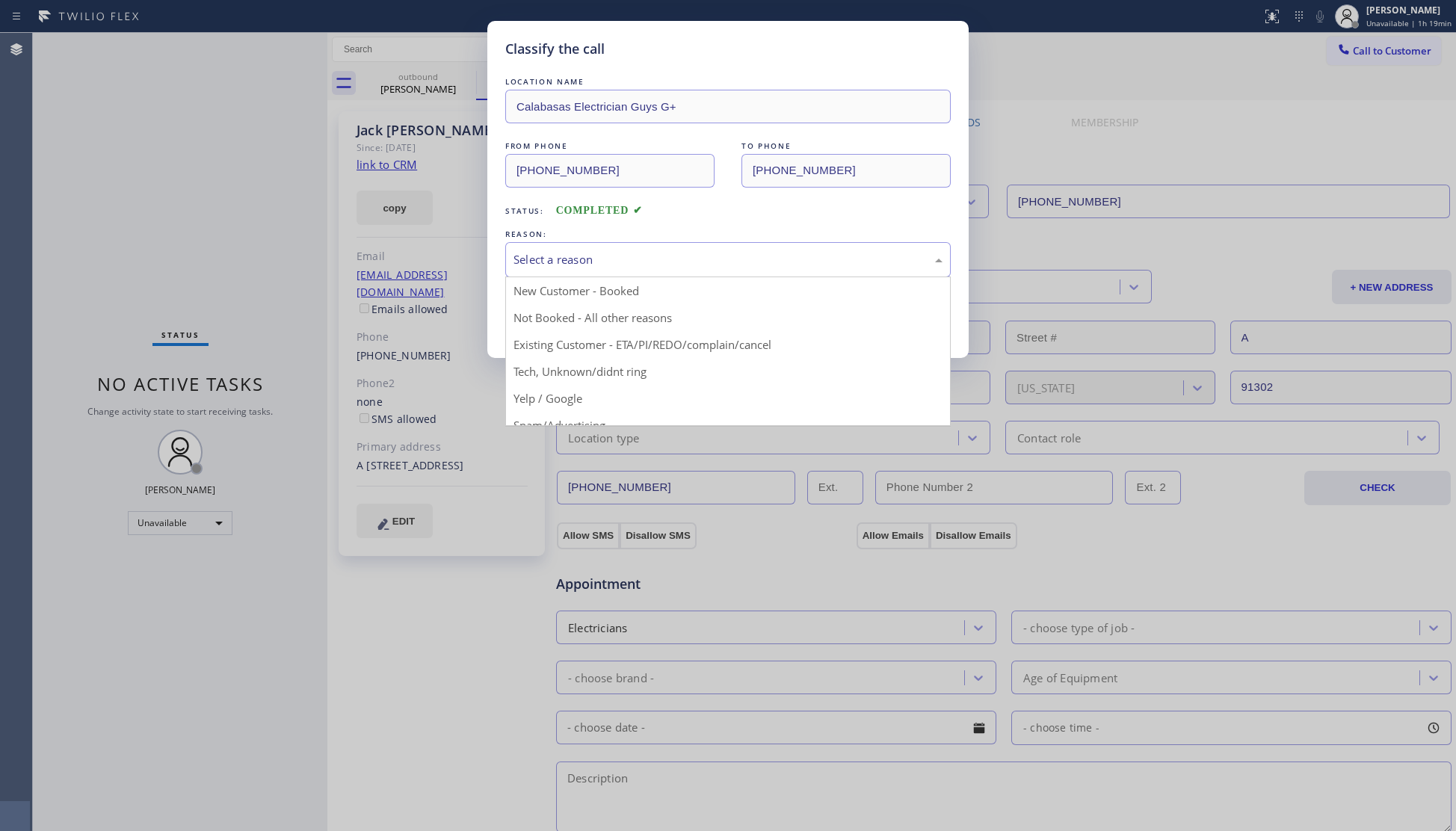
click at [512, 255] on div "Select a reason" at bounding box center [728, 259] width 445 height 35
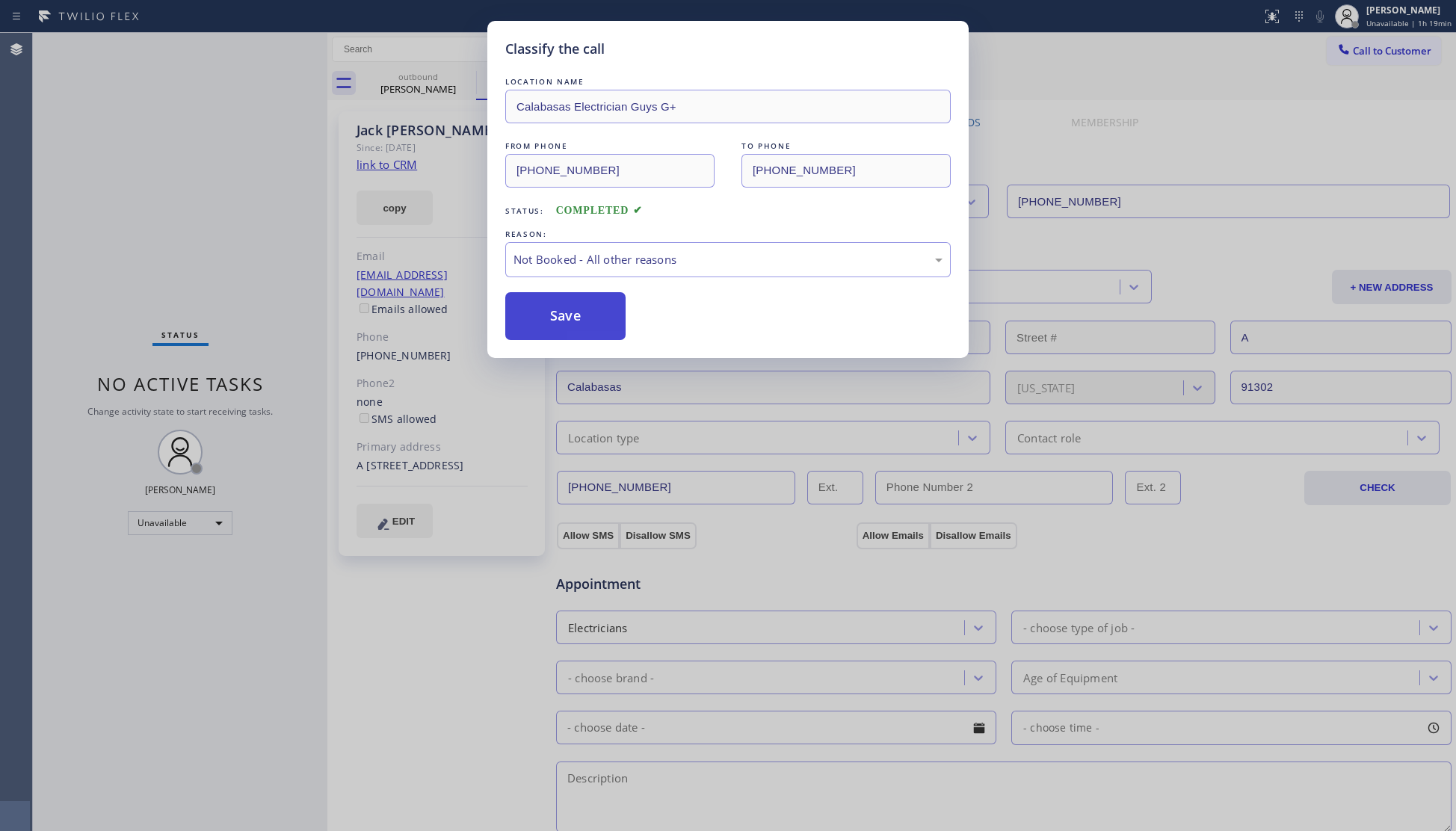
click at [553, 322] on button "Save" at bounding box center [565, 316] width 121 height 48
click at [554, 323] on button "Save" at bounding box center [565, 316] width 121 height 48
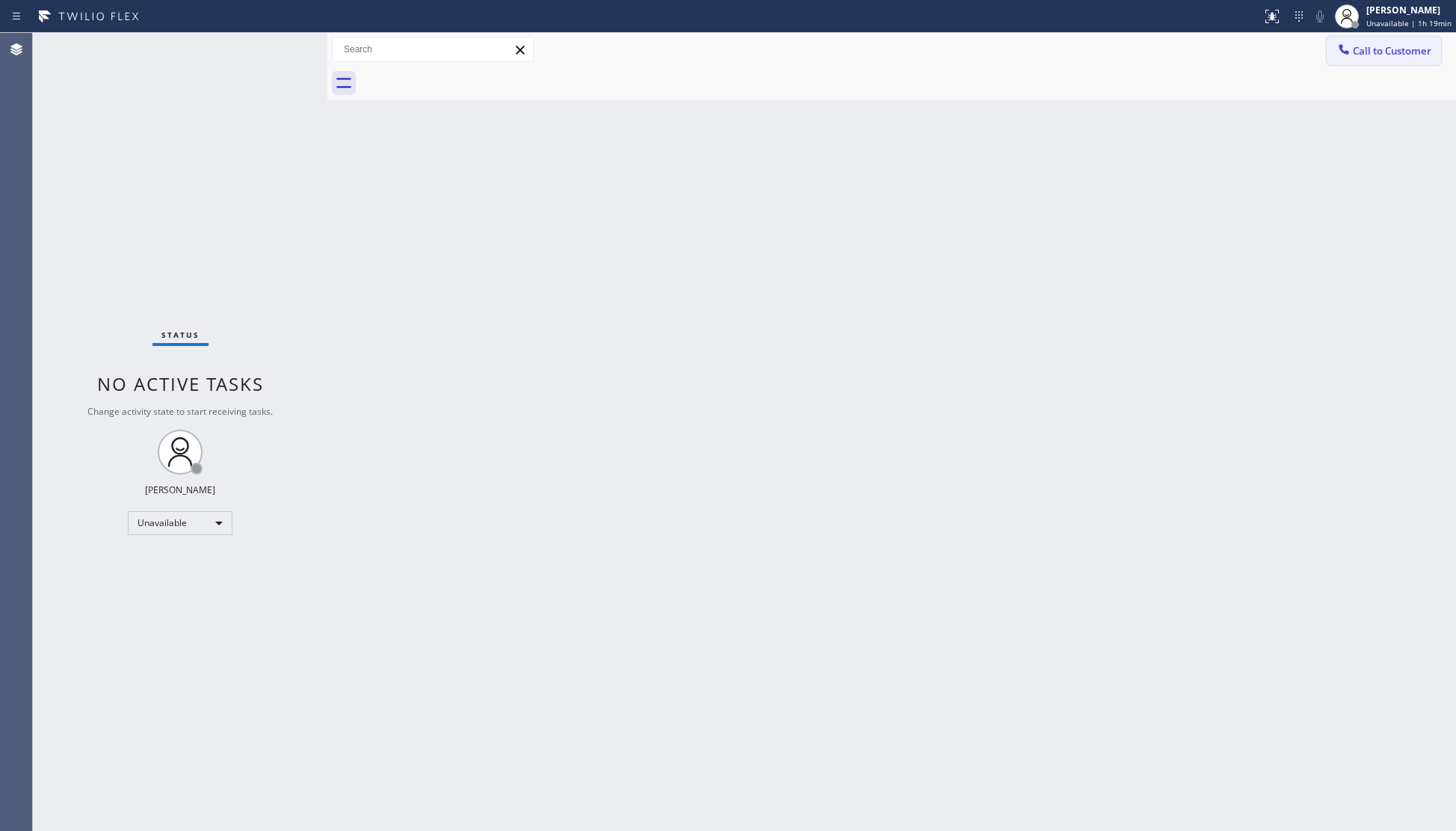
drag, startPoint x: 1373, startPoint y: 52, endPoint x: 864, endPoint y: 226, distance: 537.9
click at [1371, 52] on span "Call to Customer" at bounding box center [1392, 50] width 79 height 14
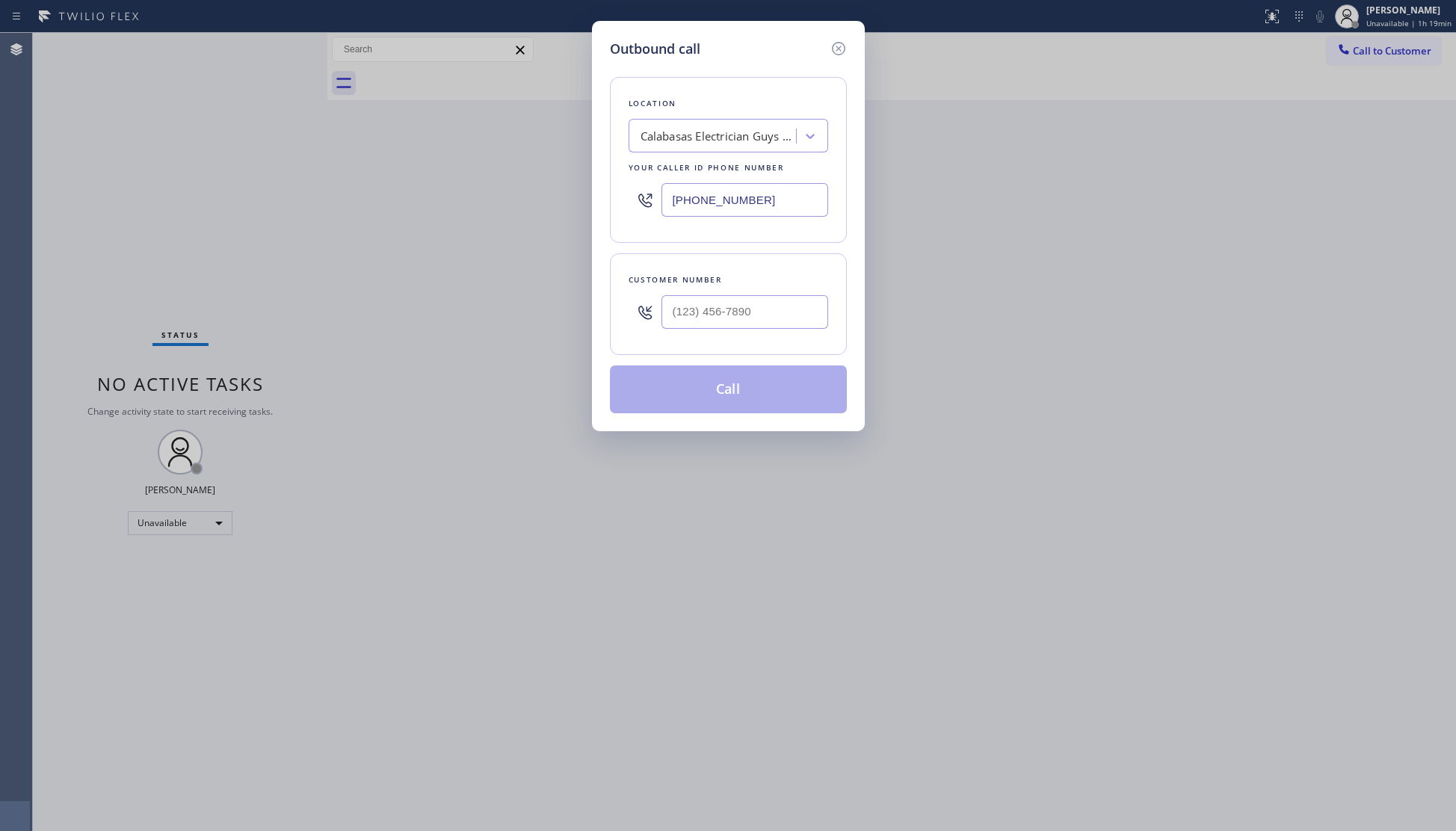
drag, startPoint x: 795, startPoint y: 216, endPoint x: 629, endPoint y: 211, distance: 166.1
click at [622, 209] on div "Location Calabasas Electrician Guys G+ Your caller id phone number (424) 234-24…" at bounding box center [728, 160] width 237 height 166
type input "(425) 689-7046"
click at [753, 329] on input "(___) ___-____" at bounding box center [745, 313] width 167 height 34
type input "(541) 579-1428"
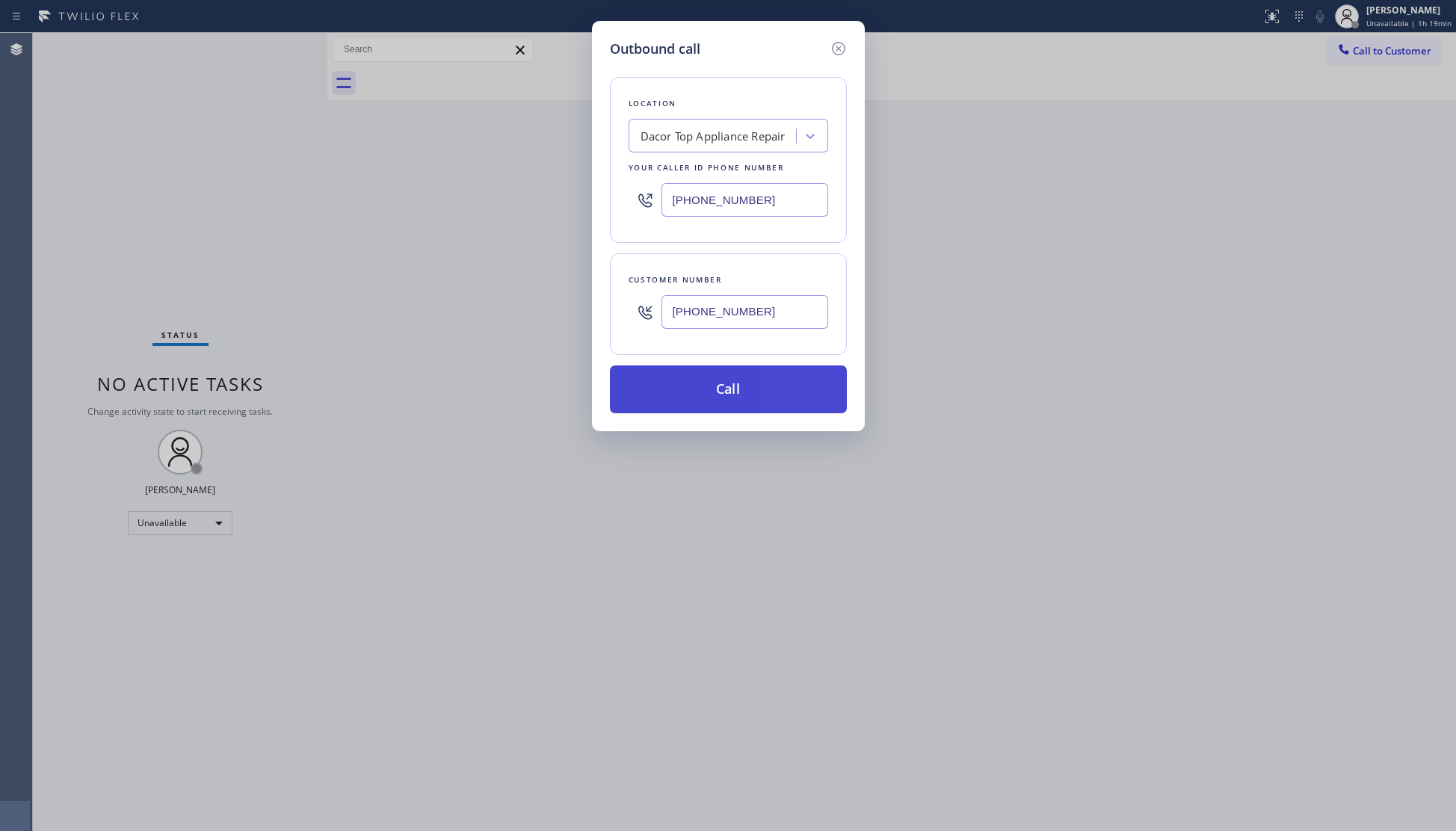
click at [733, 389] on button "Call" at bounding box center [728, 389] width 237 height 48
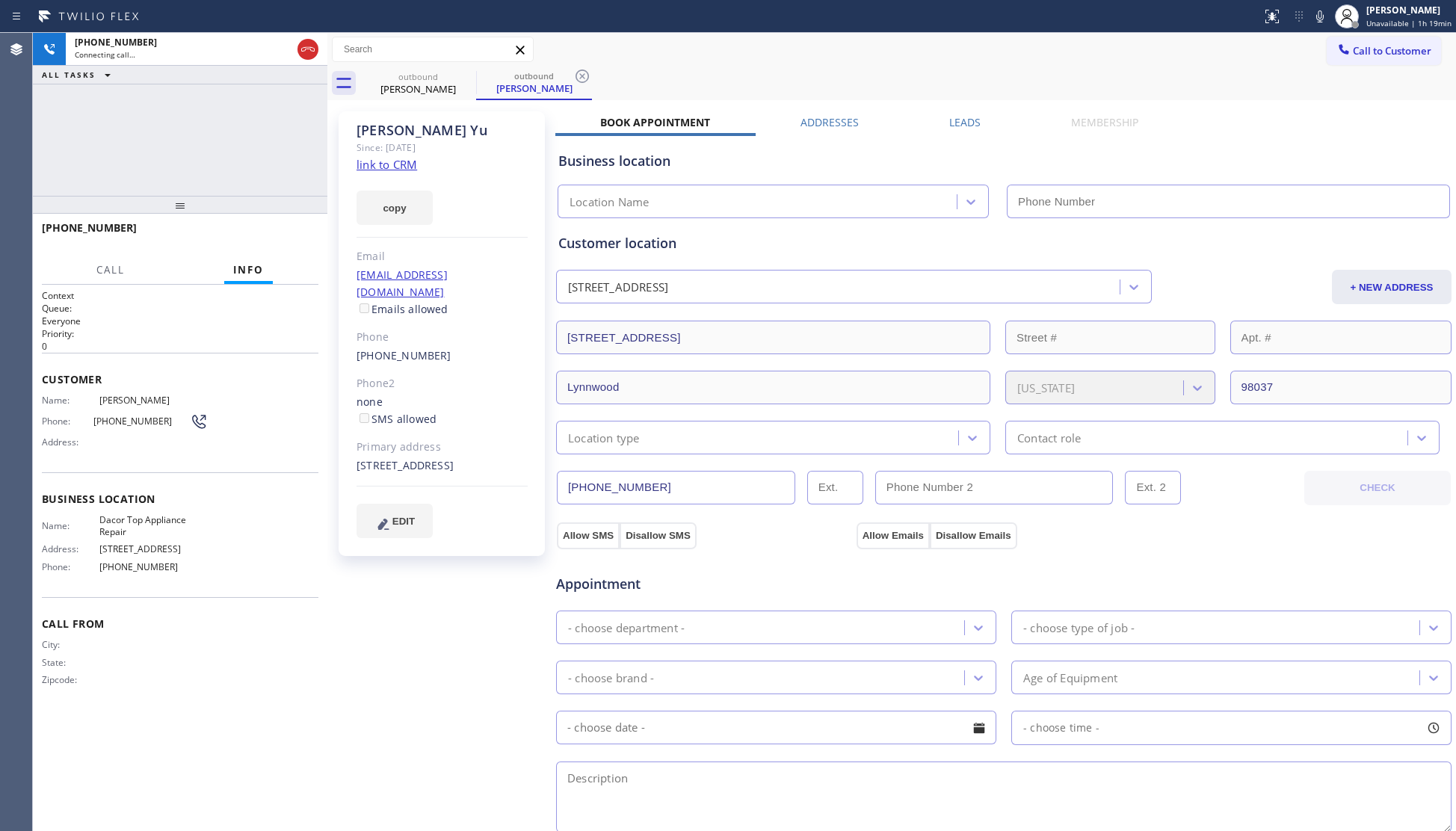
type input "(425) 689-7046"
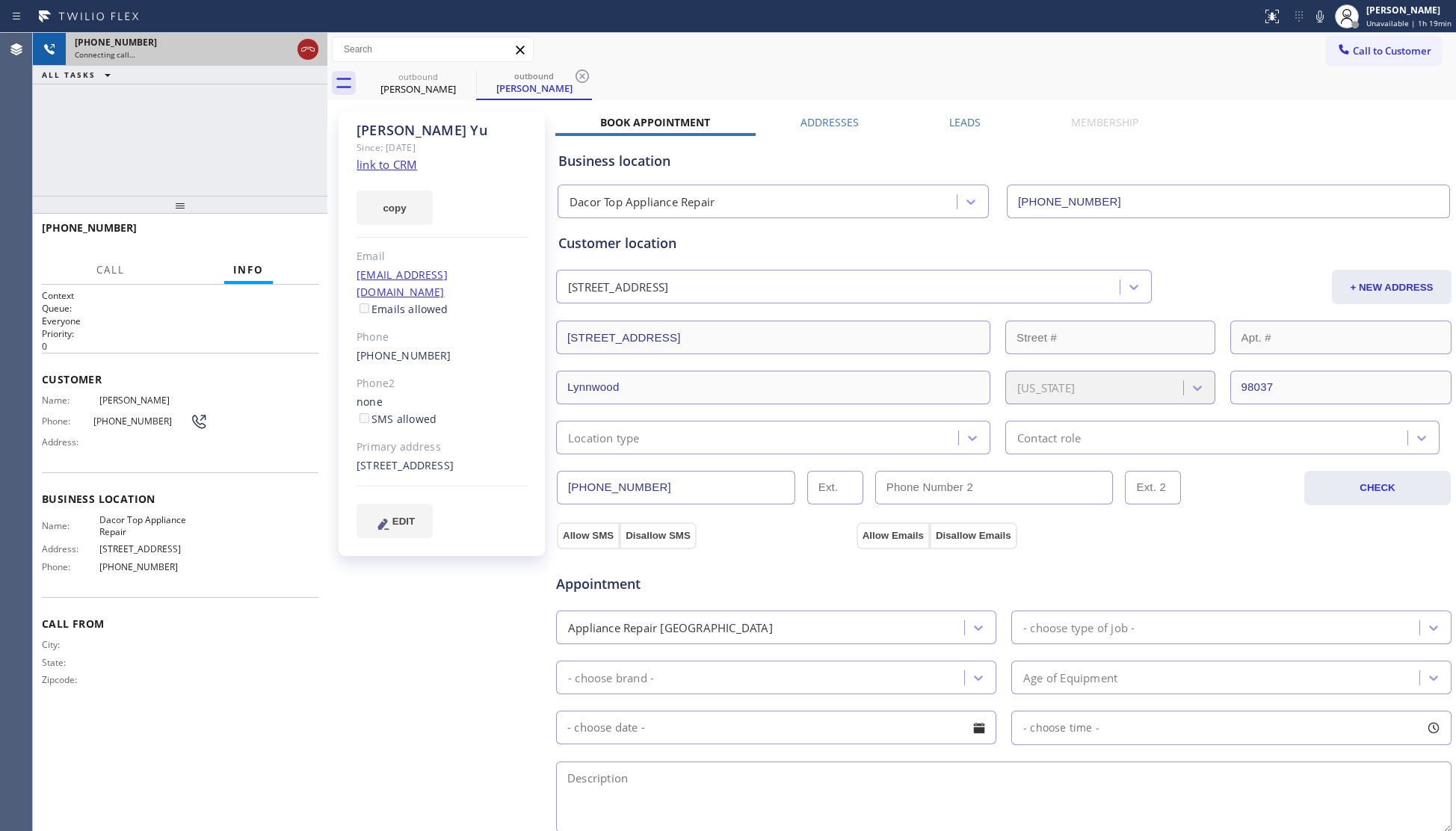
drag, startPoint x: 299, startPoint y: 60, endPoint x: 309, endPoint y: 53, distance: 12.2
click at [309, 53] on div at bounding box center [308, 49] width 27 height 33
click at [308, 52] on icon at bounding box center [308, 49] width 18 height 18
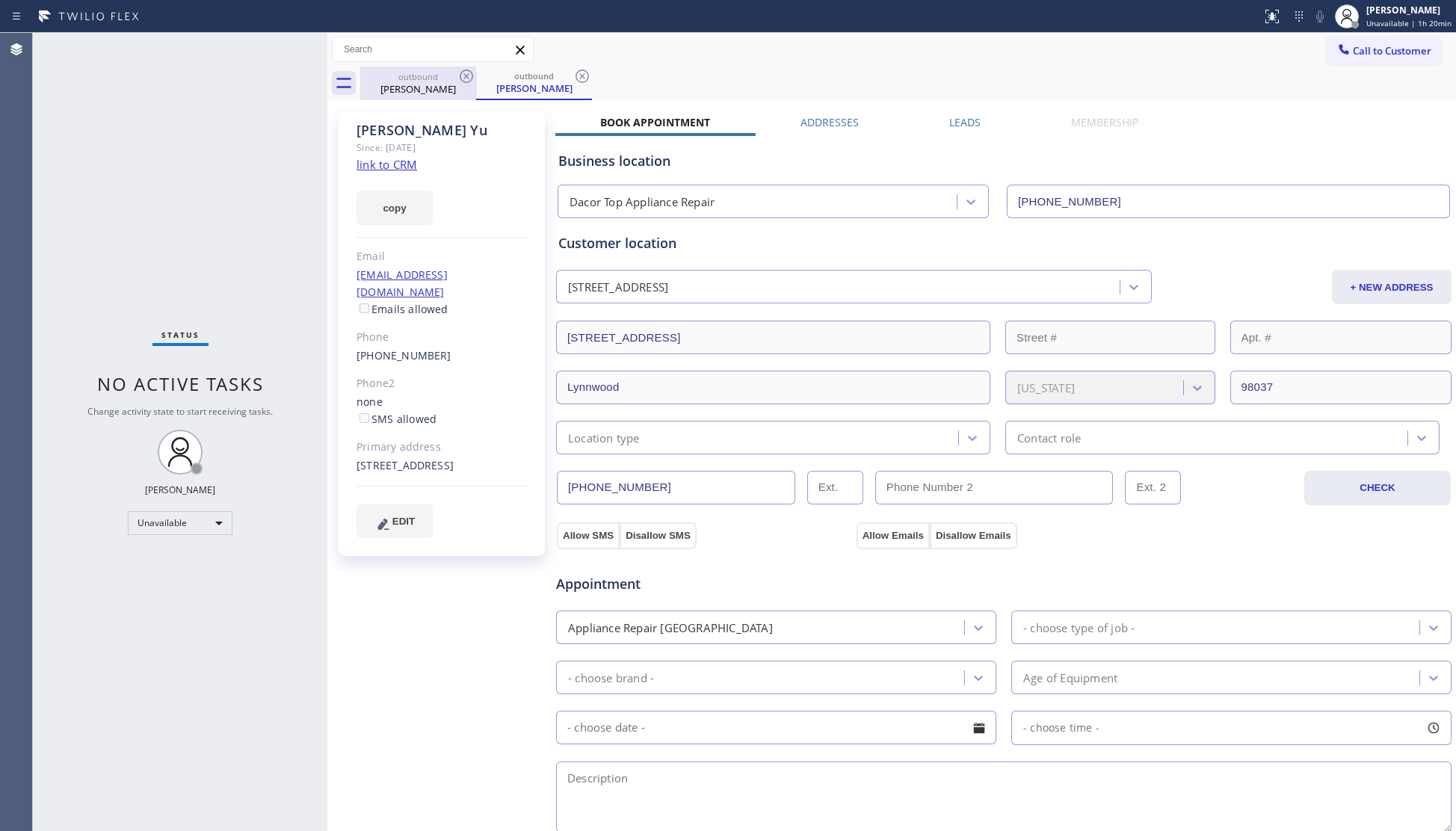
drag, startPoint x: 422, startPoint y: 88, endPoint x: 440, endPoint y: 79, distance: 20.1
click at [423, 87] on div "Julian Yu" at bounding box center [418, 89] width 113 height 14
click at [470, 78] on icon at bounding box center [466, 76] width 18 height 18
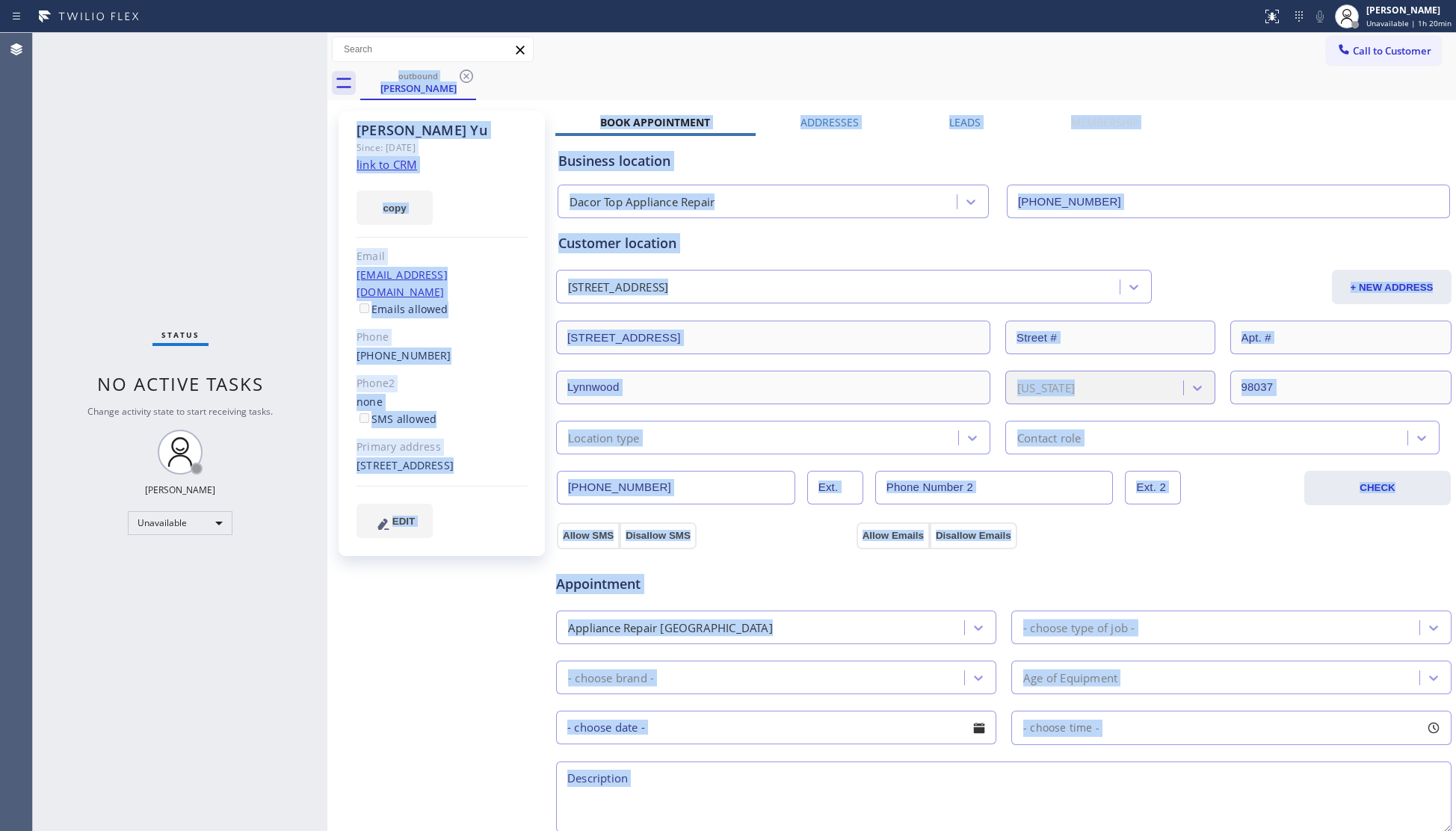
click at [470, 78] on div "outbound Julian Yu" at bounding box center [908, 83] width 1096 height 34
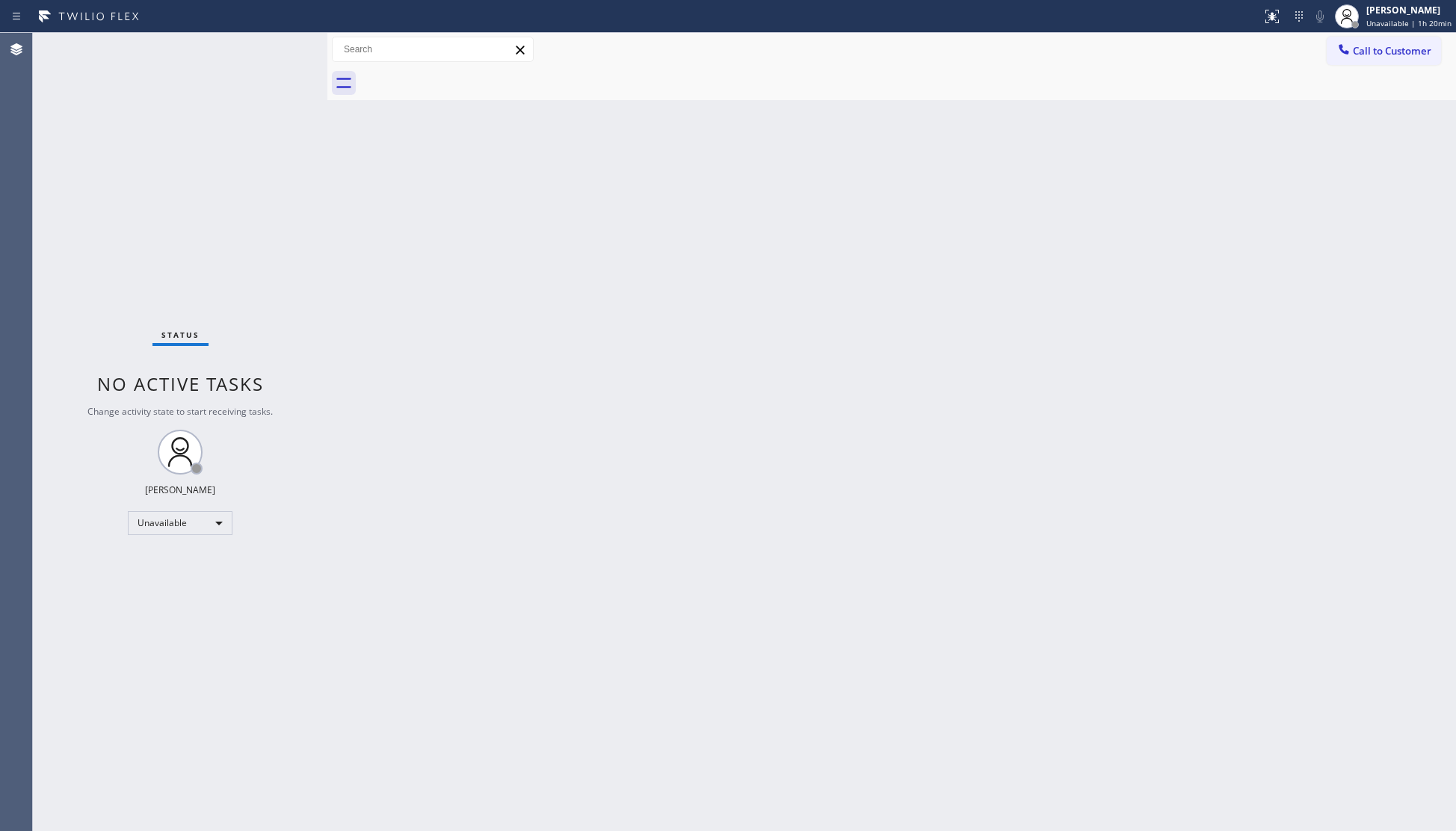
click at [470, 78] on div at bounding box center [908, 83] width 1096 height 34
click at [1353, 58] on button "Call to Customer" at bounding box center [1383, 50] width 114 height 28
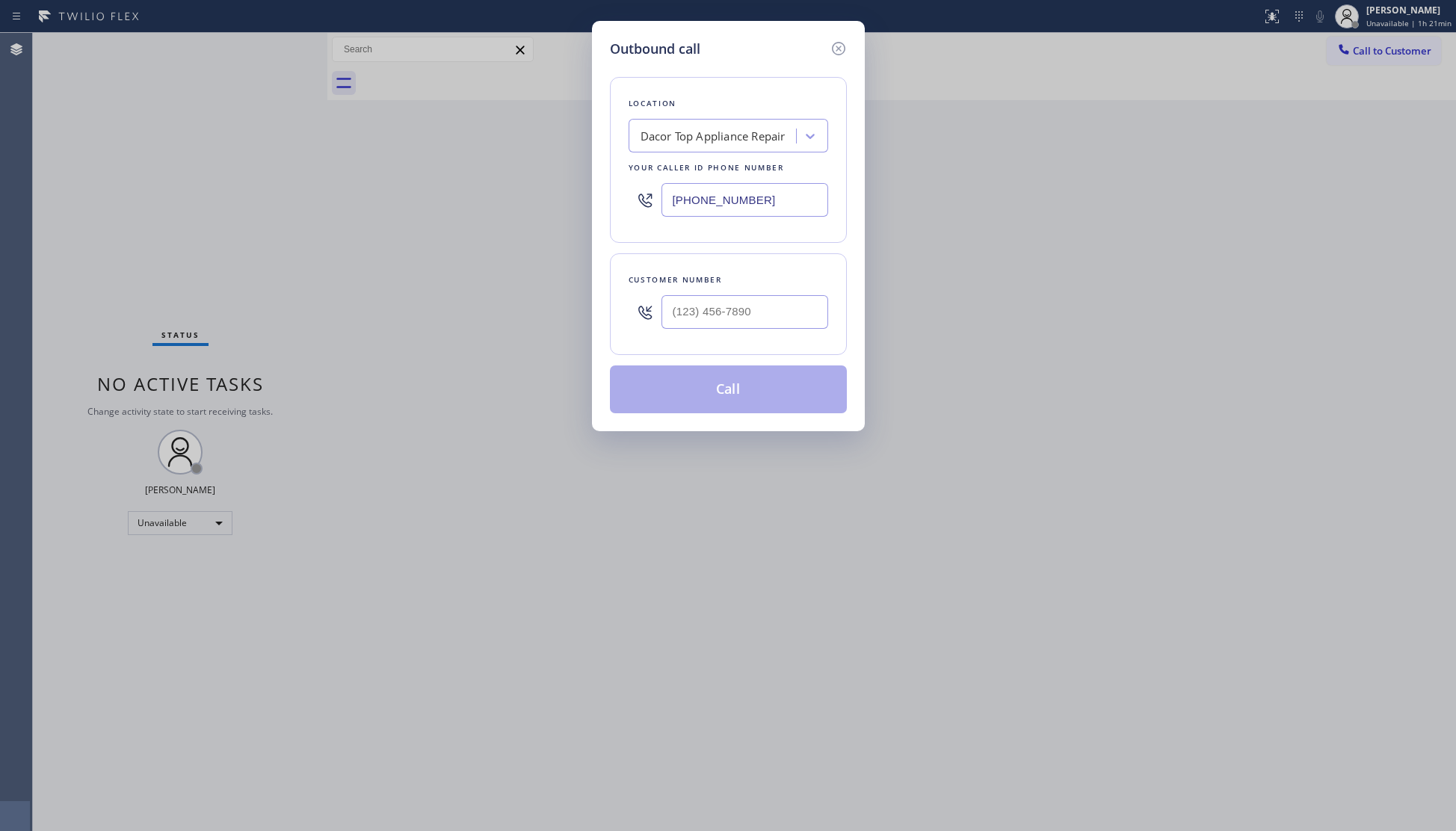
drag, startPoint x: 623, startPoint y: 204, endPoint x: 587, endPoint y: 185, distance: 40.7
click at [587, 204] on div "Outbound call Location Dacor Top Appliance Repair Your caller id phone number (…" at bounding box center [728, 416] width 1456 height 831
type input "(818) 740-3713"
click at [761, 311] on input "(310) 266-0948" at bounding box center [745, 313] width 167 height 34
type input "(310) 266-0948"
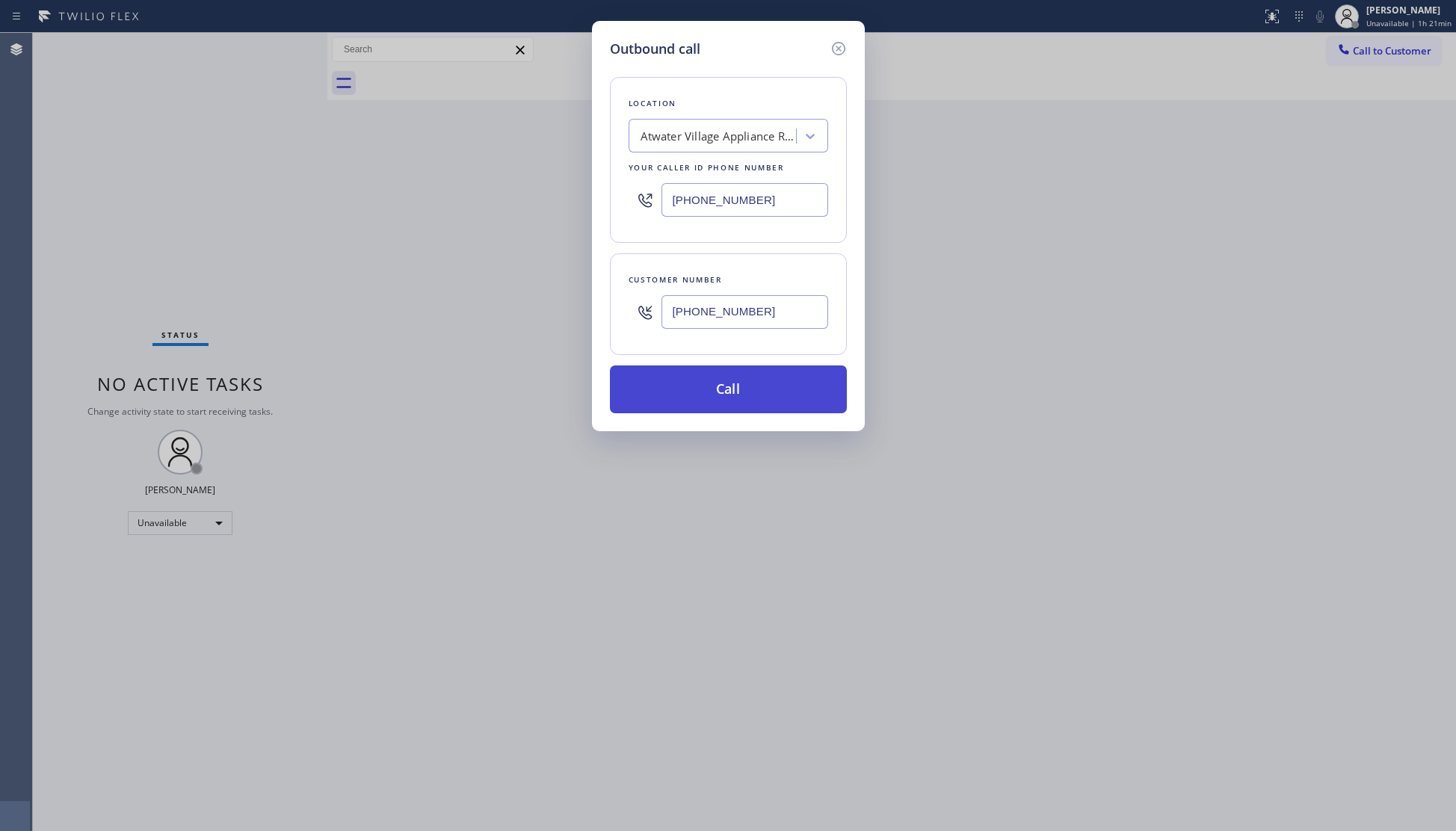
click at [744, 386] on button "Call" at bounding box center [728, 389] width 237 height 48
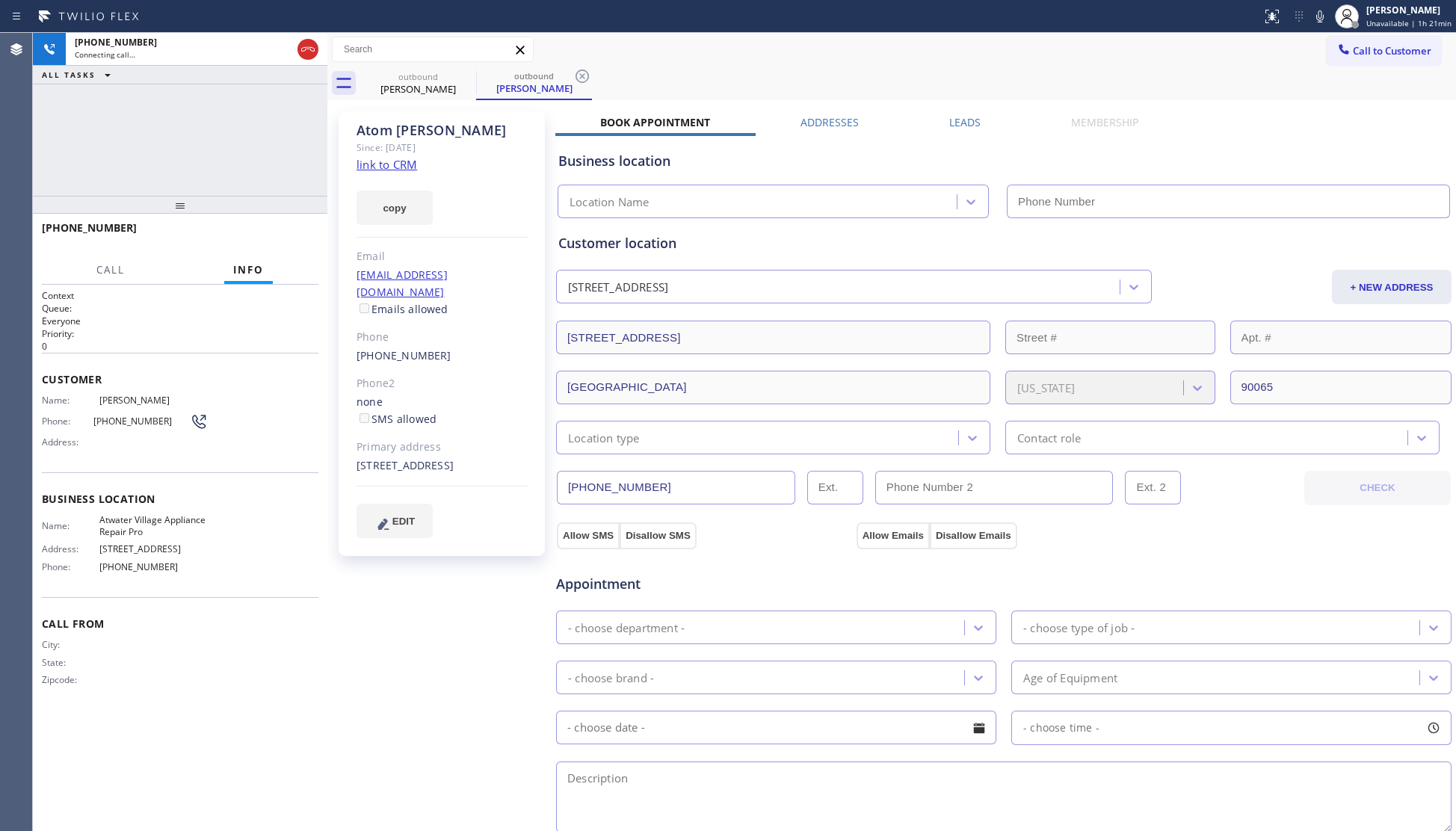
type input "(818) 740-3713"
click at [284, 242] on button "HANG UP" at bounding box center [283, 235] width 70 height 21
click at [284, 240] on button "HANG UP" at bounding box center [283, 235] width 70 height 21
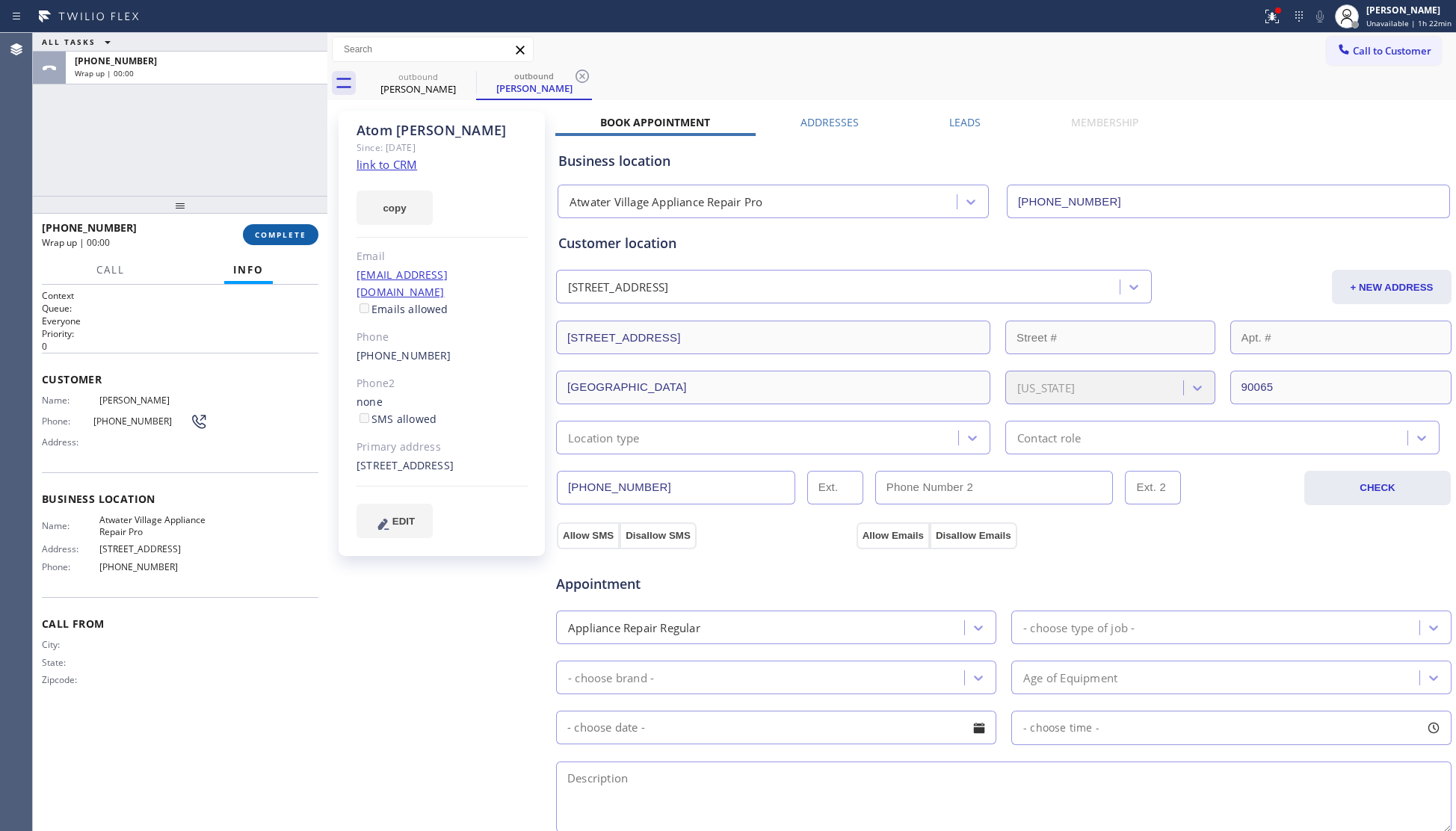
click at [283, 235] on span "COMPLETE" at bounding box center [281, 234] width 52 height 11
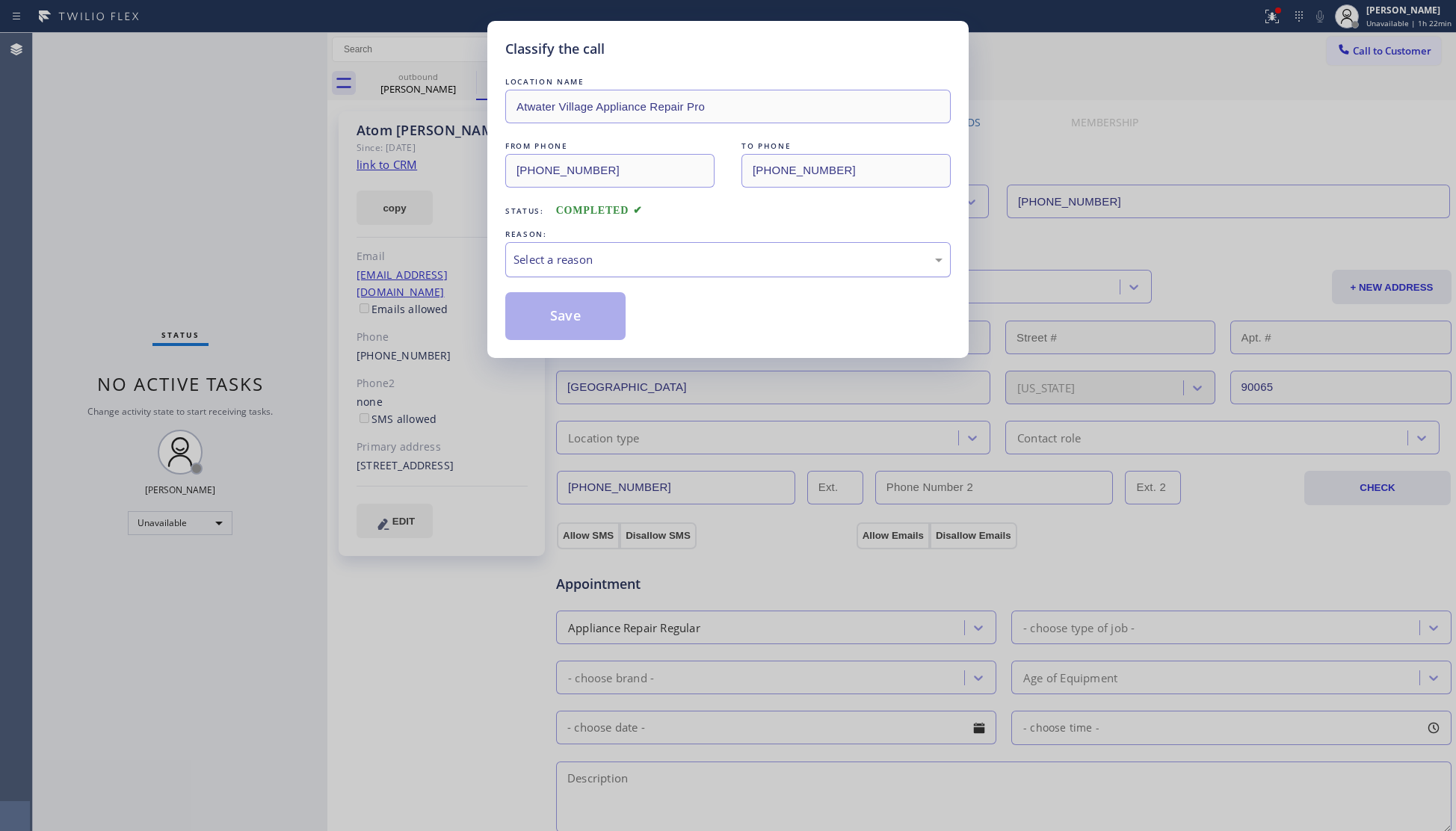
click at [564, 267] on div "Select a reason" at bounding box center [728, 259] width 429 height 17
click at [562, 317] on button "Save" at bounding box center [565, 316] width 121 height 48
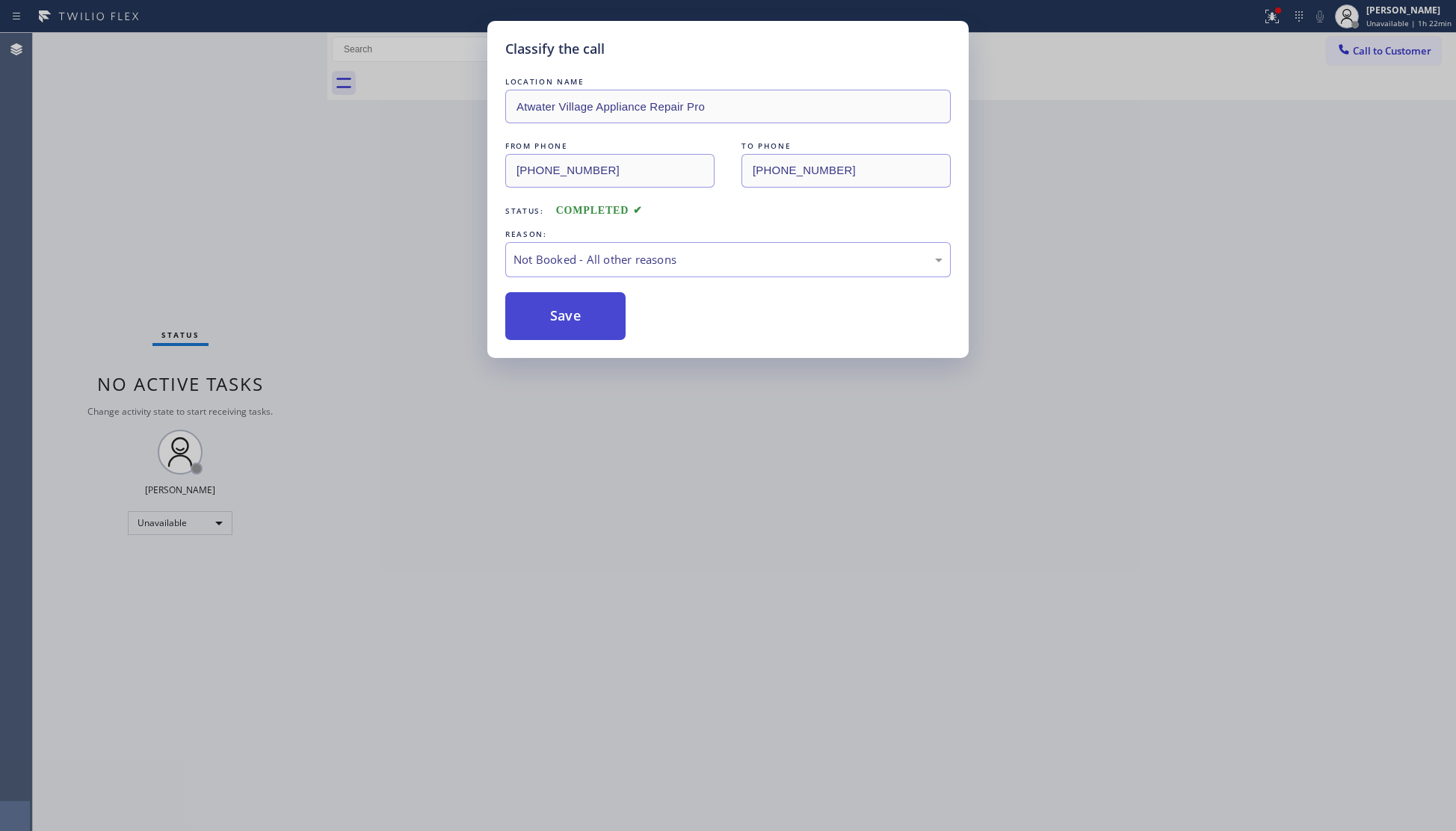
click at [562, 316] on button "Save" at bounding box center [565, 316] width 121 height 48
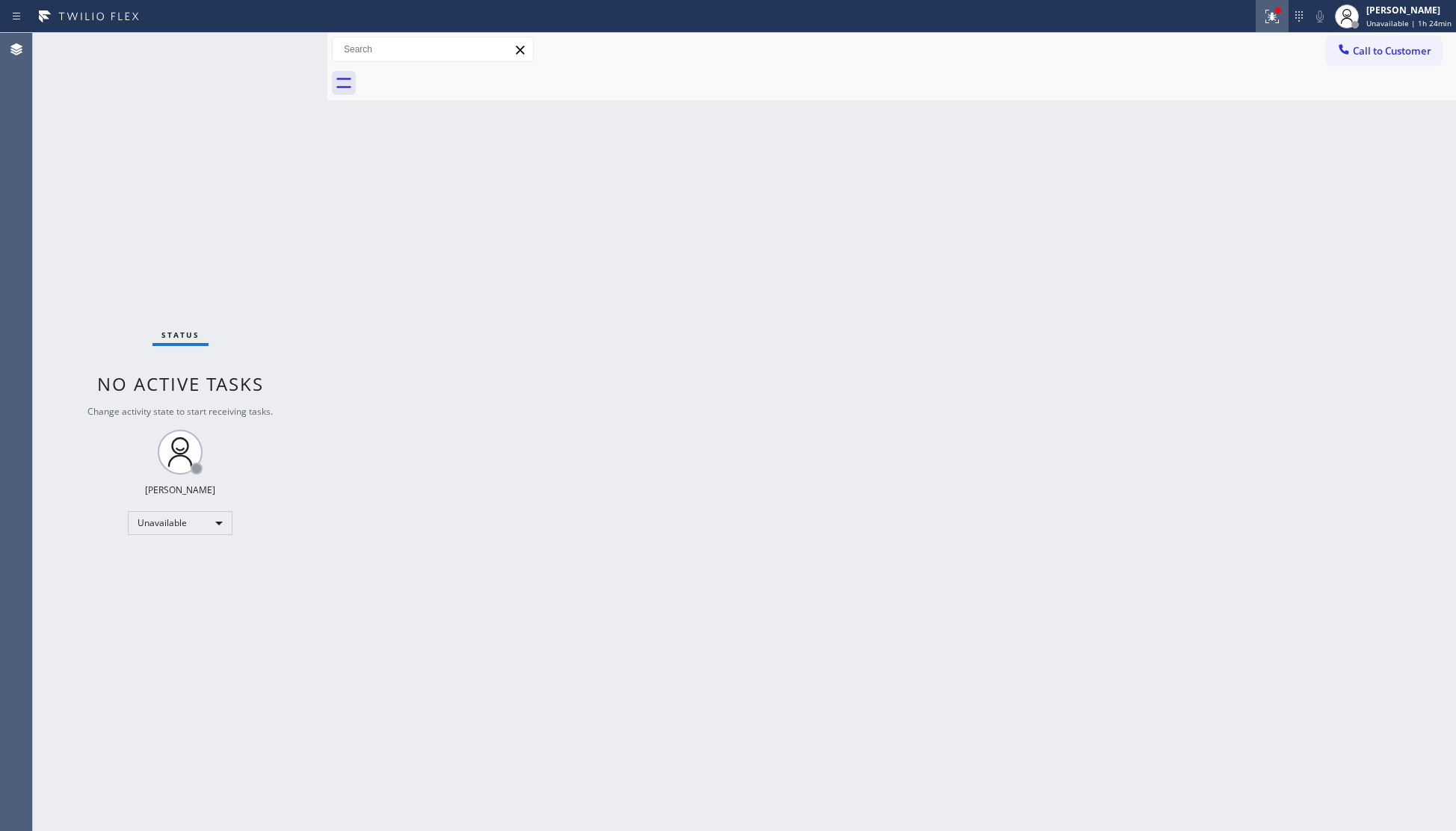
drag, startPoint x: 393, startPoint y: 577, endPoint x: 1274, endPoint y: 24, distance: 1040.2
click at [1274, 24] on icon at bounding box center [1272, 16] width 18 height 18
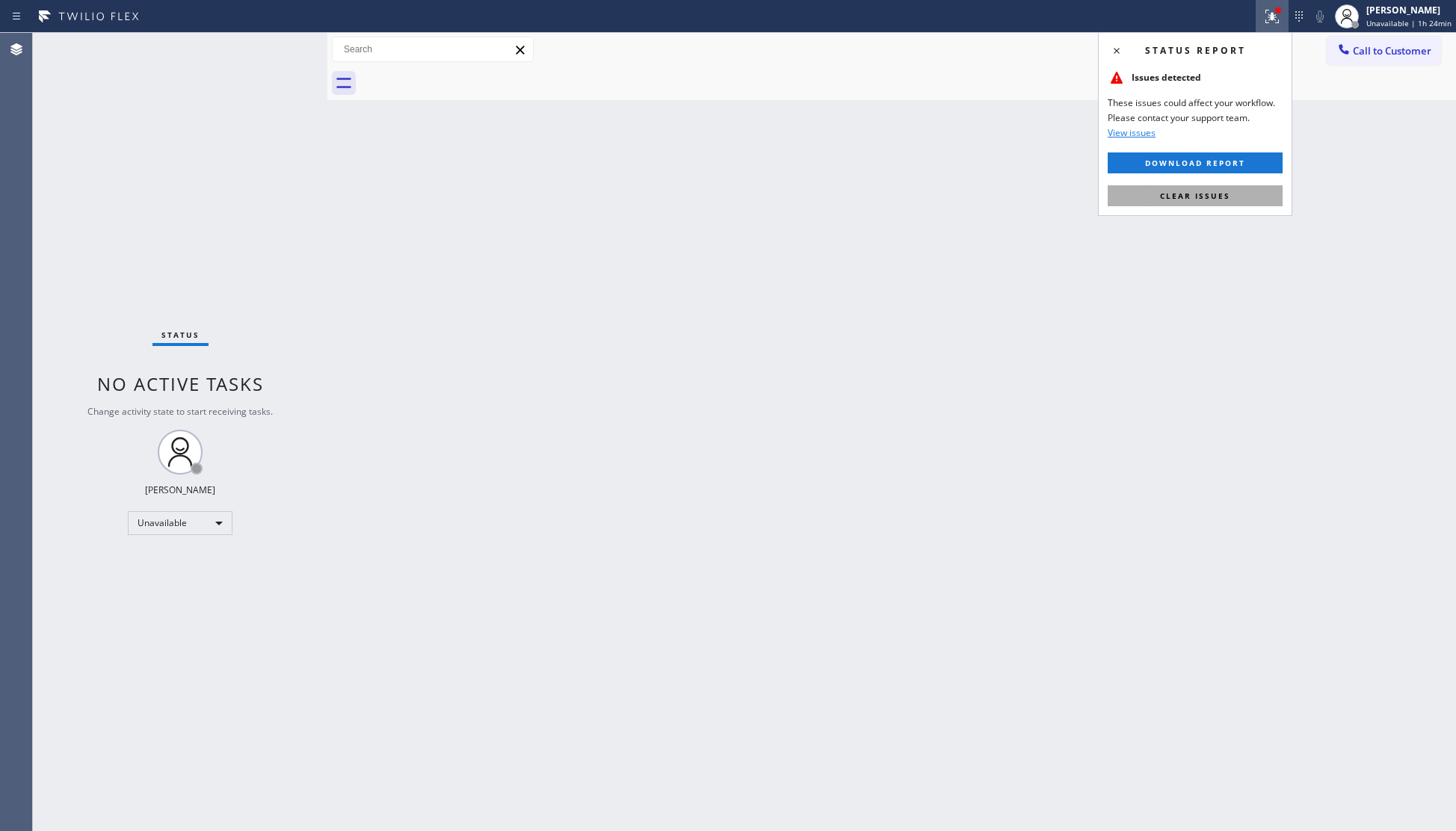
click at [1223, 190] on button "Clear issues" at bounding box center [1195, 196] width 175 height 21
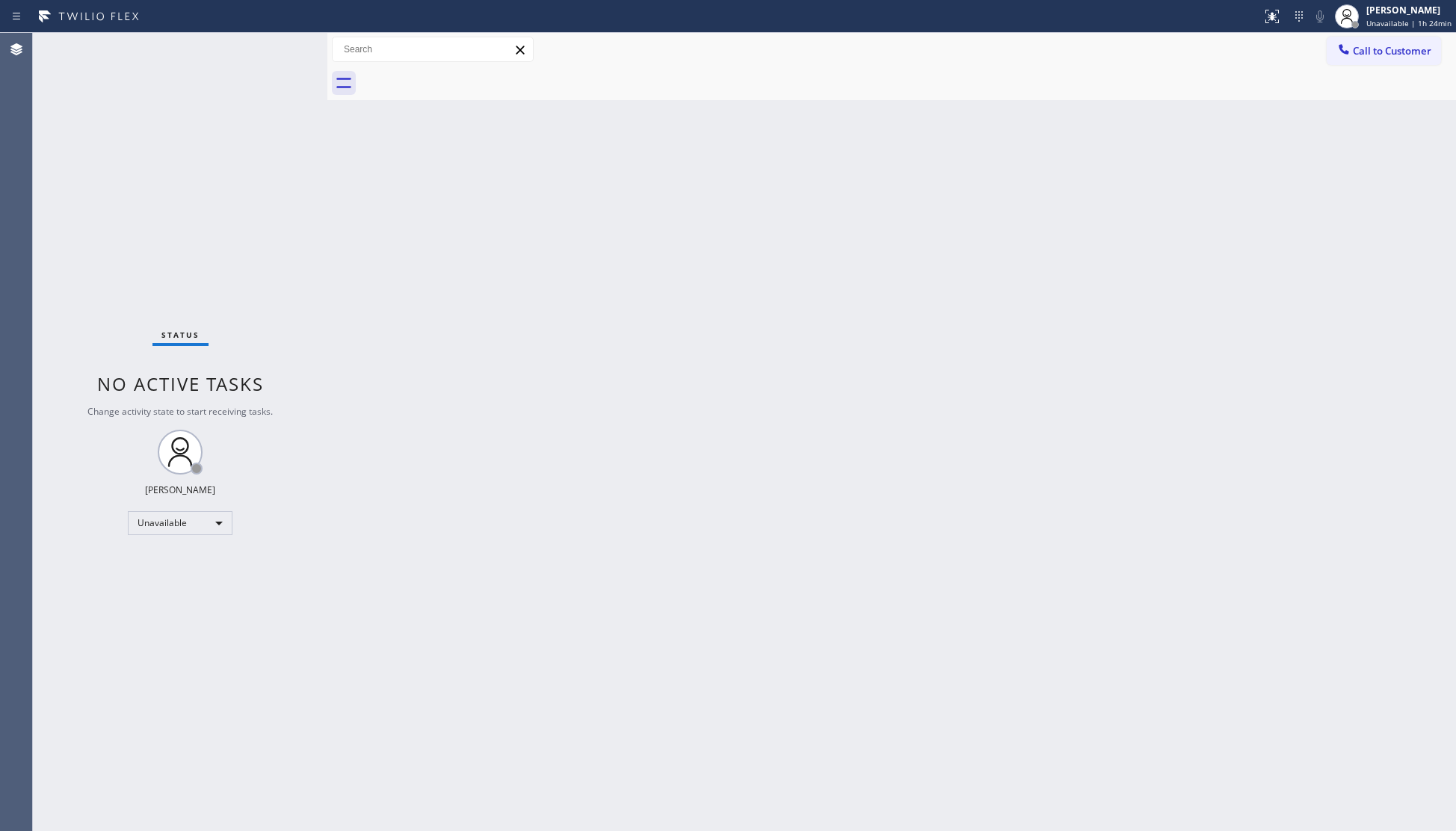
drag, startPoint x: 1250, startPoint y: 198, endPoint x: 1262, endPoint y: 174, distance: 26.8
click at [1250, 190] on div "Back to Dashboard Change Sender ID Customers Technicians Select a contact Outbo…" at bounding box center [892, 433] width 1129 height 799
click at [1373, 58] on button "Call to Customer" at bounding box center [1383, 50] width 114 height 28
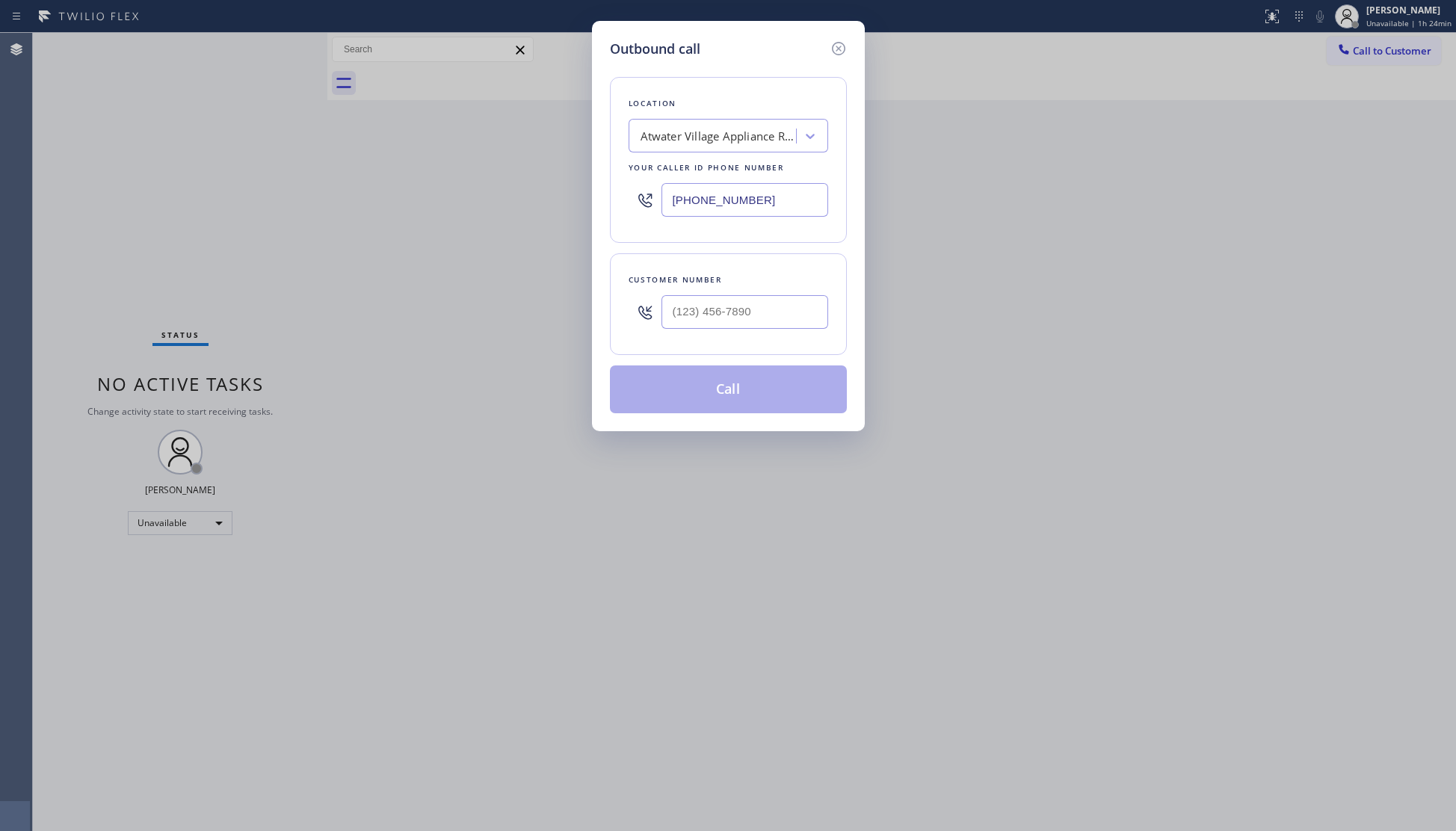
drag, startPoint x: 766, startPoint y: 201, endPoint x: 643, endPoint y: 186, distance: 123.9
click at [643, 186] on div "(818) 740-3713" at bounding box center [728, 200] width 199 height 49
type input "(848) 315-1955"
click at [809, 315] on input "(___) ___-____" at bounding box center [745, 313] width 167 height 34
type input "(848) 376-0885"
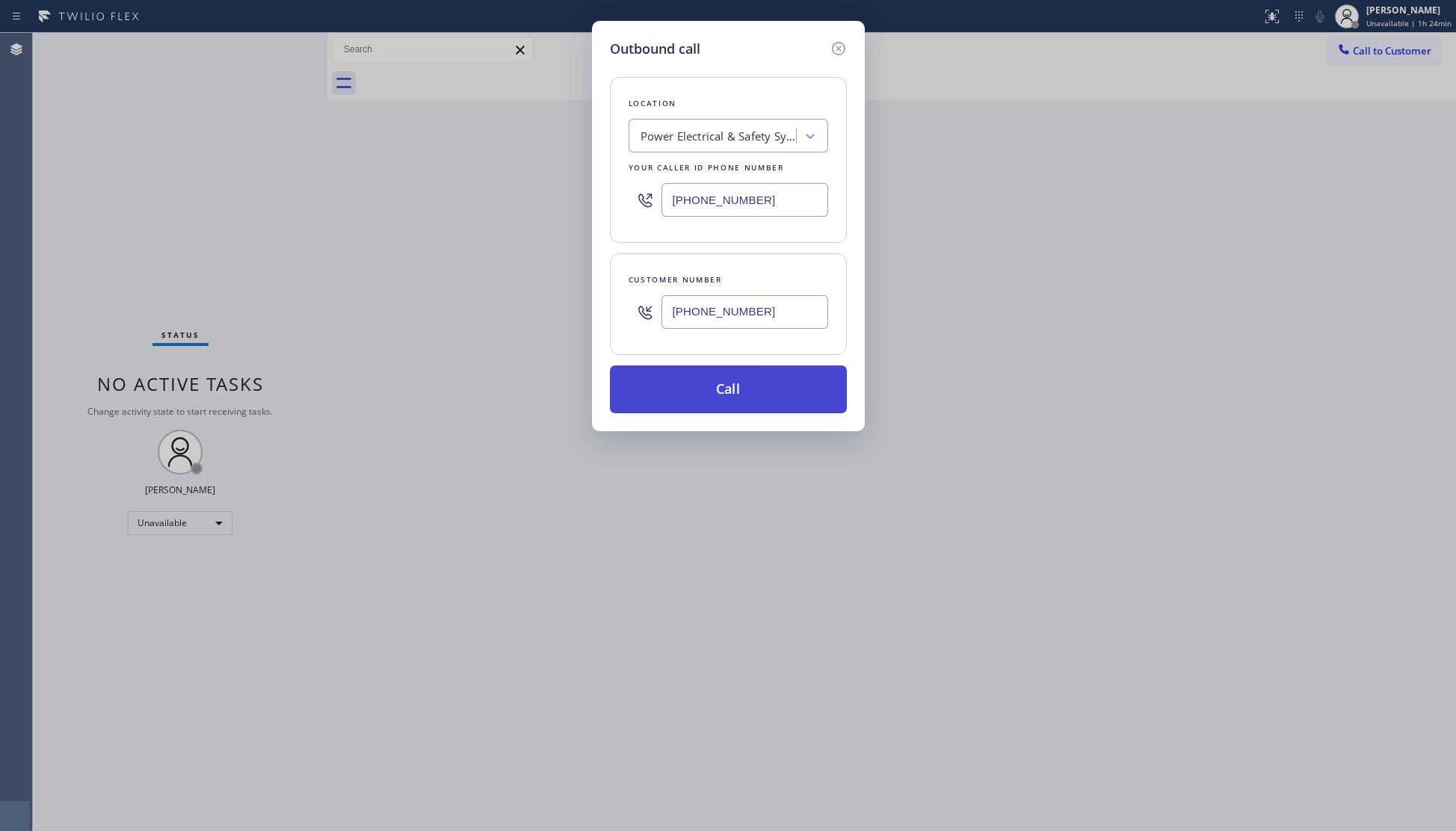
click at [730, 389] on button "Call" at bounding box center [728, 389] width 237 height 48
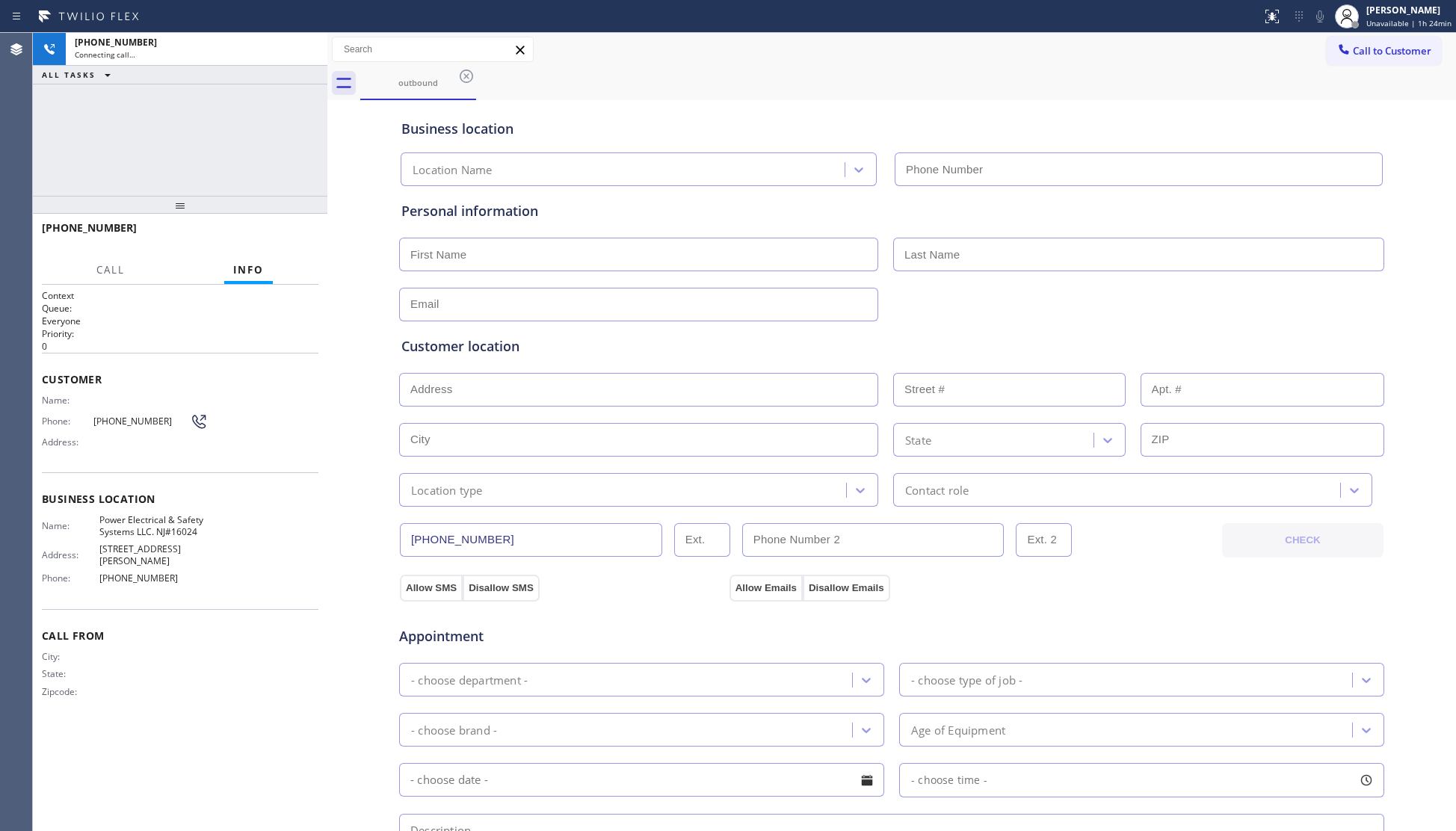
type input "(848) 315-1955"
drag, startPoint x: 947, startPoint y: 168, endPoint x: 954, endPoint y: 187, distance: 20.2
click at [946, 168] on input "(848) 315-1955" at bounding box center [1139, 169] width 488 height 34
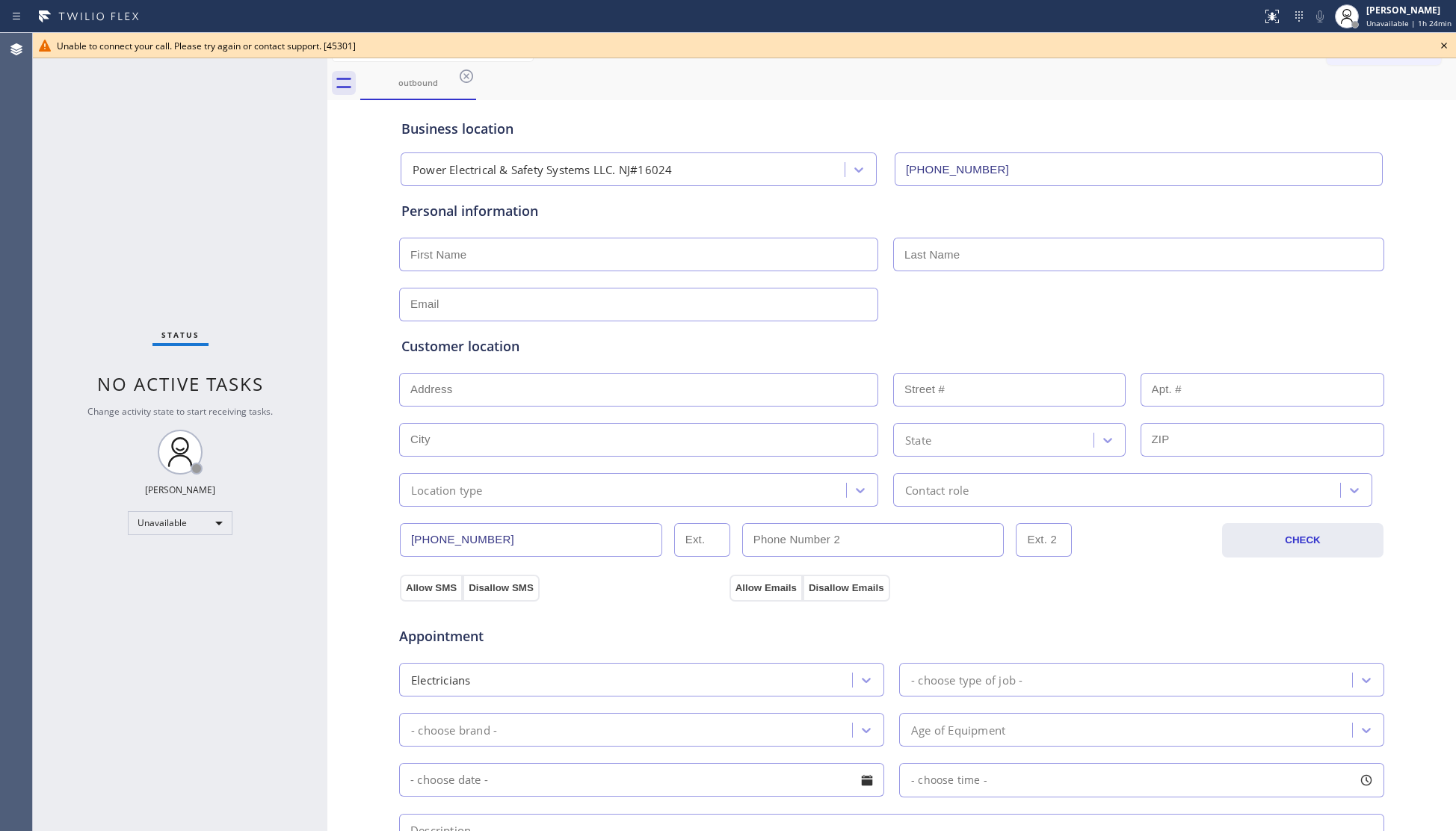
click at [1440, 44] on icon at bounding box center [1444, 45] width 18 height 18
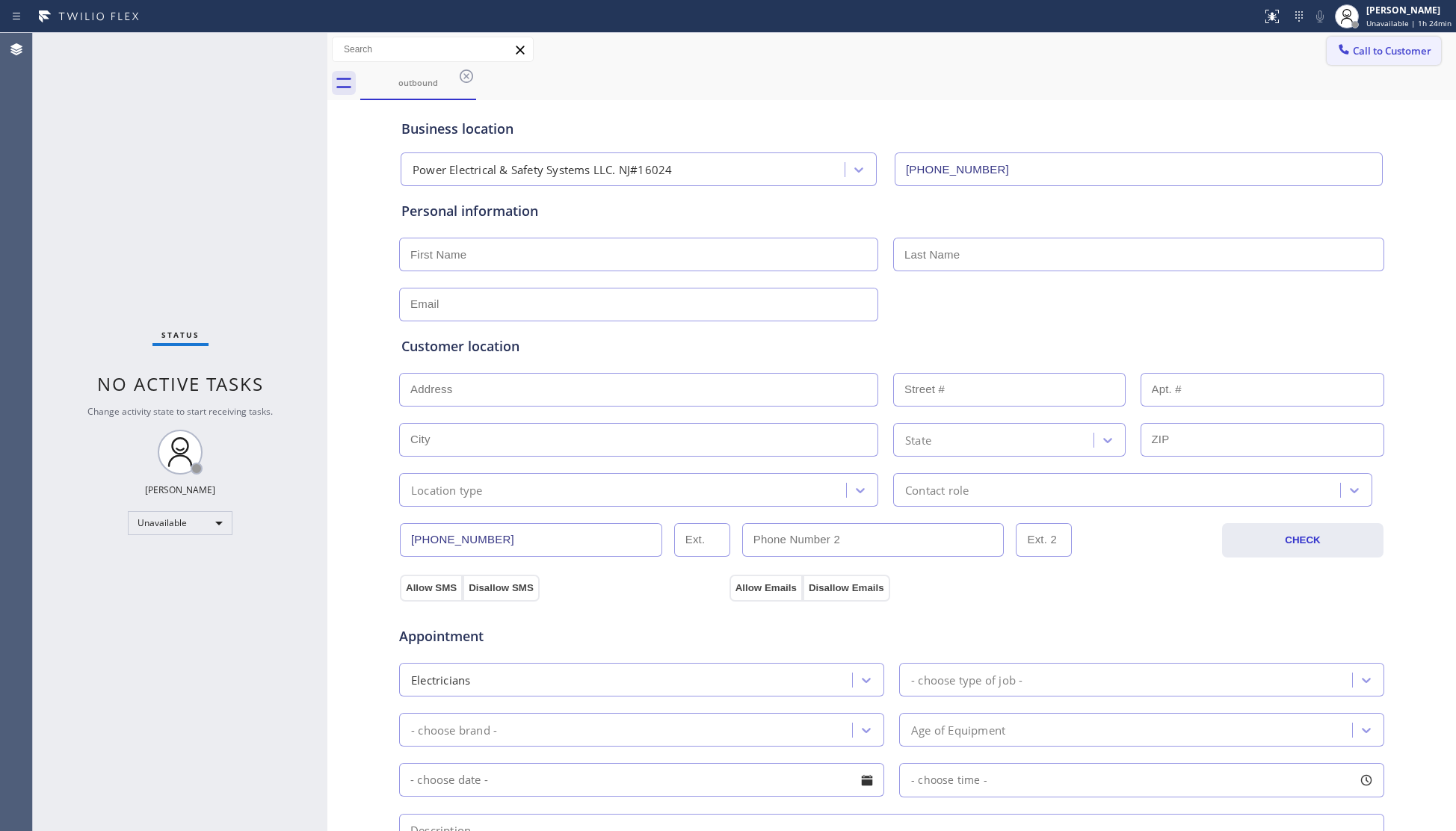
click at [1364, 58] on button "Call to Customer" at bounding box center [1383, 50] width 114 height 28
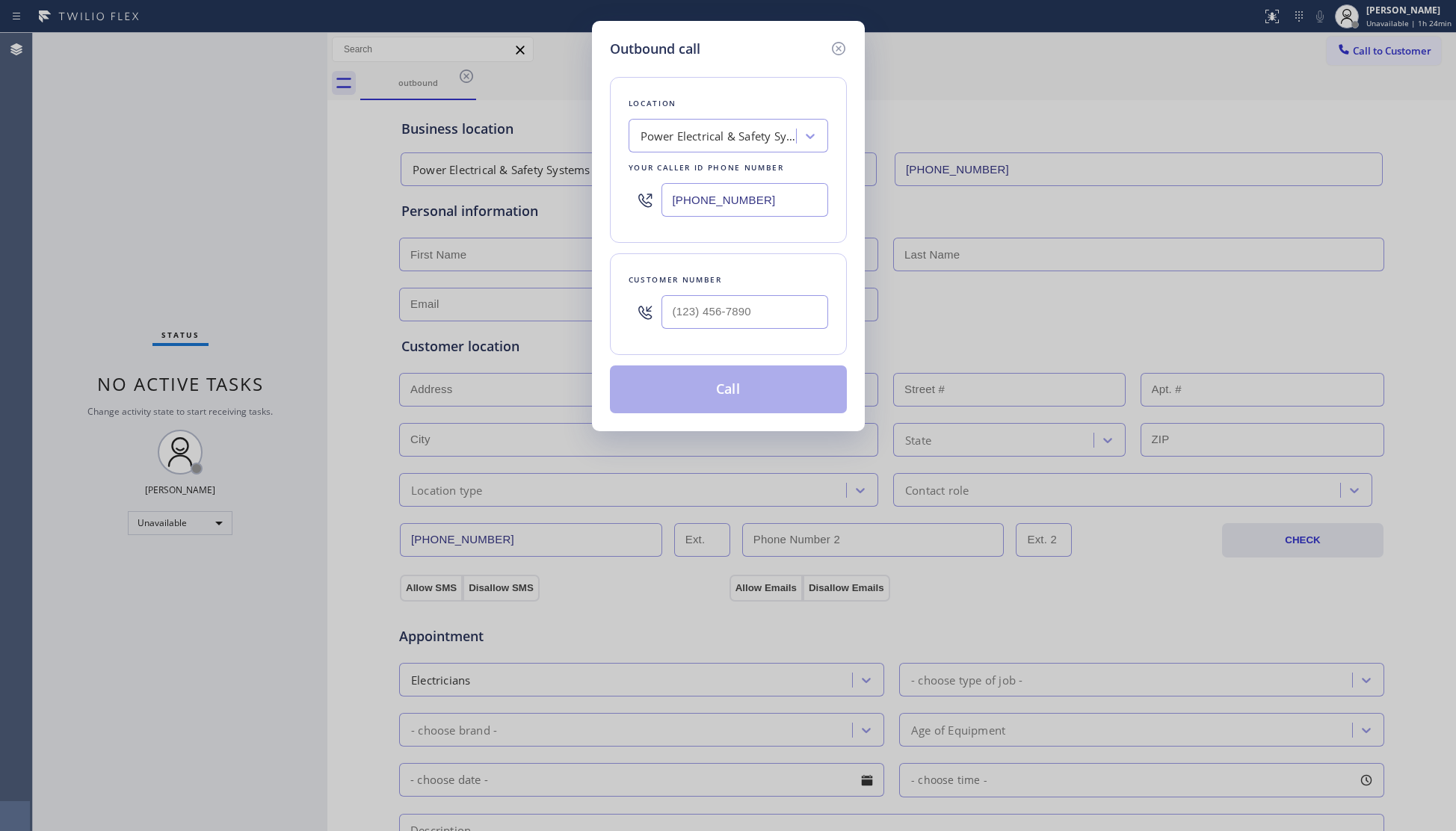
drag, startPoint x: 766, startPoint y: 203, endPoint x: 624, endPoint y: 203, distance: 142.0
click at [624, 203] on div "Location Power Electrical & Safety Systems LLC. NJ#16024 Your caller id phone n…" at bounding box center [728, 160] width 237 height 166
type input "(480) 418-1036"
click at [768, 314] on input "(___) ___-____" at bounding box center [745, 313] width 167 height 34
type input "(928) 543-3494"
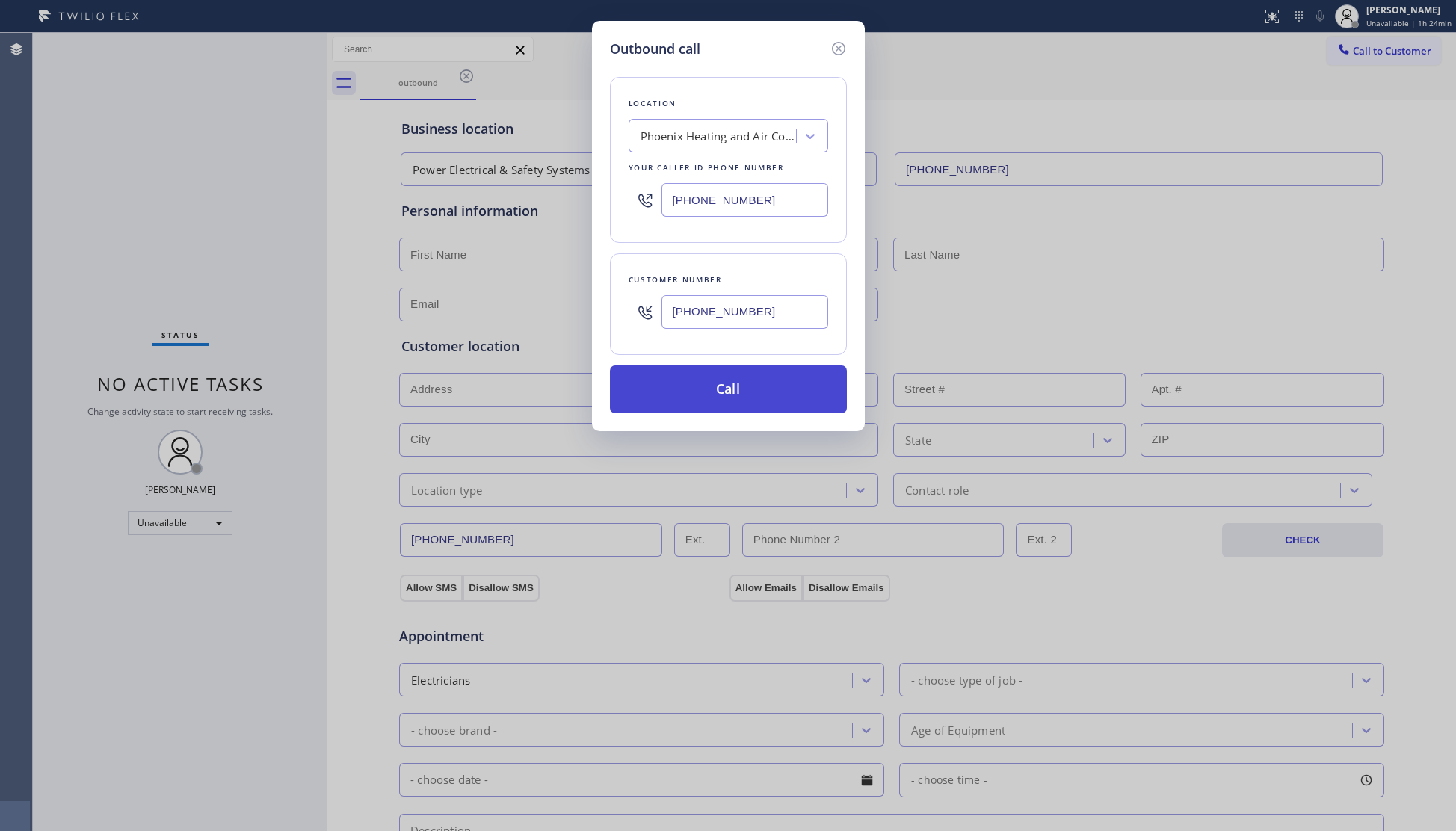
click at [728, 386] on button "Call" at bounding box center [728, 389] width 237 height 48
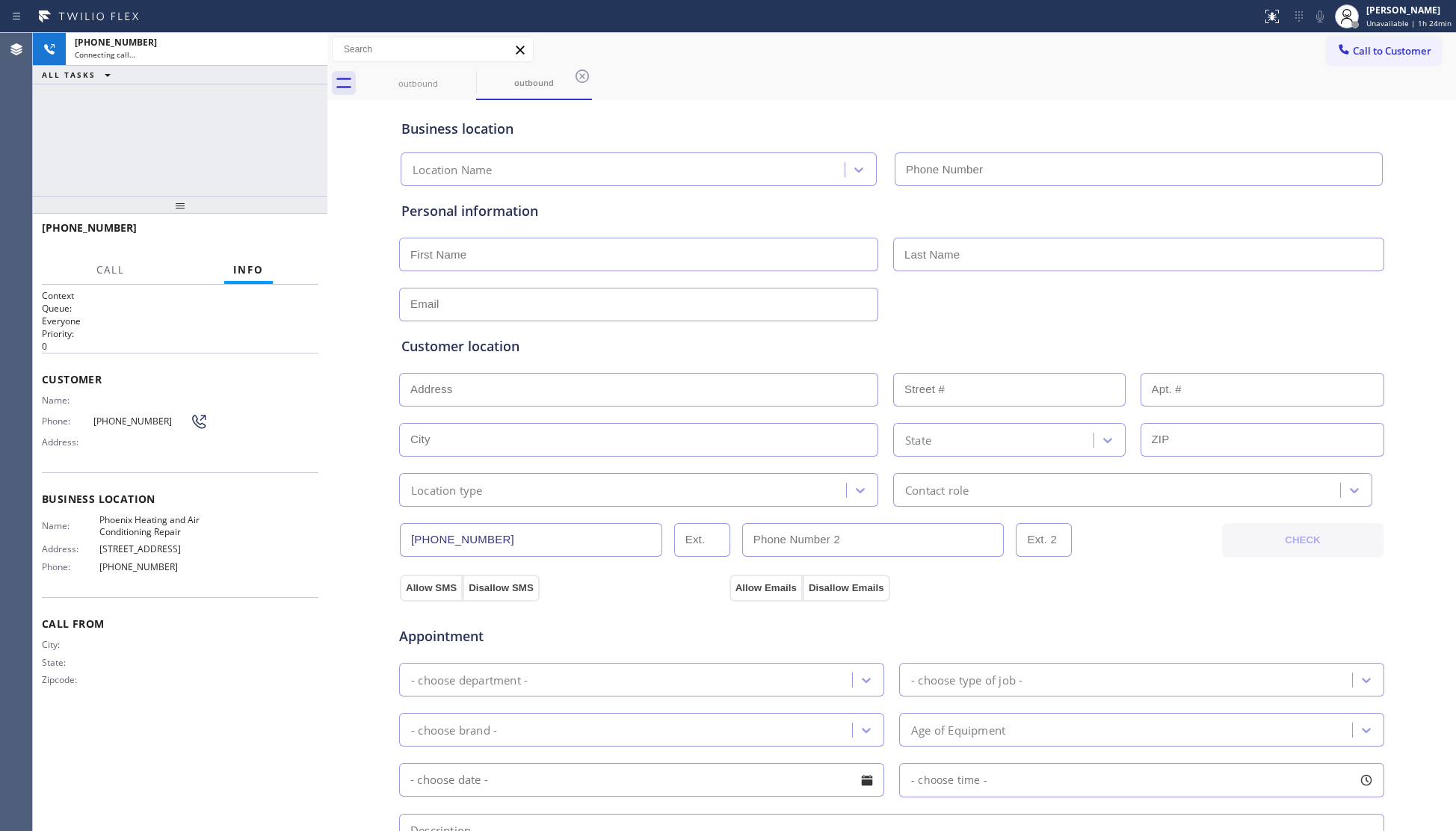
type input "(480) 418-1036"
click at [309, 240] on div "+19285433494 Live | 00:02 HANG UP" at bounding box center [181, 235] width 277 height 39
click at [306, 237] on button "HANG UP" at bounding box center [283, 235] width 70 height 21
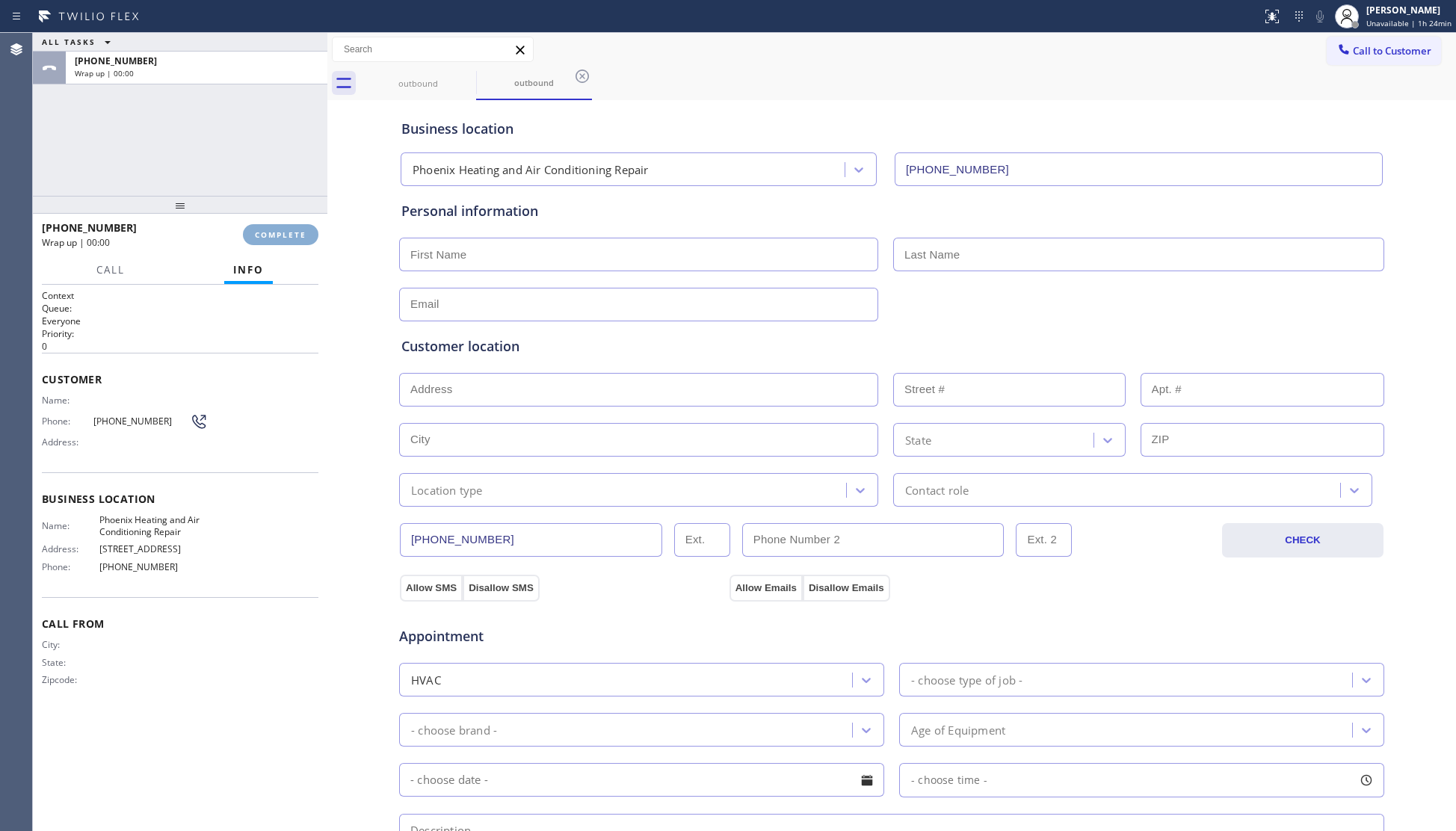
click at [306, 235] on span "COMPLETE" at bounding box center [281, 234] width 52 height 11
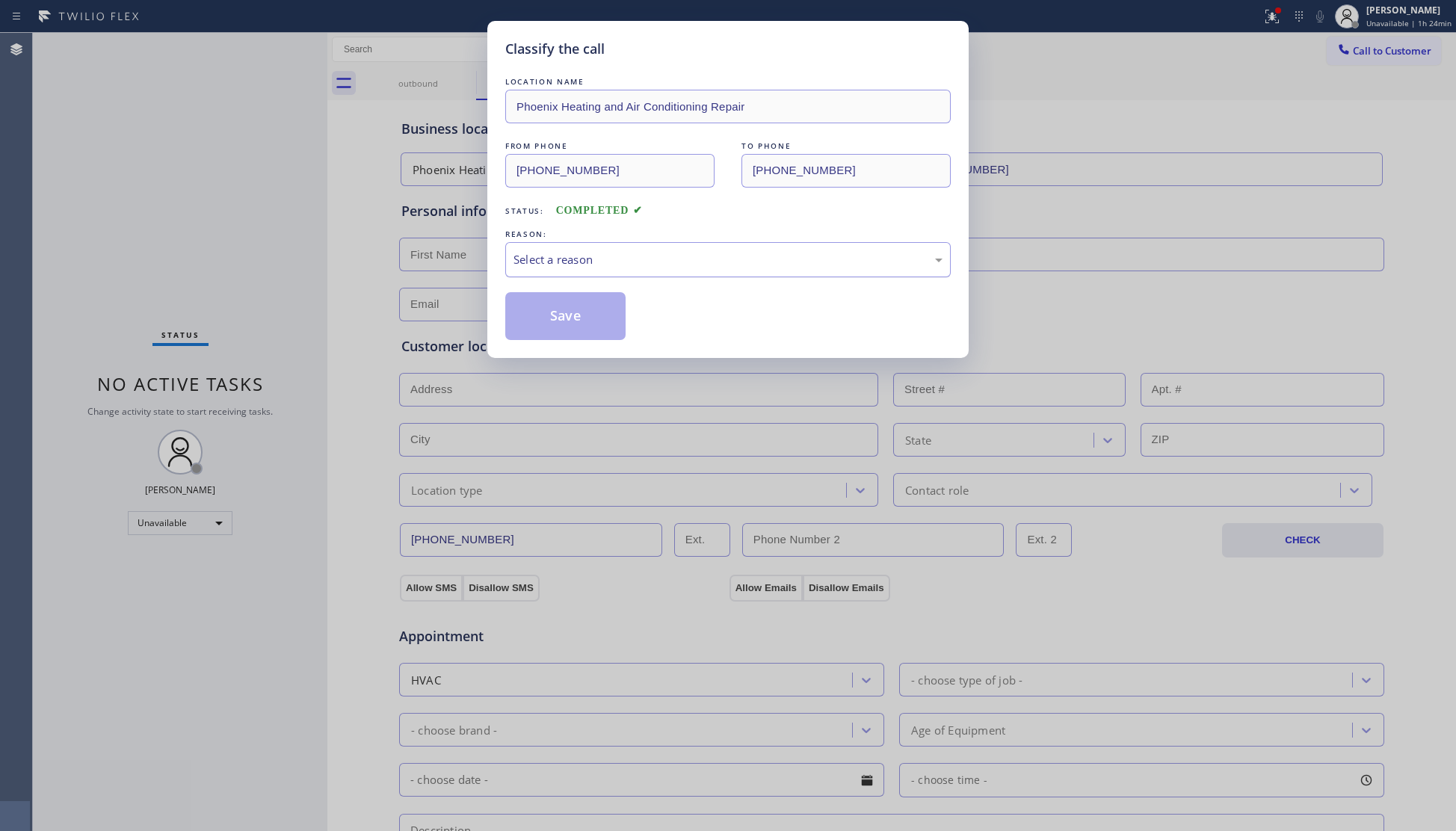
drag, startPoint x: 560, startPoint y: 260, endPoint x: 557, endPoint y: 273, distance: 13.3
click at [557, 273] on div "Select a reason" at bounding box center [728, 259] width 445 height 35
click at [539, 318] on button "Save" at bounding box center [565, 316] width 121 height 48
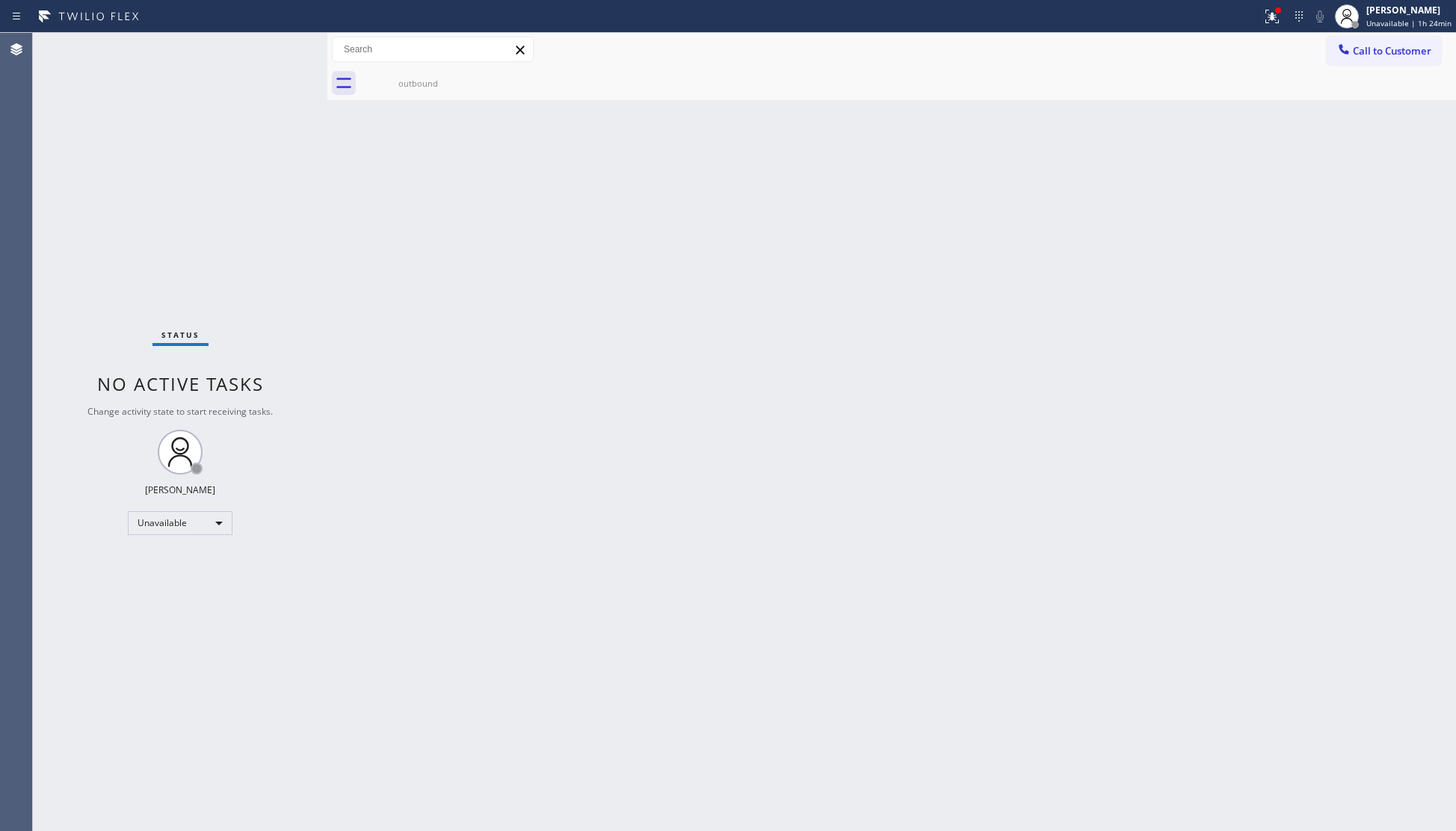
drag, startPoint x: 1262, startPoint y: 21, endPoint x: 1259, endPoint y: 58, distance: 37.1
click at [1263, 24] on div at bounding box center [1272, 16] width 33 height 18
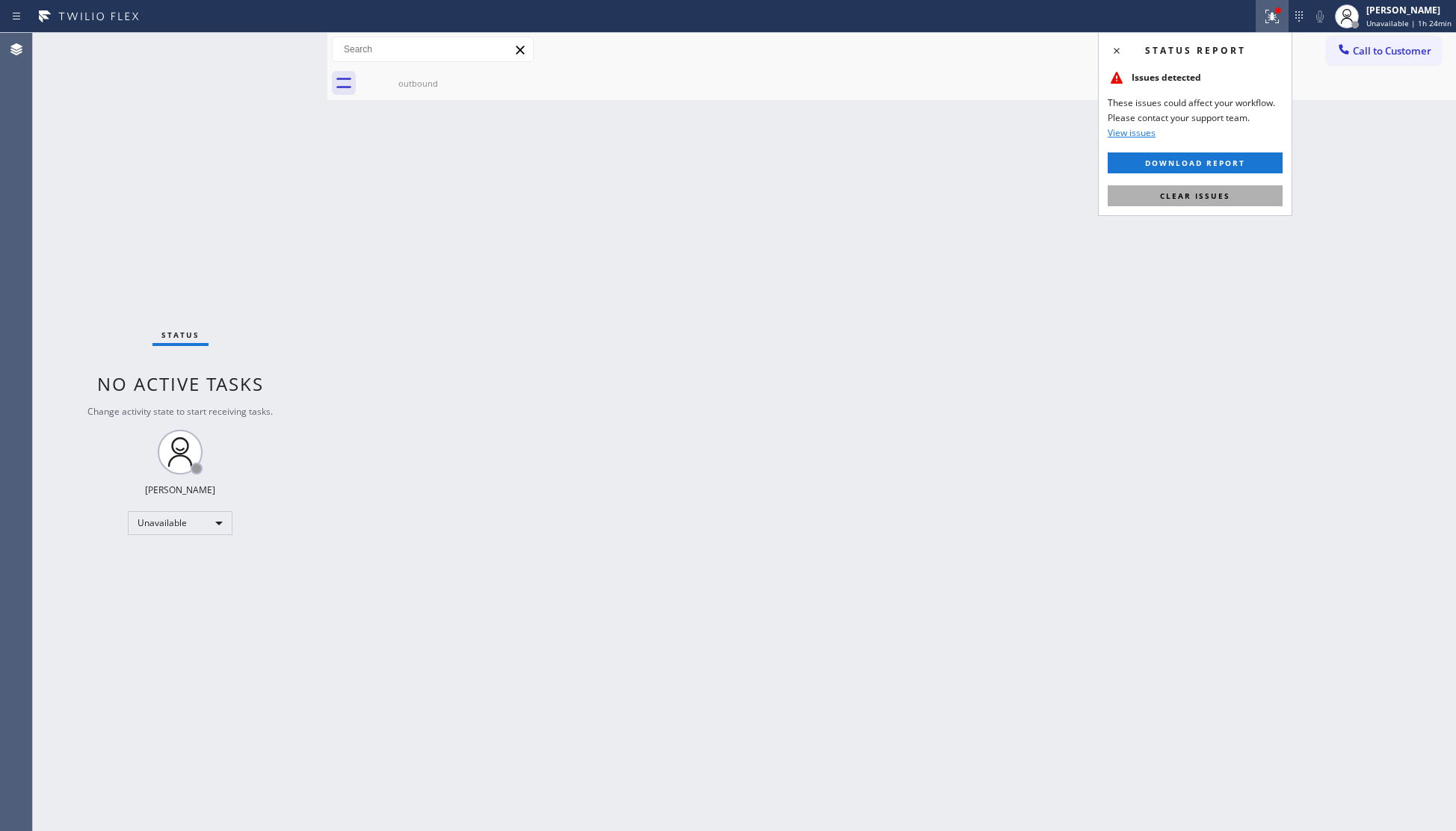
click at [1178, 191] on span "Clear issues" at bounding box center [1194, 195] width 70 height 11
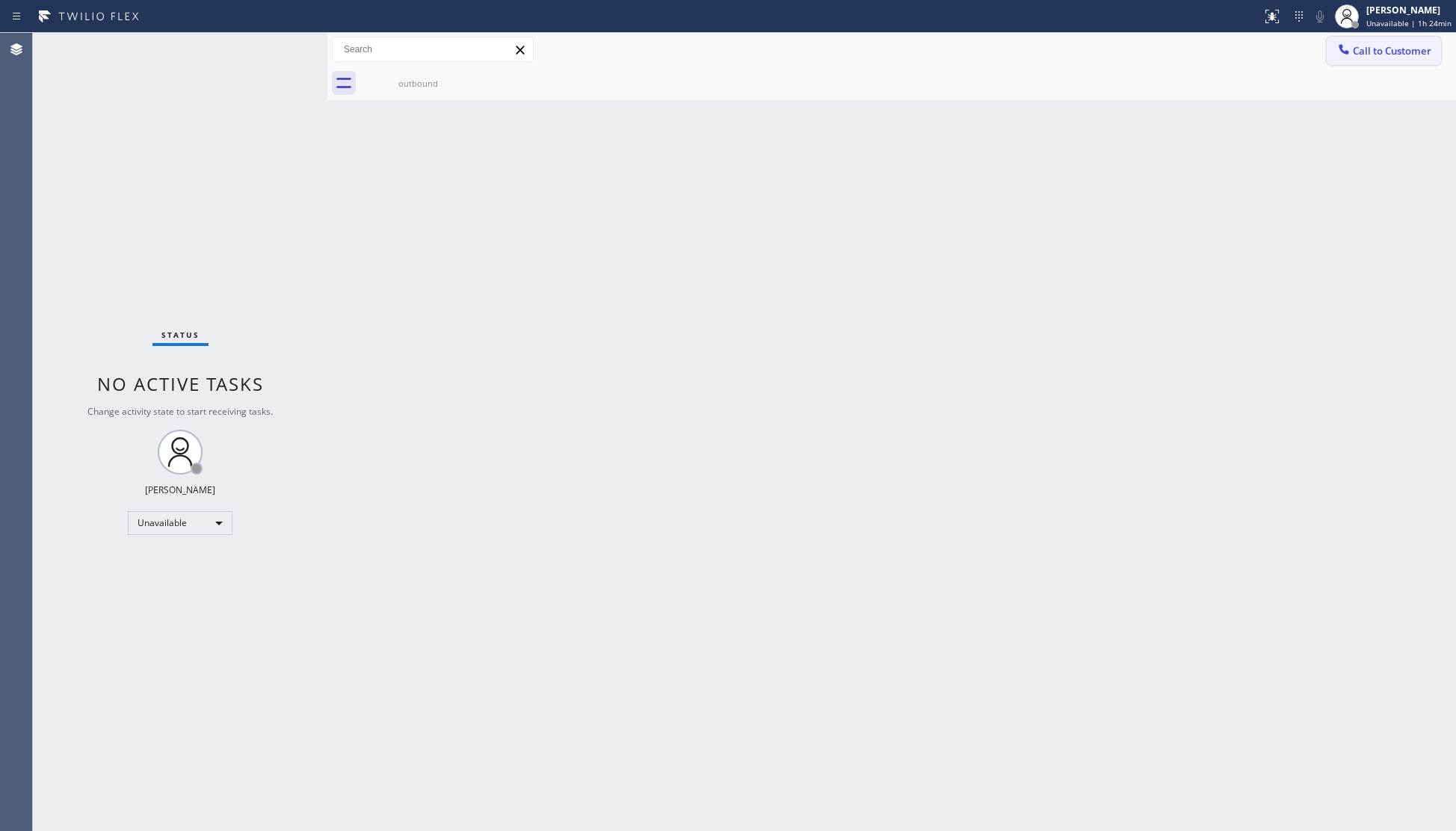
click at [1355, 52] on span "Call to Customer" at bounding box center [1392, 50] width 79 height 14
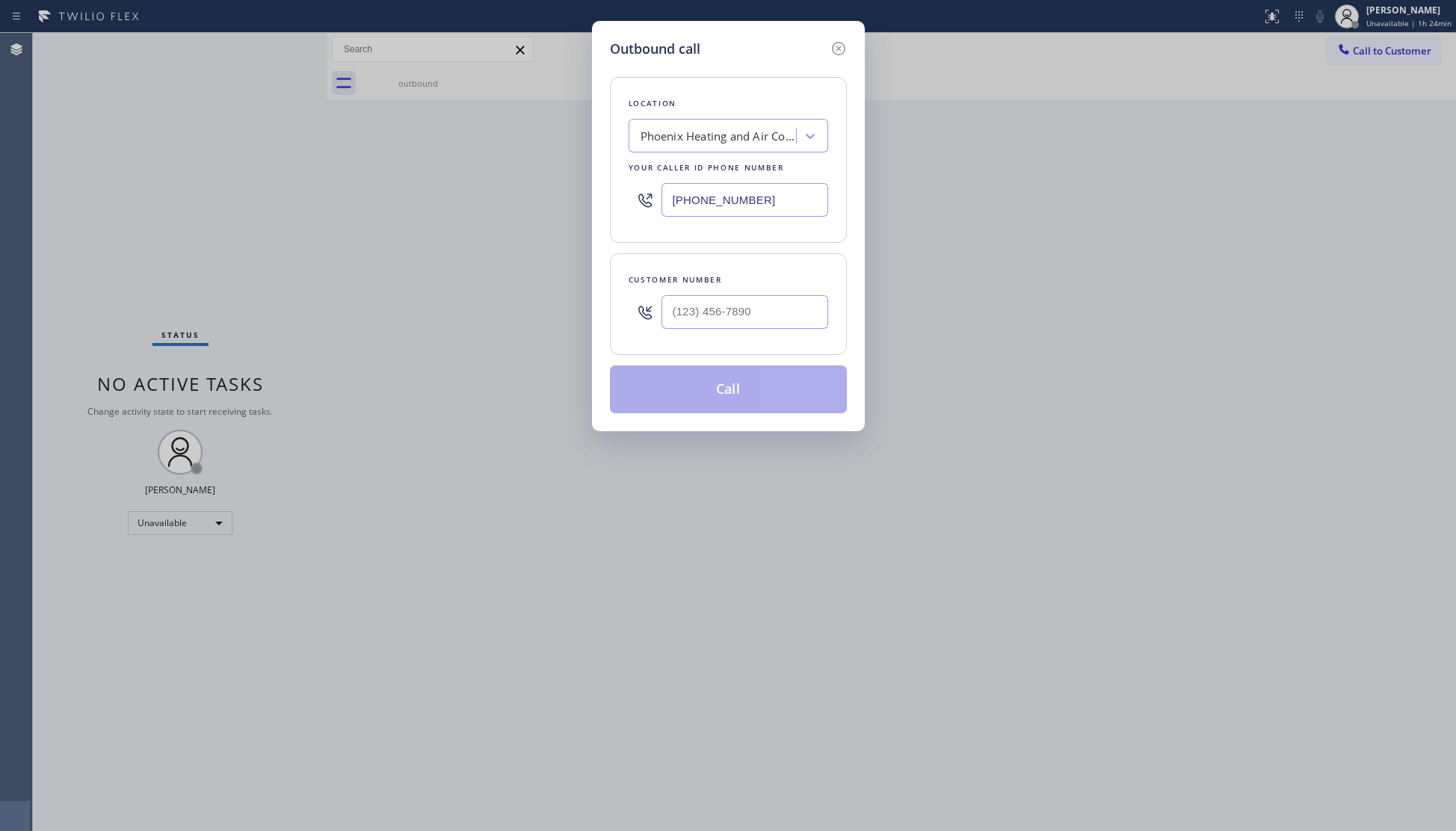
drag, startPoint x: 769, startPoint y: 204, endPoint x: 655, endPoint y: 215, distance: 114.5
click at [647, 194] on div "(480) 418-1036" at bounding box center [728, 200] width 199 height 49
type input "(619) 413-0400"
click at [774, 308] on input "(619) 426-2885" at bounding box center [745, 313] width 167 height 34
type input "(619) 426-2885"
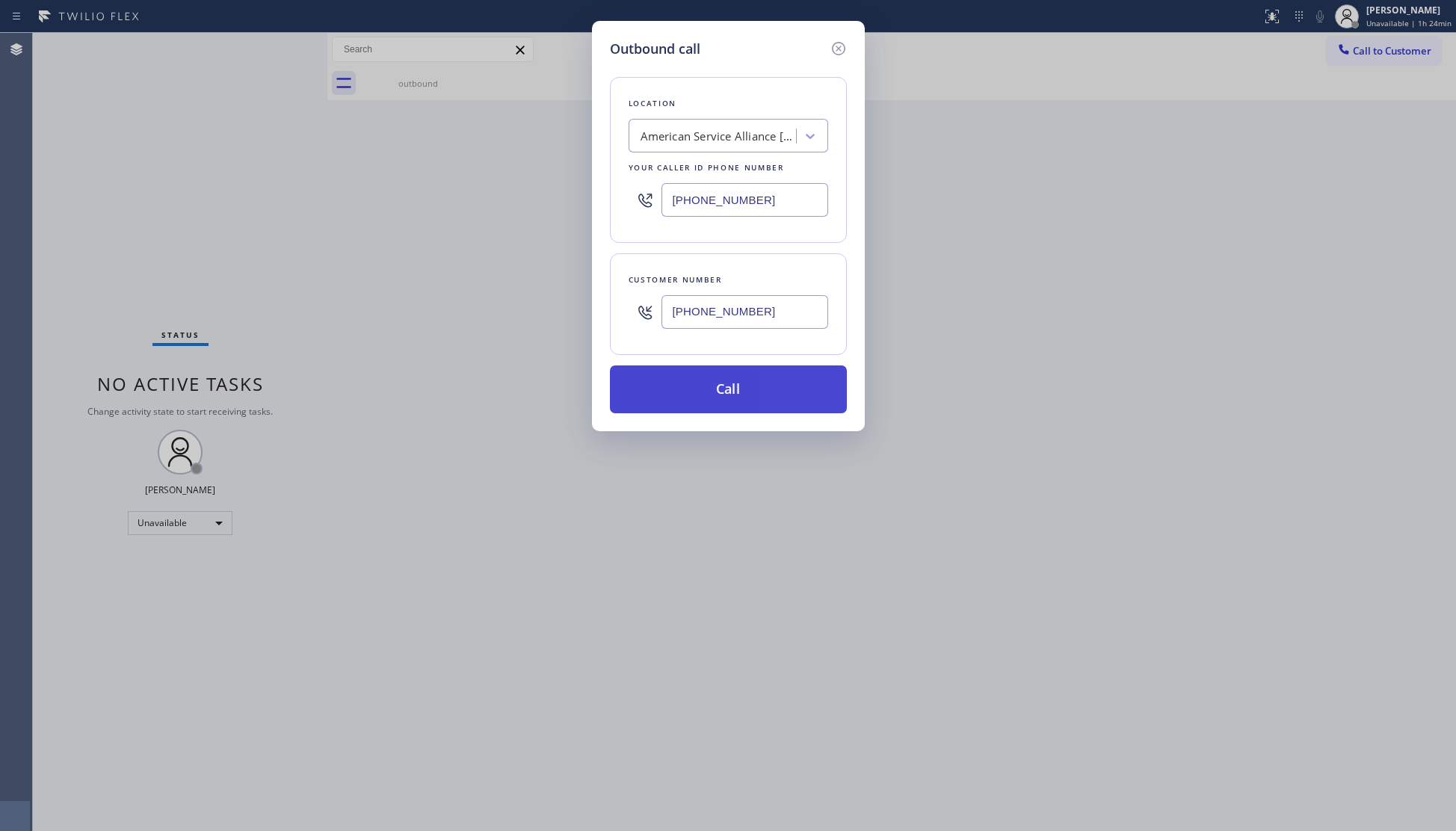
click at [766, 394] on button "Call" at bounding box center [728, 389] width 237 height 48
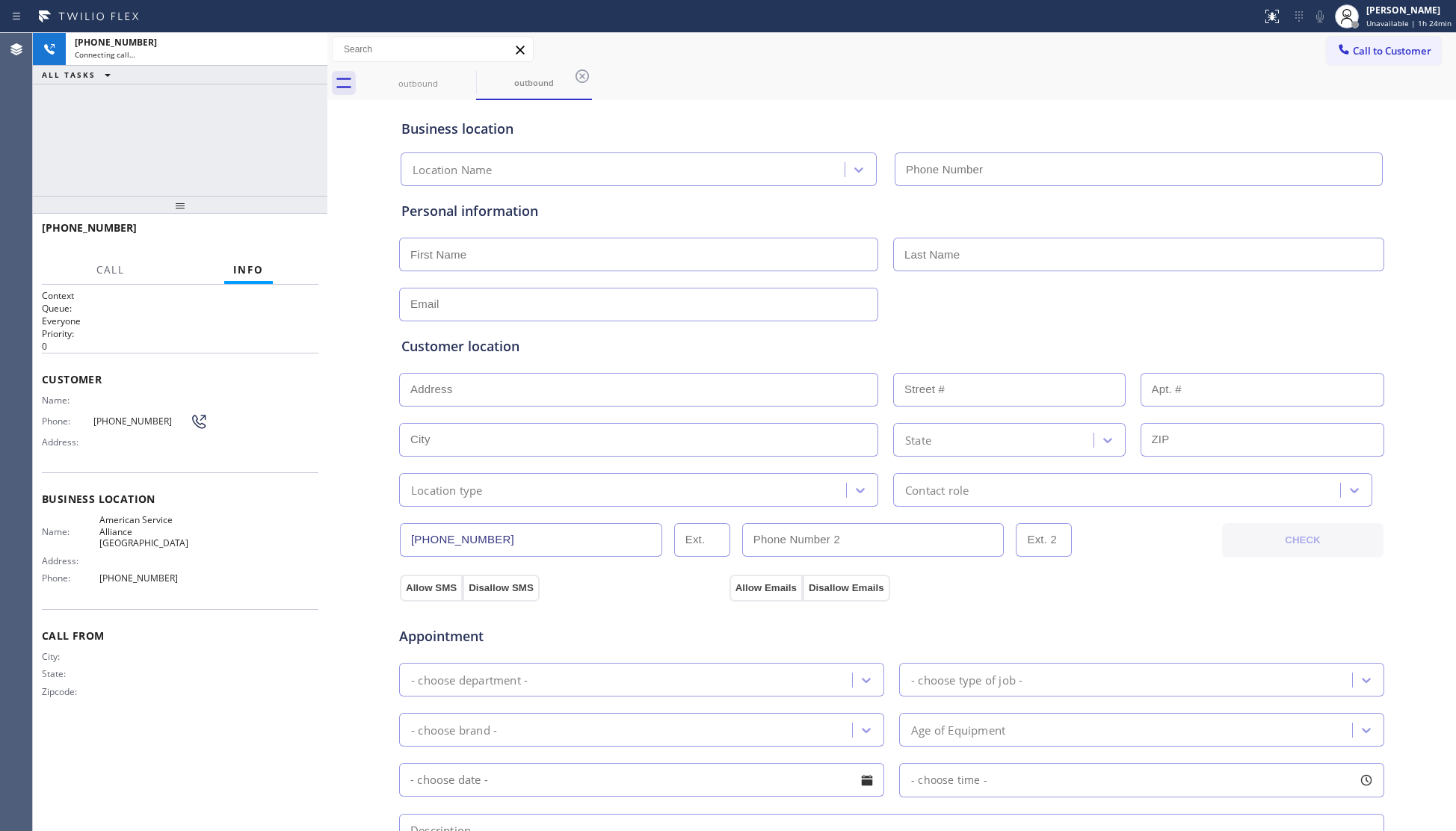
type input "(619) 413-0400"
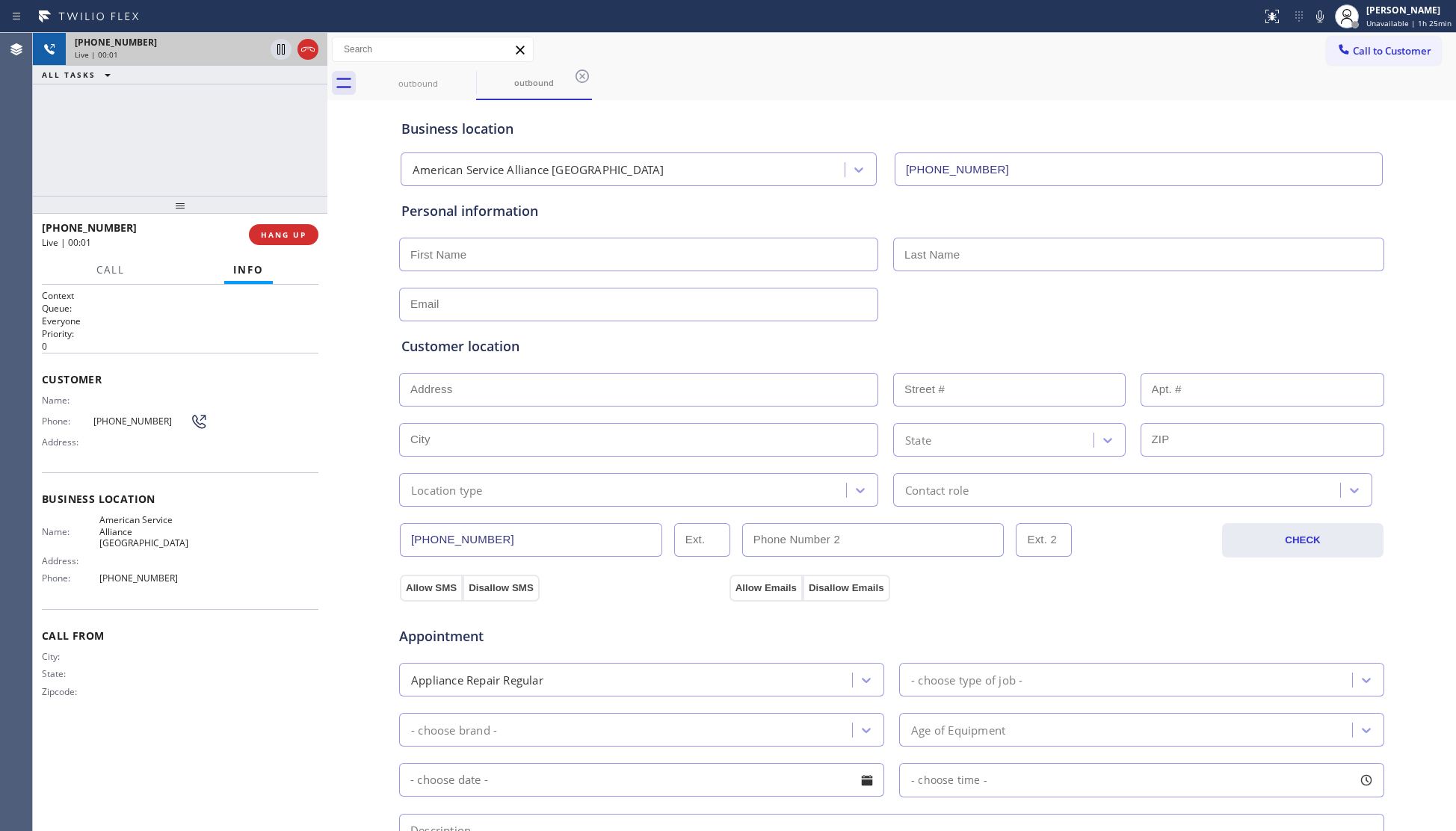
click at [296, 40] on div at bounding box center [294, 49] width 53 height 33
click at [300, 51] on icon at bounding box center [308, 49] width 18 height 18
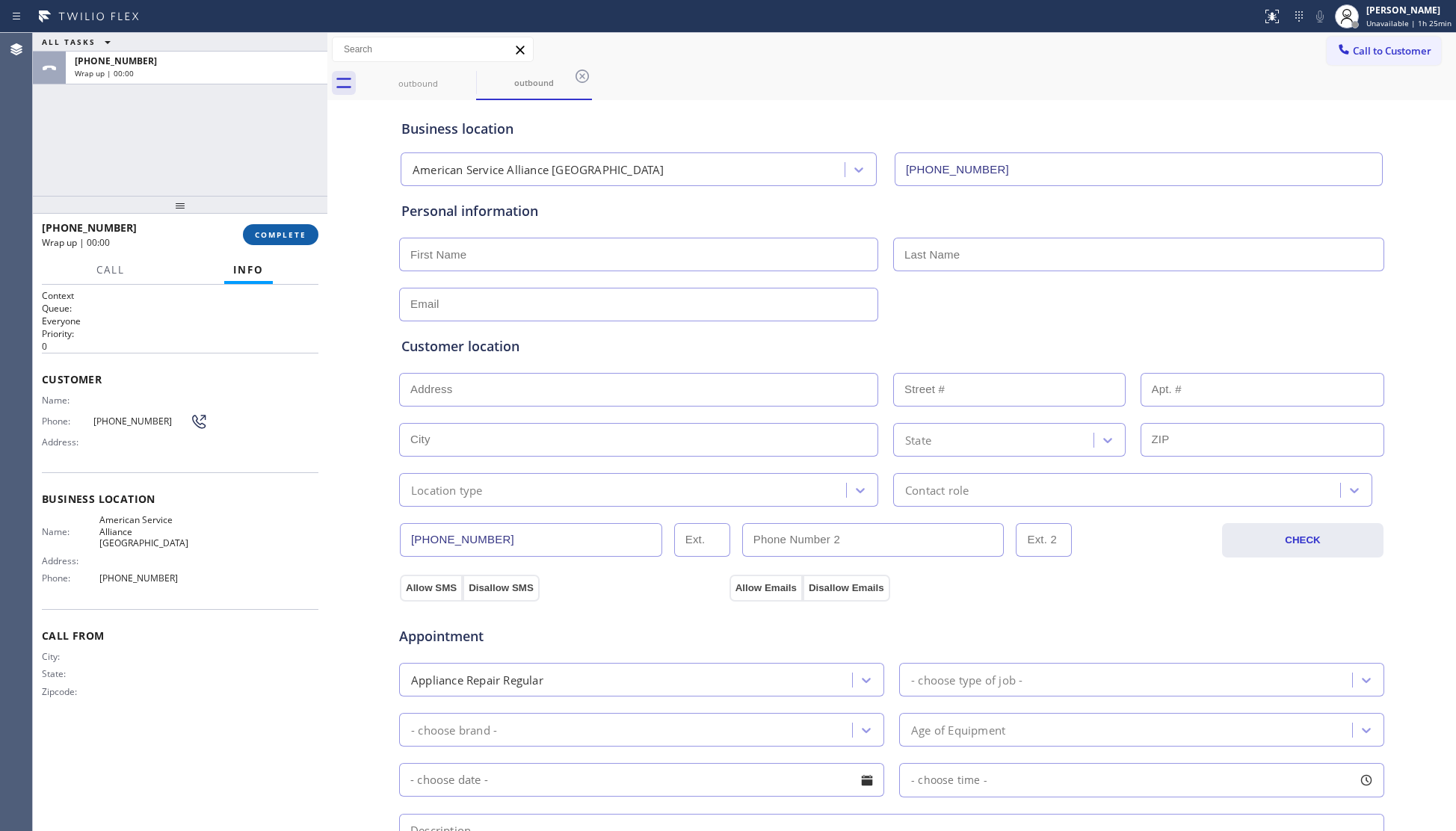
click at [258, 234] on span "COMPLETE" at bounding box center [281, 234] width 52 height 11
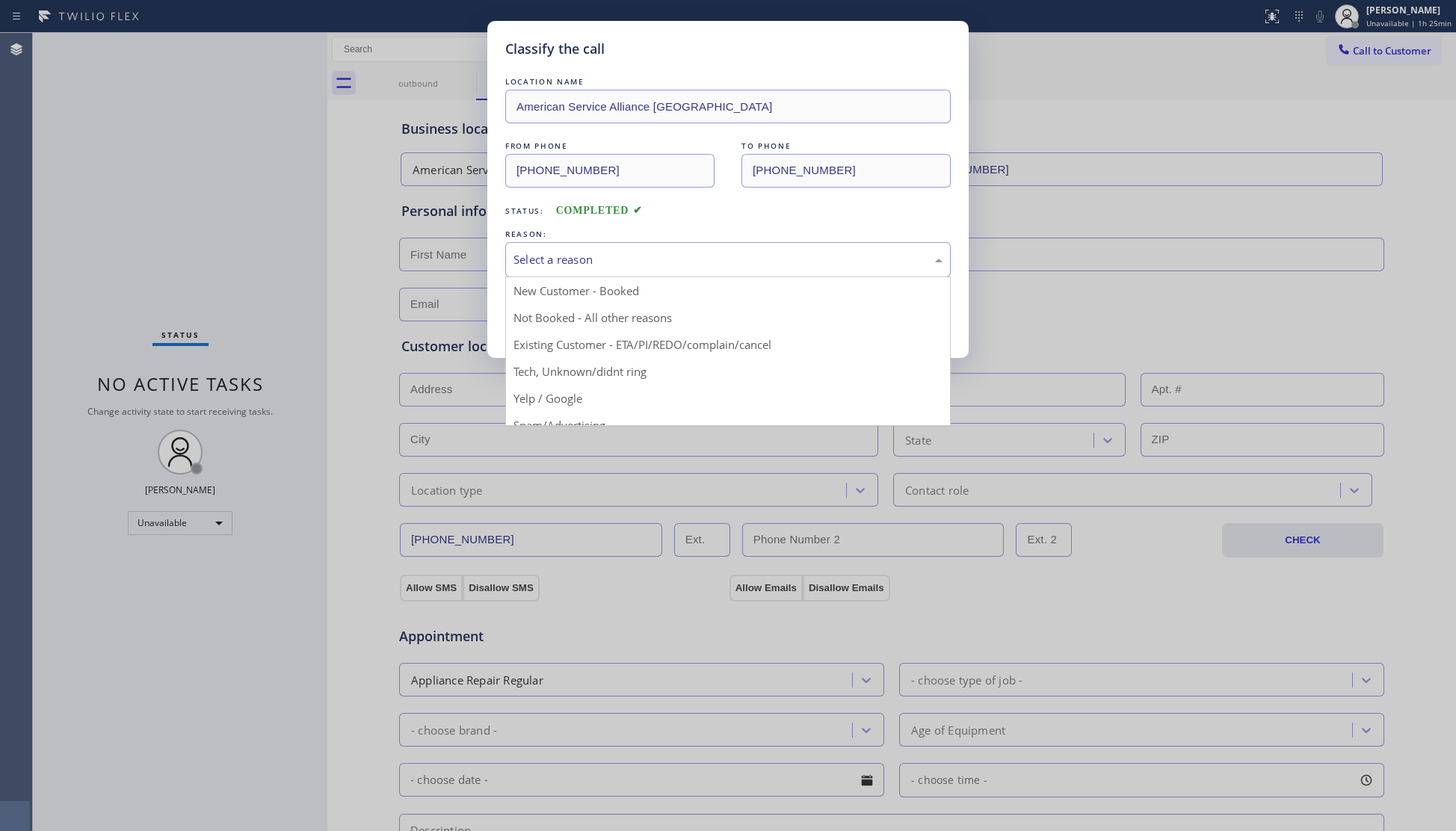
click at [557, 258] on div "Select a reason" at bounding box center [728, 259] width 429 height 17
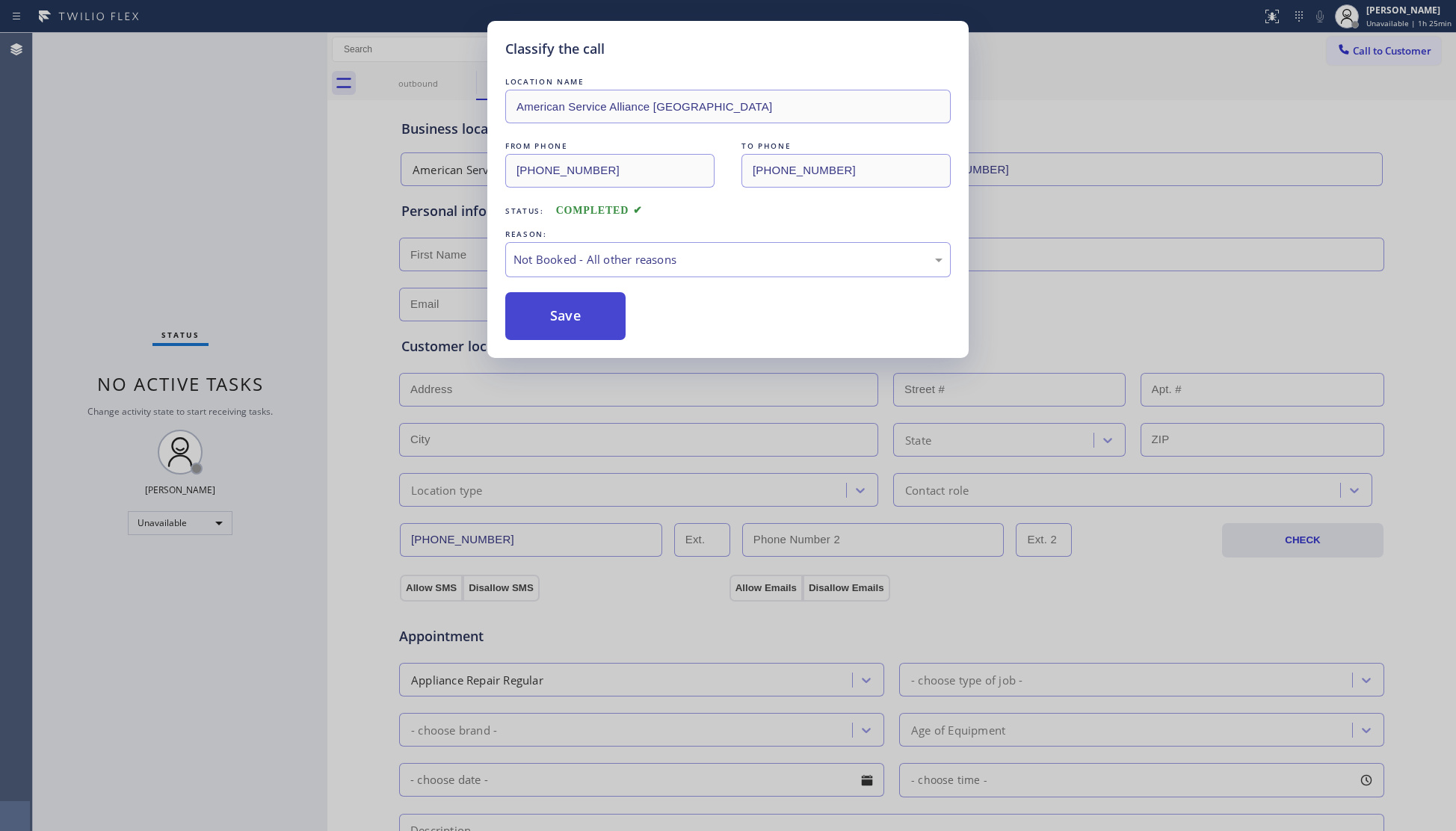
click at [539, 323] on button "Save" at bounding box center [565, 316] width 121 height 48
click at [539, 322] on button "Save" at bounding box center [565, 316] width 121 height 48
click at [541, 321] on button "Save" at bounding box center [565, 316] width 121 height 48
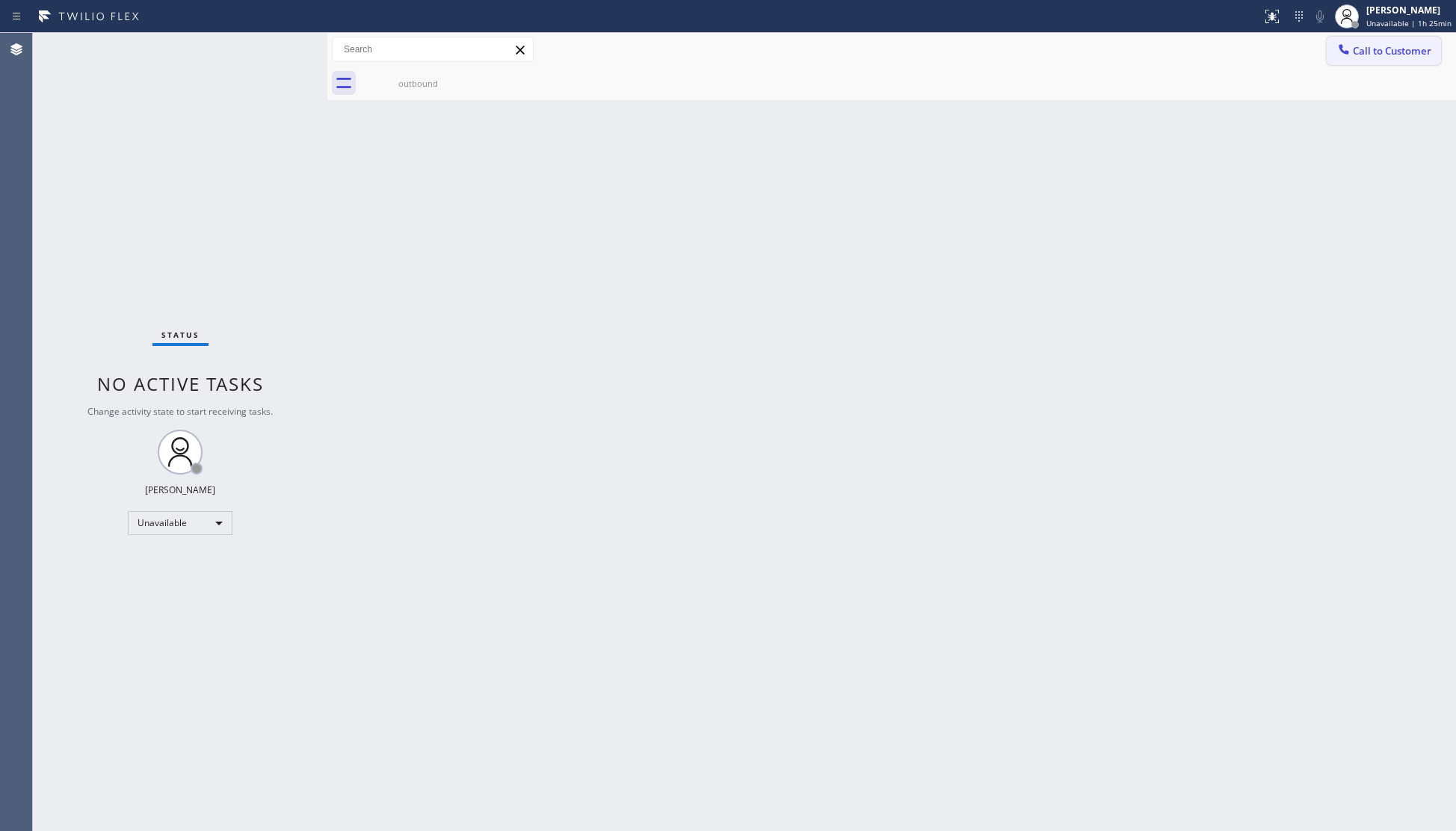
click at [1337, 45] on icon at bounding box center [1343, 49] width 15 height 15
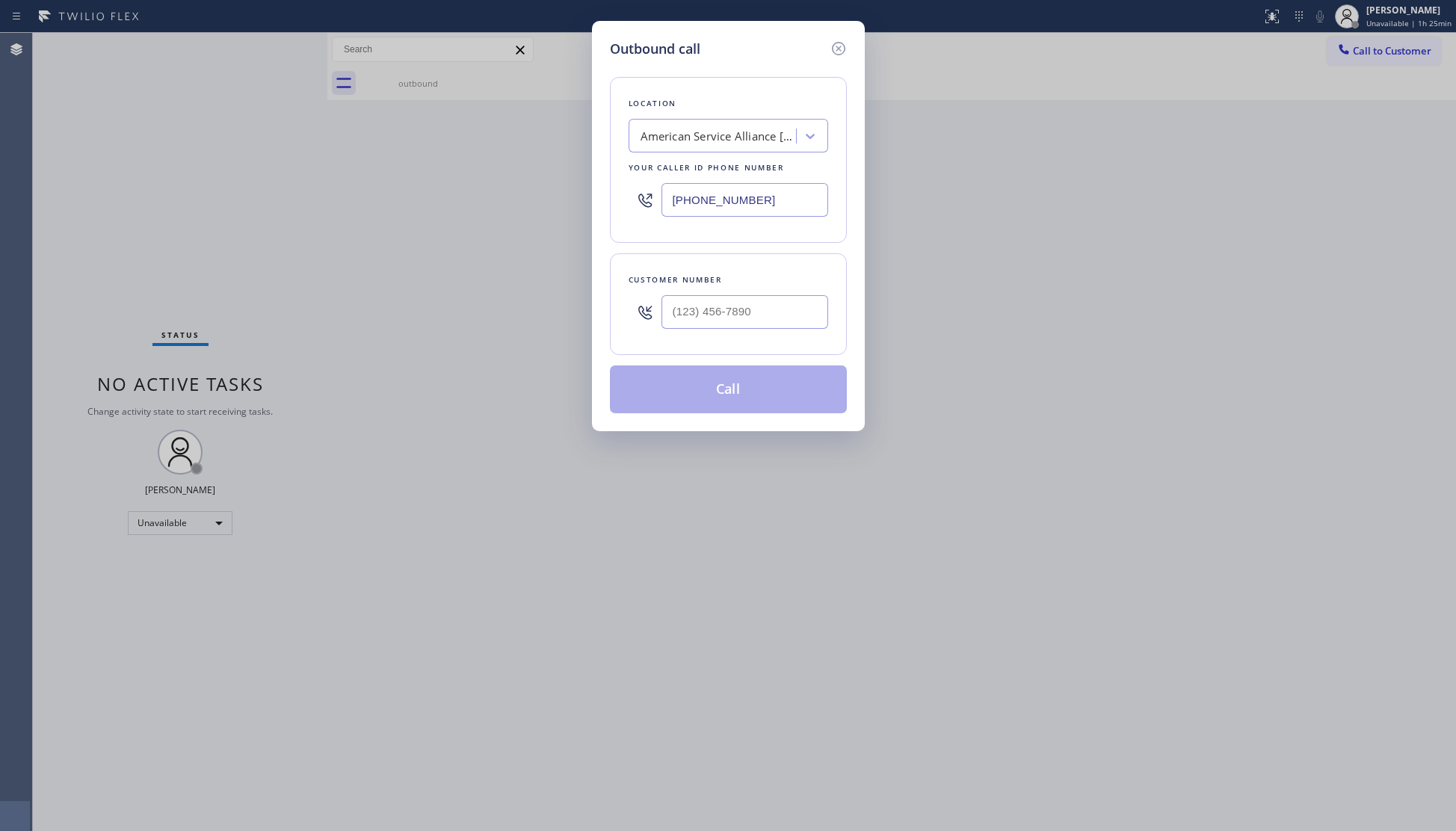
drag, startPoint x: 629, startPoint y: 182, endPoint x: 550, endPoint y: 180, distance: 79.0
click at [550, 180] on div "Outbound call Location American Service Alliance San Diego Your caller id phone…" at bounding box center [728, 416] width 1456 height 831
type input "(813) 285-4865"
click at [718, 329] on input "(___) ___-____" at bounding box center [745, 313] width 167 height 34
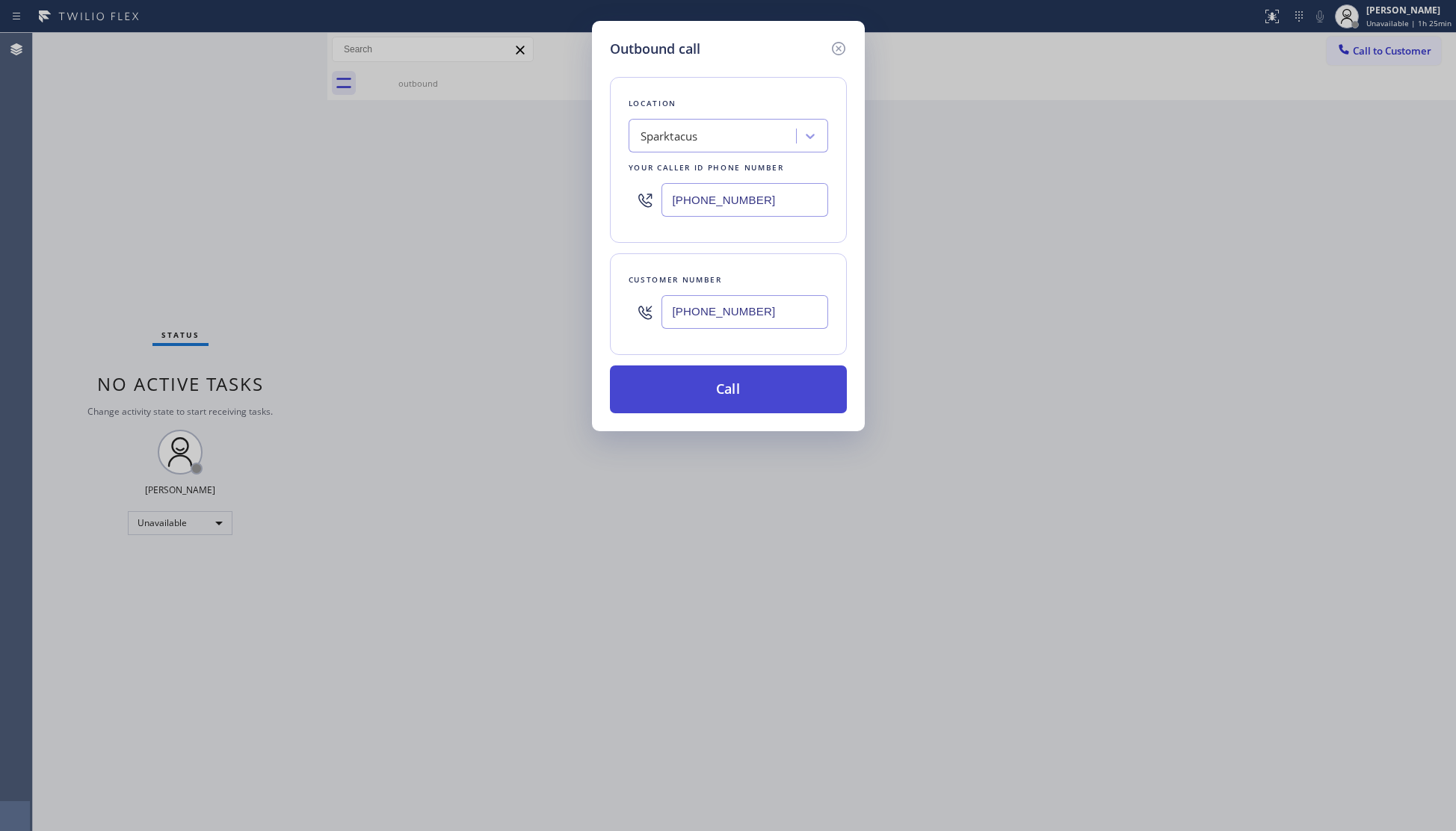
type input "(813) 945-2103"
drag, startPoint x: 704, startPoint y: 403, endPoint x: 713, endPoint y: 374, distance: 30.4
click at [705, 403] on button "Call" at bounding box center [728, 389] width 237 height 48
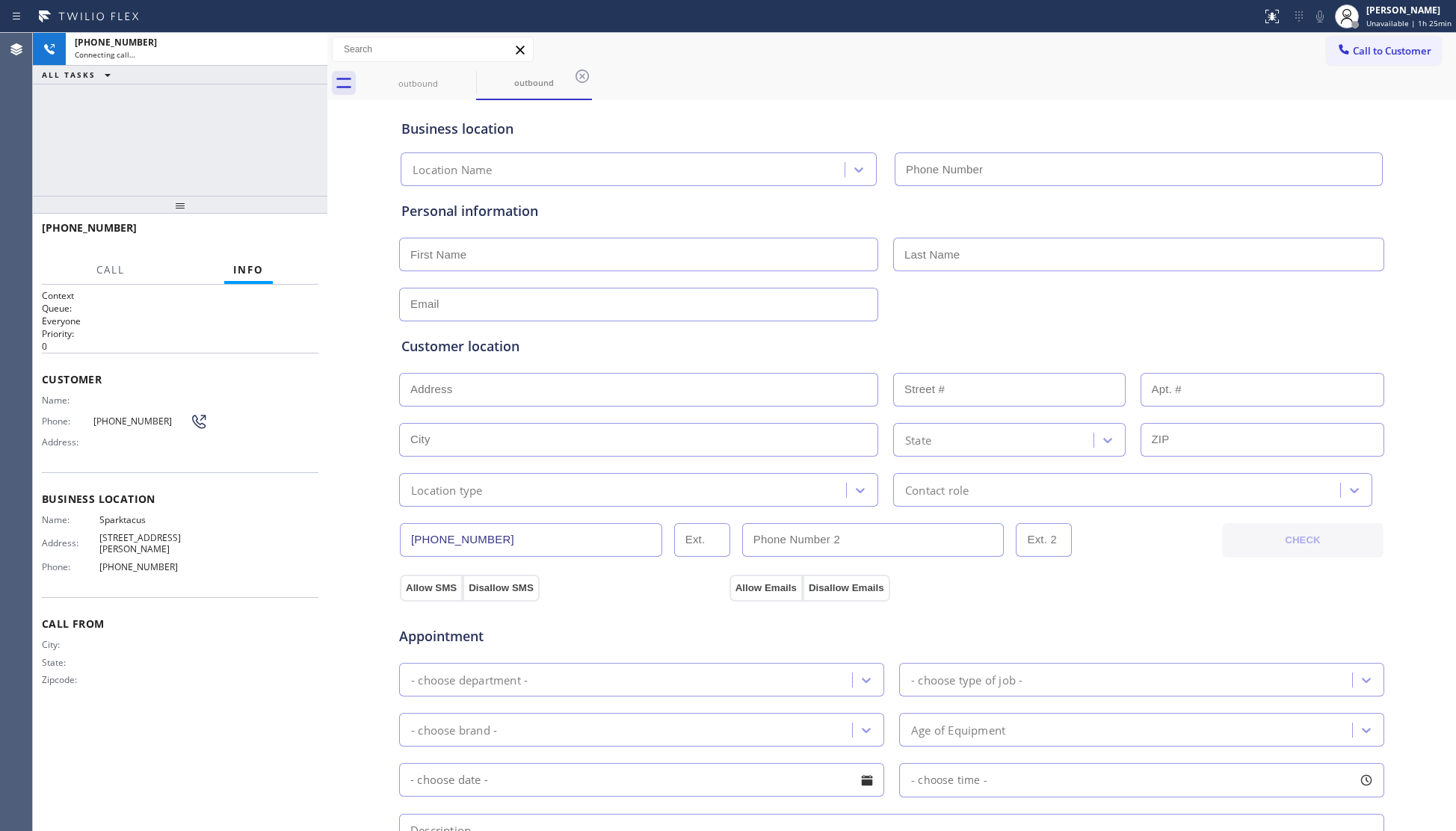
type input "(813) 285-4865"
click at [293, 228] on button "HANG UP" at bounding box center [283, 235] width 70 height 21
click at [293, 228] on button "HANG UP" at bounding box center [283, 235] width 70 height 21
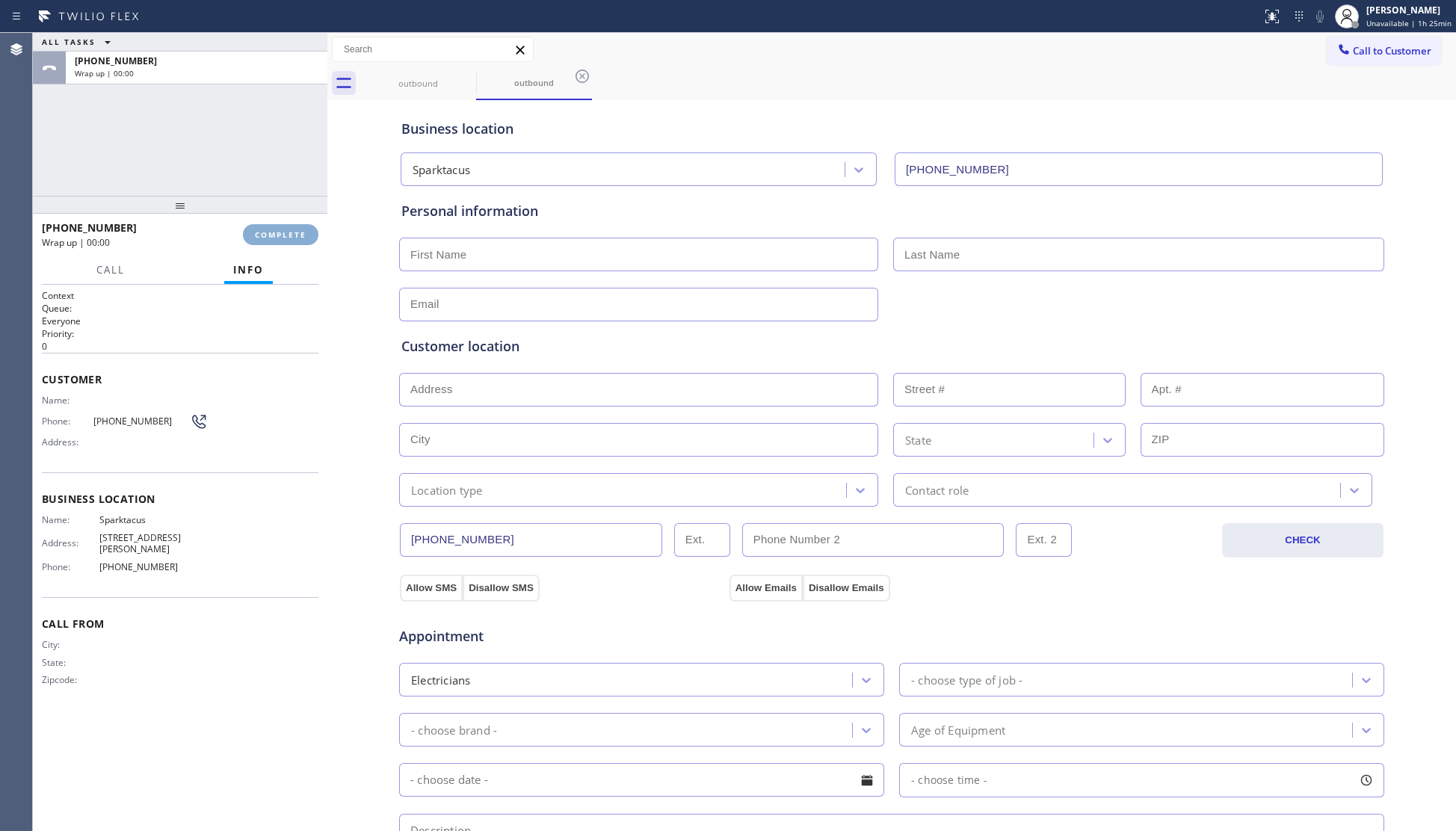
click at [294, 228] on button "COMPLETE" at bounding box center [280, 235] width 75 height 21
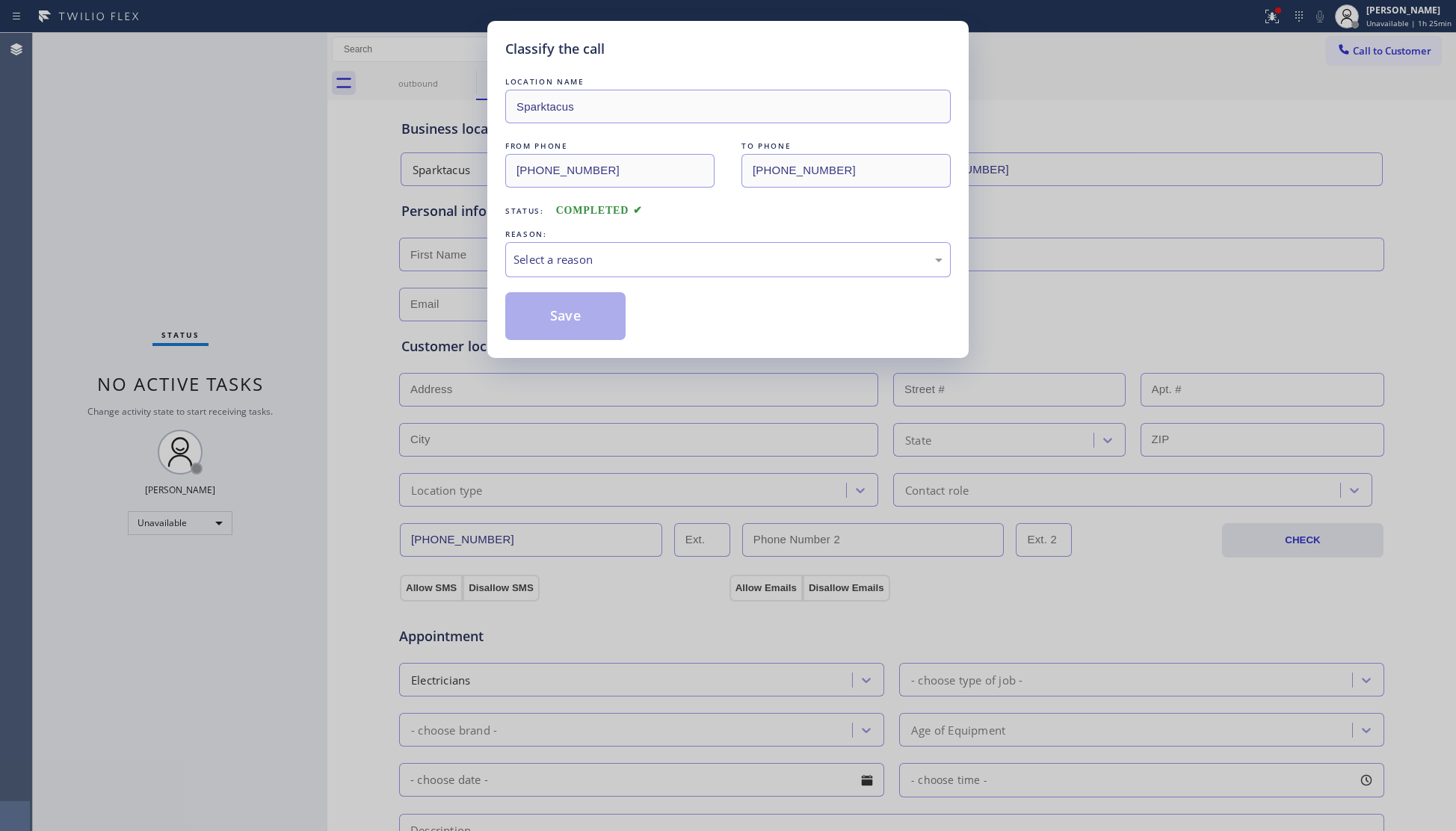
click at [624, 279] on div "LOCATION NAME Sparktacus FROM PHONE (813) 285-4865 TO PHONE (813) 945-2103 Stat…" at bounding box center [728, 207] width 445 height 266
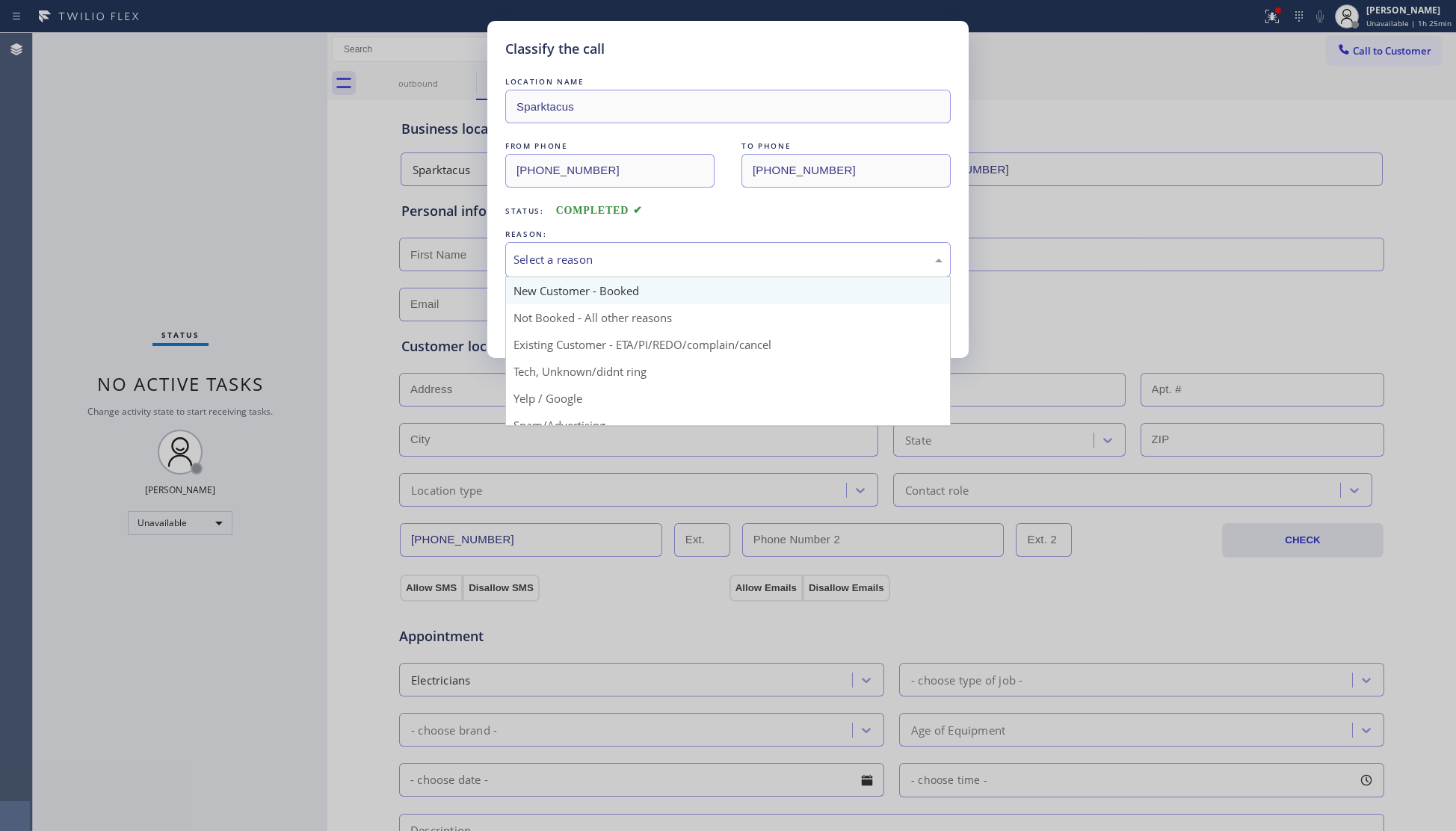
drag, startPoint x: 624, startPoint y: 254, endPoint x: 622, endPoint y: 300, distance: 46.0
click at [624, 263] on div "Select a reason" at bounding box center [728, 259] width 429 height 17
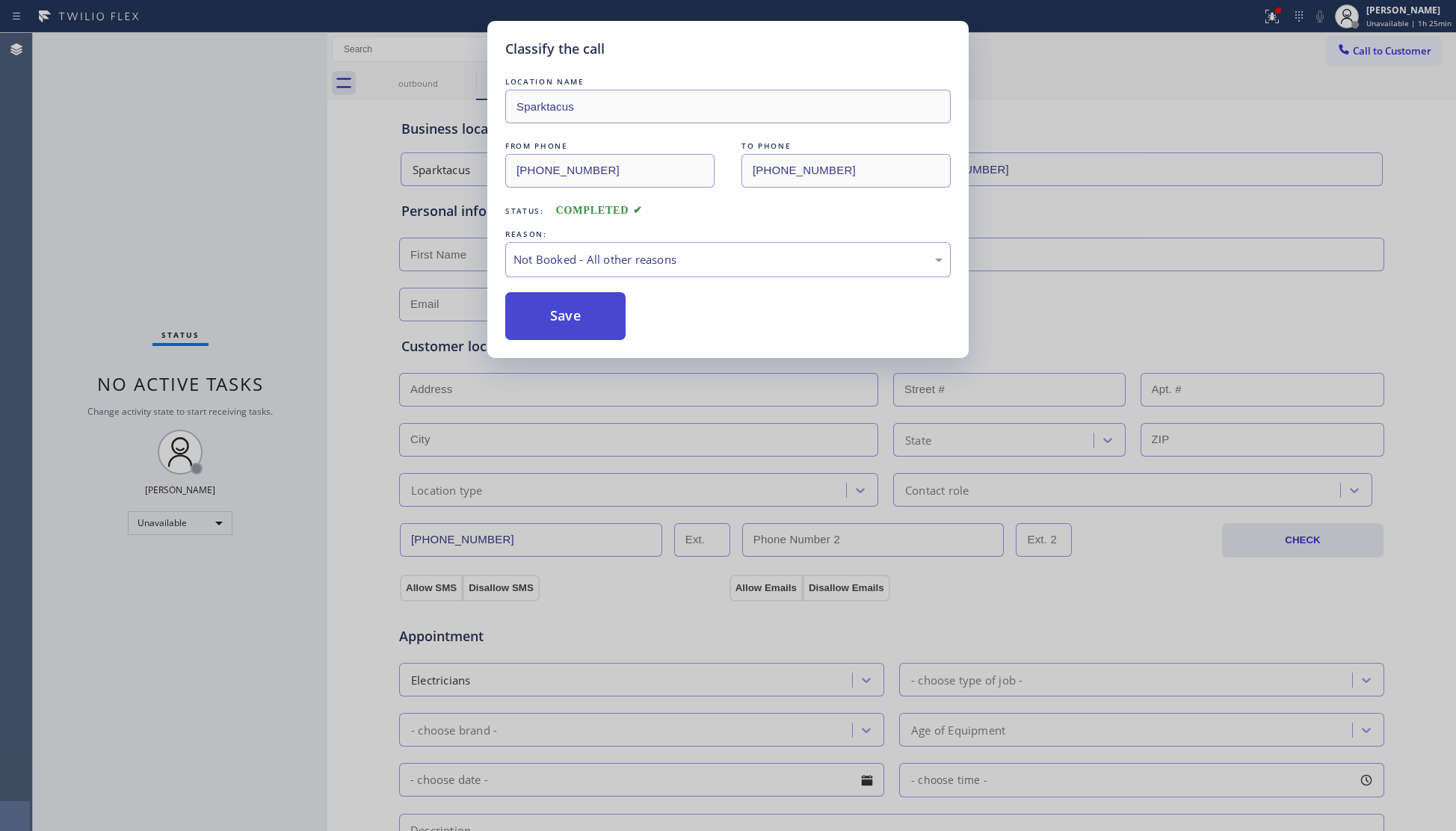
click at [581, 322] on button "Save" at bounding box center [565, 316] width 121 height 48
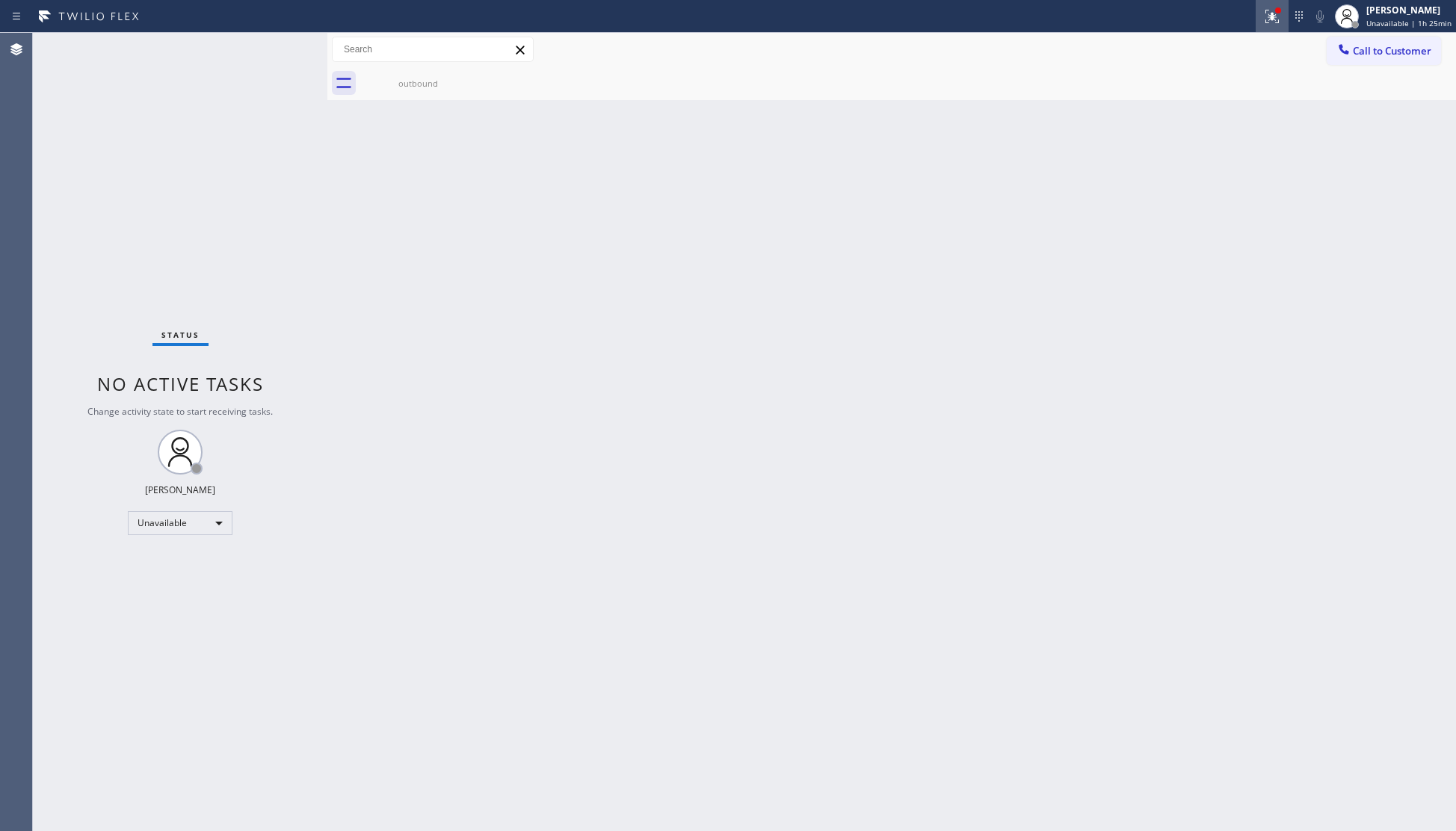
click at [1265, 19] on div at bounding box center [1272, 16] width 33 height 18
click at [1232, 208] on div "Status report Issues detected These issues could affect your workflow. Please c…" at bounding box center [1195, 124] width 194 height 184
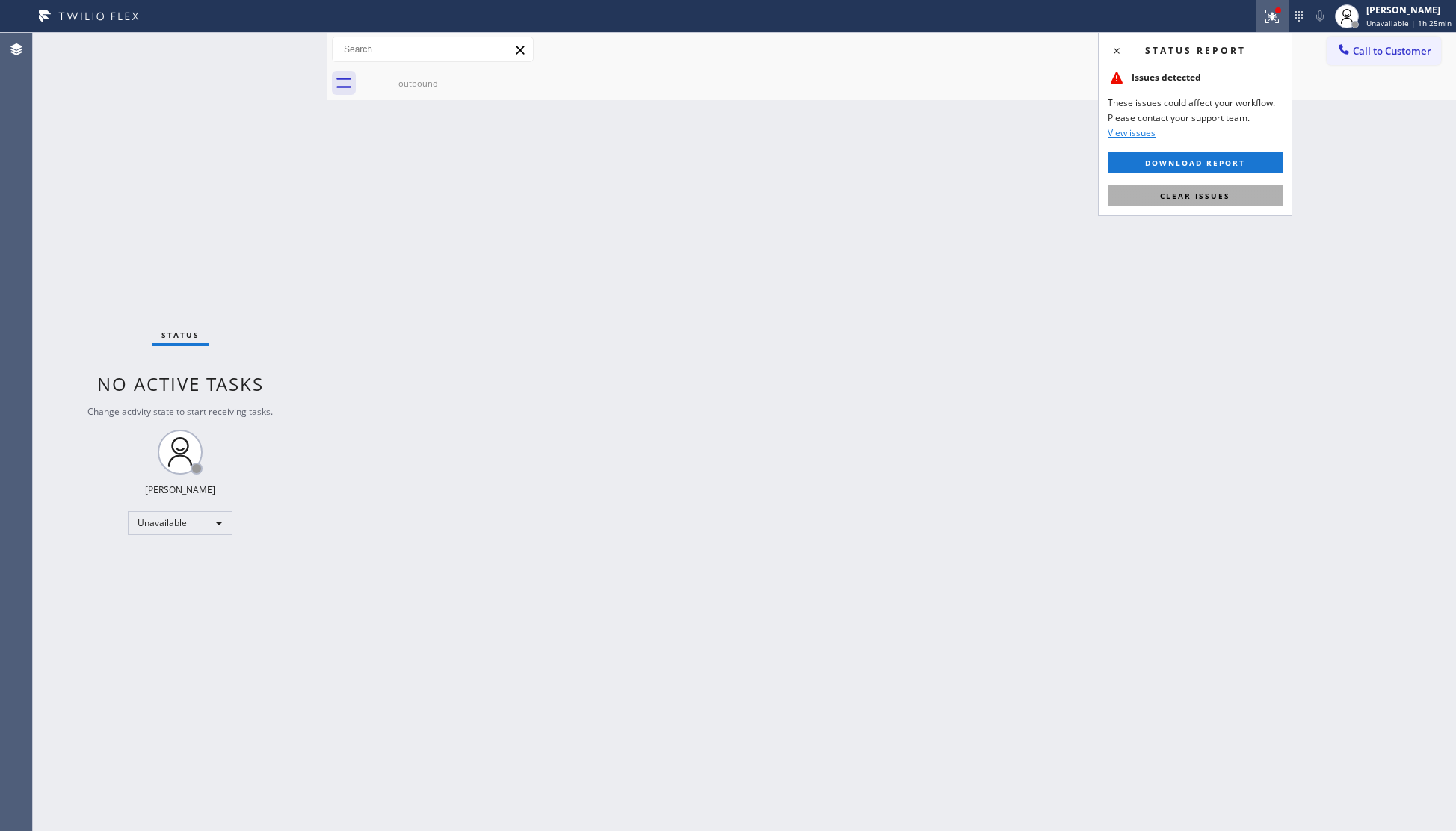
click at [1232, 204] on button "Clear issues" at bounding box center [1195, 196] width 175 height 21
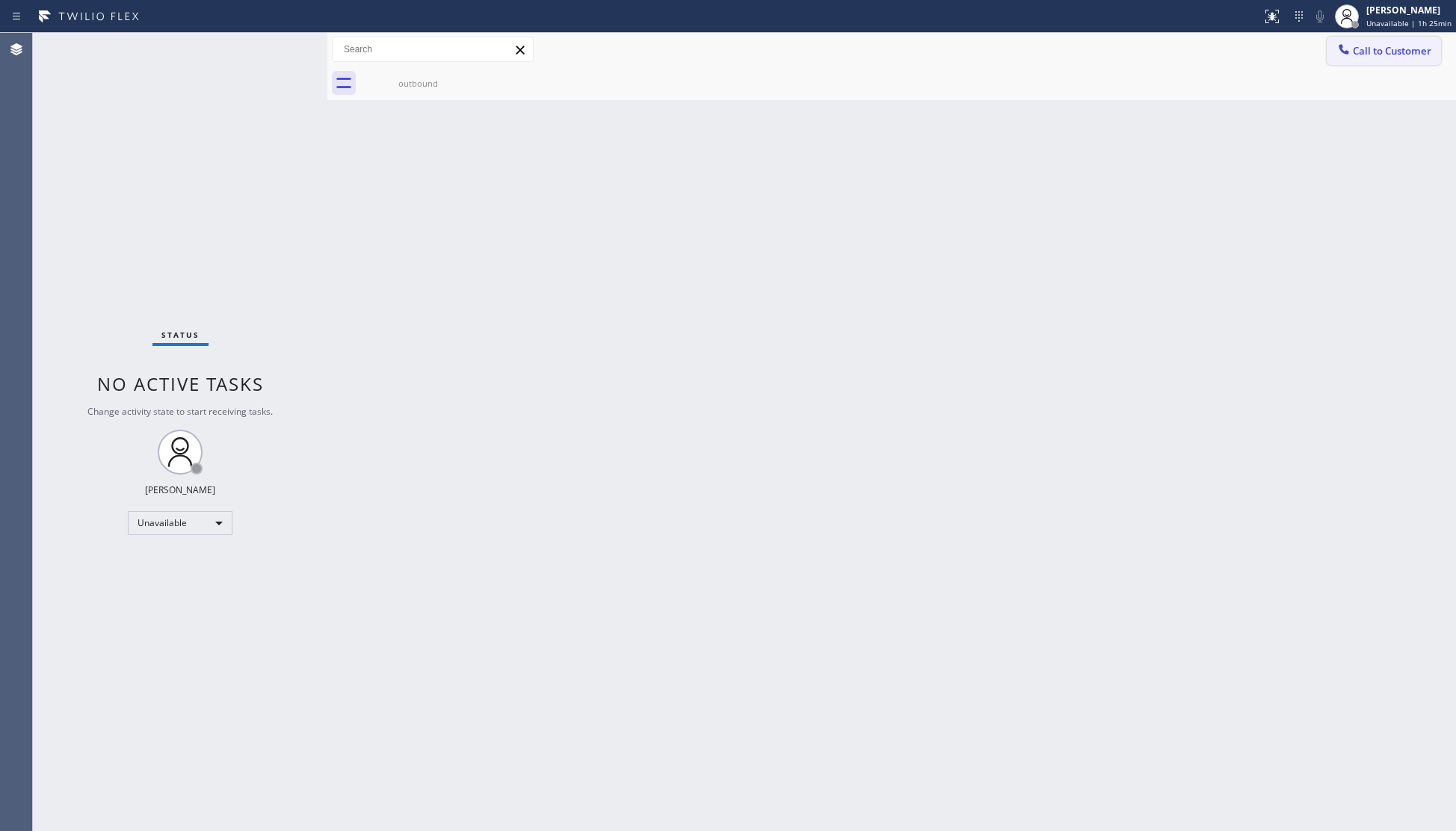
click at [1383, 45] on span "Call to Customer" at bounding box center [1392, 50] width 79 height 14
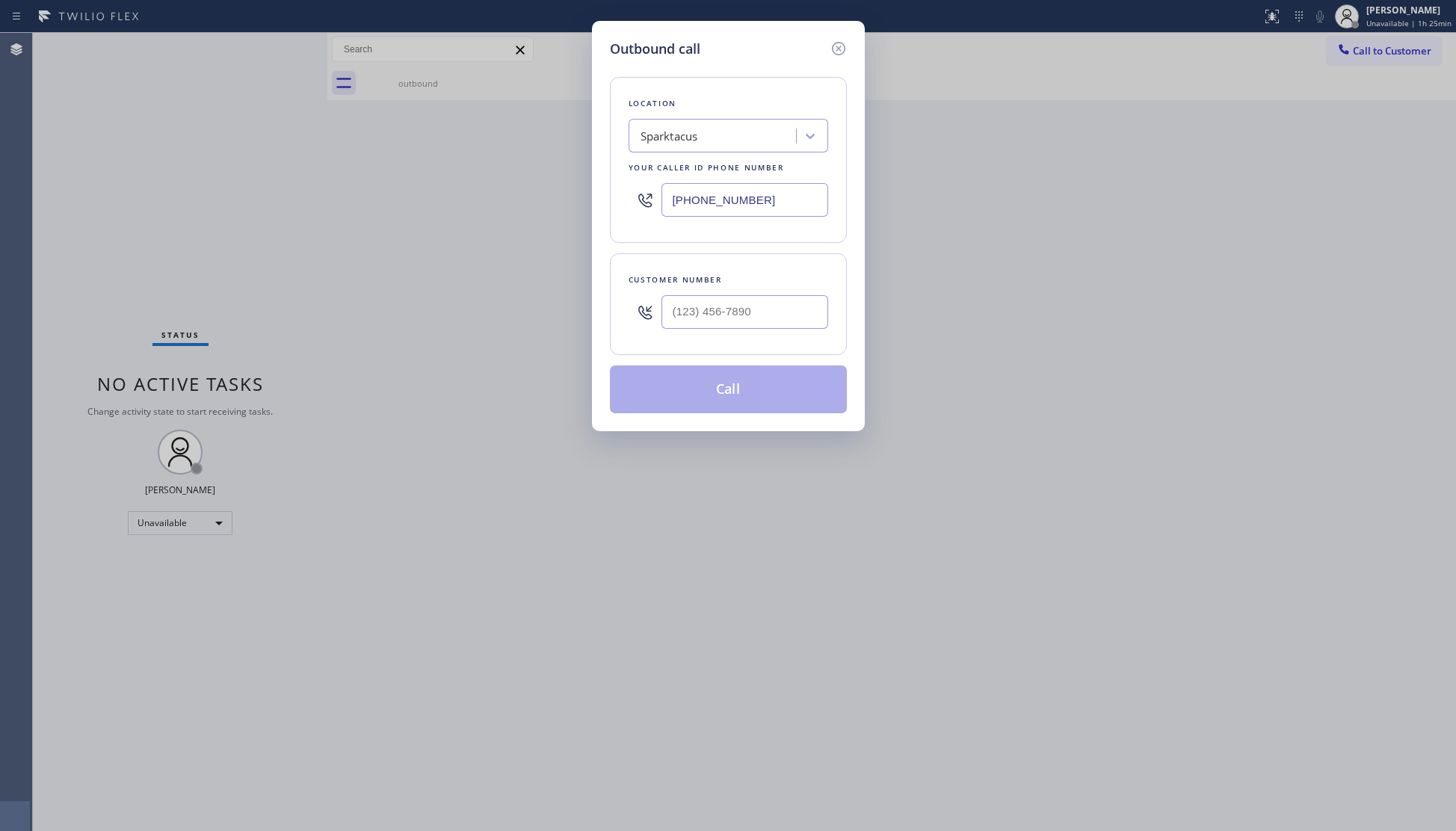
drag, startPoint x: 792, startPoint y: 196, endPoint x: 626, endPoint y: 211, distance: 166.7
click at [626, 211] on div "Location Sparktacus Your caller id phone number (813) 285-4865" at bounding box center [728, 160] width 237 height 166
type input "(949) 647-5405"
drag, startPoint x: 786, startPoint y: 327, endPoint x: 781, endPoint y: 318, distance: 10.3
click at [786, 325] on input "(___) ___-____" at bounding box center [745, 313] width 167 height 34
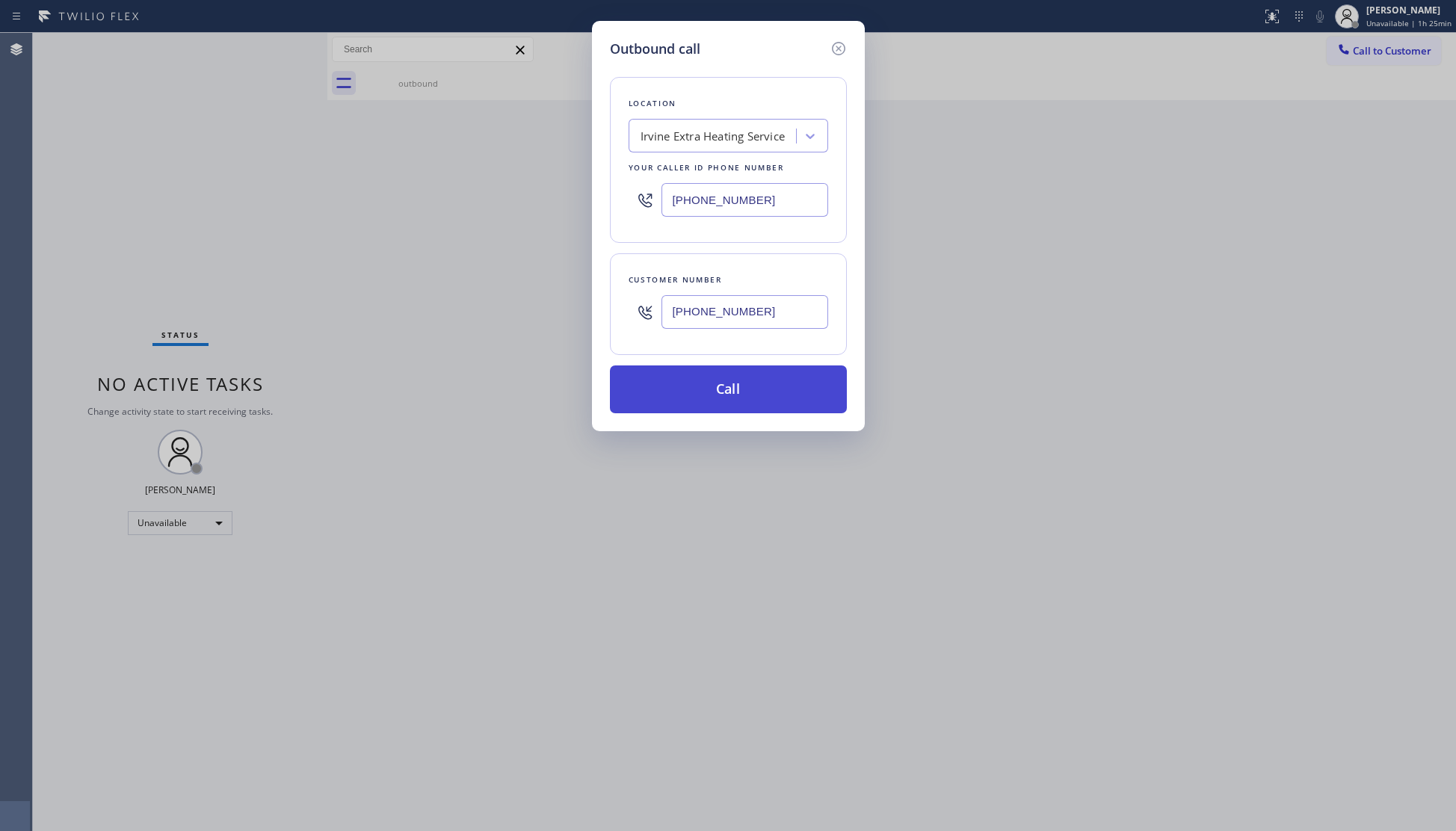
type input "(213) 497-3995"
click at [736, 383] on button "Call" at bounding box center [728, 389] width 237 height 48
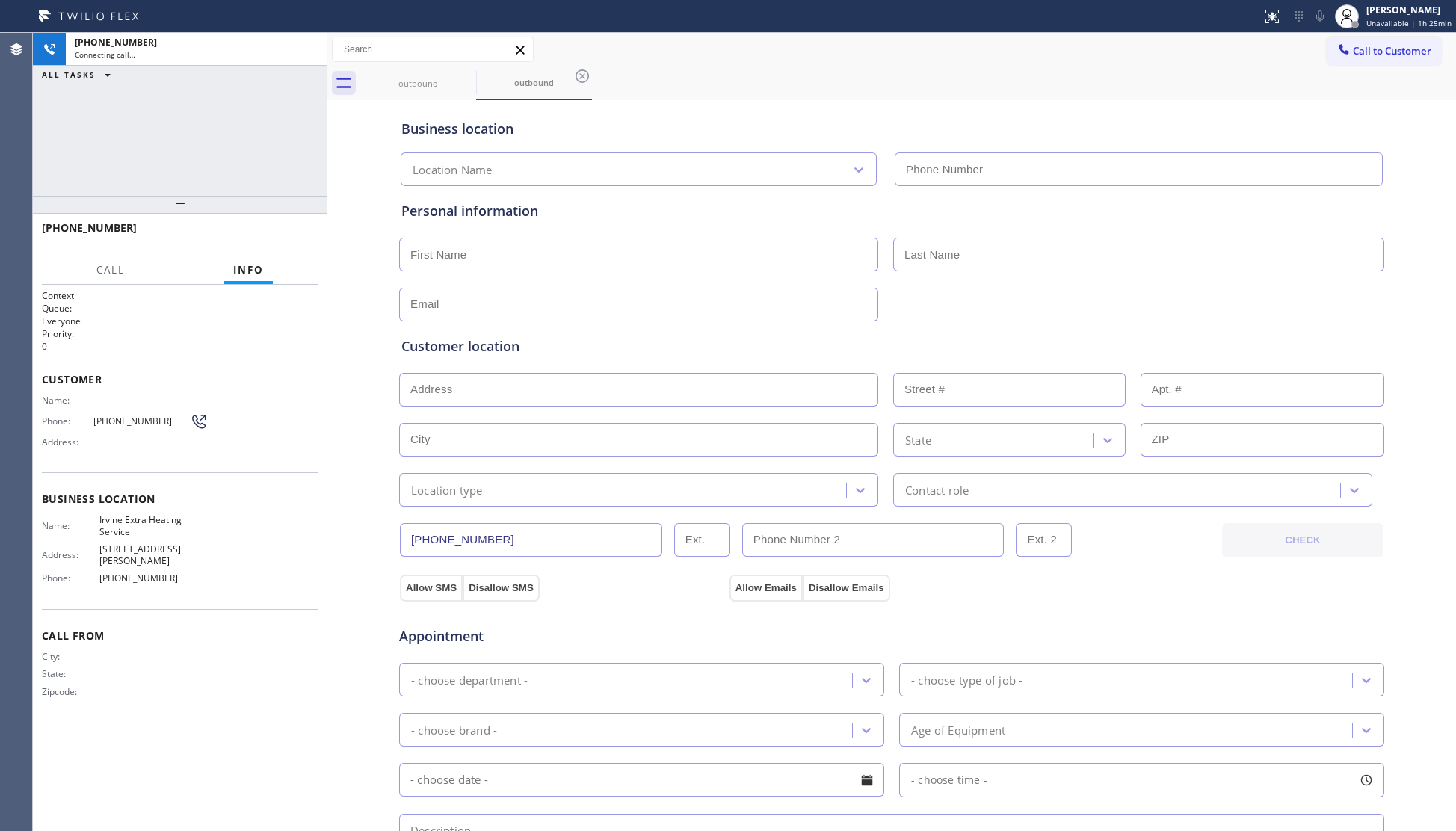
type input "(949) 647-5405"
click at [285, 230] on span "HANG UP" at bounding box center [283, 234] width 45 height 11
click at [290, 228] on button "HANG UP" at bounding box center [283, 235] width 70 height 21
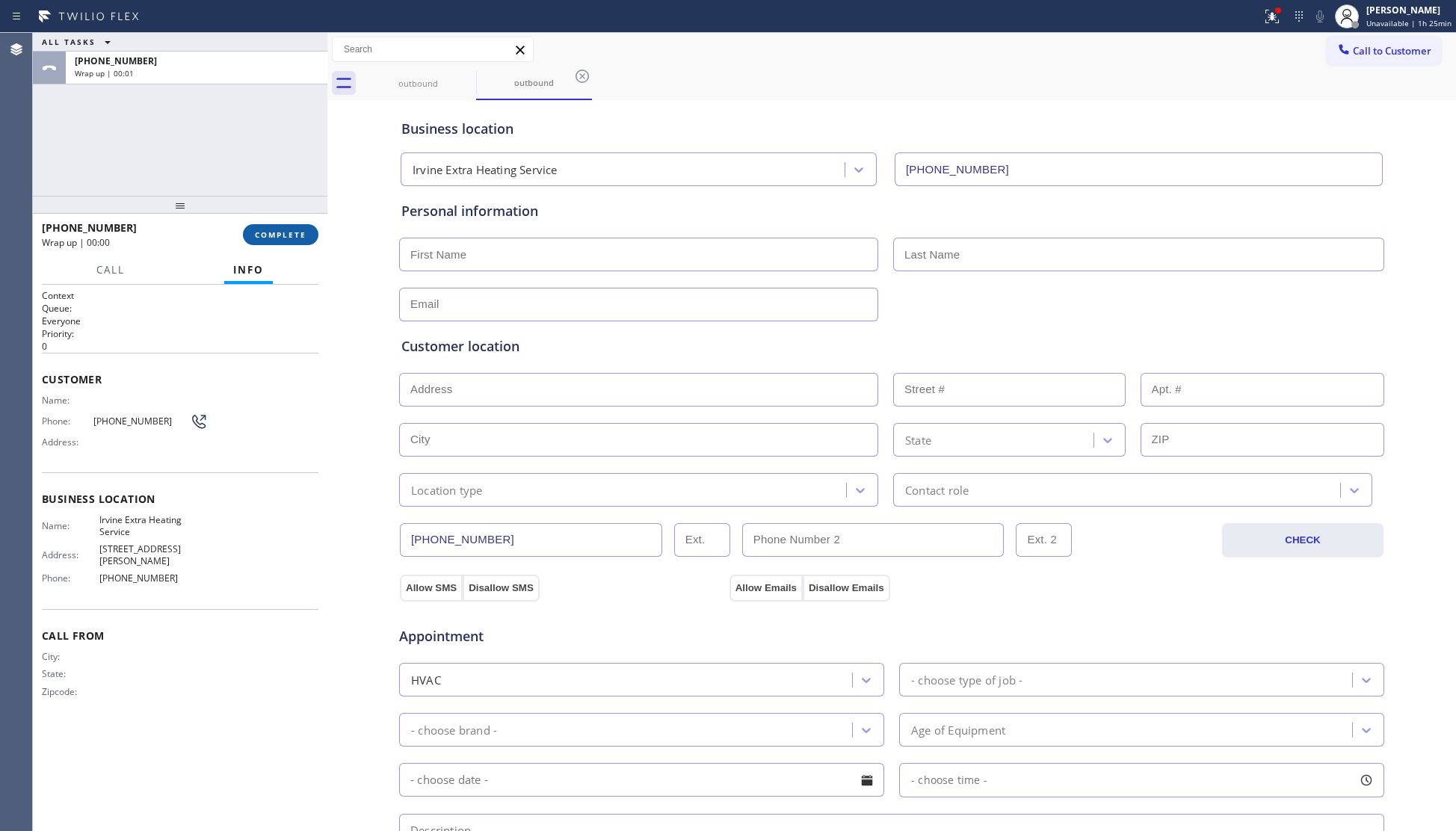
click at [290, 228] on button "COMPLETE" at bounding box center [280, 235] width 75 height 21
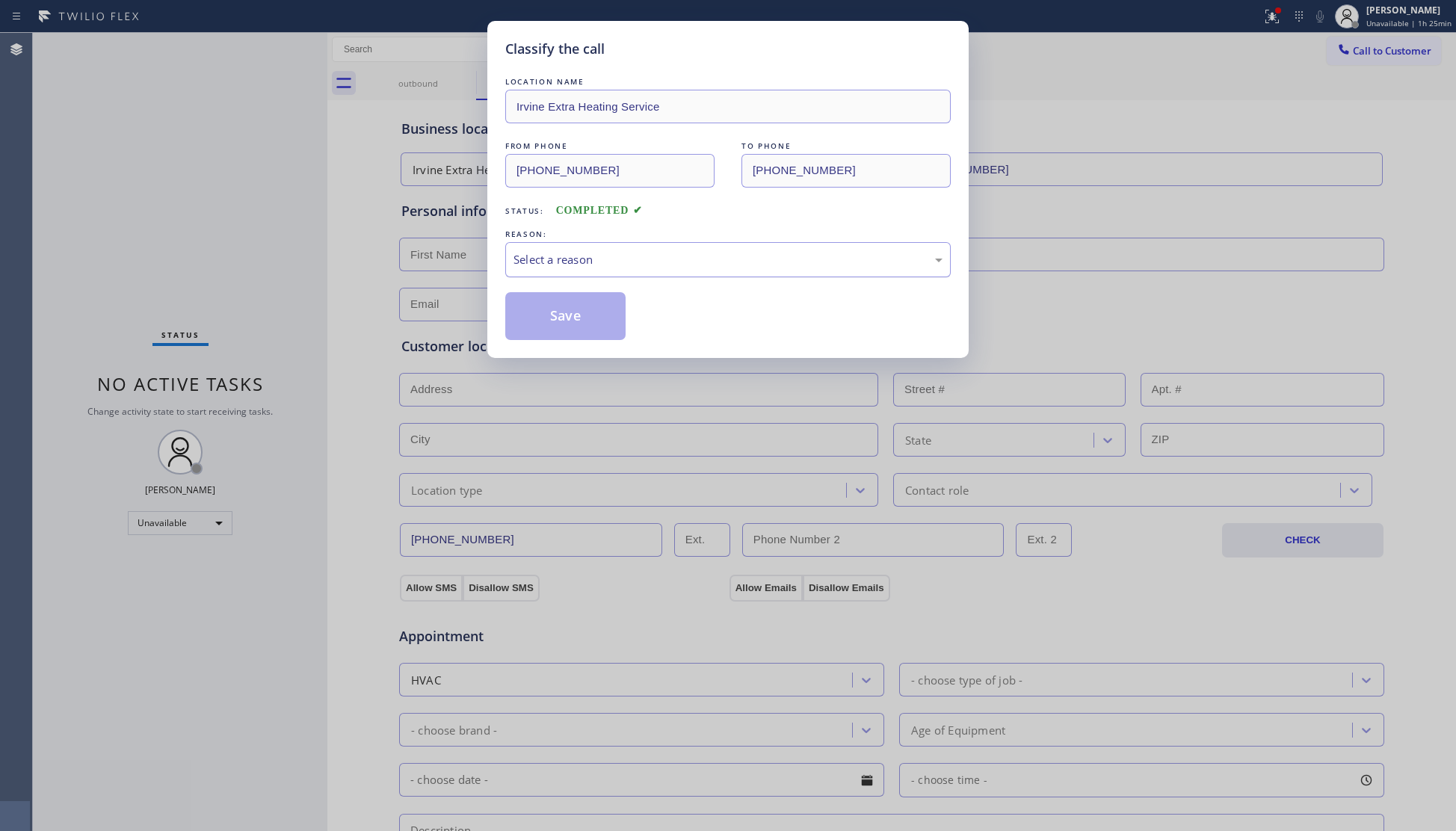
drag, startPoint x: 602, startPoint y: 241, endPoint x: 601, endPoint y: 249, distance: 8.1
click at [602, 246] on div "REASON: Select a reason" at bounding box center [728, 252] width 445 height 51
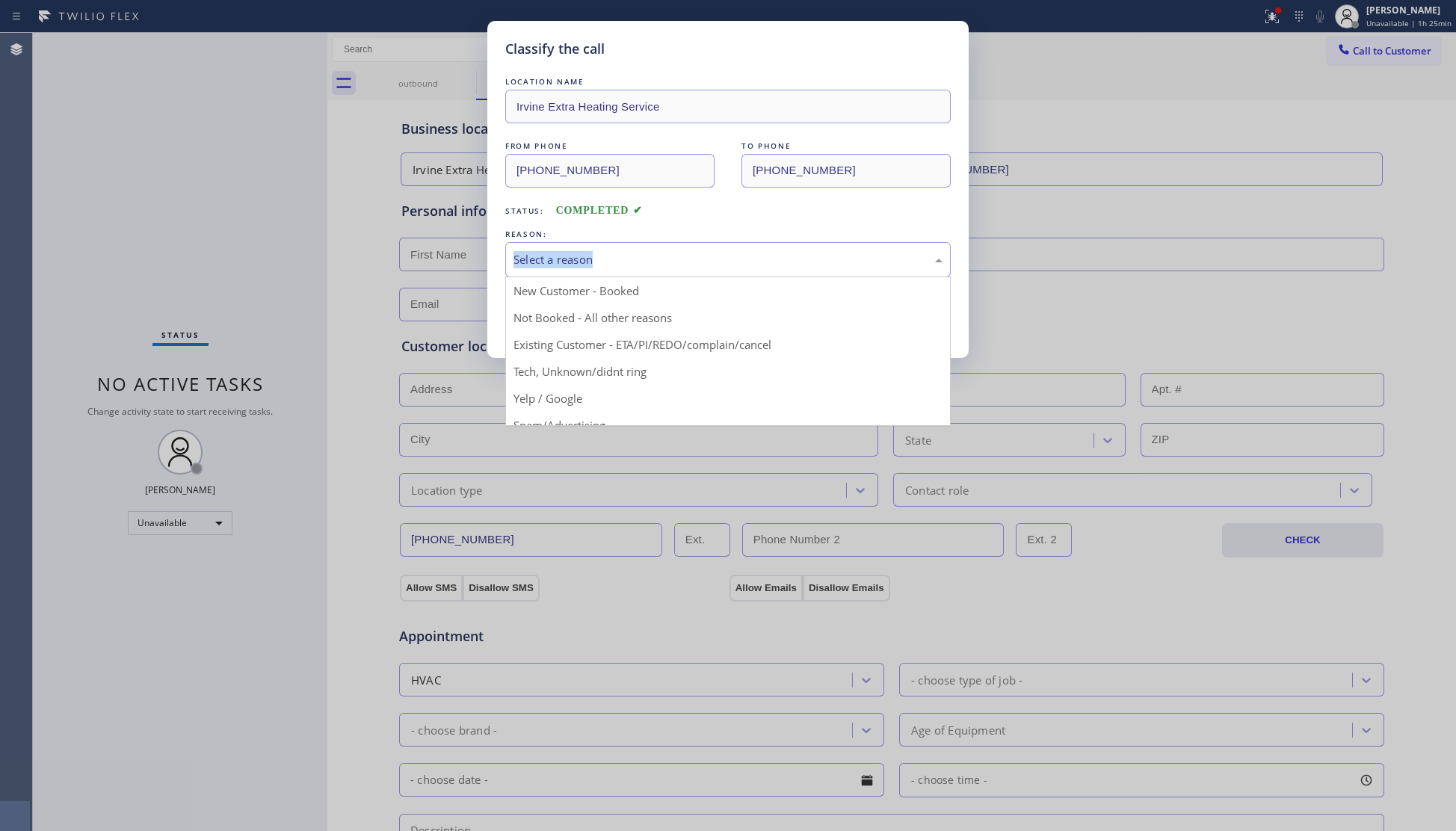
click at [589, 271] on div "Select a reason" at bounding box center [728, 259] width 445 height 35
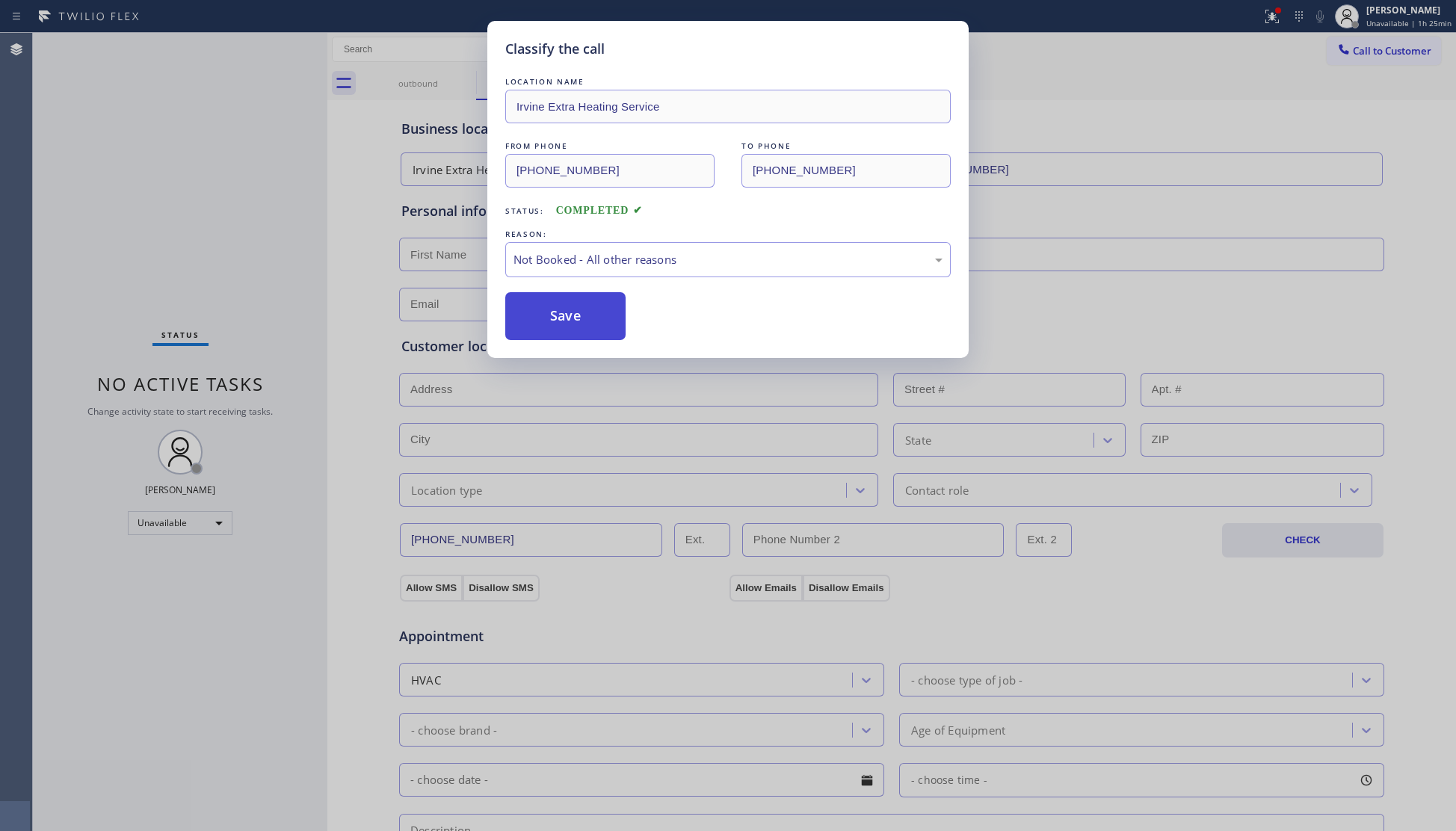
click at [577, 316] on button "Save" at bounding box center [565, 316] width 121 height 48
click at [578, 315] on button "Save" at bounding box center [565, 316] width 121 height 48
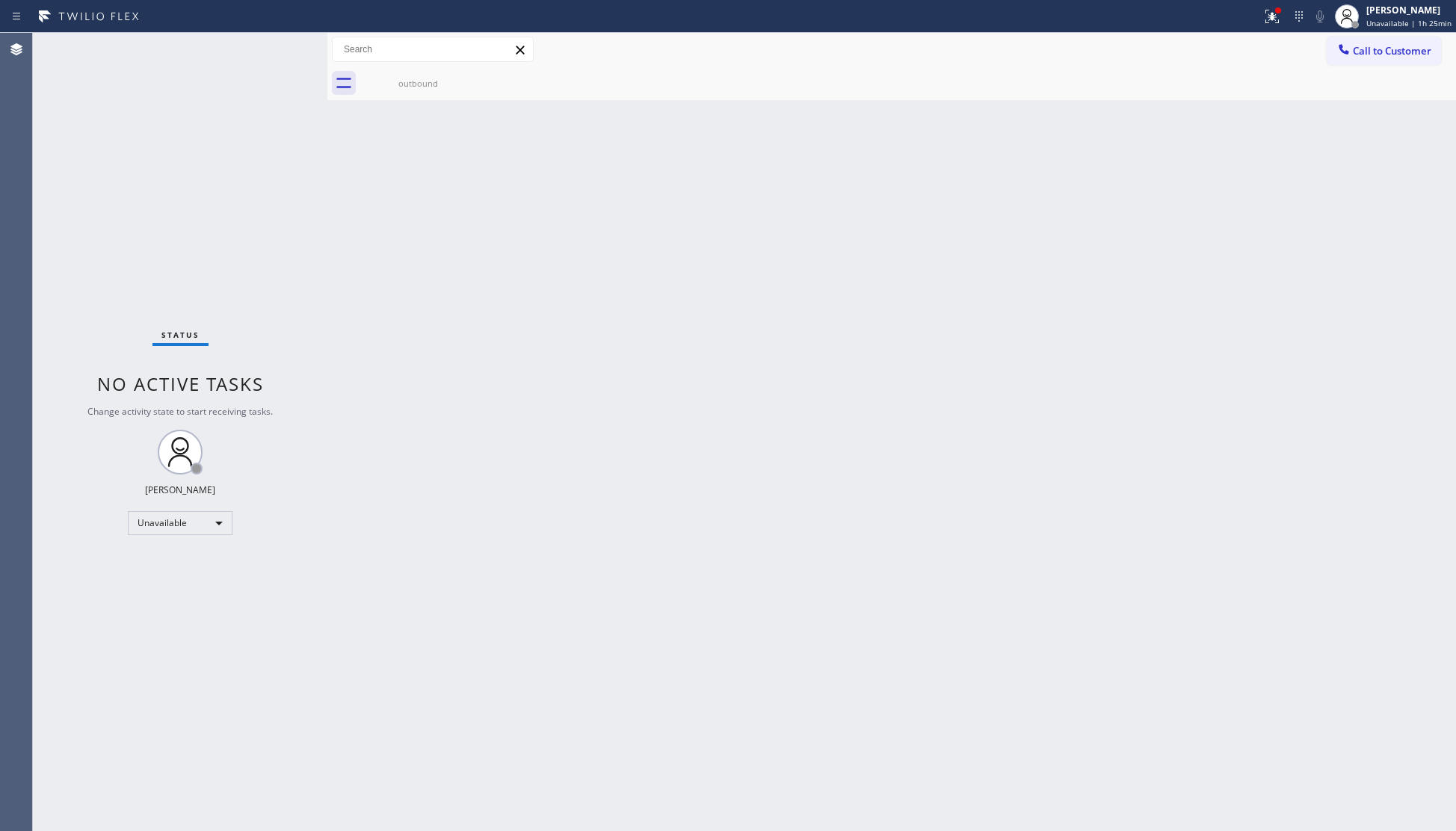
drag, startPoint x: 1106, startPoint y: 159, endPoint x: 1248, endPoint y: 82, distance: 161.5
click at [1118, 156] on div "Back to Dashboard Change Sender ID Customers Technicians Select a contact Outbo…" at bounding box center [892, 433] width 1129 height 799
click at [1343, 49] on icon at bounding box center [1343, 49] width 15 height 15
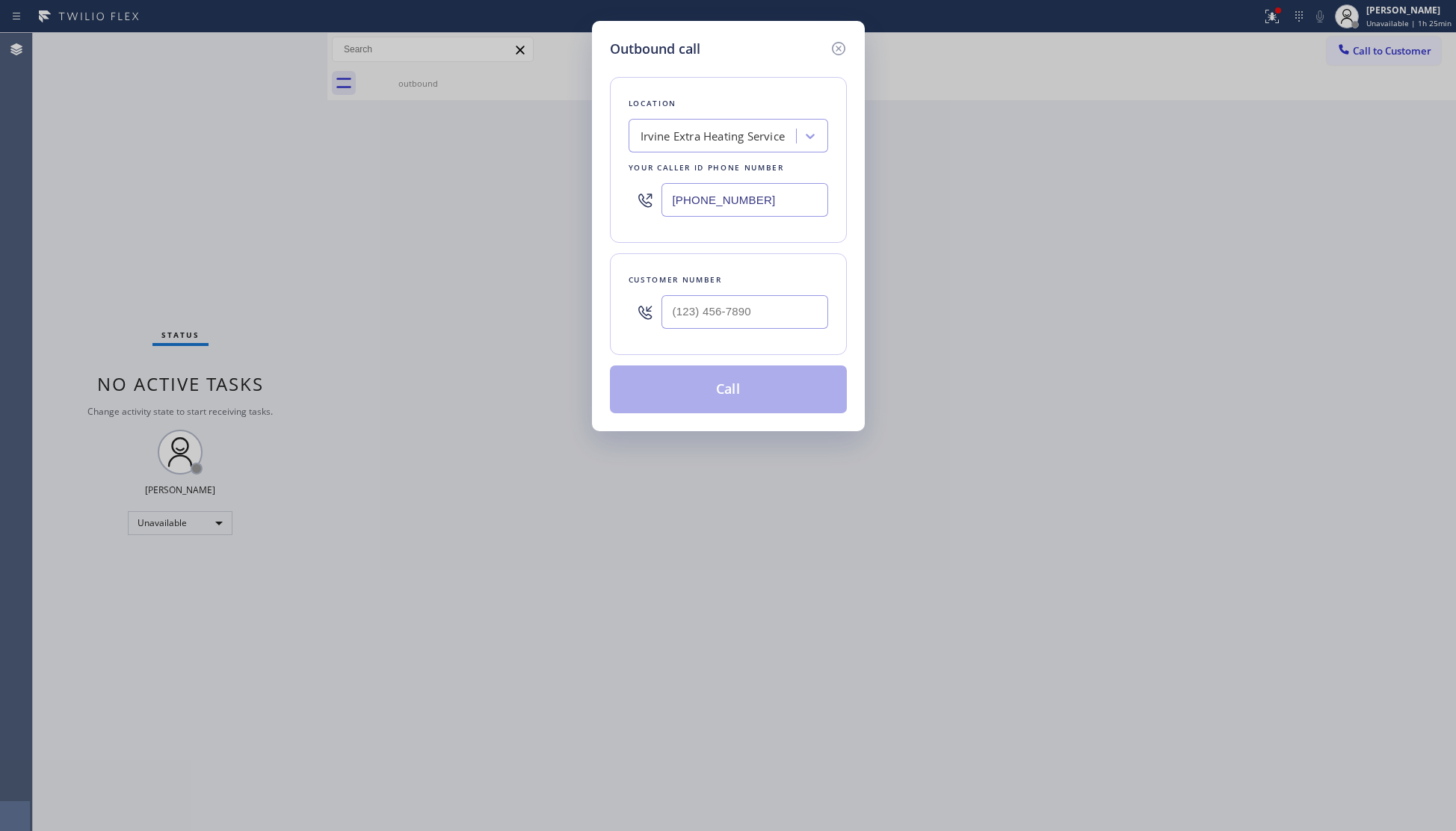
drag, startPoint x: 792, startPoint y: 191, endPoint x: 724, endPoint y: 199, distance: 68.5
click at [632, 191] on div "(949) 647-5405" at bounding box center [728, 200] width 199 height 49
click at [775, 181] on div "(602) 878-4370" at bounding box center [728, 200] width 199 height 49
drag, startPoint x: 774, startPoint y: 198, endPoint x: 665, endPoint y: 202, distance: 109.1
click at [629, 202] on div "(602) 878-4370" at bounding box center [728, 200] width 199 height 49
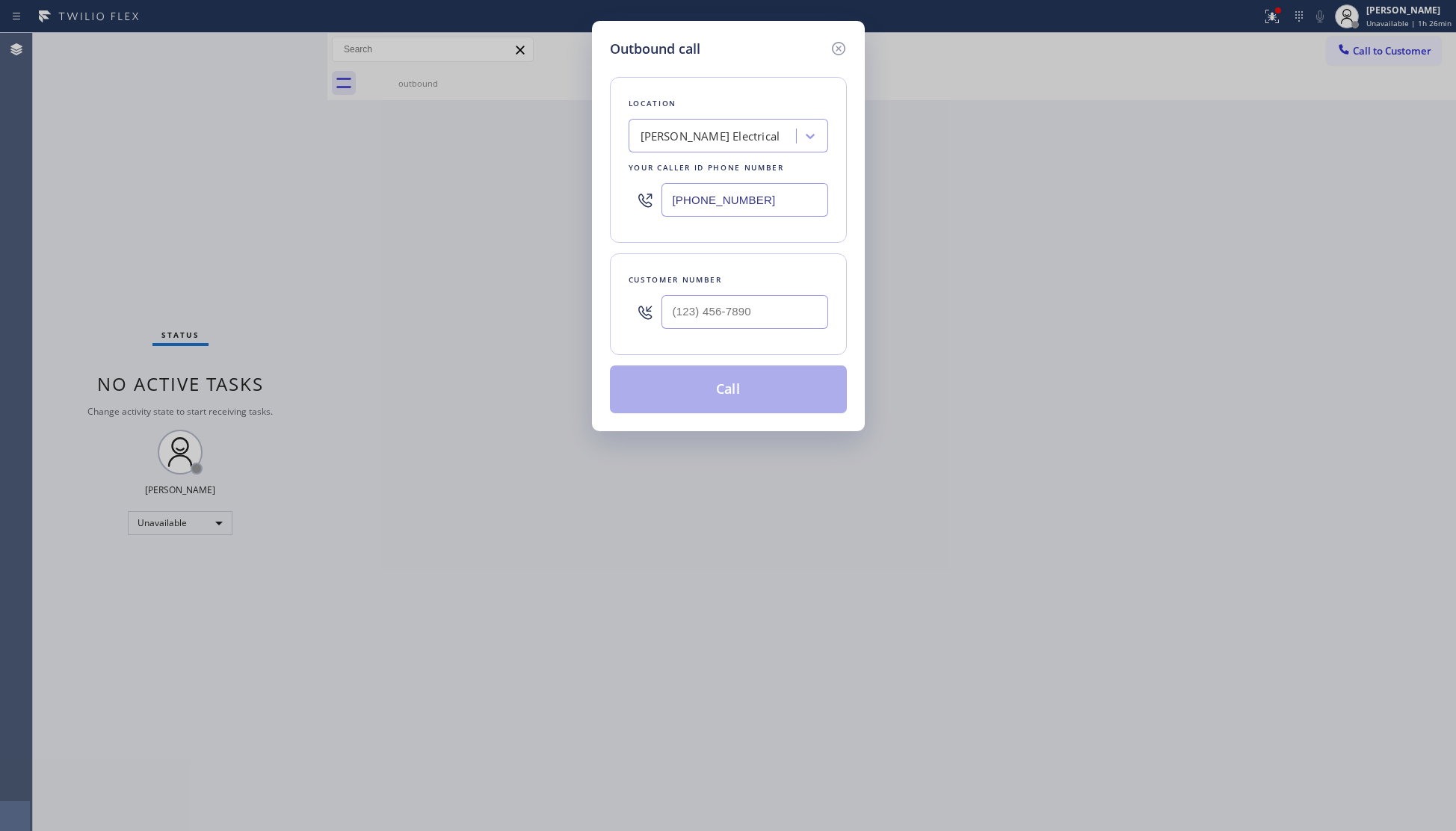
type input "(346) 483-2754"
drag, startPoint x: 709, startPoint y: 330, endPoint x: 717, endPoint y: 325, distance: 9.4
click at [709, 329] on input "(___) _34-6484" at bounding box center [745, 313] width 167 height 34
drag, startPoint x: 773, startPoint y: 320, endPoint x: 662, endPoint y: 300, distance: 112.8
click at [664, 300] on input "(___) _34-6484" at bounding box center [745, 313] width 167 height 34
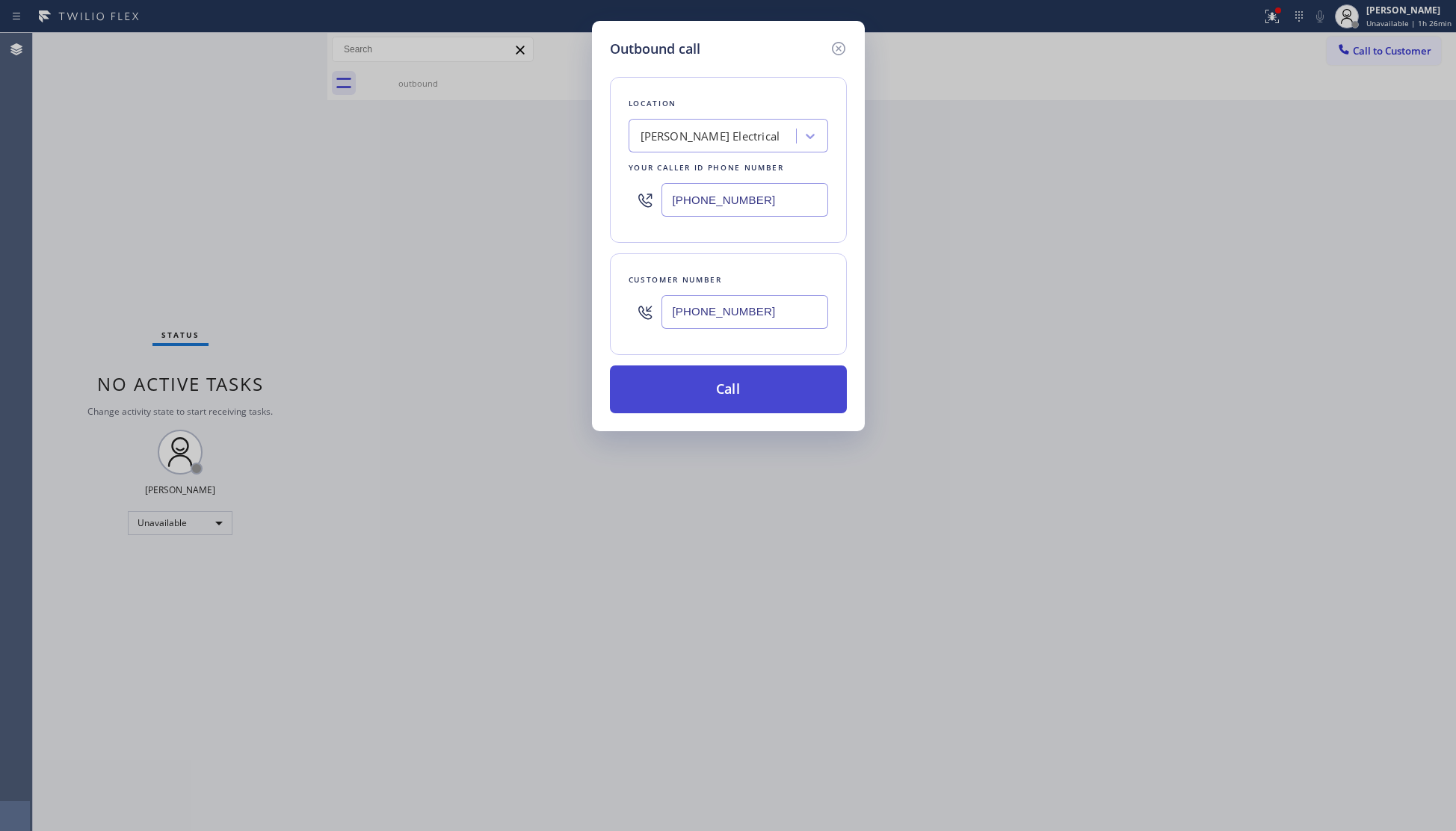
type input "(346) 484-0854"
drag, startPoint x: 739, startPoint y: 398, endPoint x: 749, endPoint y: 381, distance: 19.7
click at [742, 398] on button "Call" at bounding box center [728, 389] width 237 height 48
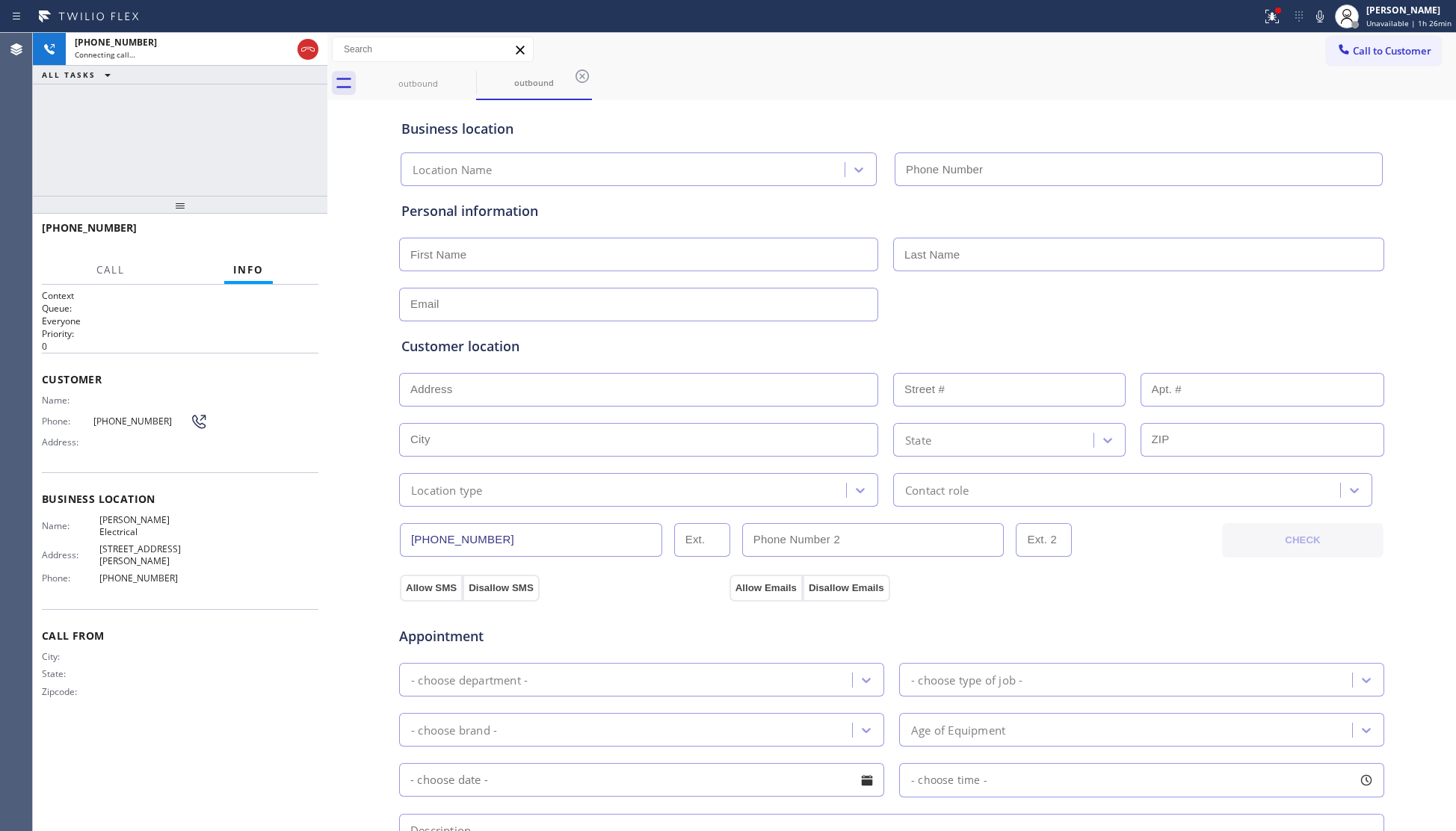
type input "(346) 483-2754"
click at [304, 232] on span "HANG UP" at bounding box center [283, 234] width 45 height 11
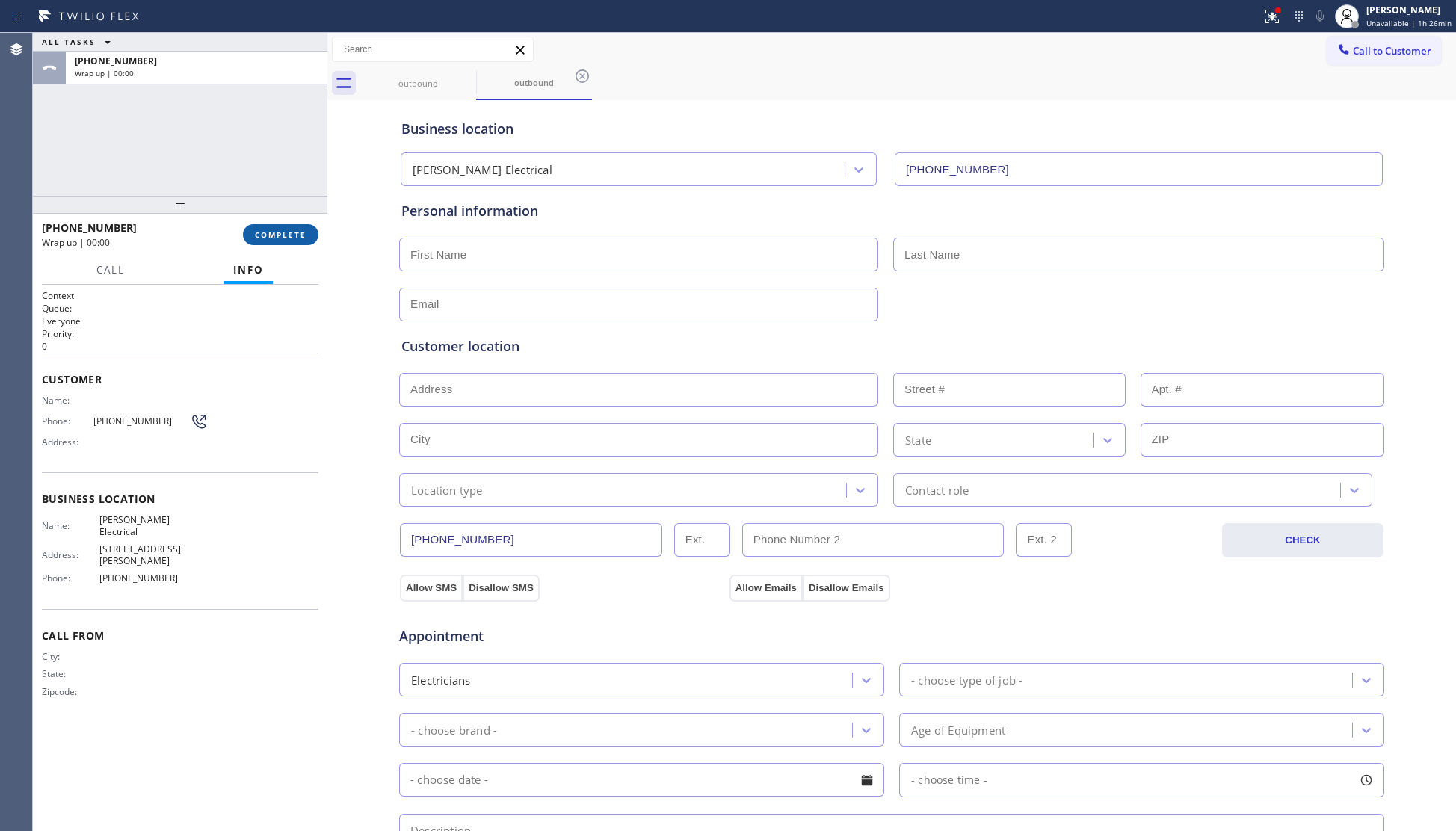
click at [304, 232] on span "COMPLETE" at bounding box center [281, 234] width 52 height 11
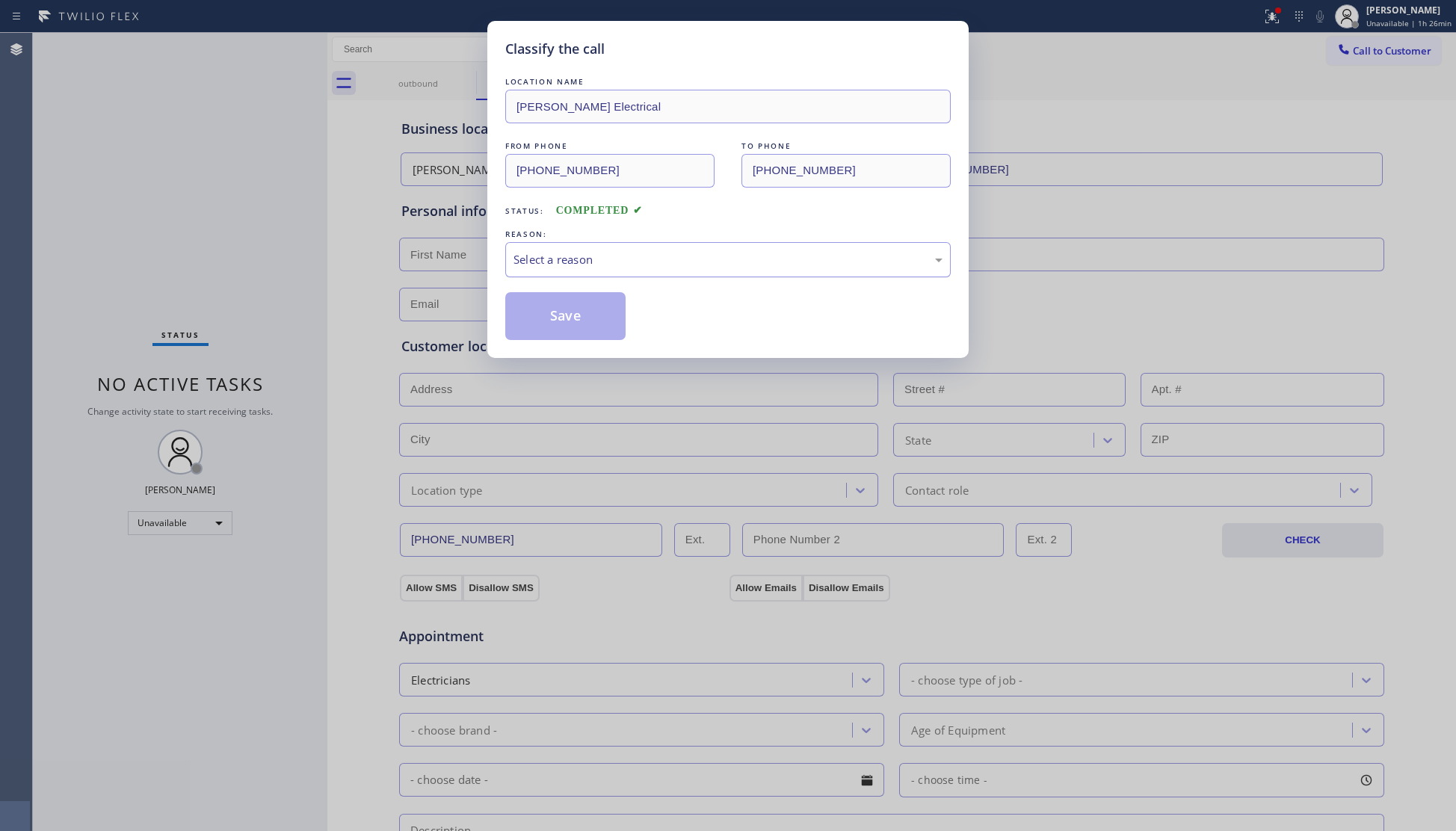
click at [808, 258] on div "Select a reason" at bounding box center [728, 259] width 429 height 17
click at [577, 309] on button "Save" at bounding box center [565, 316] width 121 height 48
click at [577, 309] on button "Save" at bounding box center [565, 316] width 121 height 48
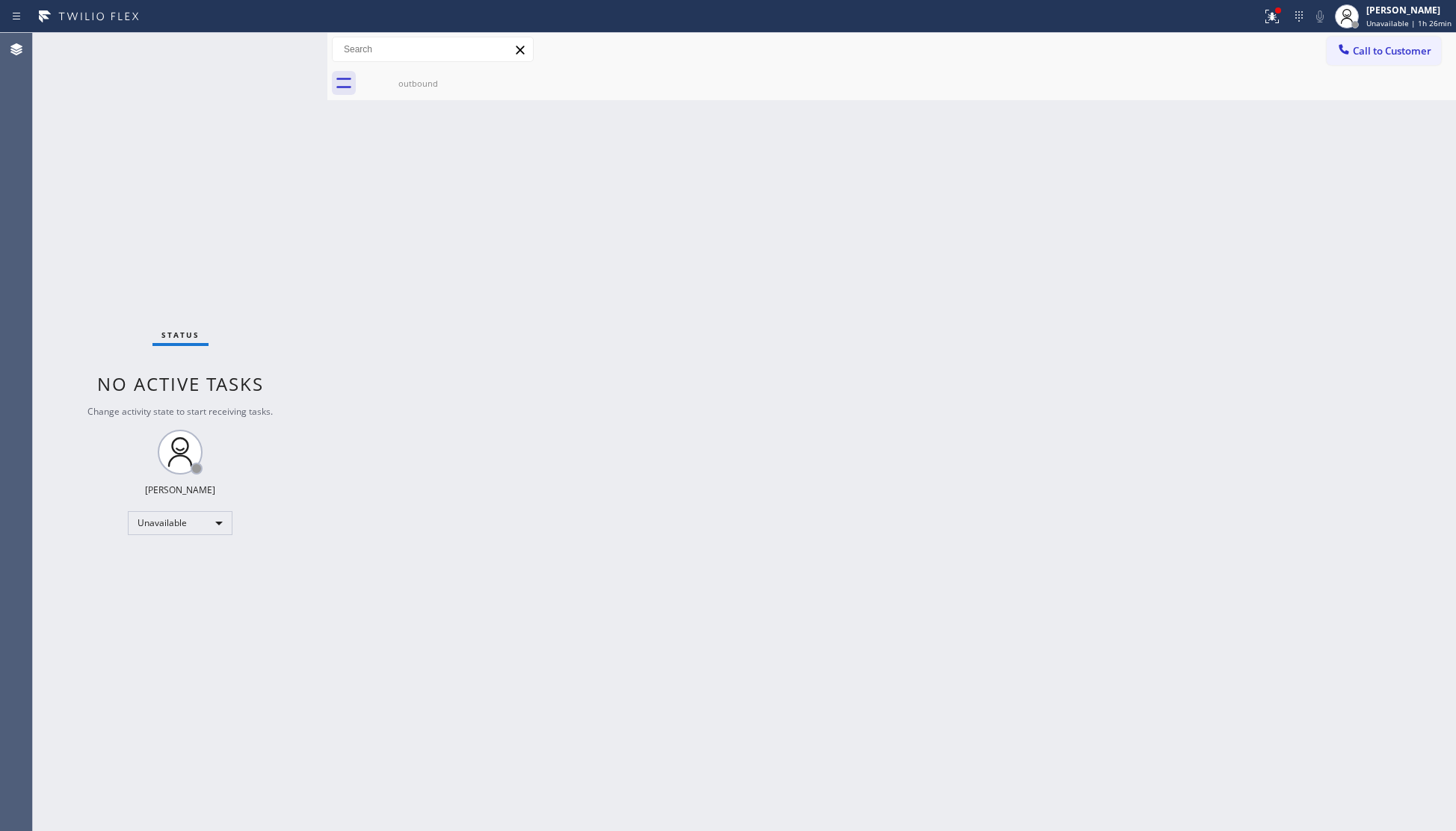
drag, startPoint x: 1355, startPoint y: 39, endPoint x: 1026, endPoint y: 145, distance: 345.7
click at [1354, 40] on button "Call to Customer" at bounding box center [1383, 50] width 114 height 28
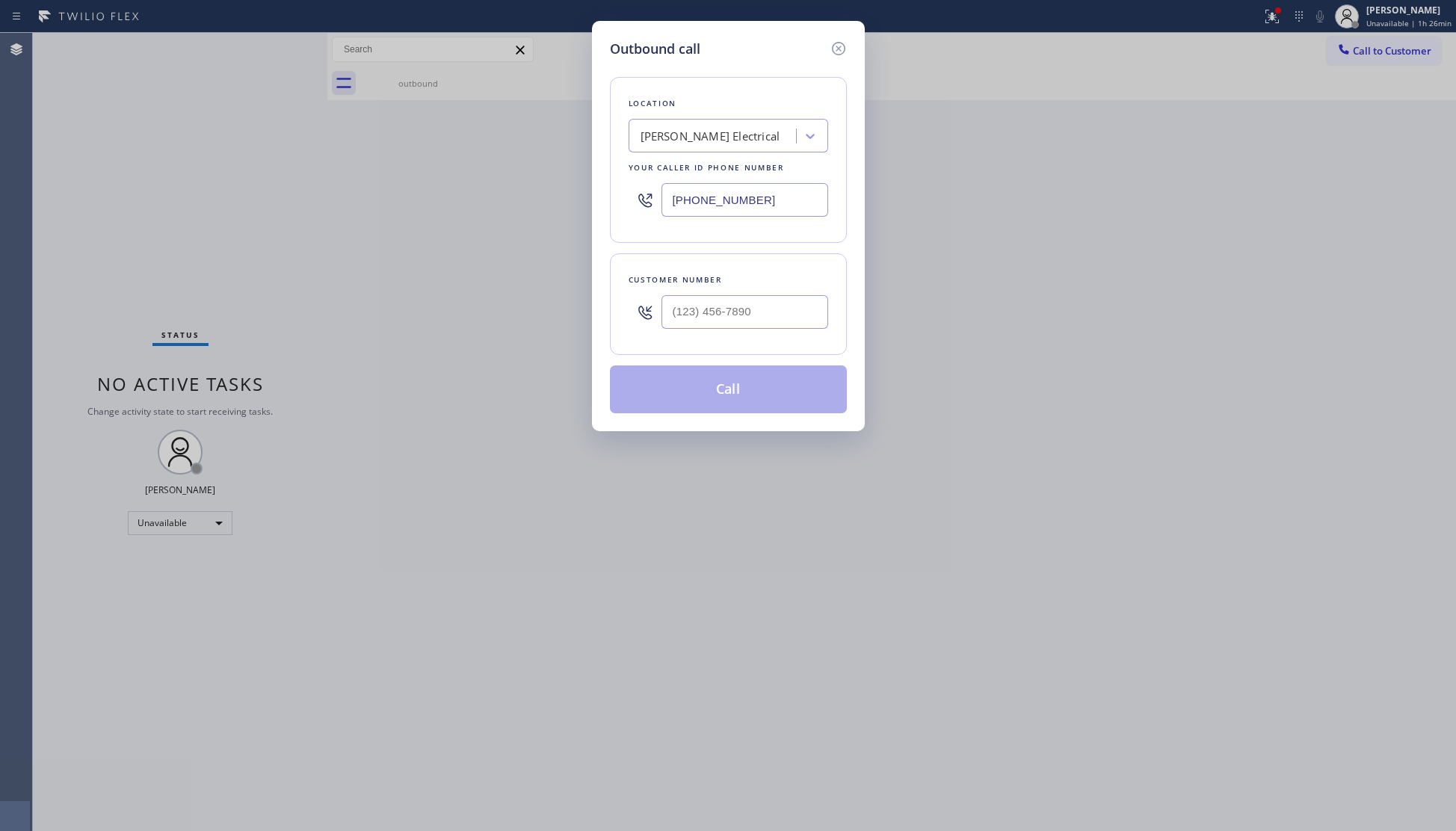
drag, startPoint x: 770, startPoint y: 203, endPoint x: 599, endPoint y: 202, distance: 171.0
click at [611, 198] on div "Location Randall Electrical Your caller id phone number (346) 483-2754" at bounding box center [728, 160] width 237 height 166
type input "(415) 840-1356"
click at [793, 300] on div at bounding box center [745, 312] width 167 height 49
drag, startPoint x: 820, startPoint y: 292, endPoint x: 805, endPoint y: 296, distance: 15.5
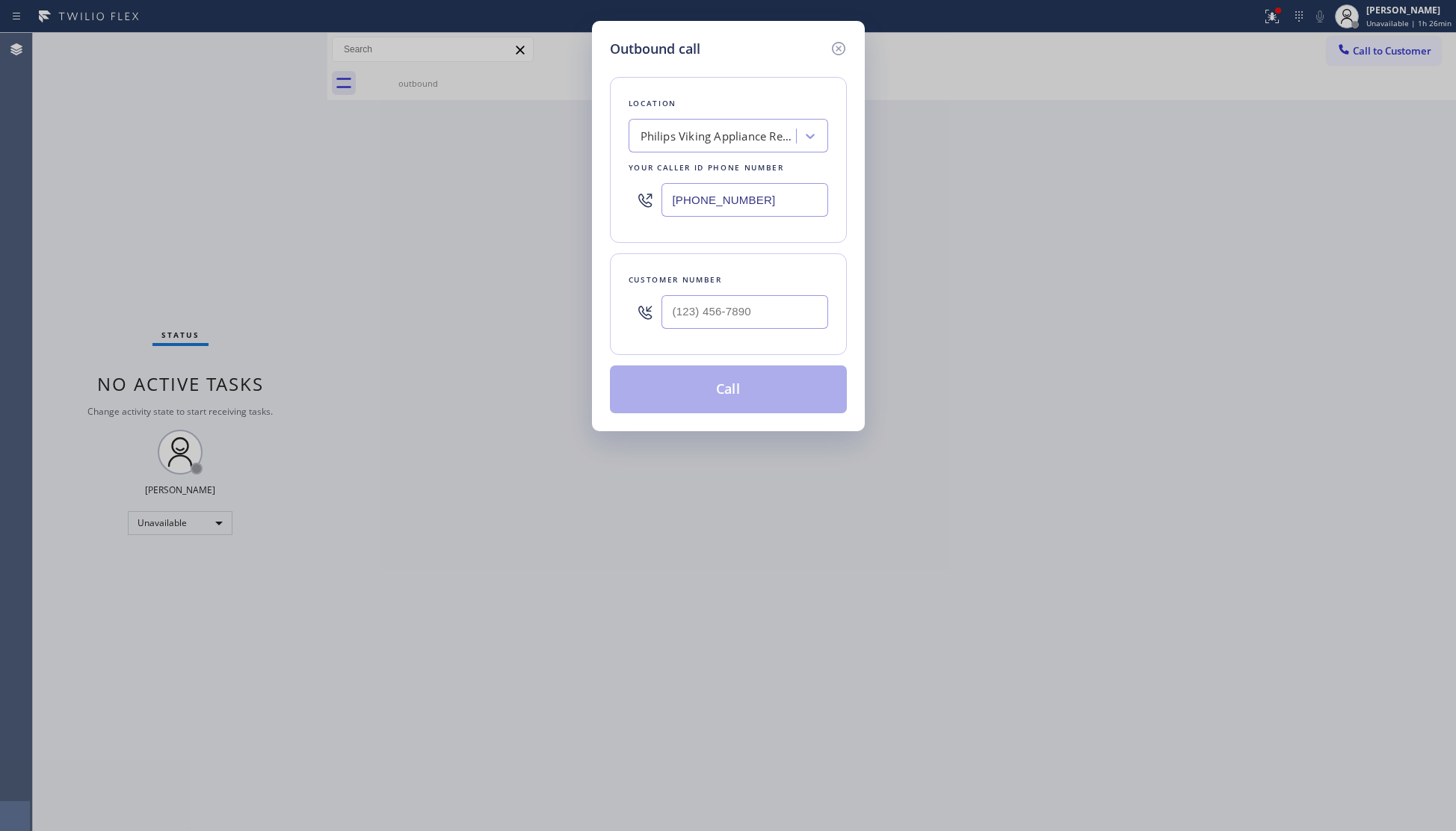
click at [805, 296] on div at bounding box center [745, 312] width 167 height 49
drag, startPoint x: 781, startPoint y: 305, endPoint x: 790, endPoint y: 308, distance: 9.5
click at [781, 309] on input "(341) 201-2527" at bounding box center [745, 313] width 167 height 34
click at [743, 374] on button "Call" at bounding box center [728, 389] width 237 height 48
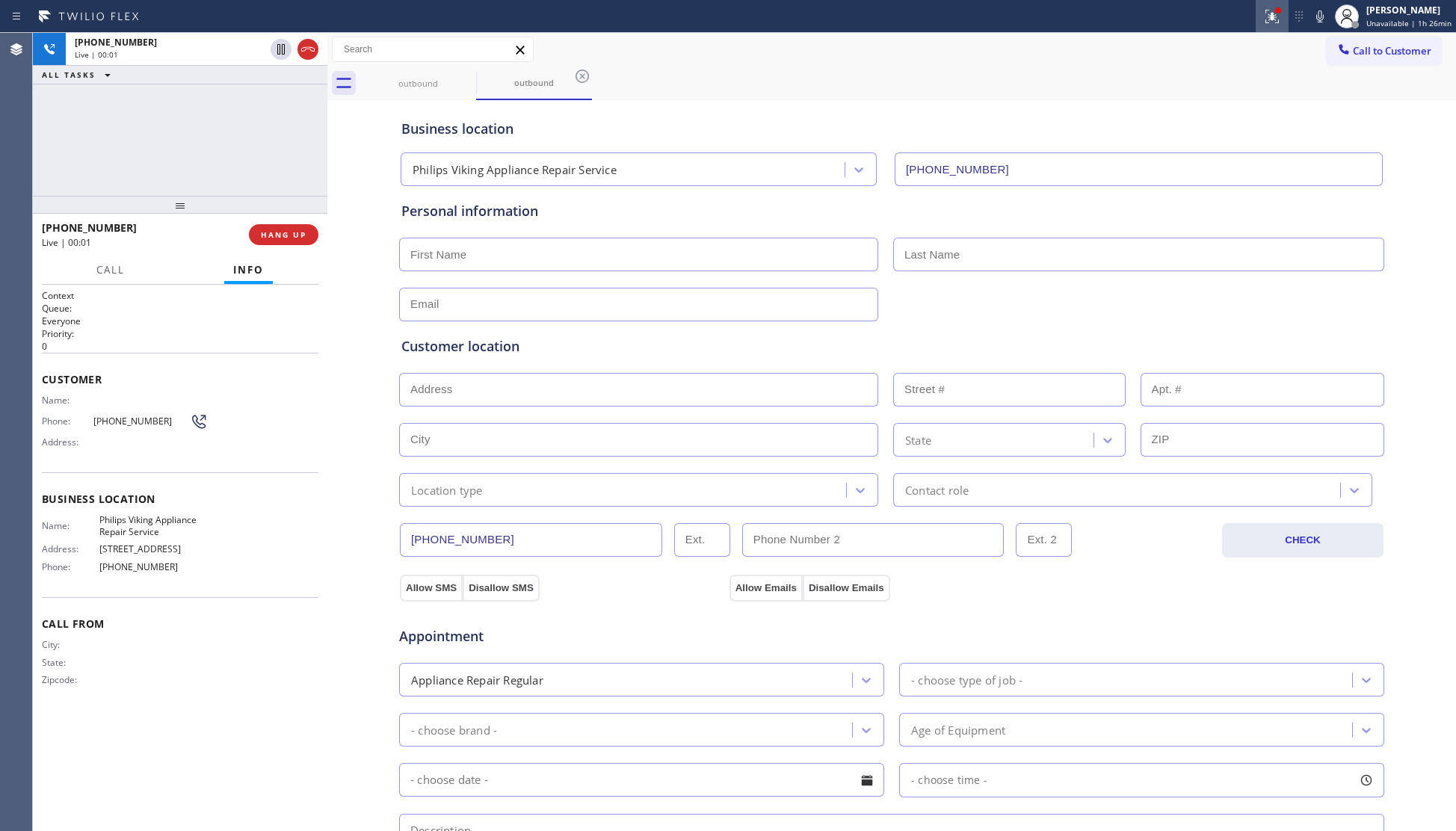
click at [1259, 15] on div at bounding box center [1272, 16] width 33 height 18
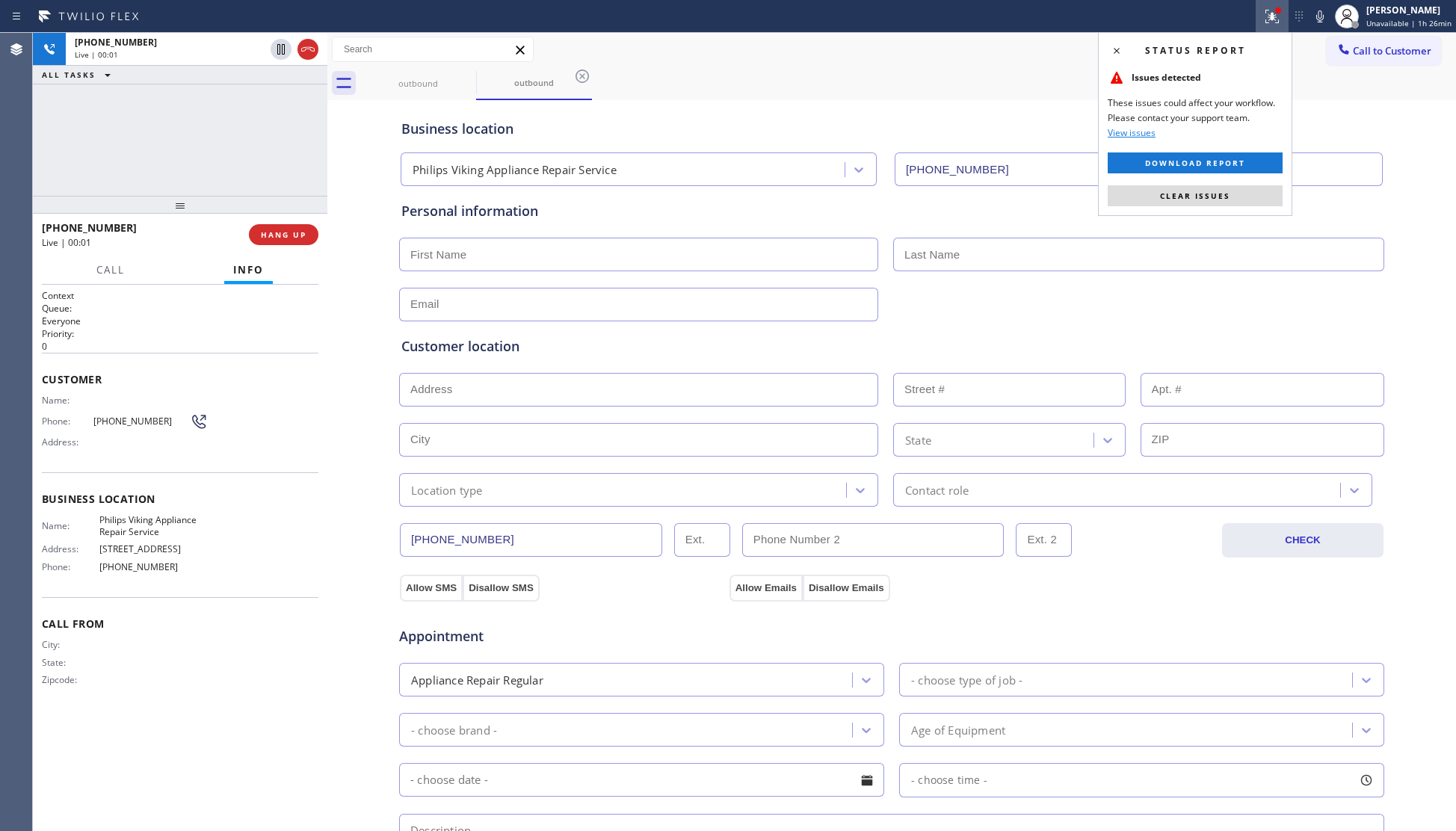
click at [1208, 210] on div "Status report Issues detected These issues could affect your workflow. Please c…" at bounding box center [1195, 124] width 194 height 184
click at [1193, 192] on span "Clear issues" at bounding box center [1194, 195] width 70 height 11
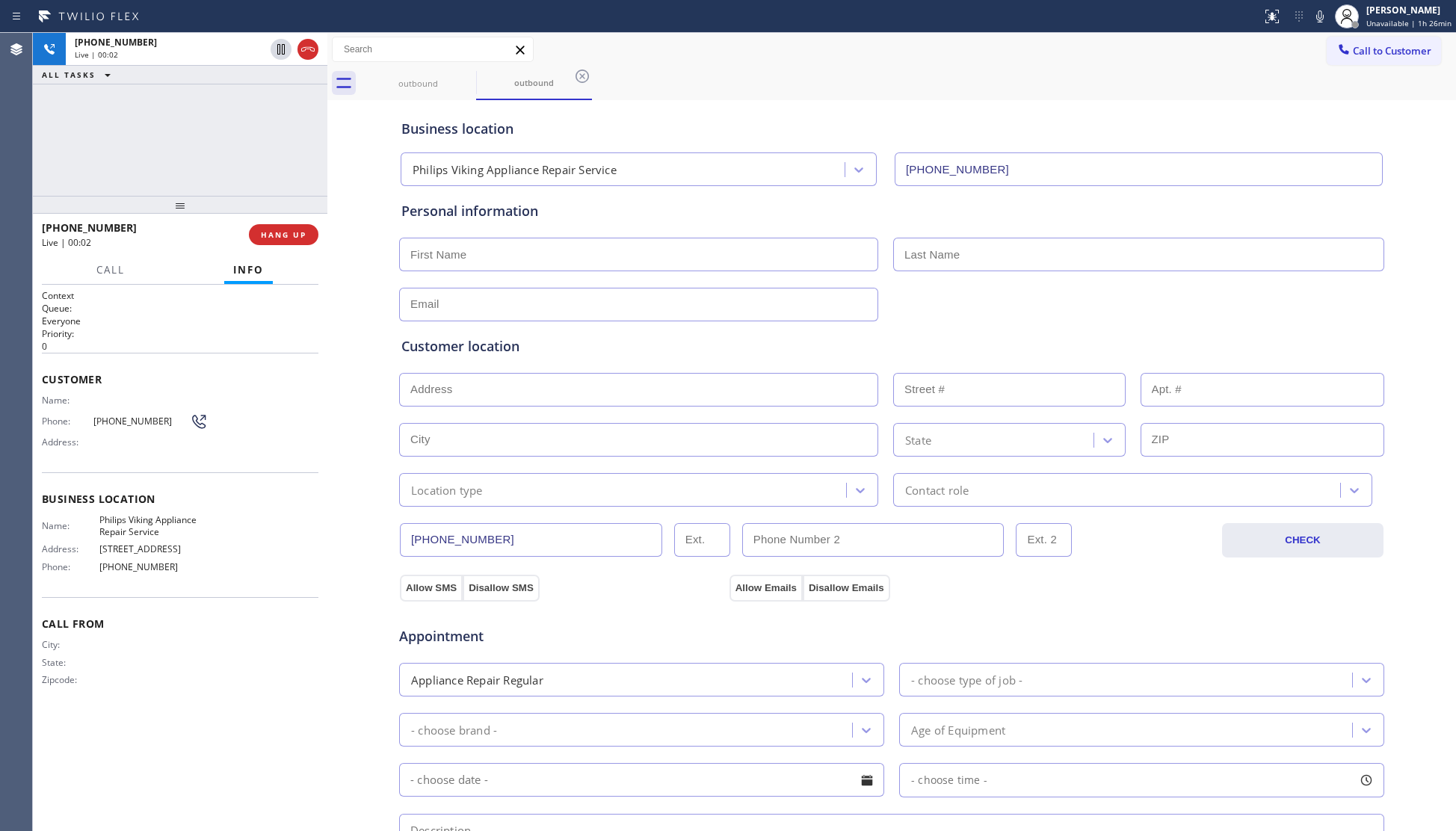
click at [1060, 73] on div "outbound outbound" at bounding box center [908, 83] width 1096 height 34
click at [276, 246] on div "+13412012527 Live | 00:16 HANG UP" at bounding box center [181, 235] width 277 height 39
click at [281, 228] on button "HANG UP" at bounding box center [283, 235] width 70 height 21
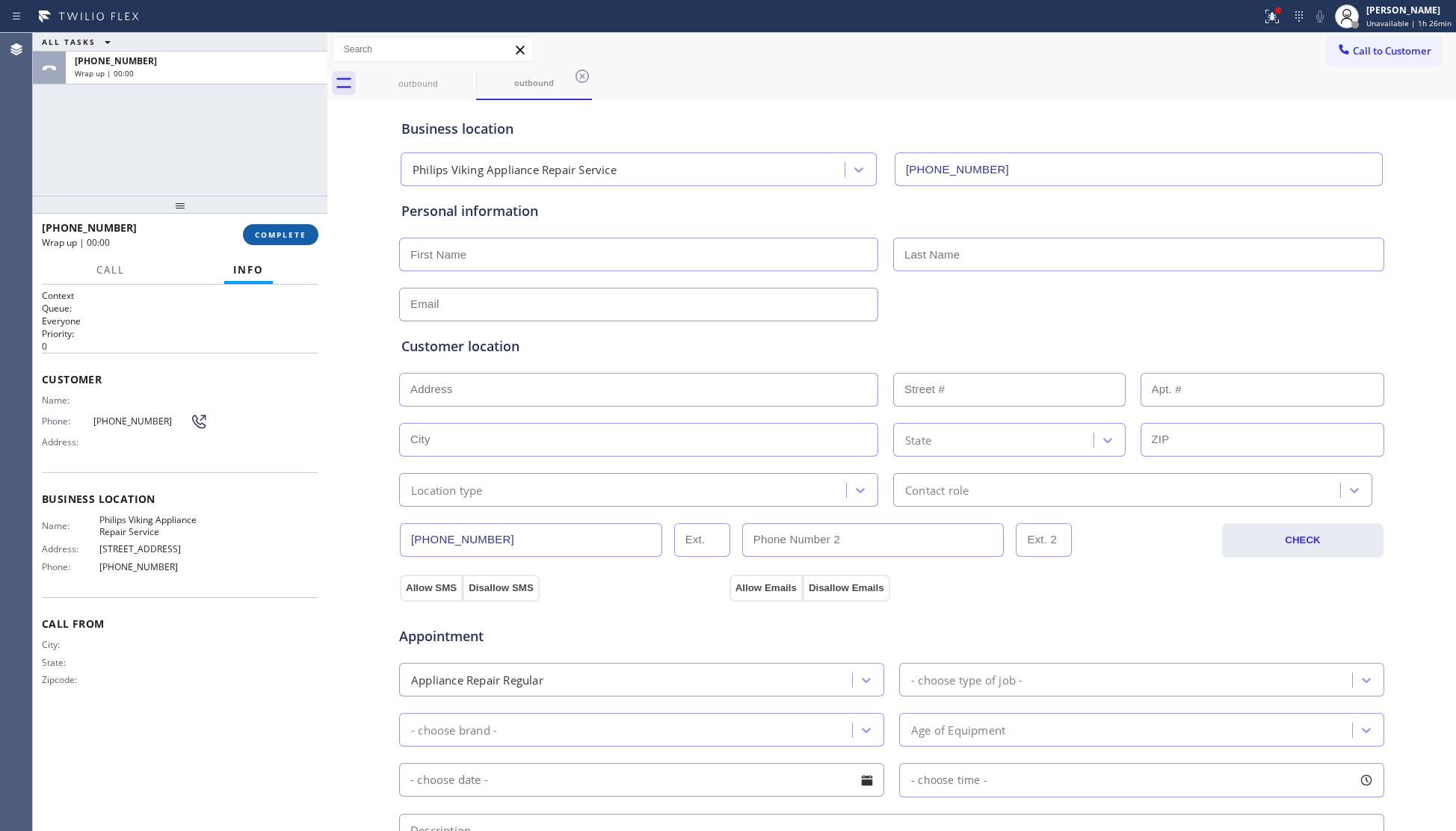
click at [282, 228] on button "COMPLETE" at bounding box center [280, 235] width 75 height 21
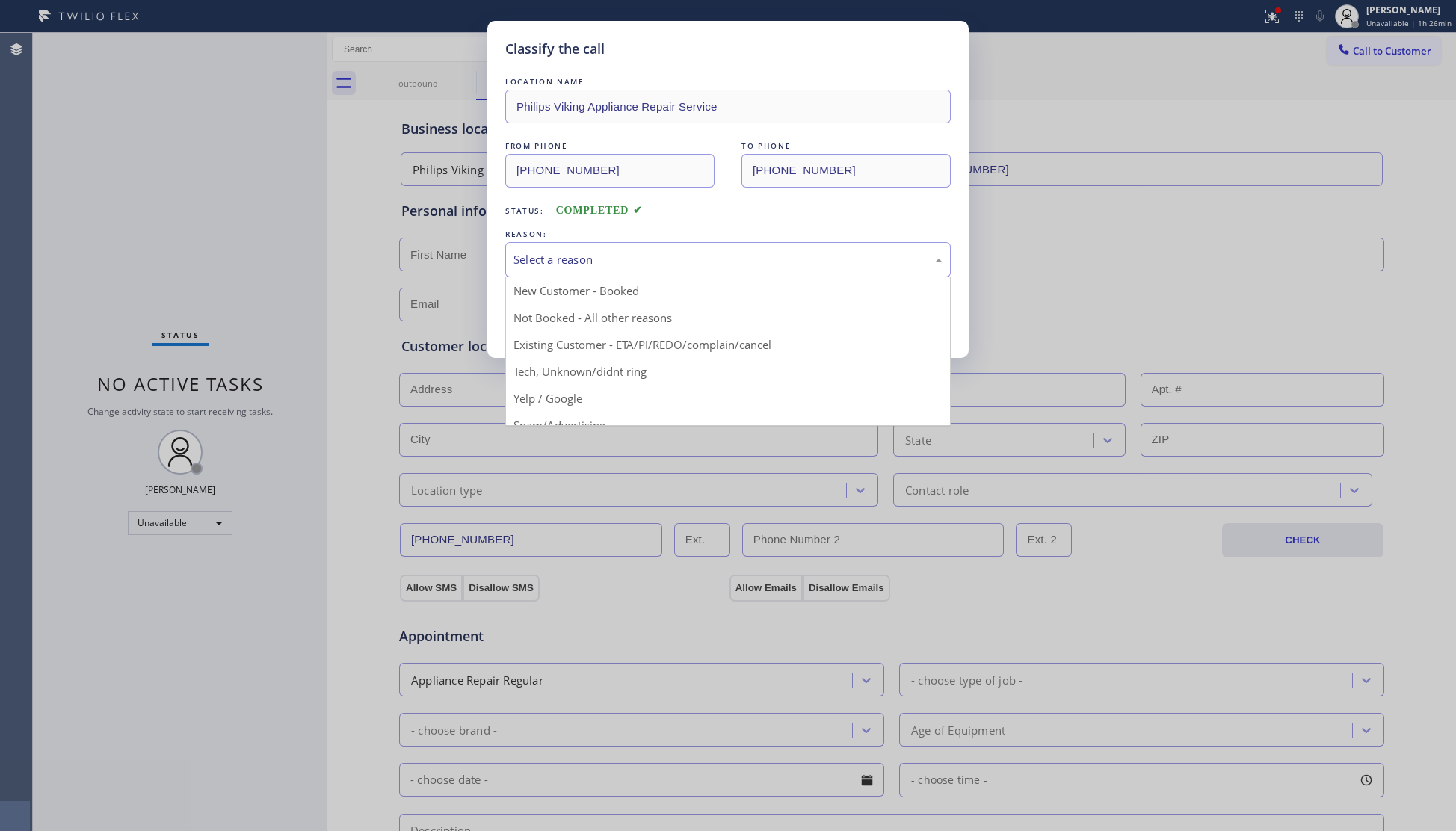
click at [542, 263] on div "Select a reason" at bounding box center [728, 259] width 429 height 17
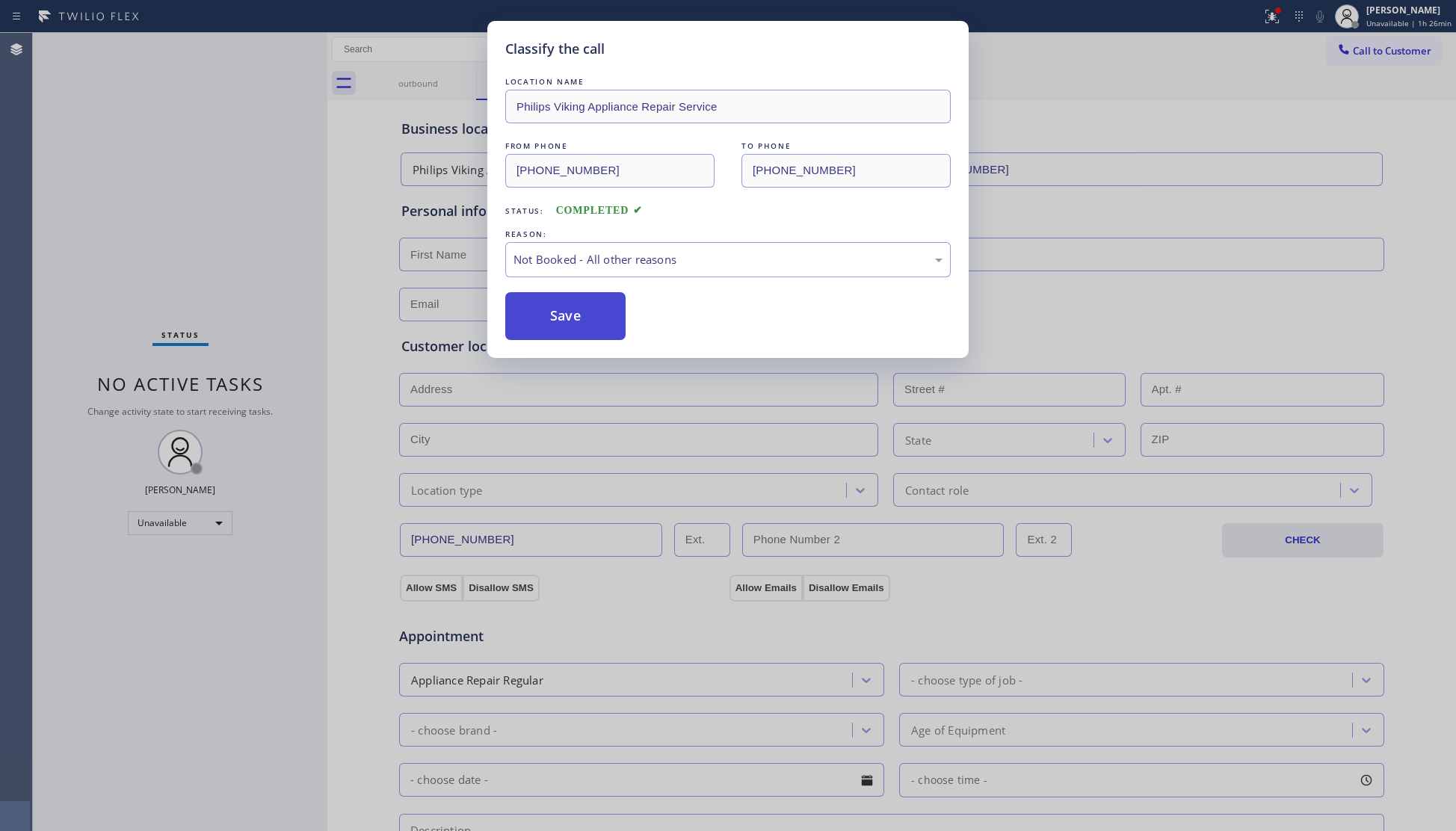
click at [560, 316] on button "Save" at bounding box center [565, 316] width 121 height 48
click at [574, 316] on button "Save" at bounding box center [565, 316] width 121 height 48
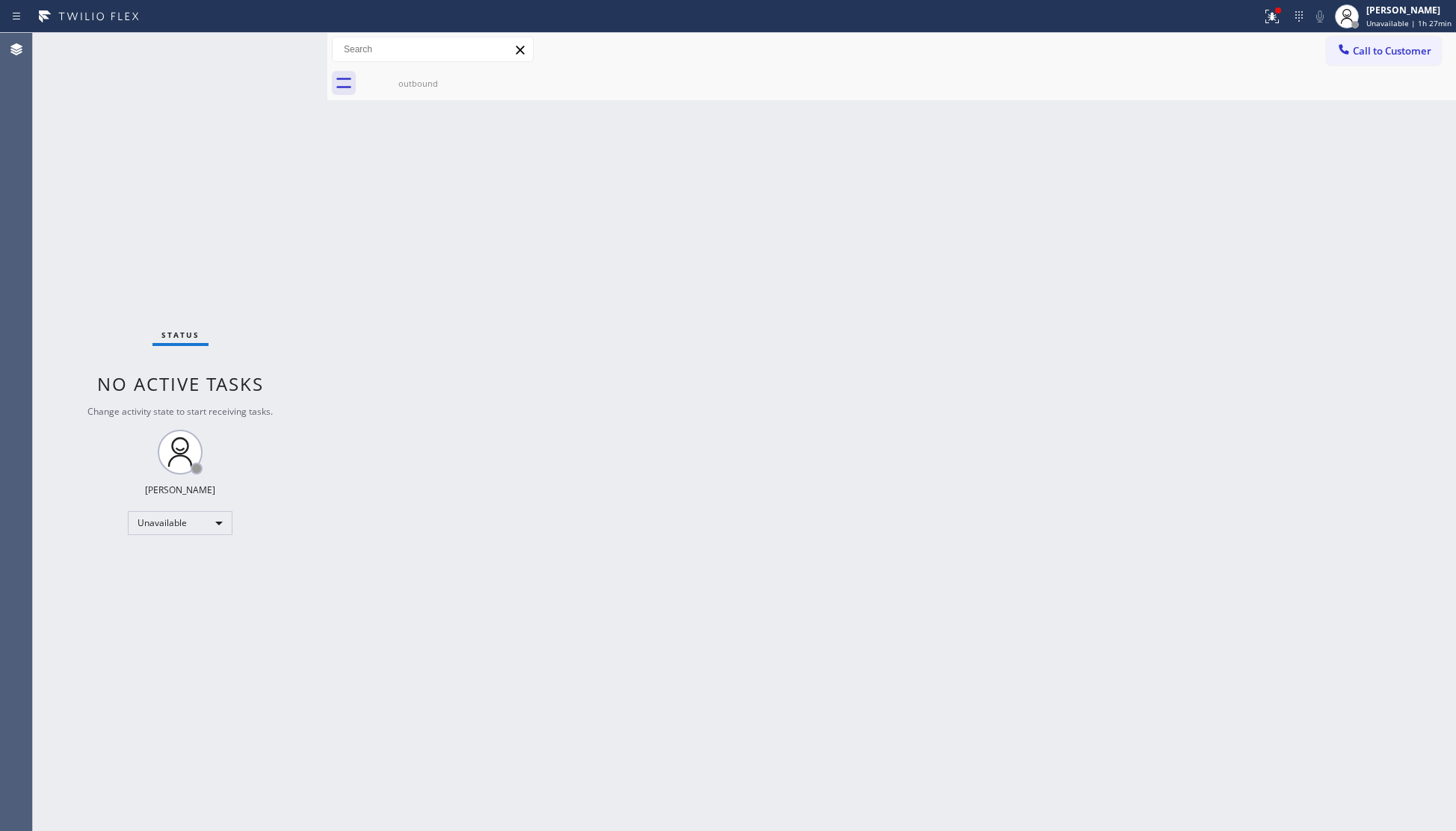
click at [532, 309] on div "Back to Dashboard Change Sender ID Customers Technicians Select a contact Outbo…" at bounding box center [892, 433] width 1129 height 799
drag, startPoint x: 535, startPoint y: 309, endPoint x: 472, endPoint y: 339, distance: 69.8
drag, startPoint x: 472, startPoint y: 339, endPoint x: 415, endPoint y: 255, distance: 101.5
click at [415, 255] on div "Back to Dashboard Change Sender ID Customers Technicians Select a contact Outbo…" at bounding box center [892, 433] width 1129 height 799
drag, startPoint x: 387, startPoint y: 96, endPoint x: 455, endPoint y: 90, distance: 68.3
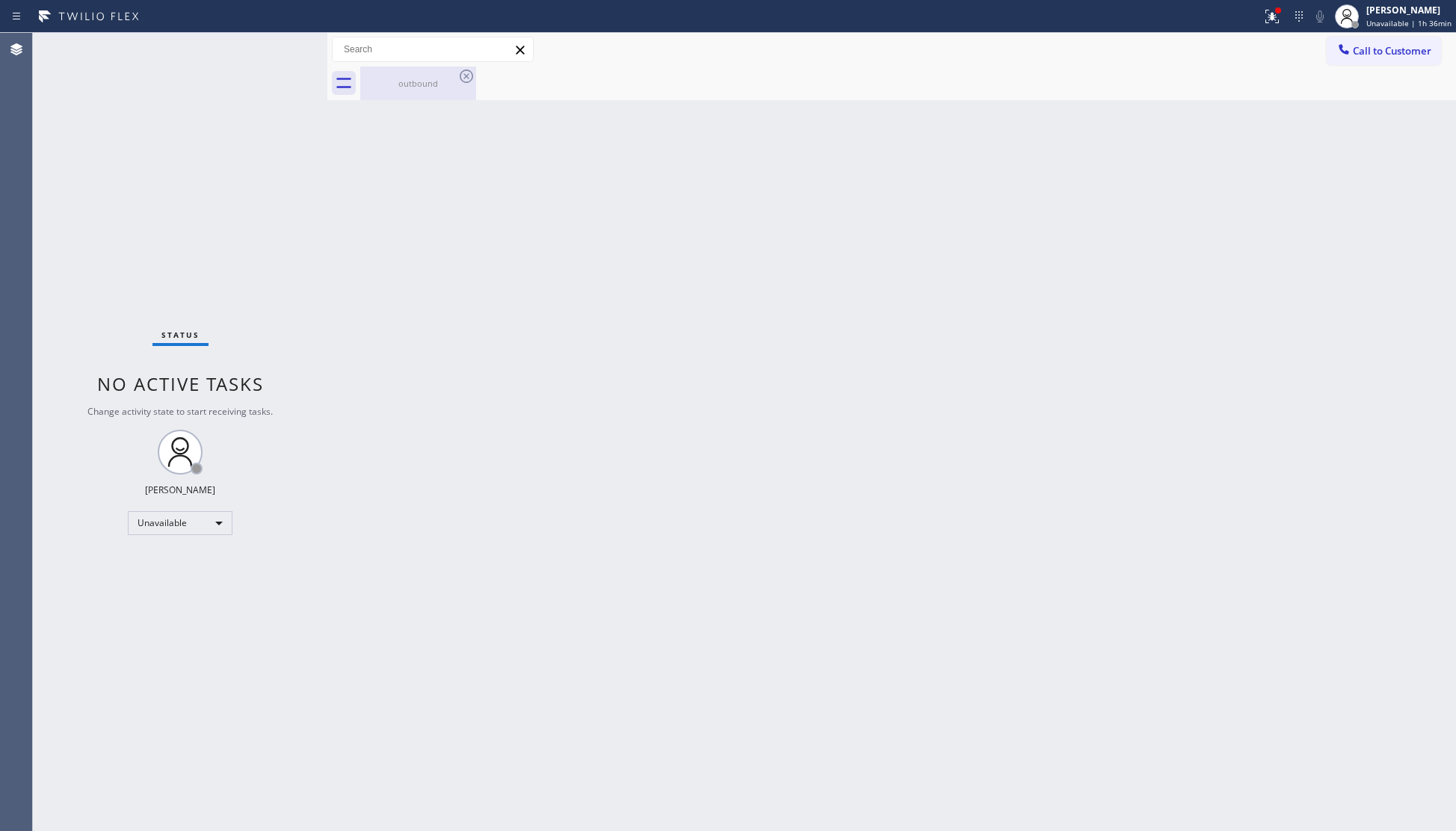
click at [393, 92] on div "outbound" at bounding box center [418, 83] width 113 height 34
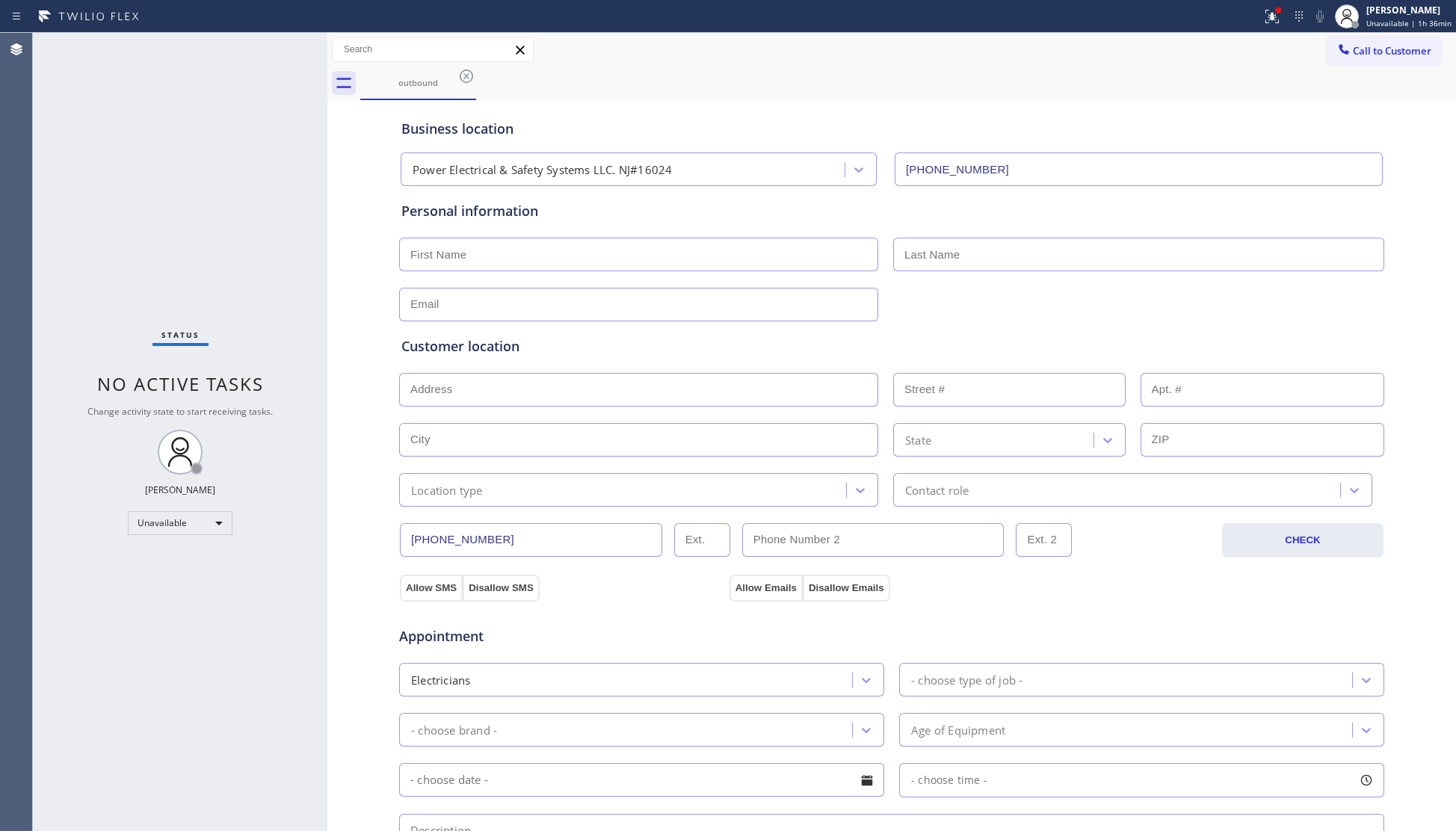
drag, startPoint x: 465, startPoint y: 82, endPoint x: 479, endPoint y: 83, distance: 14.0
click at [465, 81] on icon at bounding box center [466, 76] width 18 height 18
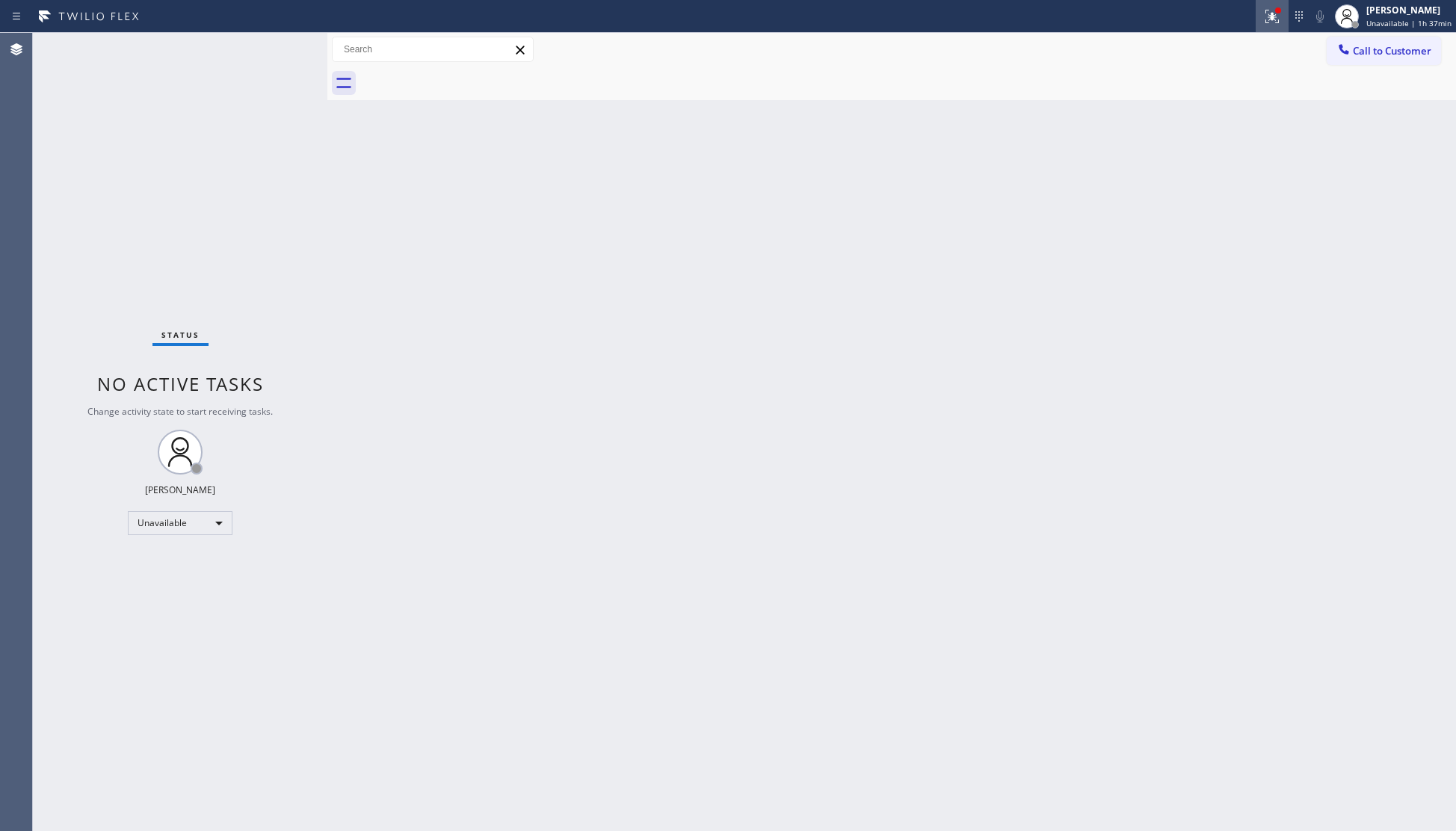
click at [1267, 28] on button at bounding box center [1272, 16] width 33 height 33
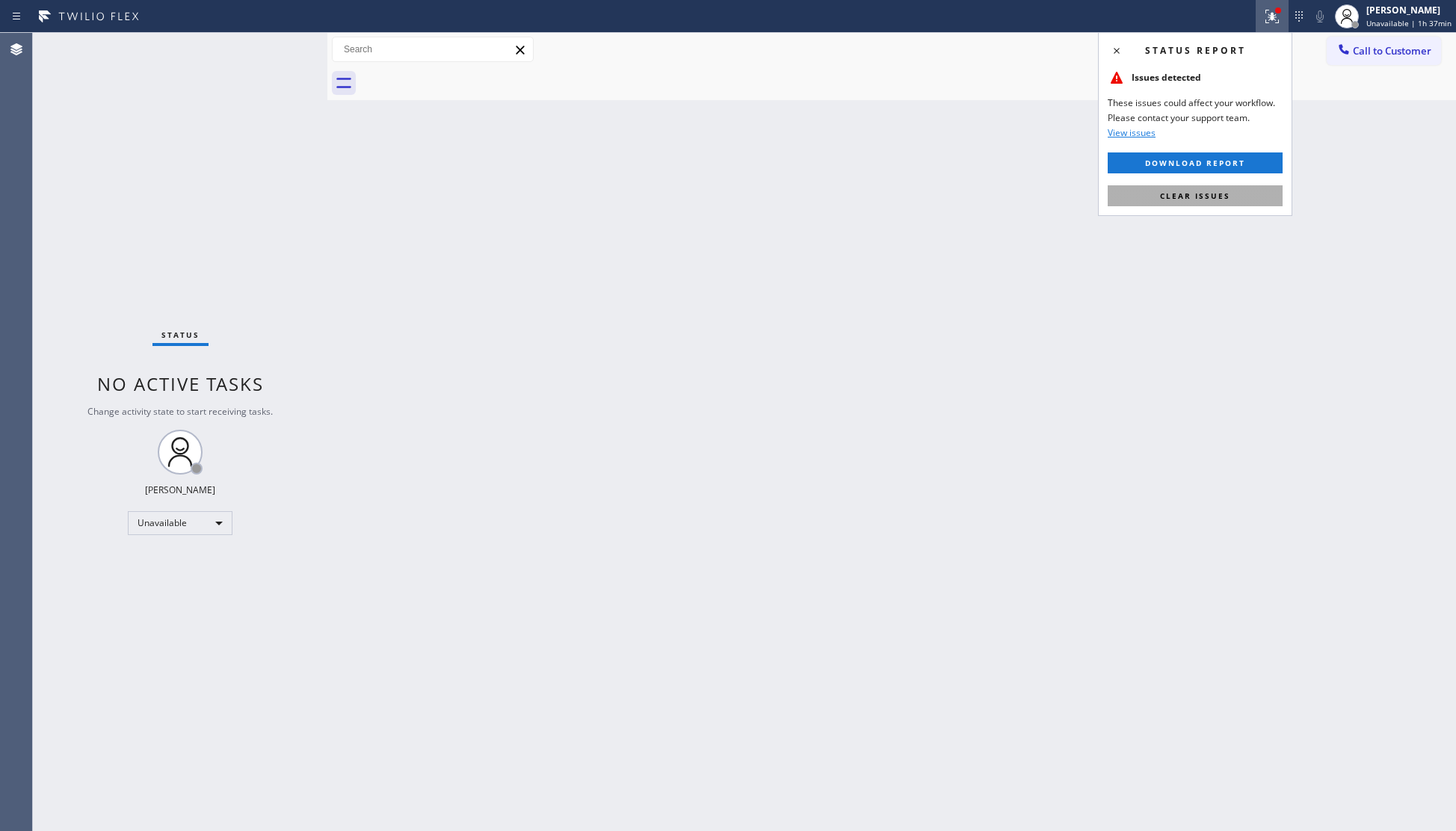
click at [1211, 185] on button "Clear issues" at bounding box center [1195, 196] width 175 height 21
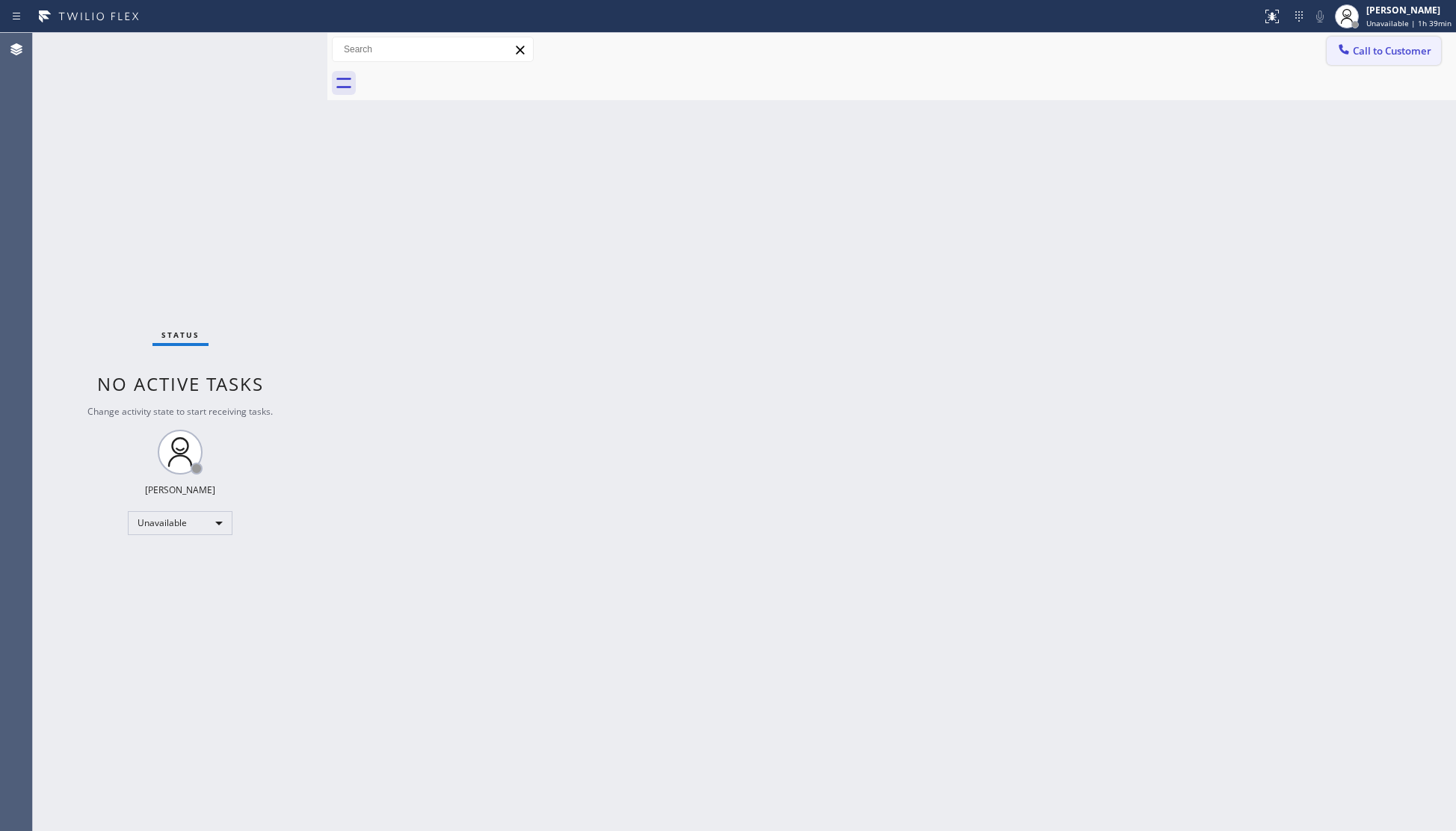
click at [1369, 37] on button "Call to Customer" at bounding box center [1383, 50] width 114 height 28
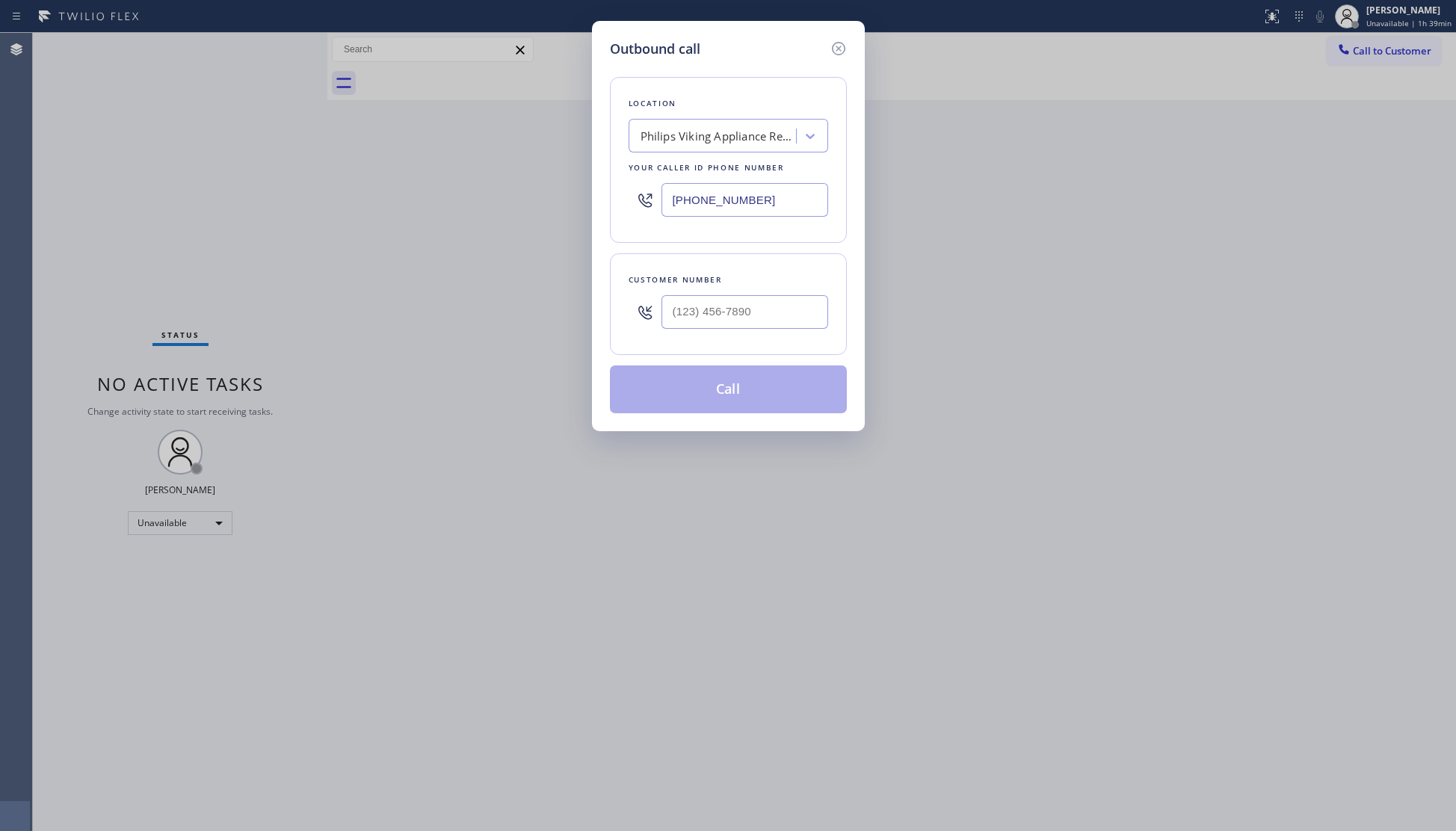
drag, startPoint x: 772, startPoint y: 200, endPoint x: 632, endPoint y: 187, distance: 140.6
click at [631, 193] on div "(415) 840-1356" at bounding box center [728, 200] width 199 height 49
click at [751, 317] on input "(626) 864-6664" at bounding box center [745, 313] width 167 height 34
click at [727, 395] on button "Call" at bounding box center [728, 389] width 237 height 48
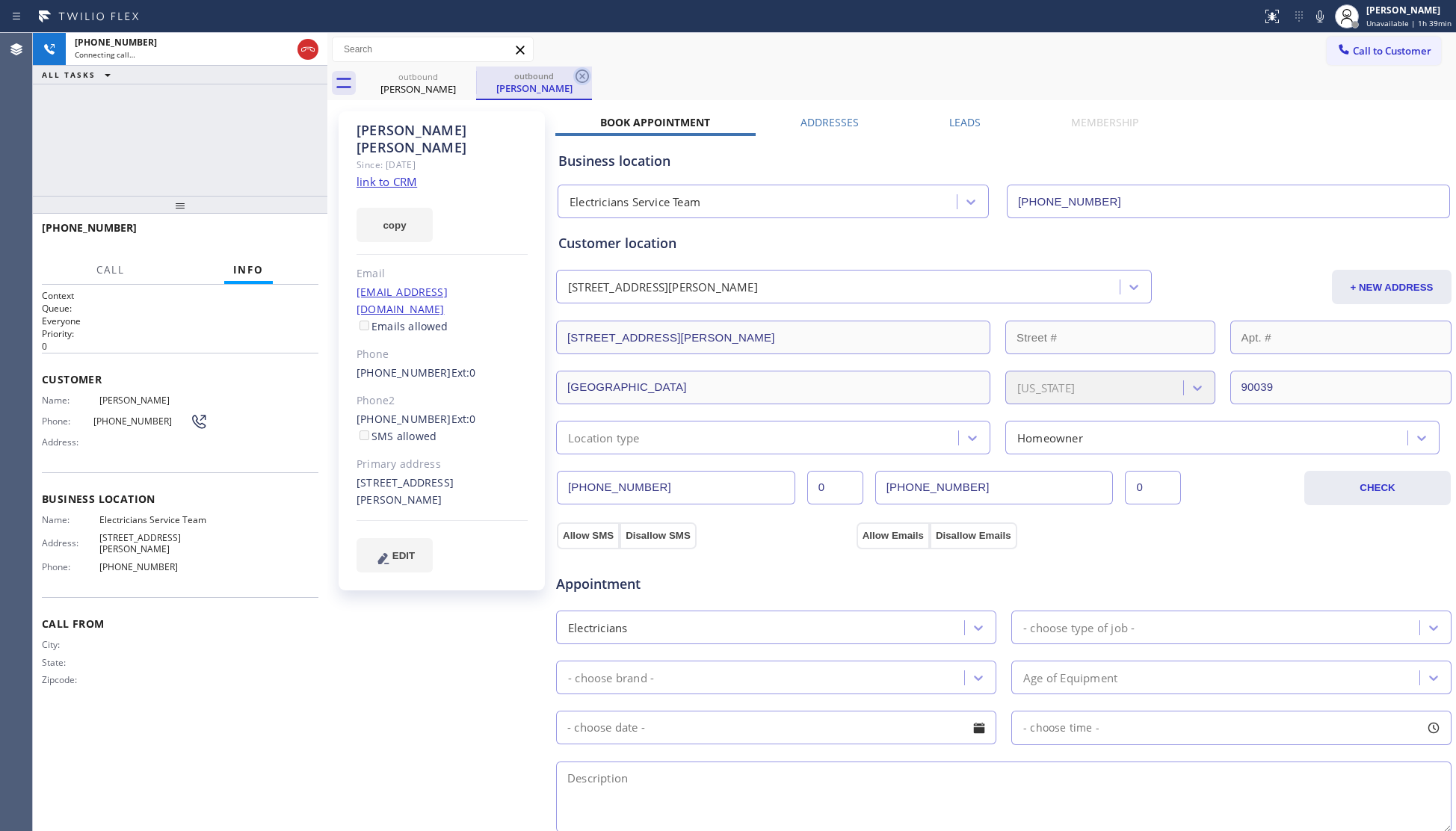
drag, startPoint x: 583, startPoint y: 75, endPoint x: 602, endPoint y: 70, distance: 19.6
click at [585, 73] on icon at bounding box center [582, 76] width 18 height 18
click at [602, 70] on div "outbound Cesar Cerros outbound Cesar Cerros" at bounding box center [908, 83] width 1096 height 34
click at [189, 160] on div "+16268646664 Connecting call… ALL TASKS ALL TASKS ACTIVE TASKS TASKS IN WRAP UP" at bounding box center [181, 114] width 295 height 163
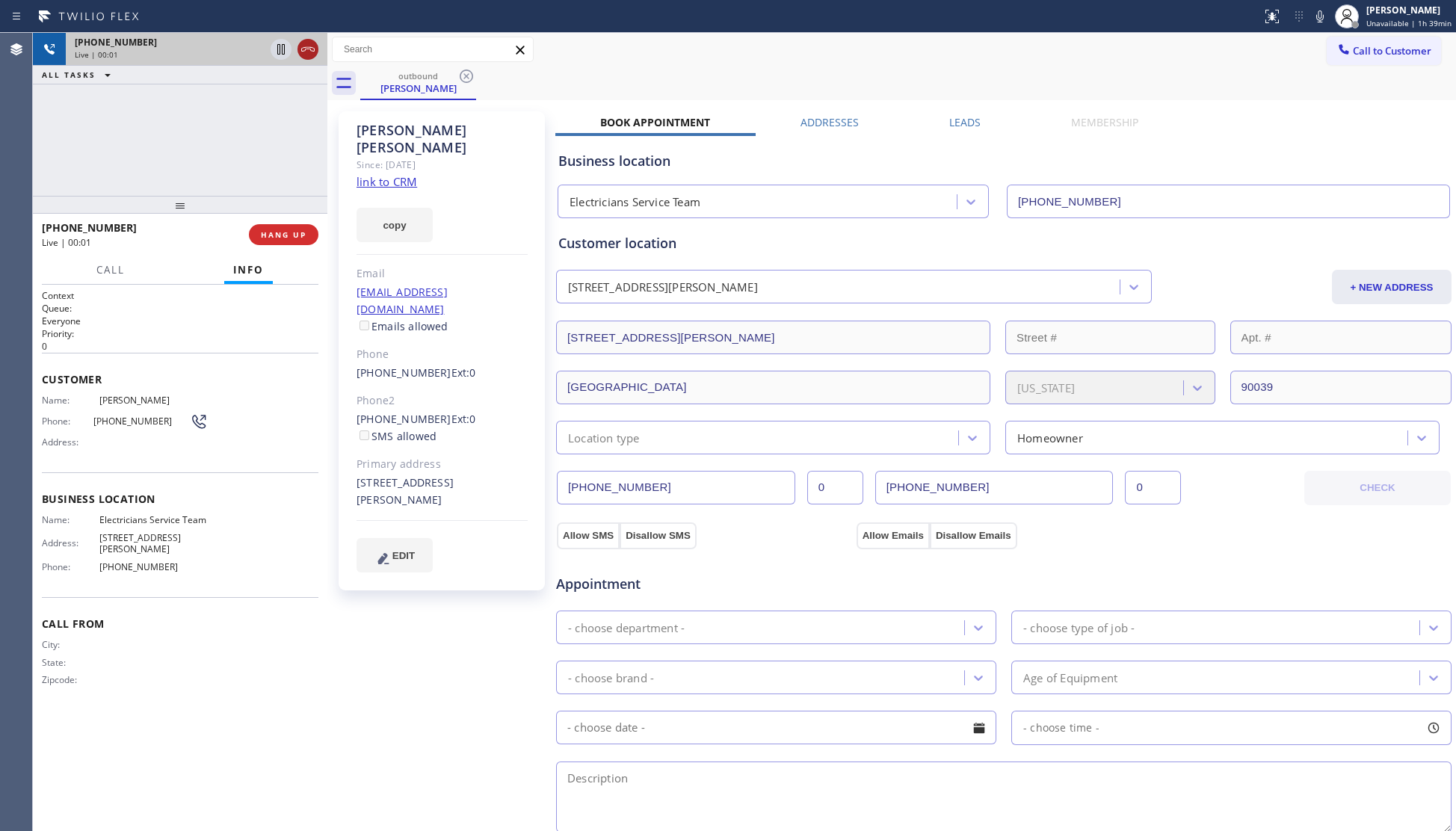
click at [306, 49] on icon at bounding box center [308, 49] width 18 height 18
click at [272, 237] on span "HANG UP" at bounding box center [283, 234] width 45 height 11
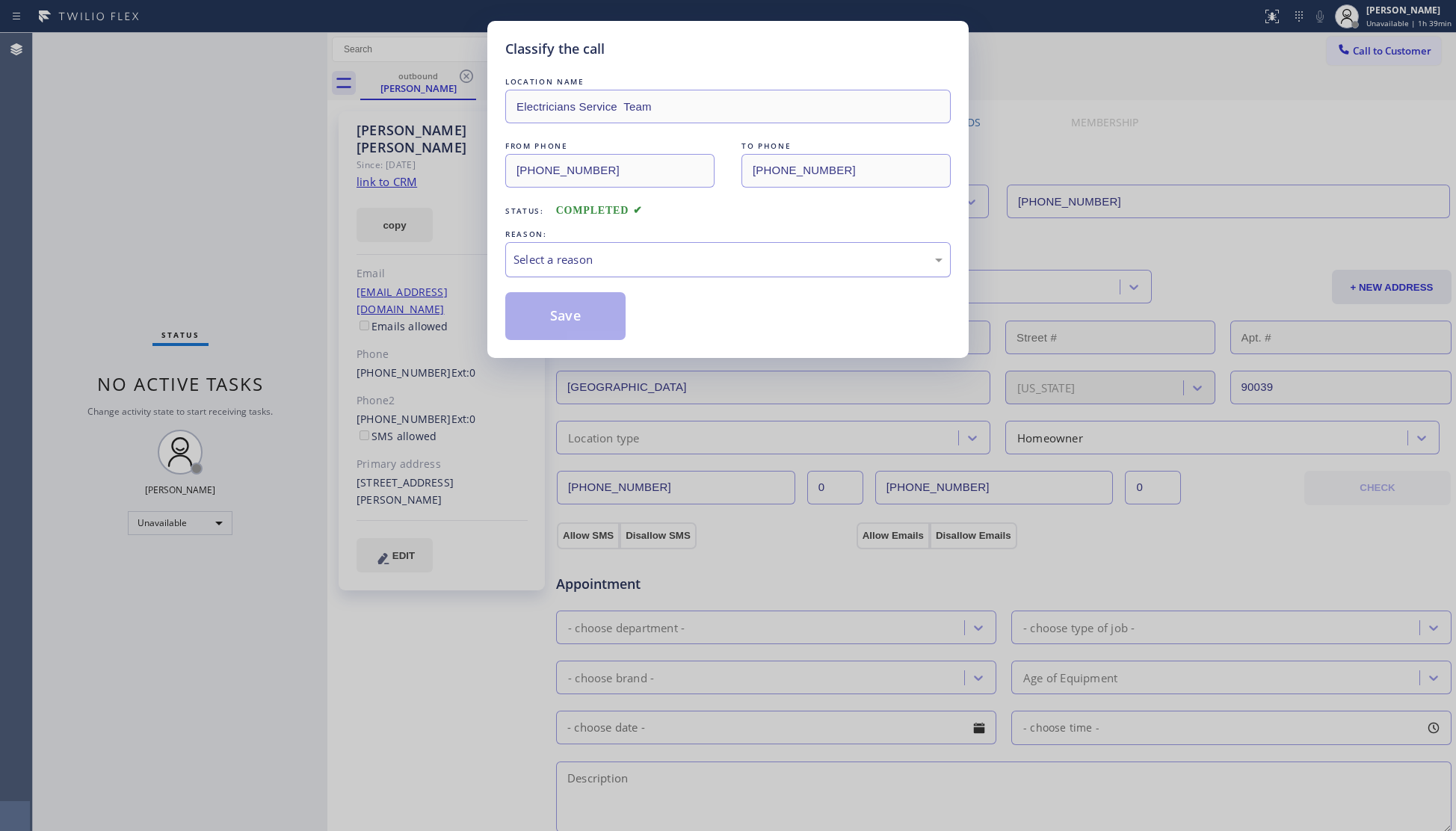
click at [569, 268] on div "Select a reason" at bounding box center [728, 259] width 429 height 17
click at [548, 325] on button "Save" at bounding box center [565, 316] width 121 height 48
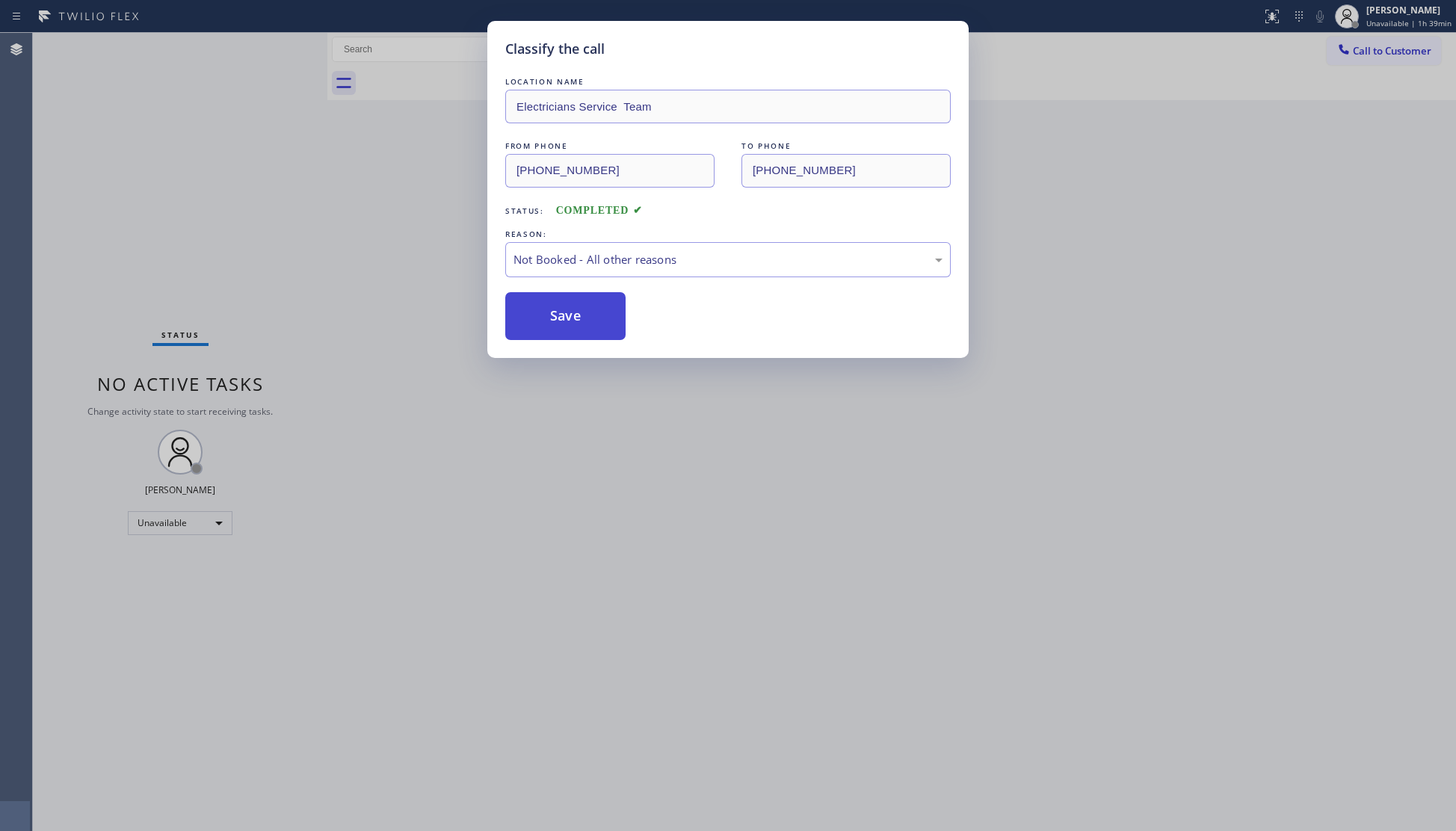
click at [548, 324] on button "Save" at bounding box center [565, 316] width 121 height 48
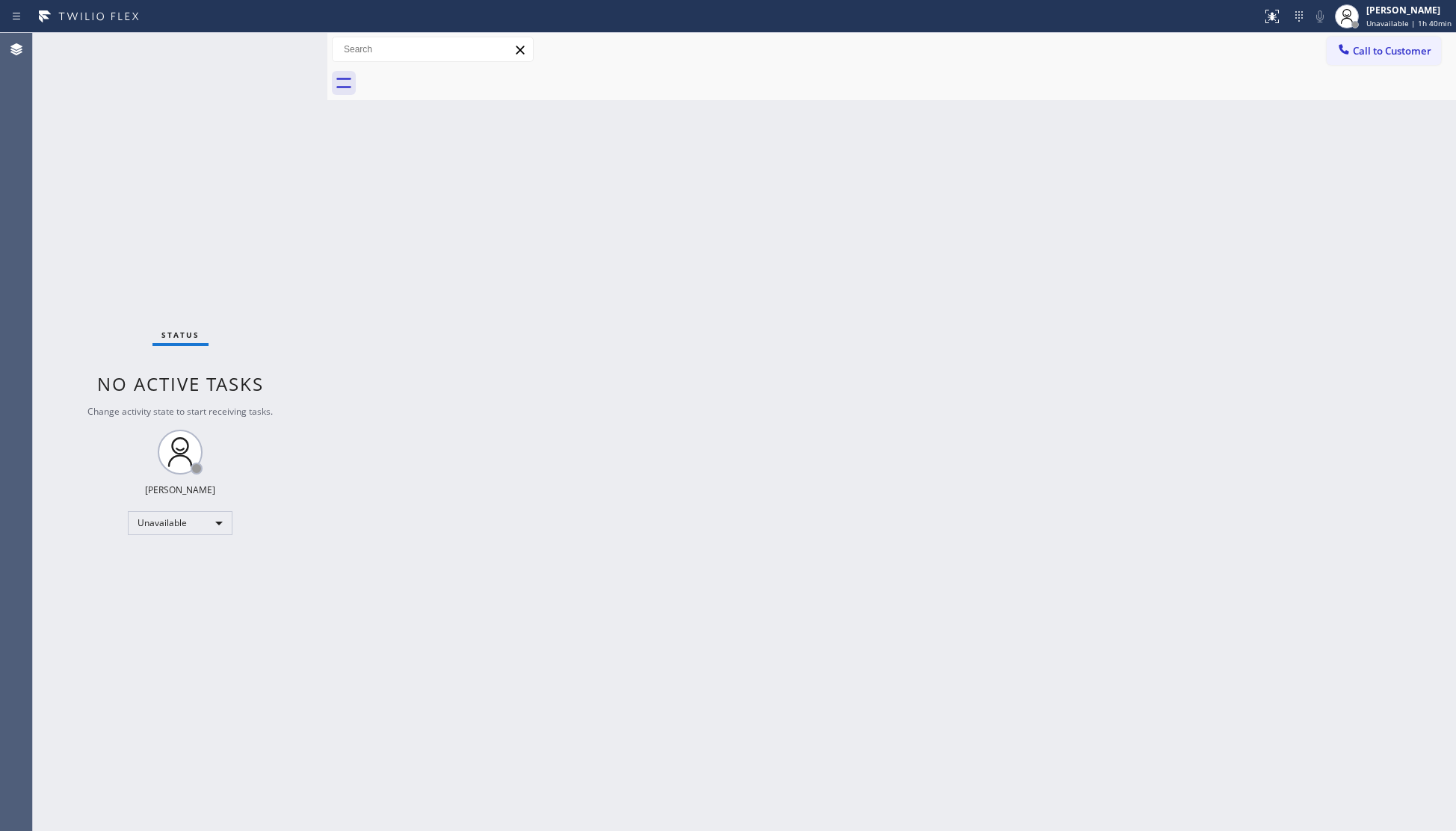
click at [1357, 39] on button "Call to Customer" at bounding box center [1383, 50] width 114 height 28
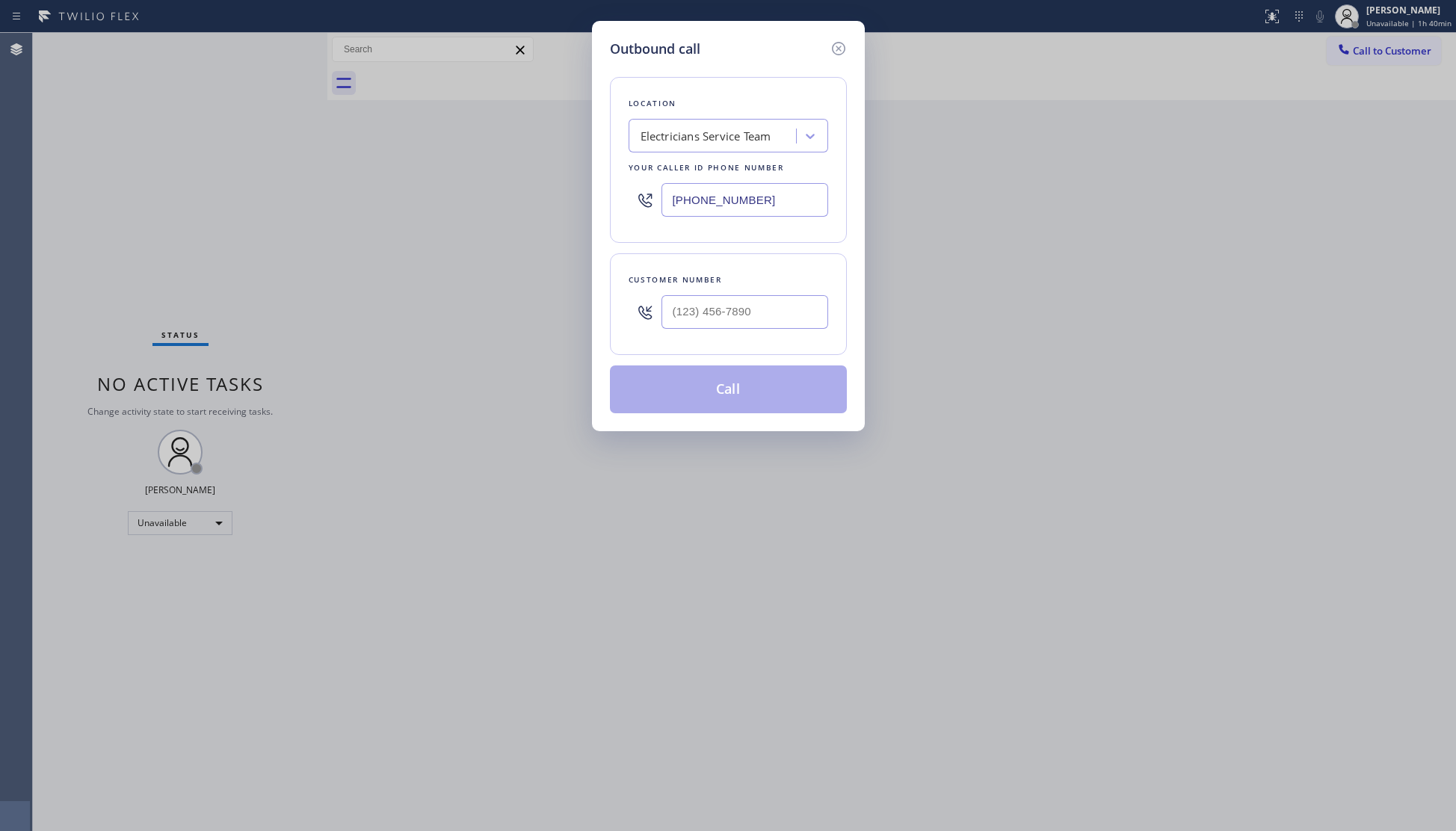
drag, startPoint x: 760, startPoint y: 199, endPoint x: 539, endPoint y: 202, distance: 221.0
click at [539, 201] on div "Outbound call Location Electricians Service Team Your caller id phone number (8…" at bounding box center [728, 416] width 1456 height 831
click at [766, 323] on input "(562) 243-7524" at bounding box center [745, 313] width 167 height 34
click at [739, 408] on button "Call" at bounding box center [728, 389] width 237 height 48
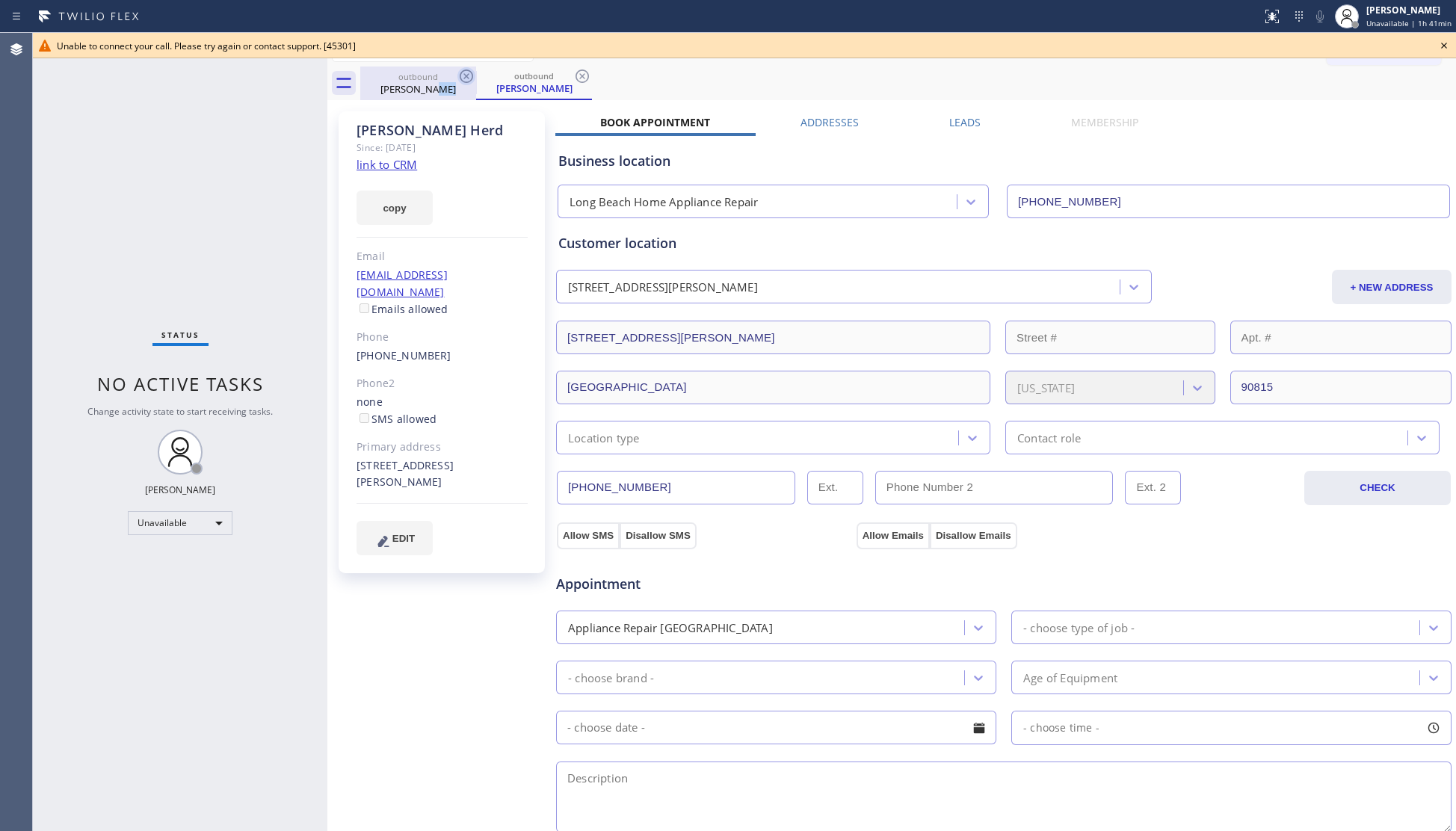
drag, startPoint x: 462, startPoint y: 90, endPoint x: 461, endPoint y: 75, distance: 15.0
click at [461, 76] on div "outbound Bob Herd" at bounding box center [418, 83] width 116 height 34
click at [461, 75] on icon at bounding box center [466, 76] width 18 height 18
click at [0, 0] on icon at bounding box center [0, 0] width 0 height 0
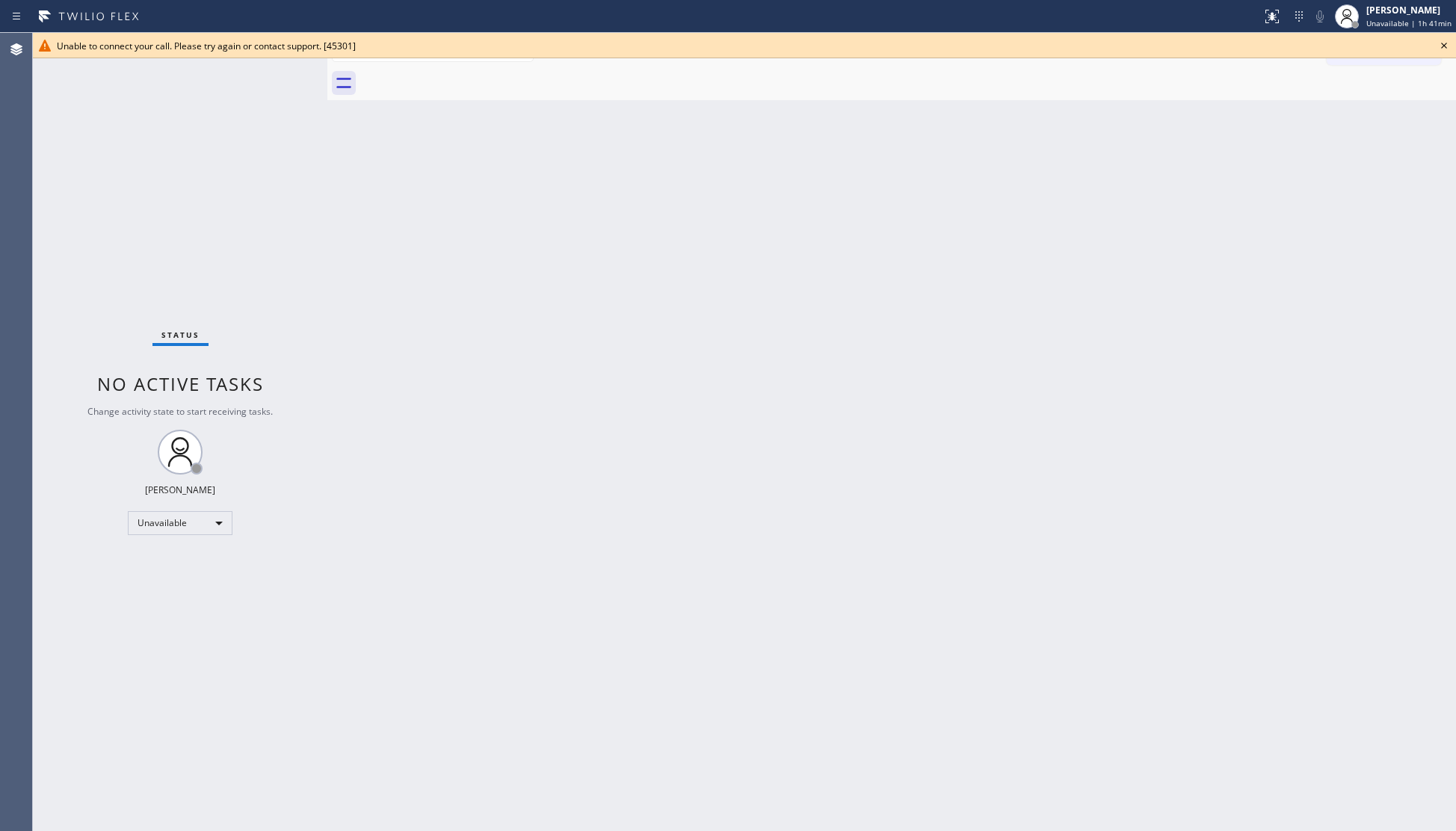
click at [461, 73] on div at bounding box center [908, 83] width 1096 height 34
click at [465, 73] on div at bounding box center [908, 83] width 1096 height 34
click at [1445, 45] on icon at bounding box center [1444, 45] width 18 height 18
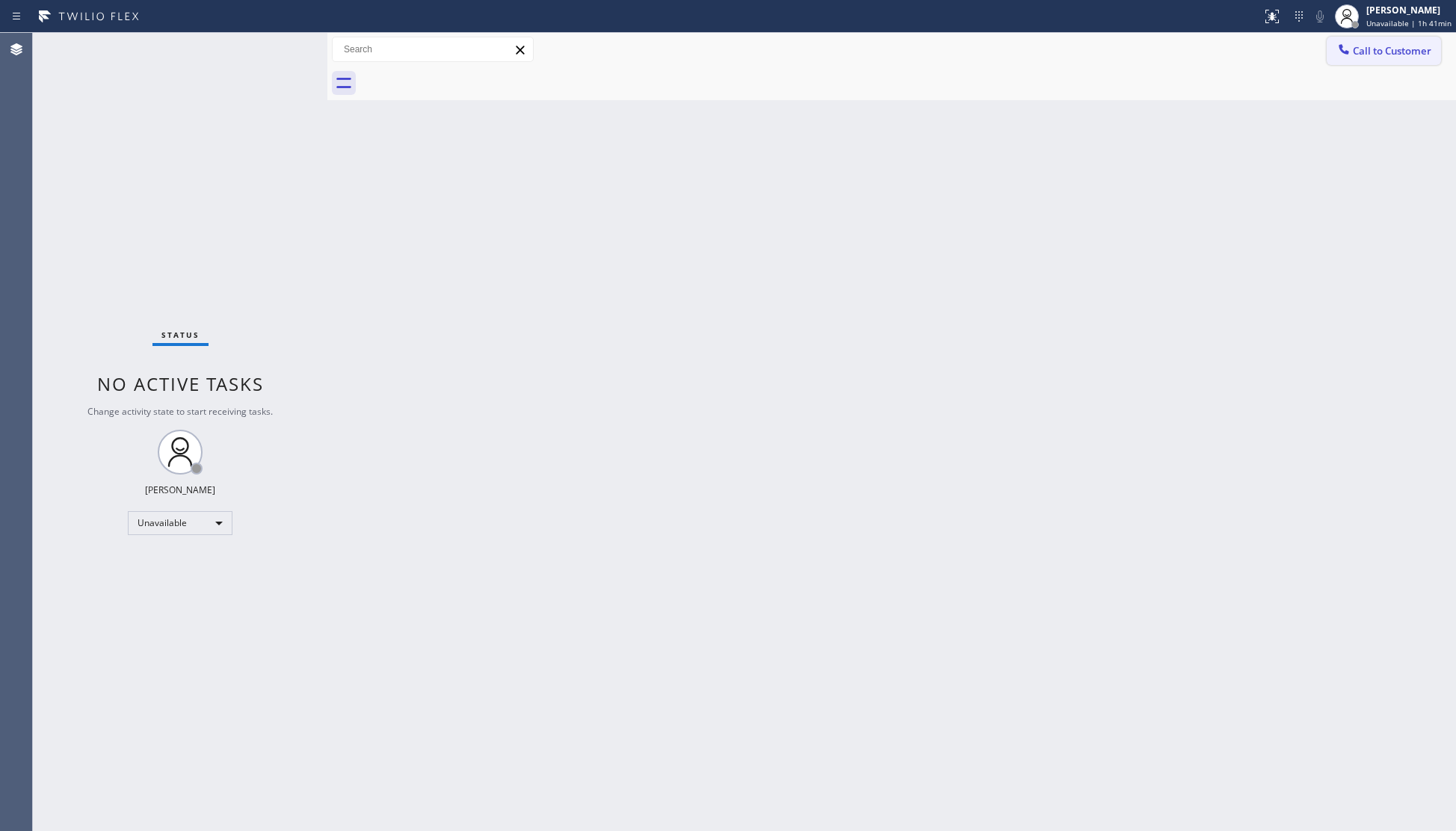
click at [1375, 37] on button "Call to Customer" at bounding box center [1383, 50] width 114 height 28
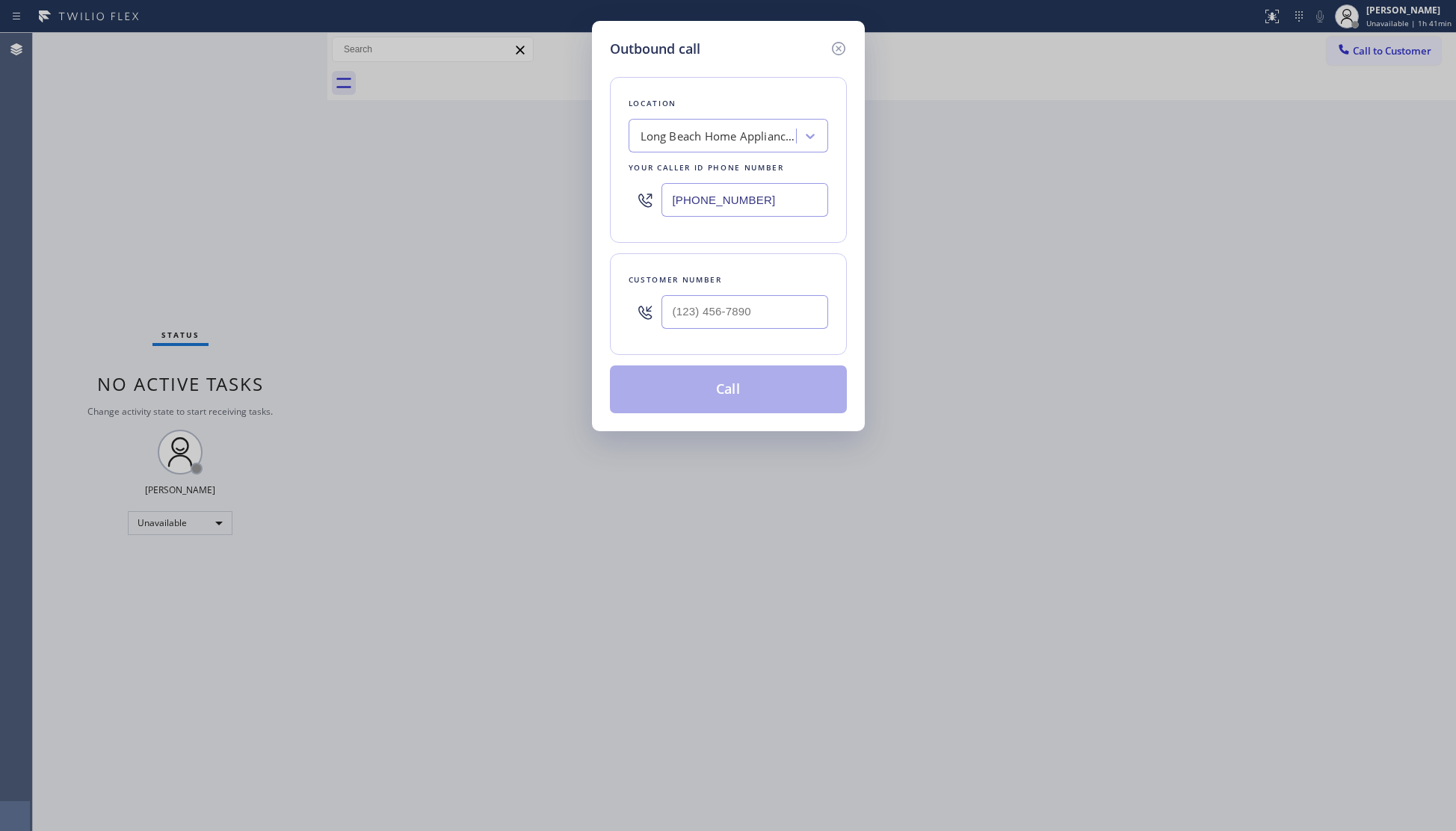
drag, startPoint x: 778, startPoint y: 200, endPoint x: 628, endPoint y: 201, distance: 150.0
click at [580, 200] on div "Outbound call Location Long Beach Home Appliance Repair Your caller id phone nu…" at bounding box center [728, 416] width 1456 height 831
click at [714, 299] on input "(818) 602-6906" at bounding box center [745, 313] width 167 height 34
click at [715, 383] on button "Call" at bounding box center [728, 389] width 237 height 48
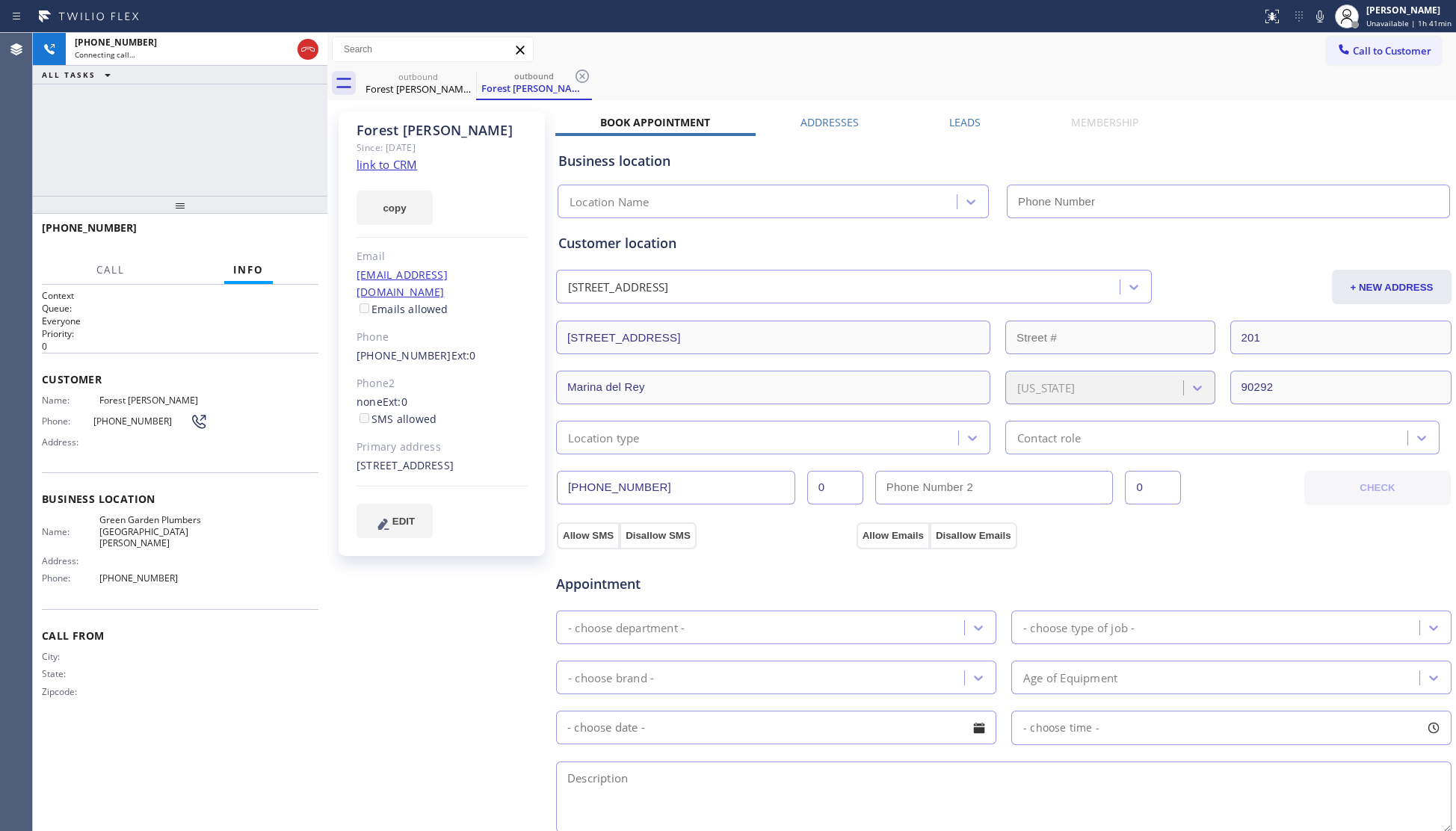
drag, startPoint x: 993, startPoint y: 40, endPoint x: 945, endPoint y: 70, distance: 56.6
click at [990, 43] on div "Call to Customer Outbound call Location Green Garden Plumbers Santa Monica Your…" at bounding box center [892, 49] width 1129 height 26
drag, startPoint x: 581, startPoint y: 70, endPoint x: 605, endPoint y: 70, distance: 24.0
click at [583, 70] on icon at bounding box center [582, 76] width 18 height 18
click at [605, 70] on div "outbound Forest Brandt outbound Forest Brandt" at bounding box center [908, 83] width 1096 height 34
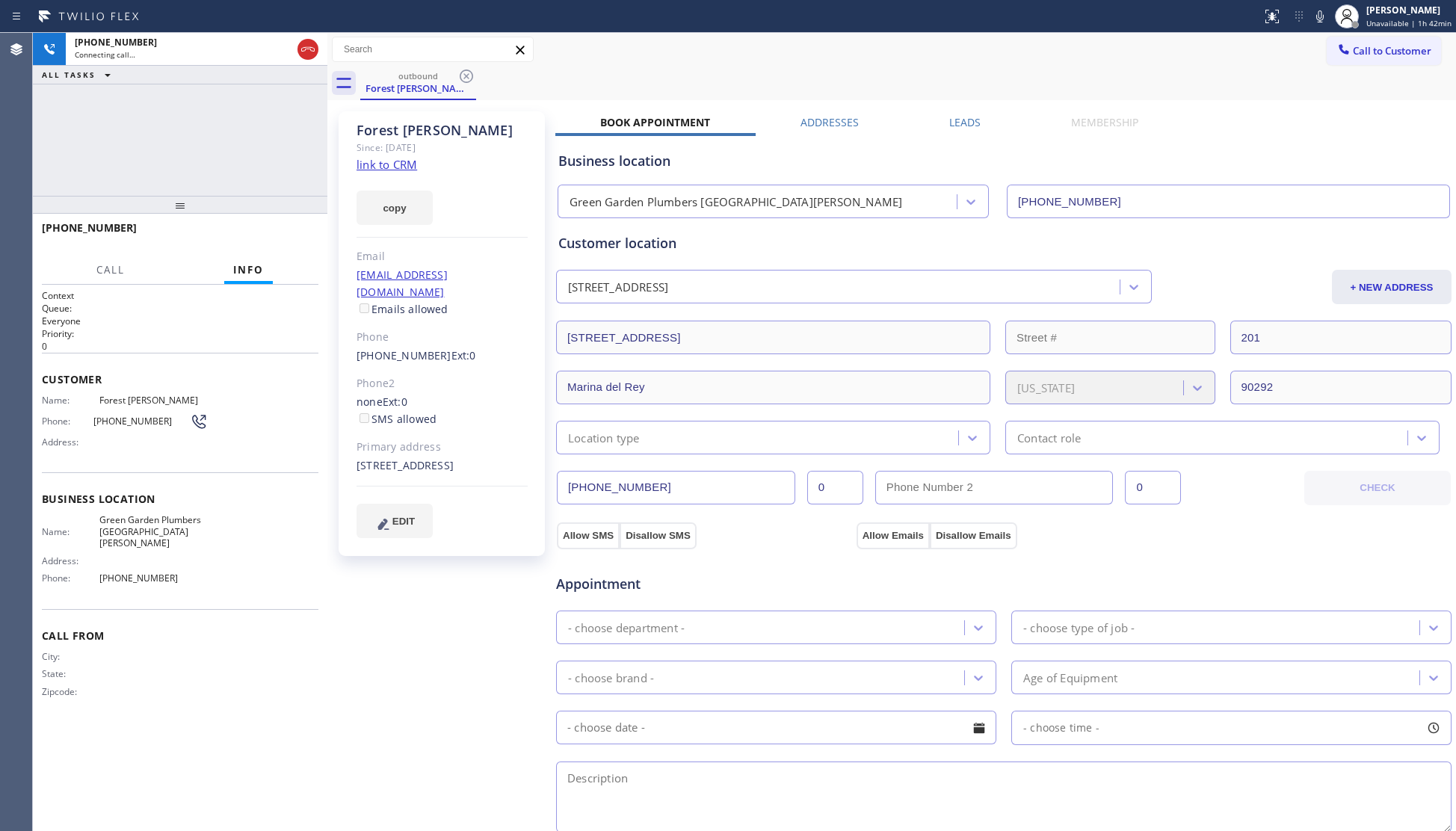
click at [622, 75] on div "outbound Forest Brandt" at bounding box center [908, 83] width 1096 height 34
click at [666, 81] on div "outbound Forest Brandt" at bounding box center [908, 83] width 1096 height 34
click at [673, 100] on div "Forest Brandt Since: 20 may 2020 link to CRM copy Email forestbrandt@gmail.com …" at bounding box center [892, 603] width 1129 height 1006
click at [293, 228] on button "HANG UP" at bounding box center [283, 235] width 70 height 21
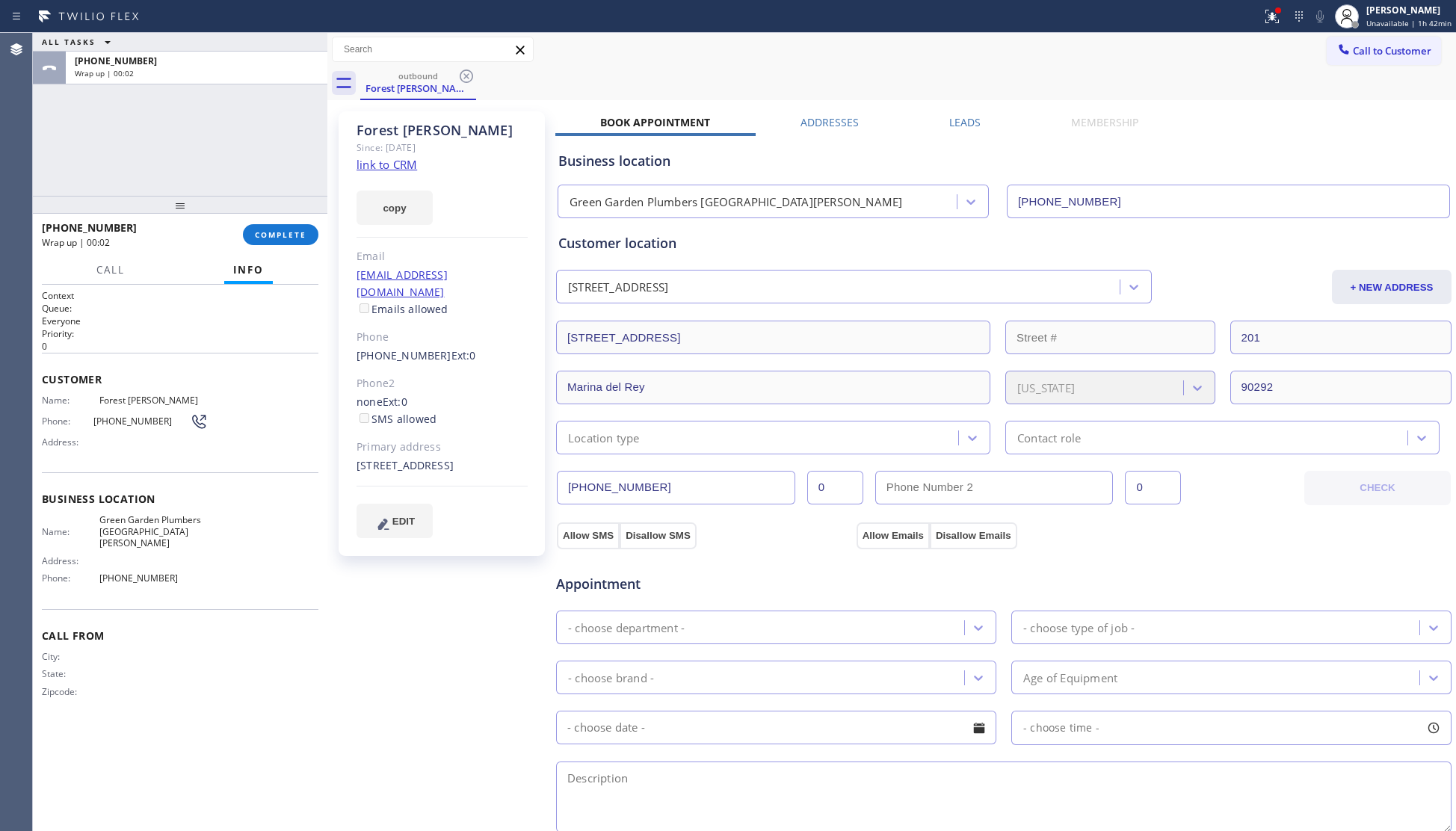
click at [317, 221] on div "+18186026906 Wrap up | 00:02 COMPLETE" at bounding box center [181, 235] width 295 height 42
click at [305, 222] on div "+18186026906 Wrap up | 00:02 COMPLETE" at bounding box center [181, 235] width 277 height 39
click at [305, 231] on span "COMPLETE" at bounding box center [281, 234] width 52 height 11
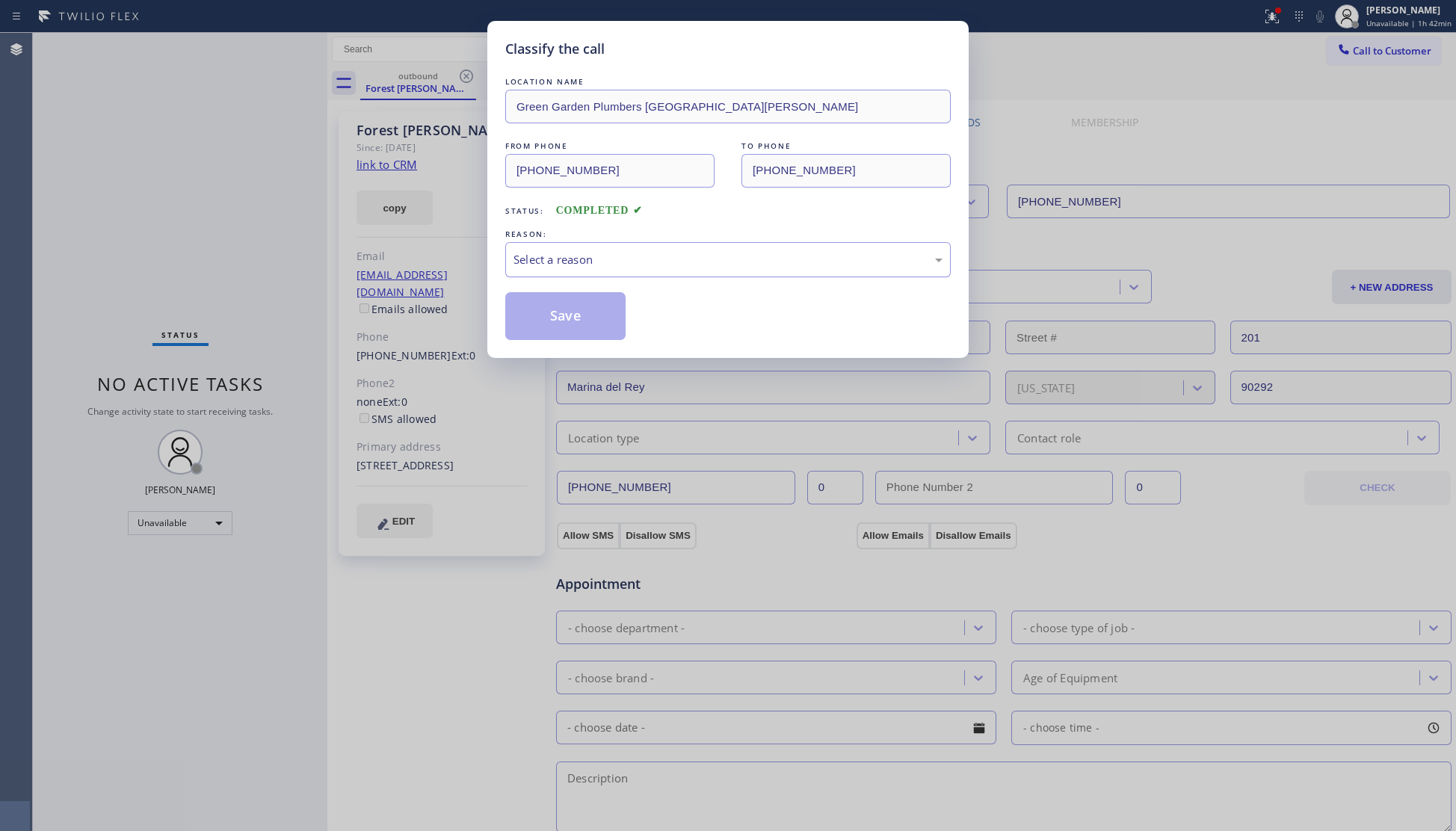
click at [551, 256] on div "Select a reason" at bounding box center [728, 259] width 429 height 17
click at [556, 322] on button "Save" at bounding box center [565, 316] width 121 height 48
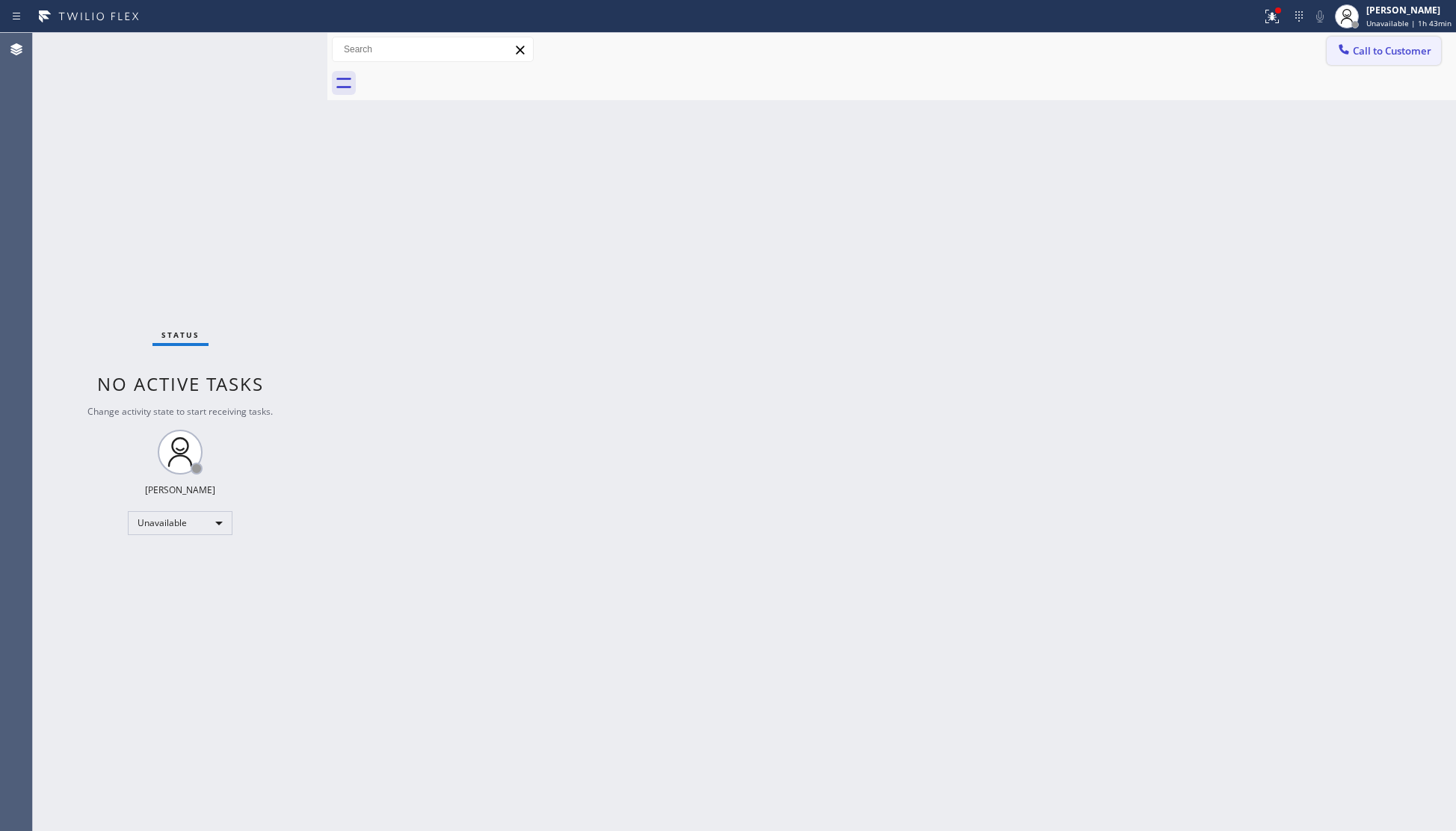
click at [1354, 51] on span "Call to Customer" at bounding box center [1392, 50] width 79 height 14
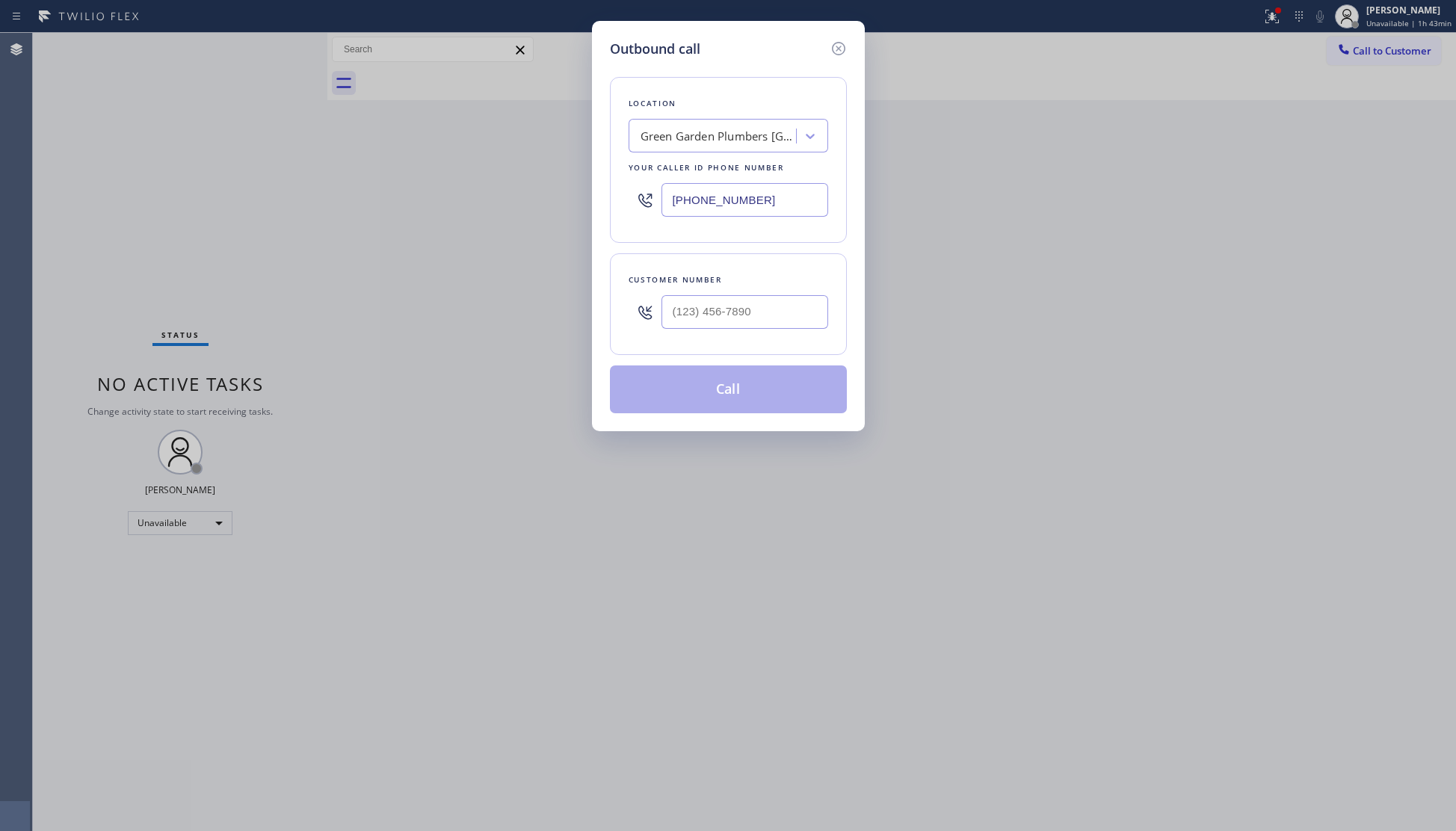
drag, startPoint x: 764, startPoint y: 198, endPoint x: 647, endPoint y: 198, distance: 117.0
click at [647, 198] on div "(310) 388-3827" at bounding box center [728, 200] width 199 height 49
click at [697, 309] on input "(___) ___-____" at bounding box center [745, 313] width 167 height 34
click at [730, 393] on button "Call" at bounding box center [728, 389] width 237 height 48
drag, startPoint x: 742, startPoint y: 330, endPoint x: 740, endPoint y: 360, distance: 30.1
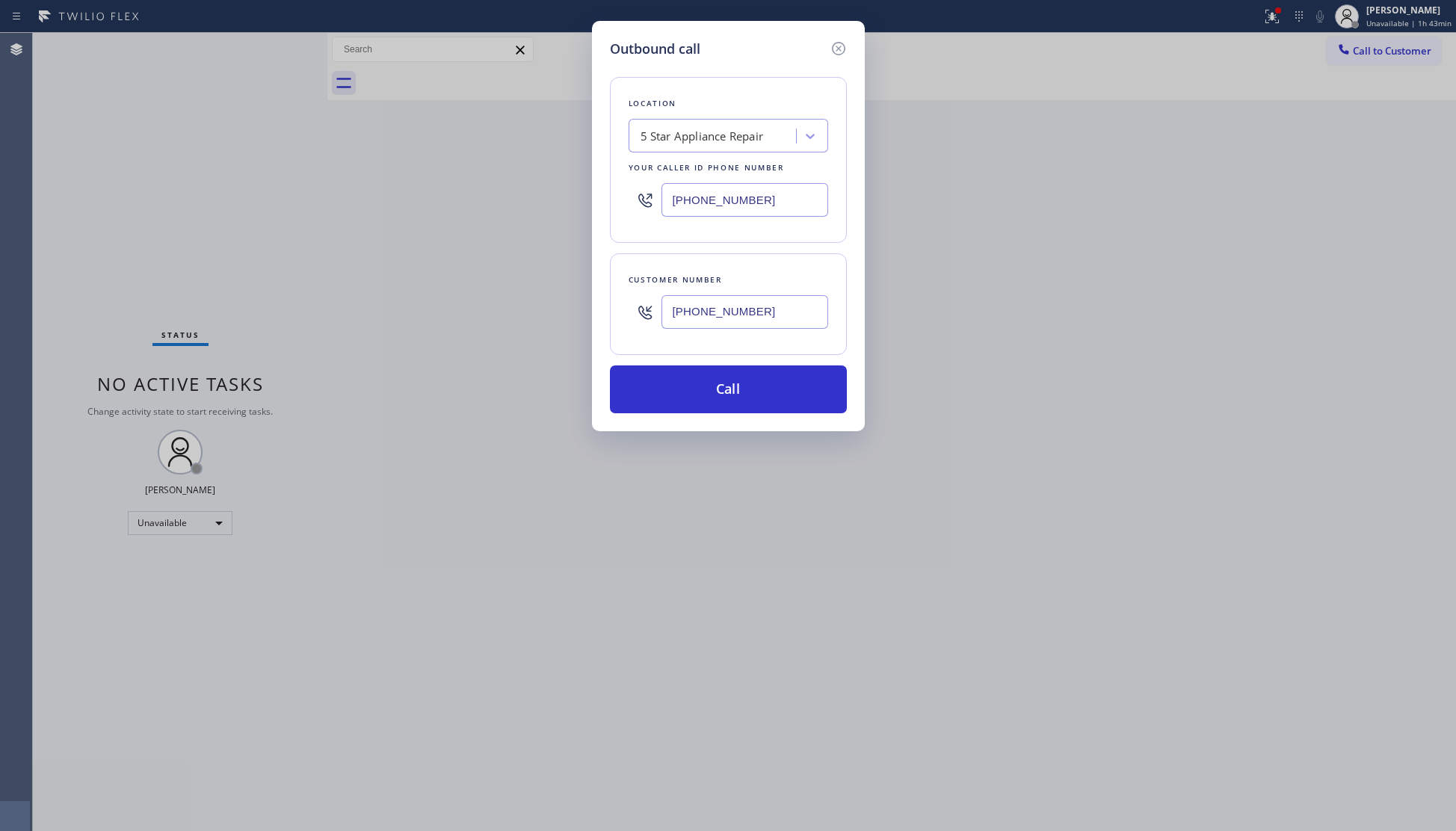
click at [742, 333] on div "(626) 440-1526" at bounding box center [745, 312] width 167 height 49
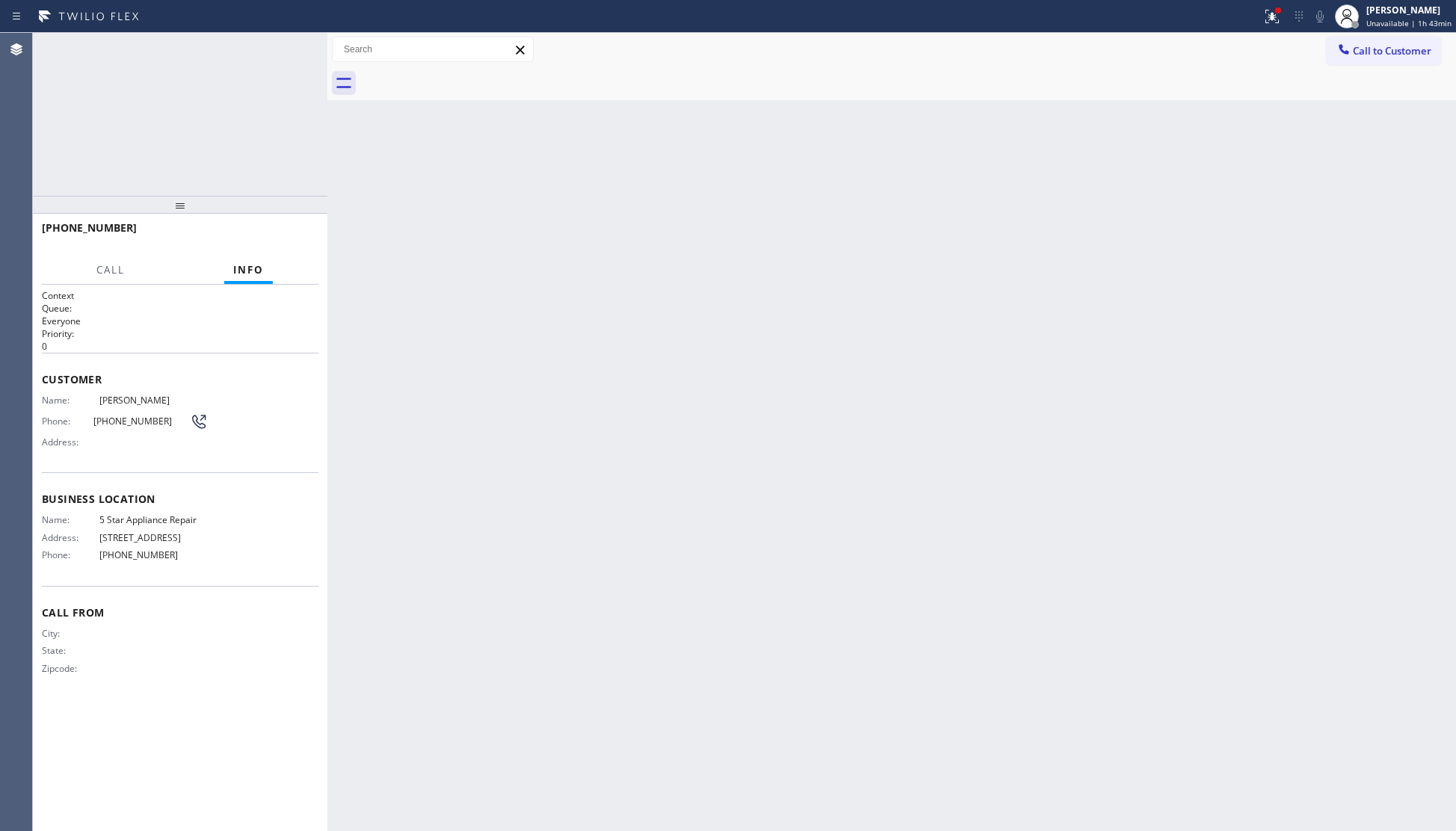
click at [730, 384] on div "Back to Dashboard Change Sender ID Customers Technicians Select a contact Outbo…" at bounding box center [892, 433] width 1129 height 799
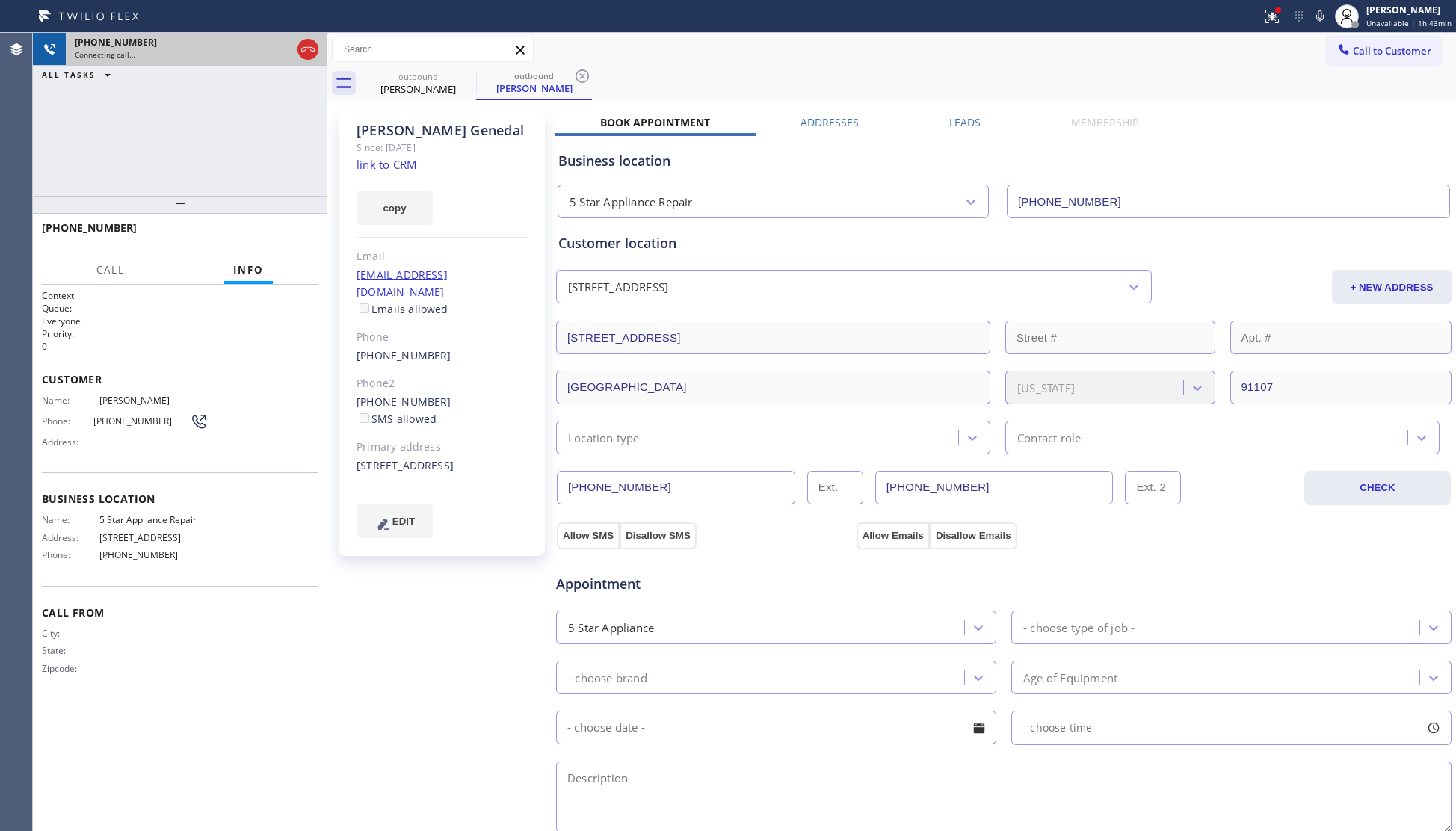
click at [320, 55] on div at bounding box center [308, 49] width 27 height 33
click at [318, 52] on div at bounding box center [308, 49] width 27 height 33
click at [309, 49] on icon at bounding box center [308, 49] width 18 height 18
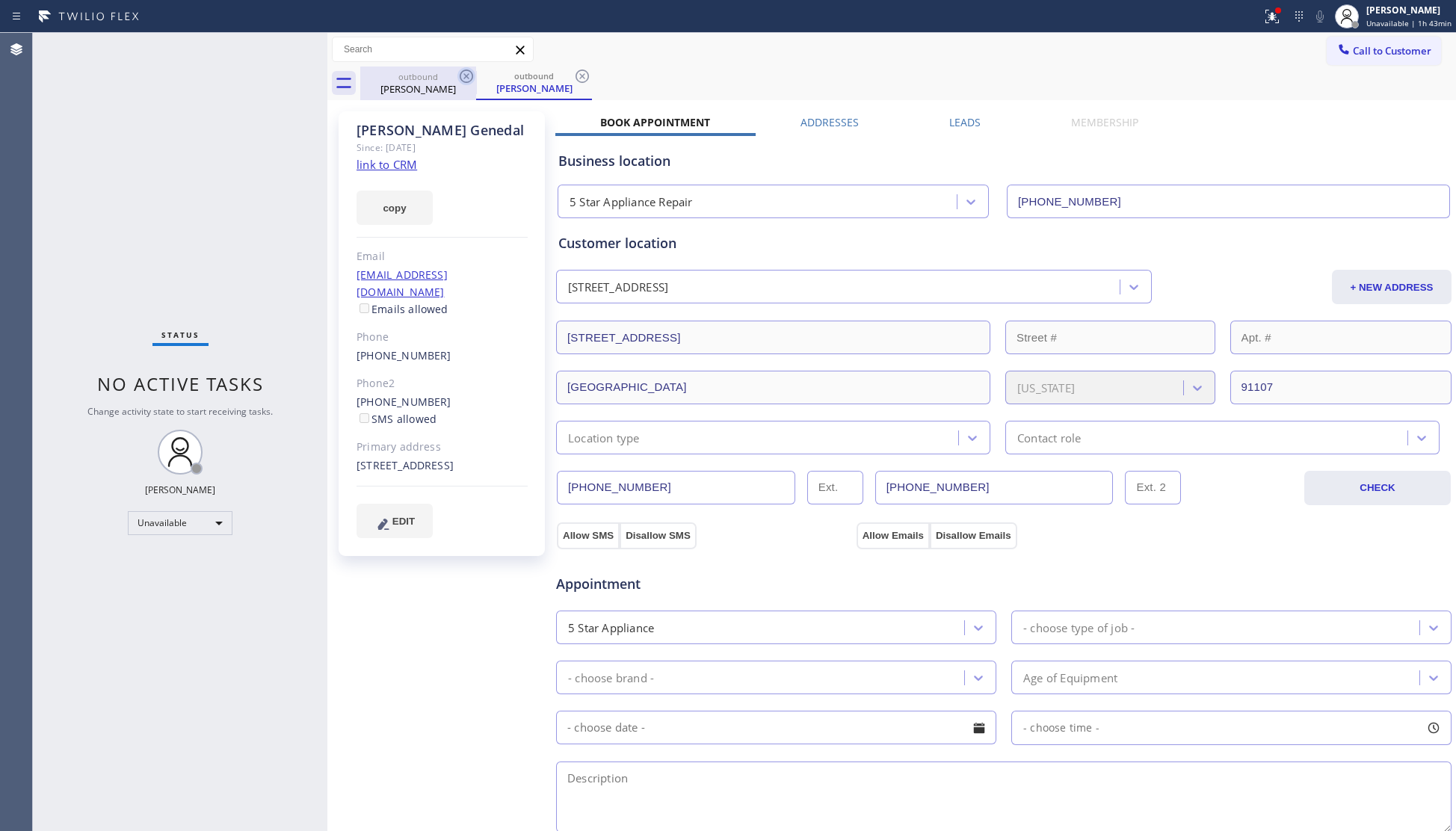
click at [466, 72] on icon at bounding box center [466, 76] width 18 height 18
click at [0, 0] on icon at bounding box center [0, 0] width 0 height 0
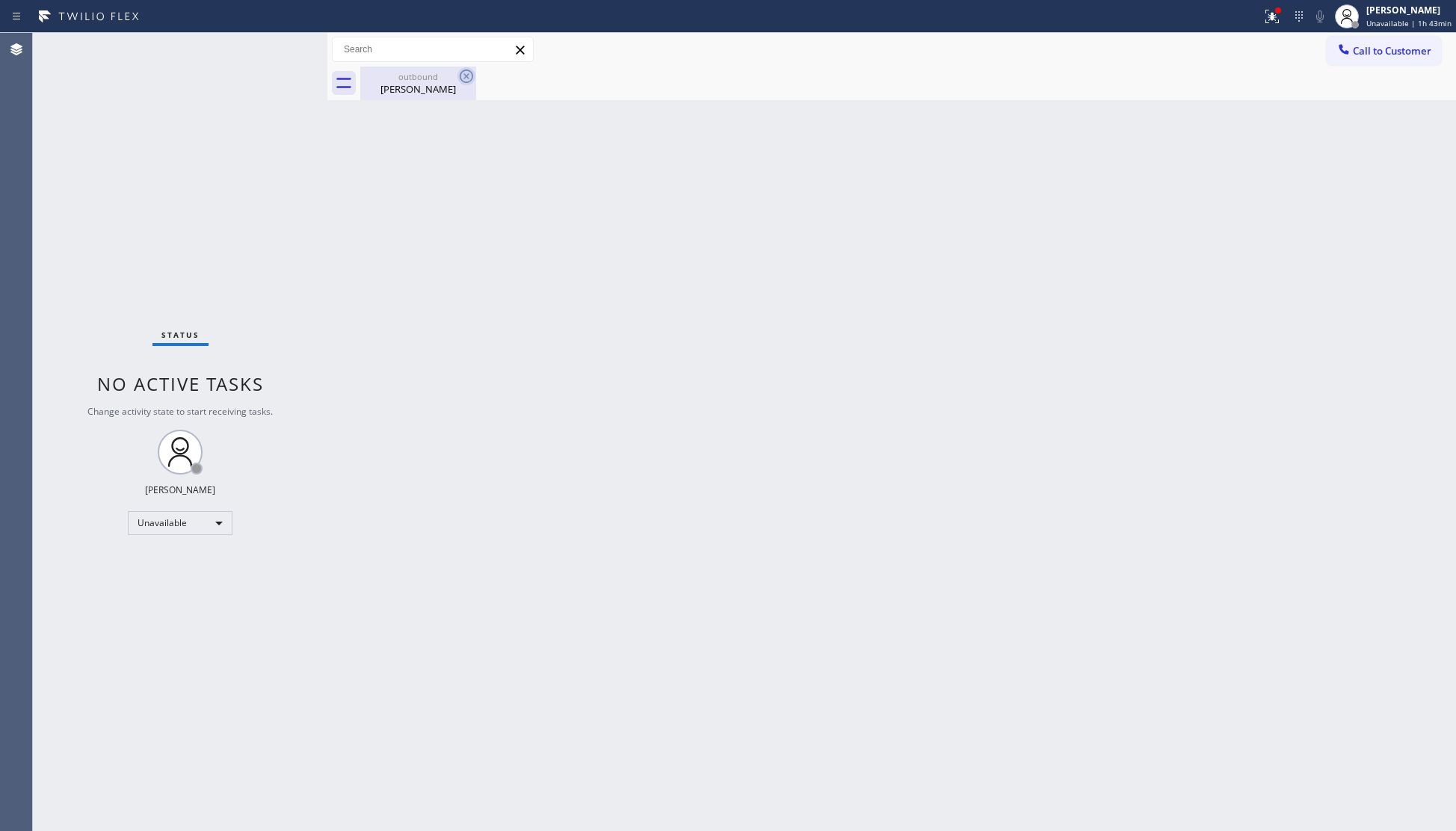
click at [466, 73] on icon at bounding box center [466, 76] width 18 height 18
click at [444, 75] on div "outbound" at bounding box center [418, 77] width 113 height 11
click at [1358, 45] on span "Call to Customer" at bounding box center [1392, 50] width 79 height 14
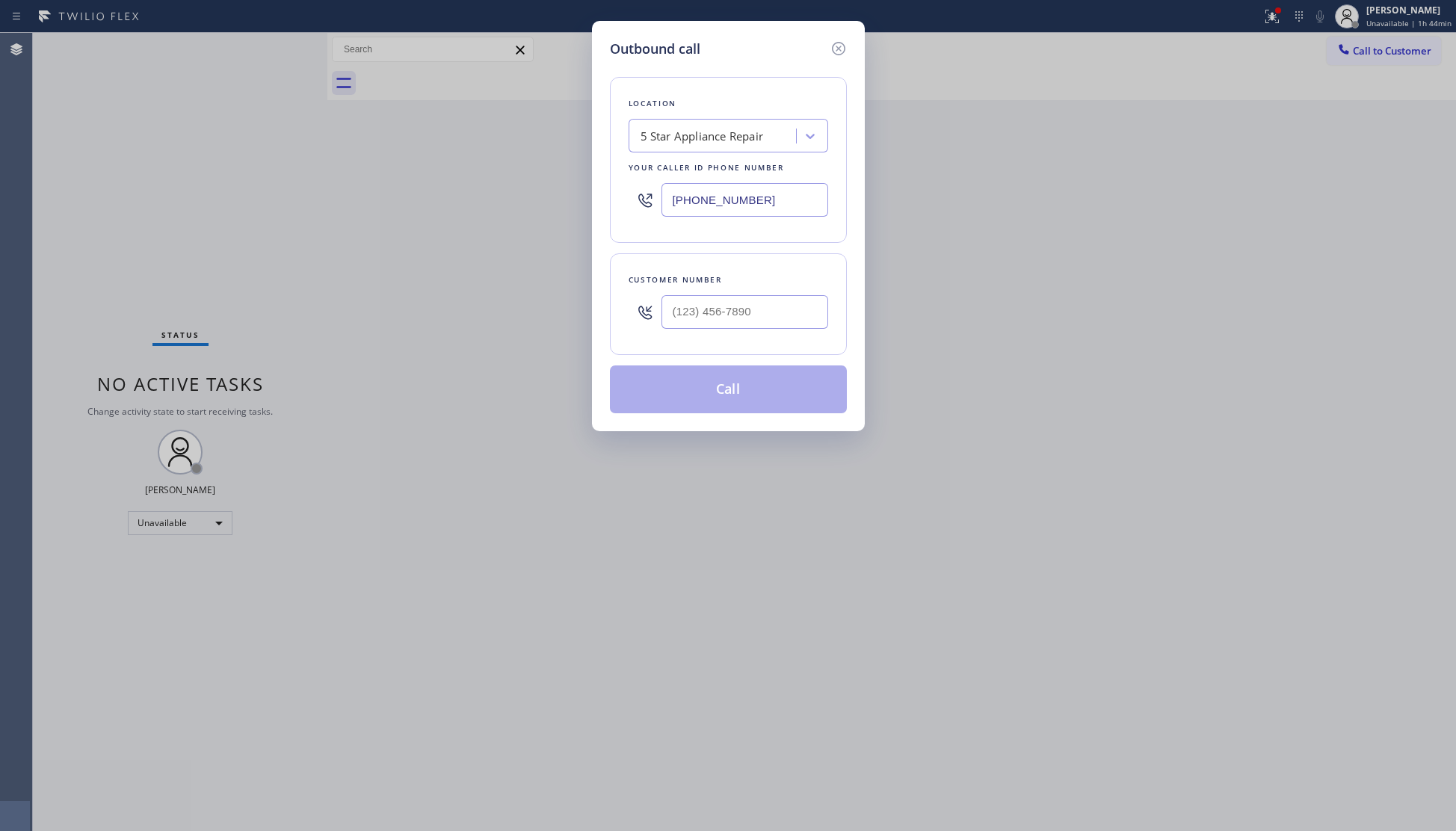
drag, startPoint x: 773, startPoint y: 204, endPoint x: 655, endPoint y: 204, distance: 118.0
click at [656, 204] on div "(855) 731-4952" at bounding box center [728, 200] width 199 height 49
click at [806, 326] on input "(___) ___-____" at bounding box center [745, 313] width 167 height 34
click at [728, 383] on button "Call" at bounding box center [728, 389] width 237 height 48
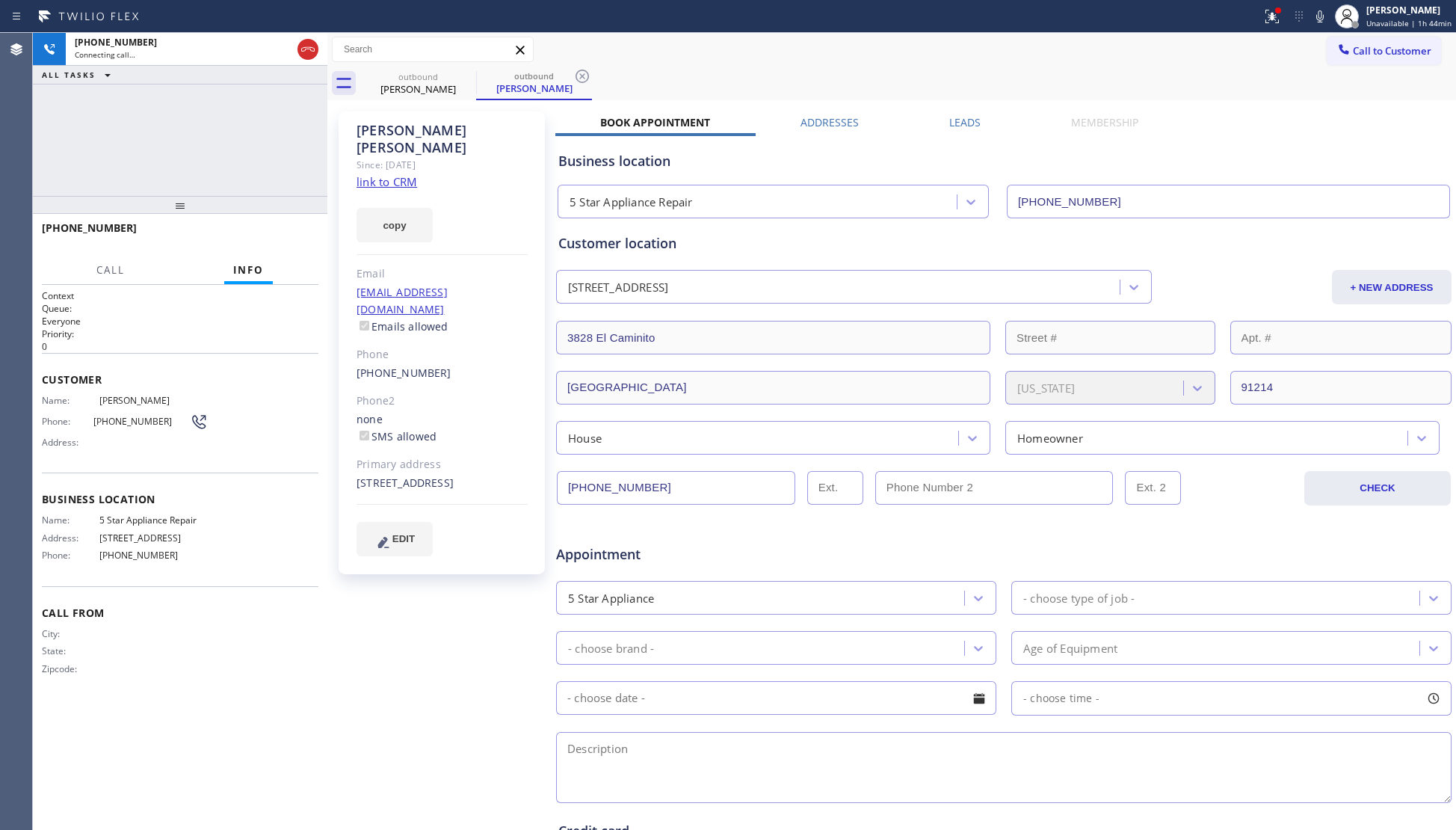
click at [173, 135] on div "+18182795538 Connecting call… ALL TASKS ALL TASKS ACTIVE TASKS TASKS IN WRAP UP" at bounding box center [181, 114] width 295 height 163
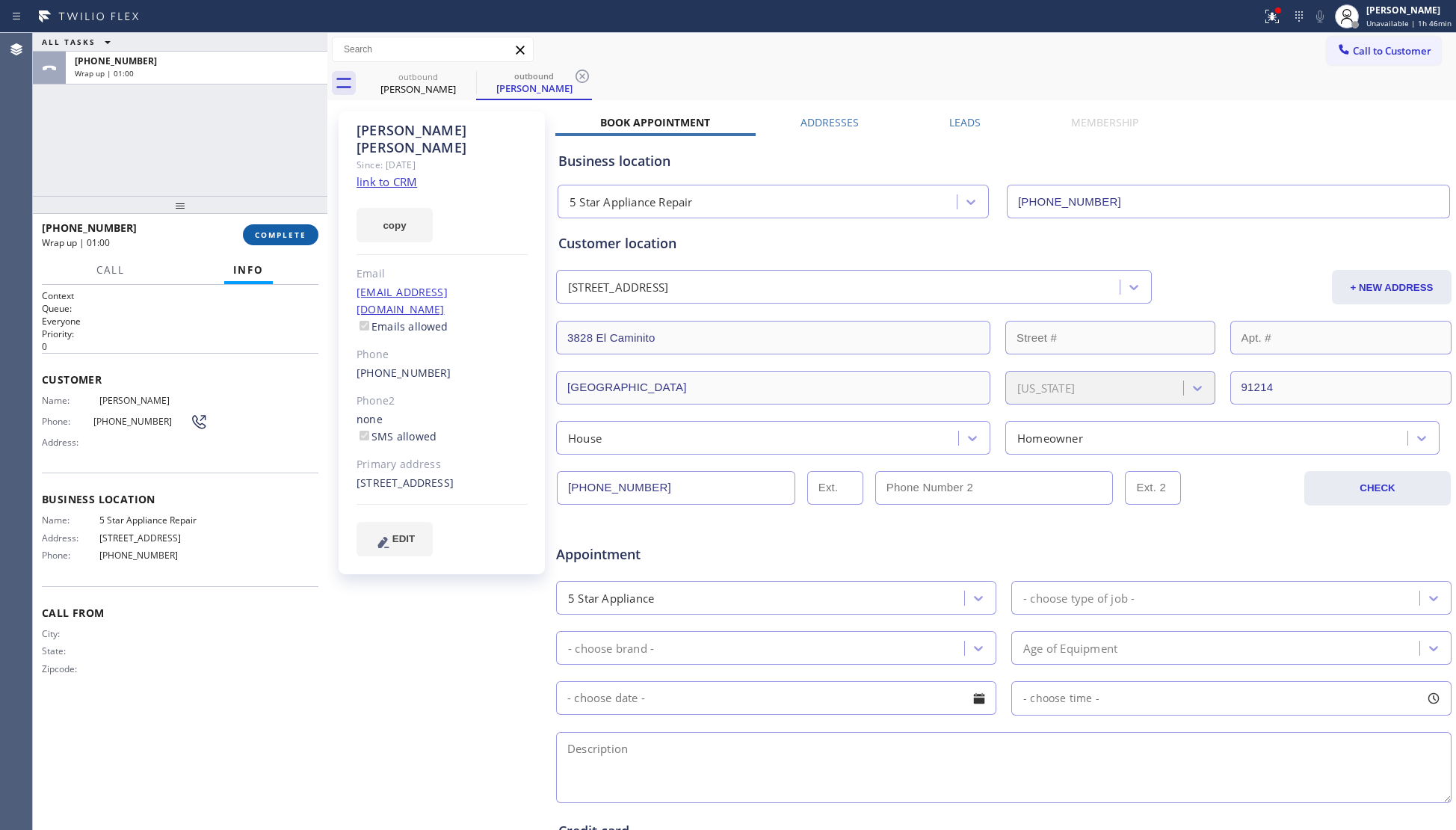
click at [287, 234] on span "COMPLETE" at bounding box center [281, 234] width 52 height 11
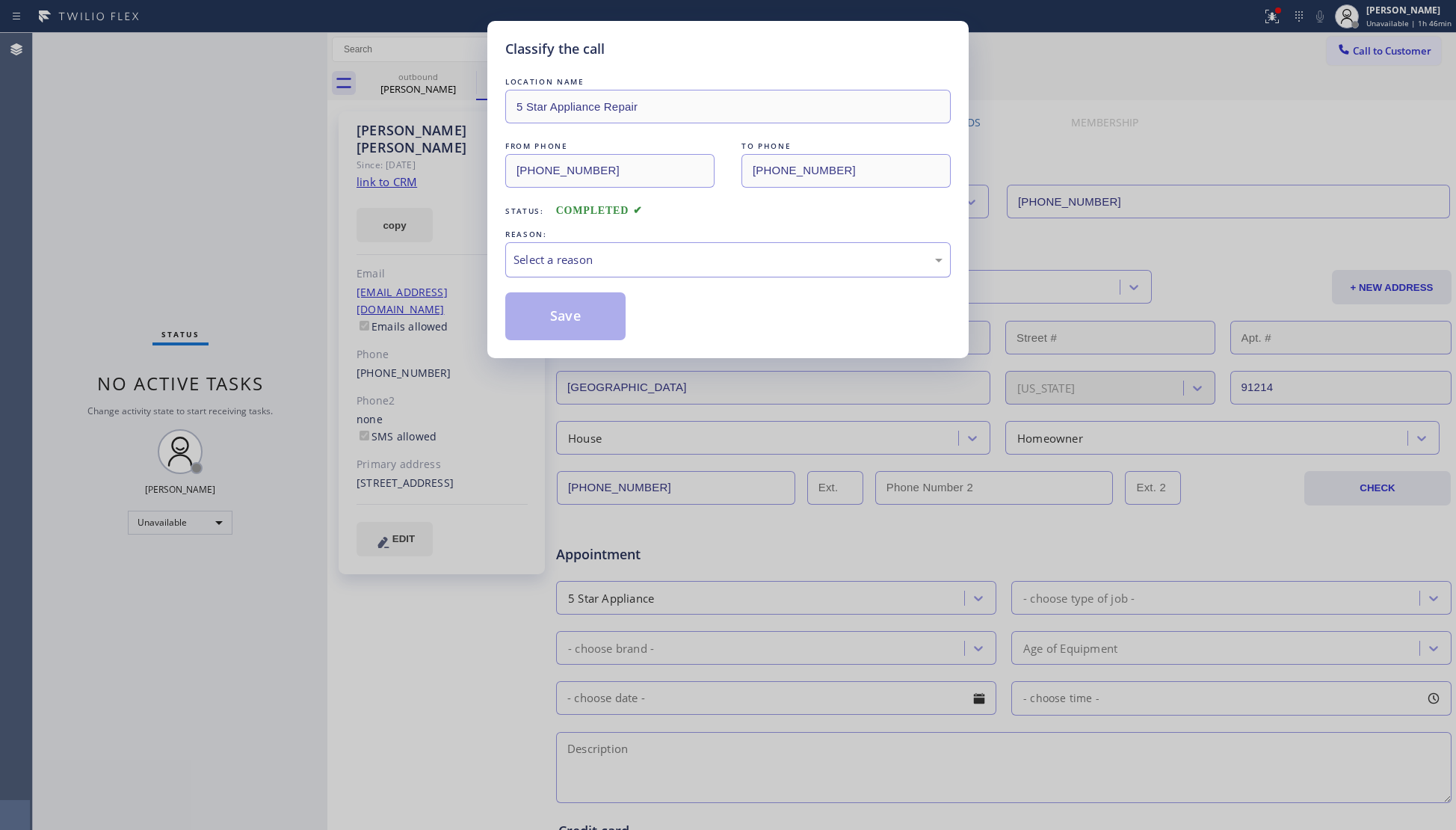
drag, startPoint x: 524, startPoint y: 249, endPoint x: 520, endPoint y: 273, distance: 24.3
click at [525, 249] on div "Select a reason" at bounding box center [728, 259] width 445 height 35
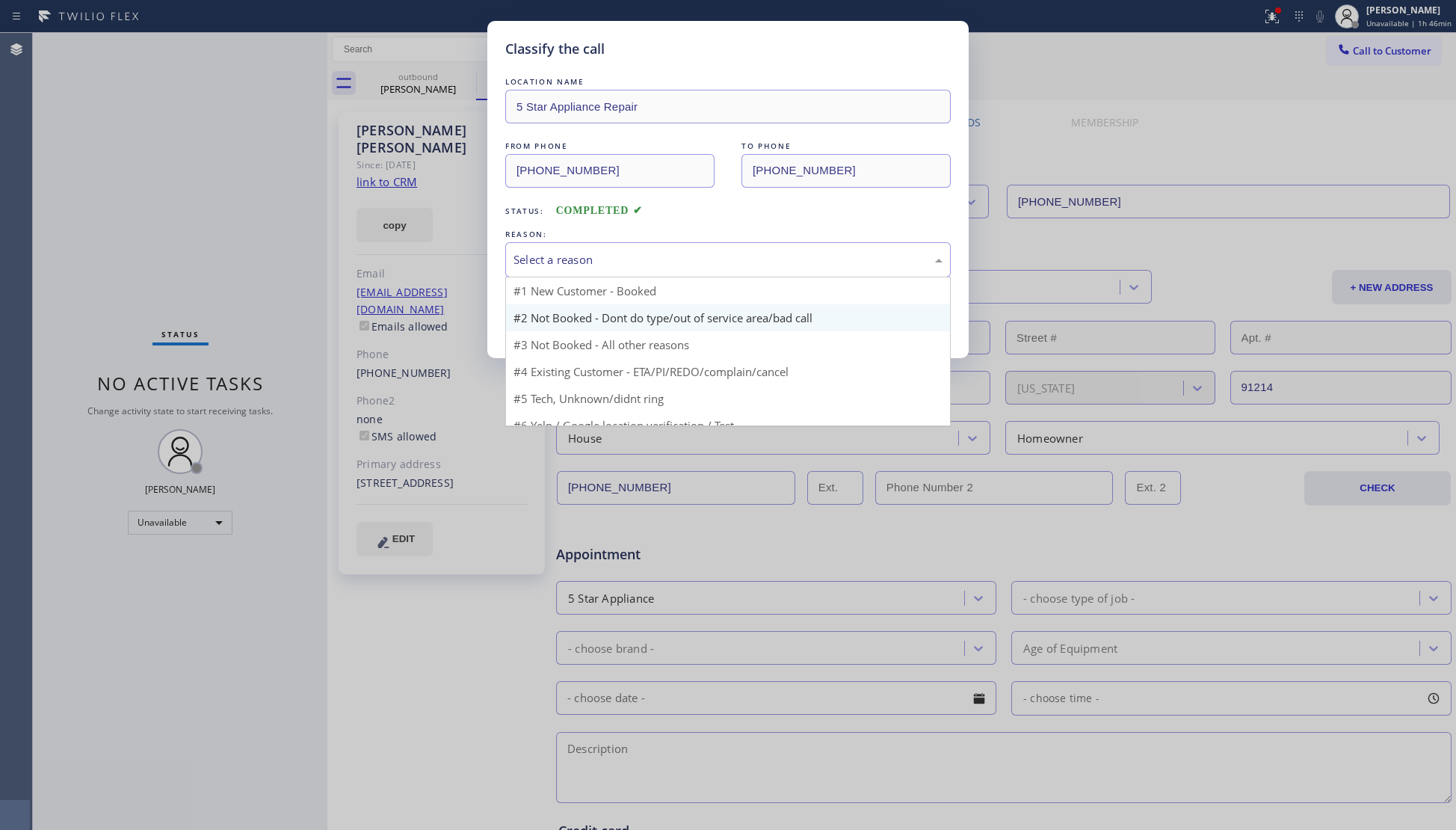
click at [529, 306] on button "Save" at bounding box center [565, 316] width 121 height 48
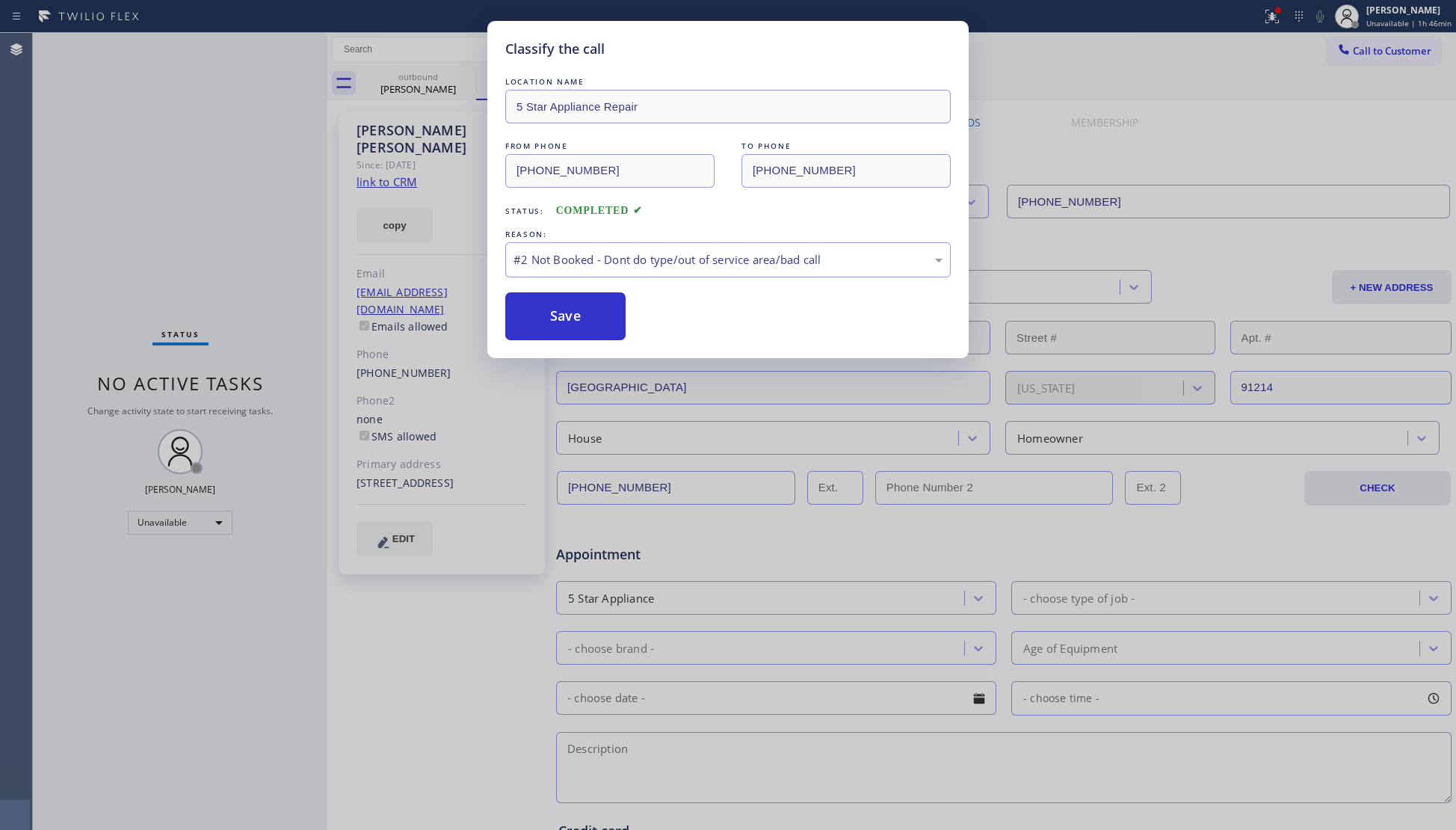
click at [393, 206] on div "Classify the call LOCATION NAME 5 Star Appliance Repair FROM PHONE (855) 731-49…" at bounding box center [728, 415] width 1456 height 830
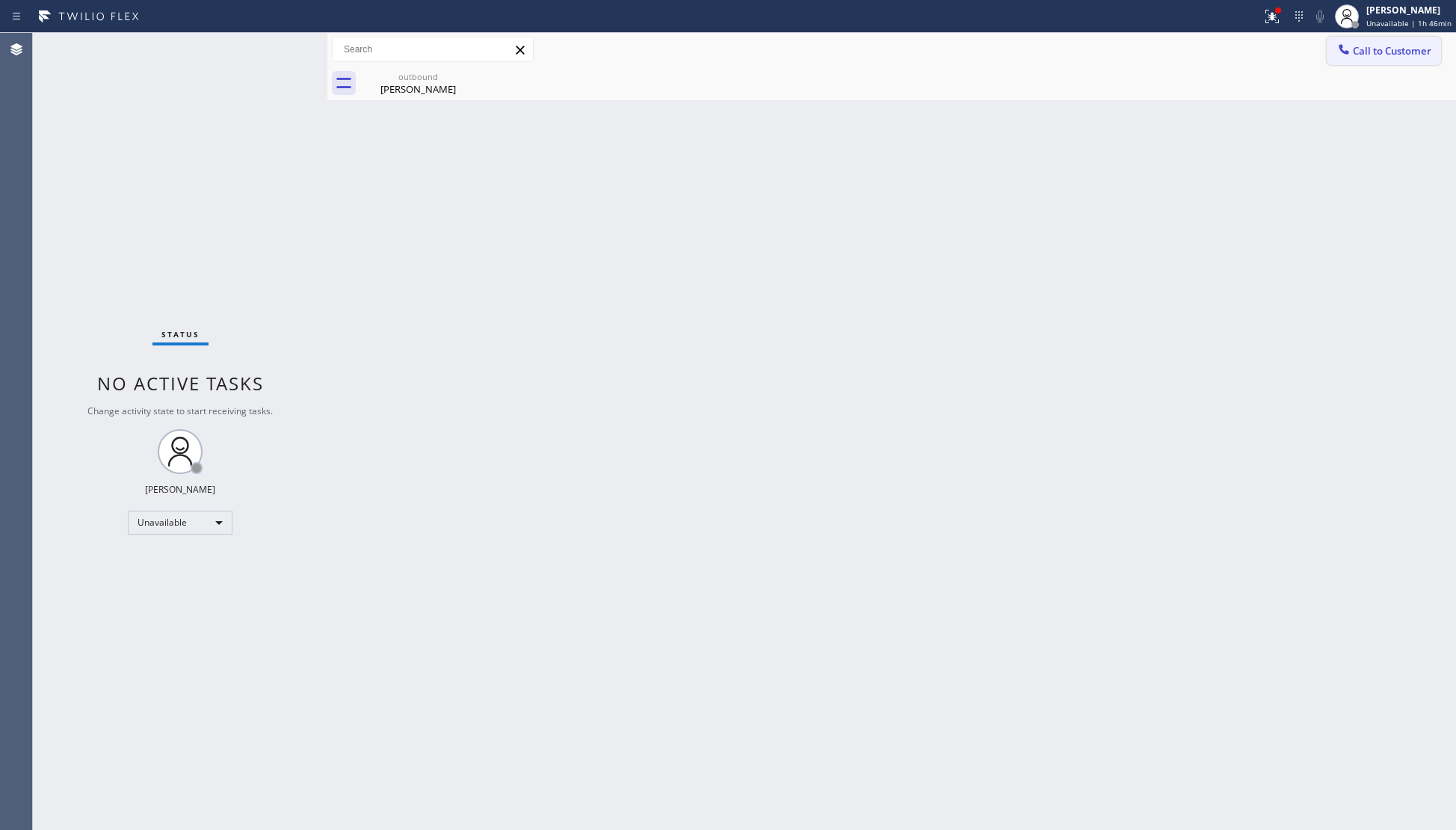
click at [1364, 64] on button "Call to Customer" at bounding box center [1383, 50] width 114 height 28
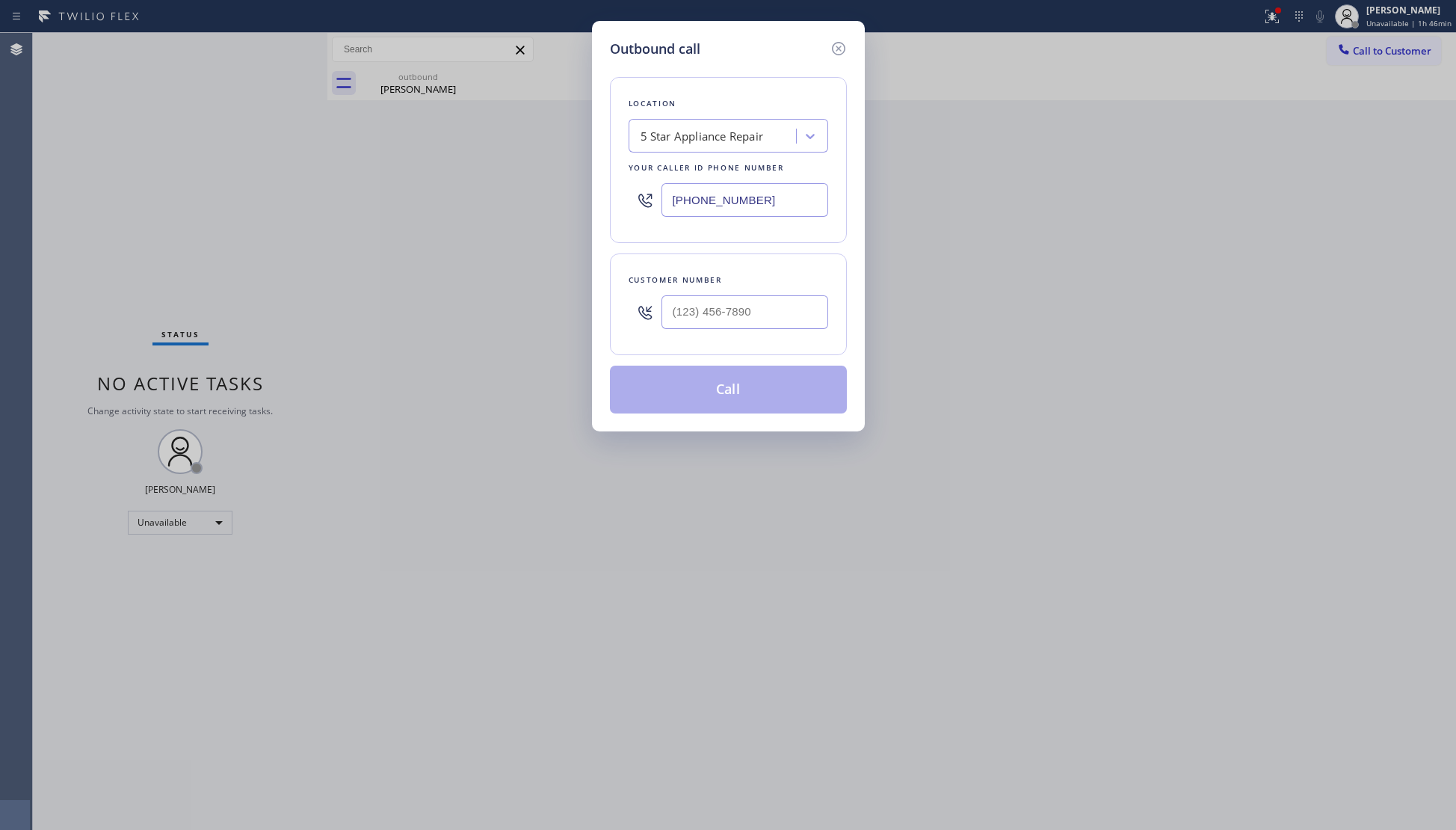
drag, startPoint x: 764, startPoint y: 208, endPoint x: 605, endPoint y: 184, distance: 160.8
click at [605, 184] on div "Outbound call Location 5 Star Appliance Repair Your caller id phone number (855…" at bounding box center [728, 226] width 273 height 411
click at [753, 296] on input "(___) ___-____" at bounding box center [745, 313] width 167 height 34
click at [748, 385] on button "Call" at bounding box center [728, 389] width 237 height 48
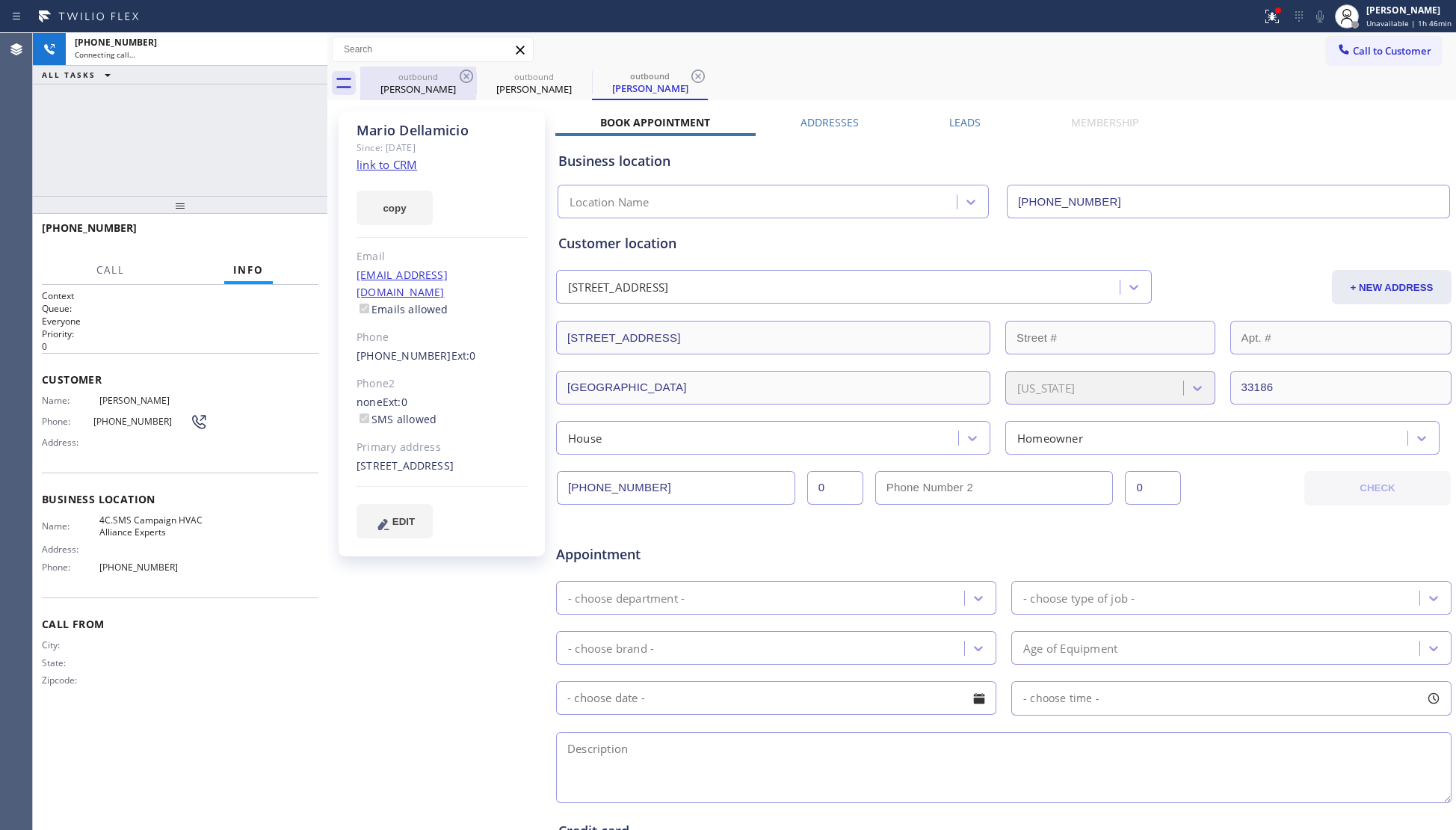
click at [414, 84] on div "Dorothy Simon" at bounding box center [418, 89] width 113 height 14
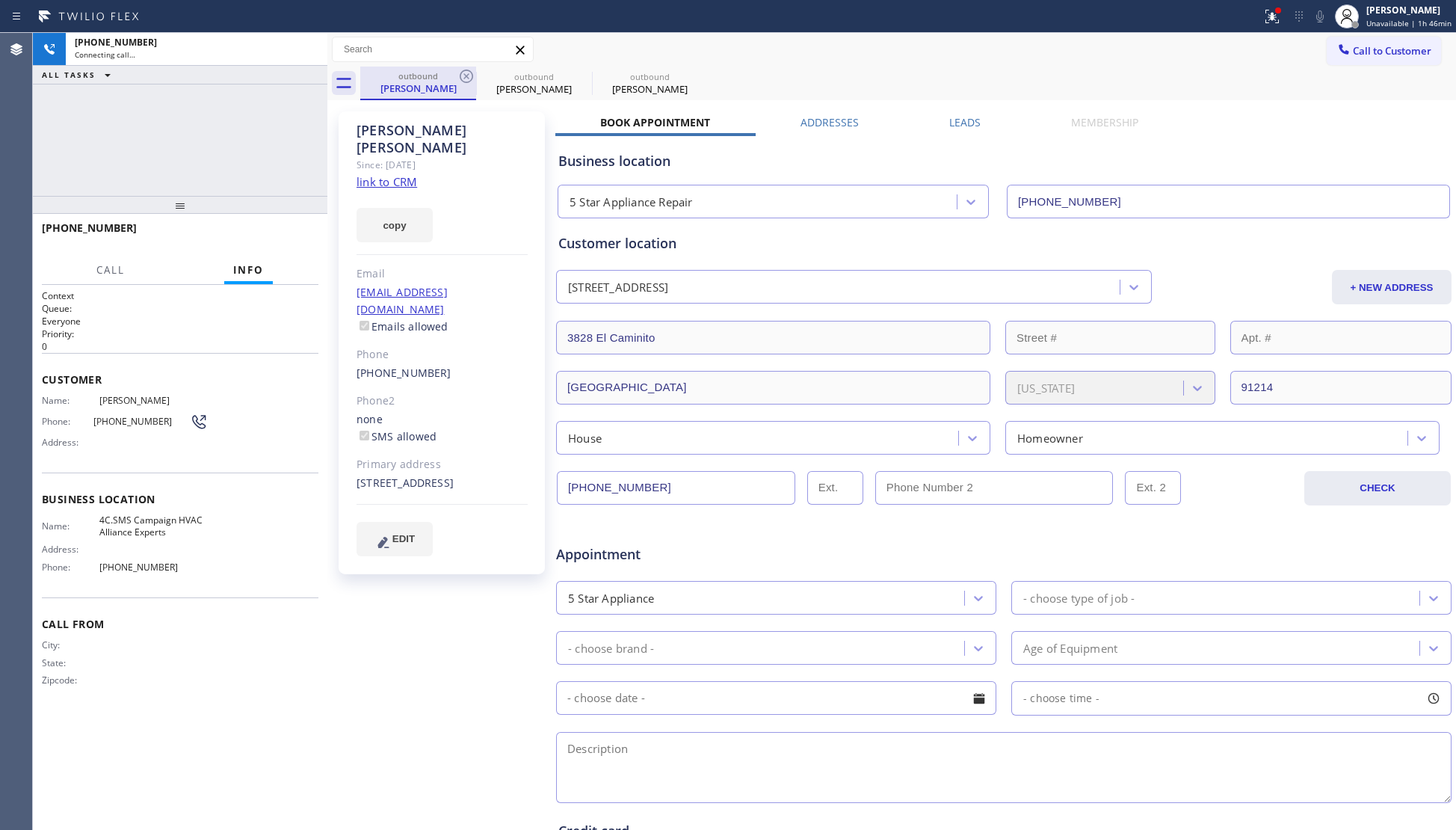
click at [454, 83] on div "Dorothy Simon" at bounding box center [418, 88] width 113 height 14
click at [455, 79] on div "outbound" at bounding box center [418, 76] width 113 height 11
click at [456, 78] on div "outbound" at bounding box center [418, 76] width 113 height 11
click at [458, 78] on div "outbound Dorothy Simon" at bounding box center [418, 83] width 116 height 34
click at [458, 76] on icon at bounding box center [466, 76] width 18 height 18
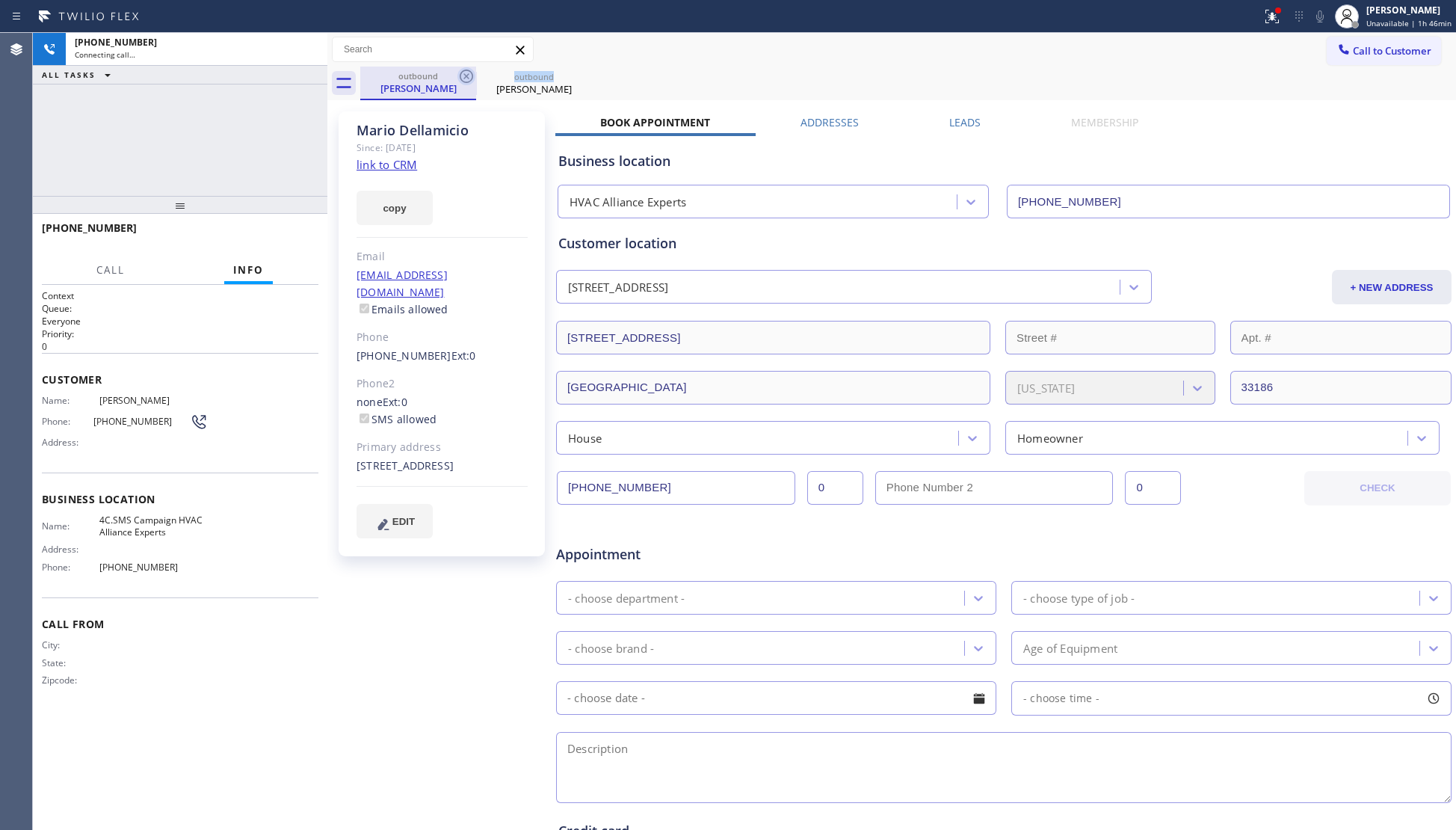
click at [459, 75] on icon at bounding box center [466, 76] width 18 height 18
click at [461, 75] on icon at bounding box center [466, 76] width 18 height 18
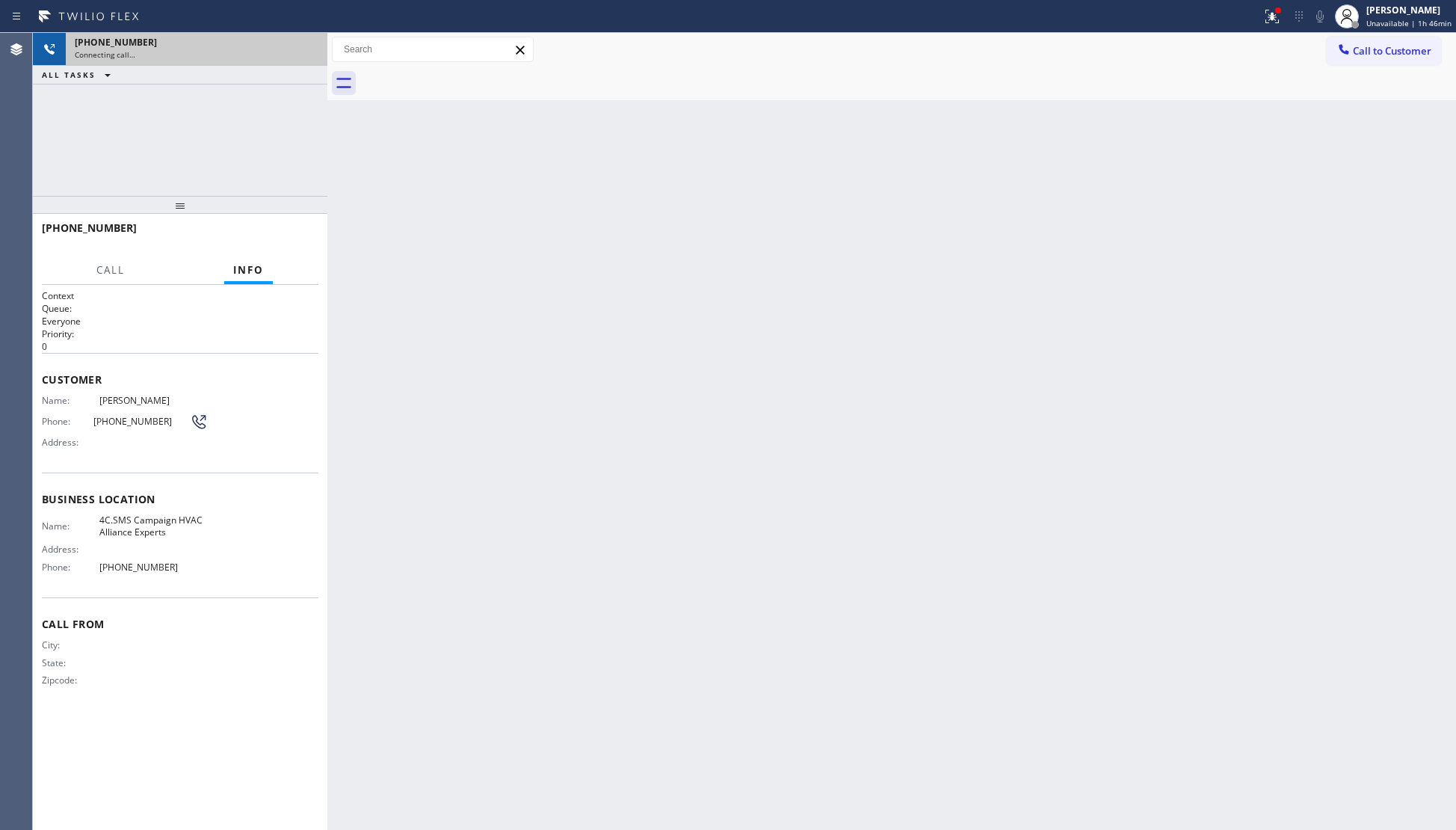
click at [246, 51] on div "Connecting call…" at bounding box center [196, 54] width 244 height 11
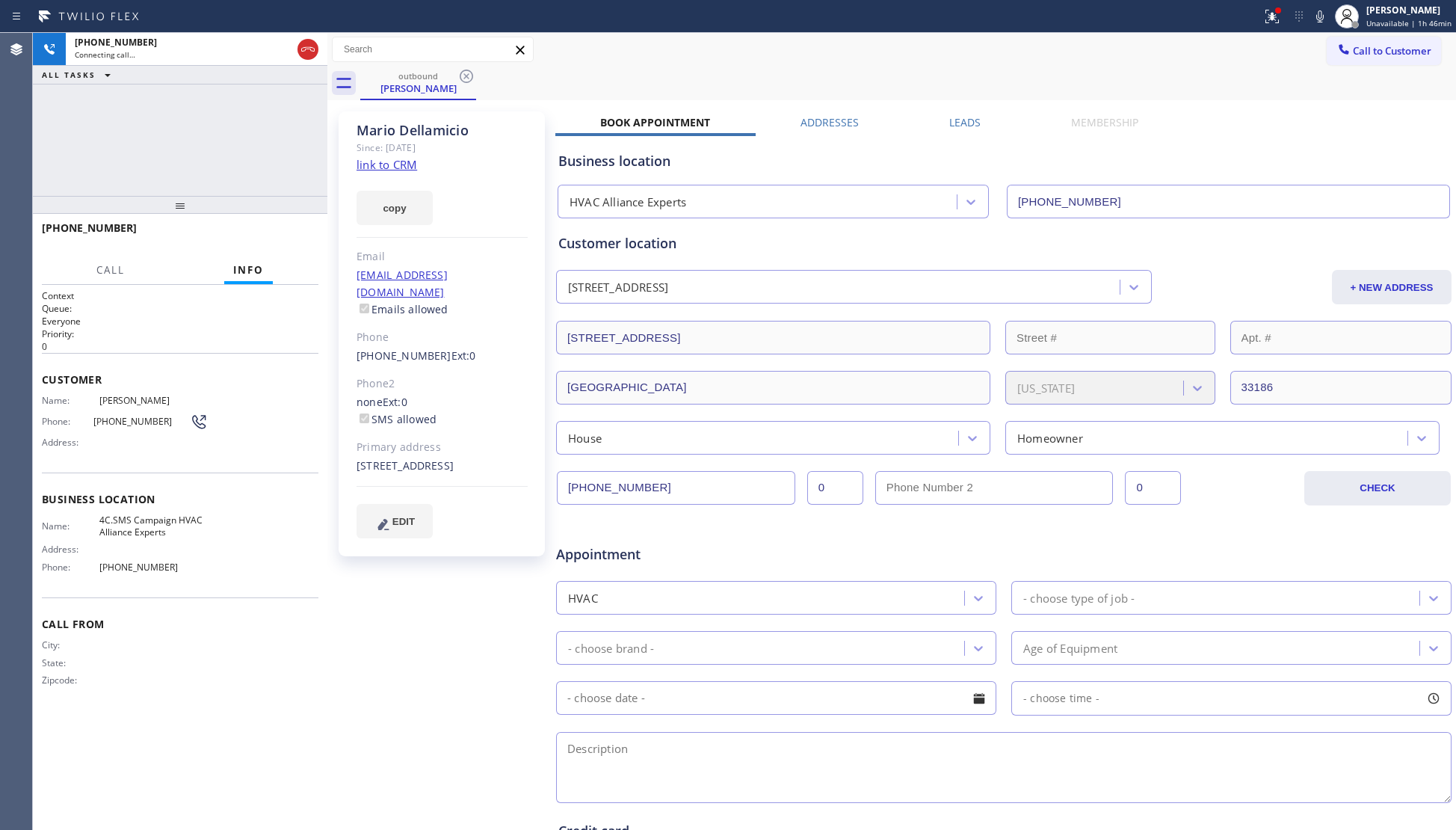
click at [623, 92] on div "outbound Mario Dellamicio" at bounding box center [908, 83] width 1096 height 34
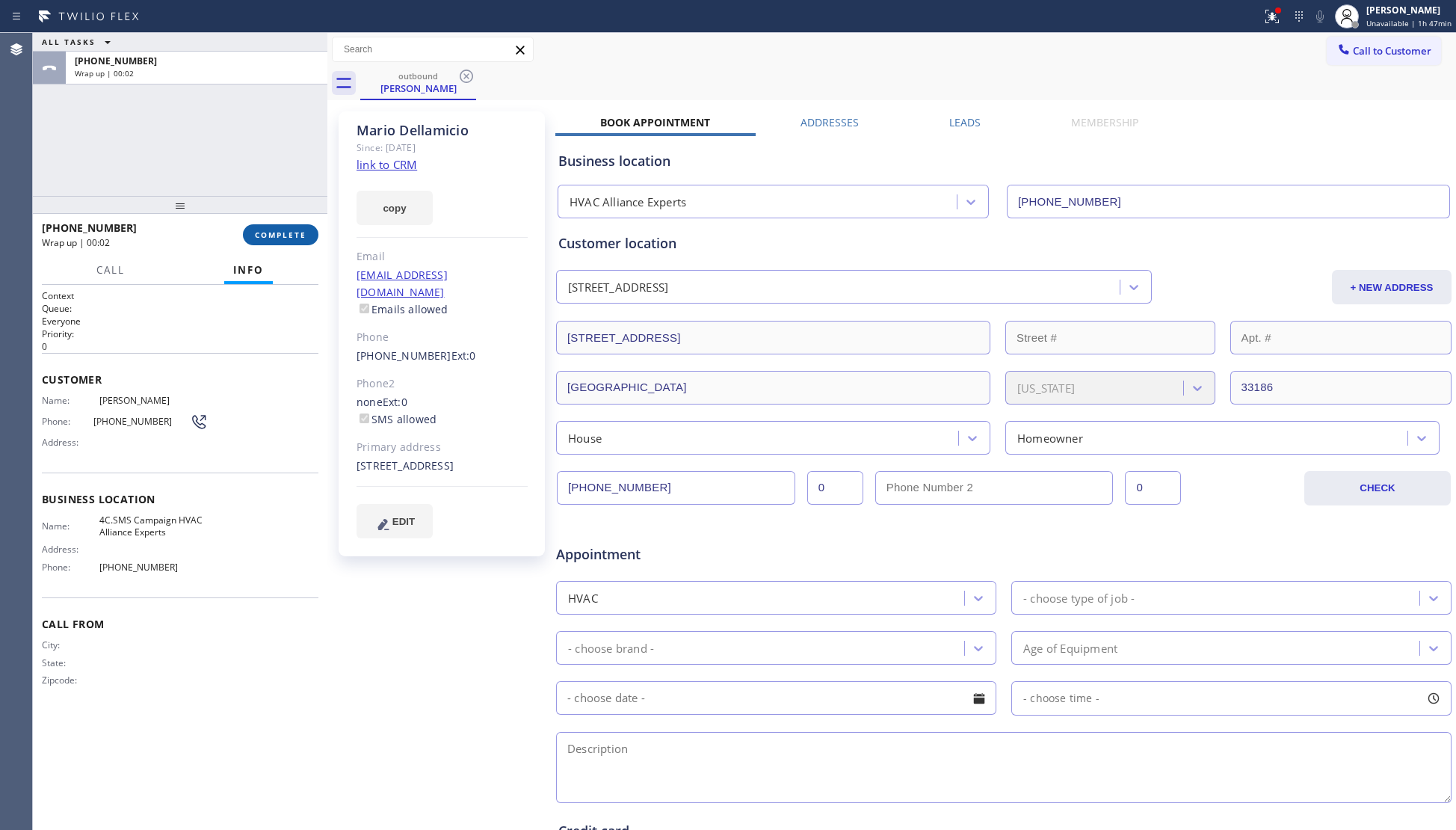
click at [308, 228] on button "COMPLETE" at bounding box center [280, 235] width 75 height 21
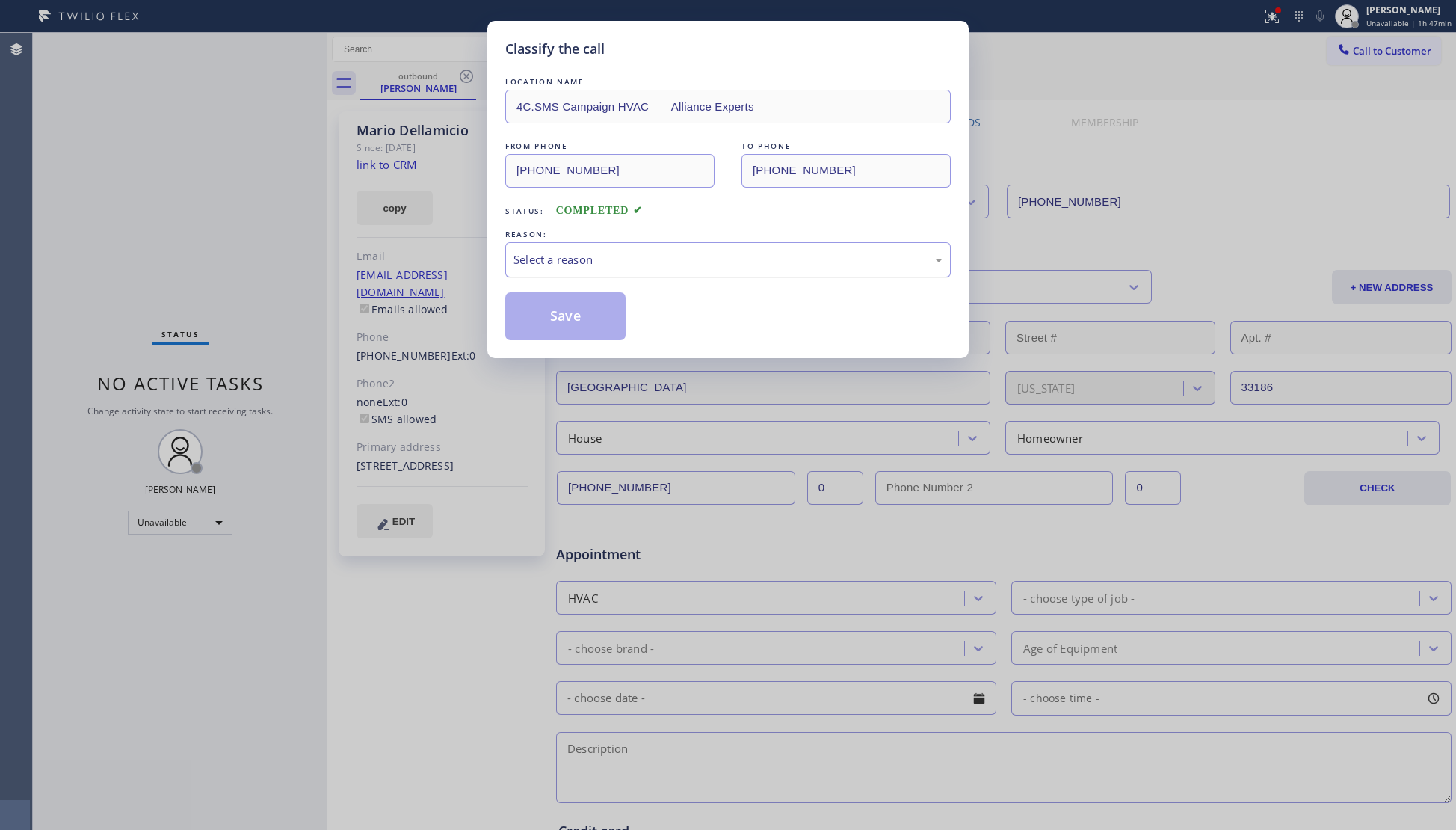
drag, startPoint x: 536, startPoint y: 246, endPoint x: 547, endPoint y: 254, distance: 13.6
click at [541, 249] on div "Select a reason" at bounding box center [728, 259] width 445 height 35
click at [564, 326] on button "Save" at bounding box center [565, 316] width 121 height 48
click at [564, 325] on button "Save" at bounding box center [565, 316] width 121 height 48
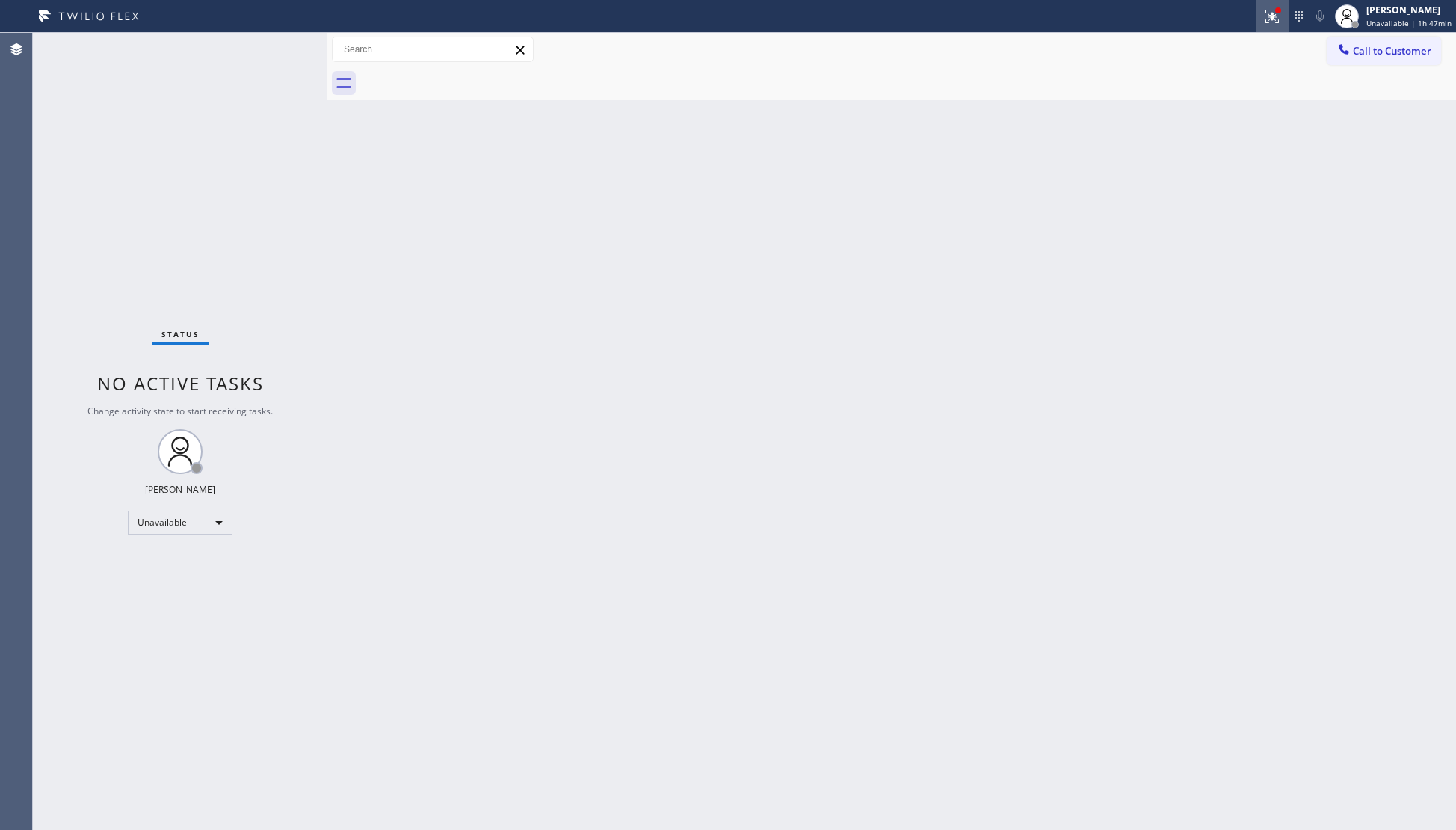
click at [1274, 28] on button at bounding box center [1272, 16] width 33 height 33
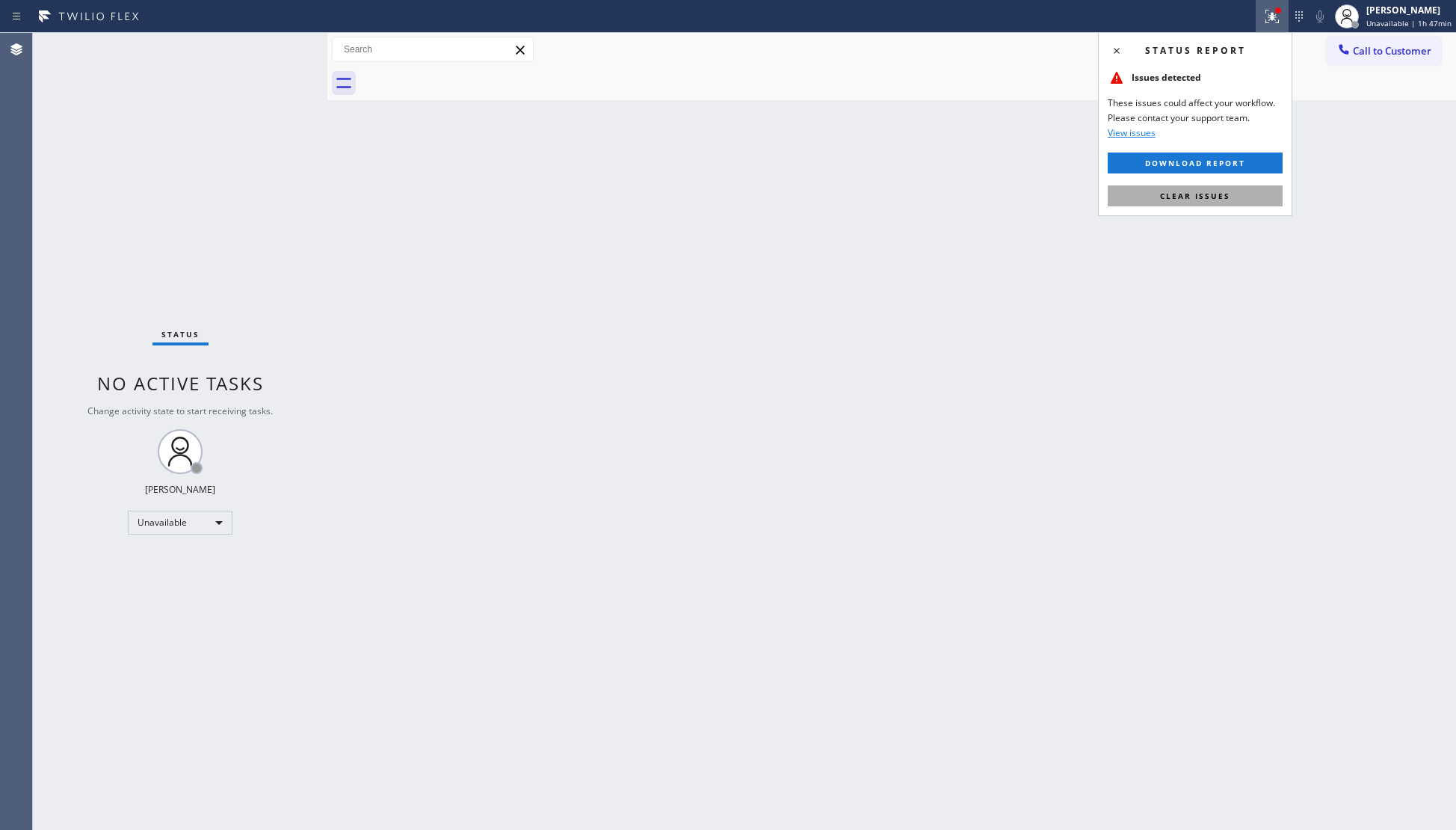
click at [1158, 198] on button "Clear issues" at bounding box center [1195, 196] width 175 height 21
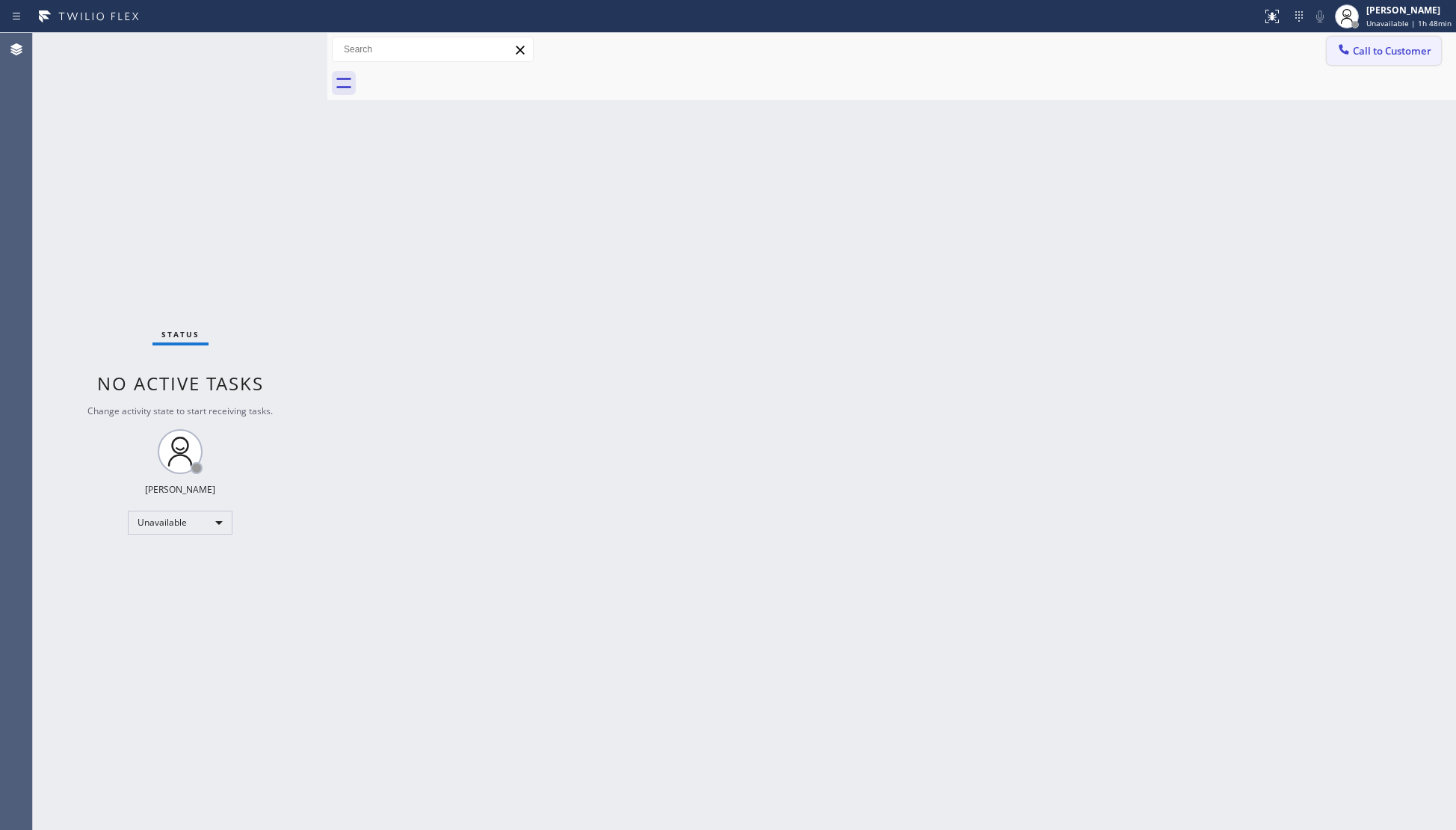
click at [1340, 43] on icon at bounding box center [1343, 49] width 15 height 15
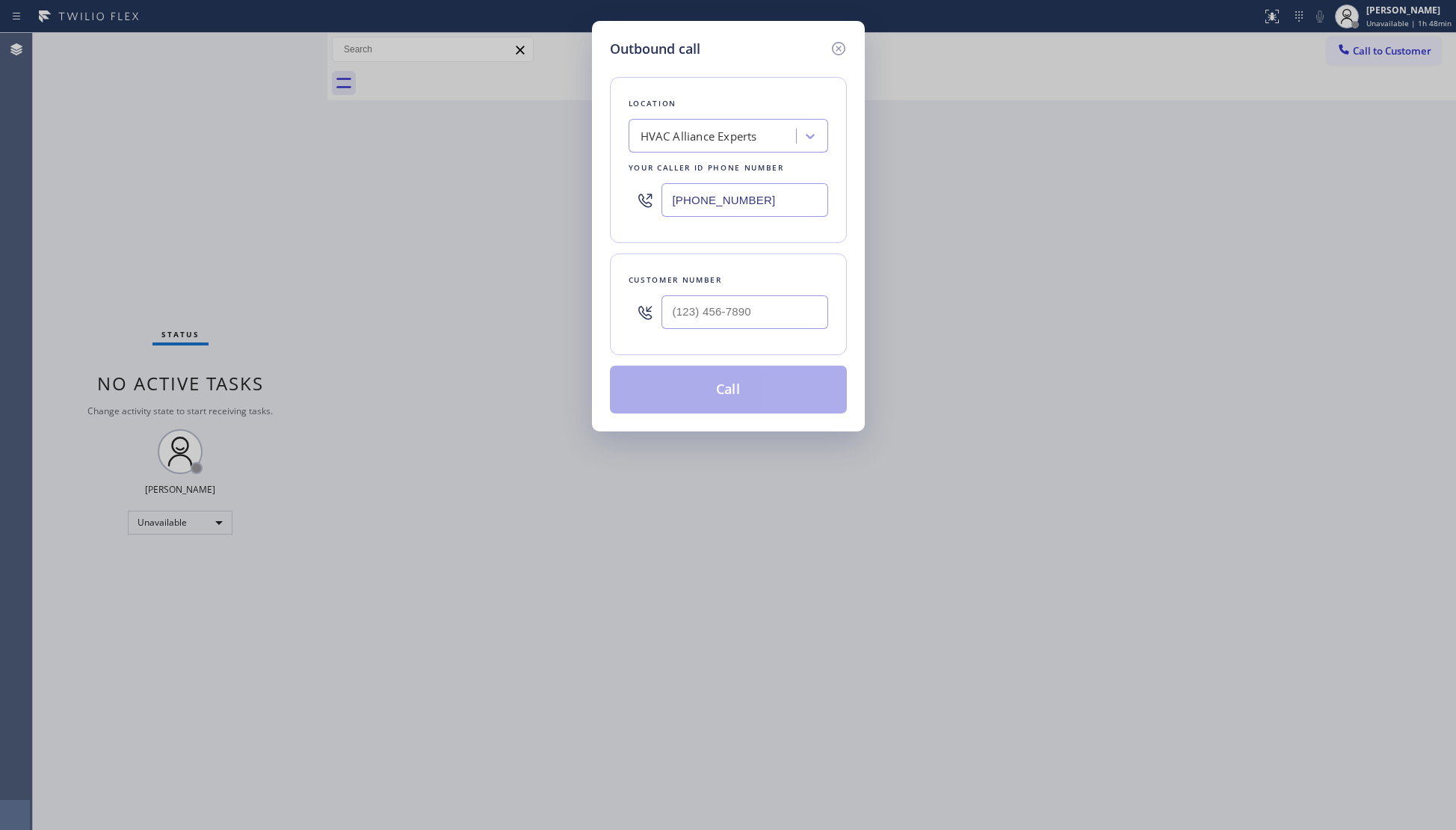
drag, startPoint x: 795, startPoint y: 191, endPoint x: 616, endPoint y: 177, distance: 179.5
click at [623, 181] on div "Location HVAC Alliance Experts Your caller id phone number (833) 558-1241" at bounding box center [728, 160] width 237 height 166
click at [700, 329] on input "(___) ___-____" at bounding box center [745, 313] width 167 height 34
click at [733, 389] on button "Call" at bounding box center [728, 389] width 237 height 48
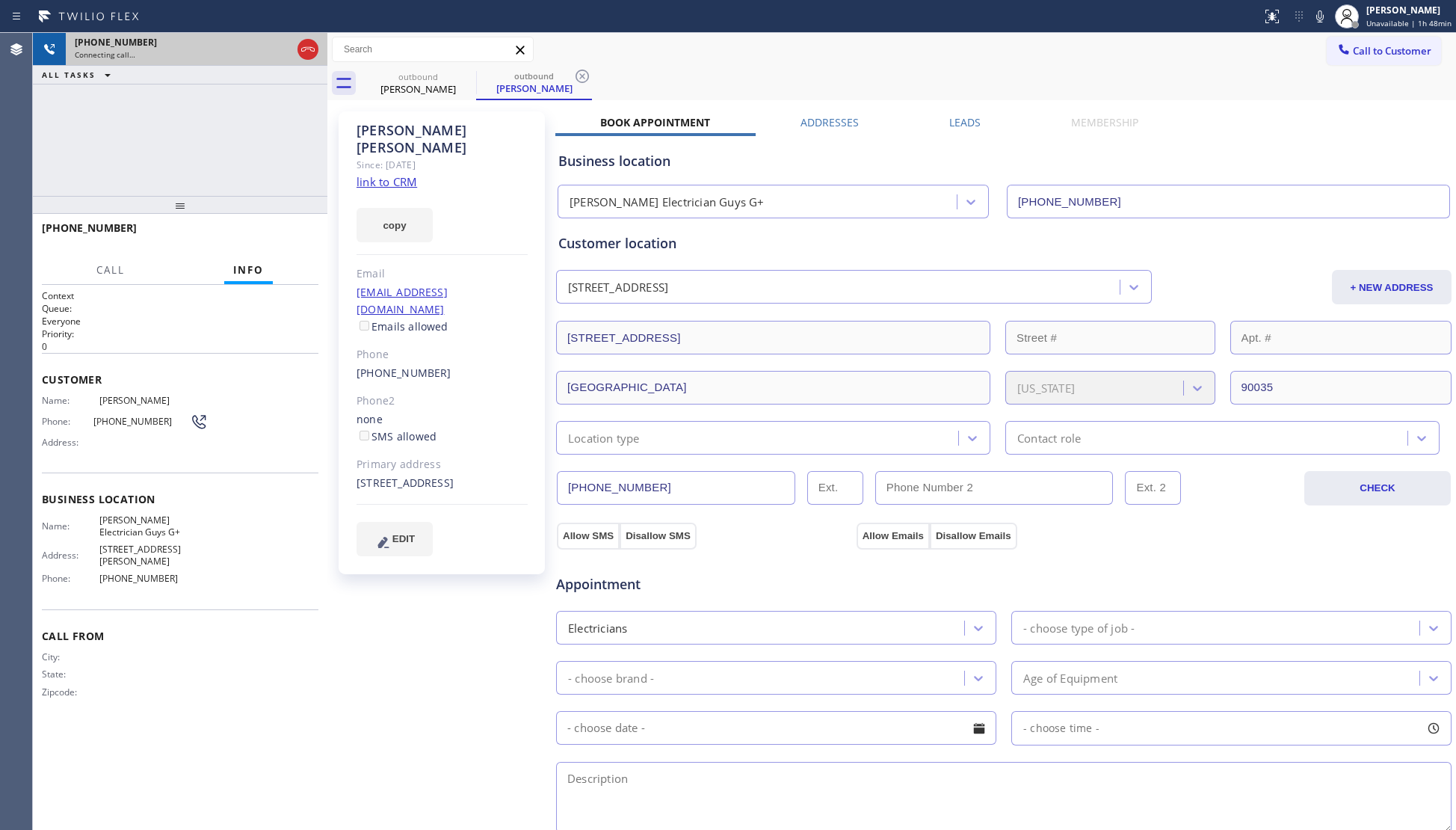
click at [306, 34] on div at bounding box center [308, 49] width 27 height 33
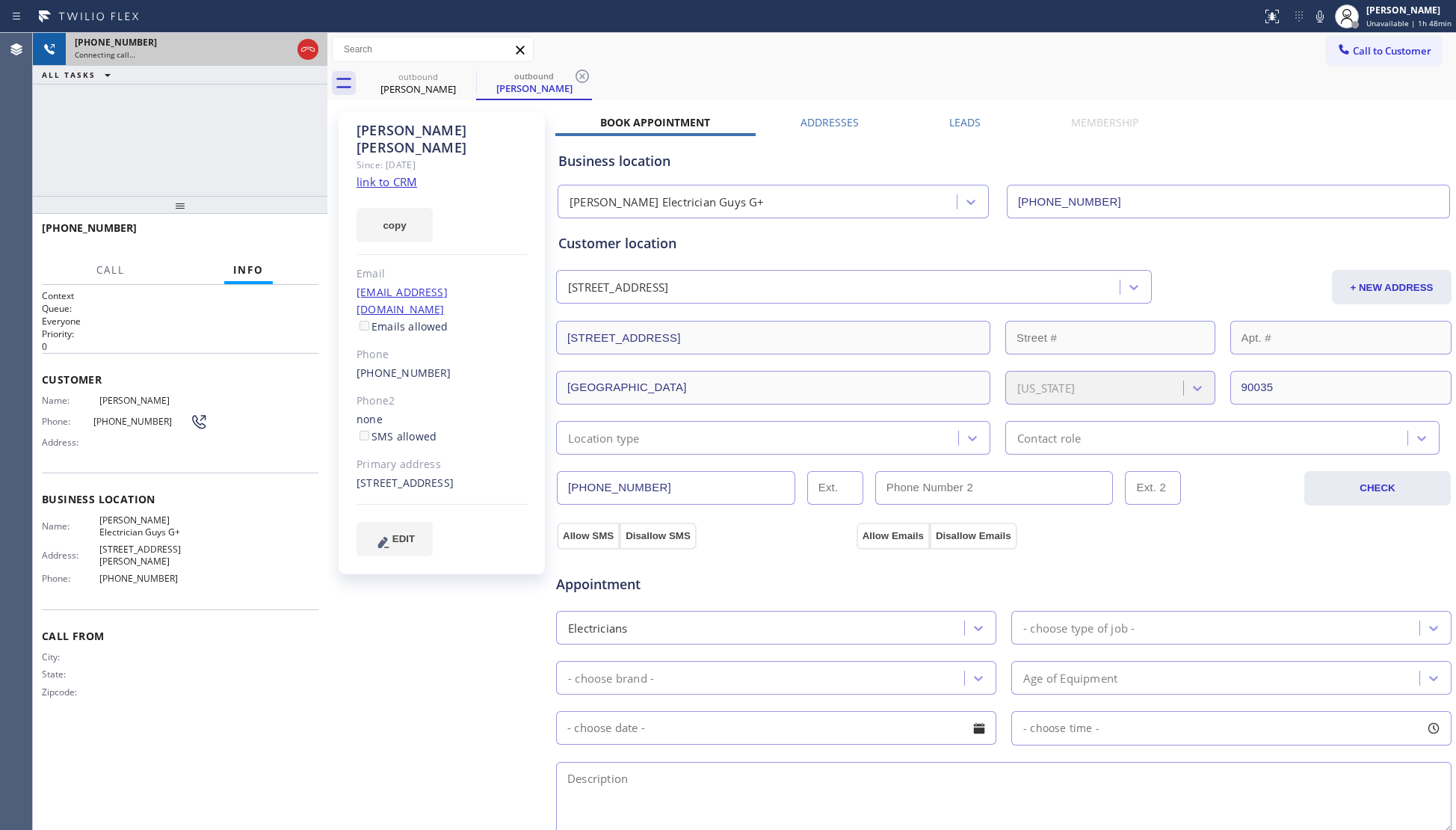
click at [306, 34] on div at bounding box center [308, 49] width 27 height 33
click at [309, 49] on icon at bounding box center [308, 49] width 14 height 5
click at [292, 49] on div "Connecting call…" at bounding box center [183, 54] width 217 height 11
click at [309, 49] on div "Connecting call…" at bounding box center [196, 54] width 244 height 11
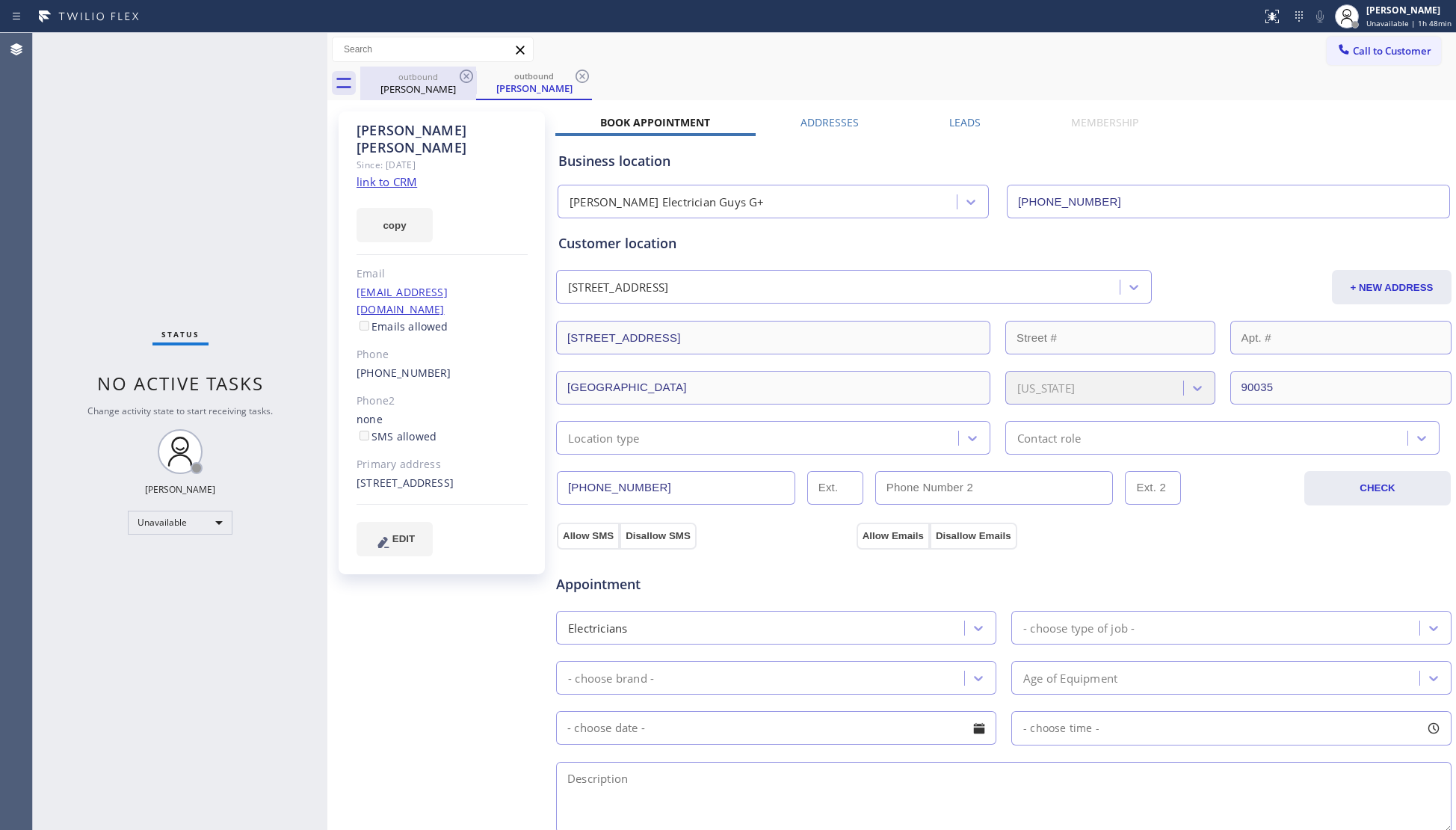
click at [455, 81] on div "outbound" at bounding box center [418, 77] width 113 height 11
click at [455, 74] on div "outbound" at bounding box center [418, 77] width 113 height 11
click at [456, 73] on div "outbound" at bounding box center [418, 76] width 113 height 11
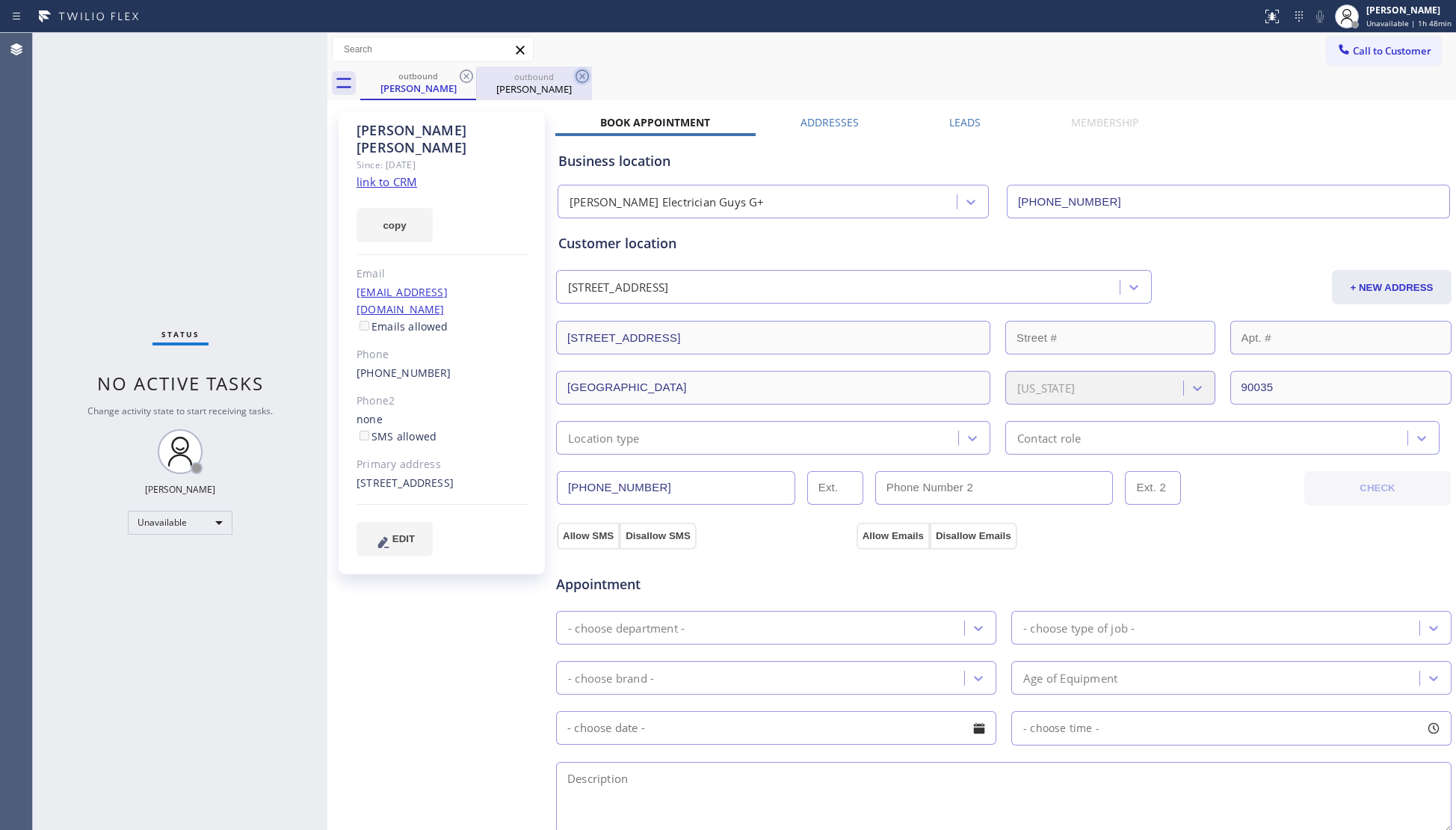
click at [456, 73] on div "outbound" at bounding box center [418, 76] width 113 height 11
click at [458, 73] on icon at bounding box center [466, 76] width 18 height 18
click at [461, 73] on icon at bounding box center [466, 76] width 14 height 14
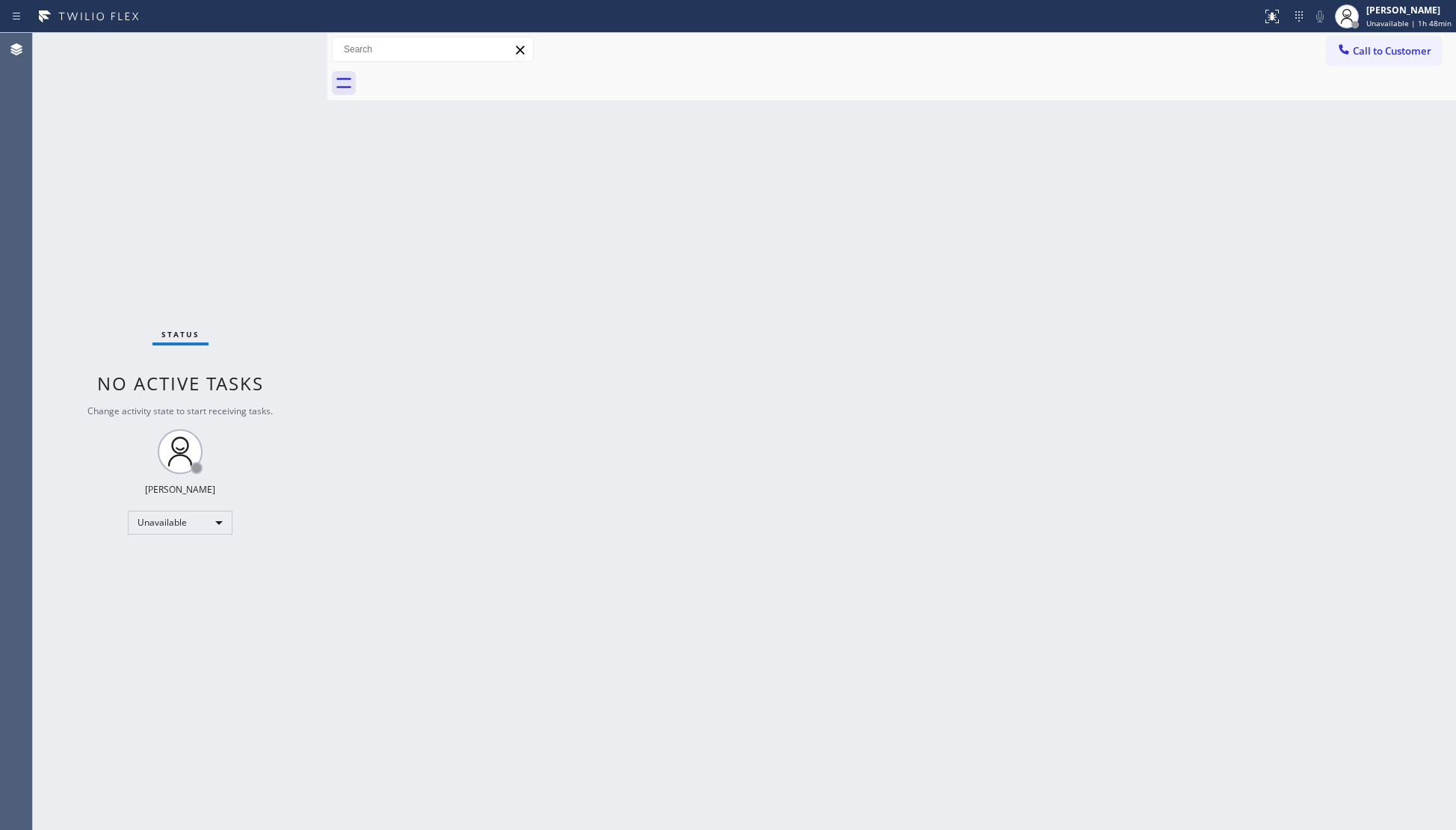
click at [461, 73] on div at bounding box center [908, 83] width 1096 height 34
drag, startPoint x: 1083, startPoint y: 177, endPoint x: 1107, endPoint y: 156, distance: 31.9
click at [1083, 177] on div "Back to Dashboard Change Sender ID Customers Technicians Select a contact Outbo…" at bounding box center [892, 432] width 1129 height 797
click at [1341, 45] on icon at bounding box center [1343, 49] width 15 height 15
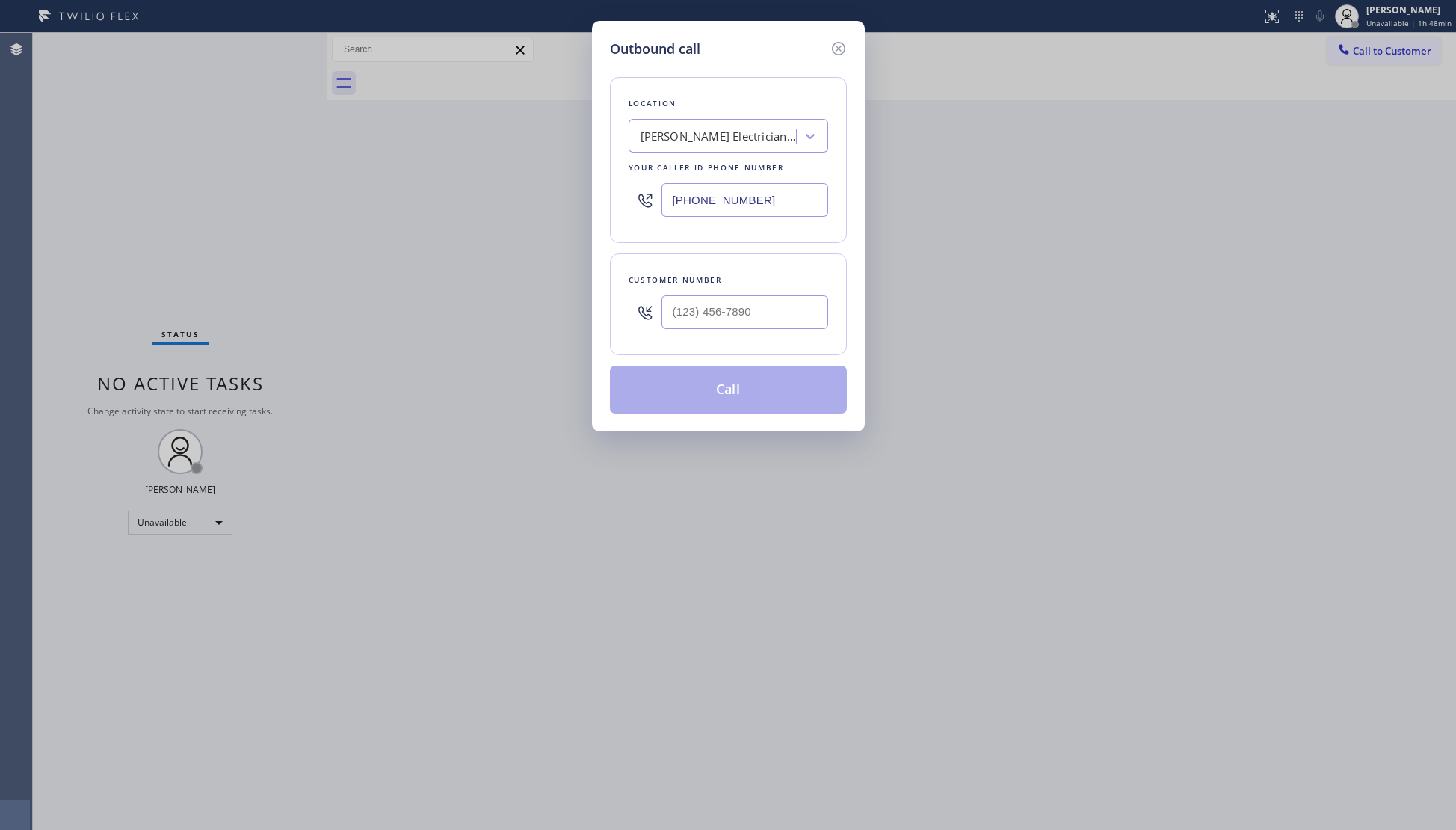
drag, startPoint x: 791, startPoint y: 199, endPoint x: 548, endPoint y: 198, distance: 243.0
click at [548, 198] on div "Outbound call Location Beverly Grove Electrician Guys G+ Your caller id phone n…" at bounding box center [728, 415] width 1456 height 830
click at [686, 313] on input "(___) ___-____" at bounding box center [745, 313] width 167 height 34
drag, startPoint x: 769, startPoint y: 330, endPoint x: 608, endPoint y: 332, distance: 161.0
click at [605, 332] on div "Outbound call Location Same Day Subzero Repair Bergen Beach Your caller id phon…" at bounding box center [728, 226] width 273 height 411
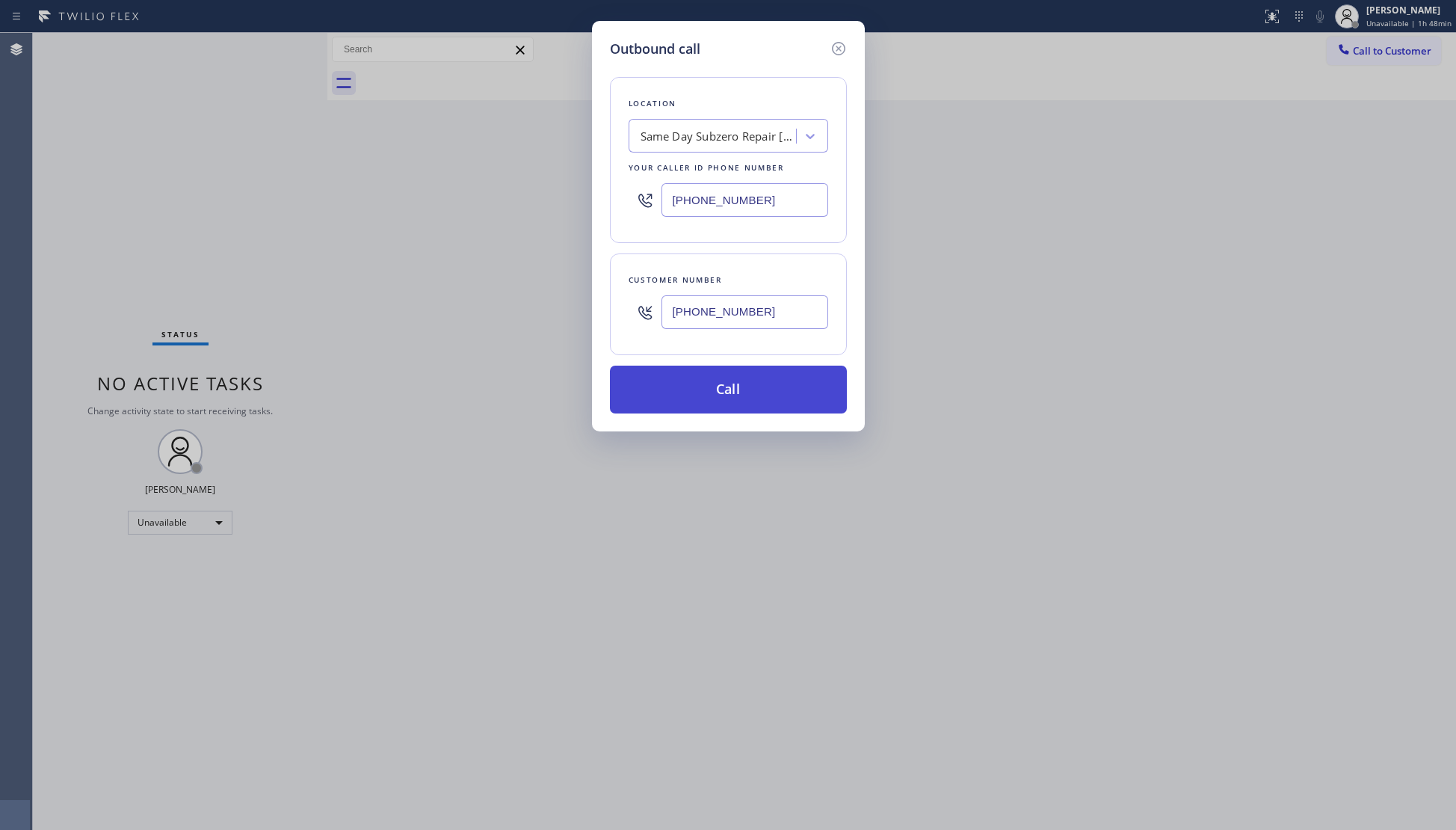
click at [734, 389] on button "Call" at bounding box center [728, 389] width 237 height 48
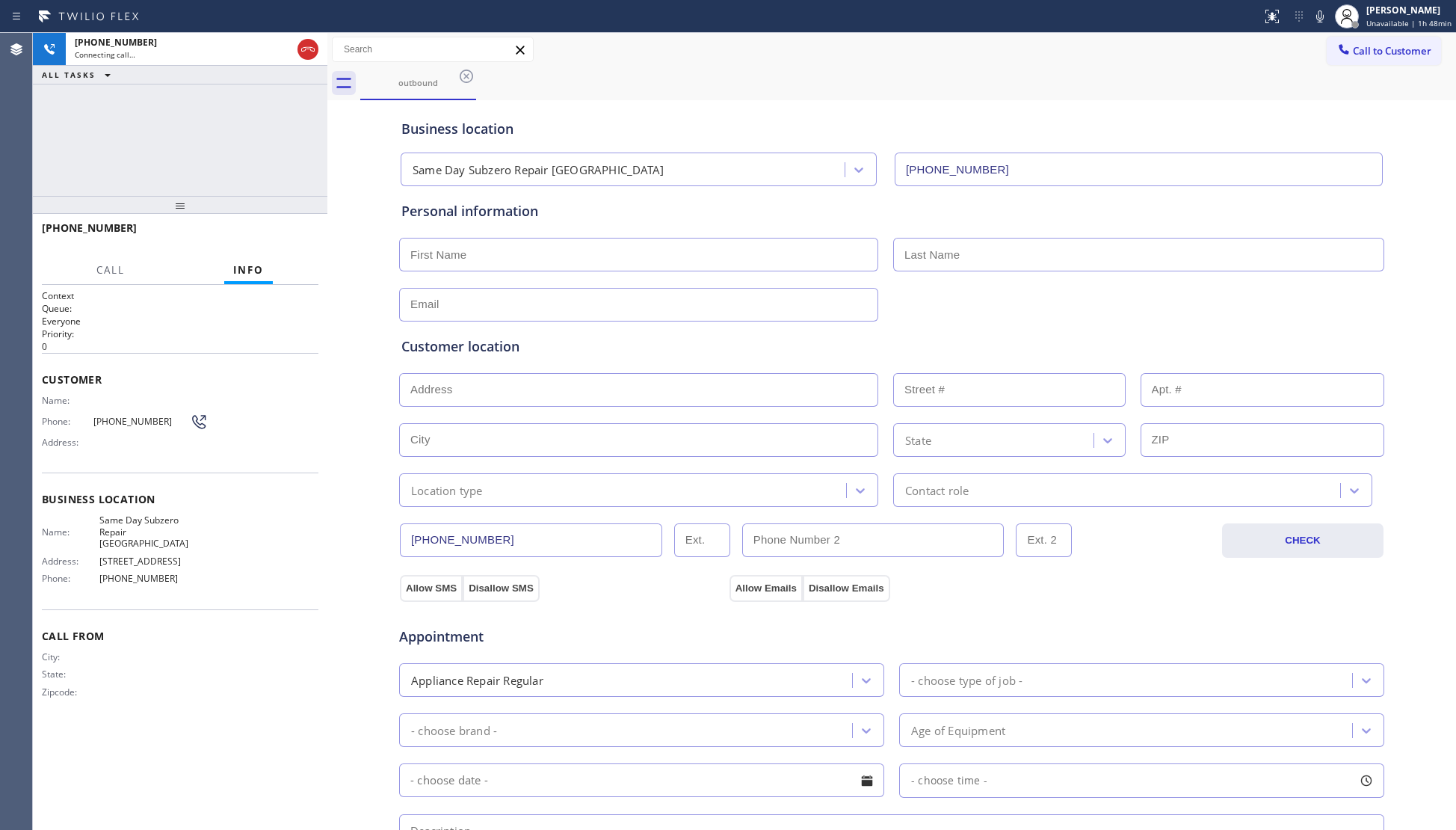
click at [1080, 114] on div "Business location Same Day Subzero Repair Bergen Beach (929) 399-2820" at bounding box center [892, 145] width 986 height 83
click at [308, 236] on button "HANG UP" at bounding box center [283, 235] width 70 height 21
click at [306, 236] on button "HANG UP" at bounding box center [283, 235] width 70 height 21
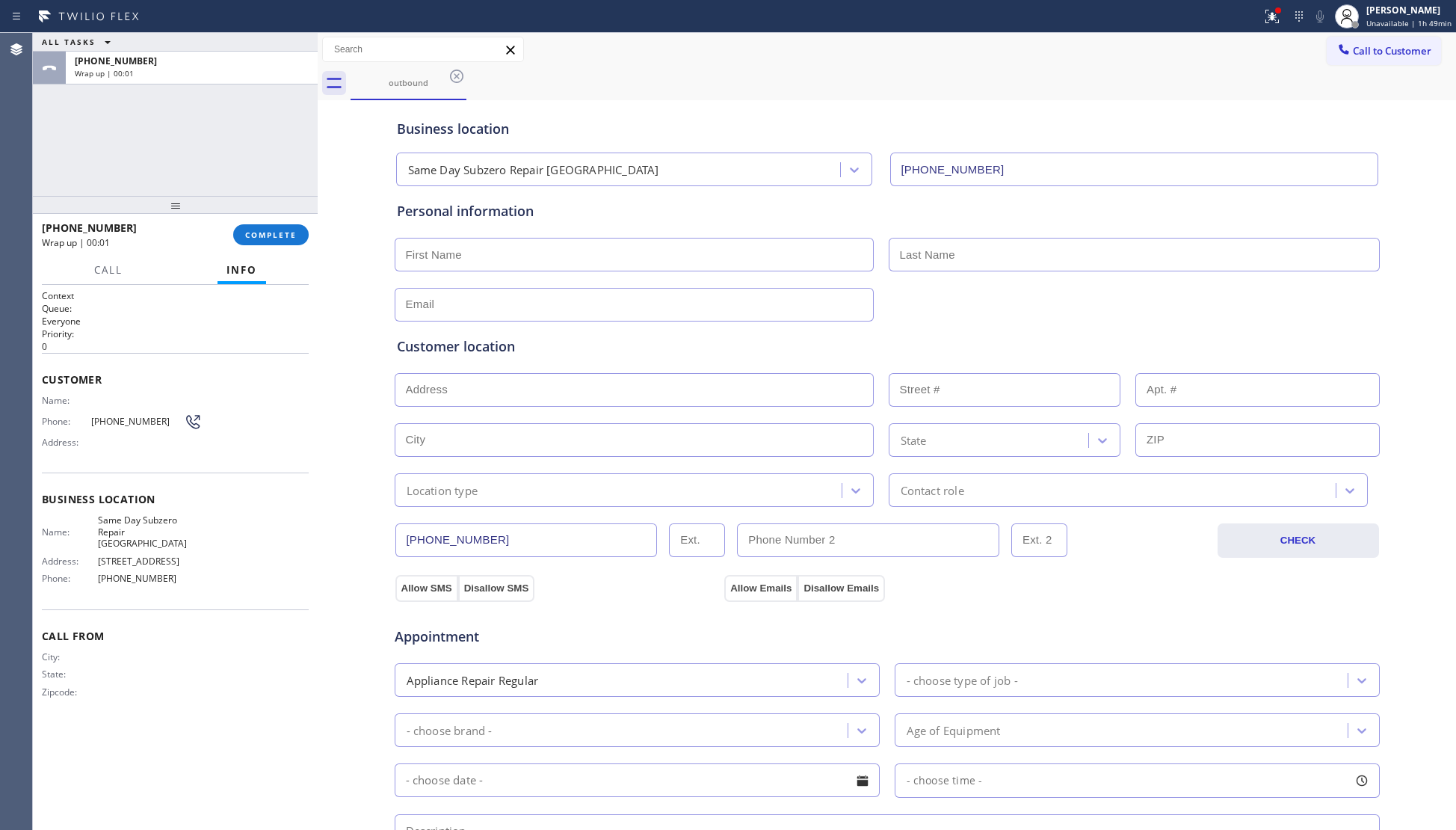
drag, startPoint x: 327, startPoint y: 226, endPoint x: 317, endPoint y: 228, distance: 10.2
click at [317, 228] on div at bounding box center [317, 432] width 0 height 797
click at [303, 242] on button "COMPLETE" at bounding box center [270, 235] width 75 height 21
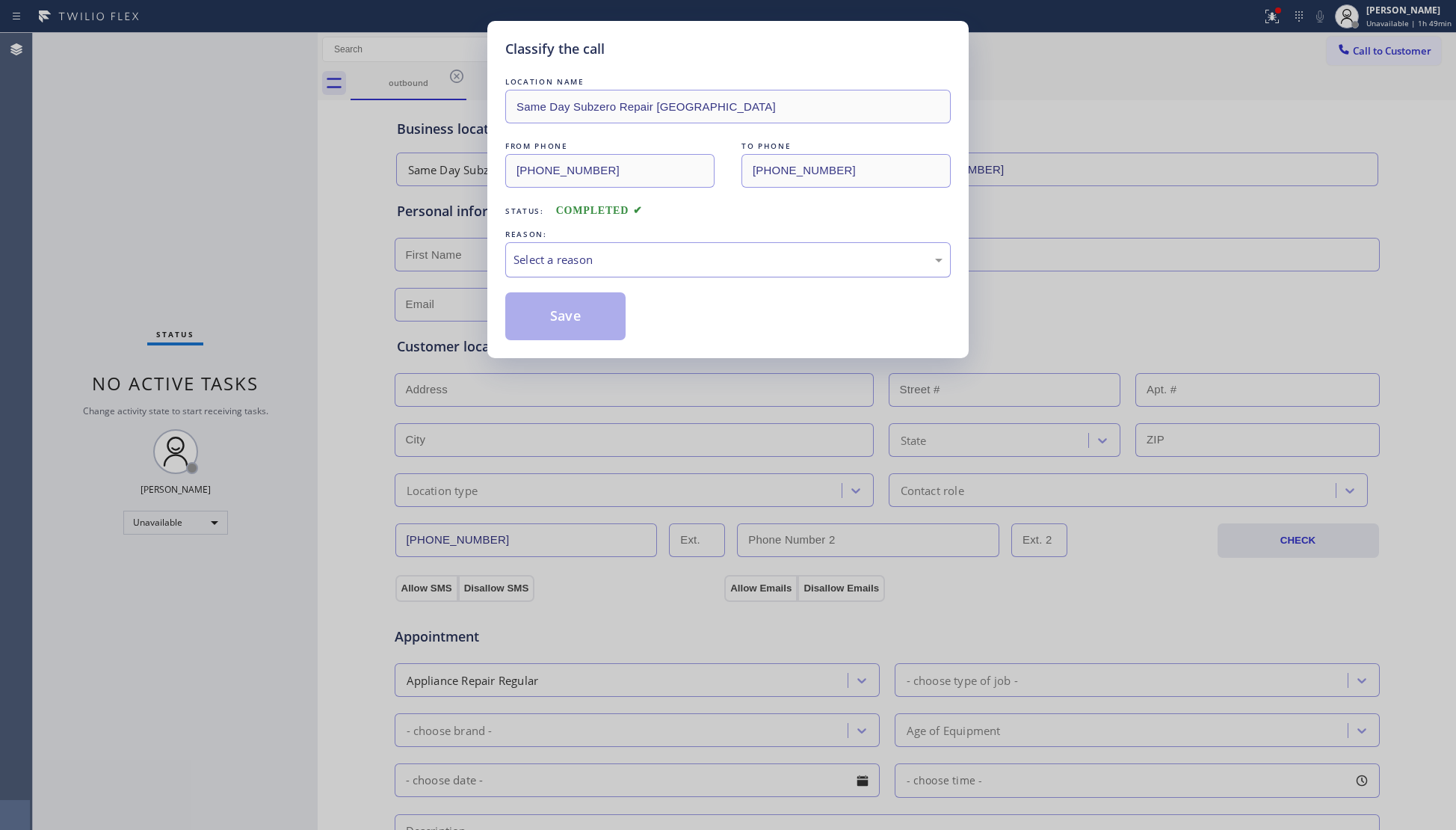
click at [519, 251] on div "Select a reason" at bounding box center [728, 259] width 445 height 35
click at [560, 321] on button "Save" at bounding box center [565, 316] width 121 height 48
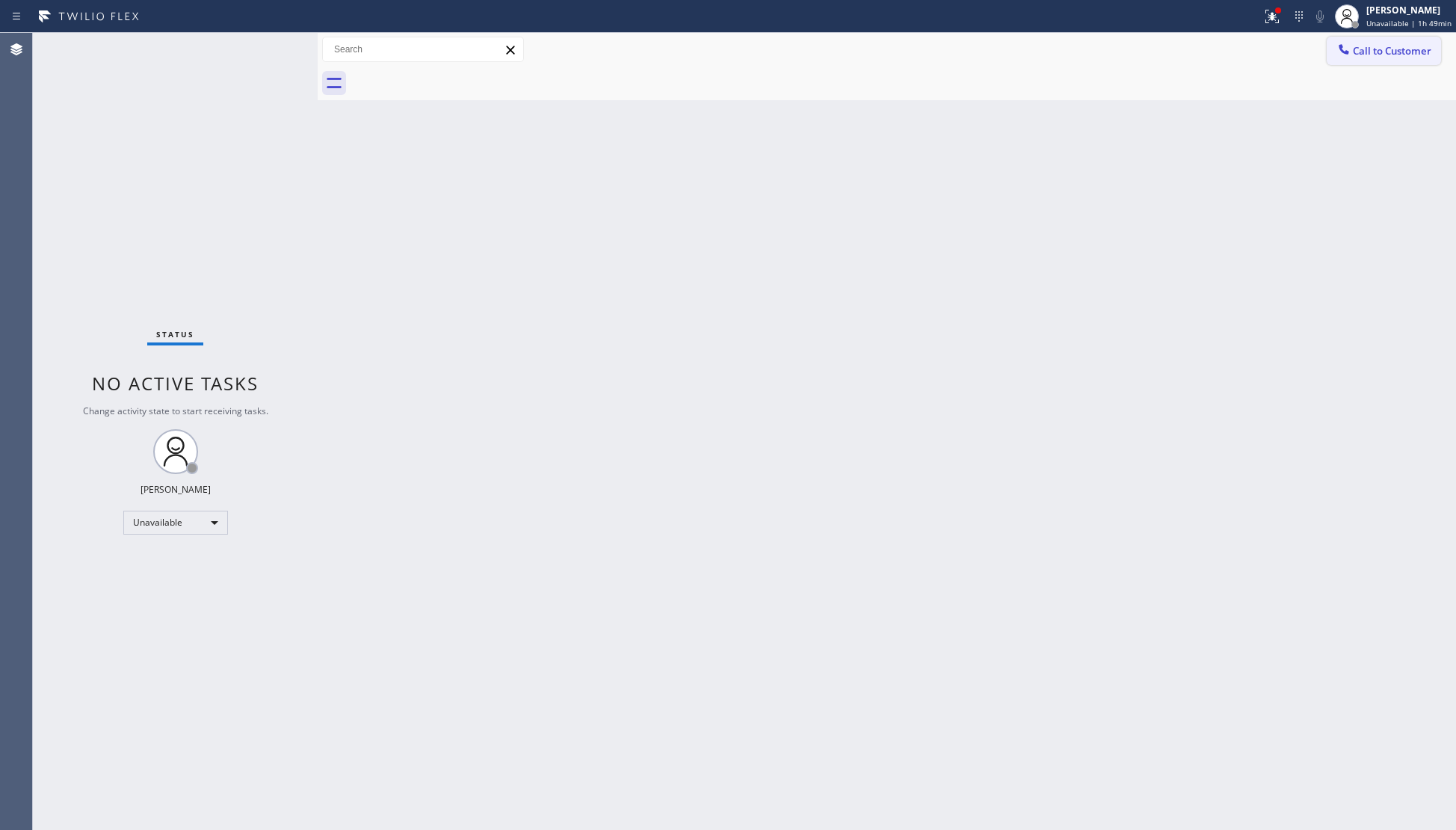
click at [1340, 60] on button "Call to Customer" at bounding box center [1383, 50] width 114 height 28
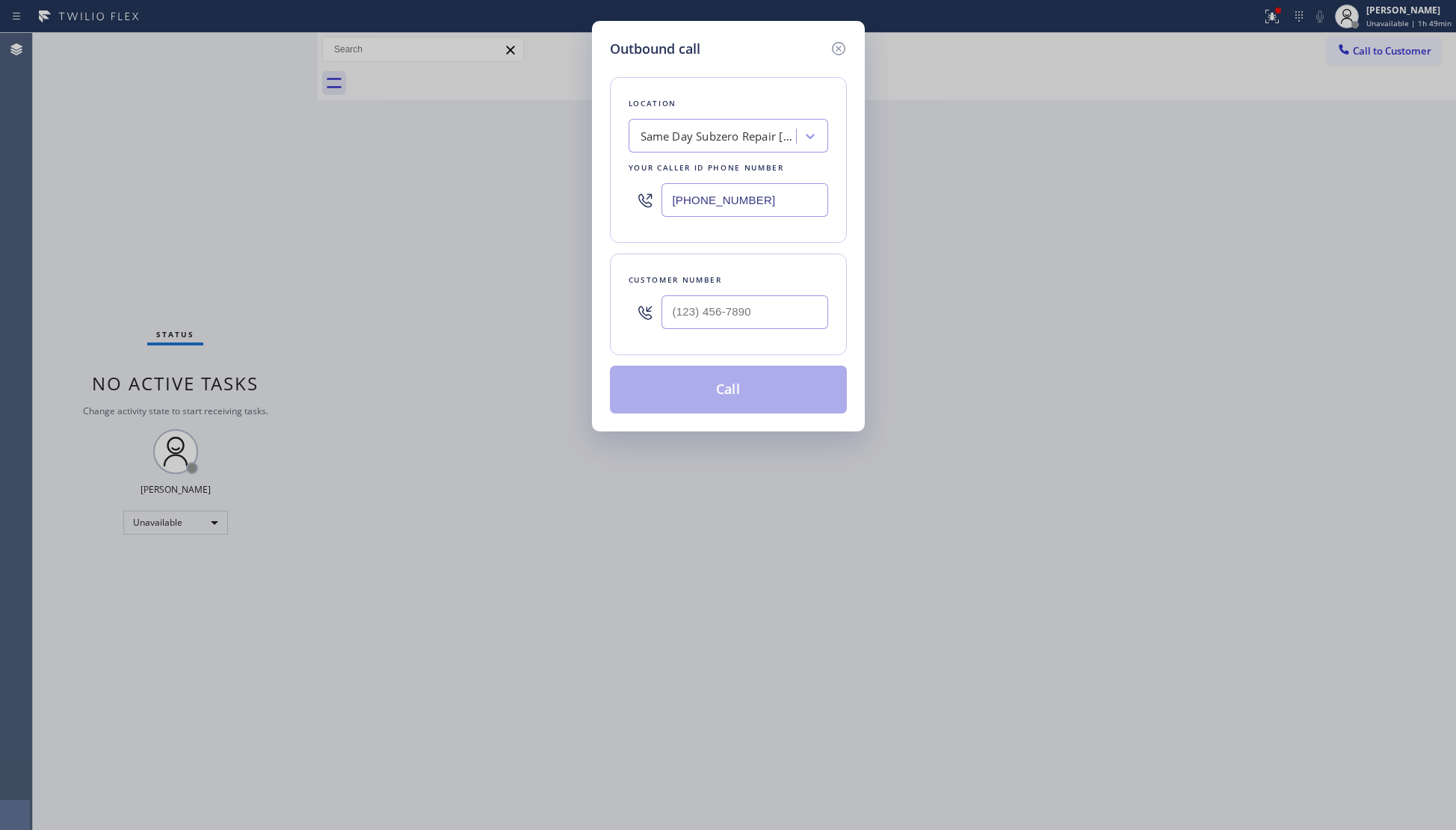
drag, startPoint x: 713, startPoint y: 203, endPoint x: 632, endPoint y: 202, distance: 81.0
click at [632, 202] on div "(929) 399-2820" at bounding box center [728, 200] width 199 height 49
click at [802, 314] on input "(___) ___-____" at bounding box center [745, 313] width 167 height 34
click at [763, 393] on button "Call" at bounding box center [728, 389] width 237 height 48
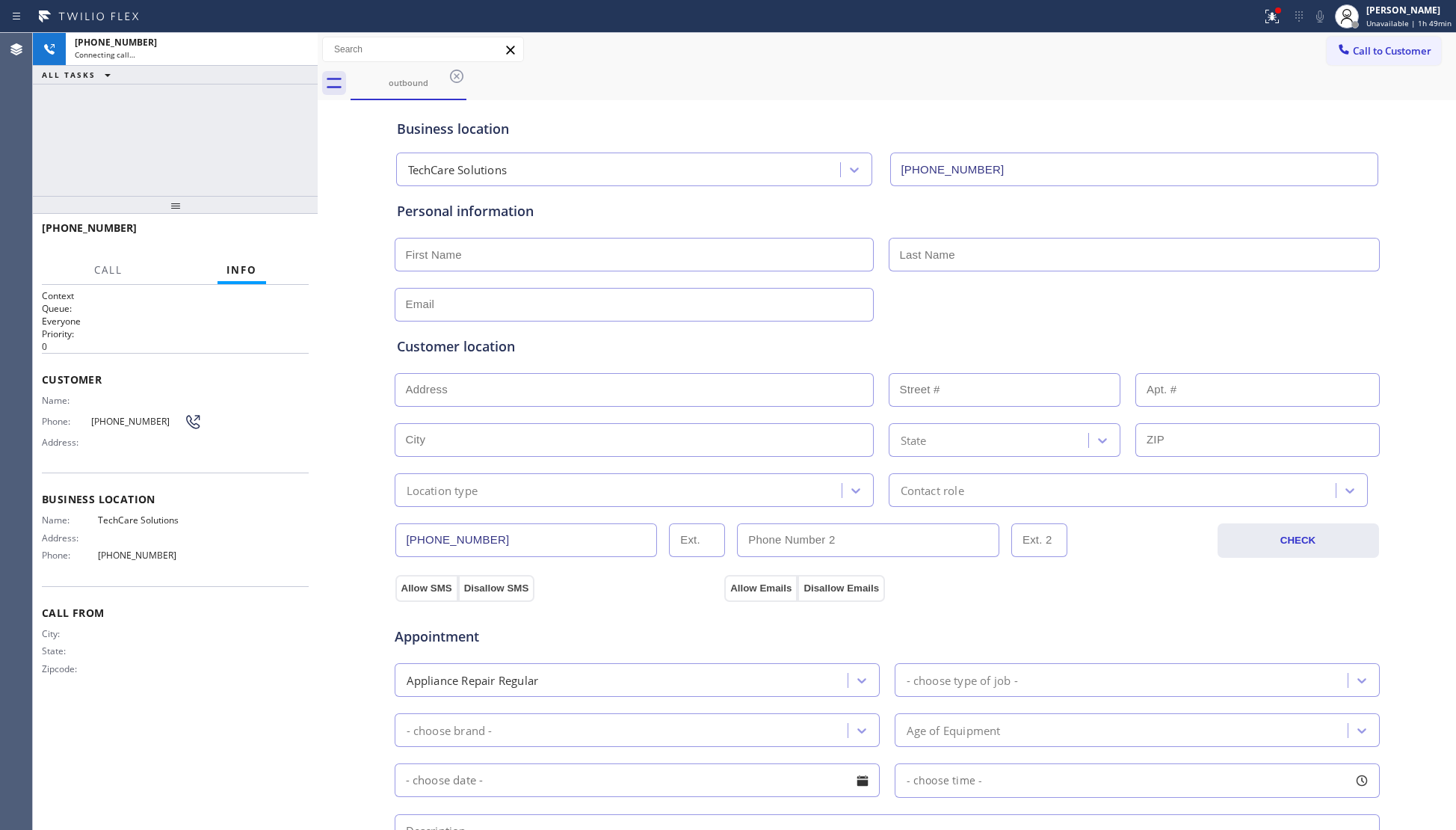
click at [1083, 36] on div "Call to Customer Outbound call Location TechCare Solutions Your caller id phone…" at bounding box center [887, 49] width 1139 height 26
click at [1287, 21] on div at bounding box center [1272, 16] width 33 height 18
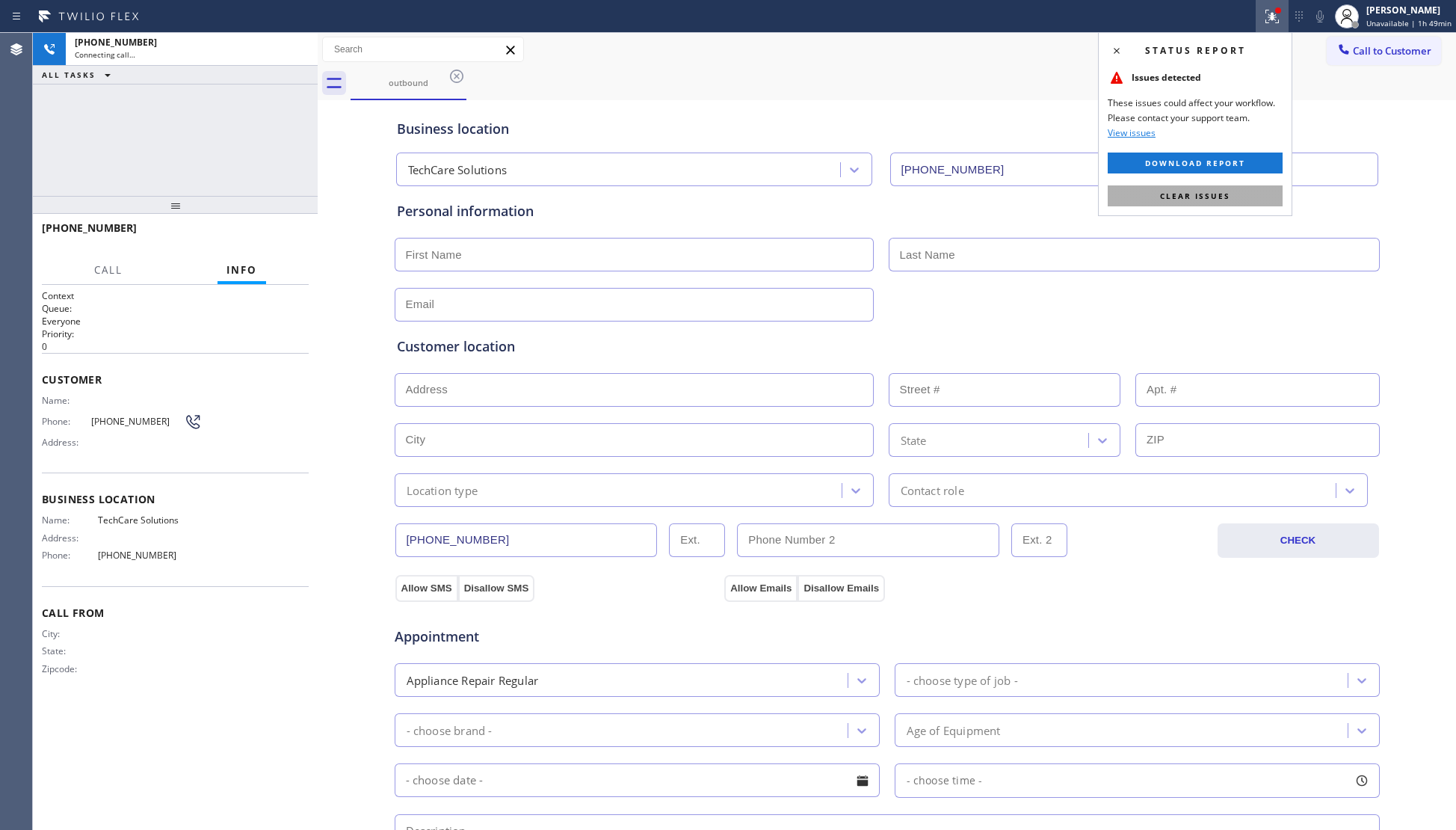
click at [1217, 189] on button "Clear issues" at bounding box center [1195, 196] width 175 height 21
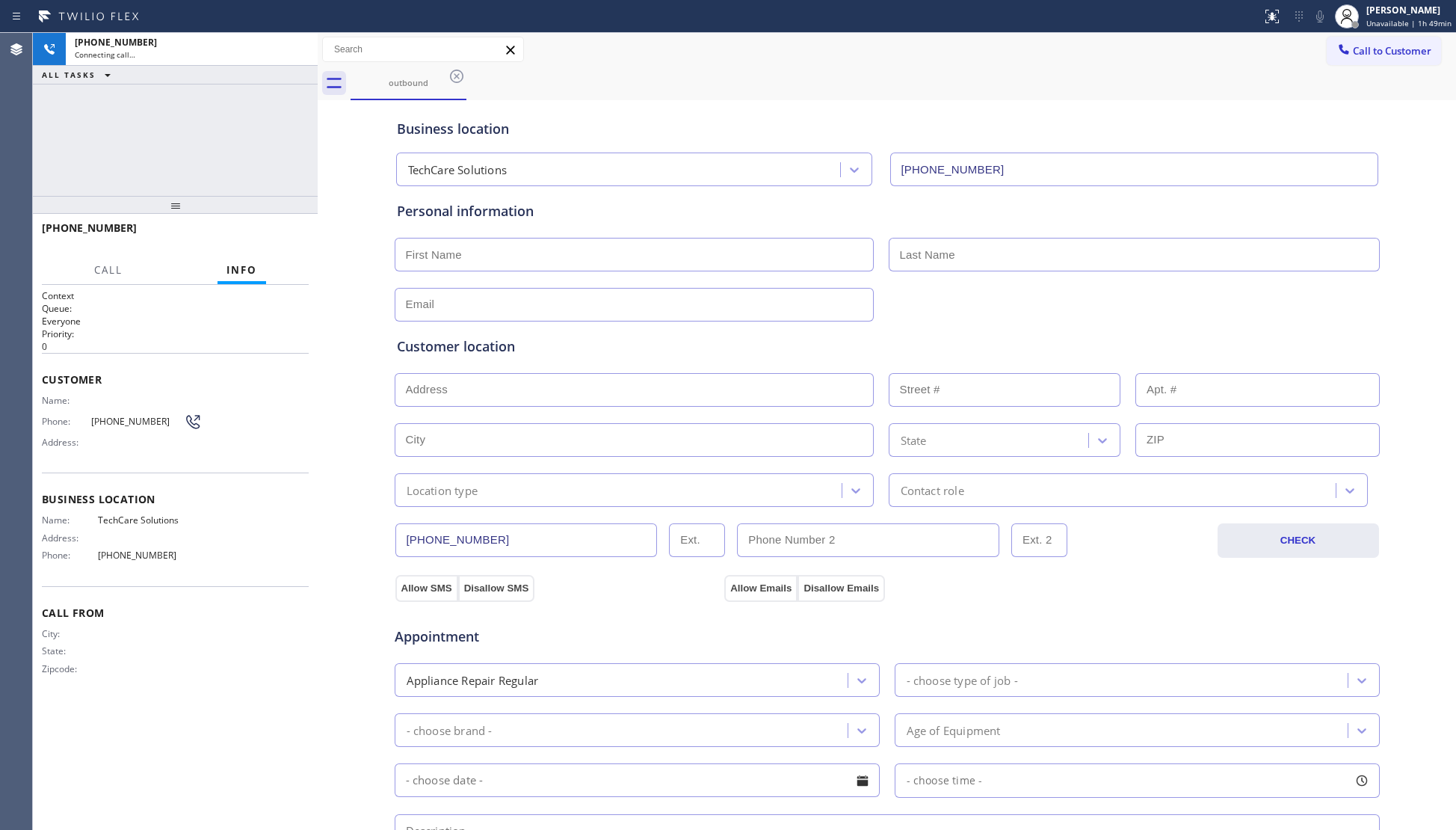
click at [1125, 57] on div "Call to Customer Outbound call Location TechCare Solutions Your caller id phone…" at bounding box center [887, 49] width 1139 height 26
click at [309, 45] on div at bounding box center [298, 49] width 27 height 33
click at [293, 53] on icon at bounding box center [298, 49] width 18 height 18
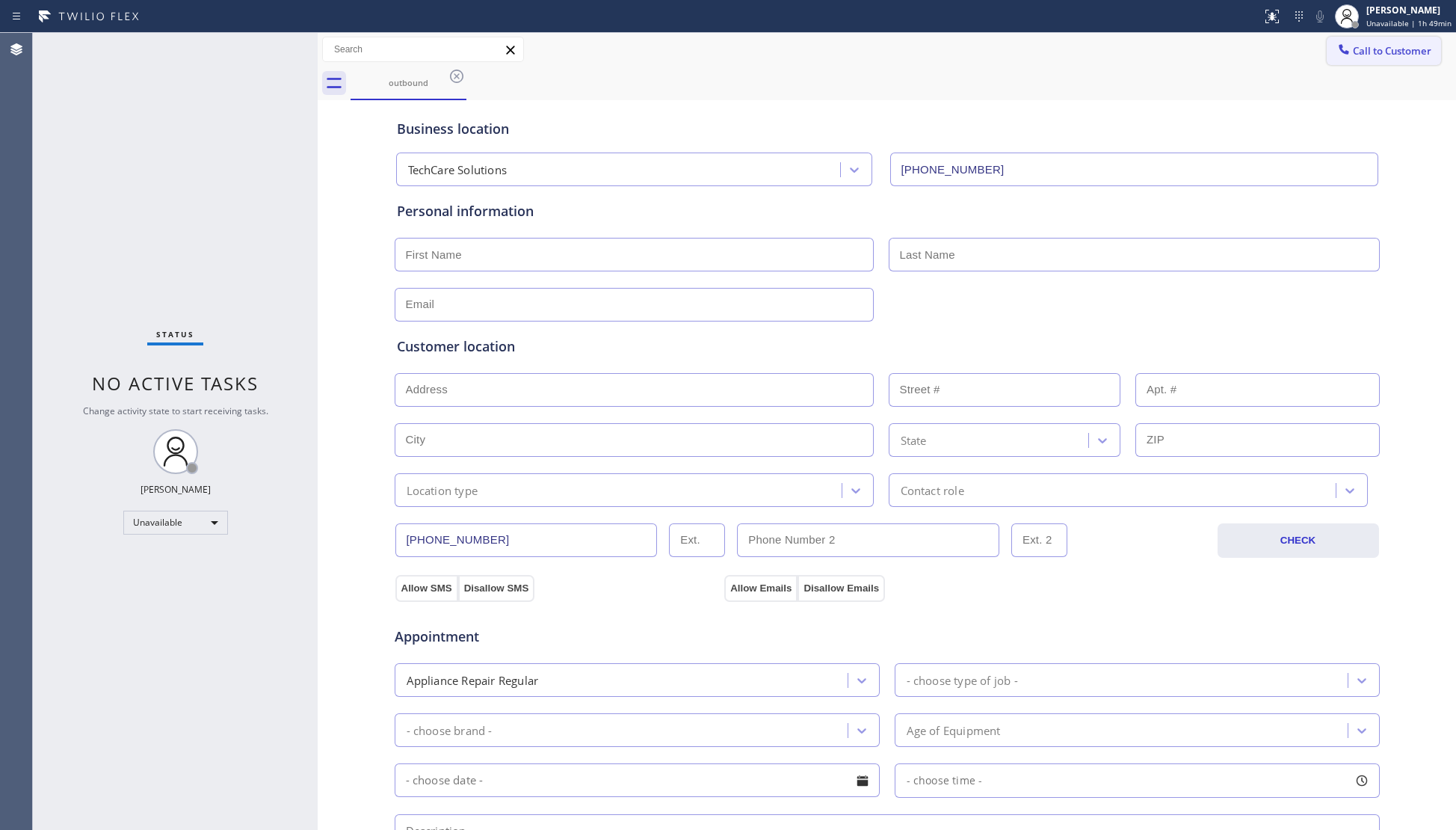
click at [1335, 57] on div at bounding box center [1343, 51] width 18 height 18
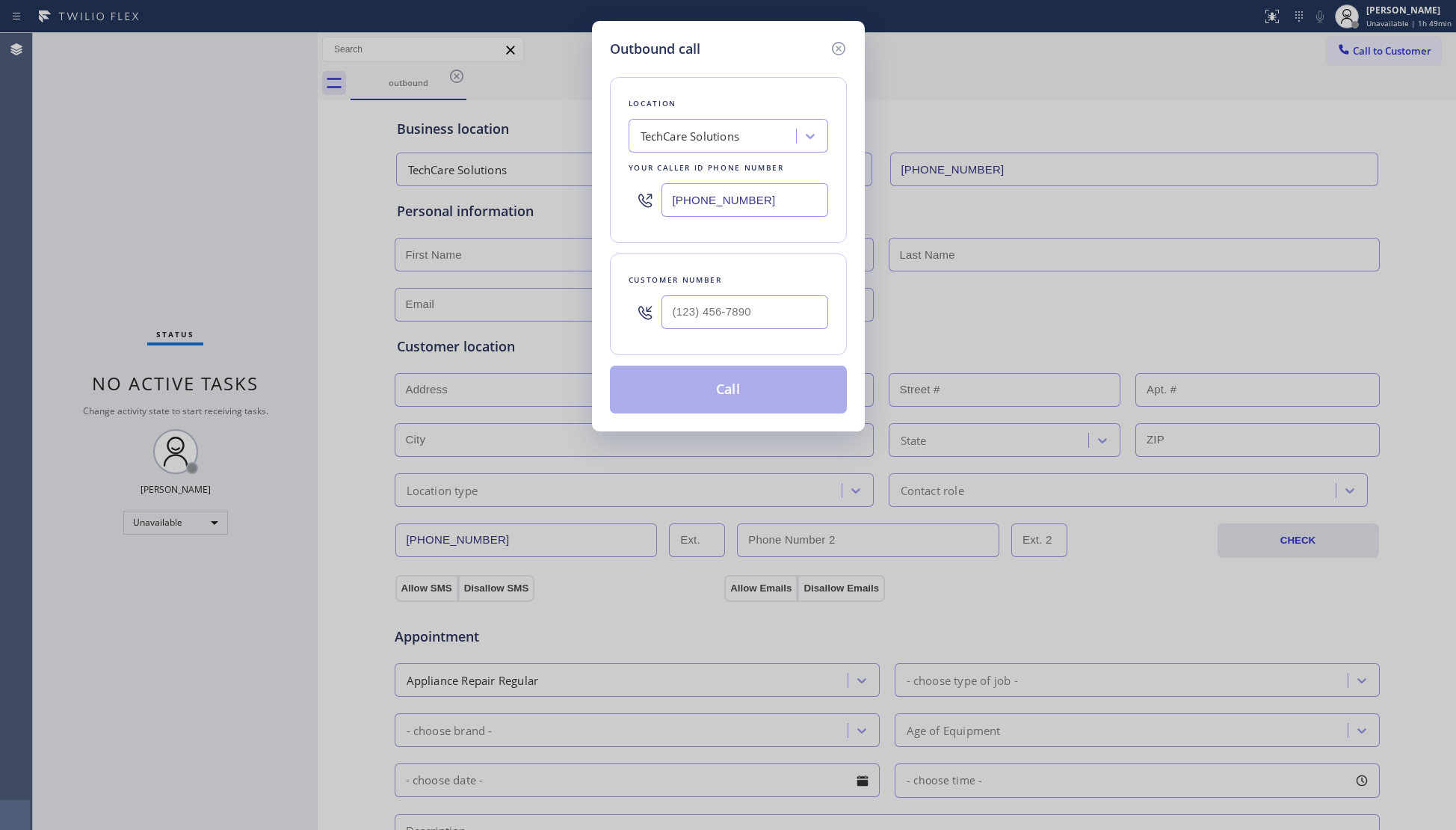
drag, startPoint x: 761, startPoint y: 203, endPoint x: 655, endPoint y: 200, distance: 106.0
click at [655, 200] on div "(786) 503-6276" at bounding box center [728, 200] width 199 height 49
click at [763, 305] on input "(___) ___-____" at bounding box center [745, 313] width 167 height 34
click at [769, 392] on button "Call" at bounding box center [728, 389] width 237 height 48
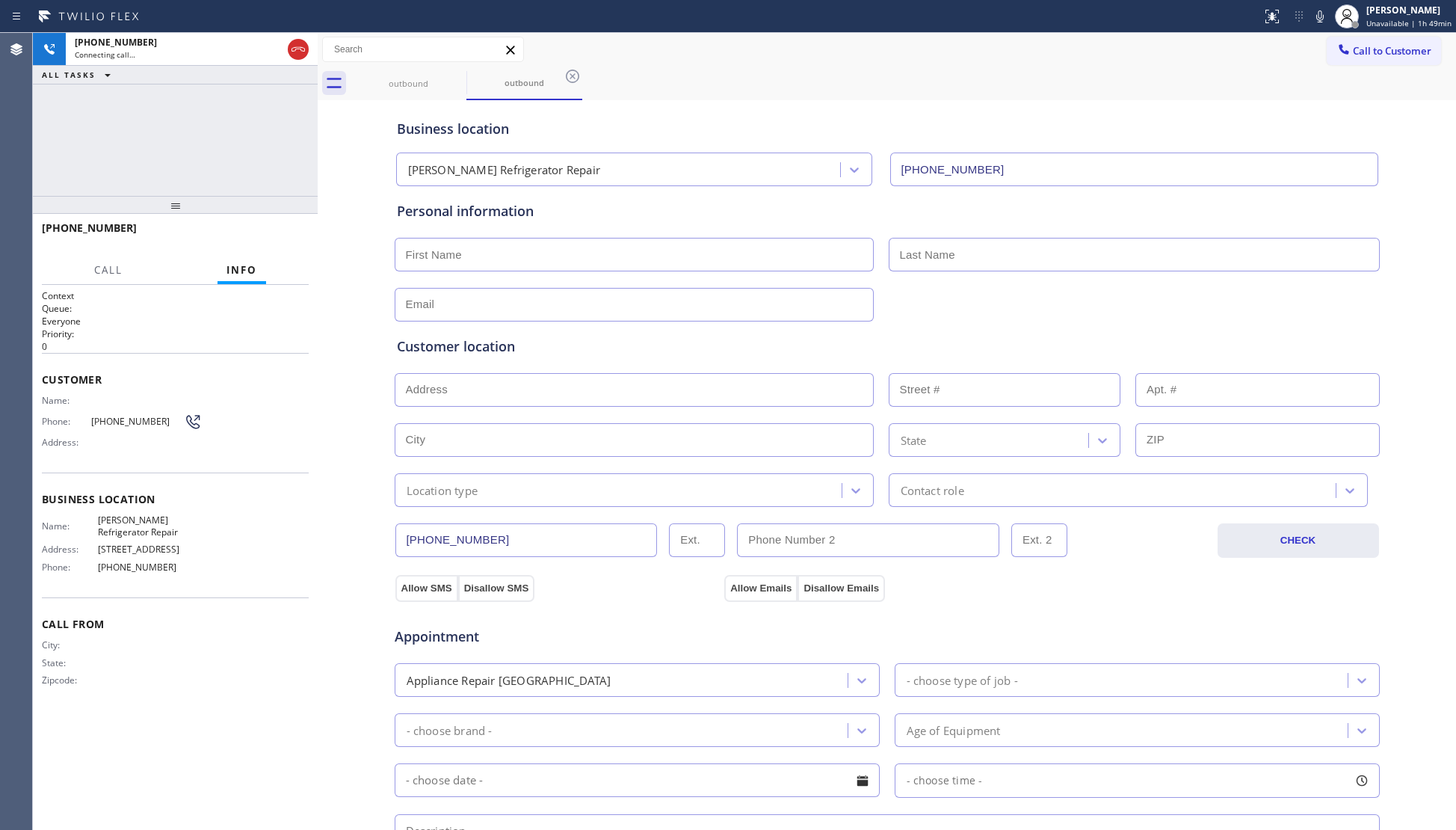
click at [1014, 72] on div "outbound outbound" at bounding box center [903, 83] width 1105 height 34
click at [288, 229] on span "HANG UP" at bounding box center [274, 234] width 45 height 11
click at [290, 229] on span "HANG UP" at bounding box center [274, 234] width 45 height 11
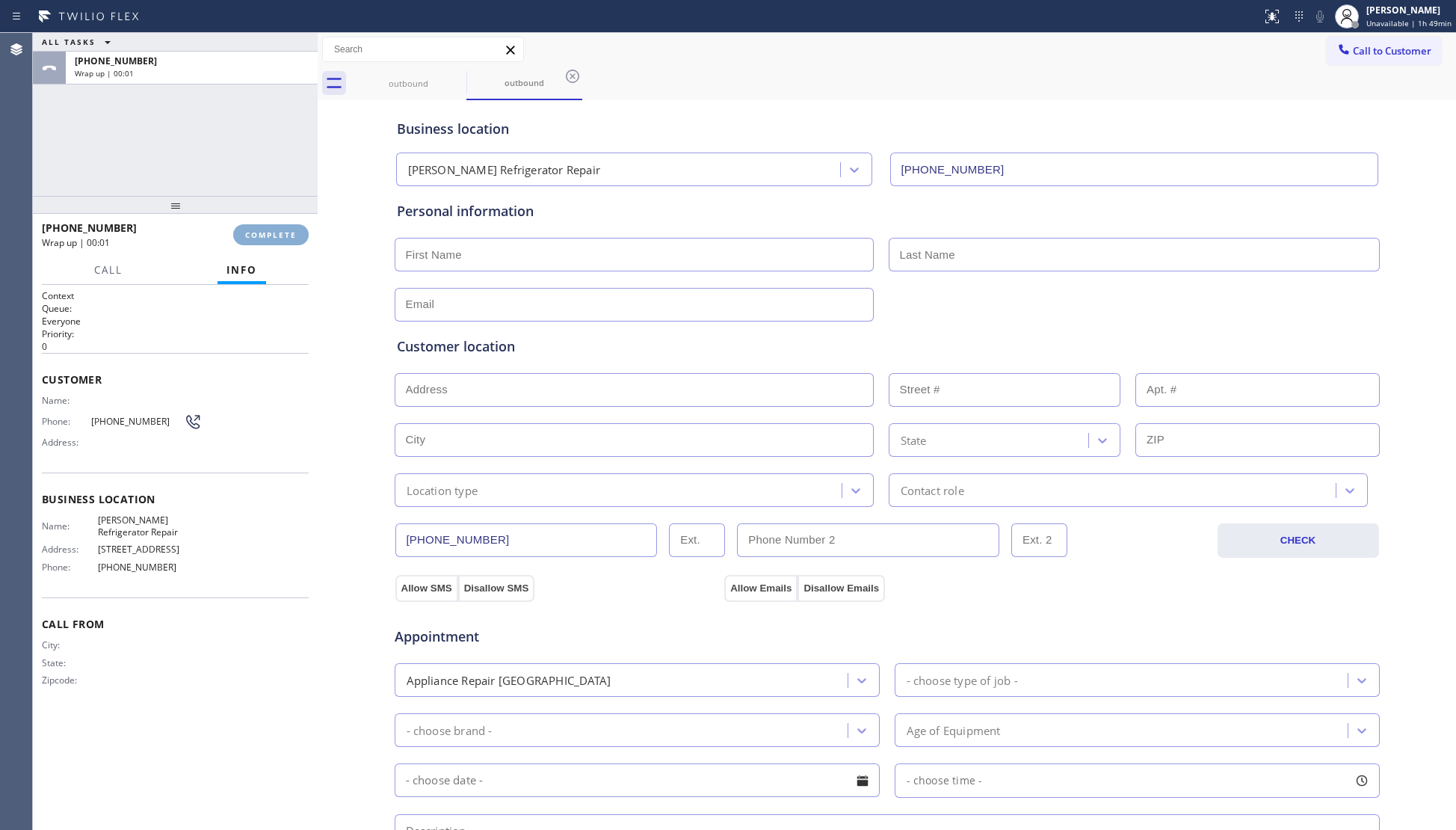
click at [291, 228] on button "COMPLETE" at bounding box center [270, 235] width 75 height 21
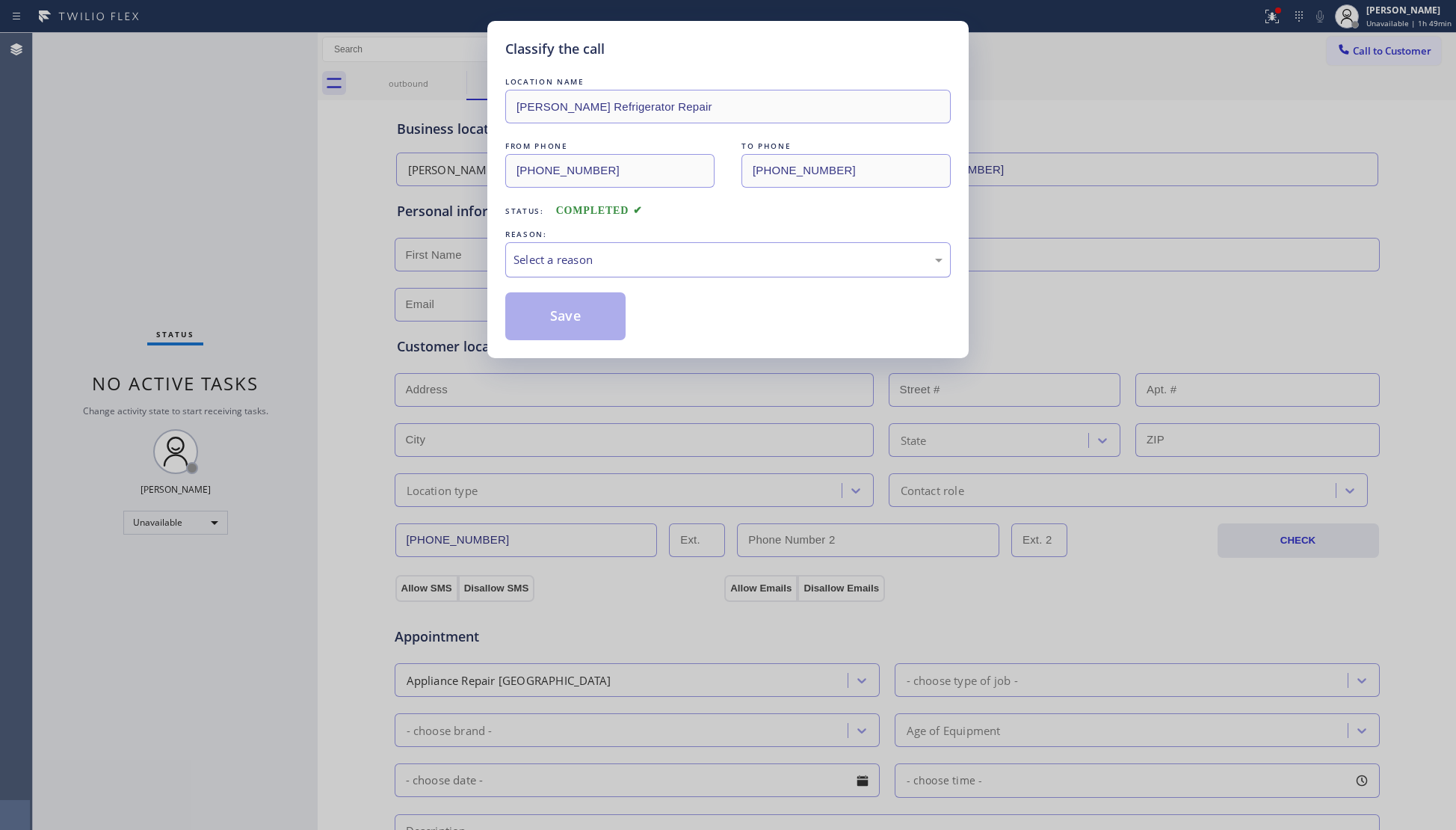
click at [679, 246] on div "Select a reason" at bounding box center [728, 259] width 445 height 35
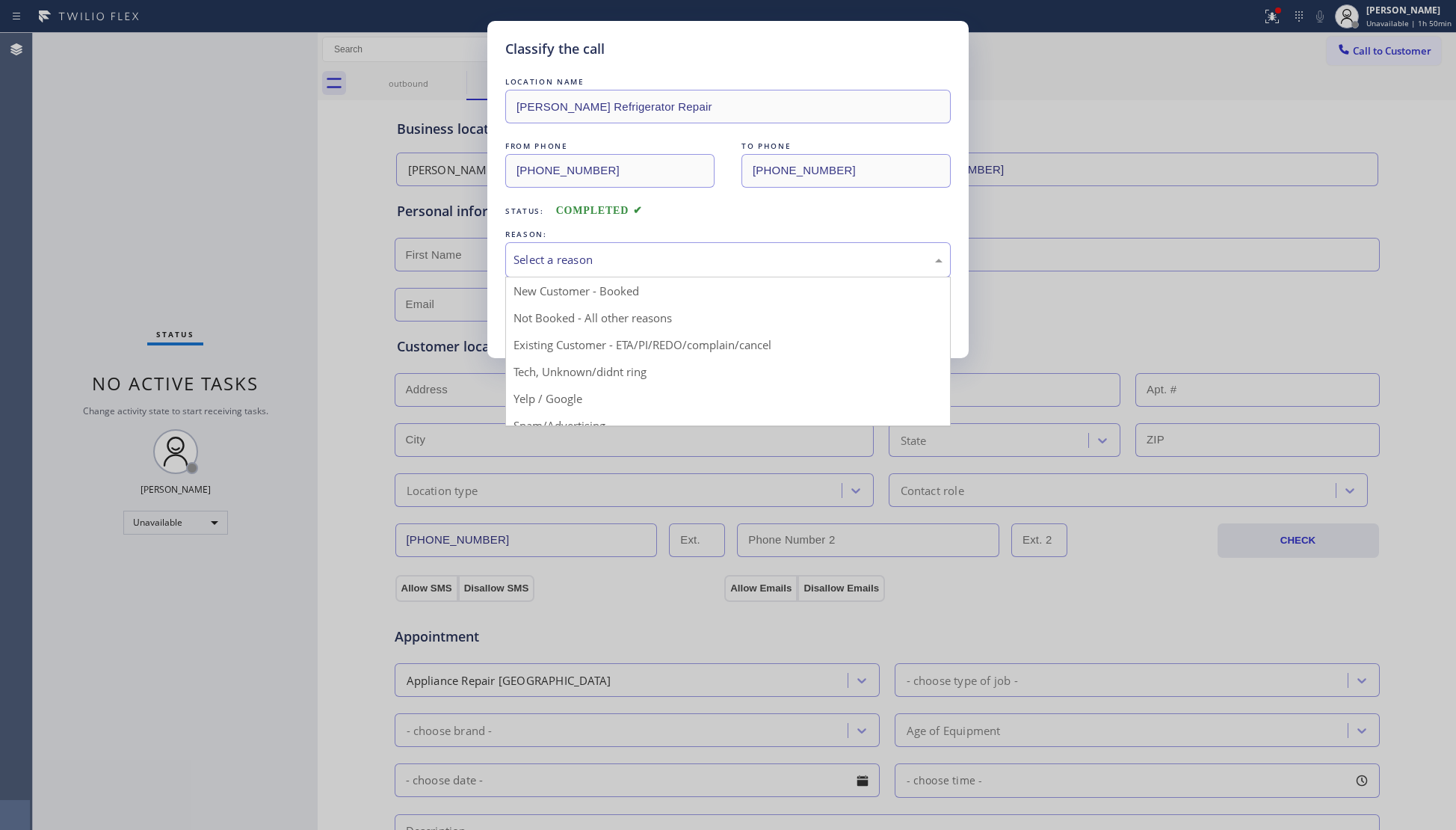
click at [655, 268] on div "Select a reason" at bounding box center [728, 259] width 429 height 17
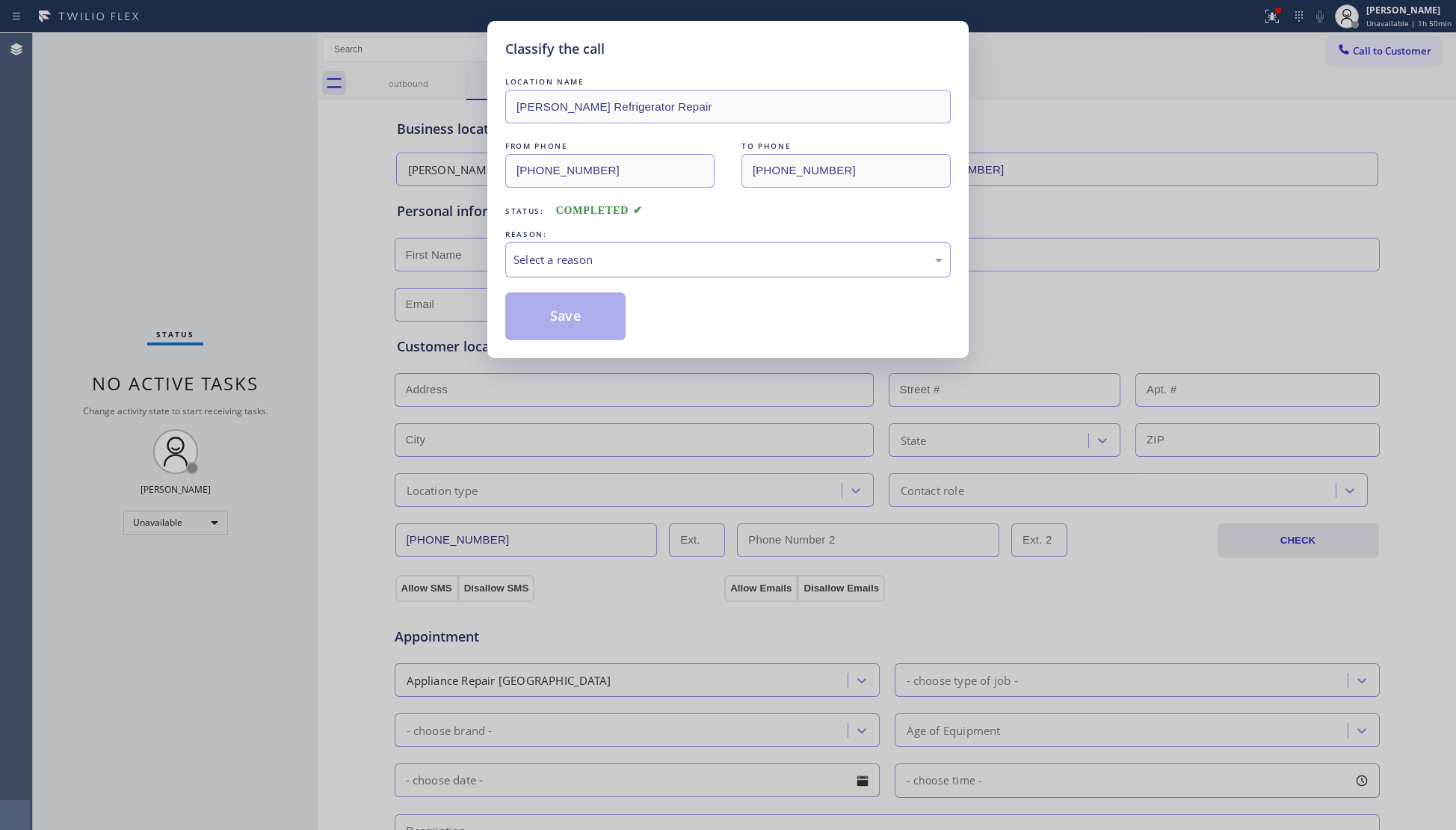
click at [539, 258] on div "Select a reason" at bounding box center [728, 259] width 429 height 17
click at [544, 316] on button "Save" at bounding box center [565, 316] width 121 height 48
click at [545, 315] on button "Save" at bounding box center [565, 316] width 121 height 48
click at [545, 314] on button "Save" at bounding box center [565, 316] width 121 height 48
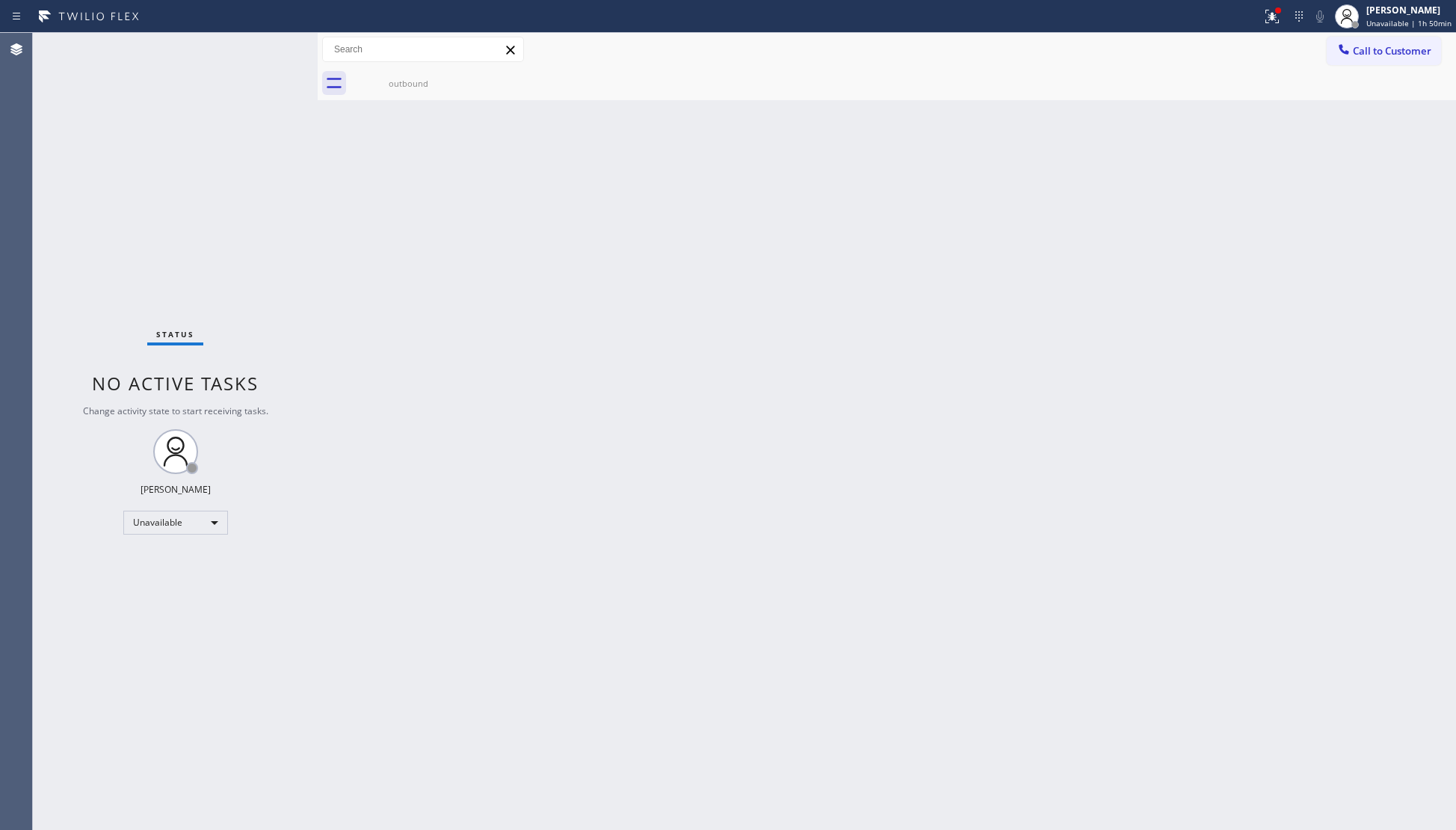
drag, startPoint x: 1288, startPoint y: 23, endPoint x: 1267, endPoint y: 52, distance: 35.8
click at [1287, 22] on div at bounding box center [1272, 16] width 33 height 18
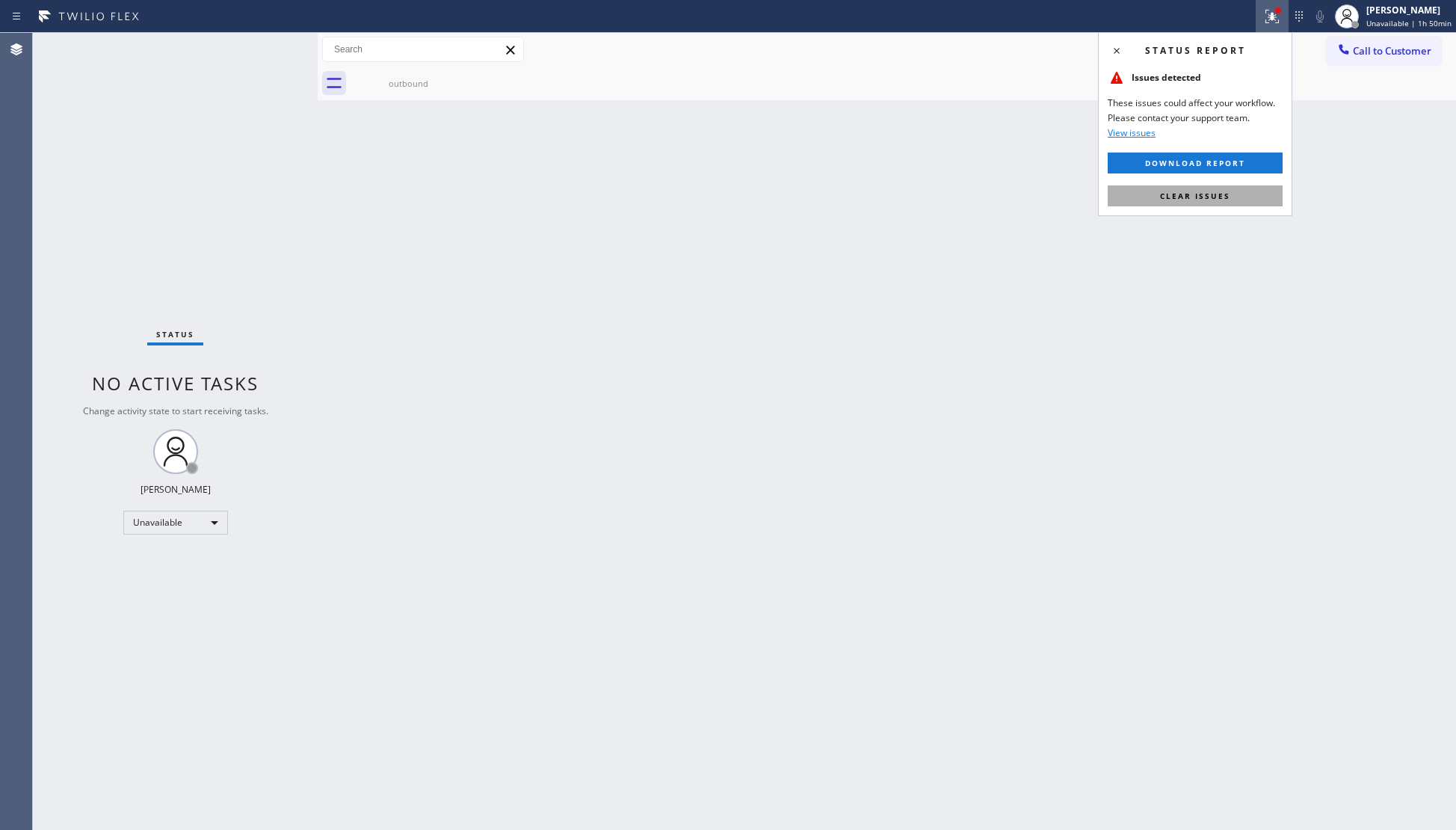
click at [1200, 189] on button "Clear issues" at bounding box center [1195, 196] width 175 height 21
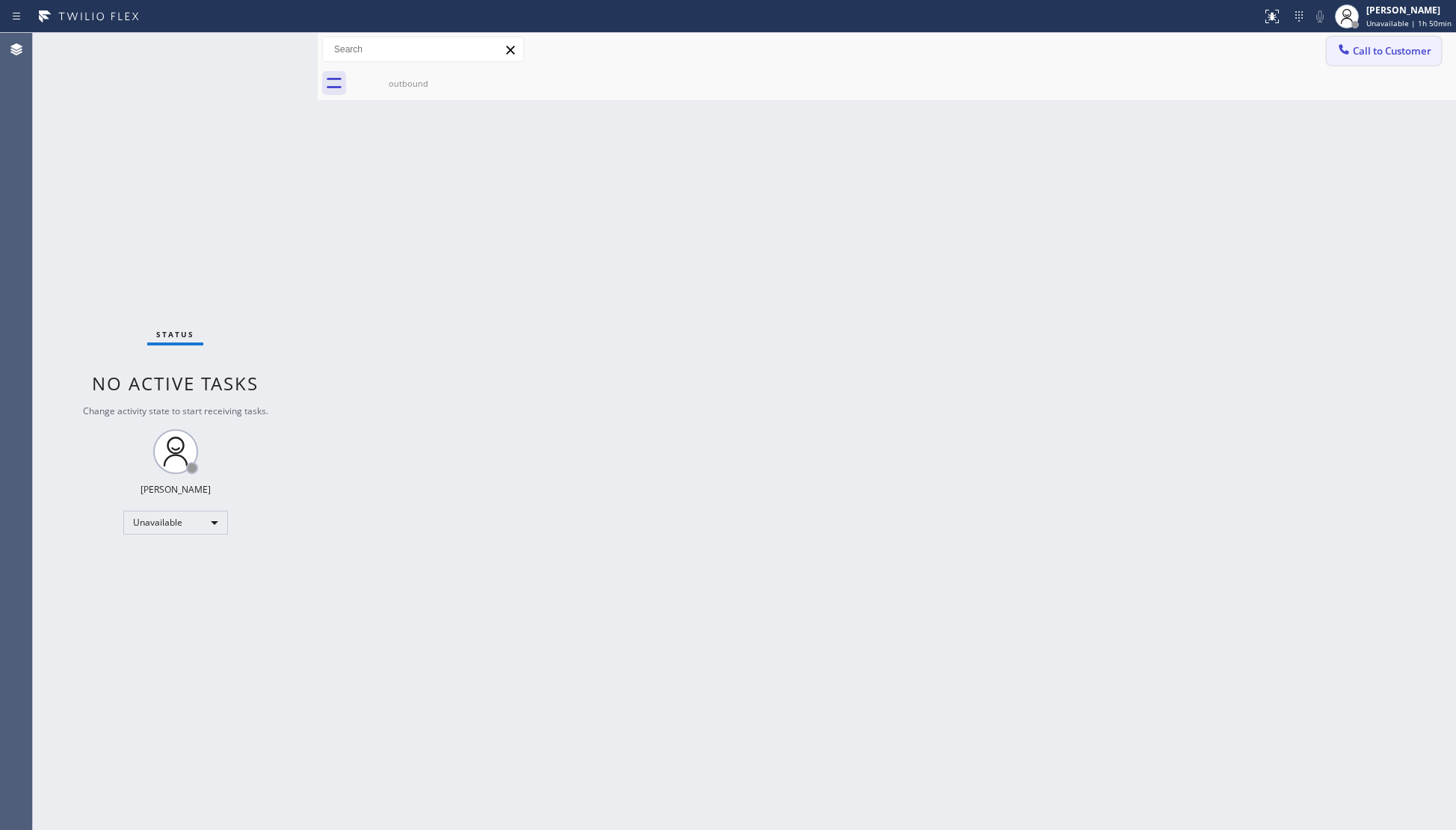
click at [1358, 46] on span "Call to Customer" at bounding box center [1392, 50] width 79 height 14
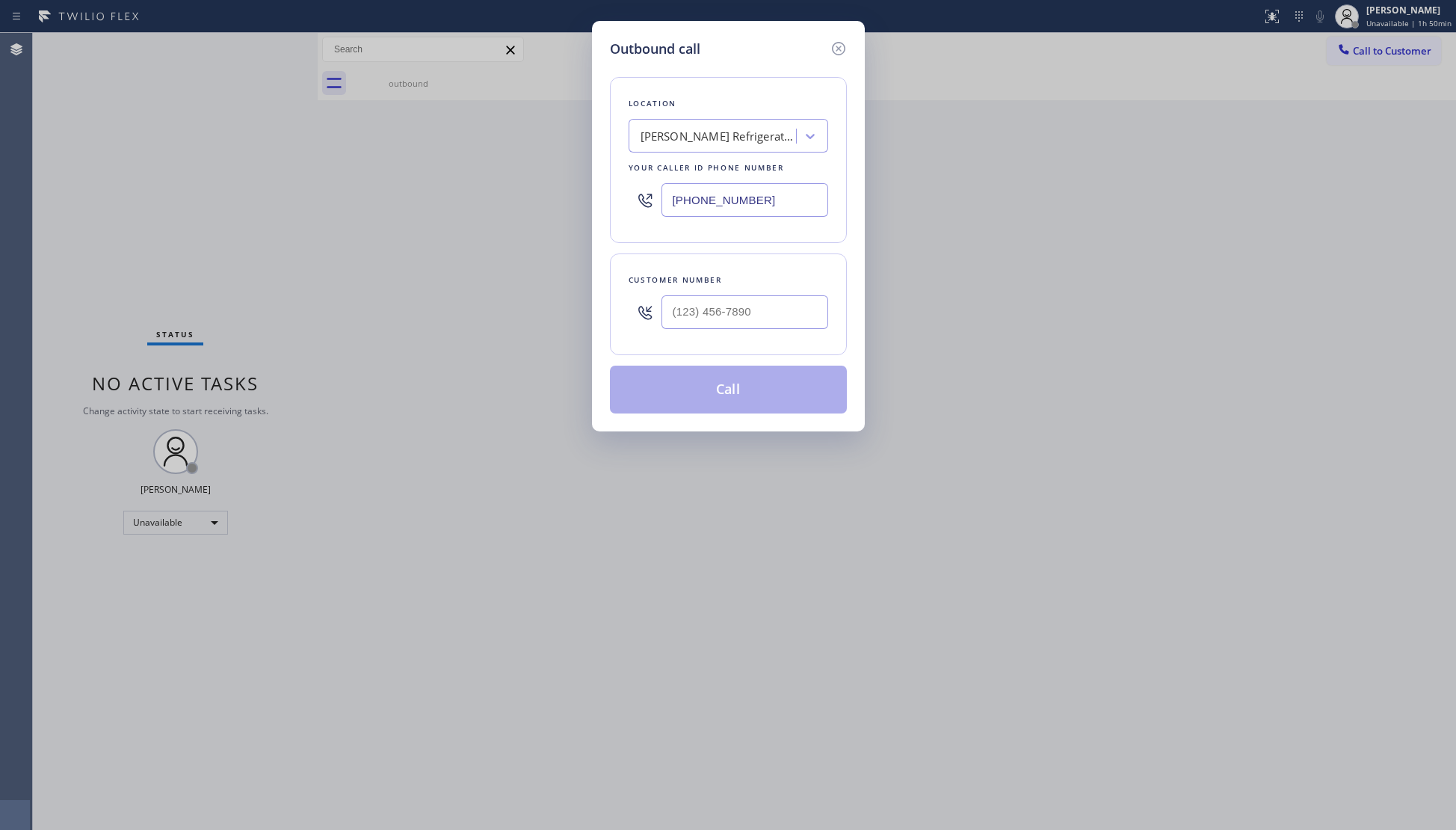
drag, startPoint x: 795, startPoint y: 203, endPoint x: 632, endPoint y: 214, distance: 163.4
click at [632, 214] on div "(415) 980-4170" at bounding box center [728, 200] width 199 height 49
click at [751, 296] on input "(___) ___-____" at bounding box center [745, 313] width 167 height 34
click at [733, 383] on button "Call" at bounding box center [728, 389] width 237 height 48
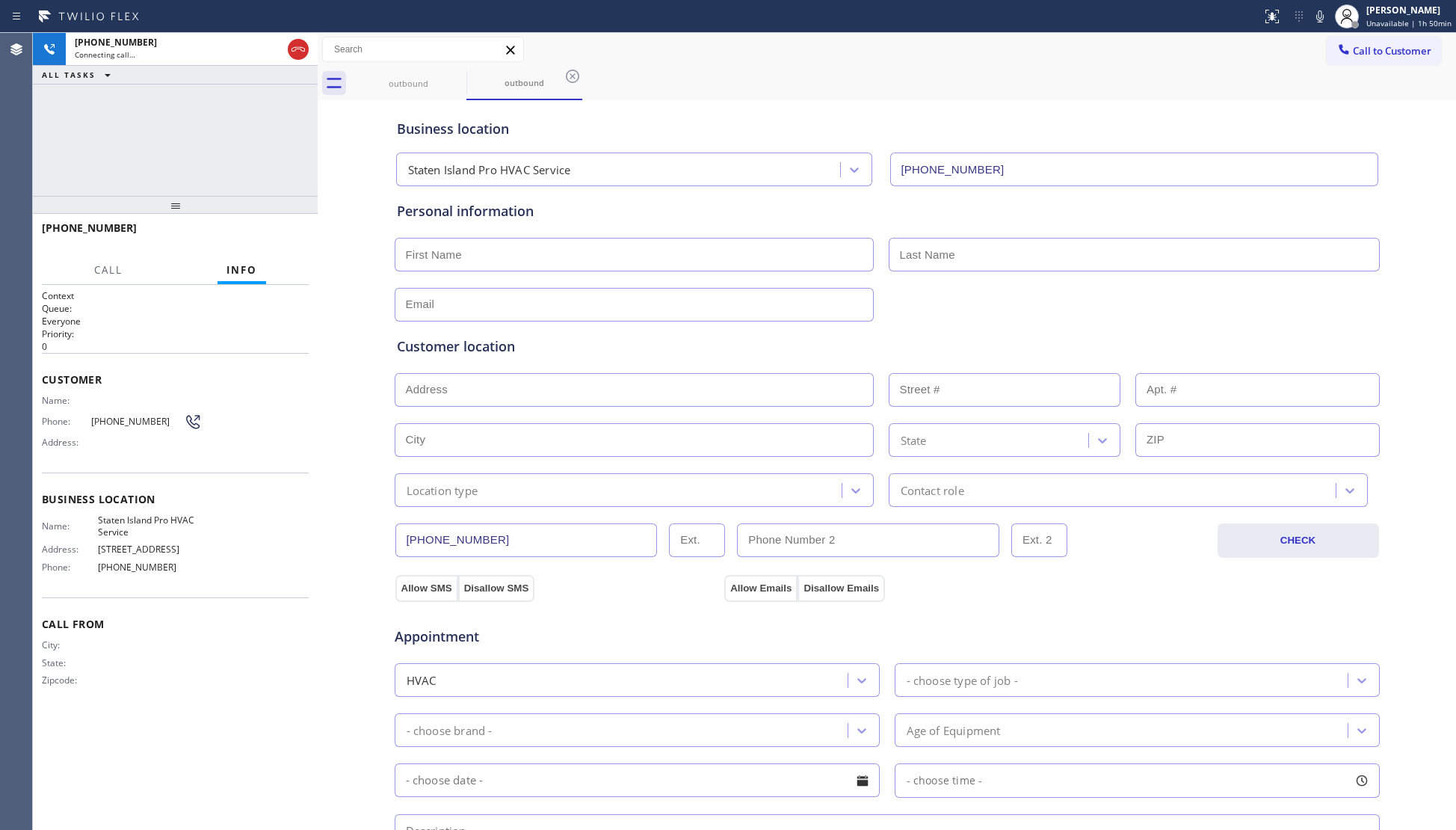
click at [887, 130] on div "Business location" at bounding box center [887, 129] width 981 height 20
click at [249, 221] on div "+17185094652 Live | 00:01 HANG UP" at bounding box center [176, 235] width 267 height 39
click at [258, 230] on span "HANG UP" at bounding box center [274, 234] width 45 height 11
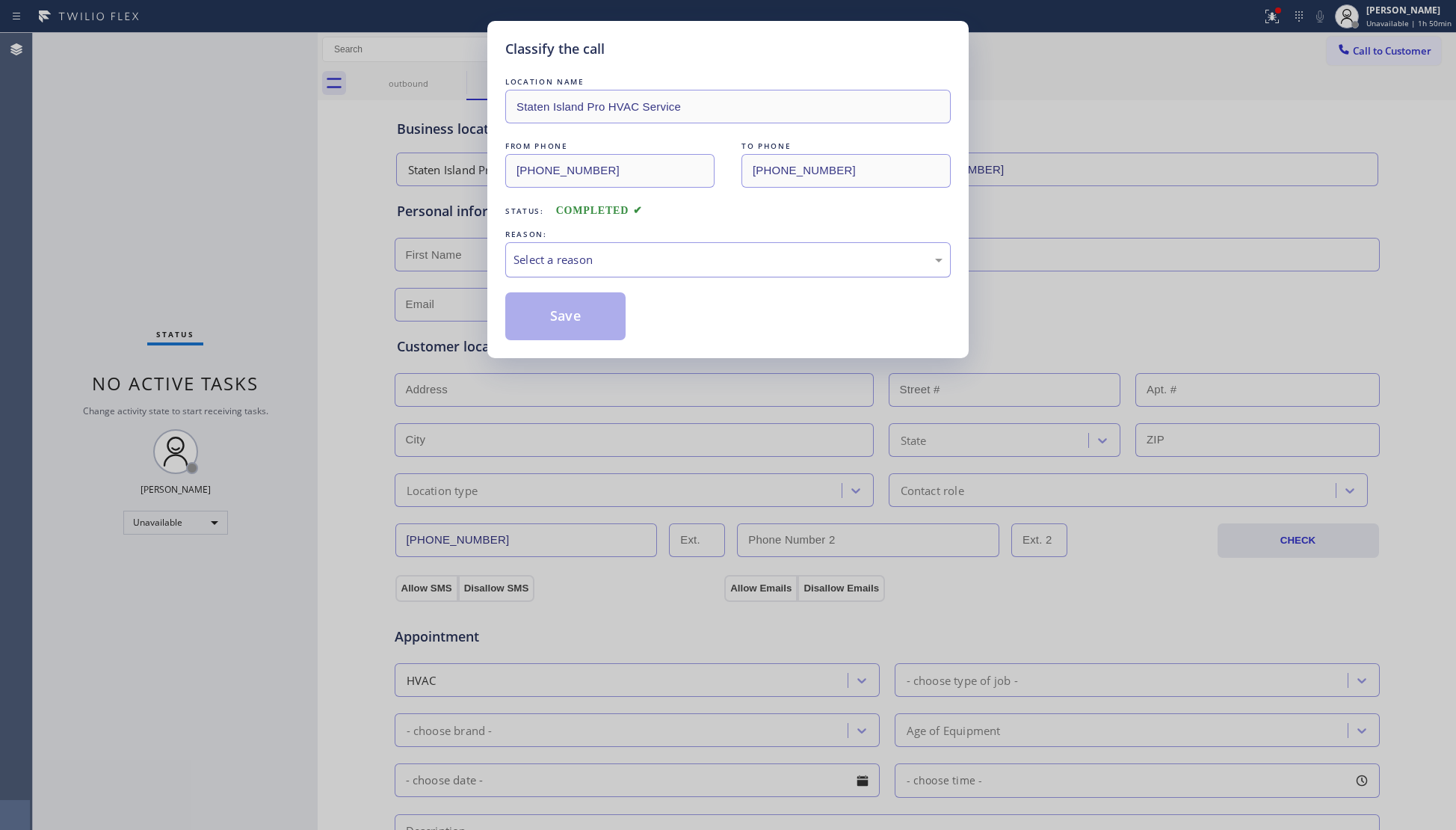
click at [674, 276] on div "Select a reason" at bounding box center [728, 259] width 445 height 35
click at [587, 309] on button "Save" at bounding box center [565, 316] width 121 height 48
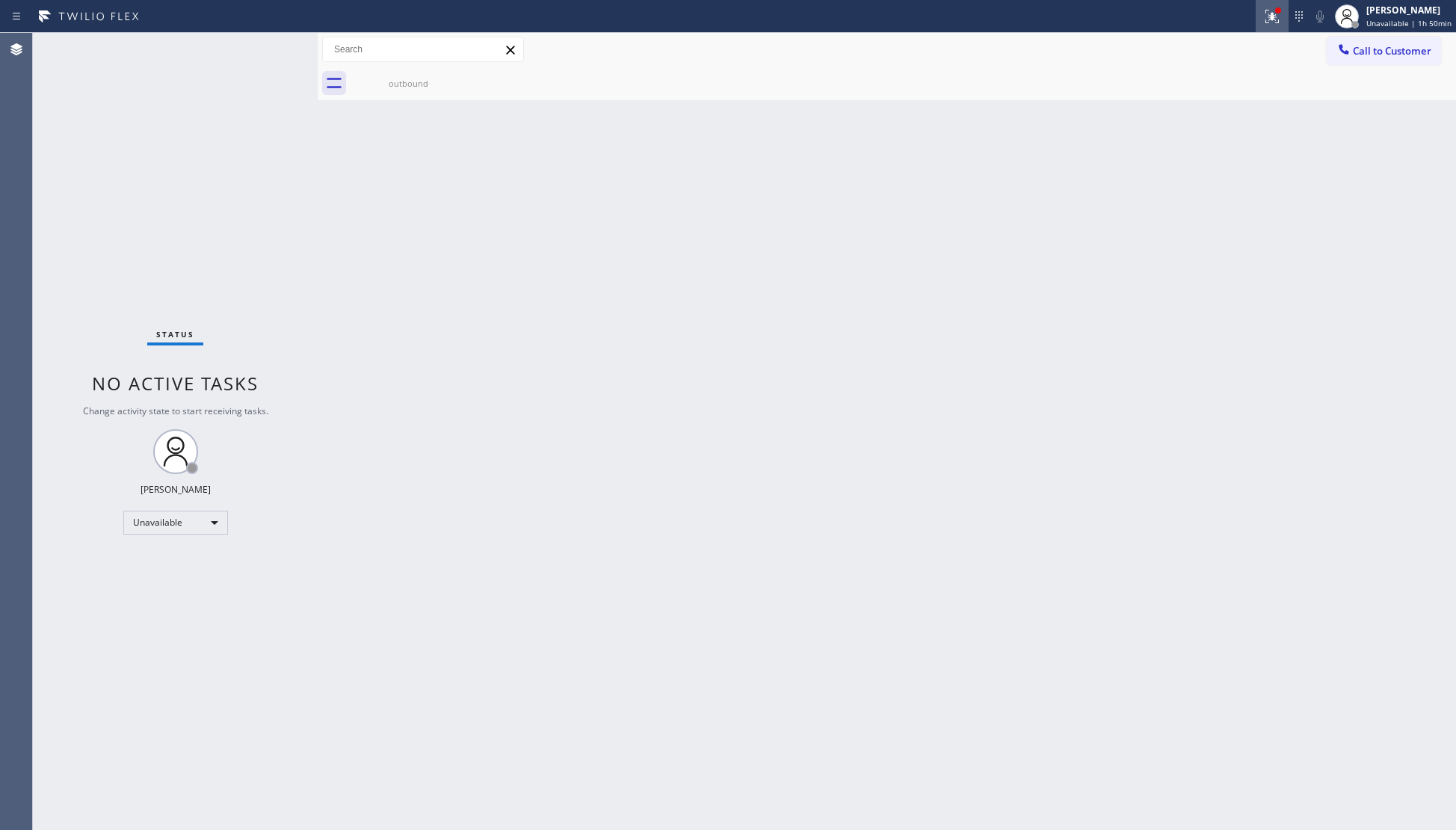
click at [1258, 22] on div at bounding box center [1272, 16] width 33 height 18
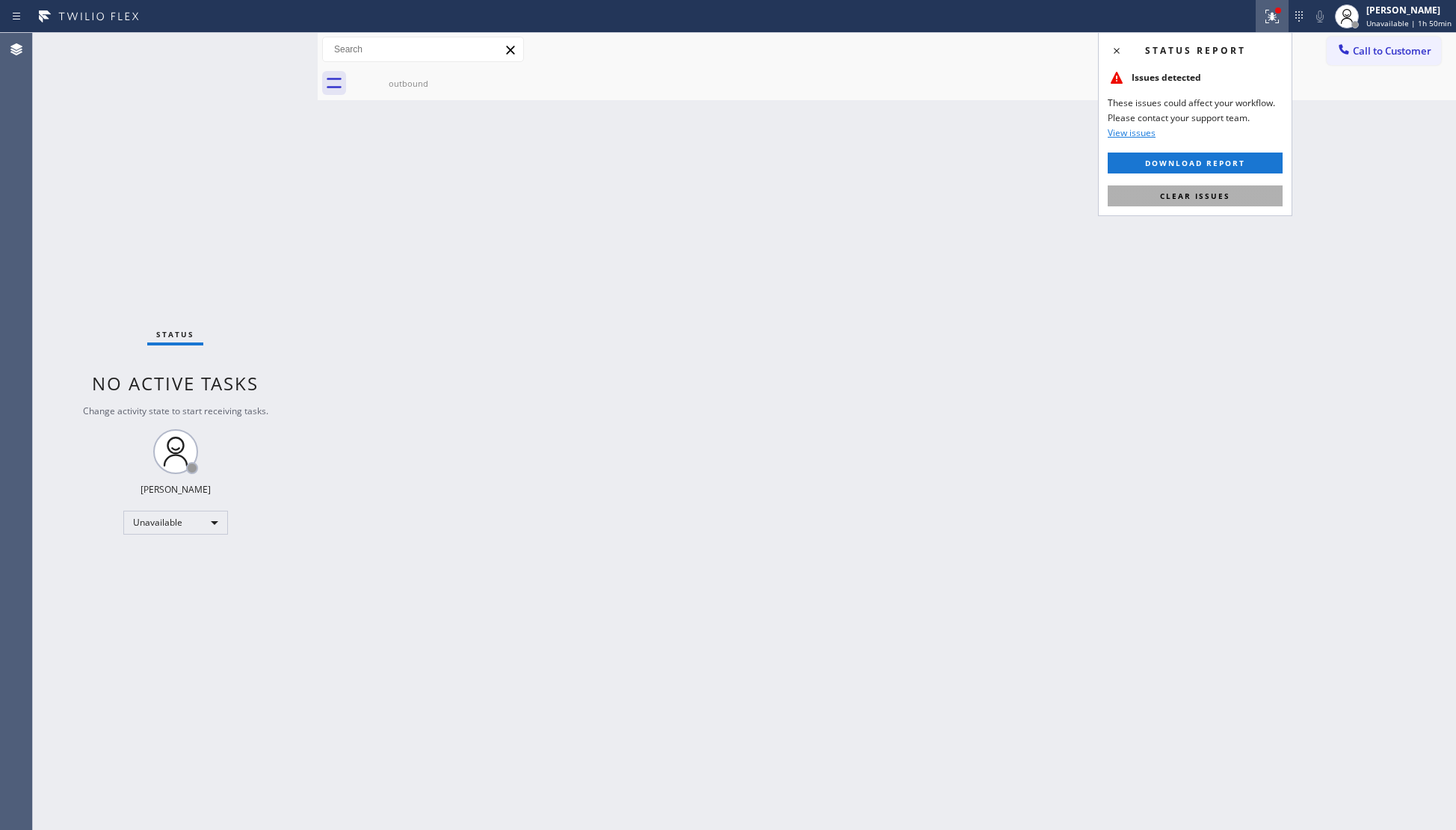
click at [1193, 189] on button "Clear issues" at bounding box center [1195, 196] width 175 height 21
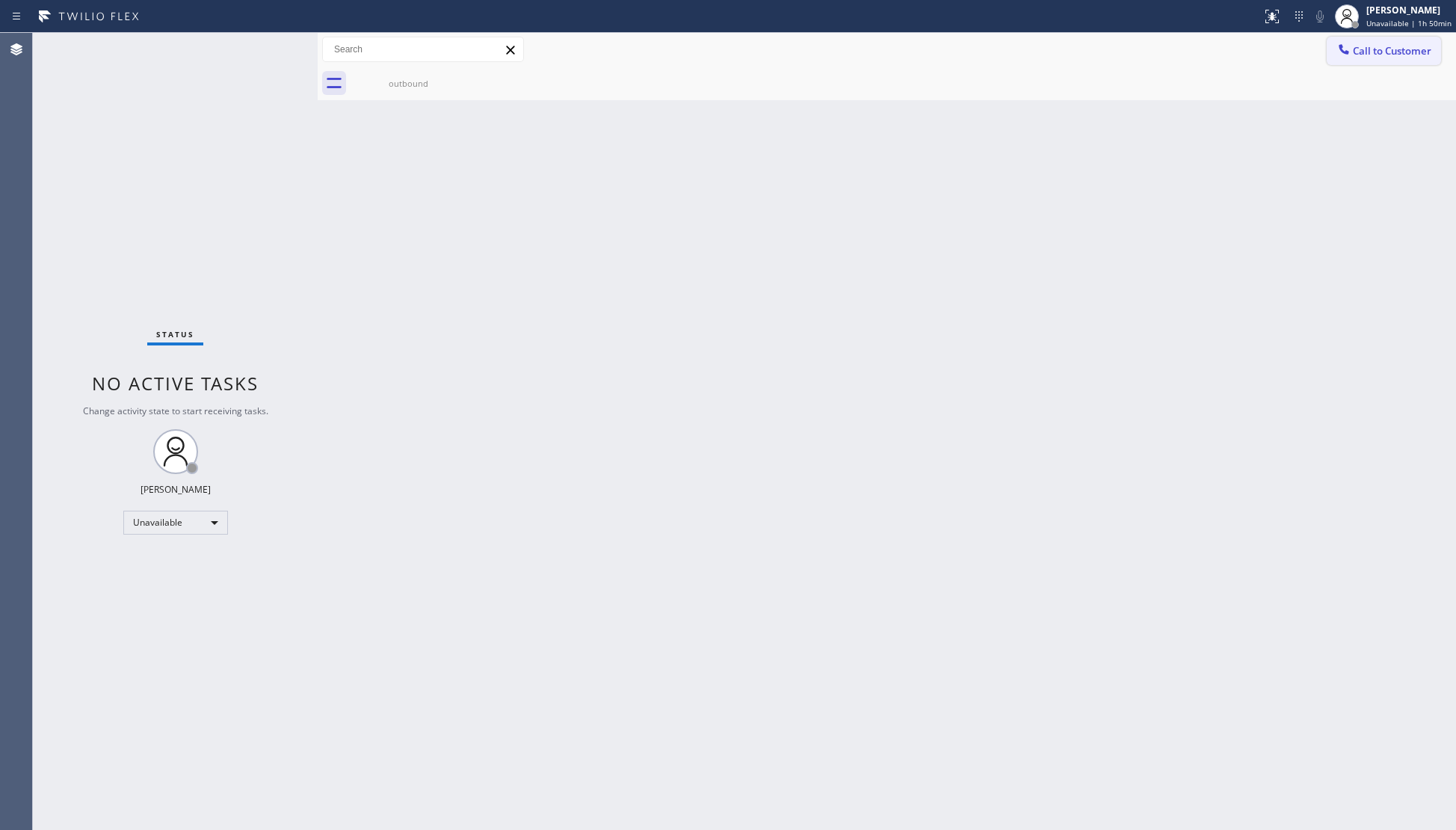
drag, startPoint x: 1350, startPoint y: 40, endPoint x: 970, endPoint y: 154, distance: 396.7
click at [1350, 42] on button "Call to Customer" at bounding box center [1383, 50] width 114 height 28
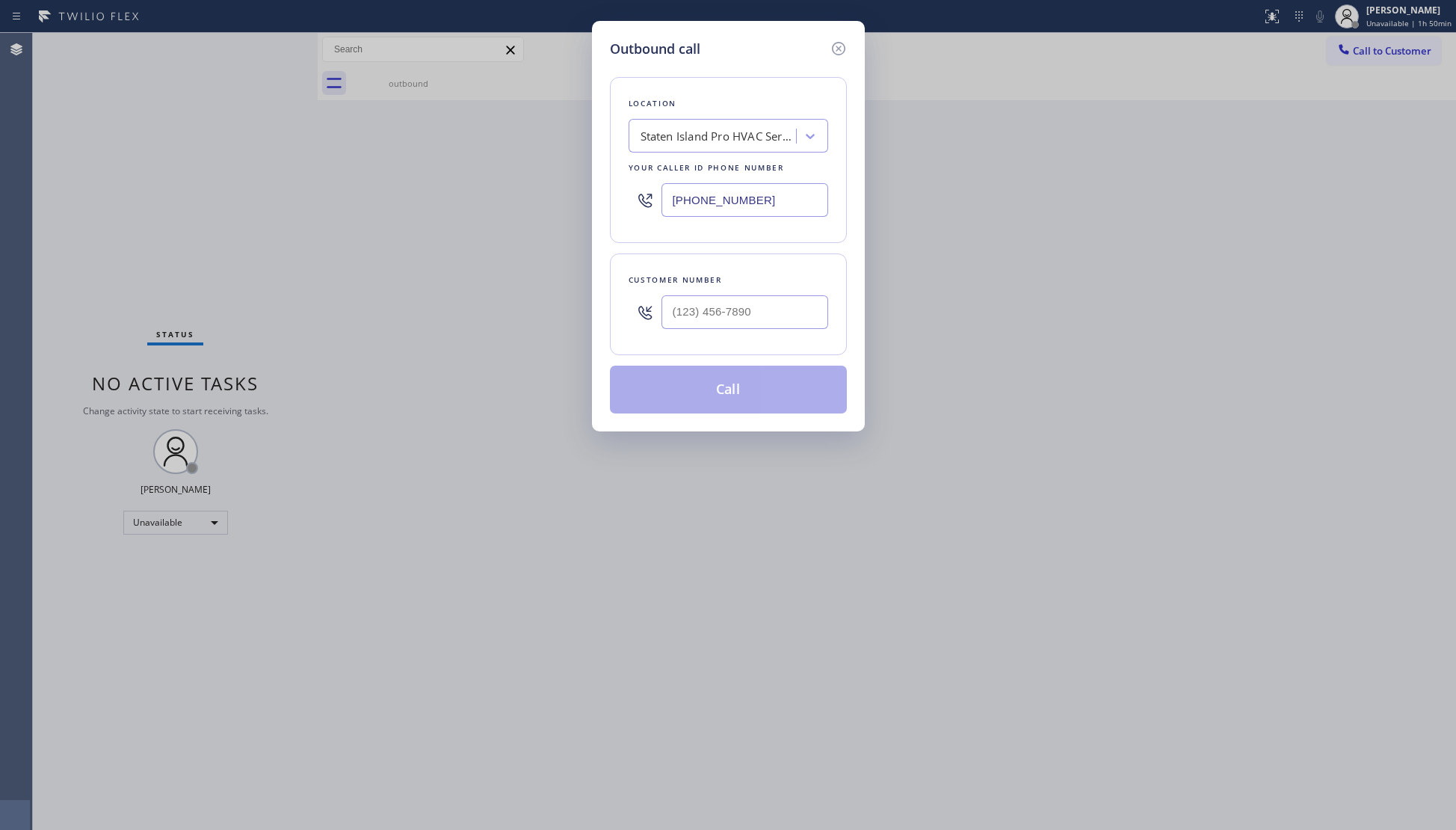
click at [740, 203] on input "(718) 395-6751" at bounding box center [745, 200] width 167 height 34
drag, startPoint x: 758, startPoint y: 201, endPoint x: 629, endPoint y: 191, distance: 129.4
click at [583, 195] on div "Outbound call Location Staten Island Pro HVAC Service Your caller id phone numb…" at bounding box center [728, 415] width 1456 height 830
drag, startPoint x: 779, startPoint y: 315, endPoint x: 852, endPoint y: 262, distance: 90.2
click at [781, 315] on input "(___) ___-____" at bounding box center [745, 313] width 167 height 34
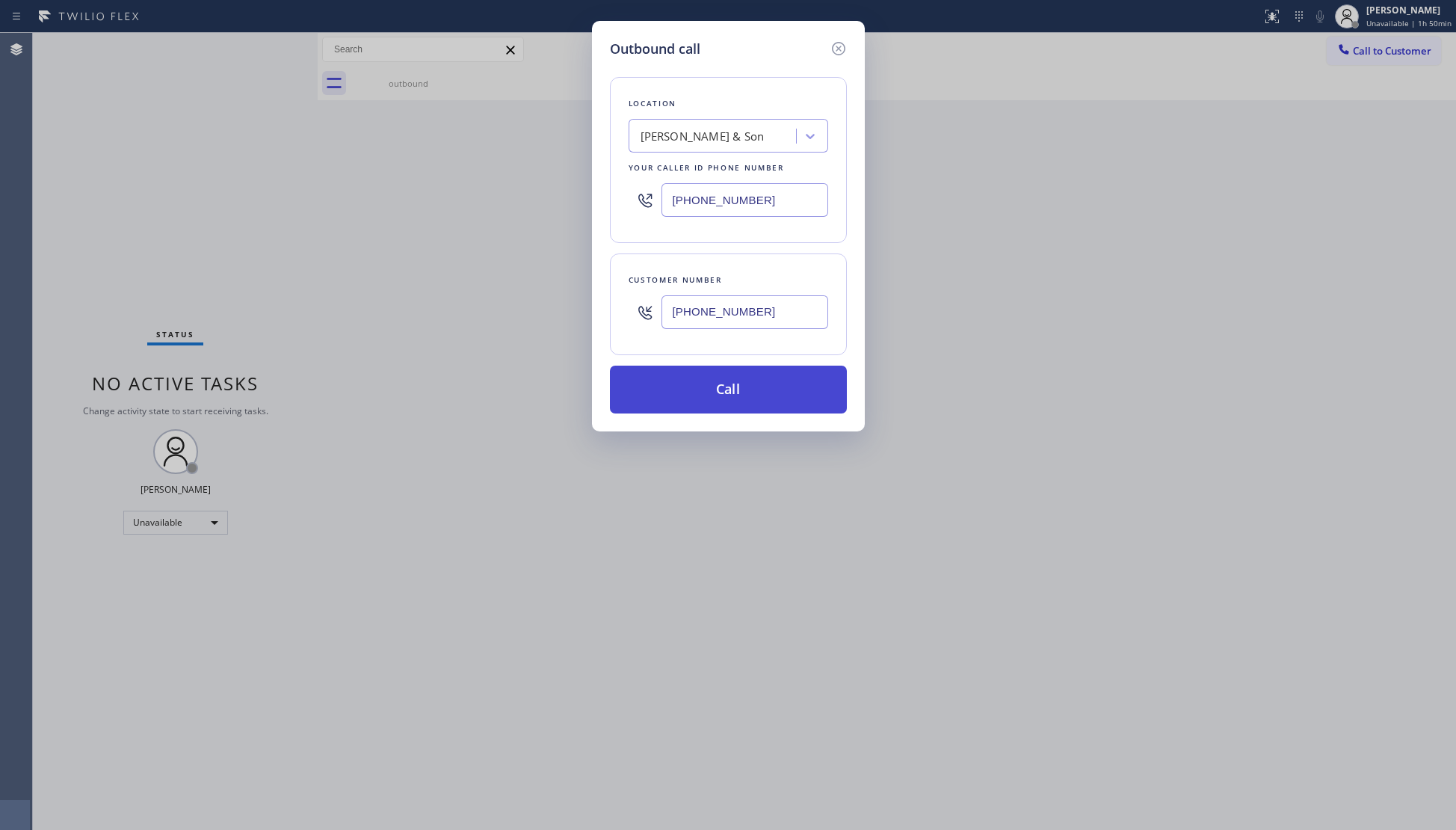
drag, startPoint x: 739, startPoint y: 390, endPoint x: 722, endPoint y: 386, distance: 17.5
click at [739, 389] on button "Call" at bounding box center [728, 389] width 237 height 48
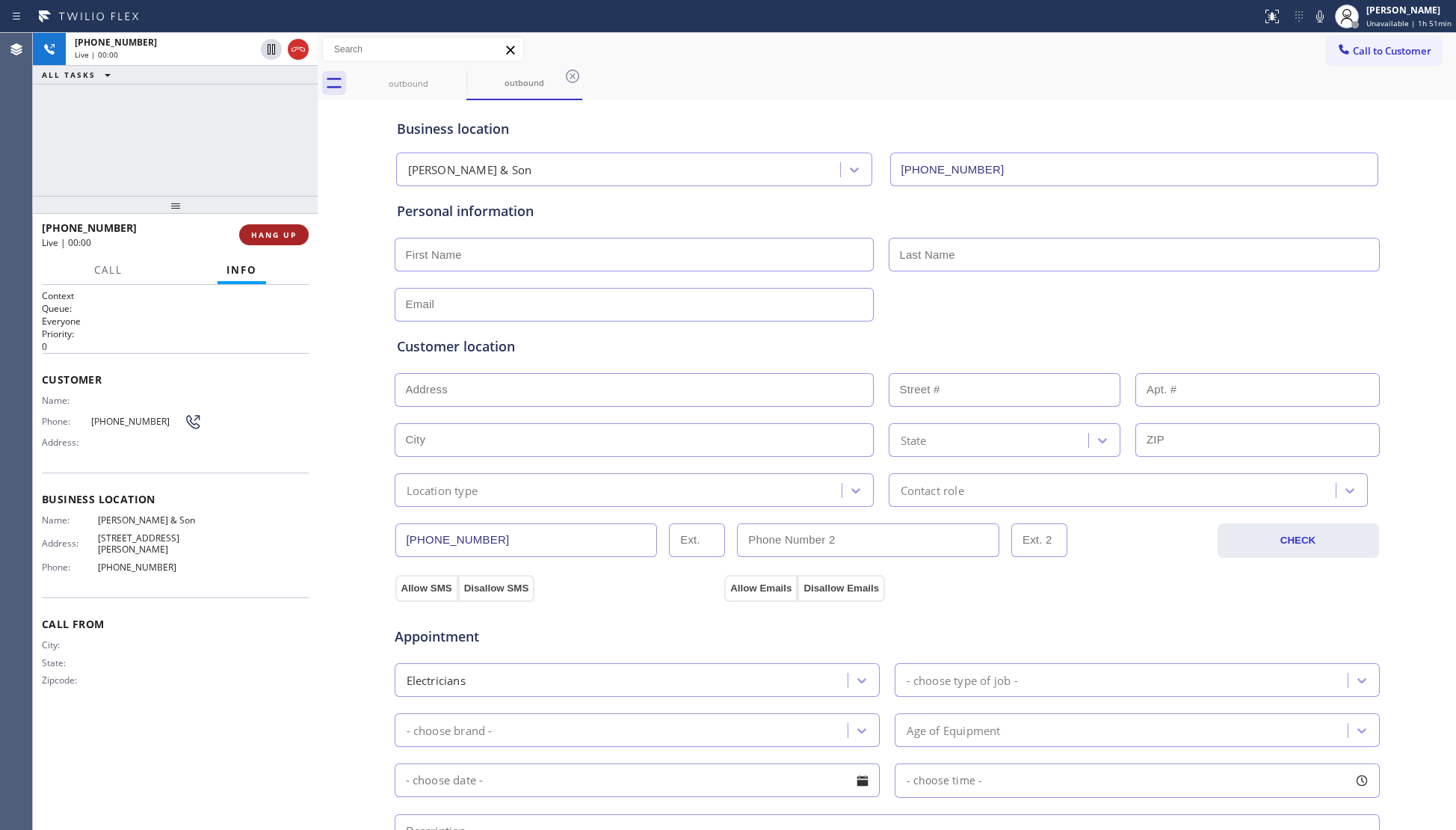
click at [281, 237] on span "HANG UP" at bounding box center [274, 234] width 45 height 11
click at [282, 236] on span "HANG UP" at bounding box center [274, 234] width 45 height 11
click at [287, 236] on span "COMPLETE" at bounding box center [271, 234] width 52 height 11
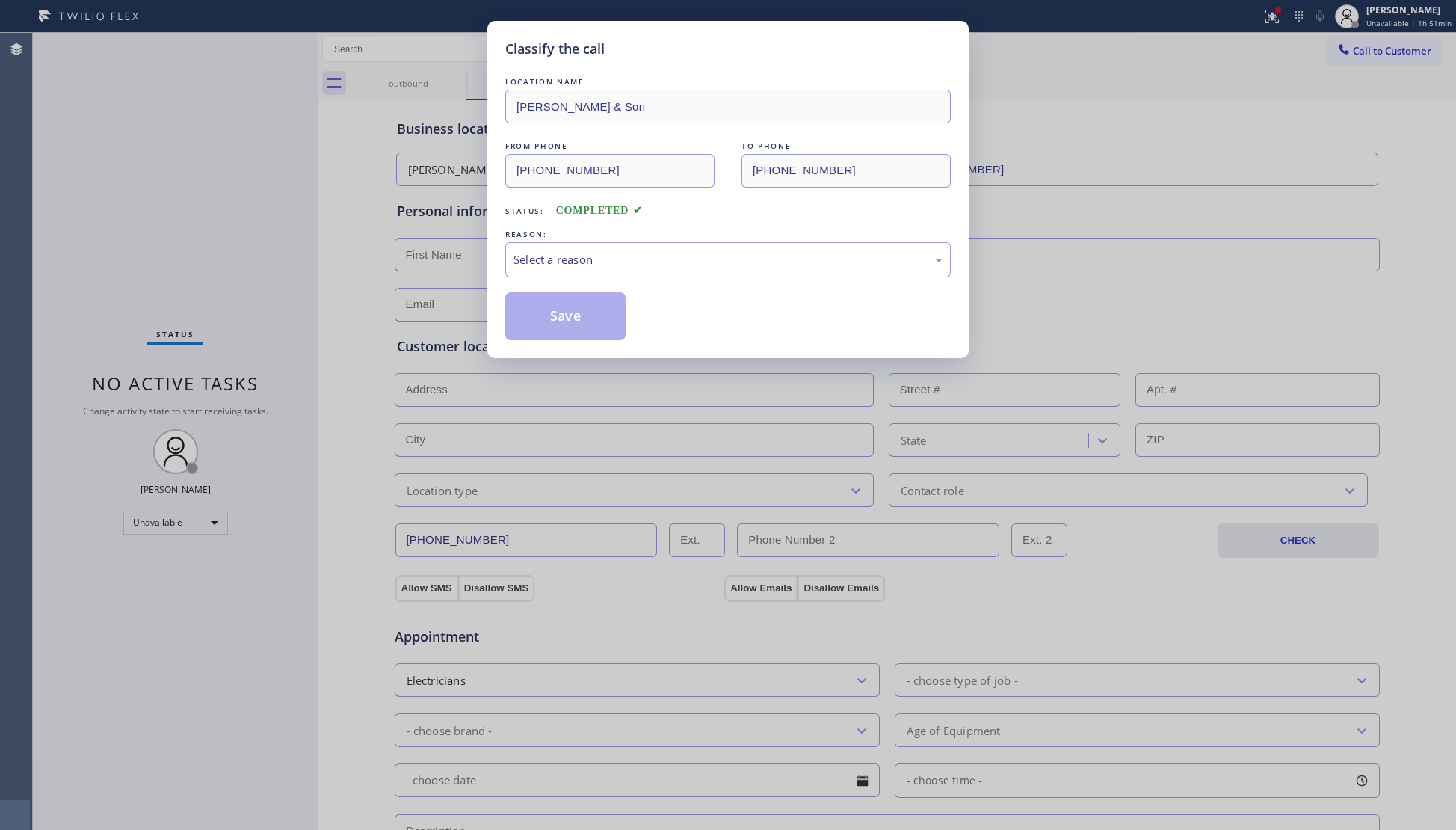
click at [359, 263] on div "Classify the call LOCATION NAME George Johnson & Son FROM PHONE (856) 356-0561 …" at bounding box center [728, 415] width 1456 height 830
click at [553, 243] on div "Select a reason" at bounding box center [728, 259] width 445 height 35
click at [576, 312] on button "Save" at bounding box center [565, 316] width 121 height 48
drag, startPoint x: 577, startPoint y: 312, endPoint x: 617, endPoint y: 312, distance: 40.0
click at [577, 312] on button "Save" at bounding box center [565, 316] width 121 height 48
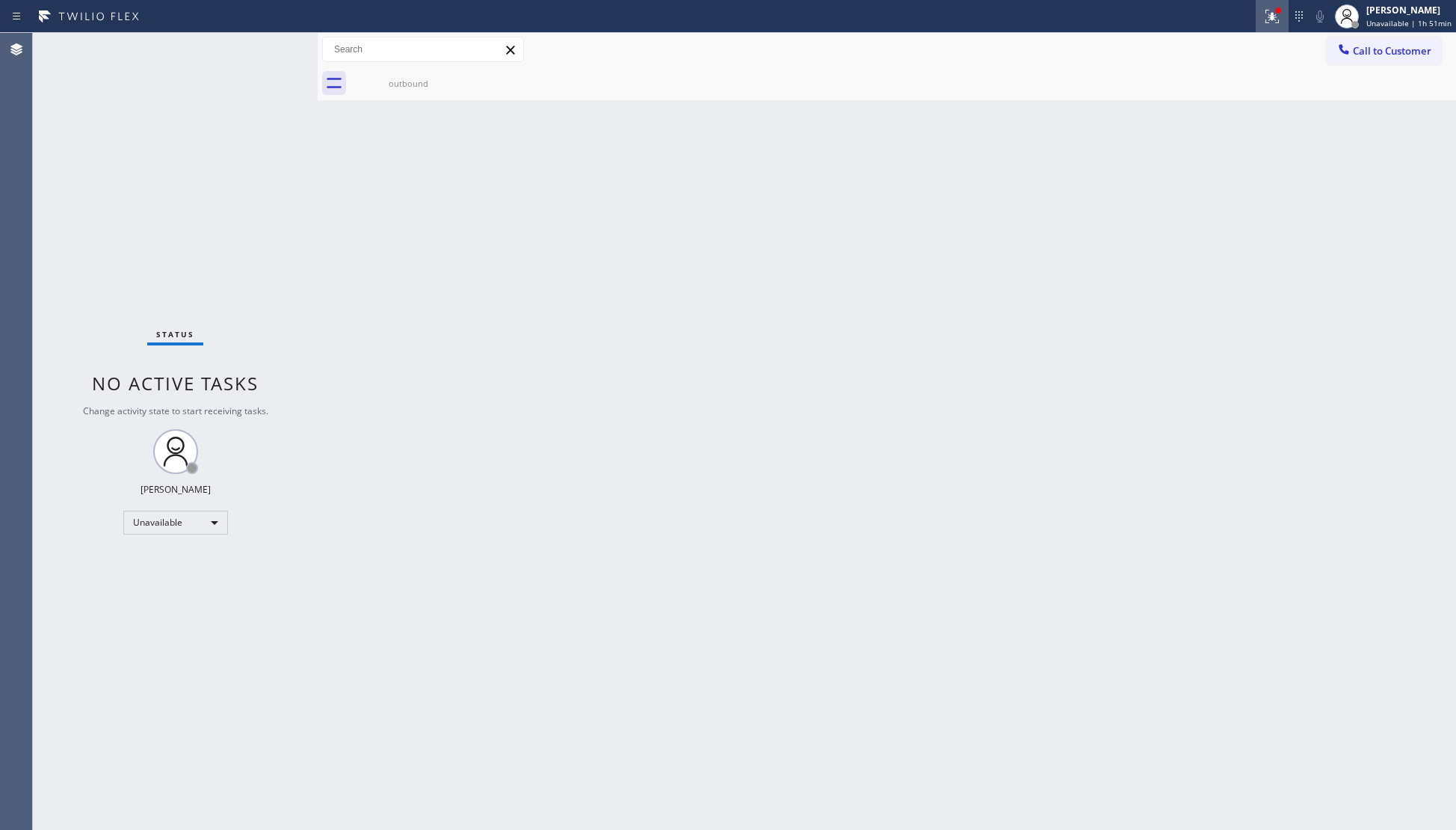
drag, startPoint x: 1269, startPoint y: 22, endPoint x: 1254, endPoint y: 51, distance: 32.6
click at [1268, 22] on icon at bounding box center [1272, 16] width 18 height 18
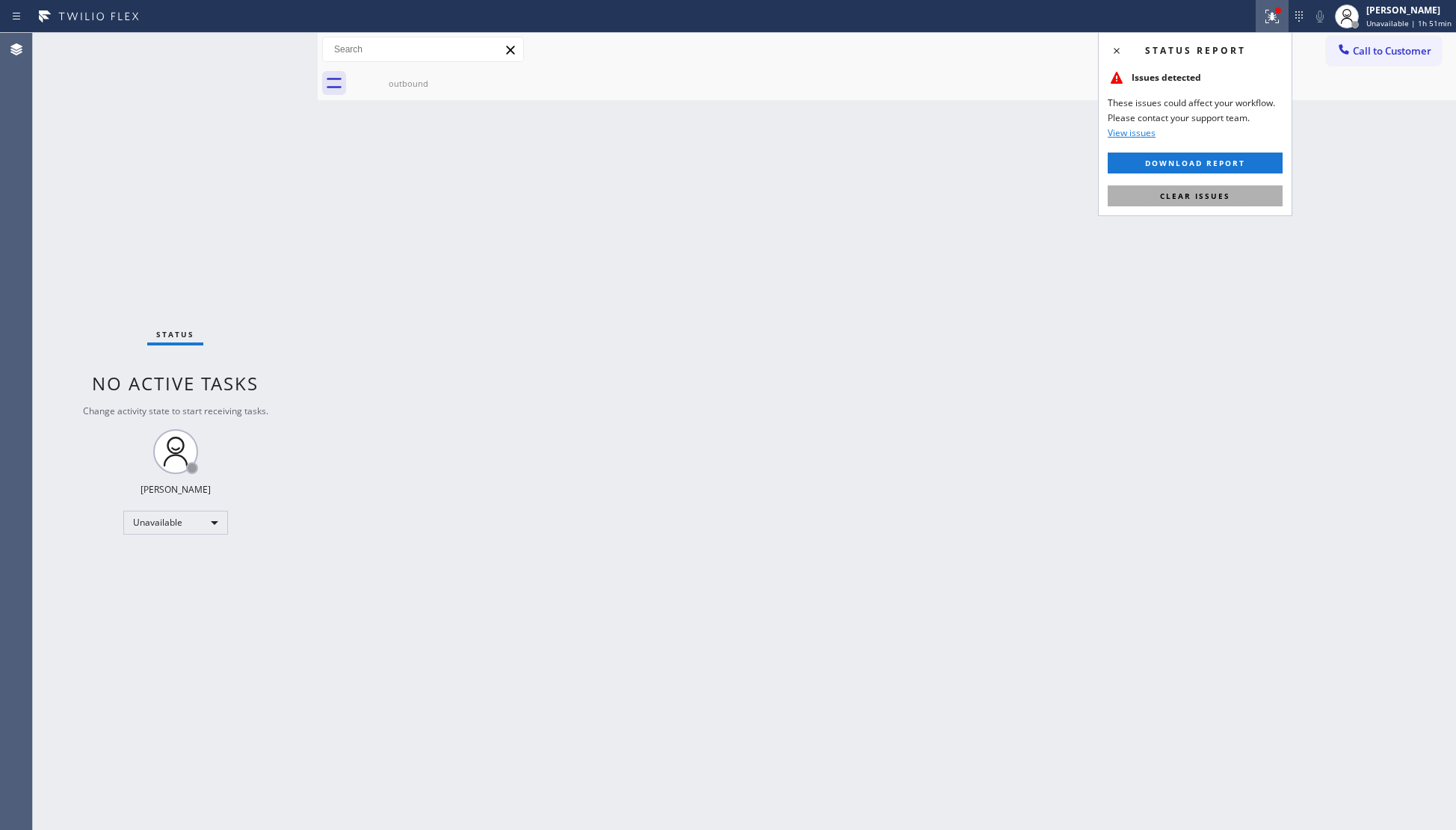
click at [1212, 189] on button "Clear issues" at bounding box center [1195, 196] width 175 height 21
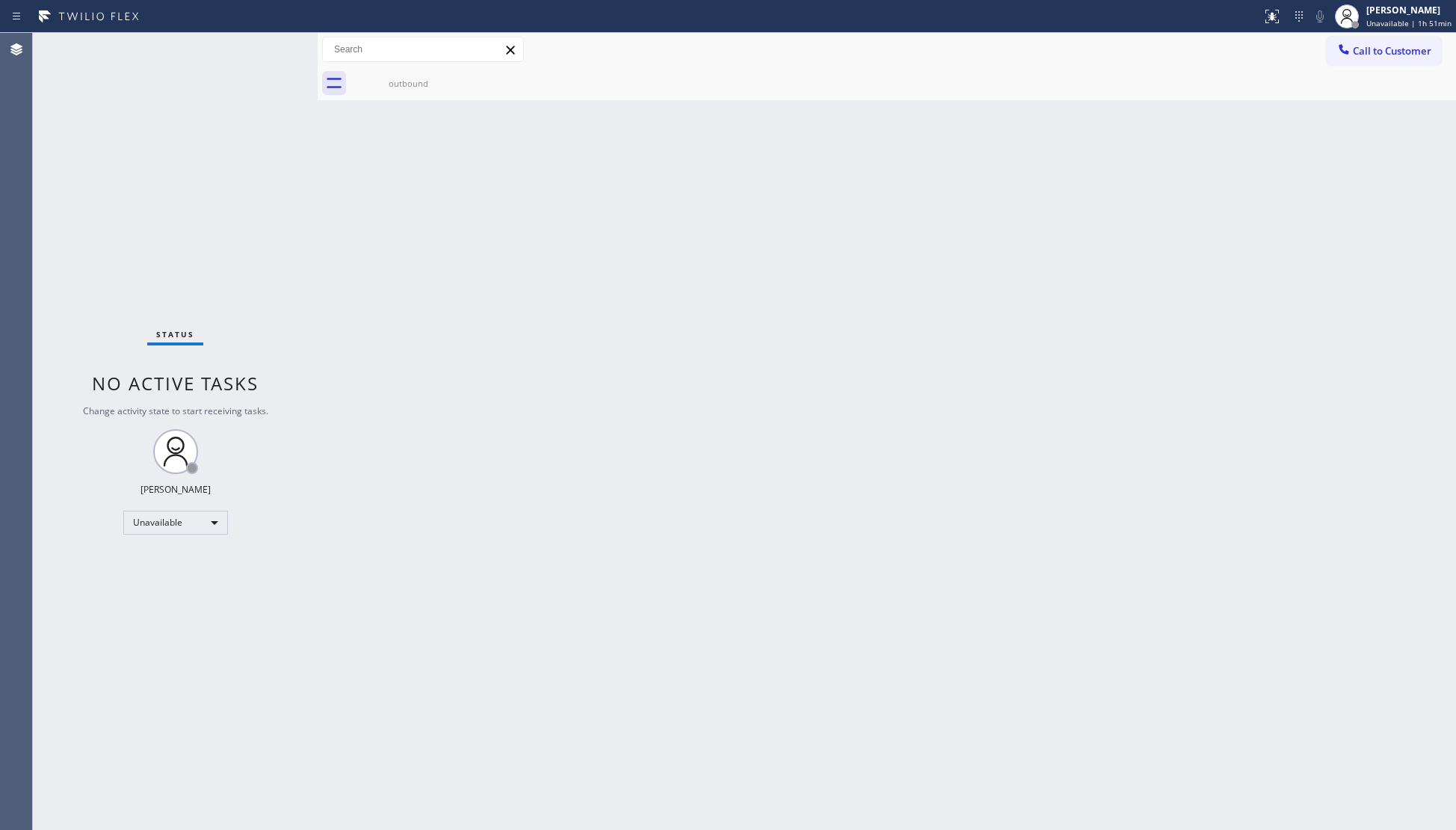
click at [1286, 63] on div "Call to Customer Outbound call Location George Johnson & Son Your caller id pho…" at bounding box center [887, 50] width 1139 height 34
click at [1338, 49] on icon at bounding box center [1343, 49] width 15 height 15
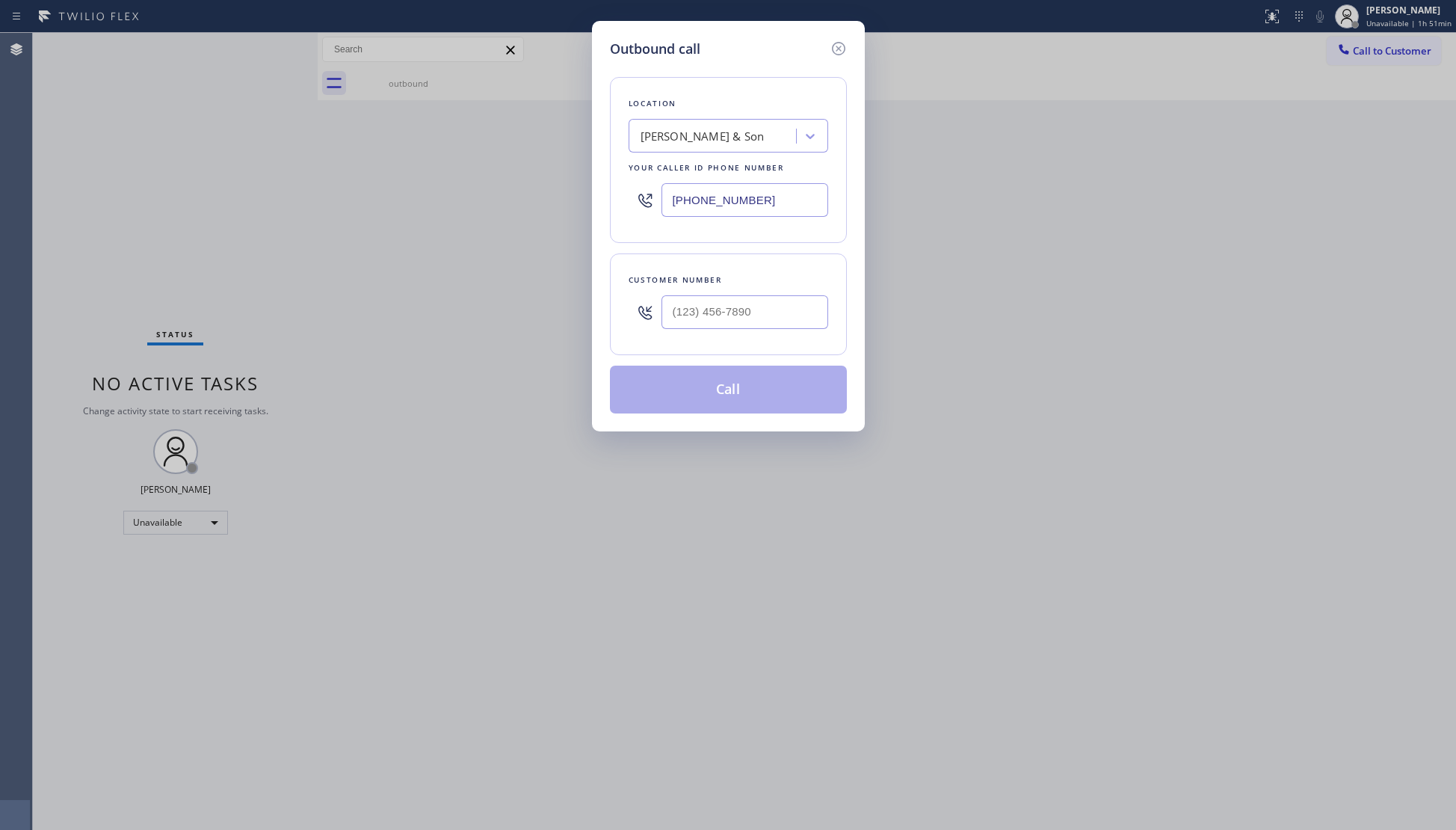
drag, startPoint x: 665, startPoint y: 198, endPoint x: 645, endPoint y: 195, distance: 20.2
click at [643, 198] on div "(856) 356-0561" at bounding box center [728, 200] width 199 height 49
click at [815, 309] on input "(___) ___-____" at bounding box center [745, 313] width 167 height 34
click at [737, 410] on button "Call" at bounding box center [728, 389] width 237 height 48
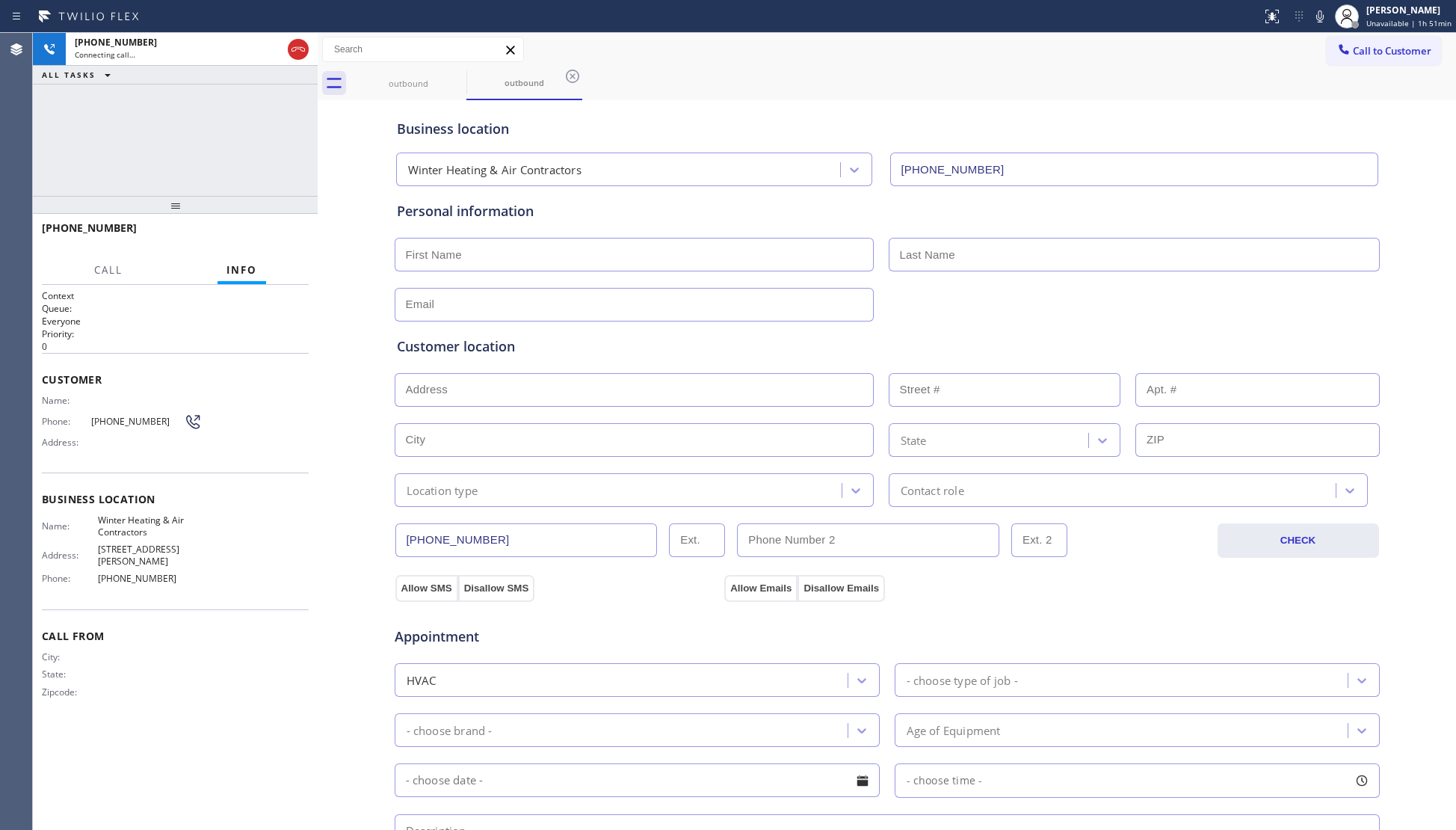
click at [1041, 96] on div "outbound outbound" at bounding box center [903, 83] width 1105 height 34
drag, startPoint x: 215, startPoint y: 160, endPoint x: 222, endPoint y: 150, distance: 12.2
click at [217, 153] on div "+13108807638 Connecting call… ALL TASKS ALL TASKS ACTIVE TASKS TASKS IN WRAP UP" at bounding box center [176, 114] width 285 height 163
click at [294, 53] on icon at bounding box center [298, 49] width 18 height 18
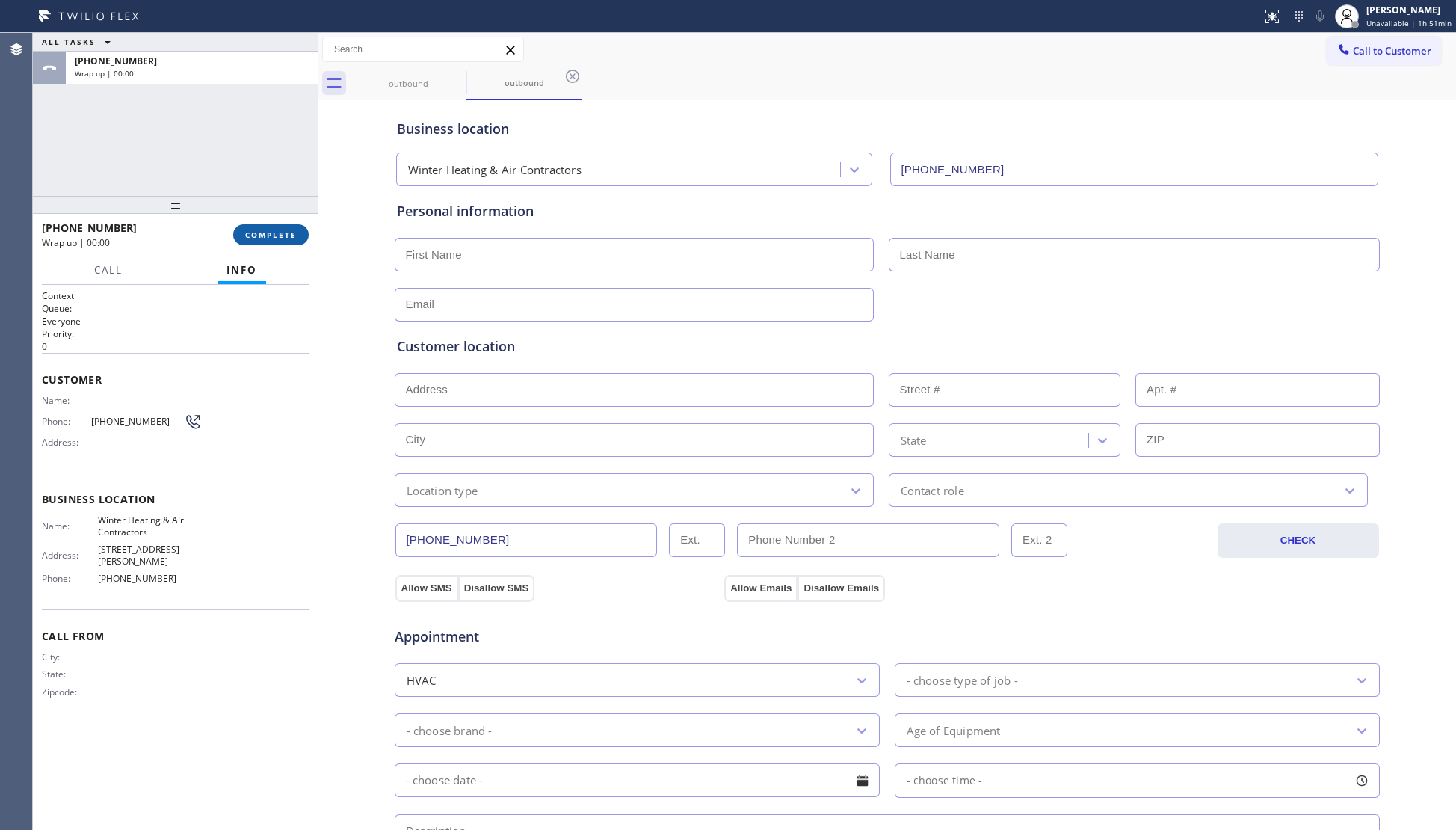
click at [274, 229] on span "COMPLETE" at bounding box center [271, 234] width 52 height 11
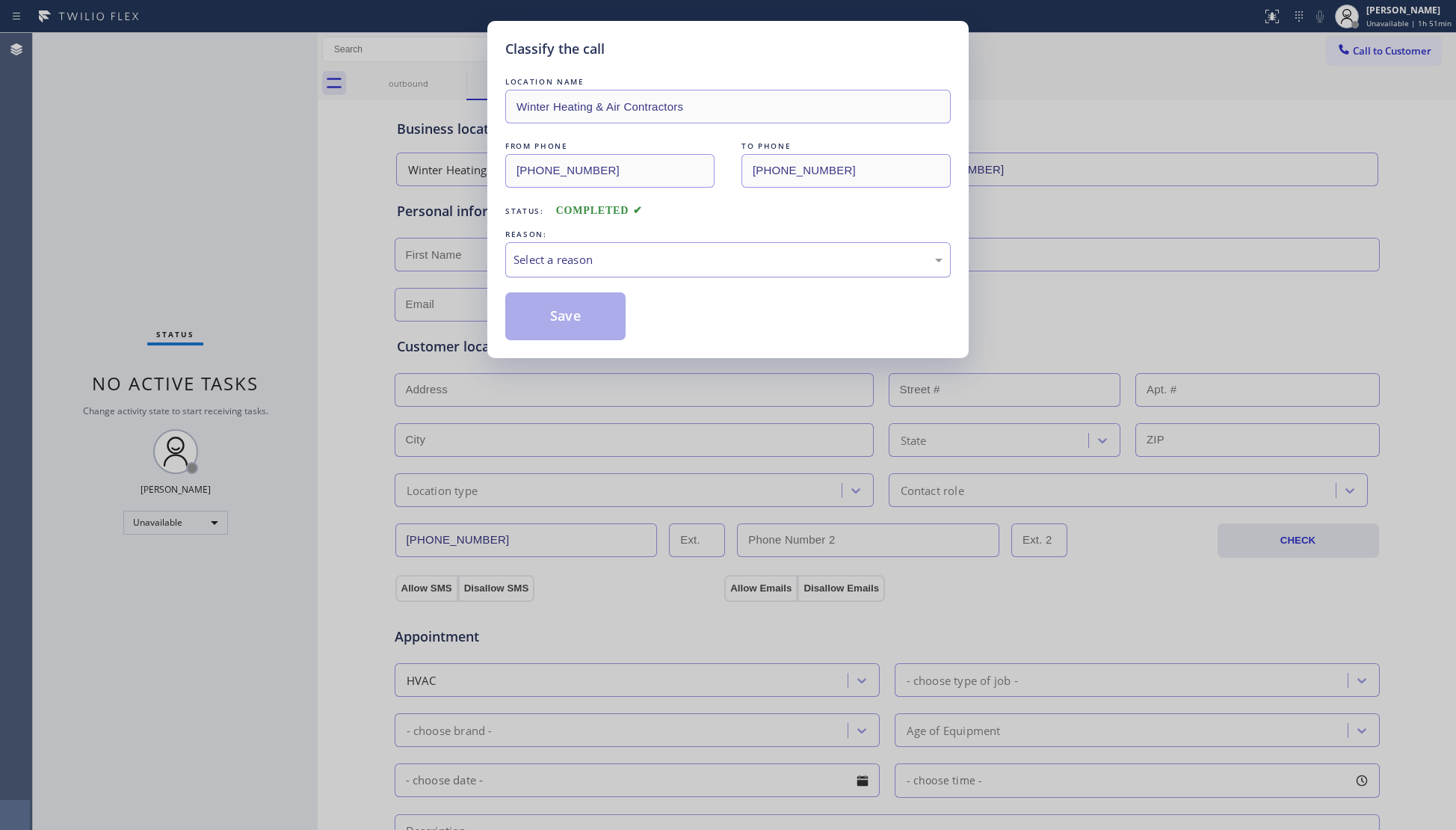
click at [554, 267] on div "Select a reason" at bounding box center [728, 259] width 429 height 17
click at [560, 317] on button "Save" at bounding box center [565, 316] width 121 height 48
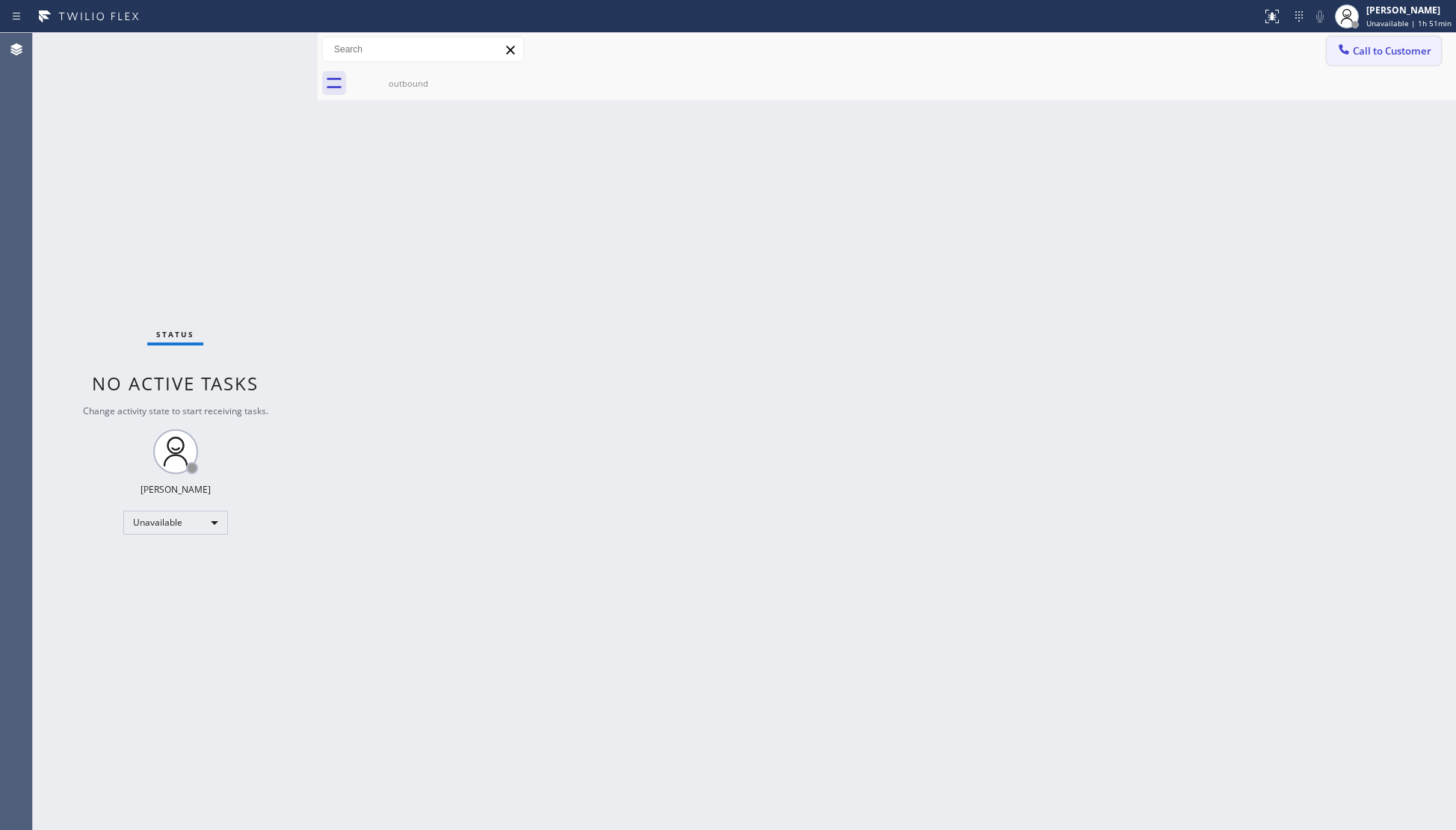
click at [1357, 48] on span "Call to Customer" at bounding box center [1392, 50] width 79 height 14
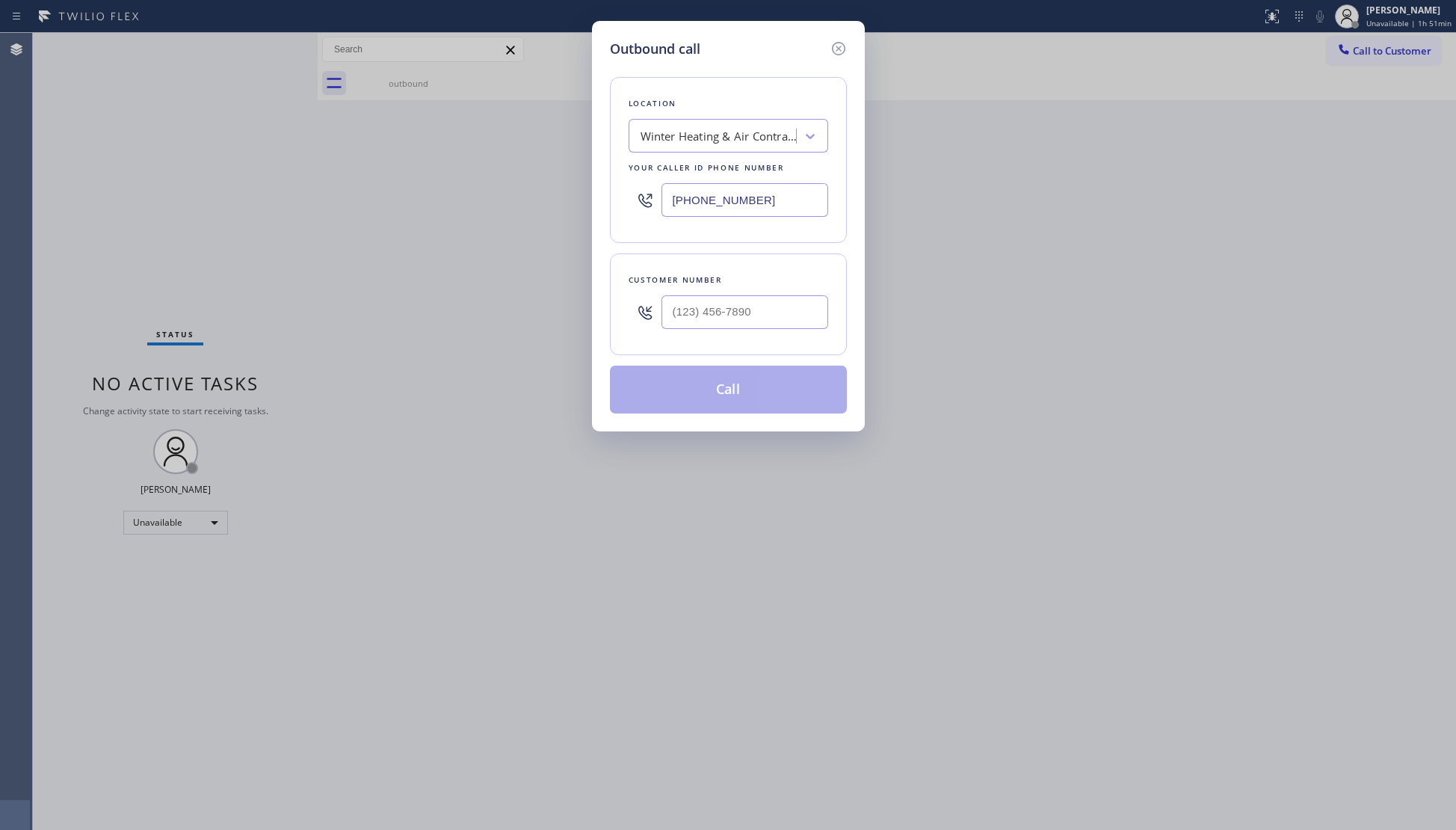
drag, startPoint x: 802, startPoint y: 208, endPoint x: 598, endPoint y: 224, distance: 204.6
click at [598, 224] on div "Outbound call Location Winter Heating & Air Contractors Your caller id phone nu…" at bounding box center [728, 226] width 273 height 411
drag, startPoint x: 709, startPoint y: 311, endPoint x: 722, endPoint y: 309, distance: 13.2
click at [709, 311] on input "(718) 474-0041" at bounding box center [745, 313] width 167 height 34
click at [743, 381] on button "Call" at bounding box center [728, 389] width 237 height 48
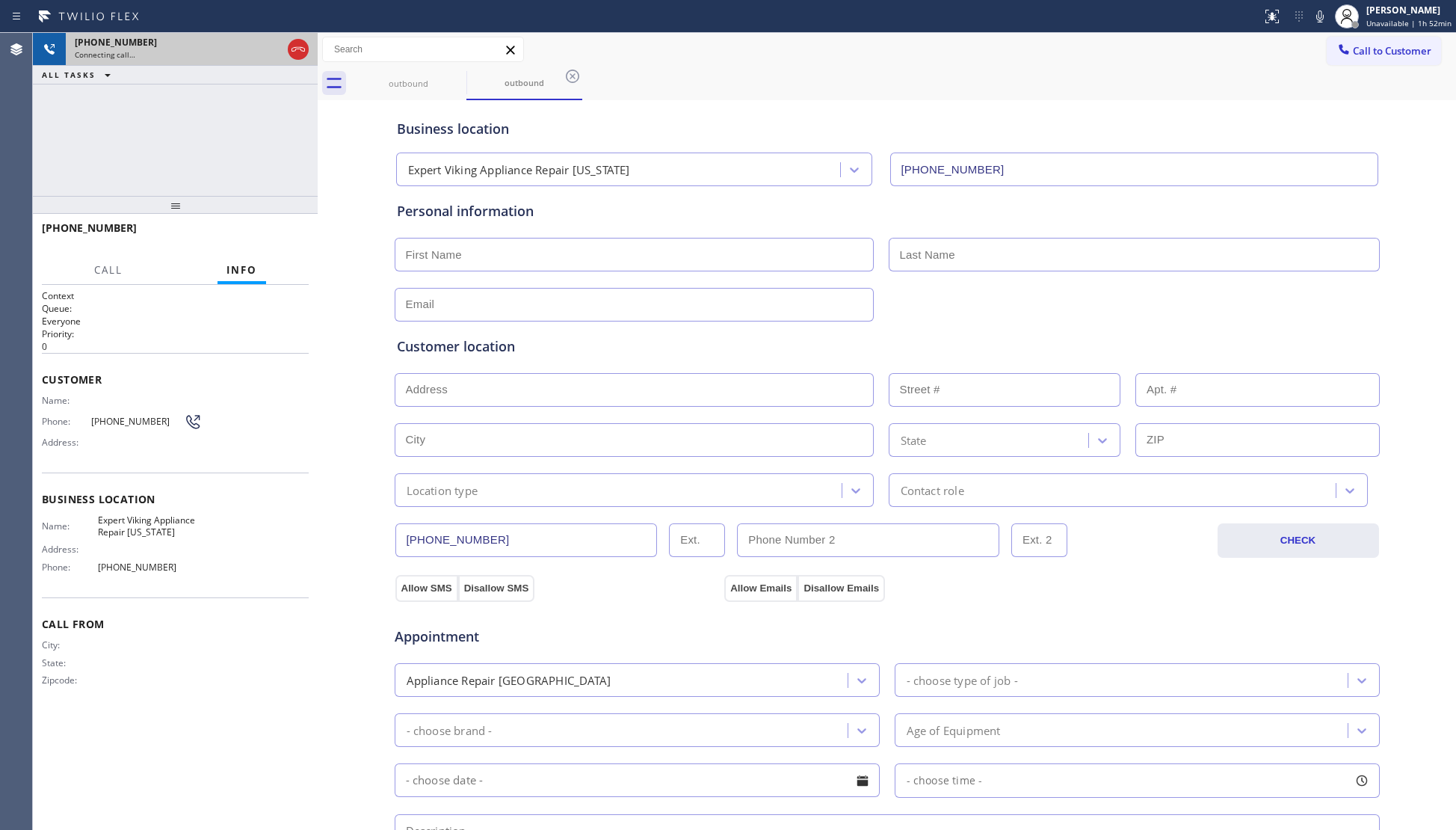
click at [297, 48] on icon at bounding box center [298, 49] width 18 height 18
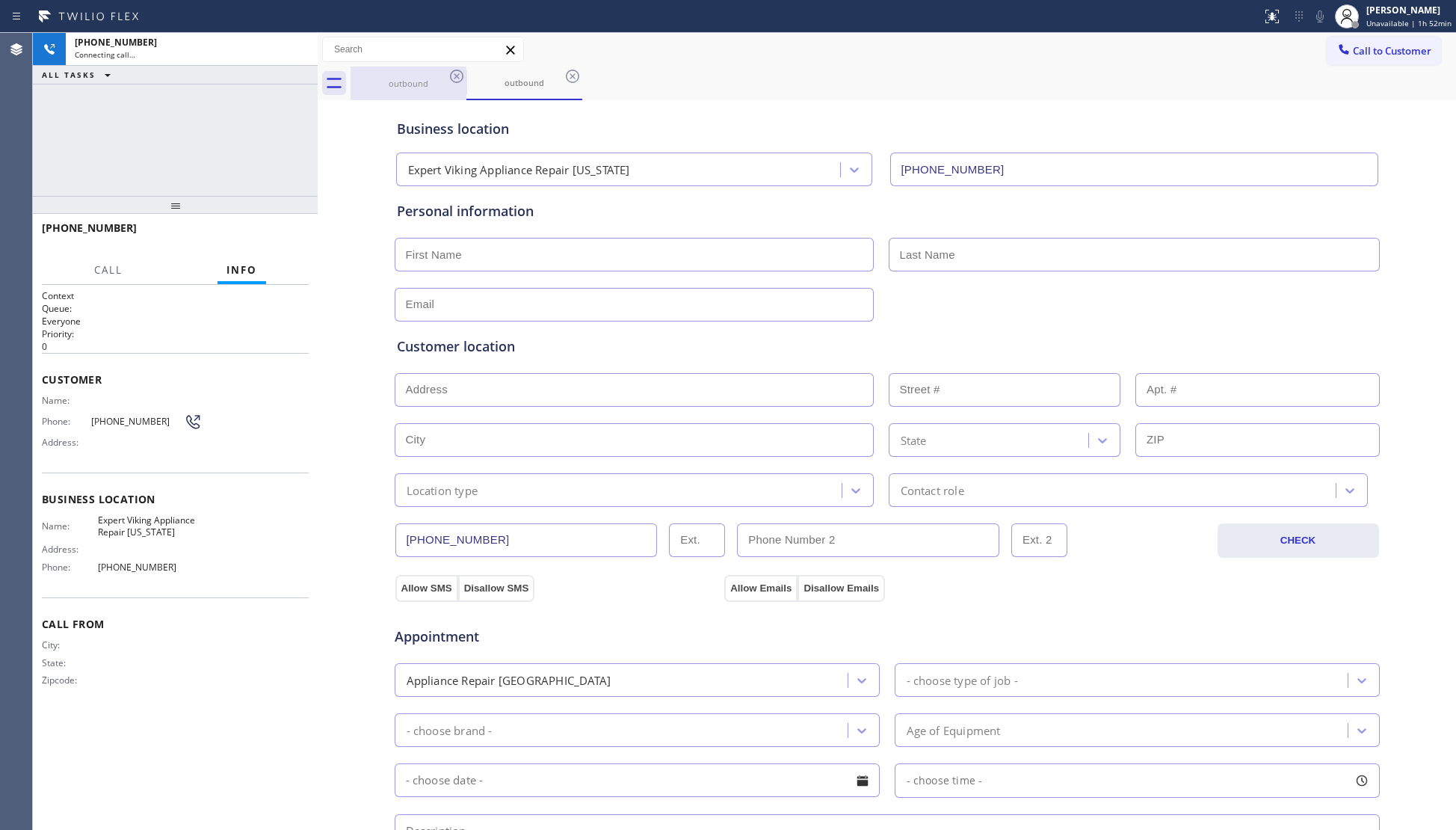
drag, startPoint x: 416, startPoint y: 99, endPoint x: 428, endPoint y: 88, distance: 16.3
click at [416, 96] on div "outbound outbound Call to Customer Outbound call Location Expert Viking Applian…" at bounding box center [887, 596] width 1139 height 1126
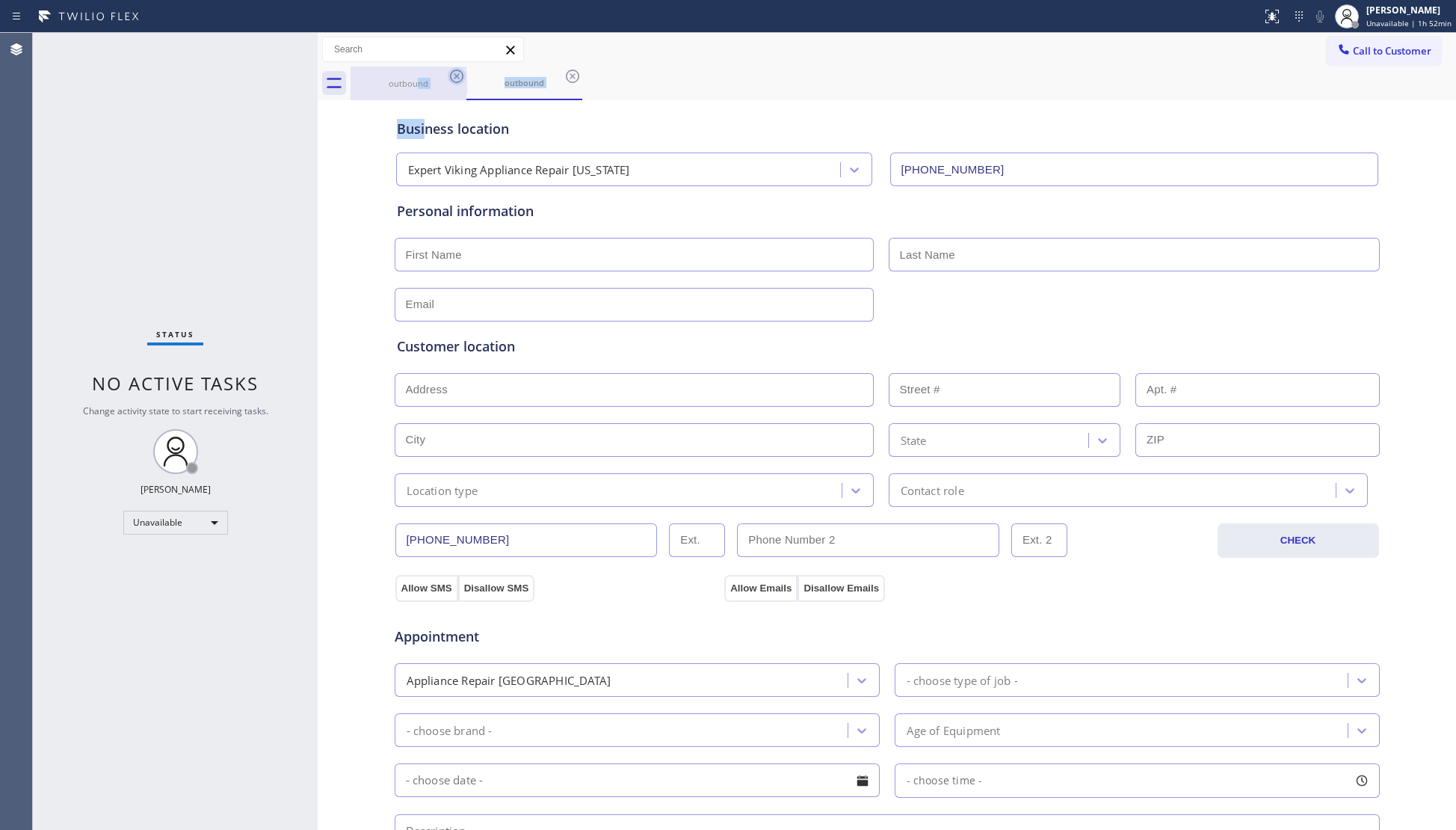
click at [449, 78] on icon at bounding box center [457, 76] width 18 height 18
click at [451, 78] on icon at bounding box center [457, 76] width 18 height 18
click at [564, 78] on icon at bounding box center [573, 76] width 18 height 18
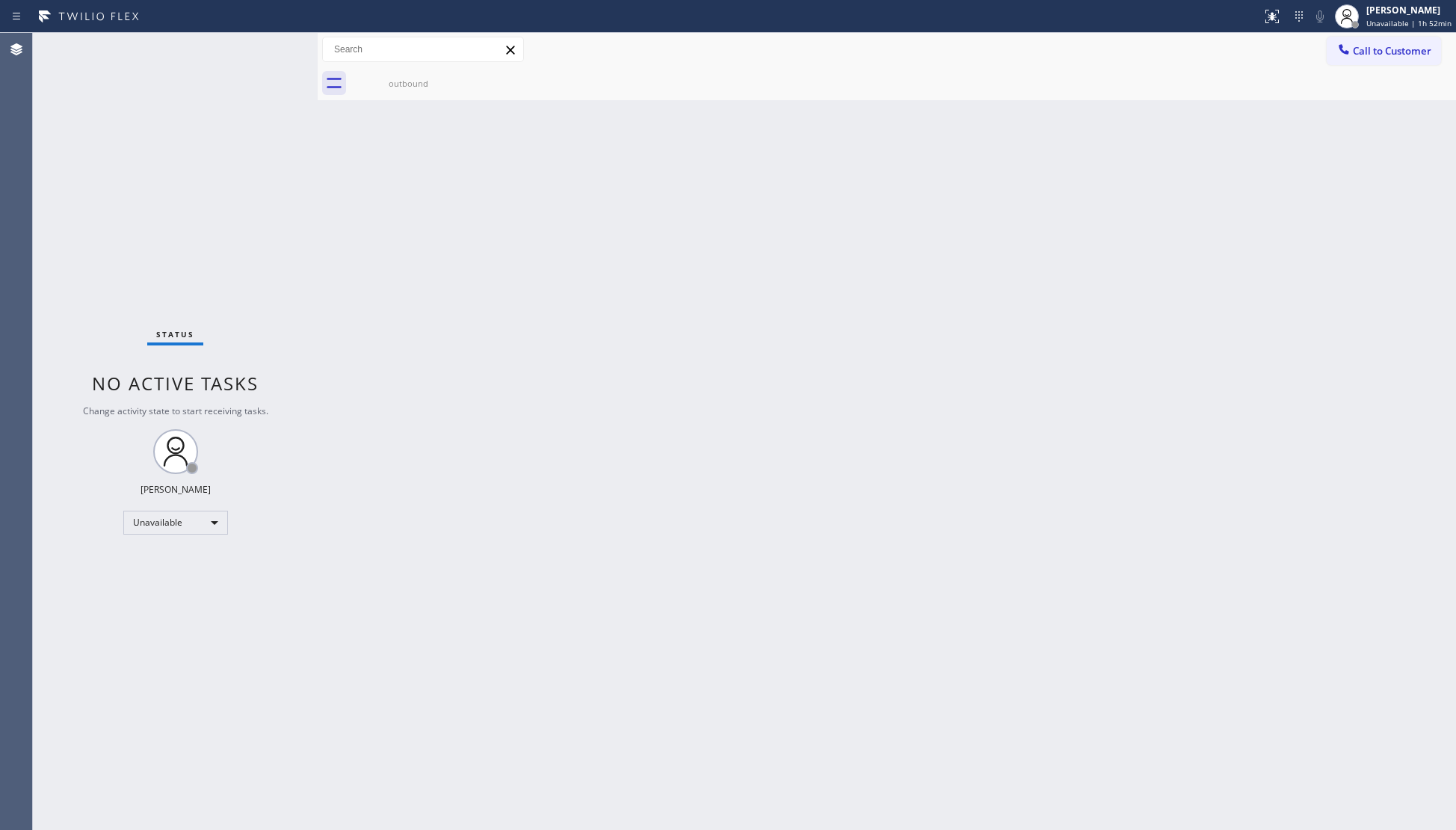
click at [0, 0] on icon at bounding box center [0, 0] width 0 height 0
click at [441, 81] on div "outbound" at bounding box center [408, 83] width 113 height 11
drag, startPoint x: 1366, startPoint y: 53, endPoint x: 1050, endPoint y: 182, distance: 341.3
click at [1364, 53] on span "Call to Customer" at bounding box center [1392, 50] width 79 height 14
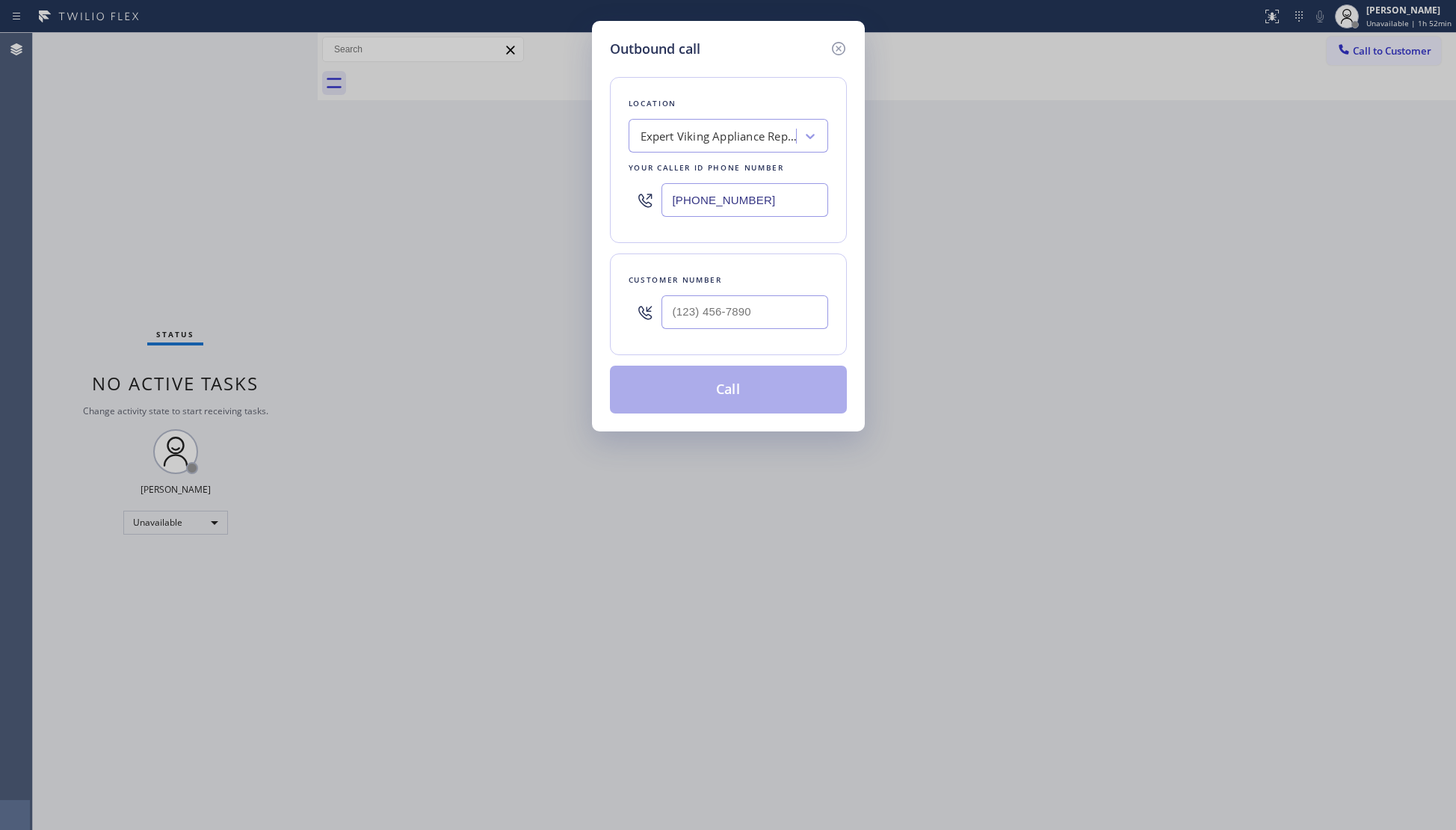
drag, startPoint x: 767, startPoint y: 185, endPoint x: 783, endPoint y: 198, distance: 20.6
click at [765, 189] on input "(718) 550-1858" at bounding box center [745, 200] width 167 height 34
drag, startPoint x: 784, startPoint y: 198, endPoint x: 589, endPoint y: 205, distance: 195.1
click at [589, 205] on div "Outbound call Location Expert Viking Appliance Repair New York Your caller id p…" at bounding box center [728, 415] width 1456 height 830
click at [752, 324] on input "(754) 667-5113" at bounding box center [745, 313] width 167 height 34
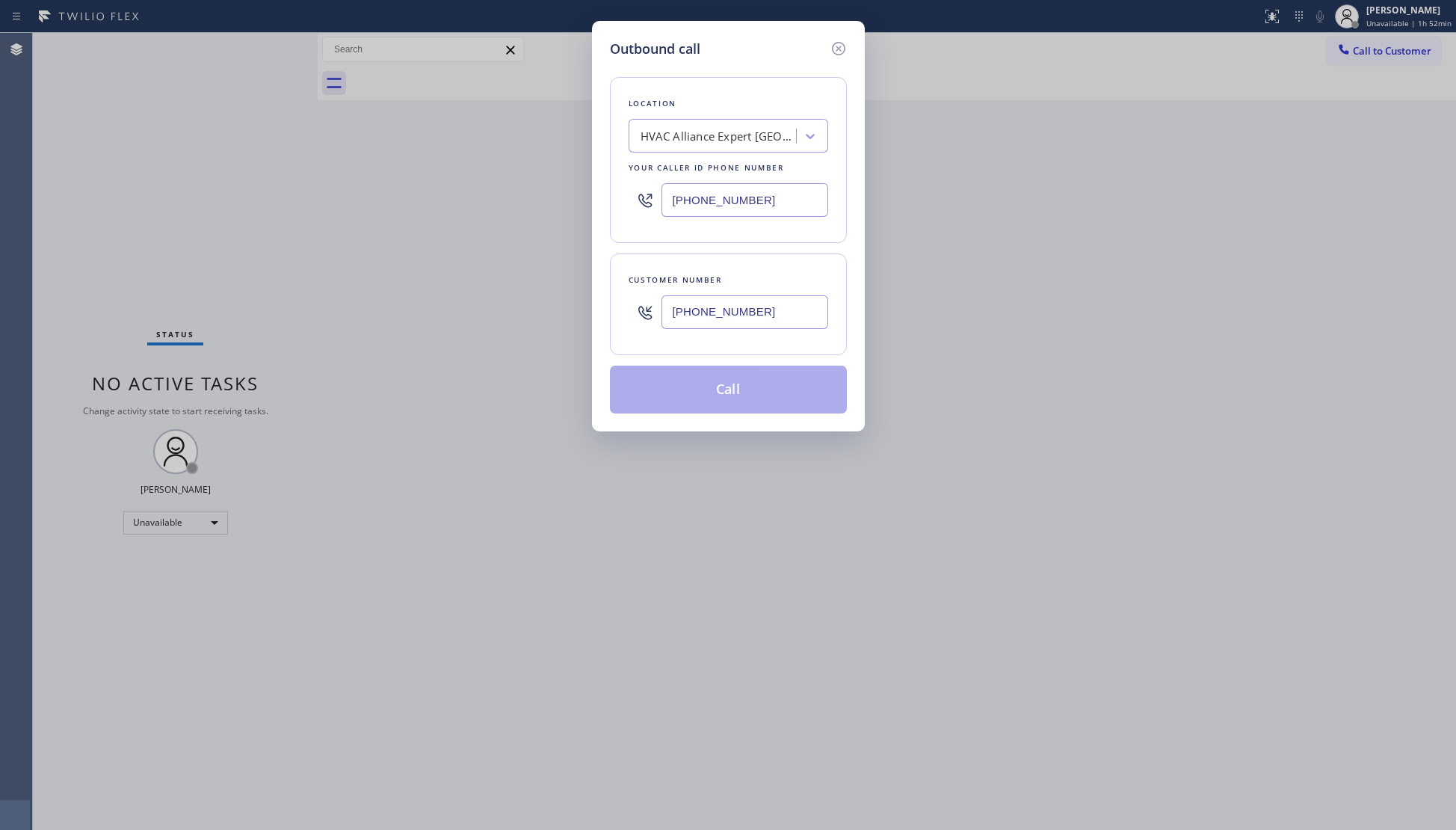
click at [739, 394] on button "Call" at bounding box center [728, 389] width 237 height 48
click at [1009, 270] on div "Outbound call Location HVAC Alliance Expert Coconut Creek Your caller id phone …" at bounding box center [728, 415] width 1456 height 830
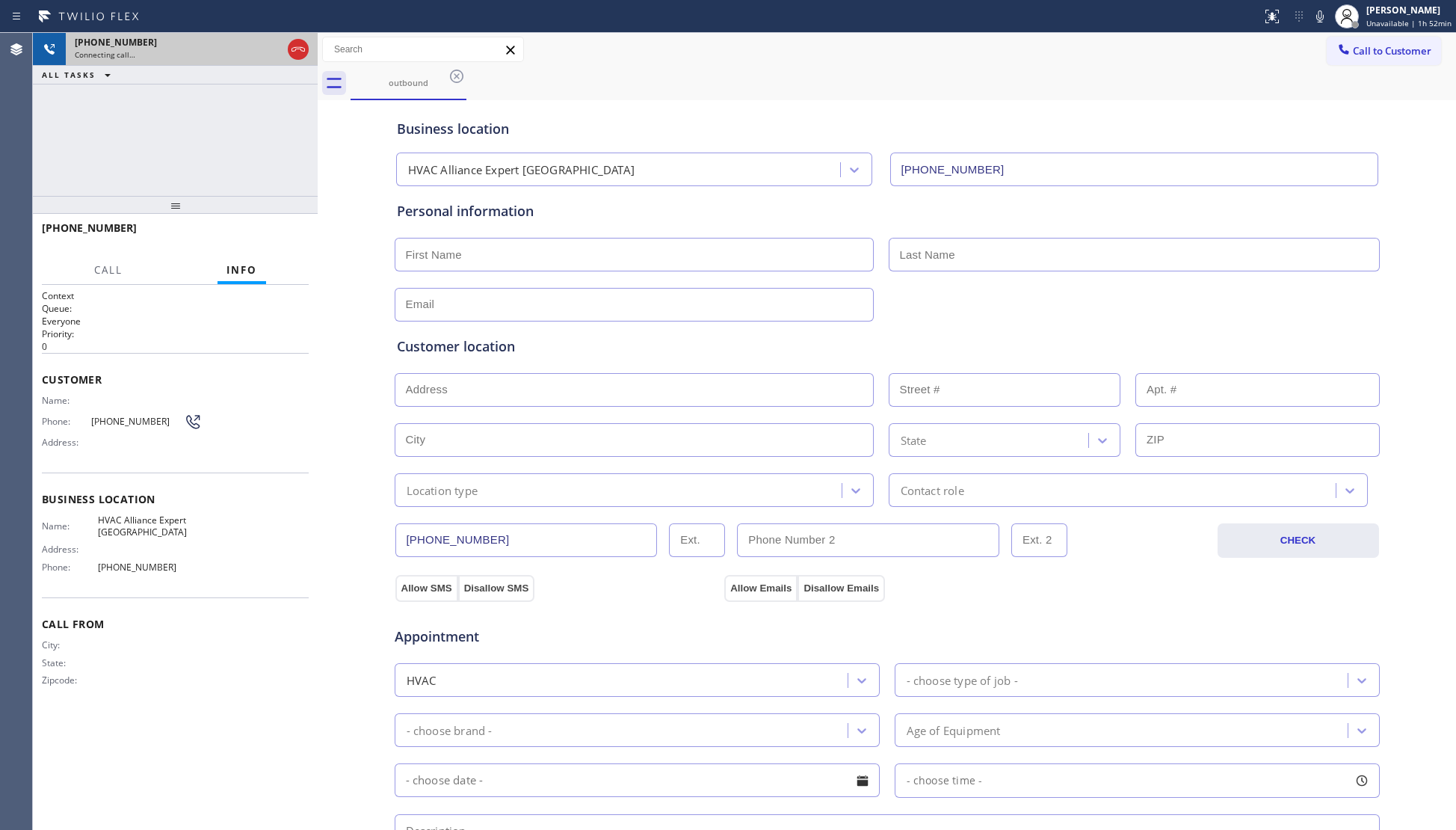
click at [305, 66] on div "ALL TASKS ALL TASKS ACTIVE TASKS TASKS IN WRAP UP" at bounding box center [176, 74] width 285 height 19
click at [297, 48] on icon at bounding box center [298, 49] width 18 height 18
click at [282, 48] on div "+17546675113" at bounding box center [178, 42] width 207 height 13
click at [297, 48] on div "+17546675113" at bounding box center [191, 42] width 234 height 13
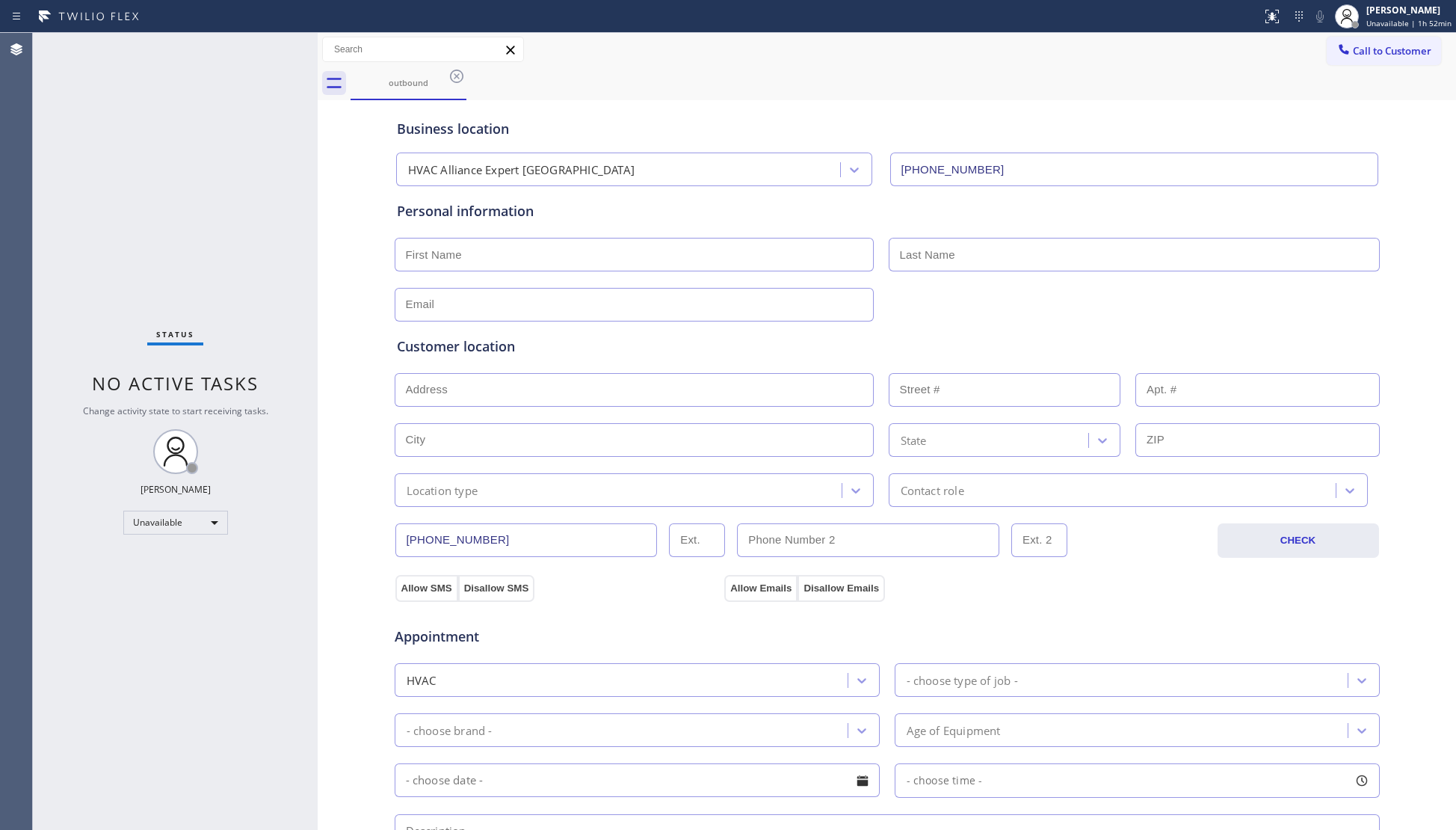
click at [299, 48] on div "Status No active tasks Change activity state to start receiving tasks. Giovanni…" at bounding box center [176, 432] width 285 height 797
click at [456, 70] on icon at bounding box center [457, 76] width 18 height 18
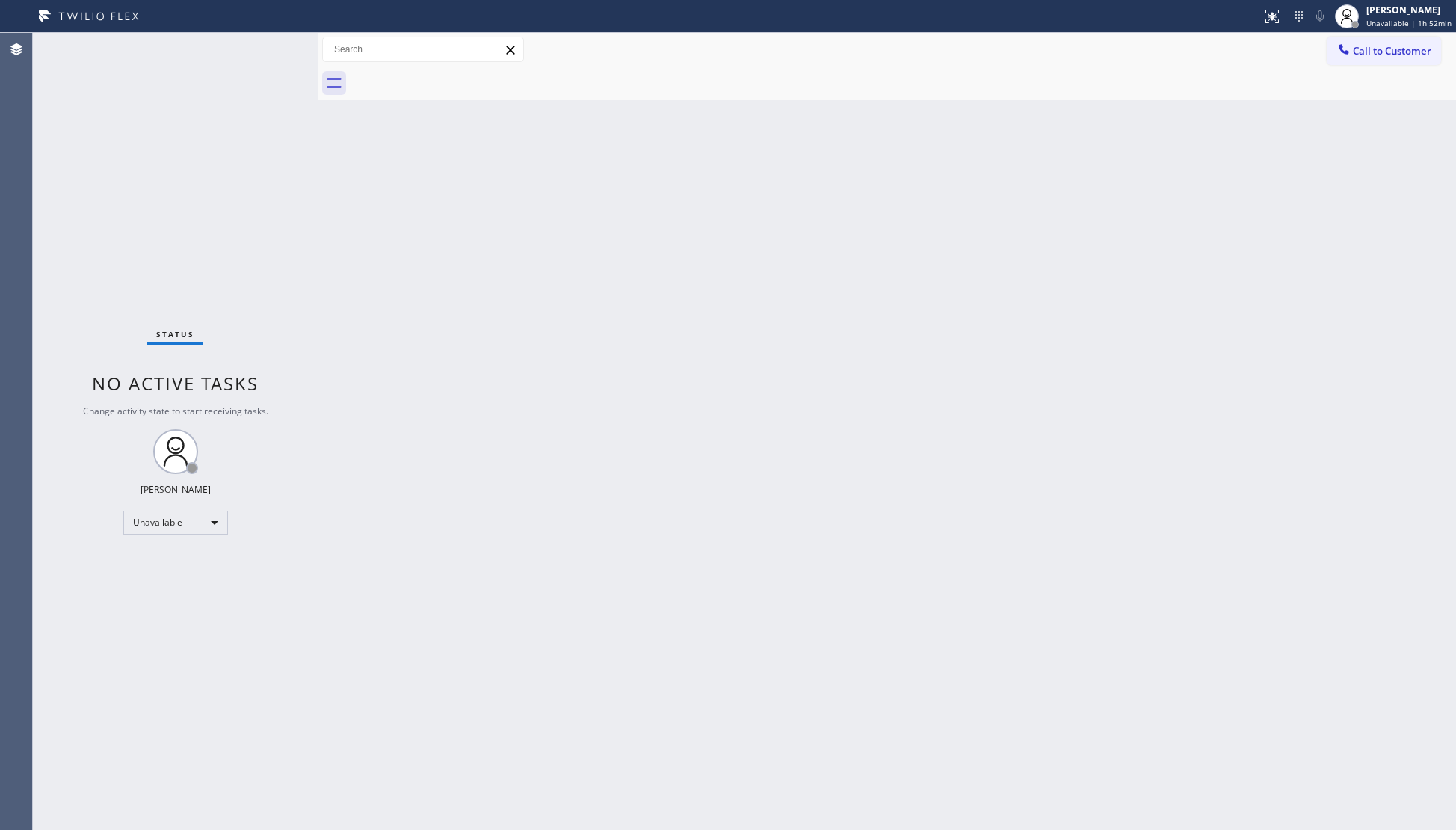
click at [1358, 61] on button "Call to Customer" at bounding box center [1383, 50] width 114 height 28
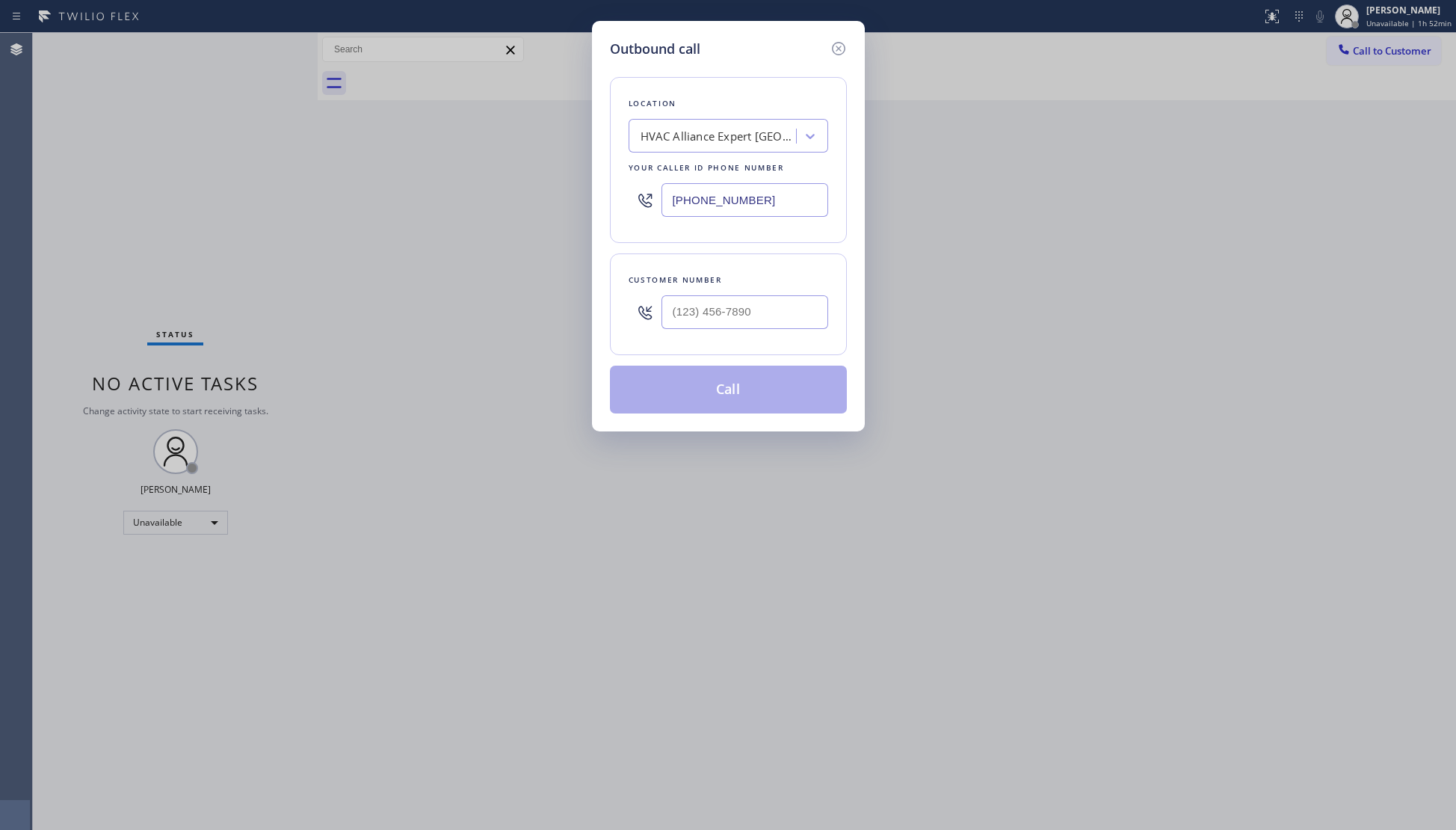
drag, startPoint x: 781, startPoint y: 196, endPoint x: 601, endPoint y: 225, distance: 182.3
click at [601, 225] on div "Outbound call Location HVAC Alliance Expert Coconut Creek Your caller id phone …" at bounding box center [728, 226] width 273 height 411
drag, startPoint x: 786, startPoint y: 208, endPoint x: 659, endPoint y: 204, distance: 127.1
click at [655, 208] on div "(754) 238-2918" at bounding box center [728, 200] width 199 height 49
click at [817, 297] on input "(520) 541-6327" at bounding box center [745, 313] width 167 height 34
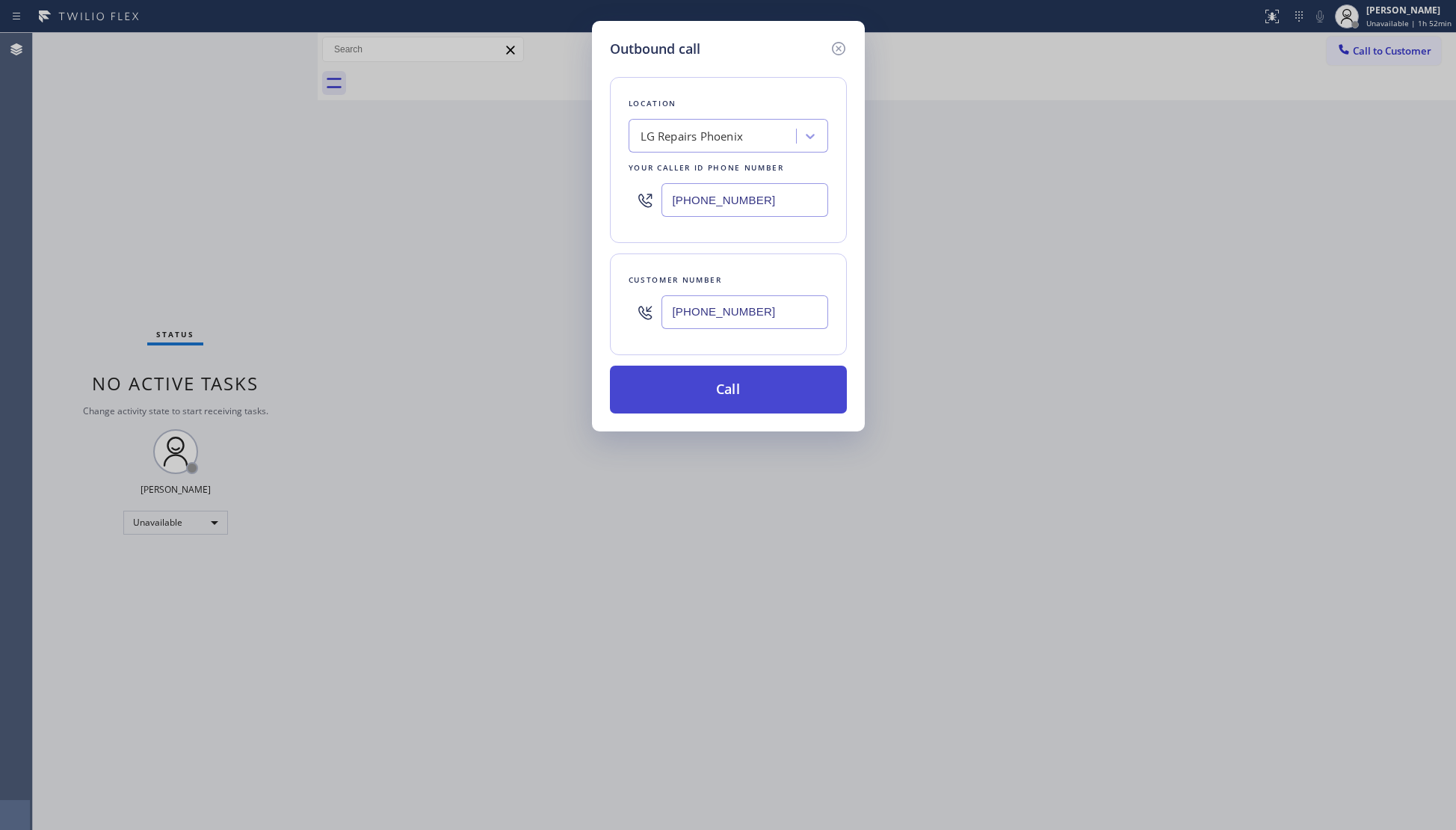
click at [747, 399] on button "Call" at bounding box center [728, 389] width 237 height 48
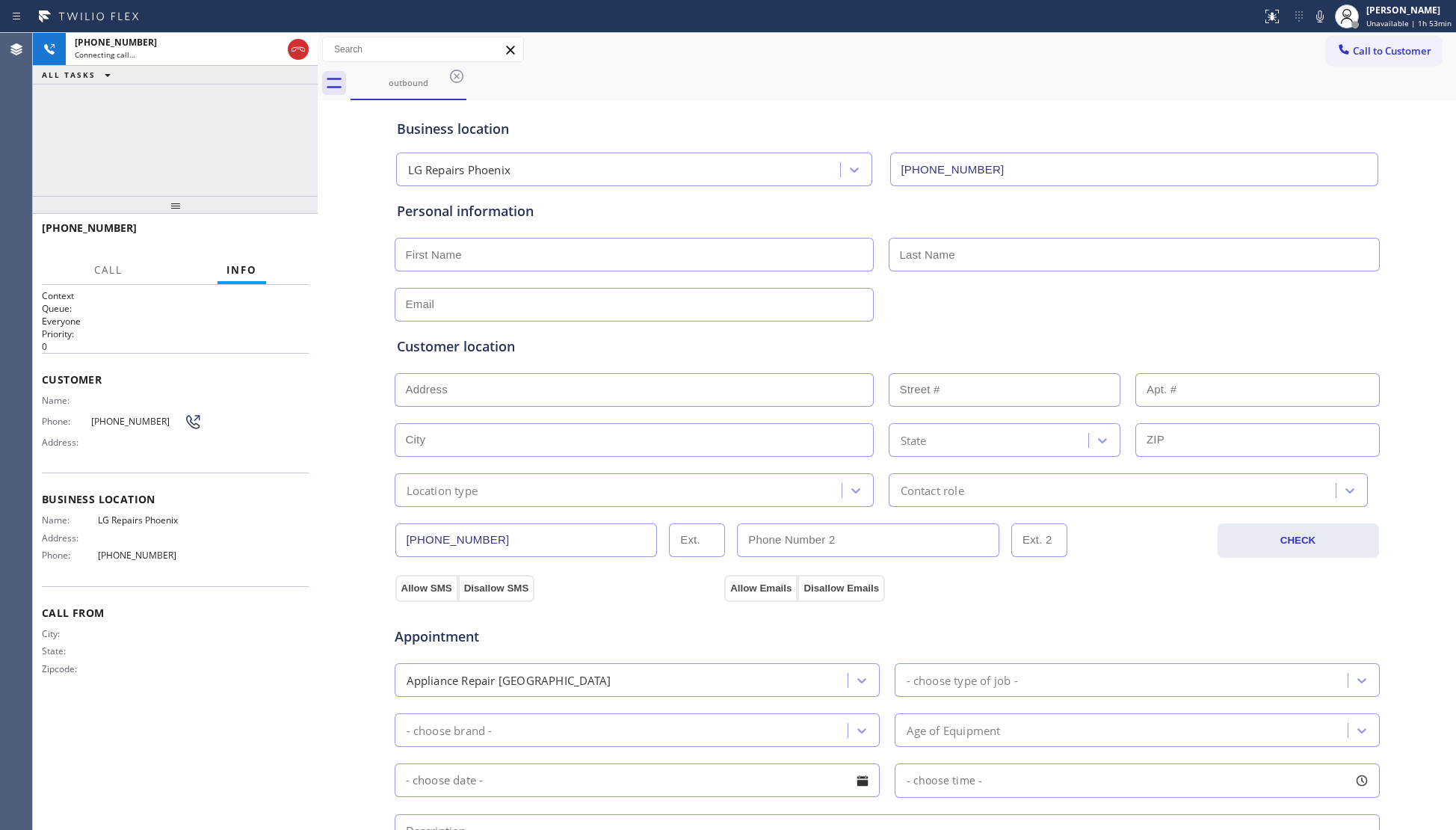
click at [1112, 151] on div "LG Repairs Phoenix (602) 755-6017" at bounding box center [887, 166] width 988 height 40
click at [263, 222] on div "+15205416327 Live | 00:02 HANG UP" at bounding box center [176, 235] width 267 height 39
click at [264, 223] on div "+15205416327 Live | 00:03 HANG UP" at bounding box center [176, 235] width 267 height 39
click at [269, 229] on span "HANG UP" at bounding box center [274, 234] width 45 height 11
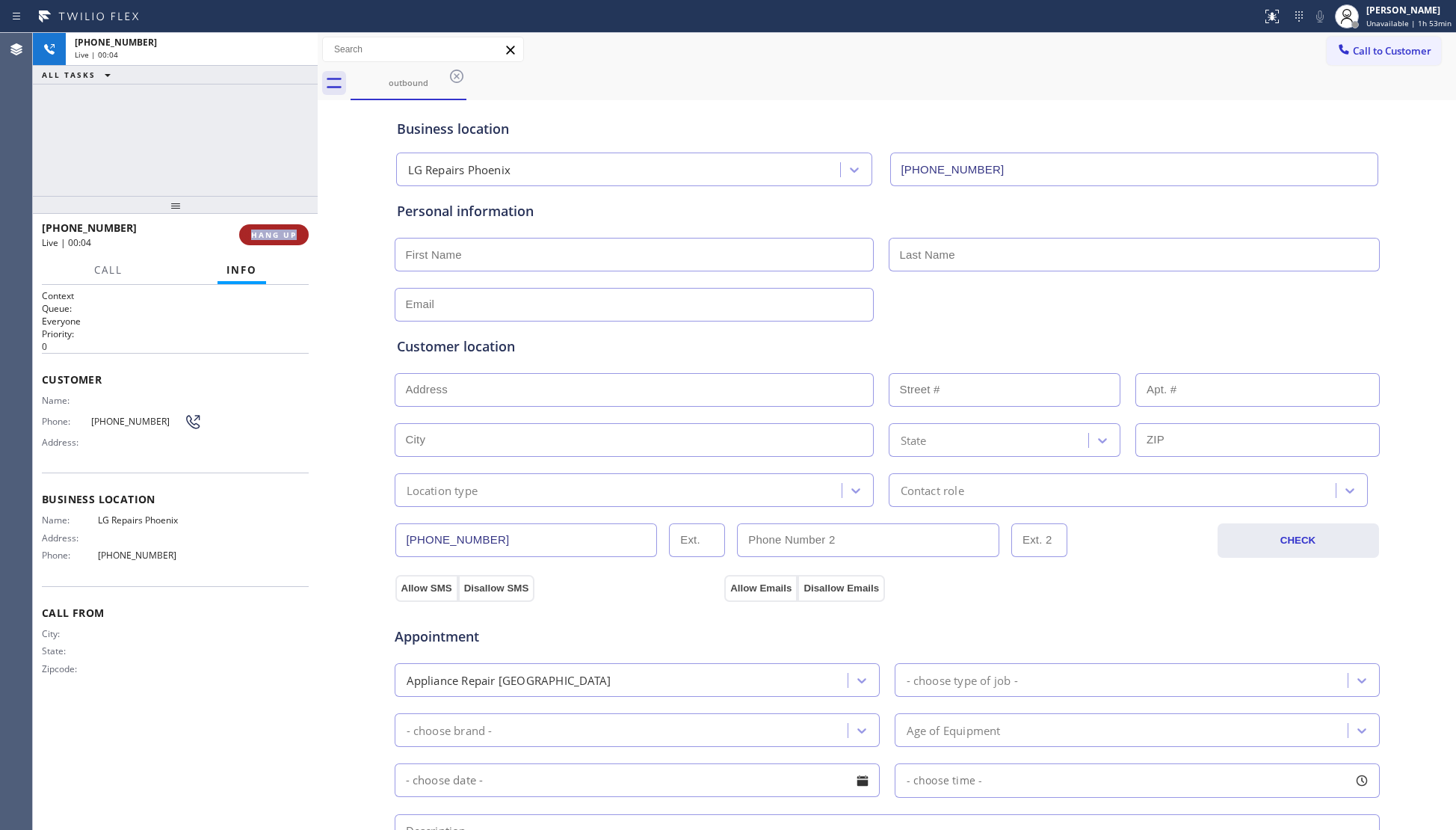
click at [270, 230] on span "HANG UP" at bounding box center [274, 234] width 45 height 11
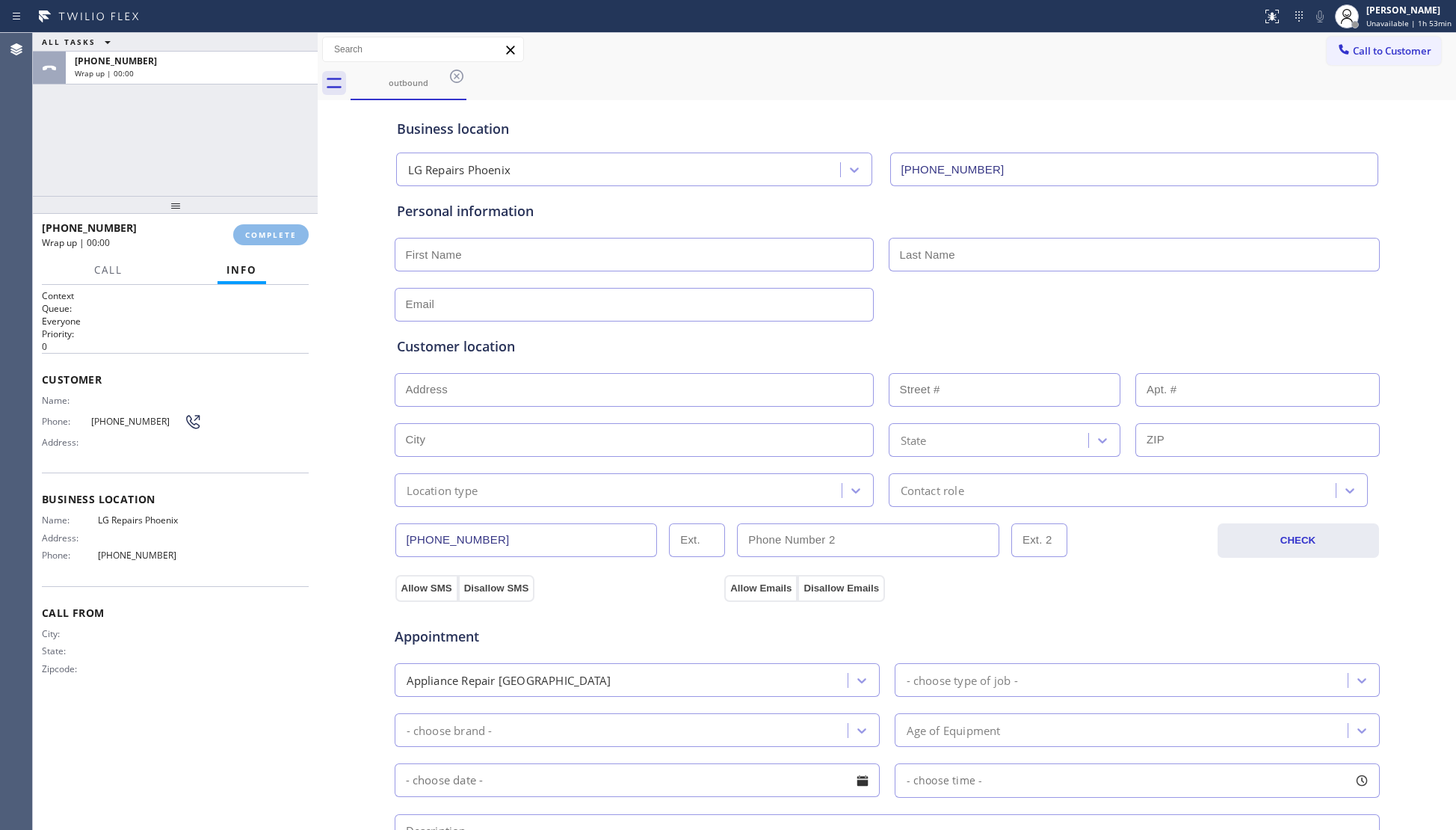
click at [272, 210] on div at bounding box center [176, 205] width 285 height 18
drag, startPoint x: 242, startPoint y: 225, endPoint x: 302, endPoint y: 230, distance: 60.2
click at [249, 228] on div "+15205416327 Wrap up | 00:02 COMPLETE" at bounding box center [176, 234] width 267 height 39
click at [283, 252] on div "+15205416327 Wrap up | 00:04 COMPLETE" at bounding box center [176, 234] width 267 height 39
click at [290, 240] on button "COMPLETE" at bounding box center [270, 234] width 75 height 21
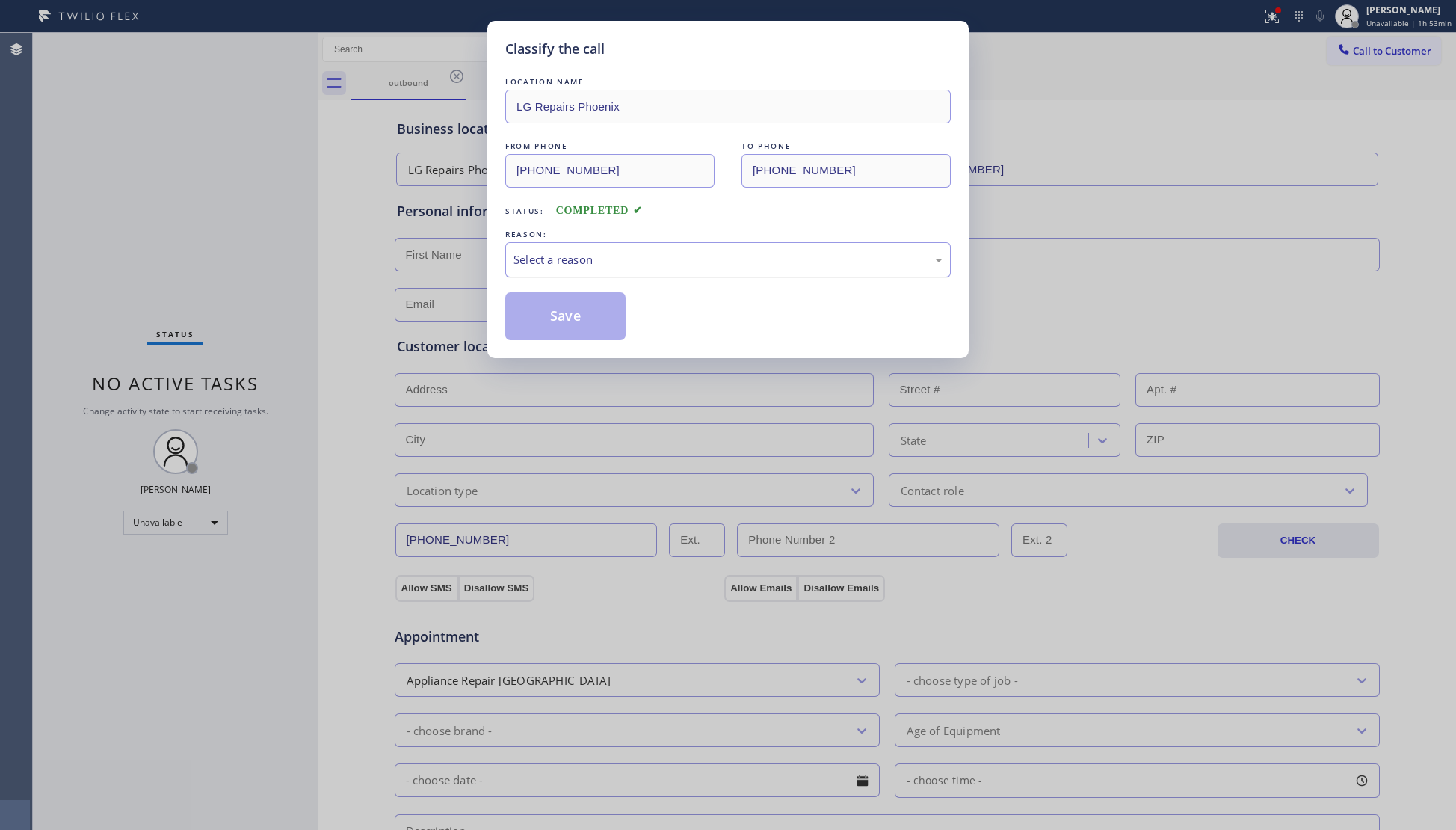
drag, startPoint x: 797, startPoint y: 256, endPoint x: 740, endPoint y: 269, distance: 58.5
click at [794, 256] on div "Select a reason" at bounding box center [728, 259] width 429 height 17
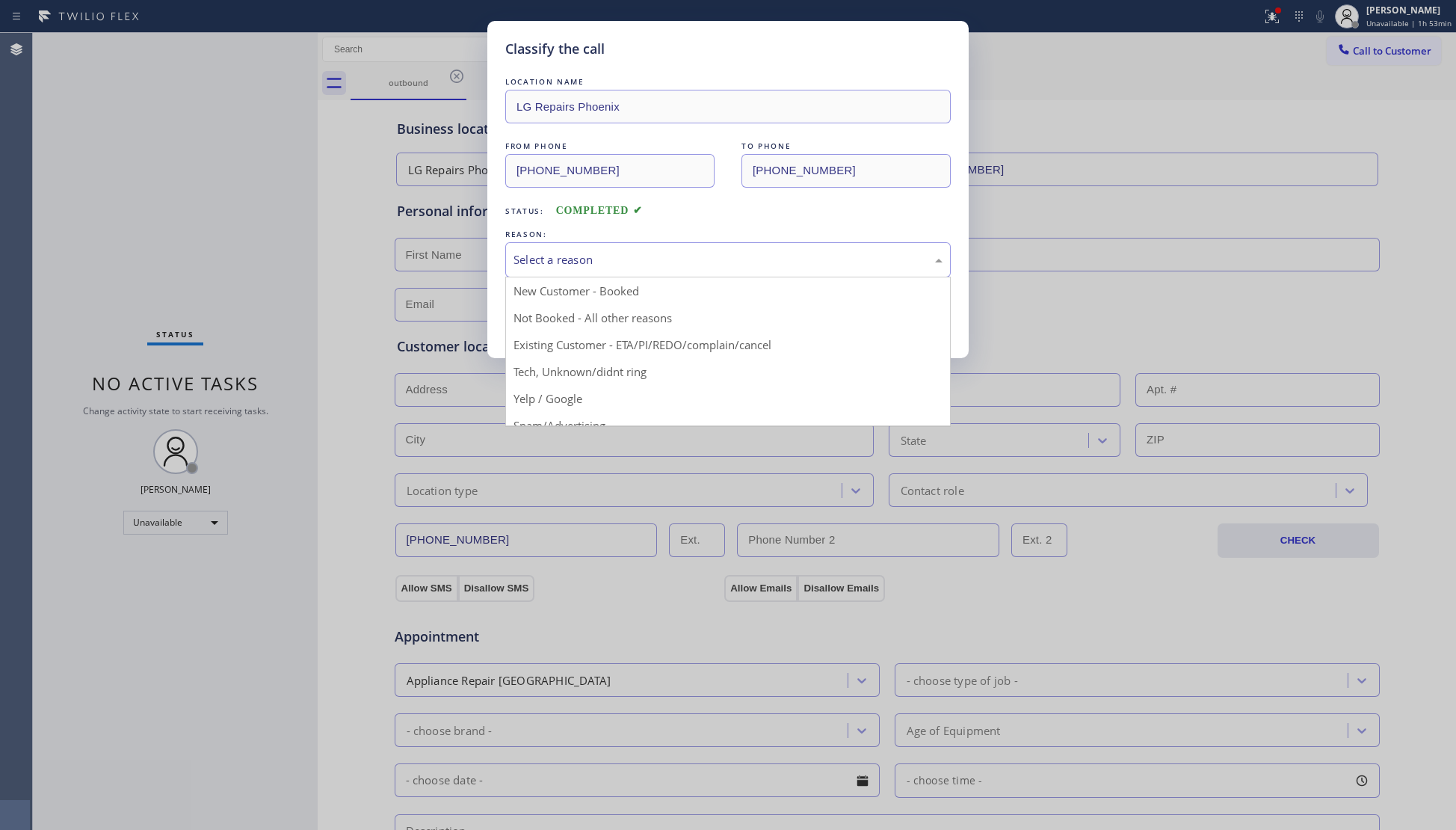
drag, startPoint x: 610, startPoint y: 326, endPoint x: 602, endPoint y: 323, distance: 8.5
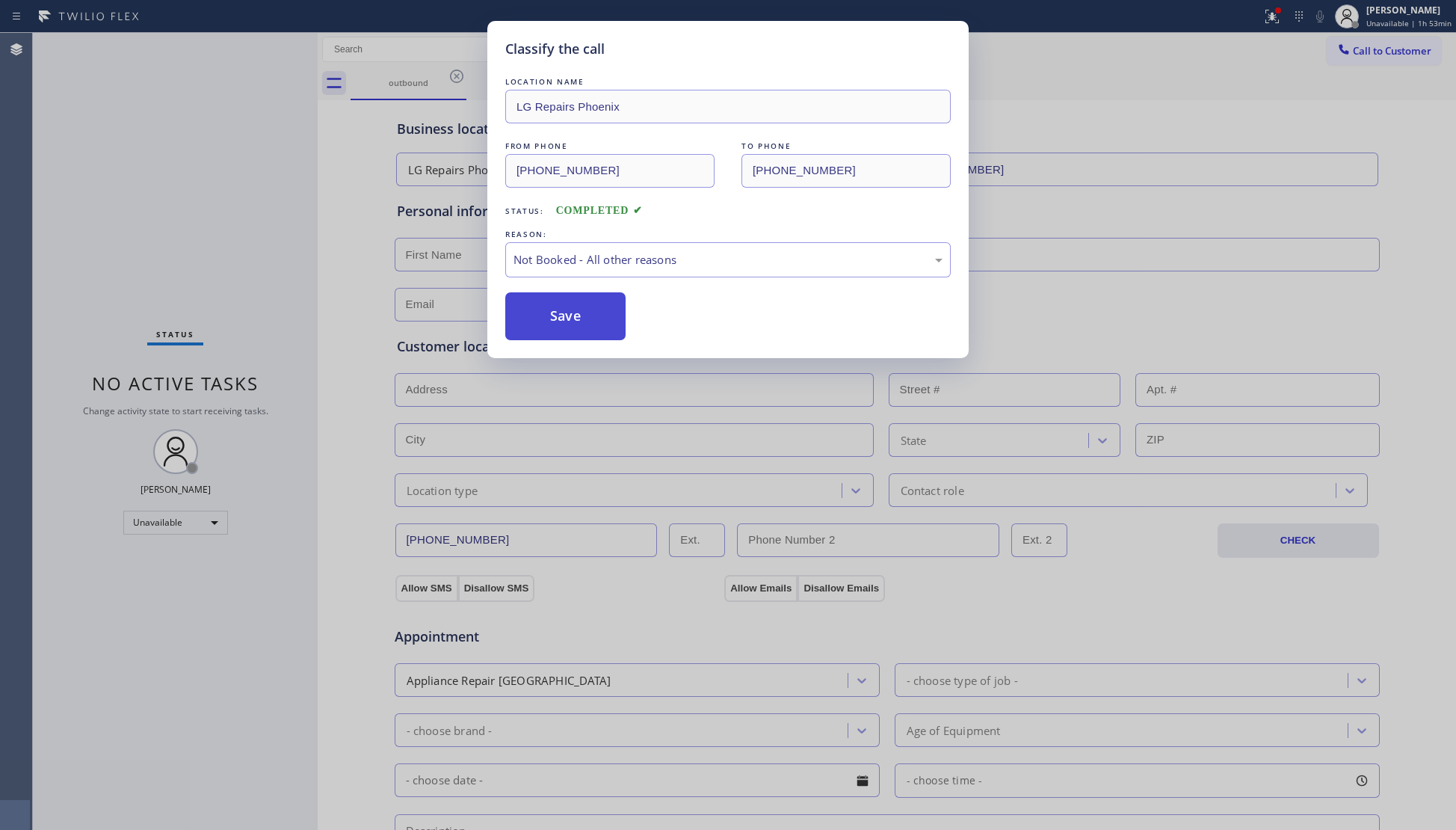
click at [590, 321] on button "Save" at bounding box center [565, 316] width 121 height 48
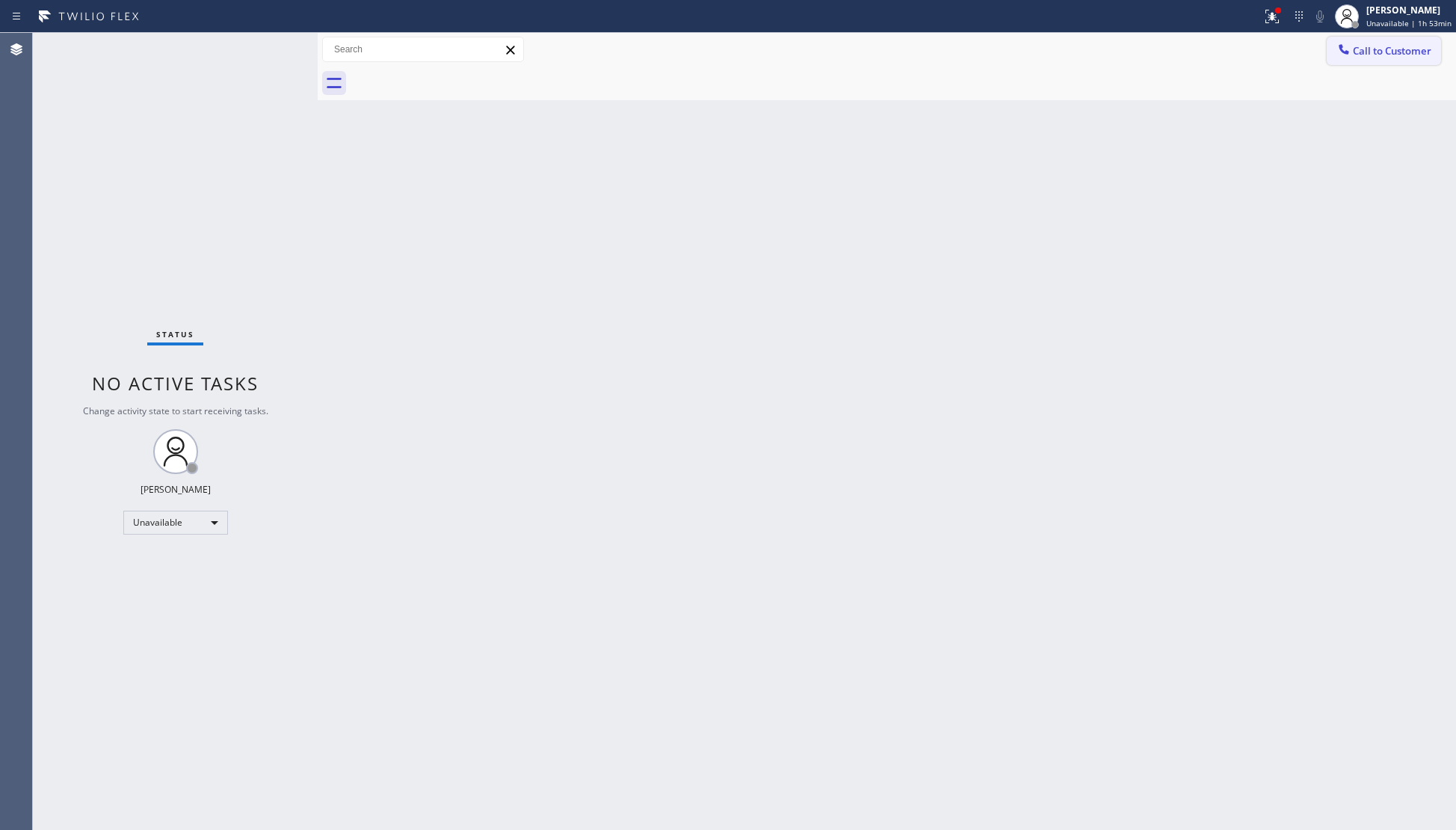
click at [1357, 52] on span "Call to Customer" at bounding box center [1392, 50] width 79 height 14
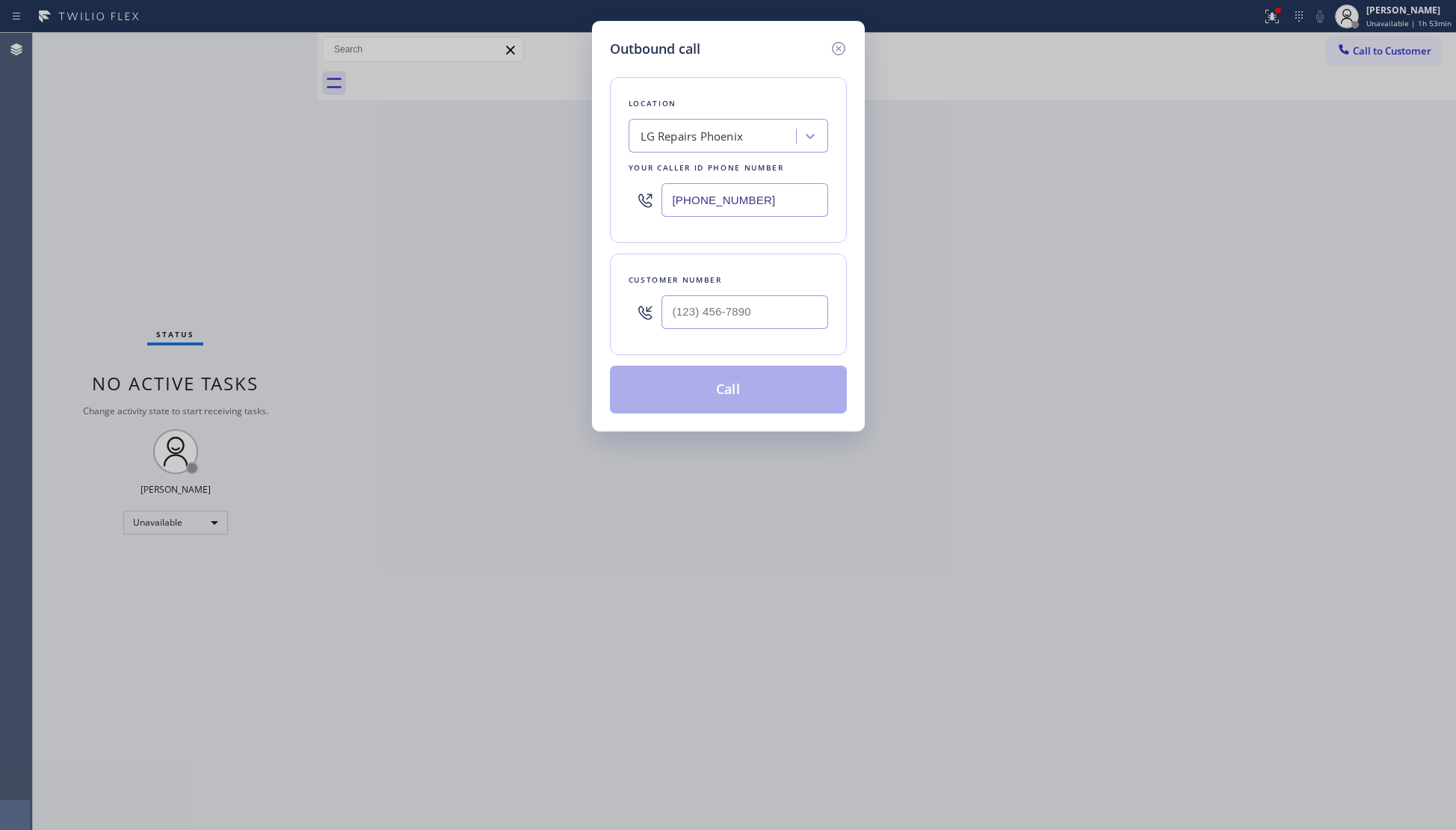
drag, startPoint x: 808, startPoint y: 205, endPoint x: 662, endPoint y: 195, distance: 146.3
click at [641, 195] on div "(602) 755-6017" at bounding box center [728, 200] width 199 height 49
click at [668, 329] on input "(954) 871-4900" at bounding box center [745, 313] width 167 height 34
drag, startPoint x: 692, startPoint y: 395, endPoint x: 733, endPoint y: 378, distance: 44.4
click at [694, 394] on button "Call" at bounding box center [728, 389] width 237 height 48
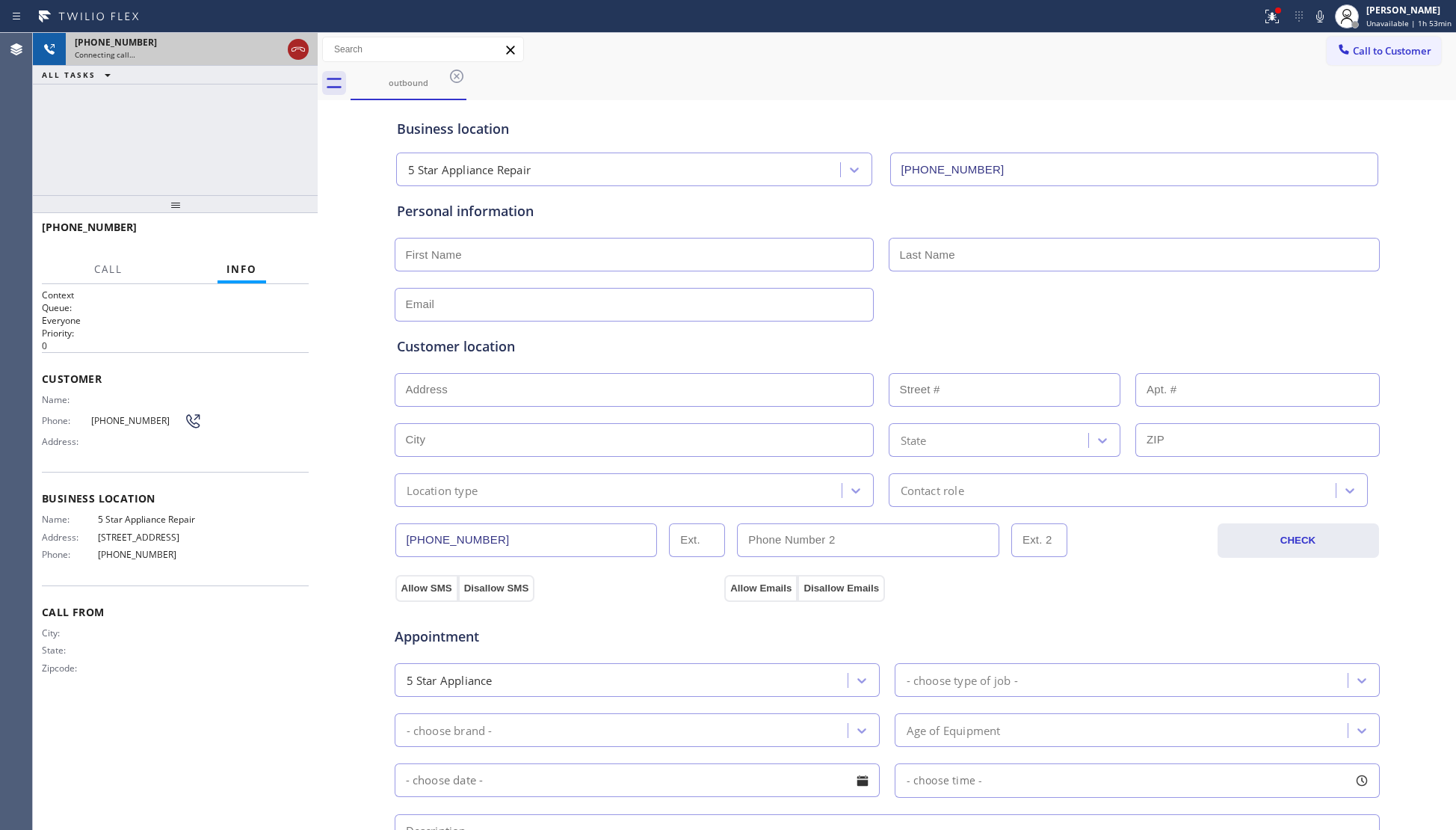
click at [297, 49] on icon at bounding box center [298, 49] width 18 height 18
click at [282, 49] on div "Connecting call…" at bounding box center [178, 54] width 207 height 11
click at [297, 49] on div "Connecting call…" at bounding box center [191, 54] width 234 height 11
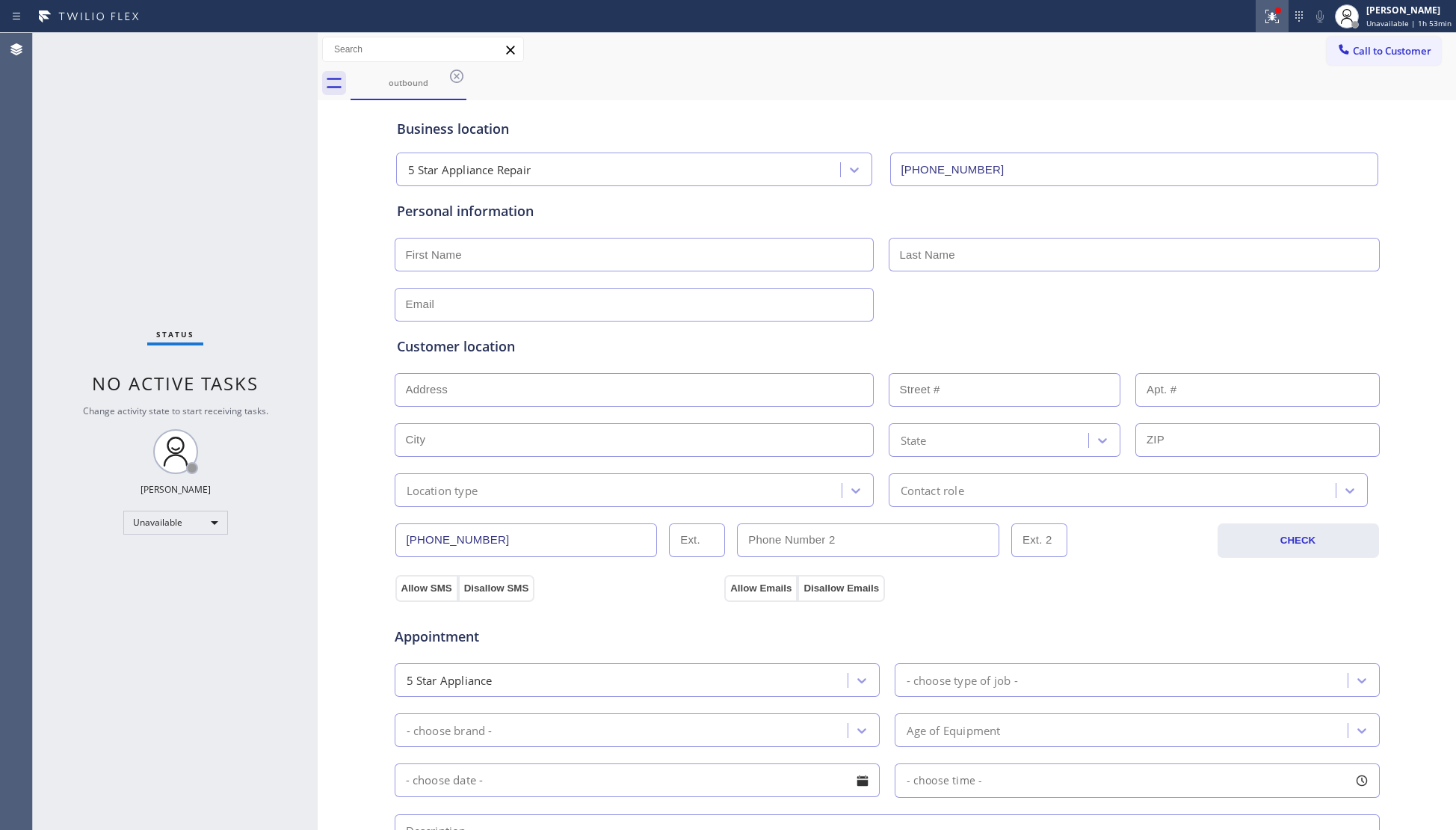
click at [1271, 16] on icon at bounding box center [1271, 15] width 9 height 5
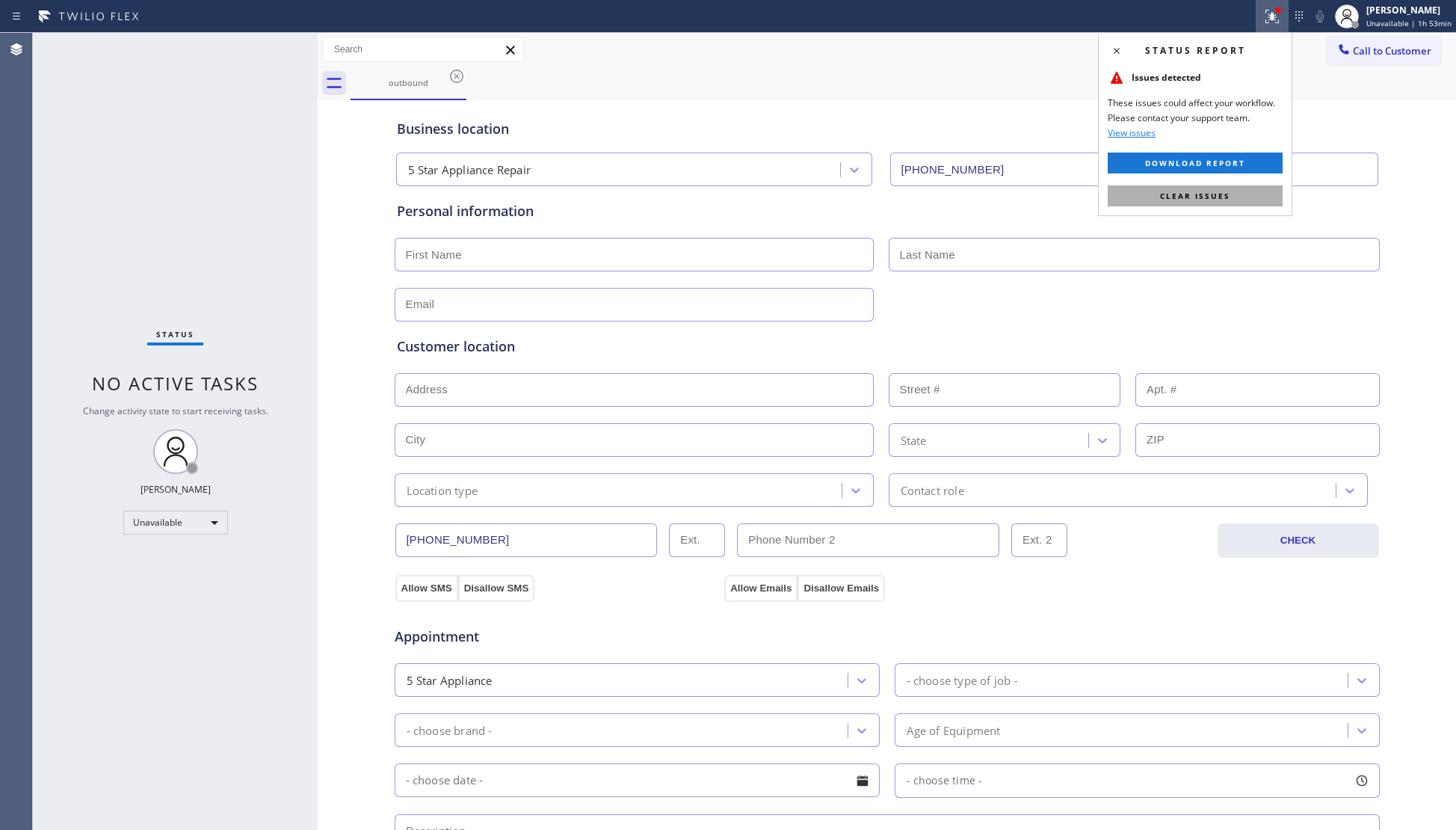
click at [1198, 191] on span "Clear issues" at bounding box center [1194, 195] width 70 height 11
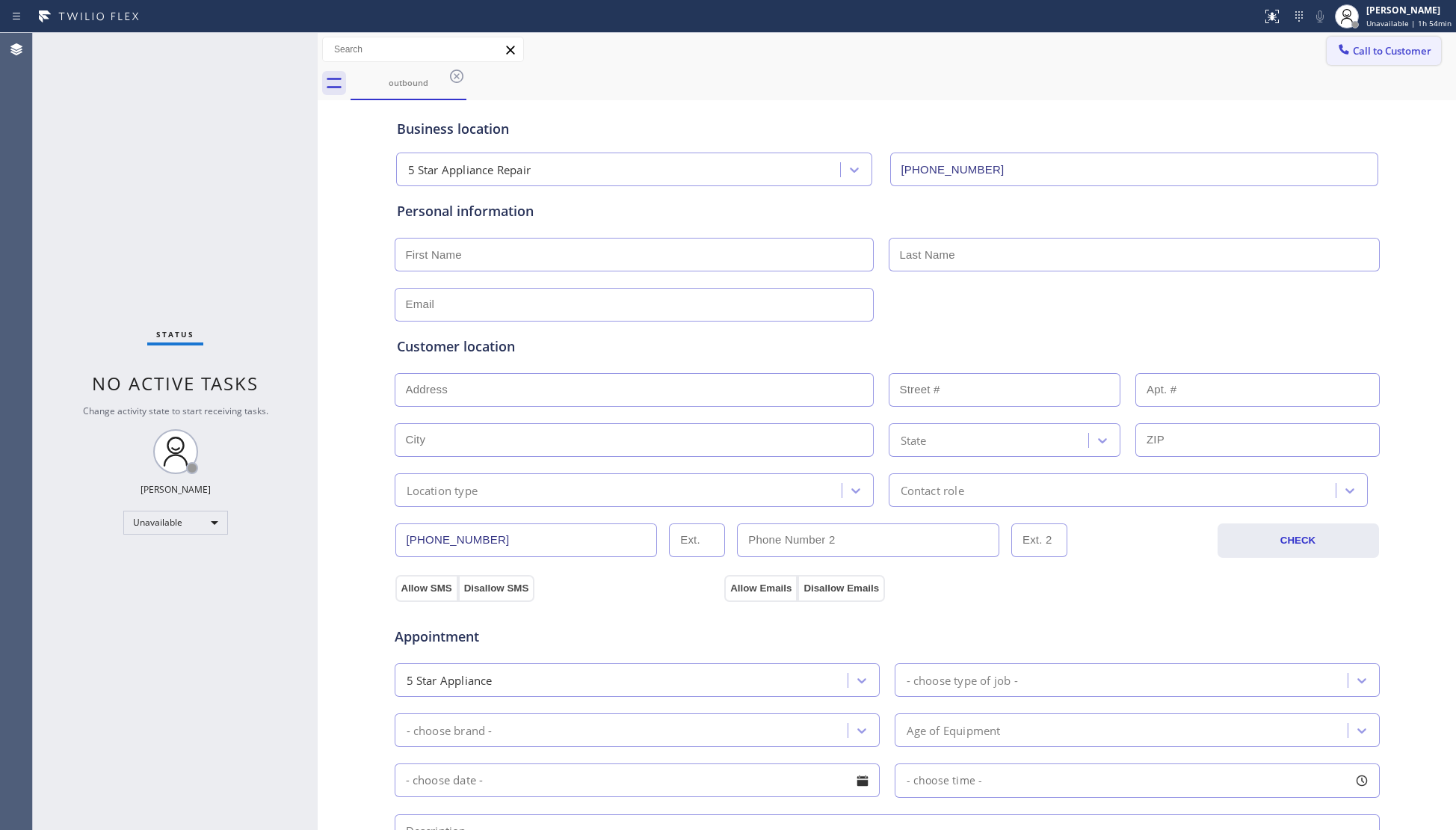
drag, startPoint x: 1334, startPoint y: 45, endPoint x: 1005, endPoint y: 130, distance: 339.8
click at [1336, 45] on icon at bounding box center [1343, 49] width 15 height 15
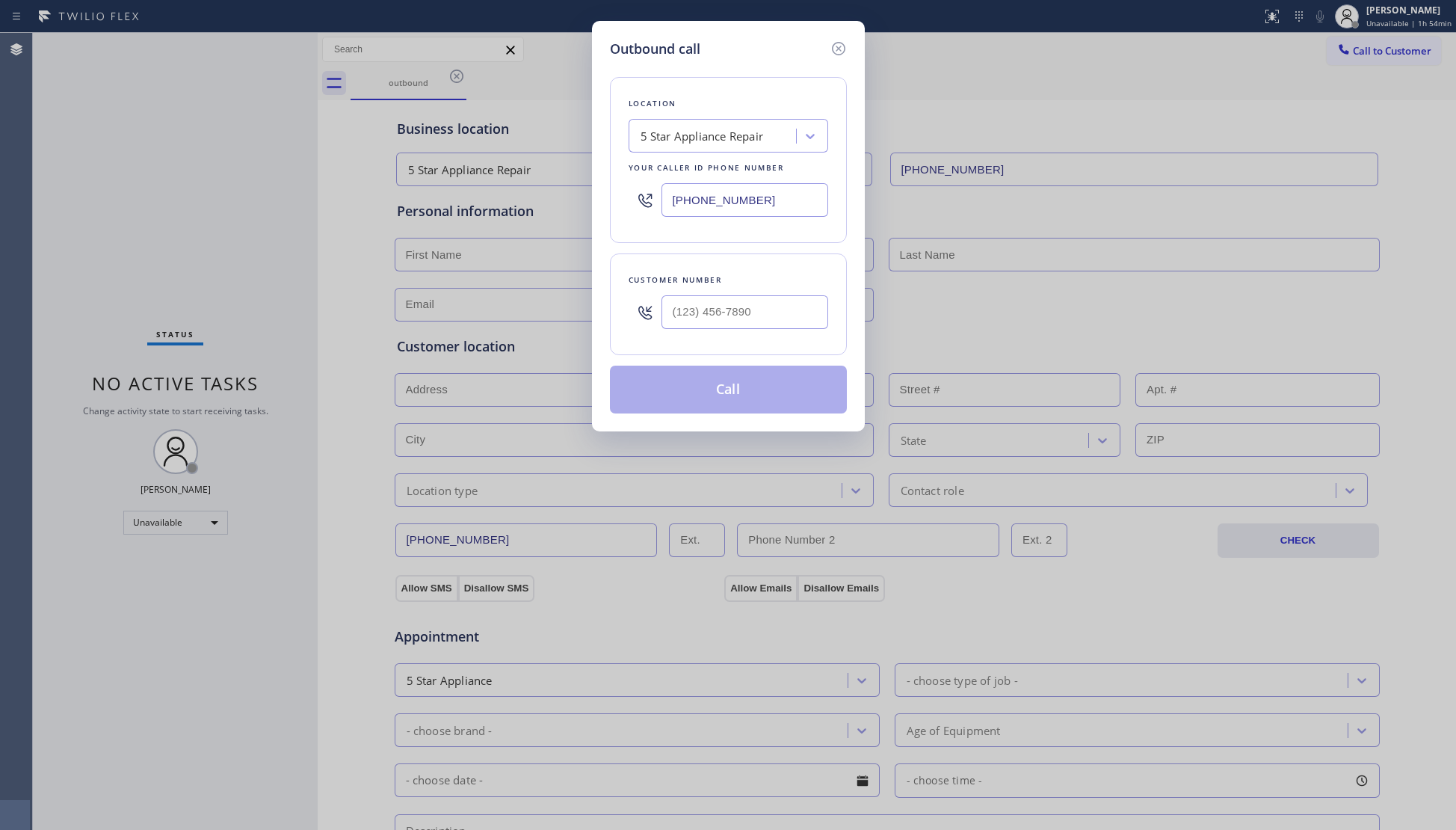
drag, startPoint x: 768, startPoint y: 200, endPoint x: 580, endPoint y: 195, distance: 188.1
click at [580, 195] on div "Outbound call Location 5 Star Appliance Repair Your caller id phone number (855…" at bounding box center [728, 415] width 1456 height 830
drag, startPoint x: 772, startPoint y: 320, endPoint x: 659, endPoint y: 316, distance: 113.1
click at [659, 317] on div "(___) ___-____" at bounding box center [728, 312] width 199 height 49
click at [710, 394] on button "Call" at bounding box center [728, 389] width 237 height 48
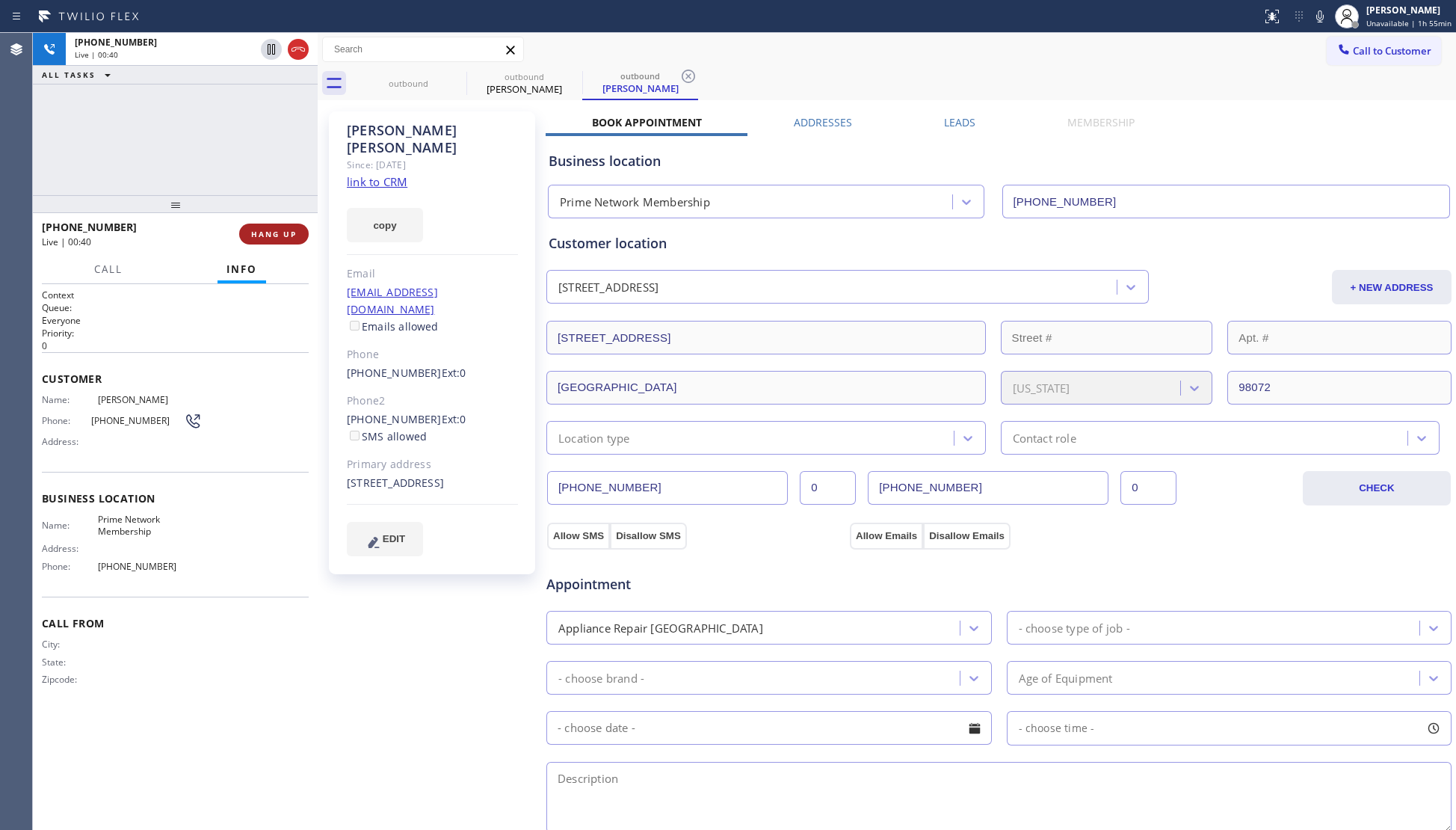
click at [255, 226] on button "HANG UP" at bounding box center [274, 234] width 70 height 21
click at [256, 228] on button "HANG UP" at bounding box center [274, 234] width 70 height 21
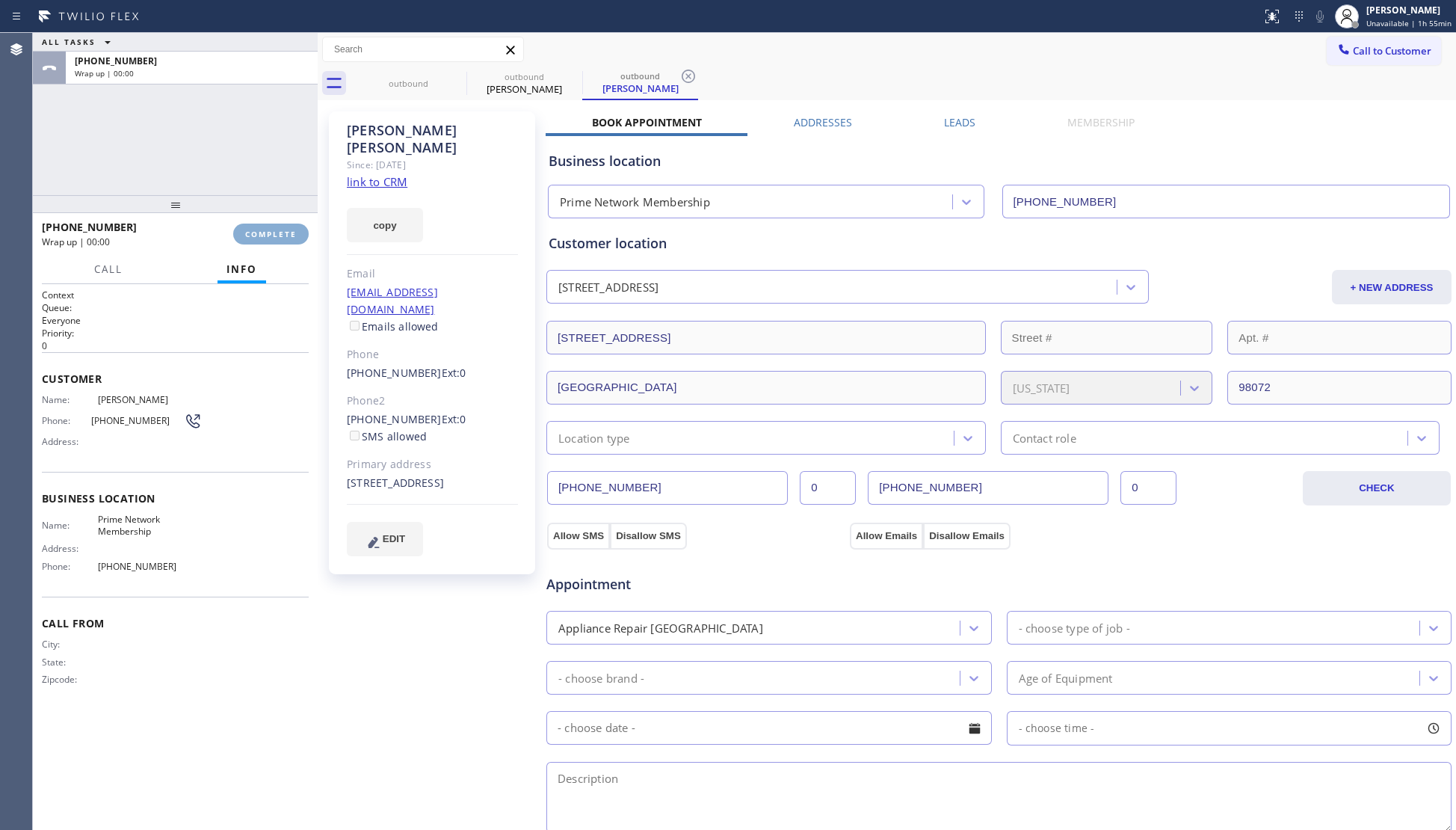
click at [258, 228] on span "COMPLETE" at bounding box center [271, 233] width 52 height 11
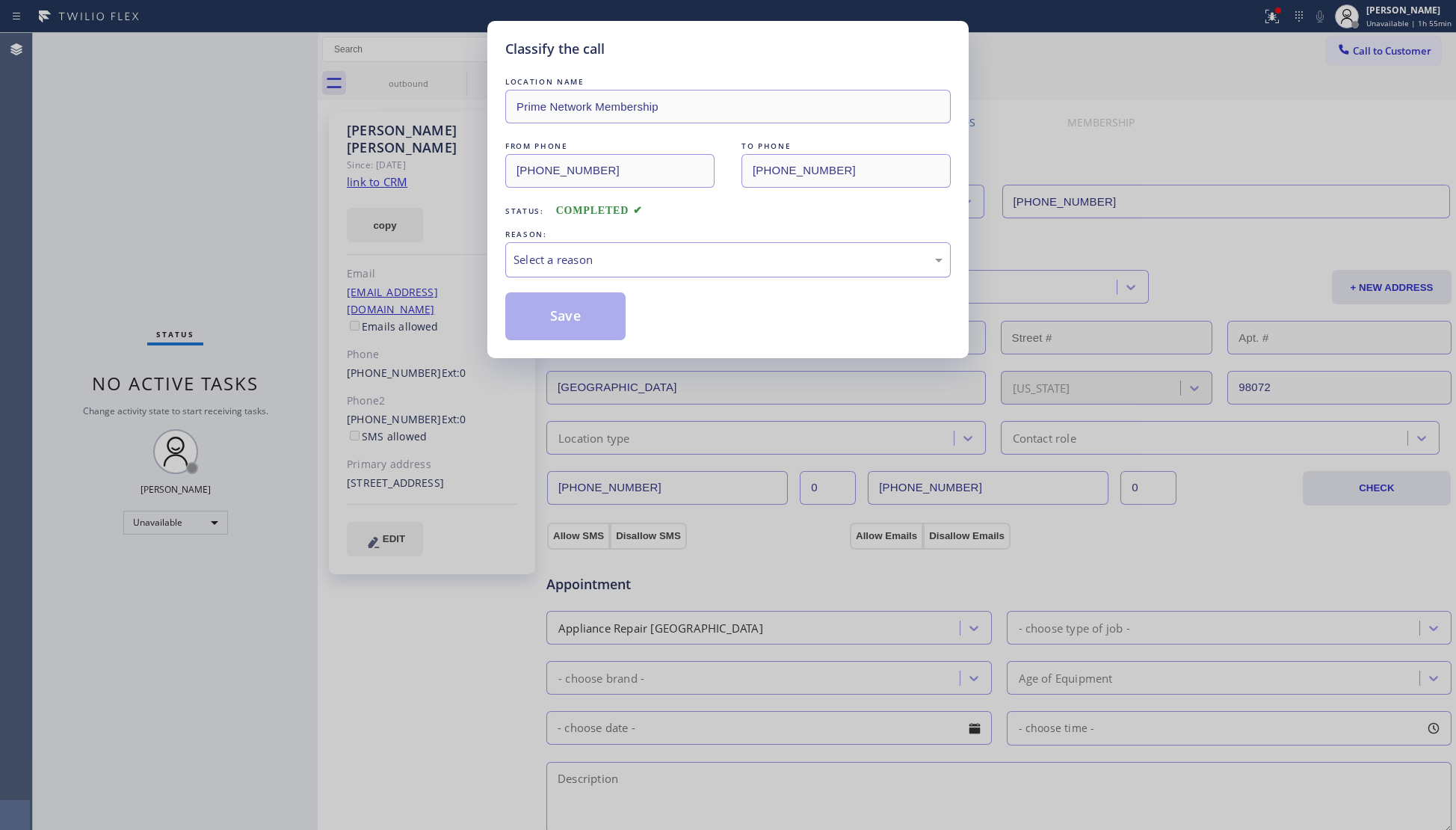
click at [546, 258] on div "Select a reason" at bounding box center [728, 259] width 429 height 17
click at [563, 317] on button "Save" at bounding box center [565, 316] width 121 height 48
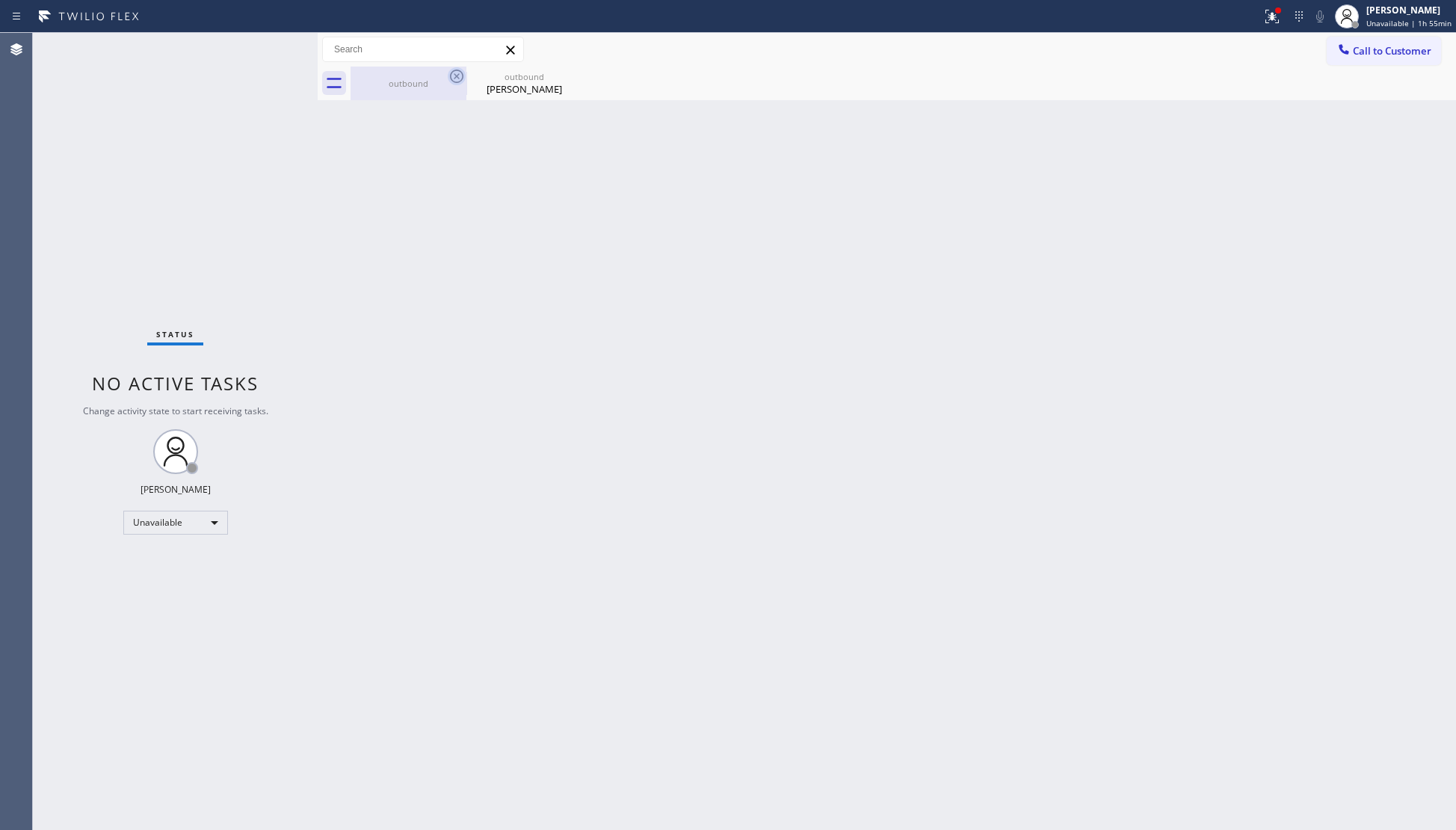
click at [451, 81] on icon at bounding box center [457, 76] width 18 height 18
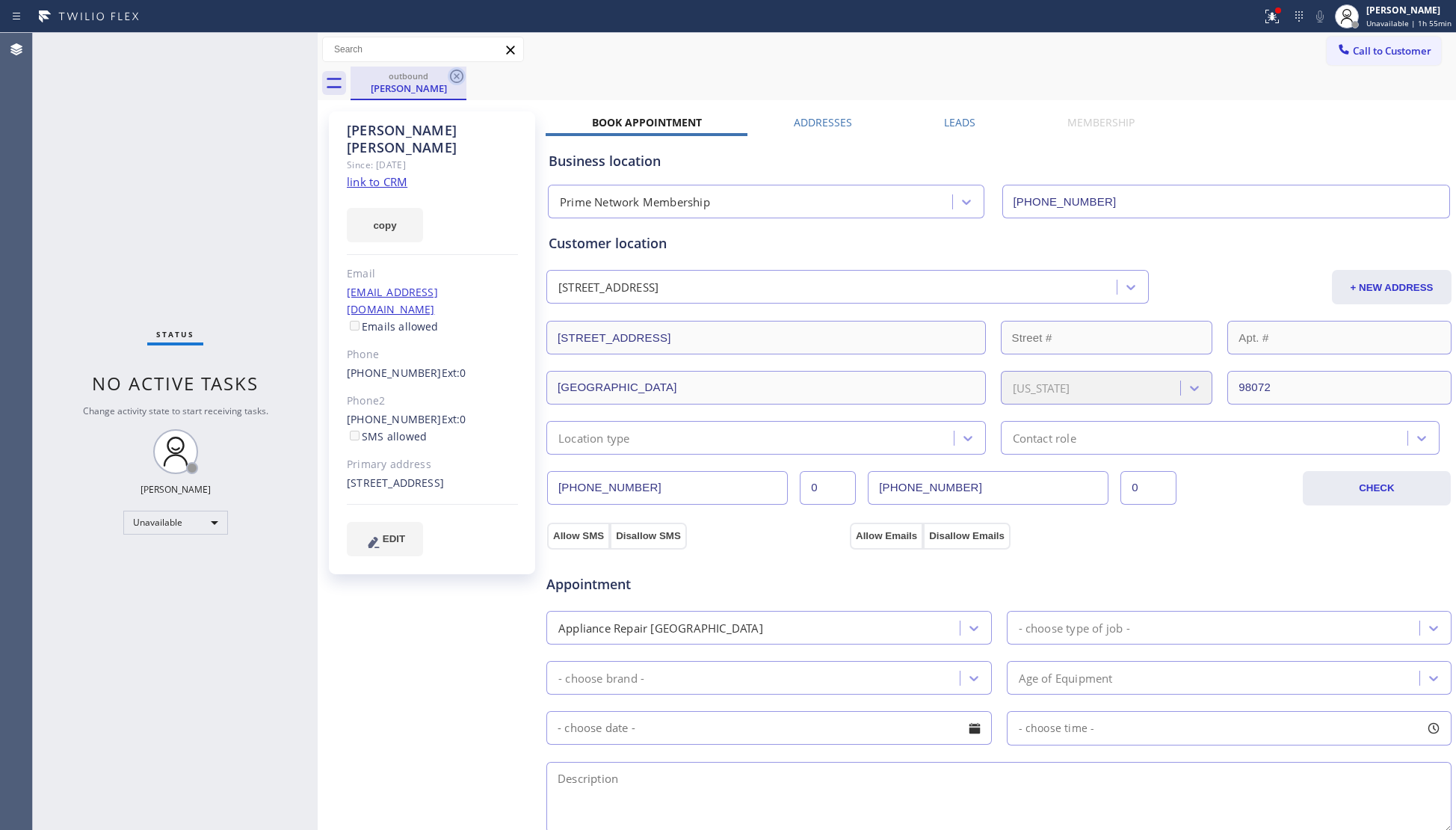
click at [463, 78] on icon at bounding box center [457, 76] width 18 height 18
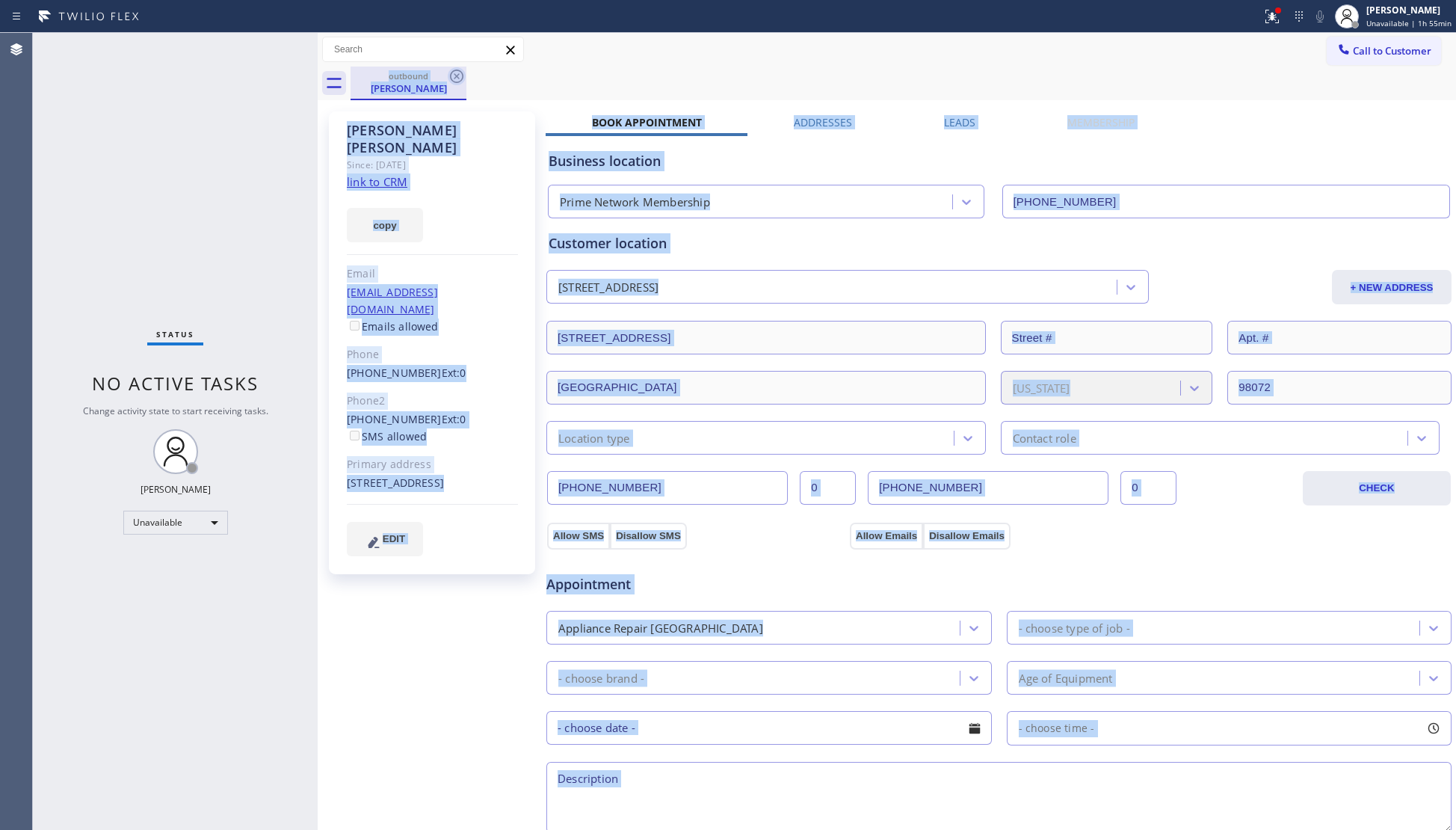
click at [463, 78] on div "outbound Ashley Skluzacek" at bounding box center [903, 83] width 1105 height 34
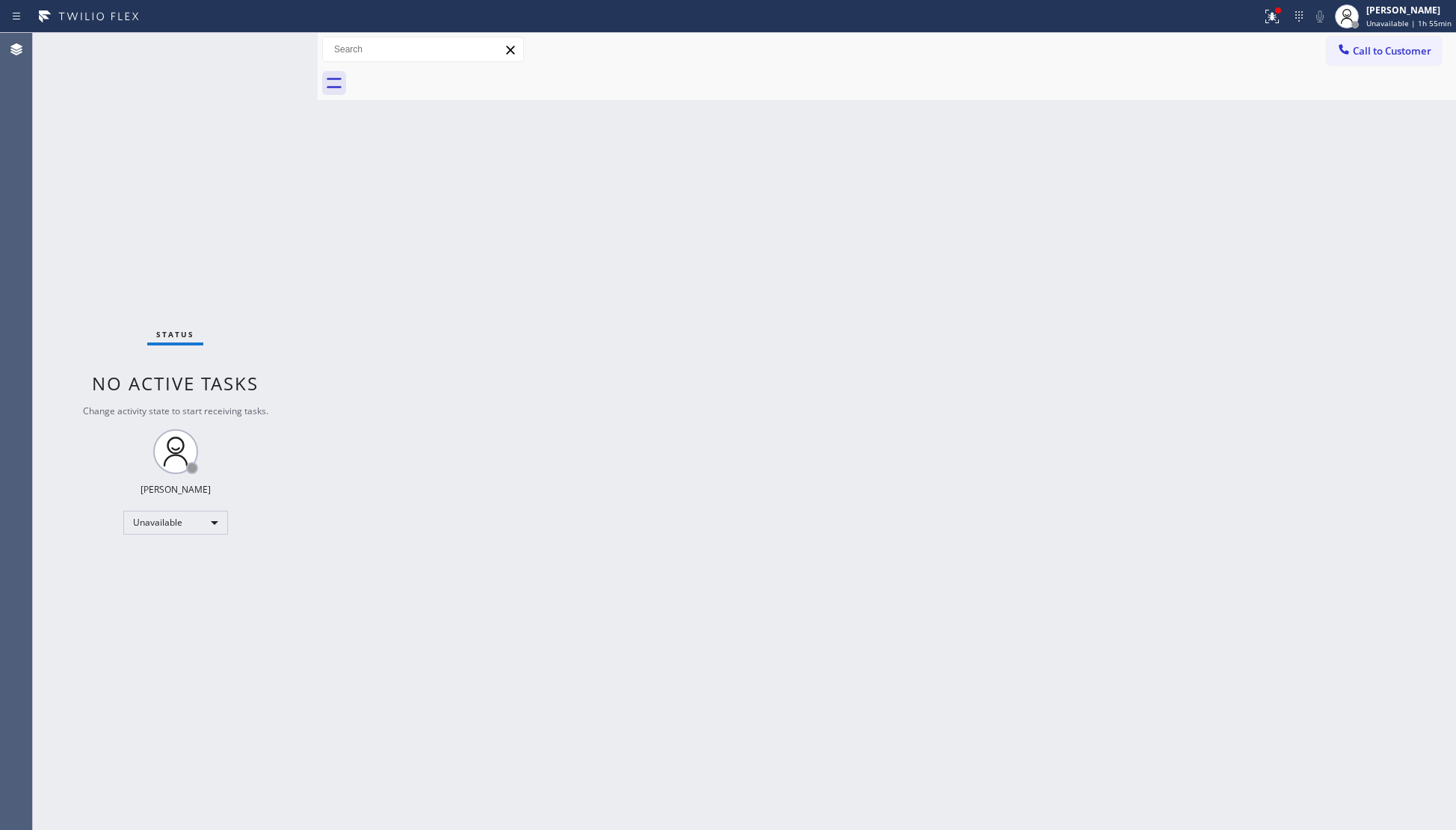
click at [463, 78] on div at bounding box center [903, 83] width 1105 height 34
click at [1256, 22] on div at bounding box center [630, 17] width 1250 height 24
click at [1281, 15] on icon at bounding box center [1272, 16] width 18 height 18
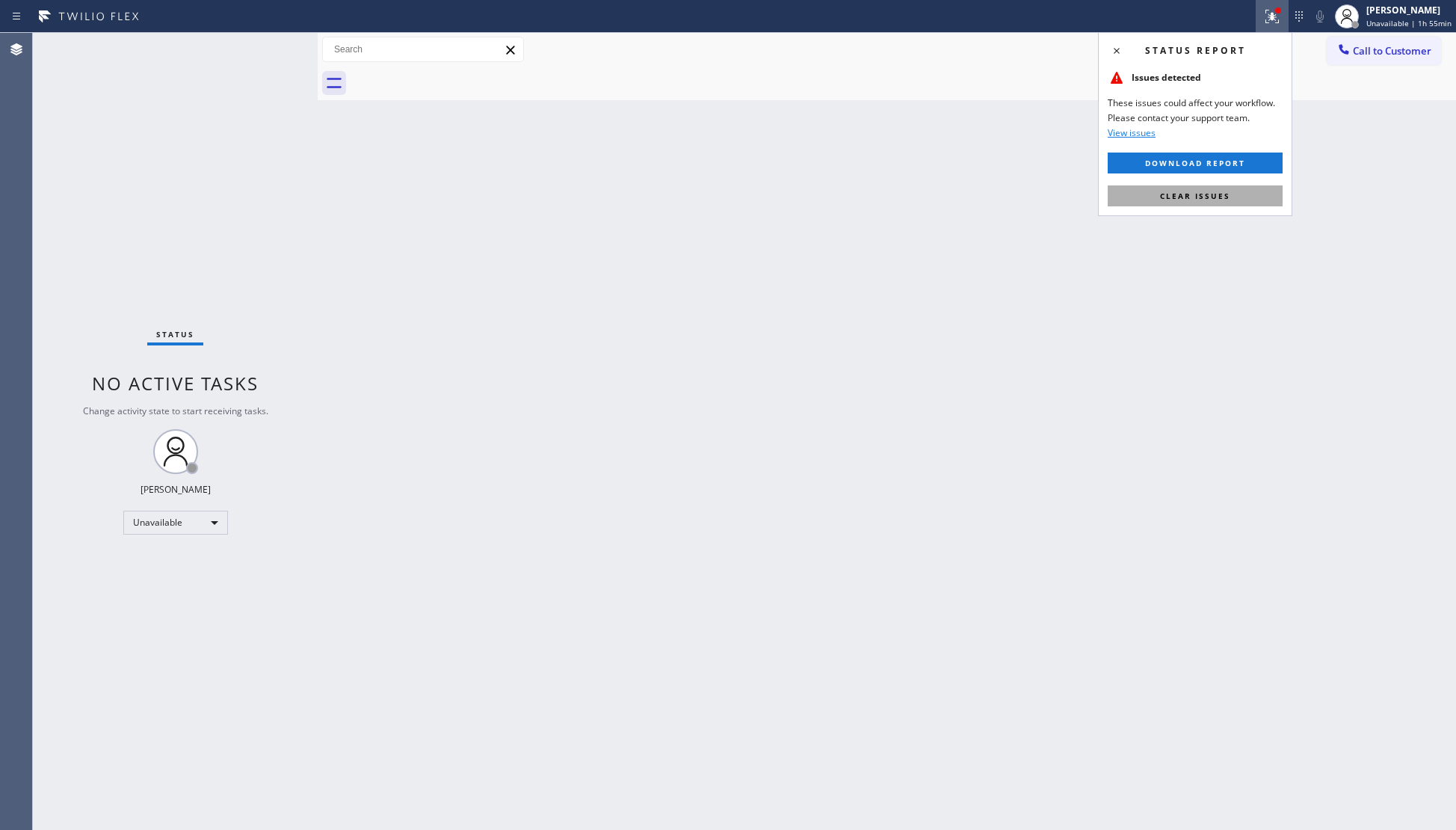
click at [1188, 198] on span "Clear issues" at bounding box center [1194, 195] width 70 height 11
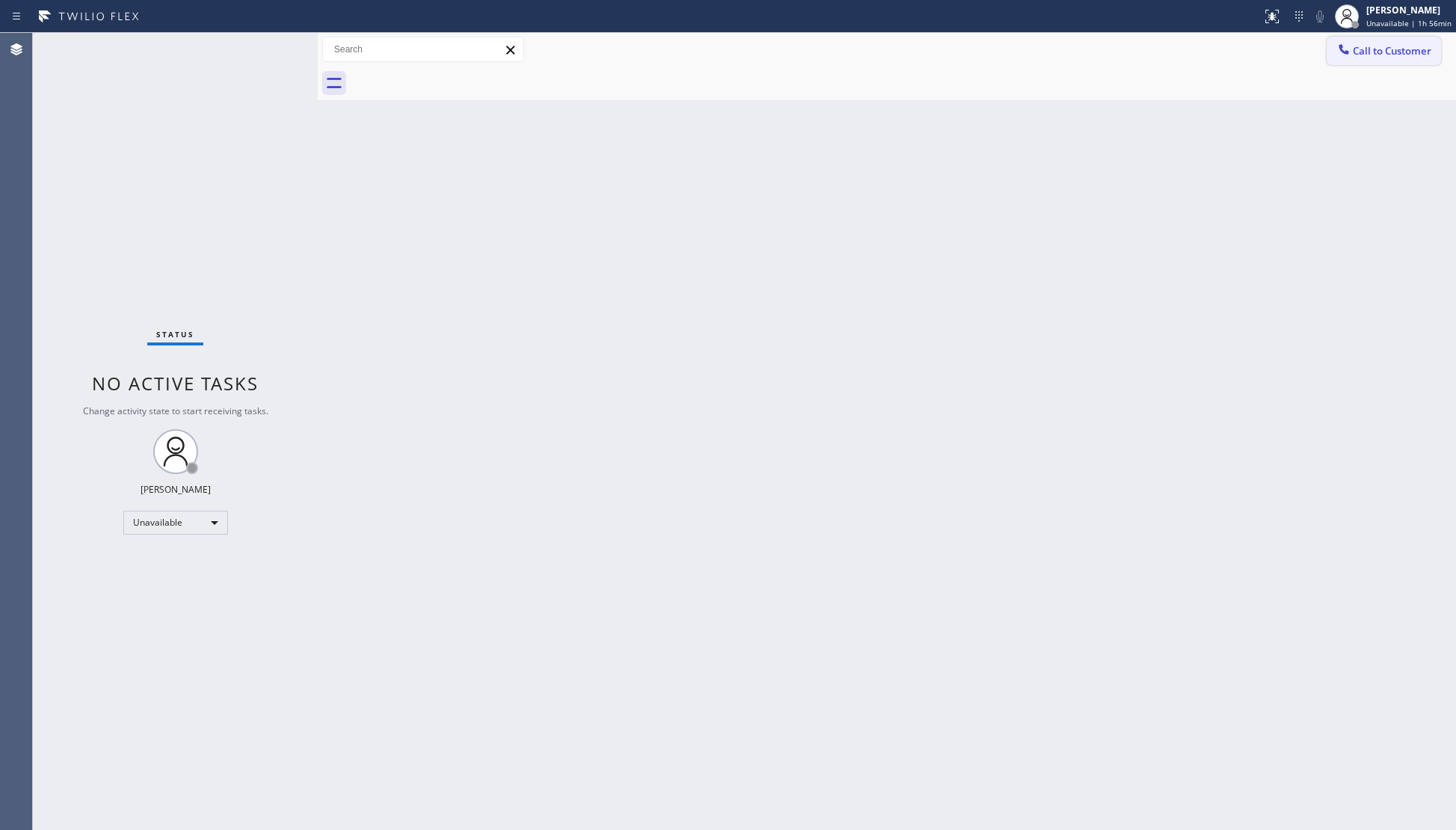
click at [1360, 51] on button "Call to Customer" at bounding box center [1383, 50] width 114 height 28
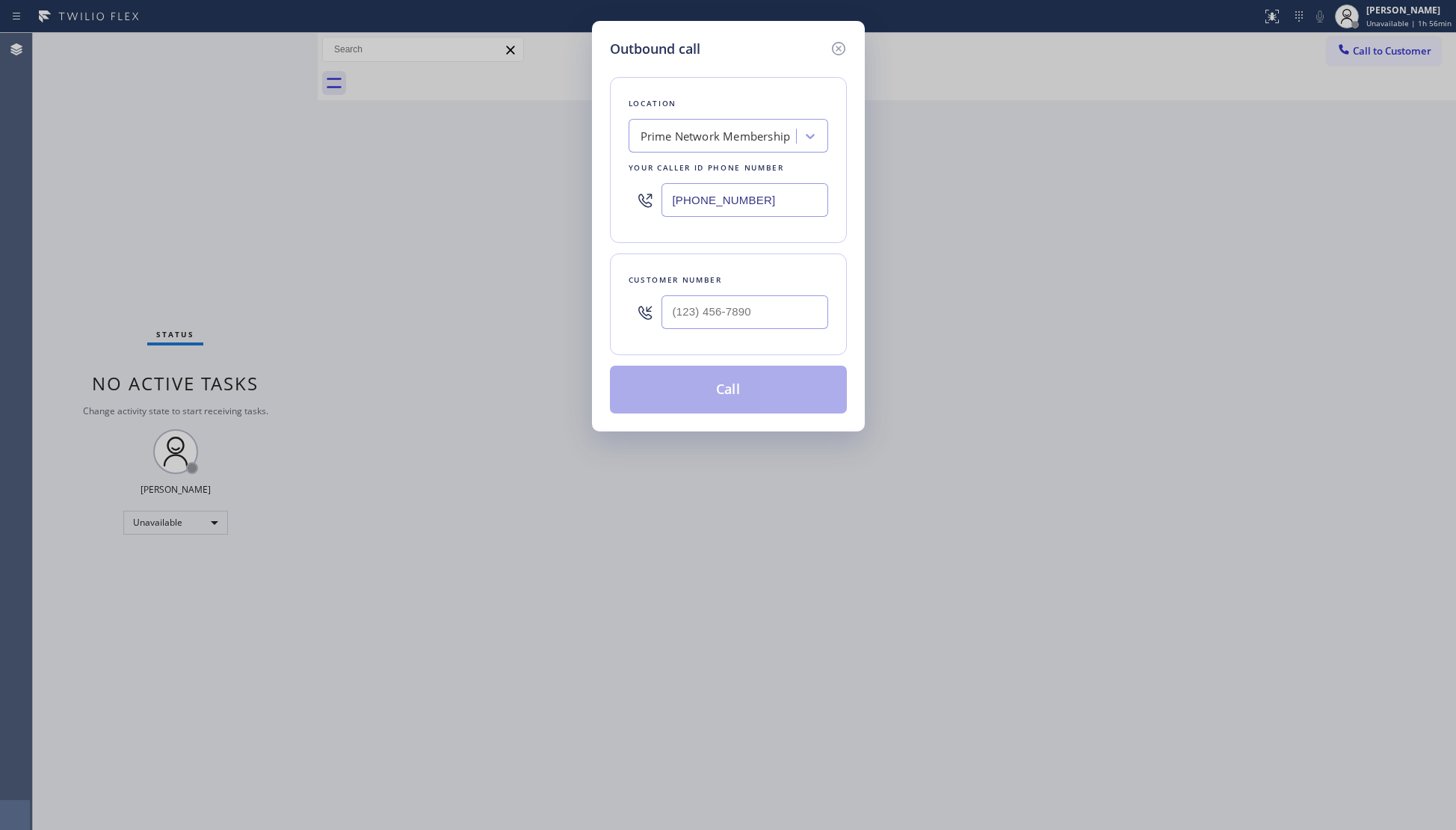
drag, startPoint x: 794, startPoint y: 200, endPoint x: 679, endPoint y: 213, distance: 115.7
click at [679, 213] on input "(855) 900-0094" at bounding box center [745, 200] width 167 height 34
drag, startPoint x: 735, startPoint y: 316, endPoint x: 777, endPoint y: 244, distance: 83.4
click at [735, 315] on input "(___) ___-____" at bounding box center [745, 313] width 167 height 34
click at [730, 393] on button "Call" at bounding box center [728, 389] width 237 height 48
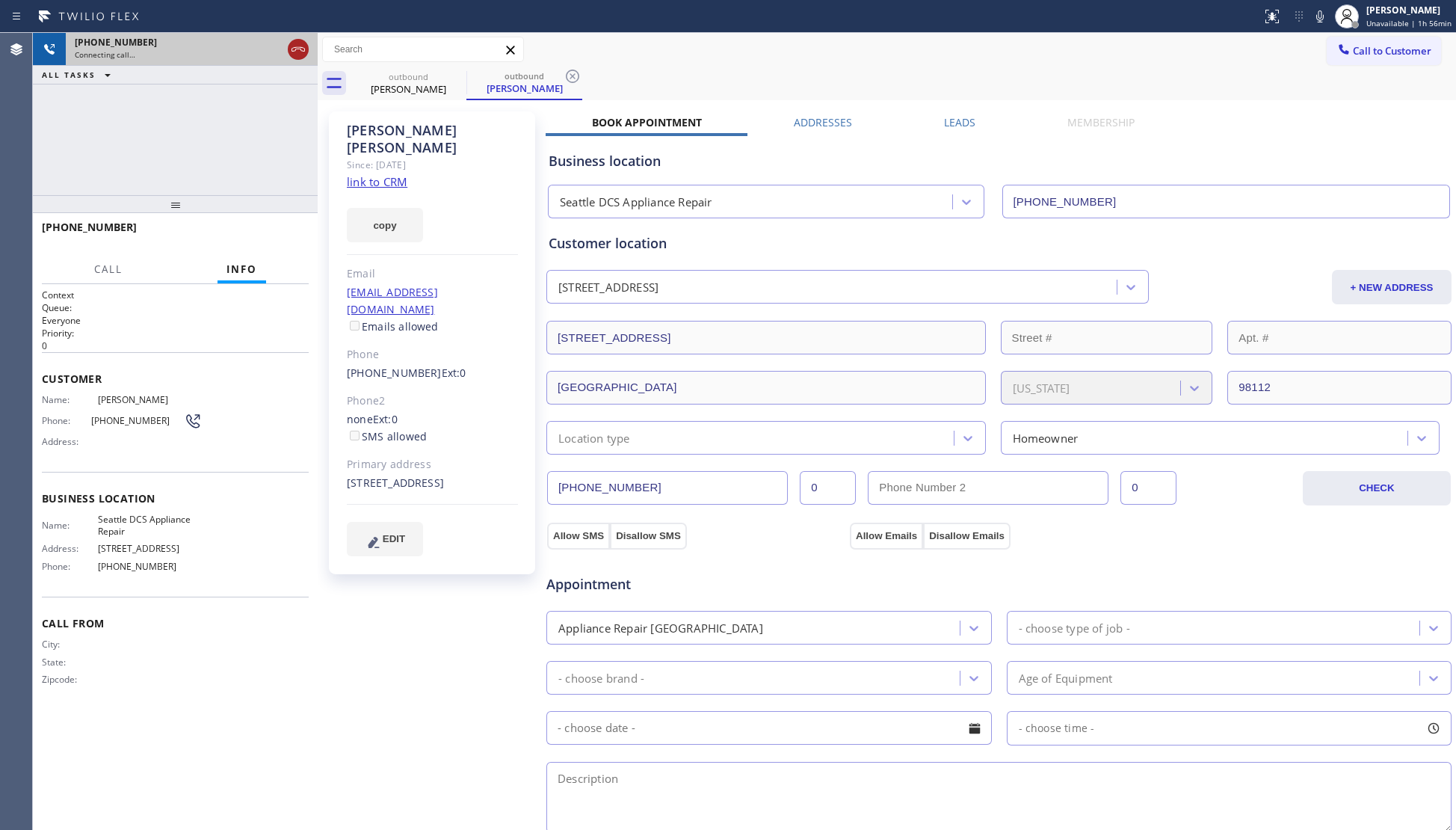
click at [306, 53] on icon at bounding box center [298, 49] width 18 height 18
click at [306, 53] on div "Connecting call…" at bounding box center [191, 54] width 234 height 11
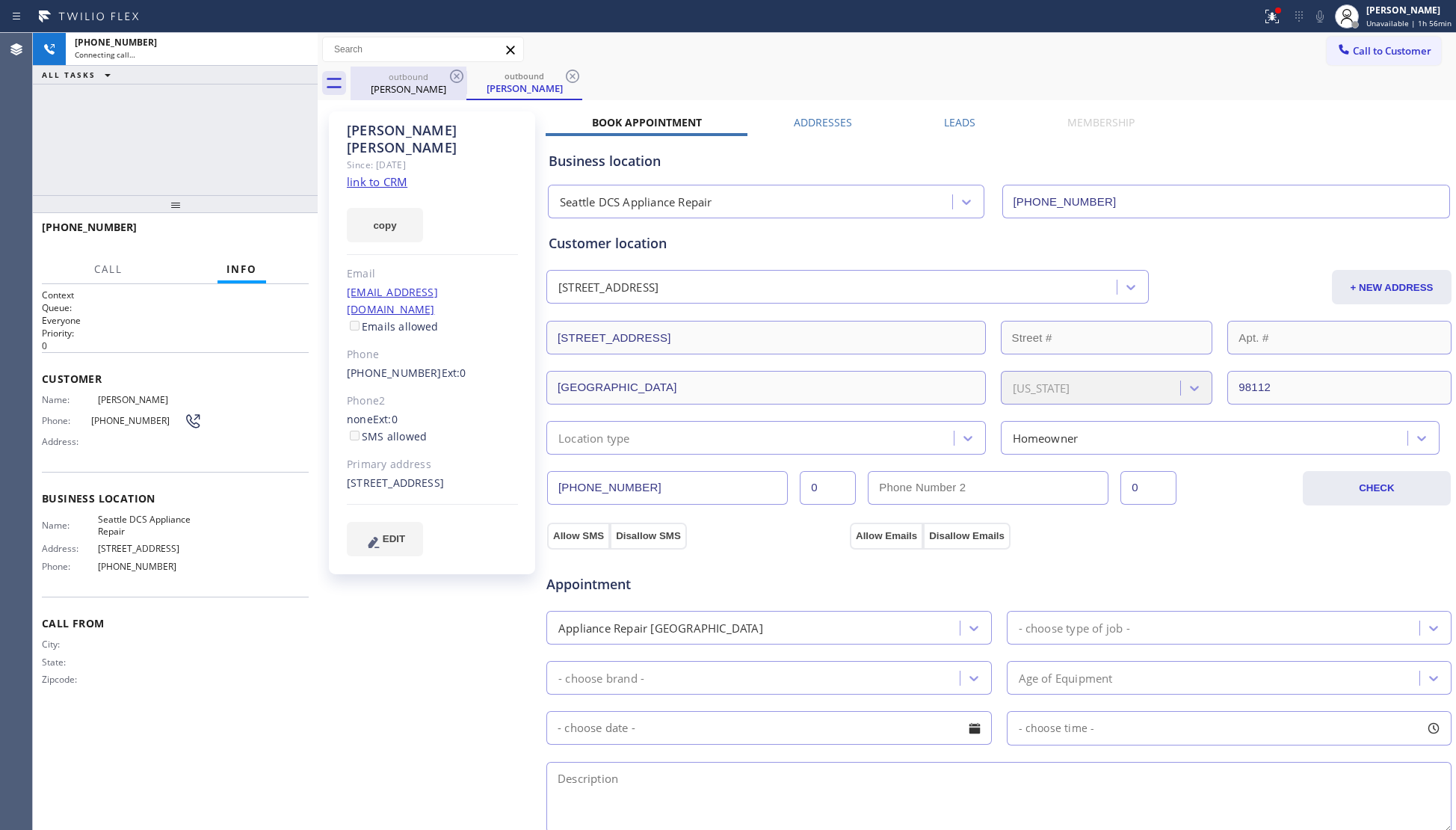
drag, startPoint x: 411, startPoint y: 76, endPoint x: 434, endPoint y: 72, distance: 23.3
click at [414, 76] on div "outbound" at bounding box center [408, 77] width 113 height 11
click at [447, 67] on div "outbound Dawson Taylor" at bounding box center [408, 83] width 116 height 34
click at [451, 74] on icon at bounding box center [457, 76] width 18 height 18
click at [444, 73] on div "outbound" at bounding box center [408, 76] width 113 height 11
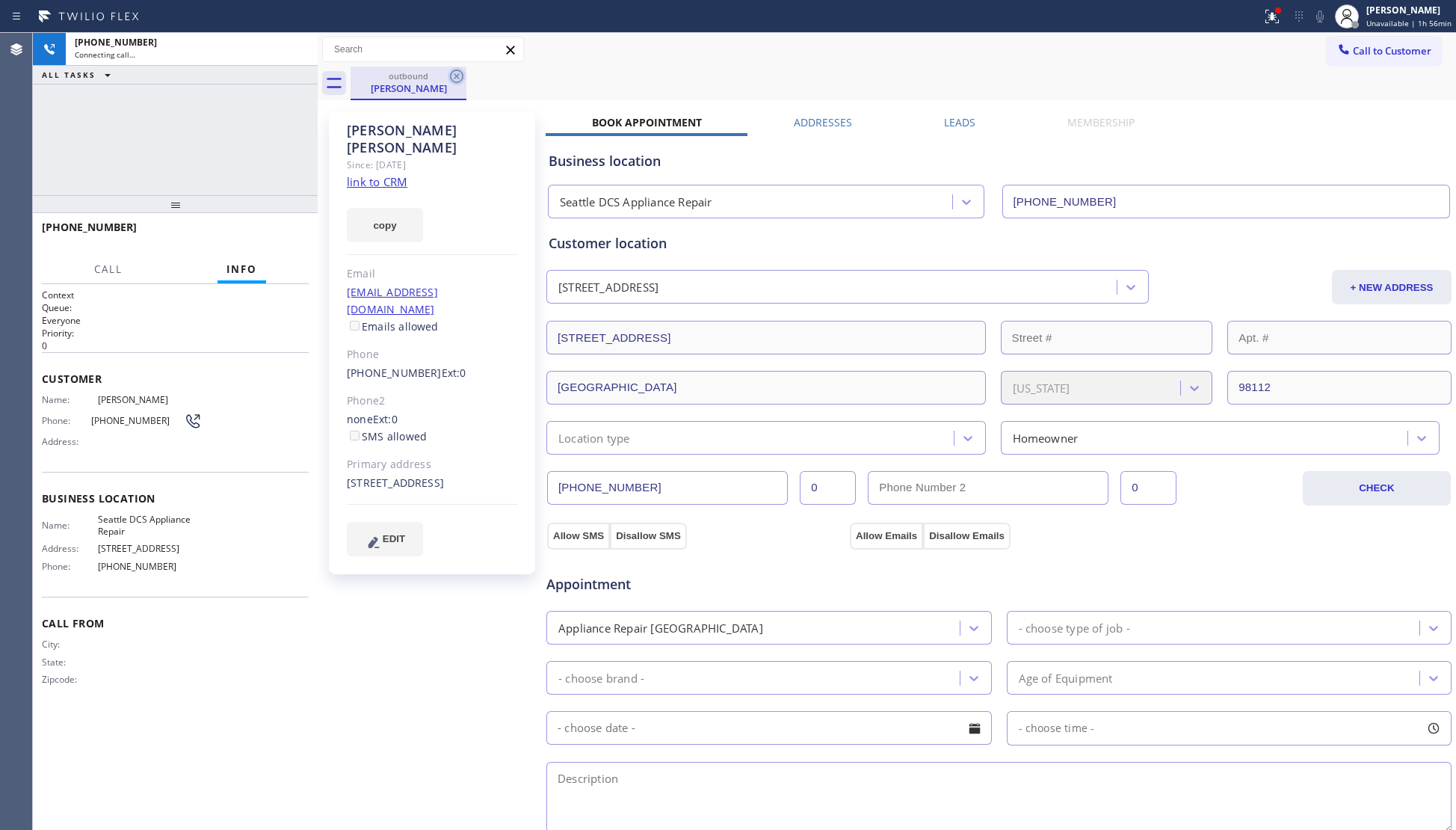
click at [463, 83] on div "outbound Dawson Taylor" at bounding box center [903, 83] width 1105 height 34
click at [459, 83] on icon at bounding box center [457, 76] width 18 height 18
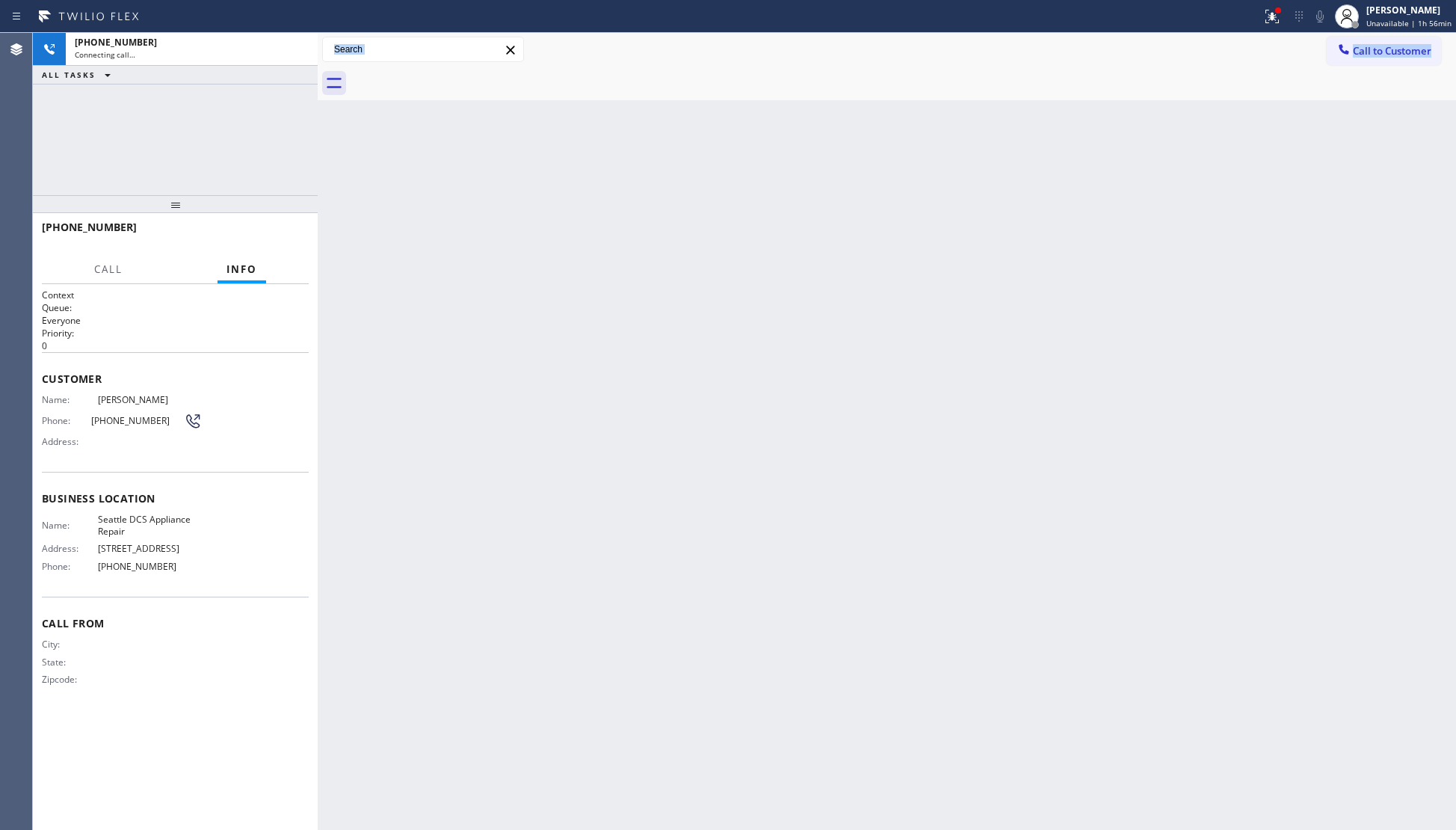
click at [415, 87] on div at bounding box center [903, 83] width 1105 height 34
click at [1267, 25] on button at bounding box center [1272, 16] width 33 height 33
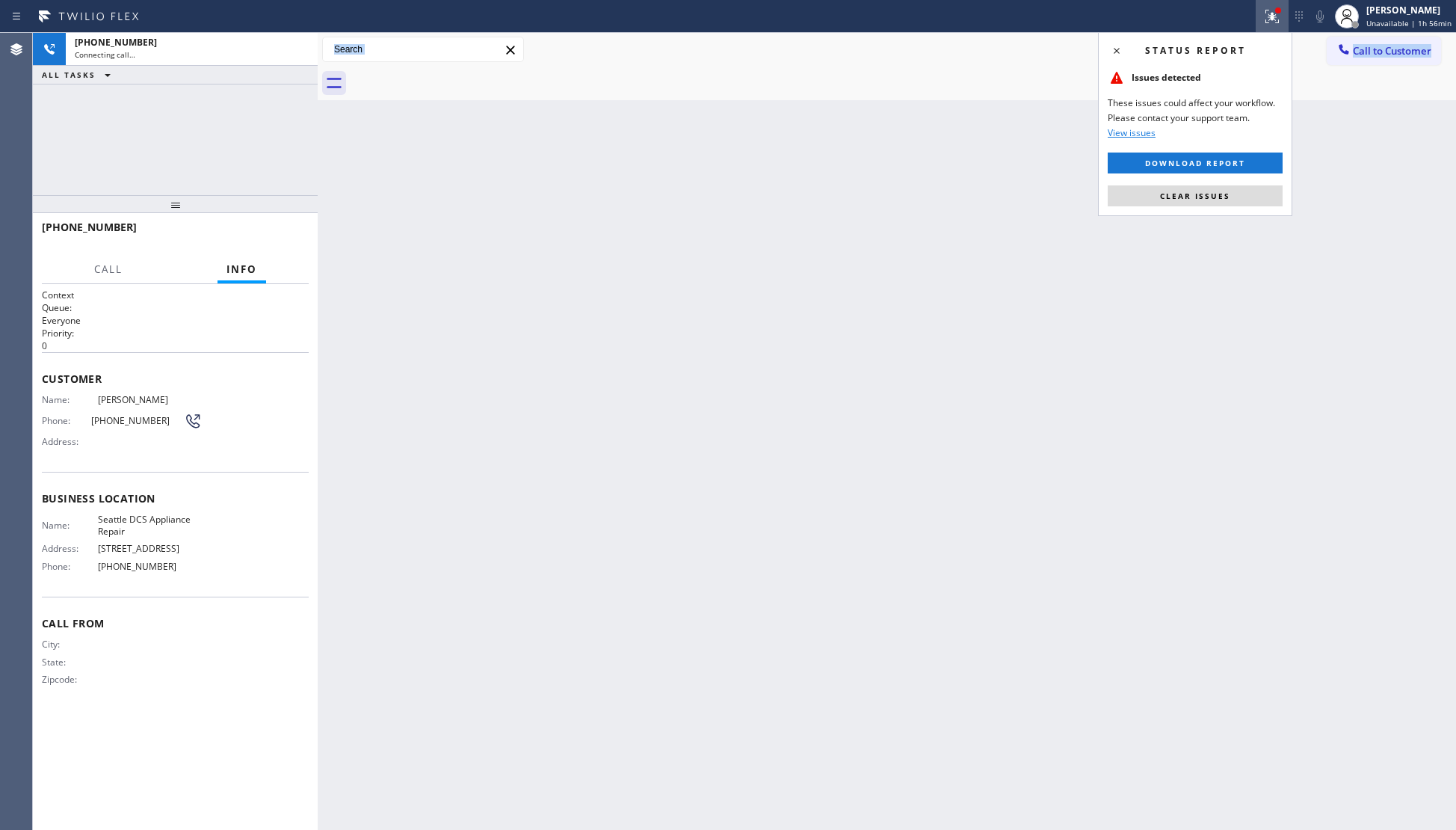
drag, startPoint x: 1215, startPoint y: 201, endPoint x: 1220, endPoint y: 186, distance: 15.8
click at [1215, 200] on button "Clear issues" at bounding box center [1195, 196] width 175 height 21
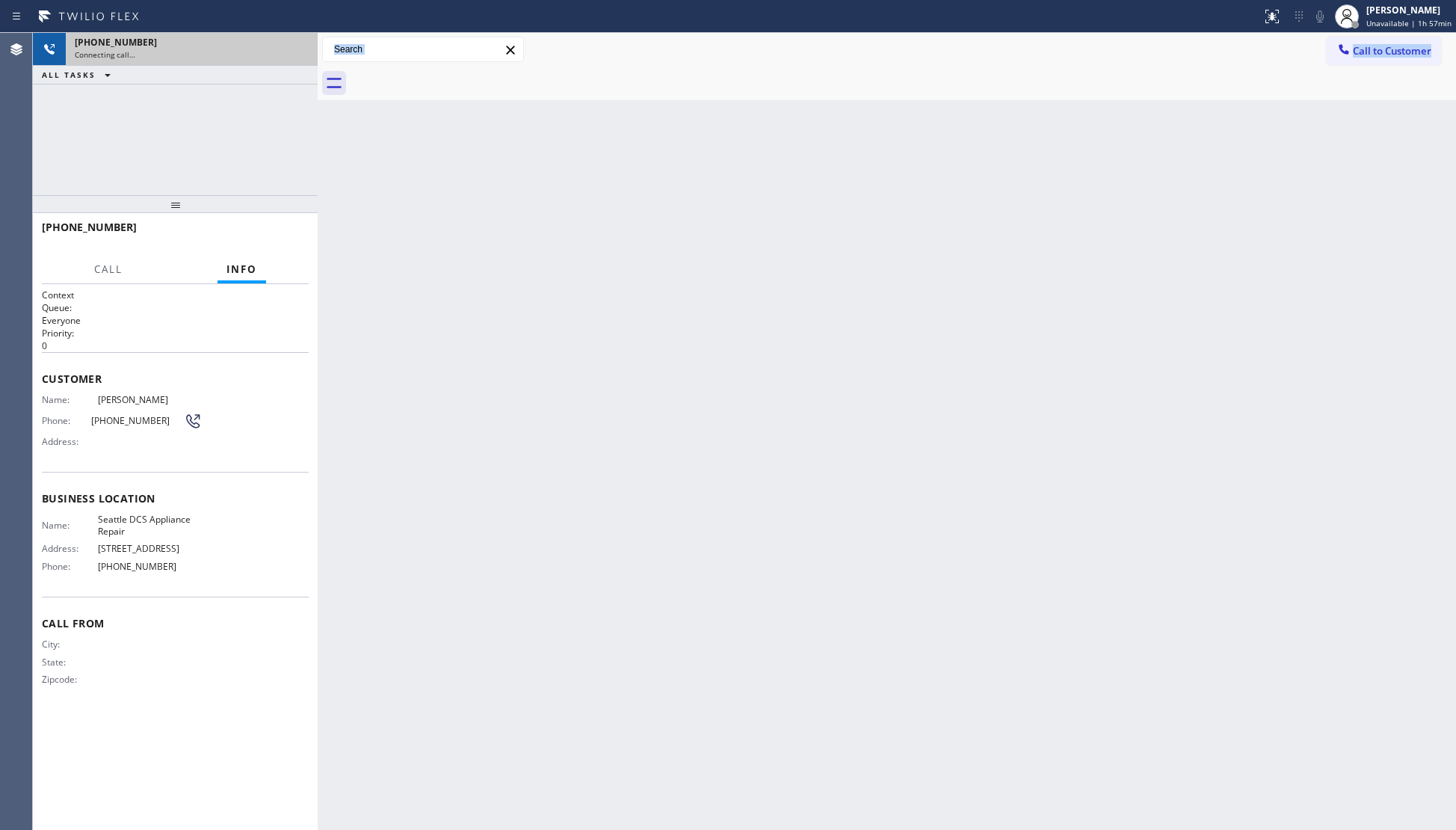
click at [226, 57] on div "Connecting call…" at bounding box center [191, 54] width 234 height 11
drag, startPoint x: 279, startPoint y: 52, endPoint x: 300, endPoint y: 46, distance: 21.8
click at [281, 52] on div "Connecting call…" at bounding box center [191, 54] width 234 height 11
click at [302, 46] on div "+12063991874" at bounding box center [191, 42] width 234 height 13
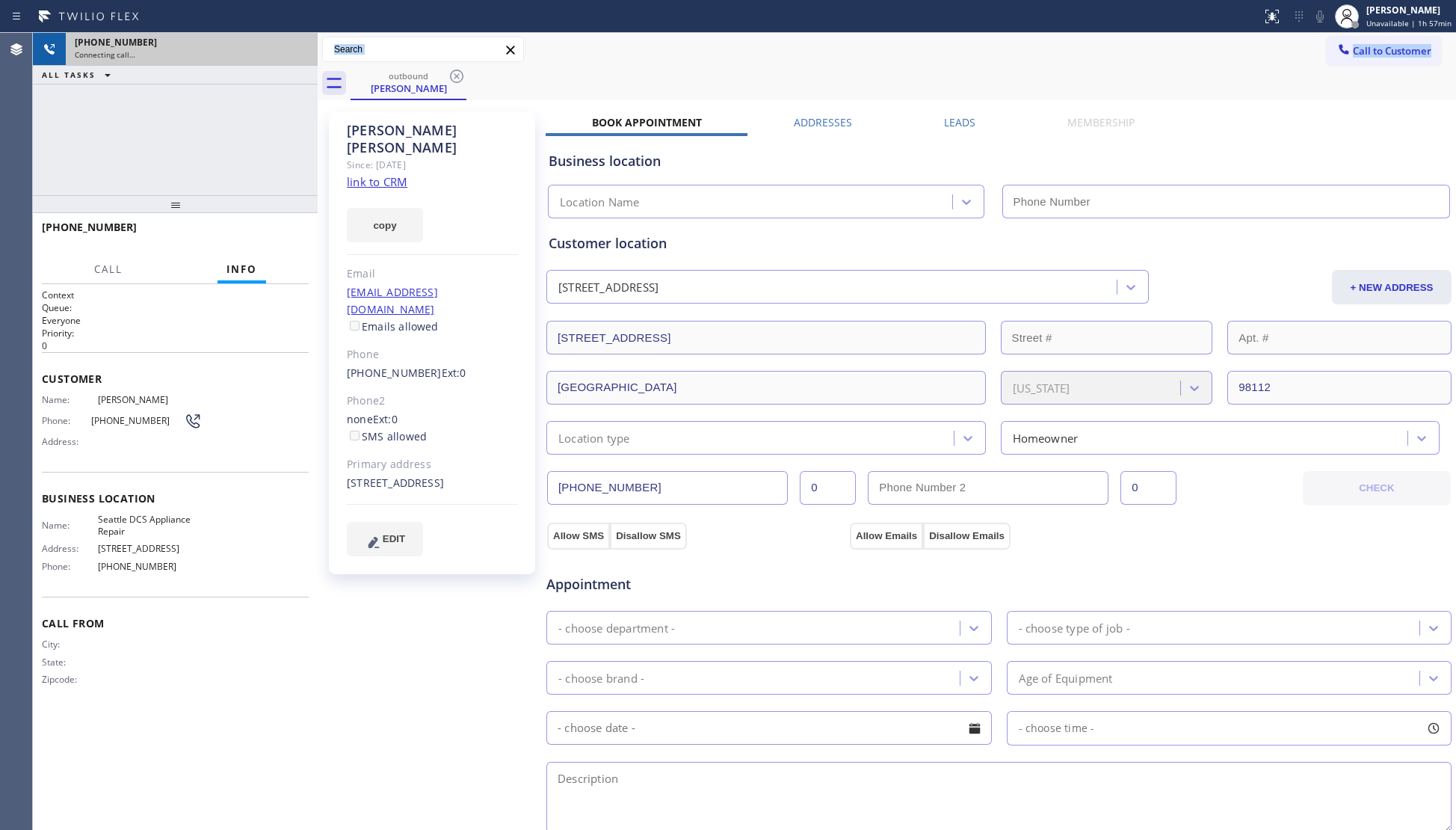
click at [302, 46] on div "+12063991874" at bounding box center [191, 42] width 234 height 13
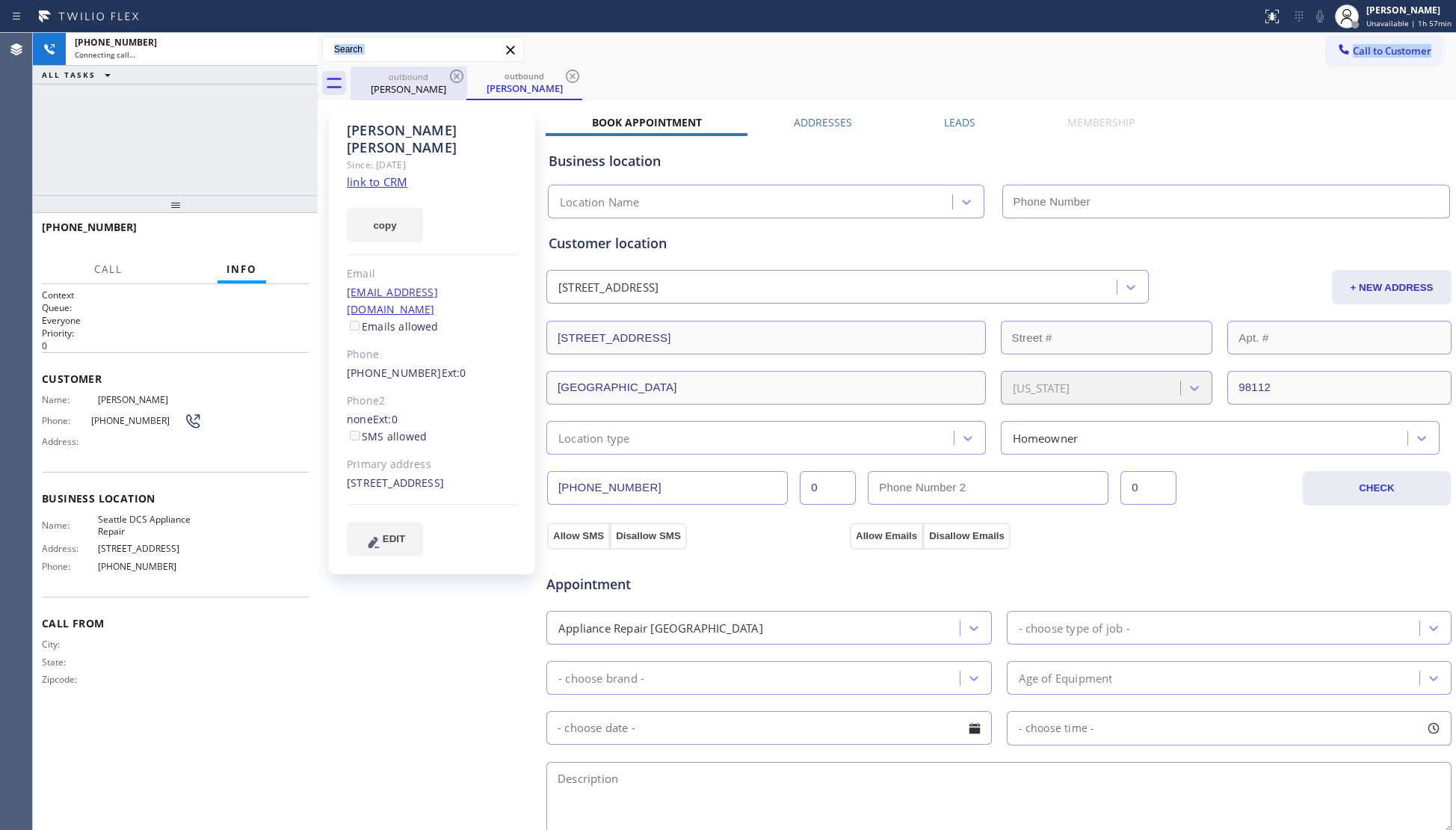
click at [434, 73] on div "outbound" at bounding box center [408, 77] width 113 height 11
click at [449, 74] on icon at bounding box center [457, 76] width 18 height 18
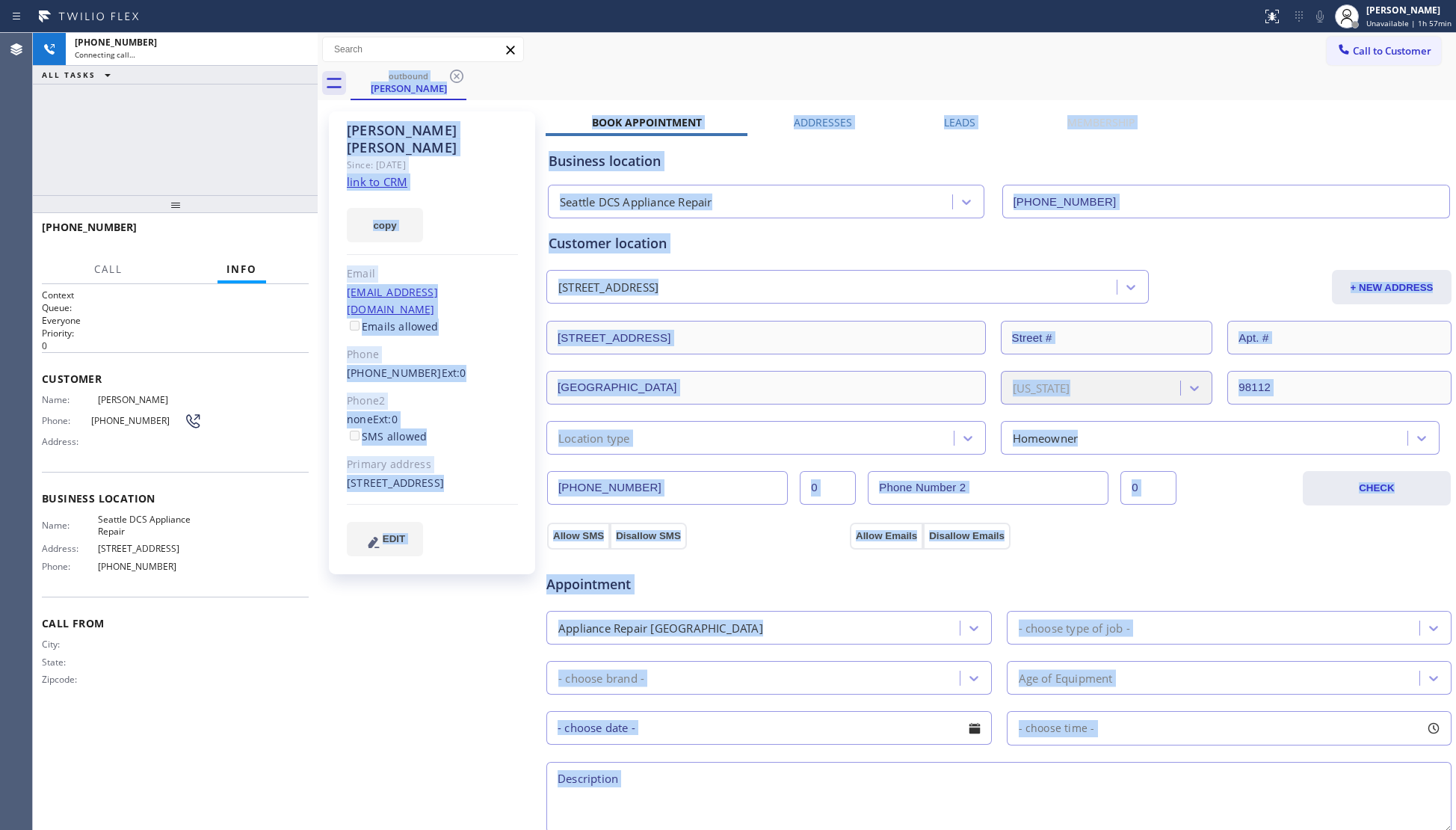
click at [449, 74] on div "outbound Dawson Taylor" at bounding box center [903, 83] width 1105 height 34
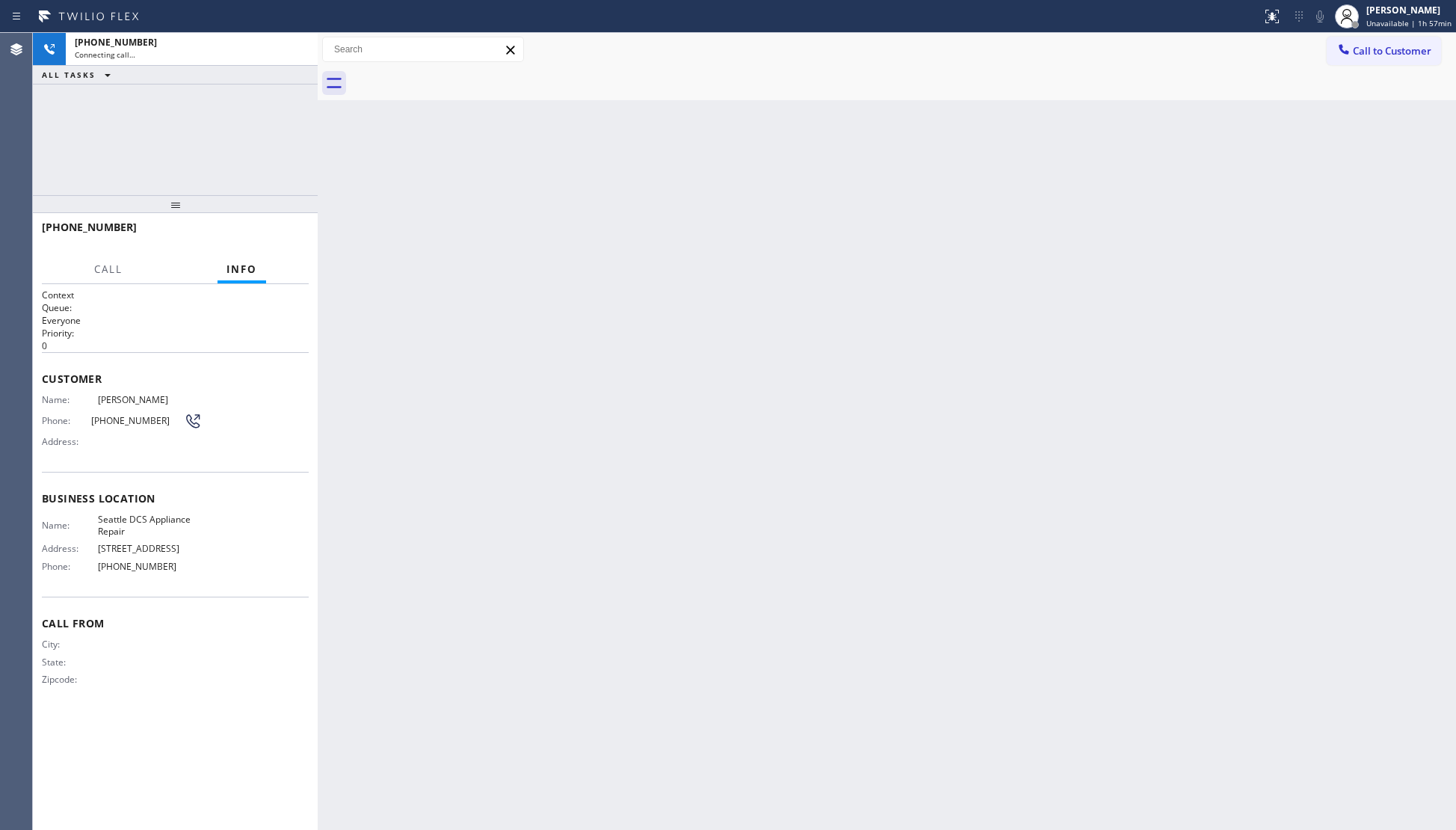
click at [449, 74] on div at bounding box center [903, 83] width 1105 height 34
click at [144, 34] on div "+12063991874 Connecting call…" at bounding box center [189, 49] width 246 height 33
drag, startPoint x: 1375, startPoint y: 6, endPoint x: 1359, endPoint y: 57, distance: 53.5
click at [1376, 7] on div "[PERSON_NAME]" at bounding box center [1408, 11] width 85 height 13
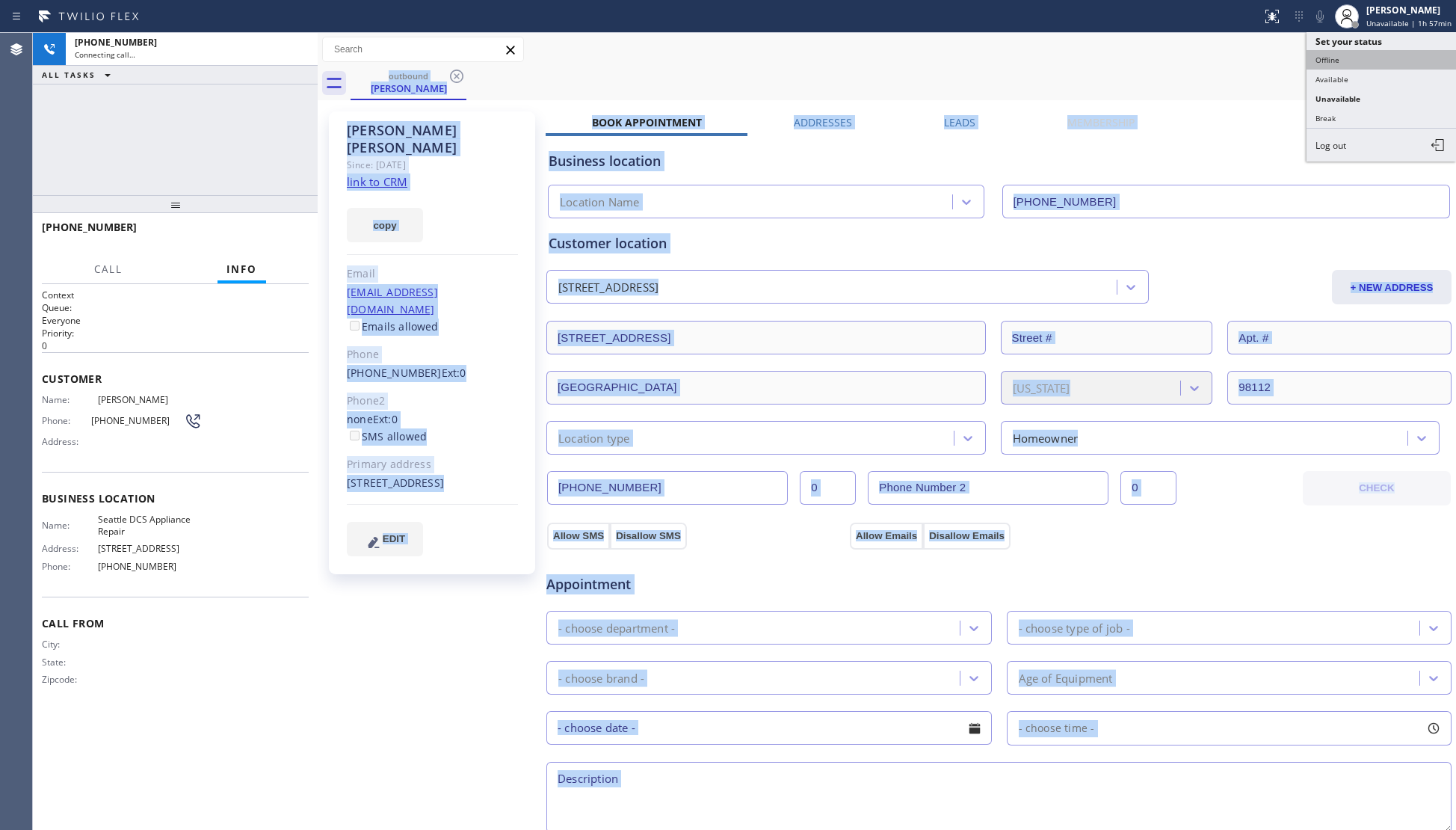
click at [1343, 63] on button "Offline" at bounding box center [1381, 60] width 150 height 19
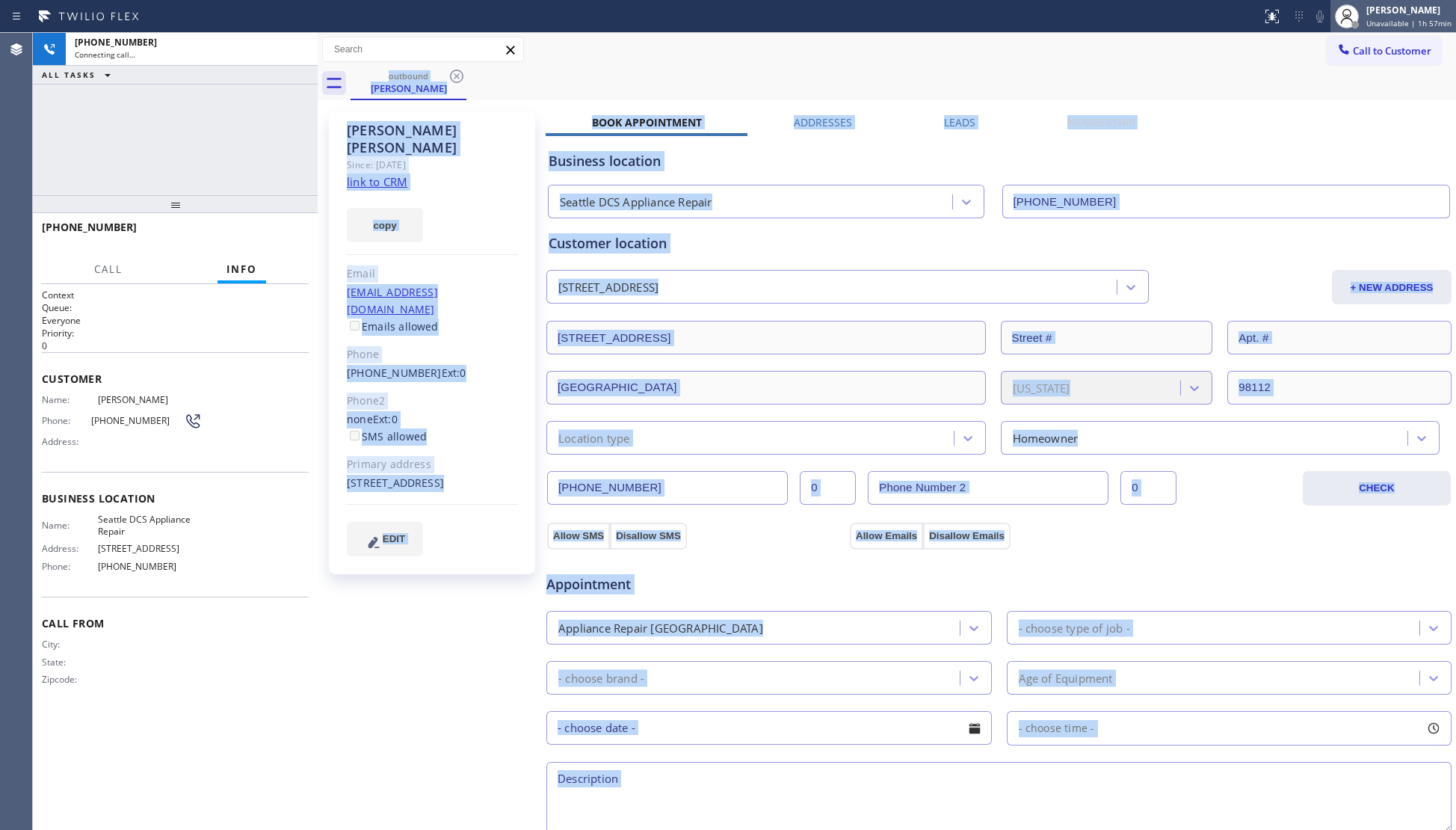
click at [1369, 14] on div "[PERSON_NAME]" at bounding box center [1408, 11] width 85 height 13
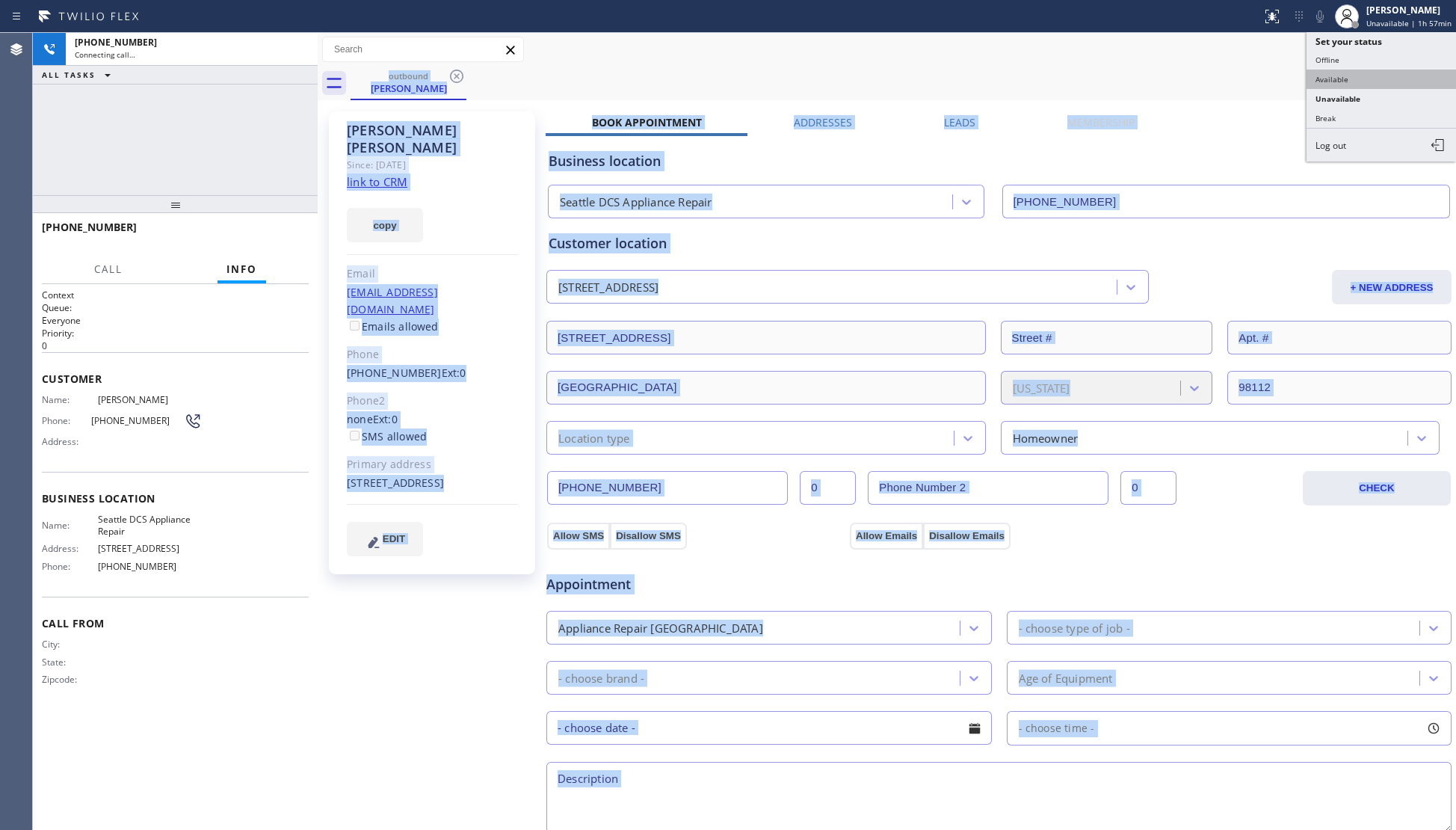
click at [1353, 72] on button "Available" at bounding box center [1381, 79] width 150 height 19
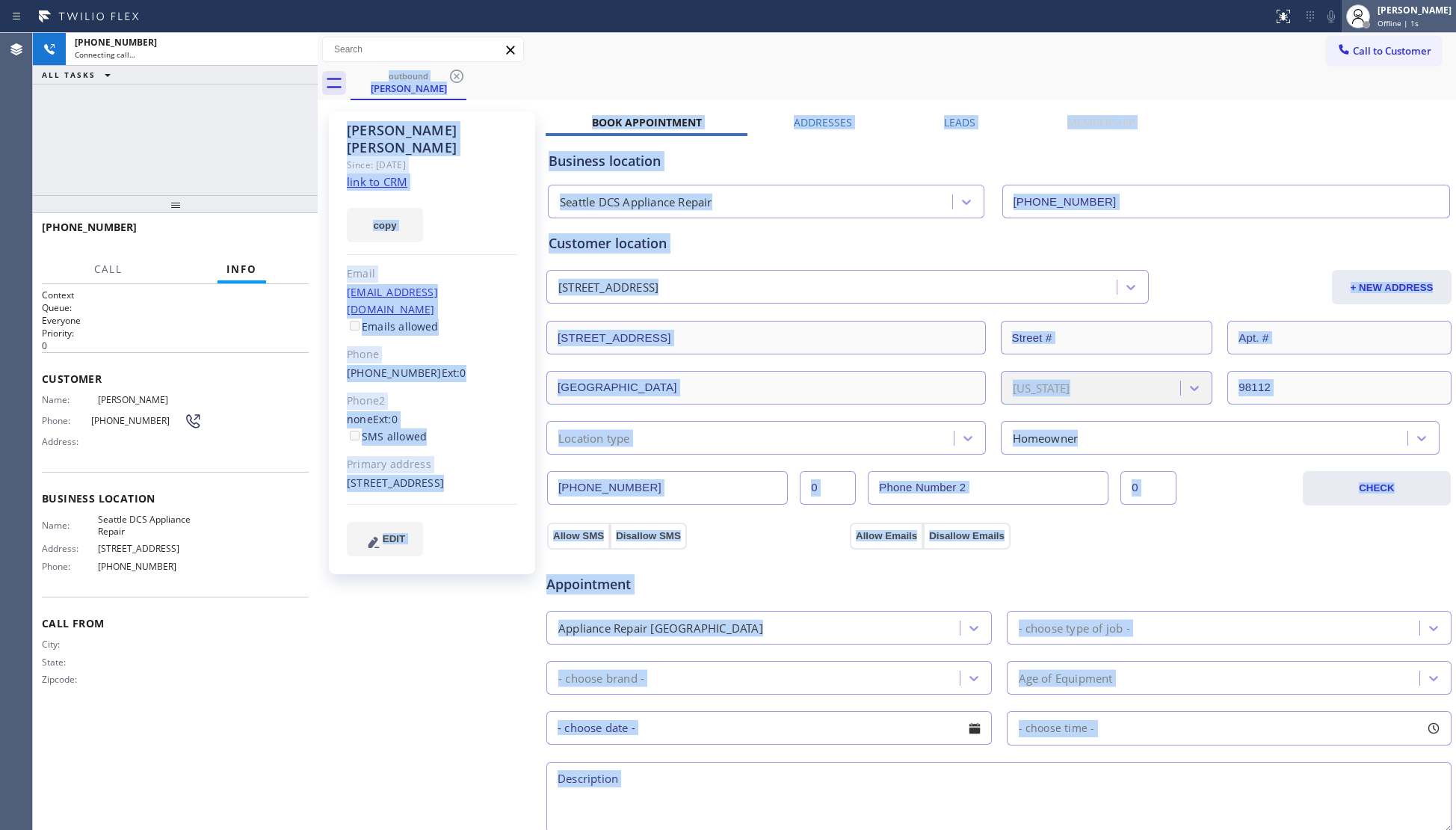
click at [1393, 23] on span "Offline | 1s" at bounding box center [1398, 23] width 41 height 11
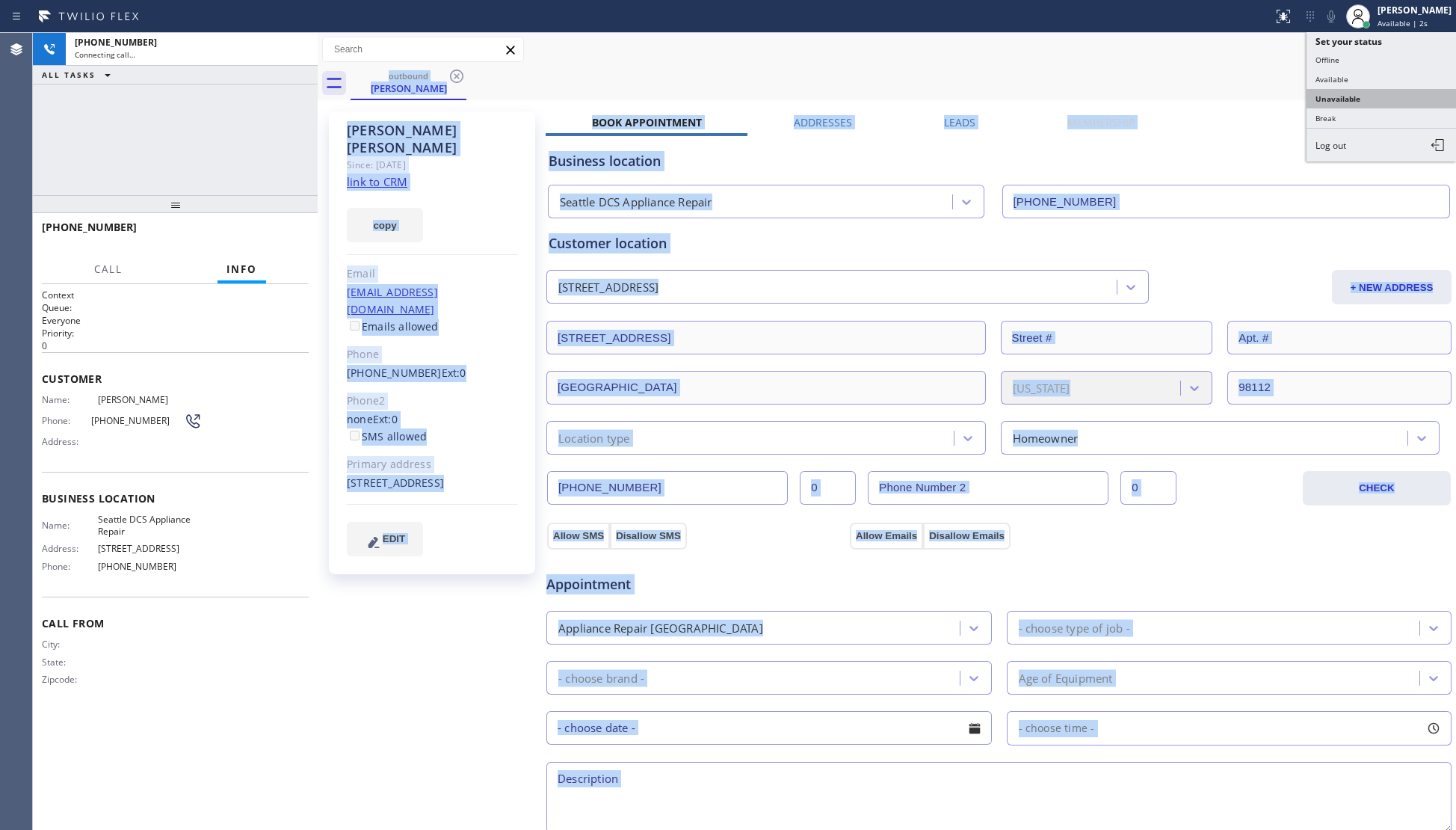
click at [1335, 93] on button "Unavailable" at bounding box center [1381, 99] width 150 height 19
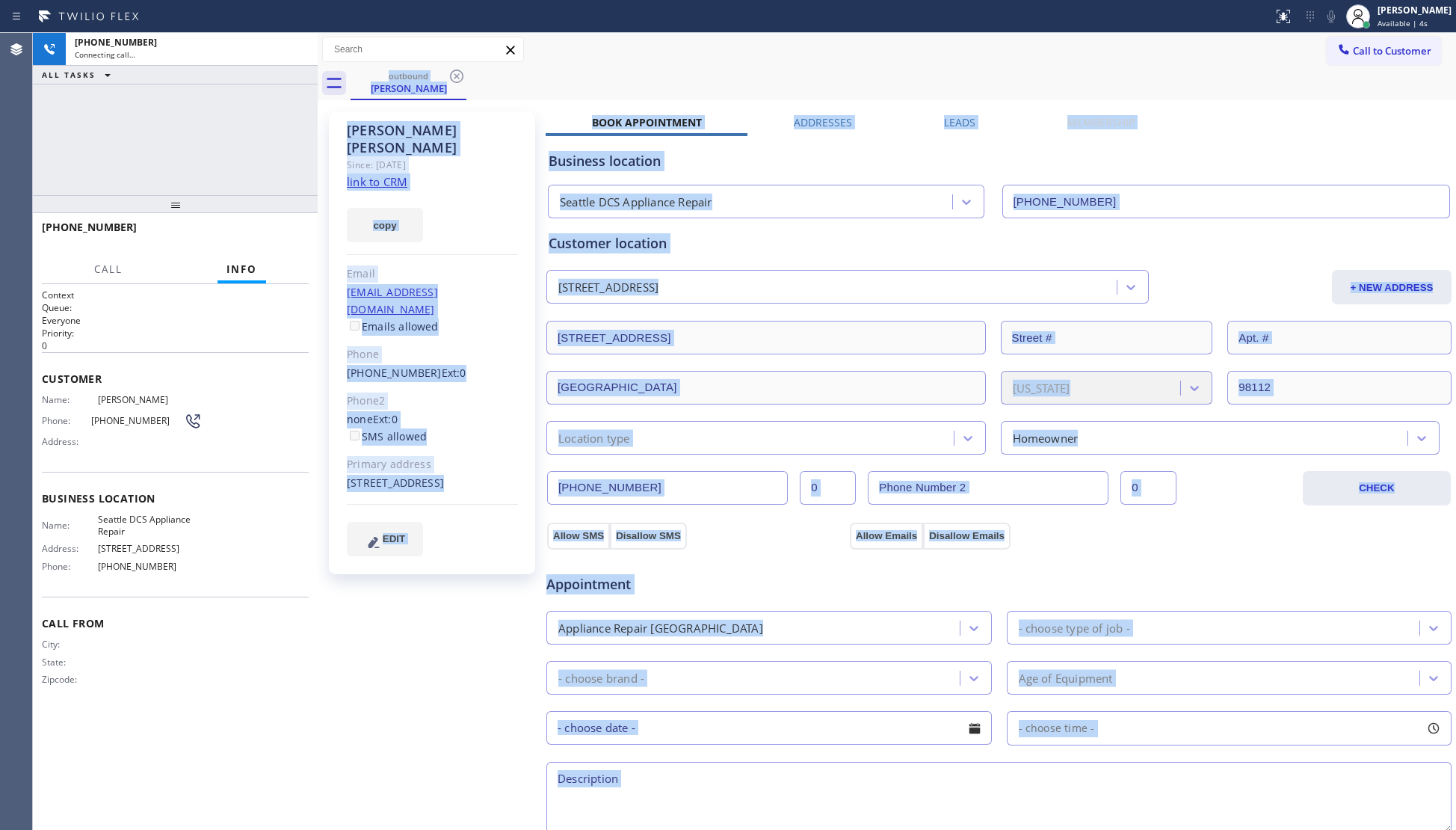
click at [1218, 92] on div "outbound Dawson Taylor" at bounding box center [903, 83] width 1105 height 34
click at [1237, 66] on div "outbound Dawson Taylor" at bounding box center [903, 83] width 1105 height 34
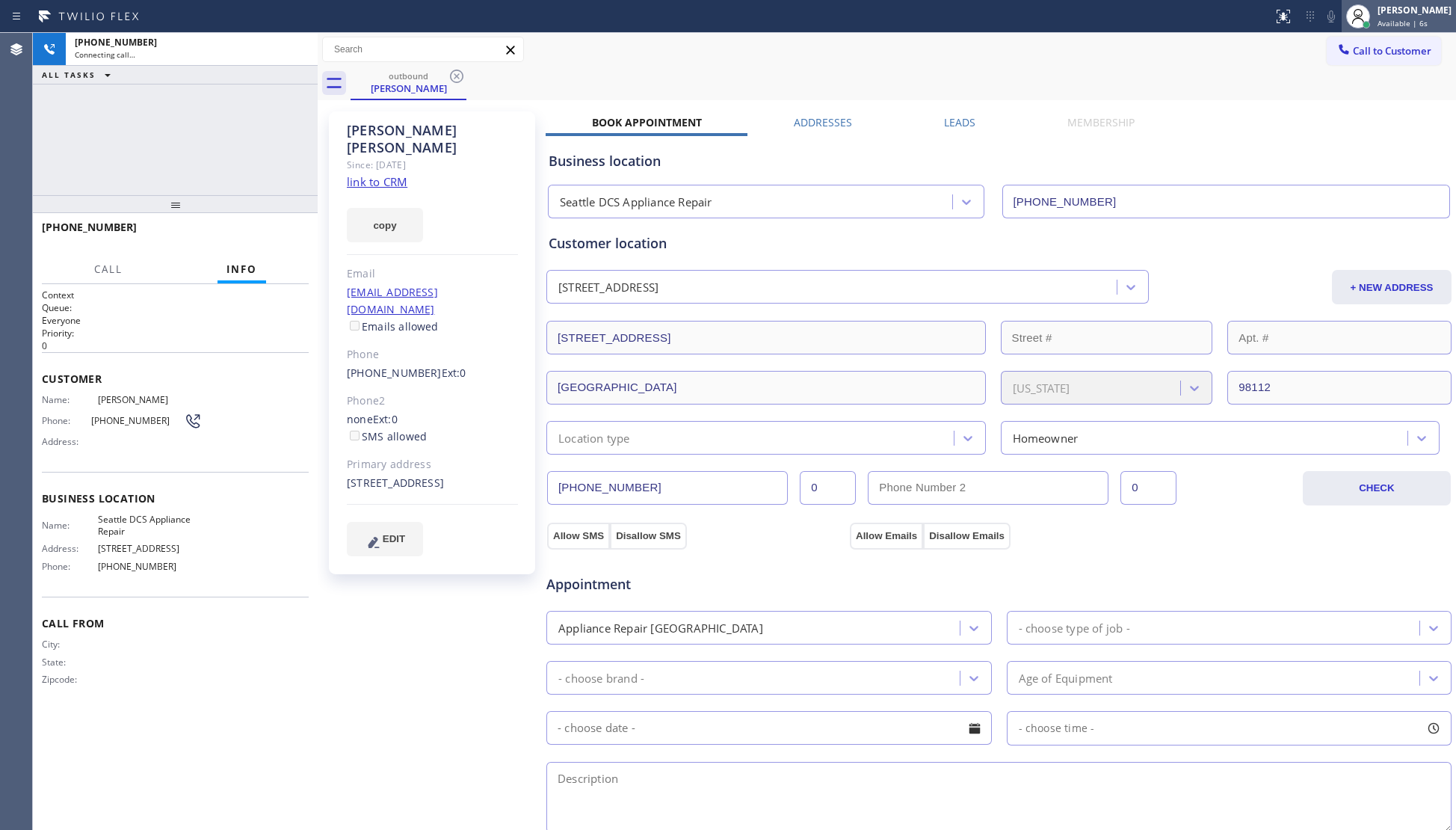
click at [1371, 21] on div at bounding box center [1366, 24] width 11 height 11
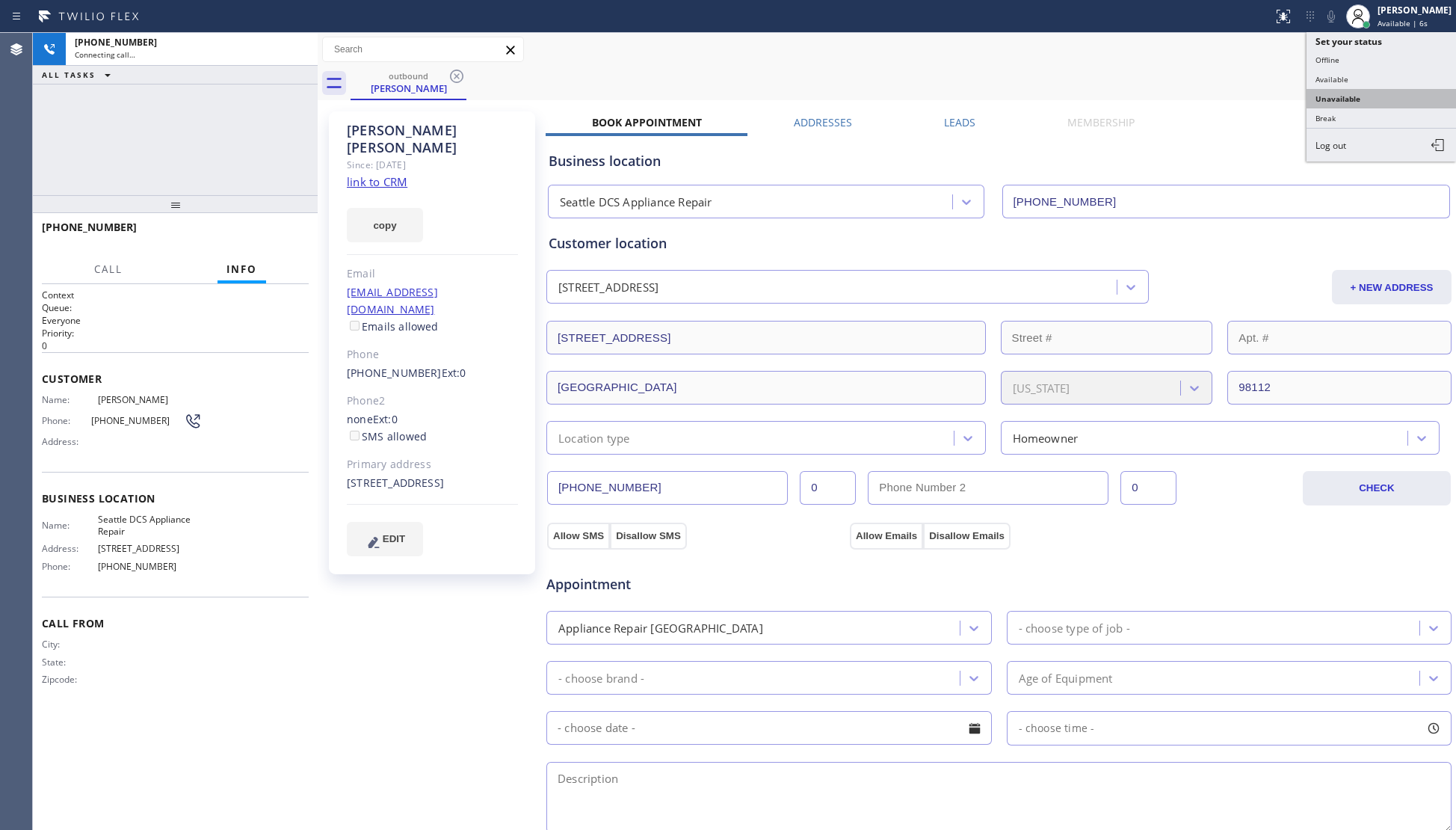
click at [1332, 99] on button "Unavailable" at bounding box center [1381, 99] width 150 height 19
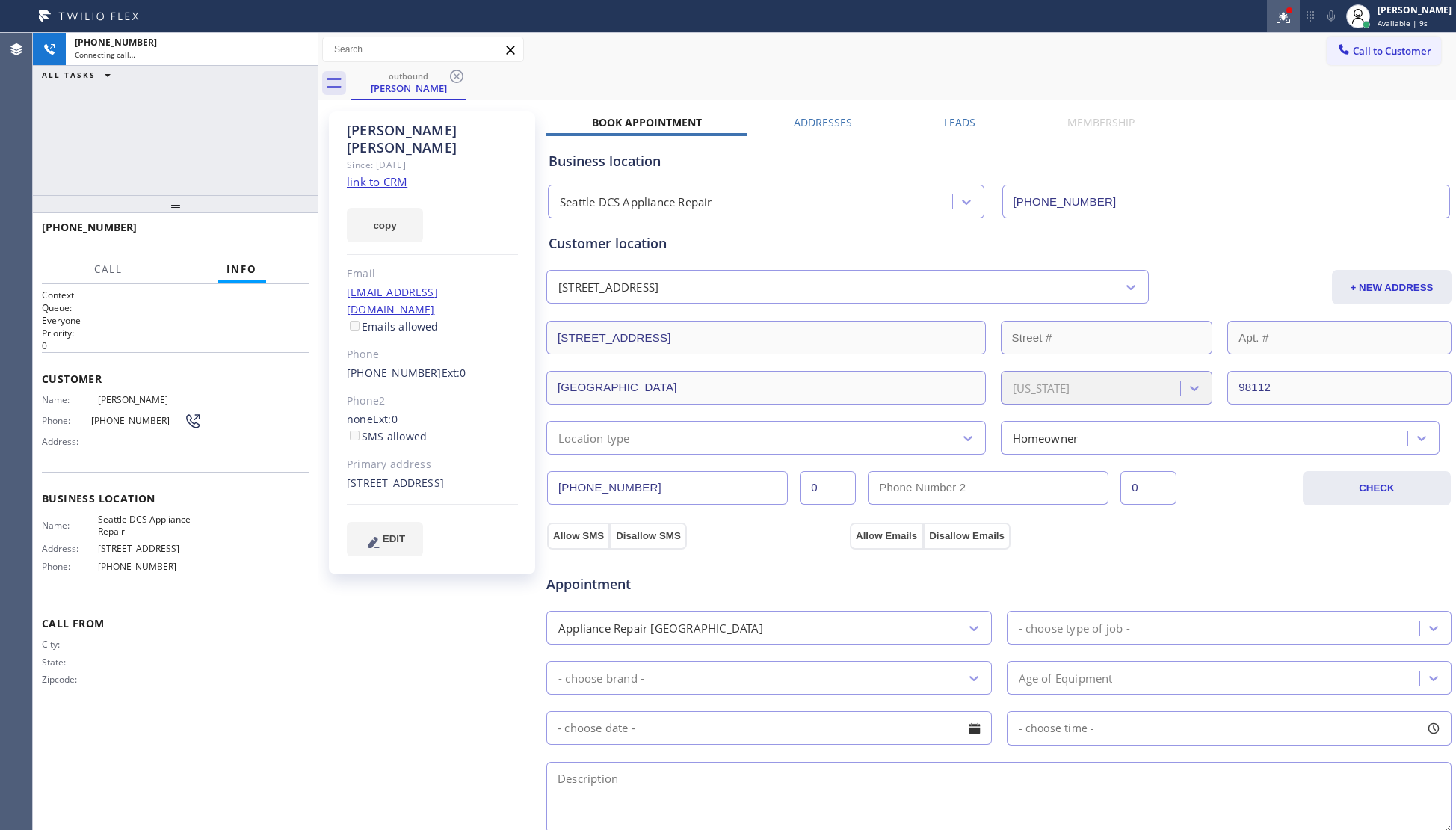
click at [1284, 23] on icon at bounding box center [1284, 16] width 18 height 18
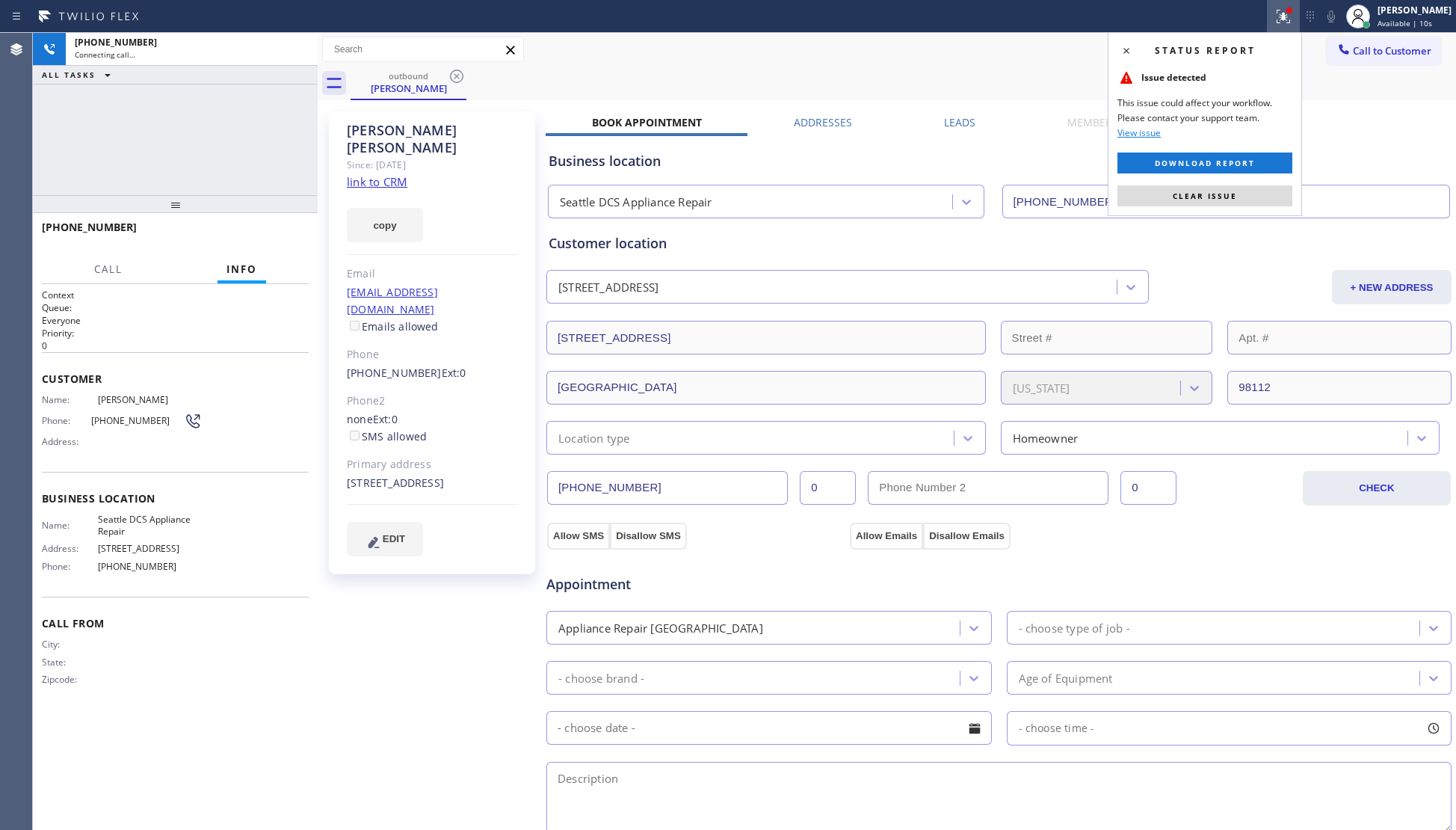
click at [1224, 181] on div "Status report Issue detected This issue could affect your workflow. Please cont…" at bounding box center [1205, 124] width 194 height 184
click at [1224, 185] on button "Clear issue" at bounding box center [1205, 196] width 175 height 21
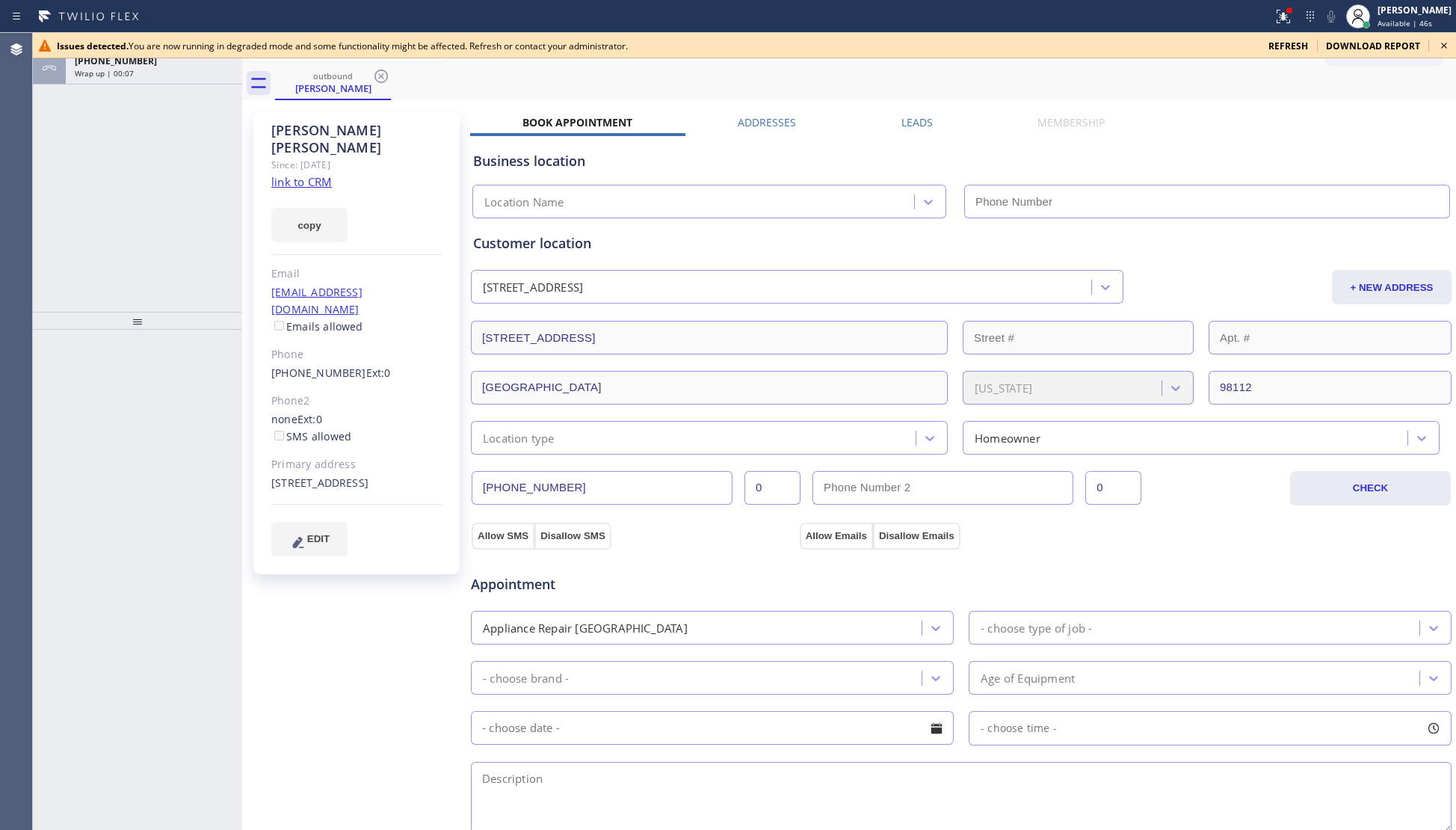
type input "[PHONE_NUMBER]"
click at [200, 72] on div "Wrap up | 00:13" at bounding box center [154, 73] width 159 height 11
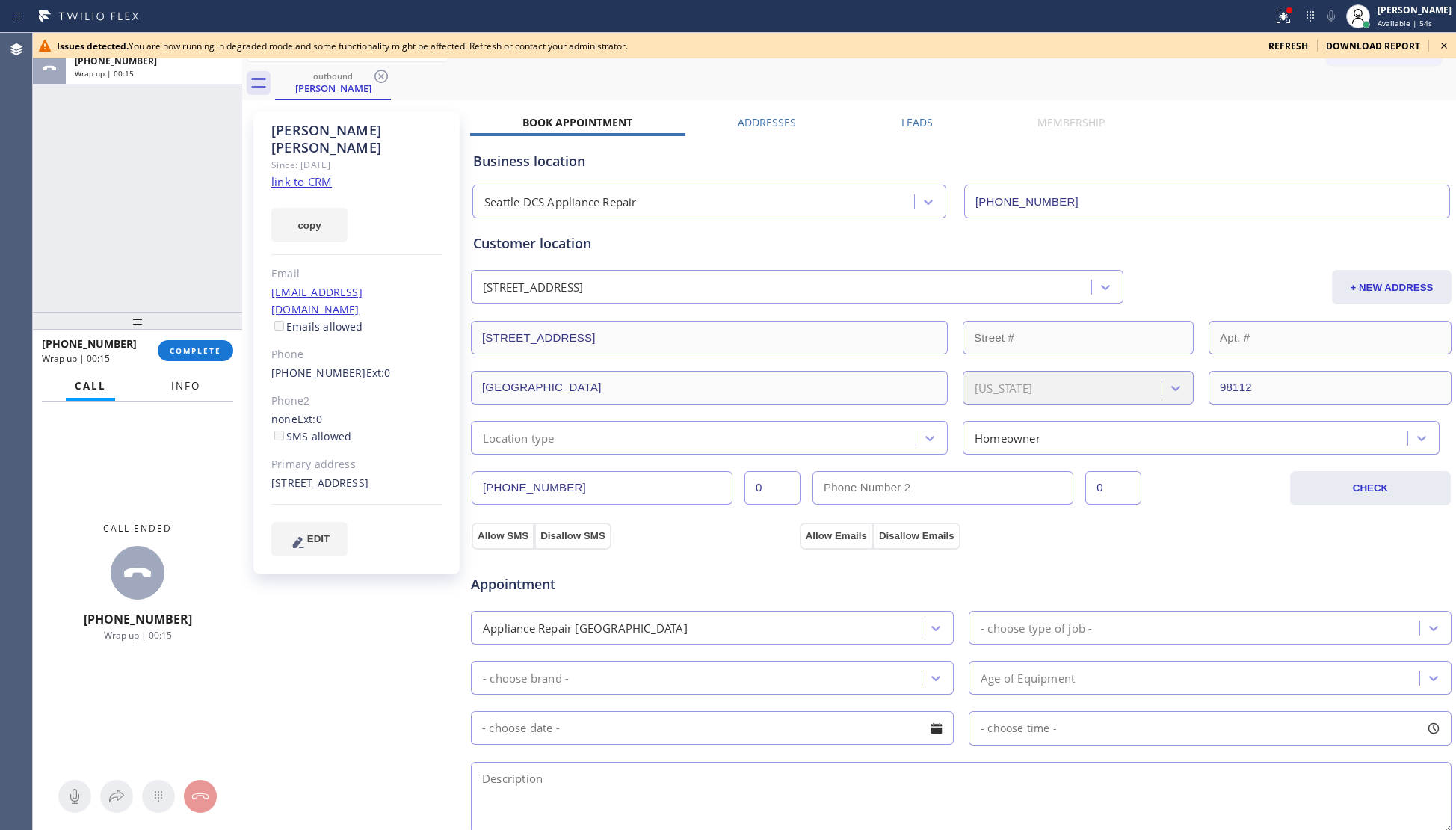
drag, startPoint x: 186, startPoint y: 345, endPoint x: 198, endPoint y: 392, distance: 48.5
click at [189, 350] on span "COMPLETE" at bounding box center [196, 350] width 52 height 11
click at [189, 385] on span "Info" at bounding box center [185, 385] width 29 height 14
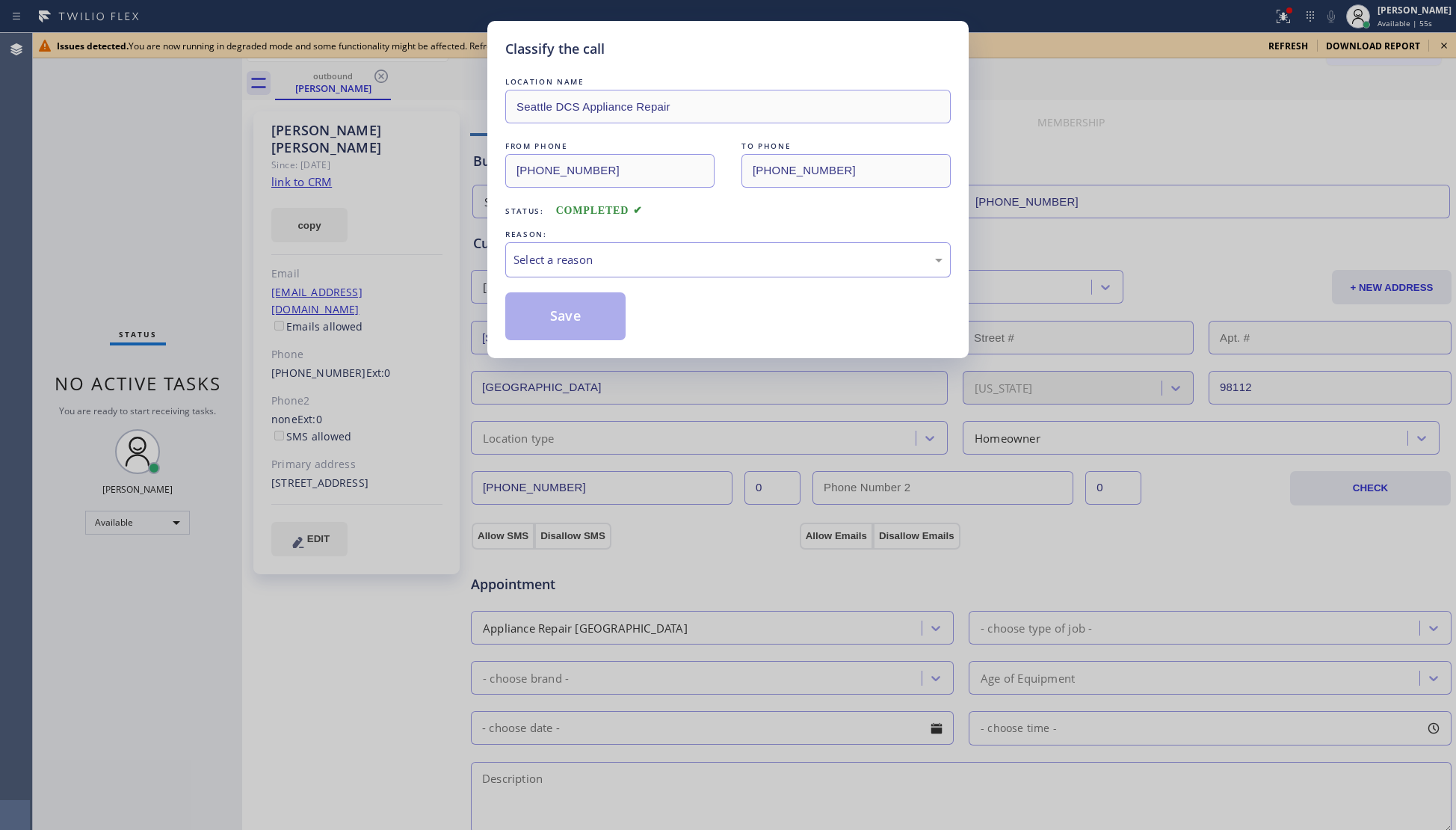
click at [551, 256] on div "Select a reason" at bounding box center [728, 259] width 429 height 17
click at [560, 306] on button "Save" at bounding box center [565, 316] width 121 height 48
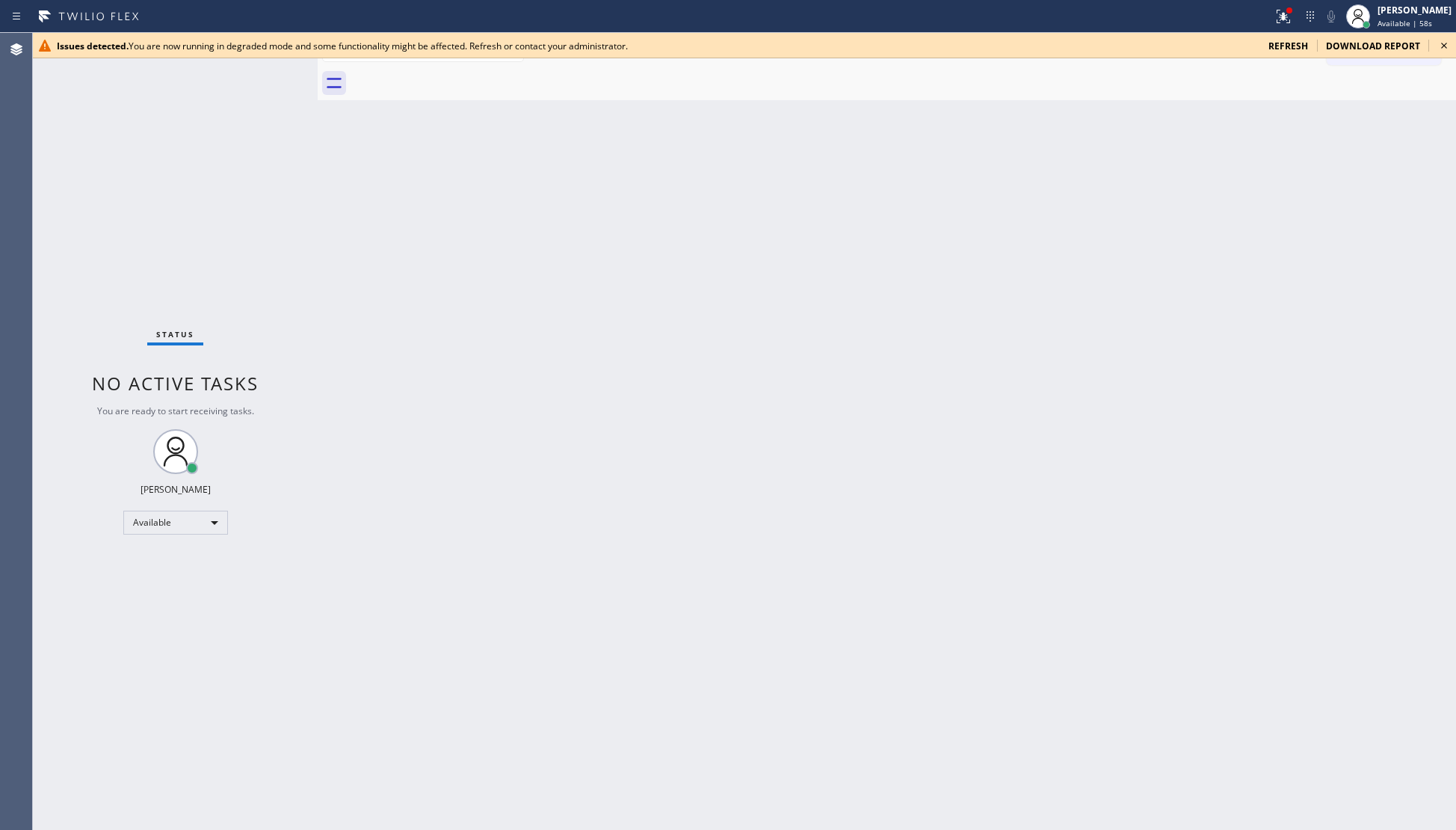
drag, startPoint x: 245, startPoint y: 165, endPoint x: 341, endPoint y: 187, distance: 98.5
click at [317, 180] on div at bounding box center [317, 432] width 0 height 797
click at [1441, 42] on icon at bounding box center [1444, 45] width 18 height 18
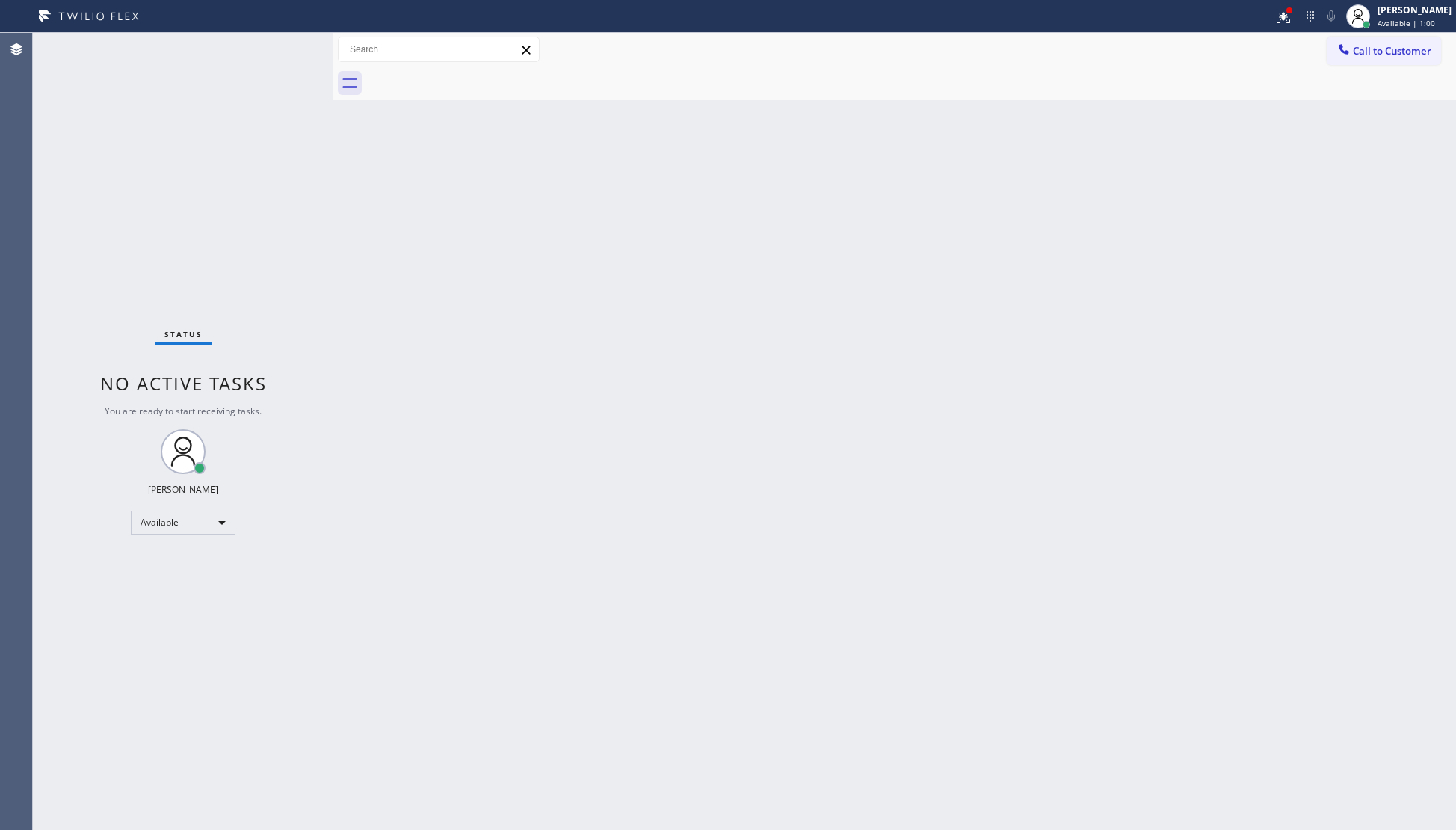
click at [1391, 53] on span "Call to Customer" at bounding box center [1392, 50] width 79 height 14
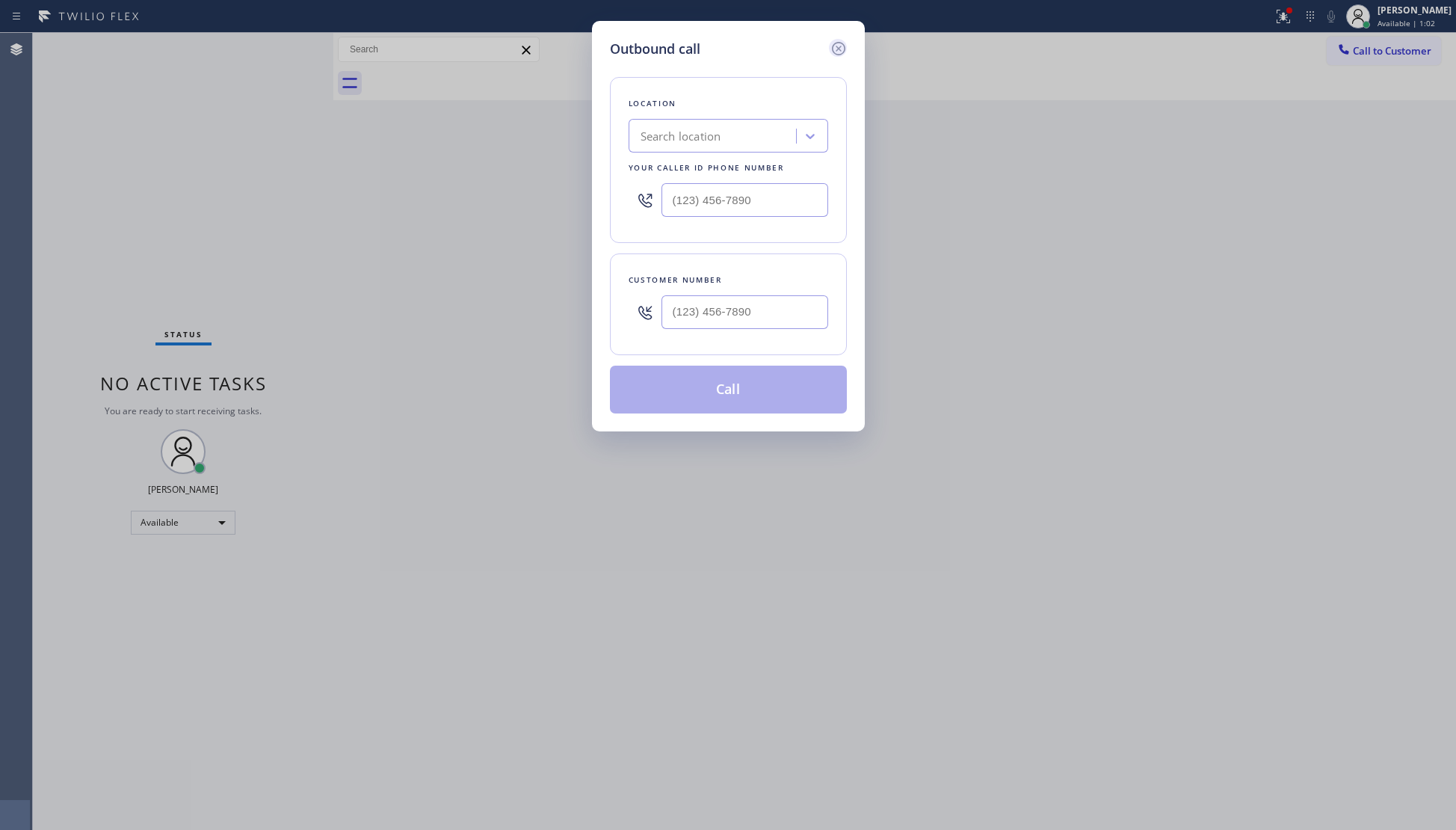
click at [837, 40] on icon at bounding box center [839, 49] width 18 height 18
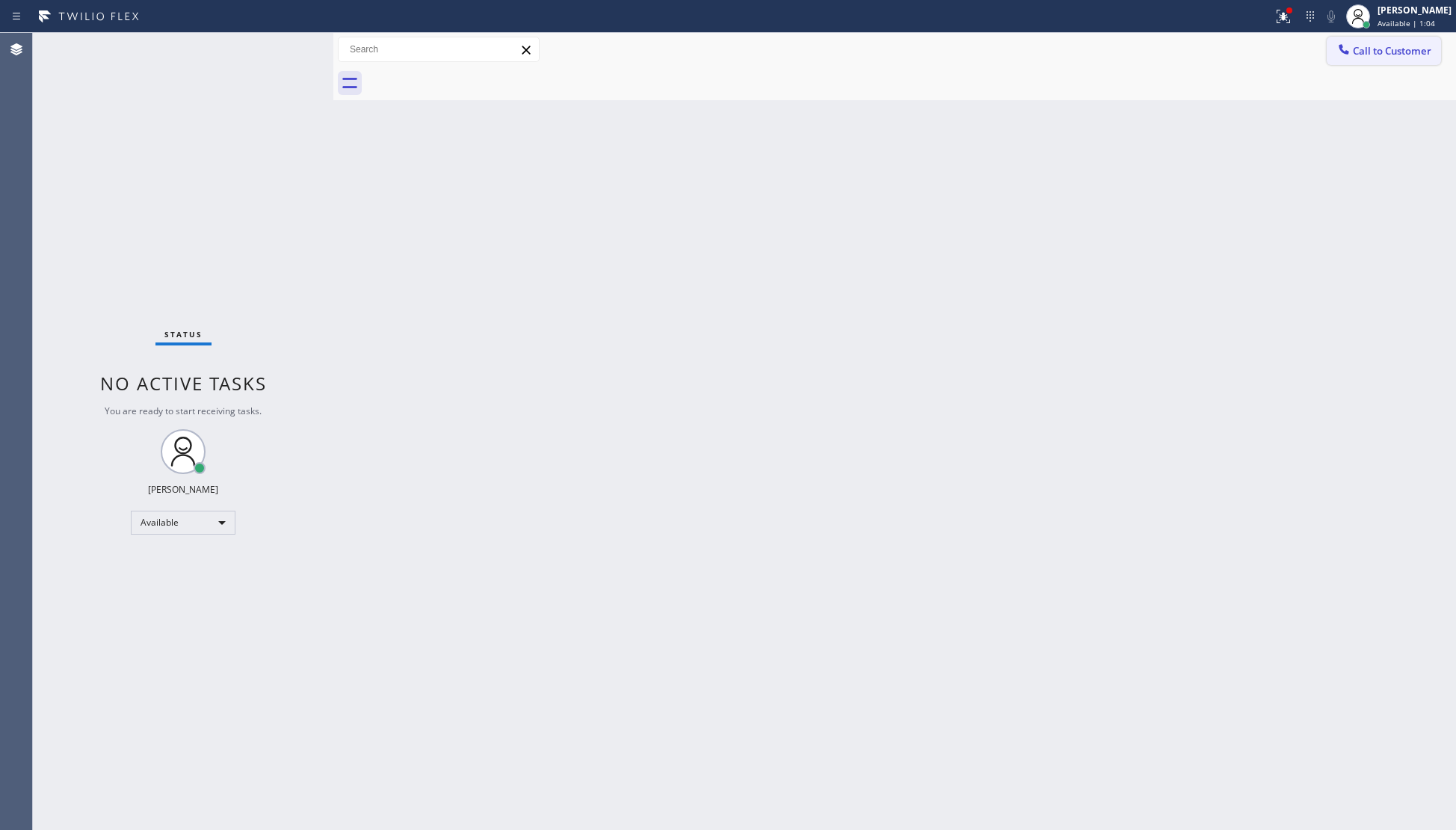
drag, startPoint x: 1381, startPoint y: 15, endPoint x: 1346, endPoint y: 54, distance: 52.4
click at [1332, 70] on div at bounding box center [911, 83] width 1090 height 34
click at [1373, 24] on div at bounding box center [1358, 16] width 33 height 33
click at [1343, 99] on button "Unavailable" at bounding box center [1381, 99] width 150 height 19
click at [1271, 169] on div "Back to Dashboard Change Sender ID Customers Technicians Select a contact Outbo…" at bounding box center [895, 432] width 1122 height 797
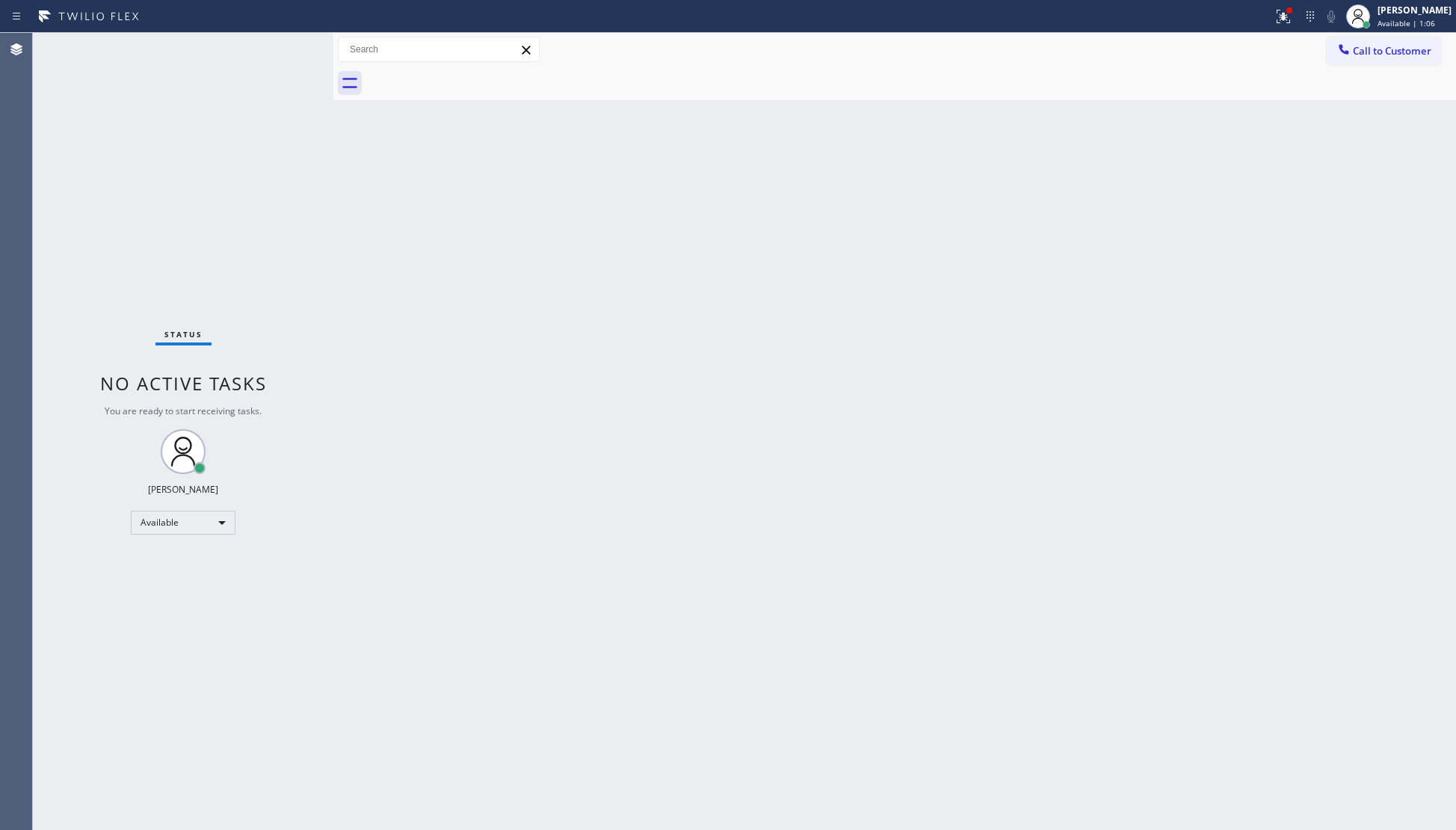
drag, startPoint x: 1284, startPoint y: 10, endPoint x: 1284, endPoint y: 46, distance: 36.0
click at [1284, 14] on icon at bounding box center [1284, 16] width 18 height 18
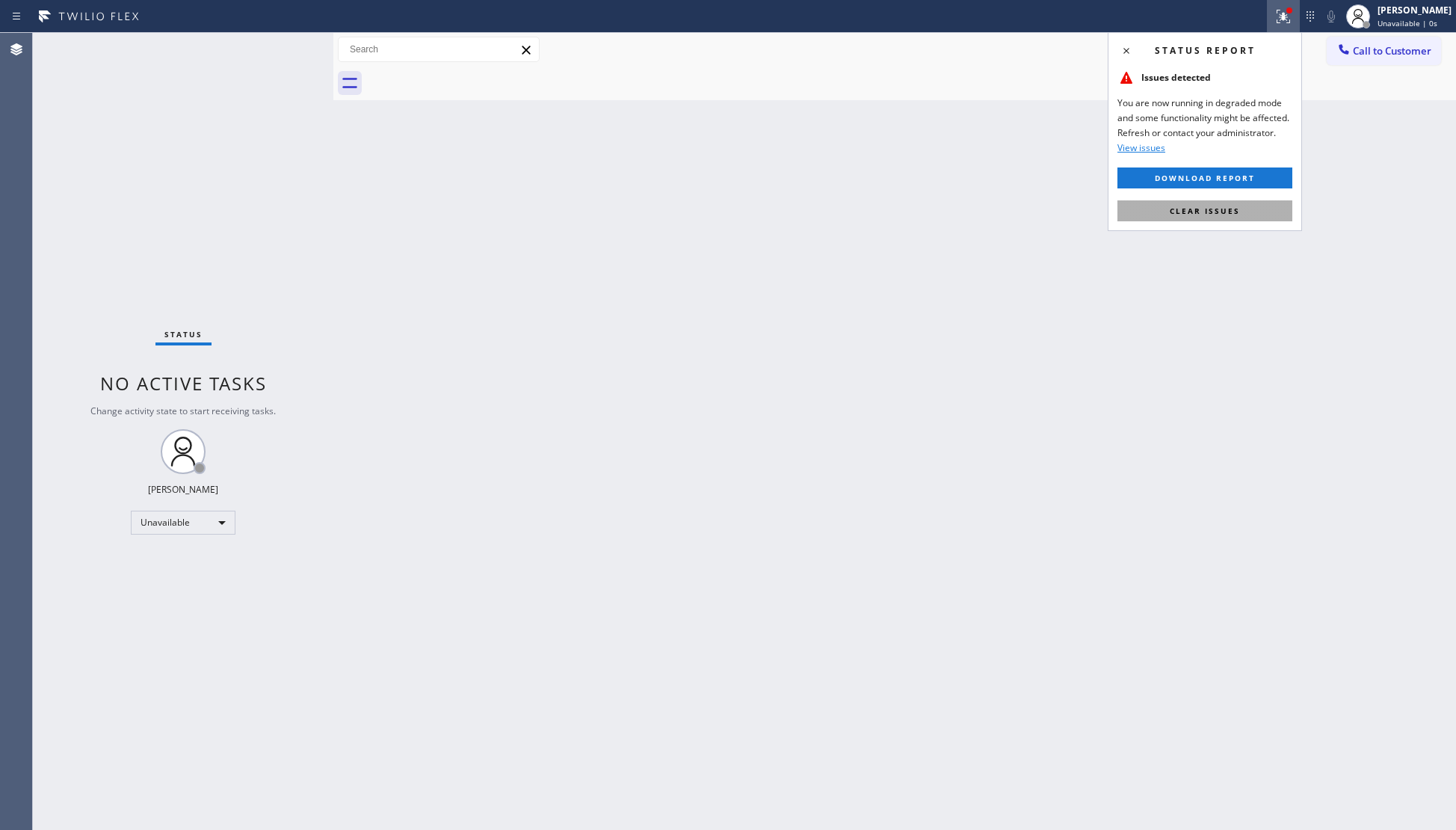
click at [1257, 211] on button "Clear issues" at bounding box center [1205, 211] width 175 height 21
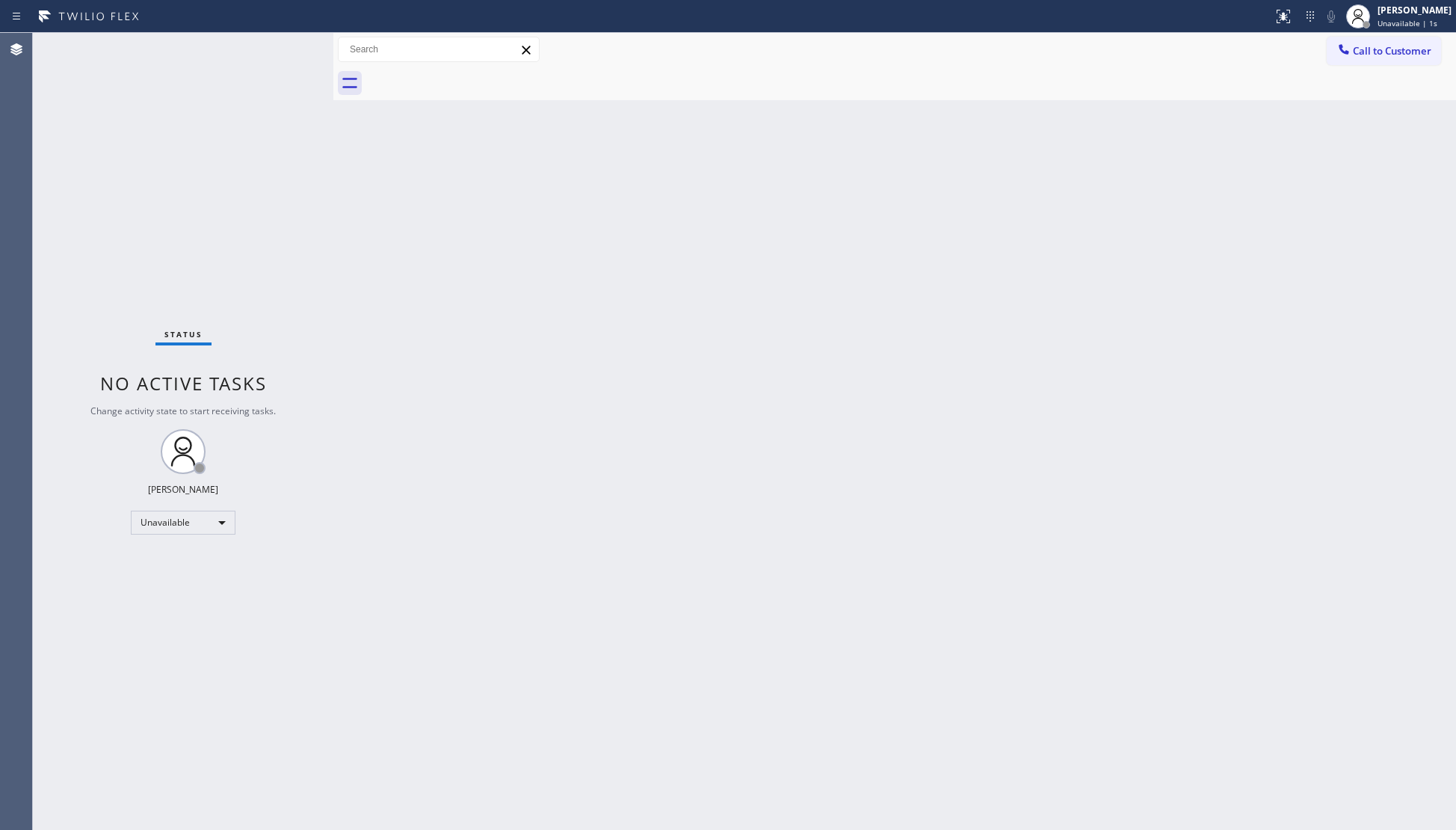
click at [1122, 103] on div "Back to Dashboard Change Sender ID Customers Technicians Select a contact Outbo…" at bounding box center [895, 432] width 1122 height 797
click at [1326, 46] on button "Call to Customer" at bounding box center [1383, 50] width 114 height 28
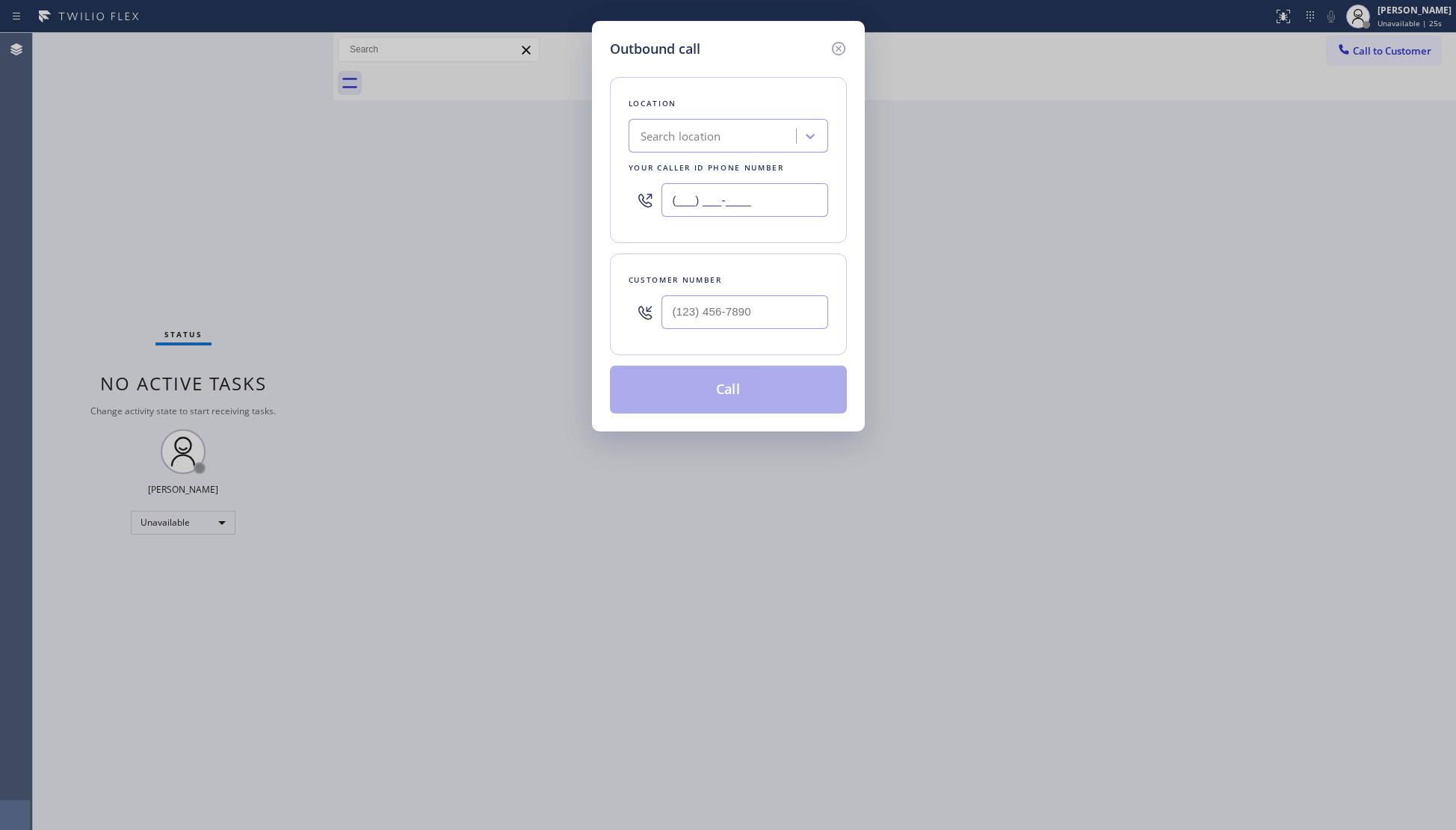
drag, startPoint x: 752, startPoint y: 217, endPoint x: 649, endPoint y: 217, distance: 103.0
click at [649, 217] on div "(___) ___-____" at bounding box center [728, 200] width 199 height 49
paste input "925) 272-7737"
type input "(925) 272-7737"
click at [705, 293] on div at bounding box center [745, 312] width 167 height 49
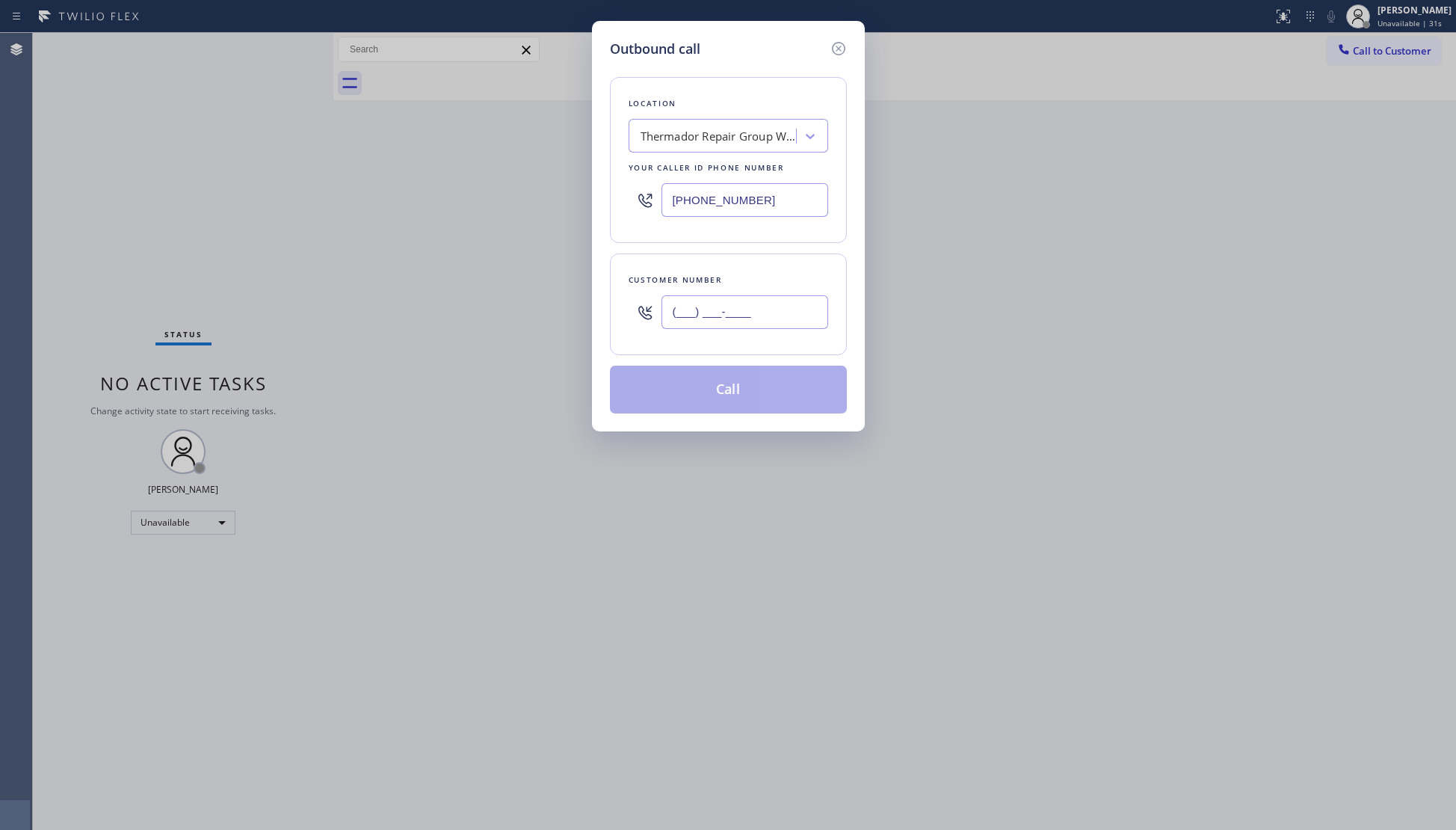
drag, startPoint x: 705, startPoint y: 297, endPoint x: 722, endPoint y: 279, distance: 24.8
click at [705, 299] on input "(___) ___-____" at bounding box center [745, 313] width 167 height 34
paste input "925) 324-2258"
type input "(925) 324-2258"
click at [727, 399] on button "Call" at bounding box center [728, 389] width 237 height 48
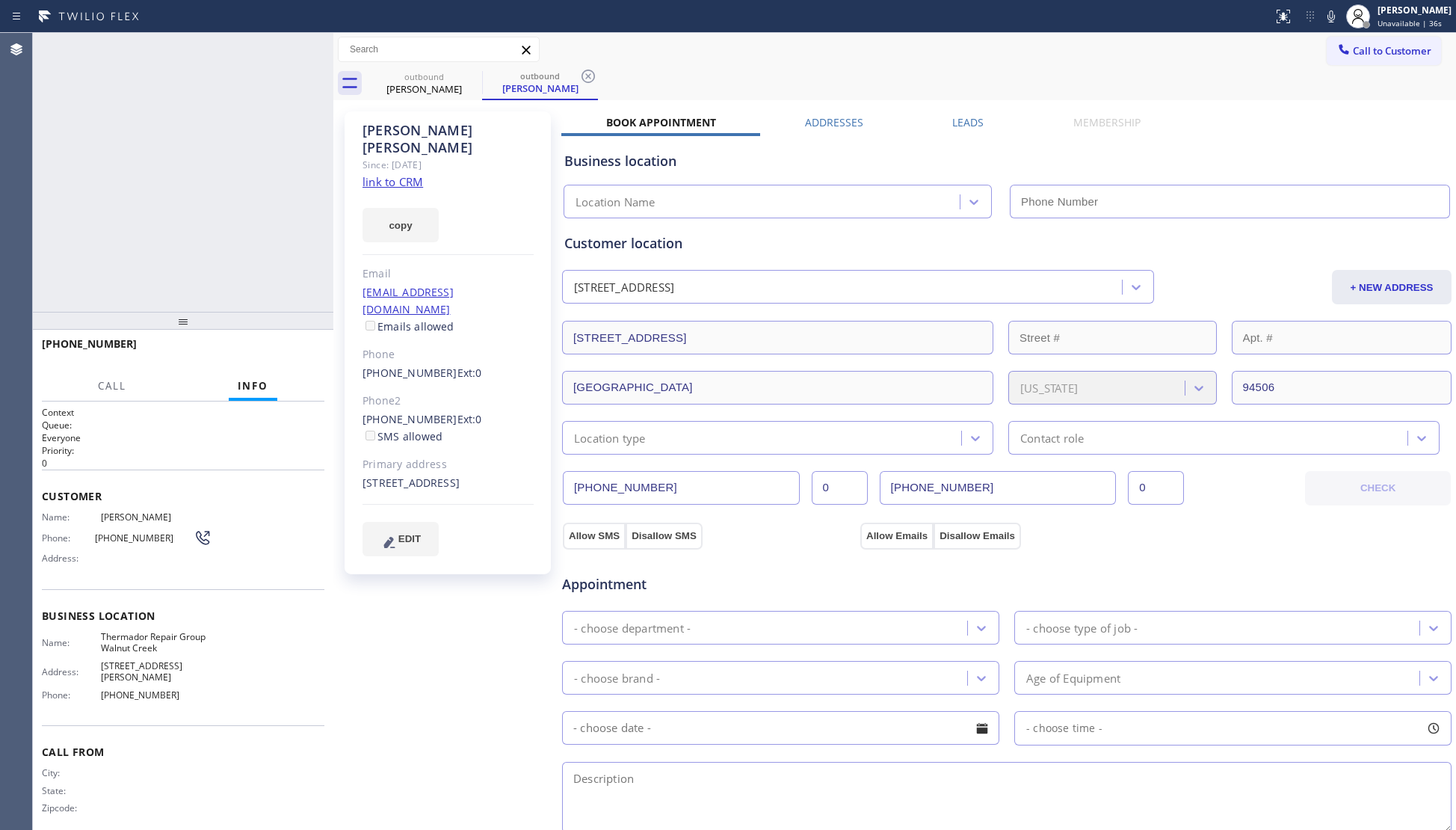
type input "(925) 272-7737"
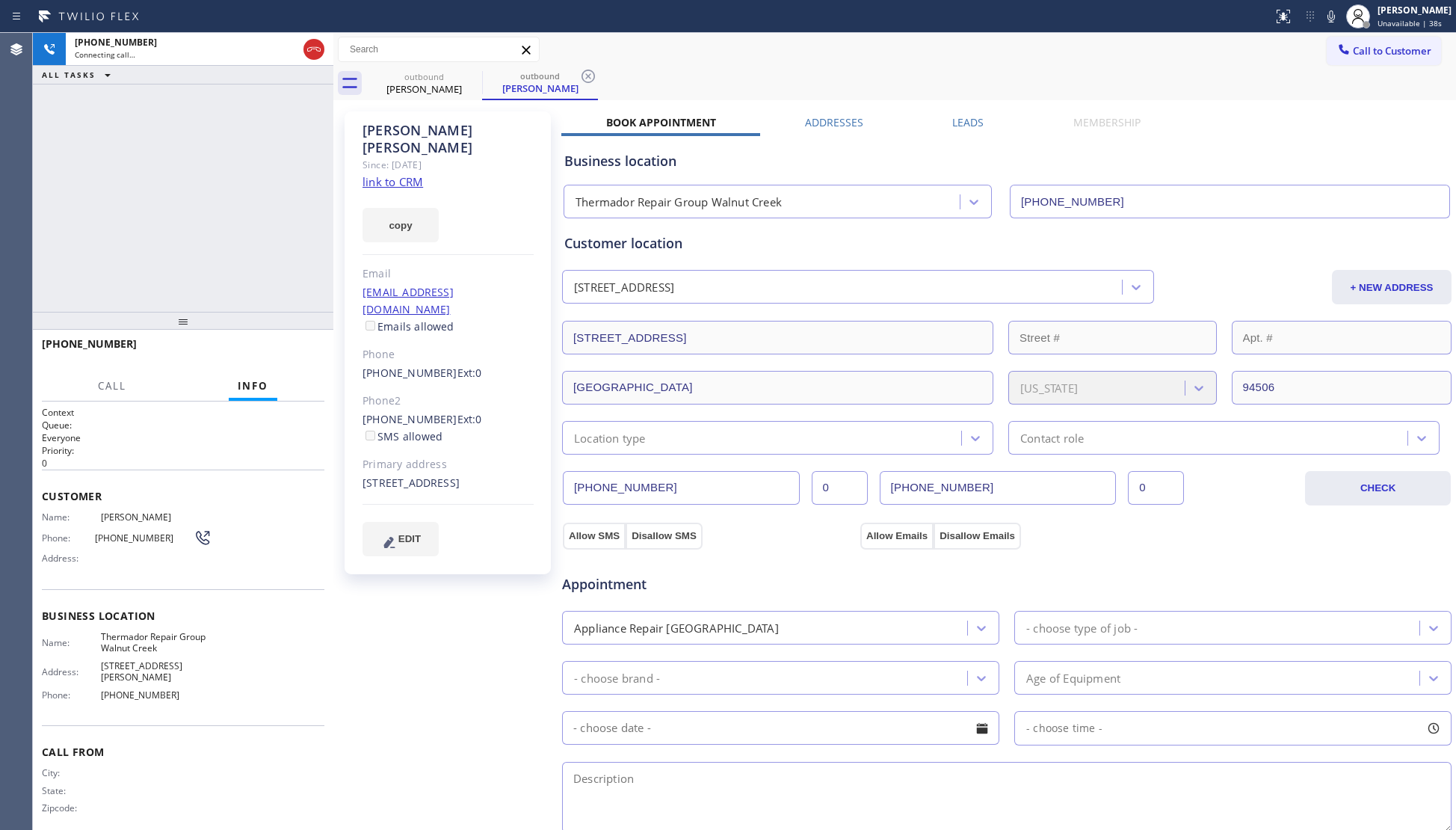
click at [594, 73] on icon at bounding box center [588, 76] width 14 height 14
drag, startPoint x: 643, startPoint y: 63, endPoint x: 649, endPoint y: 60, distance: 6.7
click at [644, 63] on div "Call to Customer Outbound call Location Thermador Repair Group Walnut Creek You…" at bounding box center [895, 50] width 1122 height 34
click at [283, 341] on button "HANG UP" at bounding box center [290, 351] width 70 height 21
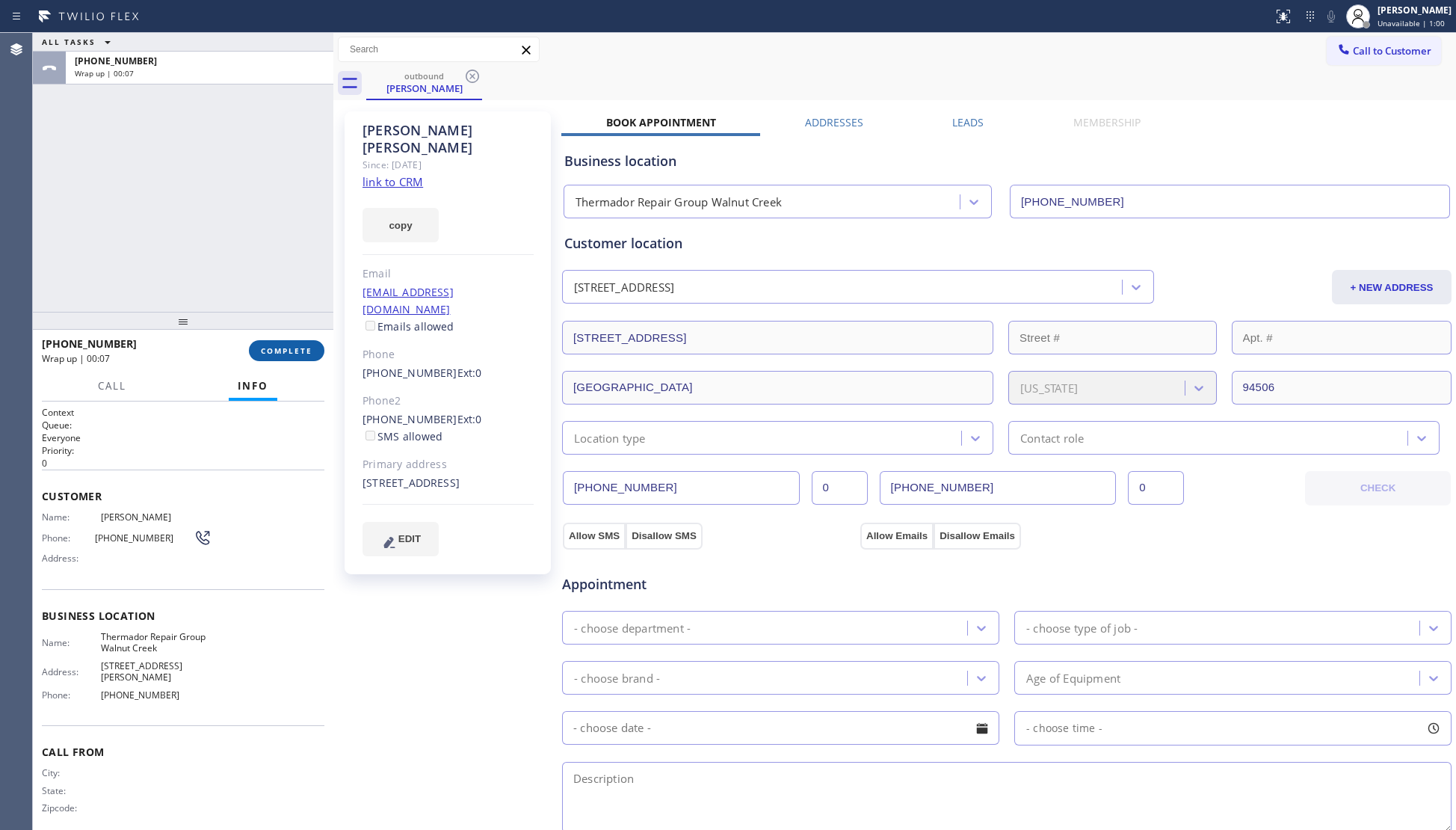
click at [304, 345] on span "COMPLETE" at bounding box center [287, 350] width 52 height 11
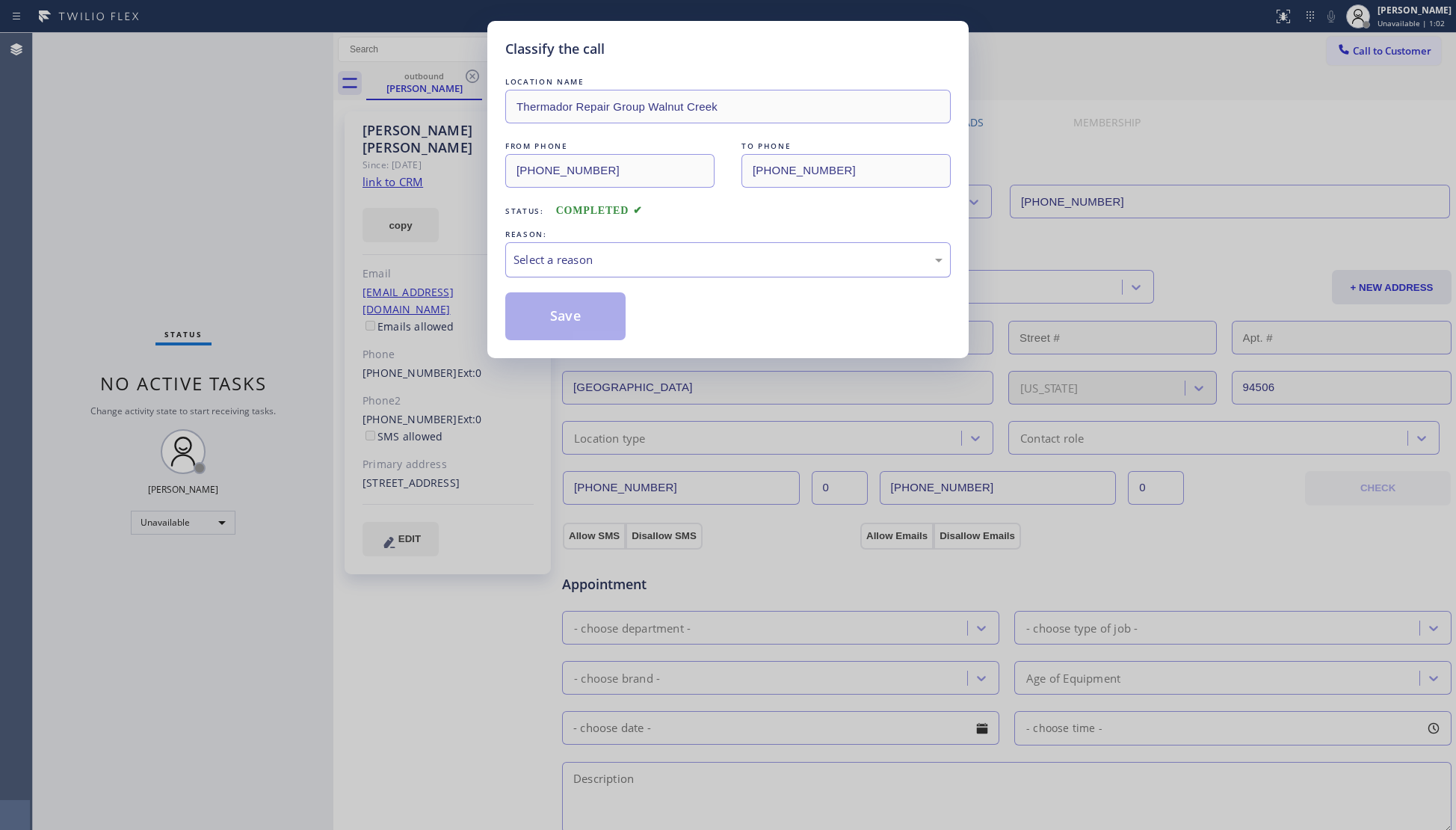
drag, startPoint x: 559, startPoint y: 249, endPoint x: 546, endPoint y: 274, distance: 28.2
click at [559, 254] on div "Select a reason" at bounding box center [728, 259] width 445 height 35
click at [539, 318] on button "Save" at bounding box center [565, 316] width 121 height 48
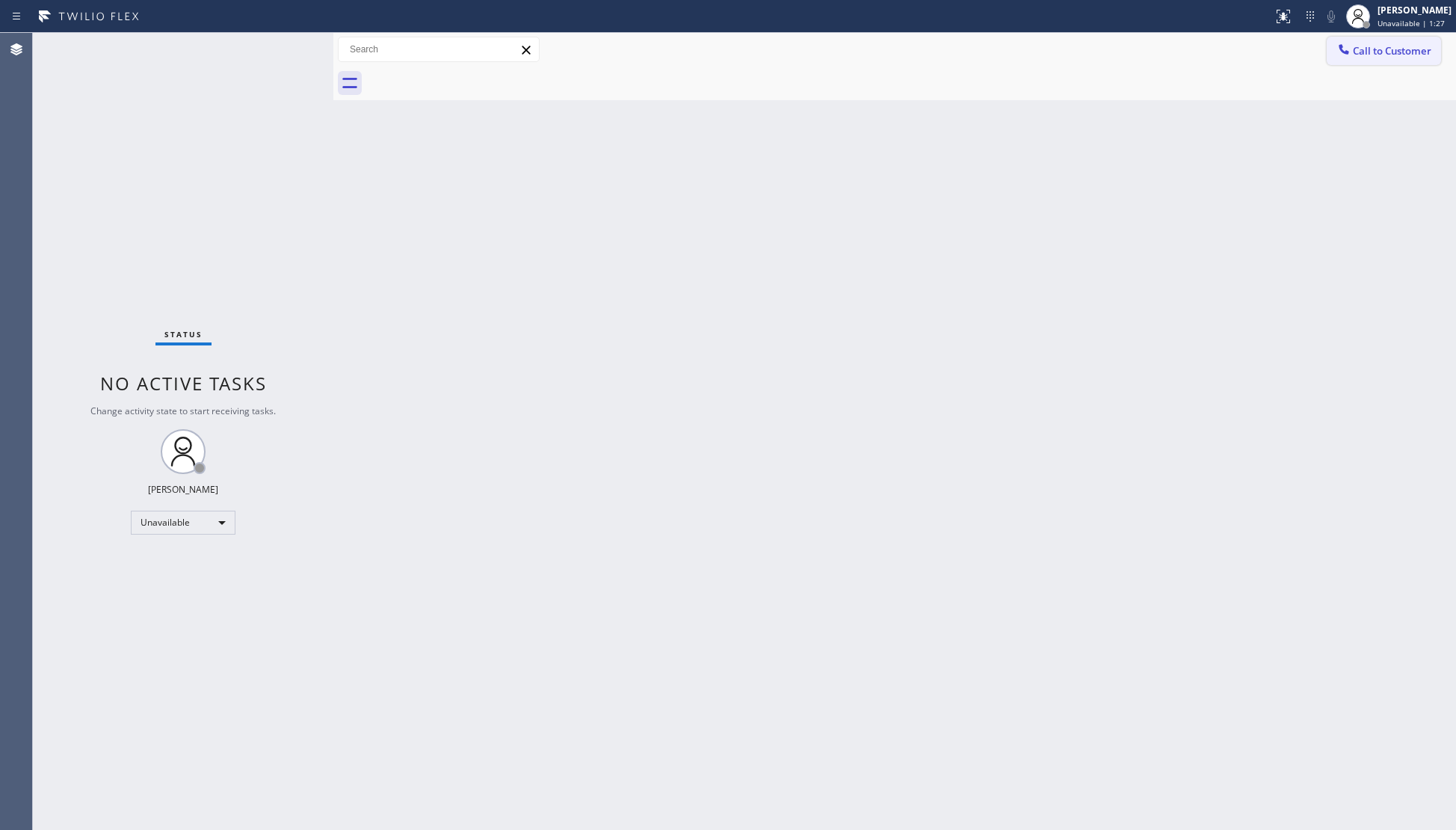
click at [1353, 51] on button "Call to Customer" at bounding box center [1383, 50] width 114 height 28
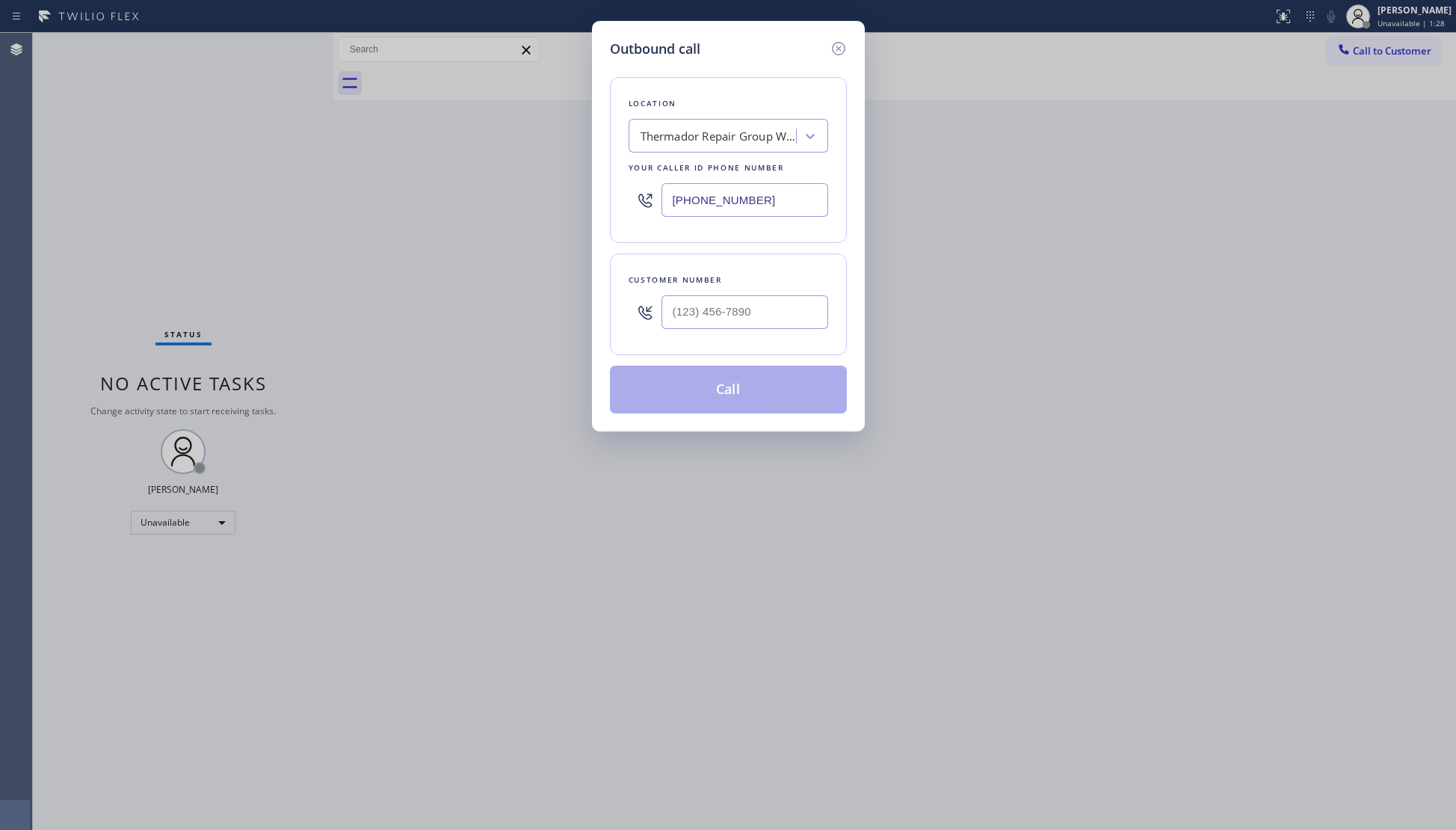
drag, startPoint x: 770, startPoint y: 210, endPoint x: 643, endPoint y: 198, distance: 127.6
click at [643, 198] on div "(925) 272-7737" at bounding box center [728, 200] width 199 height 49
paste input "855) 731-4952"
type input "(855) 731-4952"
click at [776, 305] on input "(___) ___-____" at bounding box center [745, 313] width 167 height 34
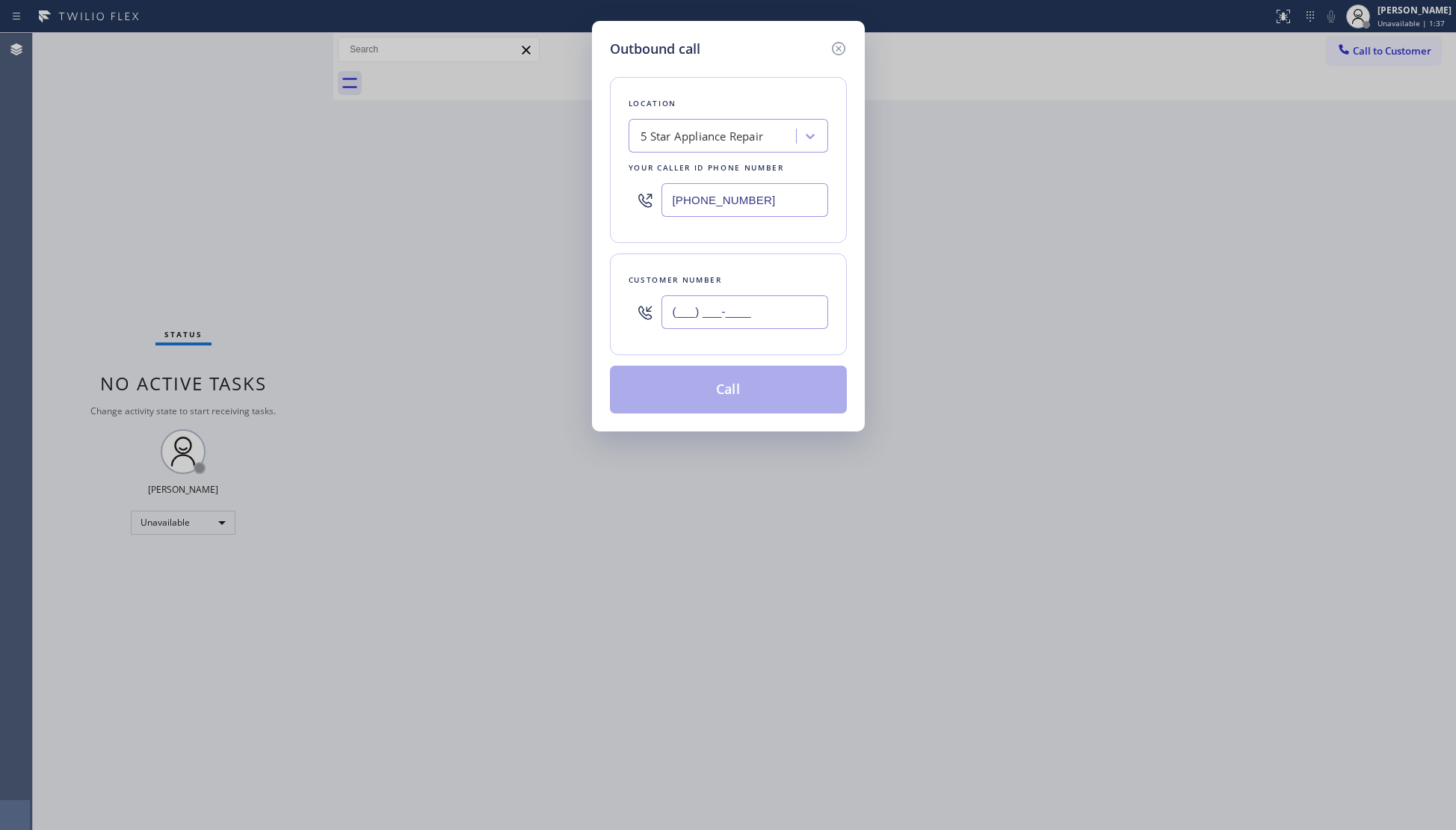
paste input "626) 205-8868"
type input "(626) 205-8868"
click at [728, 403] on button "Call" at bounding box center [728, 389] width 237 height 48
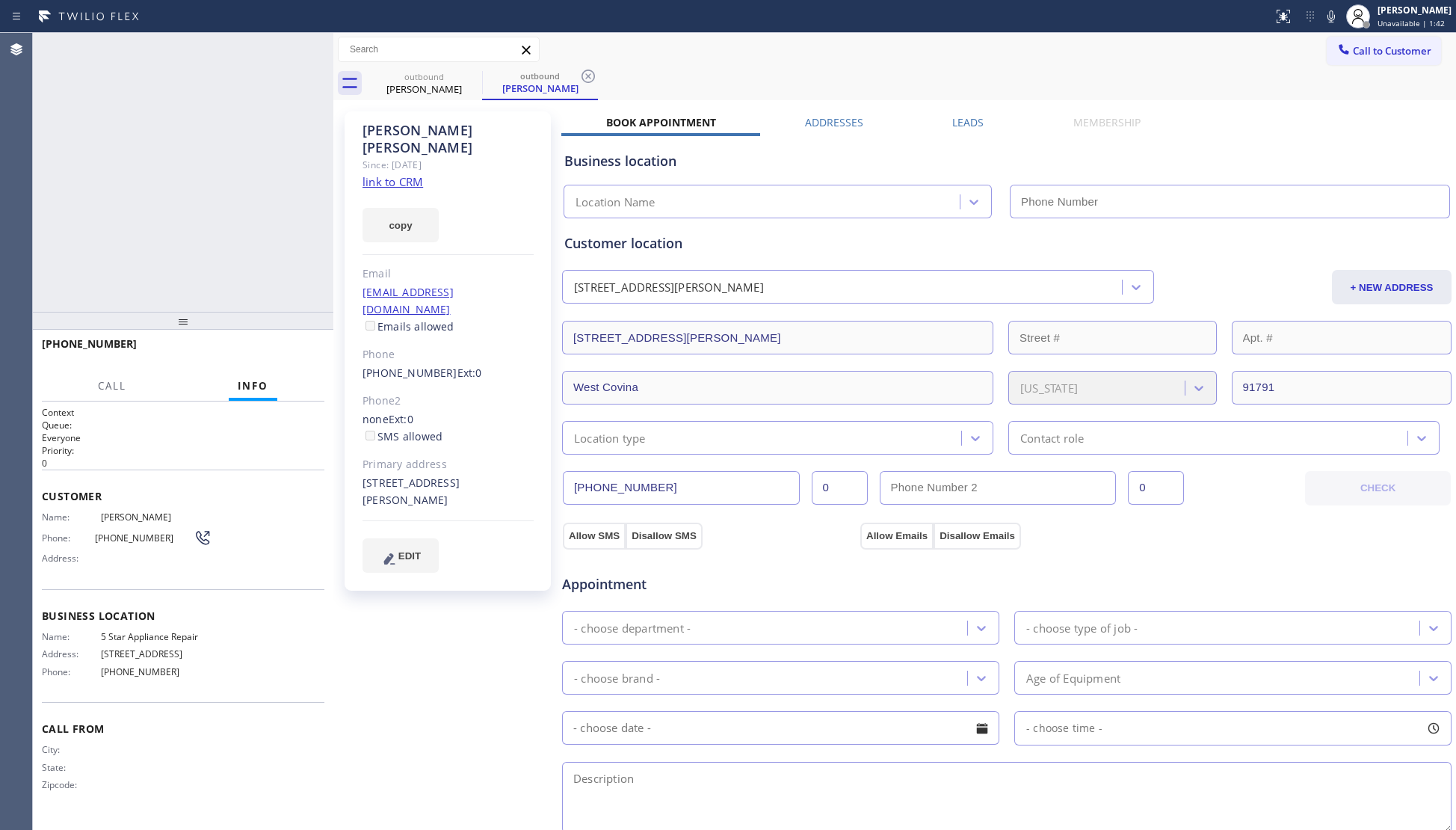
type input "(855) 731-4952"
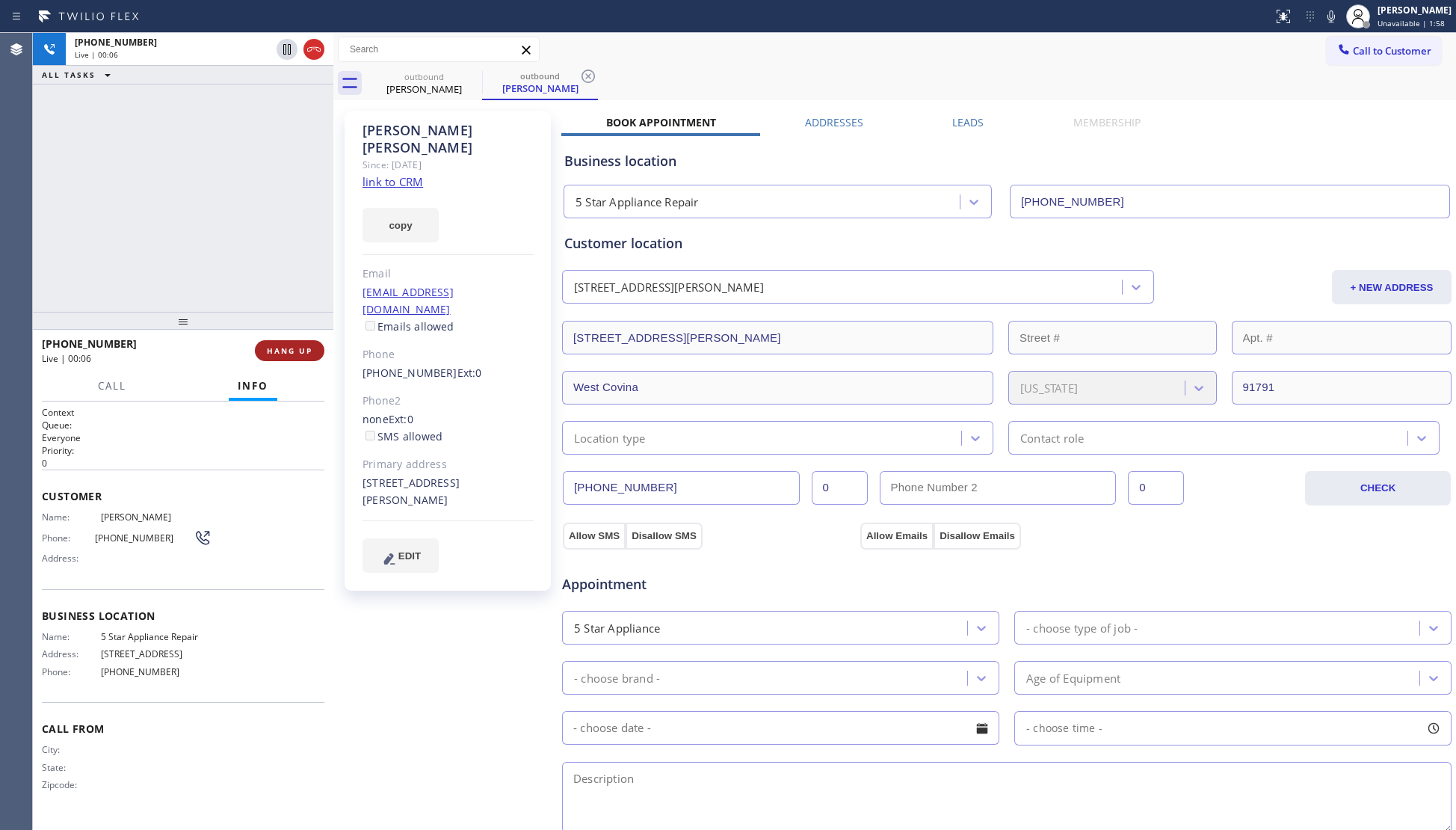
click at [293, 354] on span "HANG UP" at bounding box center [290, 350] width 45 height 11
click at [296, 354] on span "HANG UP" at bounding box center [290, 350] width 45 height 11
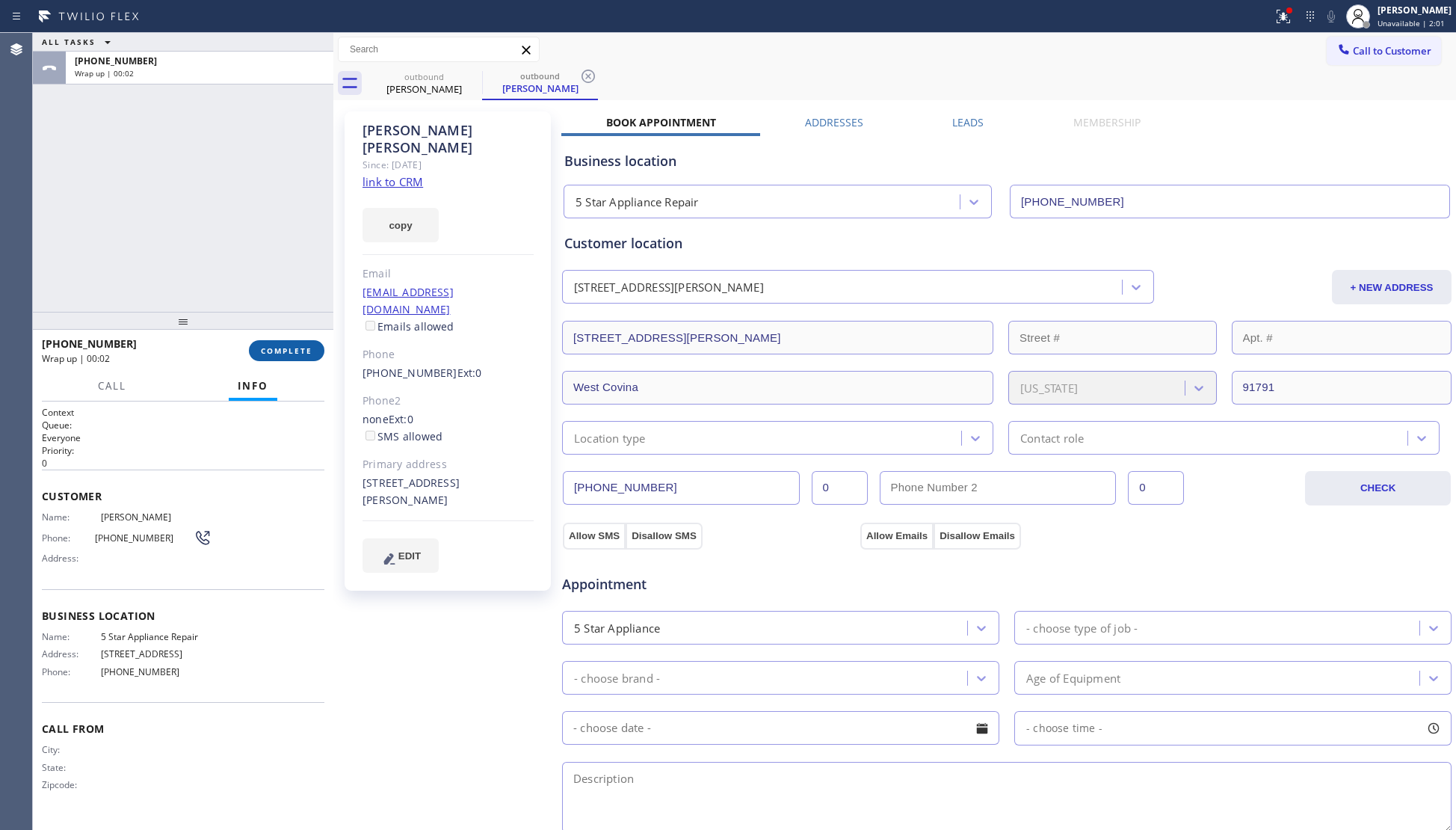
click at [297, 351] on span "COMPLETE" at bounding box center [287, 350] width 52 height 11
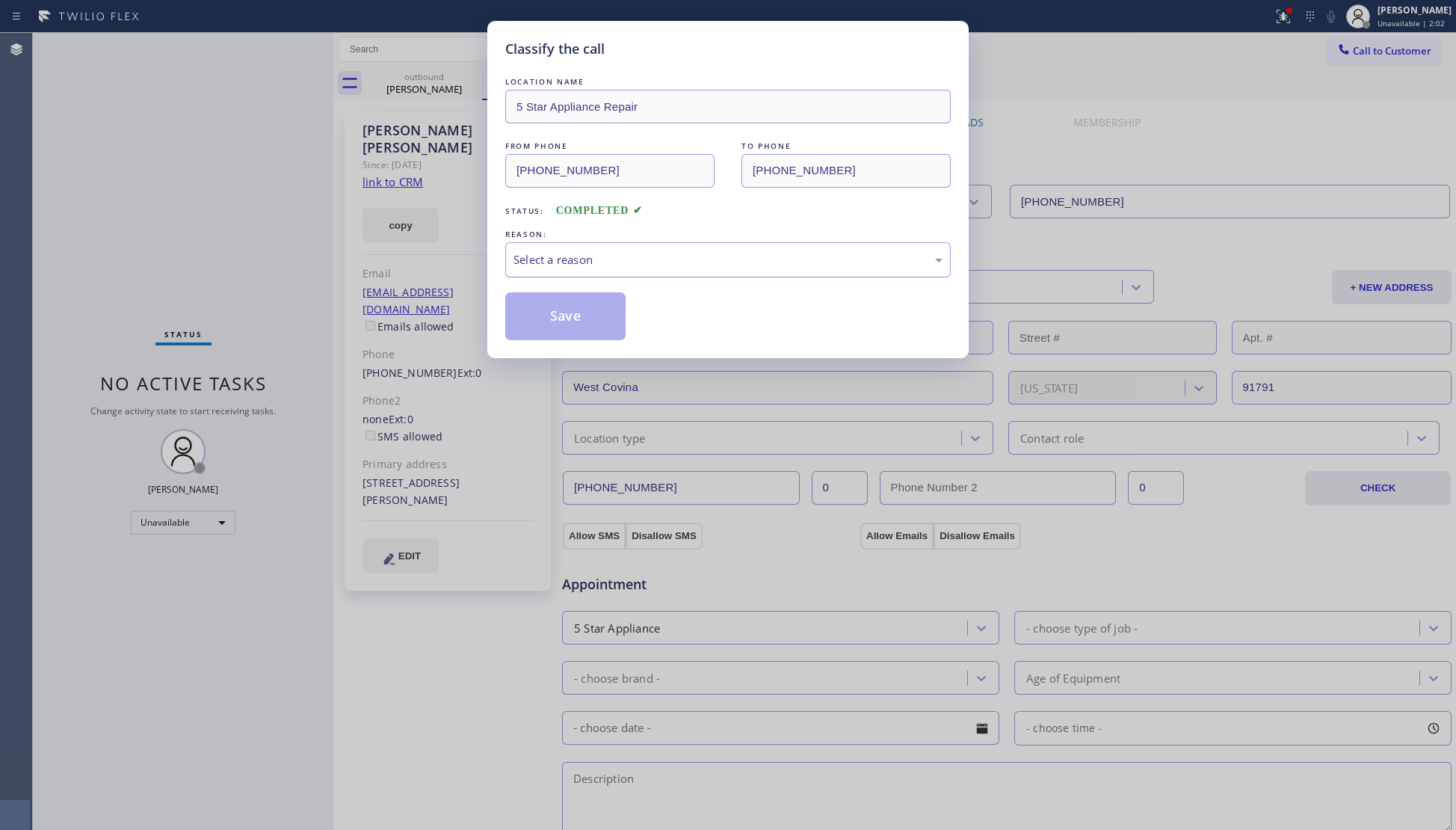
click at [575, 266] on div "Select a reason" at bounding box center [728, 259] width 429 height 17
click at [558, 318] on button "Save" at bounding box center [565, 316] width 121 height 48
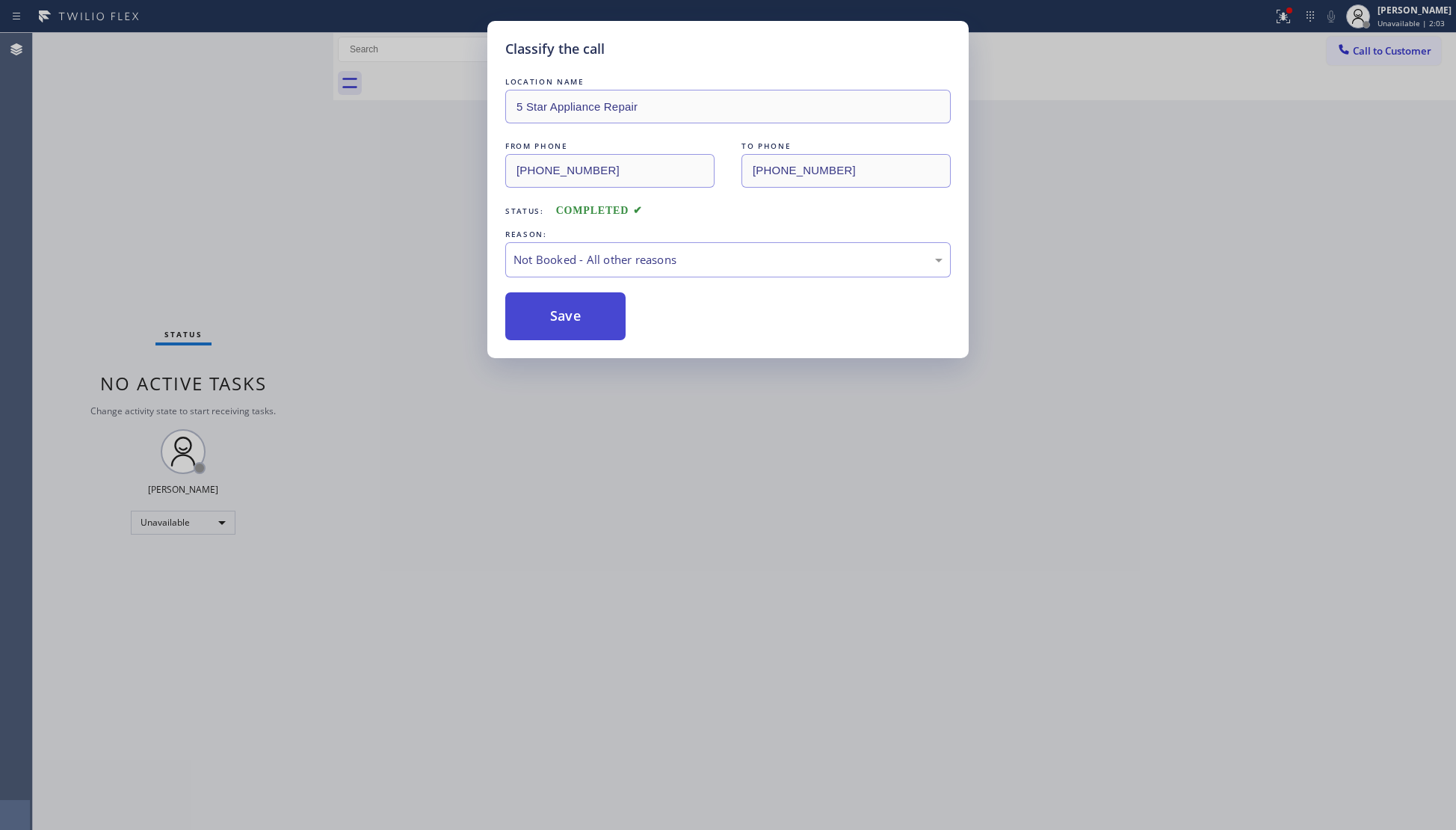
click at [558, 317] on button "Save" at bounding box center [565, 316] width 121 height 48
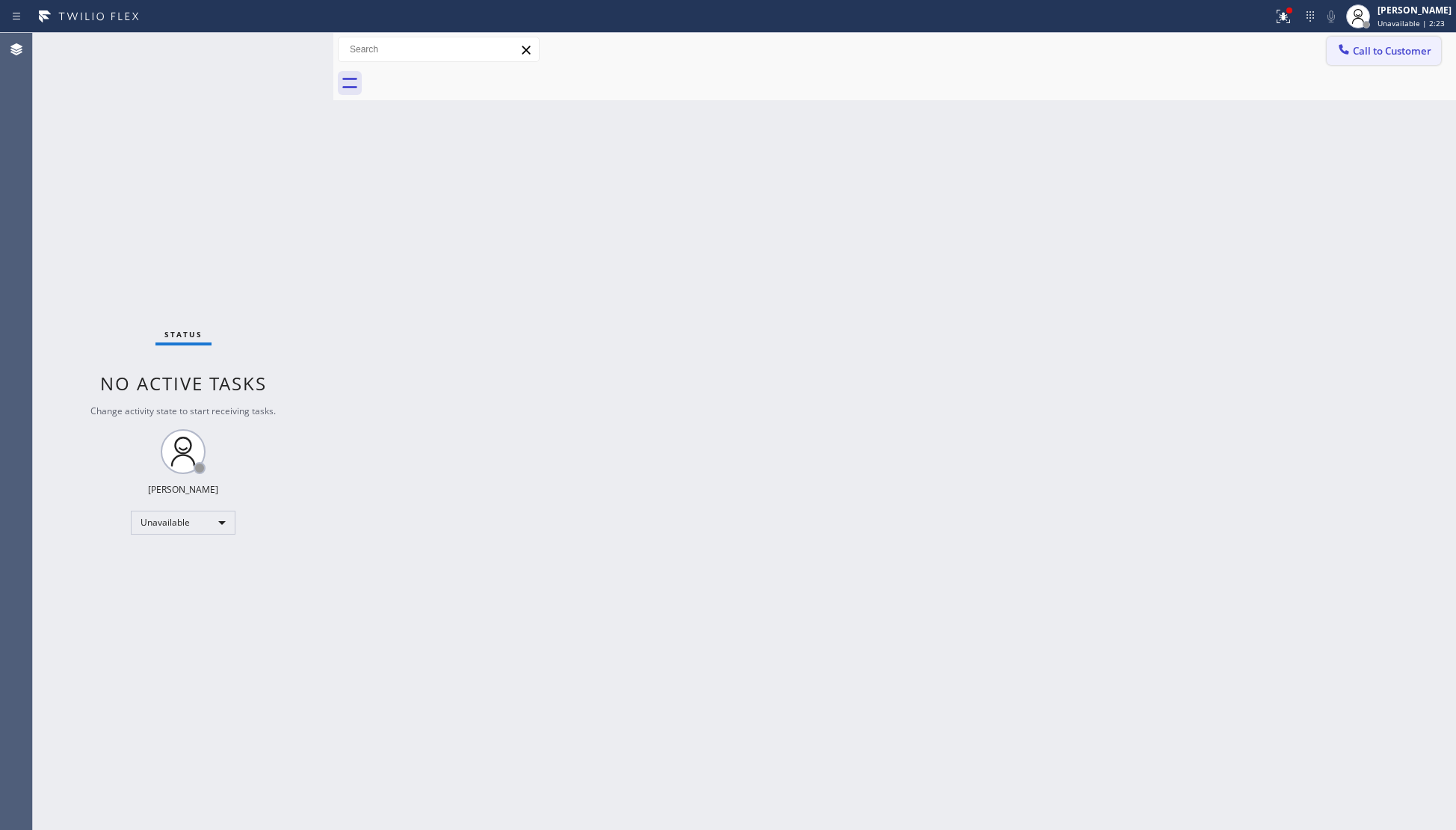
click at [1373, 45] on span "Call to Customer" at bounding box center [1392, 50] width 79 height 14
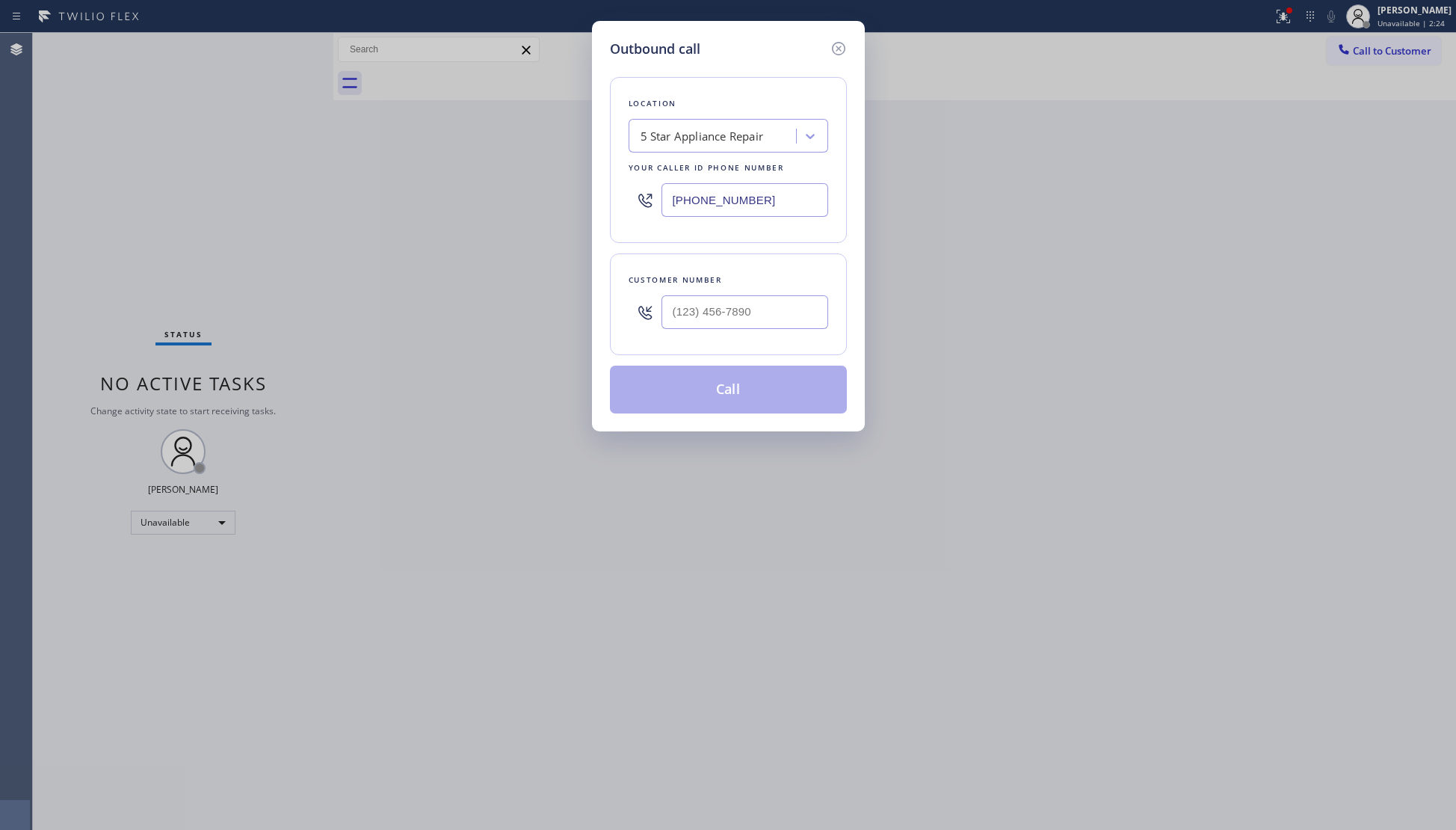
type input "(___) ___-____"
click at [733, 316] on input "(___) ___-____" at bounding box center [745, 313] width 167 height 34
drag, startPoint x: 755, startPoint y: 210, endPoint x: 649, endPoint y: 215, distance: 106.1
click at [649, 215] on div "(855) 731-4952" at bounding box center [728, 200] width 199 height 49
paste input "720) 506-1416"
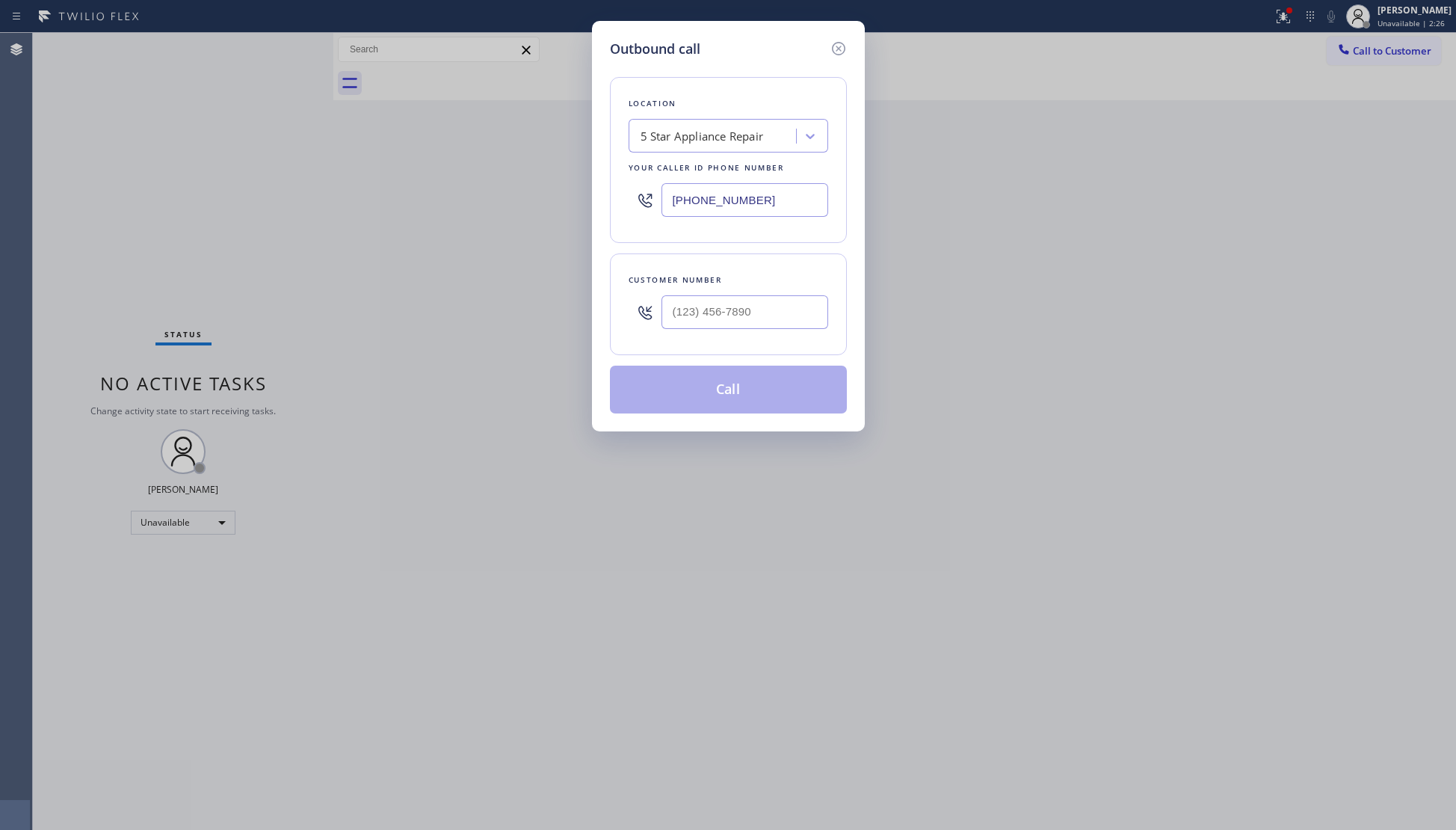
type input "(720) 506-1416"
click at [763, 329] on input "(___) ___-____" at bounding box center [745, 313] width 167 height 34
paste input "720) 723-9182"
type input "(720) 723-9182"
click at [756, 387] on button "Call" at bounding box center [728, 389] width 237 height 48
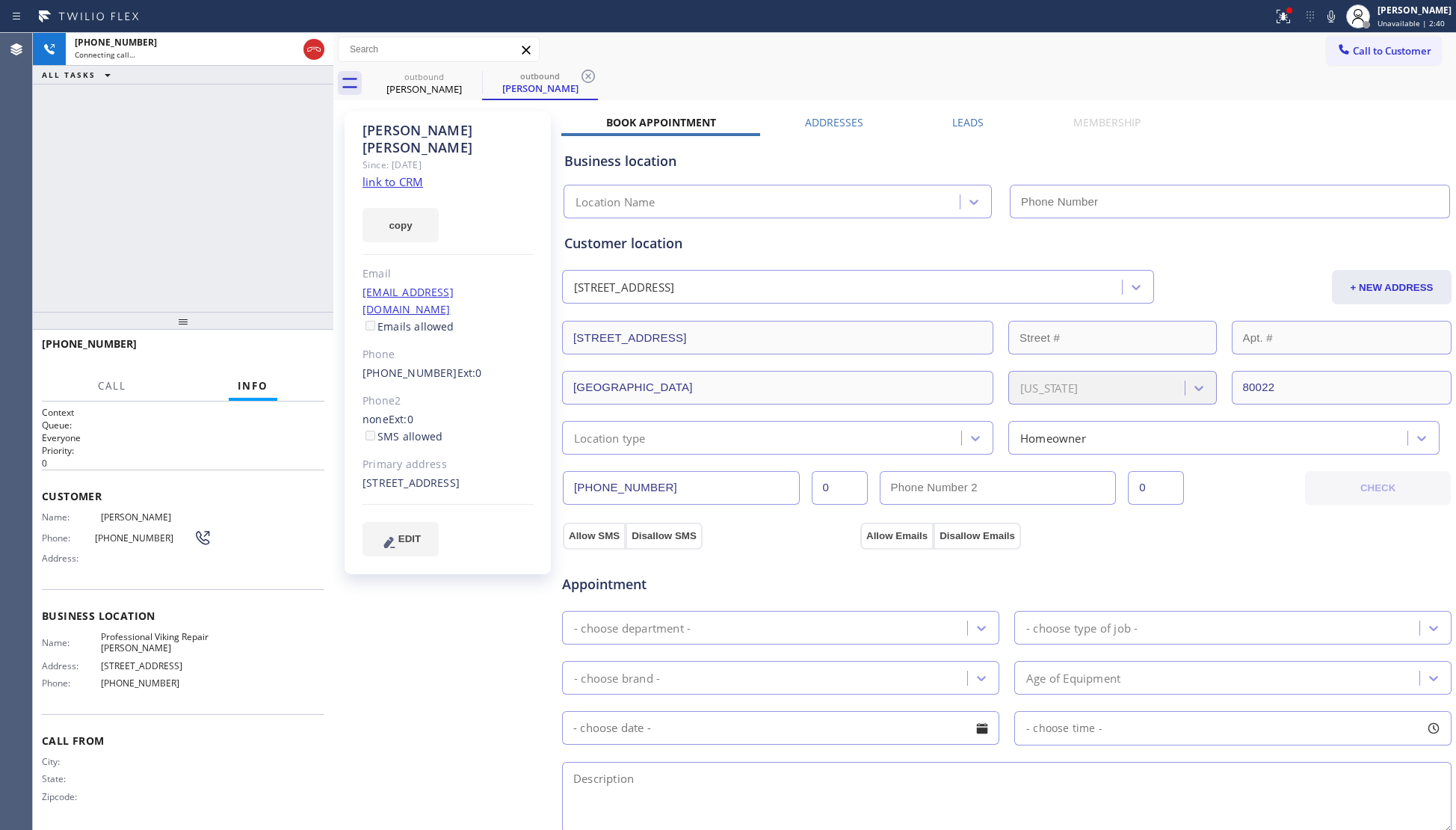
type input "(720) 506-1416"
click at [580, 78] on icon at bounding box center [588, 76] width 18 height 18
click at [474, 83] on icon at bounding box center [472, 76] width 18 height 18
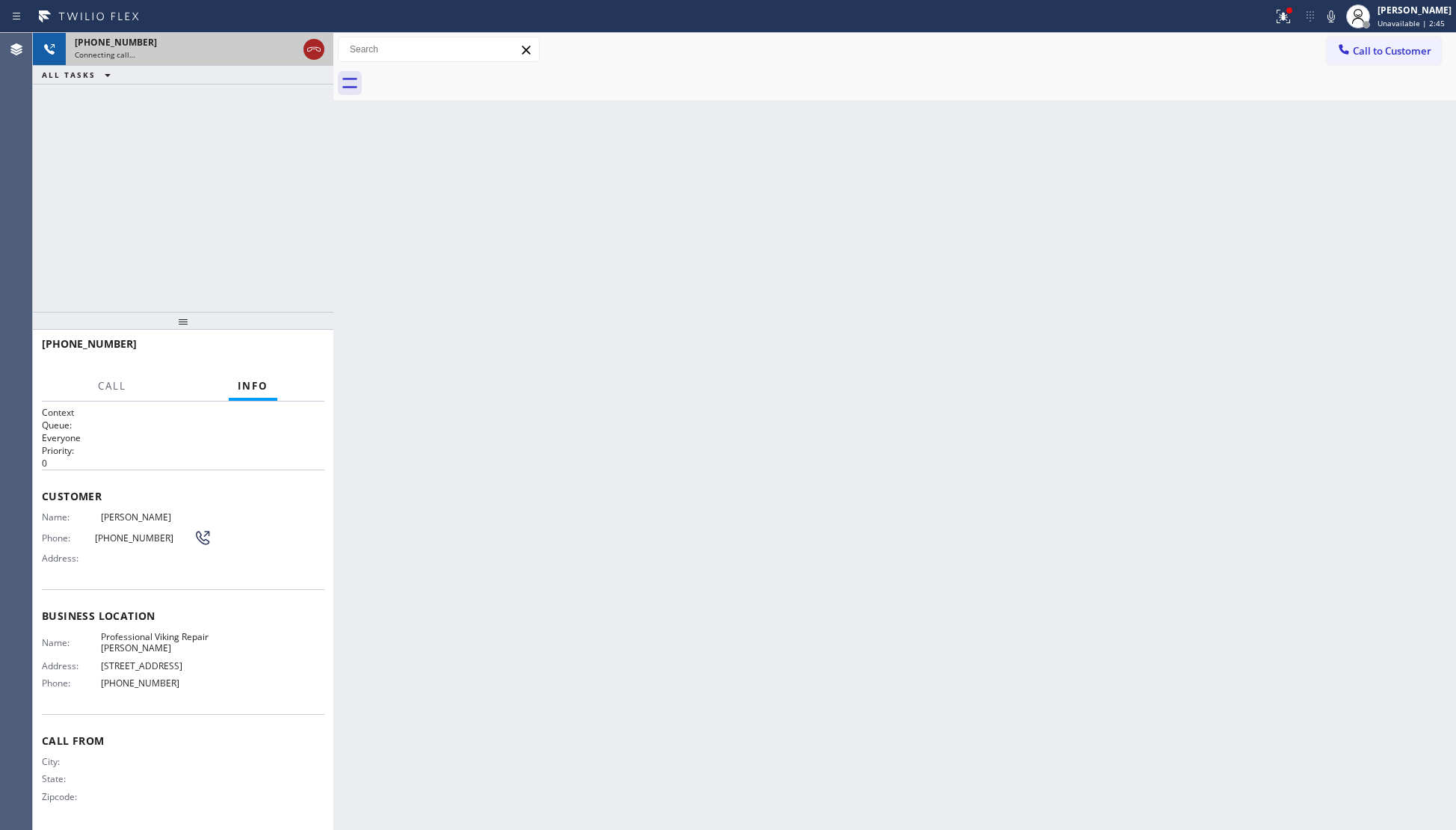
click at [312, 58] on button at bounding box center [314, 49] width 21 height 21
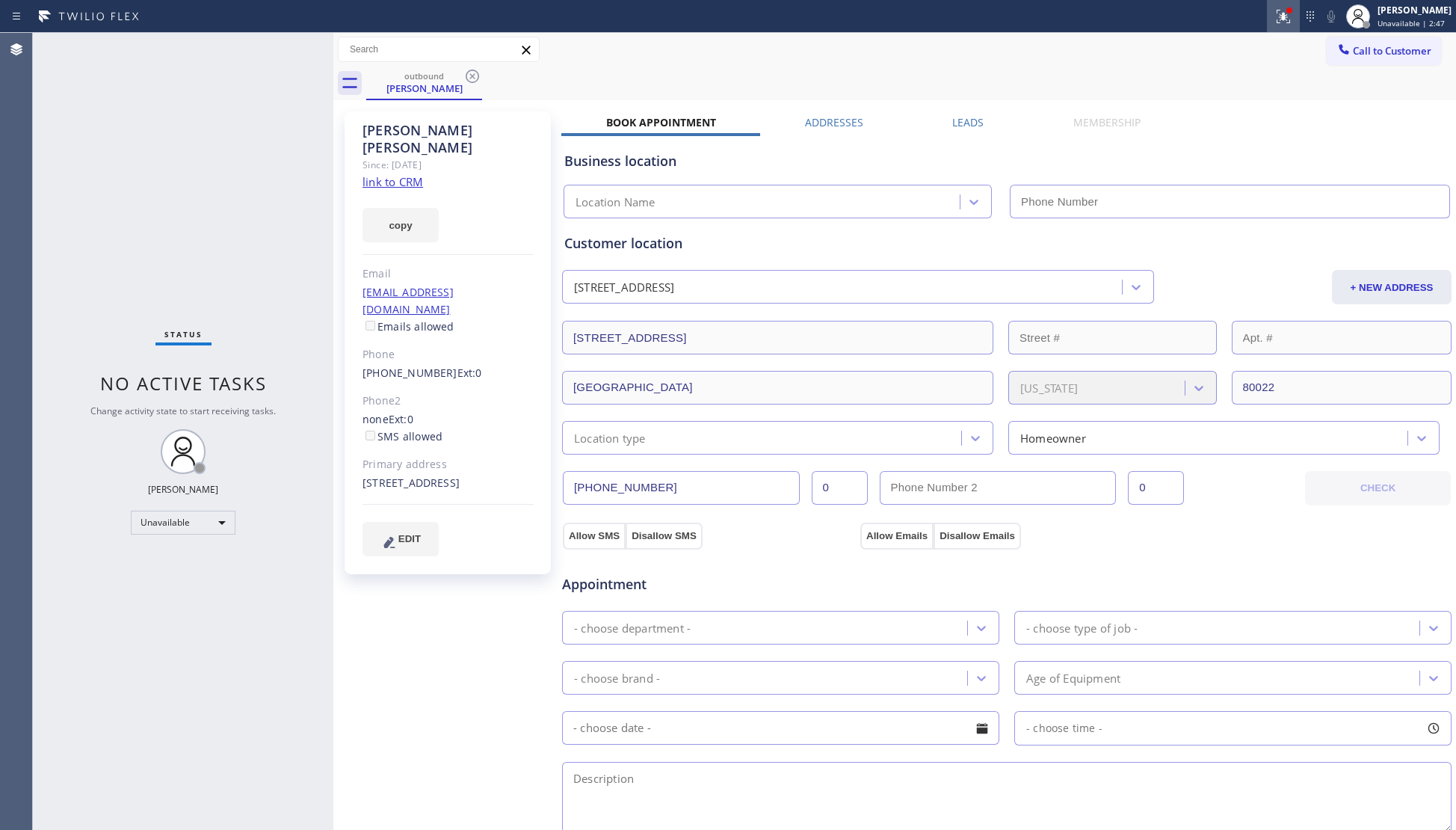
click at [1284, 18] on icon at bounding box center [1284, 16] width 18 height 18
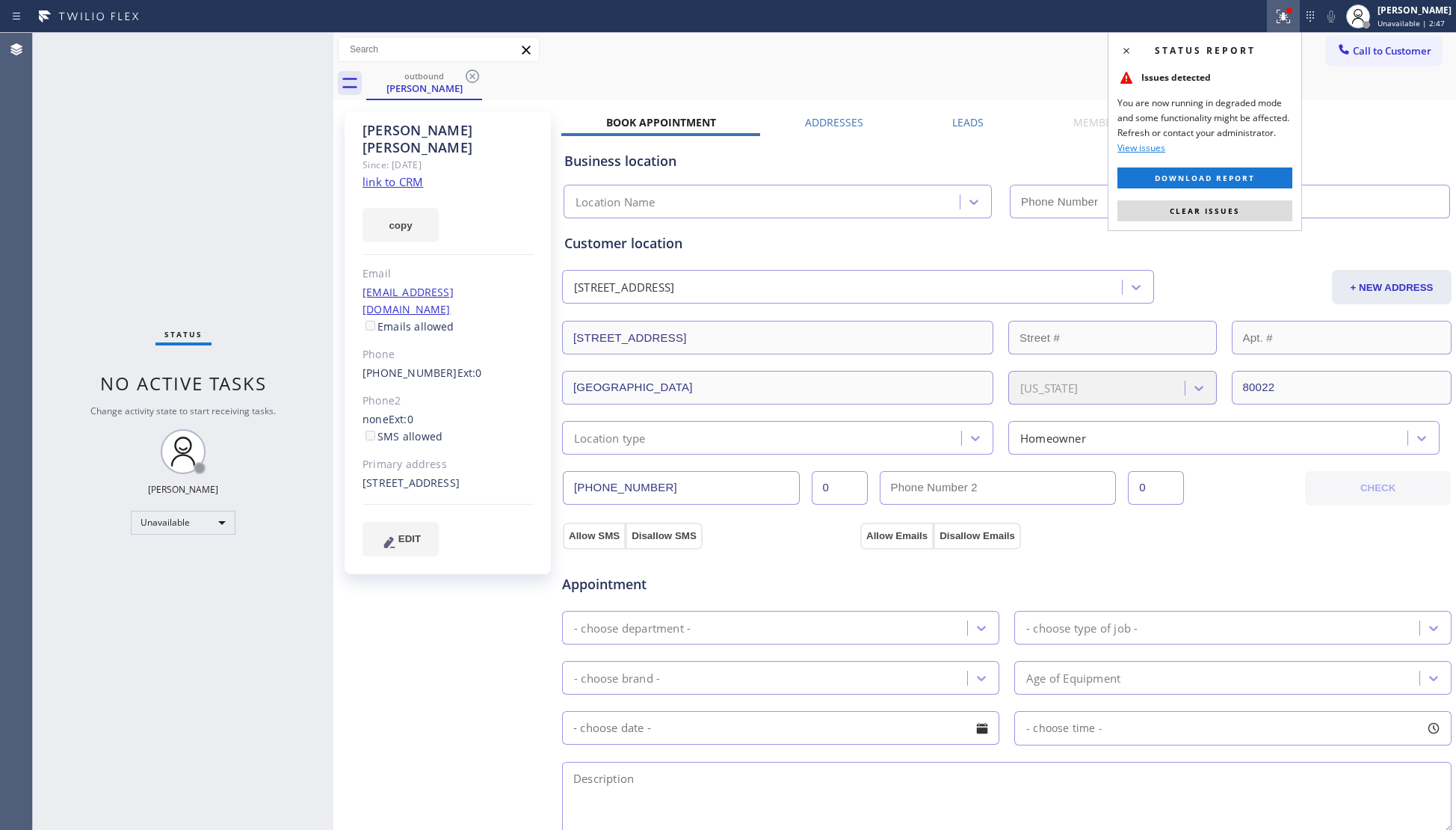
type input "(720) 506-1416"
click at [1229, 198] on div "Status report Issues detected You are now running in degraded mode and some fun…" at bounding box center [1205, 132] width 194 height 199
click at [1228, 202] on button "Clear issues" at bounding box center [1205, 211] width 175 height 21
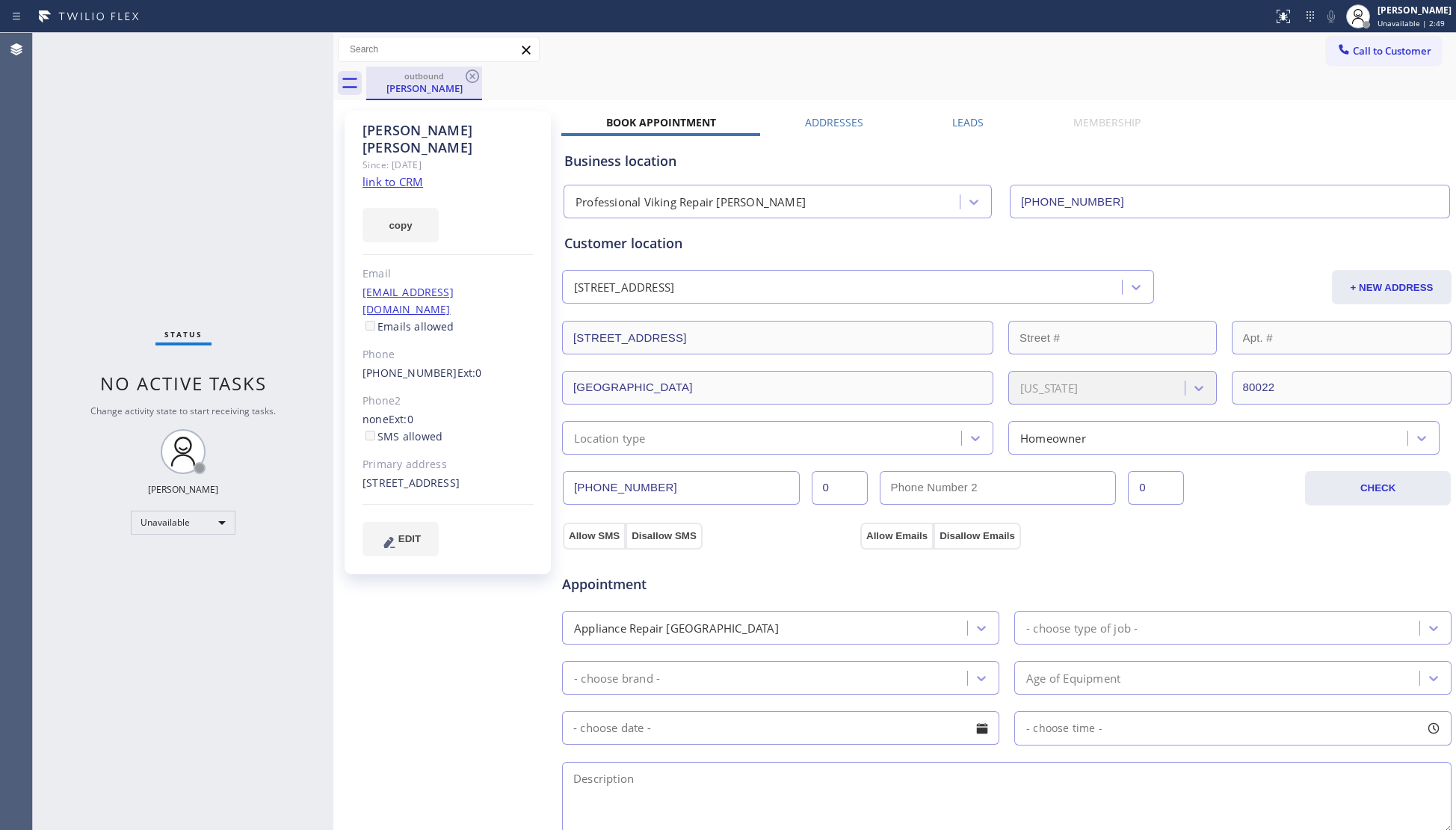
click at [481, 79] on div "outbound Mick Allen" at bounding box center [911, 83] width 1090 height 34
click at [477, 73] on icon at bounding box center [472, 76] width 14 height 14
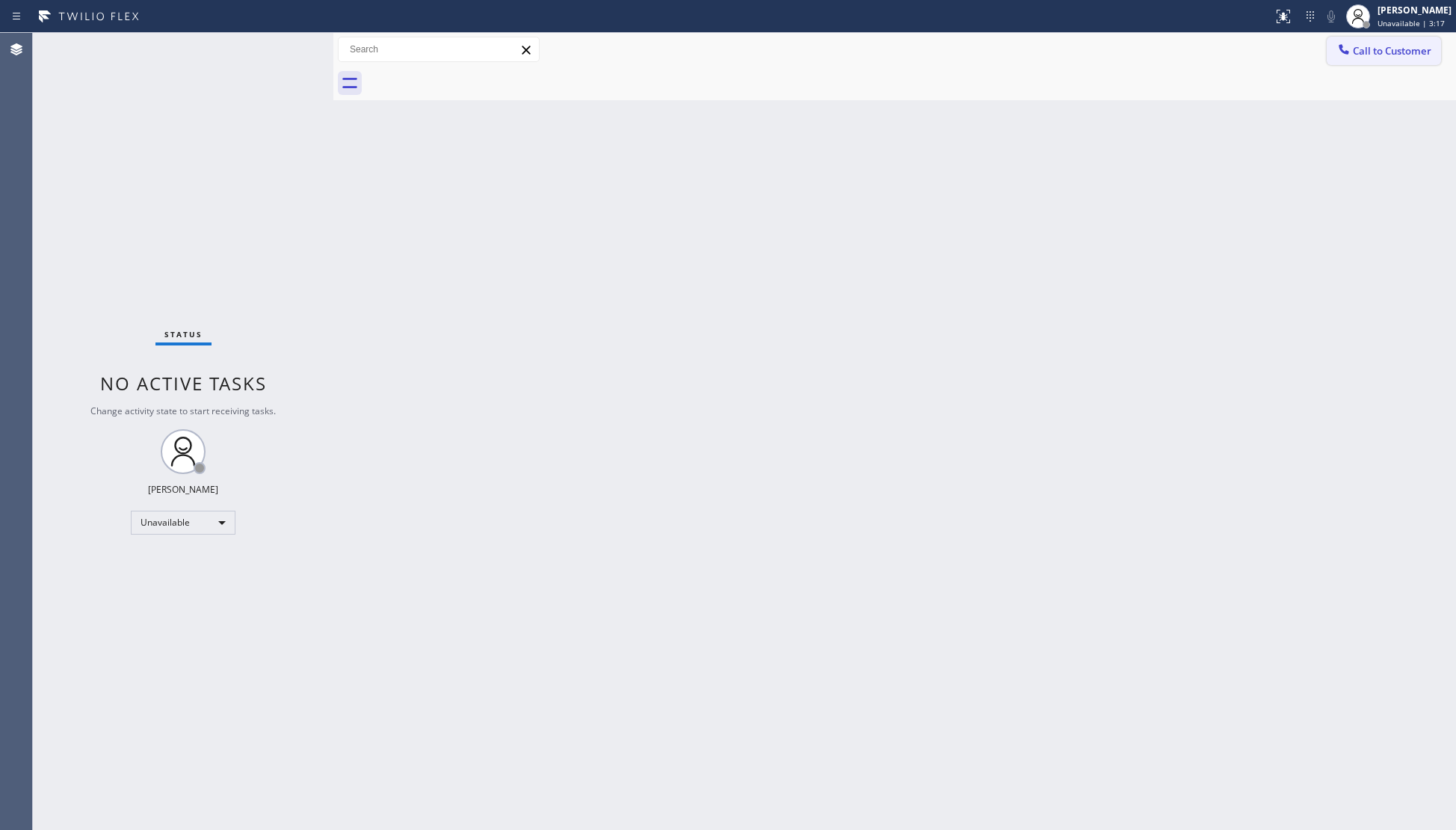
click at [1349, 44] on icon at bounding box center [1343, 49] width 15 height 15
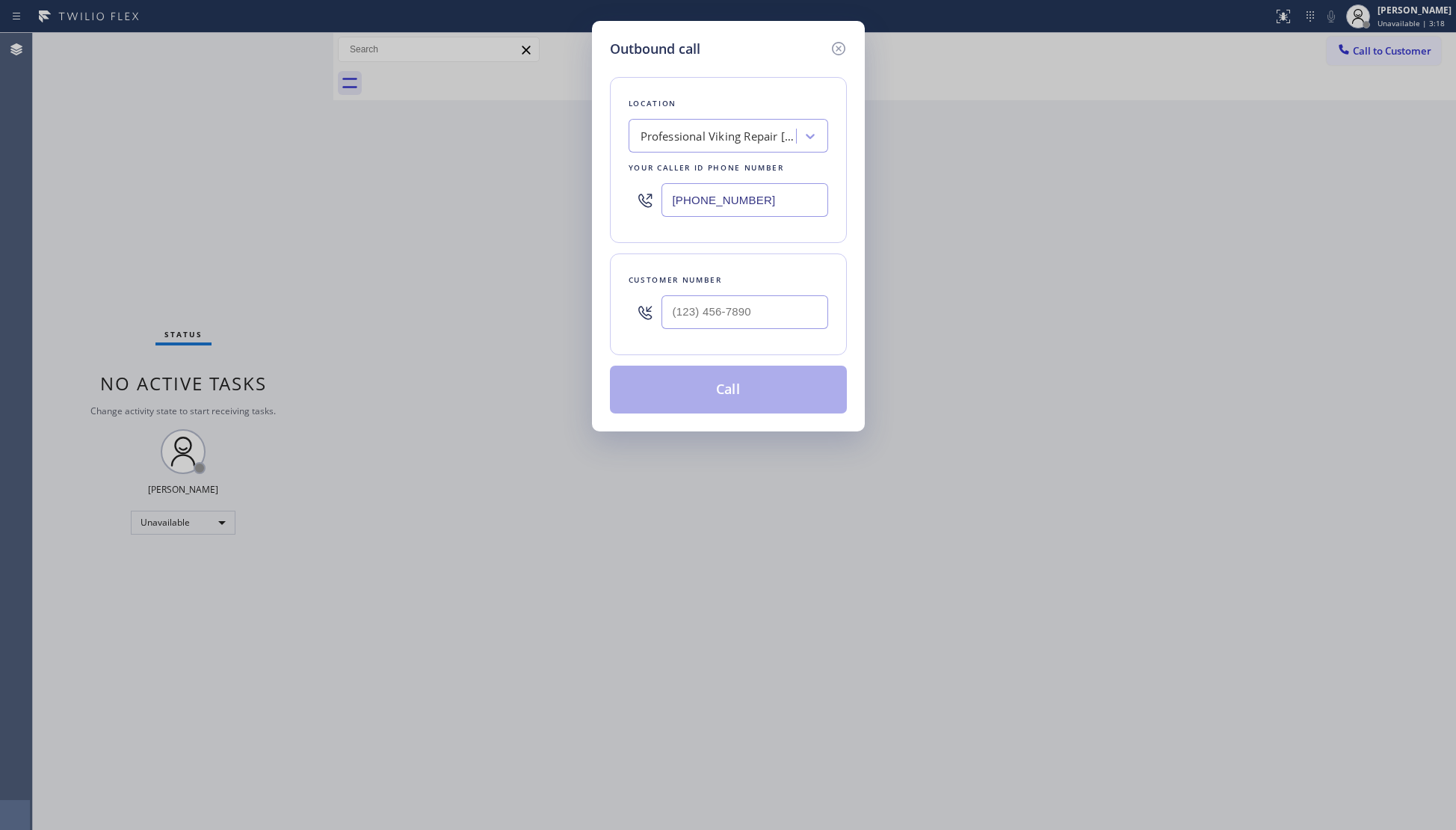
drag, startPoint x: 779, startPoint y: 192, endPoint x: 629, endPoint y: 186, distance: 150.1
click at [604, 192] on div "Outbound call Location Professional Viking Repair Thornton Your caller id phone…" at bounding box center [728, 226] width 273 height 411
paste input "844) 462-8198"
type input "(844) 462-8198"
click at [774, 303] on input "(___) ___-____" at bounding box center [745, 313] width 167 height 34
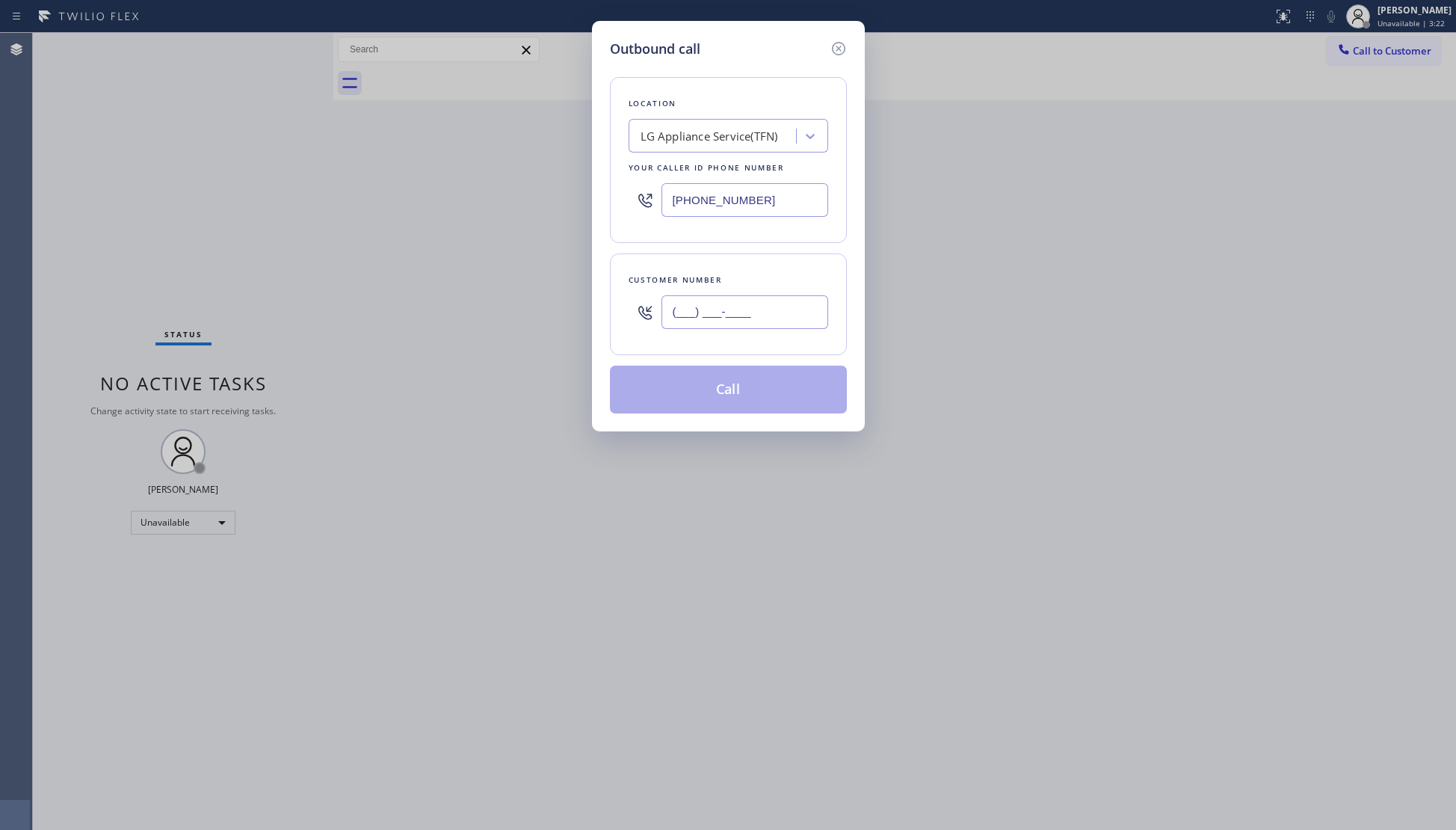
paste input "714) 743-1998"
type input "(714) 743-1998"
click at [749, 405] on button "Call" at bounding box center [728, 389] width 237 height 48
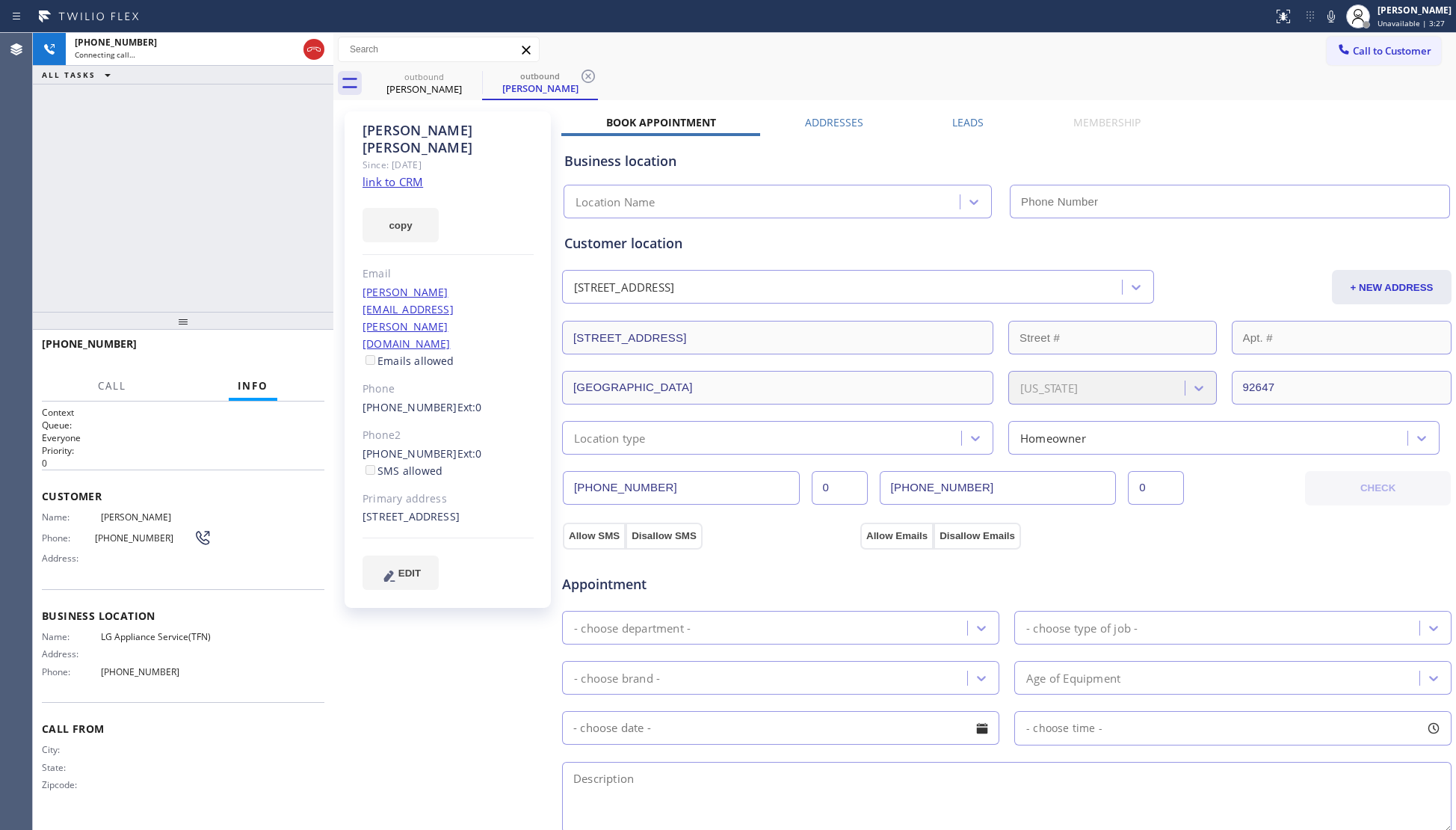
type input "(844) 462-8198"
click at [841, 75] on div "outbound Tony Villalobos outbound Tony Villalobos" at bounding box center [911, 83] width 1090 height 34
type input "(844) 462-8198"
drag, startPoint x: 590, startPoint y: 69, endPoint x: 636, endPoint y: 66, distance: 46.1
click at [596, 69] on icon at bounding box center [588, 76] width 18 height 18
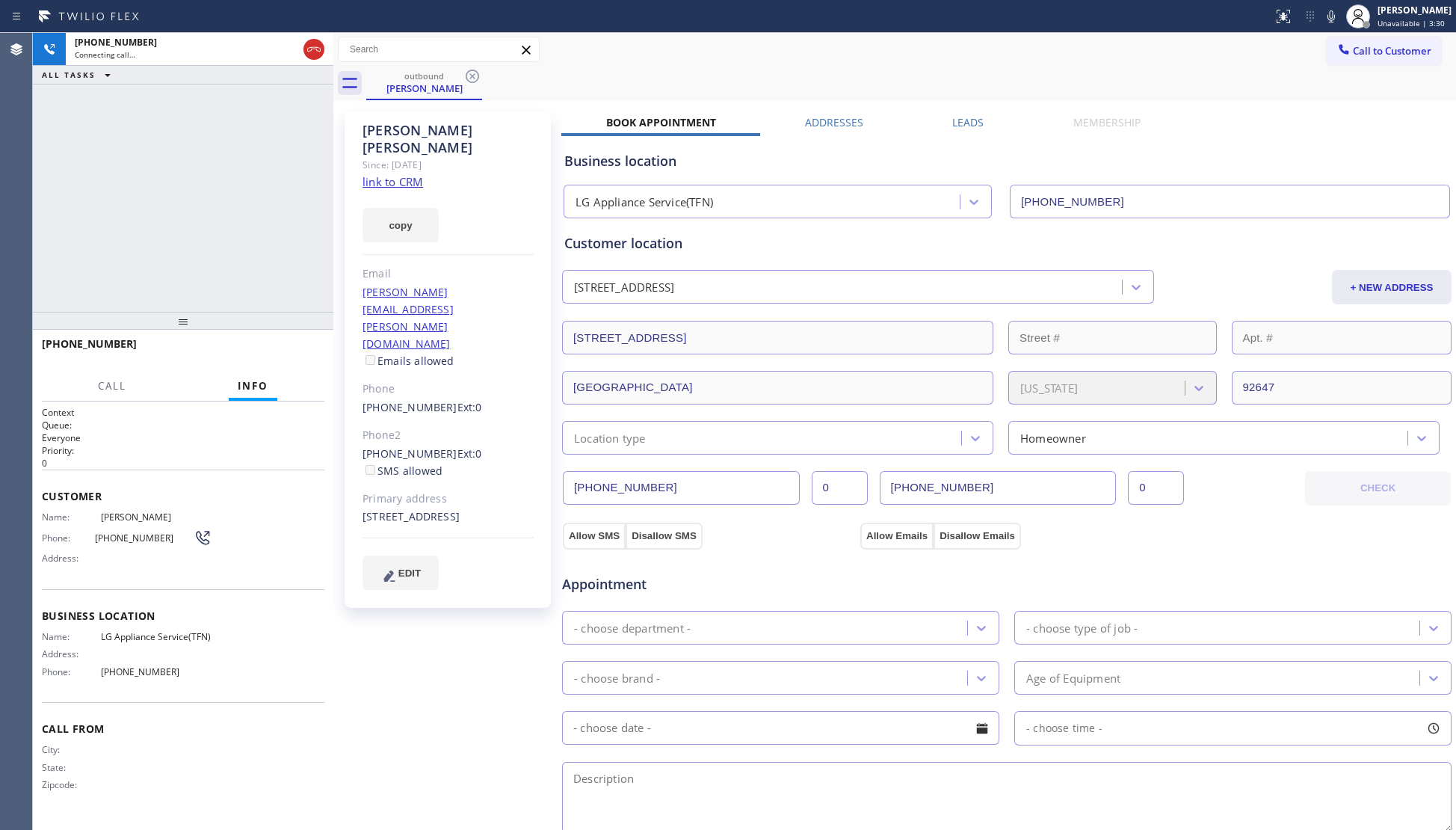
click at [748, 66] on div "outbound Tony Villalobos" at bounding box center [911, 83] width 1090 height 34
click at [317, 42] on icon at bounding box center [314, 49] width 18 height 18
click at [465, 82] on icon at bounding box center [472, 76] width 18 height 18
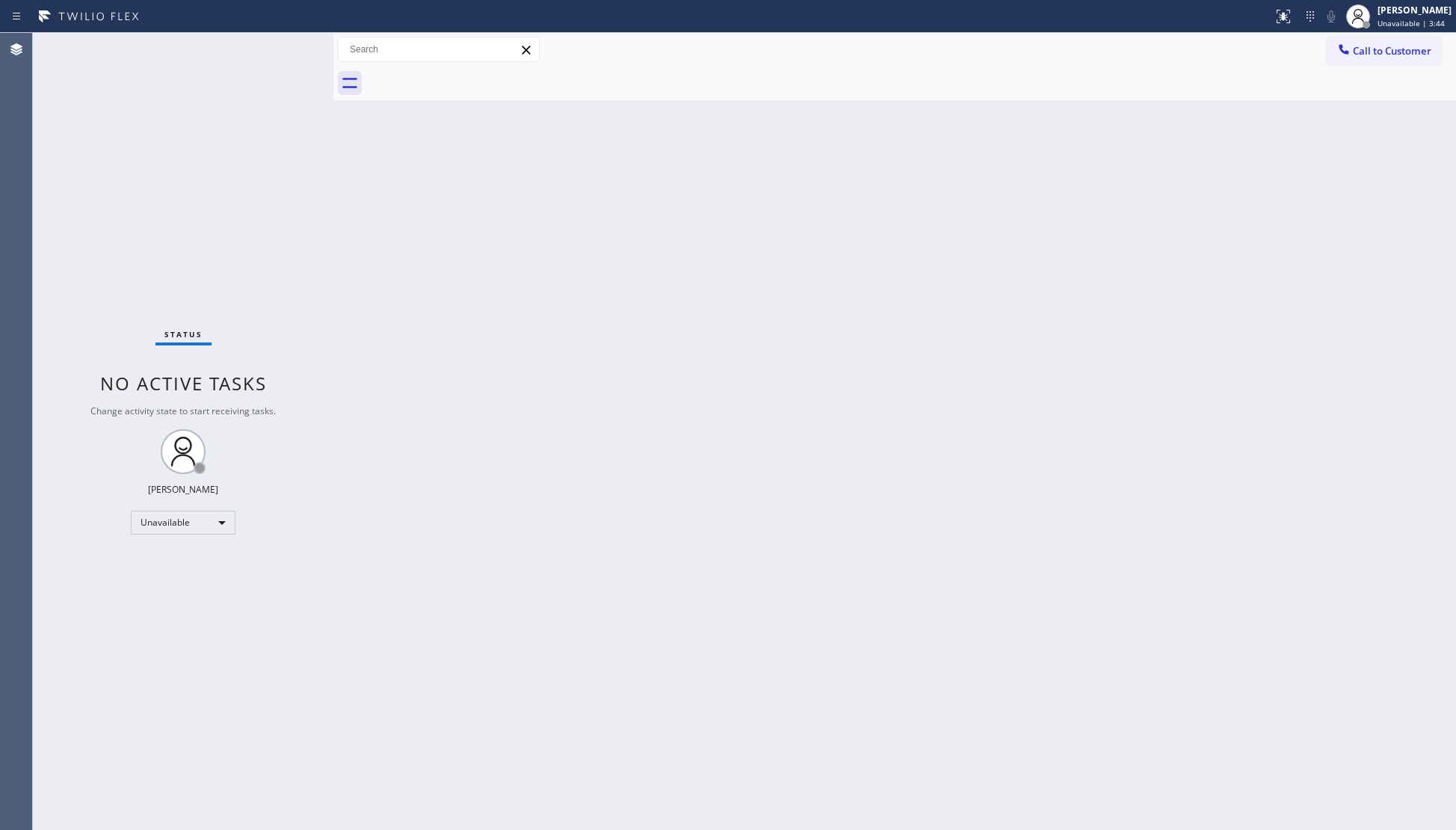
click at [468, 74] on div at bounding box center [911, 83] width 1090 height 34
click at [1328, 52] on button "Call to Customer" at bounding box center [1383, 50] width 114 height 28
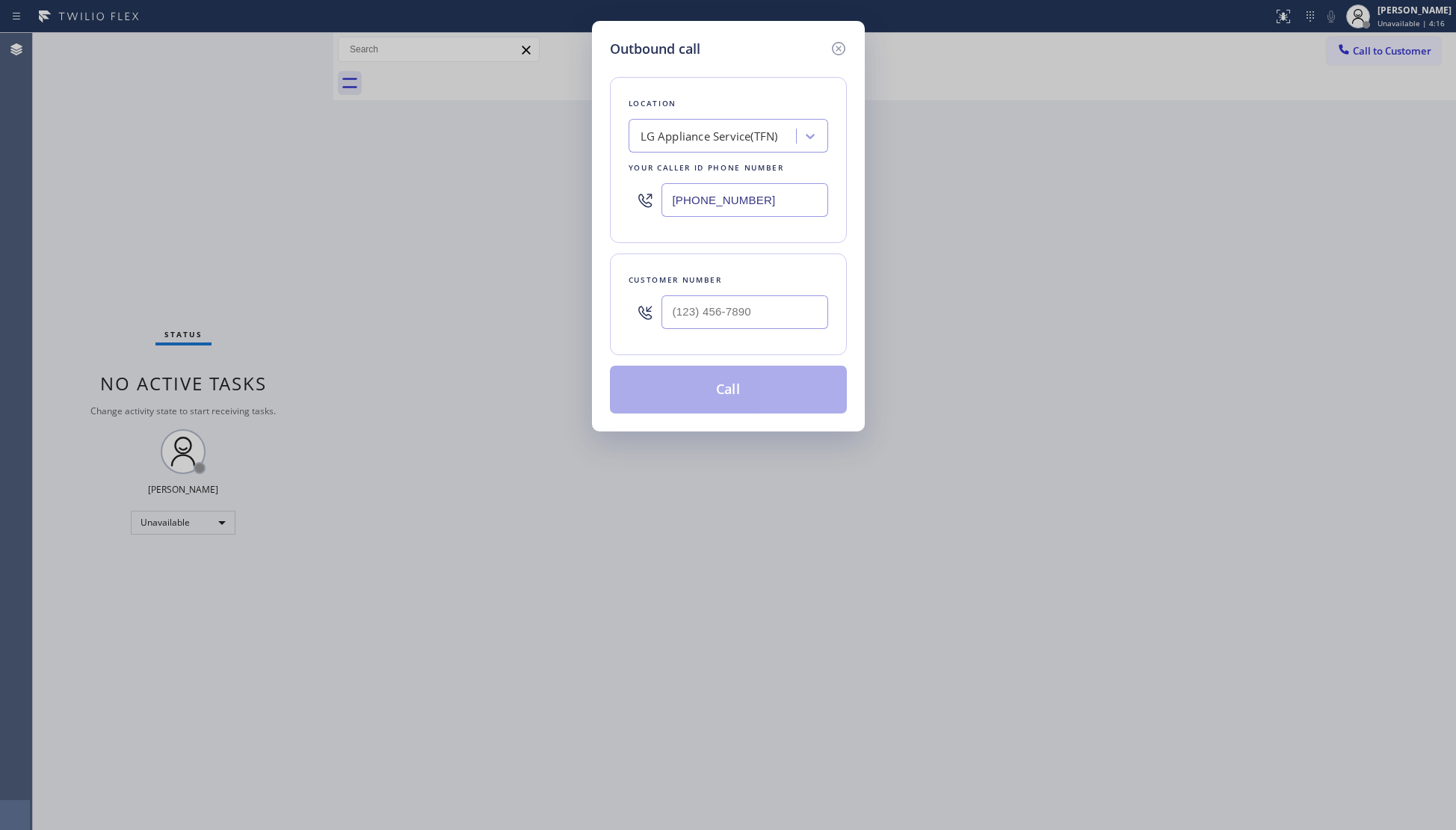
drag, startPoint x: 811, startPoint y: 189, endPoint x: 560, endPoint y: 232, distance: 254.7
click at [560, 232] on div "Outbound call Location LG Appliance Service(TFN) Your caller id phone number (8…" at bounding box center [728, 415] width 1456 height 830
paste input "425) 516-7810"
type input "(425) 516-7810"
click at [767, 291] on div at bounding box center [745, 312] width 167 height 49
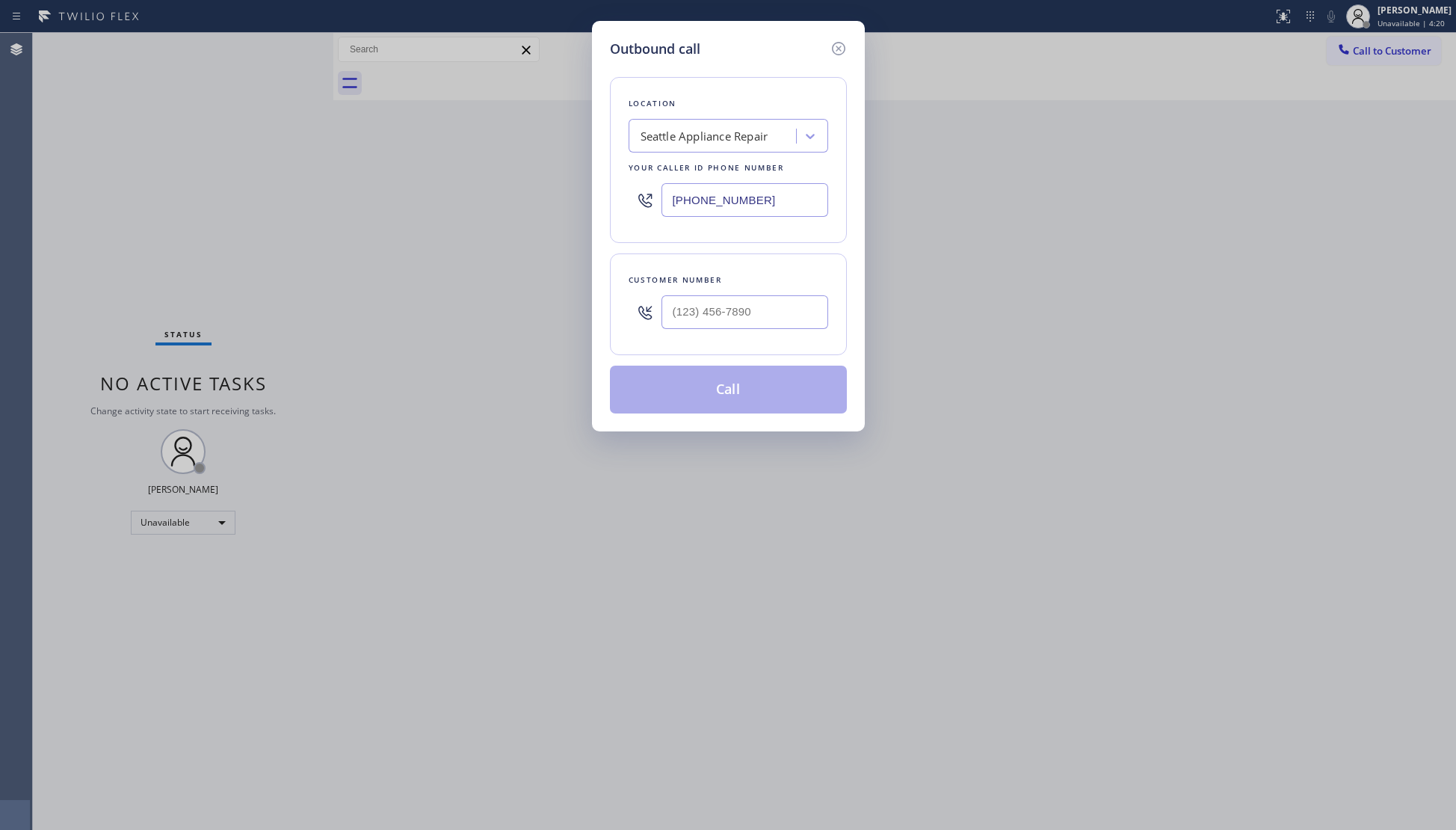
drag, startPoint x: 811, startPoint y: 282, endPoint x: 803, endPoint y: 287, distance: 9.4
click at [808, 284] on div "Customer number" at bounding box center [728, 279] width 199 height 15
click at [800, 290] on div at bounding box center [745, 312] width 167 height 49
click at [791, 302] on input "(___) ___-____" at bounding box center [745, 313] width 167 height 34
paste input "510) 846-9753"
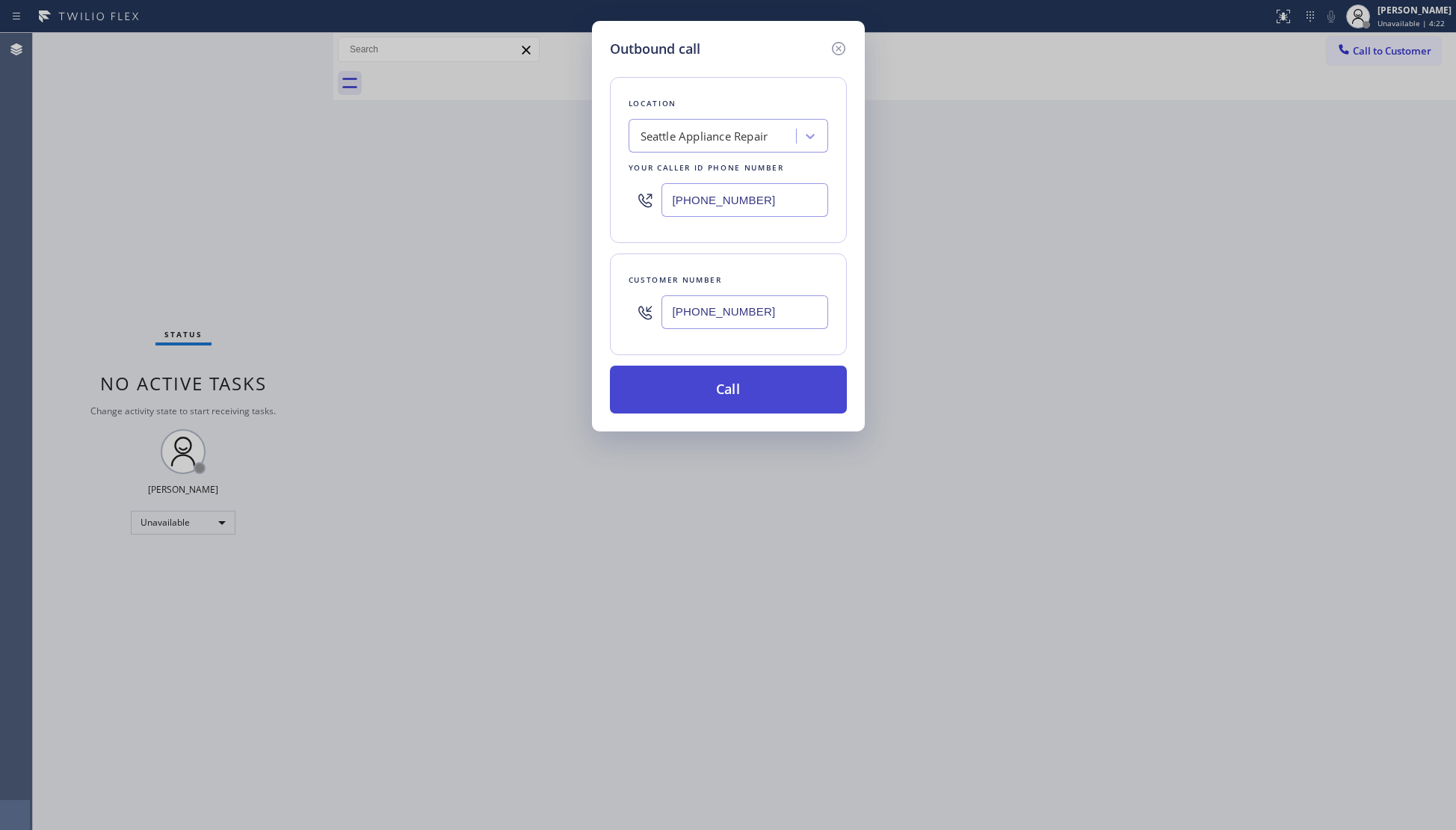
type input "(510) 846-9753"
click at [743, 398] on button "Call" at bounding box center [728, 389] width 237 height 48
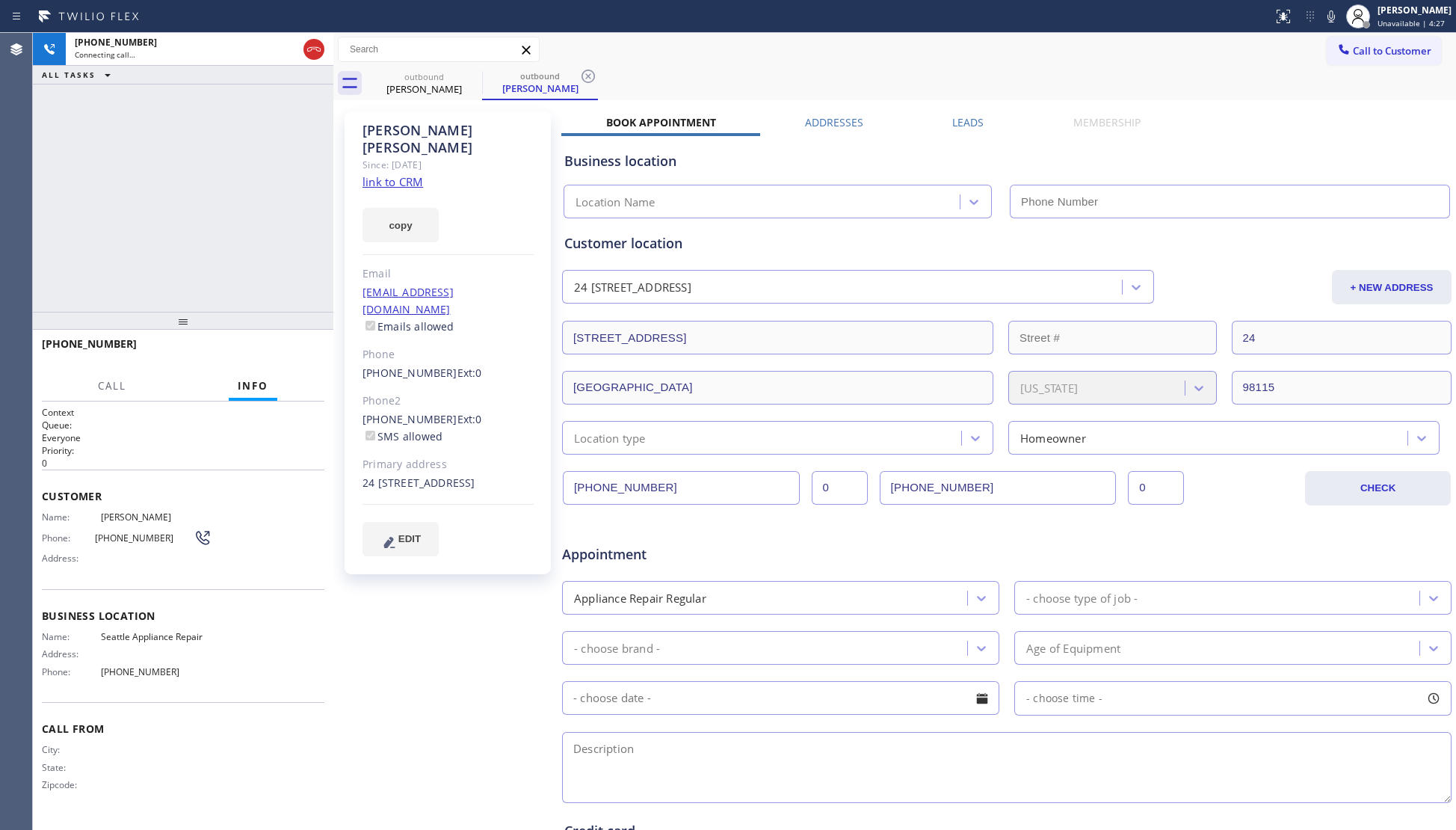
type input "(425) 516-7810"
click at [278, 348] on span "HANG UP" at bounding box center [290, 350] width 45 height 11
click at [279, 348] on span "HANG UP" at bounding box center [290, 350] width 45 height 11
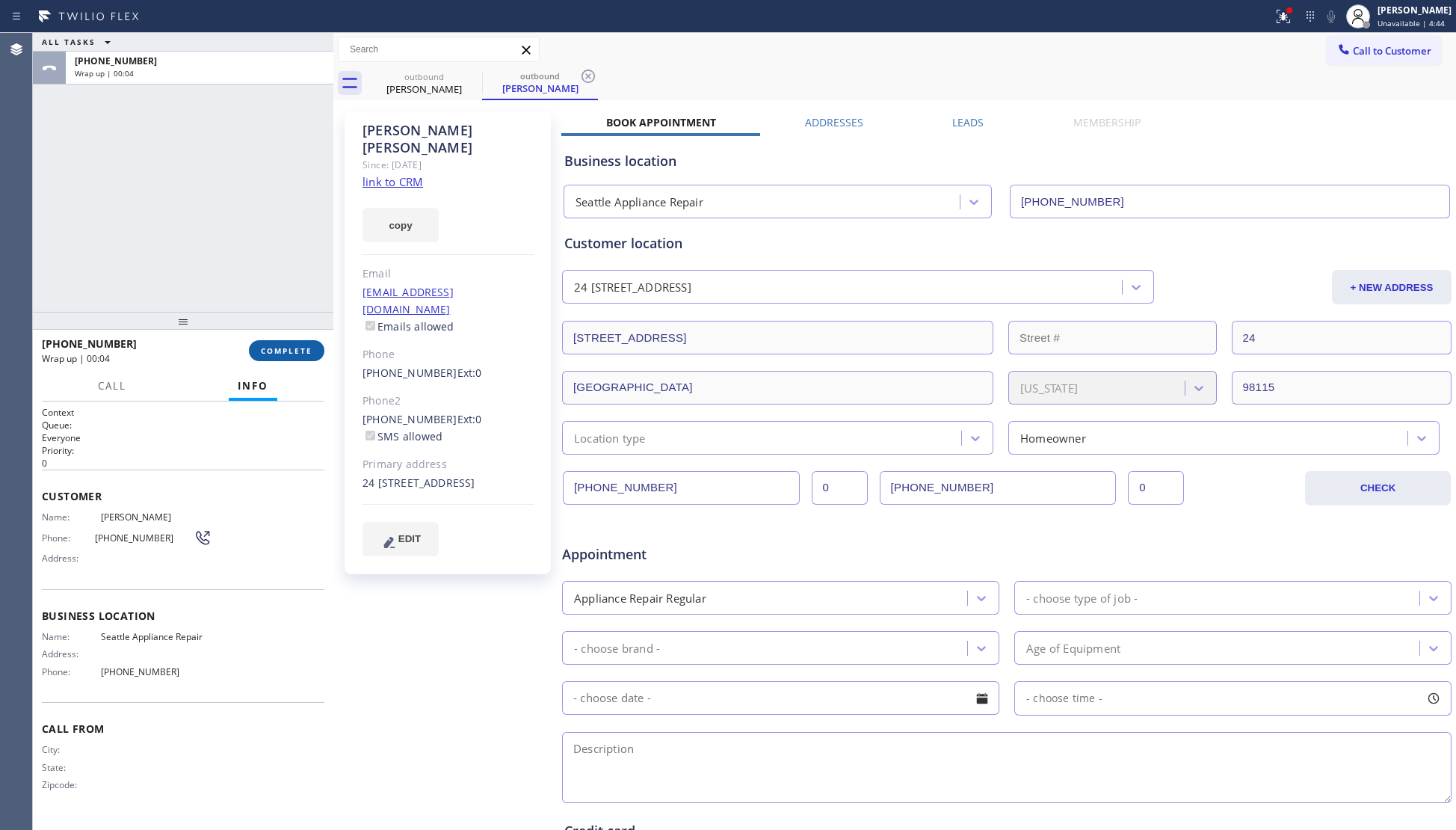
click at [305, 345] on span "COMPLETE" at bounding box center [287, 350] width 52 height 11
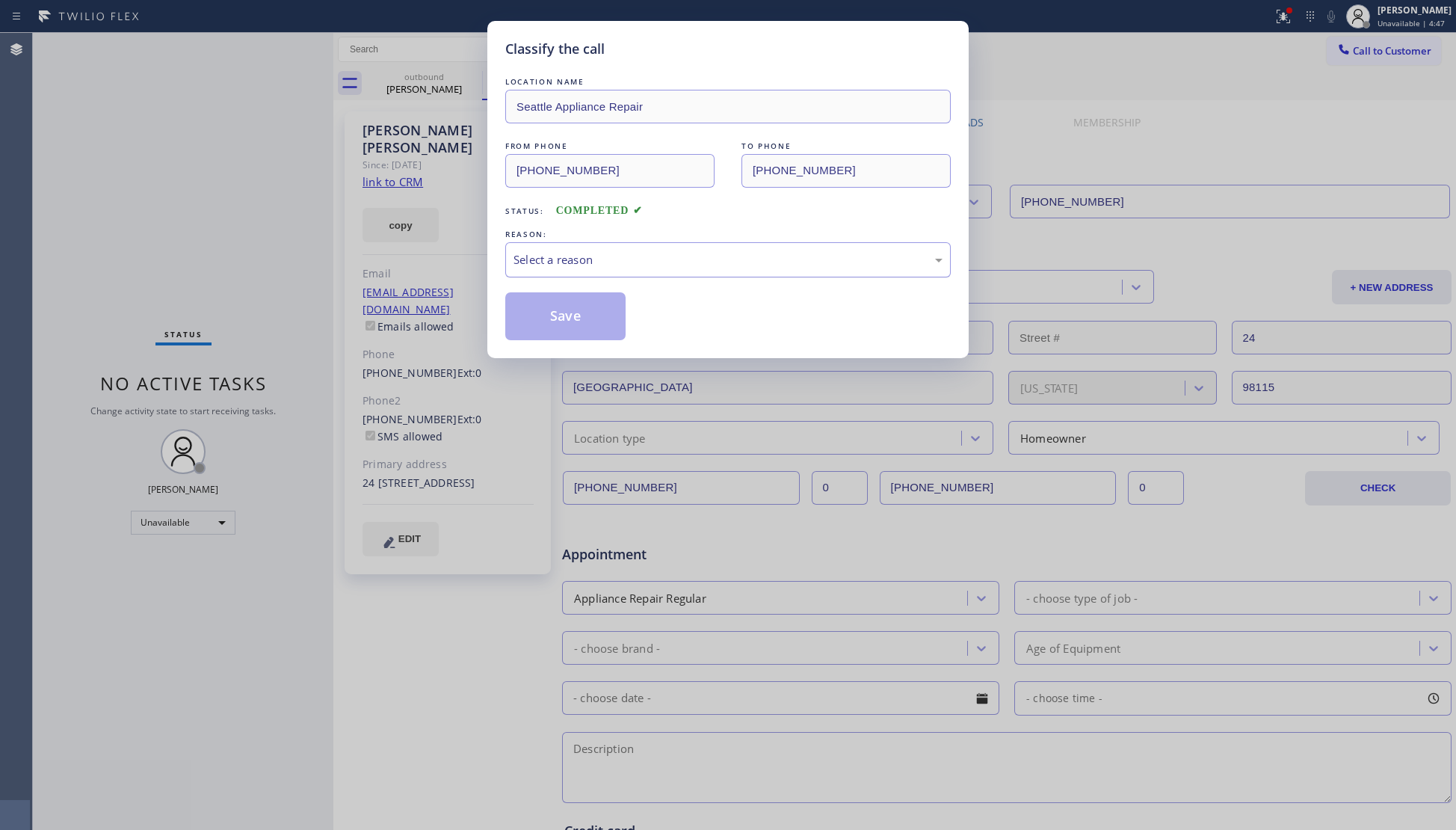
click at [542, 243] on div "REASON: Select a reason" at bounding box center [728, 252] width 445 height 51
click at [556, 258] on div "Select a reason" at bounding box center [728, 259] width 429 height 17
click at [568, 314] on button "Save" at bounding box center [565, 316] width 121 height 48
click at [568, 313] on button "Save" at bounding box center [565, 316] width 121 height 48
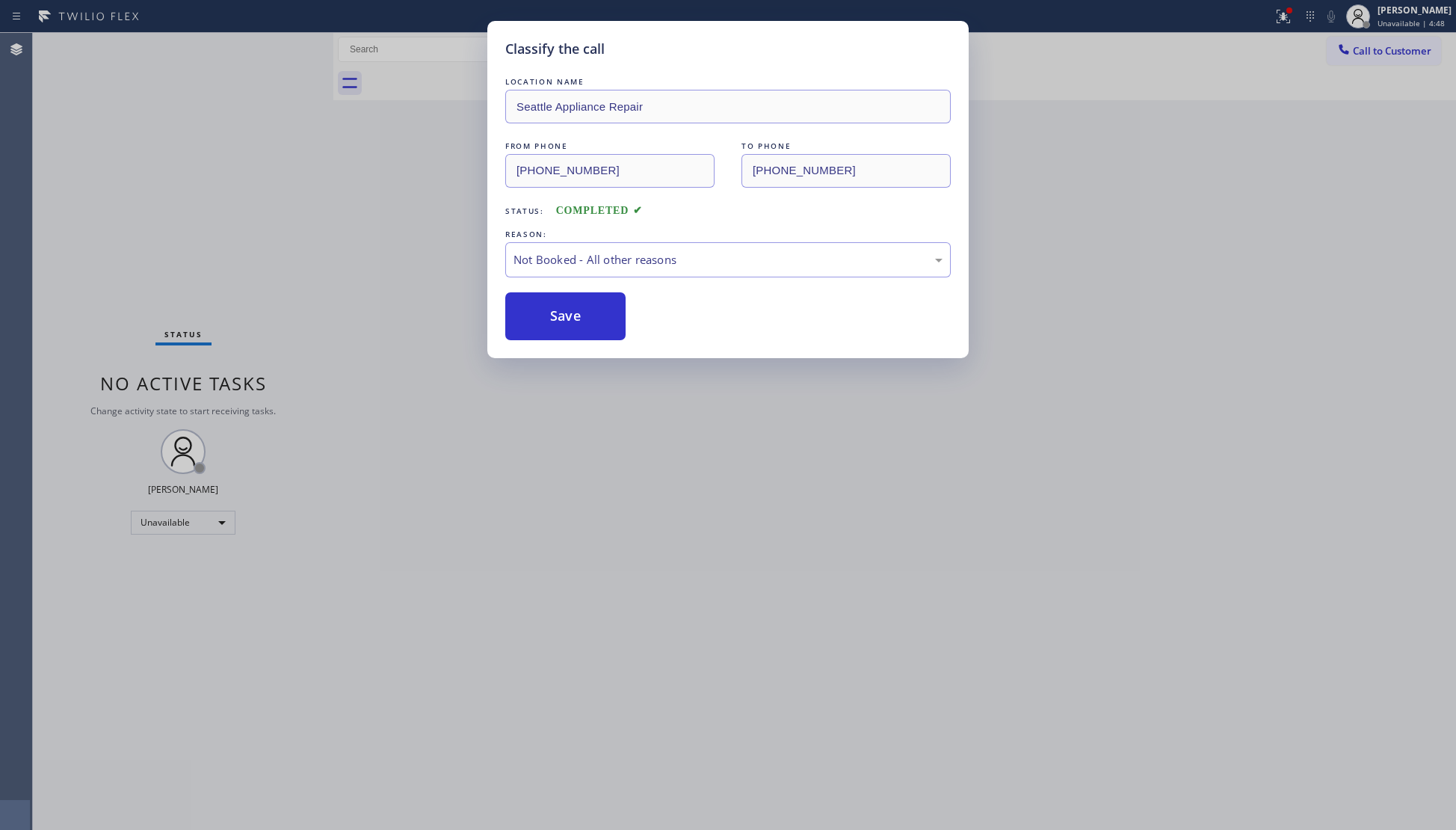
drag, startPoint x: 343, startPoint y: 226, endPoint x: 415, endPoint y: 242, distance: 73.8
click at [343, 225] on div "Classify the call LOCATION NAME Seattle Appliance Repair FROM PHONE (425) 516-7…" at bounding box center [728, 415] width 1456 height 830
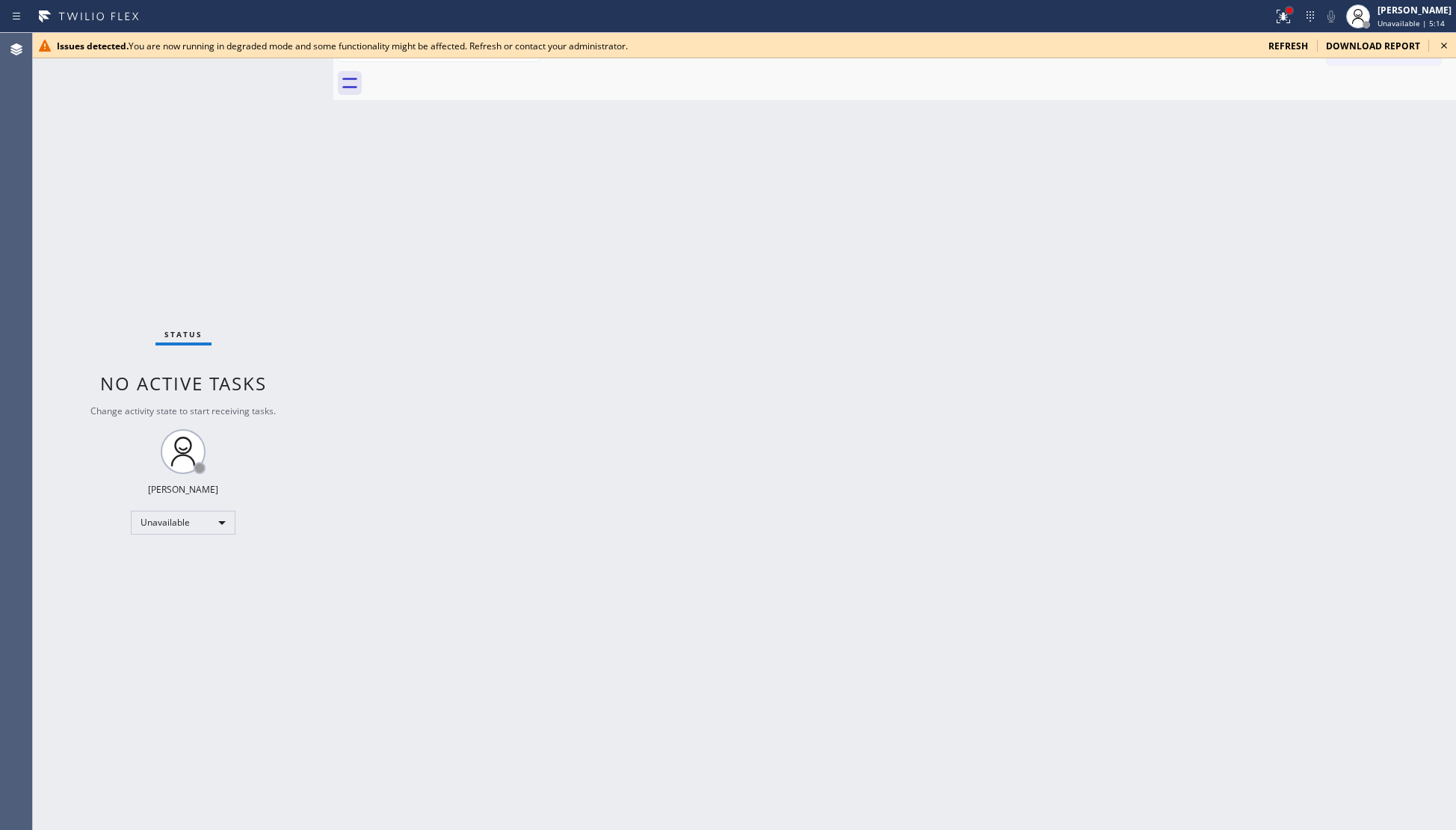
drag, startPoint x: 1295, startPoint y: 9, endPoint x: 1297, endPoint y: 27, distance: 18.1
click at [1292, 10] on div at bounding box center [1288, 10] width 6 height 6
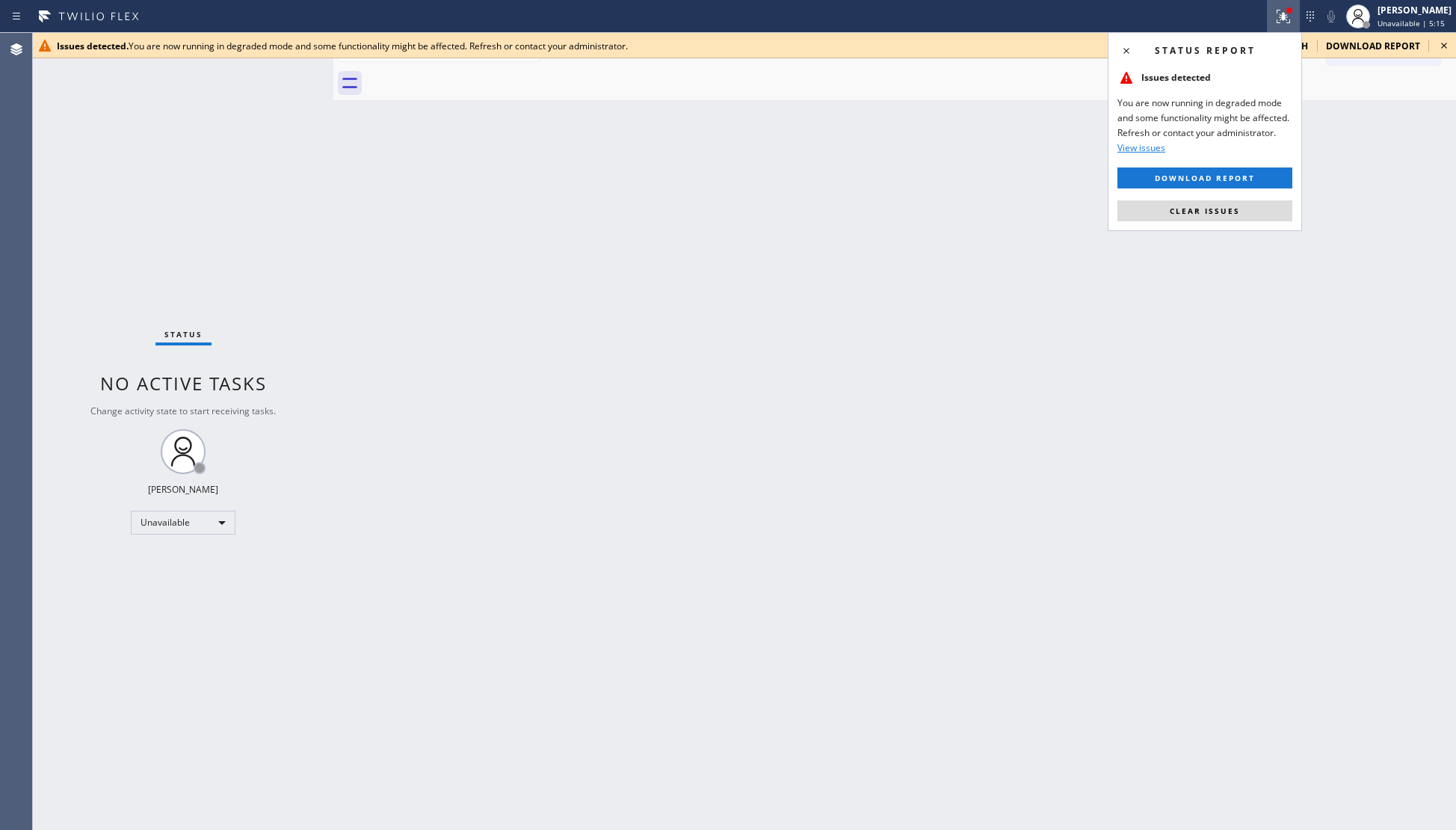
click at [1247, 208] on button "Clear issues" at bounding box center [1205, 211] width 175 height 21
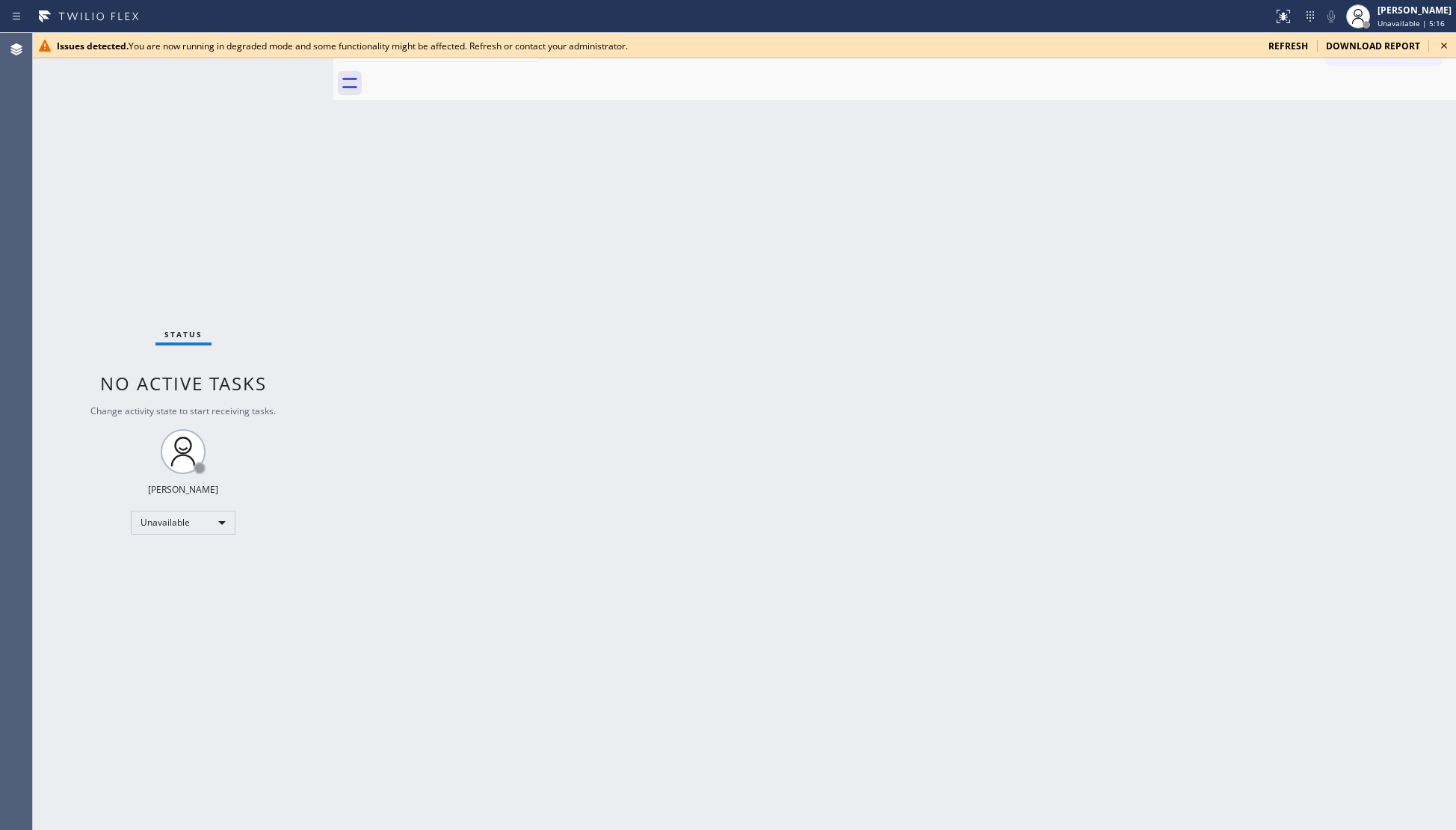
click at [1448, 46] on icon at bounding box center [1444, 45] width 18 height 18
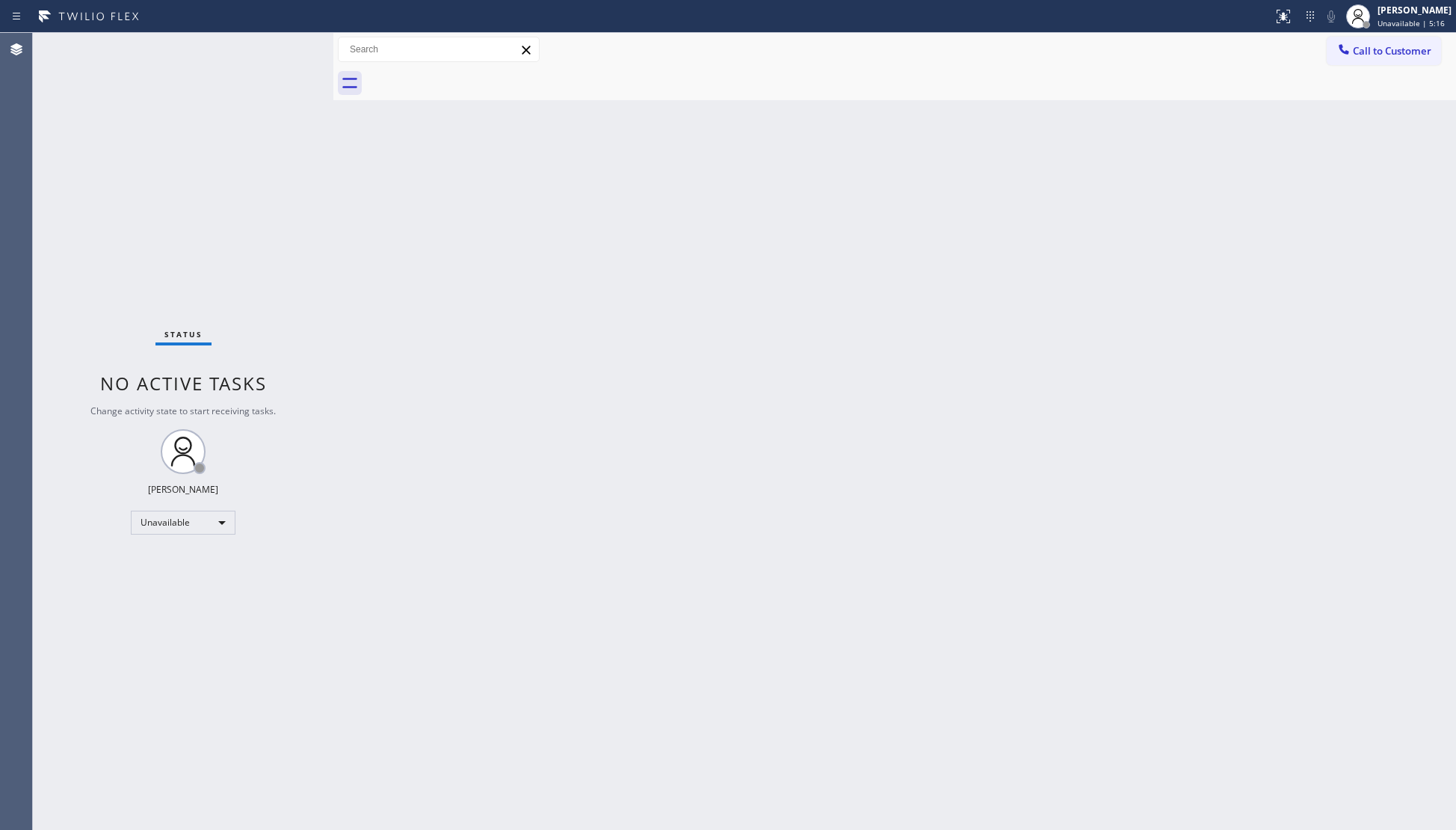
click at [1410, 49] on span "Call to Customer" at bounding box center [1392, 50] width 79 height 14
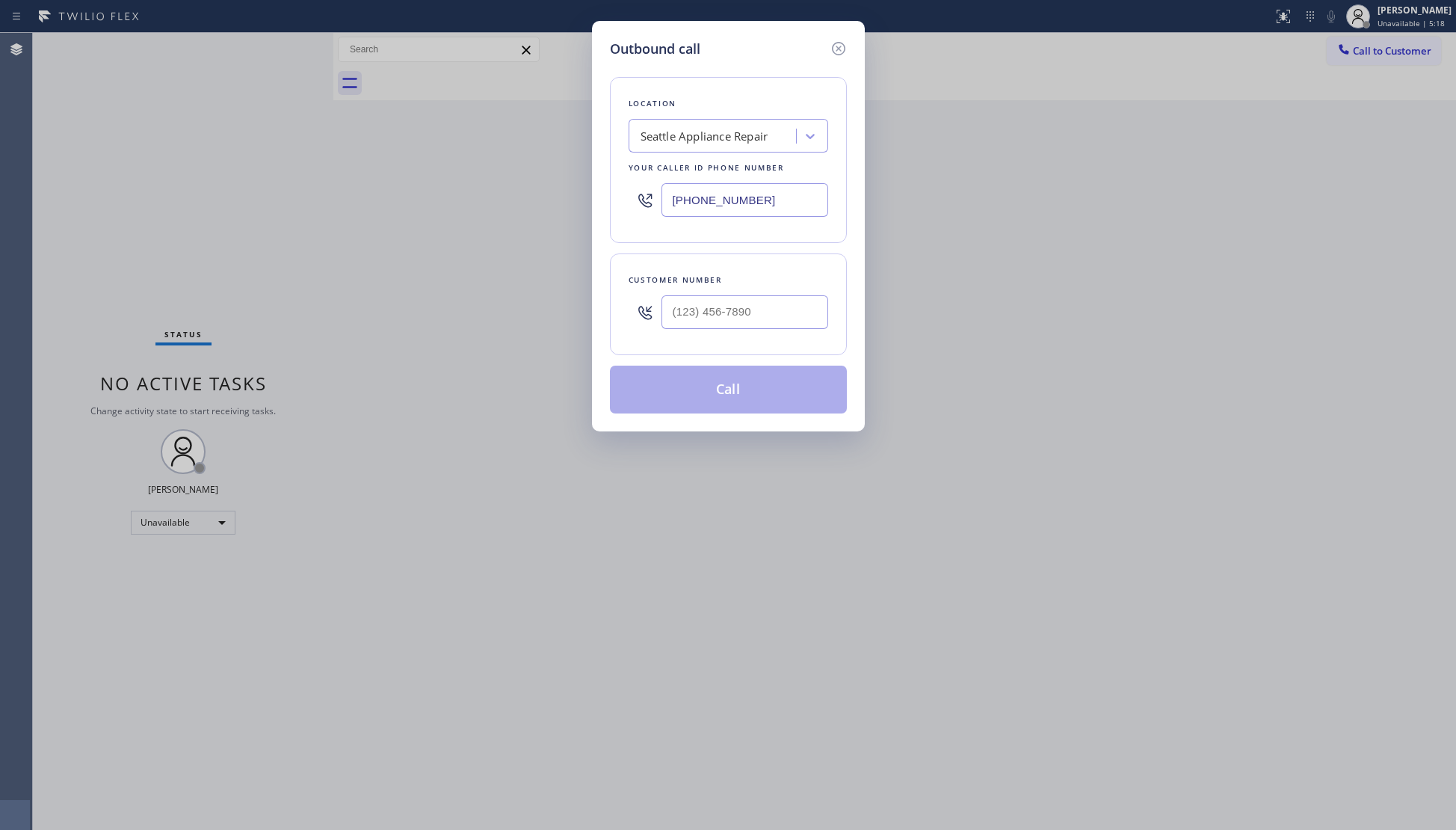
drag, startPoint x: 778, startPoint y: 212, endPoint x: 689, endPoint y: 173, distance: 97.2
click at [683, 177] on div "(425) 516-7810" at bounding box center [728, 200] width 199 height 49
paste input "85) 573-1495"
click at [667, 203] on input "(485) 573-1495" at bounding box center [745, 200] width 167 height 34
paste input "855) 731-4952"
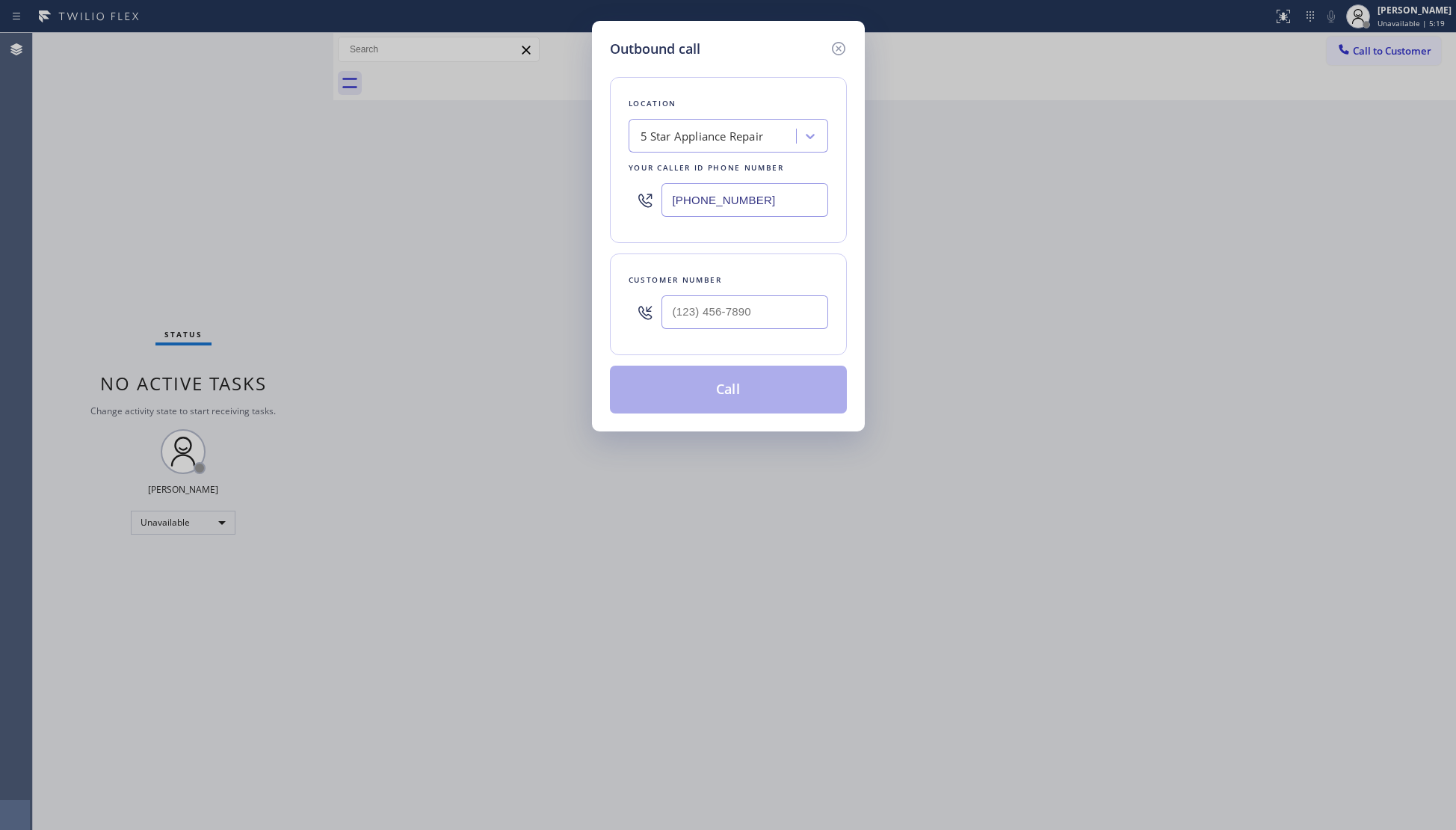
type input "(855) 731-4952"
drag, startPoint x: 748, startPoint y: 297, endPoint x: 748, endPoint y: 306, distance: 9.0
click at [748, 306] on input "(___) ___-____" at bounding box center [745, 313] width 167 height 34
paste input "text"
click at [675, 314] on input "(___) ___-____" at bounding box center [745, 313] width 167 height 34
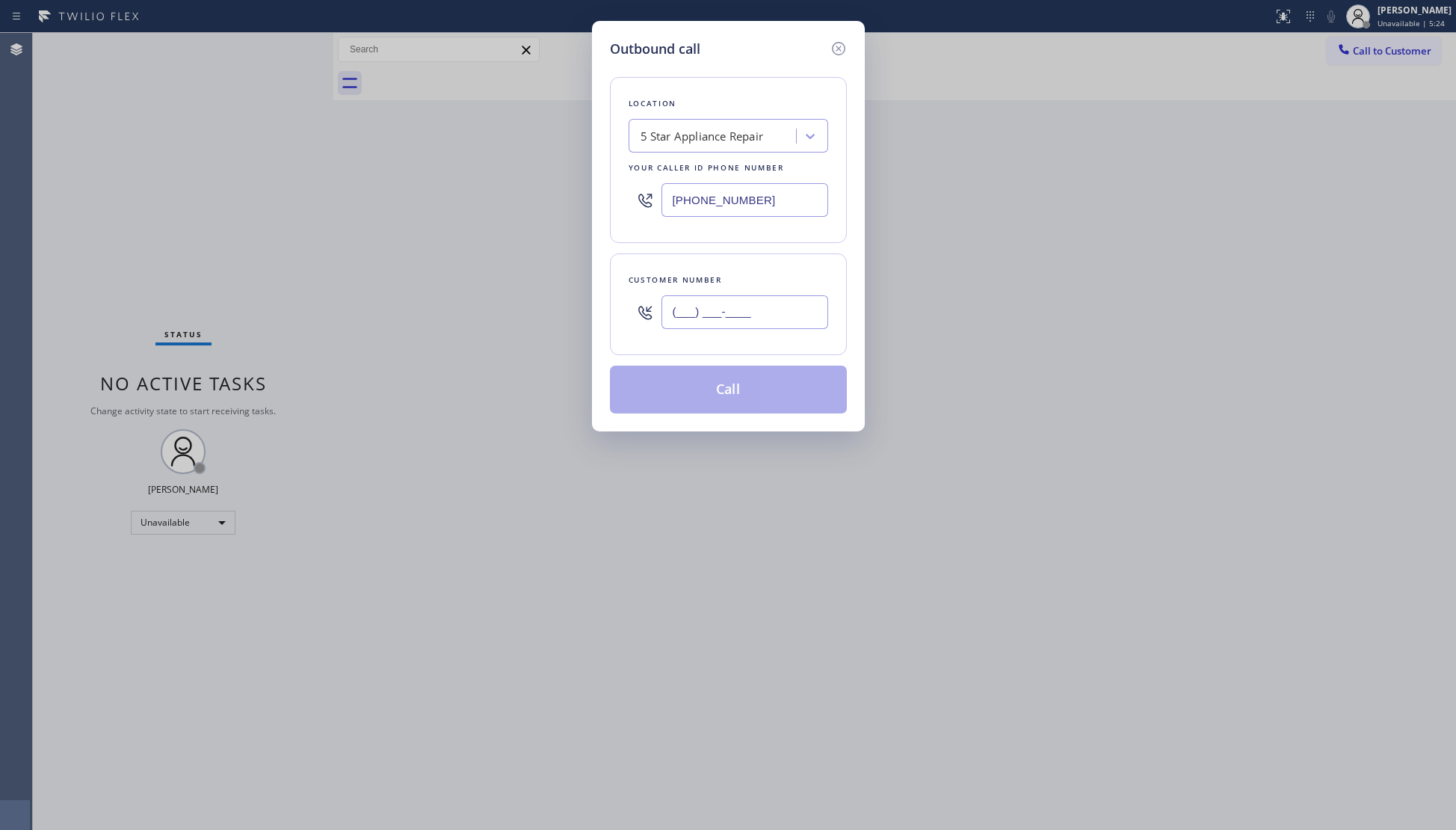
paste input "310) 486-8079"
type input "(310) 486-8079"
click at [714, 398] on button "Call" at bounding box center [728, 389] width 237 height 48
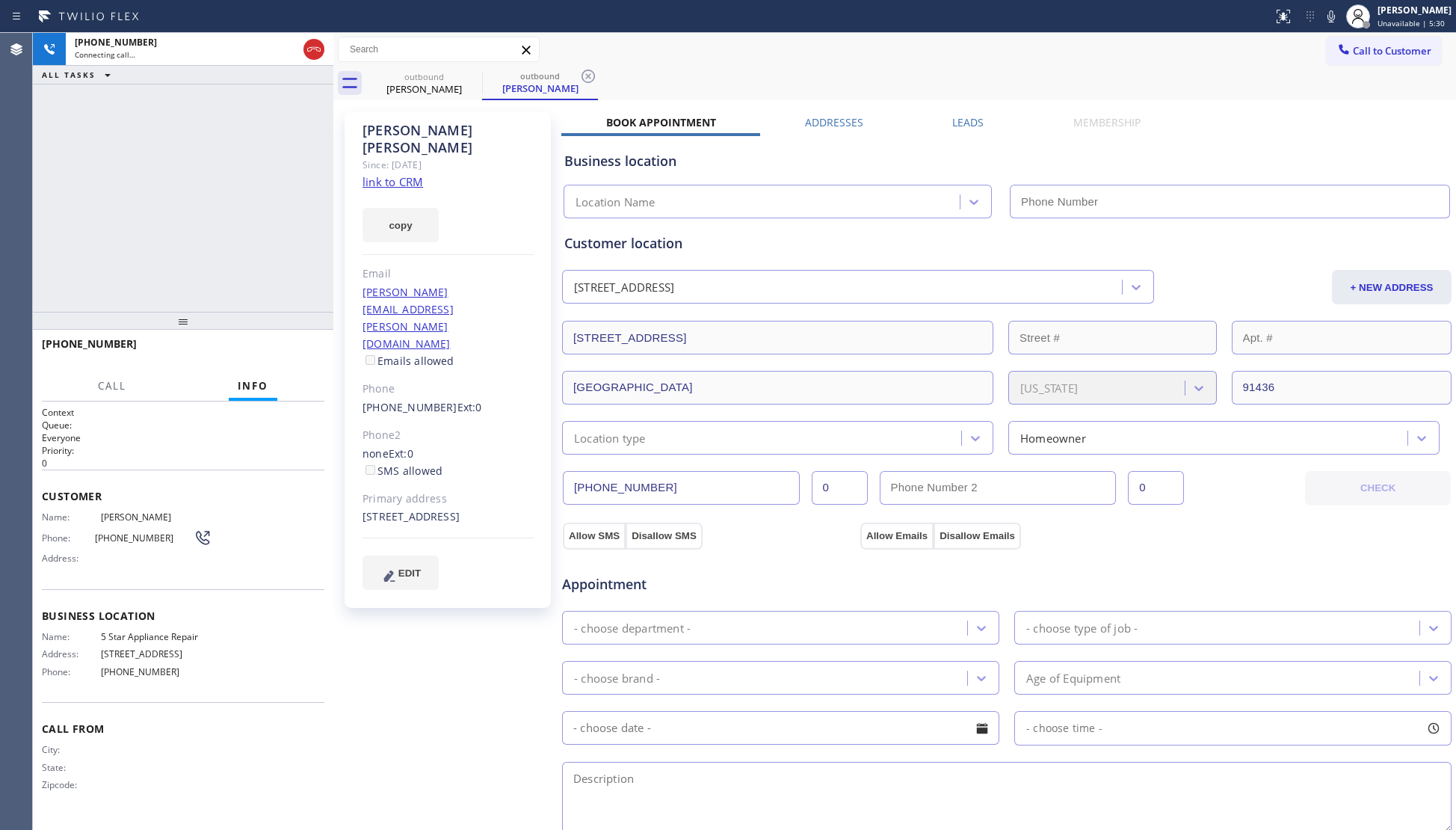
click at [878, 62] on div "Call to Customer Outbound call Location 5 Star Appliance Repair Your caller id …" at bounding box center [895, 50] width 1122 height 34
type input "(855) 731-4952"
click at [312, 343] on button "HANG UP" at bounding box center [290, 351] width 70 height 21
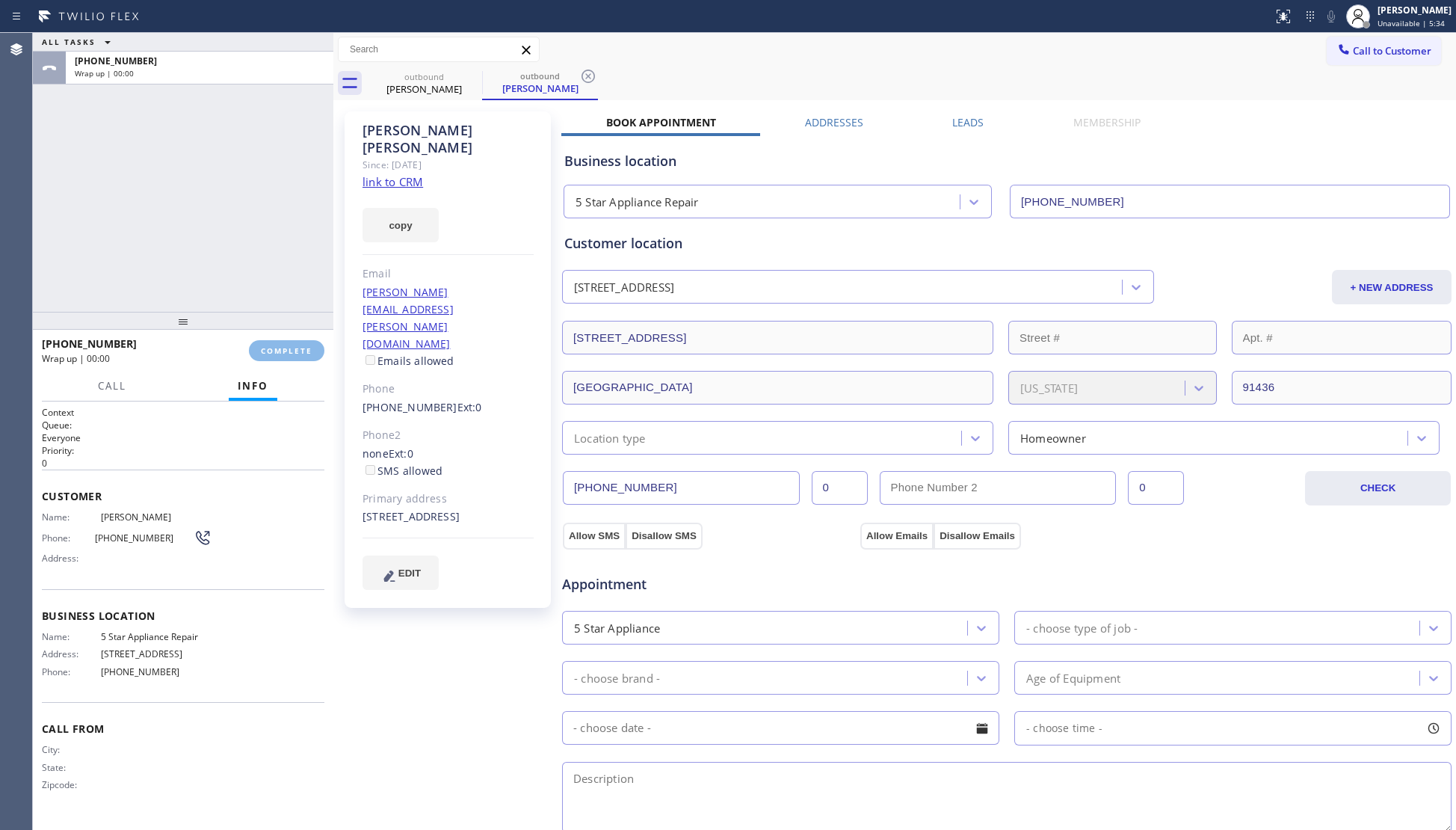
click at [314, 341] on button "COMPLETE" at bounding box center [286, 351] width 75 height 21
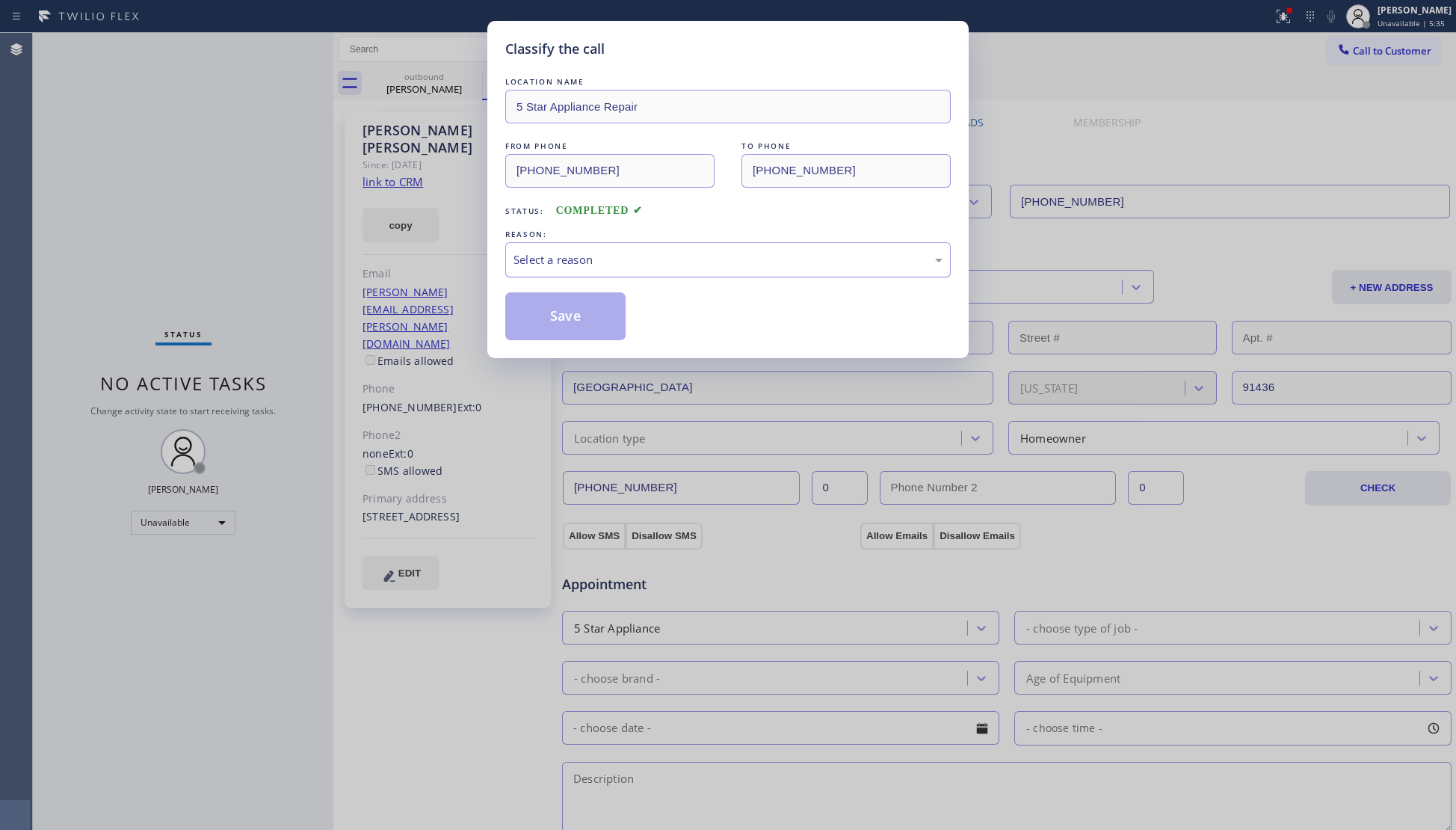
click at [596, 276] on div "Select a reason" at bounding box center [728, 259] width 445 height 35
click at [566, 332] on button "Save" at bounding box center [565, 316] width 121 height 48
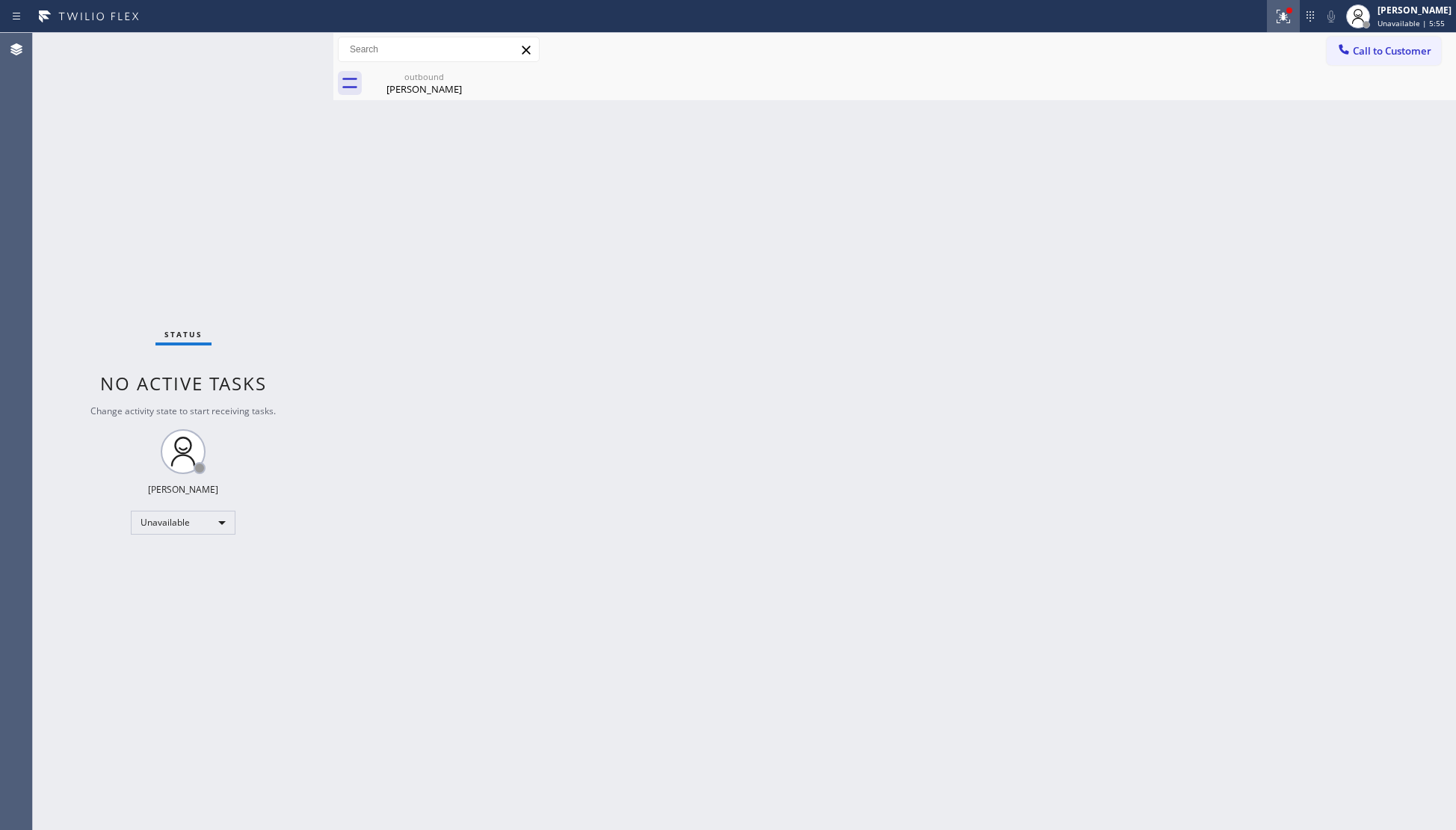
click at [1281, 25] on button at bounding box center [1283, 16] width 33 height 33
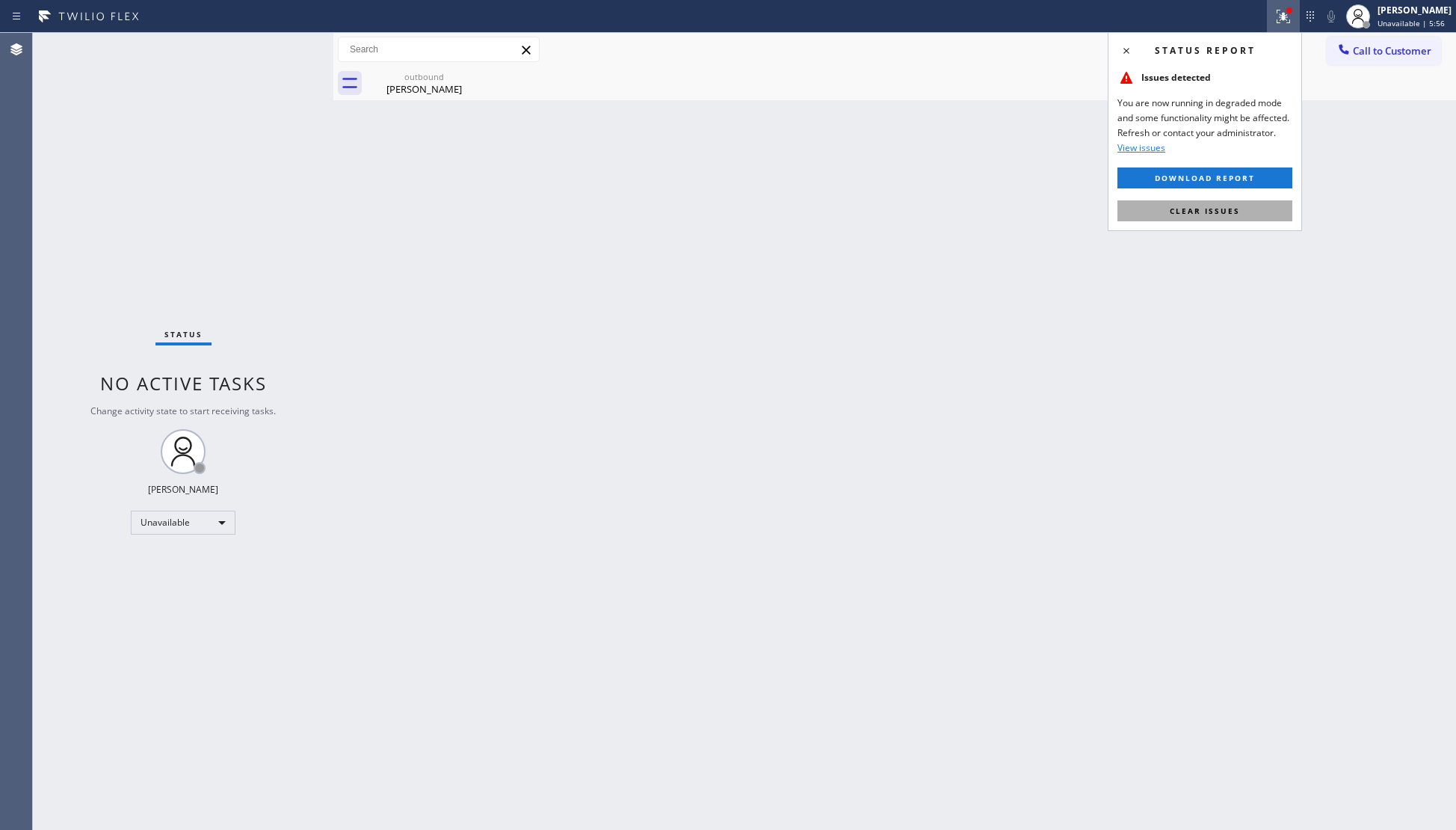
click at [1223, 204] on button "Clear issues" at bounding box center [1205, 211] width 175 height 21
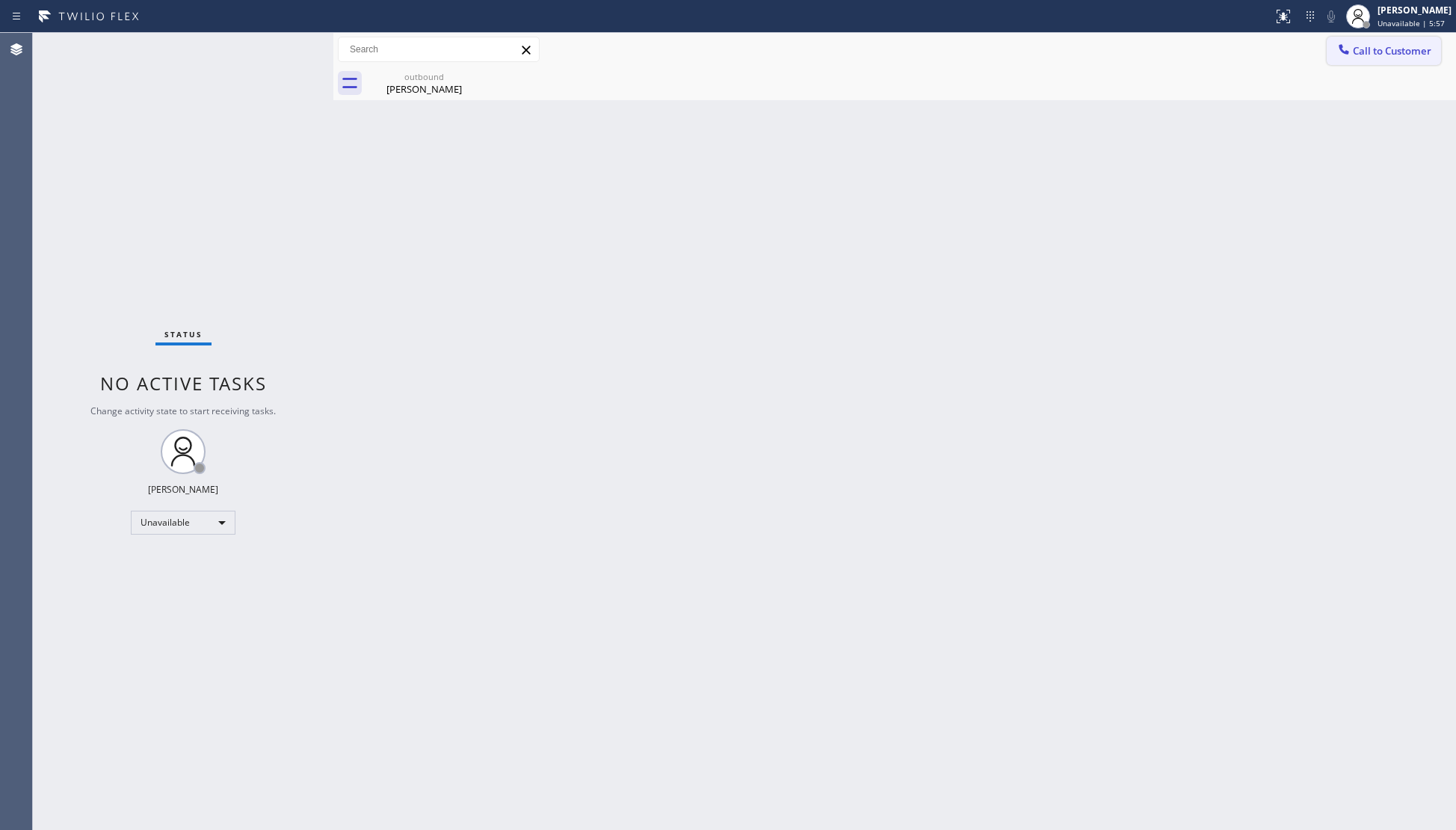
click at [1364, 61] on button "Call to Customer" at bounding box center [1383, 50] width 114 height 28
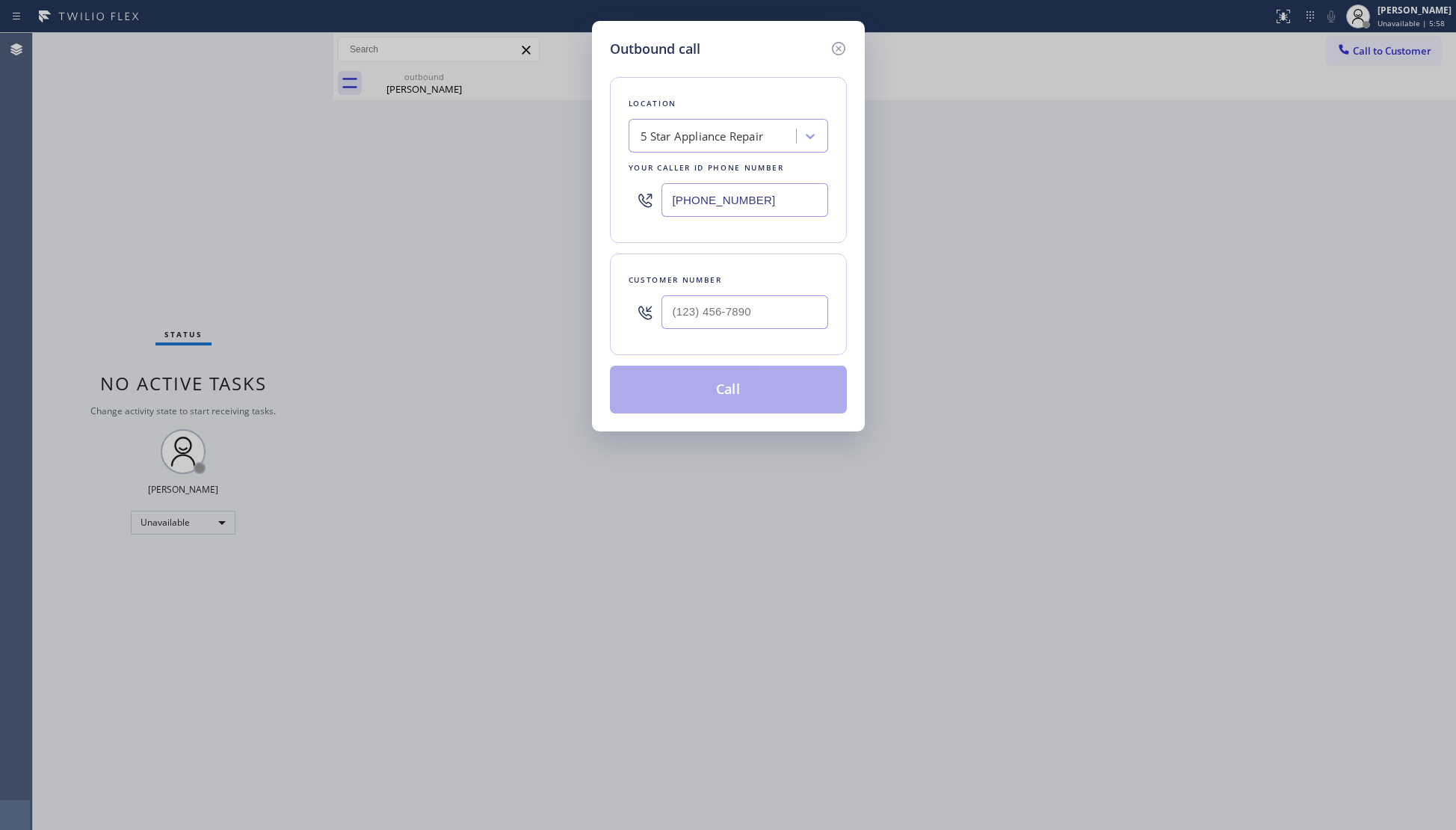
paste input "424) 320-6540"
drag, startPoint x: 793, startPoint y: 211, endPoint x: 563, endPoint y: 211, distance: 230.0
click at [563, 211] on div "Outbound call Location 5 Star Appliance Repair Your caller id phone number (855…" at bounding box center [728, 415] width 1456 height 830
type input "(424) 320-6540"
drag, startPoint x: 766, startPoint y: 329, endPoint x: 772, endPoint y: 320, distance: 10.8
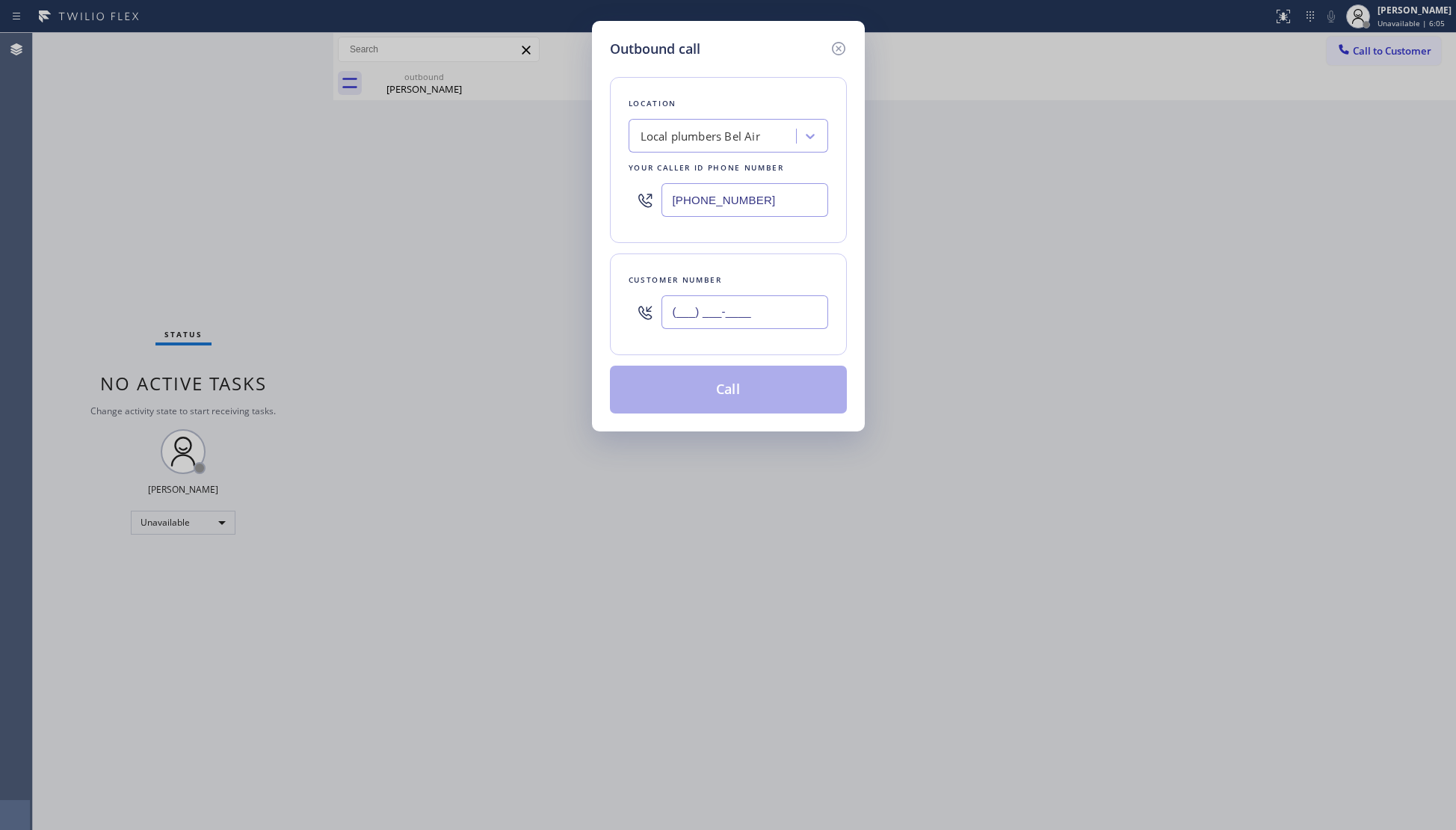
click at [766, 327] on input "(___) ___-____" at bounding box center [745, 313] width 167 height 34
paste input "202) 361-3883"
type input "(202) 361-3883"
click at [734, 384] on button "Call" at bounding box center [728, 389] width 237 height 48
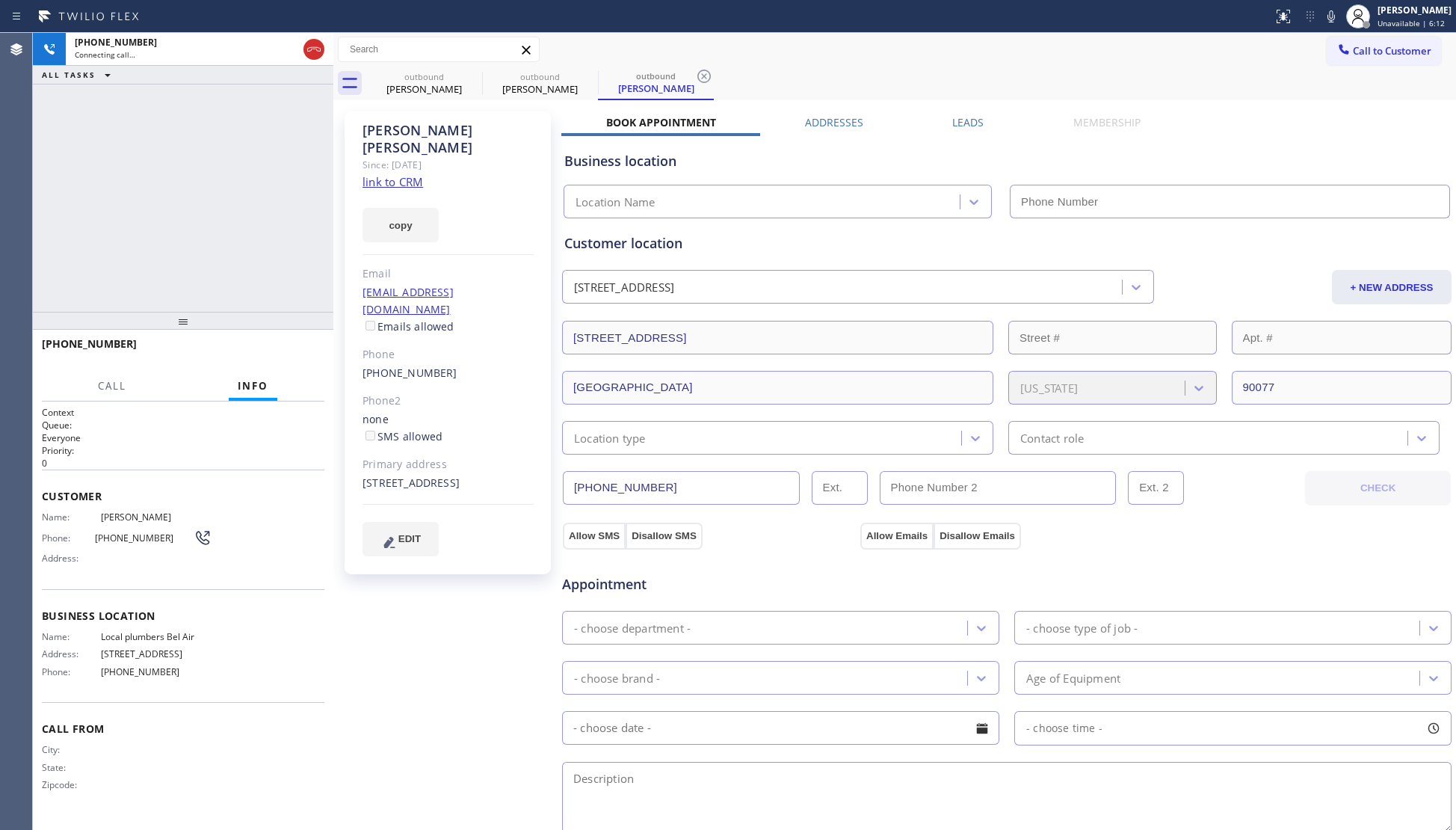
type input "(424) 320-6540"
click at [306, 330] on div at bounding box center [183, 321] width 300 height 18
click at [287, 344] on button "HANG UP" at bounding box center [290, 351] width 70 height 21
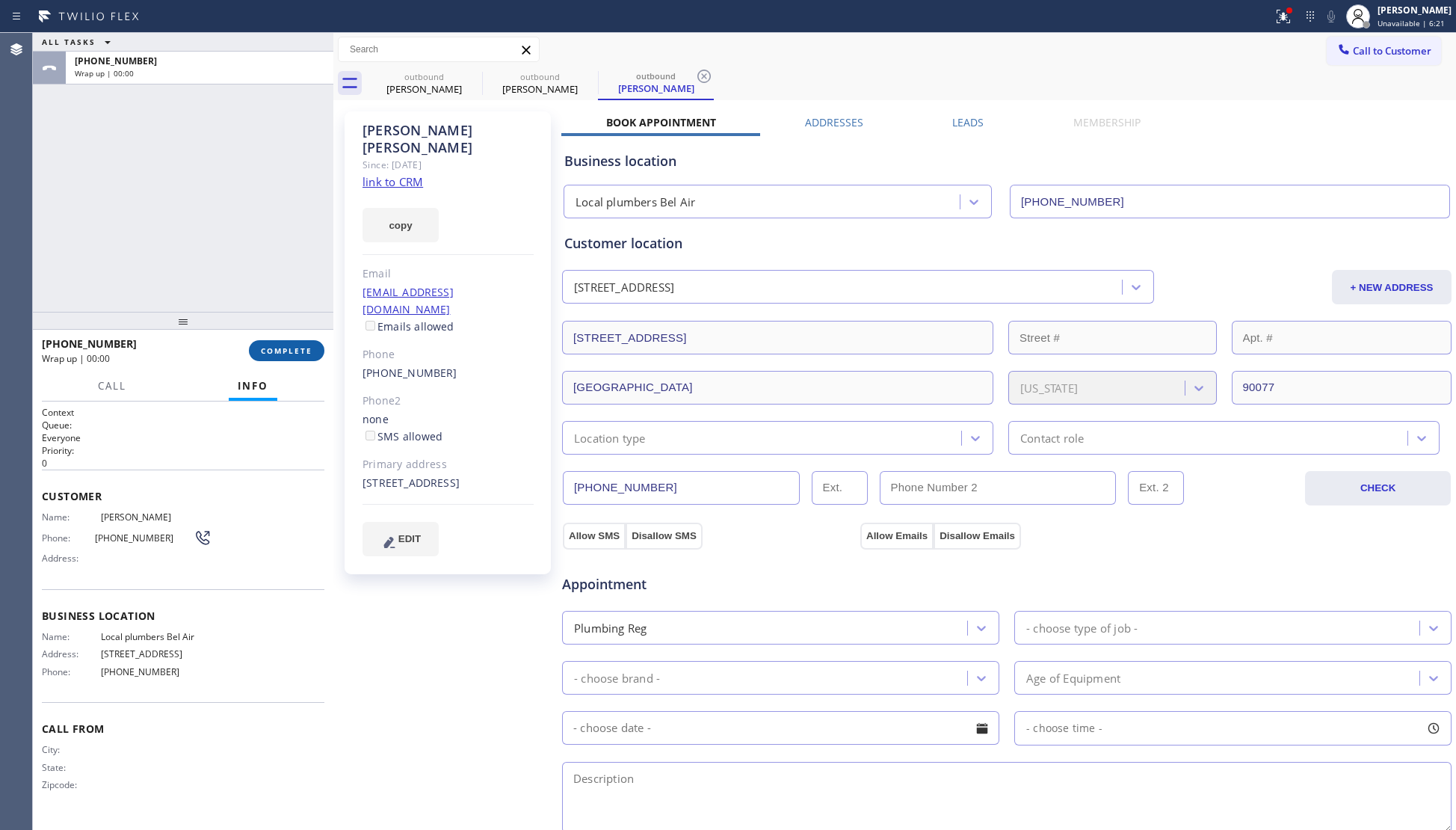
click at [291, 343] on button "COMPLETE" at bounding box center [286, 351] width 75 height 21
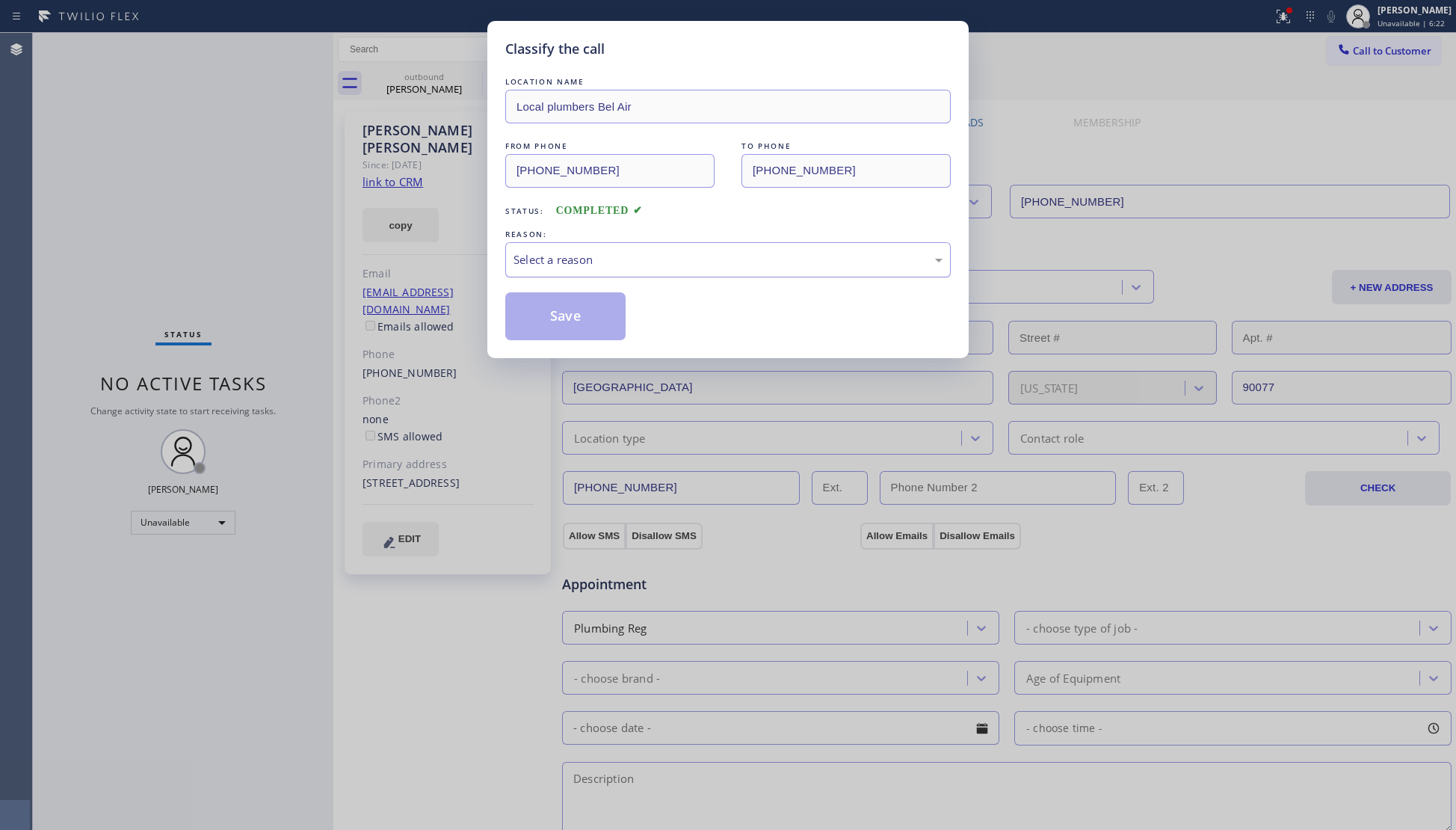
drag, startPoint x: 587, startPoint y: 266, endPoint x: 586, endPoint y: 275, distance: 9.1
click at [587, 267] on div "Select a reason" at bounding box center [728, 259] width 429 height 17
click at [560, 325] on button "Save" at bounding box center [565, 316] width 121 height 48
click at [560, 323] on button "Save" at bounding box center [565, 316] width 121 height 48
type input "(855) 731-4952"
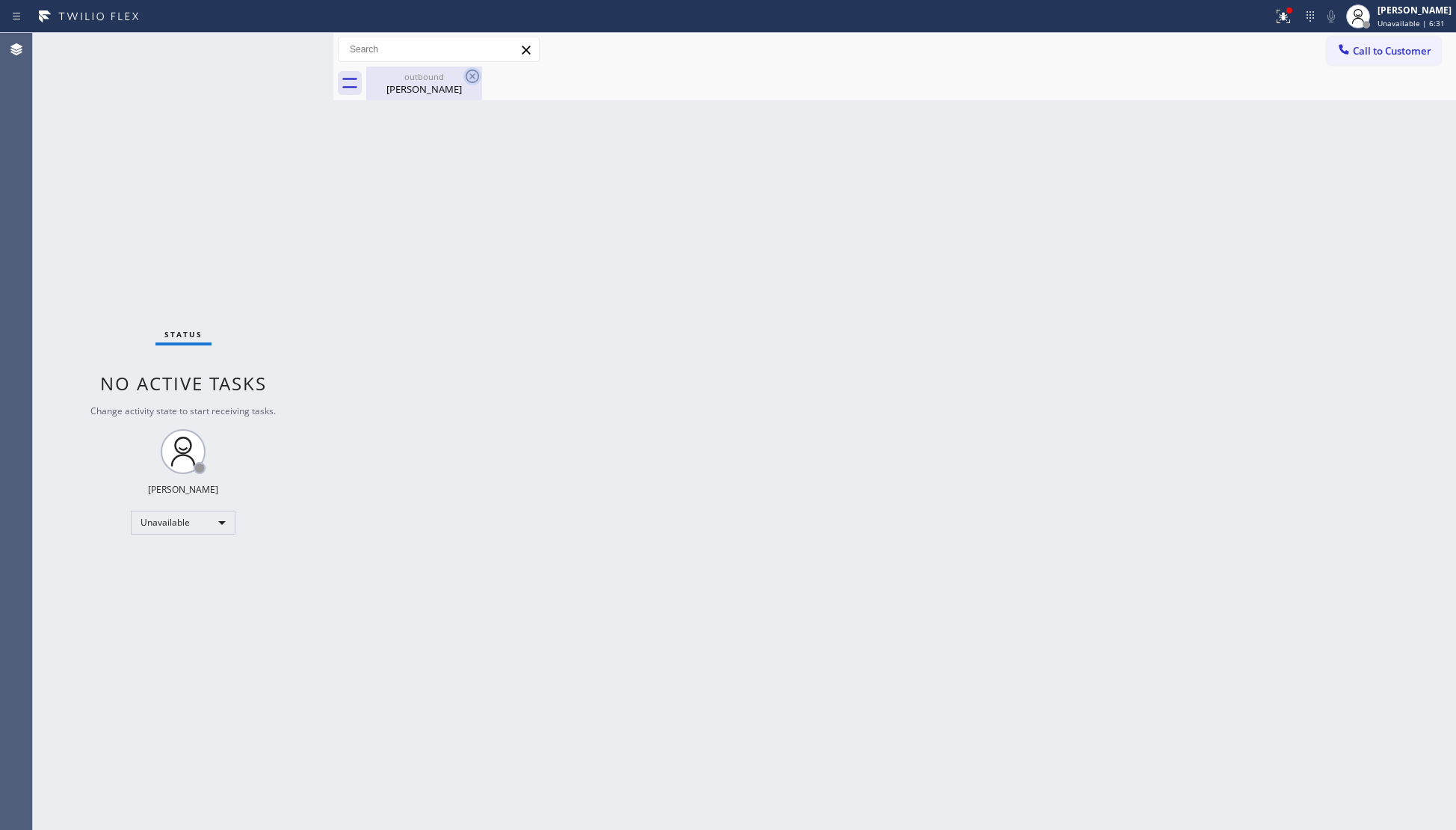
drag, startPoint x: 426, startPoint y: 93, endPoint x: 476, endPoint y: 75, distance: 53.1
click at [429, 92] on div "Kevin Burkett" at bounding box center [424, 89] width 113 height 14
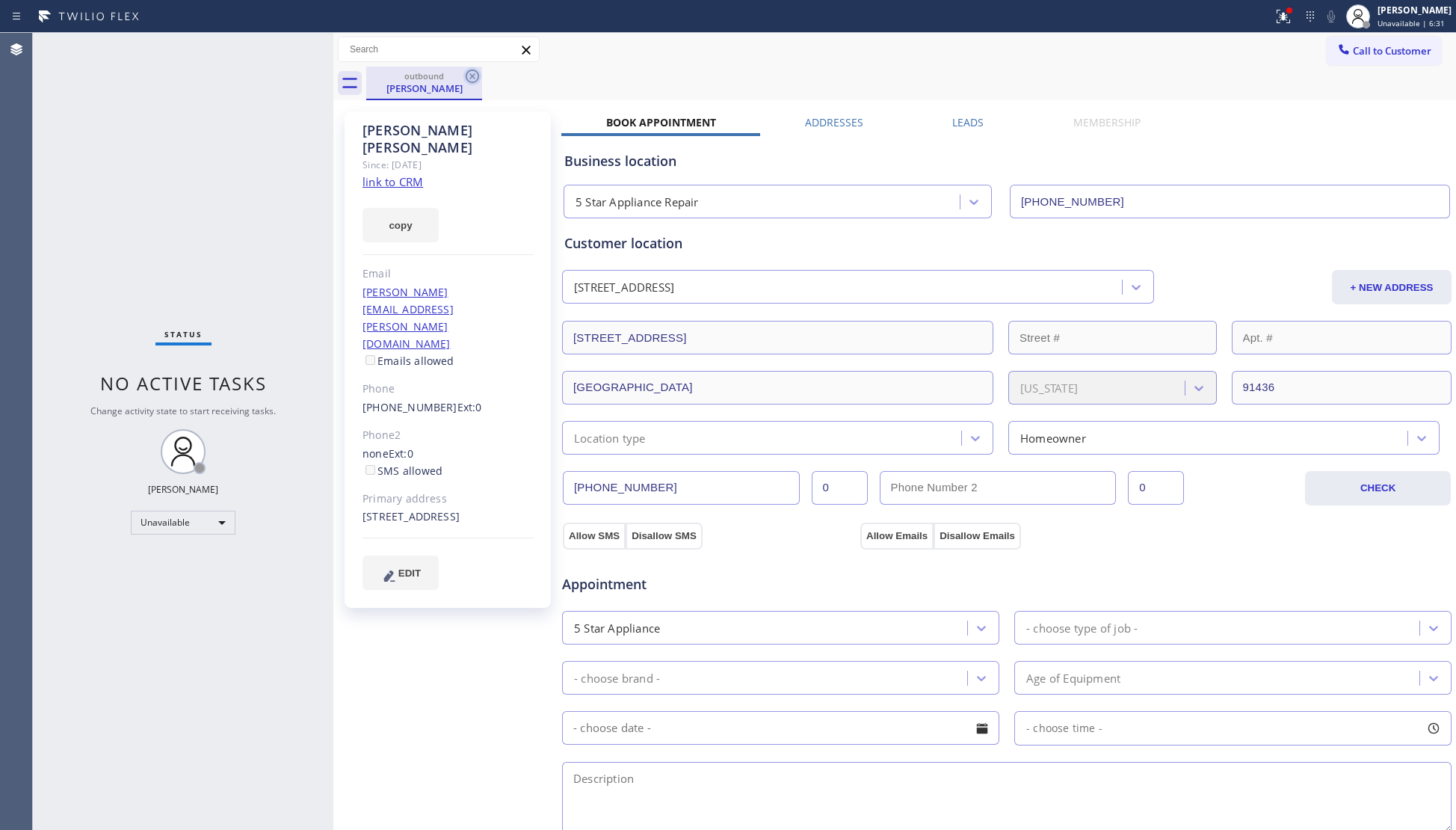
click at [477, 75] on icon at bounding box center [472, 76] width 18 height 18
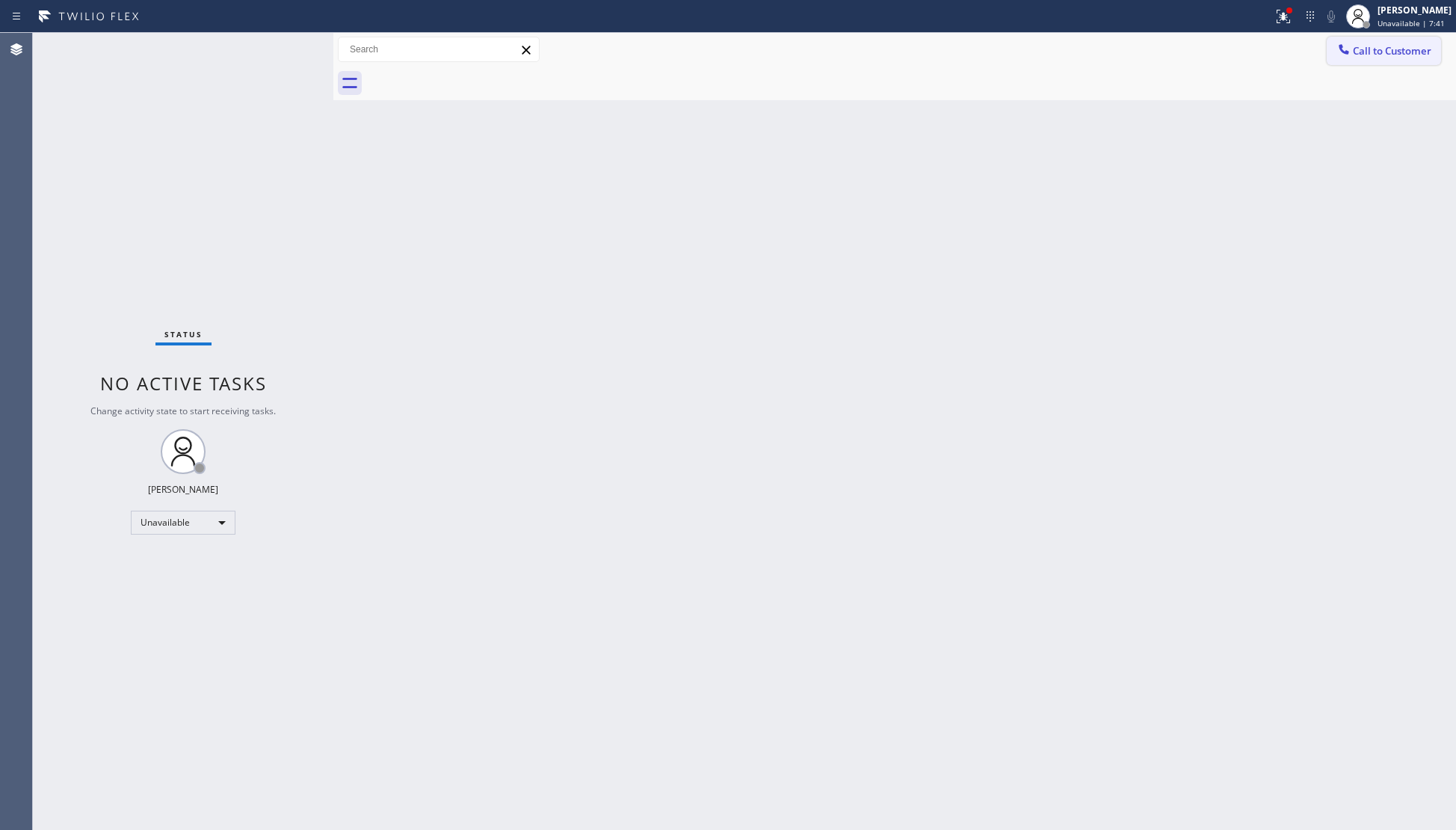
click at [1343, 55] on icon at bounding box center [1343, 49] width 15 height 15
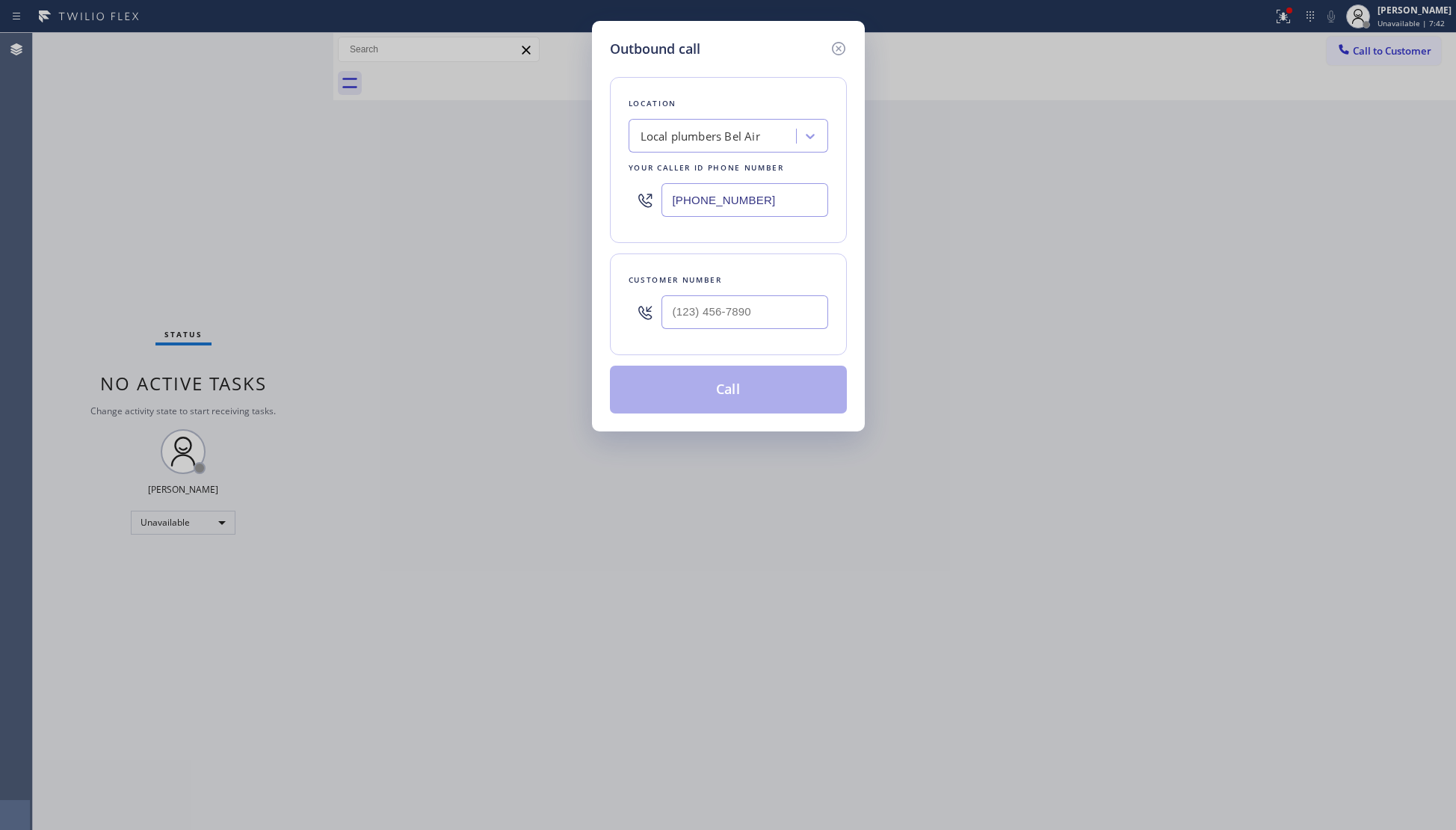
drag, startPoint x: 792, startPoint y: 209, endPoint x: 661, endPoint y: 202, distance: 131.2
click at [658, 203] on div "(424) 320-6540" at bounding box center [728, 200] width 199 height 49
paste input "text"
type input "(424) 320-6540"
click at [779, 321] on input "(___) ___-____" at bounding box center [745, 313] width 167 height 34
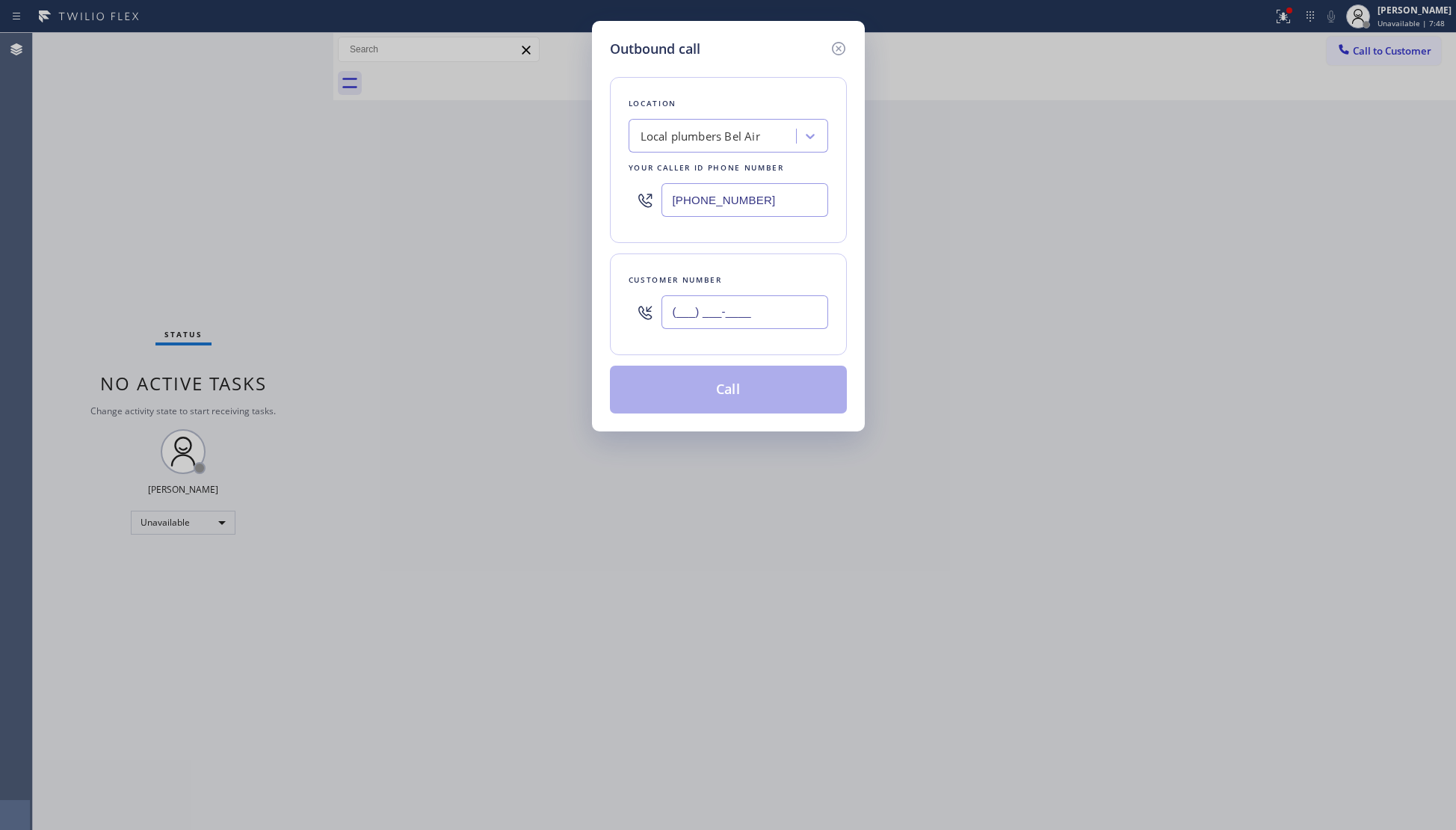
paste input "202) 361-3883"
type input "(202) 361-3883"
click at [722, 396] on button "Call" at bounding box center [728, 389] width 237 height 48
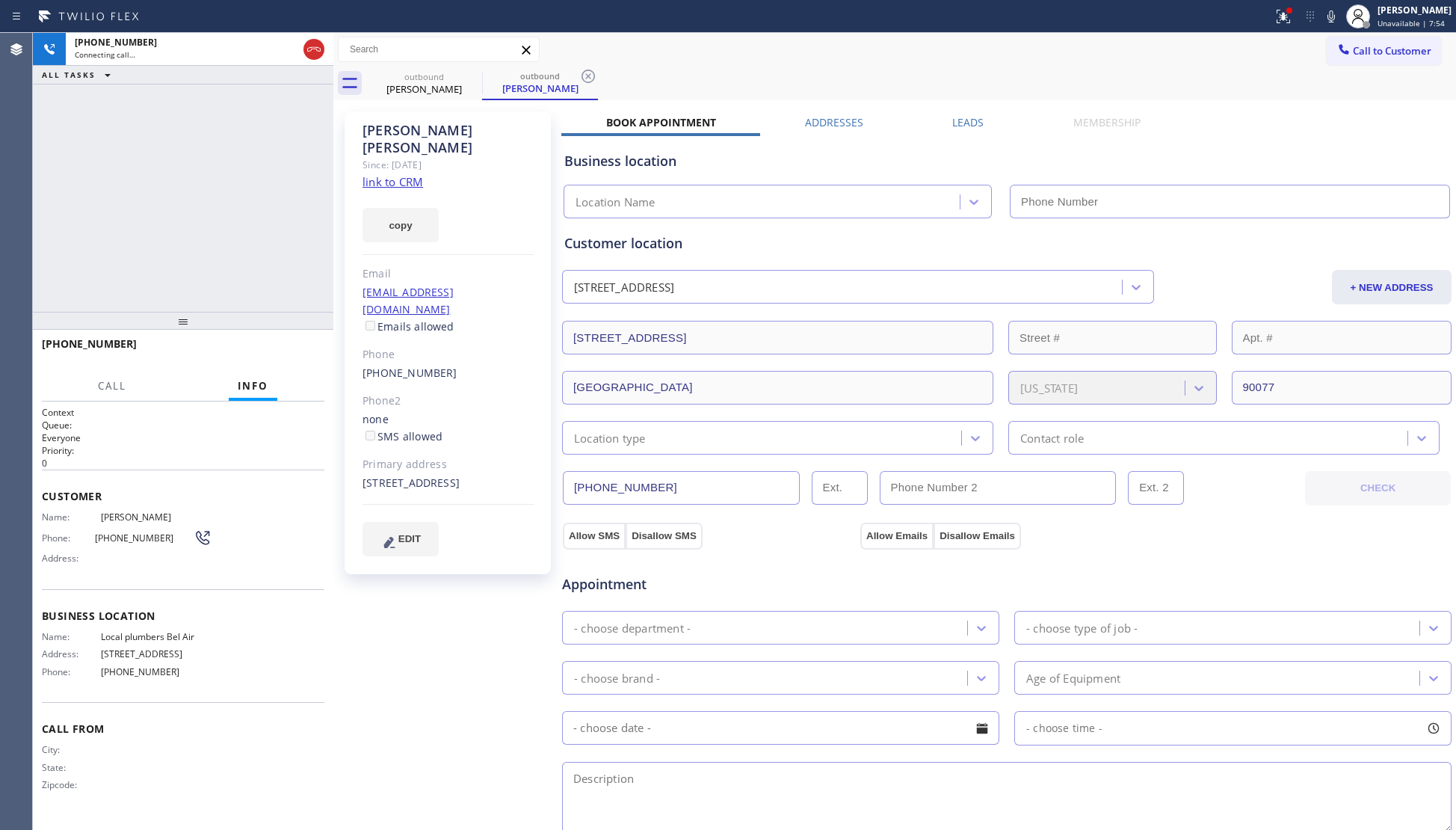
type input "(424) 320-6540"
click at [292, 354] on span "HANG UP" at bounding box center [290, 350] width 45 height 11
click at [293, 347] on span "HANG UP" at bounding box center [290, 350] width 45 height 11
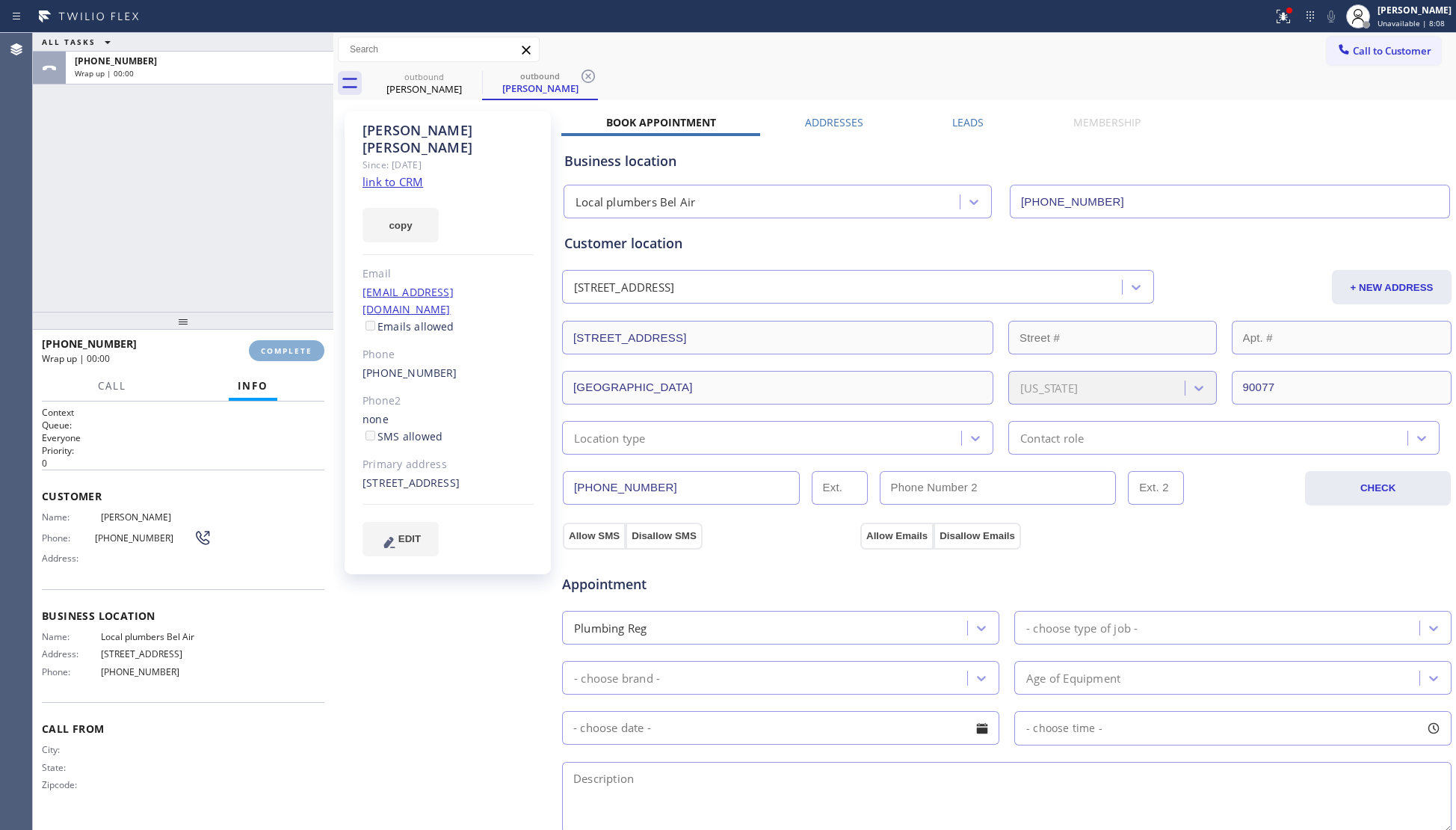
click at [293, 347] on span "COMPLETE" at bounding box center [287, 350] width 52 height 11
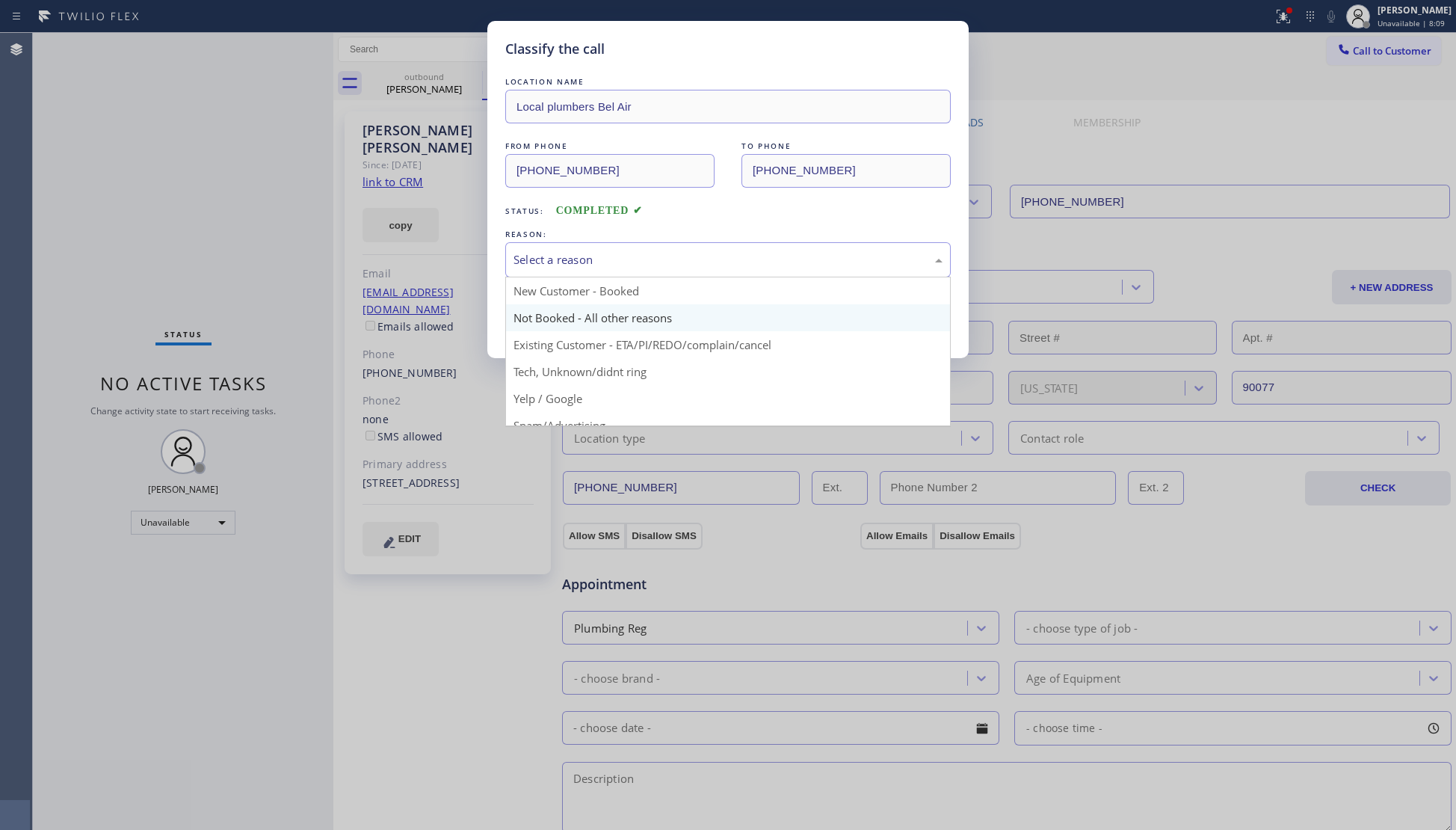
drag, startPoint x: 665, startPoint y: 258, endPoint x: 607, endPoint y: 327, distance: 90.1
click at [653, 277] on div "Select a reason New Customer - Booked Not Booked - All other reasons Existing C…" at bounding box center [728, 259] width 445 height 35
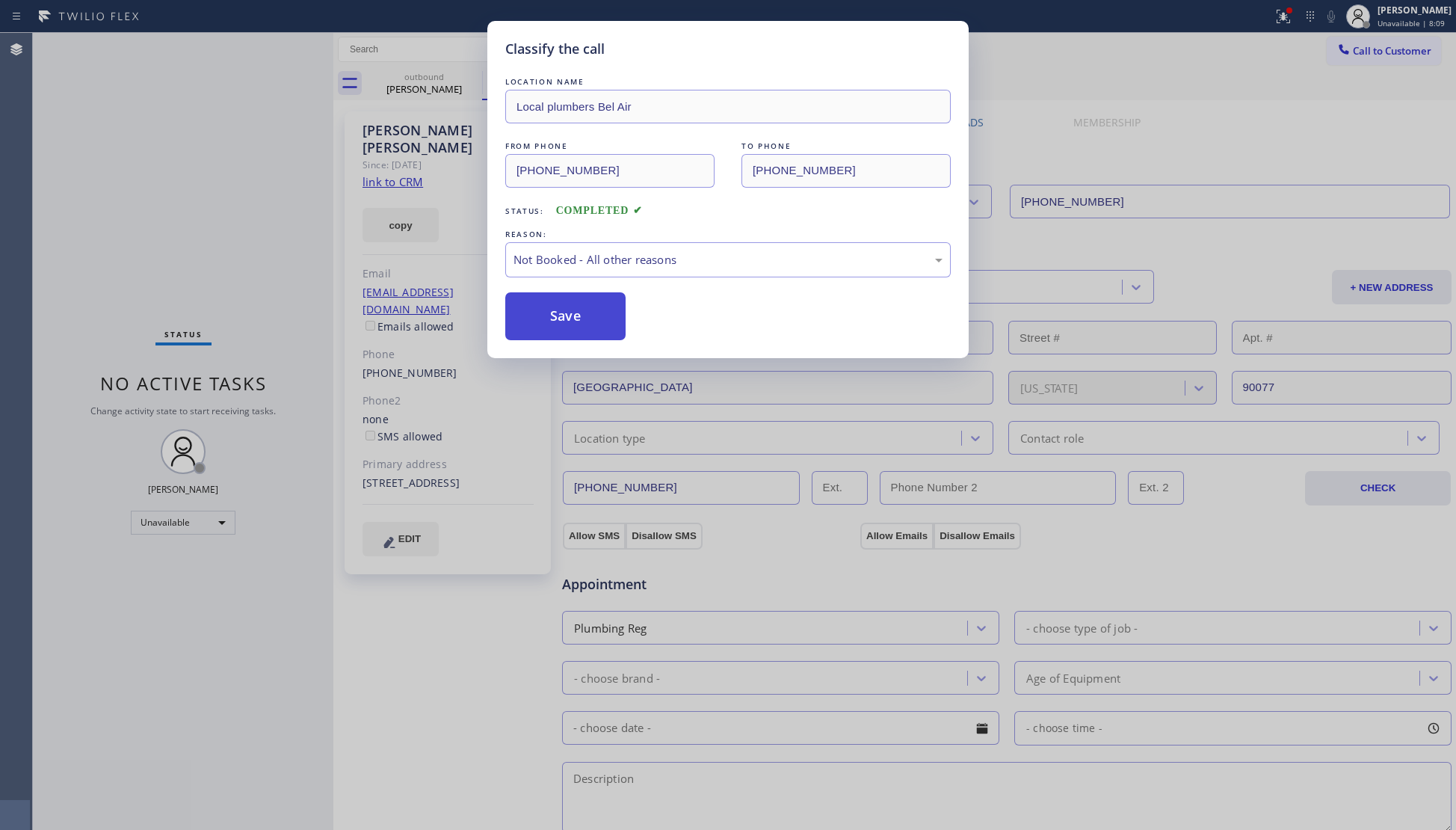
click at [583, 311] on button "Save" at bounding box center [565, 316] width 121 height 48
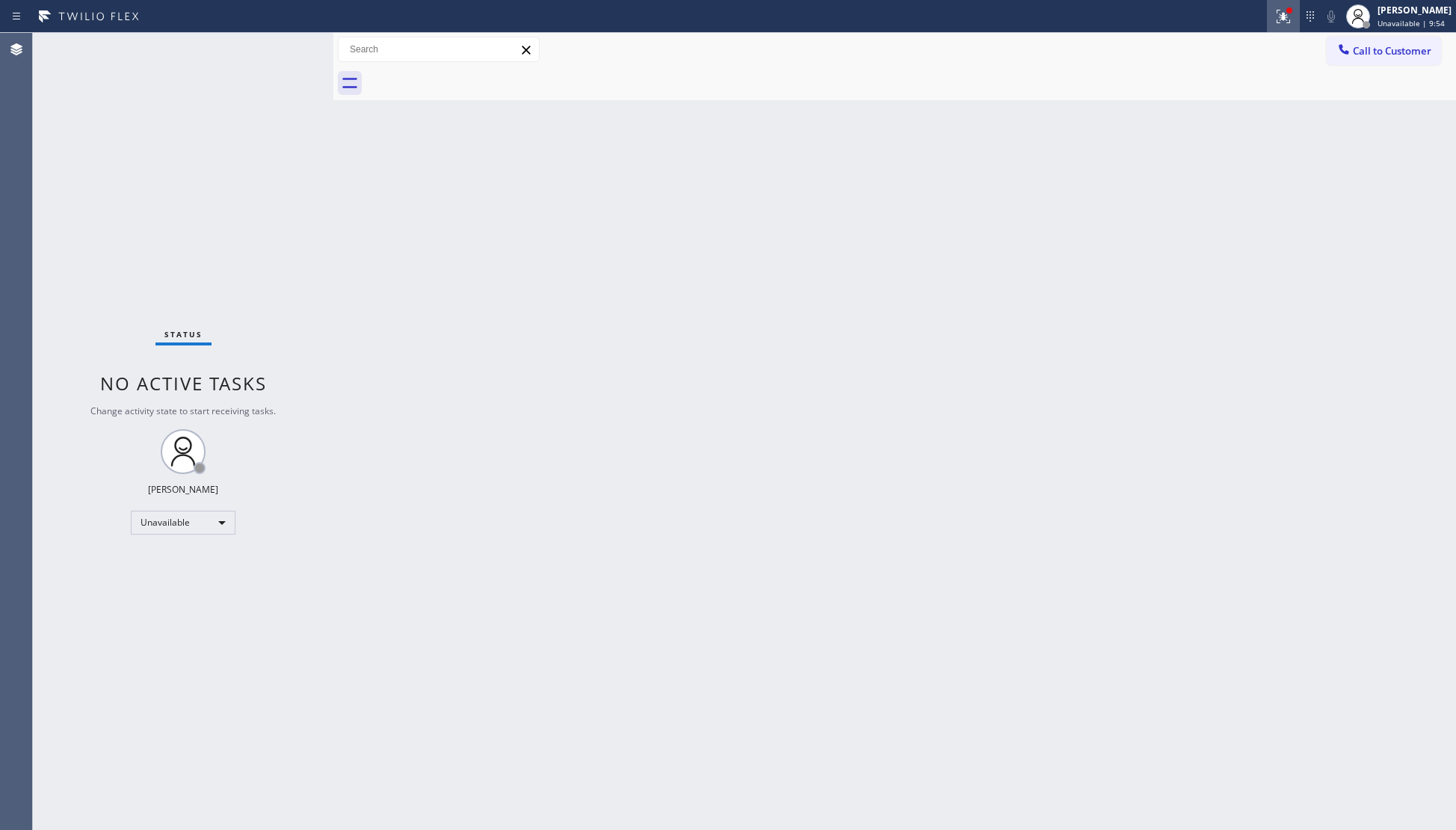
drag, startPoint x: 1272, startPoint y: 14, endPoint x: 1279, endPoint y: 170, distance: 156.2
click at [1272, 16] on div at bounding box center [1283, 16] width 33 height 18
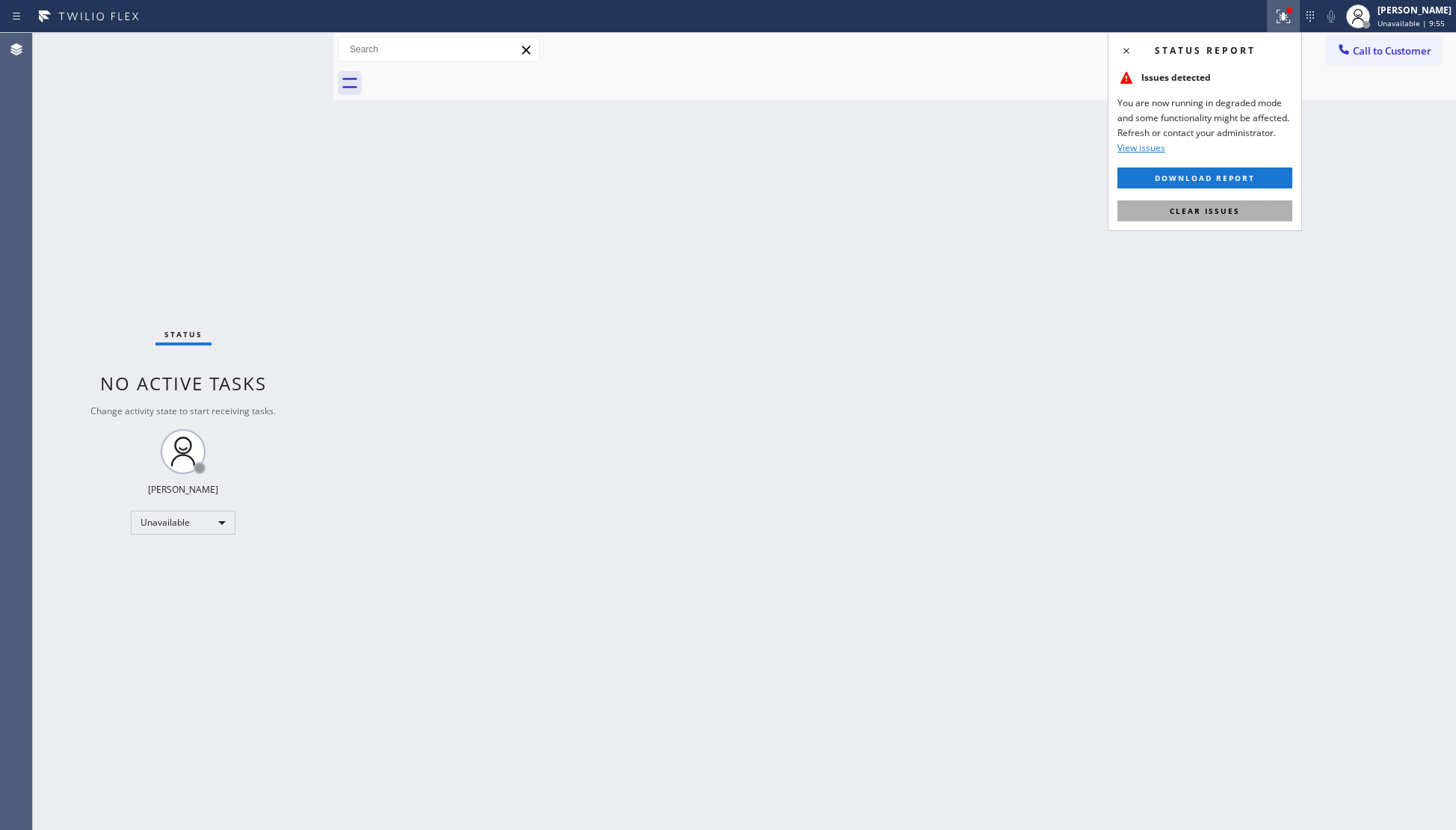
click at [1277, 209] on button "Clear issues" at bounding box center [1205, 211] width 175 height 21
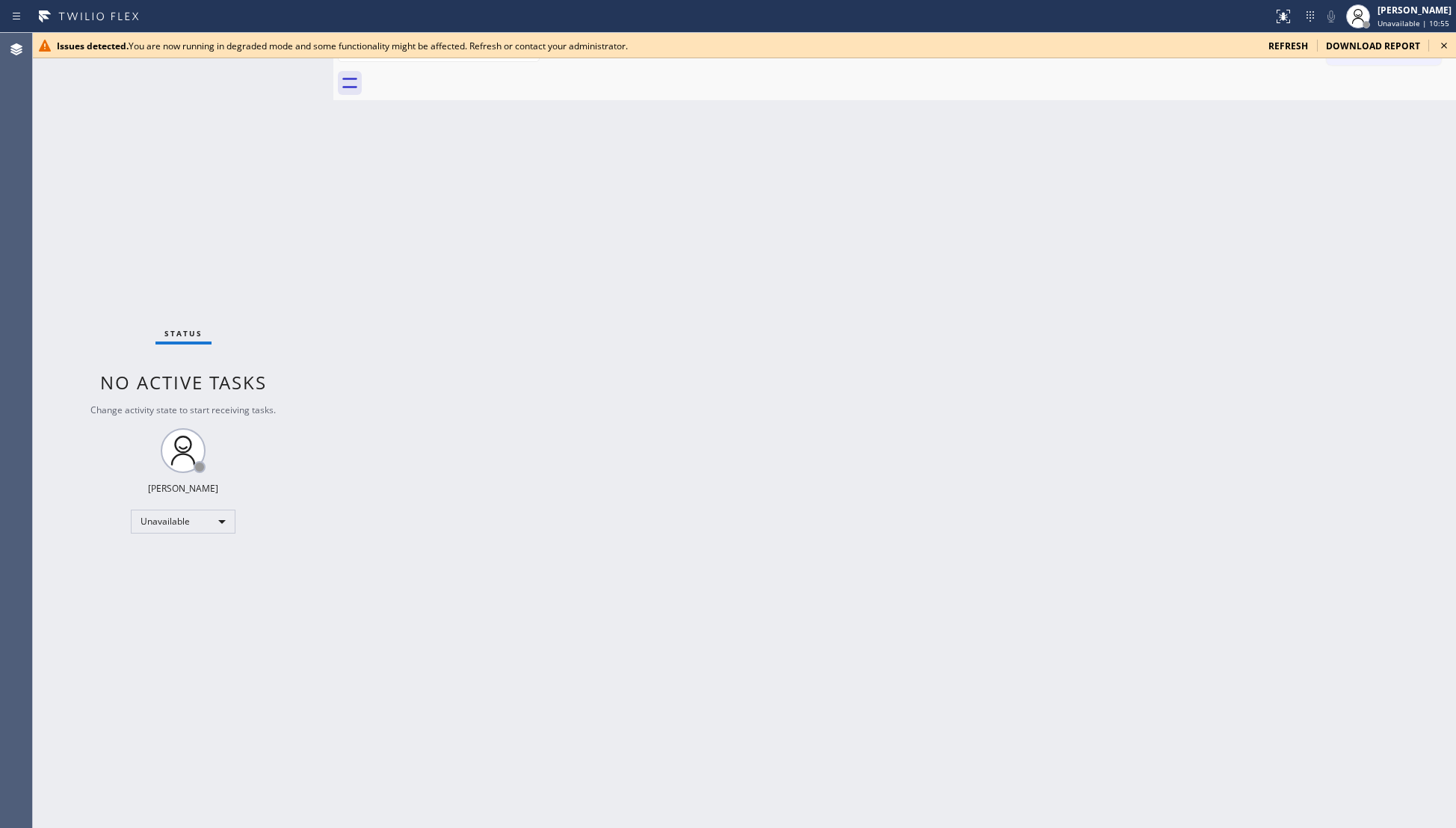
click at [1445, 45] on icon at bounding box center [1444, 45] width 18 height 18
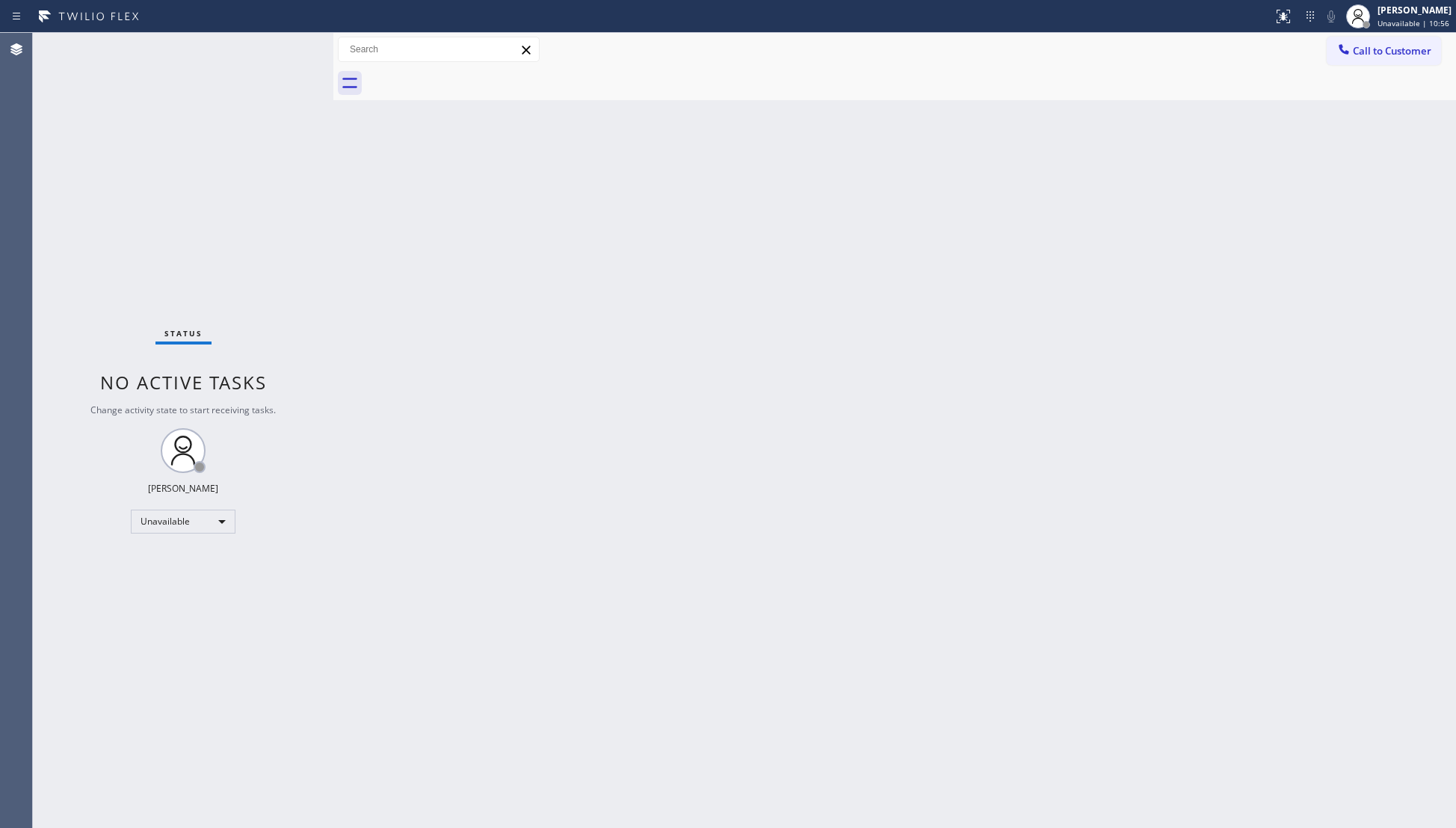
click at [1317, 53] on div "Call to Customer Outbound call Location Local plumbers Bel Air Your caller id p…" at bounding box center [895, 49] width 1122 height 26
click at [719, 303] on div "Back to Dashboard Change Sender ID Customers Technicians Select a contact Outbo…" at bounding box center [895, 431] width 1122 height 795
click at [1364, 36] on button "Call to Customer" at bounding box center [1383, 50] width 114 height 28
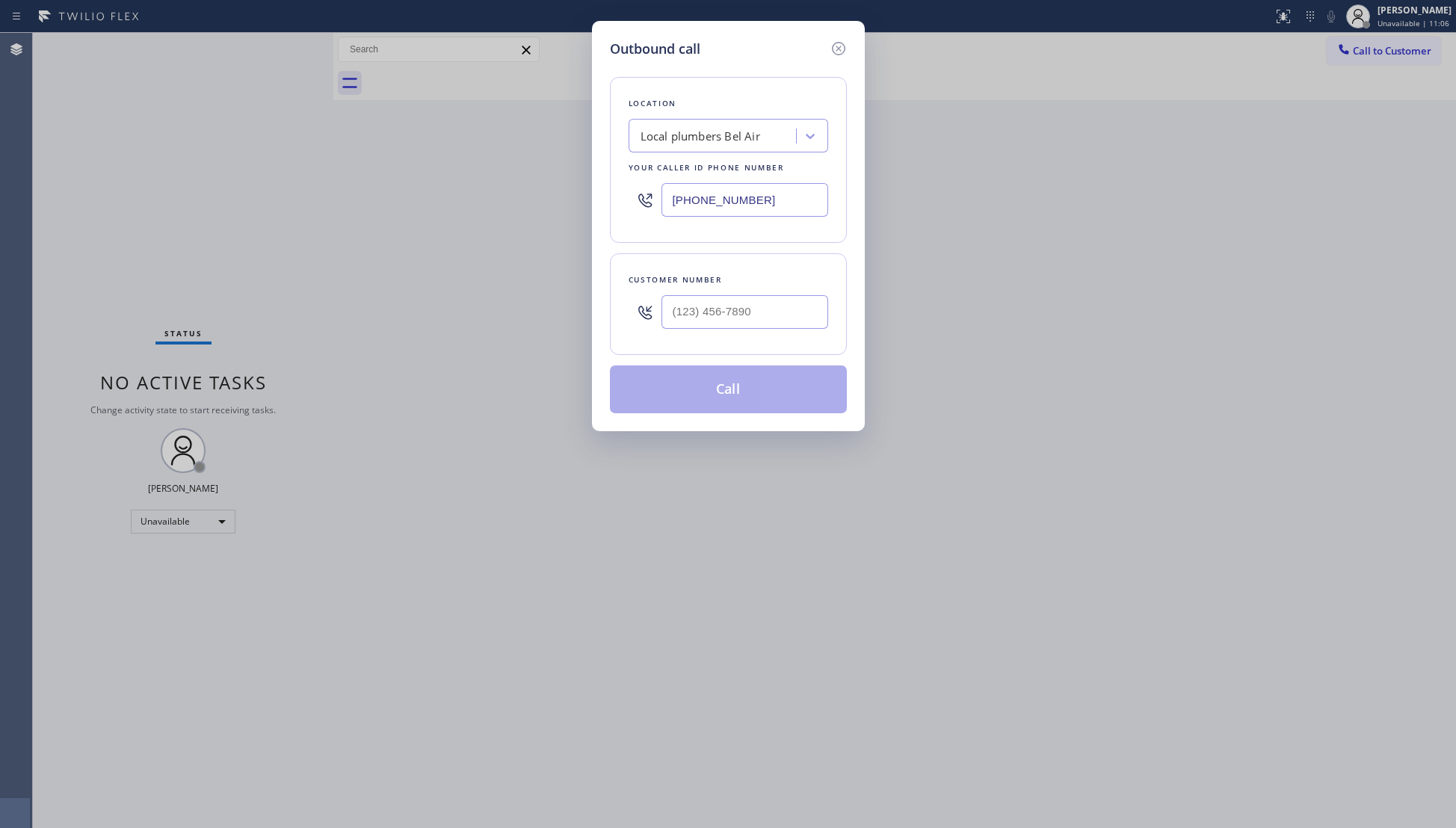
click at [1327, 39] on div "Outbound call Location Local plumbers Bel Air Your caller id phone number (424)…" at bounding box center [728, 414] width 1456 height 828
drag, startPoint x: 694, startPoint y: 336, endPoint x: 704, endPoint y: 338, distance: 10.2
click at [695, 336] on div at bounding box center [745, 312] width 167 height 49
drag, startPoint x: 760, startPoint y: 203, endPoint x: 547, endPoint y: 205, distance: 213.0
click at [563, 206] on div "Outbound call Location Local plumbers Bel Air Your caller id phone number (424)…" at bounding box center [728, 414] width 1456 height 828
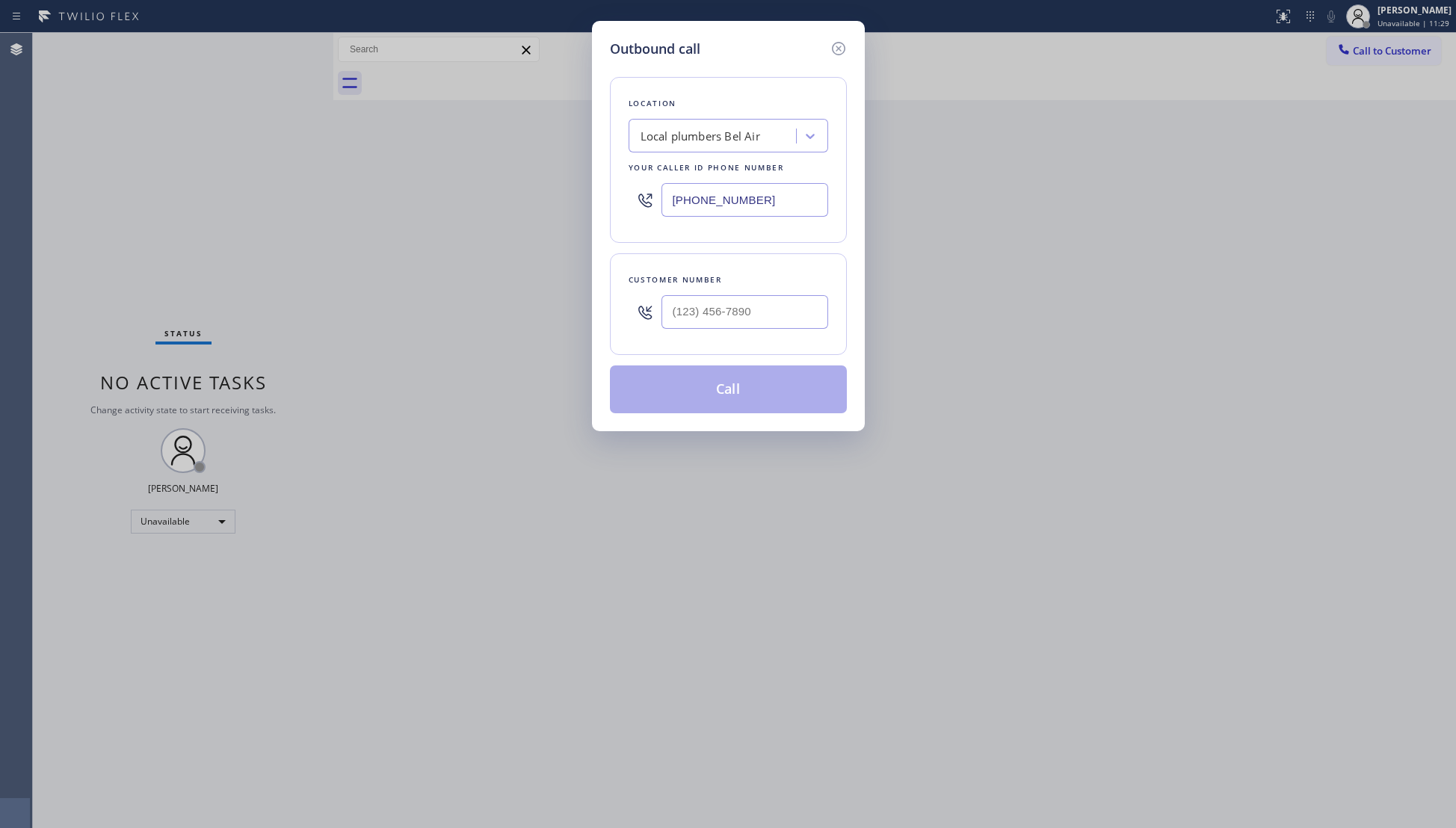
paste input "888) 909-012"
type input "(888) 909-0120"
click at [1065, 88] on div "Outbound call Location 5 Star Plumbing Your caller id phone number (888) 909-01…" at bounding box center [728, 414] width 1456 height 828
type input "(___) ___-____"
click at [727, 296] on input "(___) ___-____" at bounding box center [745, 312] width 167 height 34
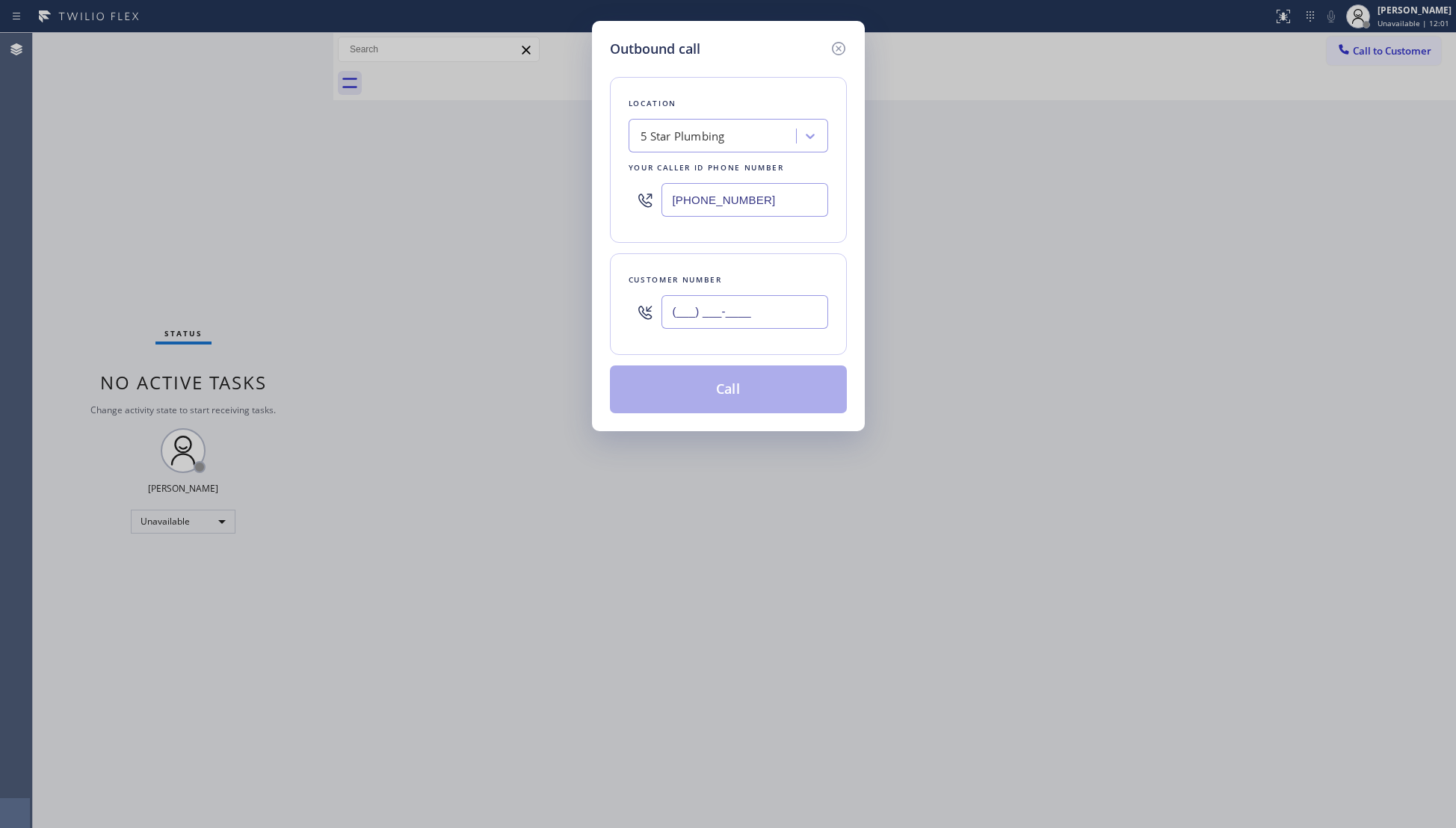
click at [730, 294] on div "(___) ___-____" at bounding box center [745, 312] width 167 height 49
click at [730, 293] on div at bounding box center [745, 312] width 167 height 49
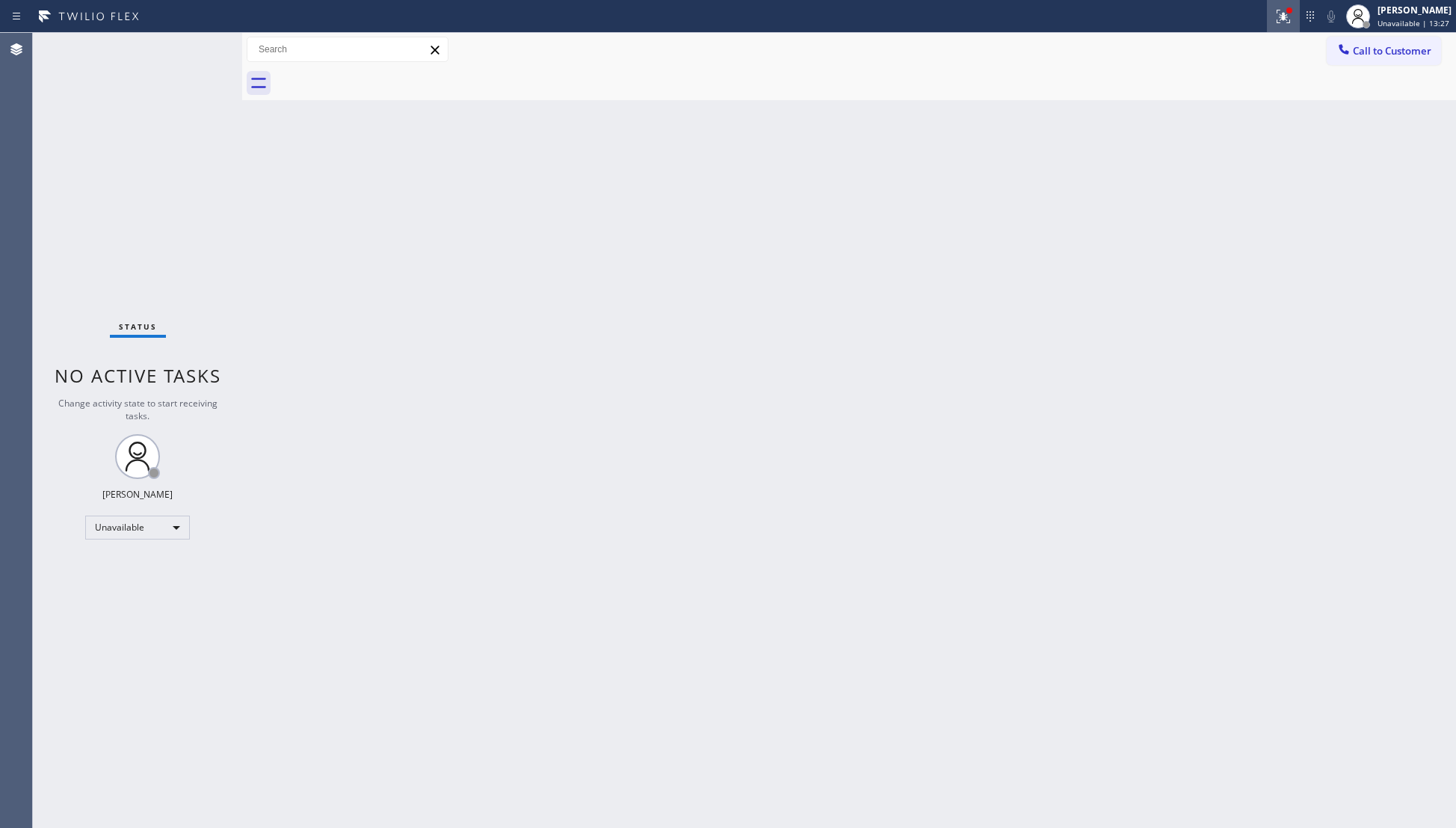
click at [1274, 9] on div at bounding box center [1283, 16] width 33 height 18
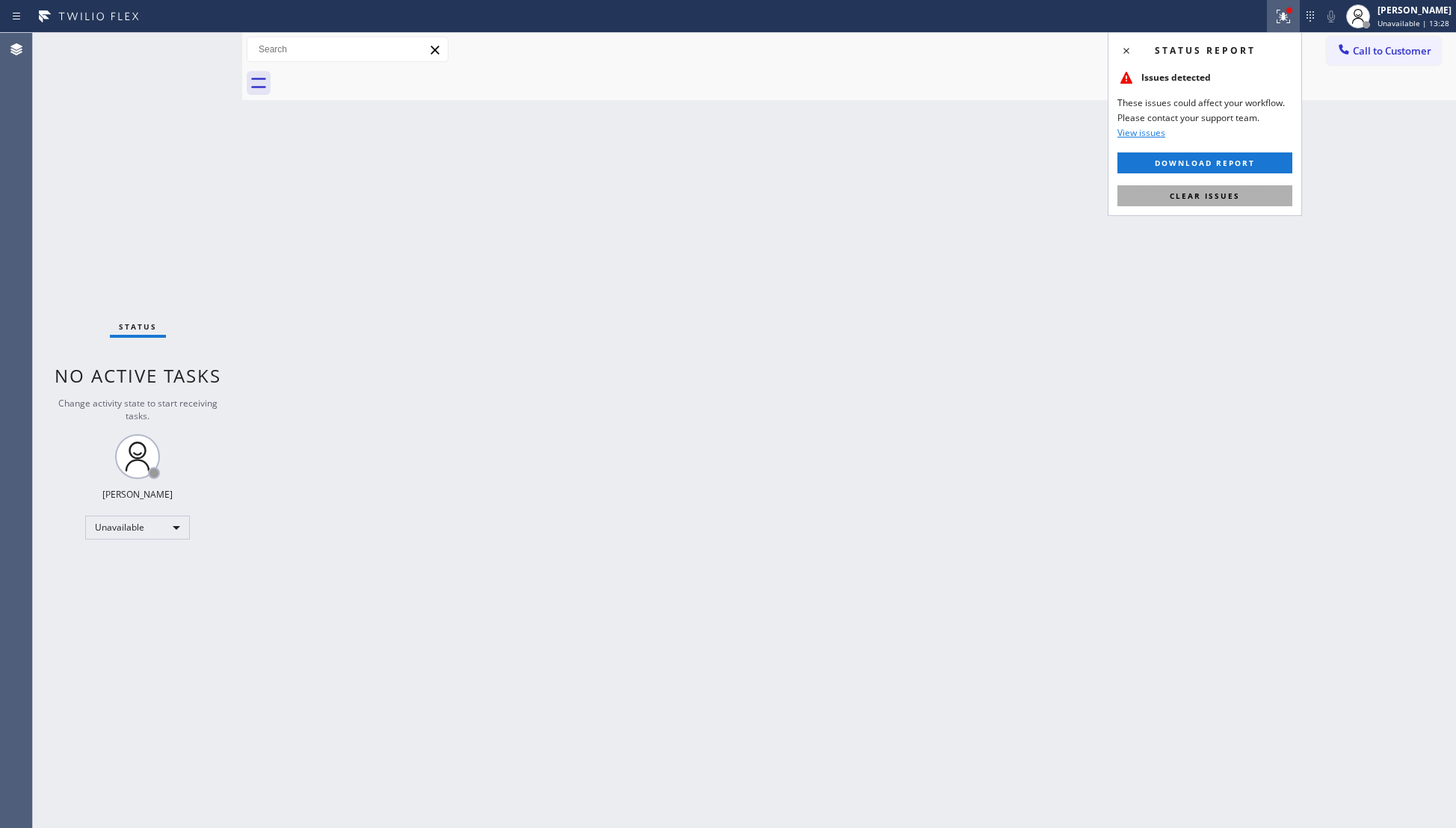
click at [1232, 193] on span "Clear issues" at bounding box center [1204, 195] width 70 height 11
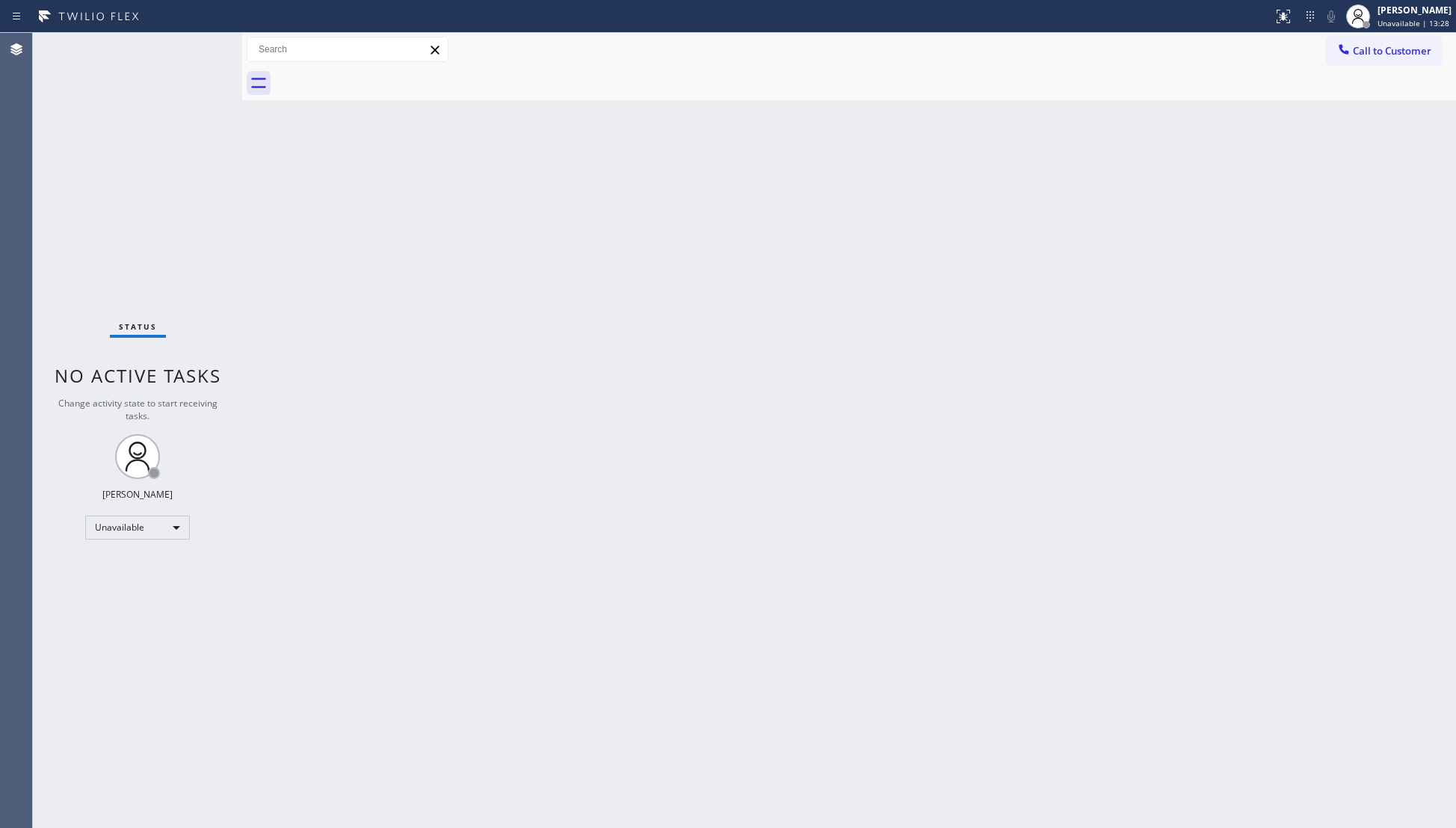
drag, startPoint x: 1051, startPoint y: 180, endPoint x: 1051, endPoint y: 171, distance: 9.0
click at [1051, 171] on div "Back to Dashboard Change Sender ID Customers Technicians Select a contact Outbo…" at bounding box center [849, 431] width 1214 height 795
click at [1412, 57] on span "Call to Customer" at bounding box center [1392, 50] width 79 height 14
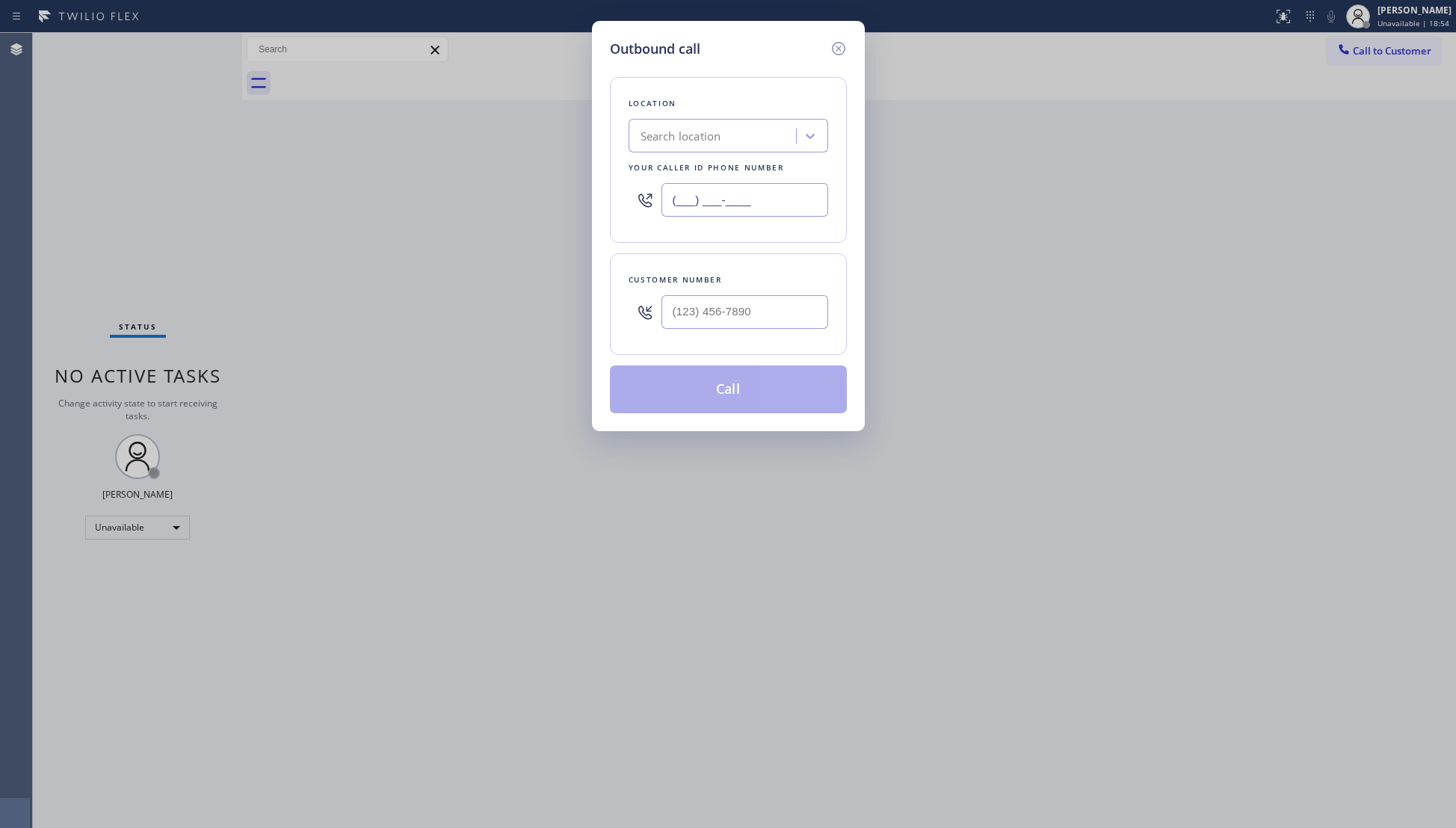
drag, startPoint x: 767, startPoint y: 200, endPoint x: 671, endPoint y: 203, distance: 96.0
click at [674, 203] on input "(___) ___-____" at bounding box center [745, 200] width 167 height 34
paste input "855) 213-9318"
type input "[PHONE_NUMBER]"
paste input "619) 623-0423"
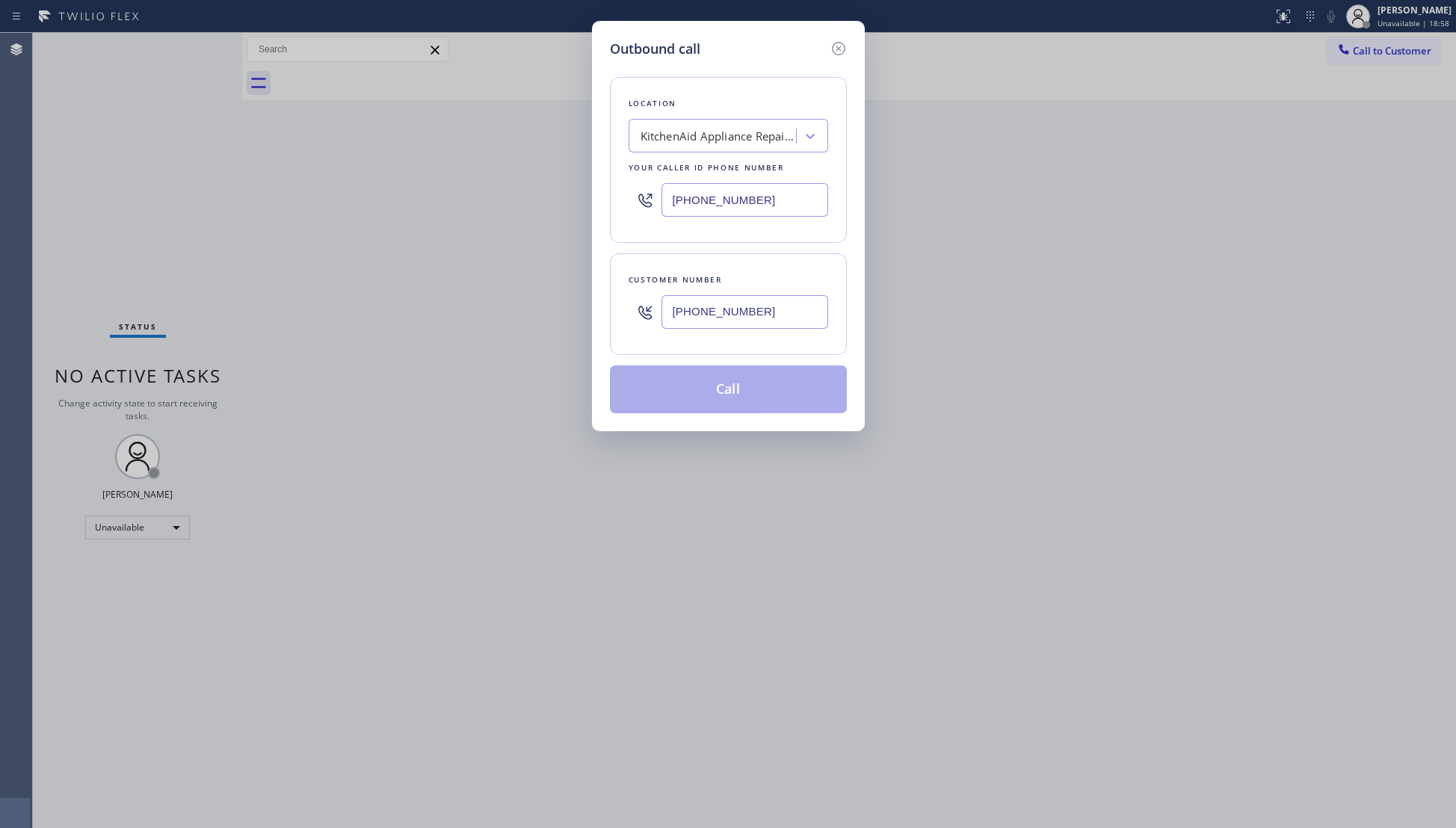
click at [756, 318] on input "[PHONE_NUMBER]" at bounding box center [745, 312] width 167 height 34
type input "[PHONE_NUMBER]"
click at [739, 399] on button "Call" at bounding box center [728, 389] width 237 height 48
click at [717, 397] on button "Call" at bounding box center [728, 389] width 237 height 48
click at [839, 44] on icon at bounding box center [839, 49] width 18 height 18
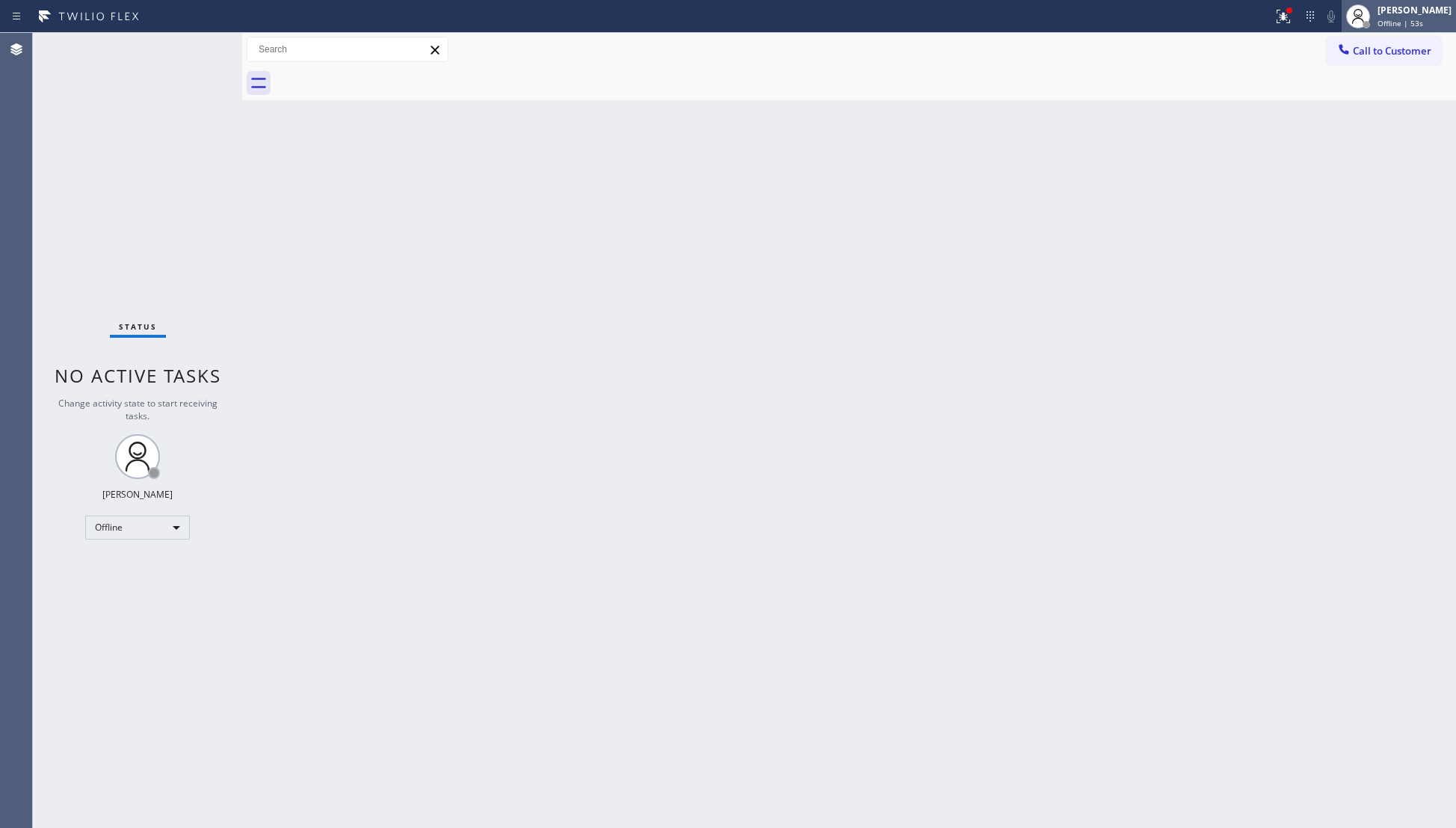
click at [1378, 16] on div "[PERSON_NAME] Offline | 53s" at bounding box center [1415, 16] width 82 height 26
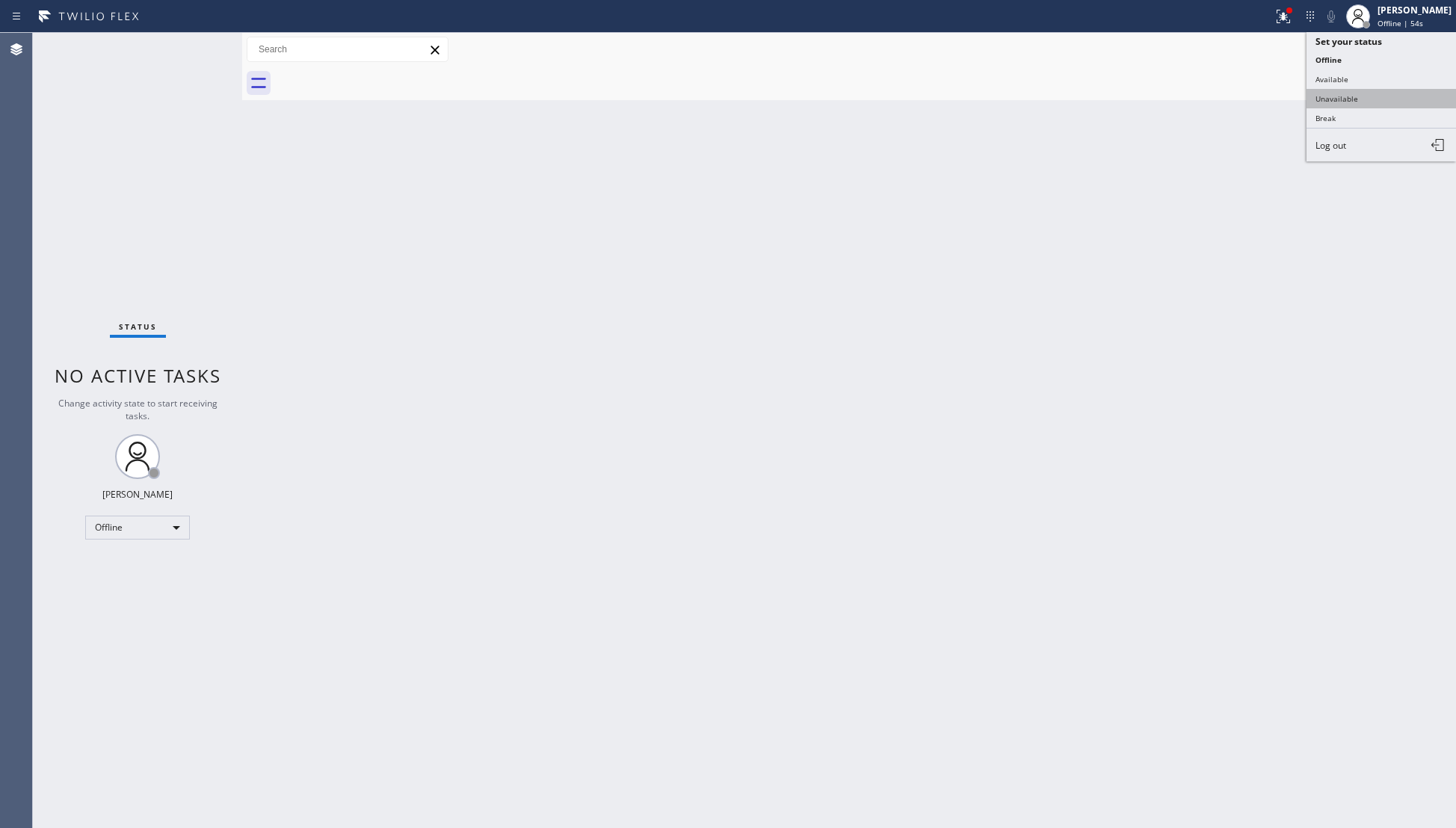
click at [1347, 102] on button "Unavailable" at bounding box center [1381, 99] width 150 height 19
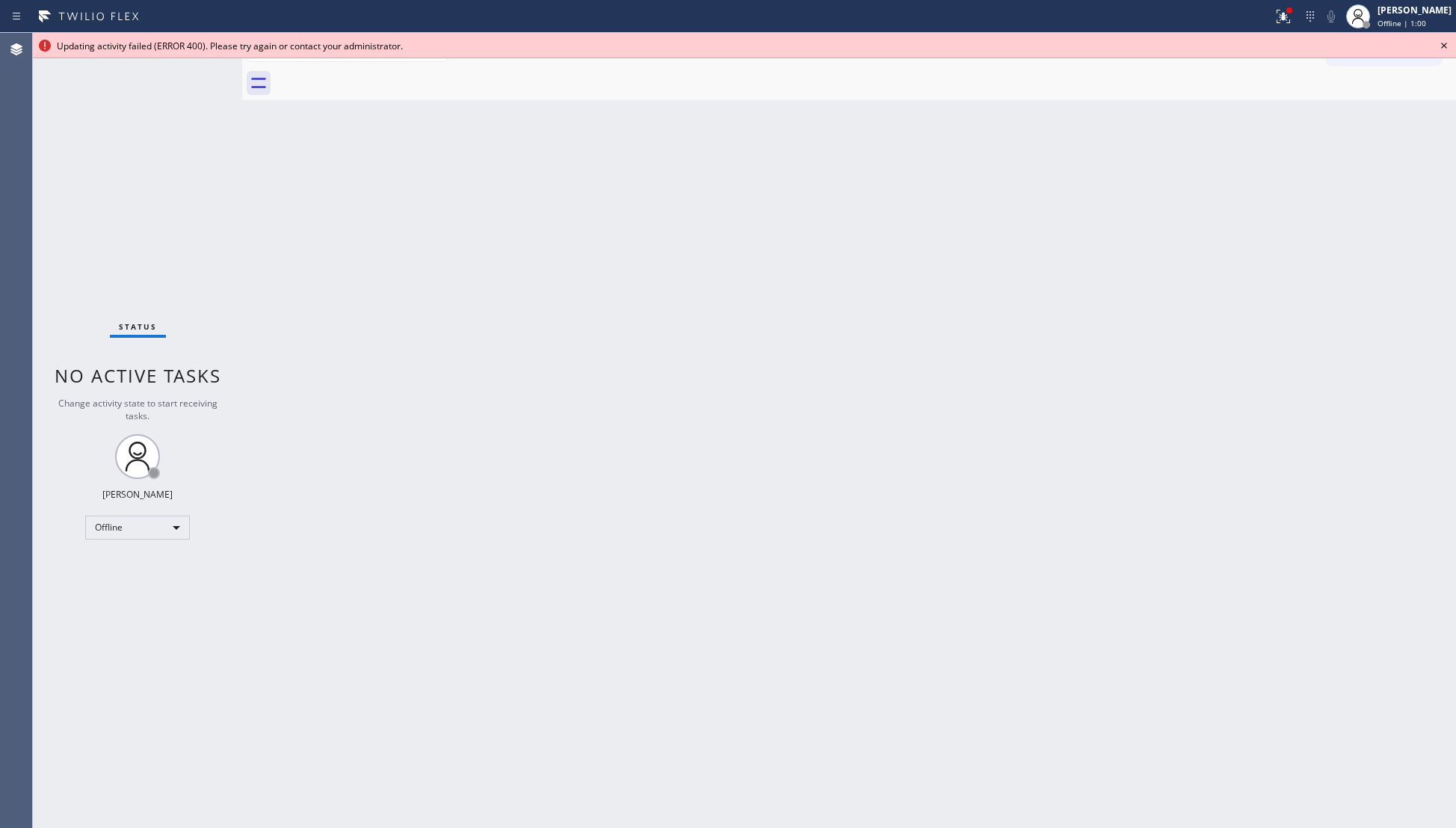
click at [1439, 42] on icon at bounding box center [1444, 45] width 18 height 18
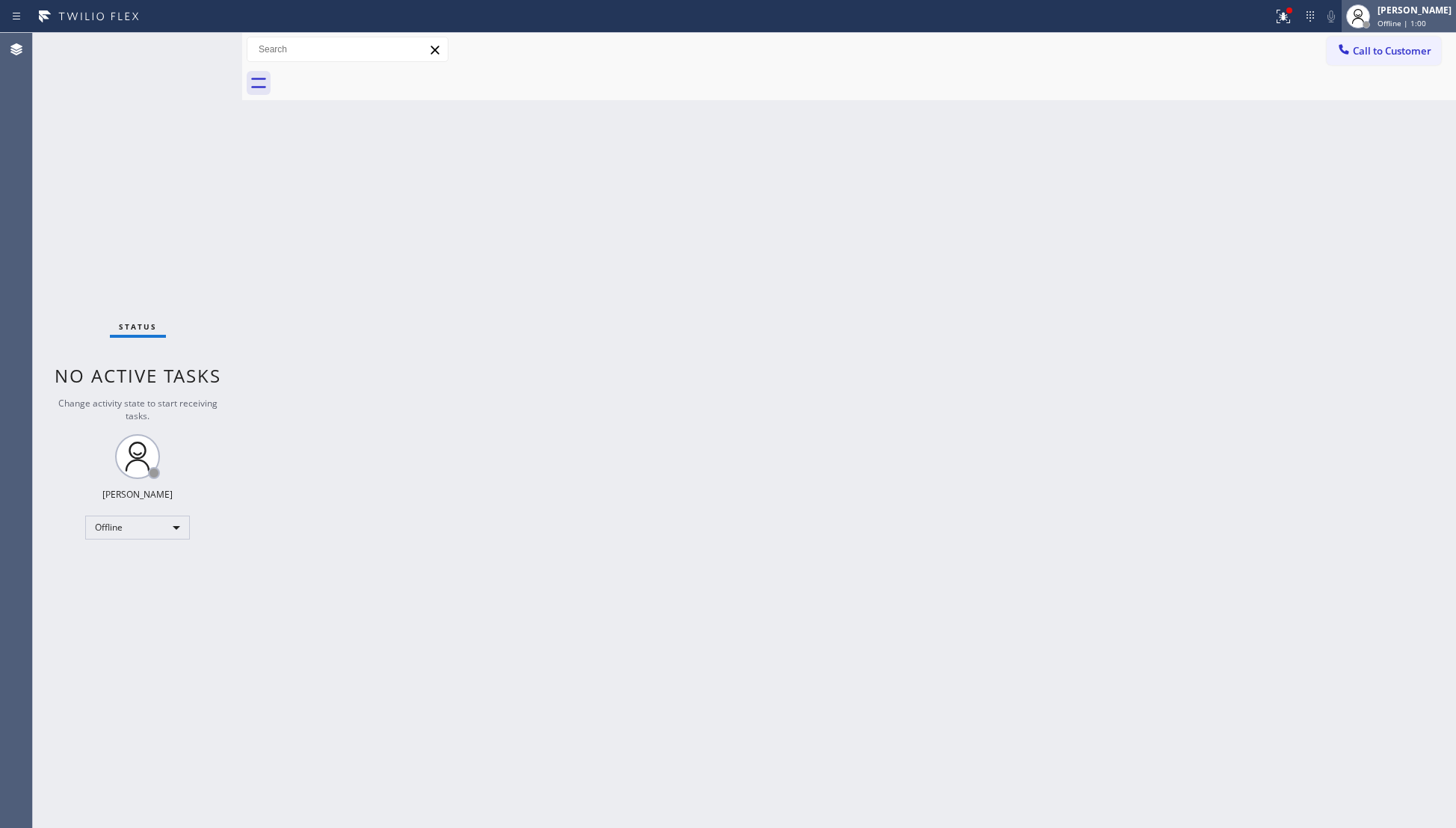
click at [1422, 15] on div "[PERSON_NAME]" at bounding box center [1414, 11] width 74 height 13
click at [1332, 100] on button "Unavailable" at bounding box center [1381, 99] width 150 height 19
click at [1386, 11] on div "[PERSON_NAME]" at bounding box center [1414, 11] width 74 height 13
drag, startPoint x: 1352, startPoint y: 87, endPoint x: 1343, endPoint y: 75, distance: 15.0
click at [1352, 84] on button "Available" at bounding box center [1381, 79] width 150 height 19
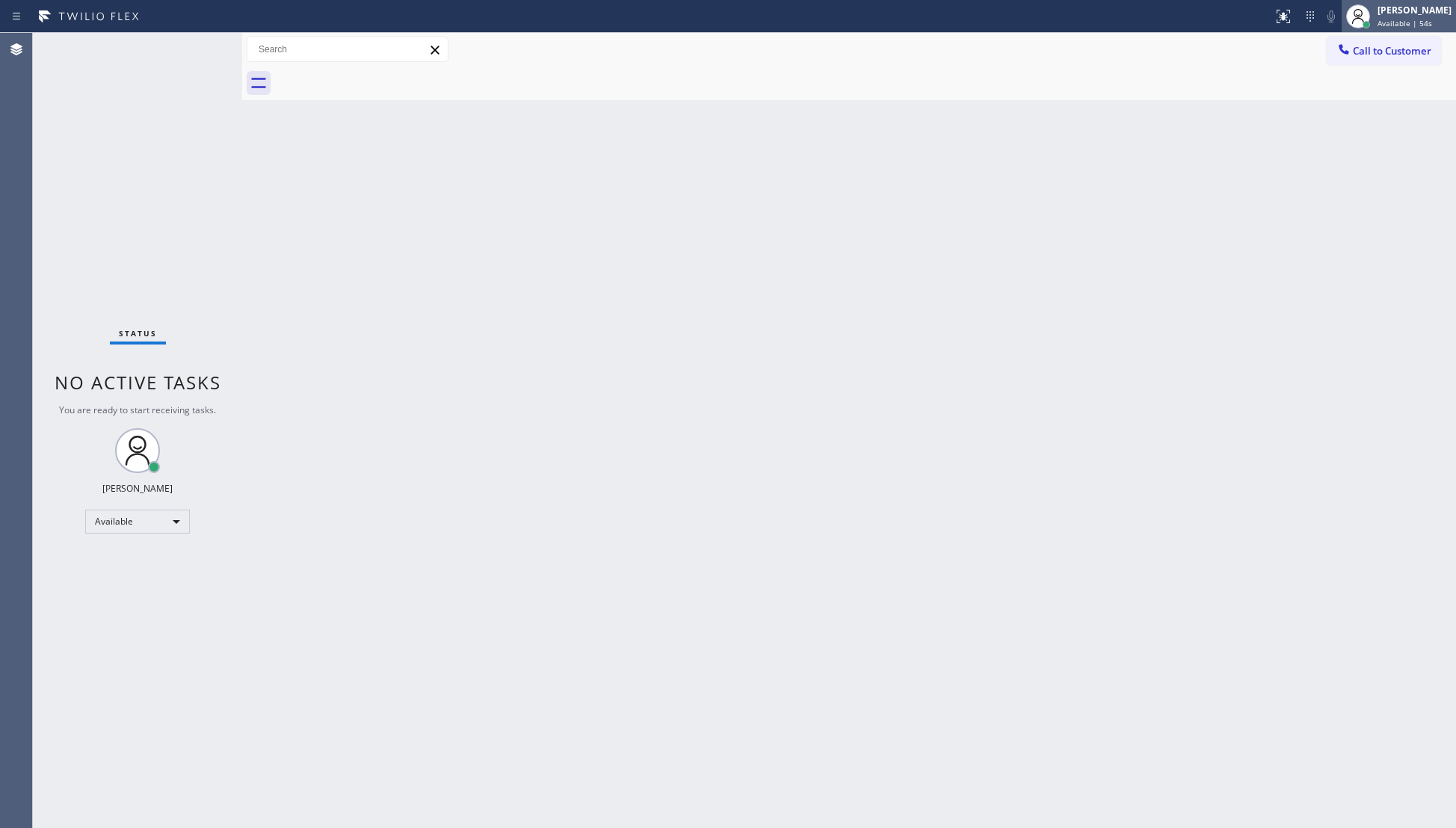
click at [1408, 21] on span "Available | 54s" at bounding box center [1404, 23] width 54 height 11
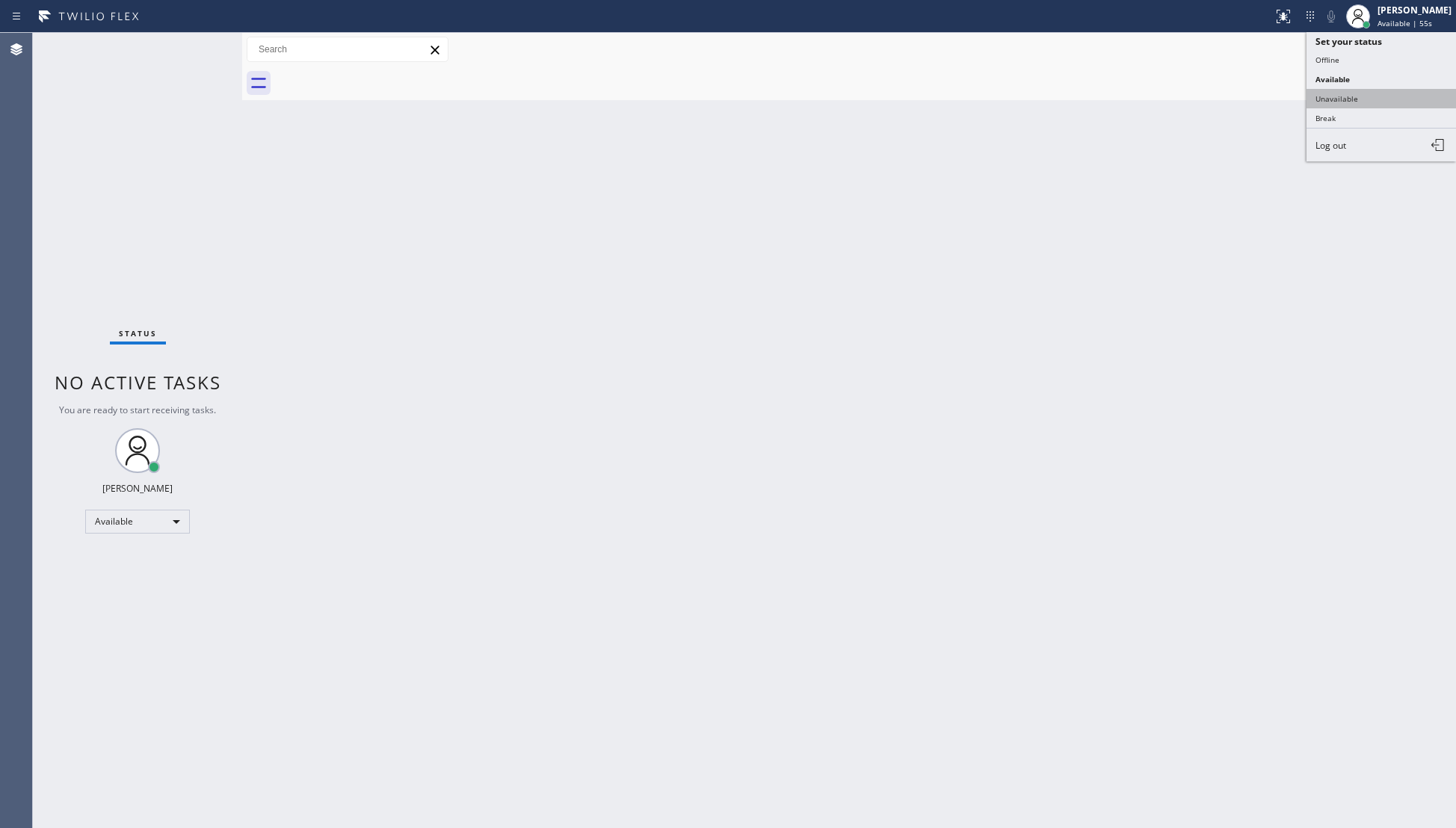
click at [1369, 91] on button "Unavailable" at bounding box center [1381, 99] width 150 height 19
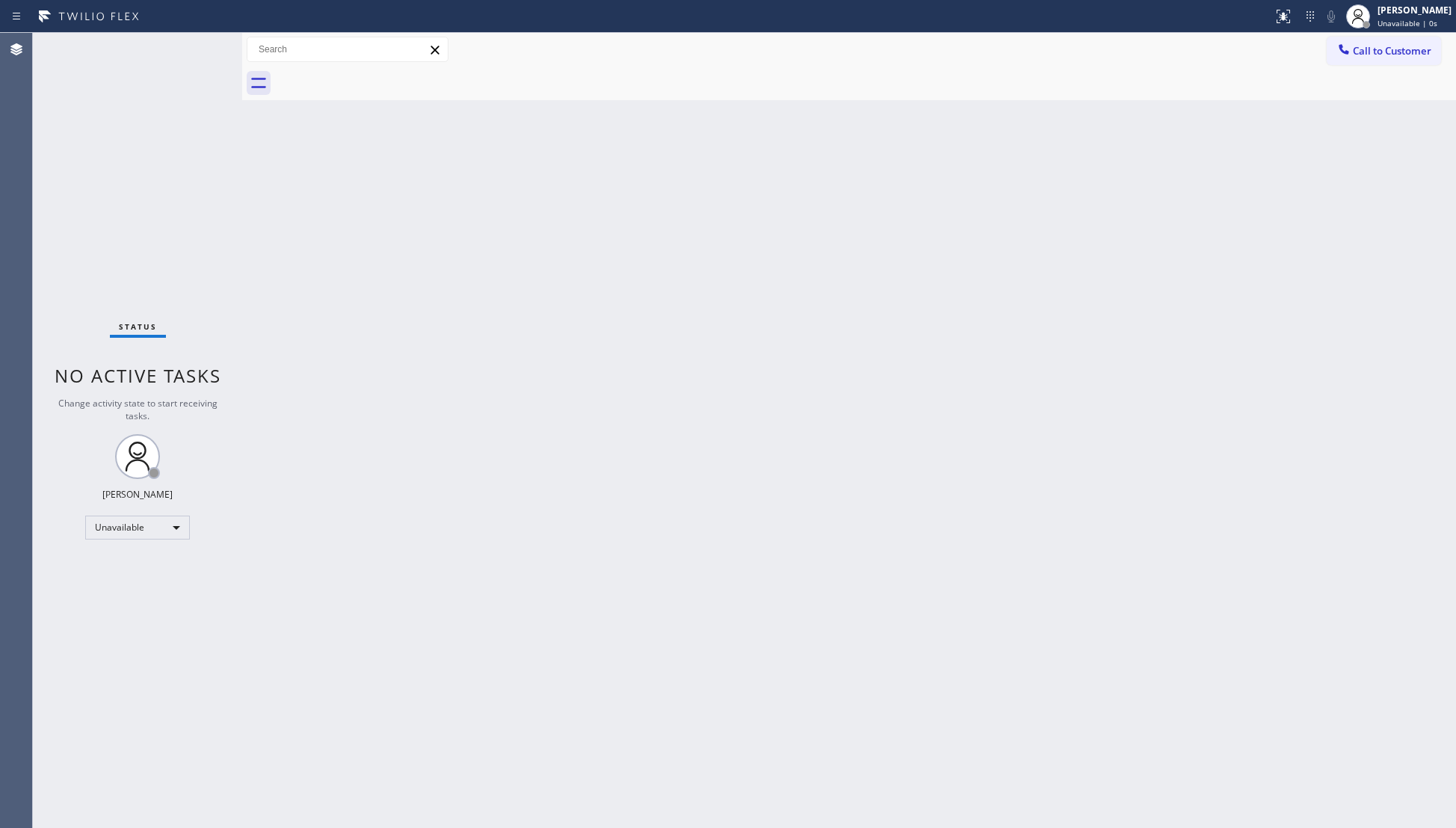
click at [1113, 138] on div "Back to Dashboard Change Sender ID Customers Technicians Select a contact Outbo…" at bounding box center [849, 431] width 1214 height 795
click at [1406, 46] on span "Call to Customer" at bounding box center [1392, 50] width 79 height 14
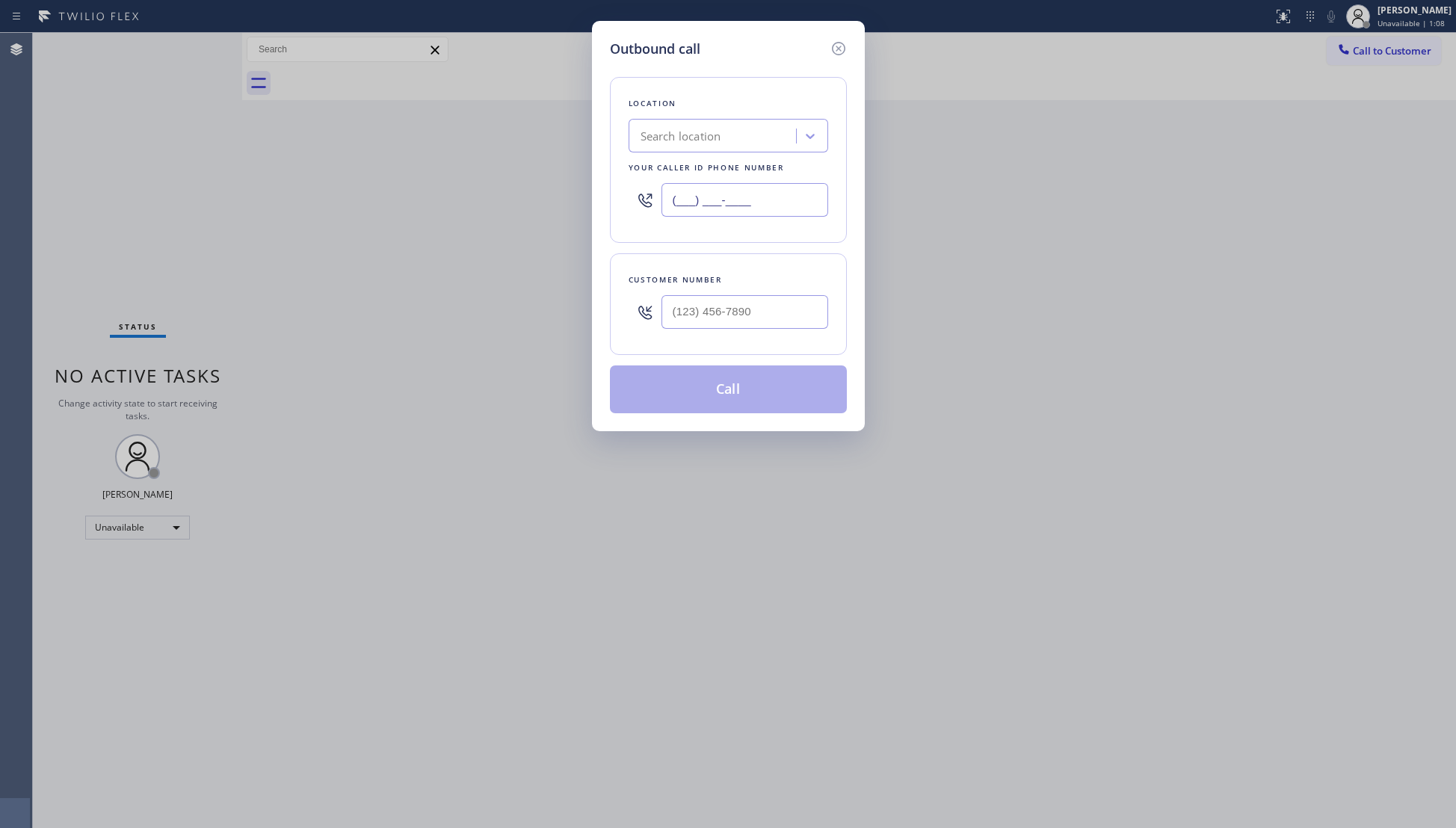
drag, startPoint x: 773, startPoint y: 202, endPoint x: 530, endPoint y: 180, distance: 244.0
click at [530, 180] on div "Outbound call Location Search location Your caller id phone number (___) ___-__…" at bounding box center [728, 414] width 1456 height 828
paste input "855) 213-9318"
type input "[PHONE_NUMBER]"
click at [747, 333] on div at bounding box center [745, 312] width 167 height 49
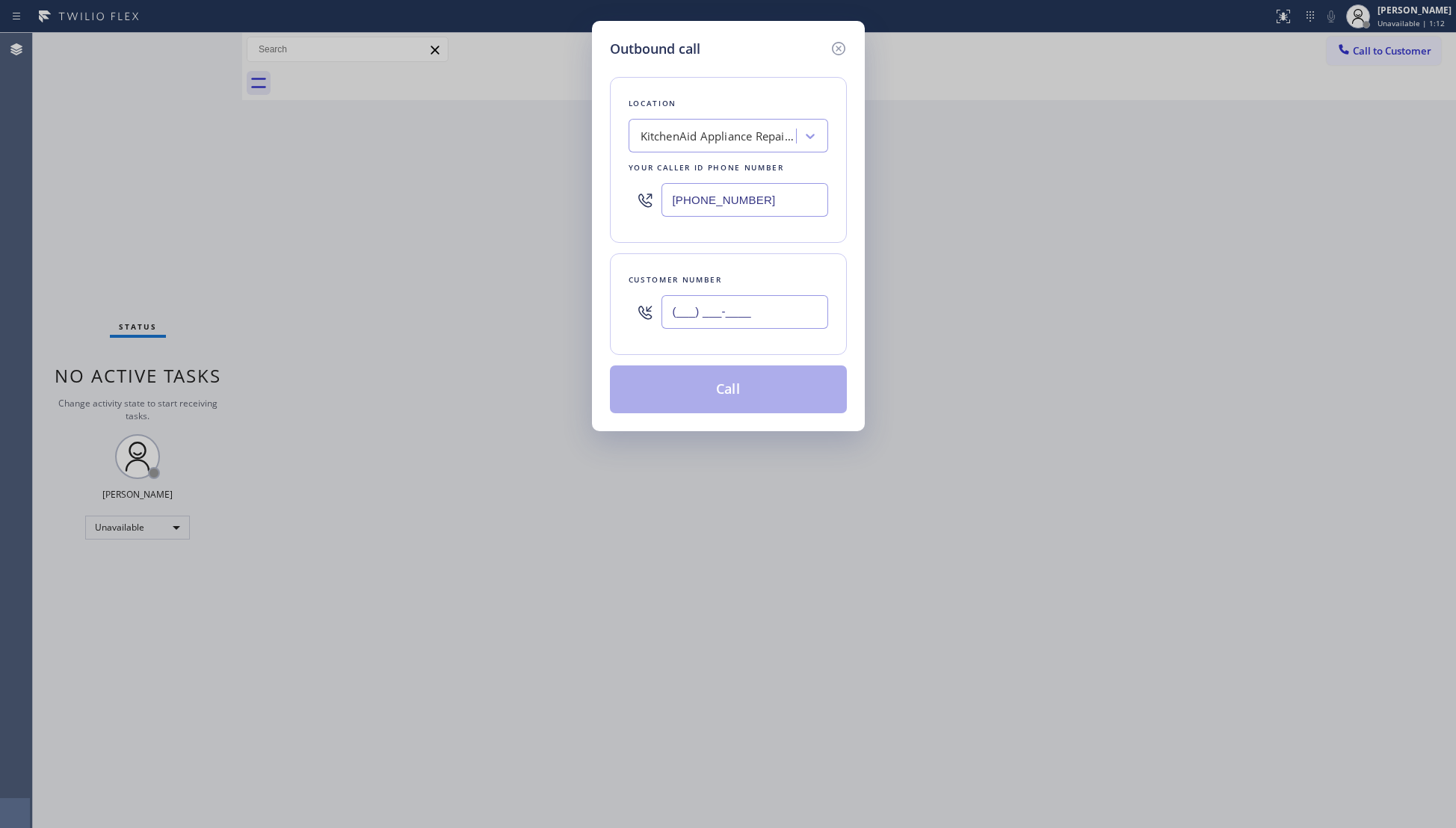
paste input "619) 623-0423"
click at [751, 318] on input "[PHONE_NUMBER]" at bounding box center [745, 312] width 167 height 34
type input "[PHONE_NUMBER]"
click at [706, 401] on button "Call" at bounding box center [728, 389] width 237 height 48
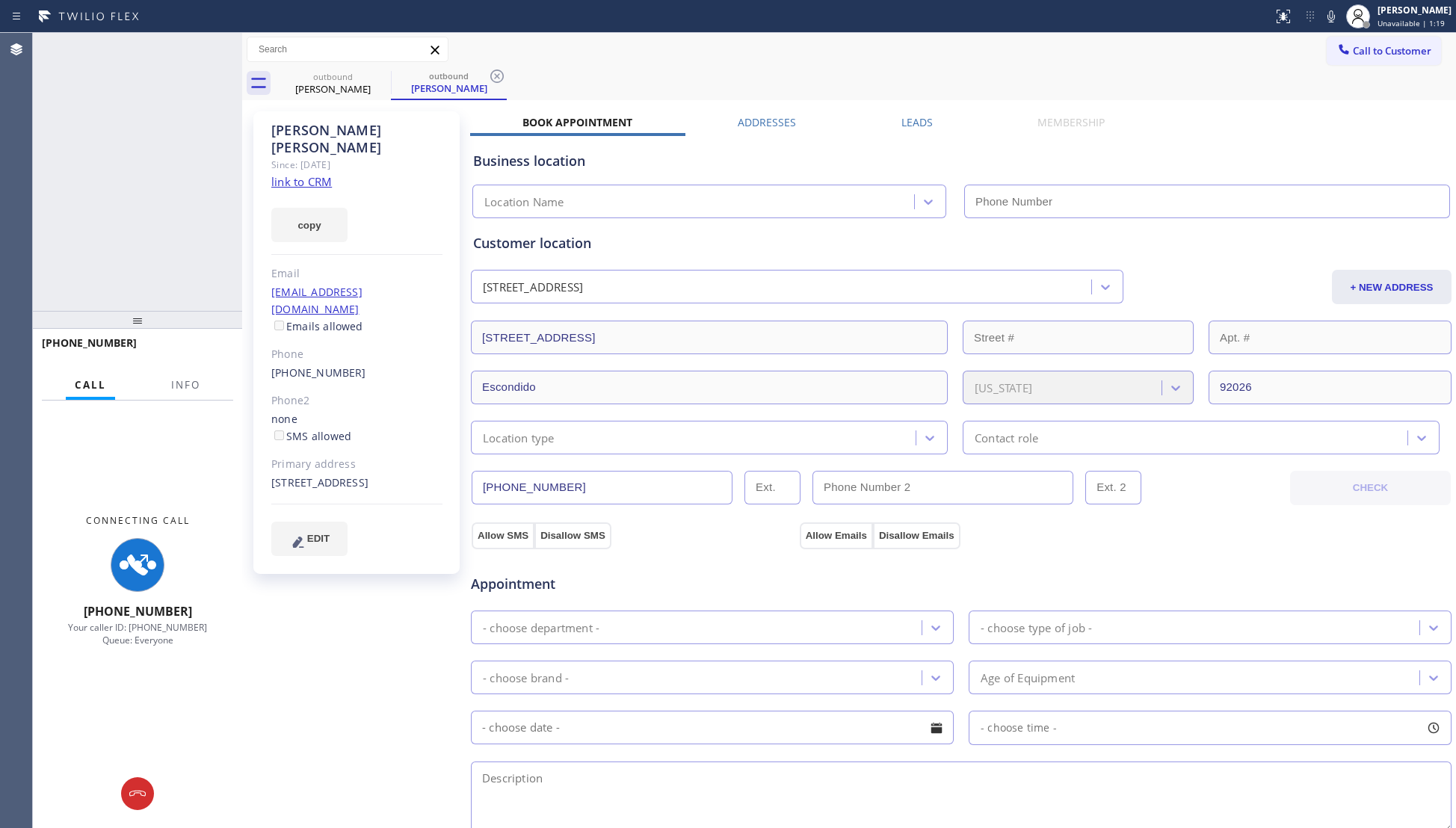
type input "[PHONE_NUMBER]"
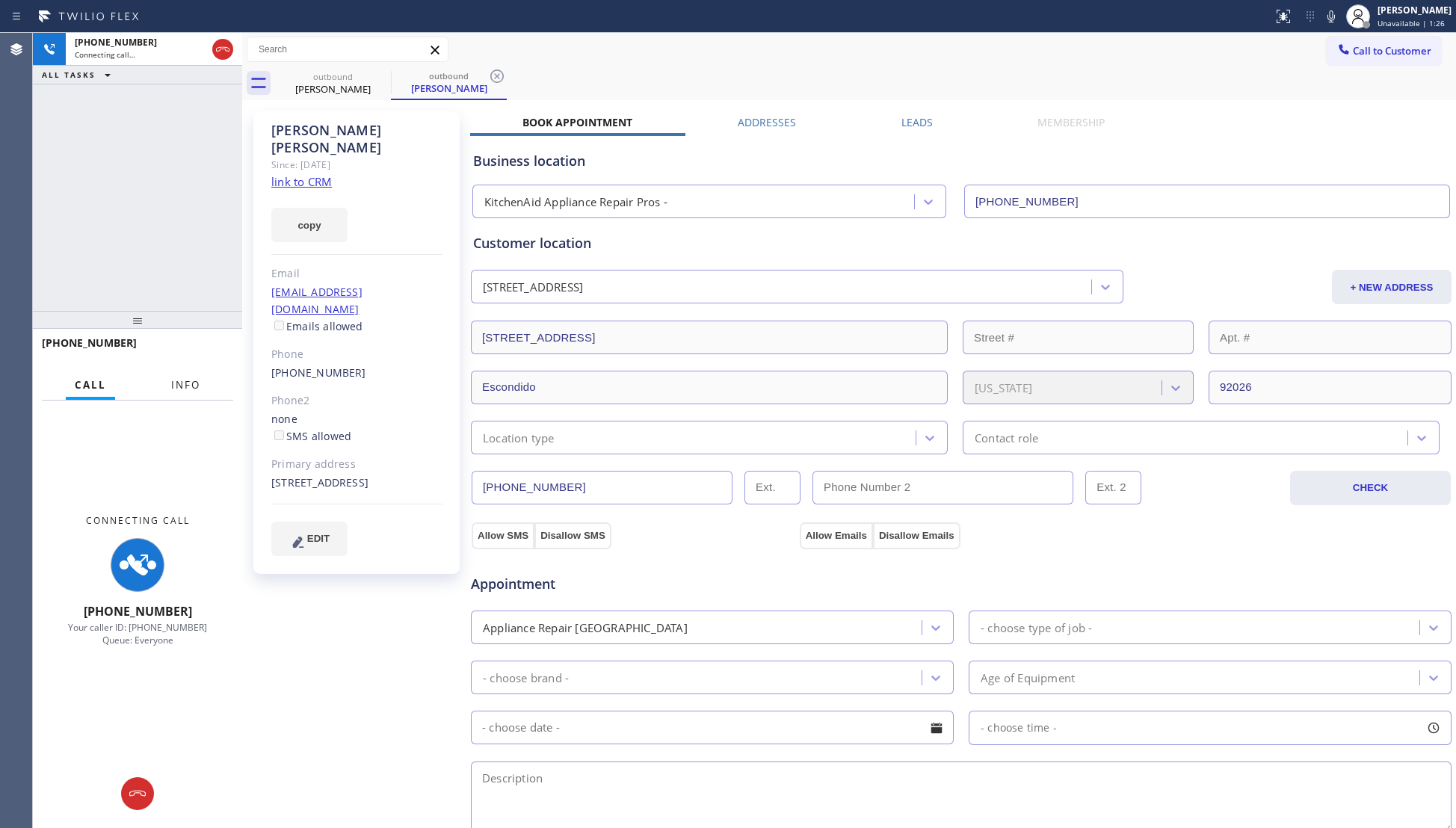
click at [198, 385] on span "Info" at bounding box center [185, 384] width 29 height 14
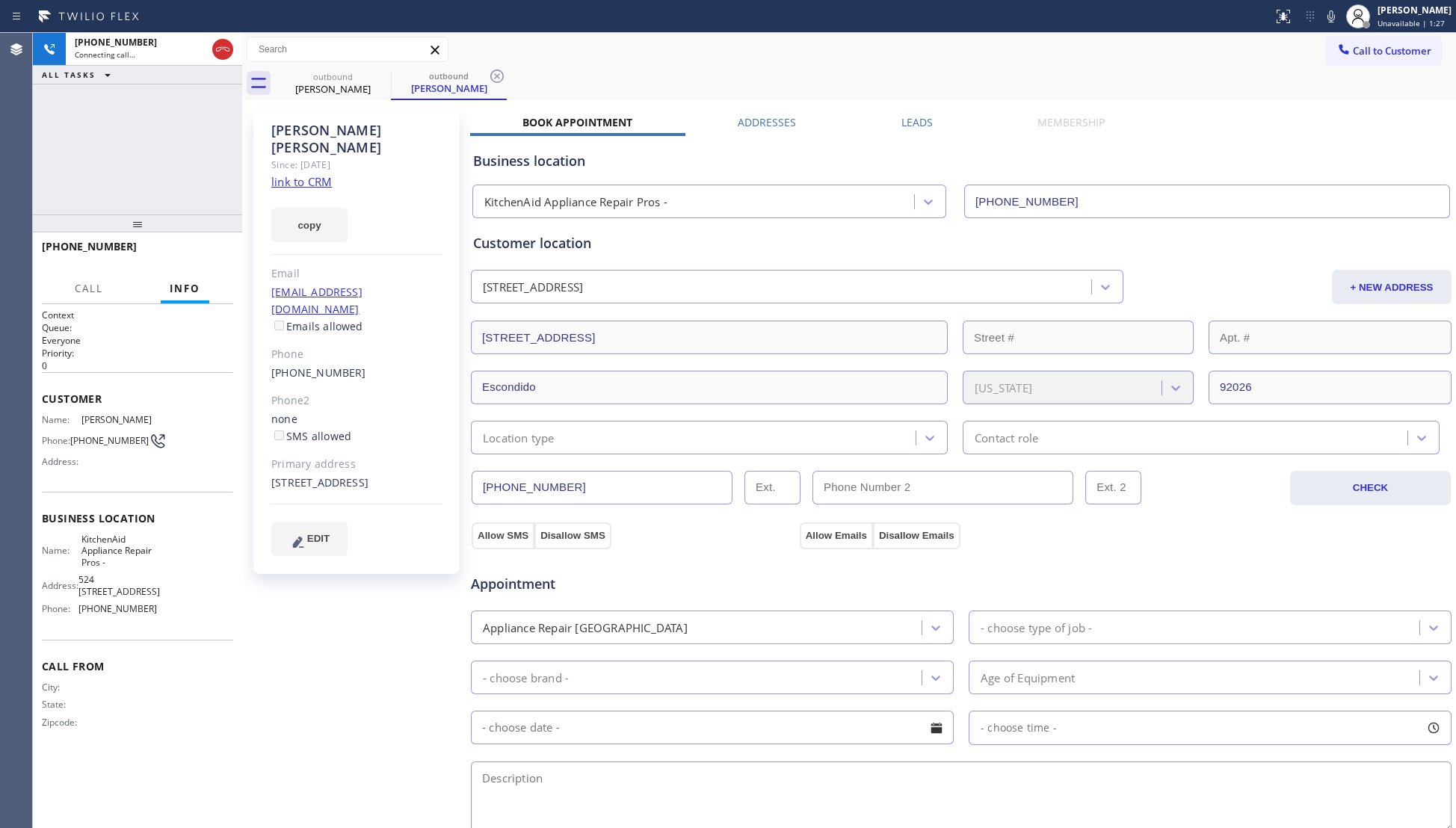
drag, startPoint x: 131, startPoint y: 316, endPoint x: 151, endPoint y: 219, distance: 99.0
click at [151, 219] on div at bounding box center [138, 223] width 209 height 18
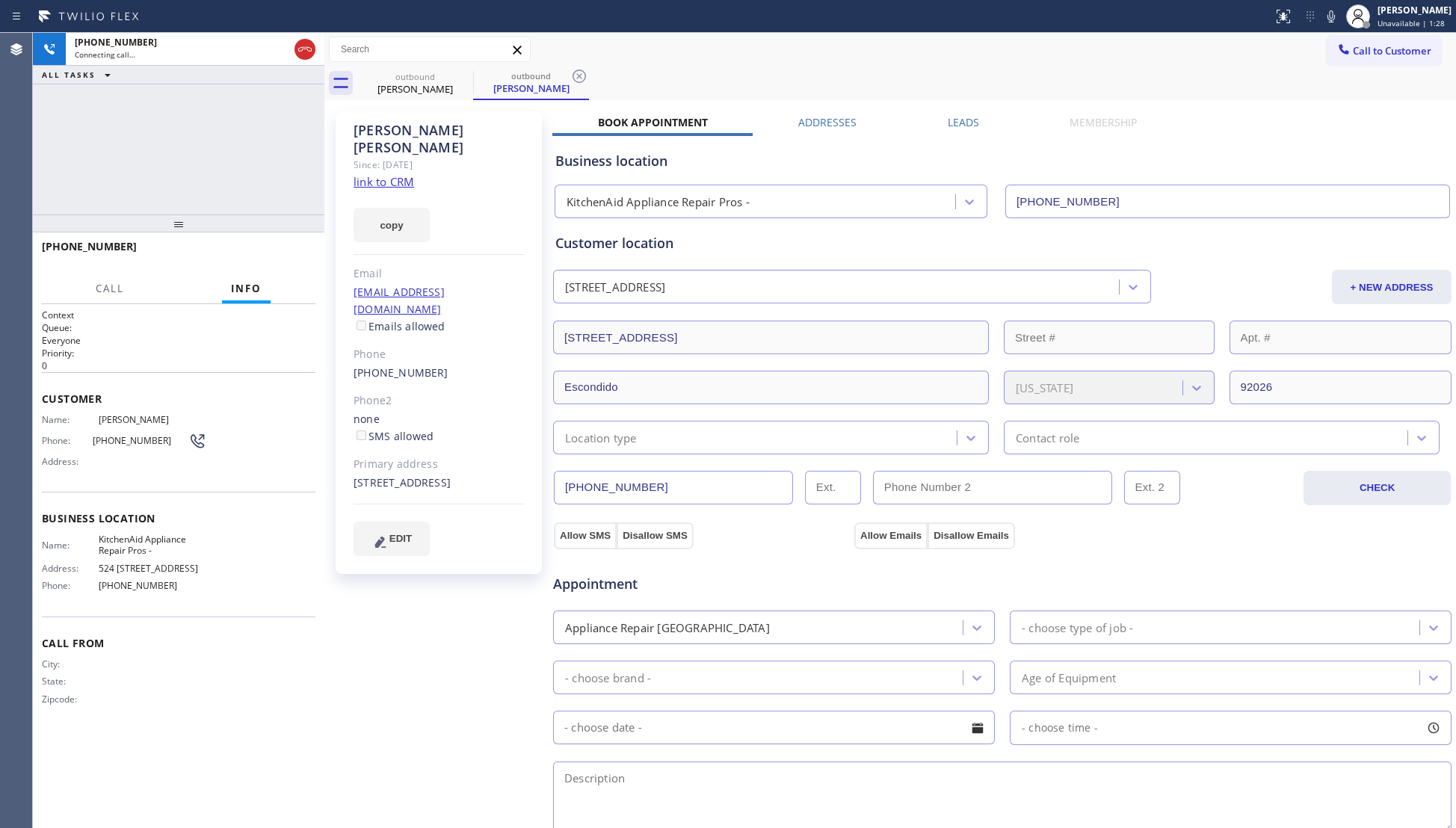
drag, startPoint x: 245, startPoint y: 142, endPoint x: 329, endPoint y: 141, distance: 84.0
click at [325, 141] on div at bounding box center [325, 431] width 0 height 795
click at [213, 143] on div "[PHONE_NUMBER] Connecting call… ALL TASKS ALL TASKS ACTIVE TASKS TASKS IN WRAP …" at bounding box center [180, 124] width 293 height 181
drag, startPoint x: 286, startPoint y: 255, endPoint x: 273, endPoint y: 245, distance: 16.4
click at [286, 255] on span "HANG UP" at bounding box center [282, 253] width 45 height 11
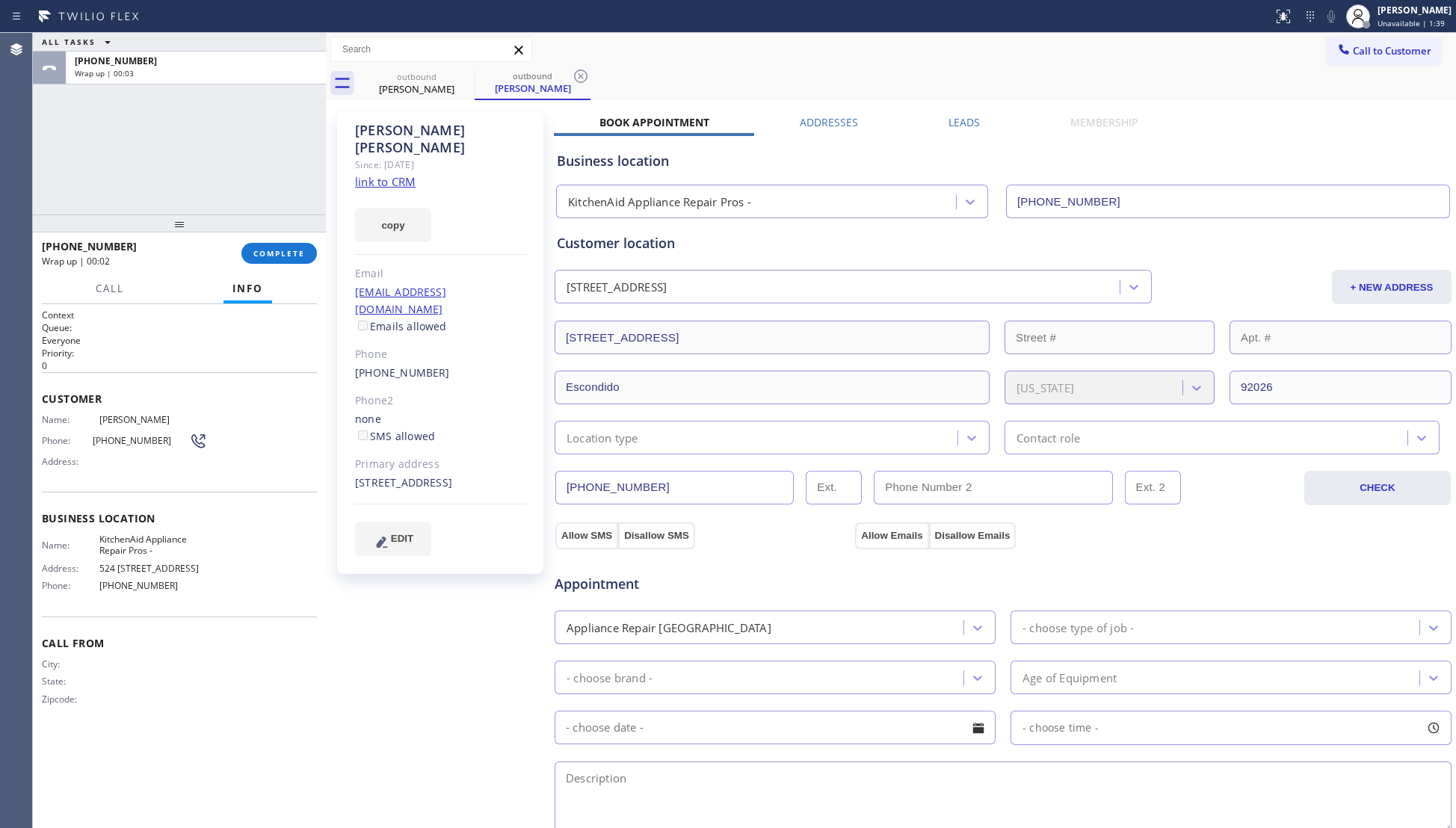
drag, startPoint x: 281, startPoint y: 238, endPoint x: 296, endPoint y: 273, distance: 38.1
click at [282, 238] on div "[PHONE_NUMBER] Wrap up | 00:02 COMPLETE" at bounding box center [180, 253] width 275 height 39
click at [281, 242] on div "[PHONE_NUMBER] Wrap up | 00:03 COMPLETE" at bounding box center [180, 253] width 275 height 39
click at [267, 260] on button "COMPLETE" at bounding box center [279, 253] width 75 height 21
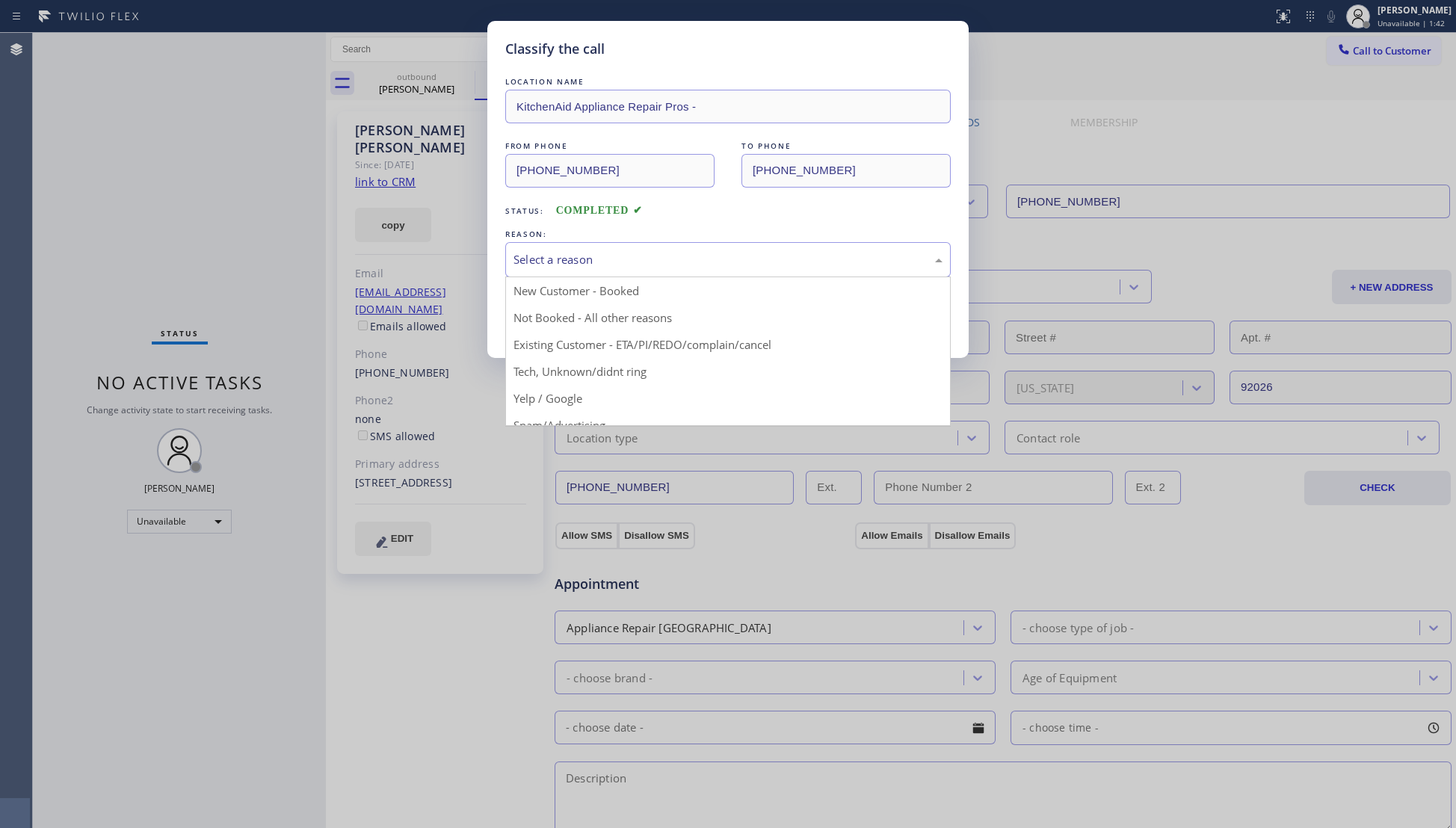
click at [635, 242] on div "Select a reason" at bounding box center [728, 259] width 445 height 35
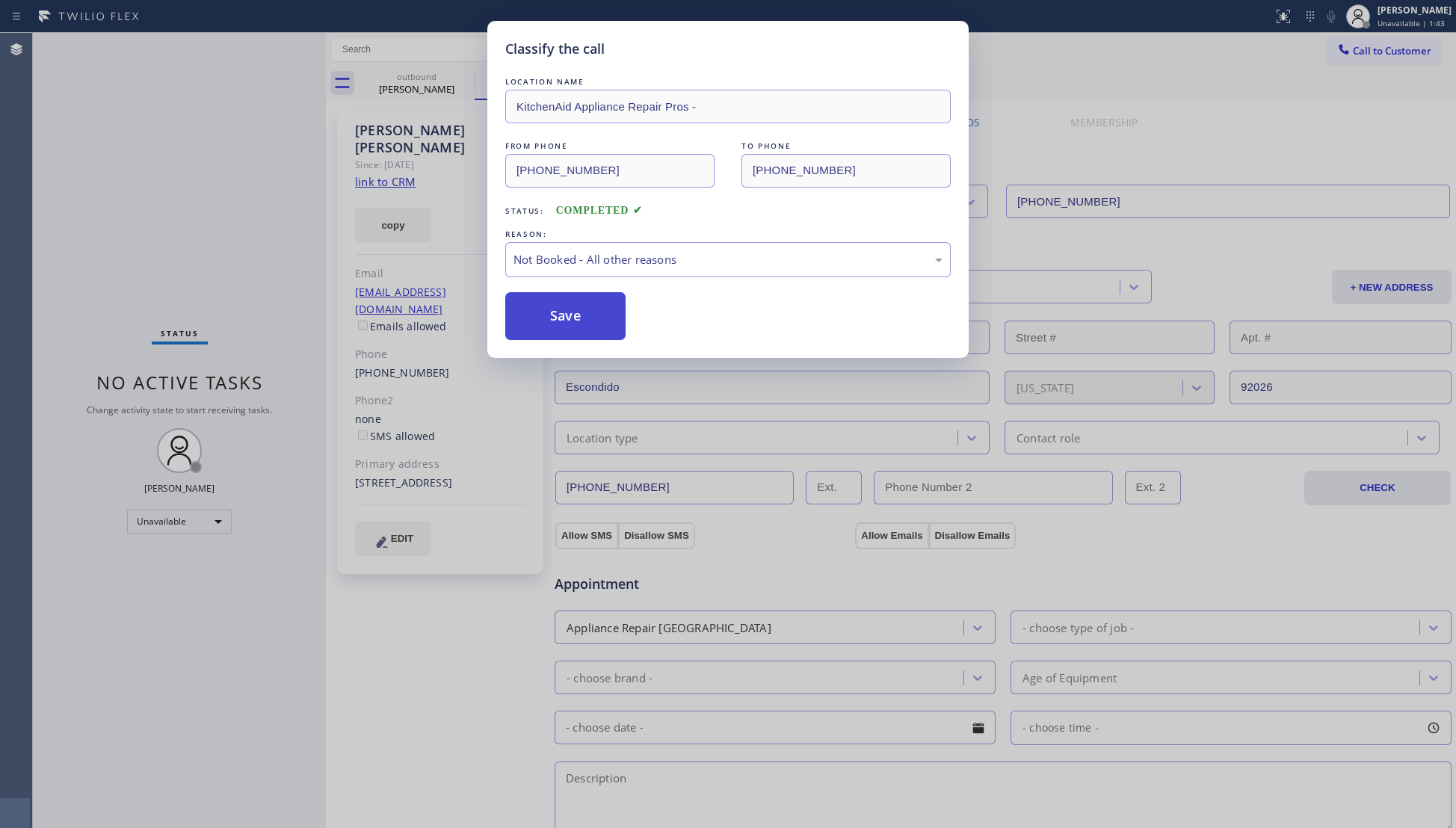
click at [566, 326] on button "Save" at bounding box center [565, 316] width 121 height 48
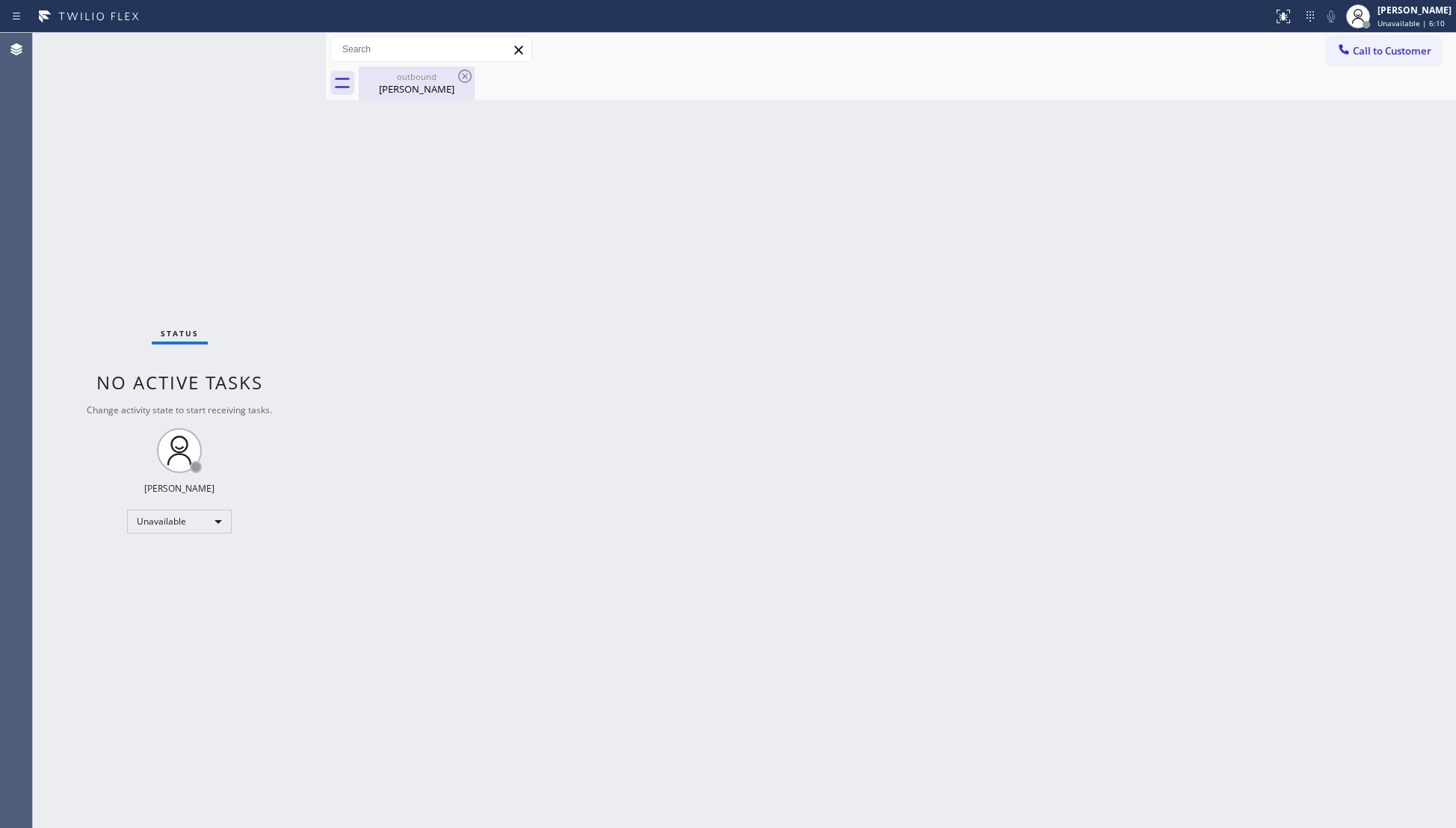
click at [438, 83] on div "[PERSON_NAME]" at bounding box center [416, 89] width 113 height 14
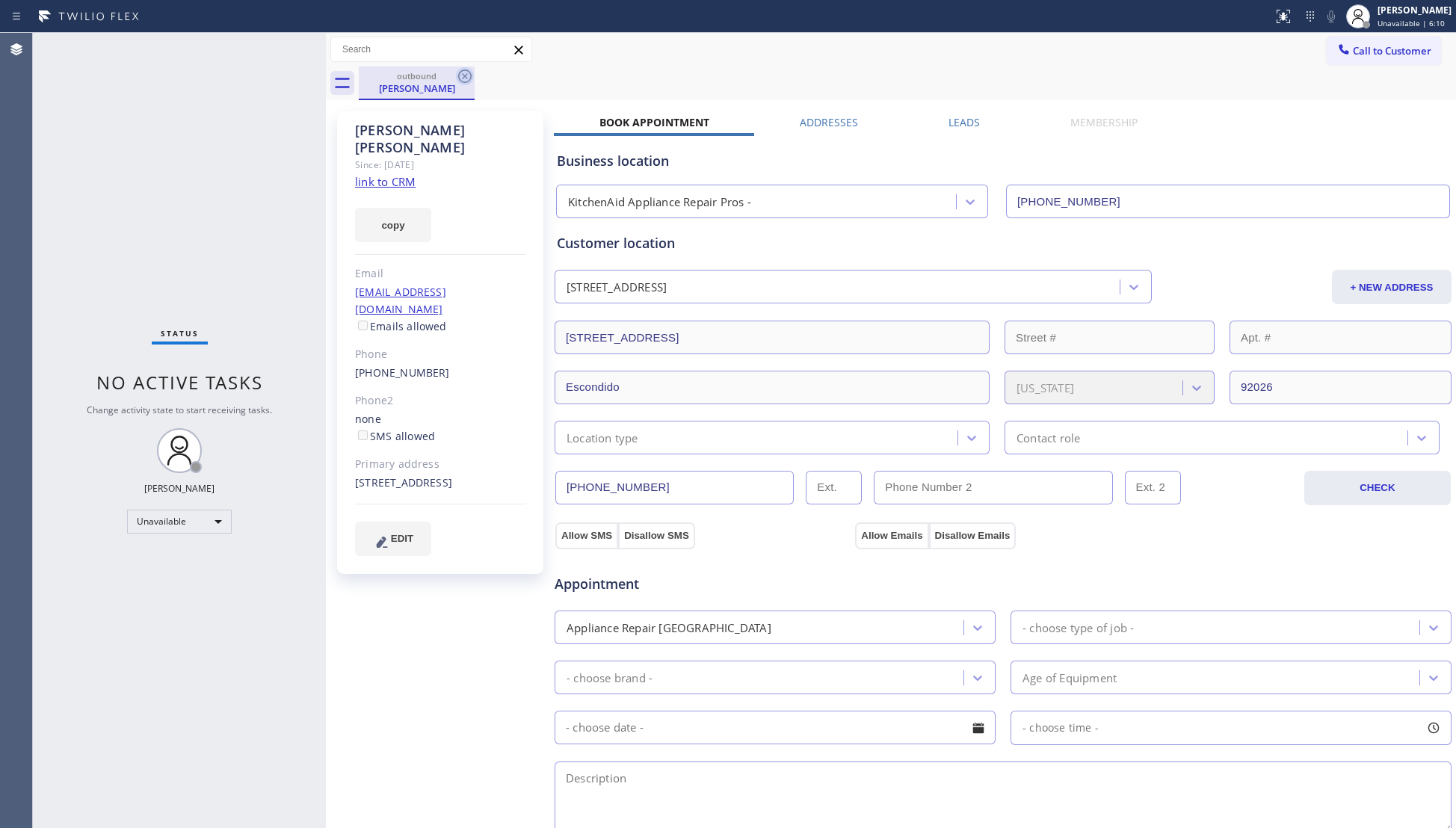
click at [463, 76] on icon at bounding box center [465, 76] width 18 height 18
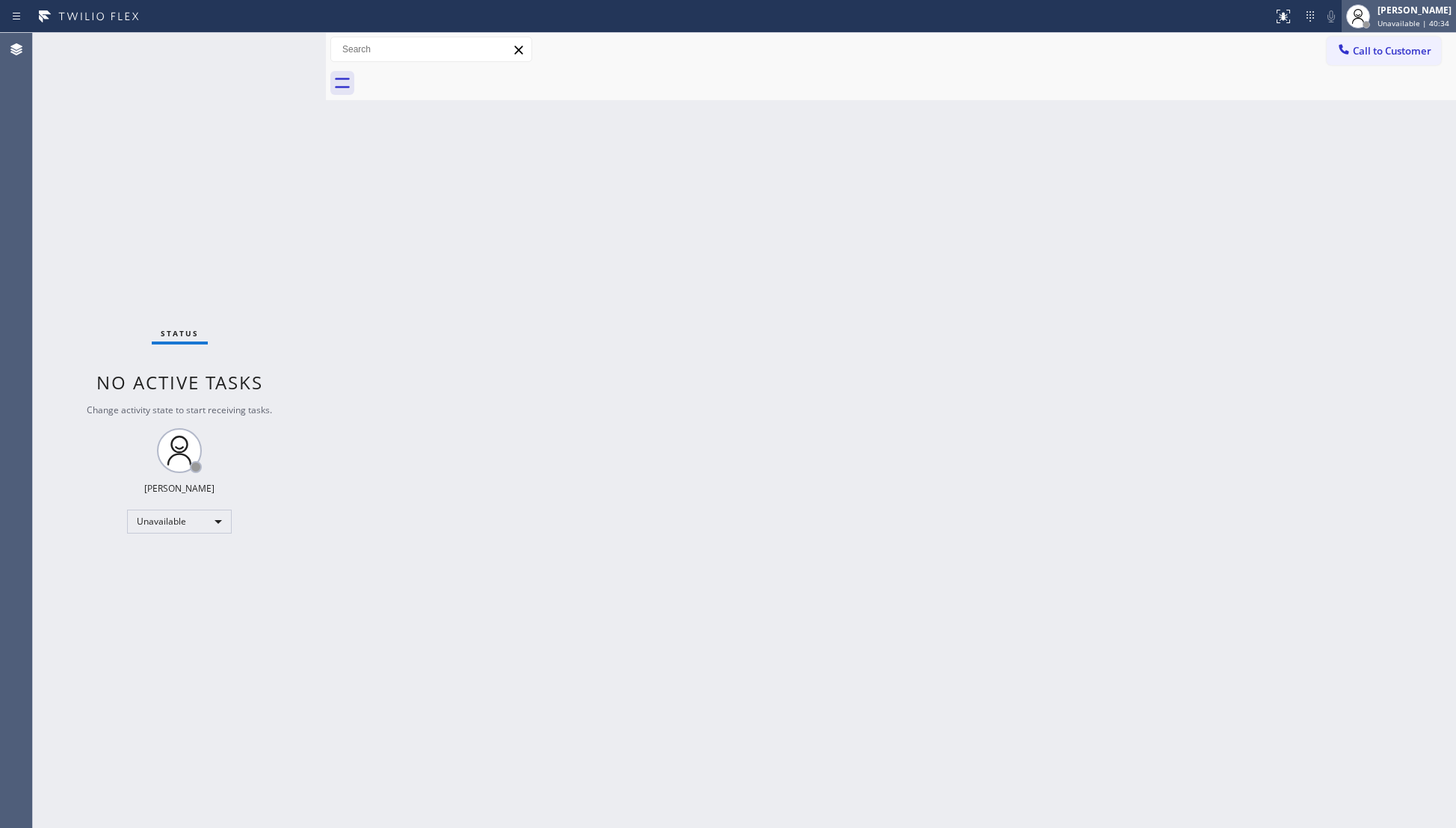
click at [1359, 14] on icon at bounding box center [1358, 16] width 18 height 18
click at [1356, 114] on button "Break" at bounding box center [1381, 118] width 150 height 19
